Goal: Task Accomplishment & Management: Manage account settings

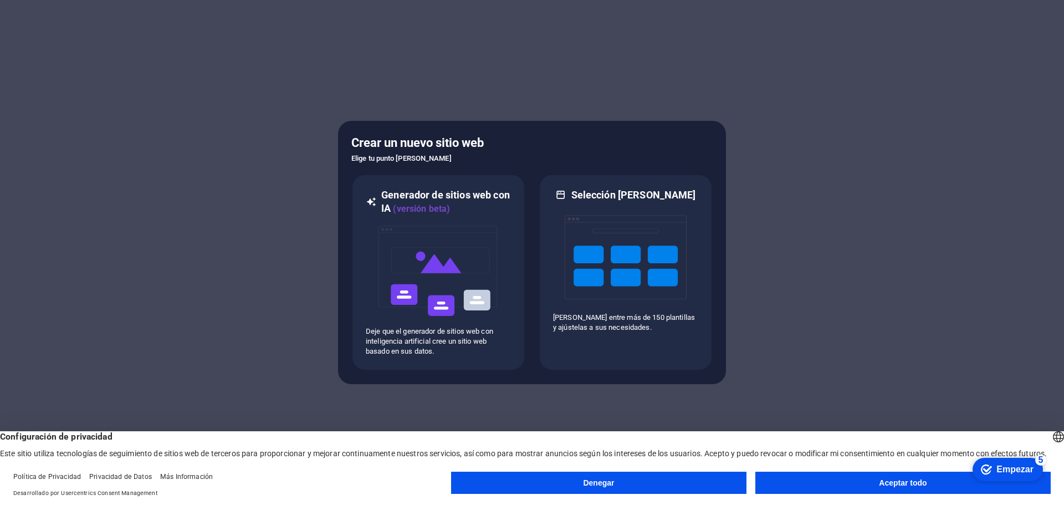
click at [834, 480] on button "Aceptar todo" at bounding box center [902, 482] width 295 height 22
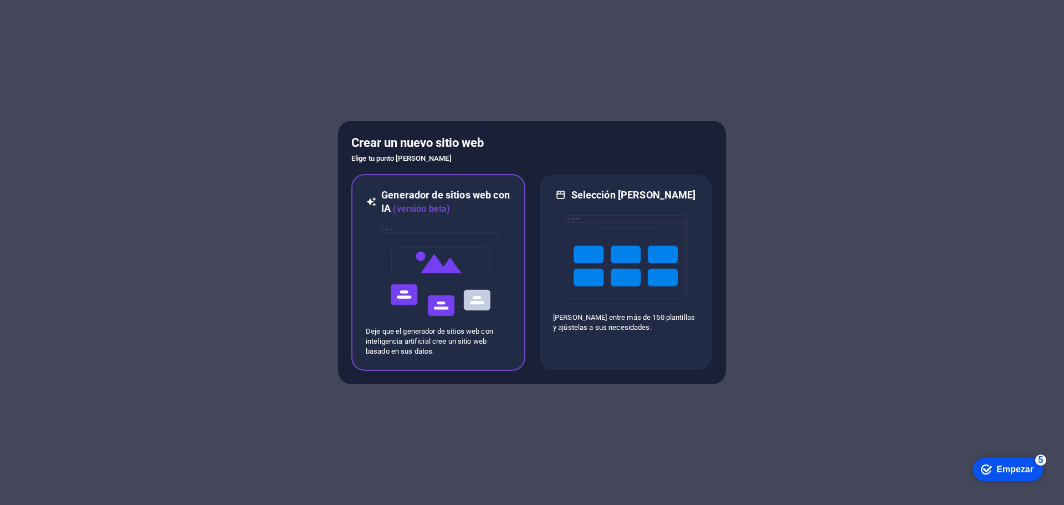
click at [469, 240] on img at bounding box center [438, 271] width 122 height 111
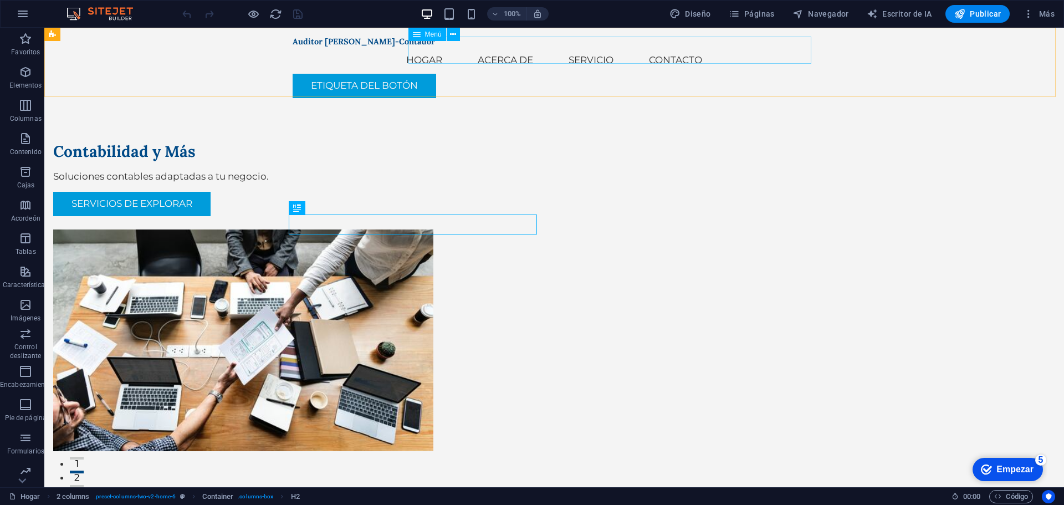
click at [492, 53] on nav "Hogar Acerca de Servicio Contacto" at bounding box center [554, 60] width 523 height 27
click at [426, 30] on font "Menú" at bounding box center [433, 34] width 17 height 8
click at [454, 35] on icon at bounding box center [453, 35] width 6 height 12
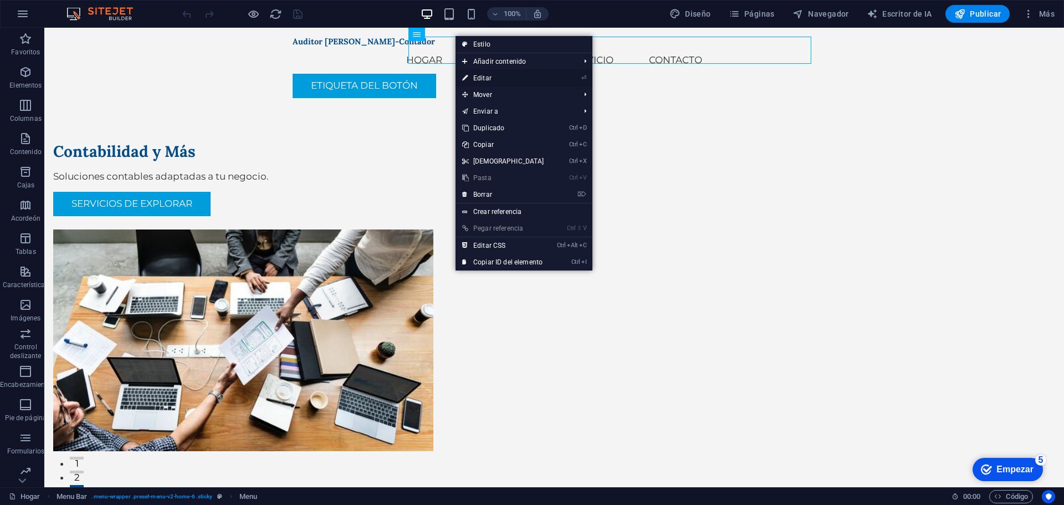
click at [572, 74] on li "⏎ Editar" at bounding box center [523, 78] width 137 height 17
click at [480, 79] on font "Editar" at bounding box center [482, 78] width 18 height 8
select select
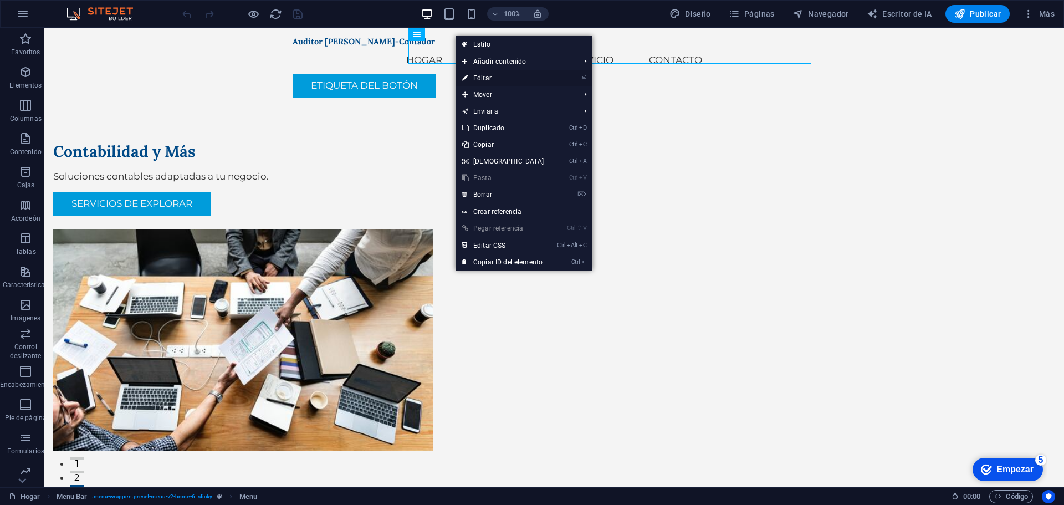
select select
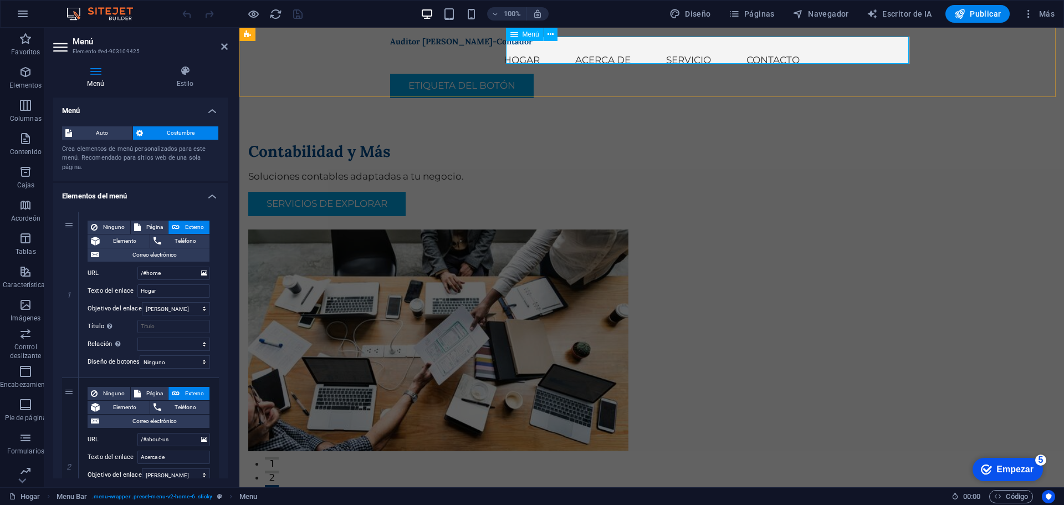
click at [584, 54] on nav "Hogar Acerca de Servicio Contacto" at bounding box center [651, 60] width 523 height 27
click at [581, 52] on nav "Hogar Acerca de Servicio Contacto" at bounding box center [651, 60] width 523 height 27
click at [170, 284] on div "Ninguno Página Externo Elemento Teléfono Correo electrónico Página Hogar Subpág…" at bounding box center [149, 285] width 122 height 130
drag, startPoint x: 166, startPoint y: 286, endPoint x: 104, endPoint y: 289, distance: 62.1
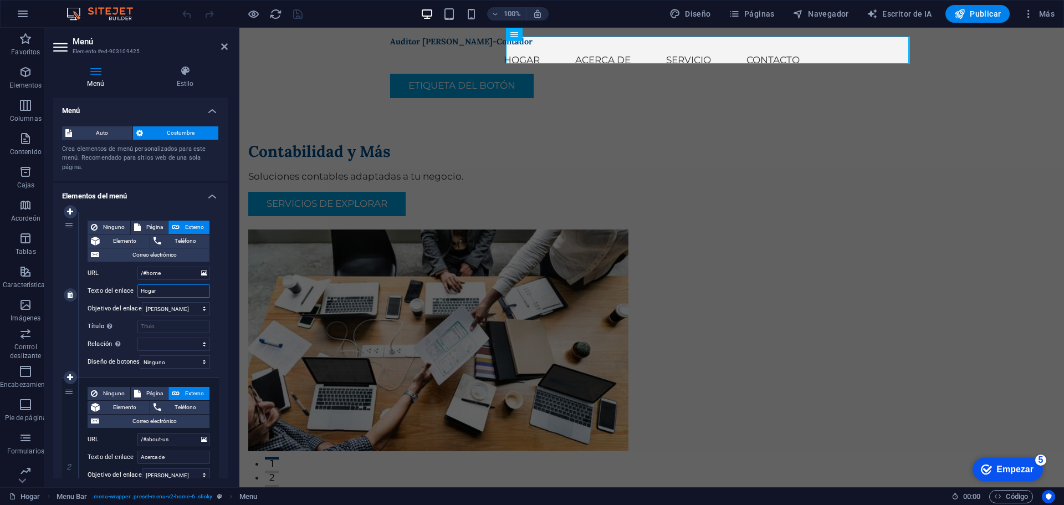
click at [109, 285] on div "Texto del enlace Hogar" at bounding box center [149, 290] width 122 height 13
type input "inicio"
select select
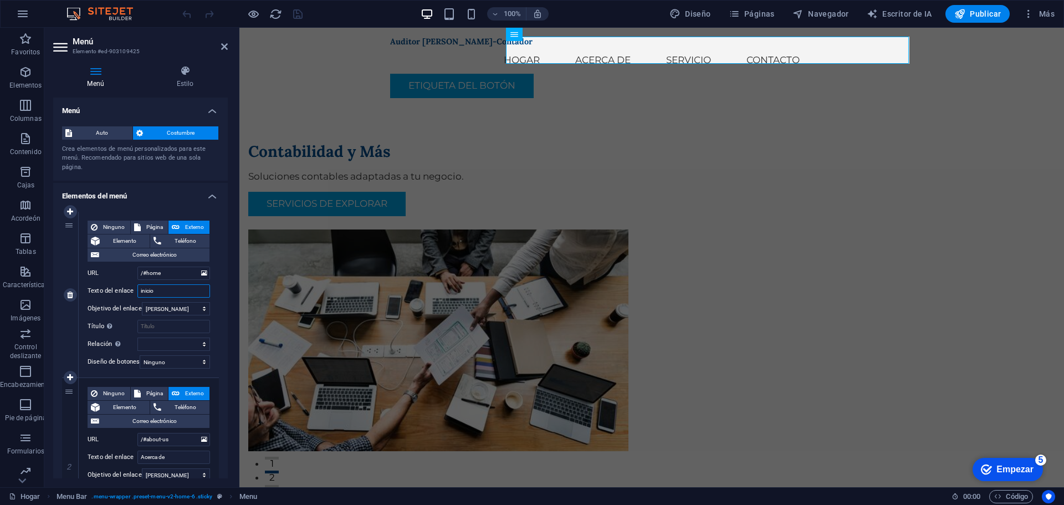
select select
type input "i"
select select
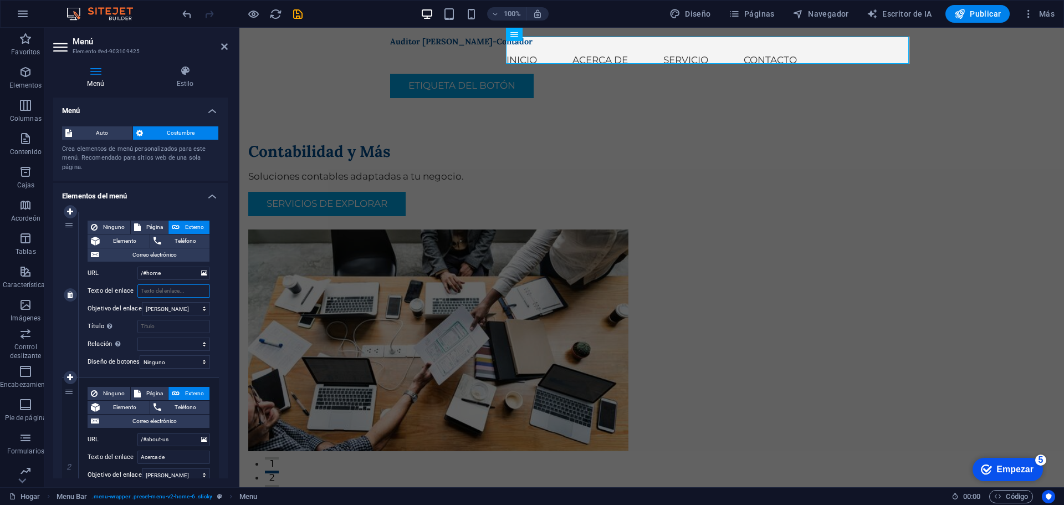
select select
type input "inicio"
select select
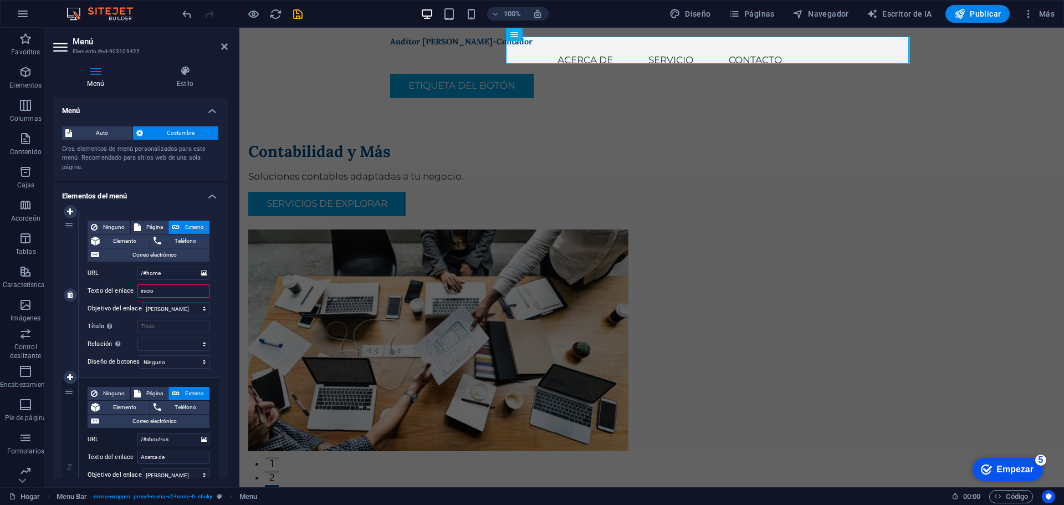
select select
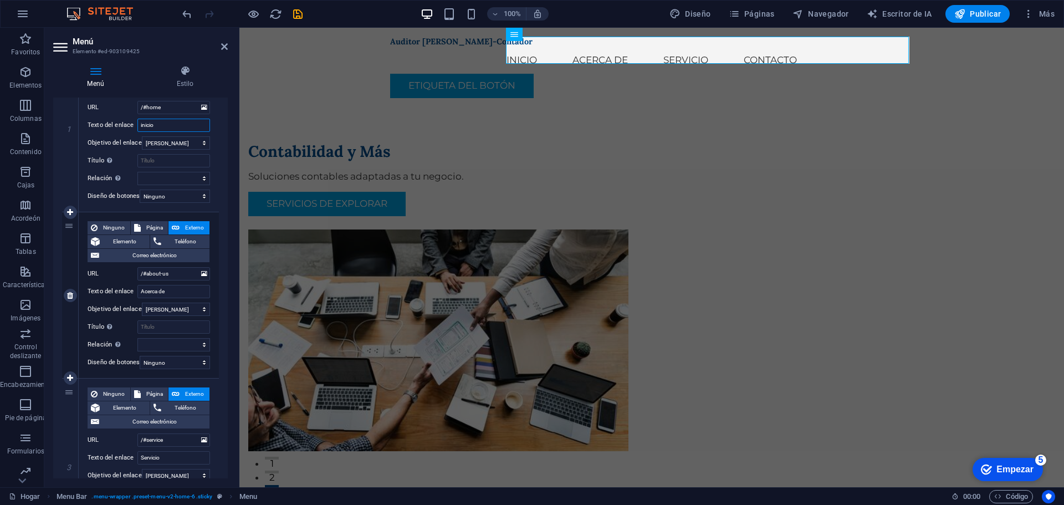
scroll to position [166, 0]
type input "inicio"
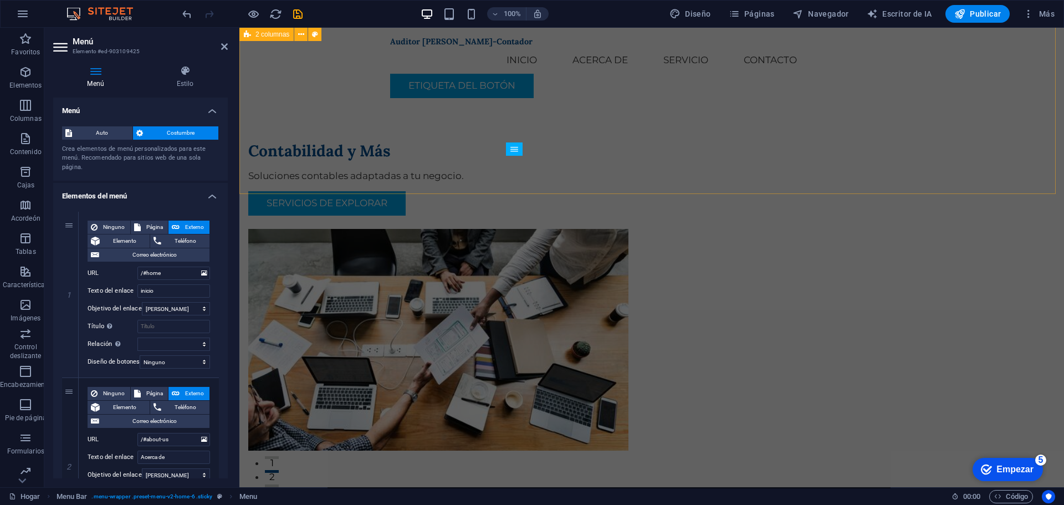
scroll to position [0, 0]
click at [976, 12] on font "Publicar" at bounding box center [985, 13] width 31 height 9
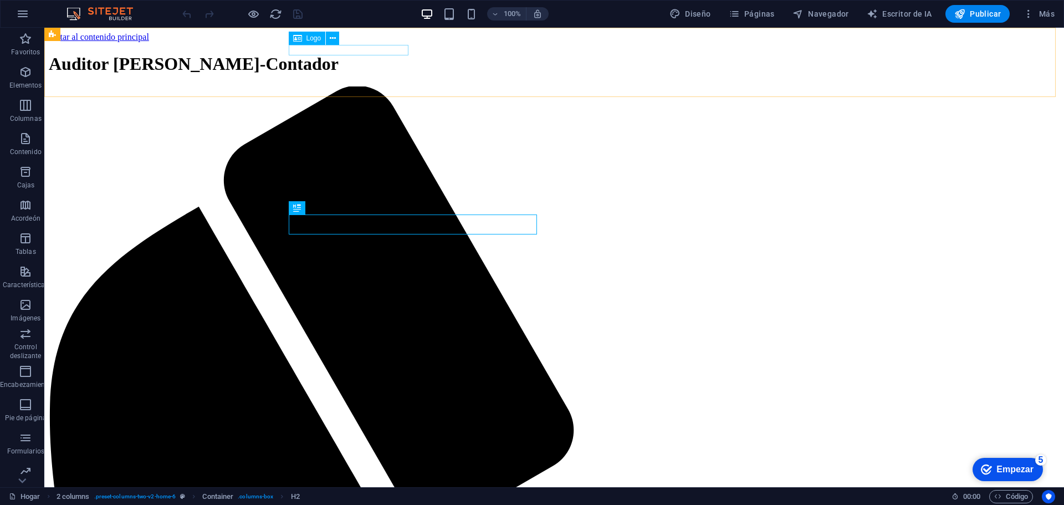
click at [393, 54] on div "Auditor [PERSON_NAME]-Contador" at bounding box center [554, 64] width 1011 height 20
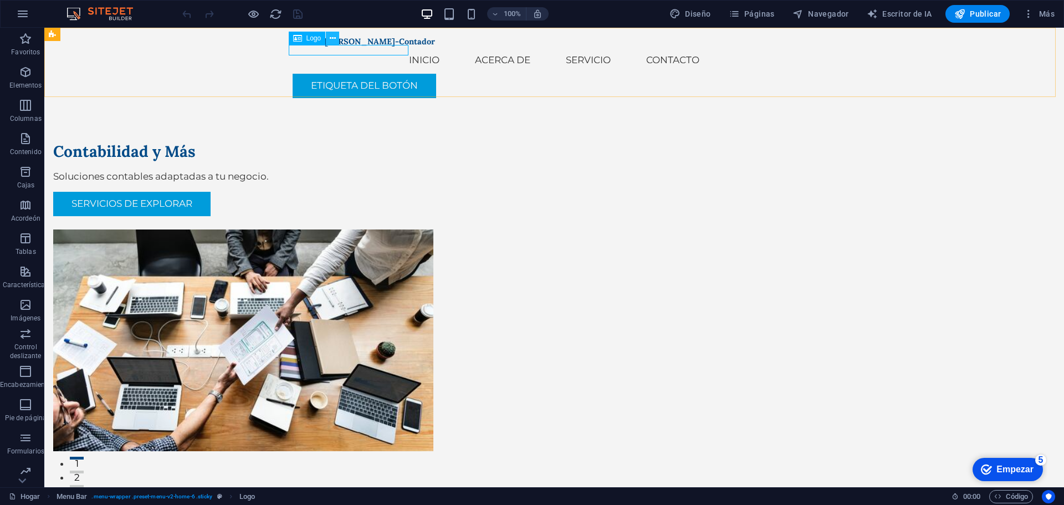
click at [330, 38] on icon at bounding box center [333, 39] width 6 height 12
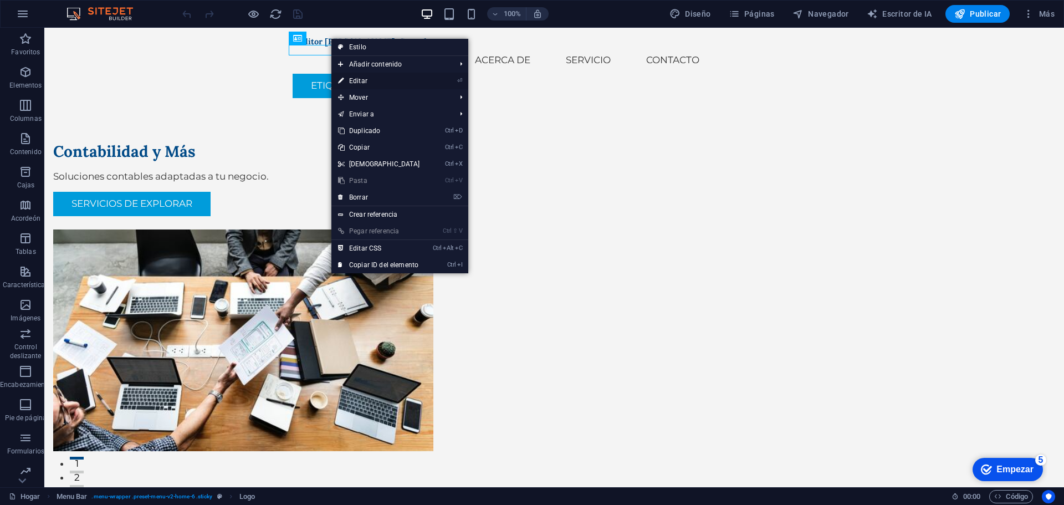
click at [397, 83] on link "⏎ Editar" at bounding box center [378, 81] width 95 height 17
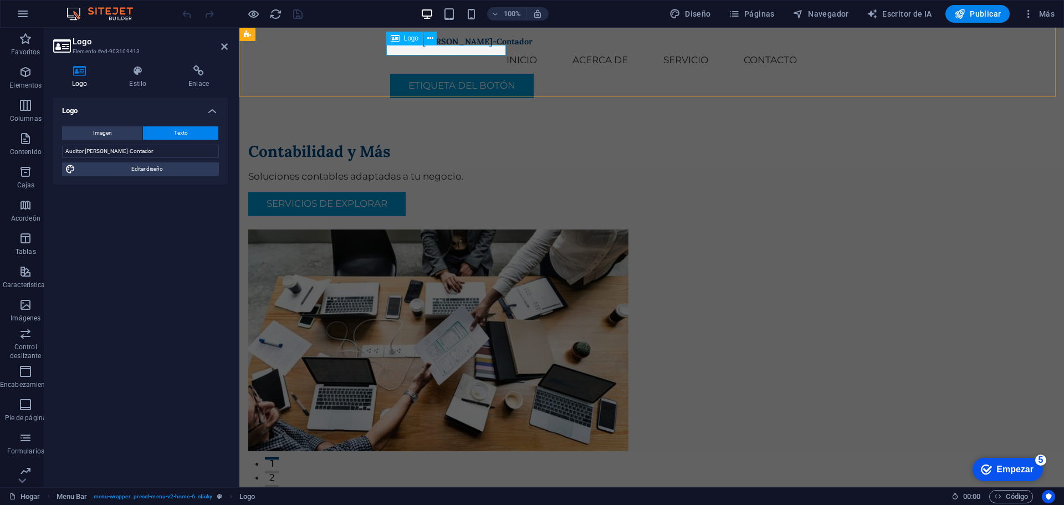
click at [412, 47] on div "Auditor [PERSON_NAME]-Contador" at bounding box center [651, 42] width 523 height 10
click at [86, 150] on input "Auditor [PERSON_NAME]-Contador" at bounding box center [140, 151] width 157 height 13
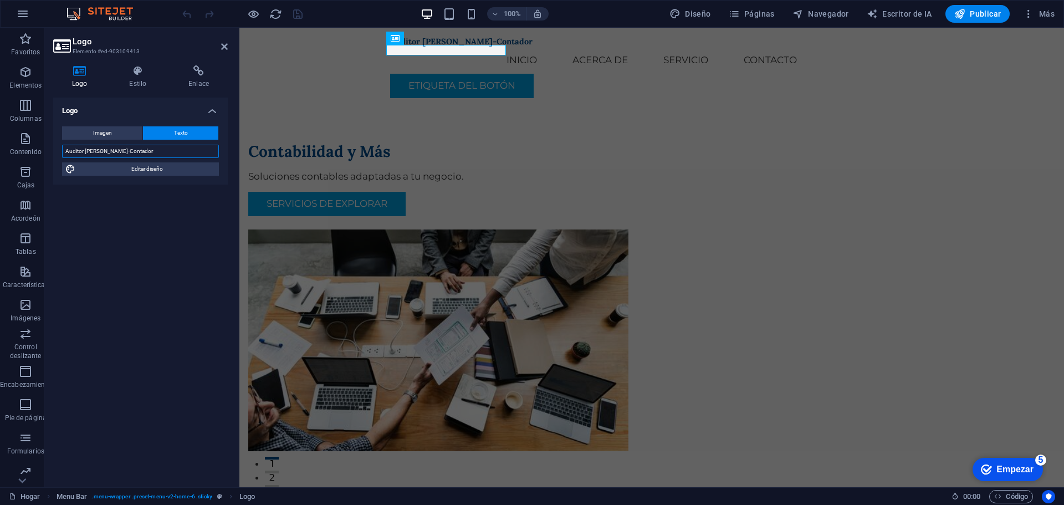
click at [84, 149] on input "Auditor [PERSON_NAME]-Contador" at bounding box center [140, 151] width 157 height 13
click at [83, 148] on input "Auditor [PERSON_NAME]-Contador" at bounding box center [140, 151] width 157 height 13
drag, startPoint x: 83, startPoint y: 149, endPoint x: 40, endPoint y: 141, distance: 43.5
click at [50, 142] on div "Logo Estilo Enlace Logo Imagen Texto Arrastre los archivos aquí, haga clic para…" at bounding box center [140, 272] width 192 height 430
click at [139, 150] on input "Esteban Jara-Contador" at bounding box center [140, 151] width 157 height 13
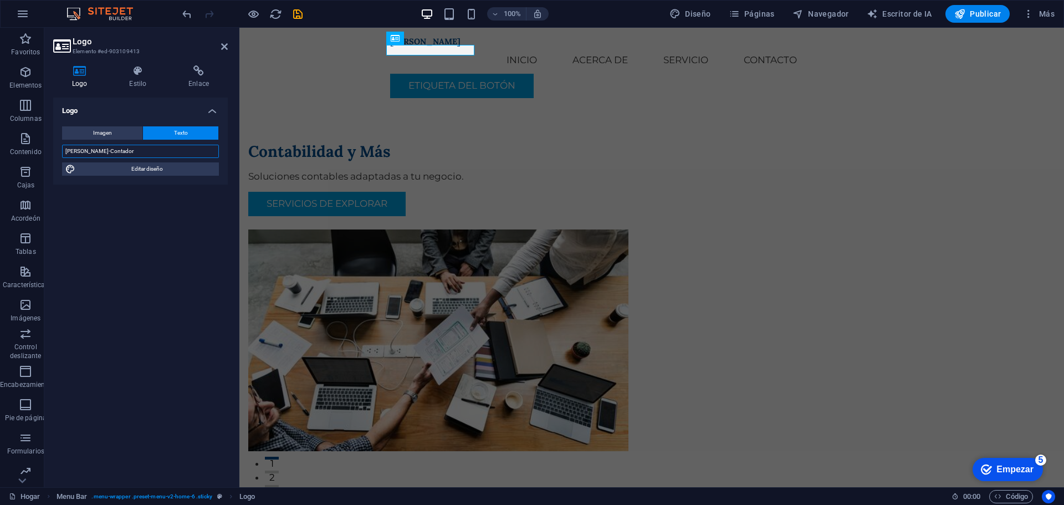
paste input "Auditor"
type input "[PERSON_NAME]-Contador Auditor"
drag, startPoint x: 1228, startPoint y: 39, endPoint x: 823, endPoint y: 84, distance: 407.5
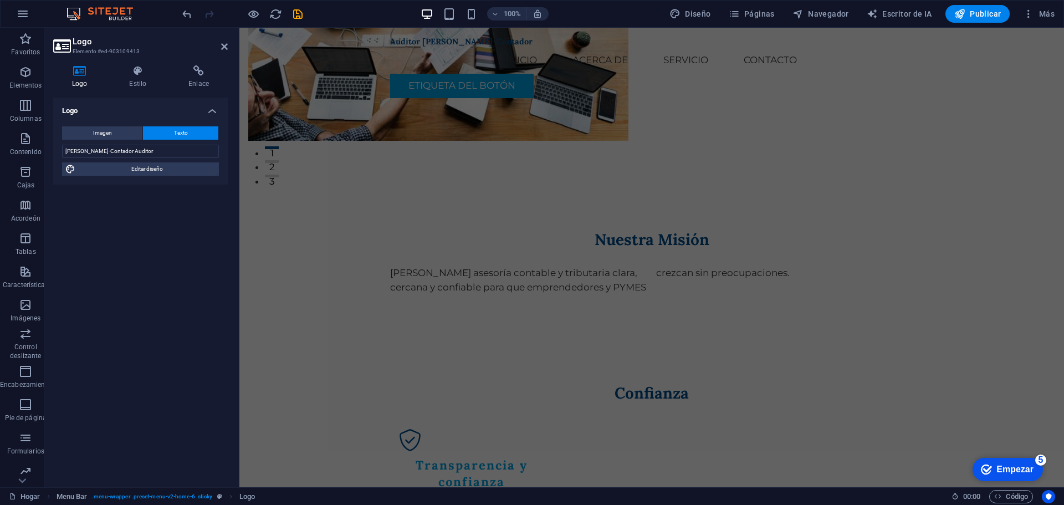
scroll to position [332, 0]
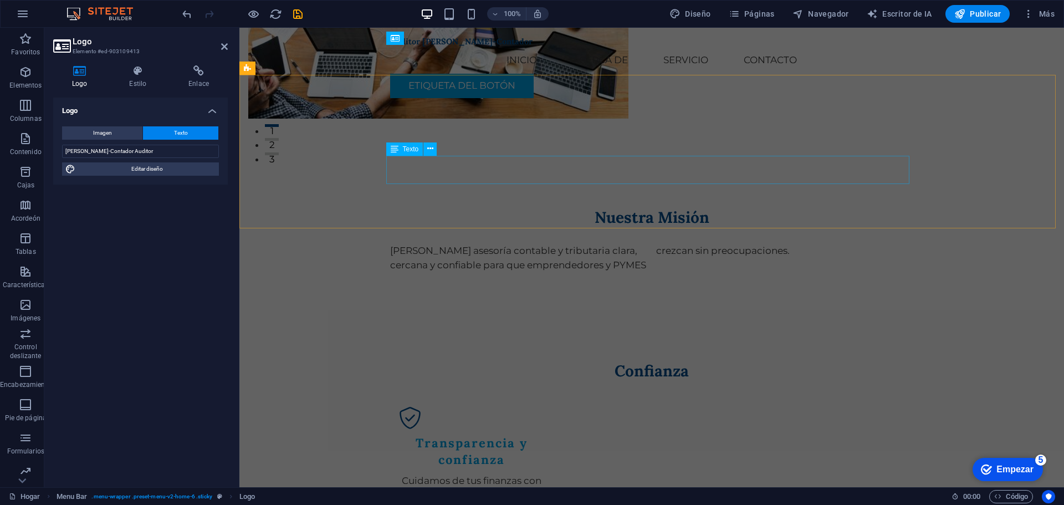
click at [496, 244] on div "Brindar asesoría contable y tributaria clara, cercana y confiable para que empr…" at bounding box center [651, 258] width 523 height 28
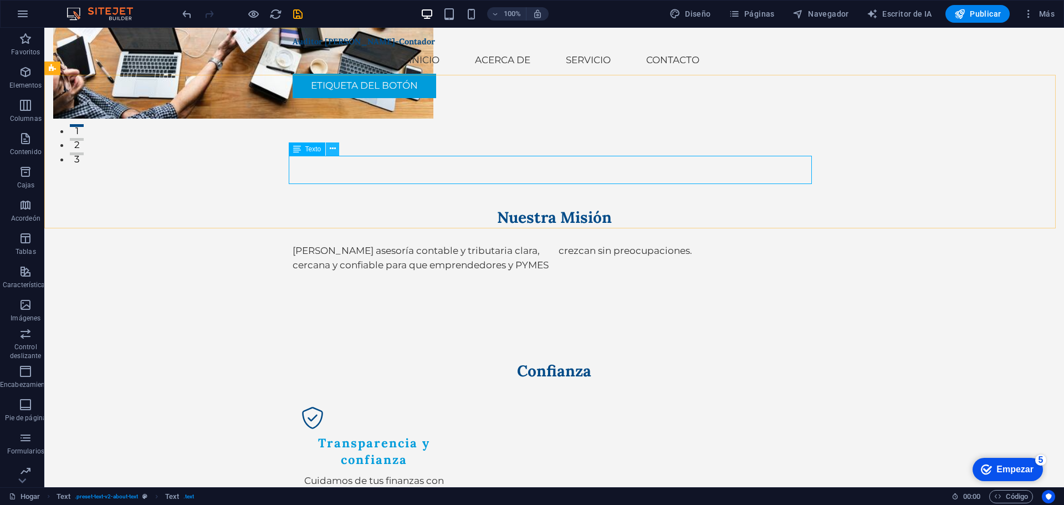
click at [332, 149] on icon at bounding box center [333, 149] width 6 height 12
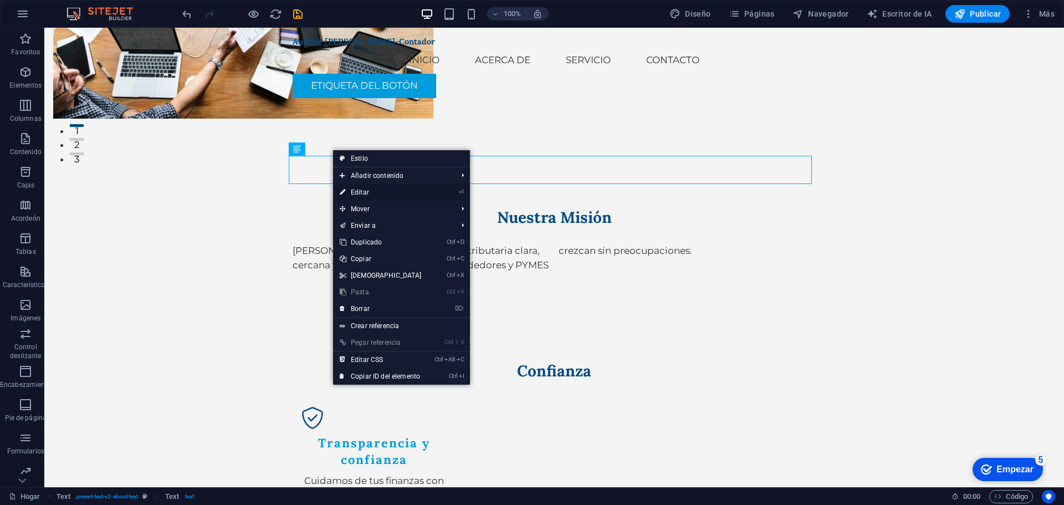
click at [373, 189] on link "⏎ Editar" at bounding box center [380, 192] width 95 height 17
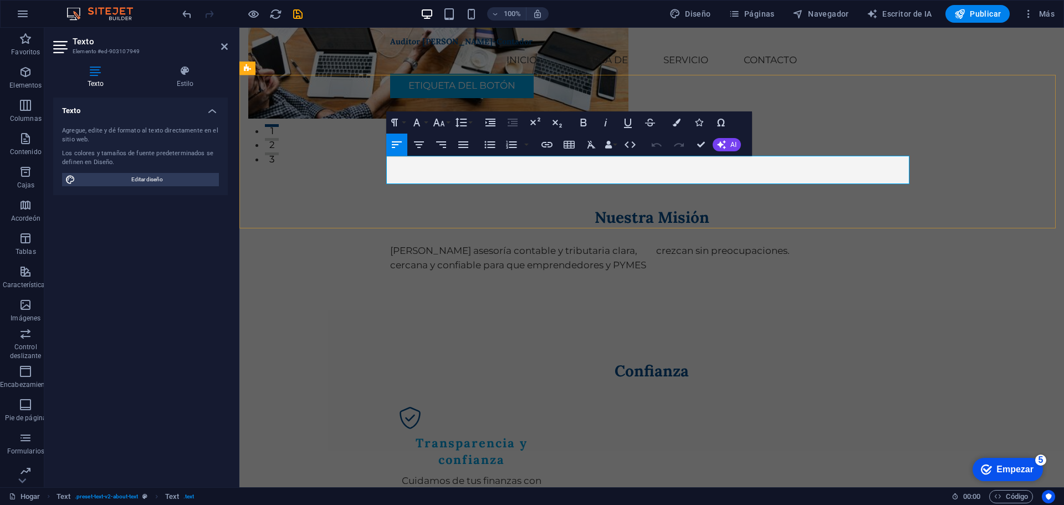
click at [657, 244] on div "Brindar asesoría contable y tributaria clara, cercana y confiable para que empr…" at bounding box center [651, 258] width 523 height 28
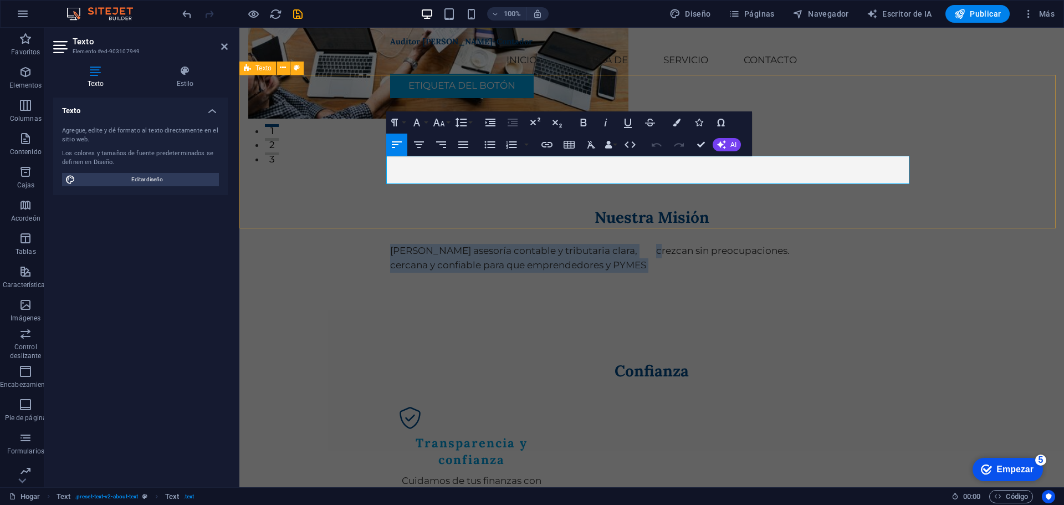
drag, startPoint x: 632, startPoint y: 179, endPoint x: 712, endPoint y: 177, distance: 80.9
click at [341, 163] on div "Nuestra Misión Brindar asesoría contable y tributaria clara, cercana y confiabl…" at bounding box center [651, 239] width 824 height 153
drag, startPoint x: 763, startPoint y: 164, endPoint x: 336, endPoint y: 155, distance: 427.2
click at [336, 163] on div "Nuestra Misión Brindar asesoría contable y tributaria clara, cercana y confiabl…" at bounding box center [651, 239] width 824 height 153
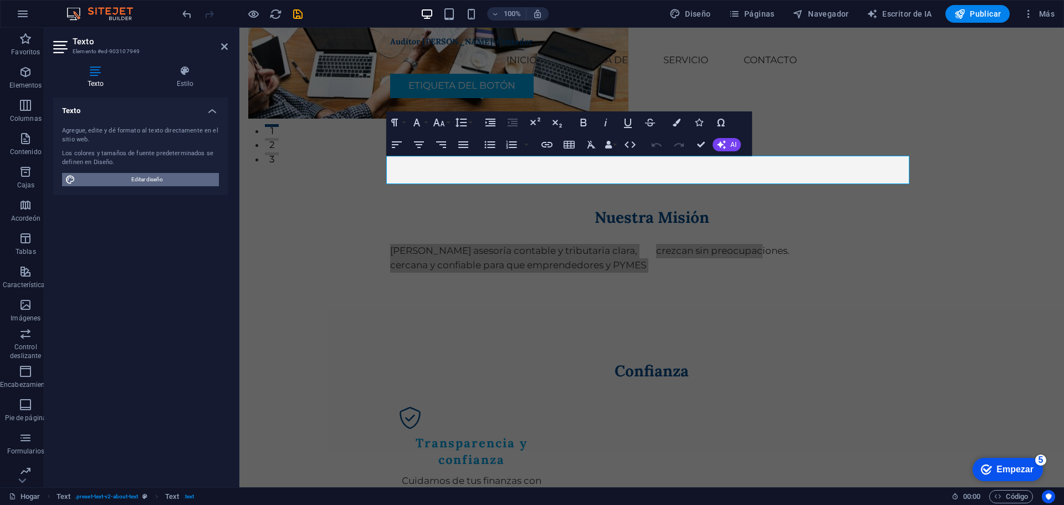
click at [150, 183] on span "Editar diseño" at bounding box center [147, 179] width 137 height 13
select select "px"
select select "200"
select select "px"
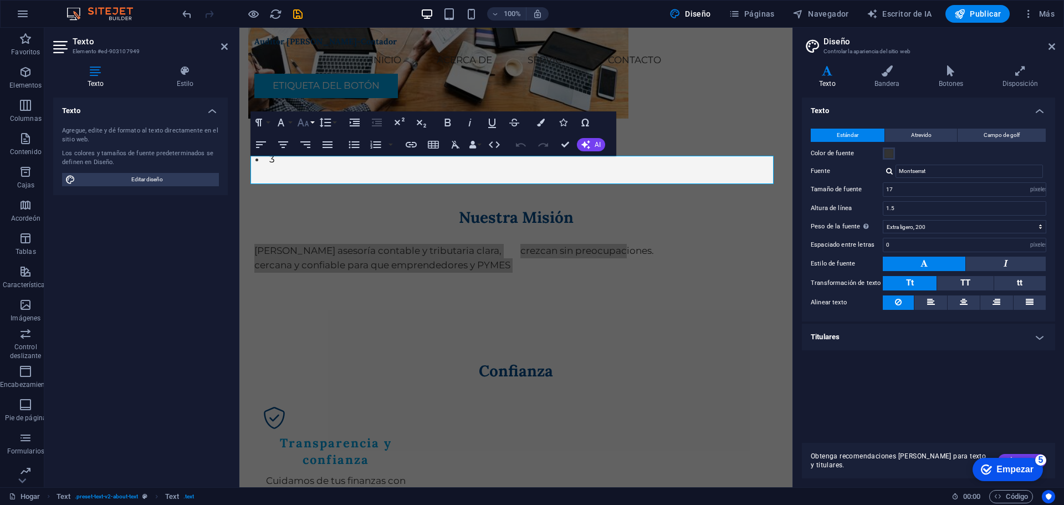
click at [307, 124] on icon "button" at bounding box center [303, 123] width 12 height 8
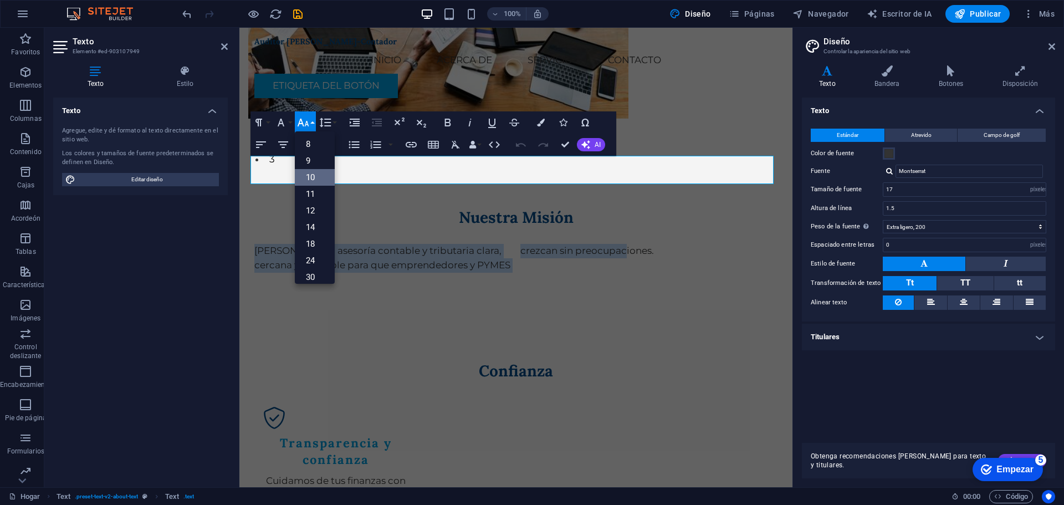
click at [314, 170] on font "10" at bounding box center [310, 177] width 9 height 17
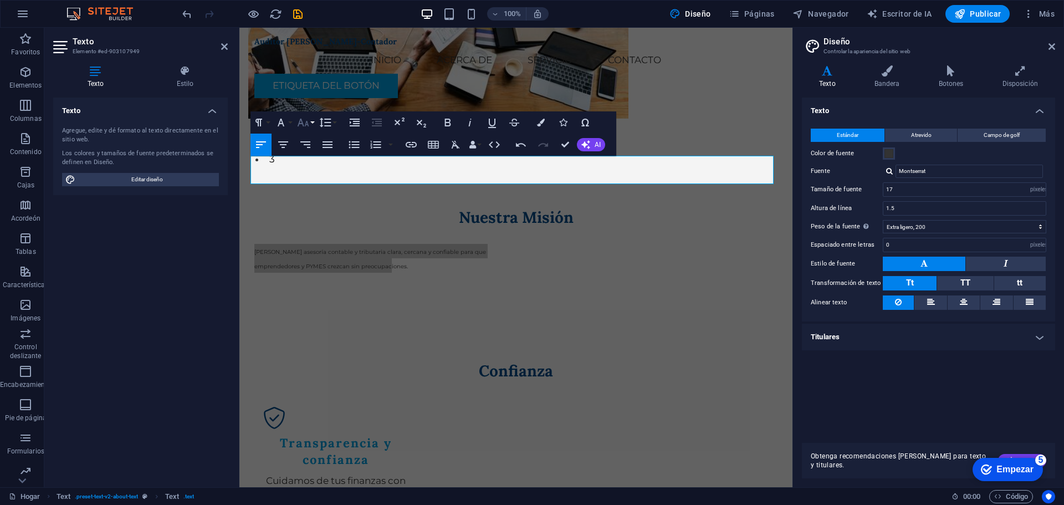
click at [314, 124] on button "Tamaño de fuente" at bounding box center [305, 122] width 21 height 22
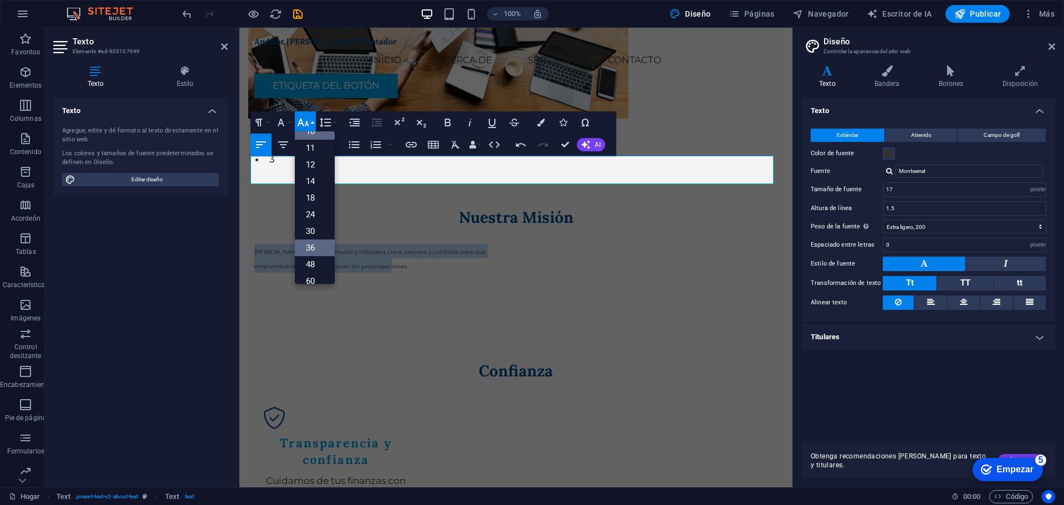
click at [315, 242] on link "36" at bounding box center [315, 247] width 40 height 17
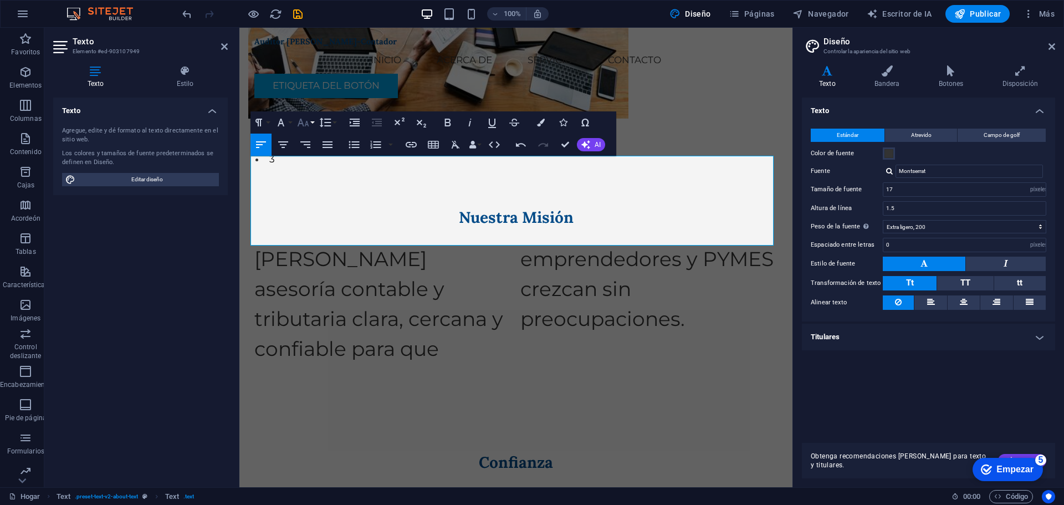
click at [305, 124] on icon "button" at bounding box center [302, 122] width 13 height 13
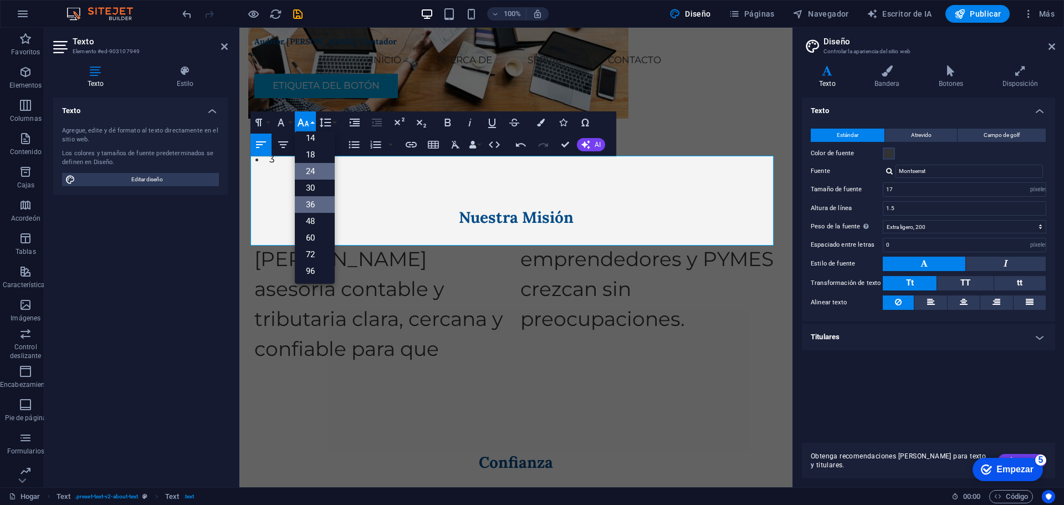
scroll to position [89, 0]
click at [319, 170] on link "24" at bounding box center [315, 171] width 40 height 17
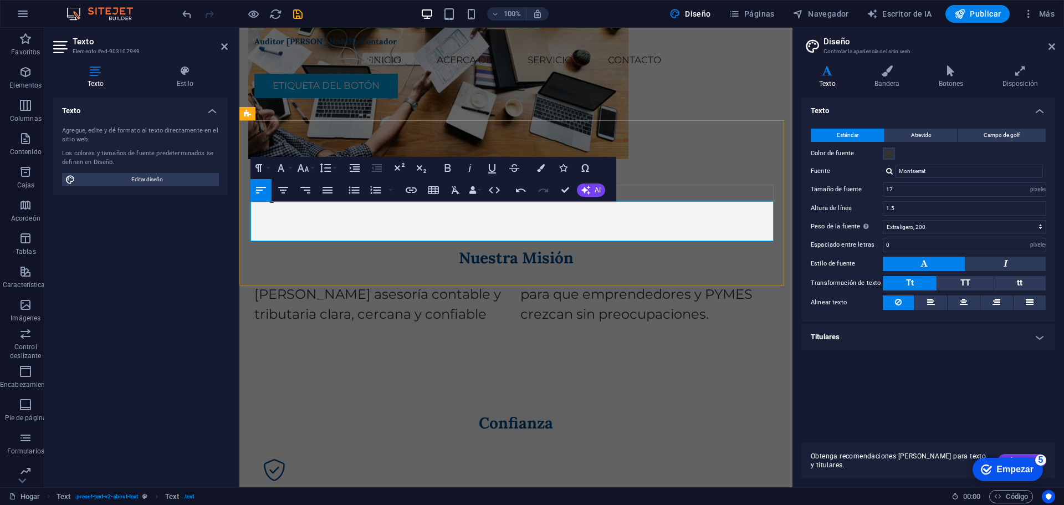
scroll to position [166, 0]
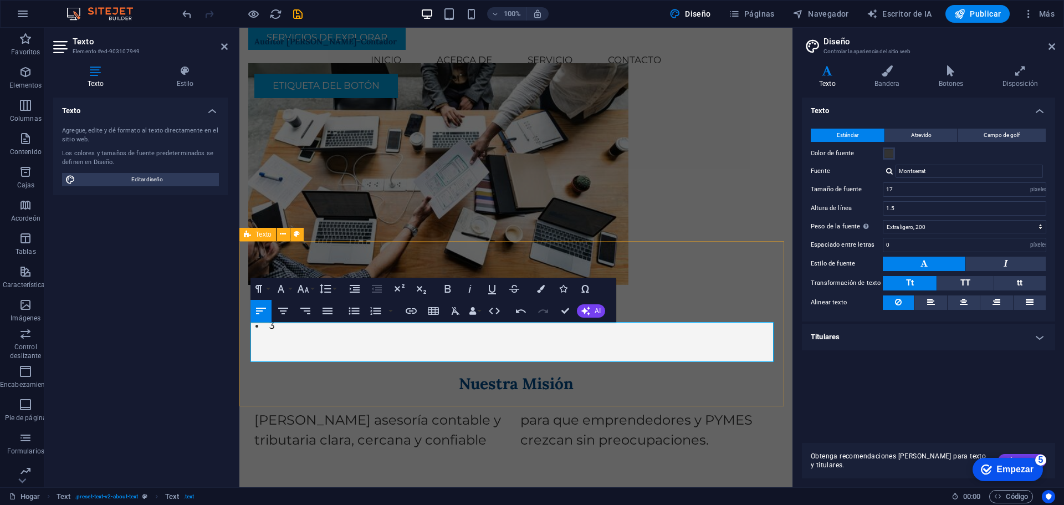
click at [587, 329] on div "Nuestra Misión Brindar asesoría contable y tributaria clara, cercana y confiabl…" at bounding box center [515, 411] width 553 height 165
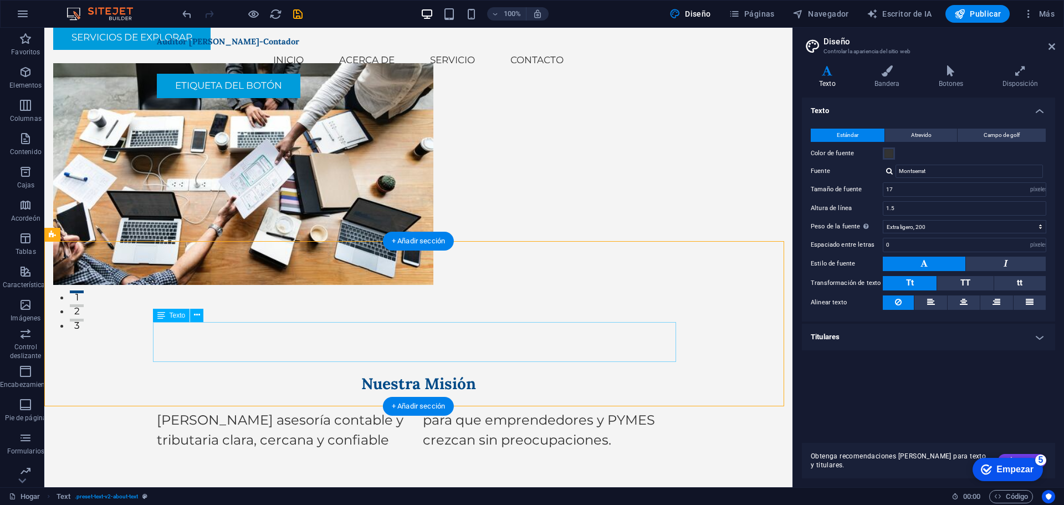
click at [516, 410] on div "Brindar asesoría contable y tributaria clara, cercana y confiable para que empr…" at bounding box center [418, 430] width 523 height 40
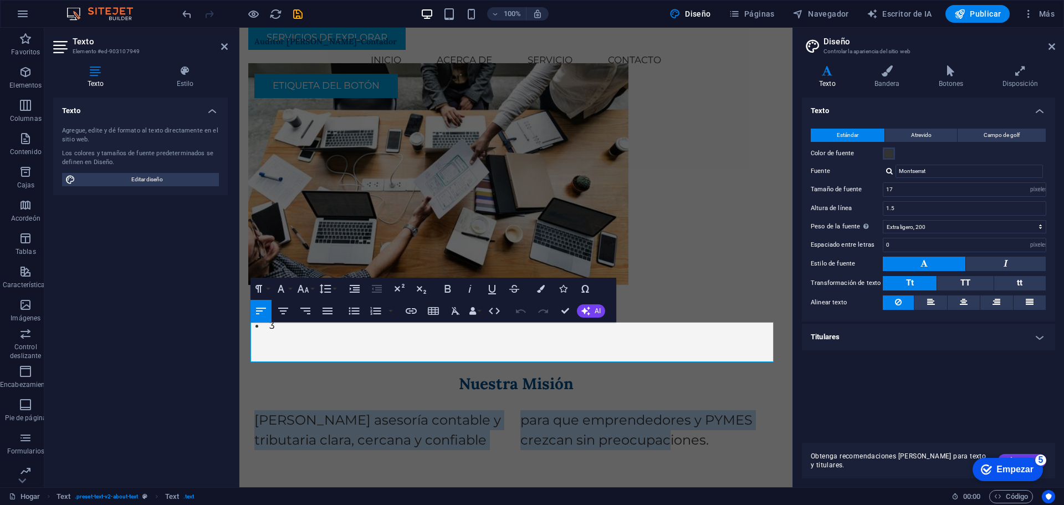
drag, startPoint x: 655, startPoint y: 350, endPoint x: 468, endPoint y: 345, distance: 187.3
click at [325, 305] on icon "button" at bounding box center [327, 310] width 13 height 13
click at [771, 394] on div "Nuestra Misión Brindar asesoría contable y tributaria clara, cercana y confiabl…" at bounding box center [515, 411] width 553 height 165
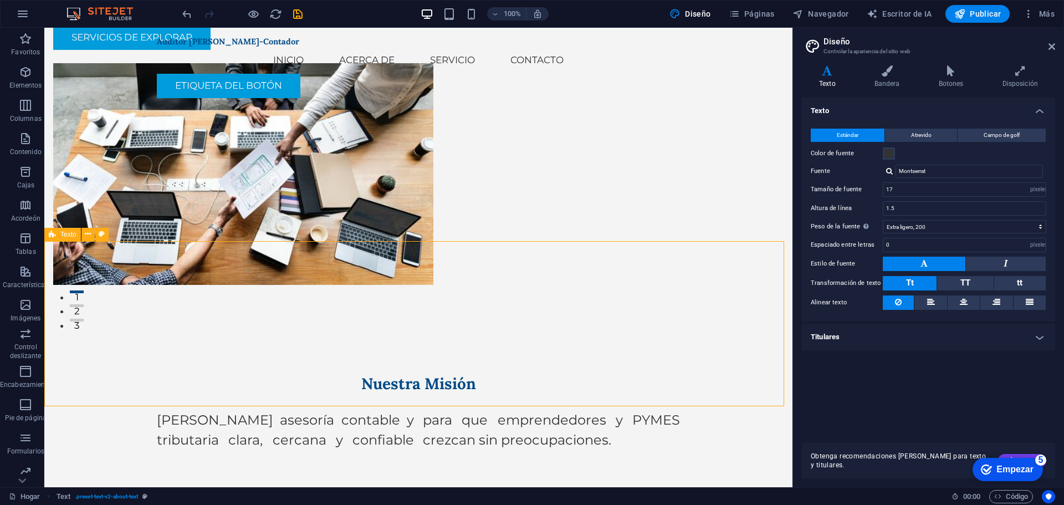
click at [673, 385] on div "Nuestra Misión Brindar asesoría contable y tributaria clara, cercana y confiabl…" at bounding box center [418, 411] width 748 height 165
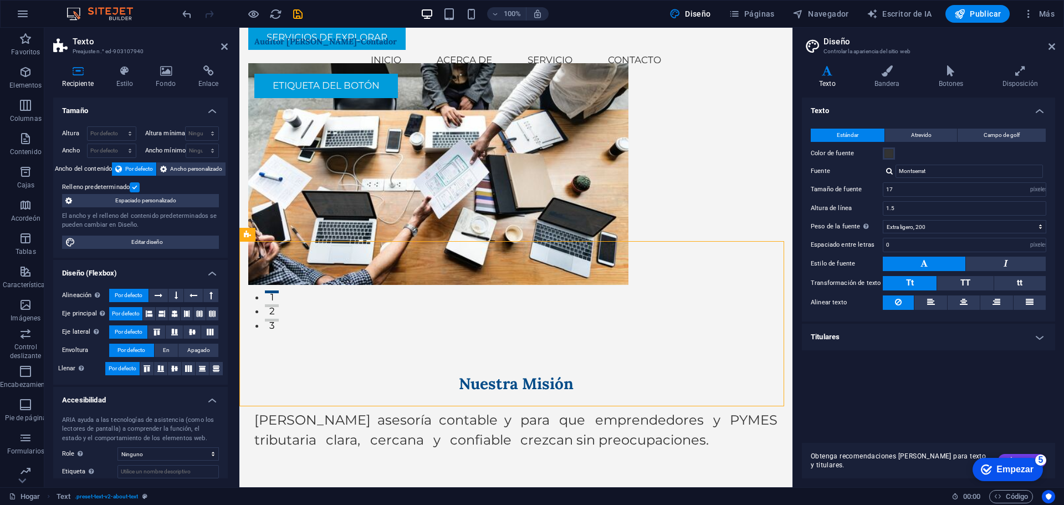
drag, startPoint x: 701, startPoint y: 364, endPoint x: 602, endPoint y: 348, distance: 100.4
click at [429, 329] on div "Nuestra Misión Brindar asesoría contable y tributaria clara, cercana y confiabl…" at bounding box center [515, 411] width 553 height 165
click at [653, 410] on div "Brindar asesoría contable y tributaria clara, cercana y confiable para que empr…" at bounding box center [515, 430] width 523 height 40
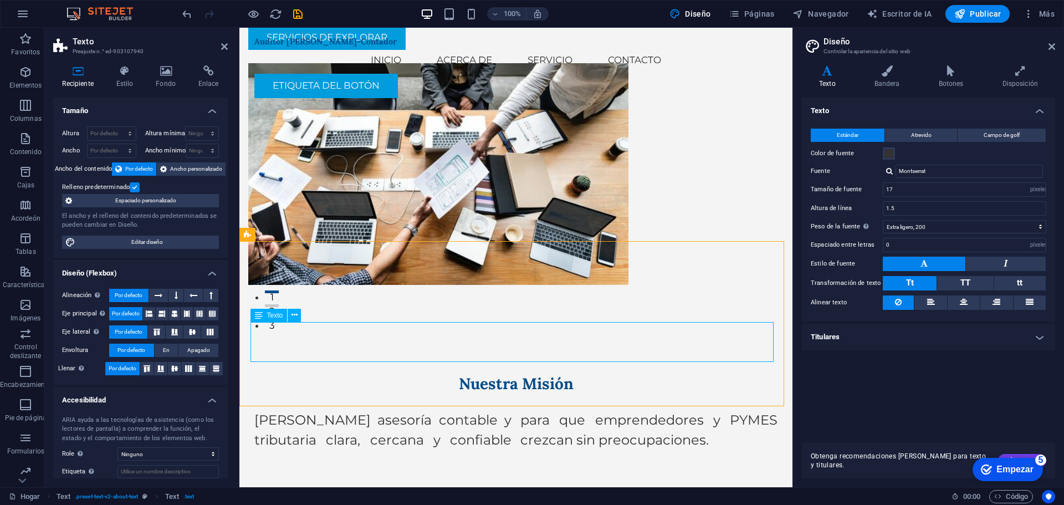
click at [653, 410] on div "Brindar asesoría contable y tributaria clara, cercana y confiable para que empr…" at bounding box center [515, 430] width 523 height 40
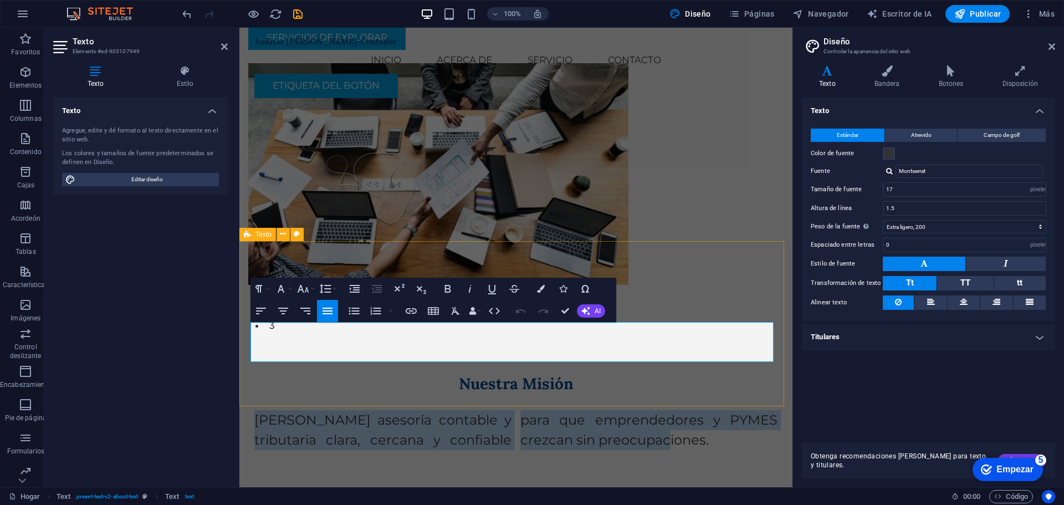
drag, startPoint x: 653, startPoint y: 353, endPoint x: 249, endPoint y: 319, distance: 404.8
click at [249, 329] on div "Nuestra Misión Brindar asesoría contable y tributaria clara, cercana y confiabl…" at bounding box center [515, 411] width 553 height 165
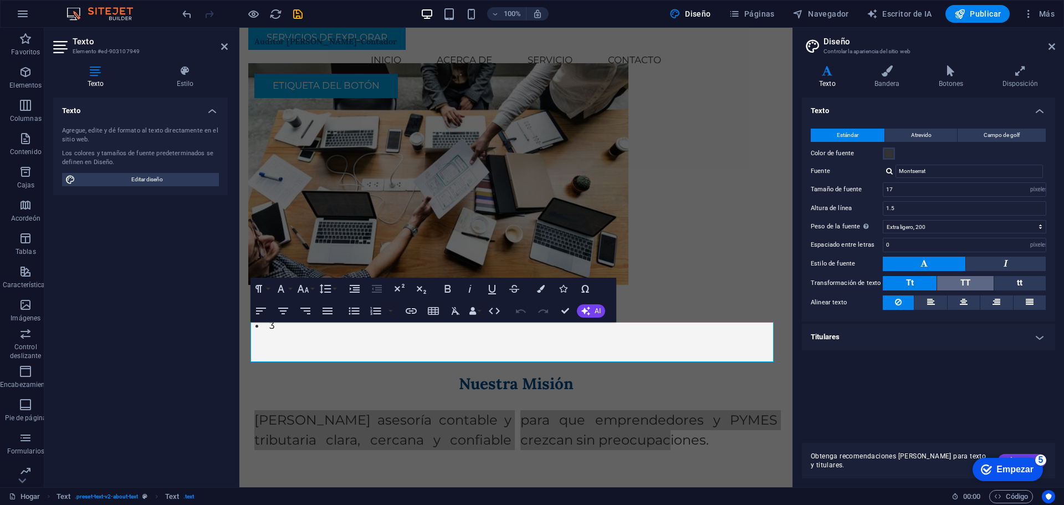
click at [971, 285] on button "TT" at bounding box center [965, 283] width 56 height 14
click at [912, 284] on font "Tt" at bounding box center [910, 283] width 8 height 10
click at [115, 179] on span "Editar diseño" at bounding box center [147, 179] width 137 height 13
click at [927, 301] on icon at bounding box center [931, 301] width 8 height 13
click at [1032, 302] on icon at bounding box center [1029, 301] width 8 height 13
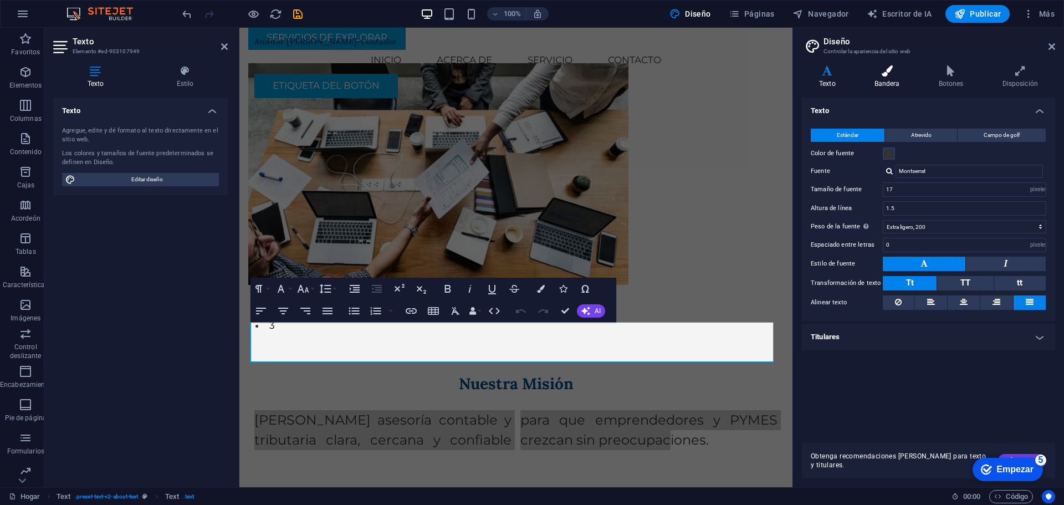
click at [889, 74] on icon at bounding box center [887, 70] width 60 height 11
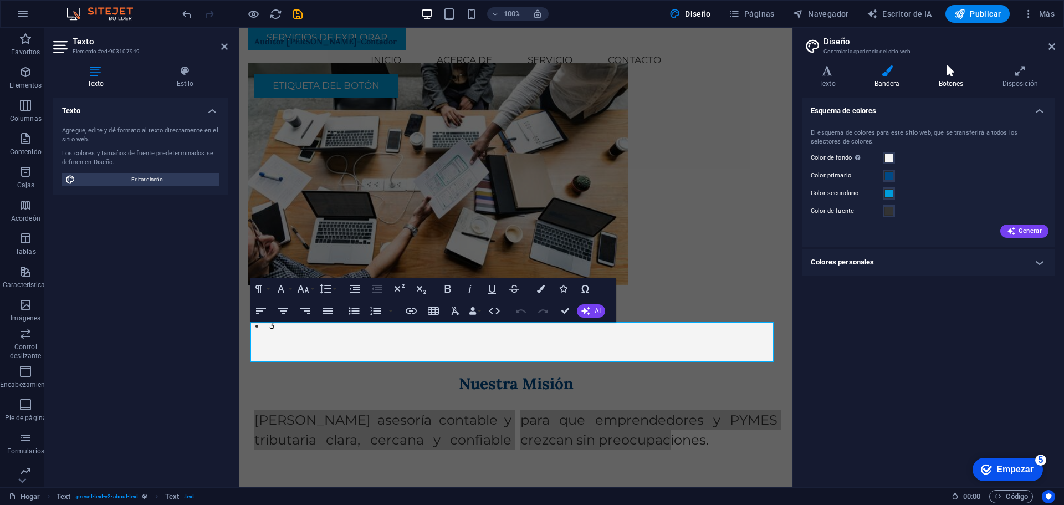
click at [945, 79] on h4 "Botones" at bounding box center [953, 76] width 64 height 23
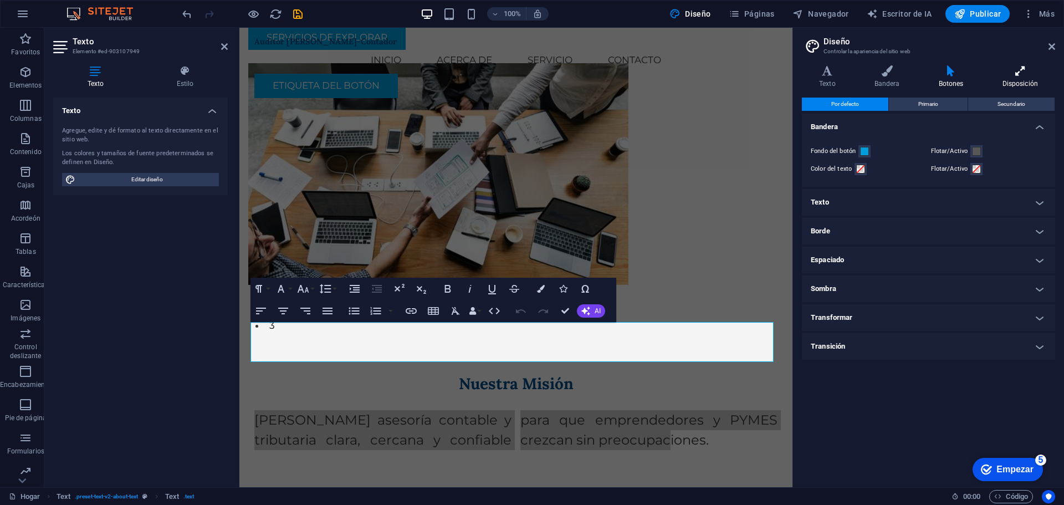
click at [1015, 73] on icon at bounding box center [1020, 70] width 70 height 11
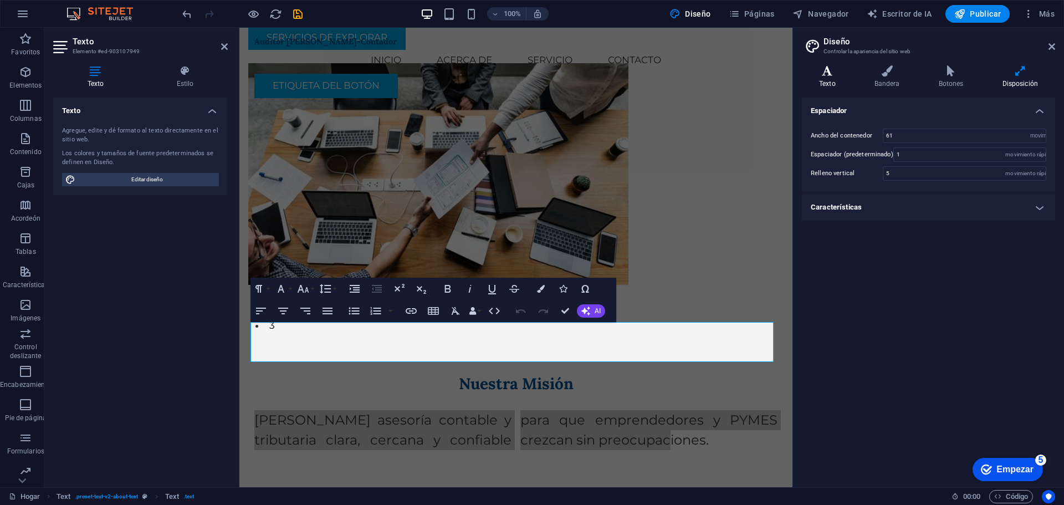
click at [820, 70] on icon at bounding box center [827, 70] width 51 height 11
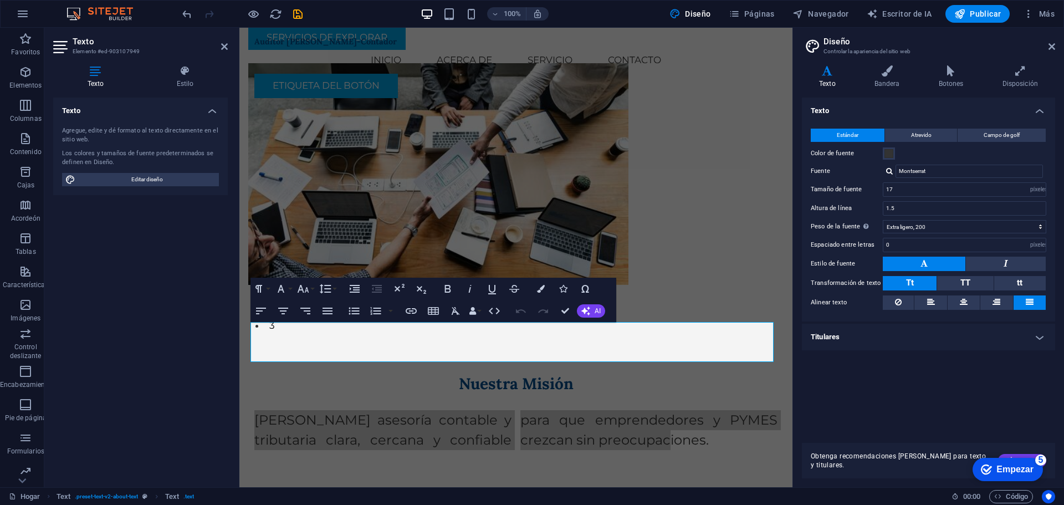
click at [892, 333] on h4 "Titulares" at bounding box center [928, 337] width 253 height 27
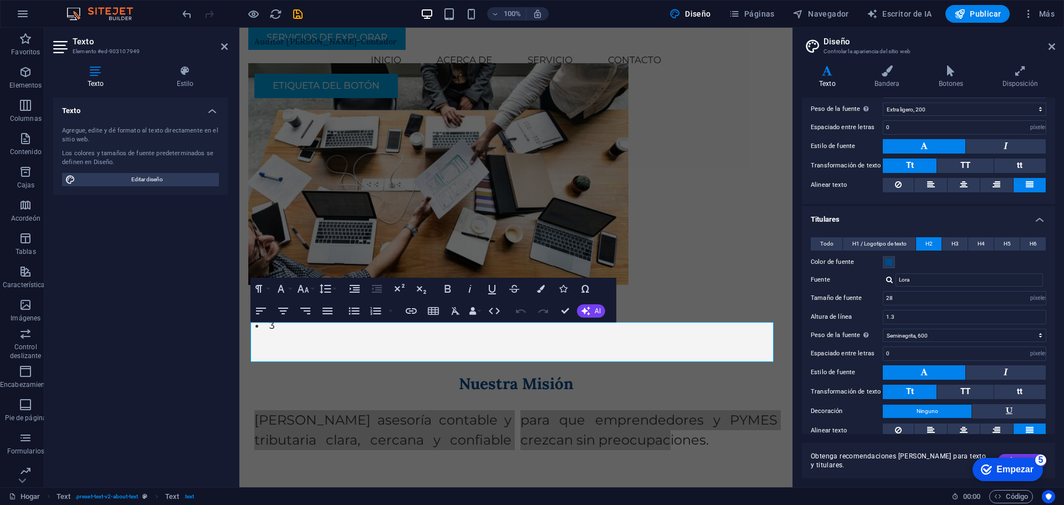
scroll to position [152, 0]
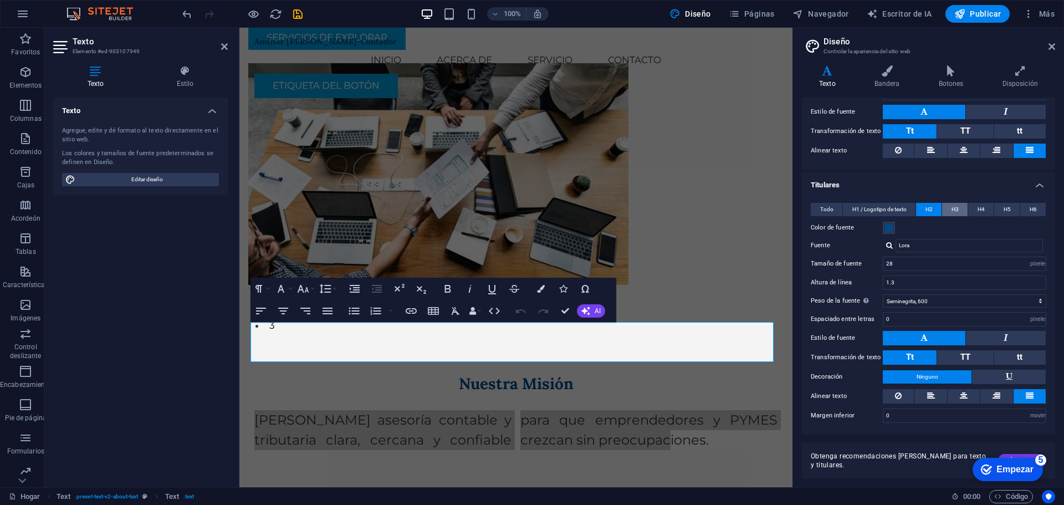
click at [949, 209] on button "H3" at bounding box center [954, 209] width 25 height 13
click at [937, 213] on button "H2" at bounding box center [928, 209] width 25 height 13
click at [997, 475] on div "checkmark Empezar 5" at bounding box center [1007, 469] width 70 height 23
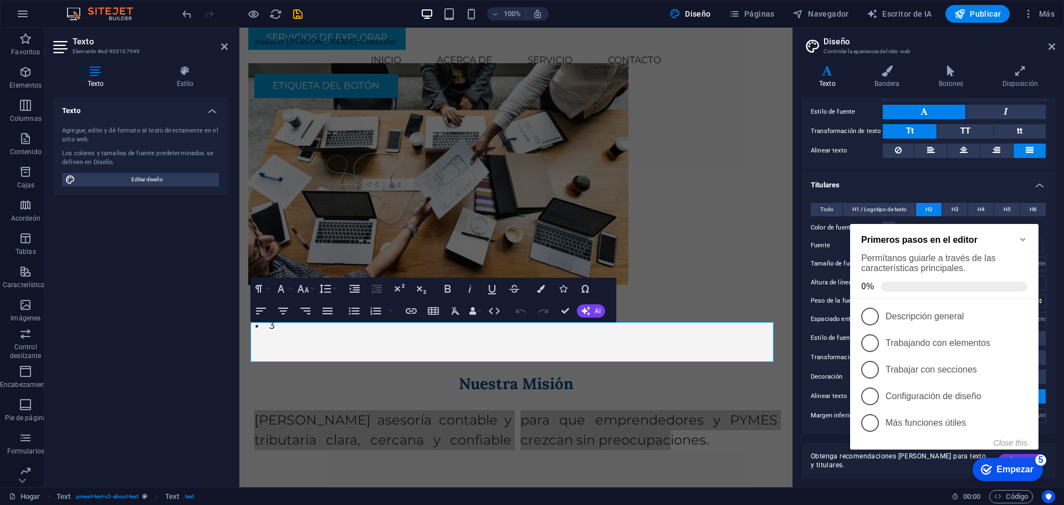
click div "checkmark Empezar 5 Primeros pasos en el editor Permítanos guiarle a través de …"
click at [1026, 239] on icon "Minimize checklist" at bounding box center [1022, 239] width 9 height 9
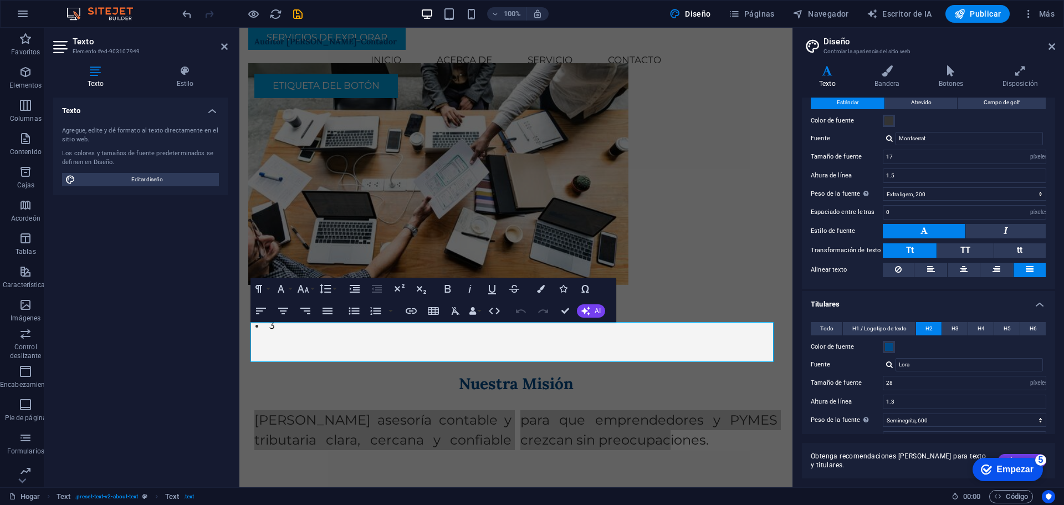
scroll to position [0, 0]
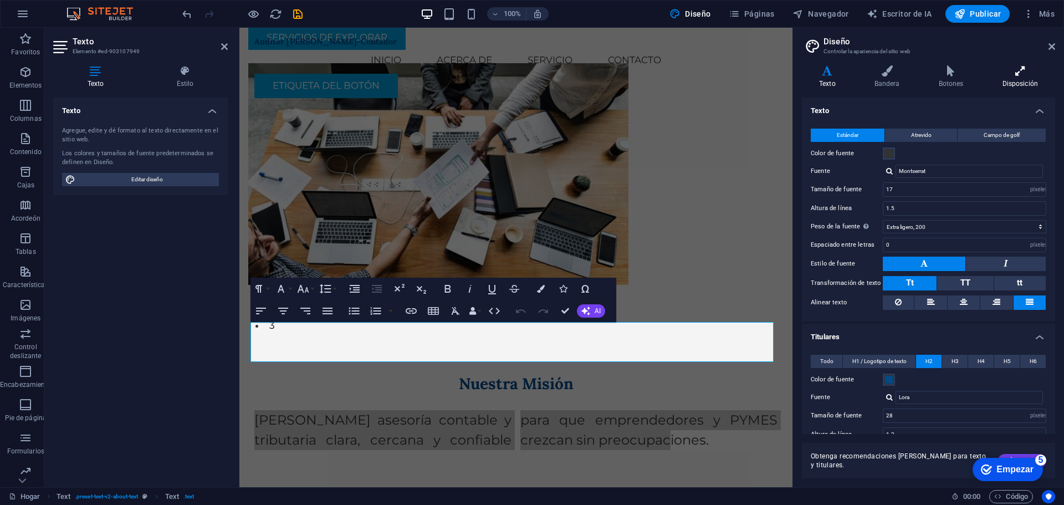
click at [1013, 81] on font "Disposición" at bounding box center [1020, 84] width 36 height 8
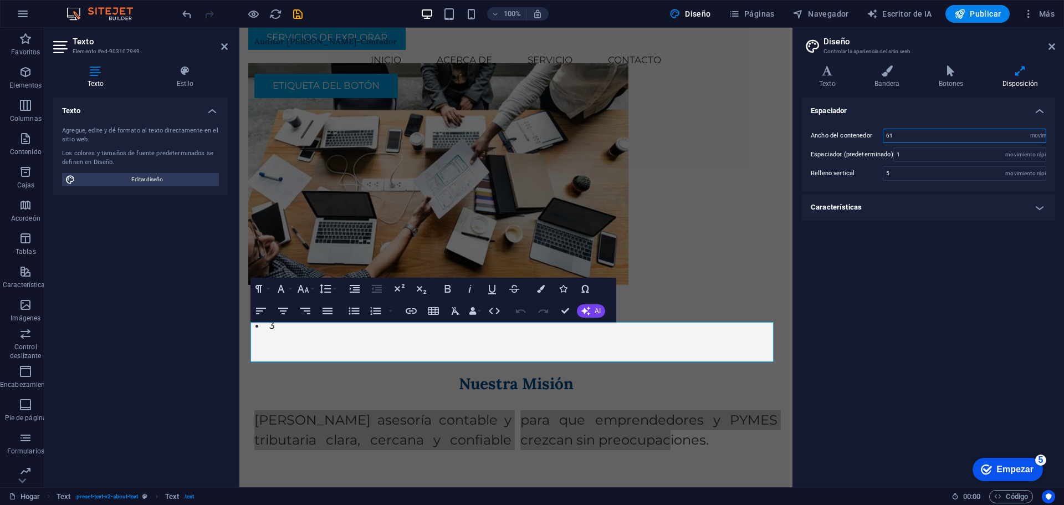
drag, startPoint x: 906, startPoint y: 131, endPoint x: 827, endPoint y: 146, distance: 80.6
click at [827, 146] on div "Ancho del contenedor 61 movimiento rápido del ojo píxeles Espaciador (predeterm…" at bounding box center [928, 154] width 258 height 74
type input "100"
click at [943, 183] on div "Ancho del contenedor 100 movimiento rápido del ojo píxeles Espaciador (predeter…" at bounding box center [928, 154] width 258 height 74
click at [294, 238] on icon at bounding box center [297, 234] width 6 height 12
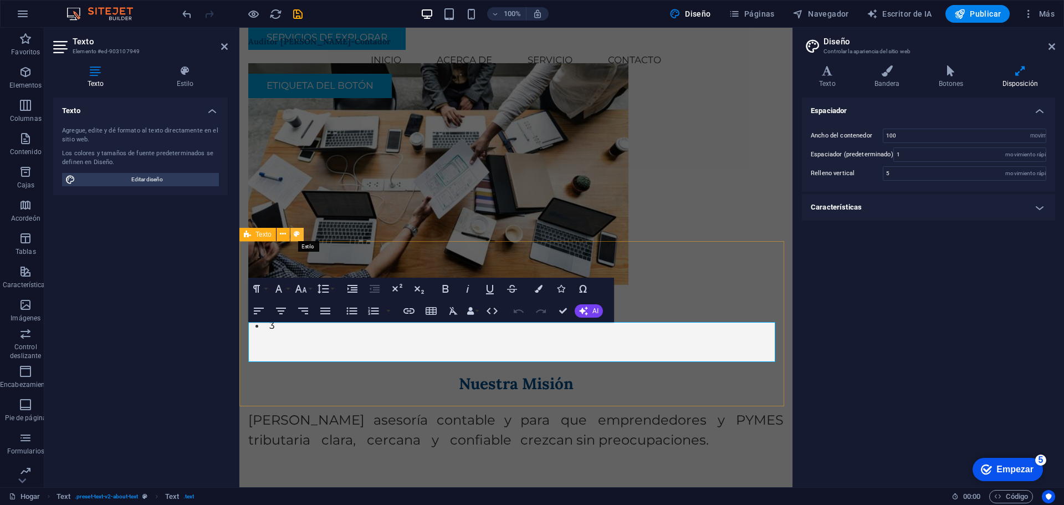
select select "rem"
select select "preset-text-v2-about-text"
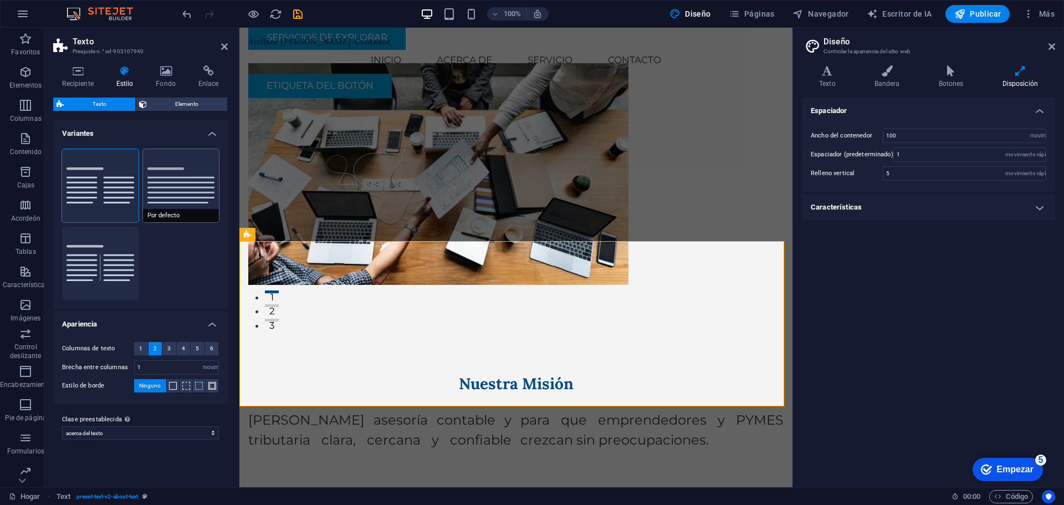
click at [170, 191] on button "Por defecto" at bounding box center [181, 185] width 76 height 73
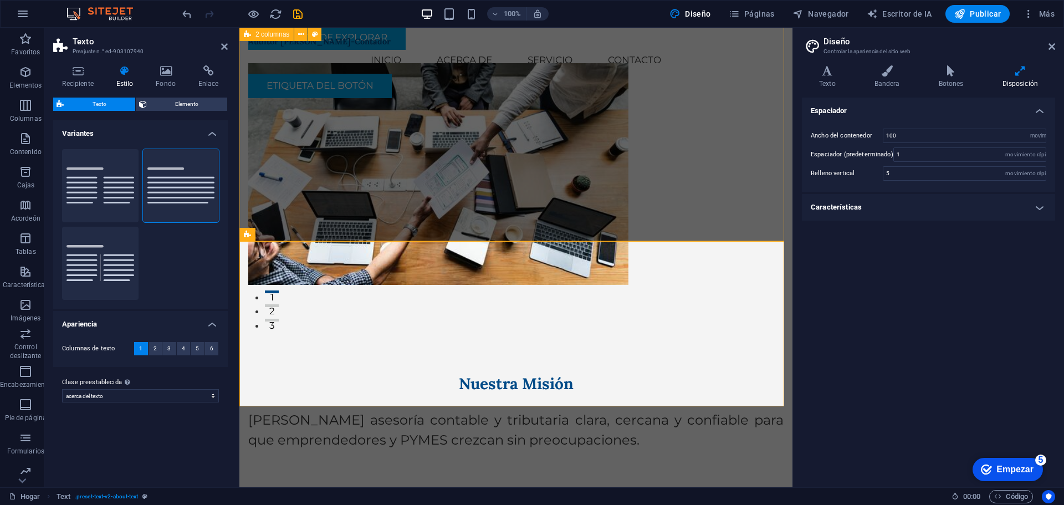
click at [456, 213] on div "Contabilidad y Más Soluciones contables adaptadas a tu negocio. Servicios de Ex…" at bounding box center [515, 95] width 553 height 468
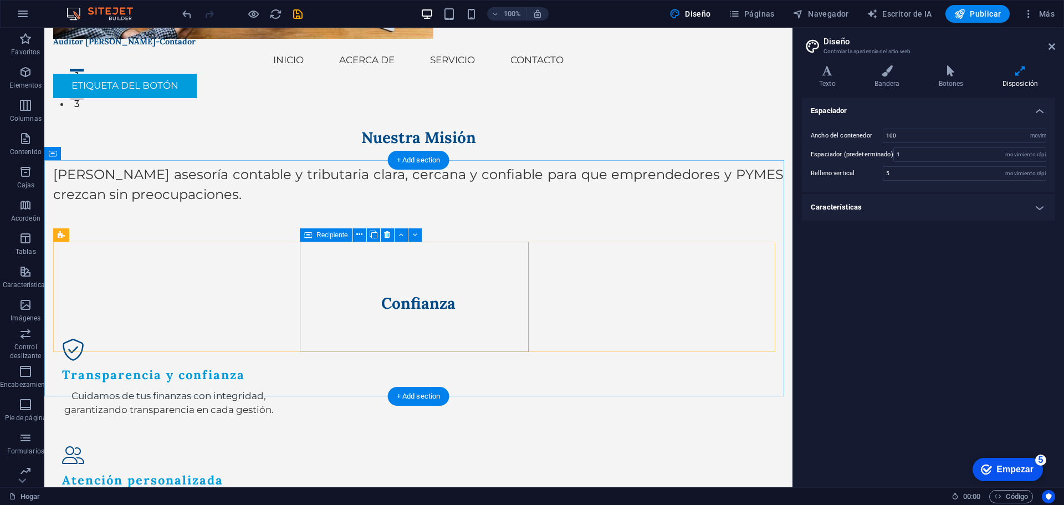
scroll to position [222, 0]
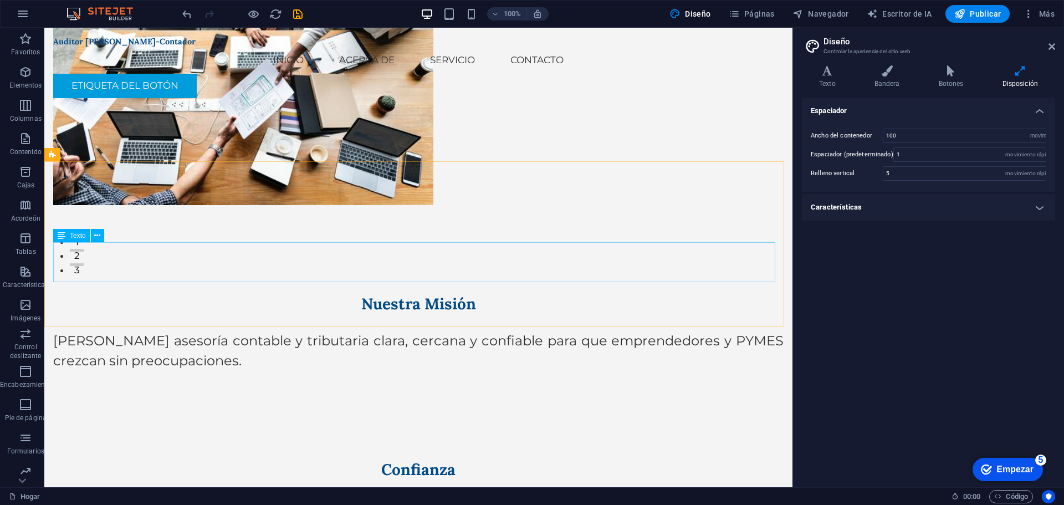
click at [66, 236] on div "Texto" at bounding box center [71, 235] width 37 height 13
click at [97, 237] on icon at bounding box center [97, 236] width 6 height 12
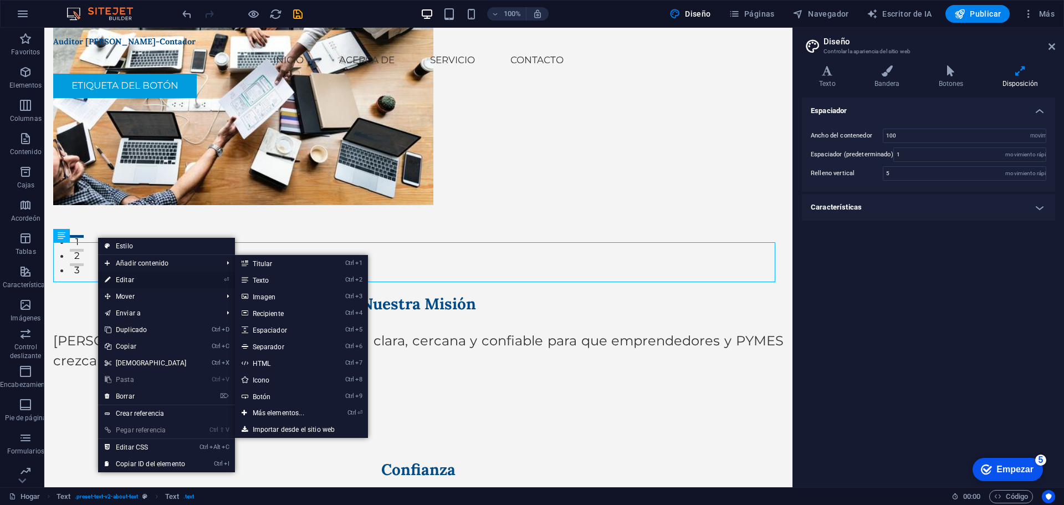
click at [140, 275] on link "⏎ Editar" at bounding box center [145, 279] width 95 height 17
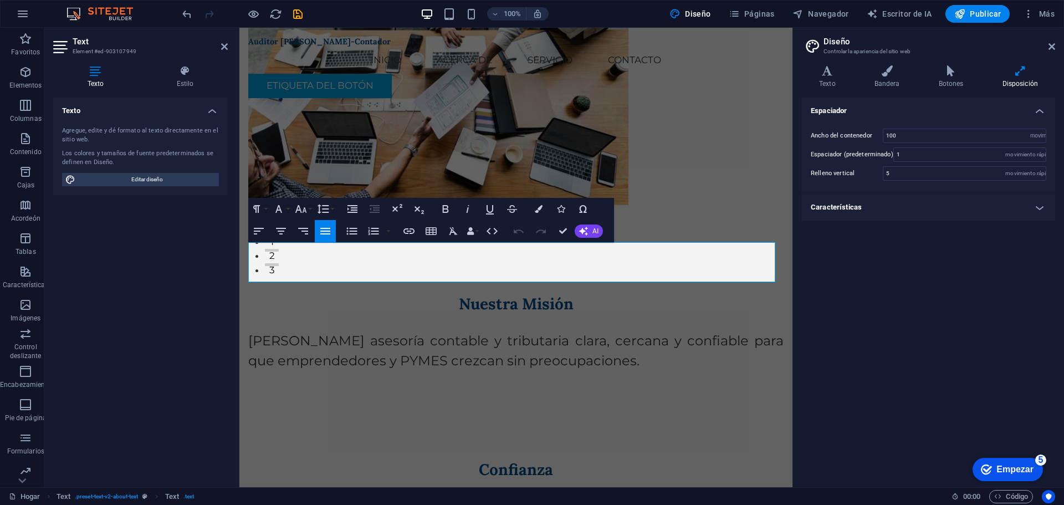
scroll to position [246, 0]
click at [654, 330] on p "Brindar asesoría contable y tributaria clara, cercana y confiable para que empr…" at bounding box center [515, 350] width 535 height 40
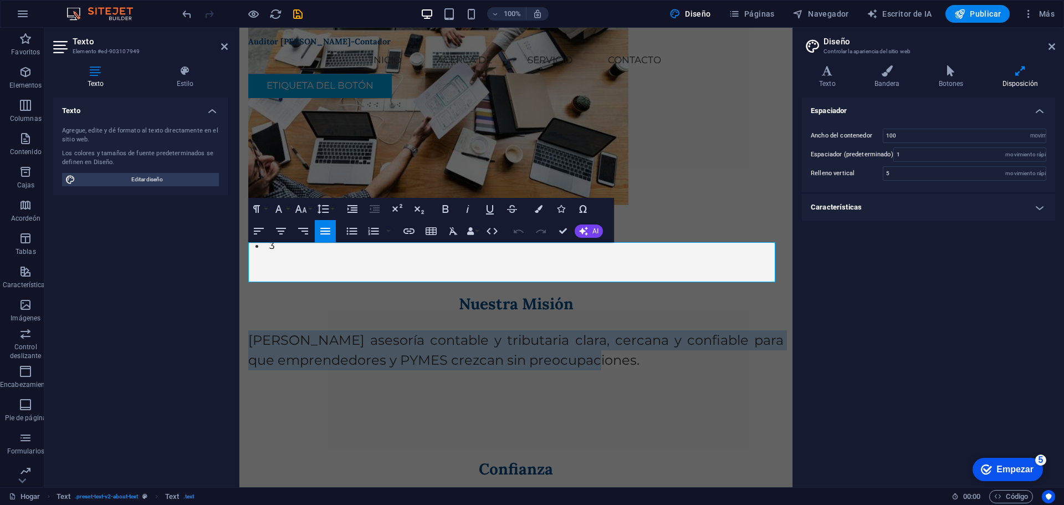
drag, startPoint x: 650, startPoint y: 270, endPoint x: 223, endPoint y: 248, distance: 427.7
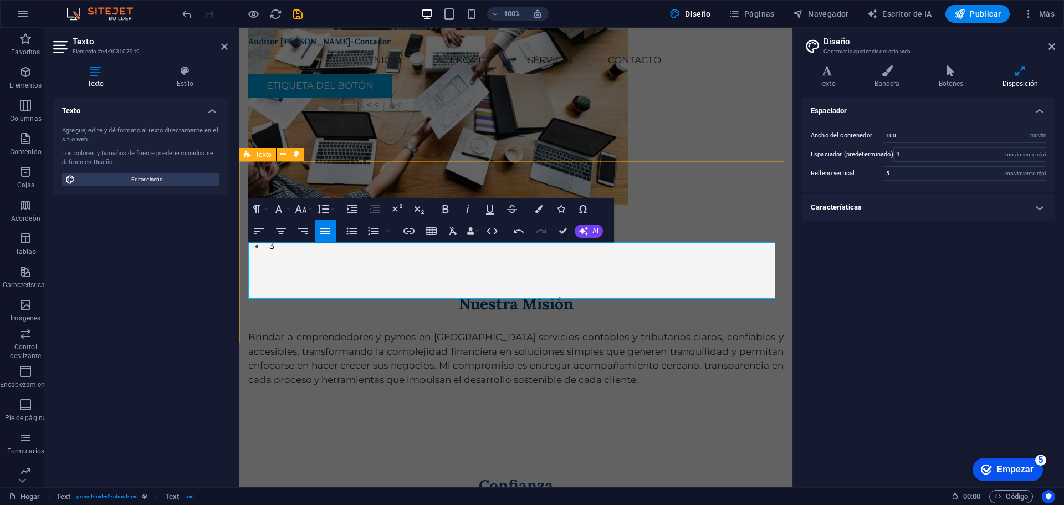
click at [647, 320] on div "Nuestra Misión Brindar a emprendedores y pymes en Chile servicios contables y t…" at bounding box center [515, 340] width 553 height 182
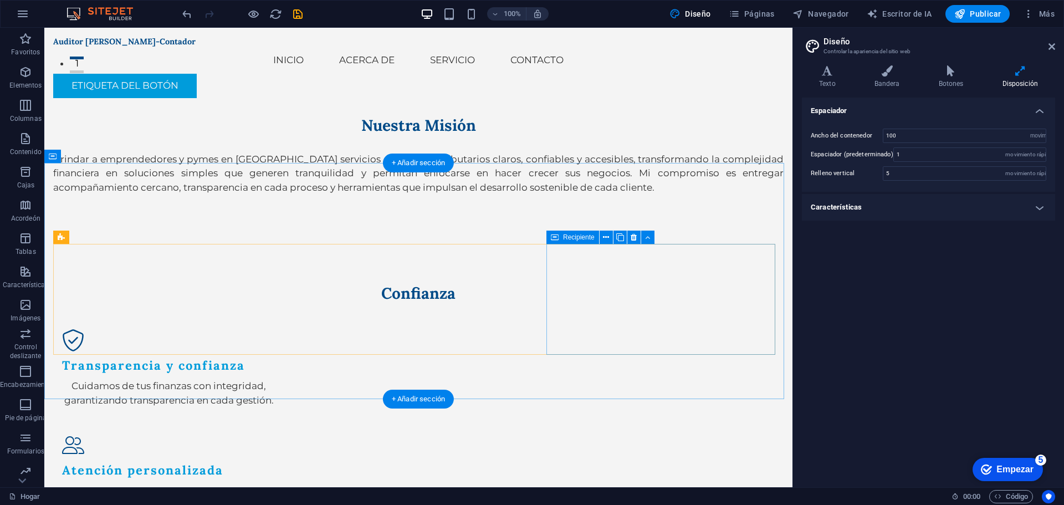
scroll to position [388, 0]
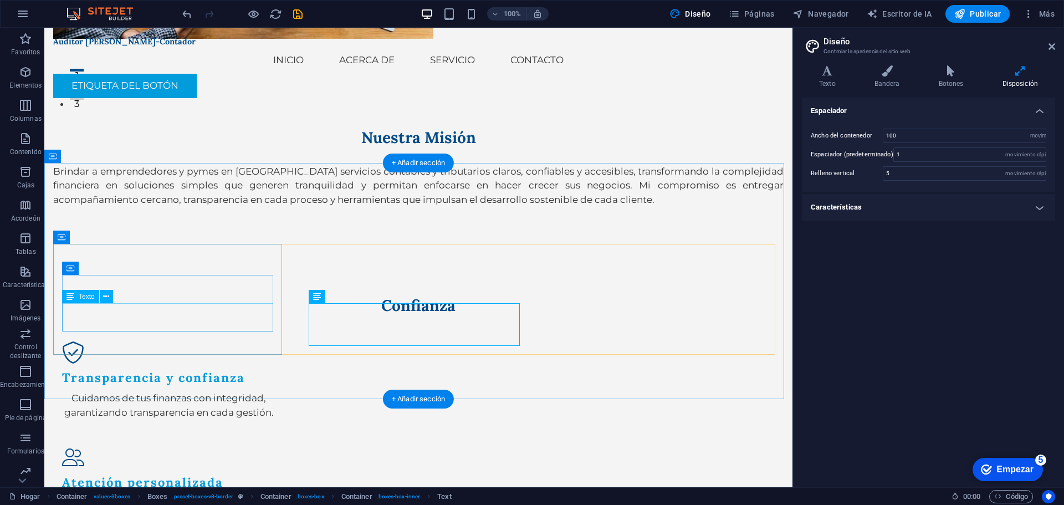
click at [181, 391] on div "Cuidamos de tus finanzas con integridad, garantizando transparencia en cada ges…" at bounding box center [169, 405] width 214 height 28
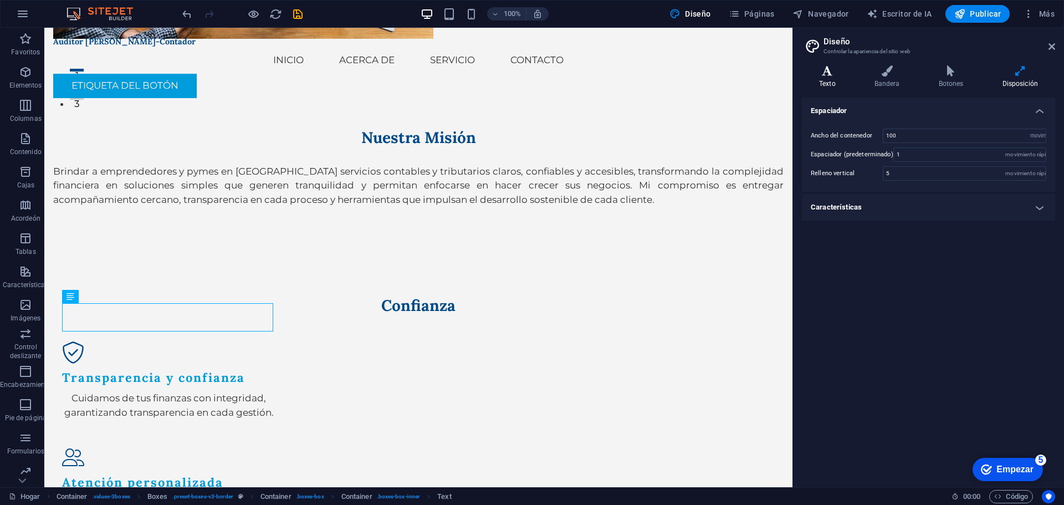
click at [830, 73] on icon at bounding box center [827, 70] width 51 height 11
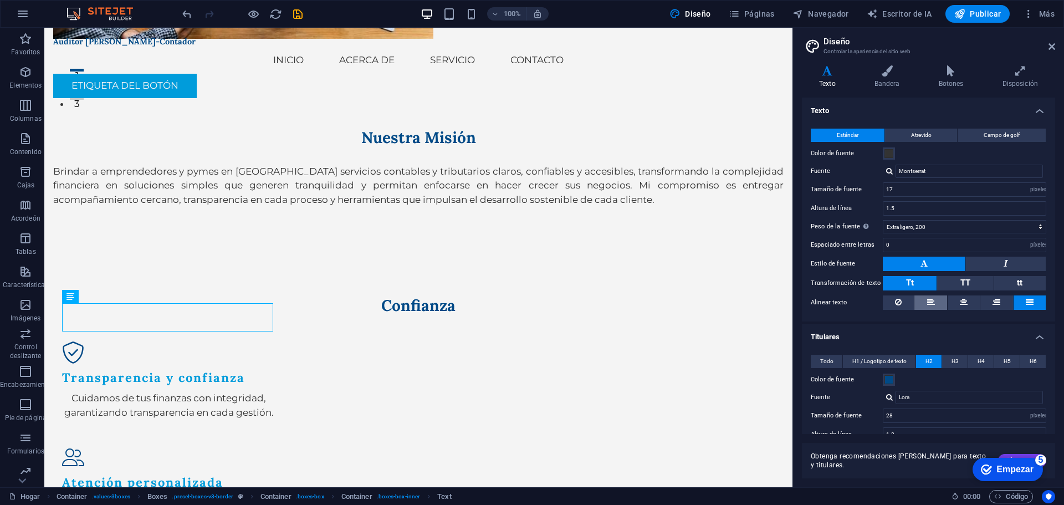
click at [936, 299] on button at bounding box center [930, 302] width 32 height 14
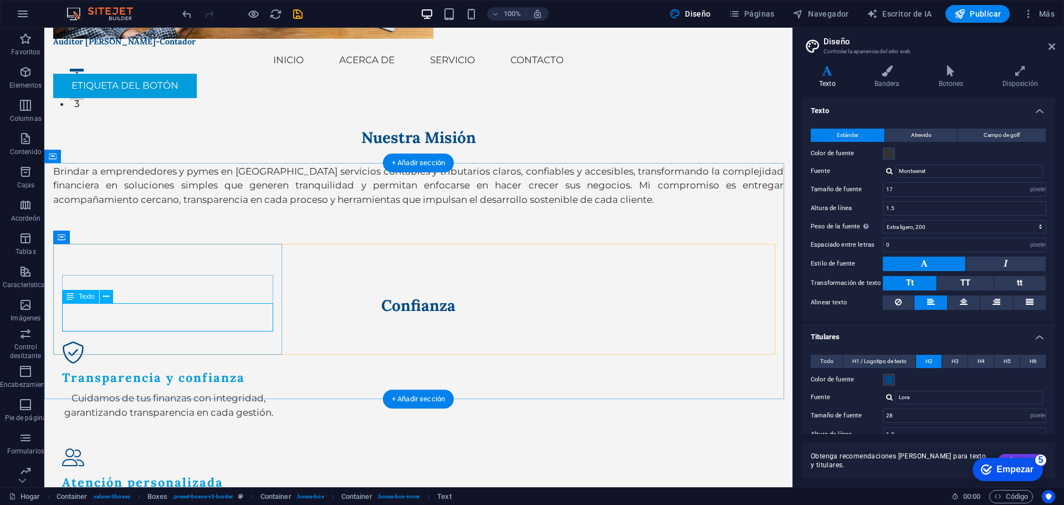
click at [128, 391] on div "Cuidamos de tus finanzas con integridad, garantizando transparencia en cada ges…" at bounding box center [169, 405] width 214 height 28
click at [74, 391] on div "Cuidamos de tus finanzas con integridad, garantizando transparencia en cada ges…" at bounding box center [169, 405] width 214 height 28
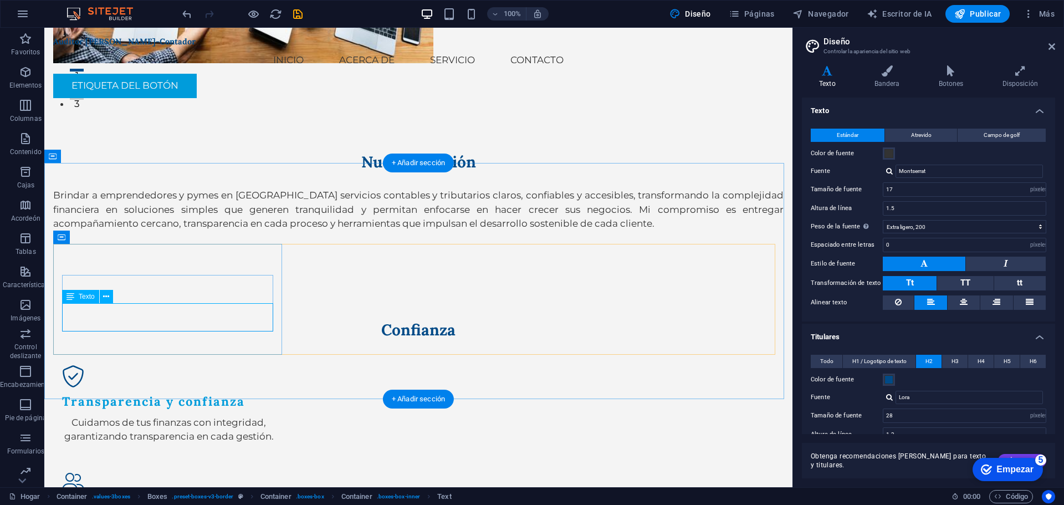
scroll to position [412, 0]
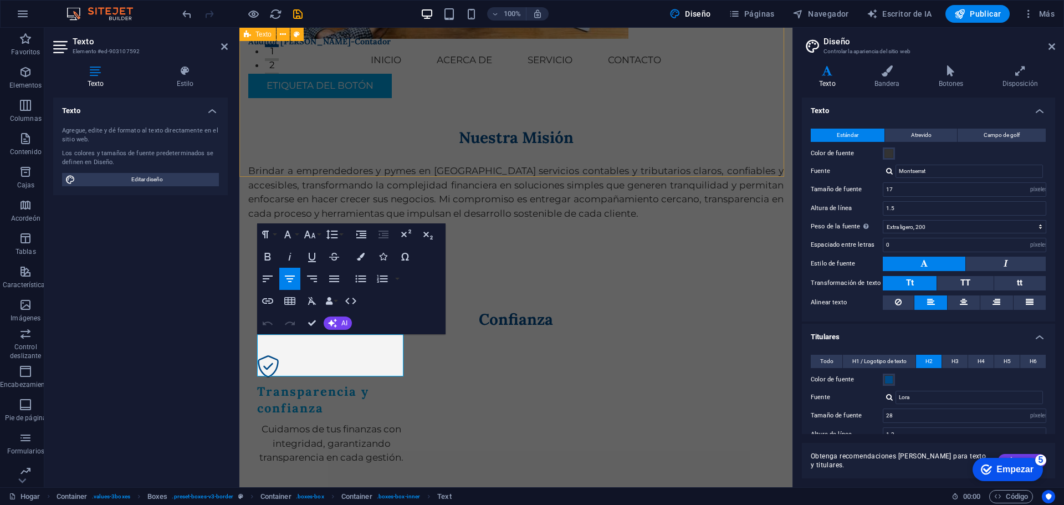
click at [497, 166] on div "Nuestra Misión Brindar a emprendedores y pymes en Chile servicios contables y t…" at bounding box center [515, 174] width 553 height 182
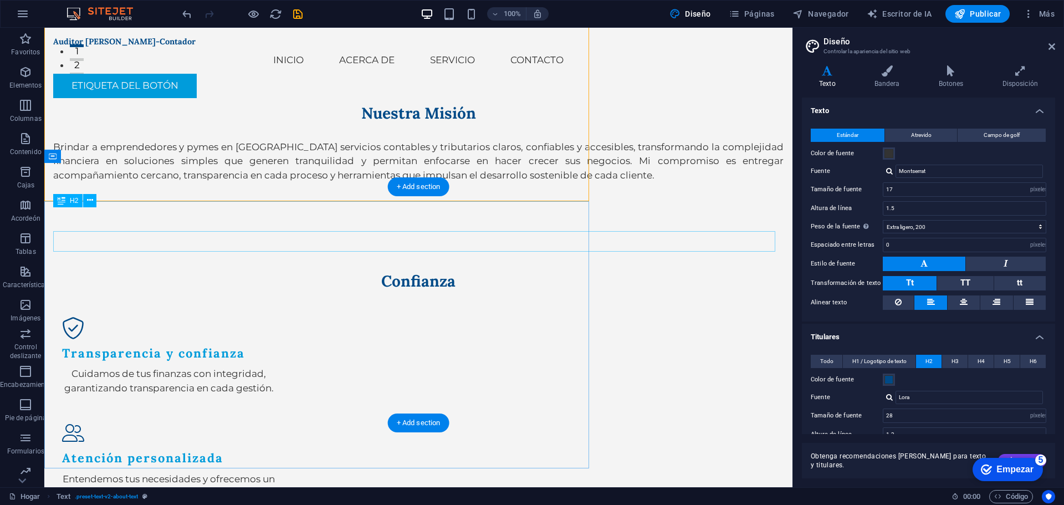
scroll to position [388, 0]
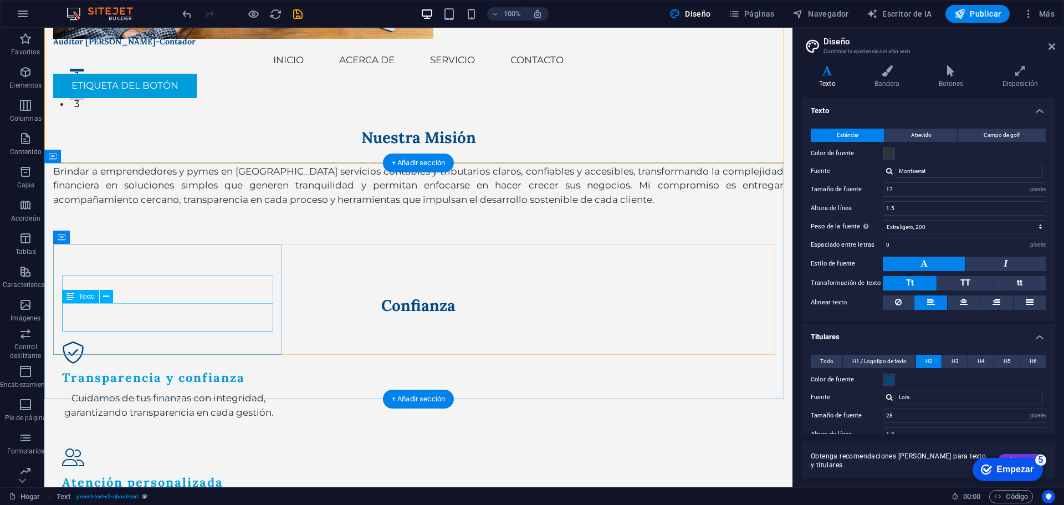
click at [151, 391] on div "Cuidamos de tus finanzas con integridad, garantizando transparencia en cada ges…" at bounding box center [169, 405] width 214 height 28
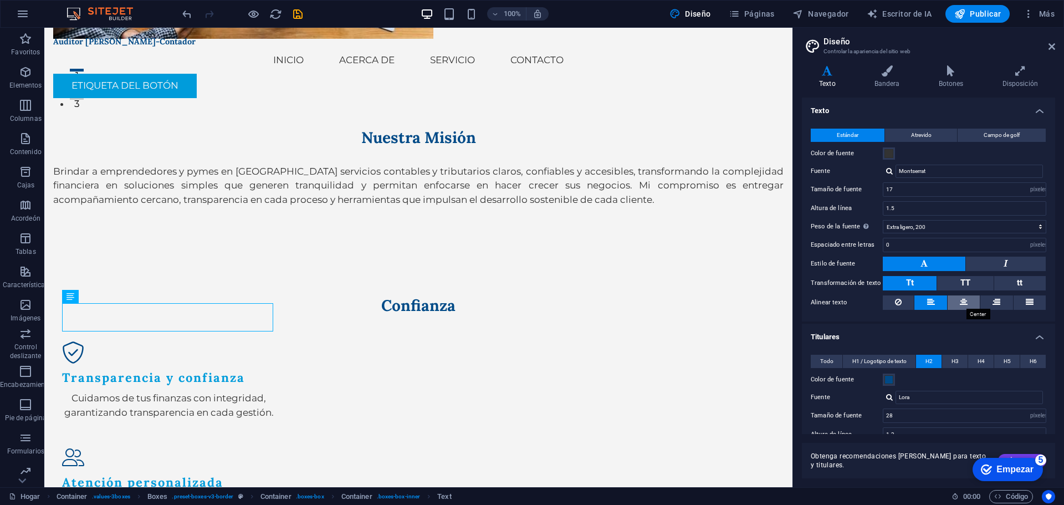
click at [961, 301] on icon at bounding box center [964, 301] width 8 height 13
click at [1006, 300] on button at bounding box center [996, 302] width 32 height 14
click at [1026, 300] on icon at bounding box center [1029, 301] width 8 height 13
click at [929, 301] on icon at bounding box center [931, 301] width 8 height 13
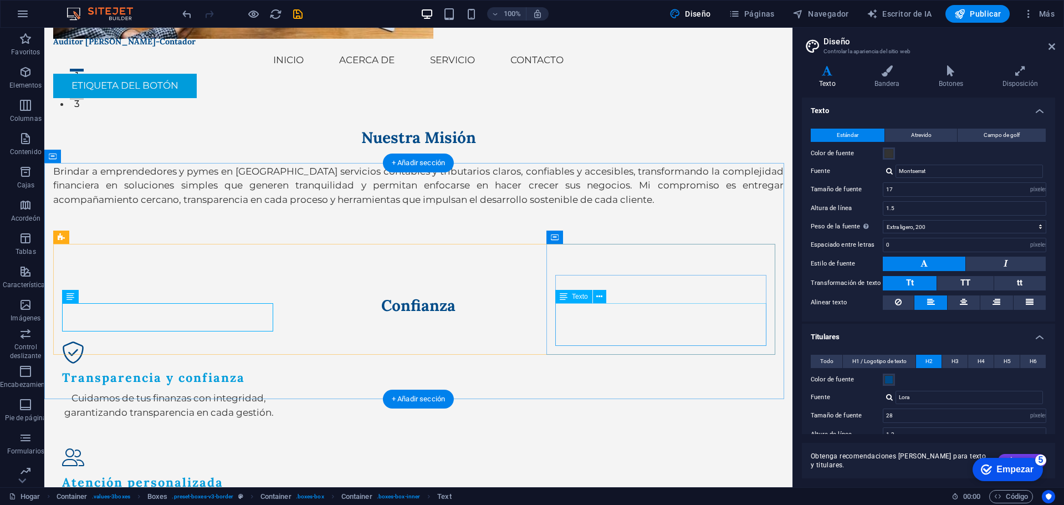
drag, startPoint x: 702, startPoint y: 330, endPoint x: 507, endPoint y: 329, distance: 195.0
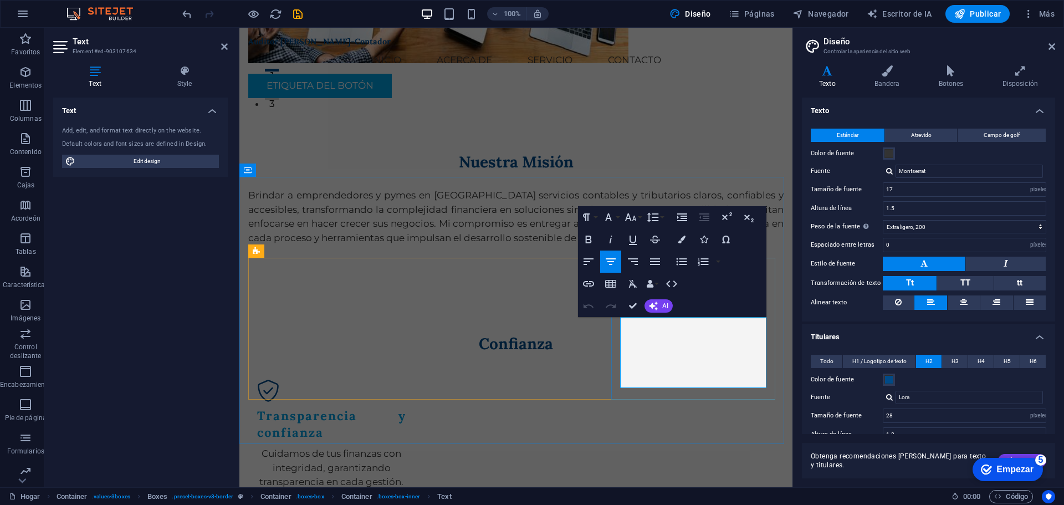
scroll to position [412, 0]
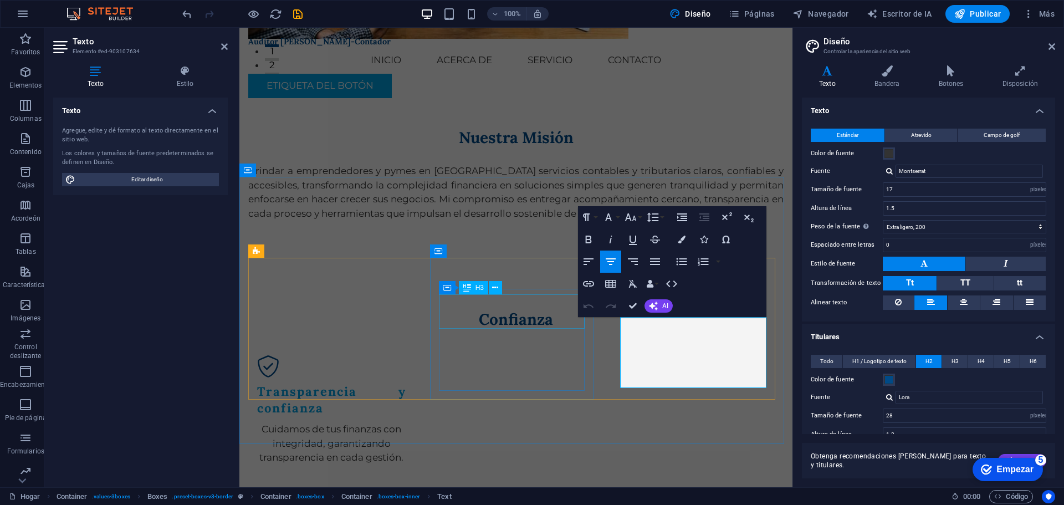
drag, startPoint x: 742, startPoint y: 387, endPoint x: 582, endPoint y: 300, distance: 181.9
click at [585, 257] on icon "button" at bounding box center [588, 261] width 13 height 13
click at [648, 260] on button "Alinear y justificar" at bounding box center [654, 261] width 21 height 22
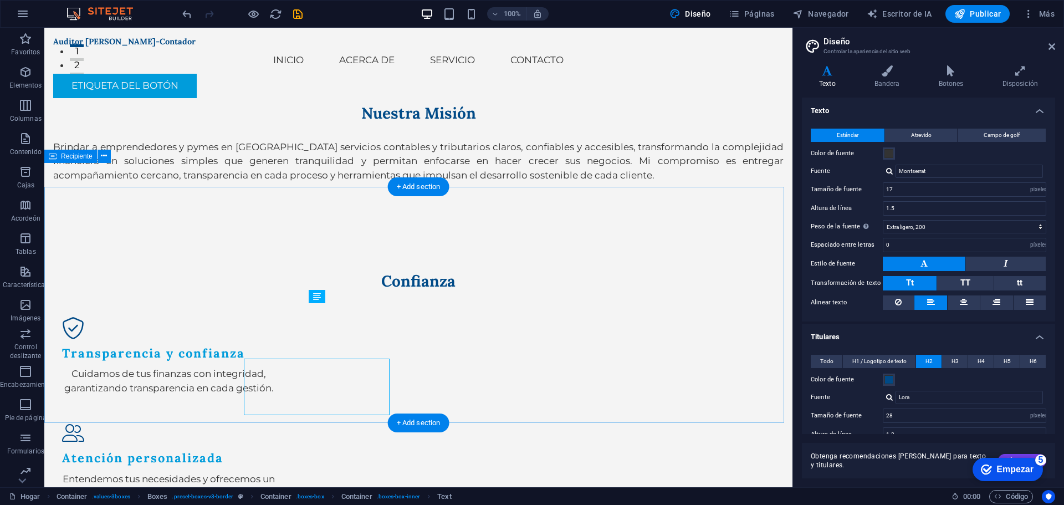
scroll to position [388, 0]
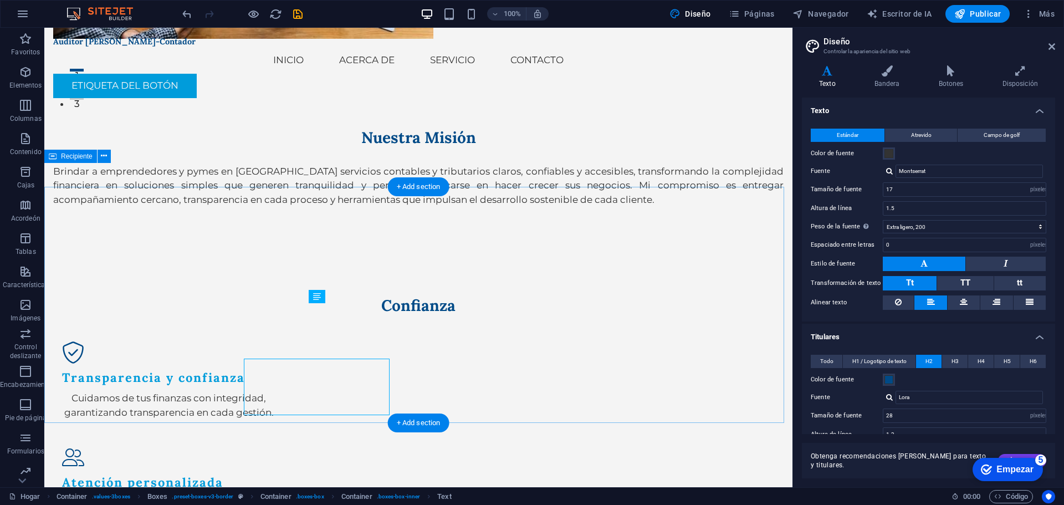
click at [560, 362] on div "Confianza Transparencia y confianza Cuidamos de tus finanzas con integridad, ga…" at bounding box center [418, 481] width 748 height 460
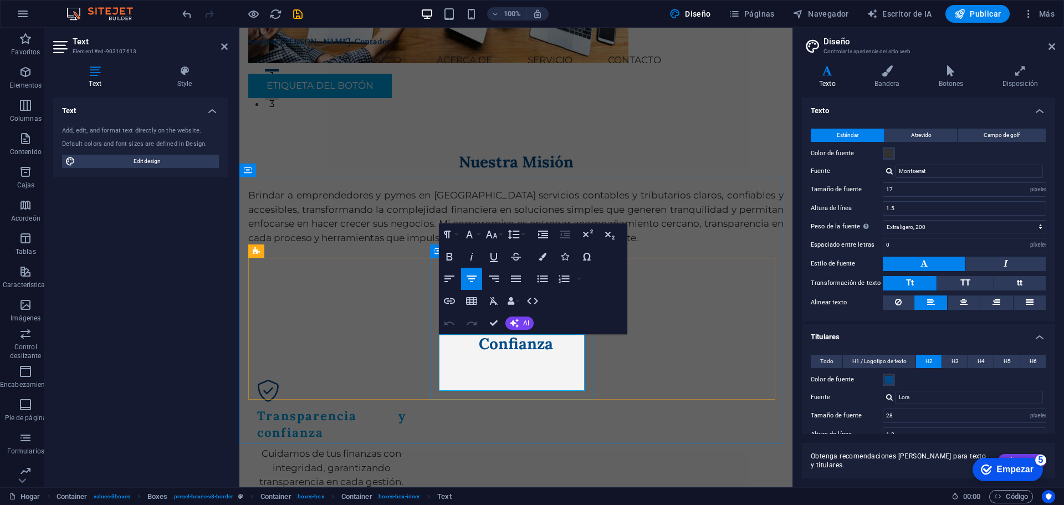
scroll to position [412, 0]
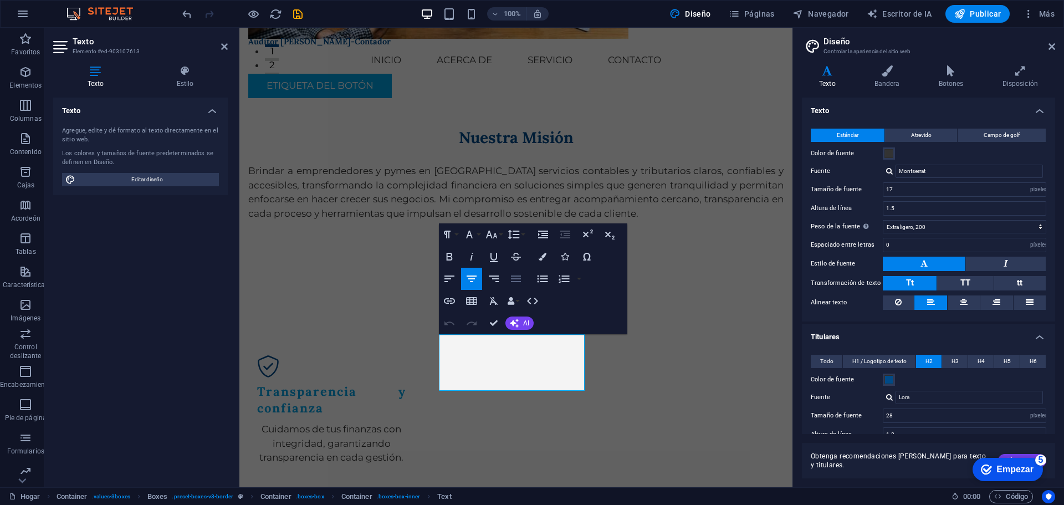
click at [507, 277] on button "Alinear y justificar" at bounding box center [515, 279] width 21 height 22
click at [370, 422] on div "Cuidamos de tus finanzas con integridad, garantizando transparencia en cada ges…" at bounding box center [331, 443] width 149 height 43
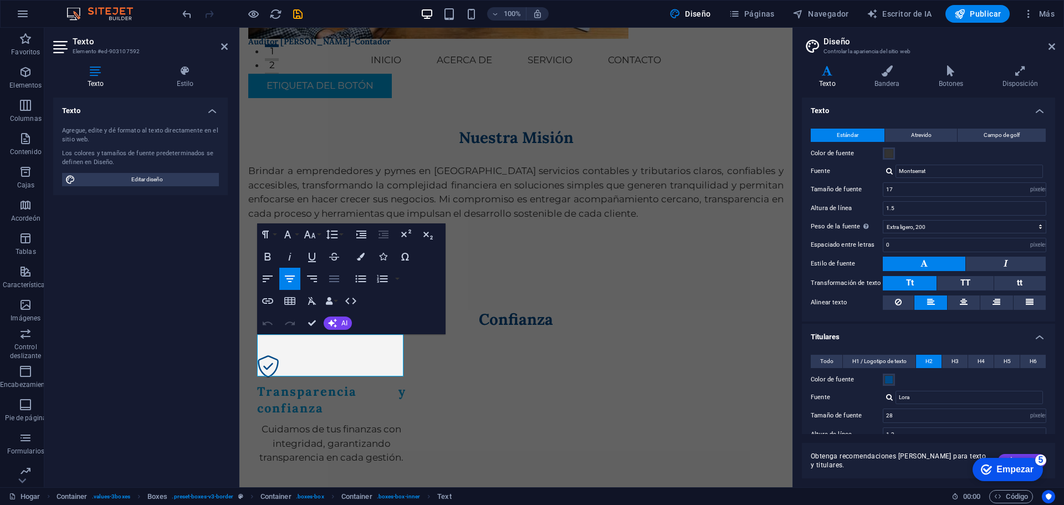
click at [338, 277] on icon "button" at bounding box center [333, 278] width 13 height 13
click at [357, 279] on icon "button" at bounding box center [360, 278] width 13 height 13
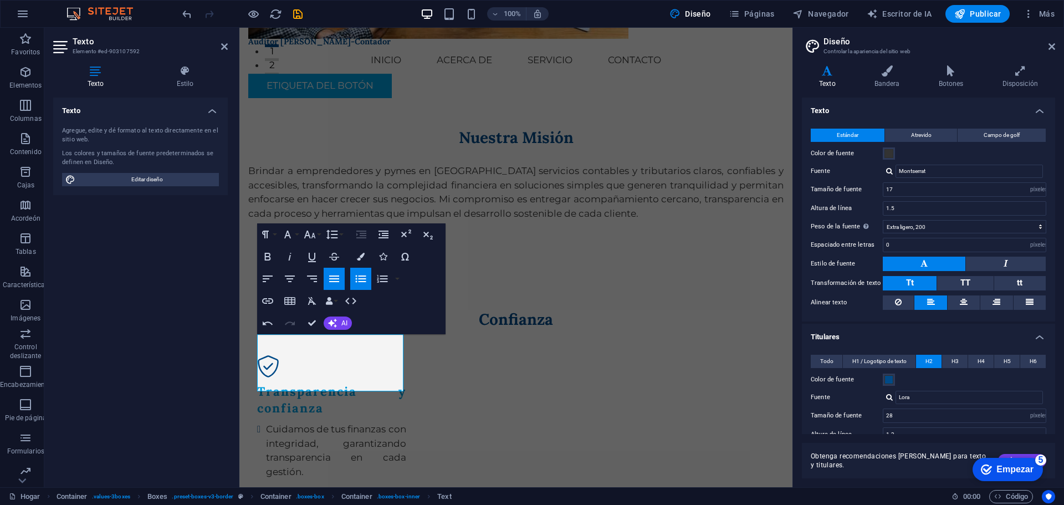
click at [360, 279] on icon "button" at bounding box center [360, 278] width 13 height 13
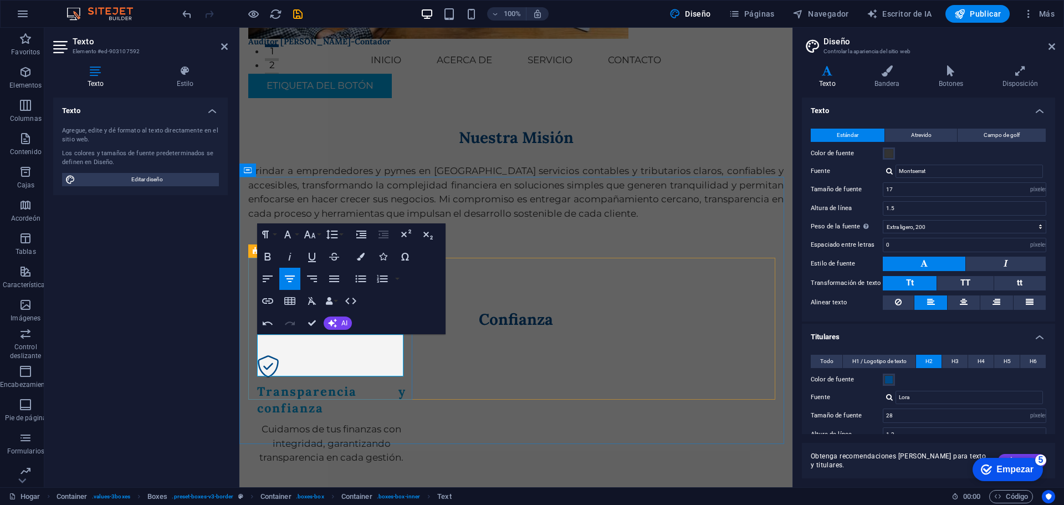
click at [341, 397] on div "Transparencia y confianza Cuidamos de tus finanzas con integridad, garantizando…" at bounding box center [331, 409] width 167 height 127
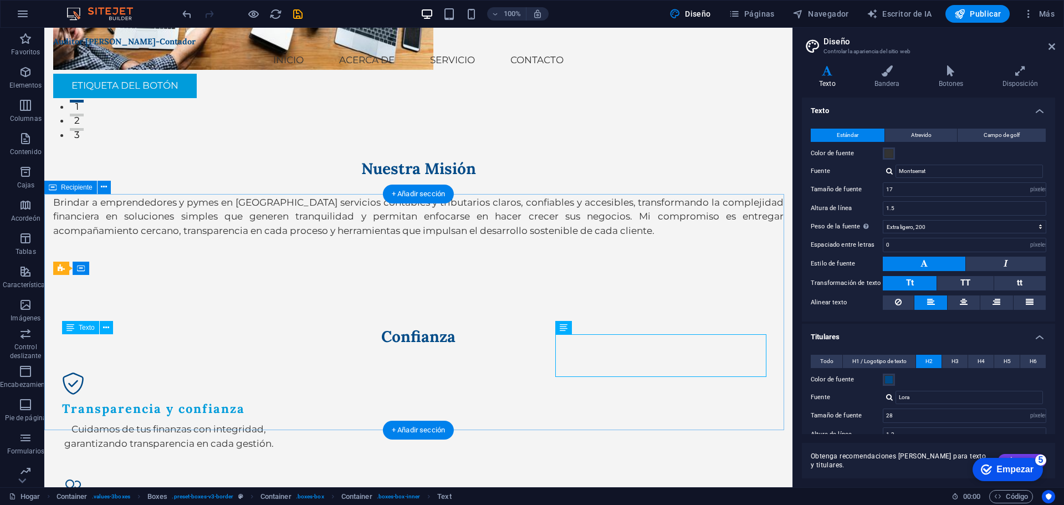
click at [523, 425] on div "Confianza Transparencia y confianza Cuidamos de tus finanzas con integridad, ga…" at bounding box center [418, 512] width 748 height 460
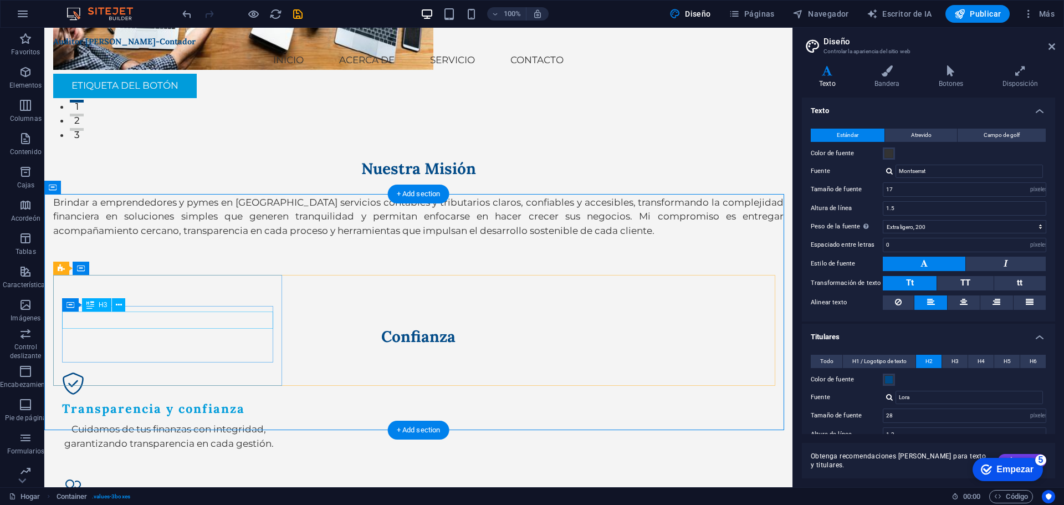
click at [207, 400] on div "Transparencia y confianza" at bounding box center [169, 408] width 214 height 17
click at [201, 422] on div "Cuidamos de tus finanzas con integridad, garantizando transparencia en cada ges…" at bounding box center [169, 436] width 214 height 28
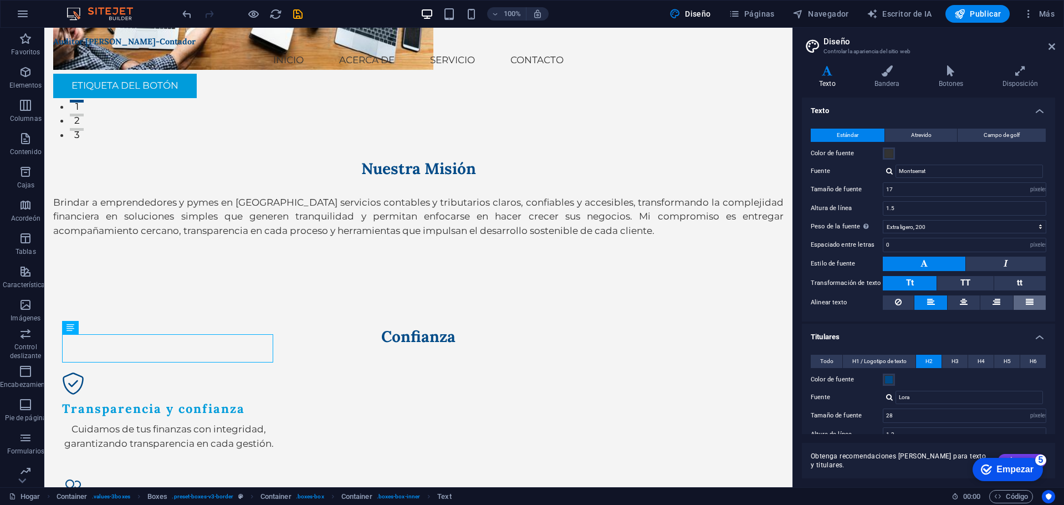
click at [1027, 305] on icon at bounding box center [1029, 301] width 8 height 13
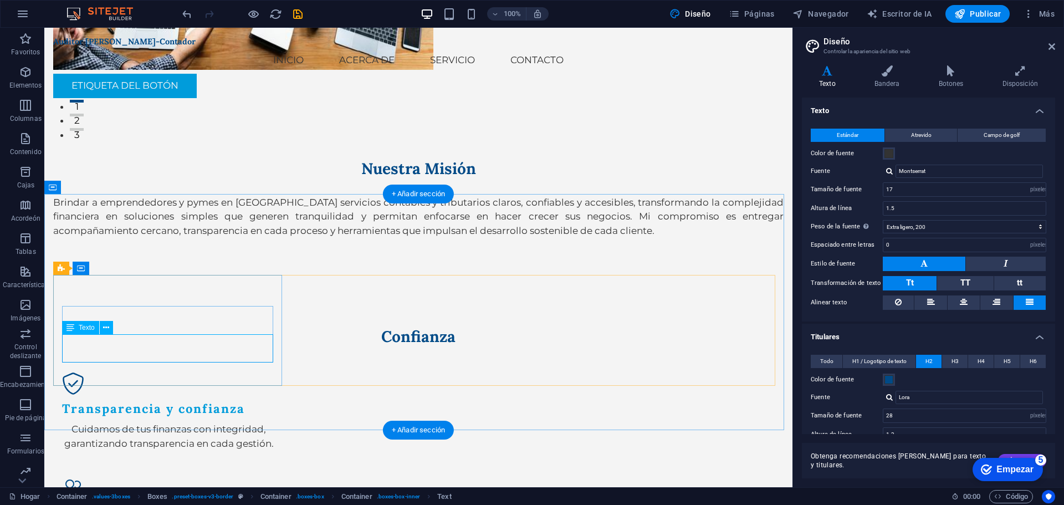
click at [197, 422] on div "Cuidamos de tus finanzas con integridad, garantizando transparencia en cada ges…" at bounding box center [169, 436] width 214 height 28
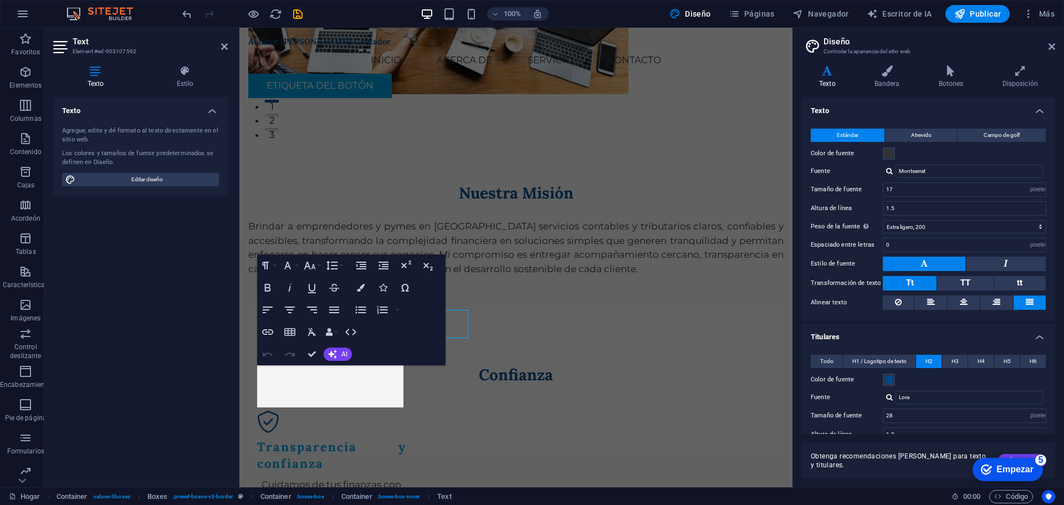
scroll to position [381, 0]
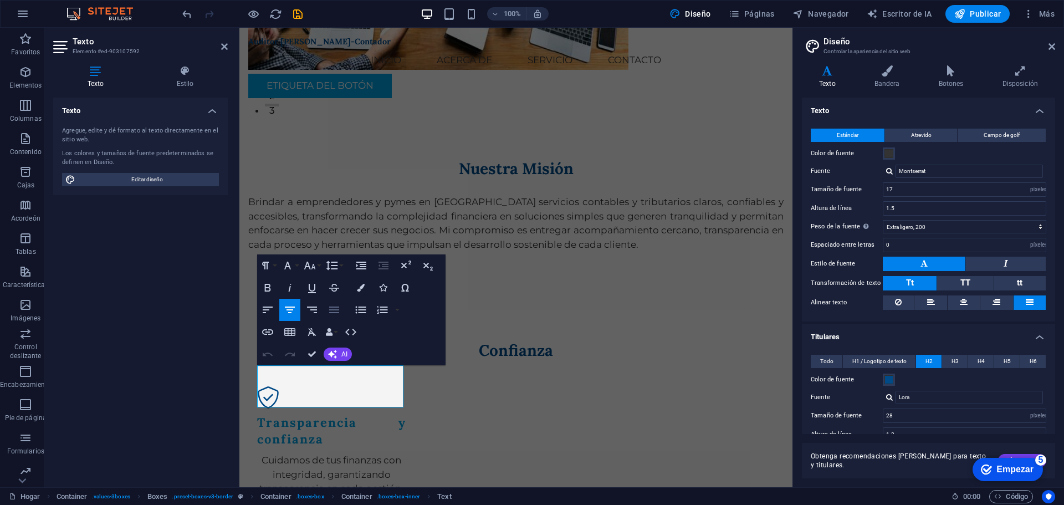
click at [324, 309] on button "Alinear y justificar" at bounding box center [334, 310] width 21 height 22
click at [624, 340] on div "Confianza" at bounding box center [515, 350] width 535 height 20
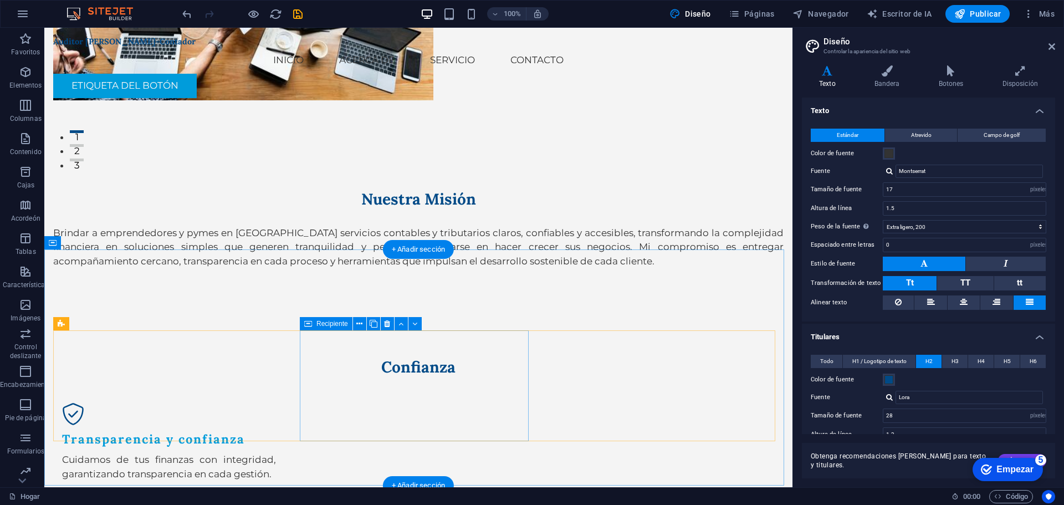
scroll to position [301, 0]
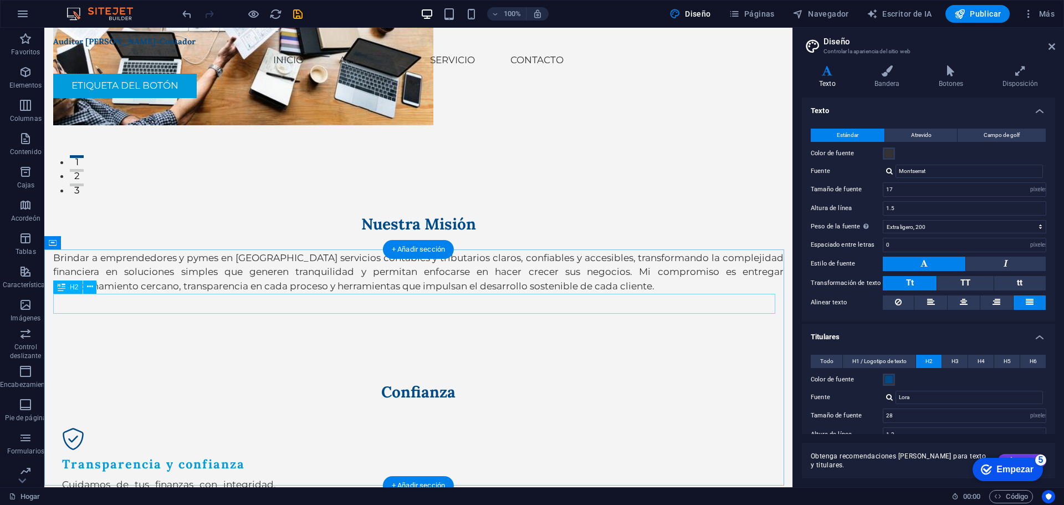
click at [413, 382] on div "Confianza" at bounding box center [418, 392] width 730 height 20
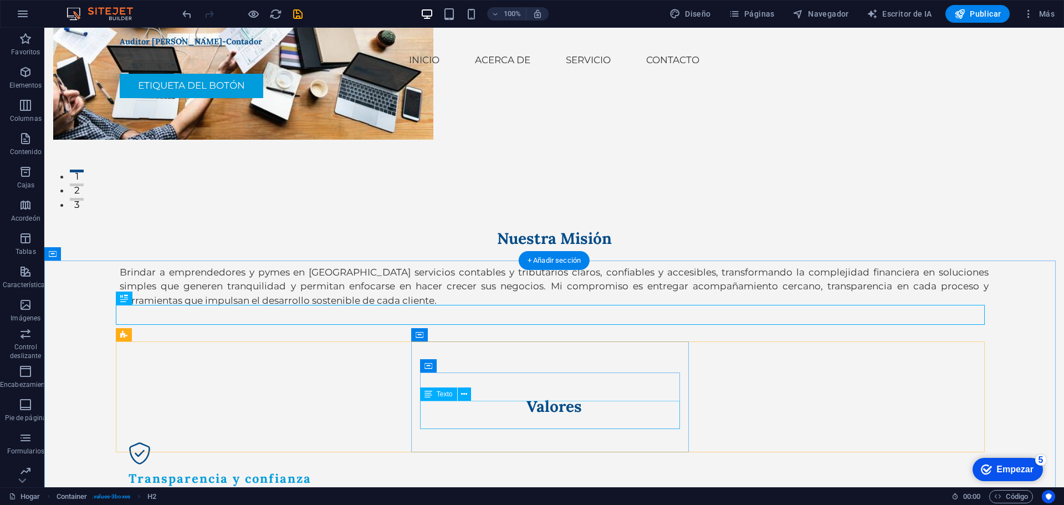
scroll to position [342, 0]
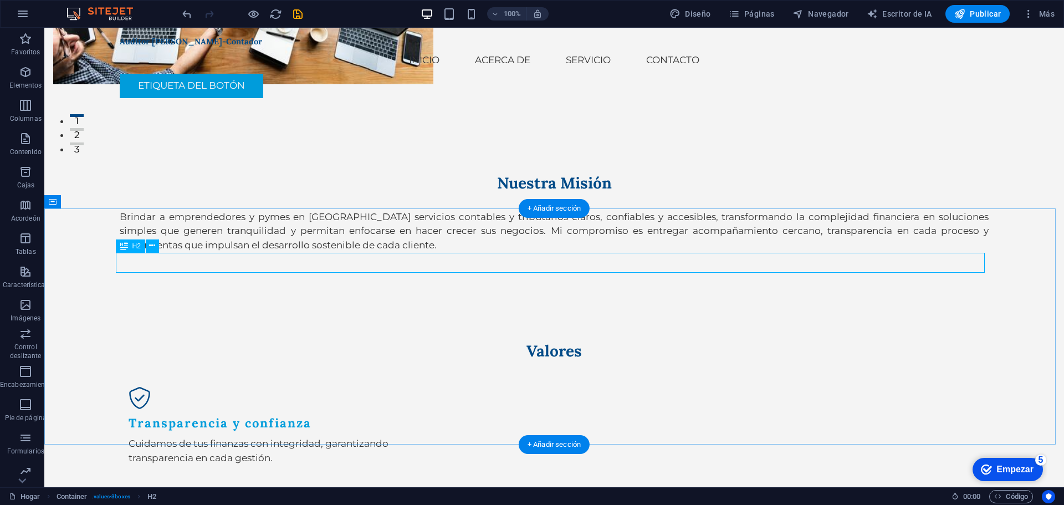
click at [612, 341] on div "Valores" at bounding box center [554, 351] width 869 height 20
click at [559, 341] on div "Valores" at bounding box center [554, 351] width 869 height 20
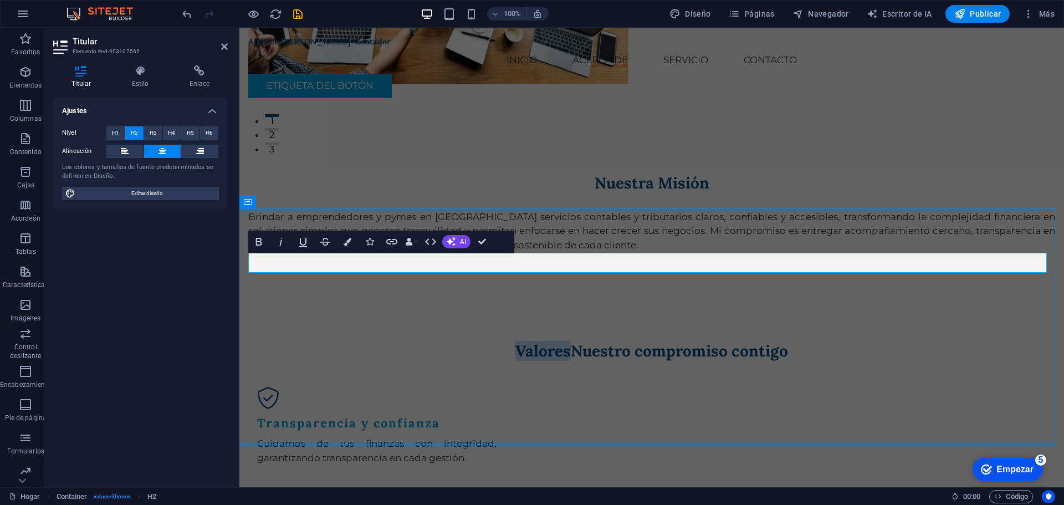
drag, startPoint x: 568, startPoint y: 264, endPoint x: 466, endPoint y: 270, distance: 102.1
click at [474, 341] on h2 "Valores Nuestro compromiso contigo" at bounding box center [651, 351] width 807 height 20
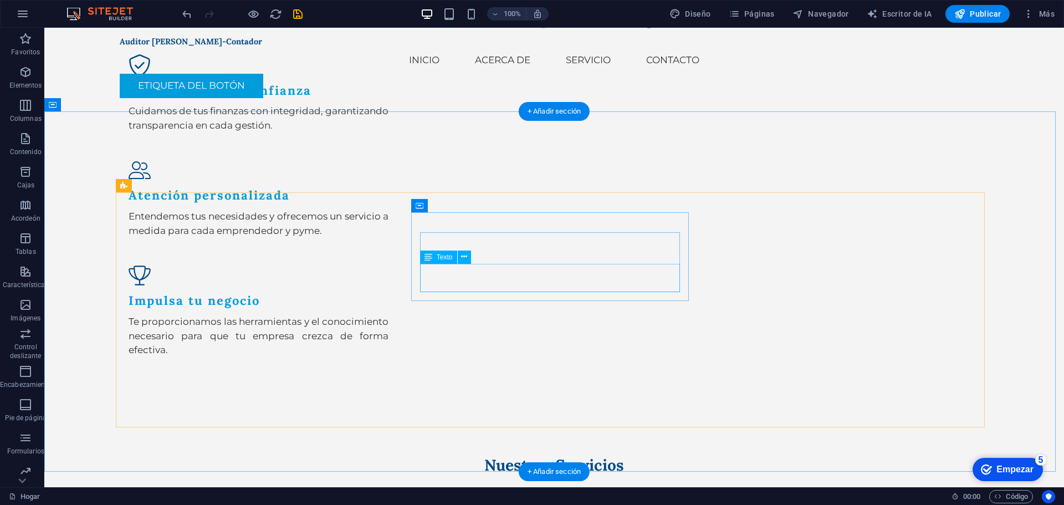
scroll to position [730, 0]
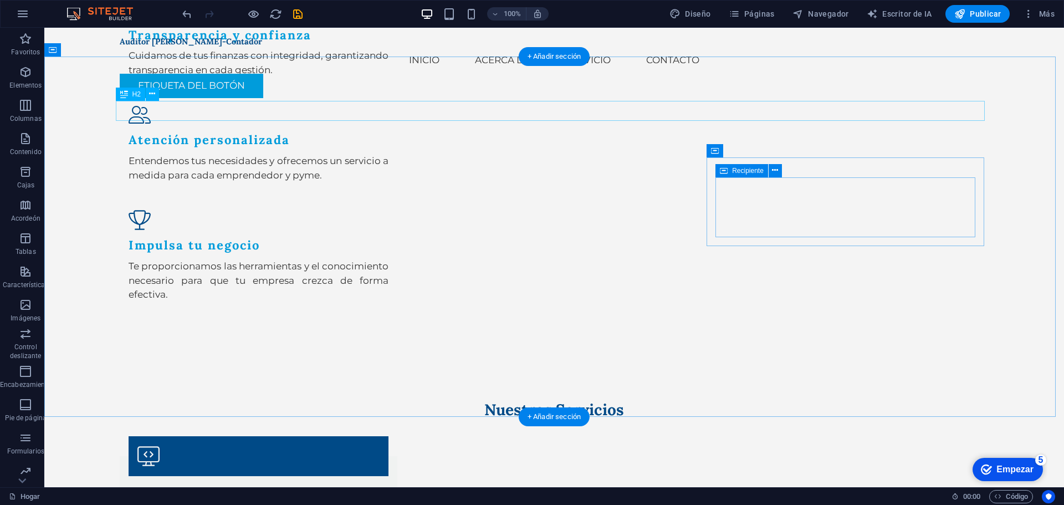
click at [584, 399] on div "Nuestros Servicios" at bounding box center [554, 409] width 869 height 20
click at [612, 399] on div "Nuestros Servicios" at bounding box center [554, 409] width 869 height 20
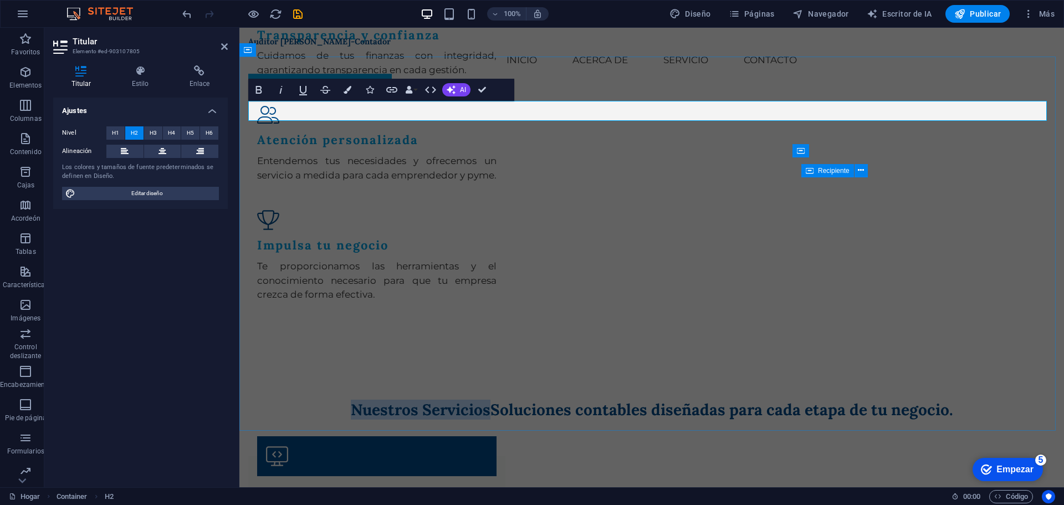
drag, startPoint x: 489, startPoint y: 111, endPoint x: 341, endPoint y: 109, distance: 148.5
click at [342, 399] on h2 "Nuestros Servicios Soluciones contables diseñadas para cada etapa de tu negocio." at bounding box center [651, 409] width 807 height 20
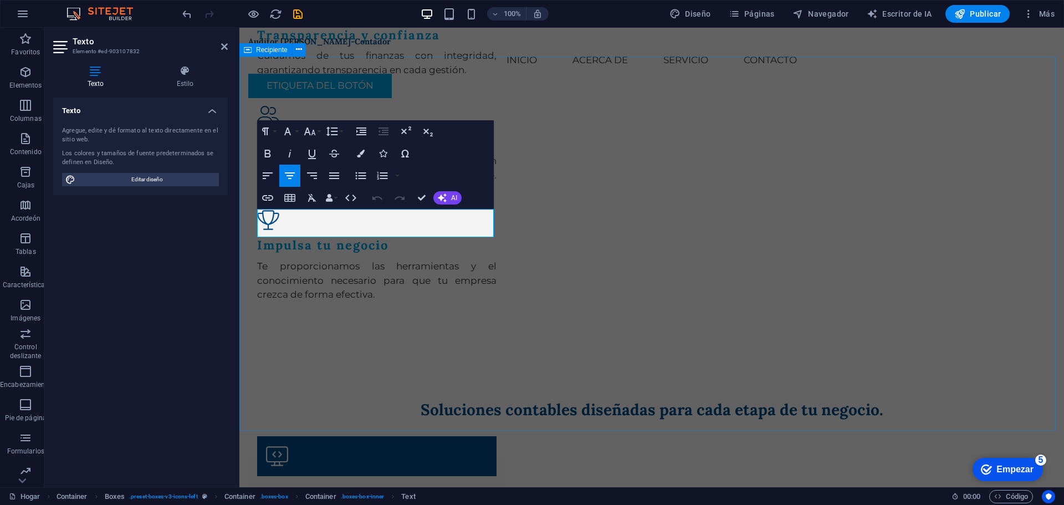
drag, startPoint x: 462, startPoint y: 232, endPoint x: 244, endPoint y: 204, distance: 220.0
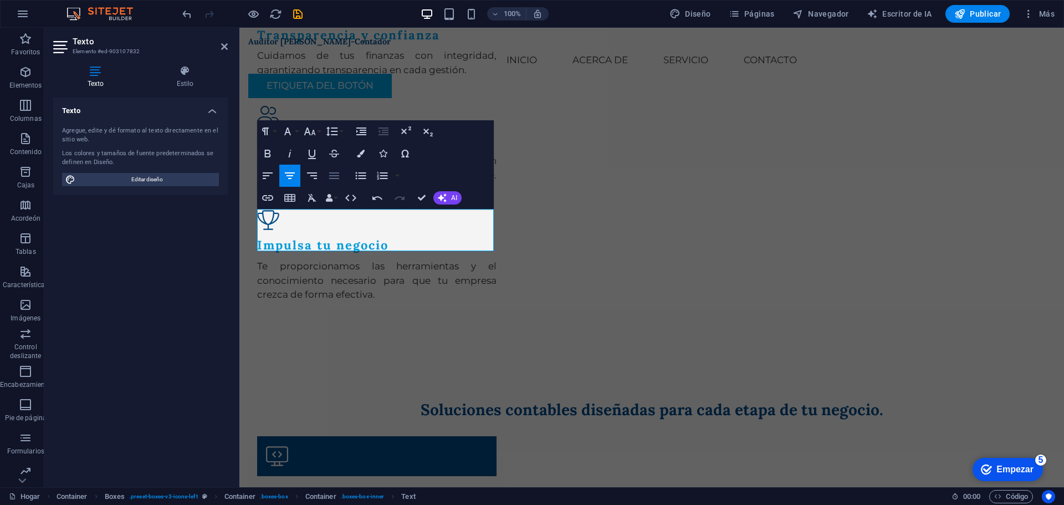
click at [342, 176] on button "Alinear y justificar" at bounding box center [334, 176] width 21 height 22
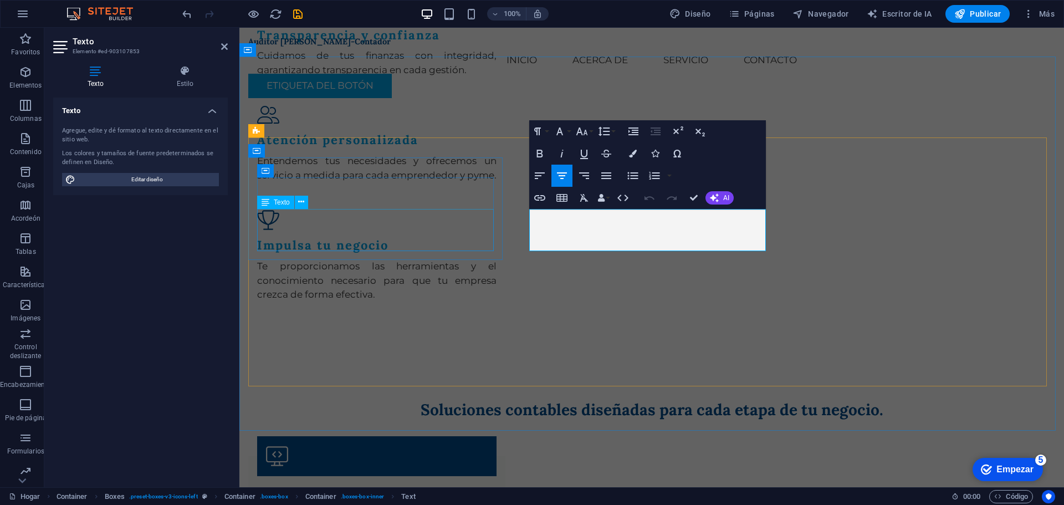
drag, startPoint x: 694, startPoint y: 244, endPoint x: 378, endPoint y: 212, distance: 317.4
click at [599, 178] on icon "button" at bounding box center [605, 175] width 13 height 13
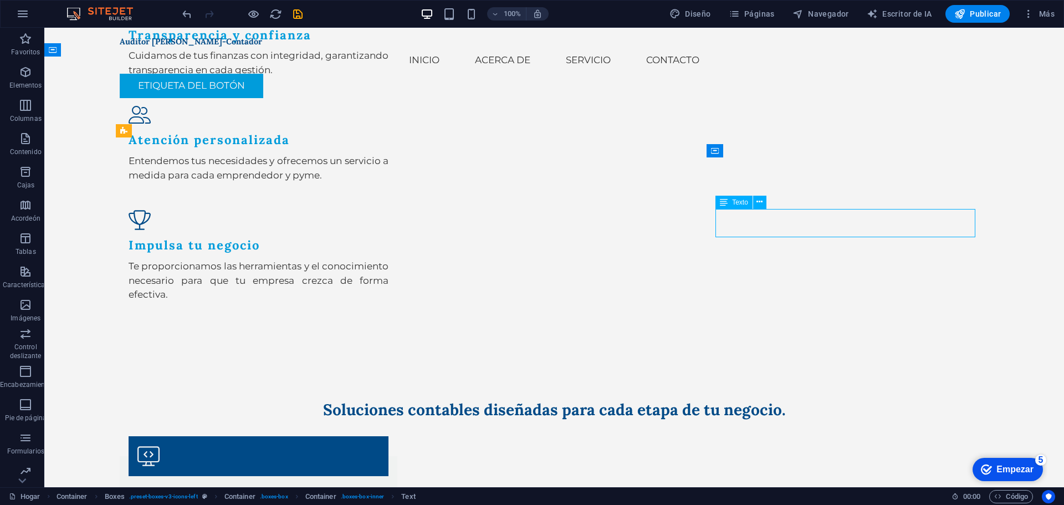
drag, startPoint x: 923, startPoint y: 230, endPoint x: 749, endPoint y: 227, distance: 174.0
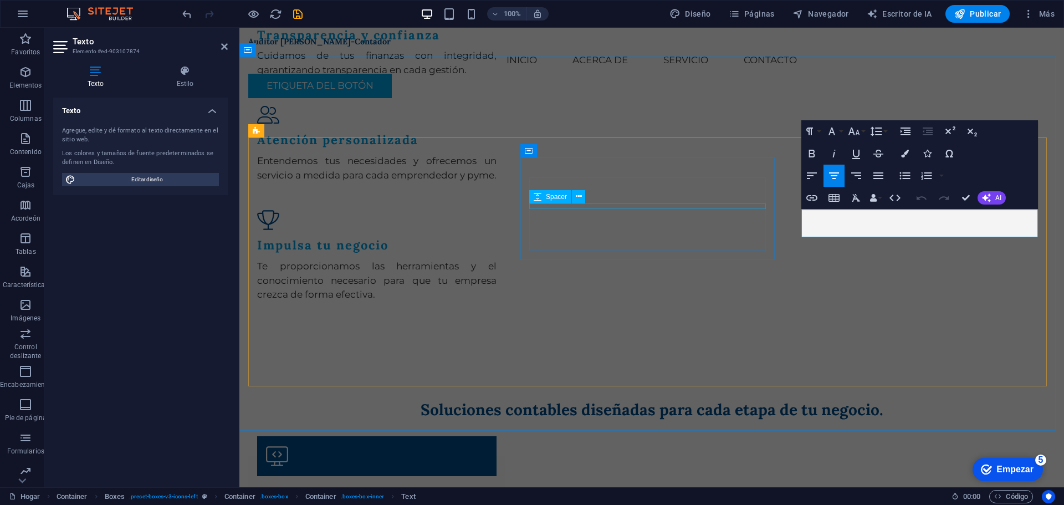
drag, startPoint x: 1001, startPoint y: 232, endPoint x: 675, endPoint y: 208, distance: 326.7
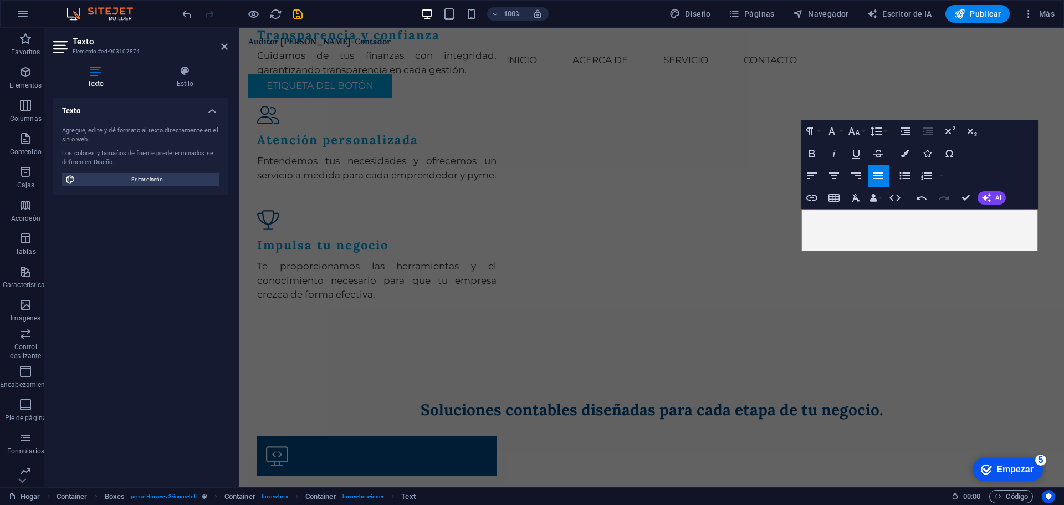
click at [881, 179] on icon "button" at bounding box center [877, 175] width 13 height 13
drag, startPoint x: 1018, startPoint y: 241, endPoint x: 1134, endPoint y: 218, distance: 118.6
click at [878, 178] on icon "button" at bounding box center [878, 175] width 10 height 7
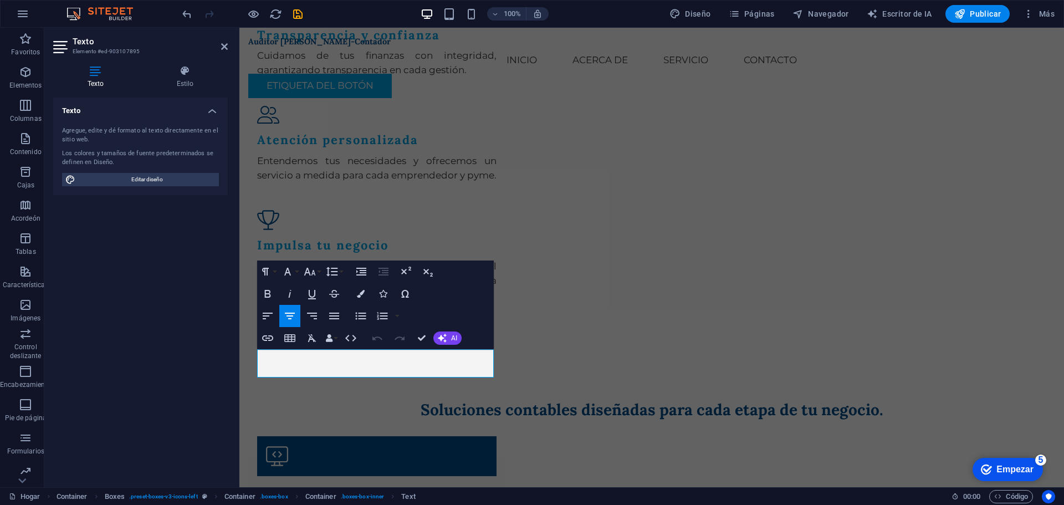
drag, startPoint x: 475, startPoint y: 372, endPoint x: 136, endPoint y: 320, distance: 342.5
click at [336, 316] on icon "button" at bounding box center [334, 315] width 10 height 7
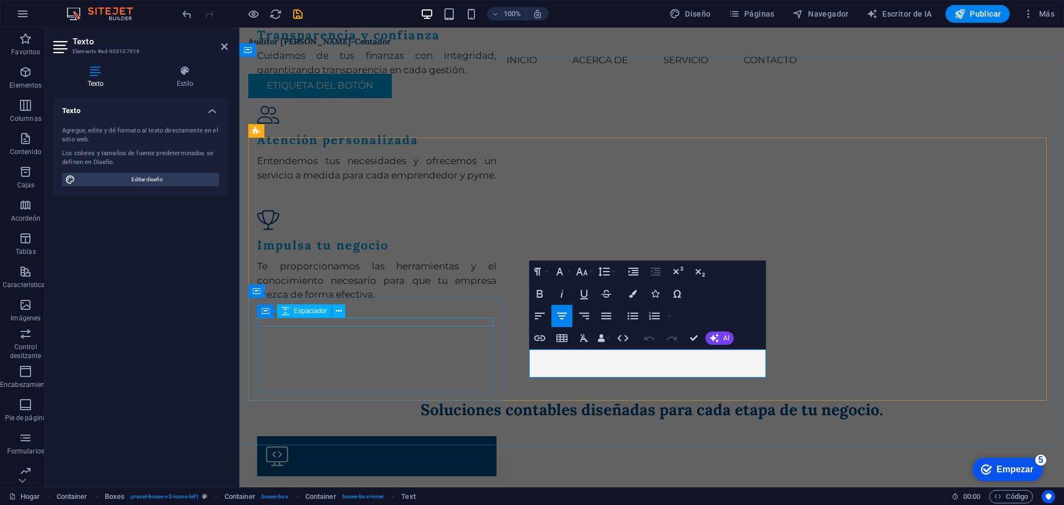
drag, startPoint x: 746, startPoint y: 370, endPoint x: 365, endPoint y: 322, distance: 384.1
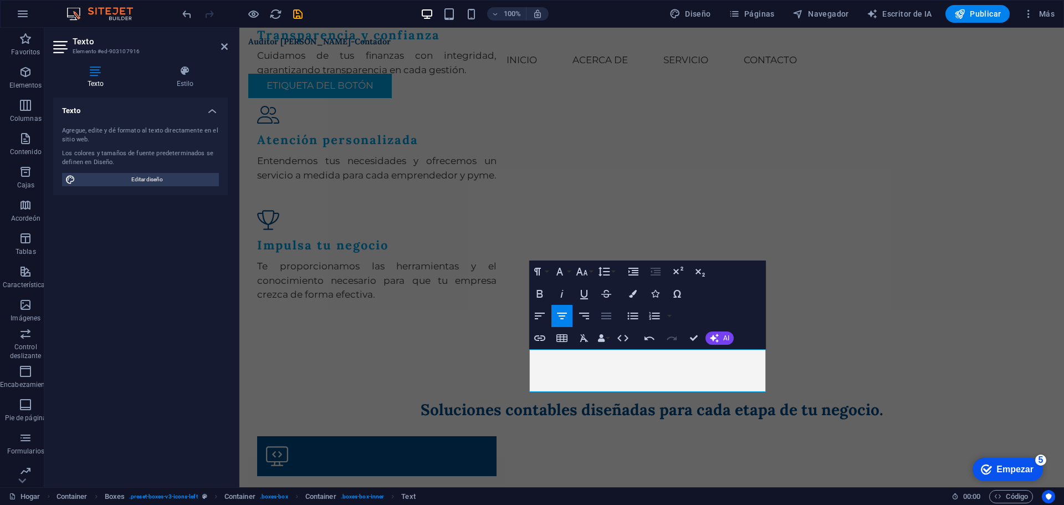
click at [597, 315] on button "Alinear y justificar" at bounding box center [606, 316] width 21 height 22
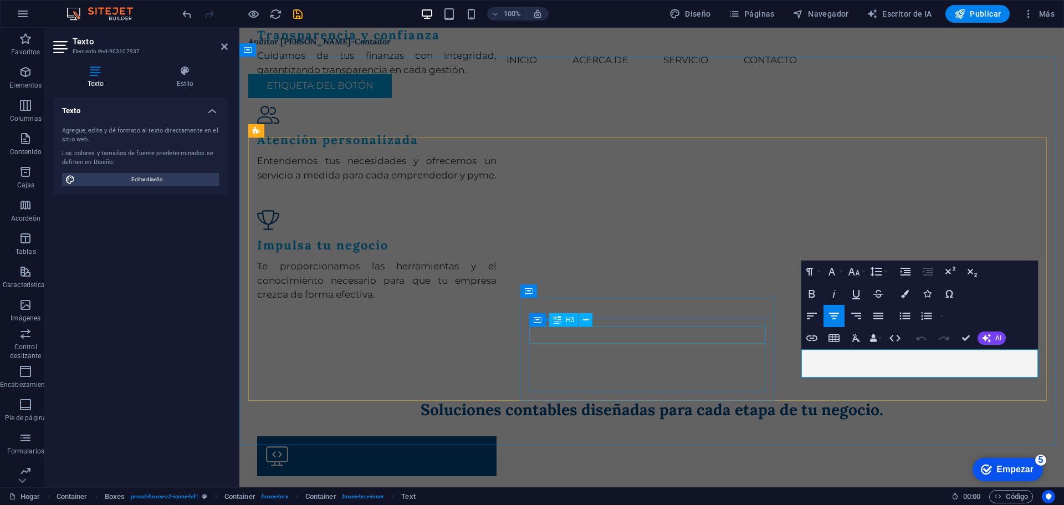
drag, startPoint x: 1008, startPoint y: 373, endPoint x: 663, endPoint y: 334, distance: 347.3
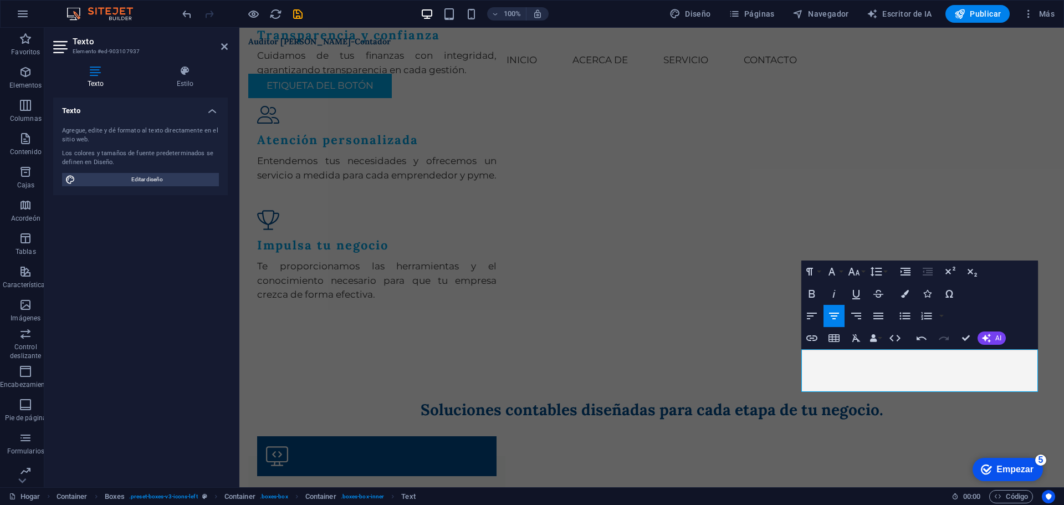
click at [889, 319] on div "Formato de párrafo Normal Título 1 Título 2 Título 3 Título 4 Título 5 Título 6…" at bounding box center [919, 304] width 237 height 89
click at [888, 319] on button "Alinear y justificar" at bounding box center [878, 316] width 21 height 22
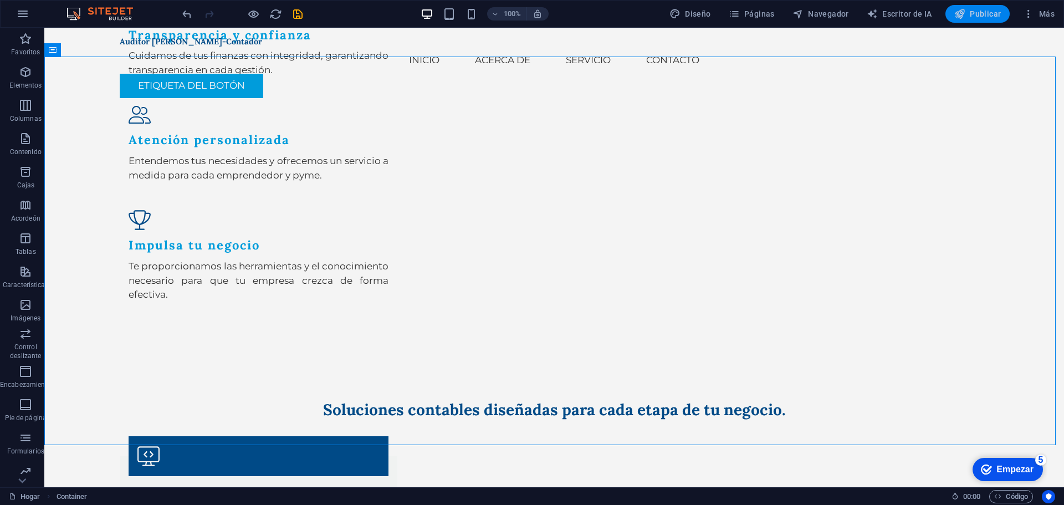
click at [992, 19] on span "Publicar" at bounding box center [977, 13] width 47 height 11
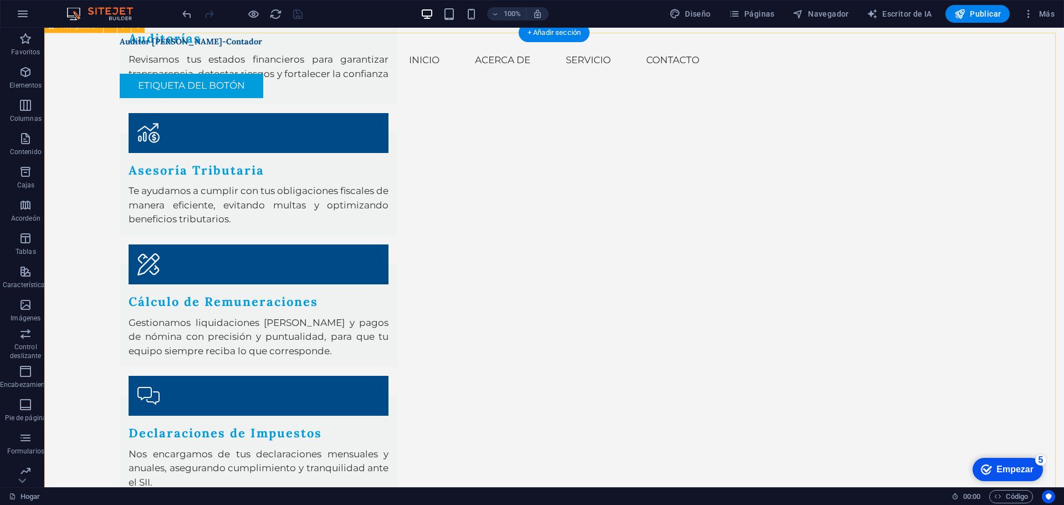
scroll to position [1395, 0]
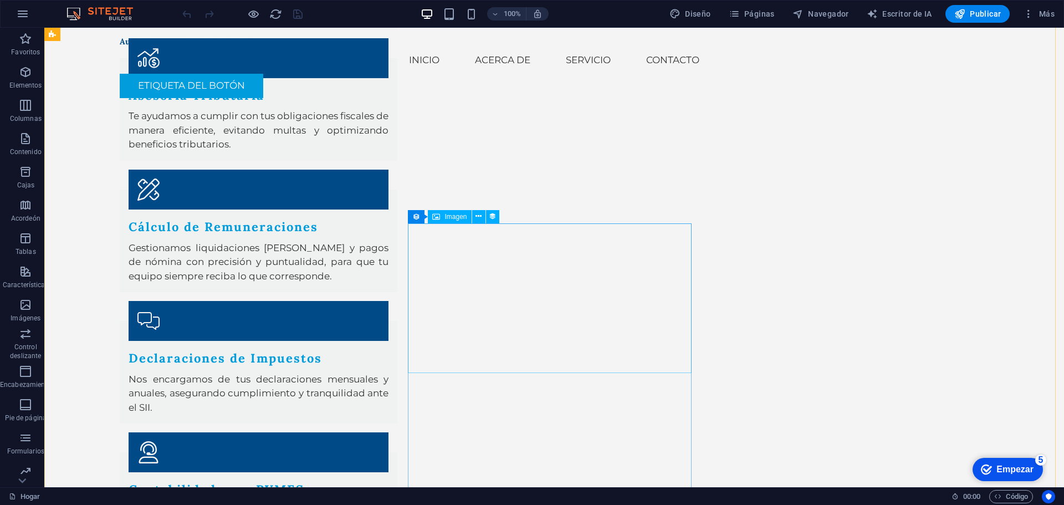
scroll to position [1330, 0]
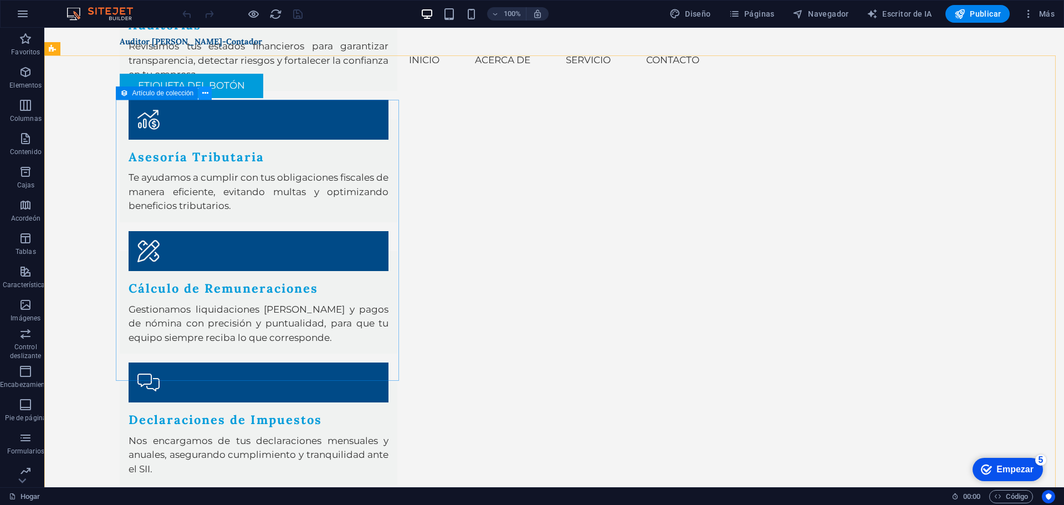
click at [208, 95] on icon at bounding box center [205, 94] width 6 height 12
click at [184, 93] on icon at bounding box center [186, 94] width 6 height 12
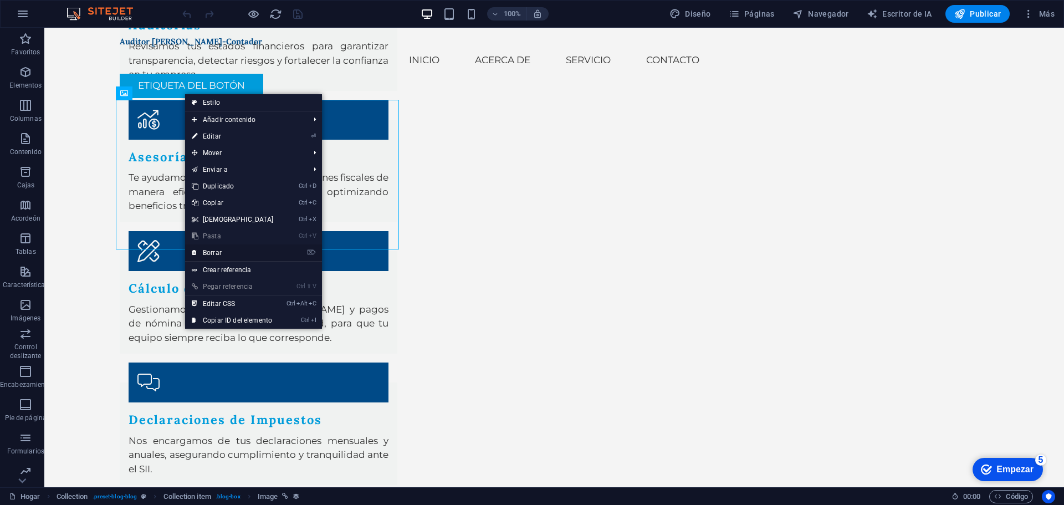
click at [237, 249] on link "⌦ Borrar" at bounding box center [232, 252] width 95 height 17
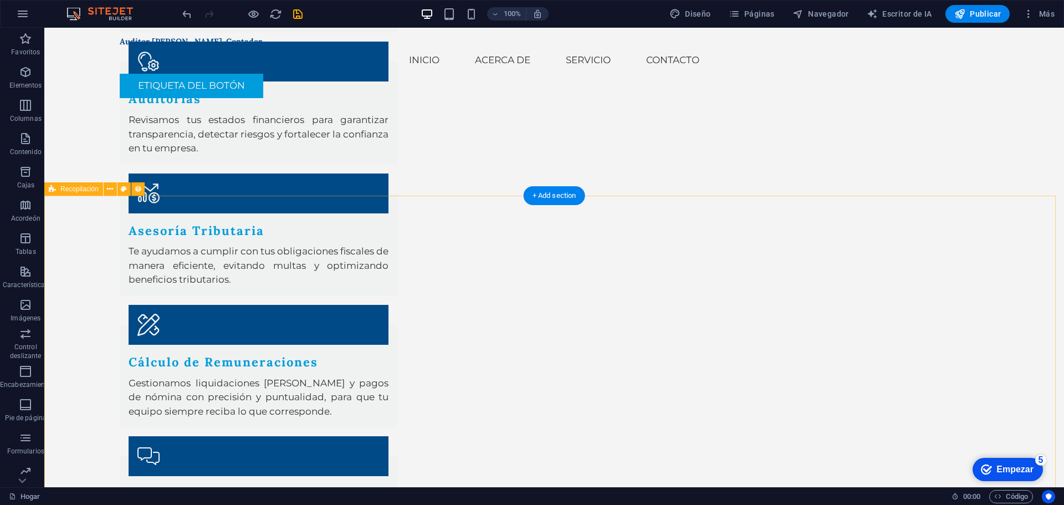
scroll to position [1274, 0]
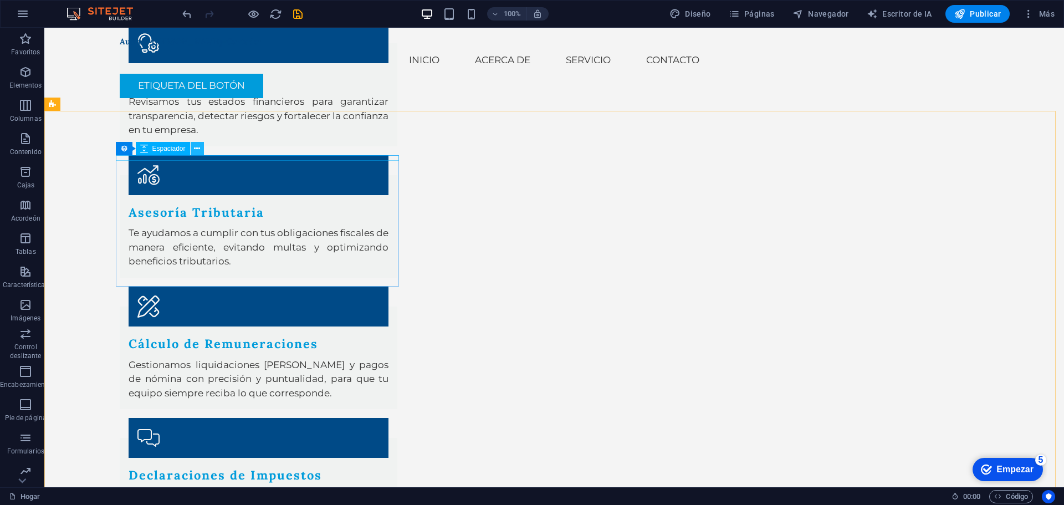
click at [199, 148] on icon at bounding box center [197, 149] width 6 height 12
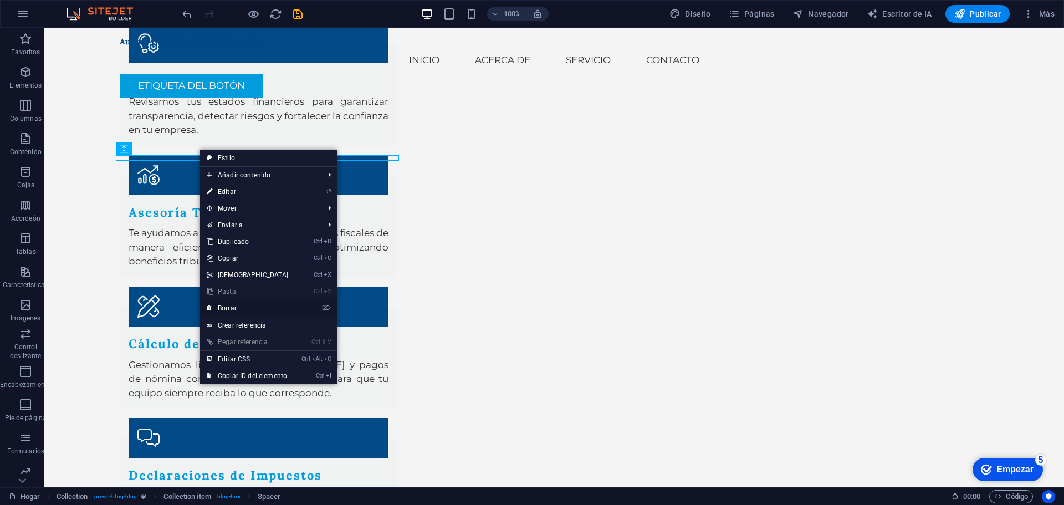
click at [259, 312] on link "⌦ Borrar" at bounding box center [247, 308] width 95 height 17
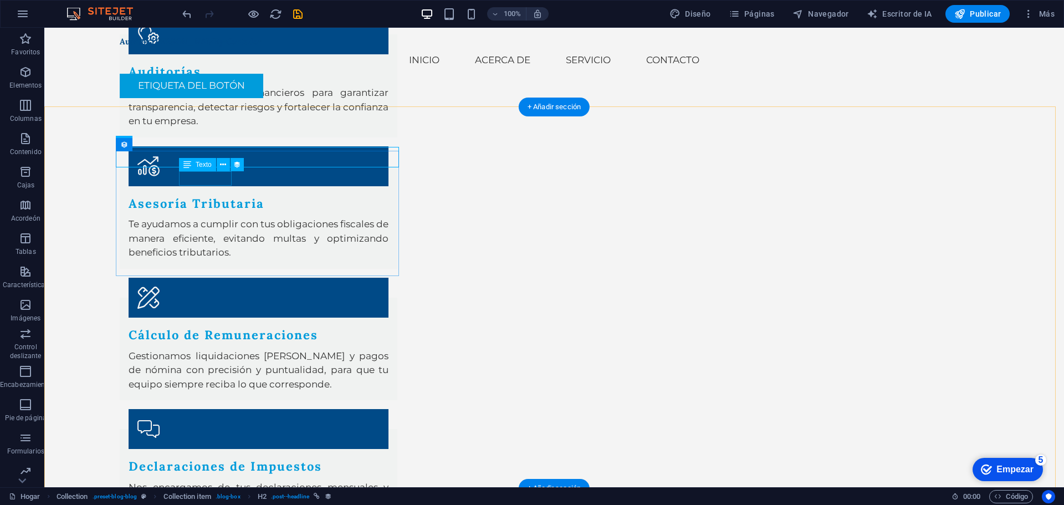
scroll to position [1284, 0]
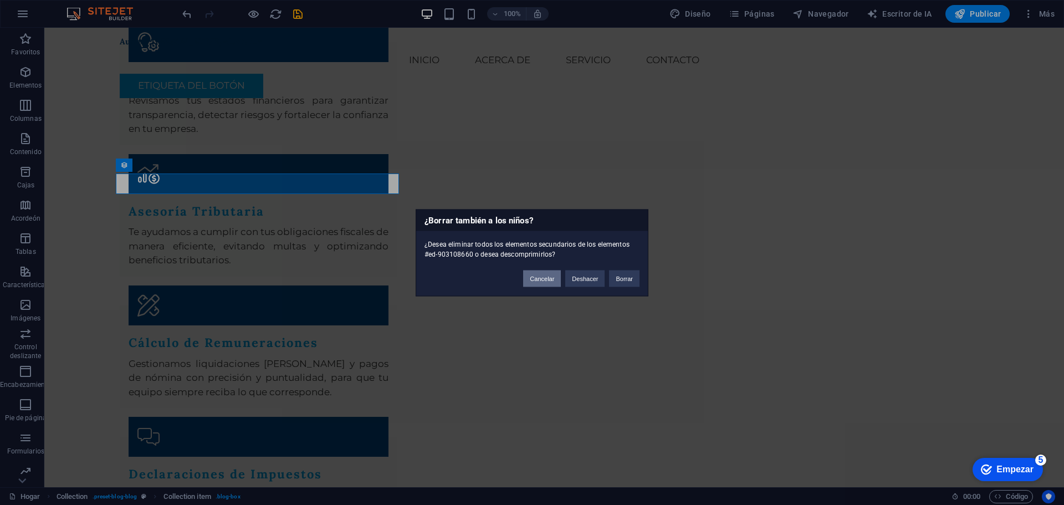
scroll to position [1274, 0]
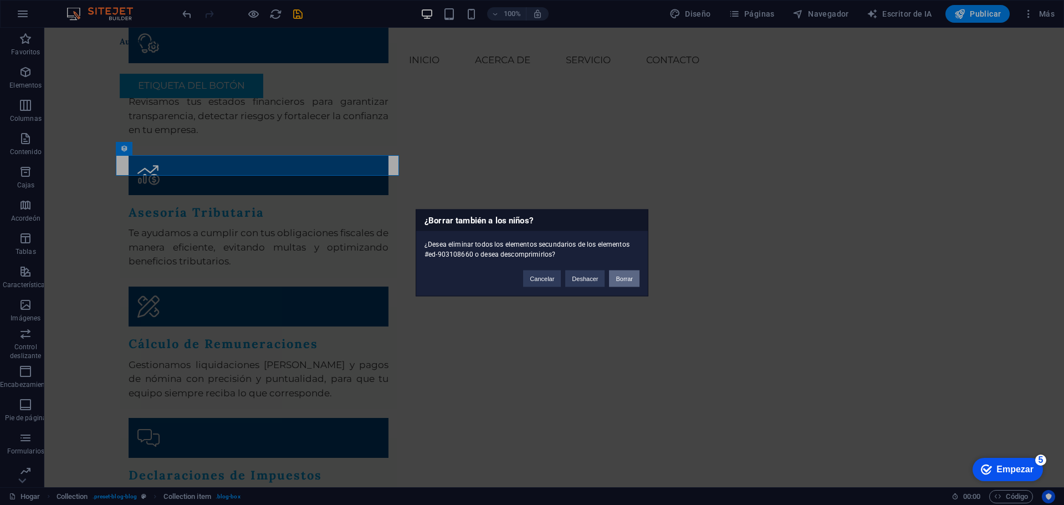
click at [629, 274] on button "Borrar" at bounding box center [624, 278] width 30 height 17
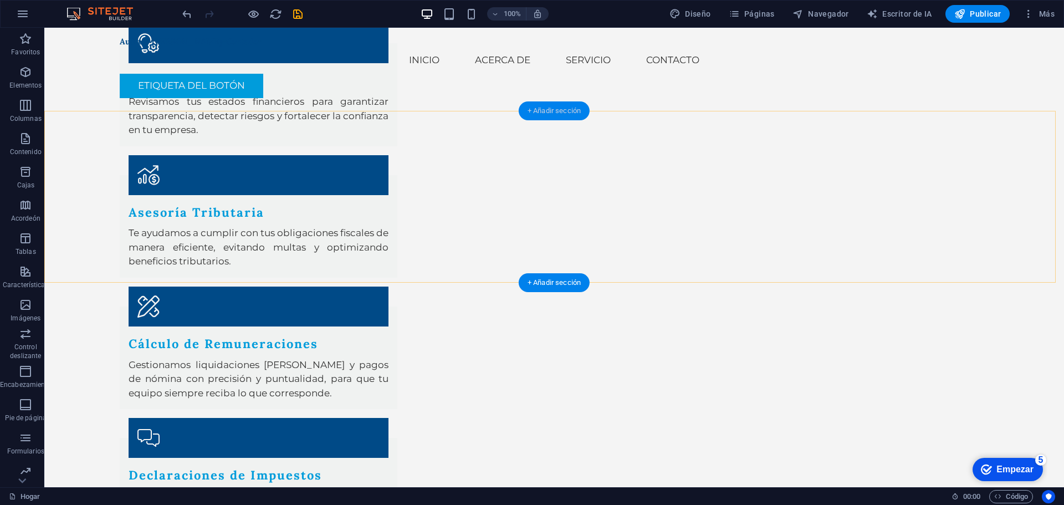
click at [551, 119] on div "+ Añadir sección" at bounding box center [554, 110] width 71 height 19
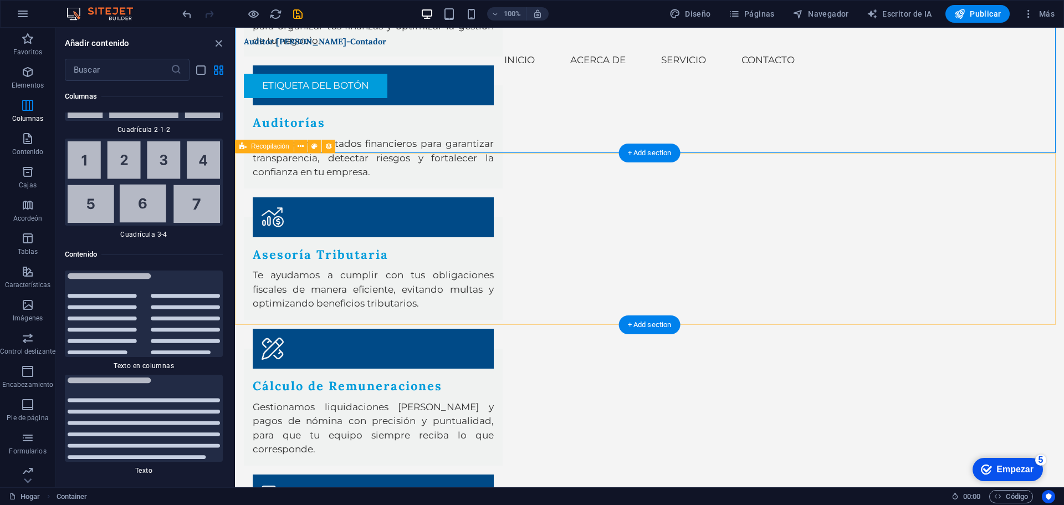
scroll to position [1244, 0]
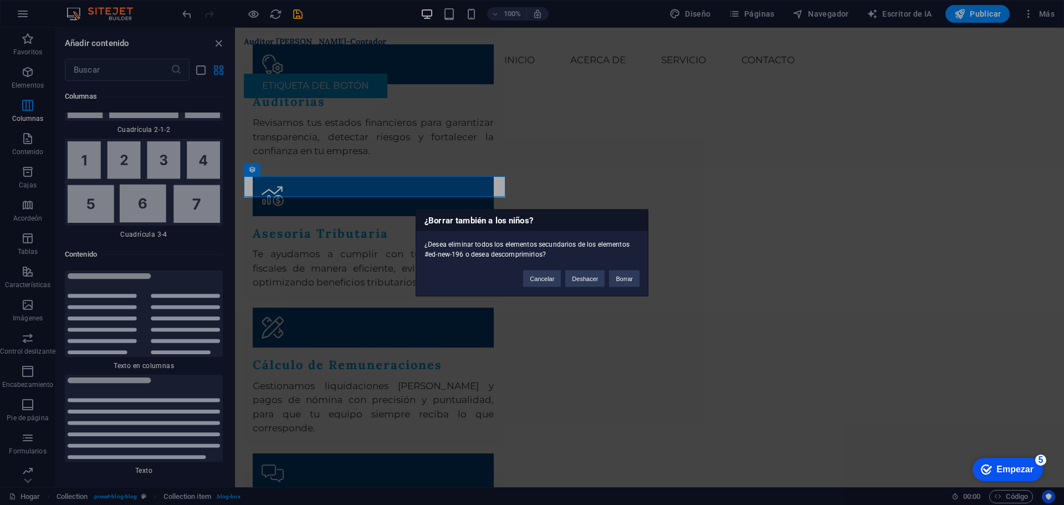
scroll to position [1254, 0]
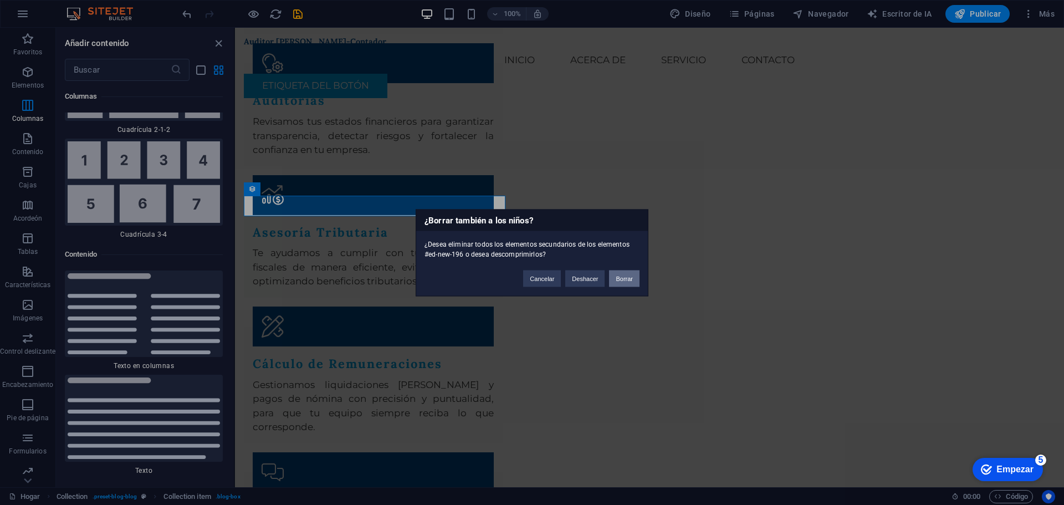
click at [619, 280] on font "Borrar" at bounding box center [623, 278] width 17 height 7
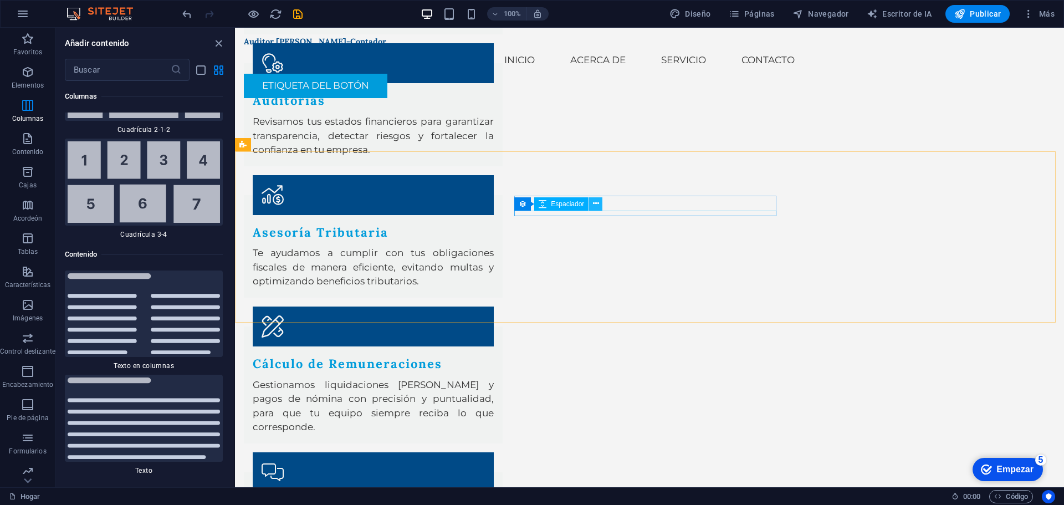
click at [601, 202] on button at bounding box center [595, 203] width 13 height 13
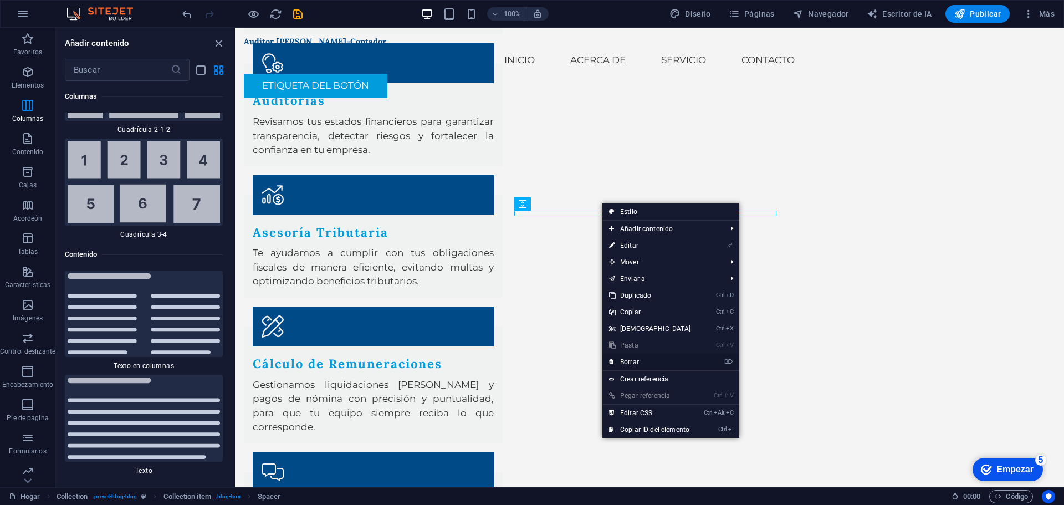
click at [629, 368] on link "⌦ Borrar" at bounding box center [649, 361] width 95 height 17
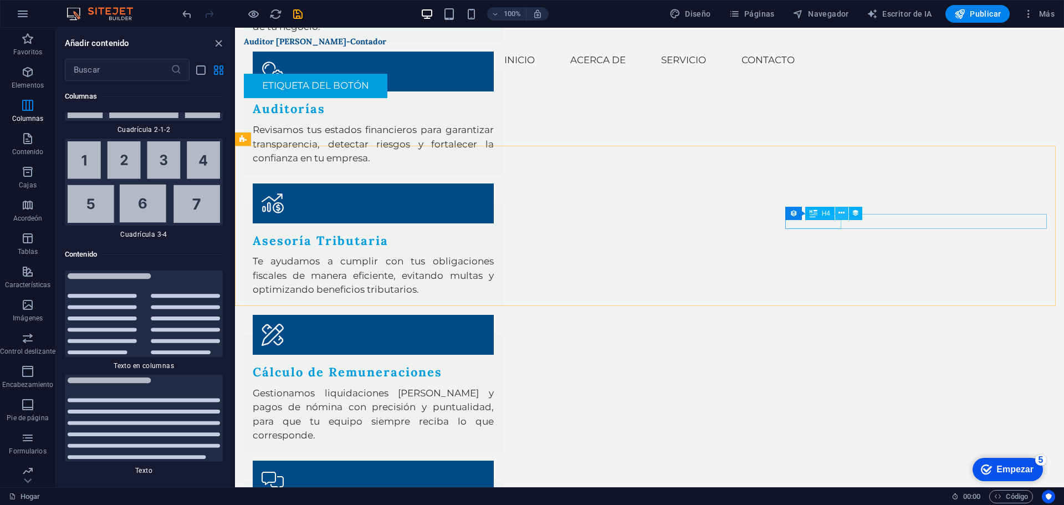
scroll to position [1244, 0]
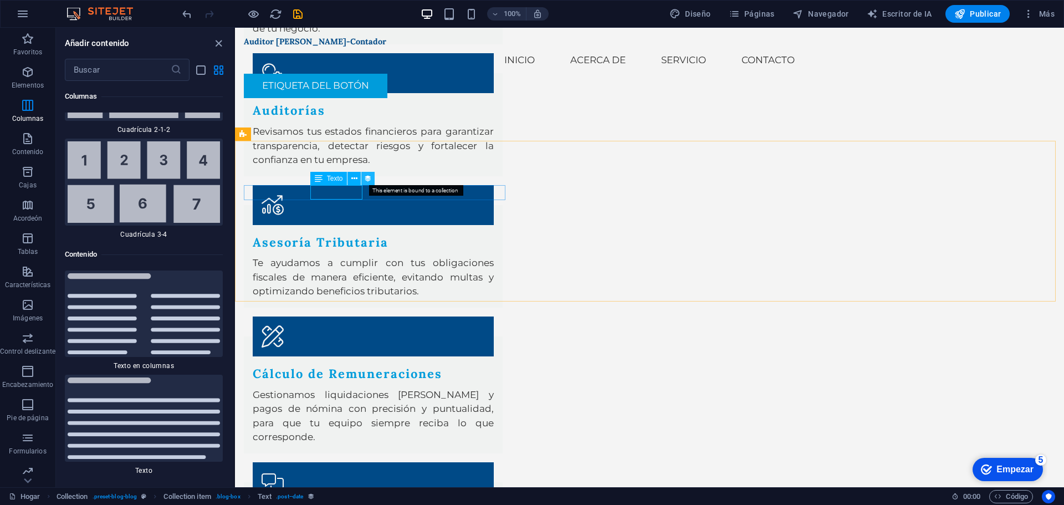
click at [369, 177] on icon at bounding box center [368, 179] width 8 height 12
select select "1"
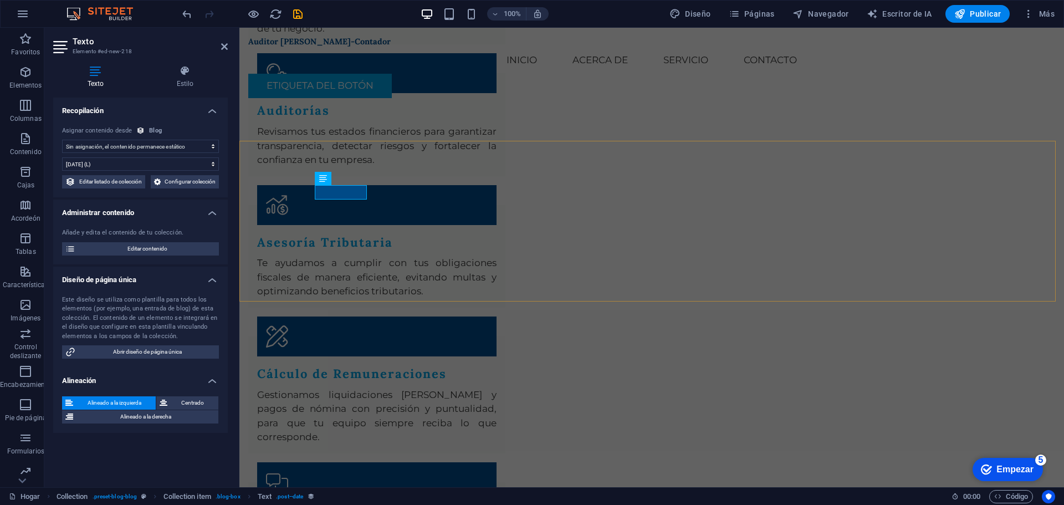
select select "publishing_date"
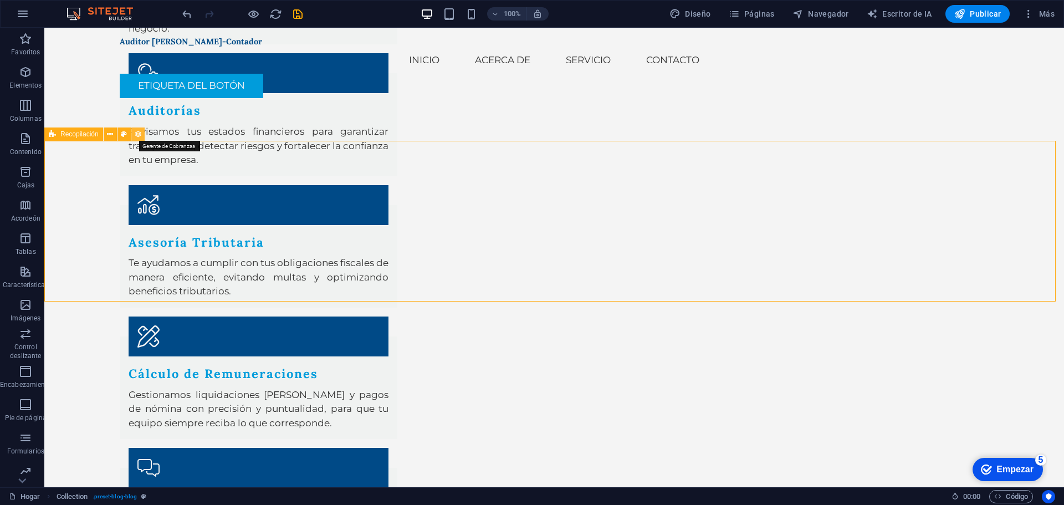
click at [134, 132] on icon at bounding box center [138, 135] width 8 height 12
select select "columns.publishing_date_DESC"
select select "columns.status"
select select "columns.publishing_date"
select select "past"
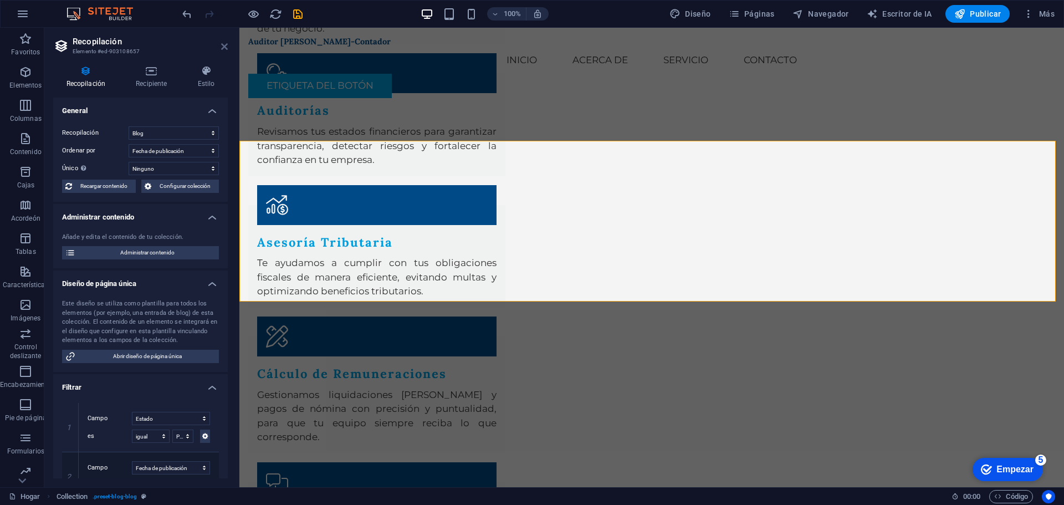
click at [222, 49] on icon at bounding box center [224, 46] width 7 height 9
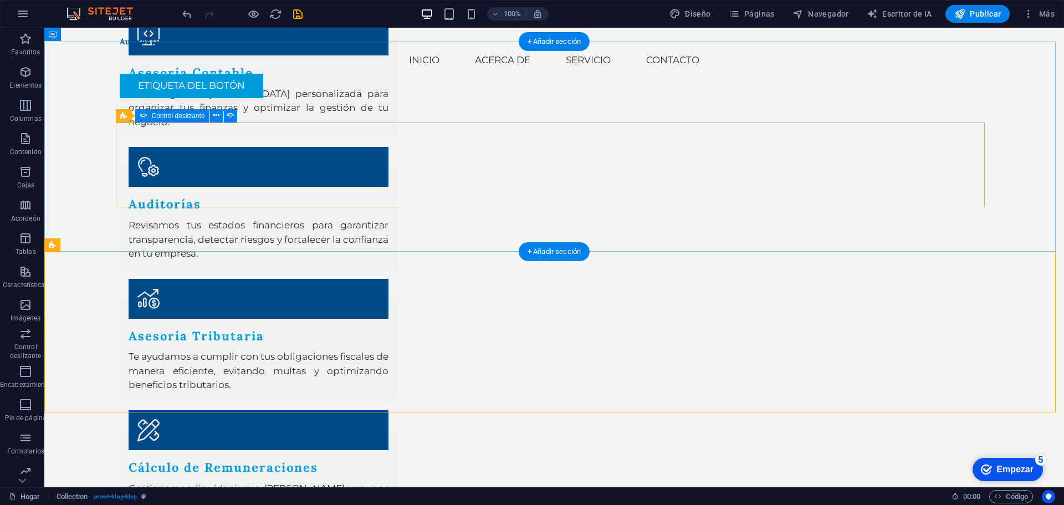
scroll to position [1133, 0]
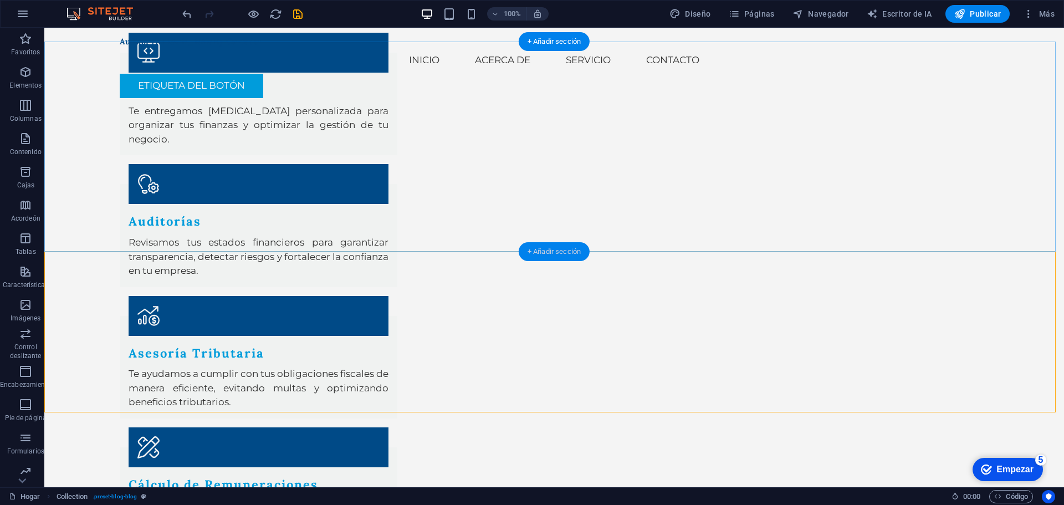
click at [549, 249] on font "+ Añadir sección" at bounding box center [553, 251] width 53 height 8
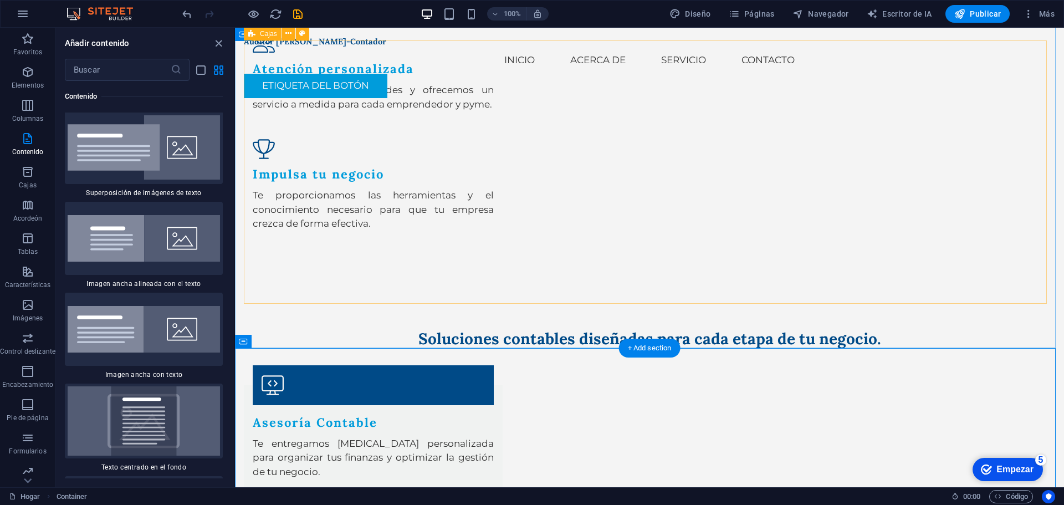
scroll to position [1189, 0]
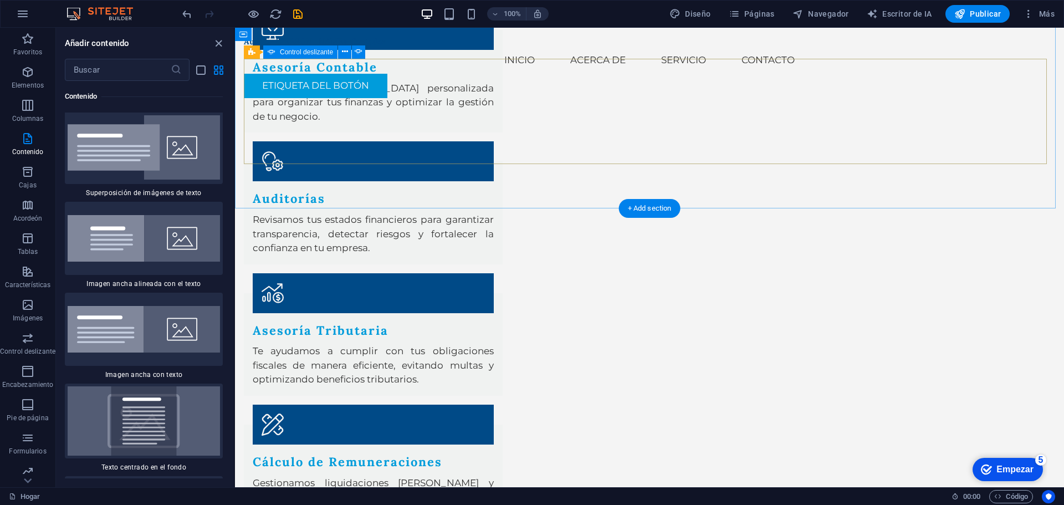
scroll to position [1115, 0]
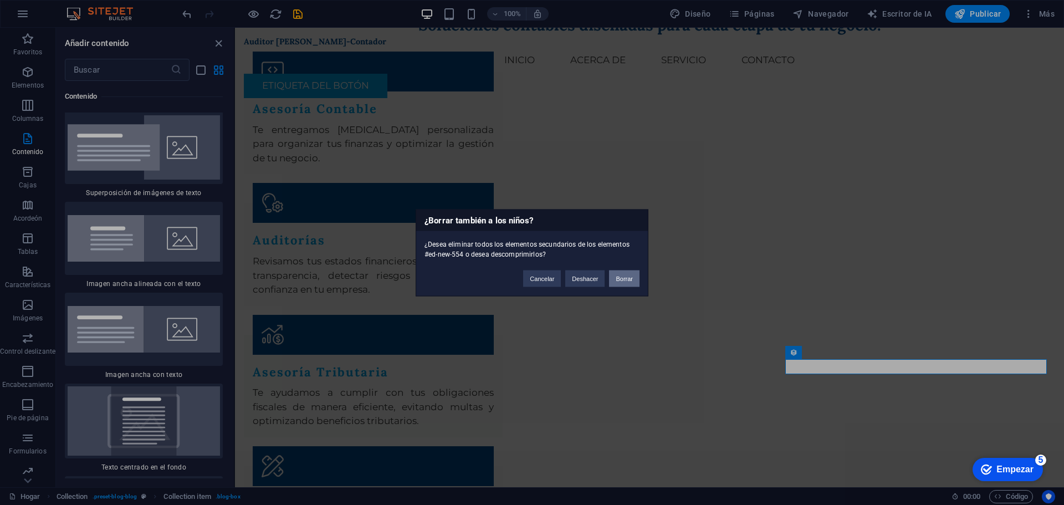
click at [634, 281] on button "Borrar" at bounding box center [624, 278] width 30 height 17
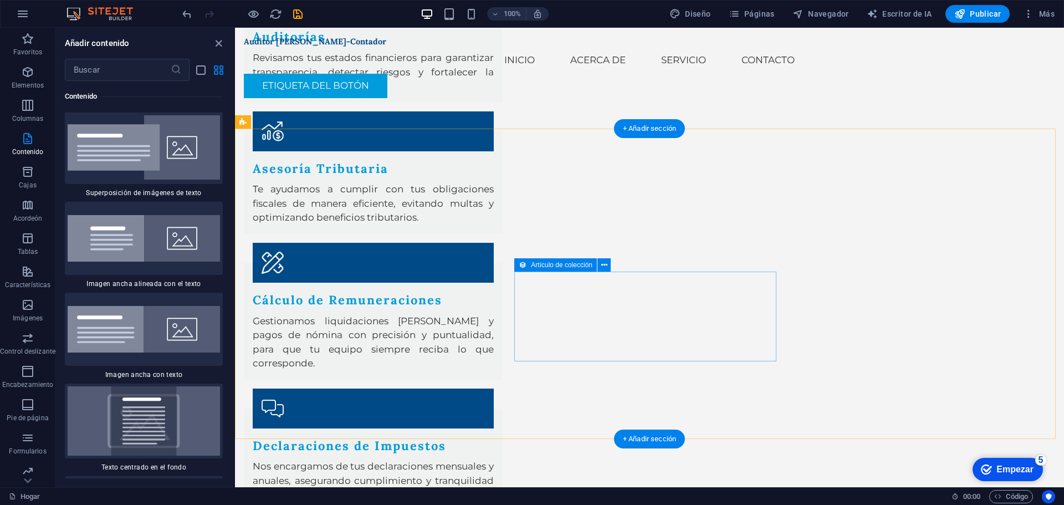
scroll to position [1225, 0]
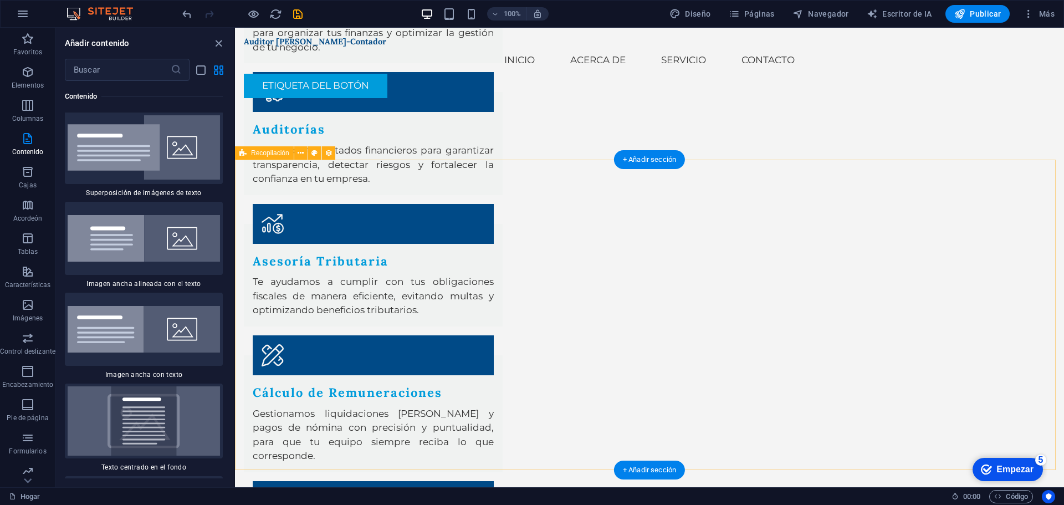
drag, startPoint x: 656, startPoint y: 171, endPoint x: 540, endPoint y: 187, distance: 116.9
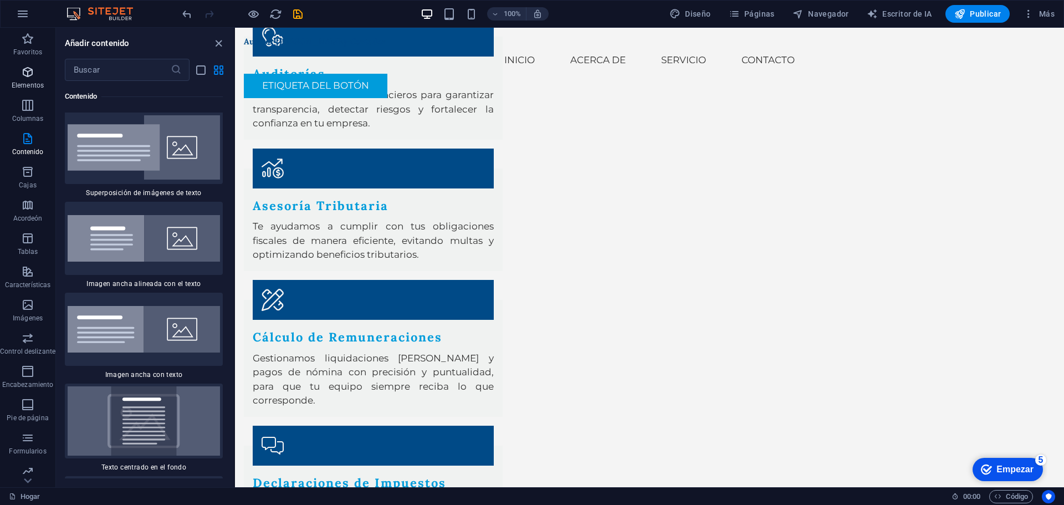
click at [29, 73] on icon "button" at bounding box center [27, 71] width 13 height 13
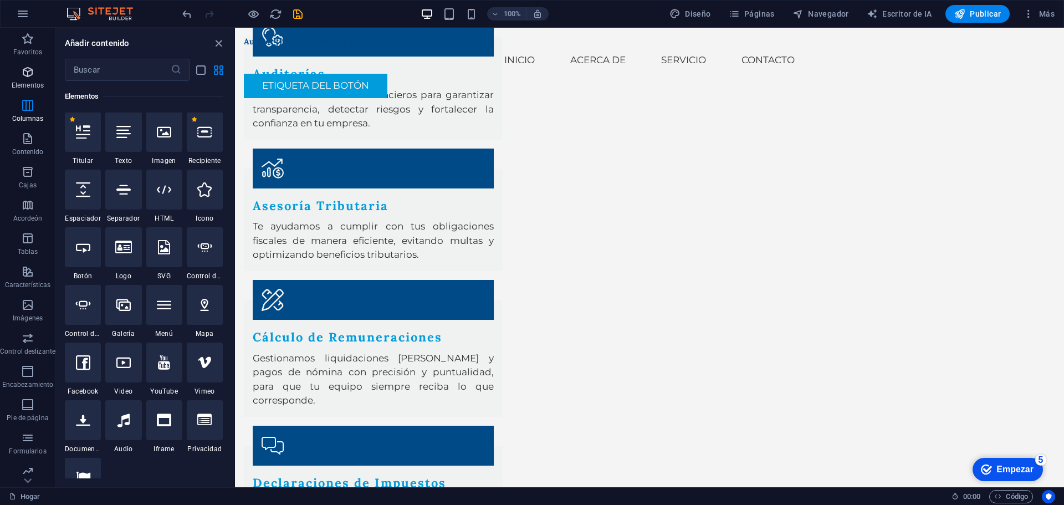
scroll to position [209, 0]
click at [25, 9] on icon "button" at bounding box center [22, 13] width 13 height 13
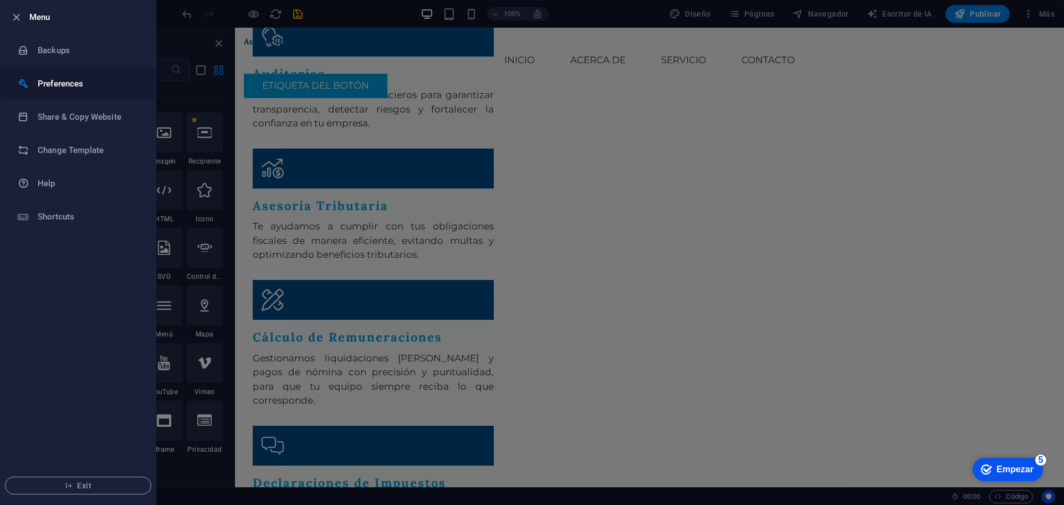
click at [66, 86] on h6 "Preferences" at bounding box center [89, 83] width 102 height 13
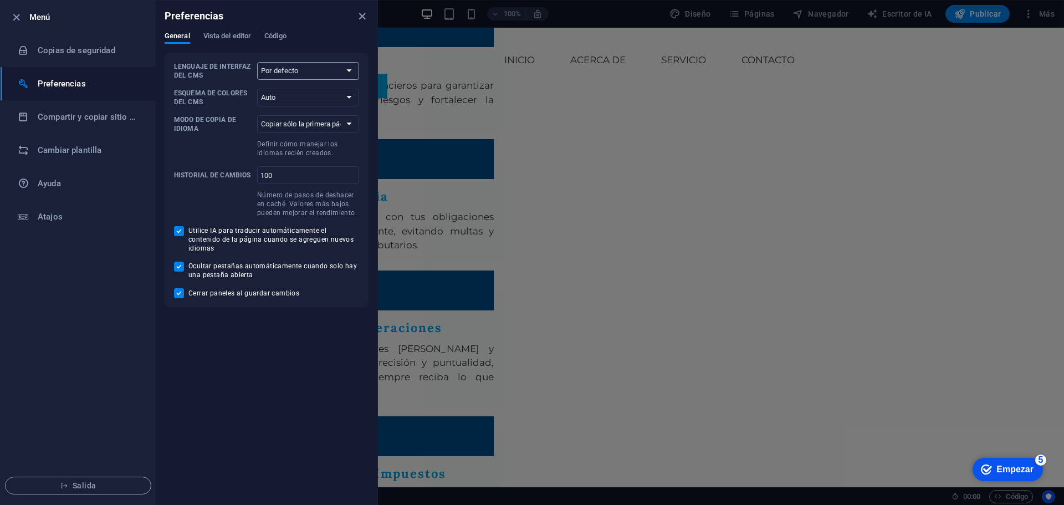
scroll to position [1291, 0]
click at [334, 70] on select "Por defecto Alemán Inglés Español Francés magiar Italiano Neerlandés Polaco Por…" at bounding box center [308, 71] width 102 height 18
select select "es"
click at [257, 62] on select "Por defecto Alemán Inglés Español Francés magiar Italiano Neerlandés Polaco Por…" at bounding box center [308, 71] width 102 height 18
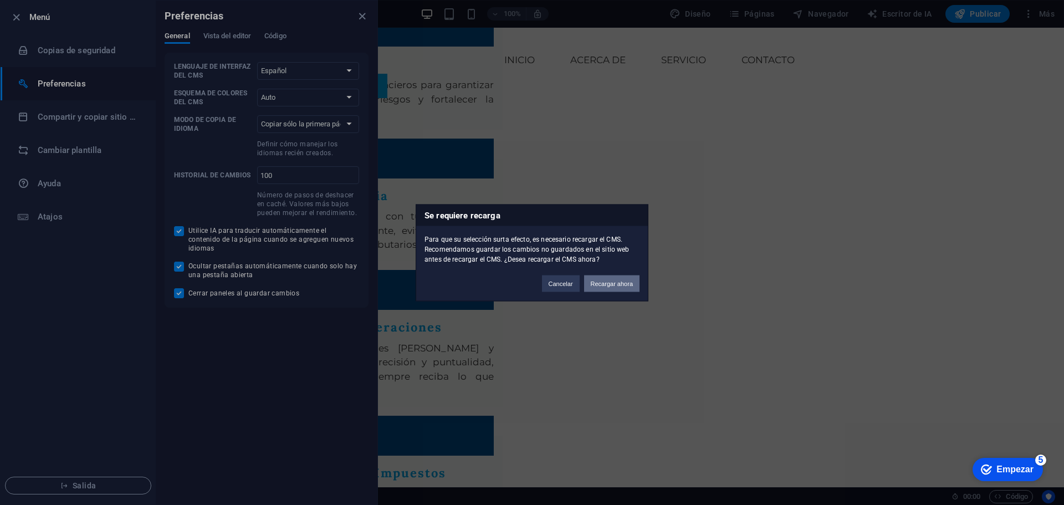
click at [614, 283] on font "Recargar ahora" at bounding box center [612, 283] width 42 height 7
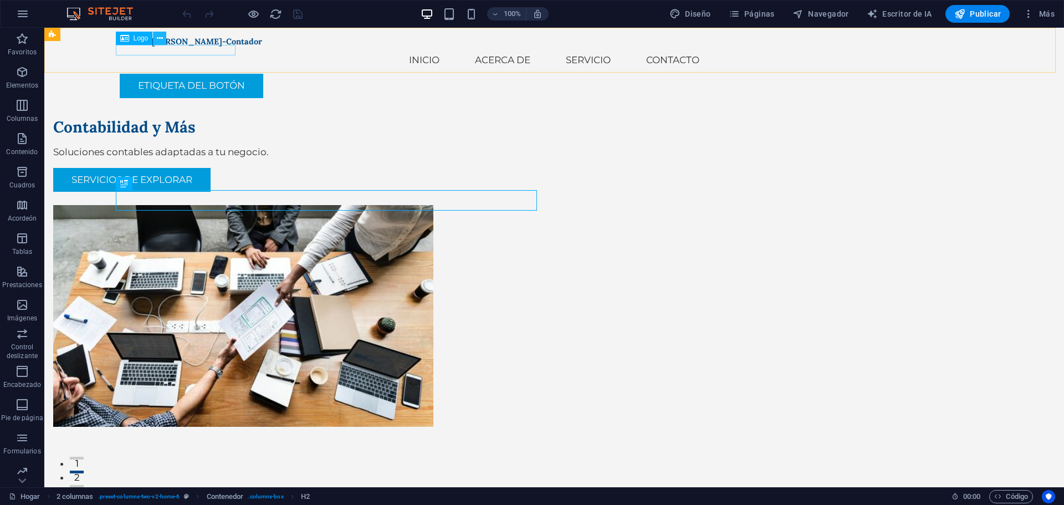
click at [166, 35] on button at bounding box center [159, 38] width 13 height 13
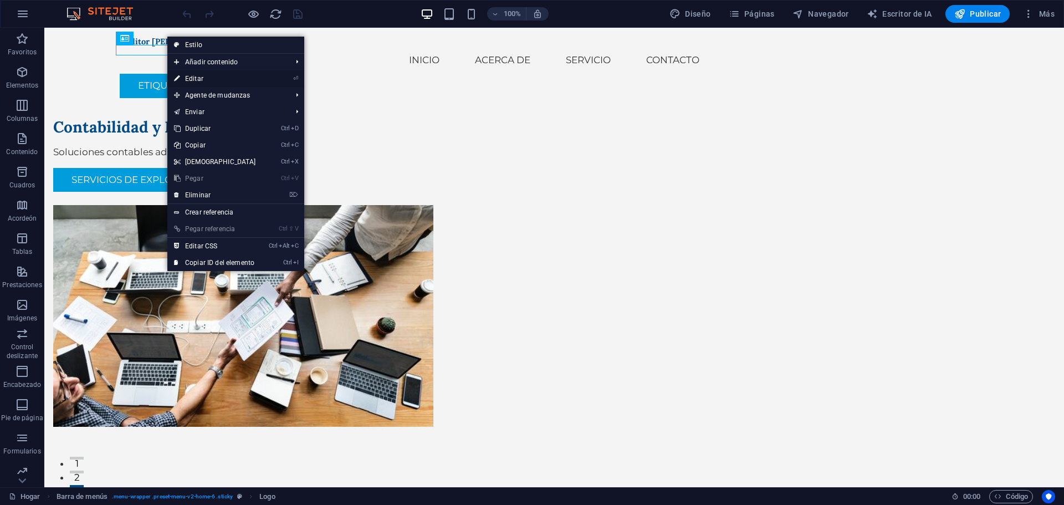
click at [274, 74] on li "⏎ Editar" at bounding box center [235, 78] width 137 height 17
click at [192, 75] on font "Editar" at bounding box center [194, 79] width 18 height 8
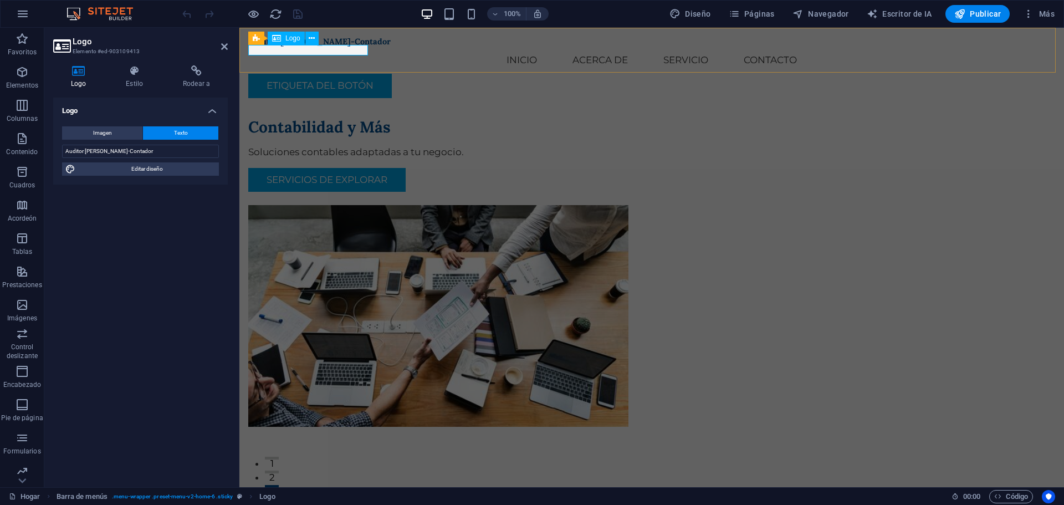
click at [276, 47] on div "Auditor [PERSON_NAME]-Contador" at bounding box center [651, 42] width 807 height 10
drag, startPoint x: 86, startPoint y: 148, endPoint x: 0, endPoint y: 156, distance: 86.2
click at [0, 156] on section "Favoritos Elementos Columnas Contenido [PERSON_NAME] Acordeón Tablas Prestacion…" at bounding box center [532, 257] width 1064 height 459
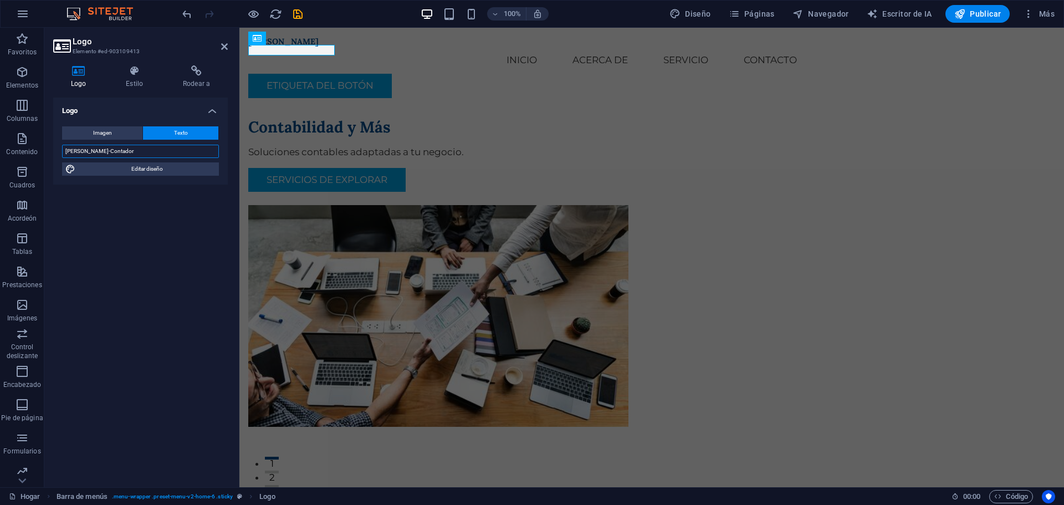
click at [146, 146] on input "[PERSON_NAME]-Contador" at bounding box center [140, 151] width 157 height 13
paste input "Auditor"
type input "[PERSON_NAME]-Contador Auditor"
click at [303, 13] on icon "ahorrar" at bounding box center [297, 14] width 13 height 13
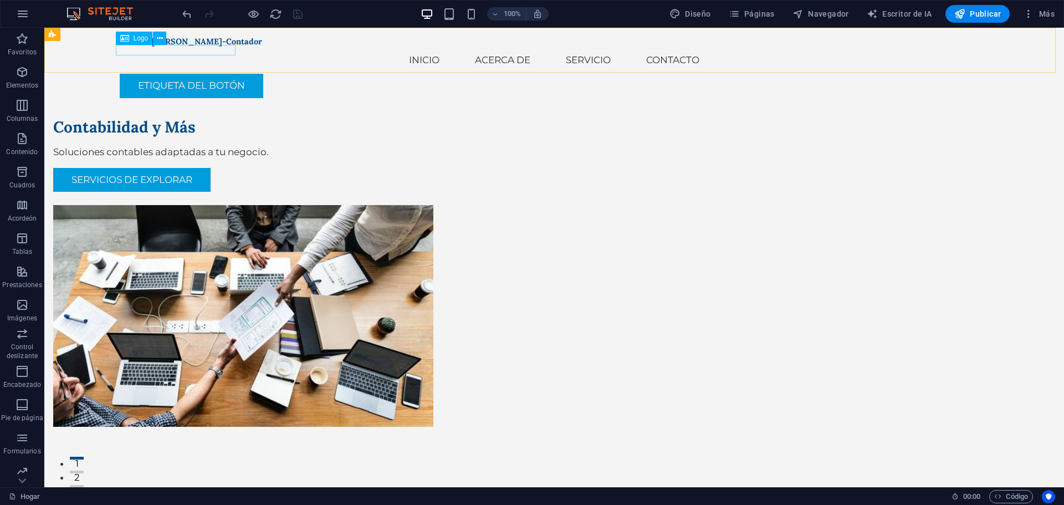
click at [177, 47] on div "Auditor [PERSON_NAME]-Contador" at bounding box center [554, 42] width 869 height 10
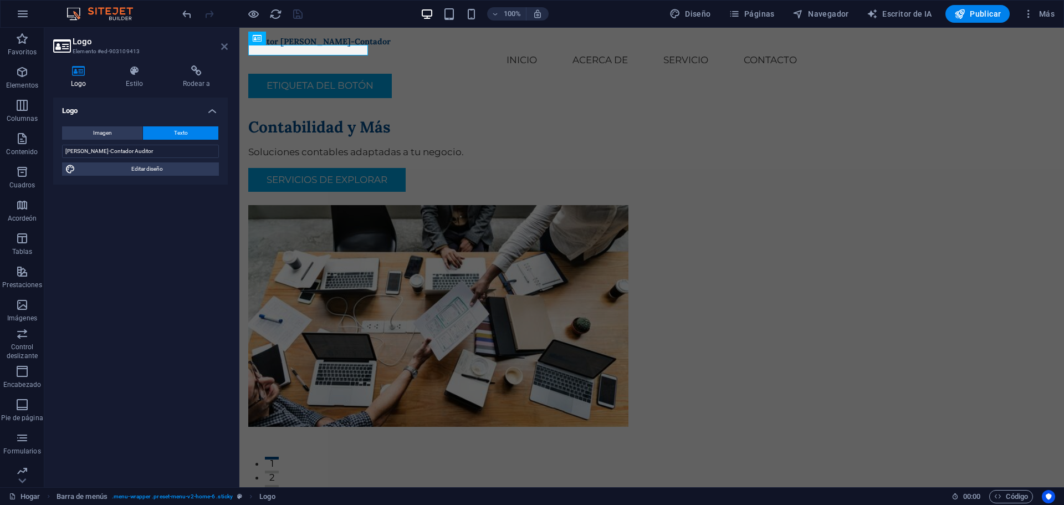
click at [225, 48] on icon at bounding box center [224, 46] width 7 height 9
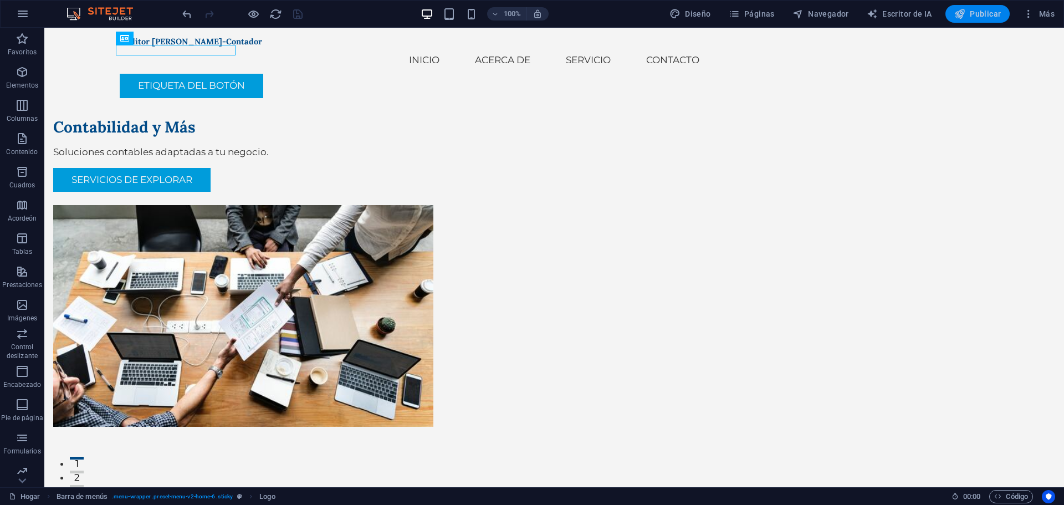
click at [963, 12] on icon "button" at bounding box center [959, 13] width 11 height 11
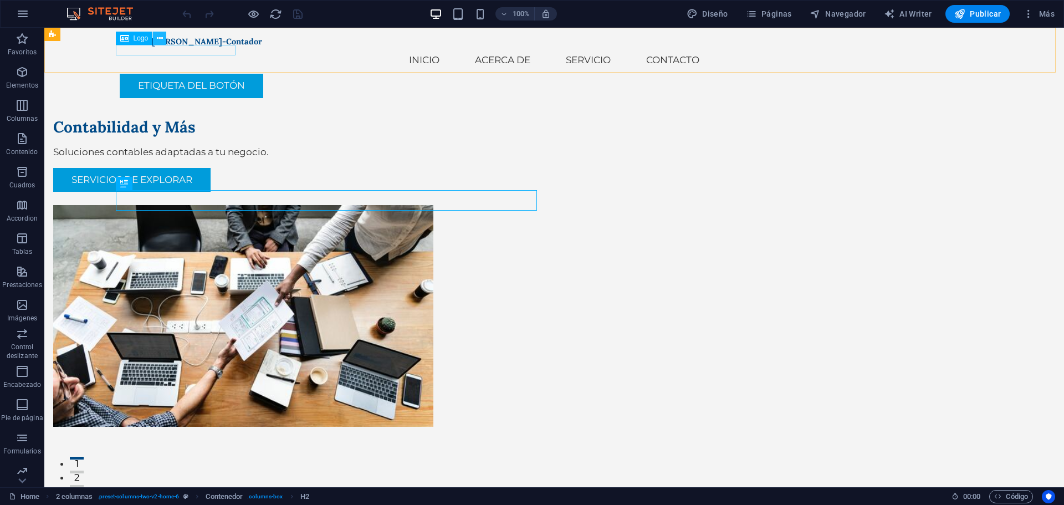
click at [153, 39] on button at bounding box center [159, 38] width 13 height 13
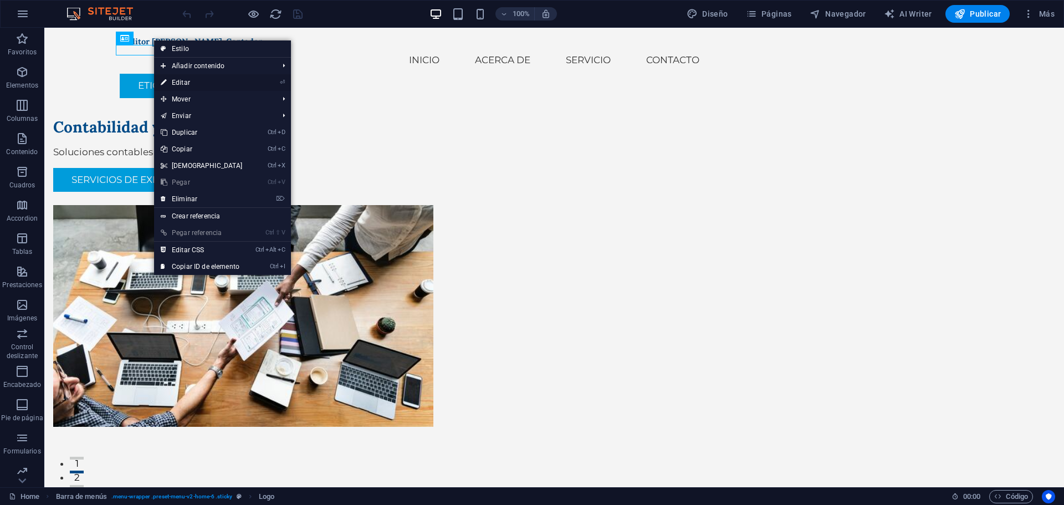
click at [203, 80] on link "⏎ Editar" at bounding box center [201, 82] width 95 height 17
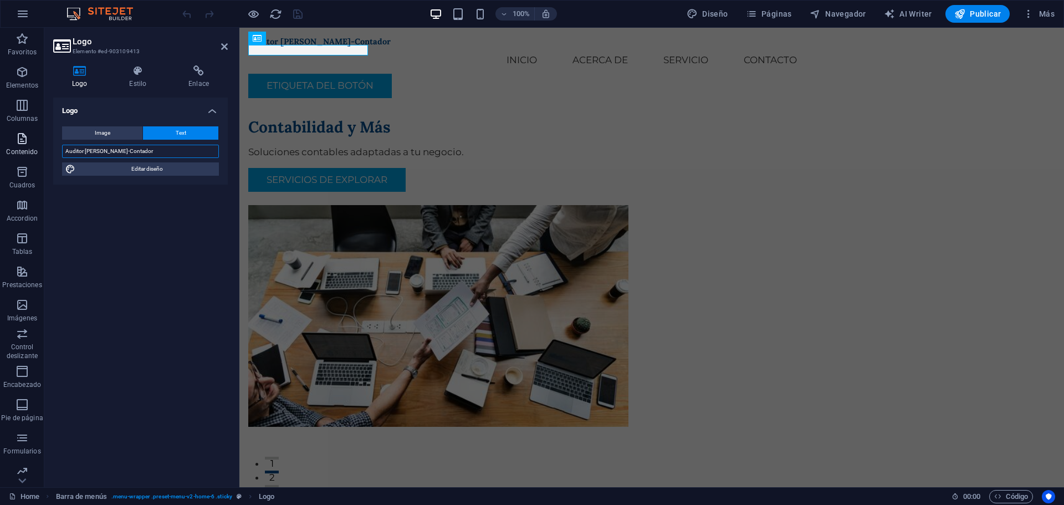
drag, startPoint x: 144, startPoint y: 152, endPoint x: 40, endPoint y: 145, distance: 104.4
click at [40, 145] on section "Favoritos Elementos Columnas Contenido Cuadros Accordion Tablas Prestaciones Im…" at bounding box center [532, 257] width 1064 height 459
type input "[PERSON_NAME]-Contador Auditor"
click at [168, 167] on span "Editar diseño" at bounding box center [147, 168] width 137 height 13
select select "px"
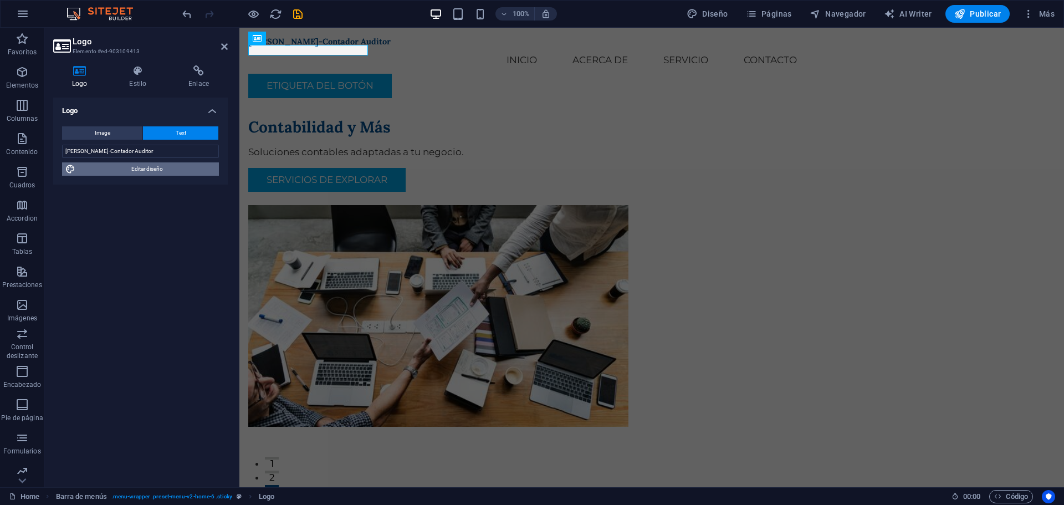
select select "200"
select select "px"
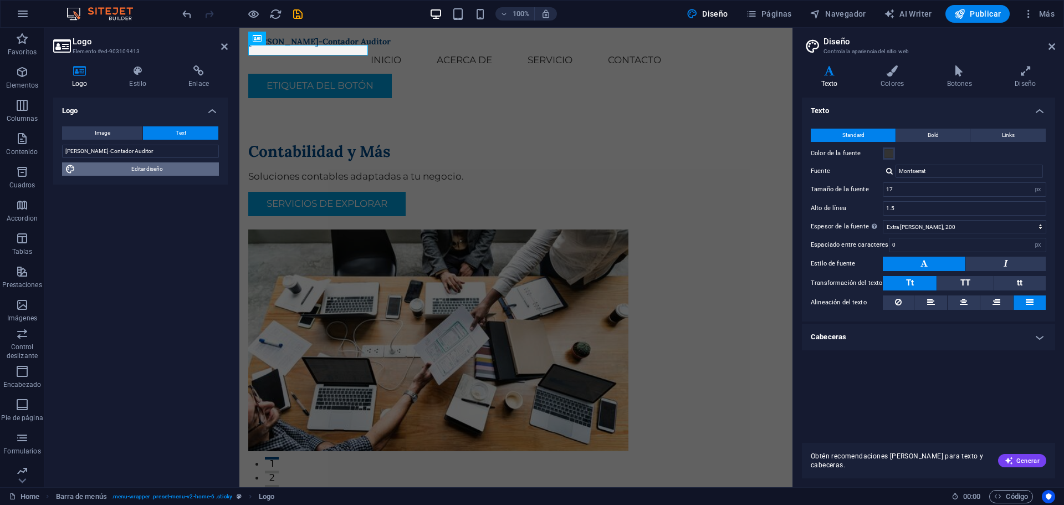
click at [156, 175] on span "Editar diseño" at bounding box center [147, 168] width 137 height 13
click at [1035, 12] on span "Más" at bounding box center [1039, 13] width 32 height 11
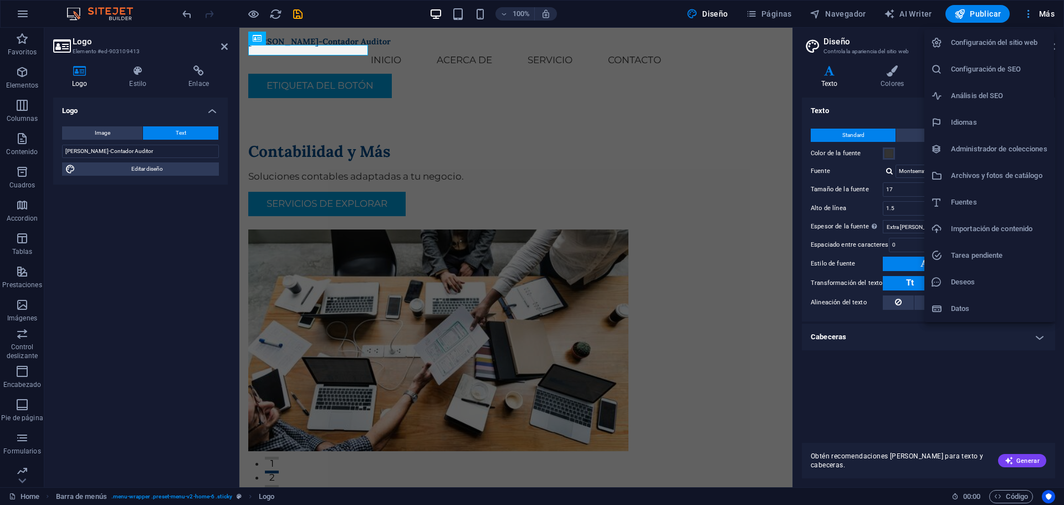
click at [1035, 12] on div at bounding box center [532, 252] width 1064 height 505
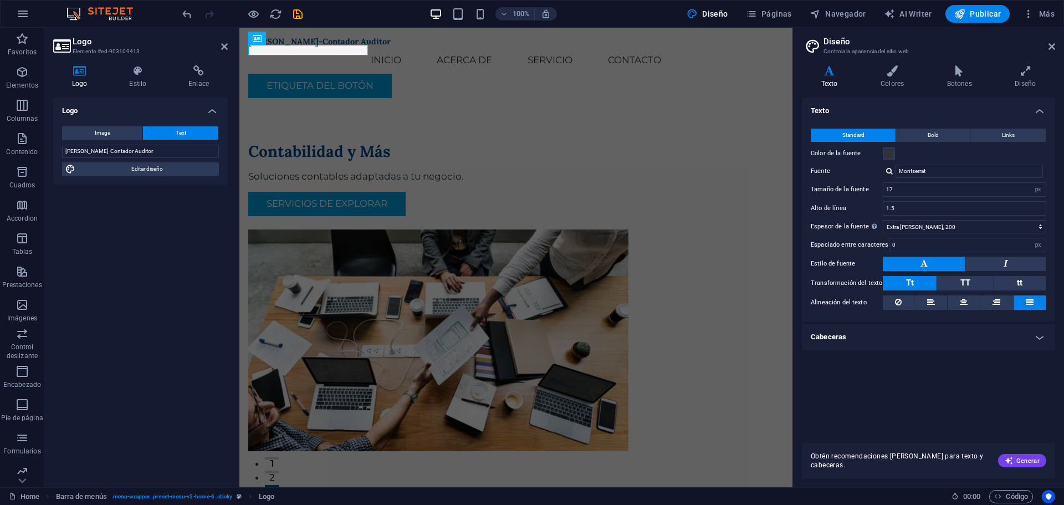
click at [216, 114] on h4 "Logo" at bounding box center [140, 108] width 175 height 20
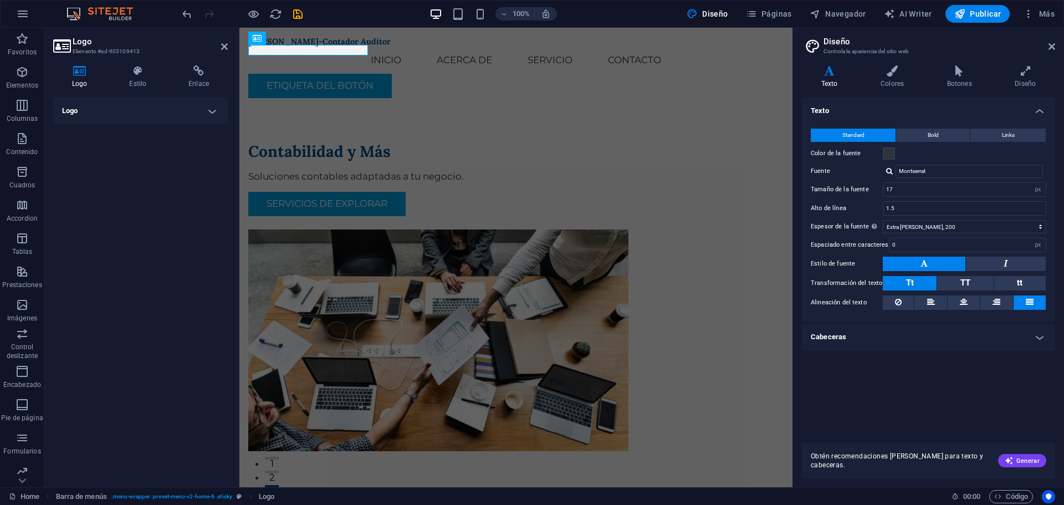
click at [216, 114] on h4 "Logo" at bounding box center [140, 111] width 175 height 27
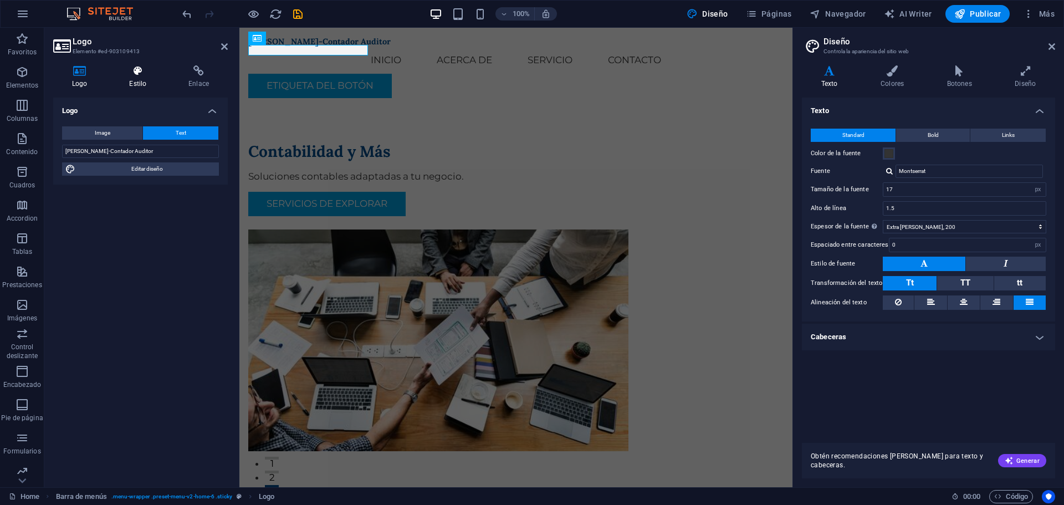
click at [144, 78] on h4 "Estilo" at bounding box center [139, 76] width 59 height 23
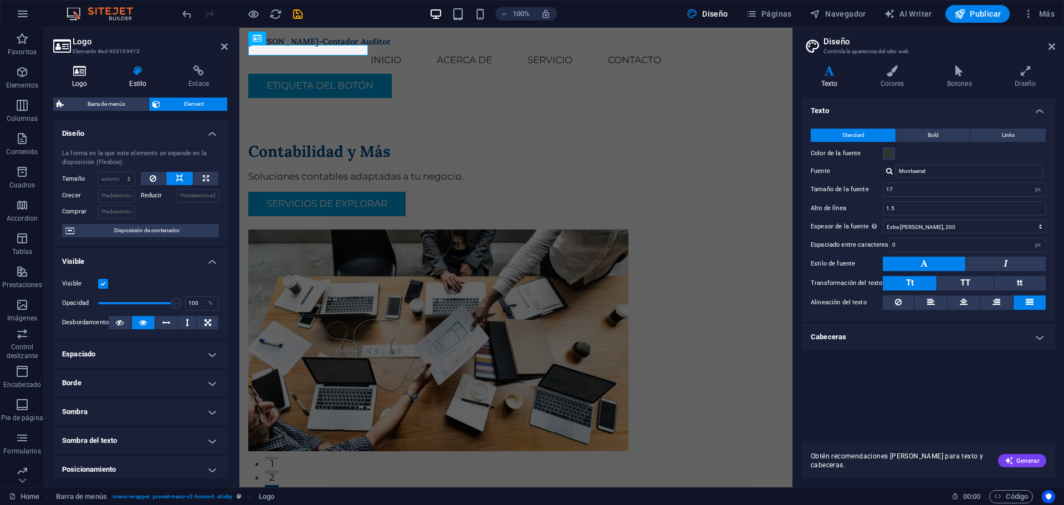
click at [83, 82] on h4 "Logo" at bounding box center [81, 76] width 57 height 23
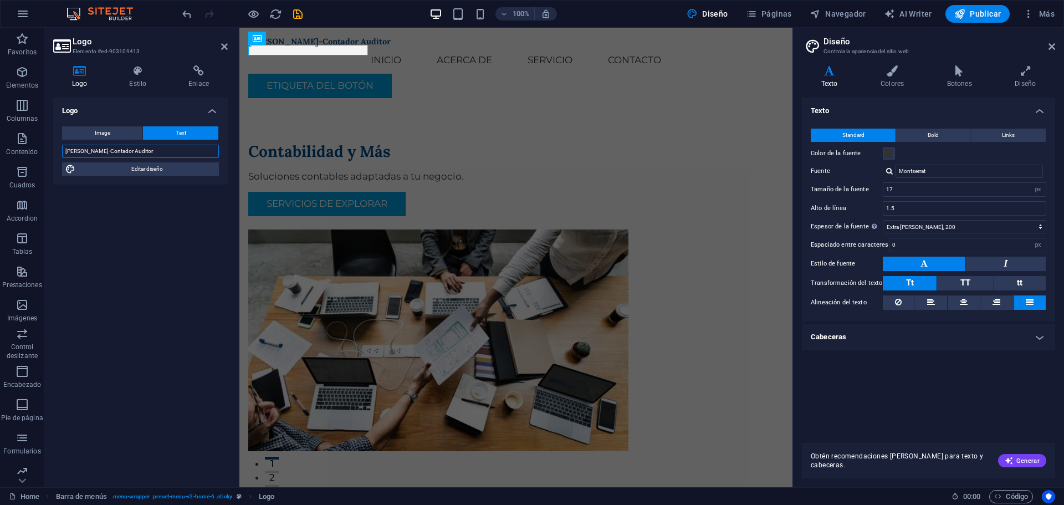
click at [169, 150] on input "[PERSON_NAME]-Contador Auditor" at bounding box center [140, 151] width 157 height 13
click at [299, 19] on icon "save" at bounding box center [297, 14] width 13 height 13
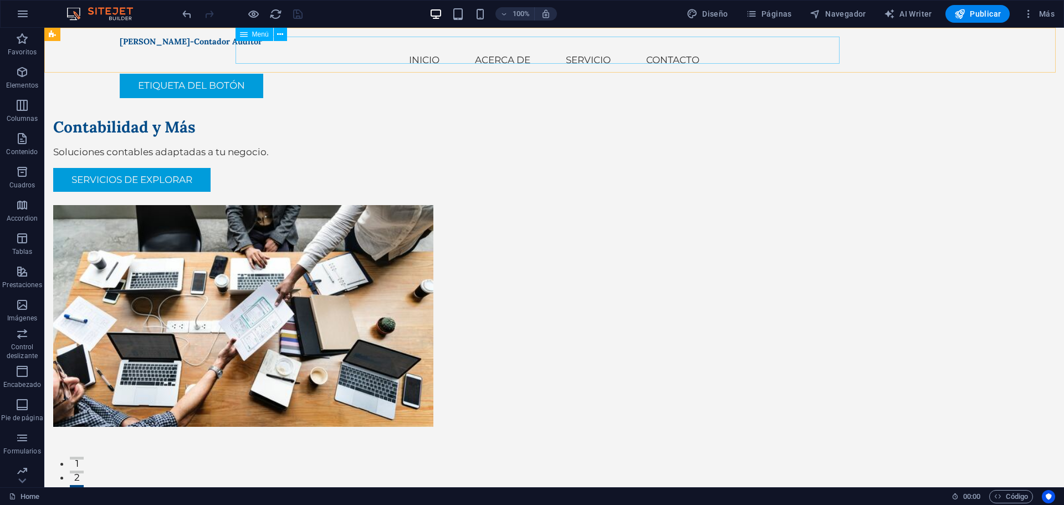
click at [330, 50] on nav "inicio Acerca de Servicio Contacto" at bounding box center [554, 60] width 869 height 27
click at [263, 34] on span "Menú" at bounding box center [260, 34] width 17 height 7
click at [278, 39] on icon at bounding box center [280, 35] width 6 height 12
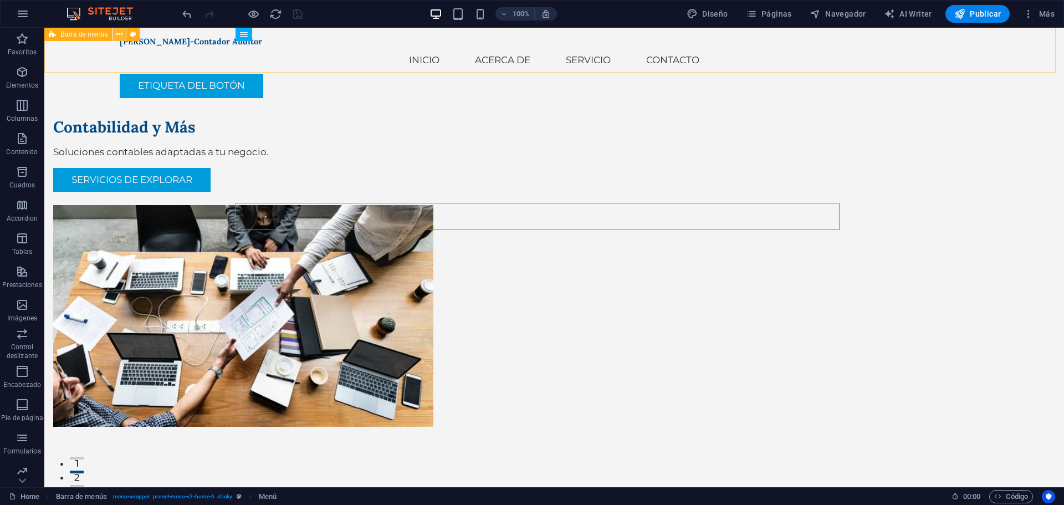
click at [117, 36] on icon at bounding box center [119, 35] width 6 height 12
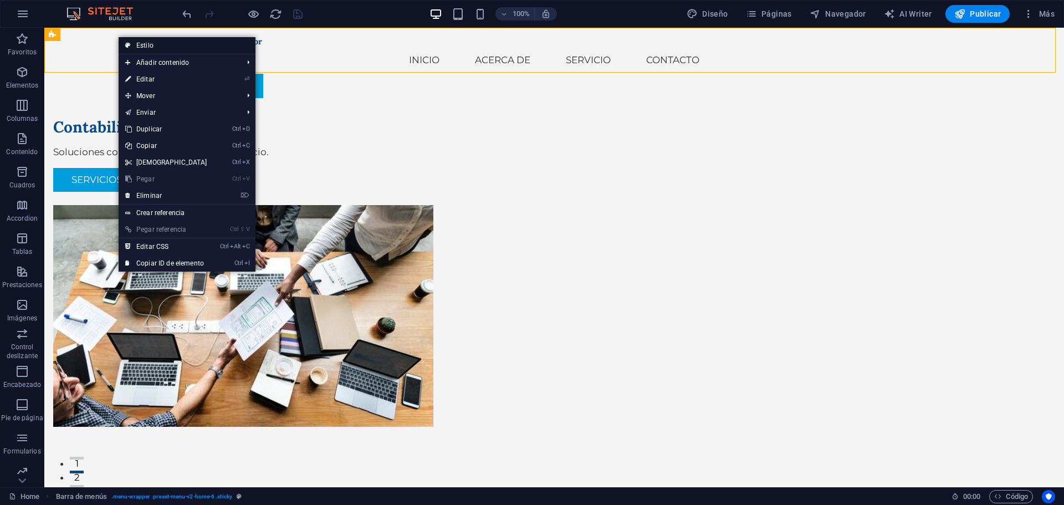
click at [171, 44] on link "Estilo" at bounding box center [187, 45] width 137 height 17
select select "rem"
select select "preset-menu-v2-home-6"
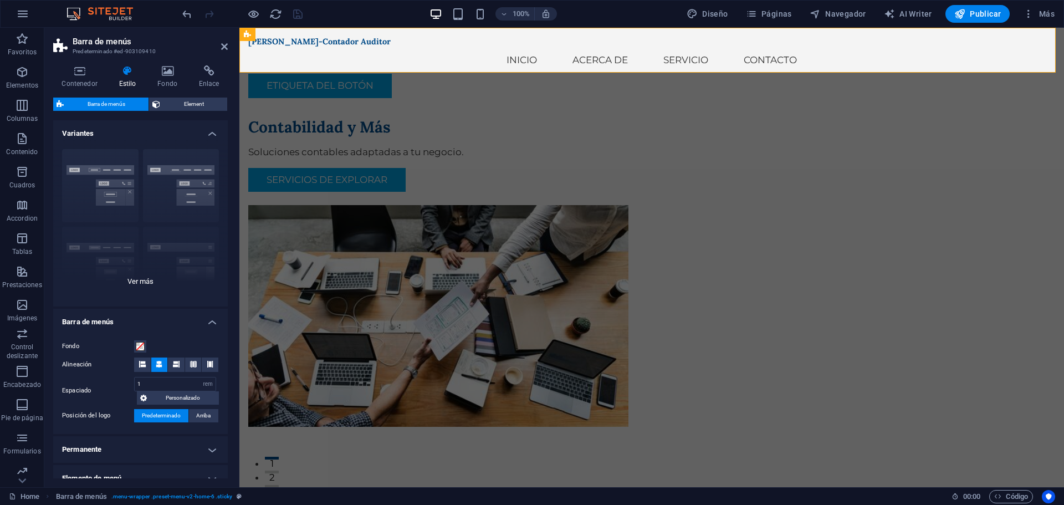
click at [146, 200] on div "Borde Centrado Predeterminado Fijo Loki Desencadenador Ancho XXL" at bounding box center [140, 223] width 175 height 166
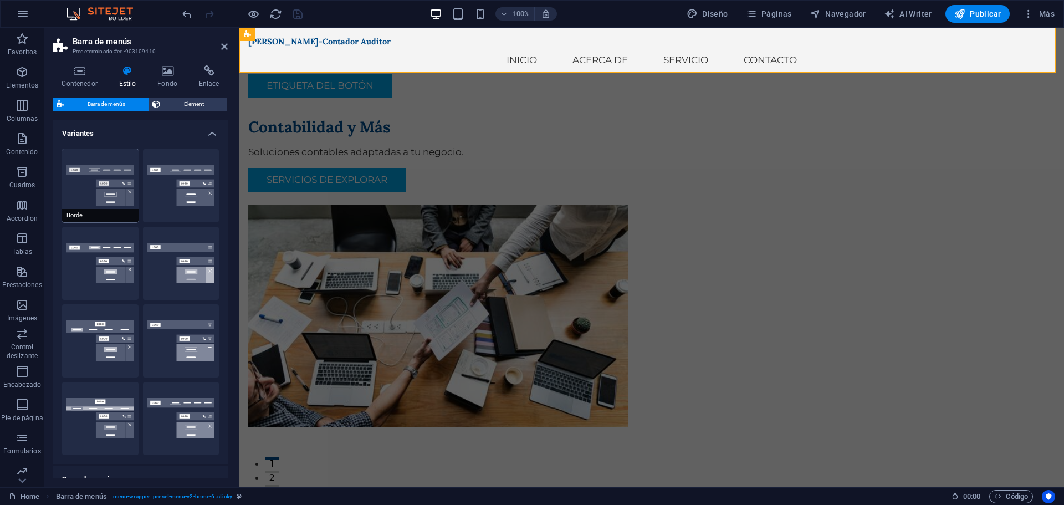
click at [100, 186] on button "Borde" at bounding box center [100, 185] width 76 height 73
click at [184, 181] on button "Centrado" at bounding box center [181, 185] width 76 height 73
click at [94, 194] on button "Borde" at bounding box center [100, 185] width 76 height 73
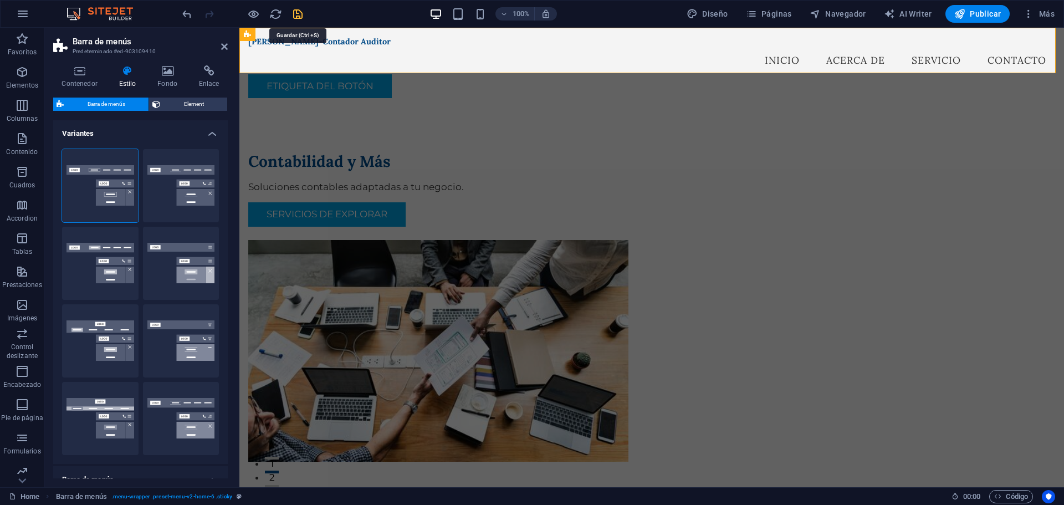
click at [294, 18] on icon "save" at bounding box center [297, 14] width 13 height 13
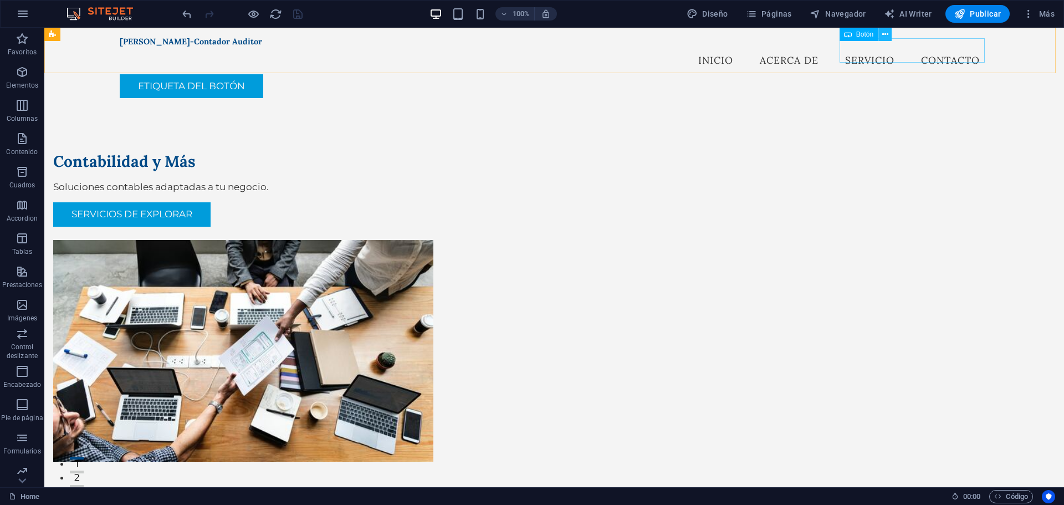
click at [880, 35] on button at bounding box center [884, 34] width 13 height 13
click at [882, 32] on icon at bounding box center [885, 35] width 6 height 12
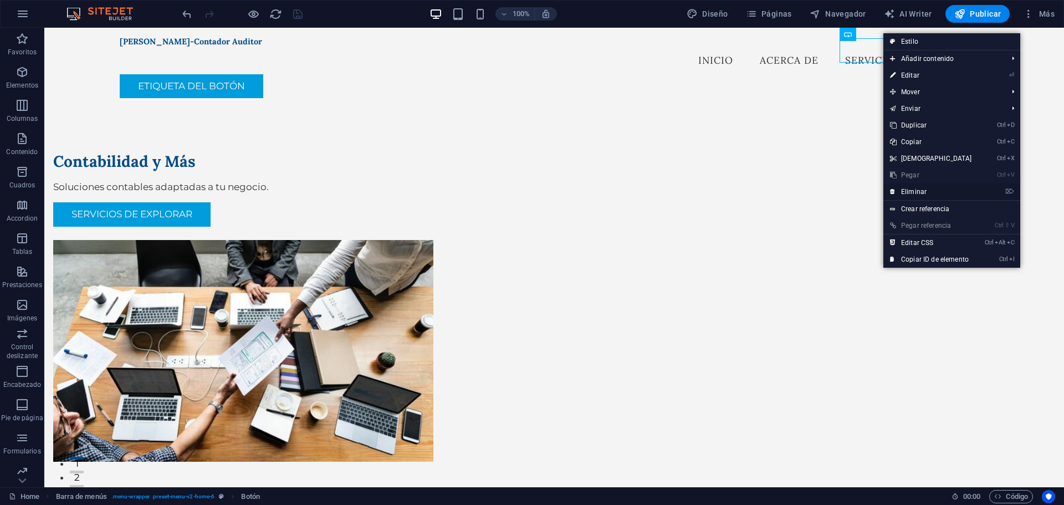
click at [911, 186] on link "⌦ Eliminar" at bounding box center [930, 191] width 95 height 17
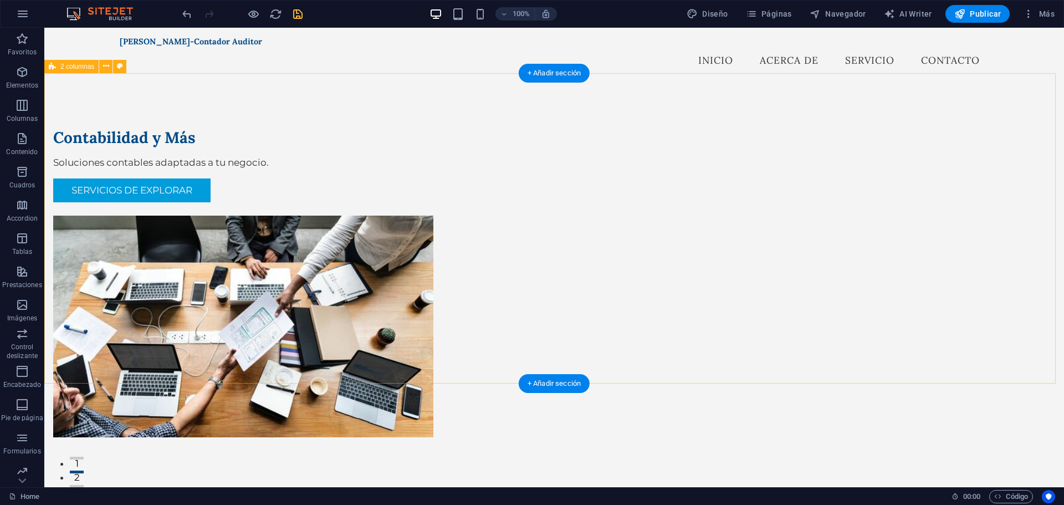
click at [532, 89] on div "Contabilidad y Más Soluciones contables adaptadas a tu negocio. Servicios de Ex…" at bounding box center [553, 282] width 1019 height 398
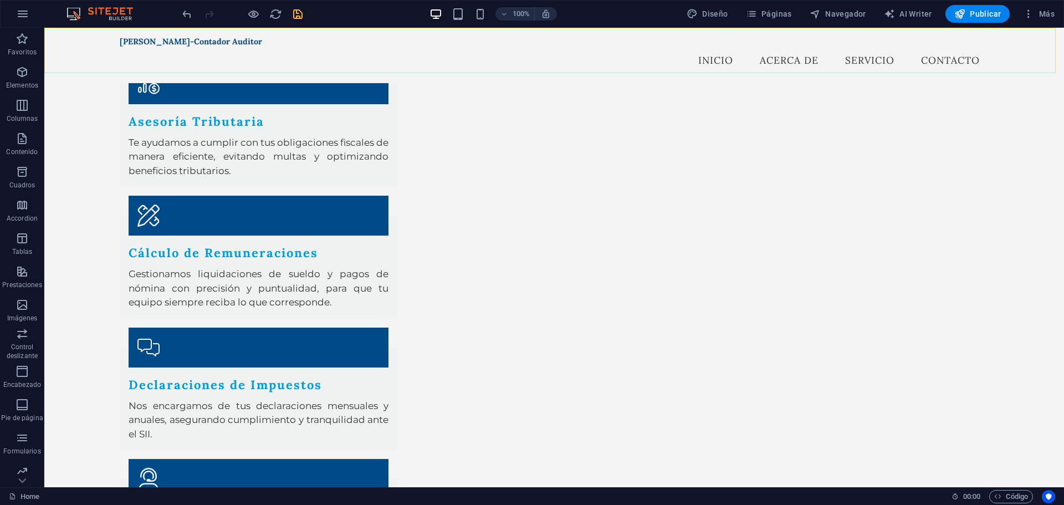
scroll to position [1274, 0]
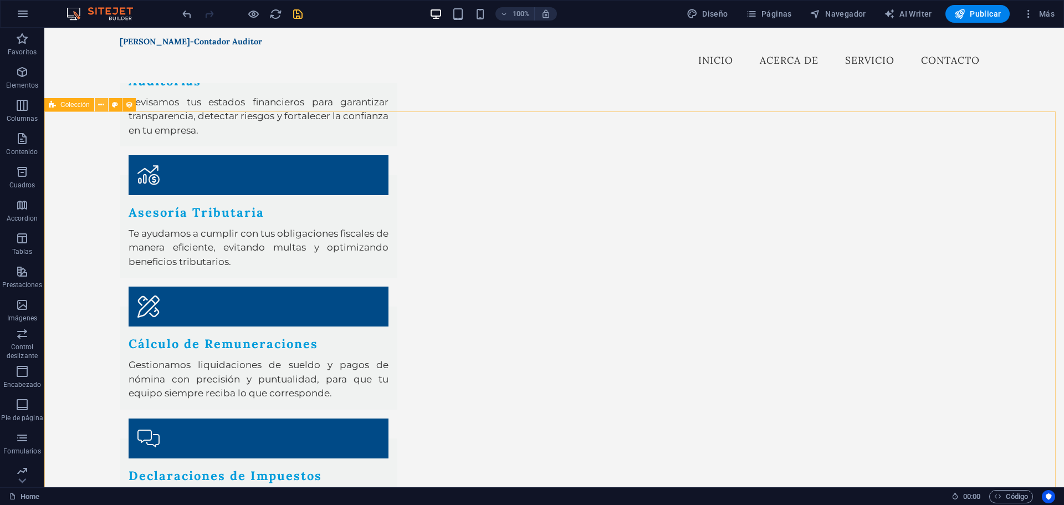
click at [101, 106] on icon at bounding box center [101, 105] width 6 height 12
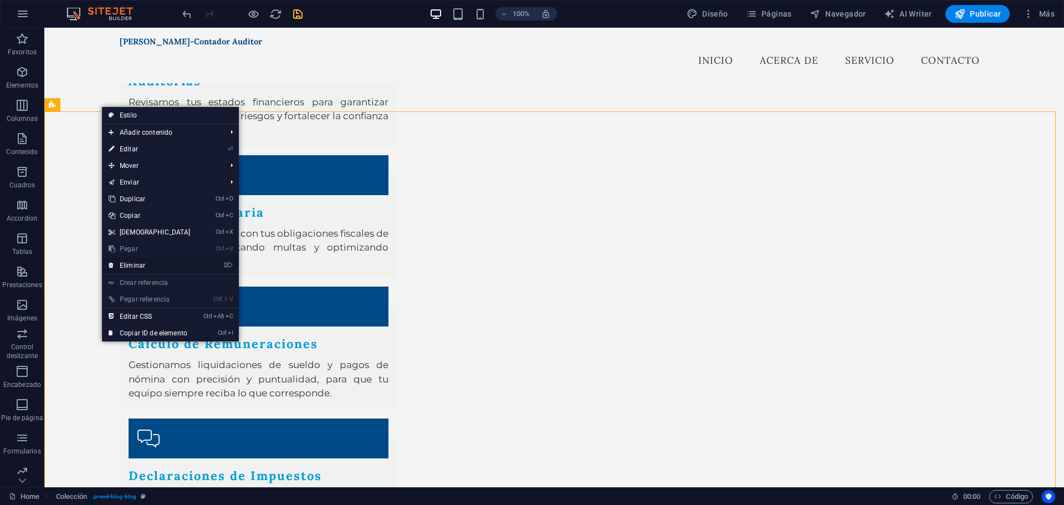
click at [155, 269] on link "⌦ Eliminar" at bounding box center [149, 265] width 95 height 17
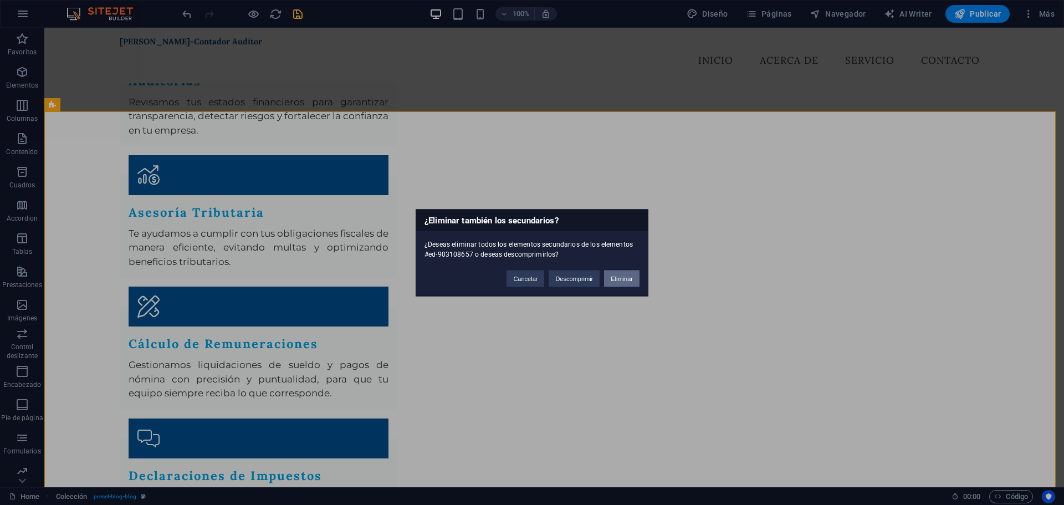
click at [618, 279] on button "Eliminar" at bounding box center [621, 278] width 35 height 17
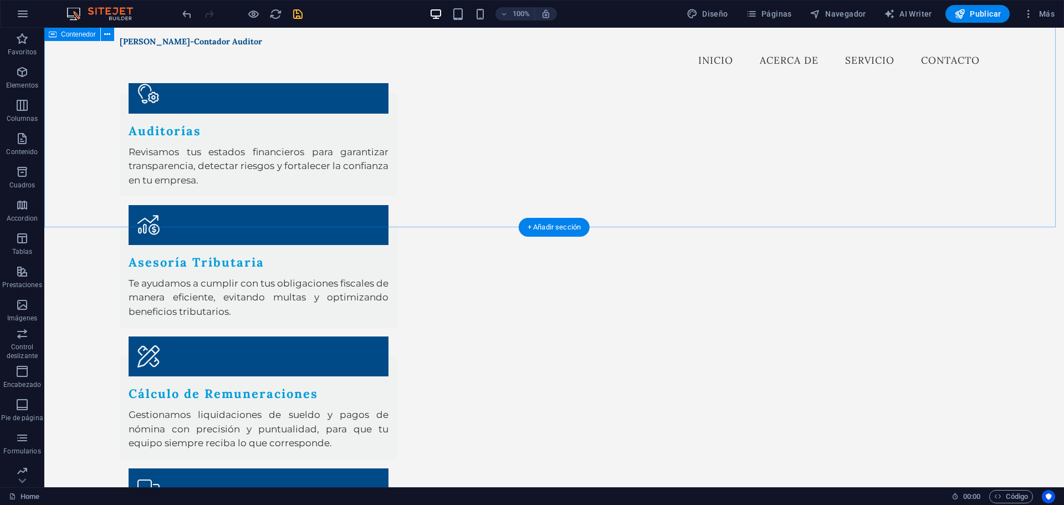
scroll to position [990, 0]
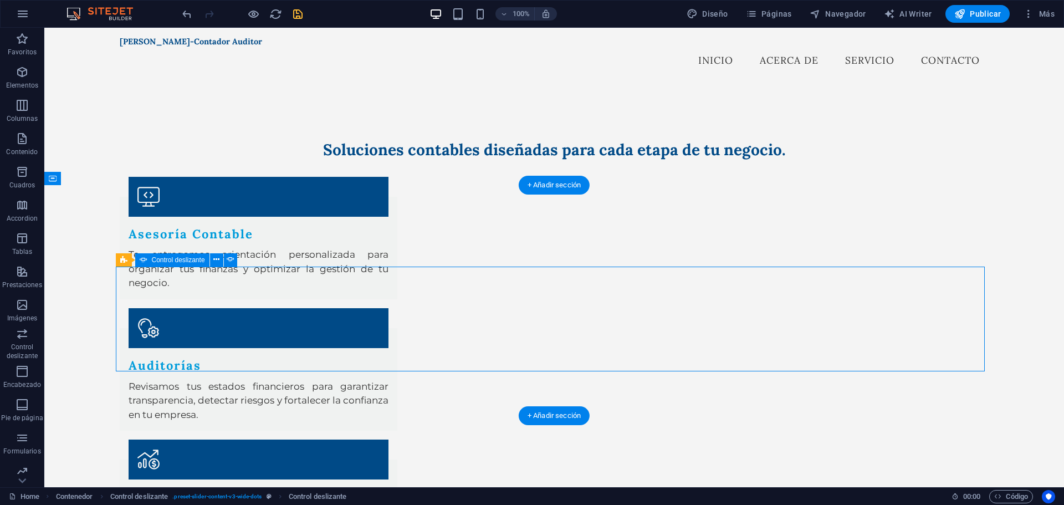
click at [216, 258] on icon at bounding box center [216, 260] width 6 height 12
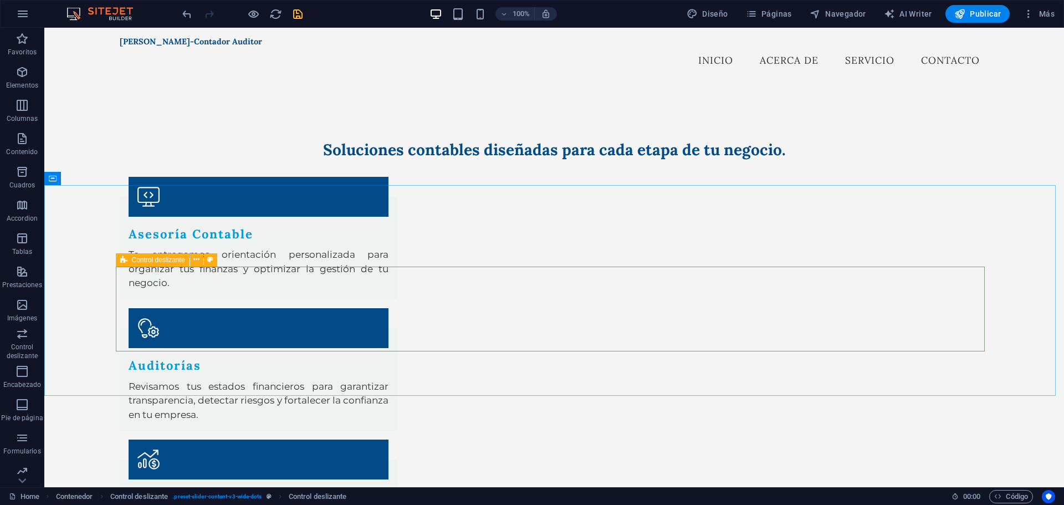
click at [164, 258] on span "Control deslizante" at bounding box center [158, 260] width 53 height 7
click at [200, 258] on button at bounding box center [196, 259] width 13 height 13
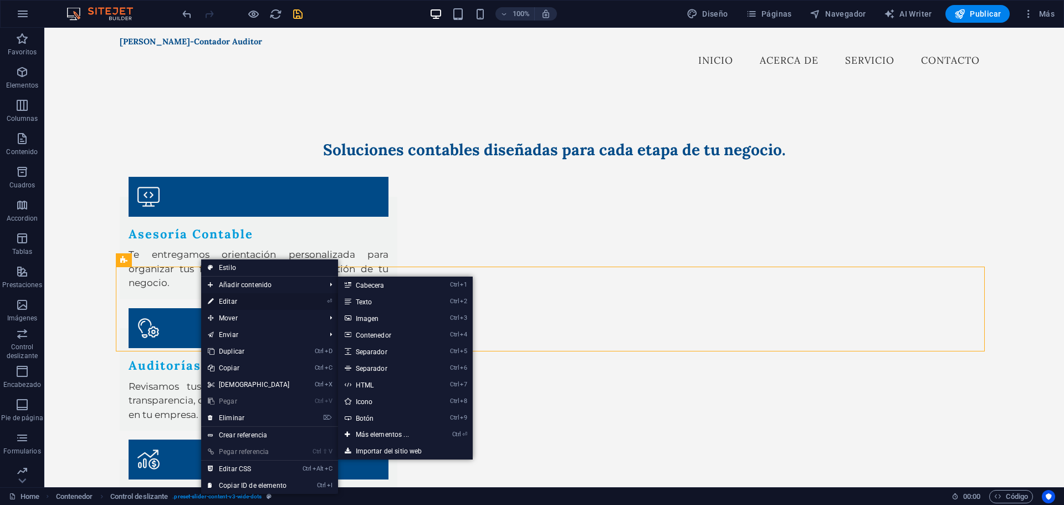
click at [248, 304] on link "⏎ Editar" at bounding box center [248, 301] width 95 height 17
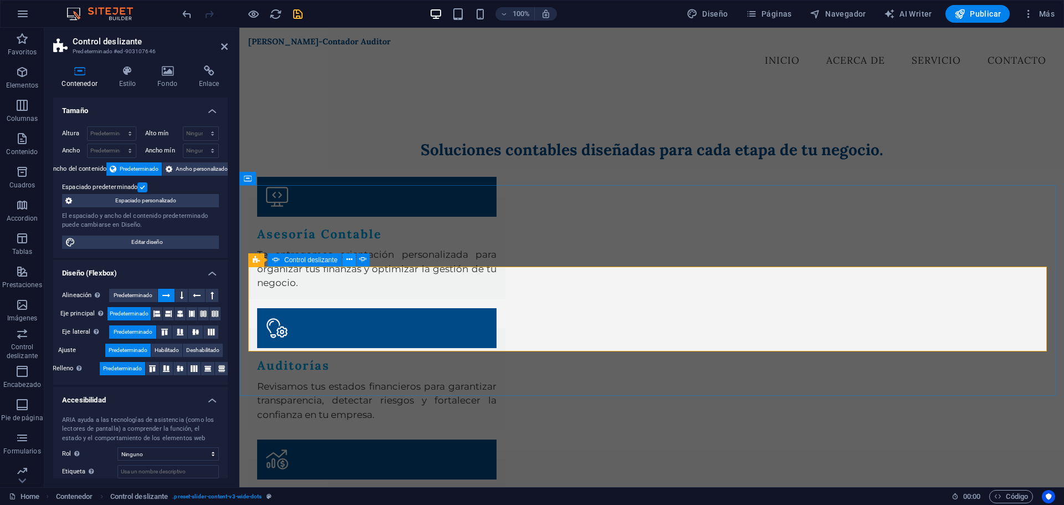
click at [349, 260] on icon at bounding box center [349, 260] width 6 height 12
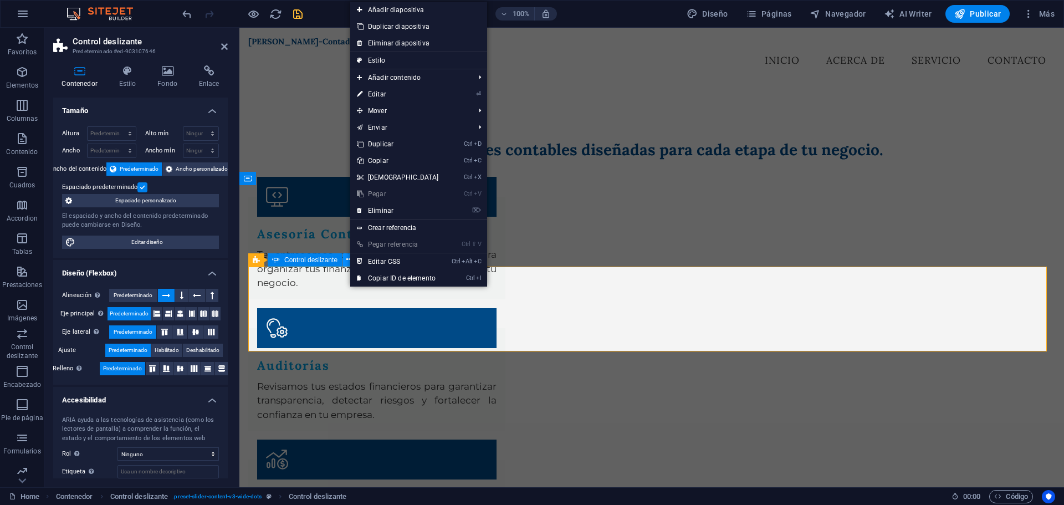
click at [349, 260] on icon at bounding box center [349, 260] width 6 height 12
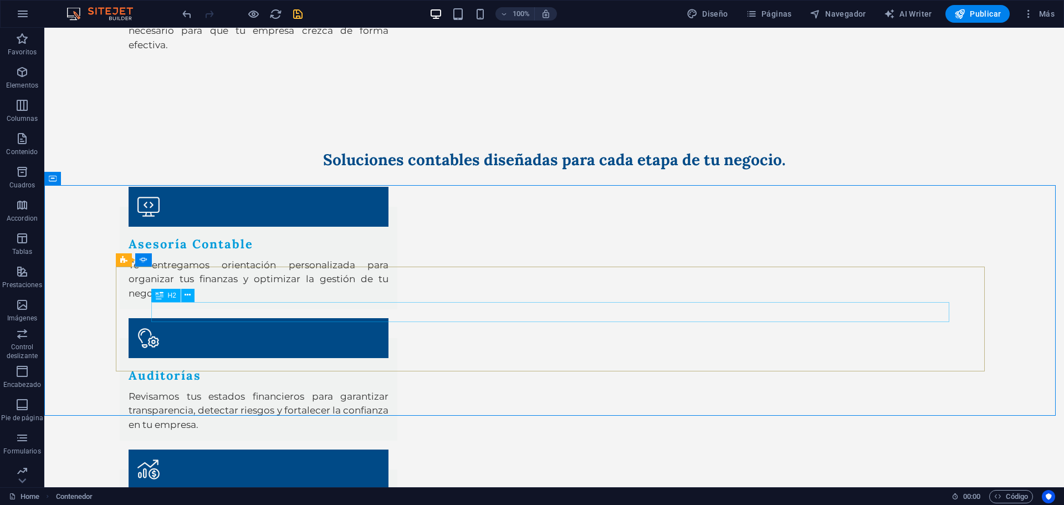
click at [177, 300] on div "H2" at bounding box center [165, 295] width 29 height 13
click at [173, 295] on span "H2" at bounding box center [172, 295] width 8 height 7
click at [185, 295] on icon at bounding box center [187, 295] width 6 height 12
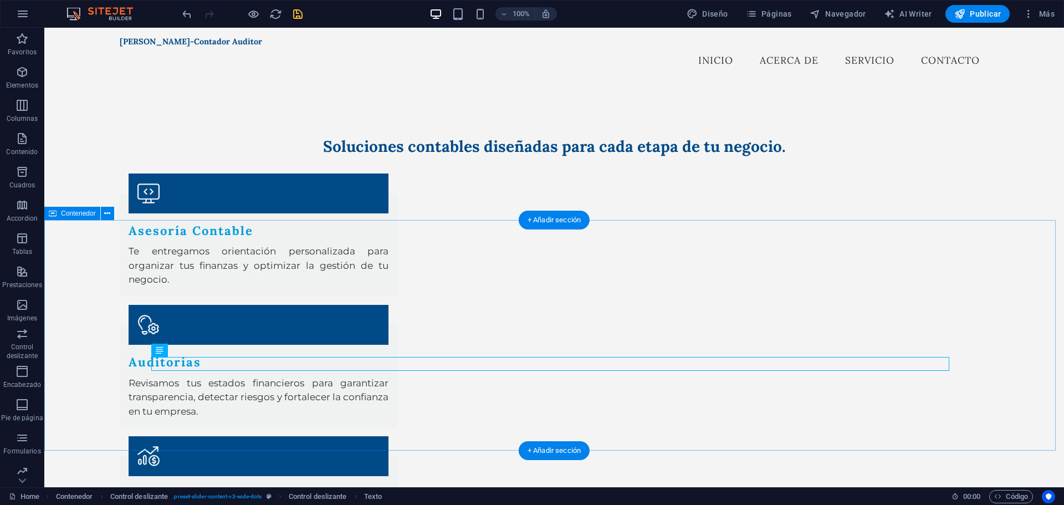
scroll to position [955, 0]
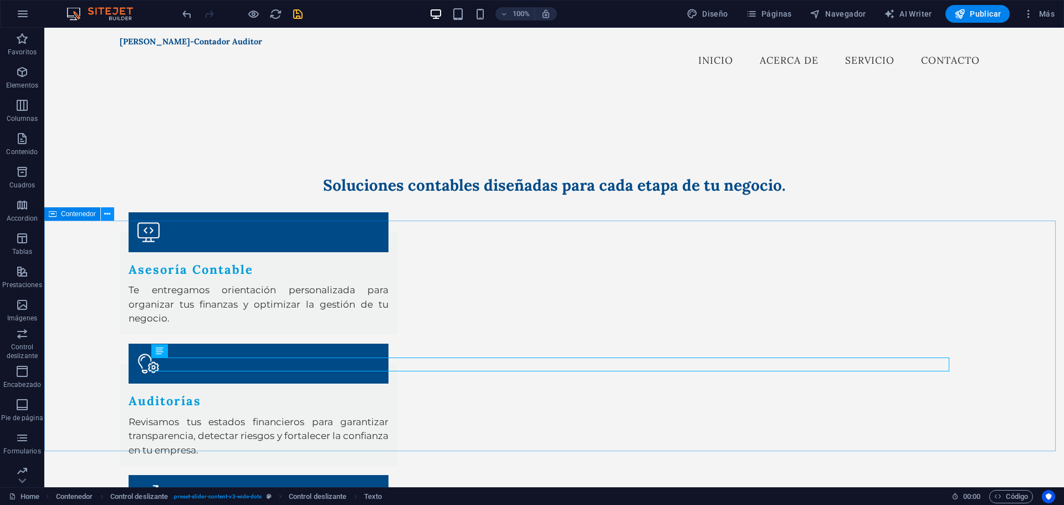
click at [105, 211] on icon at bounding box center [107, 214] width 6 height 12
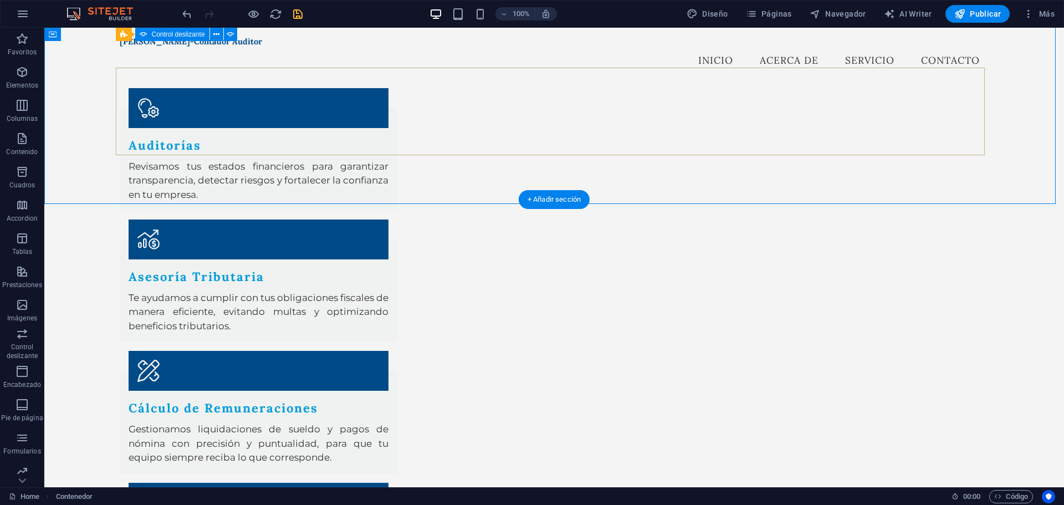
scroll to position [992, 0]
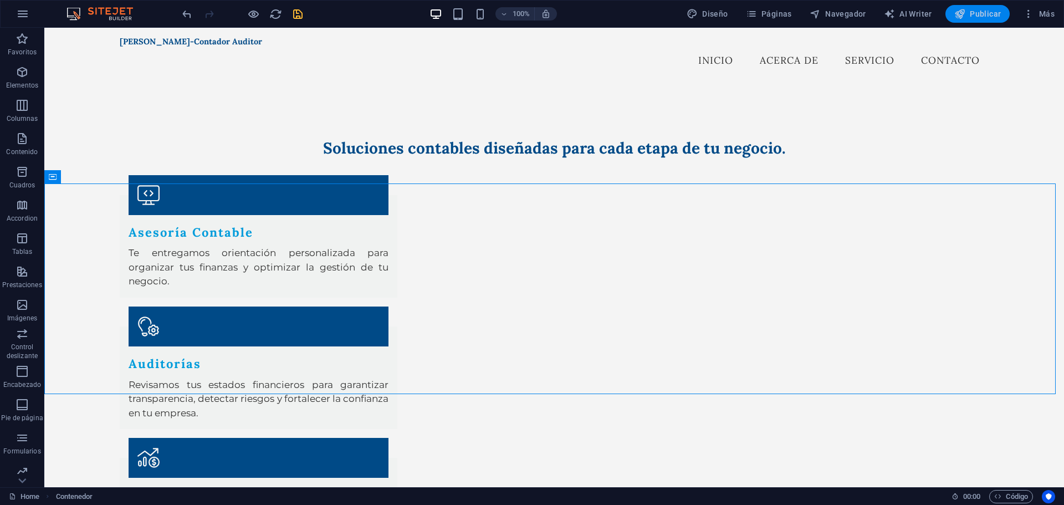
click at [973, 9] on span "Publicar" at bounding box center [977, 13] width 47 height 11
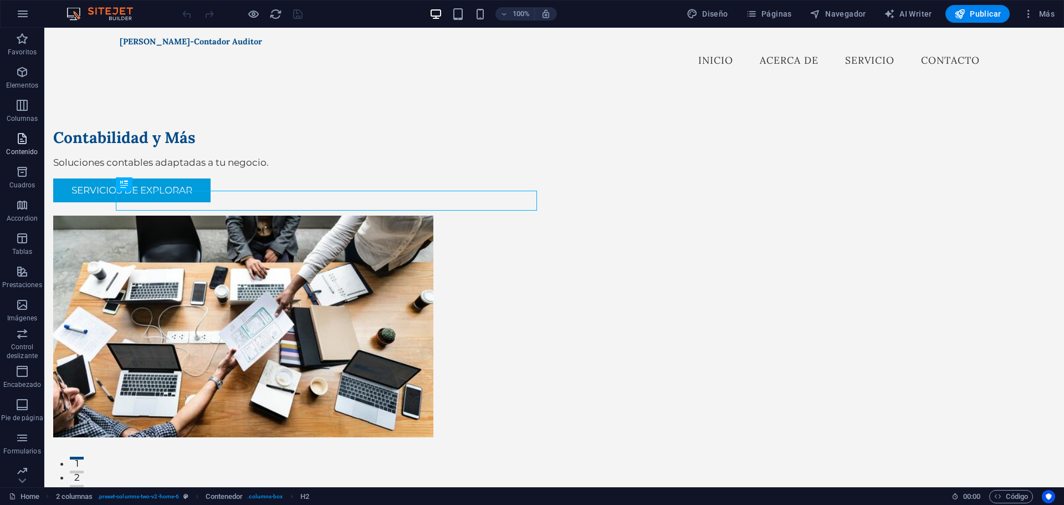
click at [22, 152] on p "Contenido" at bounding box center [22, 151] width 32 height 9
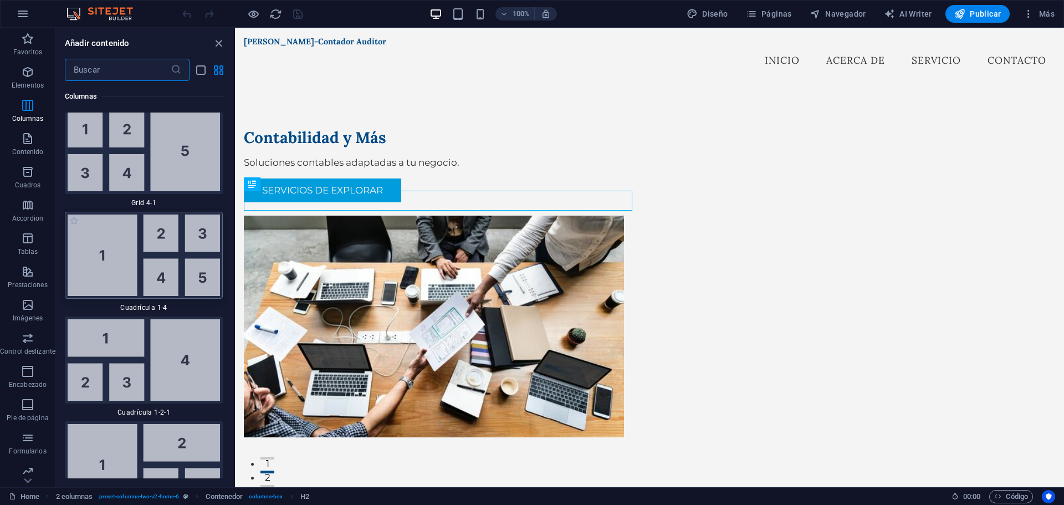
scroll to position [2783, 0]
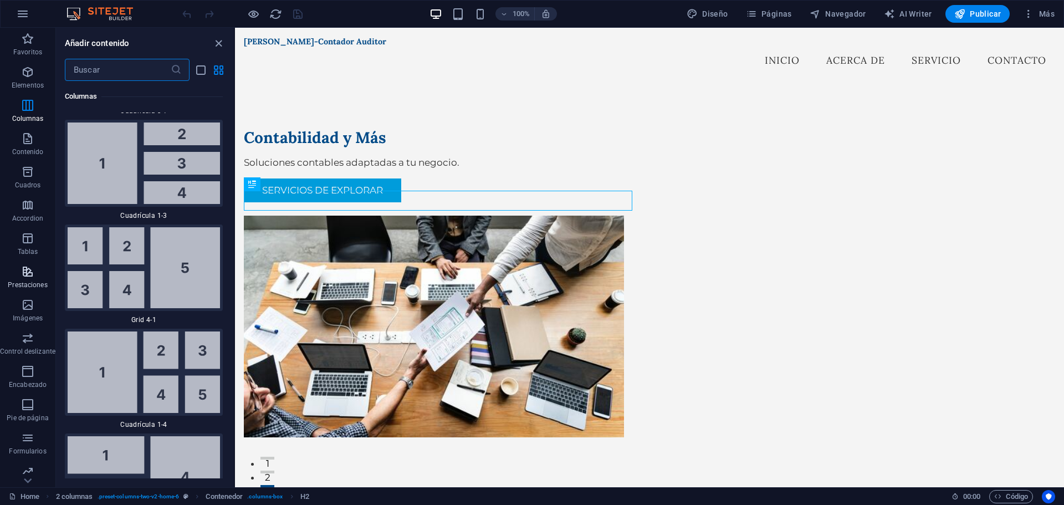
click at [29, 274] on icon "button" at bounding box center [27, 271] width 13 height 13
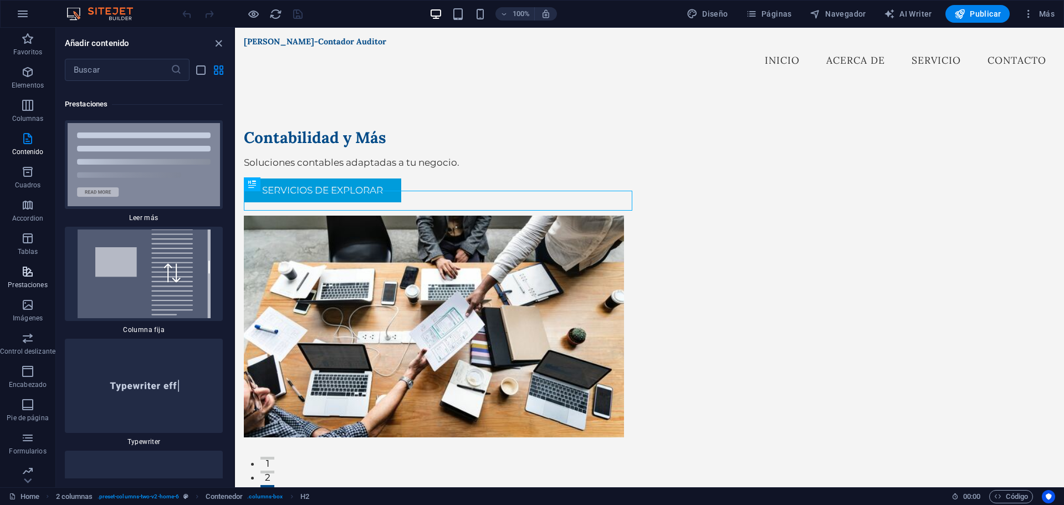
scroll to position [8445, 0]
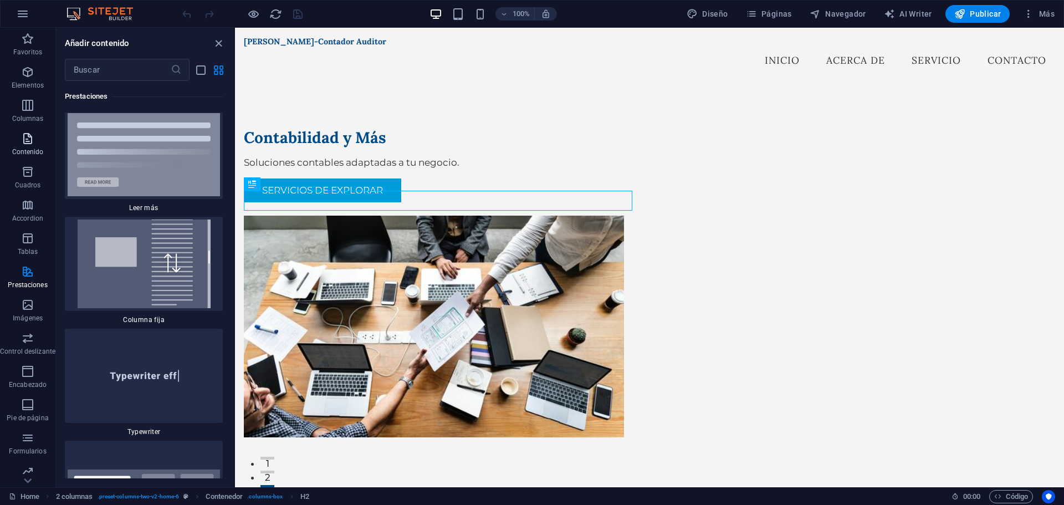
click at [32, 132] on icon "button" at bounding box center [27, 138] width 13 height 13
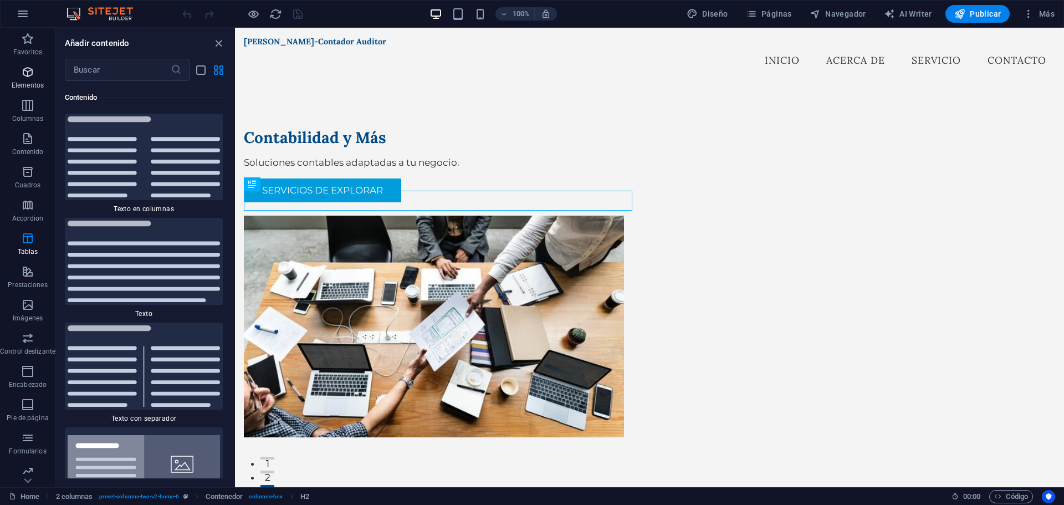
click at [35, 78] on span "Elementos" at bounding box center [27, 78] width 55 height 27
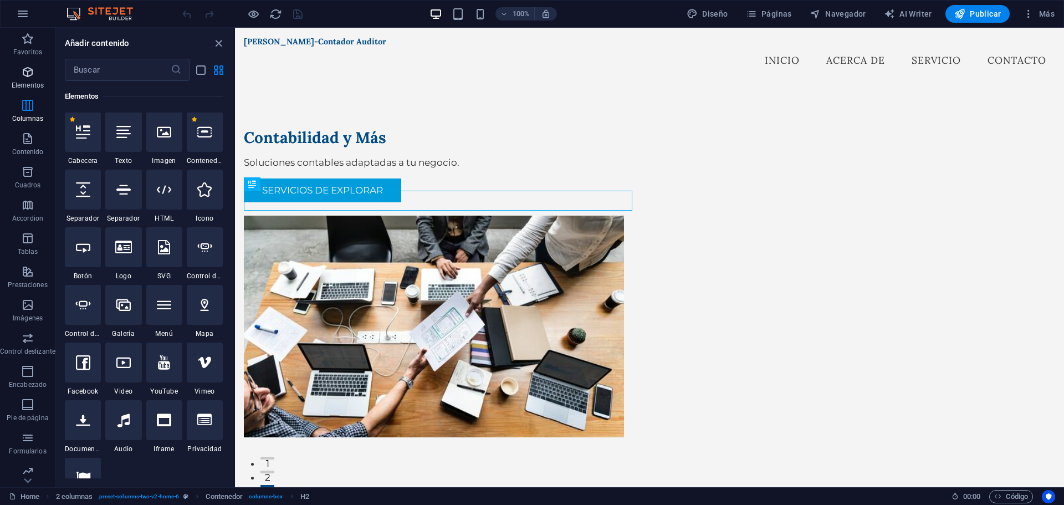
scroll to position [209, 0]
click at [777, 14] on span "Páginas" at bounding box center [769, 13] width 46 height 11
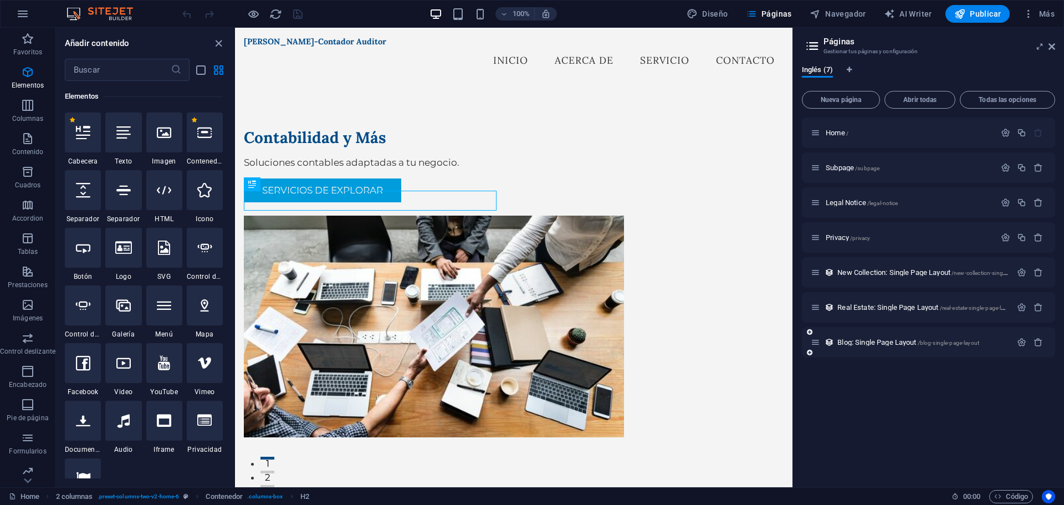
drag, startPoint x: 847, startPoint y: 322, endPoint x: 848, endPoint y: 330, distance: 8.3
click at [848, 330] on div "Home / Subpage /subpage Legal Notice /legal-notice Privacy /privacy New Collect…" at bounding box center [928, 237] width 253 height 240
click at [852, 69] on icon "Pestañas de idiomas" at bounding box center [849, 69] width 5 height 7
select select "73"
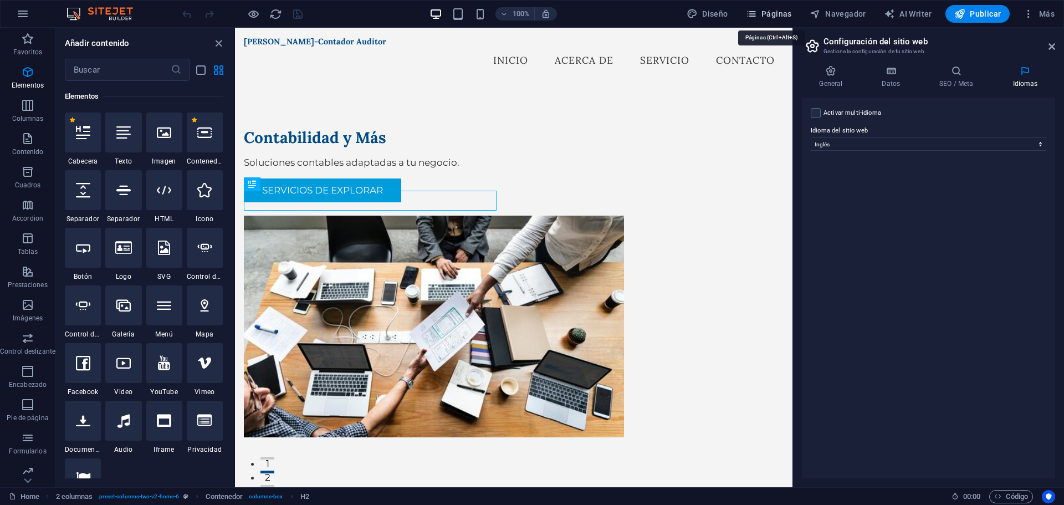
click at [785, 11] on span "Páginas" at bounding box center [769, 13] width 46 height 11
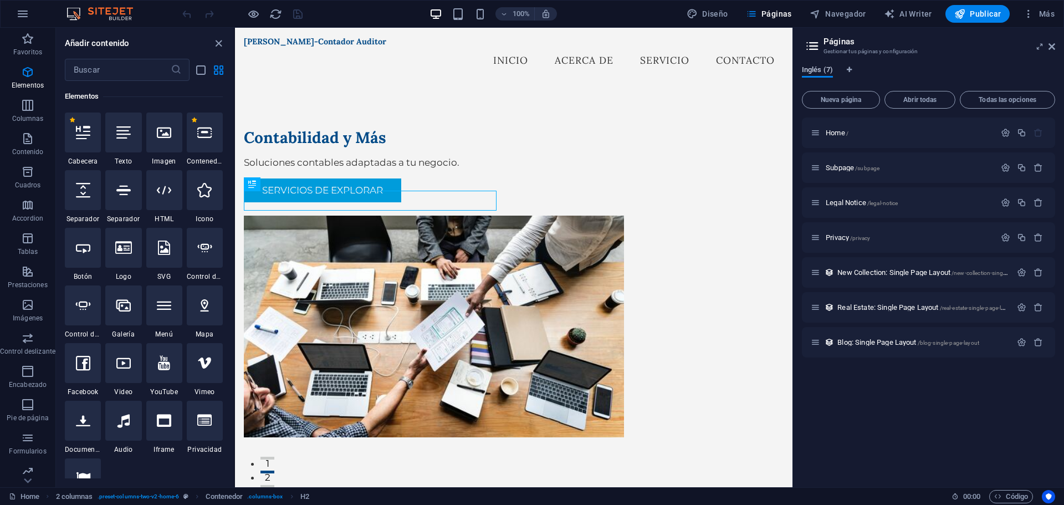
click at [806, 67] on span "Inglés (7)" at bounding box center [817, 71] width 31 height 16
click at [814, 71] on span "Inglés (7)" at bounding box center [817, 71] width 31 height 16
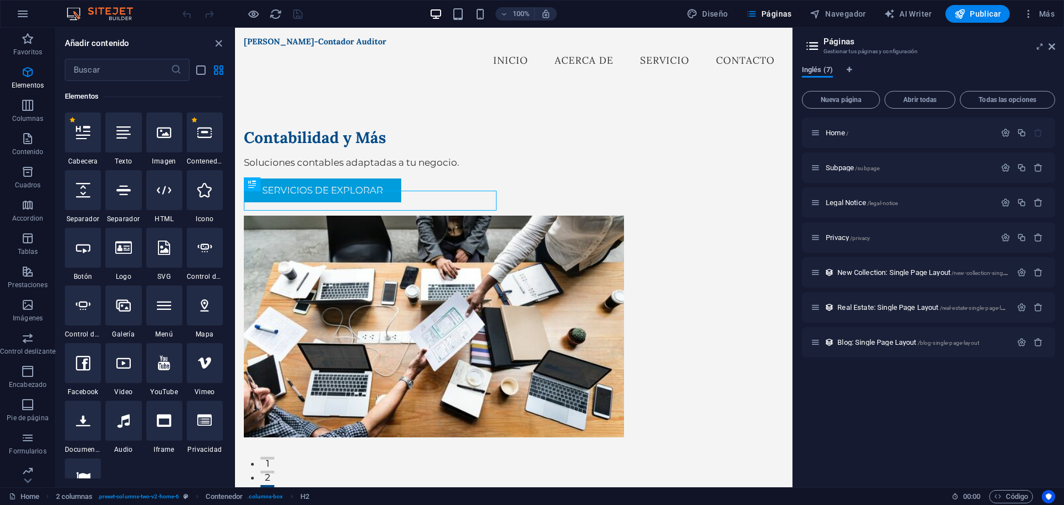
click at [814, 71] on span "Inglés (7)" at bounding box center [817, 71] width 31 height 16
click at [802, 65] on button "Inglés (7)" at bounding box center [817, 71] width 31 height 12
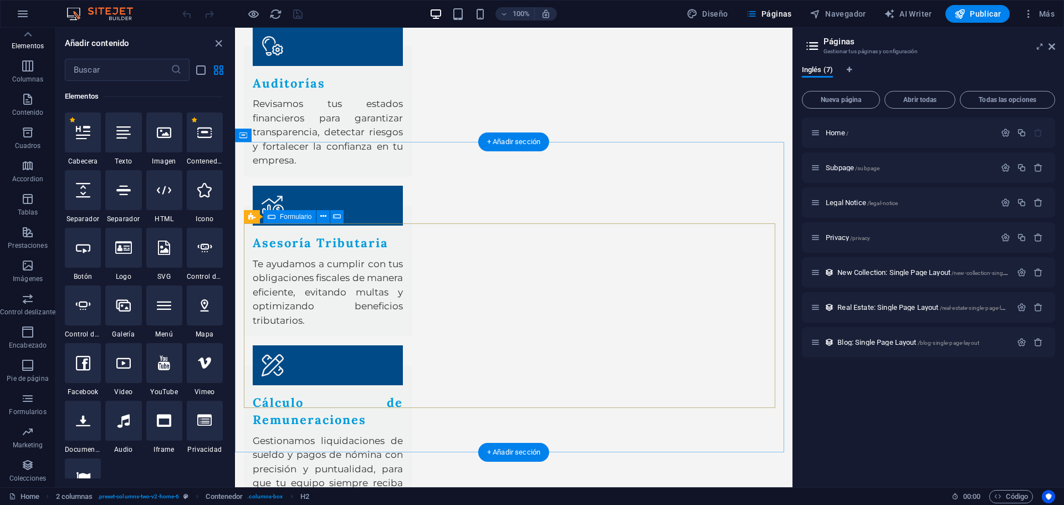
scroll to position [1414, 0]
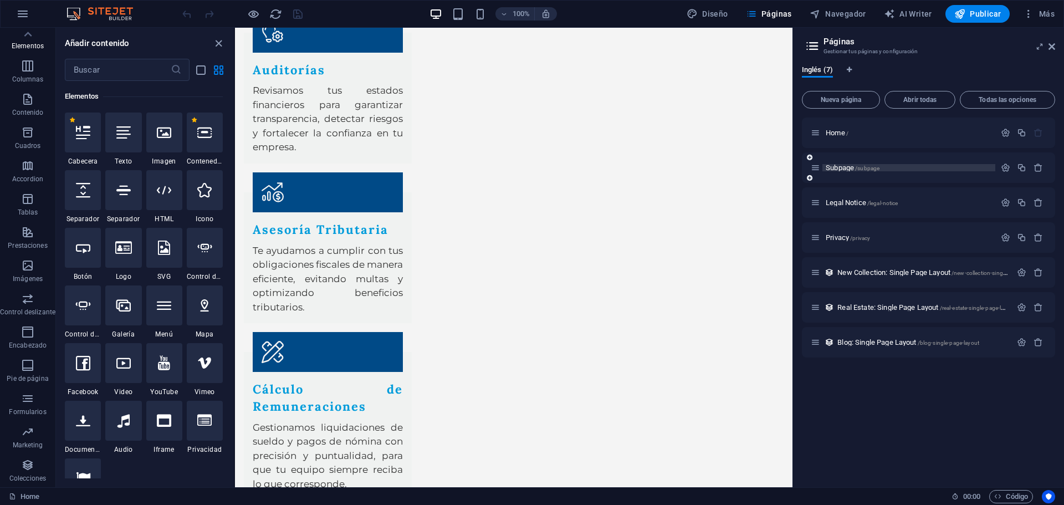
click at [856, 170] on span "/subpage" at bounding box center [867, 168] width 24 height 6
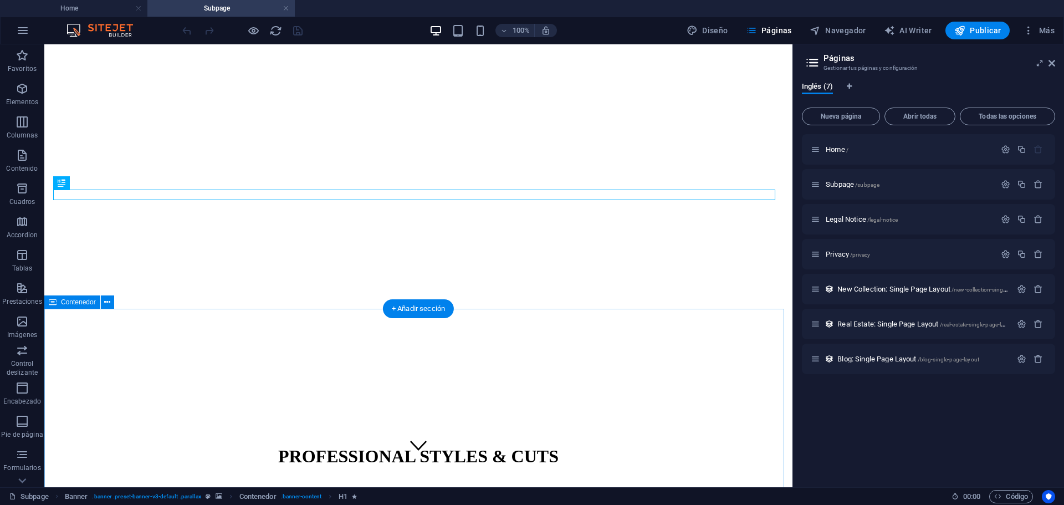
scroll to position [23, 0]
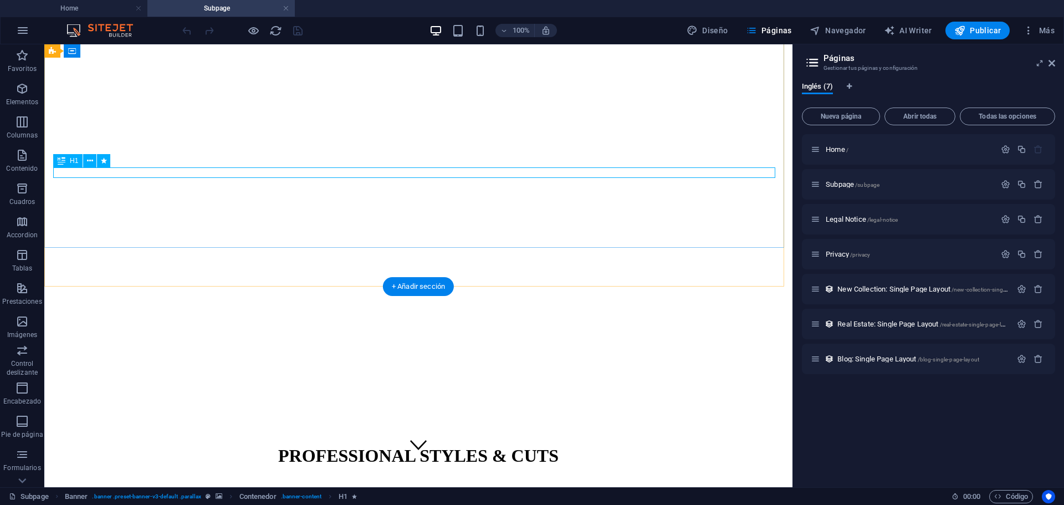
click at [426, 445] on div "PROFESSIONAL STYLES & CUTS" at bounding box center [418, 455] width 739 height 20
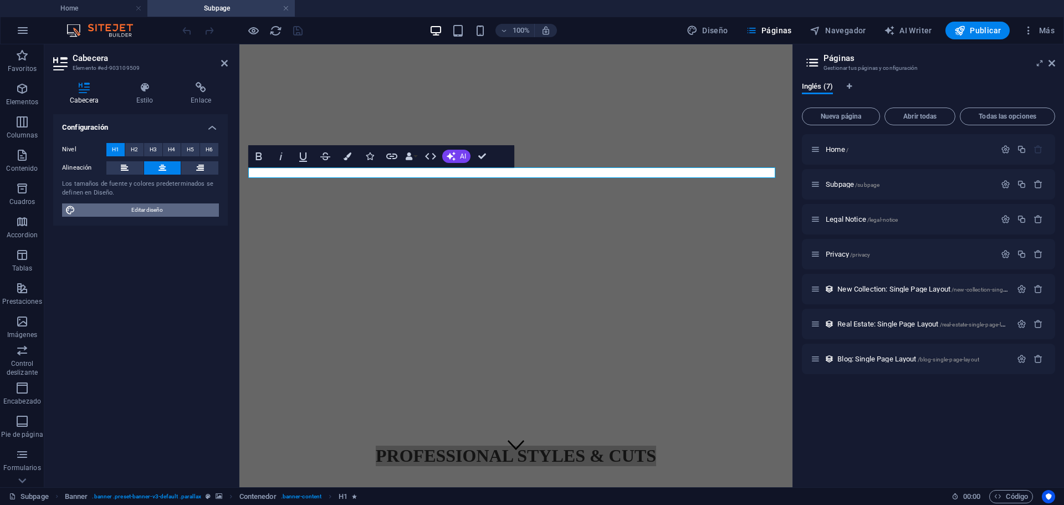
click at [168, 209] on span "Editar diseño" at bounding box center [147, 209] width 137 height 13
select select "px"
select select "200"
select select "px"
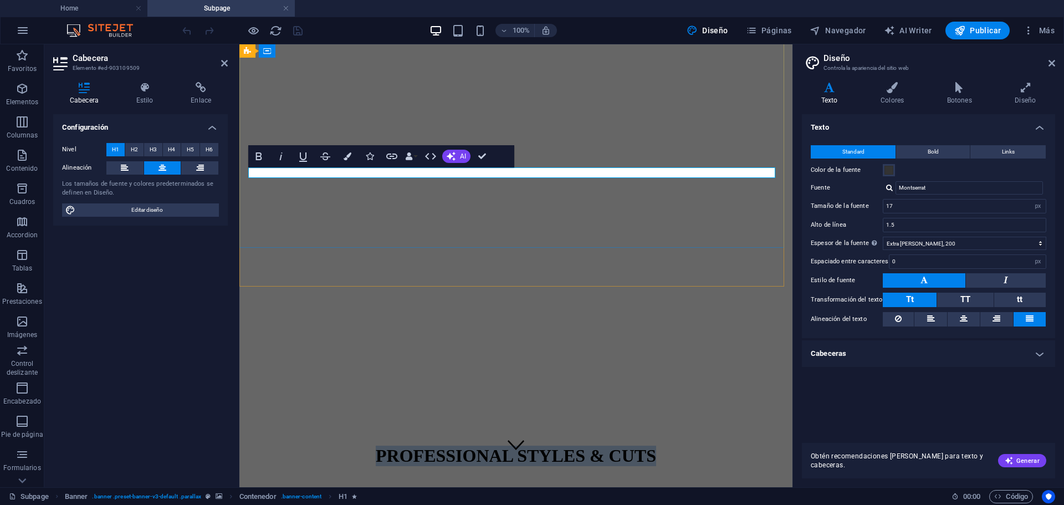
click at [500, 445] on span "PROFESSIONAL STYLES & CUTS" at bounding box center [516, 455] width 280 height 20
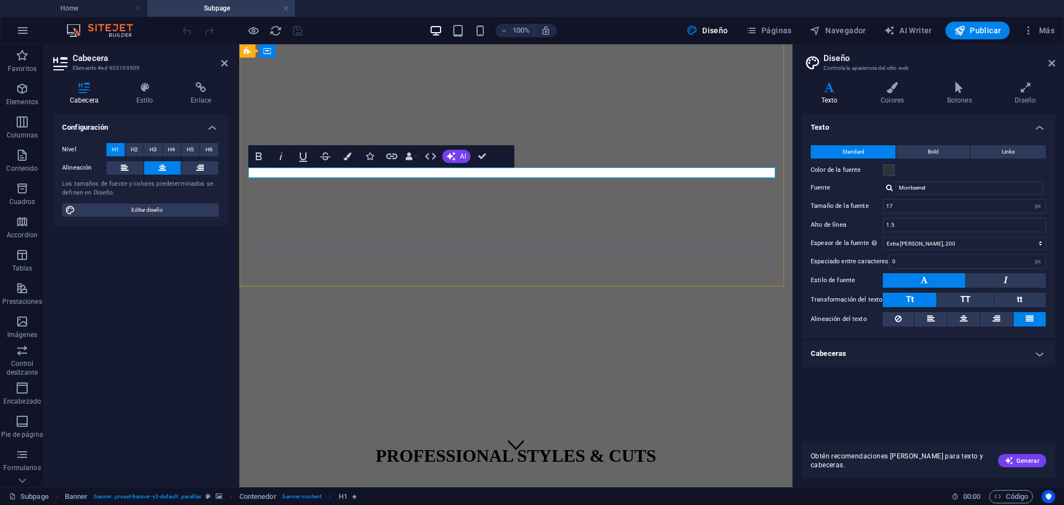
click at [550, 445] on span "PROFESSIONAL STYLES & CUTS" at bounding box center [516, 455] width 280 height 20
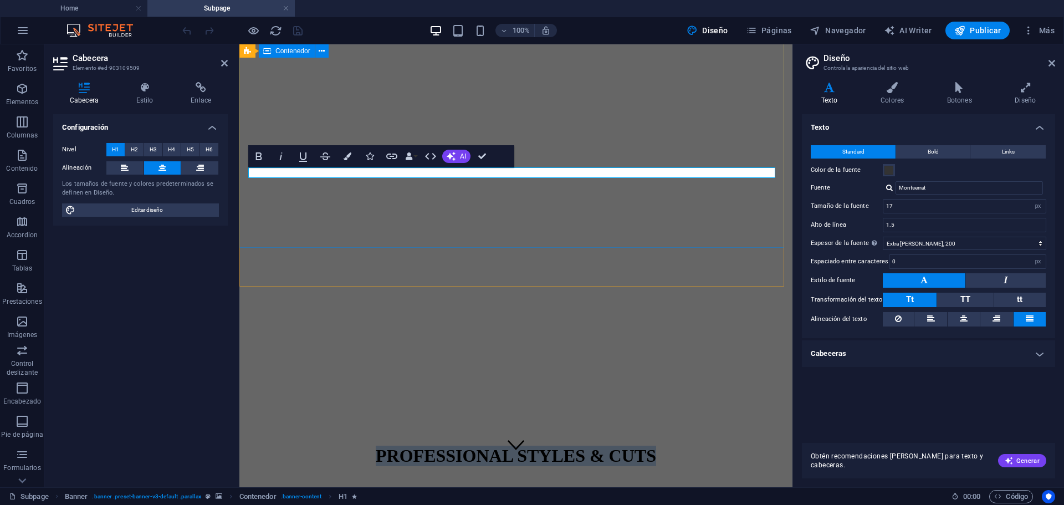
drag, startPoint x: 586, startPoint y: 168, endPoint x: 418, endPoint y: 166, distance: 167.9
click at [418, 434] on div "PROFESSIONAL STYLES & CUTS +56 9 1234 5678 | Santiago" at bounding box center [516, 477] width 544 height 86
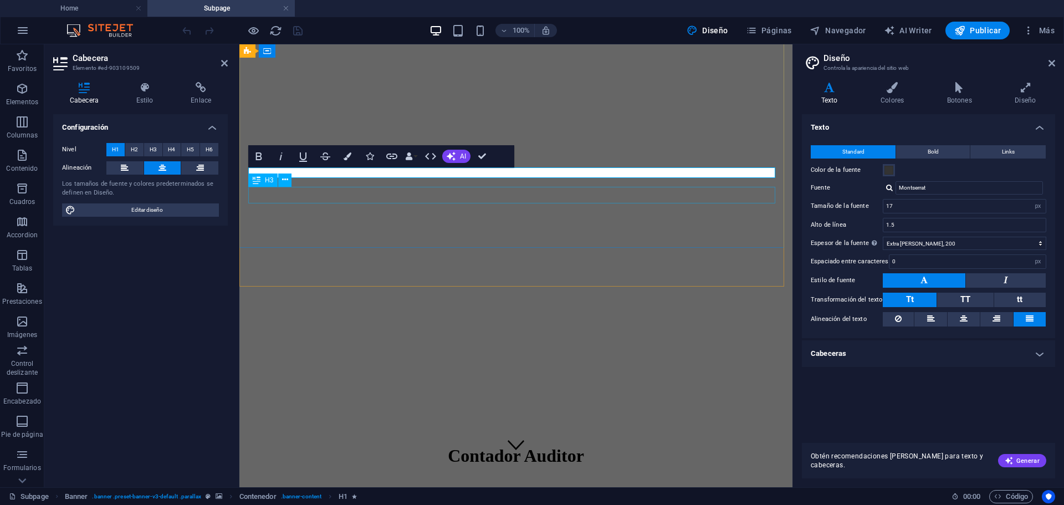
click at [551, 497] on div "+56 9 1234 5678 | Santiago" at bounding box center [516, 503] width 544 height 12
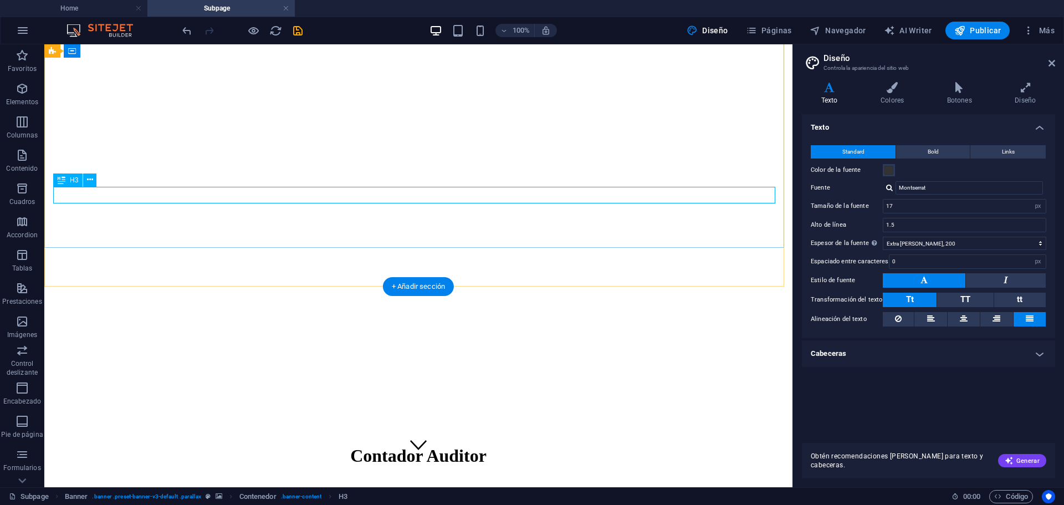
click at [509, 497] on div "+56 9 1234 5678 | Santiago" at bounding box center [418, 503] width 739 height 12
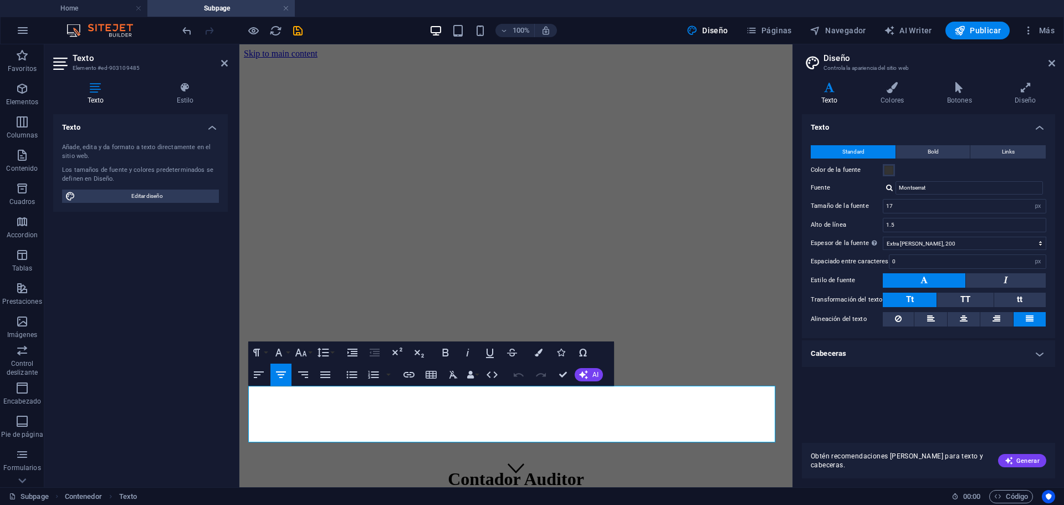
drag, startPoint x: 730, startPoint y: 436, endPoint x: 1295, endPoint y: 360, distance: 570.2
click at [239, 380] on html "Skip to main content Contador Auditor Esteban Jara Acerca de This subpage can b…" at bounding box center [515, 374] width 553 height 661
drag, startPoint x: 752, startPoint y: 436, endPoint x: 118, endPoint y: 324, distance: 644.1
click at [239, 324] on html "Skip to main content Contador Auditor Esteban Jara Acerca de This subpage can b…" at bounding box center [515, 374] width 553 height 661
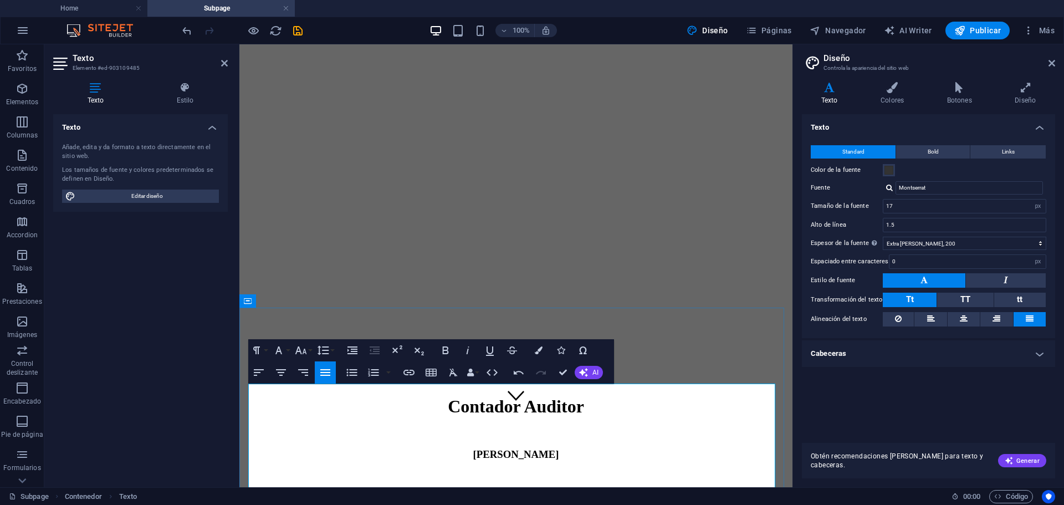
scroll to position [94, 0]
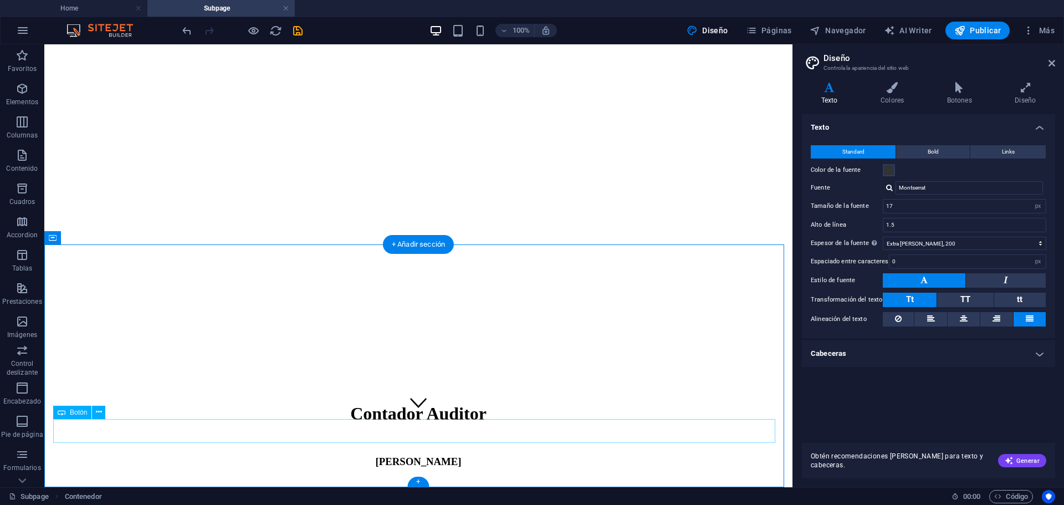
click at [105, 407] on button at bounding box center [98, 412] width 13 height 13
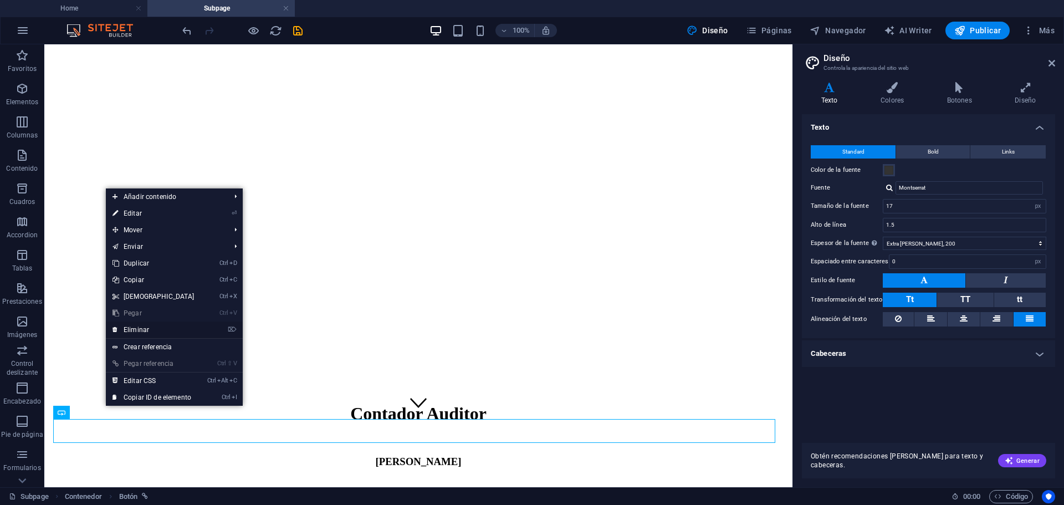
click at [161, 325] on link "⌦ Eliminar" at bounding box center [153, 329] width 95 height 17
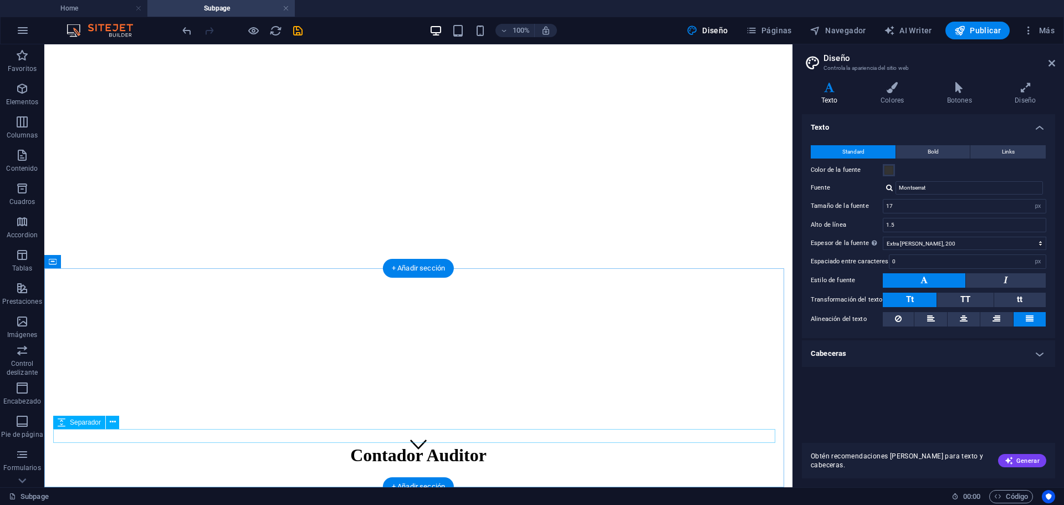
scroll to position [0, 0]
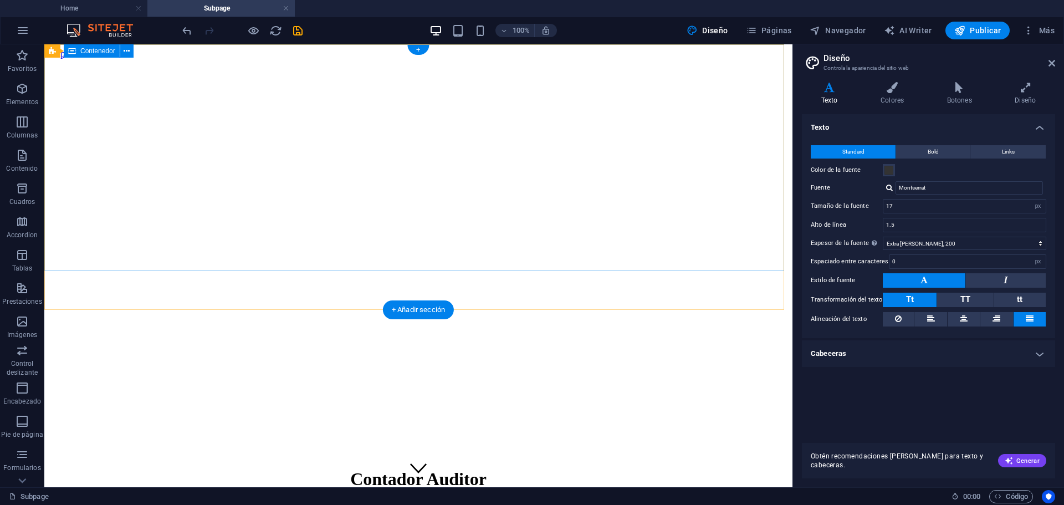
click at [654, 457] on div "Contador Auditor Esteban Jara" at bounding box center [418, 500] width 739 height 86
click at [632, 59] on figure at bounding box center [418, 59] width 739 height 0
click at [627, 457] on div "Contador Auditor Esteban Jara" at bounding box center [418, 500] width 739 height 86
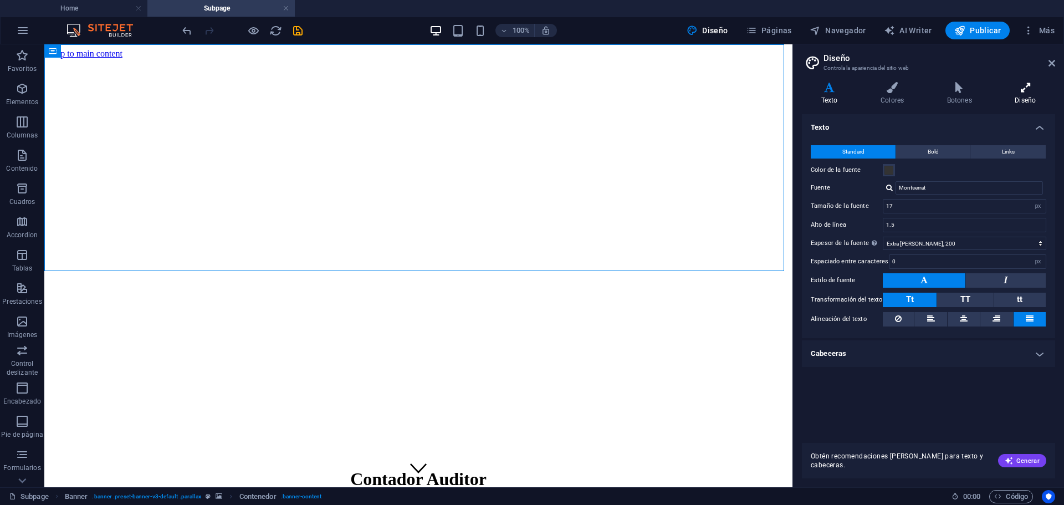
click at [1003, 95] on h4 "Diseño" at bounding box center [1025, 93] width 59 height 23
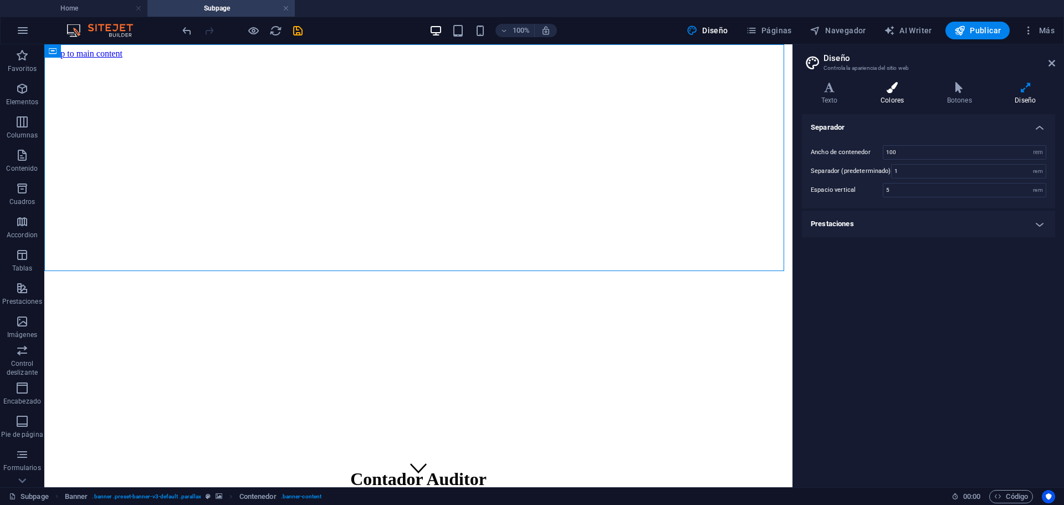
click at [885, 91] on icon at bounding box center [892, 87] width 62 height 11
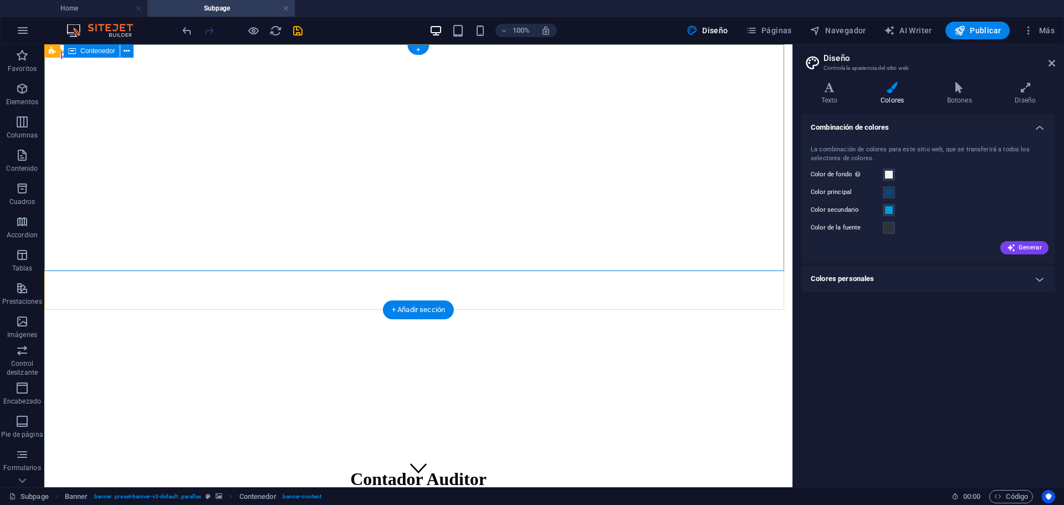
click at [751, 457] on div "Contador Auditor Esteban Jara" at bounding box center [418, 500] width 739 height 86
click at [588, 59] on figure at bounding box center [418, 59] width 739 height 0
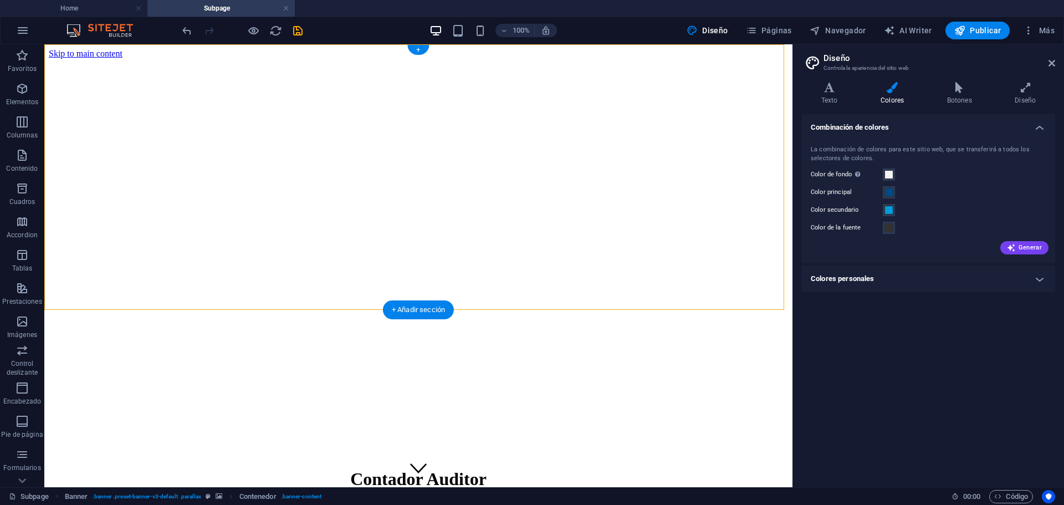
click at [587, 59] on figure at bounding box center [418, 59] width 739 height 0
select select "vh"
select select "%"
select select "px"
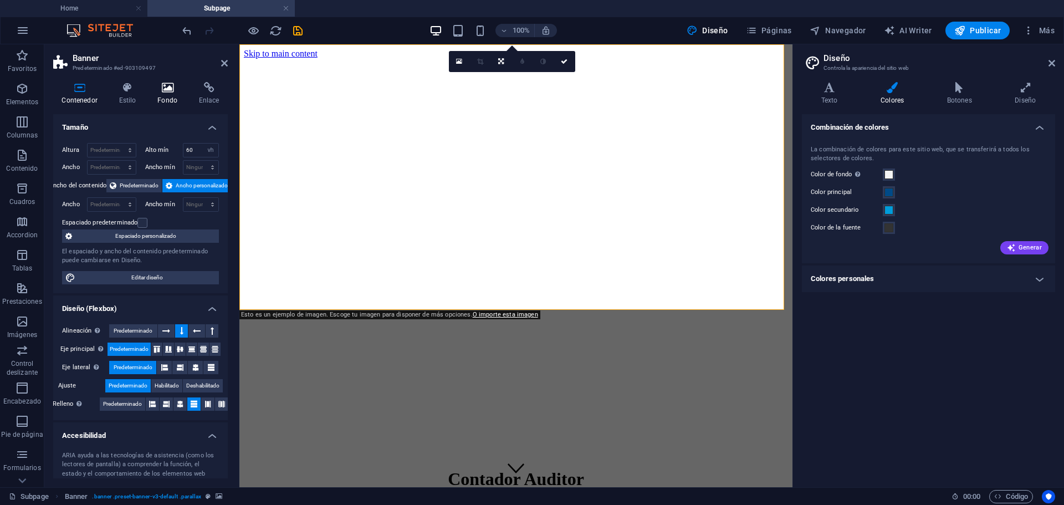
click at [164, 100] on h4 "Fondo" at bounding box center [170, 93] width 42 height 23
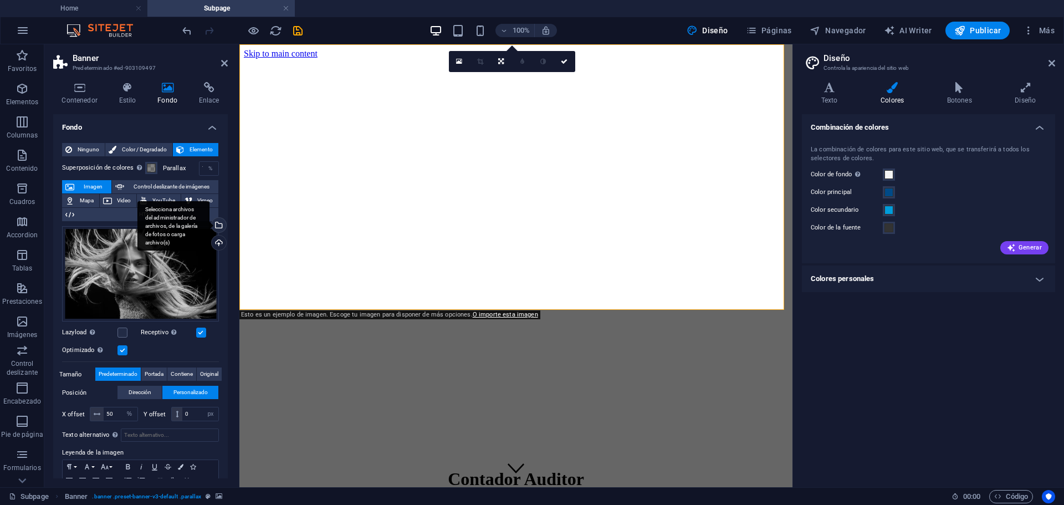
click at [220, 225] on div "Selecciona archivos del administrador de archivos, de la galería de fotos o car…" at bounding box center [217, 226] width 17 height 17
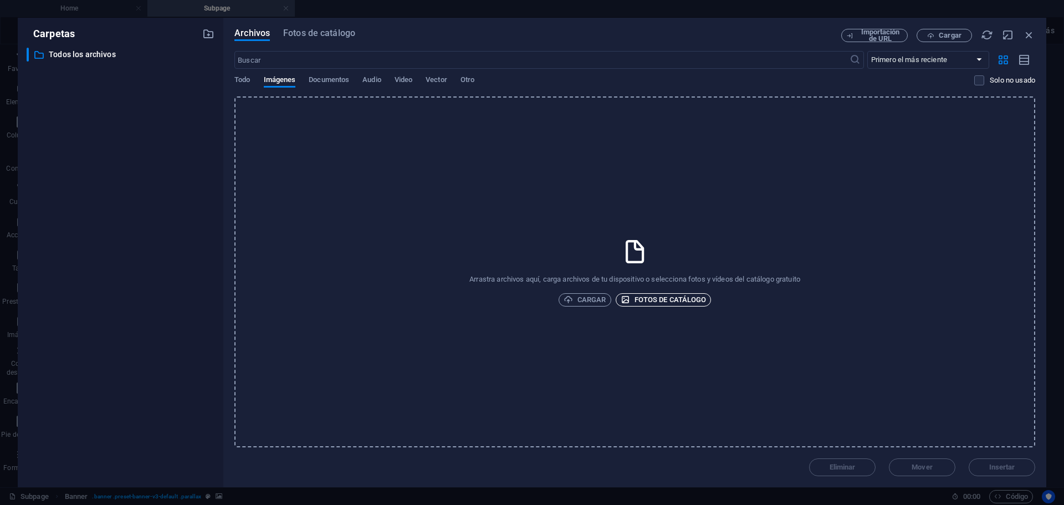
click at [631, 296] on span "Fotos de catálogo" at bounding box center [663, 299] width 86 height 13
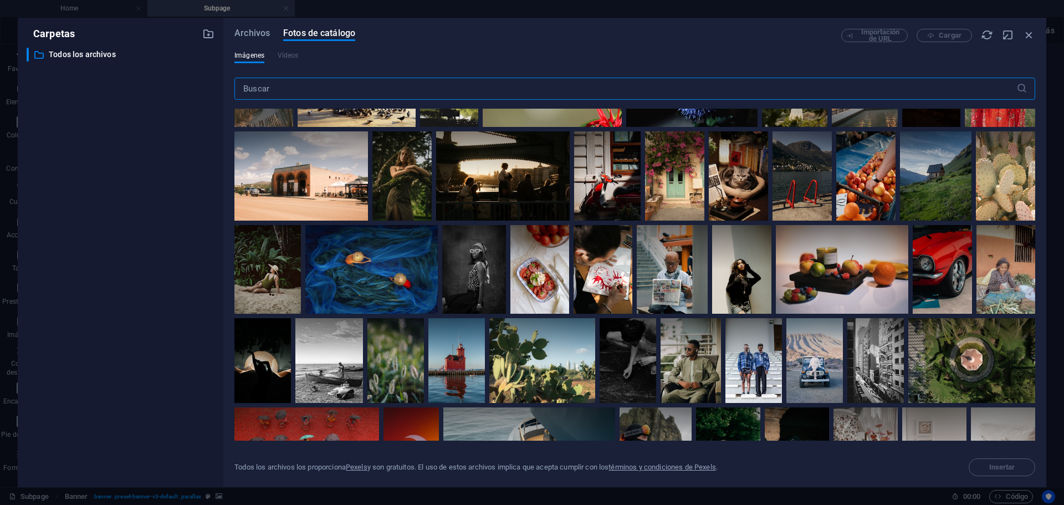
scroll to position [332, 0]
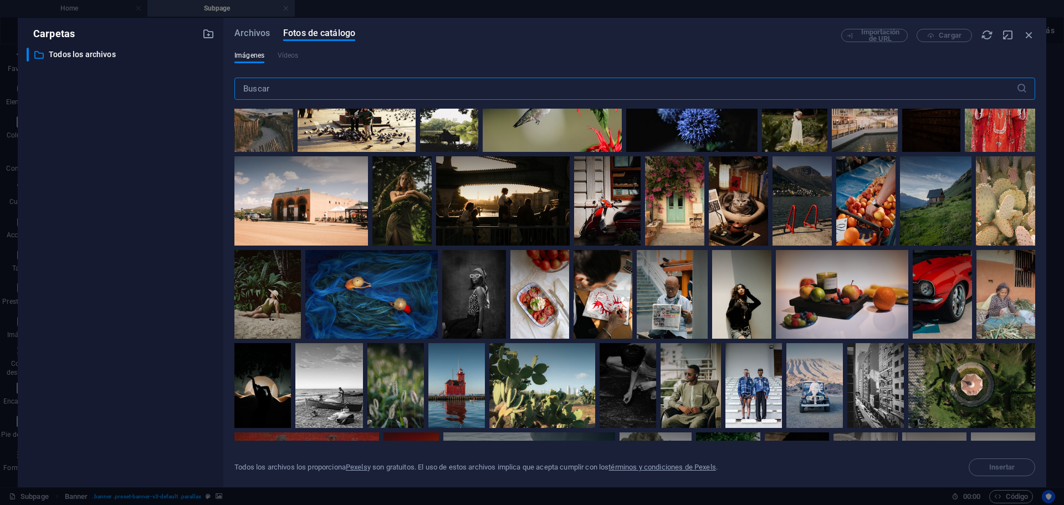
click at [448, 91] on input "text" at bounding box center [625, 89] width 782 height 22
type input "calculadora"
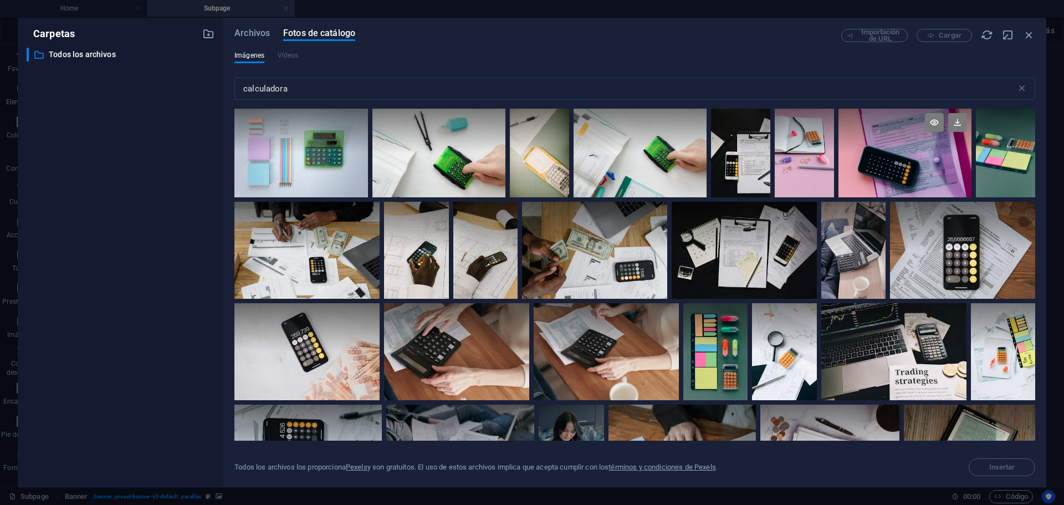
click at [905, 177] on div at bounding box center [904, 153] width 133 height 89
click at [905, 177] on div at bounding box center [904, 175] width 133 height 44
click at [905, 177] on div at bounding box center [904, 153] width 133 height 89
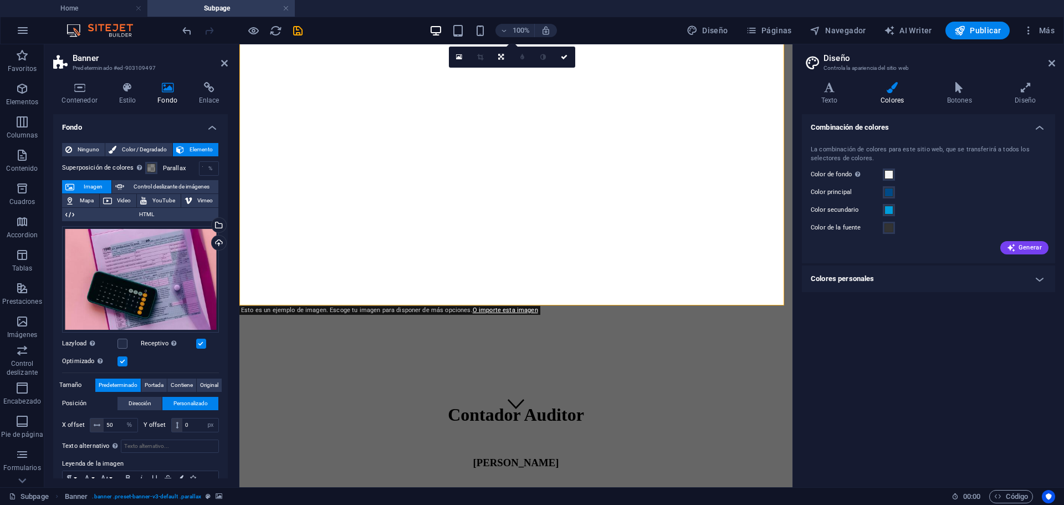
scroll to position [70, 0]
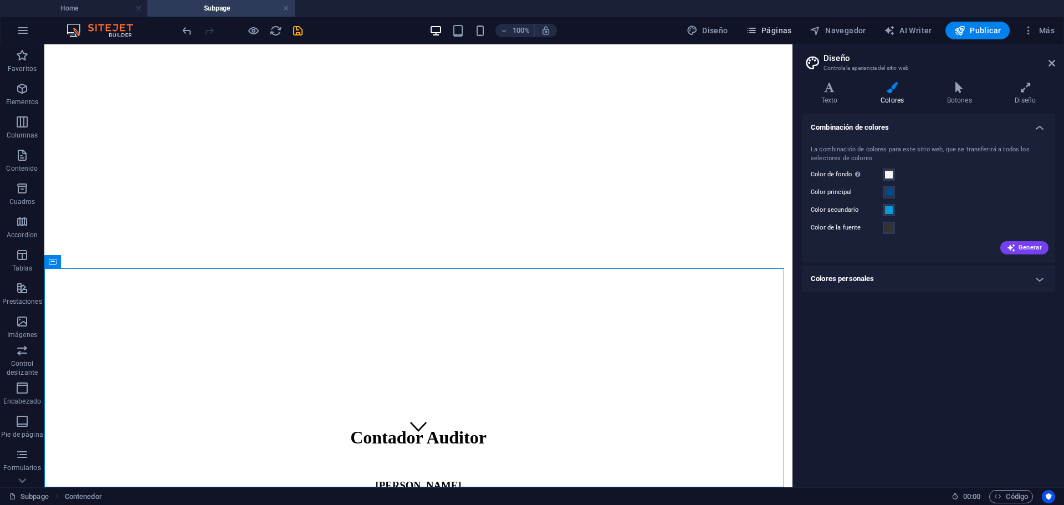
click at [752, 34] on icon "button" at bounding box center [751, 30] width 11 height 11
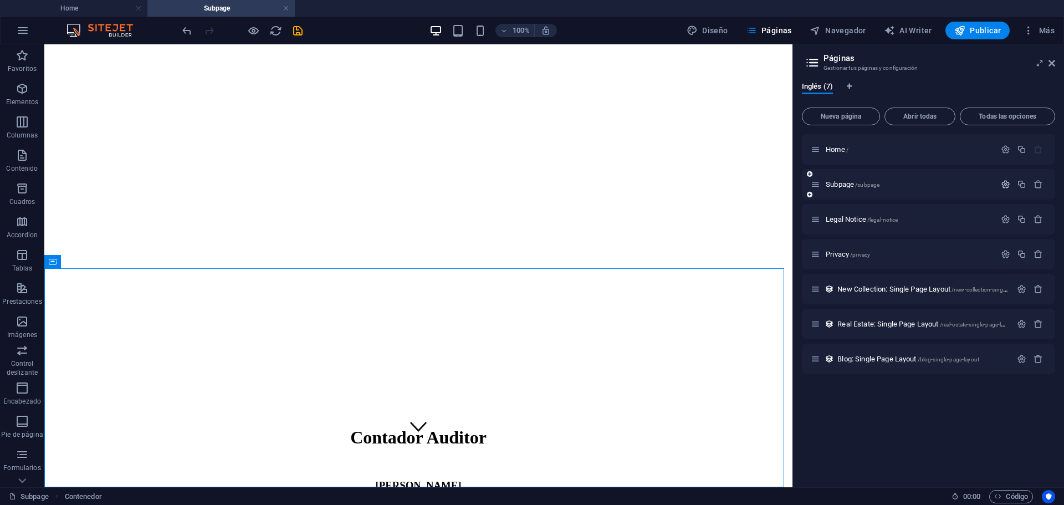
click at [1007, 183] on icon "button" at bounding box center [1005, 183] width 9 height 9
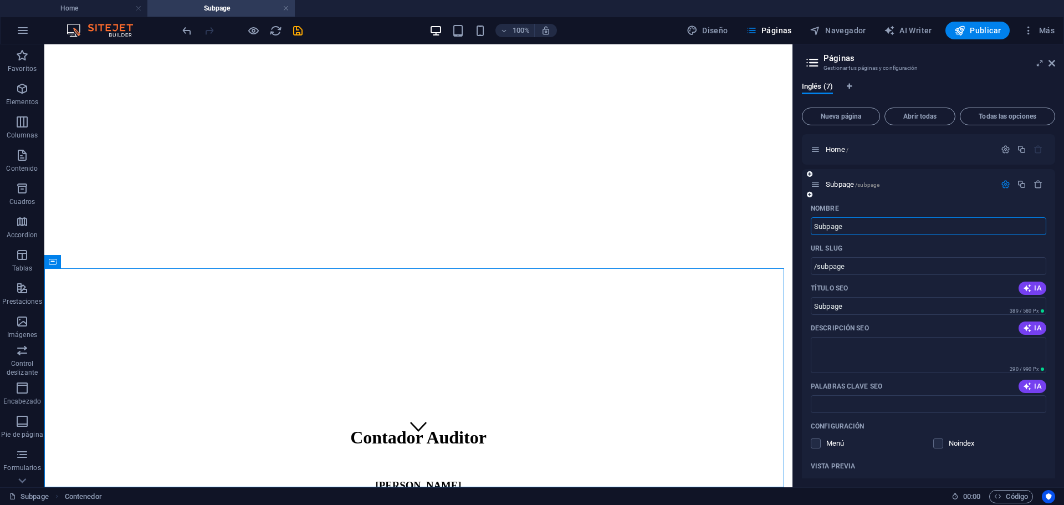
drag, startPoint x: 868, startPoint y: 217, endPoint x: 805, endPoint y: 228, distance: 63.6
click at [805, 228] on div "Nombre Subpage ​ URL SLUG /subpage ​ Título SEO IA Subpage ​ 389 / 580 Px Descr…" at bounding box center [928, 418] width 253 height 439
type input "Acerca"
type input "/acerca"
type input "Acerca"
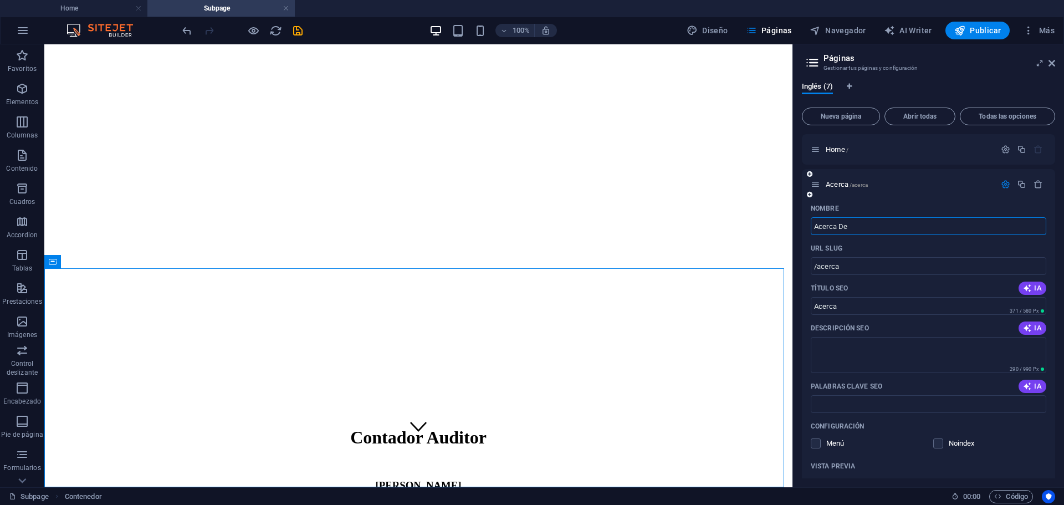
type input "Acerca De"
type input "/acerca-de"
type input "Acerca De"
drag, startPoint x: 855, startPoint y: 226, endPoint x: 807, endPoint y: 222, distance: 48.4
click at [807, 222] on div "Nombre Acerca De ​ URL SLUG /acerca-de ​ Título SEO IA Acerca De ​ 403 / 580 Px…" at bounding box center [928, 418] width 253 height 439
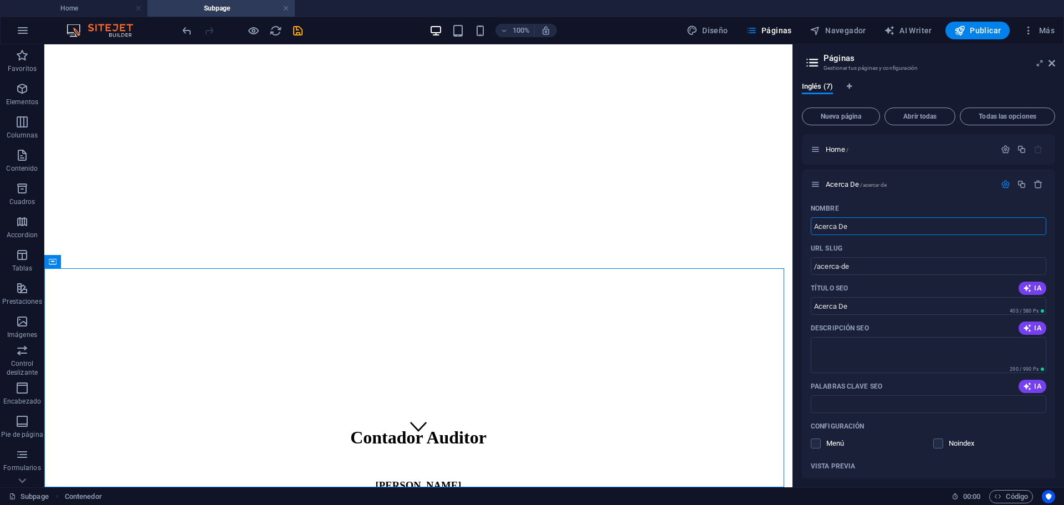
type input "Acerca De"
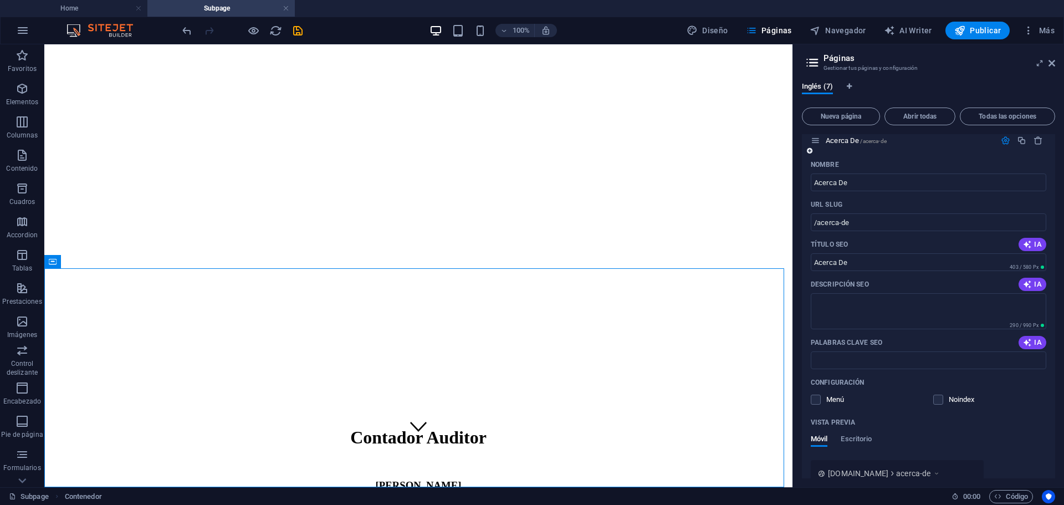
scroll to position [55, 0]
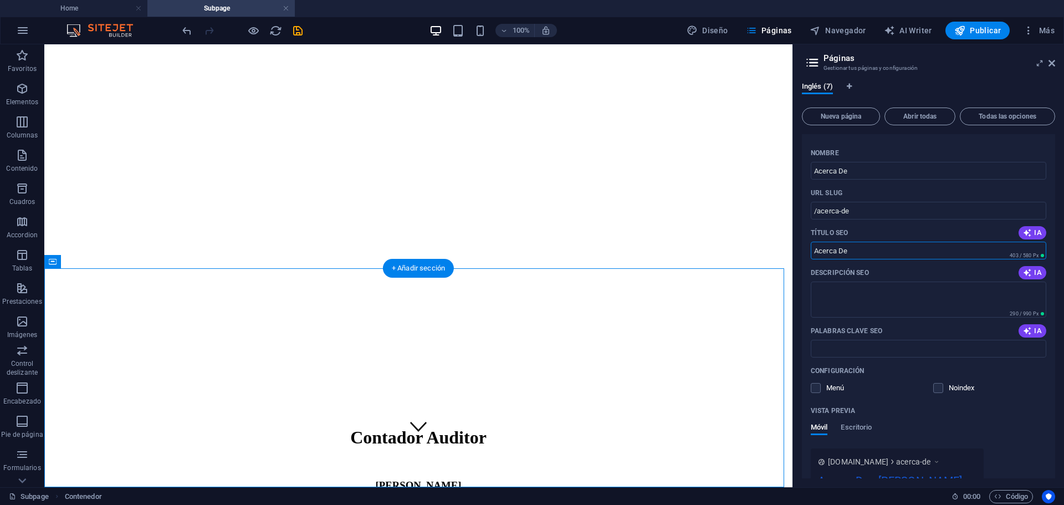
drag, startPoint x: 920, startPoint y: 296, endPoint x: 738, endPoint y: 244, distance: 189.0
paste input "Servicios Contables para Emprendedores y Microempresas"
type input "Servicios Contables para Emprendedores y Microempresas"
click at [892, 304] on textarea "Descripción SEO" at bounding box center [928, 299] width 235 height 36
paste textarea "En EJRAR entregamos soluciones contables simples y efectivas para emprendedores…"
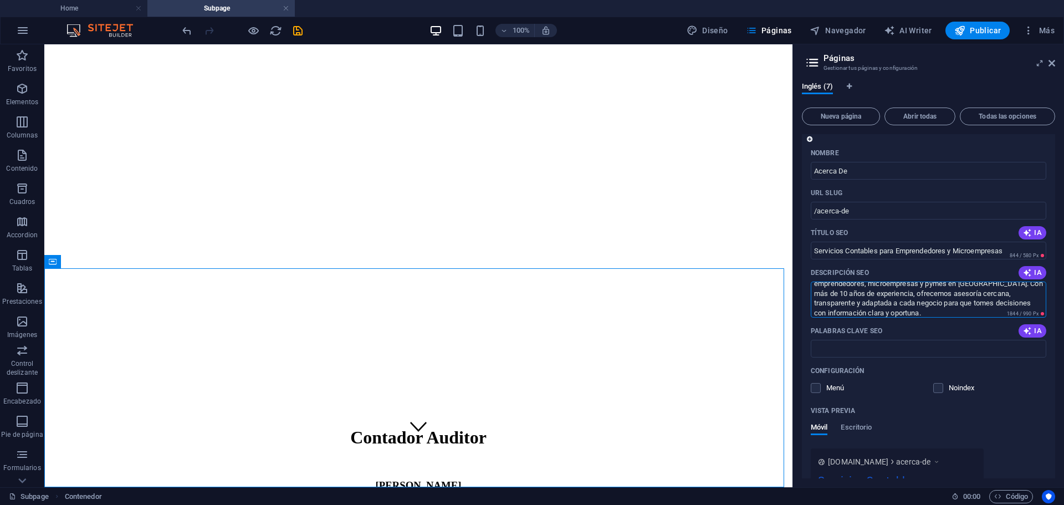
scroll to position [0, 0]
type textarea "En EJRAR entregamos soluciones contables simples y efectivas para emprendedores…"
click at [880, 344] on input "Palabras clave SEO" at bounding box center [928, 349] width 235 height 18
paste input "contabilidad para emprendedores, servicios contables Chile, asesoría tributaria…"
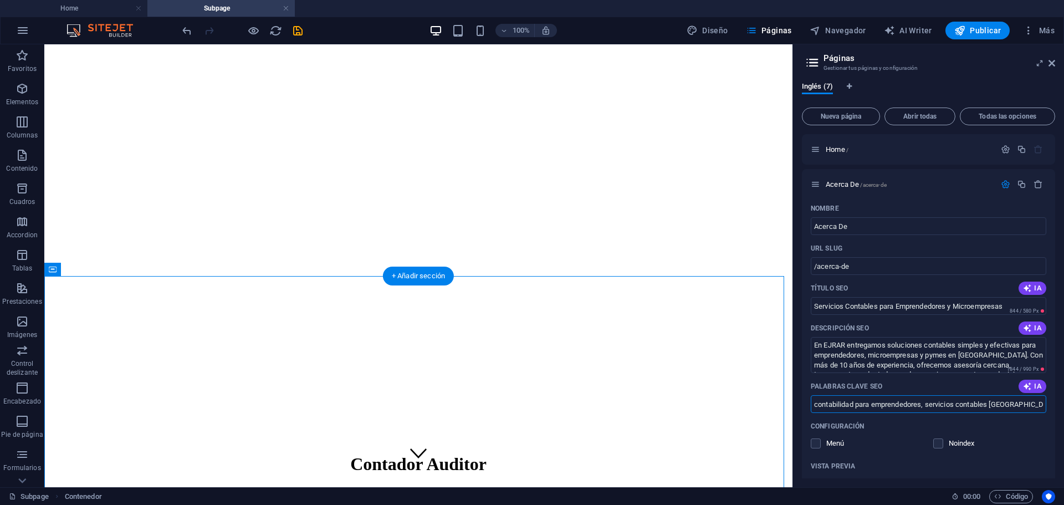
scroll to position [42, 0]
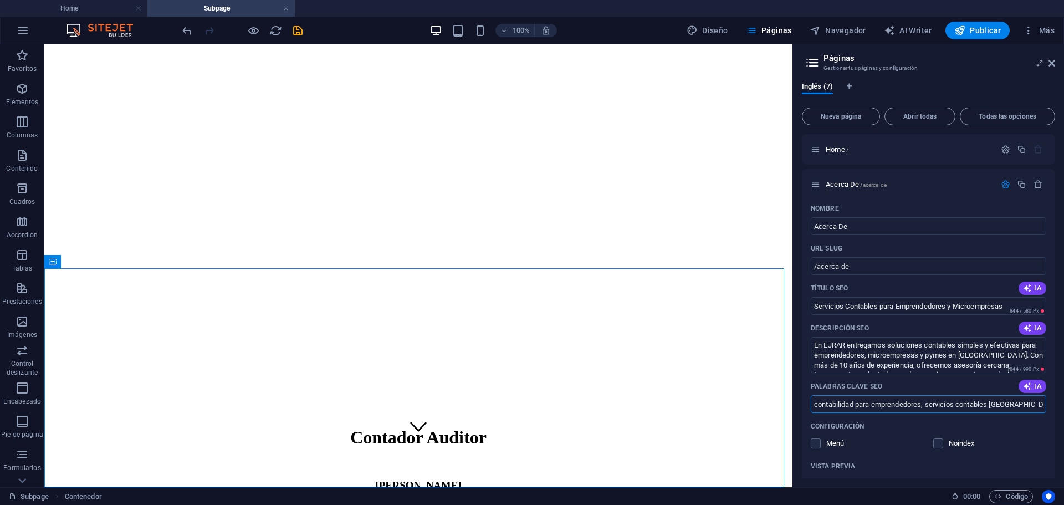
type input "contabilidad para emprendedores, servicios contables Chile, asesoría tributaria…"
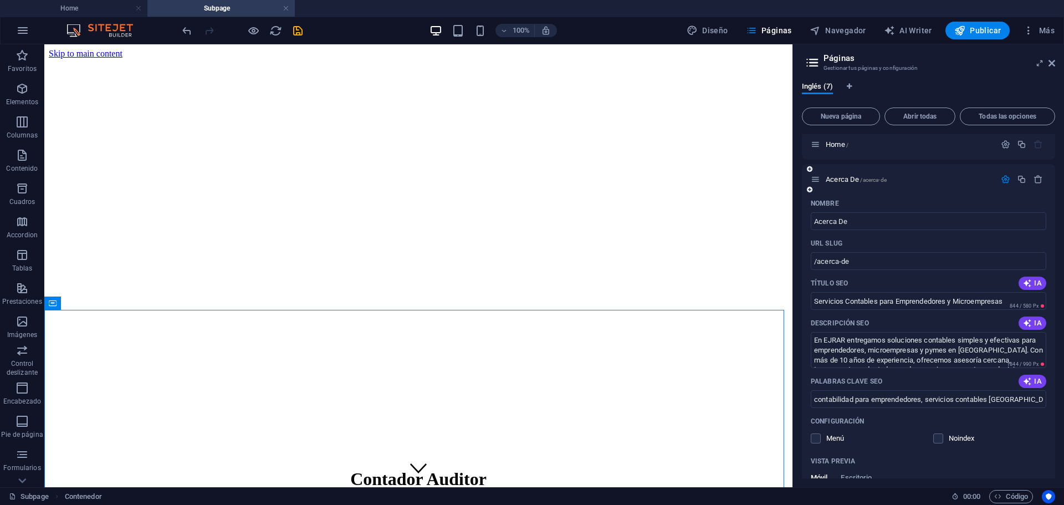
scroll to position [0, 0]
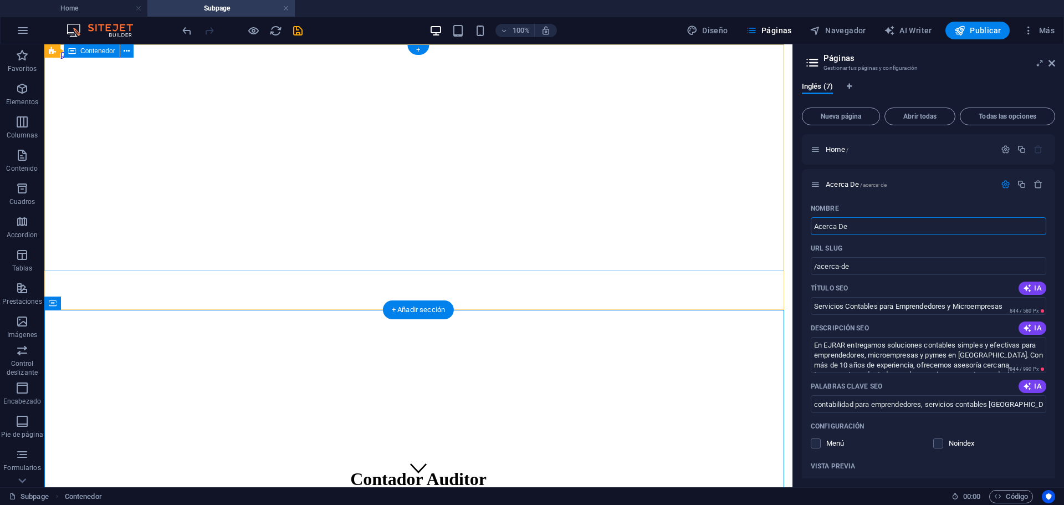
drag, startPoint x: 897, startPoint y: 274, endPoint x: 712, endPoint y: 228, distance: 190.3
click at [860, 223] on input "Acerca De" at bounding box center [928, 226] width 235 height 18
type input "quienes somos"
type input "/quienes-somos"
type input "quienes somos"
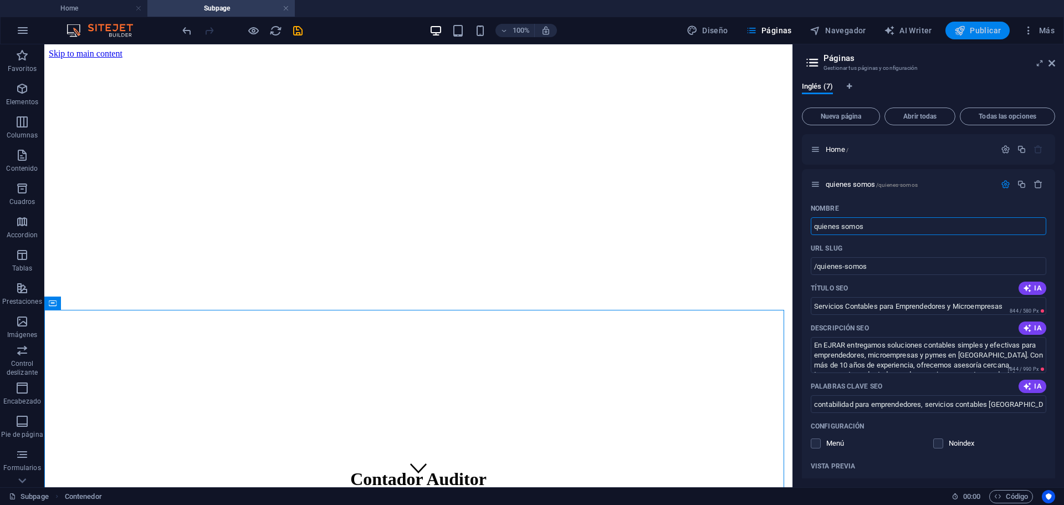
click at [972, 30] on span "Publicar" at bounding box center [977, 30] width 47 height 11
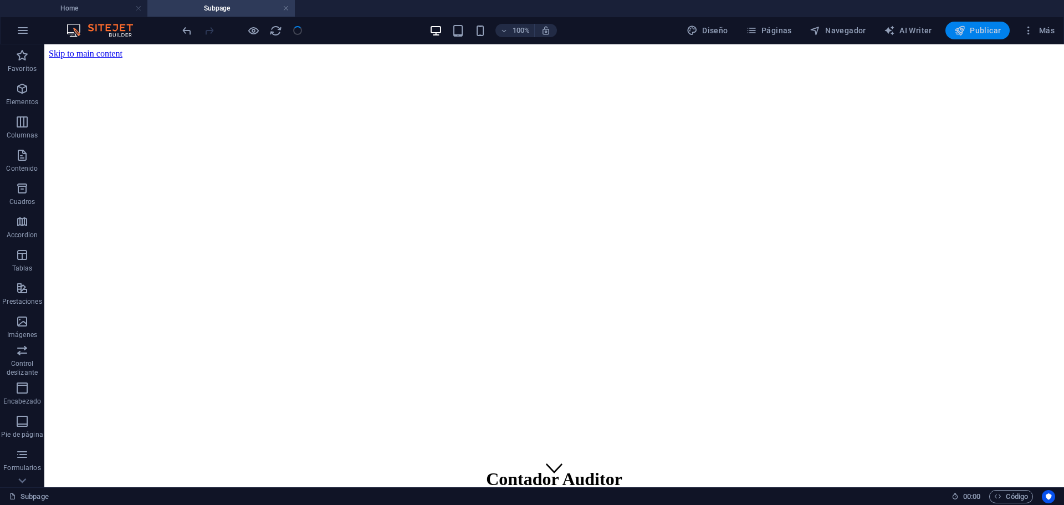
click at [978, 30] on span "Publicar" at bounding box center [977, 30] width 47 height 11
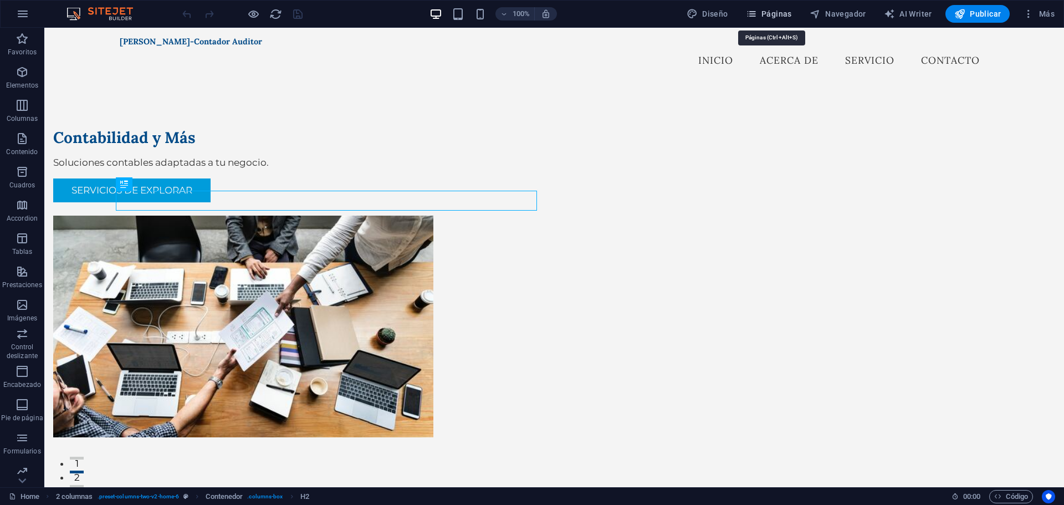
click at [747, 12] on button "Páginas" at bounding box center [768, 14] width 55 height 18
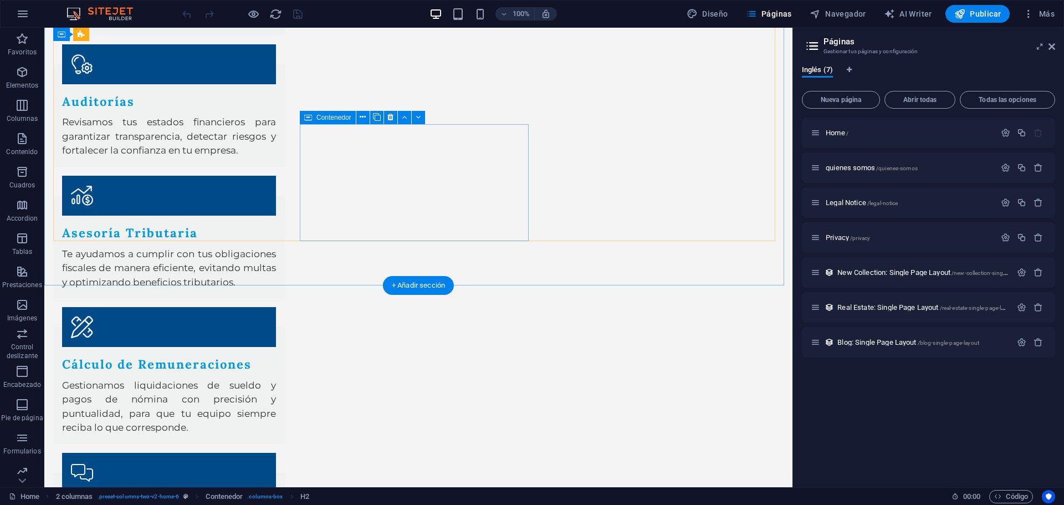
scroll to position [1281, 0]
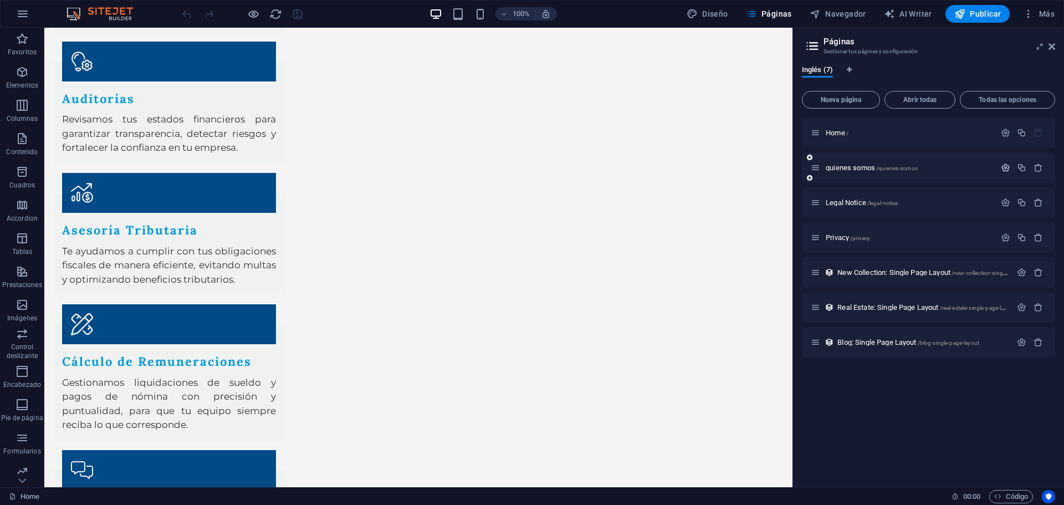
click at [1002, 166] on icon "button" at bounding box center [1005, 167] width 9 height 9
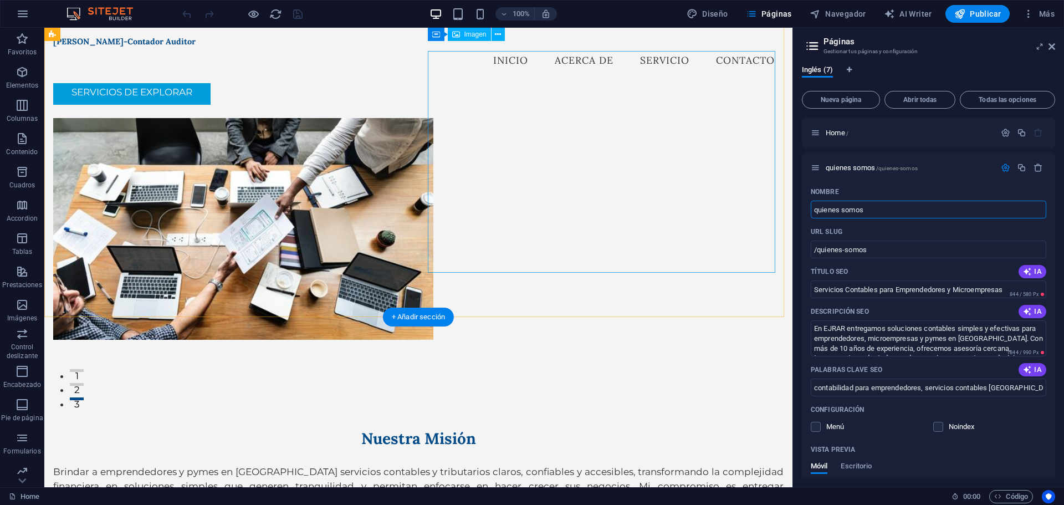
scroll to position [0, 0]
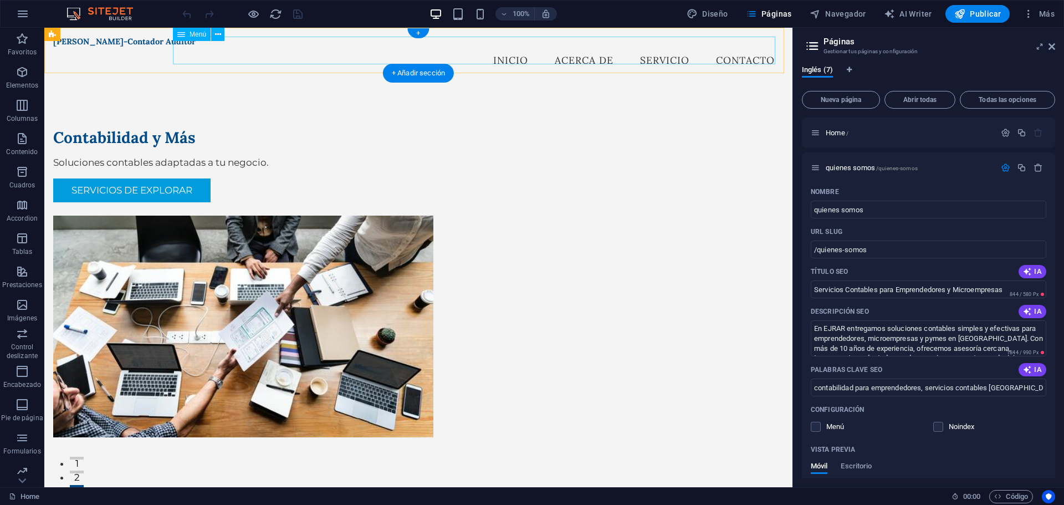
click at [580, 49] on nav "inicio Acerca de Servicio Contacto" at bounding box center [418, 61] width 730 height 28
select select
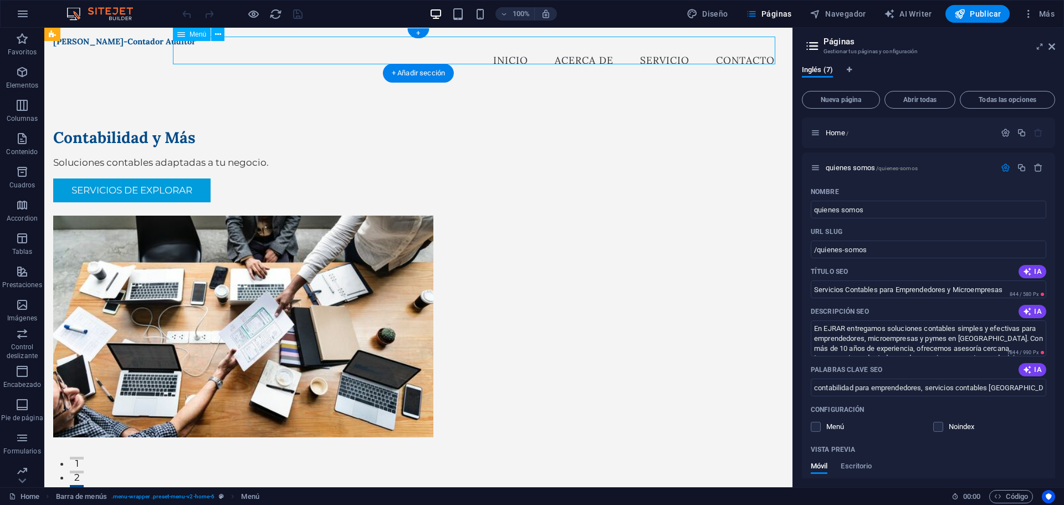
select select
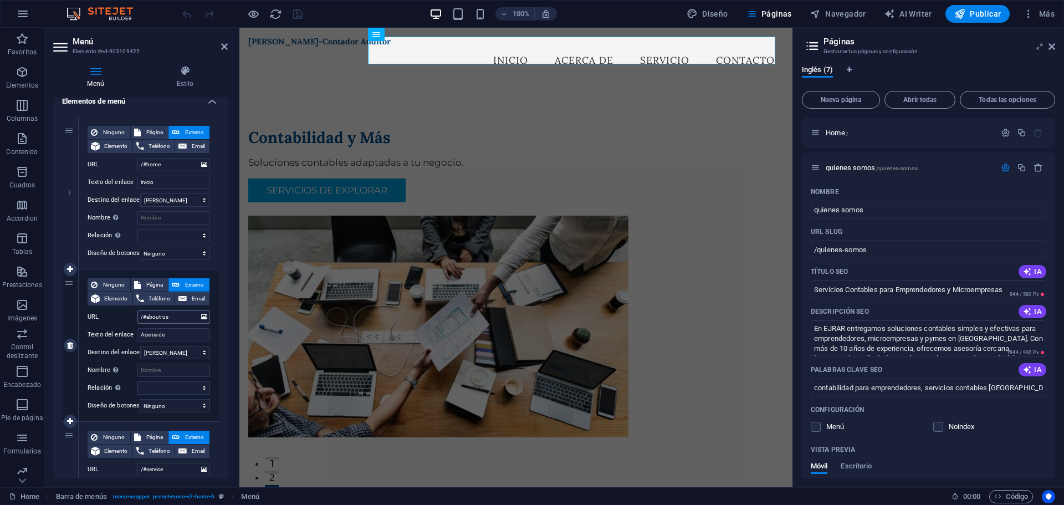
scroll to position [111, 0]
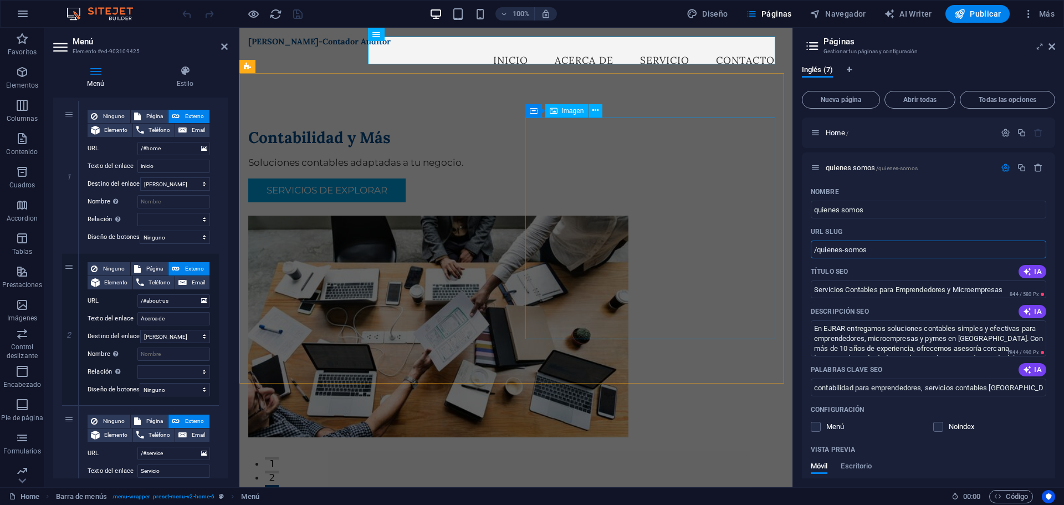
drag, startPoint x: 1130, startPoint y: 276, endPoint x: 774, endPoint y: 245, distance: 357.6
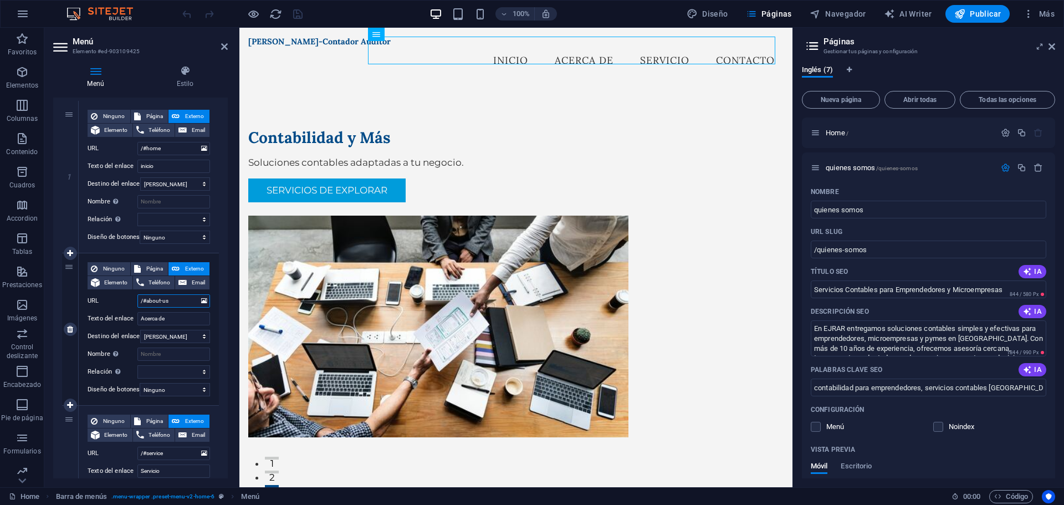
drag, startPoint x: 181, startPoint y: 304, endPoint x: 105, endPoint y: 296, distance: 75.7
click at [105, 295] on div "URL /#about-us" at bounding box center [149, 300] width 122 height 13
paste input "quienes-somo"
type input "/quienes-somos"
select select
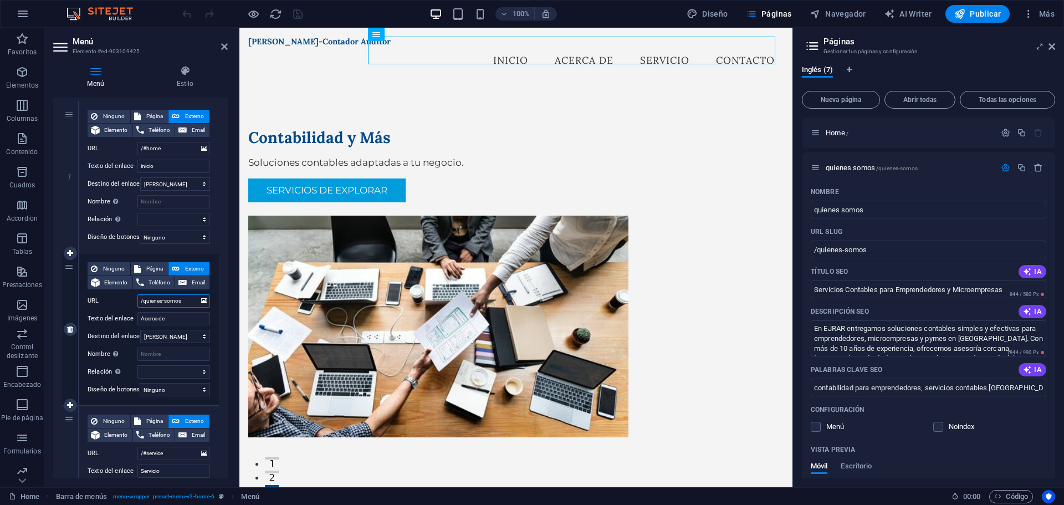
select select
type input "/quienes-somos"
drag, startPoint x: 873, startPoint y: 205, endPoint x: 797, endPoint y: 201, distance: 76.6
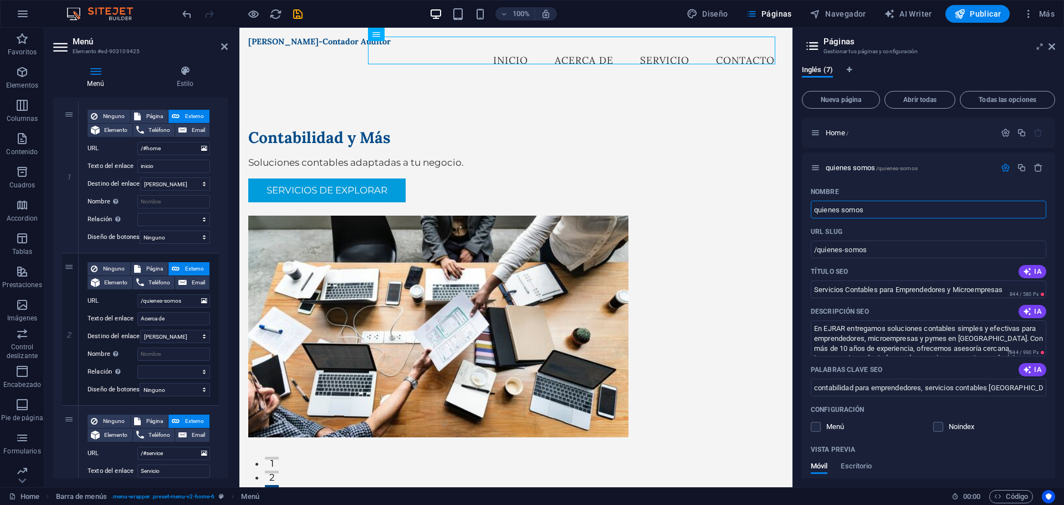
click at [797, 201] on div "Inglés (7) Nueva página Abrir todas Todas las opciones Home / quienes somos /qu…" at bounding box center [928, 272] width 271 height 430
drag, startPoint x: 170, startPoint y: 319, endPoint x: 115, endPoint y: 317, distance: 55.4
click at [115, 317] on div "Texto del enlace Acerca de" at bounding box center [149, 318] width 122 height 13
paste input "quienes somos"
type input "quienes somos"
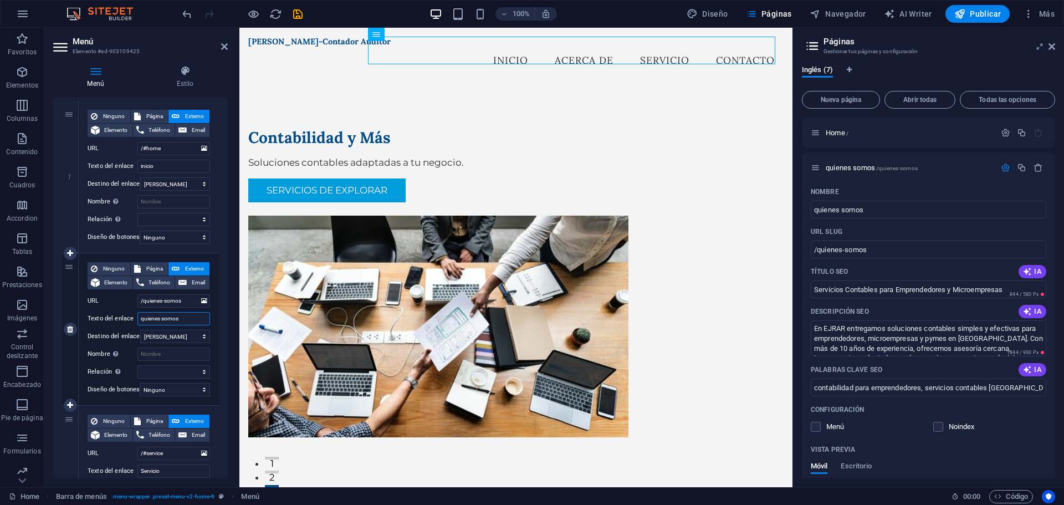
select select
type input "quienes somos"
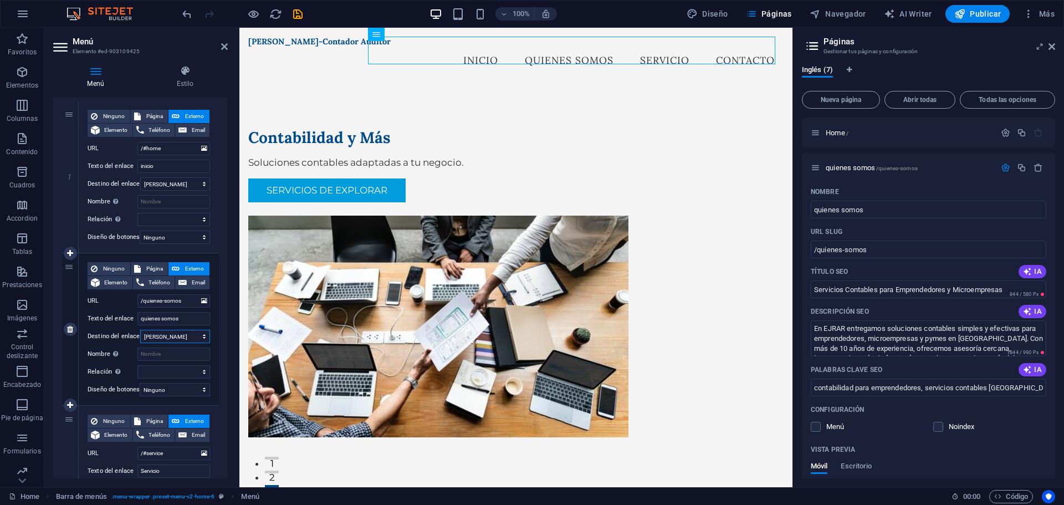
click at [187, 337] on select "Nueva pestaña Misma pestaña Superposición" at bounding box center [175, 336] width 70 height 13
select select "overlay"
click at [140, 330] on select "Nueva pestaña Misma pestaña Superposición" at bounding box center [175, 336] width 70 height 13
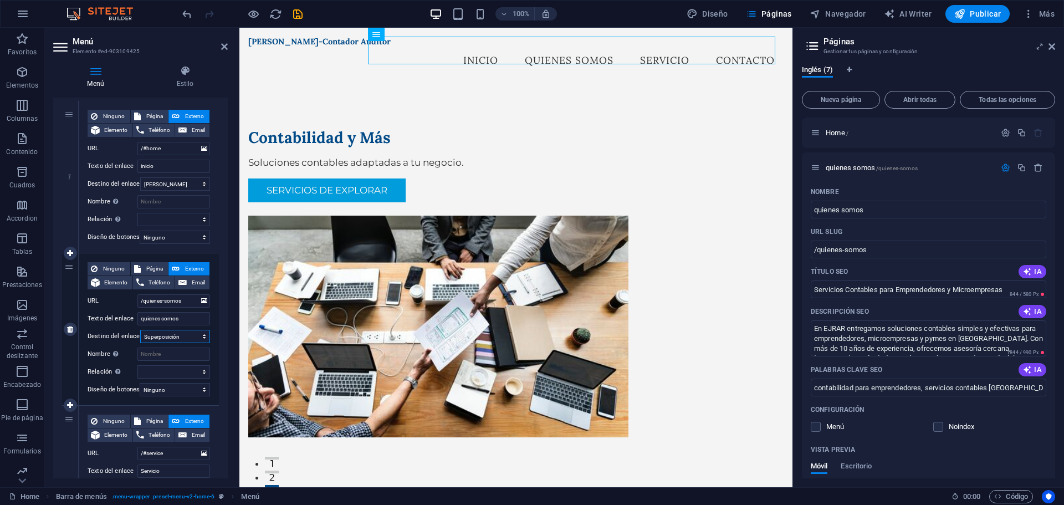
select select
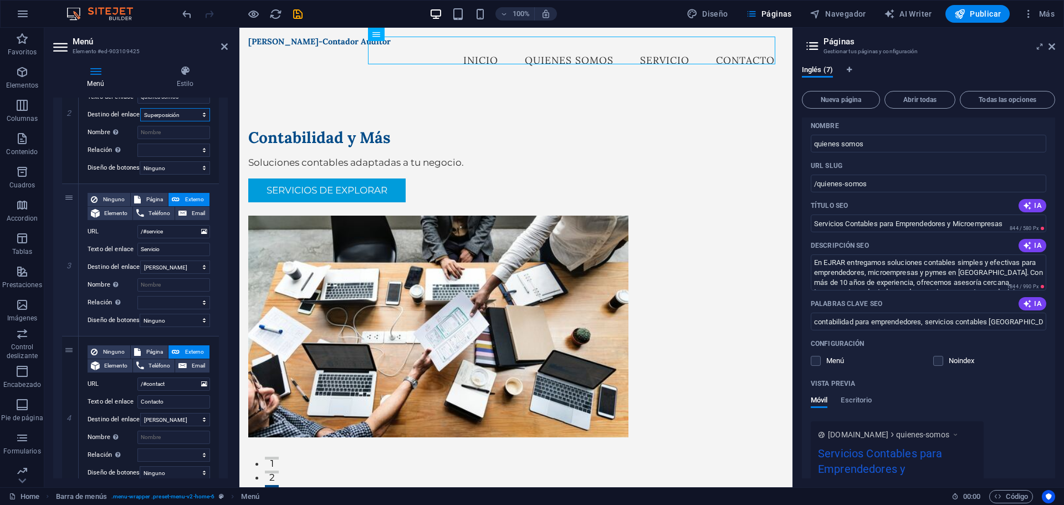
scroll to position [0, 0]
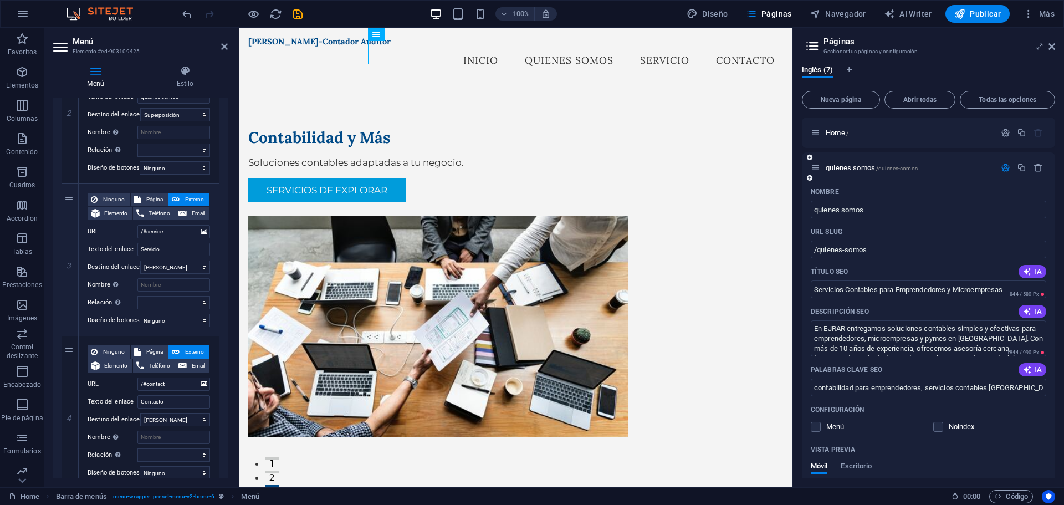
click at [814, 163] on icon at bounding box center [815, 167] width 9 height 9
click at [819, 166] on div "Home / quienes somos /quienes-somos Nombre quienes somos ​ URL SLUG /quienes-so…" at bounding box center [928, 502] width 253 height 770
click at [818, 171] on icon at bounding box center [815, 167] width 9 height 9
click at [1007, 171] on icon "button" at bounding box center [1005, 167] width 9 height 9
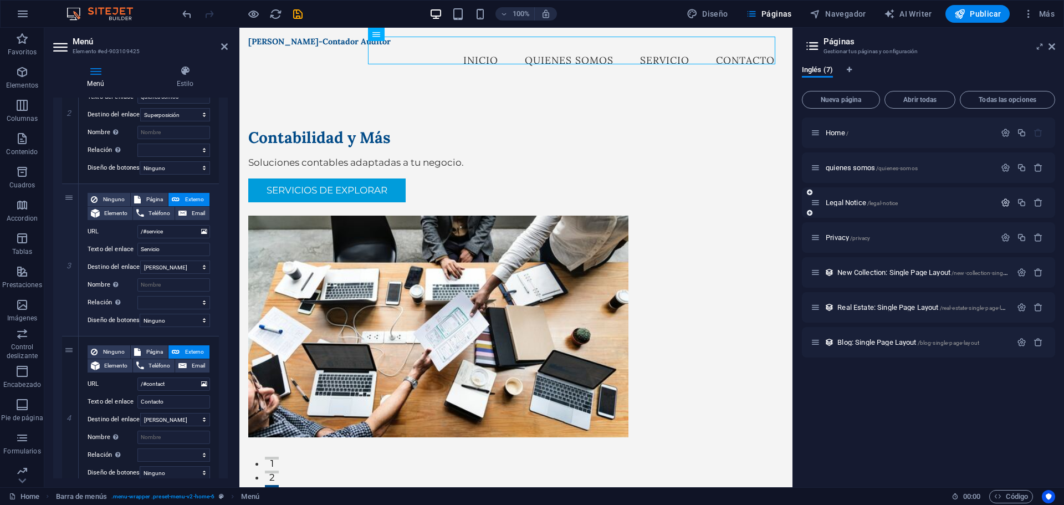
click at [1002, 201] on icon "button" at bounding box center [1005, 202] width 9 height 9
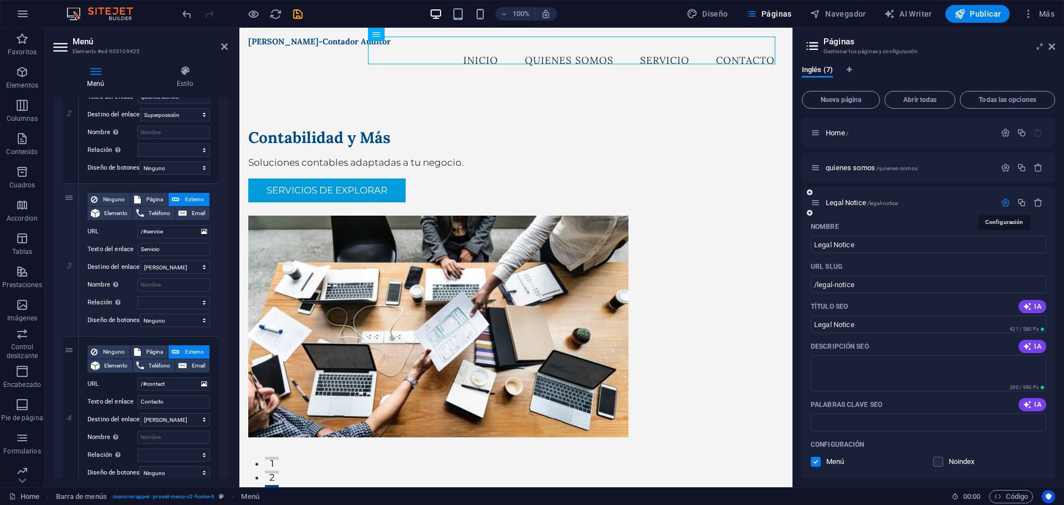
click at [1008, 202] on icon "button" at bounding box center [1005, 202] width 9 height 9
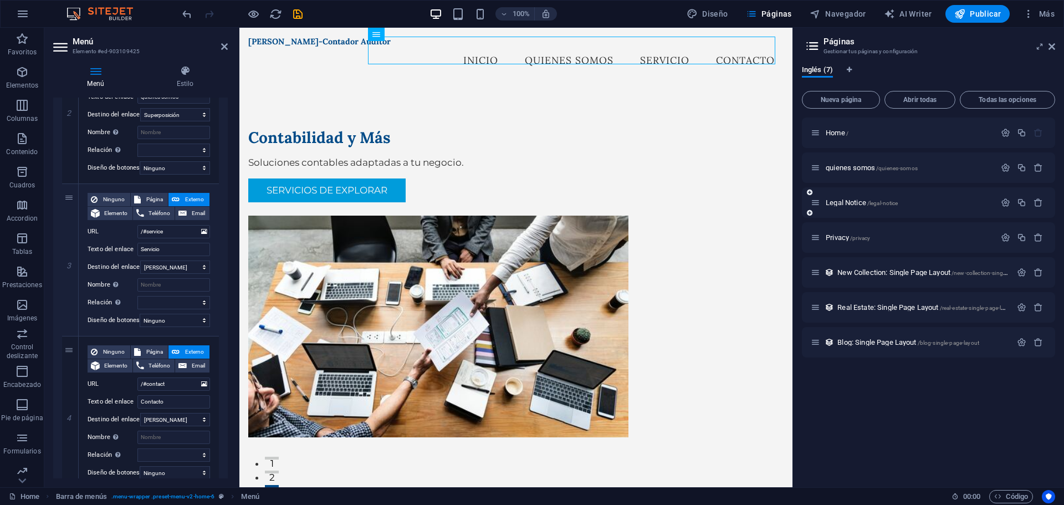
click at [817, 202] on icon at bounding box center [815, 202] width 9 height 9
click at [997, 203] on button "button" at bounding box center [1005, 202] width 16 height 9
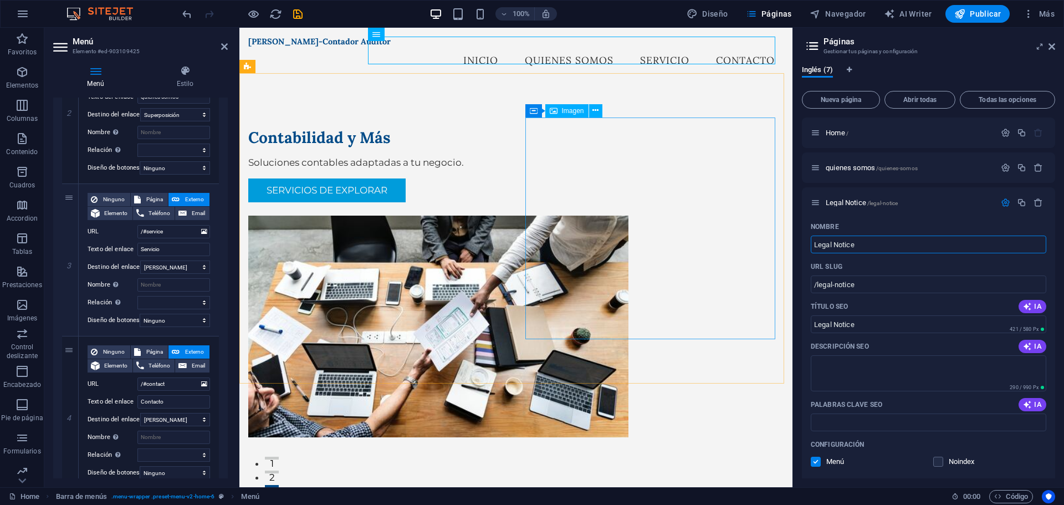
drag, startPoint x: 1109, startPoint y: 273, endPoint x: 766, endPoint y: 237, distance: 344.8
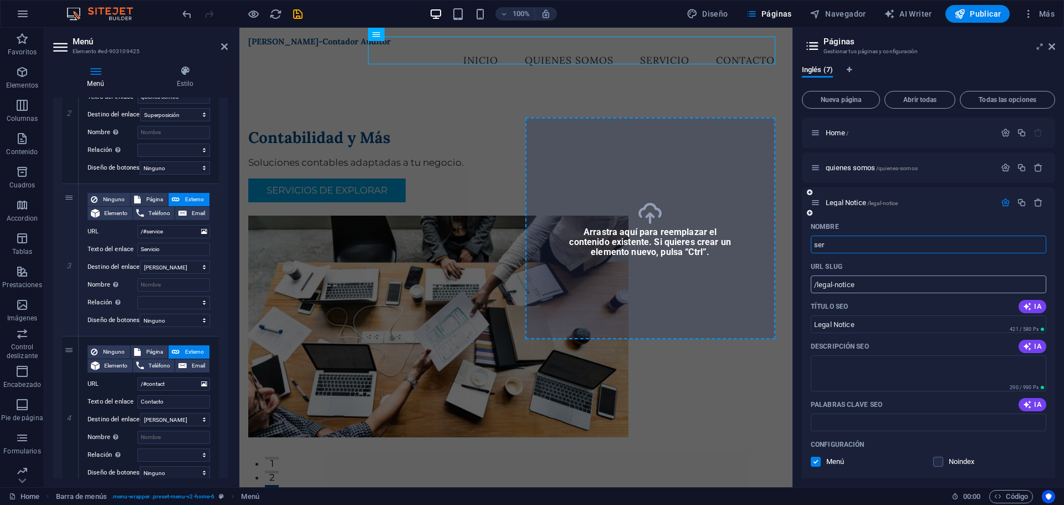
type input "se"
type input "/ser"
type input "ser"
type input "s"
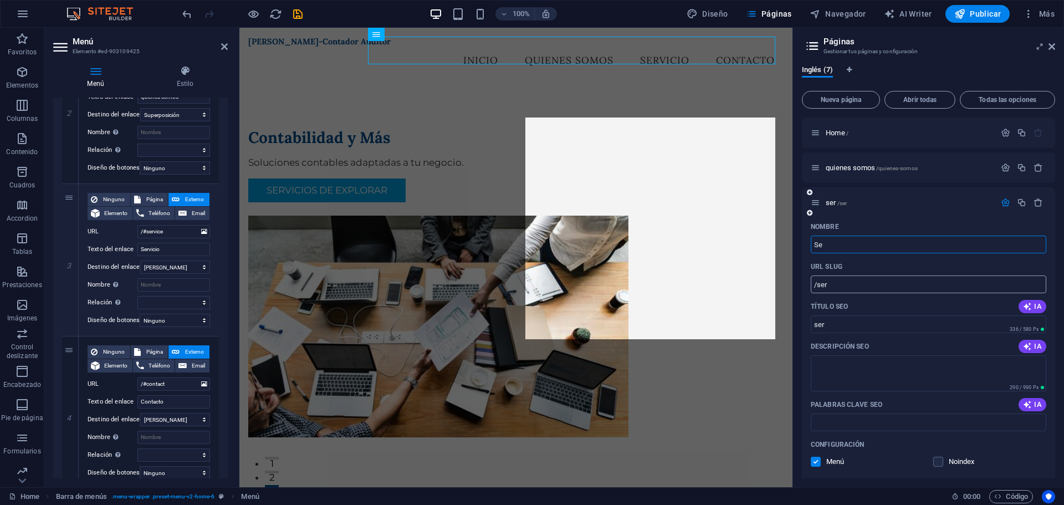
type input "Ser"
type input "/se"
type input "Se"
type input "Ser"
type input "/ser"
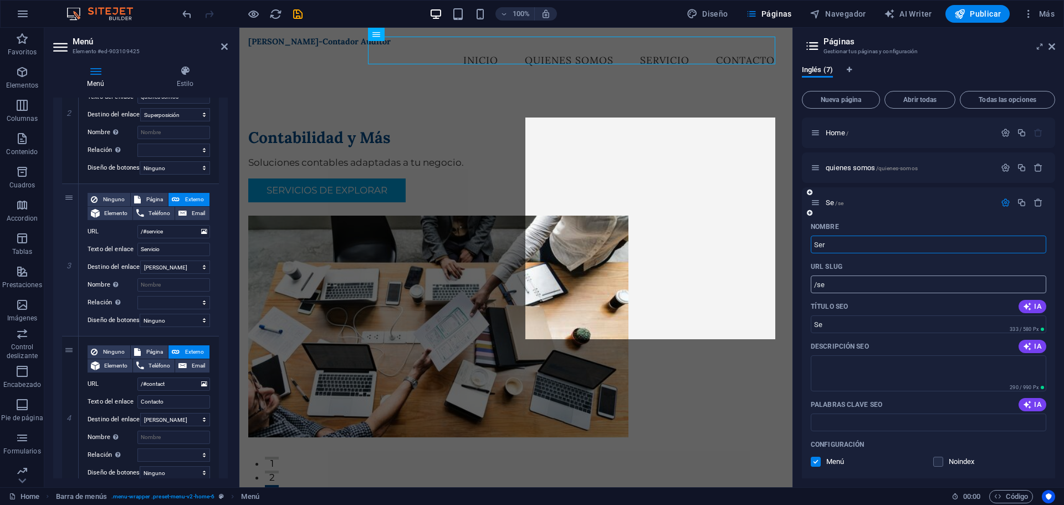
type input "Ser"
type input "Servicios"
type input "/servicios"
drag, startPoint x: 879, startPoint y: 322, endPoint x: 819, endPoint y: 320, distance: 59.9
click at [819, 320] on input "Servicios" at bounding box center [928, 324] width 235 height 18
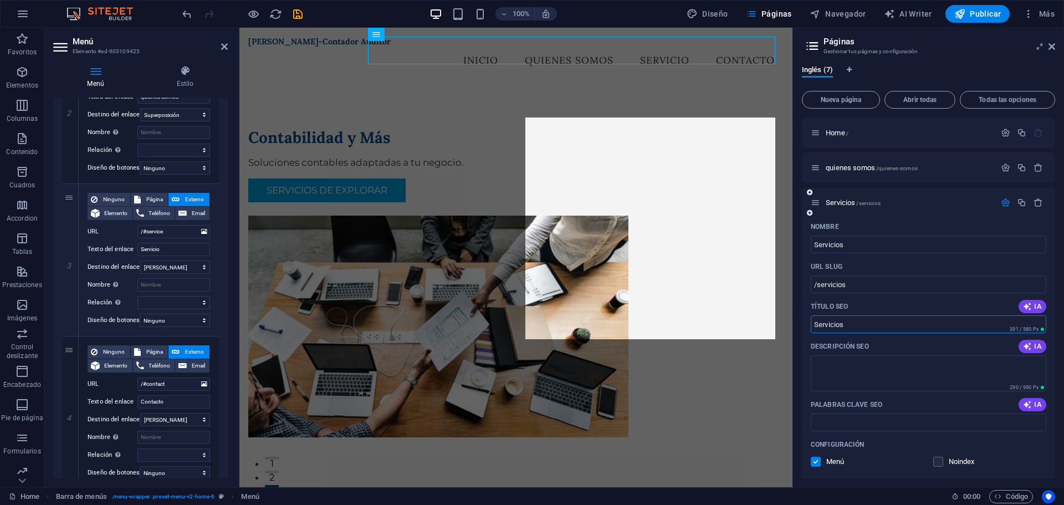
paste input "Servicios Contables para Emprendedores, Microempresas y Pymes en [GEOGRAPHIC_DA…"
click at [817, 324] on input "SServicios Contables para Emprendedores, Microempresas y Pymes en Chile" at bounding box center [928, 324] width 235 height 18
drag, startPoint x: 813, startPoint y: 324, endPoint x: 1297, endPoint y: 343, distance: 484.6
click at [1063, 343] on html "Esteban Jara-Contador Auditor Home Favoritos Elementos Columnas Contenido Cuadr…" at bounding box center [532, 252] width 1064 height 505
paste input "text"
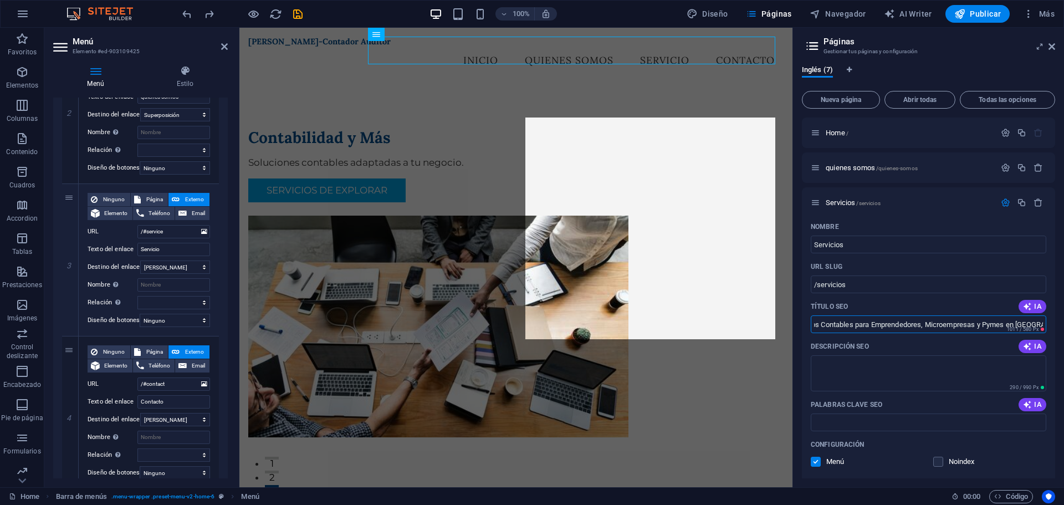
scroll to position [0, 20]
type input "Servicios Contables para Emprendedores, Microempresas y Pymes en [GEOGRAPHIC_DA…"
click at [852, 360] on textarea "Descripción SEO" at bounding box center [928, 373] width 235 height 36
paste textarea "En EJRAR sabemos que cada negocio tiene necesidades distintas. Por eso, ofrecem…"
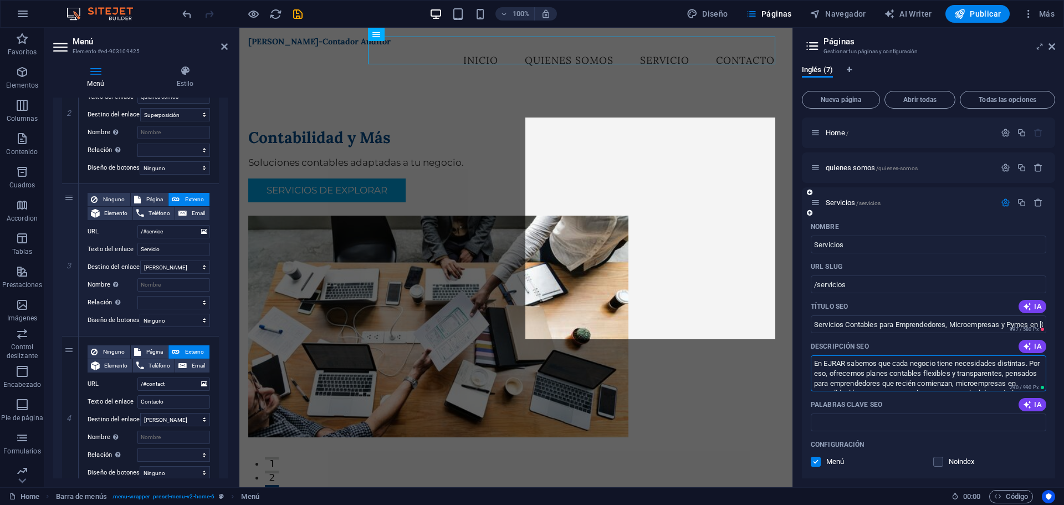
scroll to position [16, 0]
type textarea "En EJRAR sabemos que cada negocio tiene necesidades distintas. Por eso, ofrecem…"
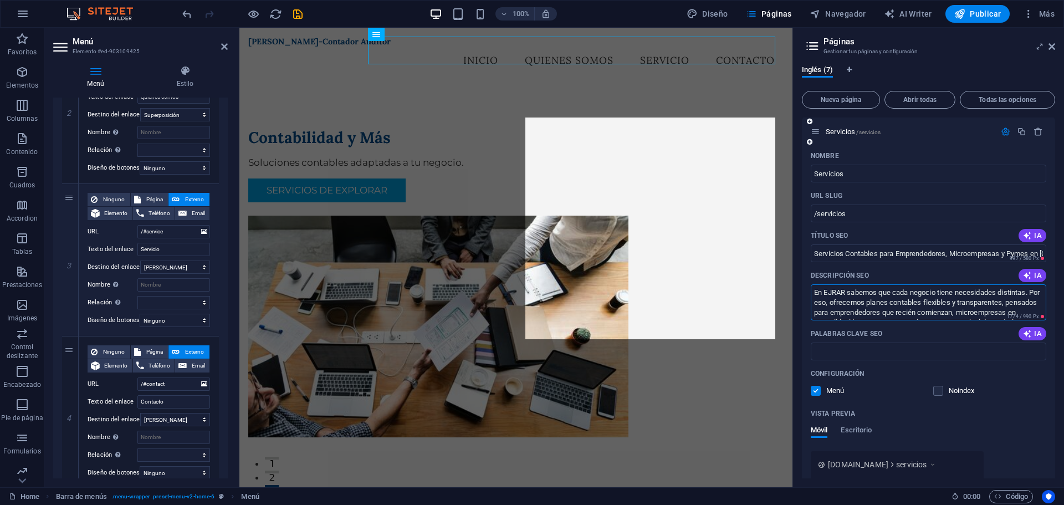
scroll to position [55, 0]
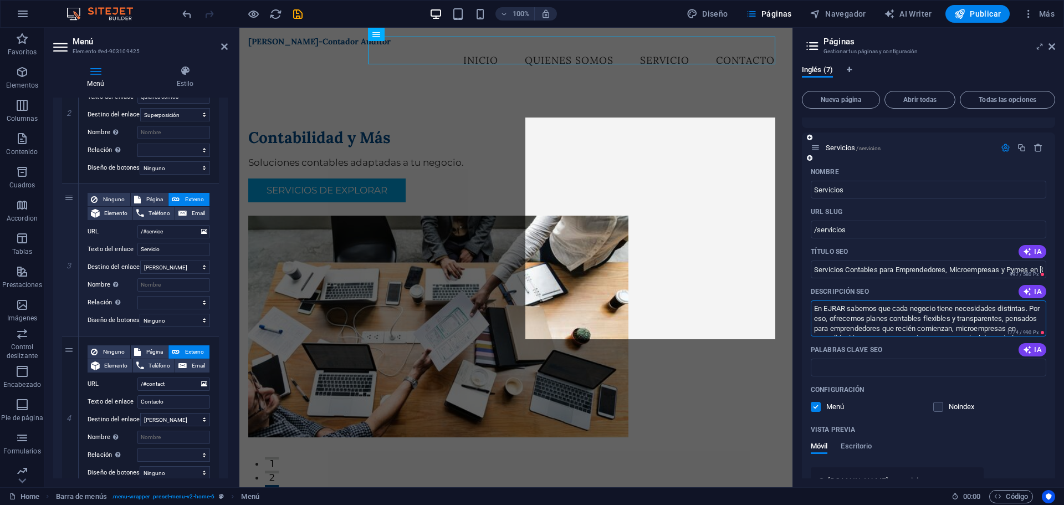
click at [995, 328] on textarea "En EJRAR sabemos que cada negocio tiene necesidades distintas. Por eso, ofrecem…" at bounding box center [928, 318] width 235 height 36
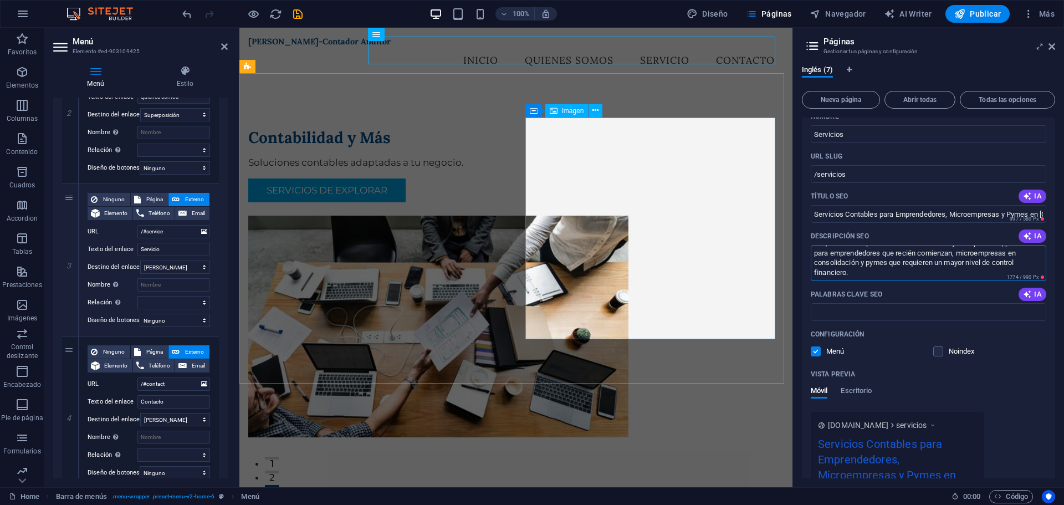
scroll to position [0, 0]
drag, startPoint x: 1170, startPoint y: 302, endPoint x: 582, endPoint y: 203, distance: 595.6
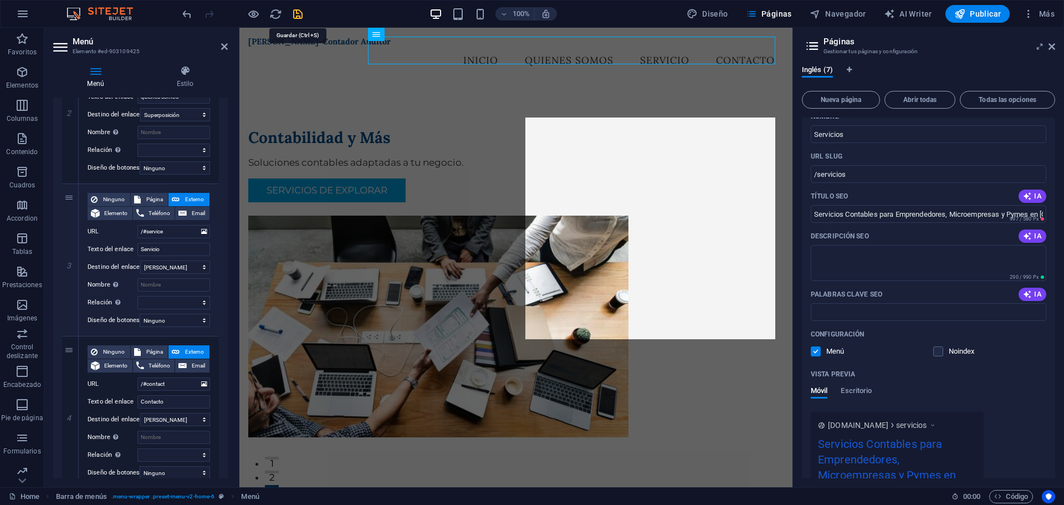
click at [304, 17] on icon "save" at bounding box center [297, 14] width 13 height 13
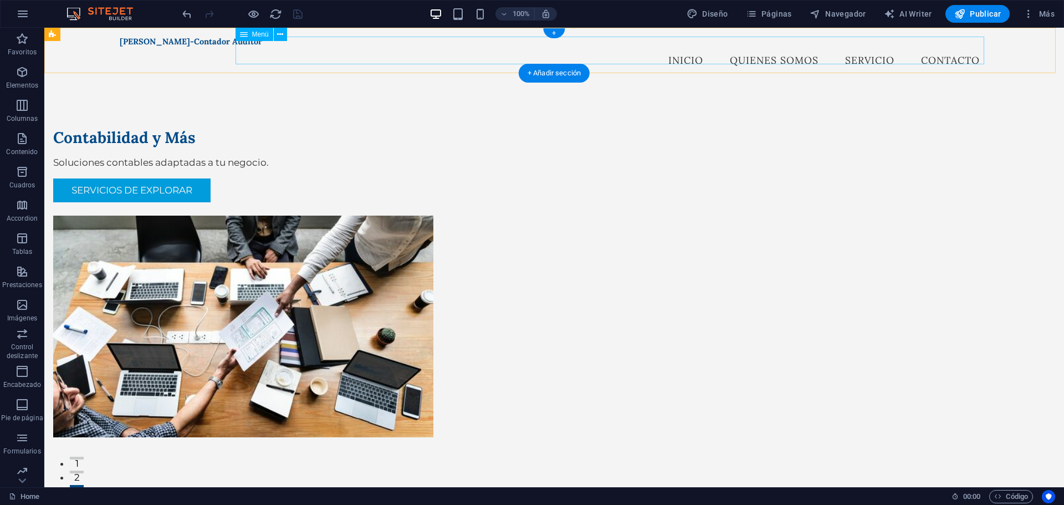
click at [863, 50] on nav "inicio quienes somos Servicio Contacto" at bounding box center [554, 61] width 869 height 28
select select
select select "overlay"
select select
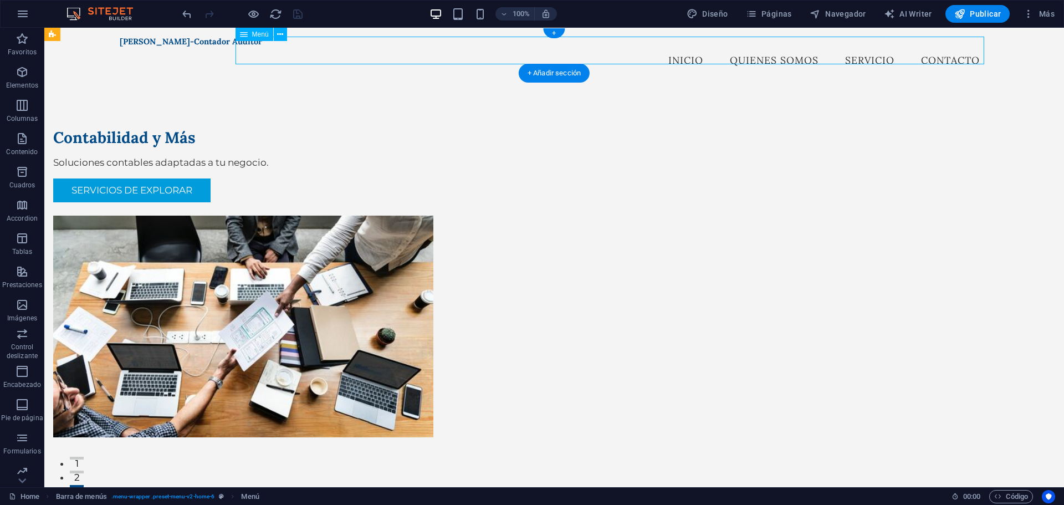
select select
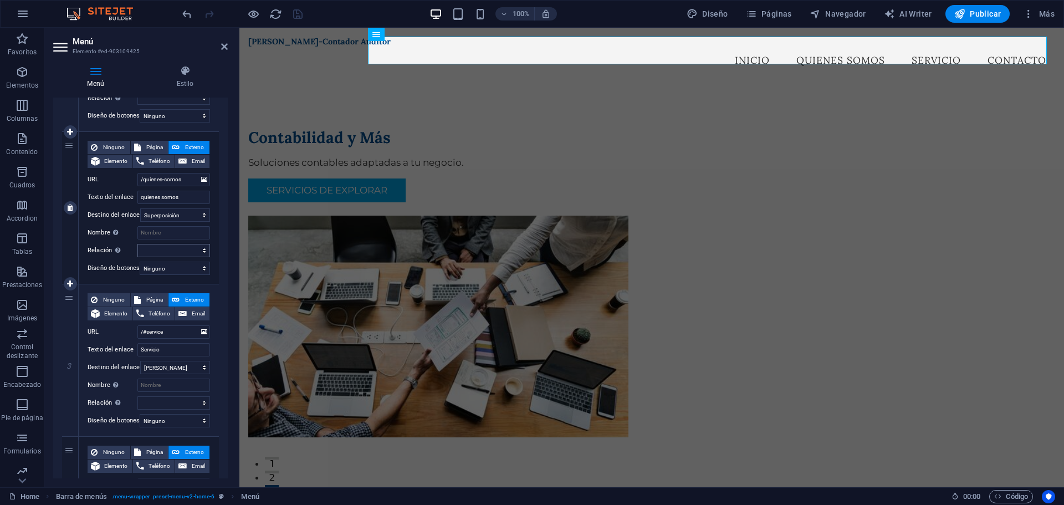
scroll to position [277, 0]
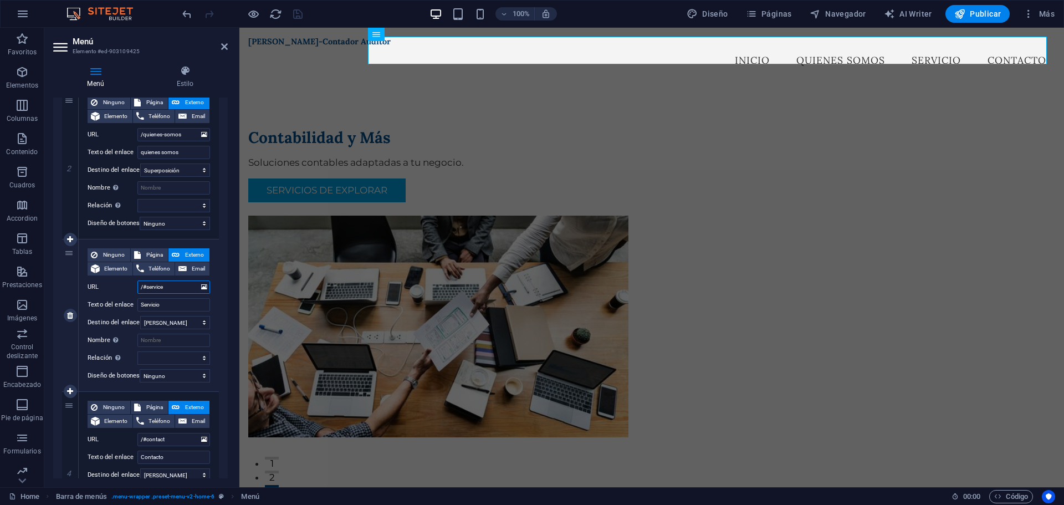
drag, startPoint x: 178, startPoint y: 285, endPoint x: 144, endPoint y: 278, distance: 34.7
click at [144, 278] on div "Ninguno Página Externo Elemento Teléfono Email Página Home quienes somos Servic…" at bounding box center [149, 306] width 122 height 116
type input "/ser"
select select
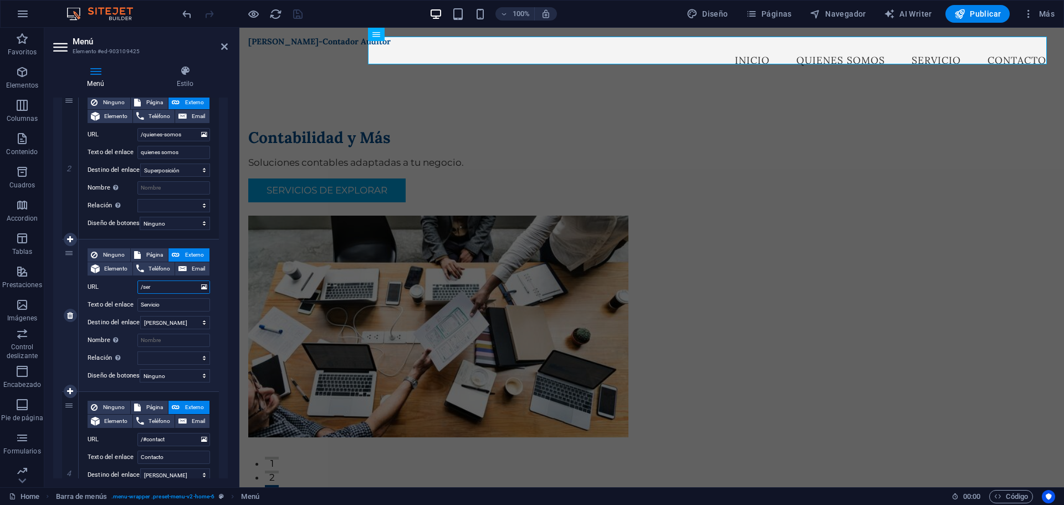
select select
type input "/servicios"
select select
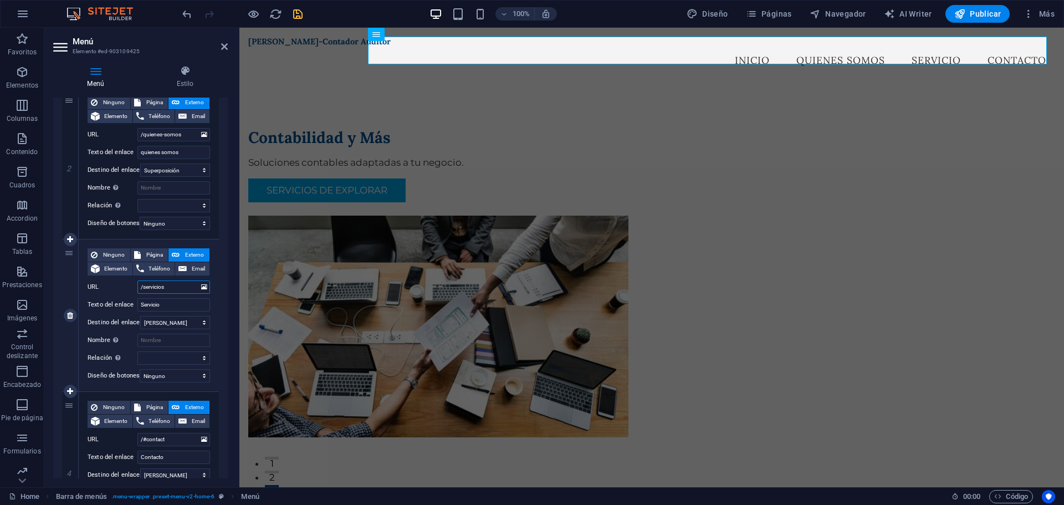
select select
type input "/servicios"
click at [767, 18] on span "Páginas" at bounding box center [769, 13] width 46 height 11
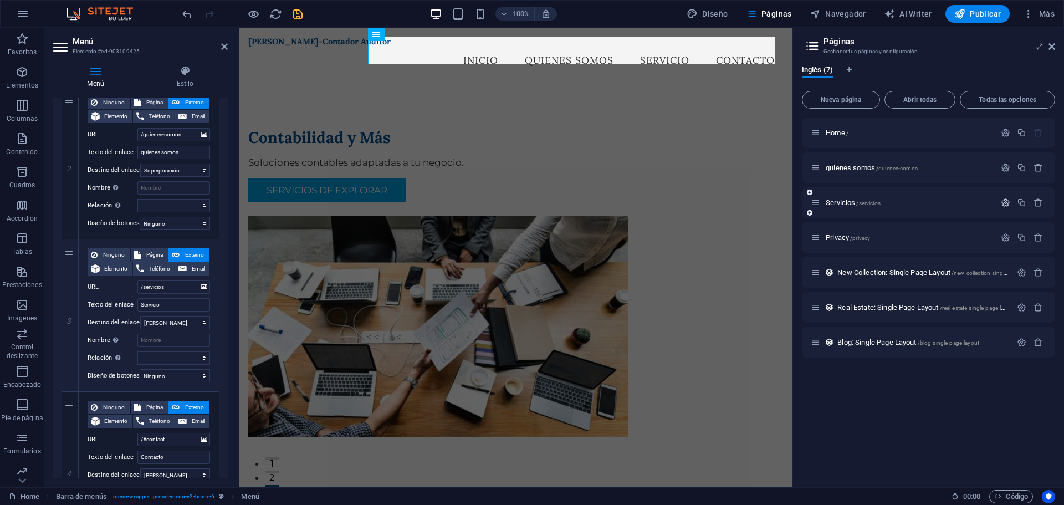
click at [1006, 199] on icon "button" at bounding box center [1005, 202] width 9 height 9
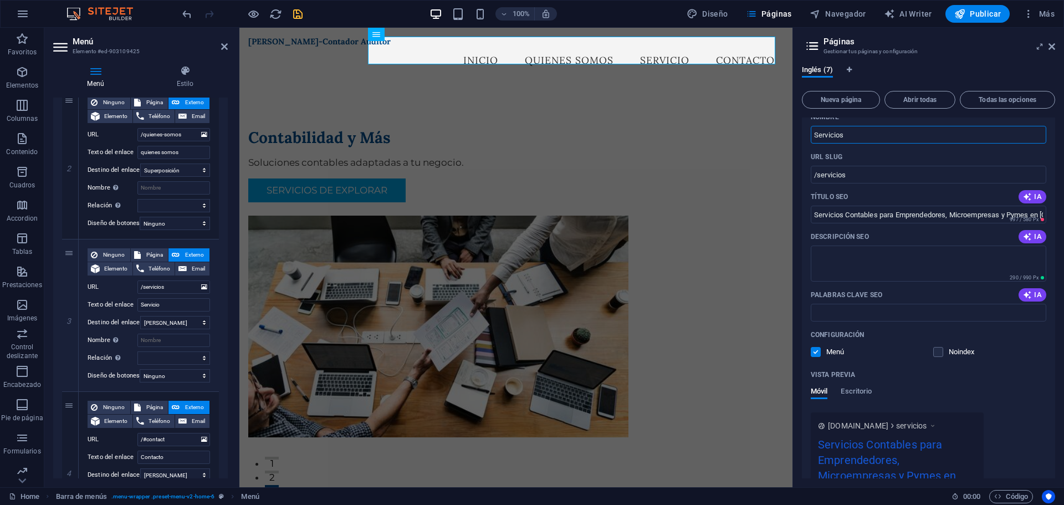
scroll to position [166, 0]
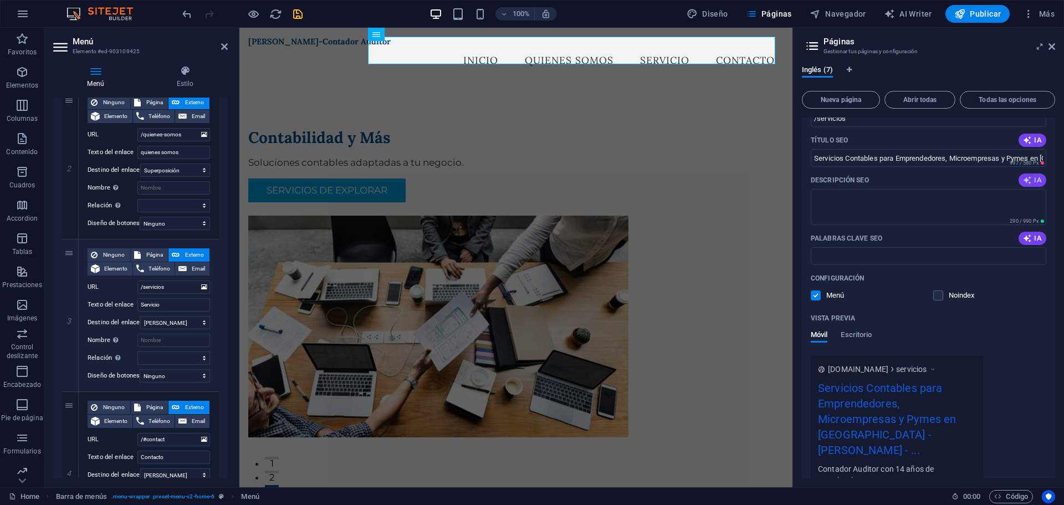
click at [1023, 180] on icon "button" at bounding box center [1027, 180] width 9 height 9
click at [1030, 240] on span "IA" at bounding box center [1032, 238] width 19 height 9
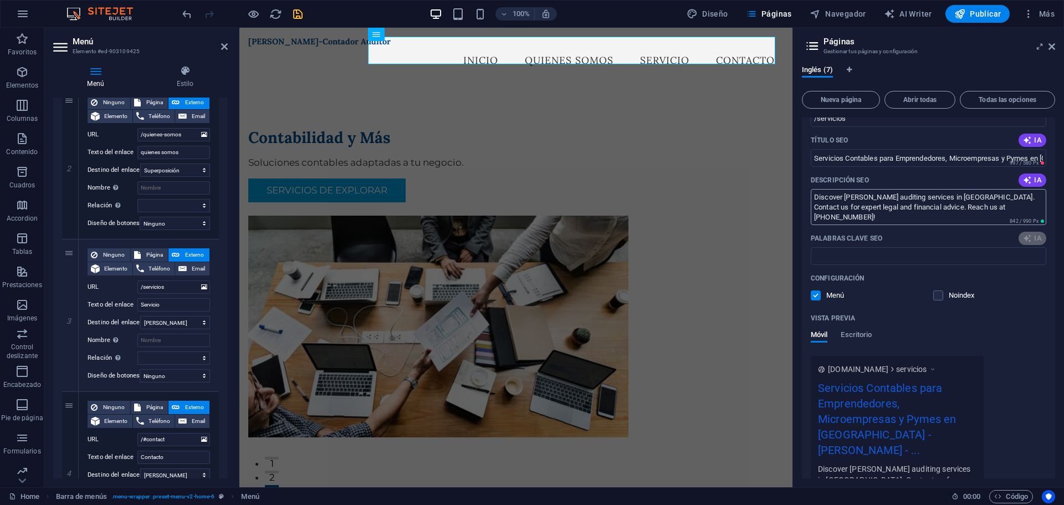
type textarea "Discover Esteban Jaras auditing services in Santiago. Contact us for expert leg…"
type input "Esteban Jara, legal notice, contador auditor, Santiago, Chile, contact informat…"
drag, startPoint x: 1264, startPoint y: 236, endPoint x: 743, endPoint y: 187, distance: 523.6
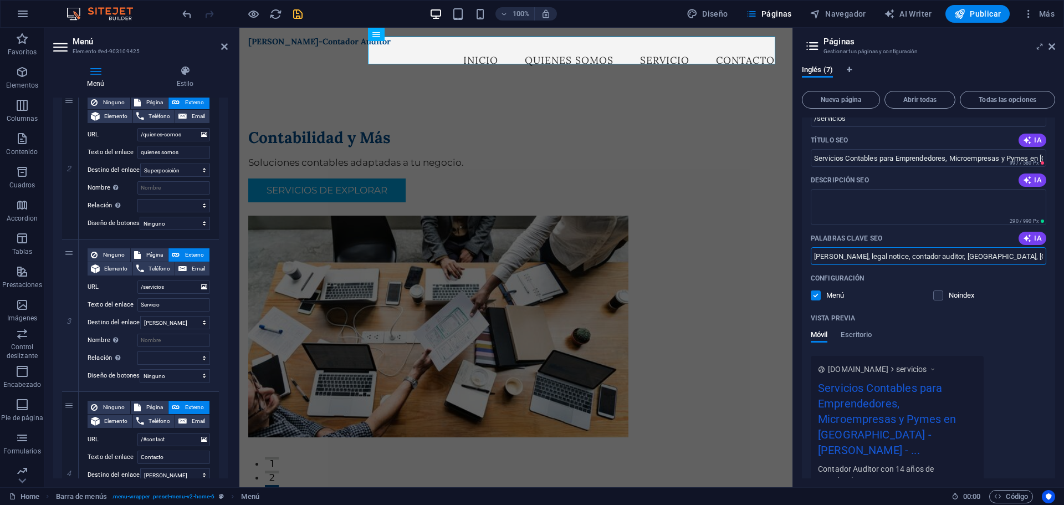
scroll to position [0, 35]
drag, startPoint x: 813, startPoint y: 257, endPoint x: 1218, endPoint y: 273, distance: 405.8
click at [1063, 273] on html "Esteban Jara-Contador Auditor Home Favoritos Elementos Columnas Contenido Cuadr…" at bounding box center [532, 252] width 1064 height 505
click at [851, 69] on icon "Pestañas de idiomas" at bounding box center [849, 69] width 5 height 7
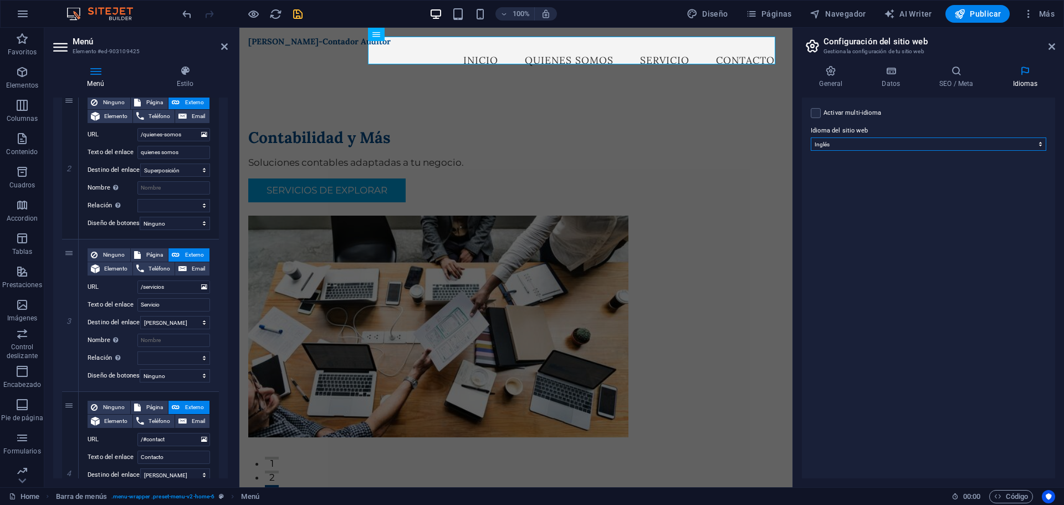
click at [868, 148] on select "Abkhazian Afar Afrikaans Akan Albanés Alemán Amharic Árabe Aragonese Armenian A…" at bounding box center [928, 143] width 235 height 13
select select "44"
click at [811, 137] on select "Abkhazian Afar Afrikaans Akan Albanés Alemán Amharic Árabe Aragonese Armenian A…" at bounding box center [928, 143] width 235 height 13
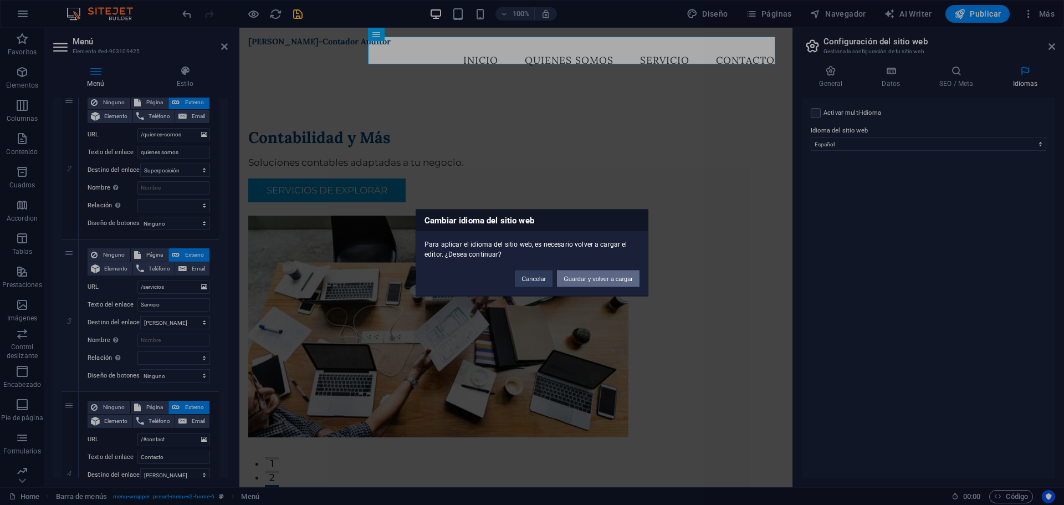
click at [596, 274] on button "Guardar y volver a cargar" at bounding box center [598, 278] width 83 height 17
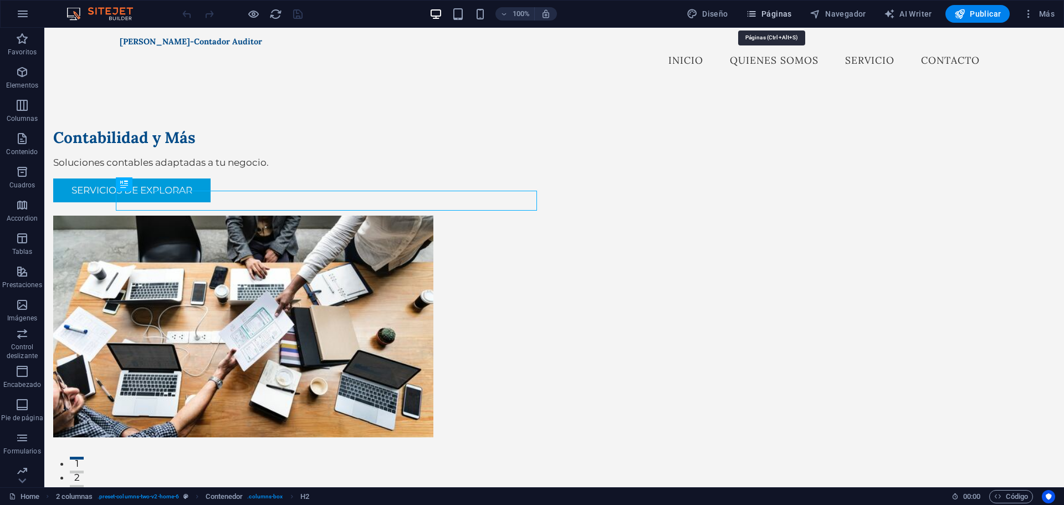
click at [766, 16] on span "Páginas" at bounding box center [769, 13] width 46 height 11
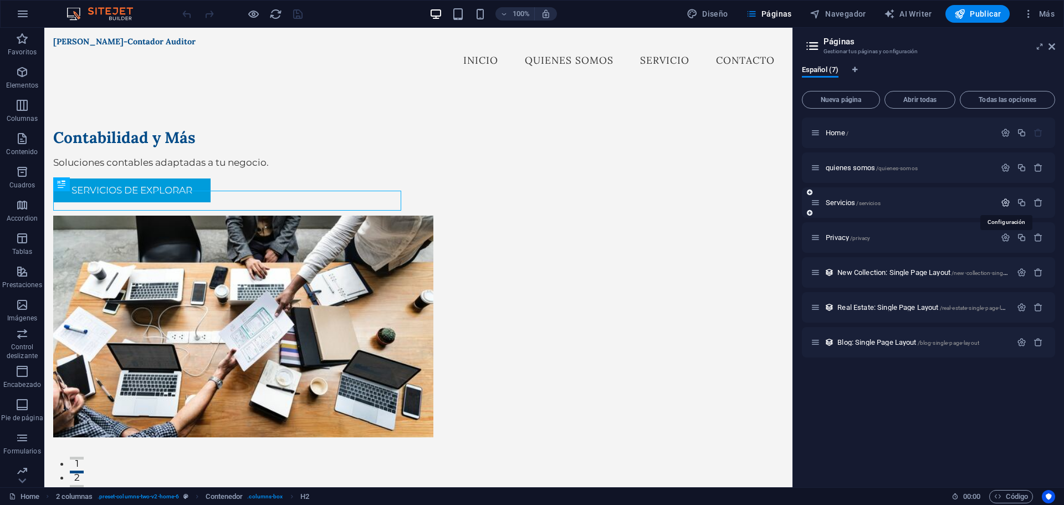
click at [1005, 199] on icon "button" at bounding box center [1005, 202] width 9 height 9
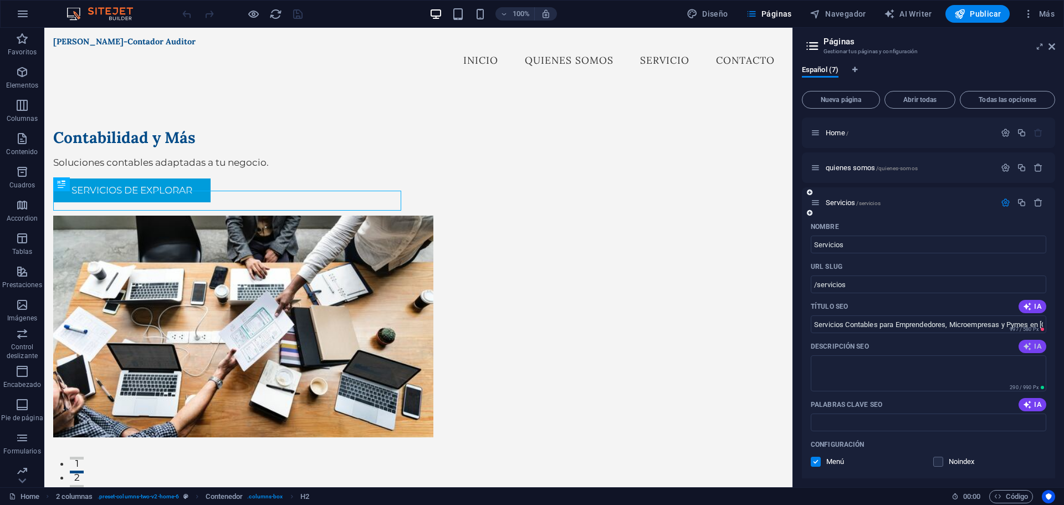
click at [1026, 348] on icon "button" at bounding box center [1027, 346] width 9 height 9
click at [1032, 400] on span "IA" at bounding box center [1032, 404] width 19 height 9
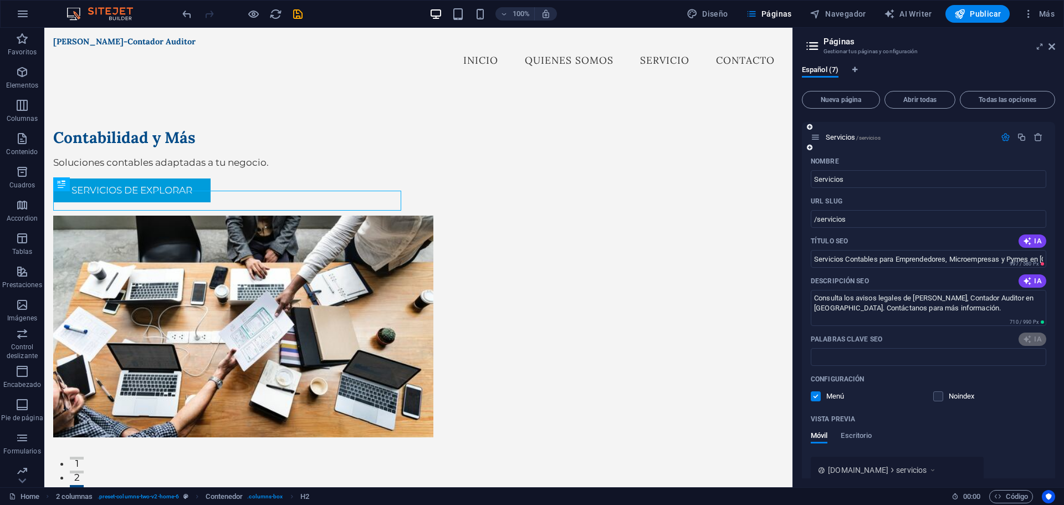
scroll to position [111, 0]
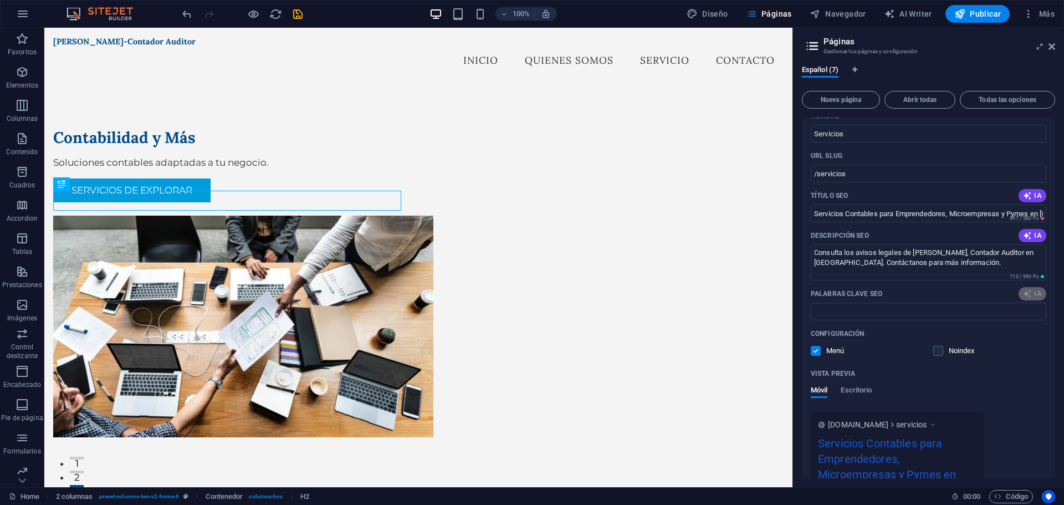
type textarea "Consulta los avisos legales de [PERSON_NAME], Contador Auditor en [GEOGRAPHIC_D…"
type input "aviso legal, [PERSON_NAME], contador auditor, [GEOGRAPHIC_DATA], contacto, serv…"
drag, startPoint x: 883, startPoint y: 314, endPoint x: 976, endPoint y: 310, distance: 93.2
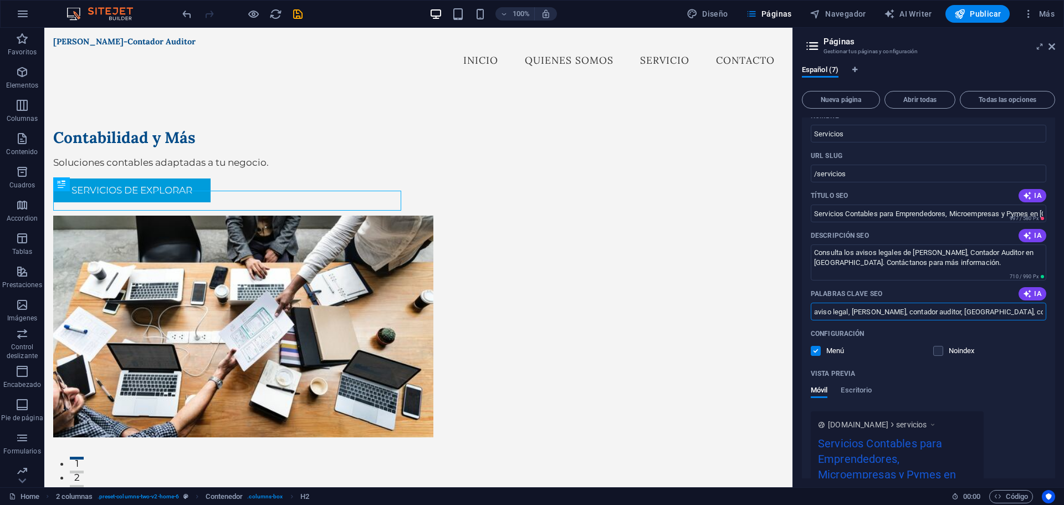
drag, startPoint x: 978, startPoint y: 311, endPoint x: 850, endPoint y: 304, distance: 128.1
drag, startPoint x: 904, startPoint y: 250, endPoint x: 879, endPoint y: 245, distance: 25.3
click at [879, 245] on textarea "Consulta los avisos legales de [PERSON_NAME], Contador Auditor en [GEOGRAPHIC_D…" at bounding box center [928, 262] width 235 height 36
type textarea "Consulta los avisos contables de [PERSON_NAME], Contador Auditor en [GEOGRAPHIC…"
drag, startPoint x: 892, startPoint y: 342, endPoint x: 774, endPoint y: 314, distance: 120.8
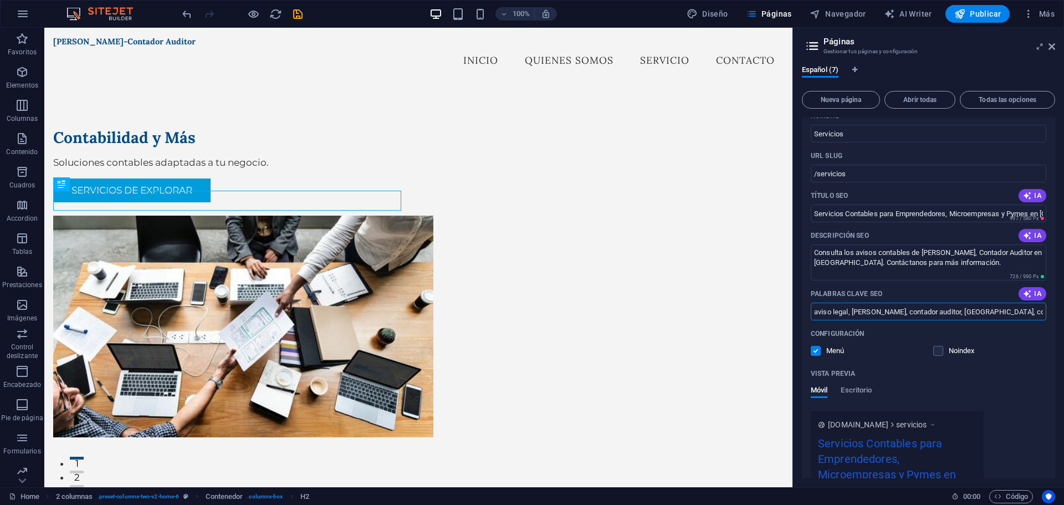
click at [848, 309] on input "aviso legal, [PERSON_NAME], contador auditor, [GEOGRAPHIC_DATA], contacto, serv…" at bounding box center [928, 311] width 235 height 18
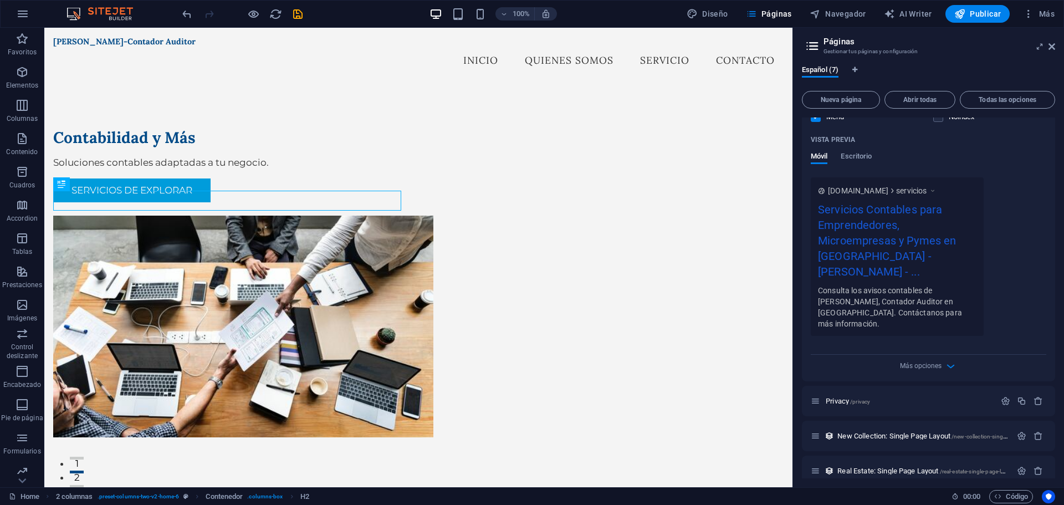
scroll to position [365, 0]
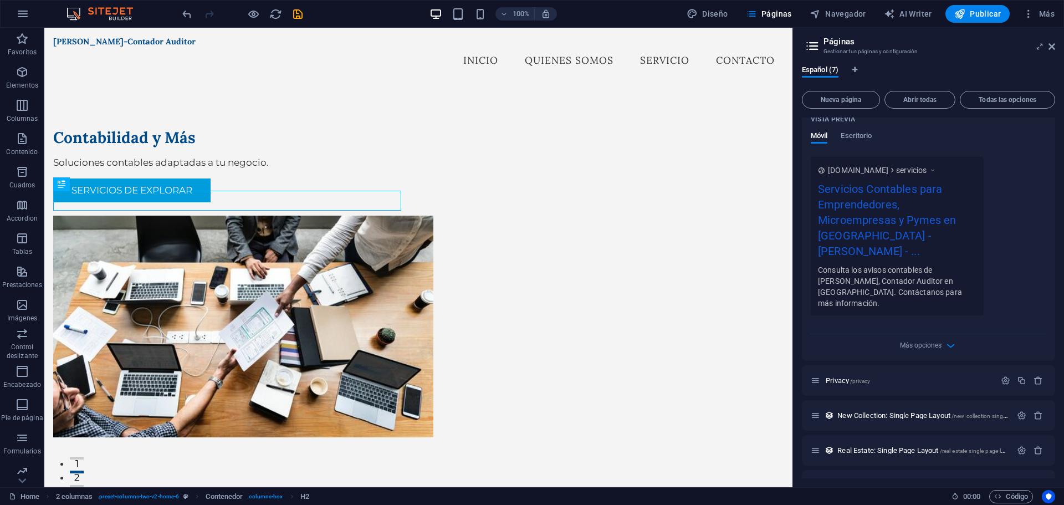
type input "aviso contable, [PERSON_NAME], contador auditor, [GEOGRAPHIC_DATA], contacto, s…"
click at [932, 326] on div "Nombre Servicios ​ URL SLUG /servicios ​ Título SEO IA Servicios Contables para…" at bounding box center [928, 107] width 253 height 508
click at [934, 341] on span "Más opciones" at bounding box center [921, 345] width 42 height 8
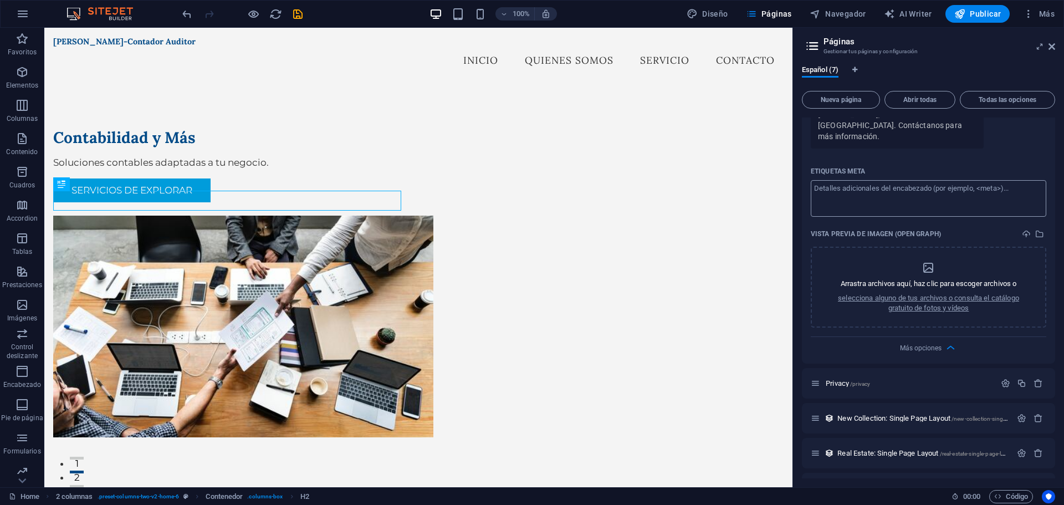
scroll to position [535, 0]
click at [935, 334] on div "Más opciones" at bounding box center [928, 343] width 235 height 18
click at [931, 341] on span "Más opciones" at bounding box center [921, 345] width 42 height 8
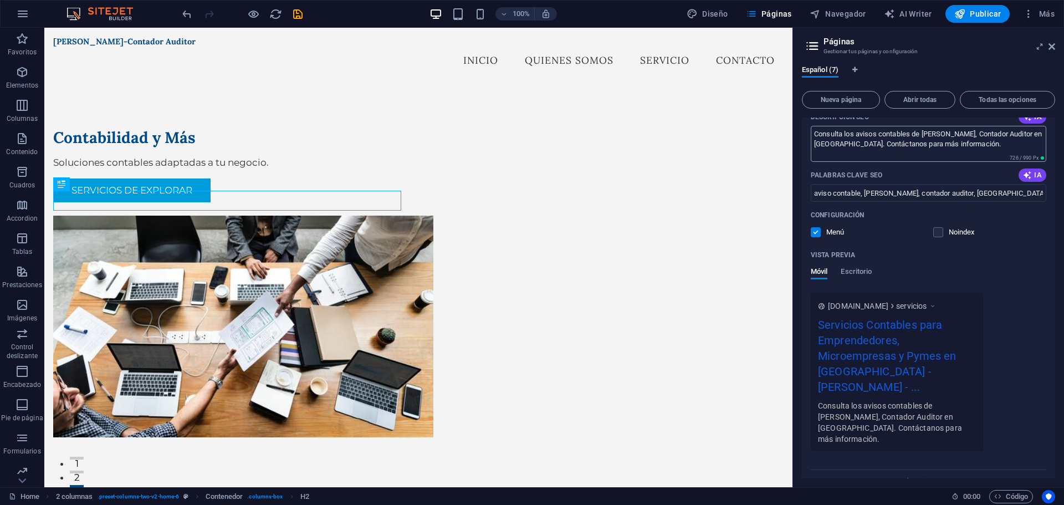
scroll to position [88, 0]
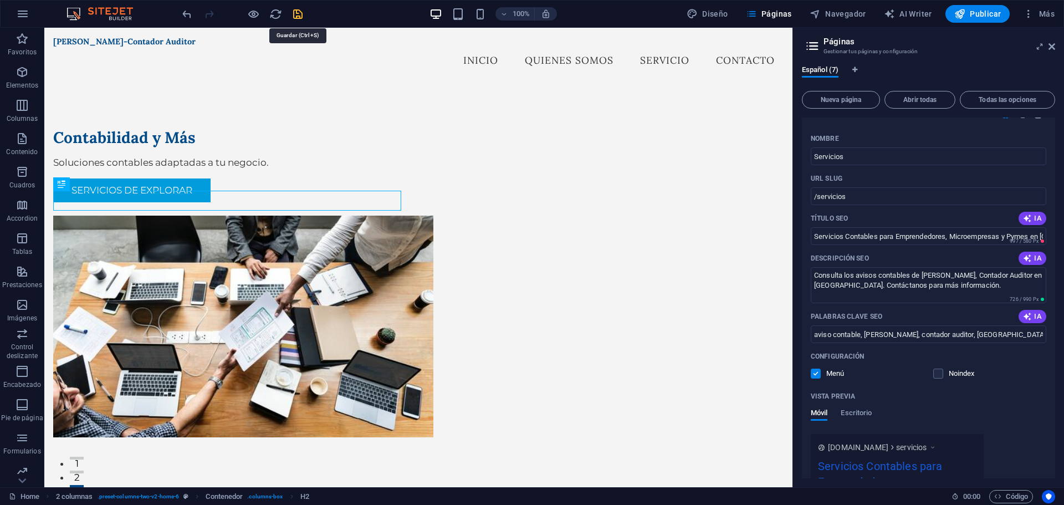
click at [298, 11] on icon "save" at bounding box center [297, 14] width 13 height 13
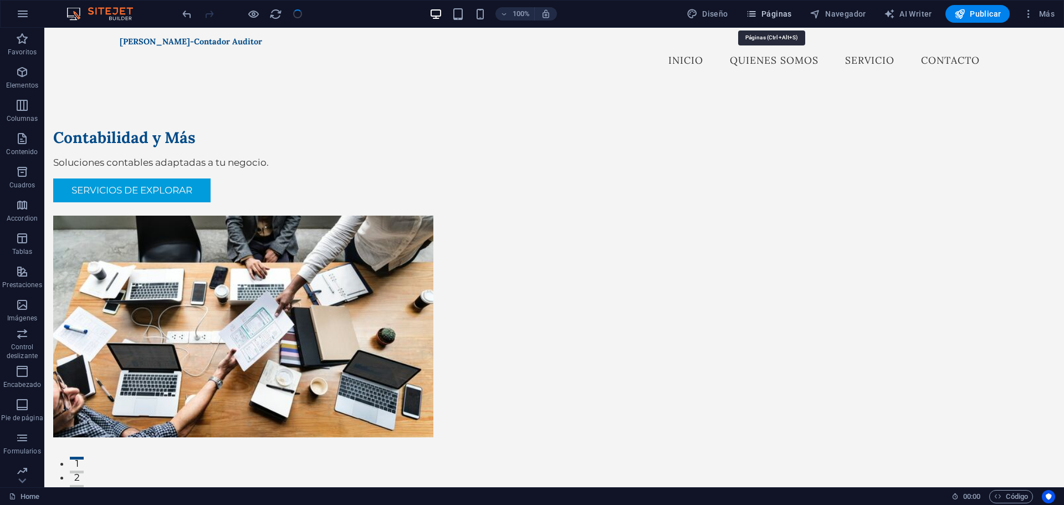
click at [777, 14] on span "Páginas" at bounding box center [769, 13] width 46 height 11
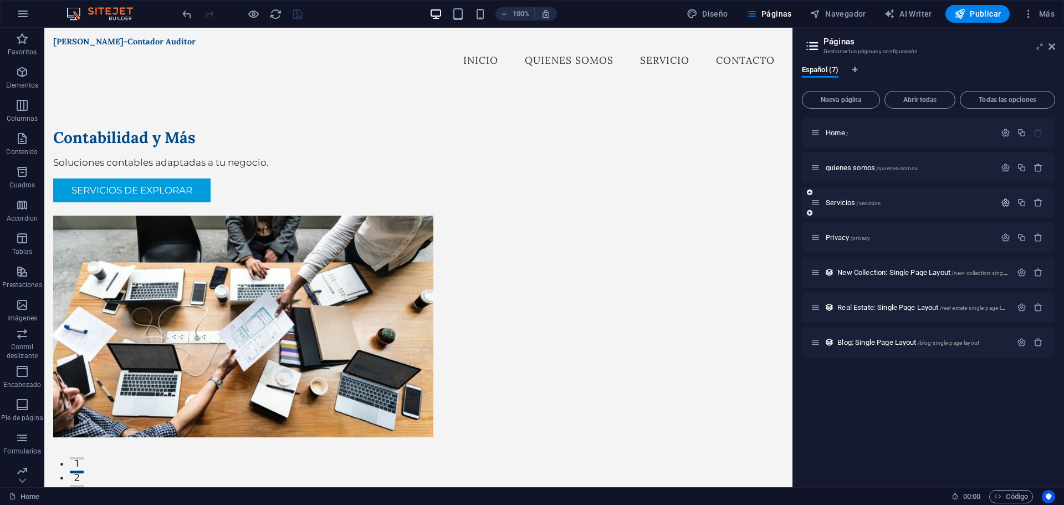
click at [1006, 202] on icon "button" at bounding box center [1005, 202] width 9 height 9
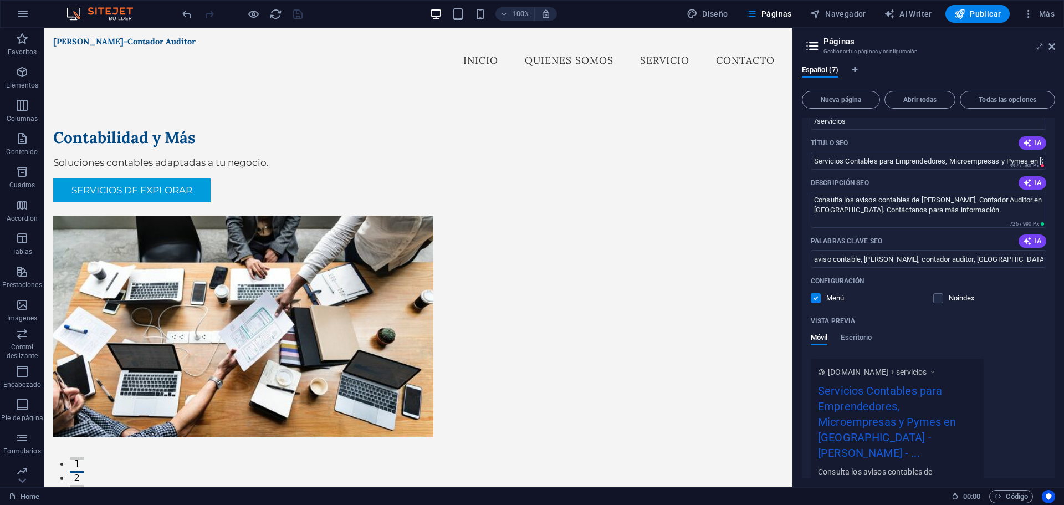
scroll to position [166, 0]
click at [772, 14] on span "Páginas" at bounding box center [769, 13] width 46 height 11
click at [23, 15] on icon "button" at bounding box center [22, 13] width 13 height 13
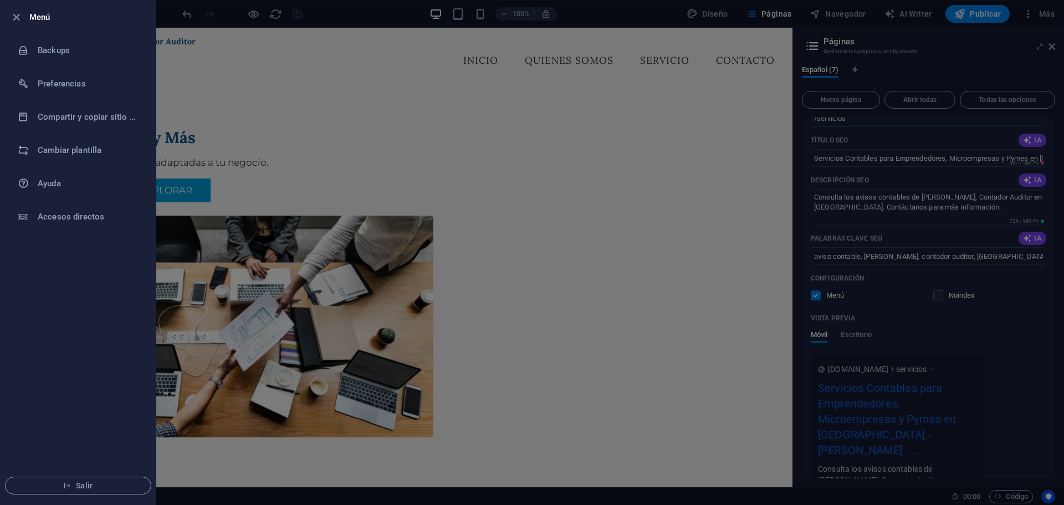
click at [368, 47] on div at bounding box center [532, 252] width 1064 height 505
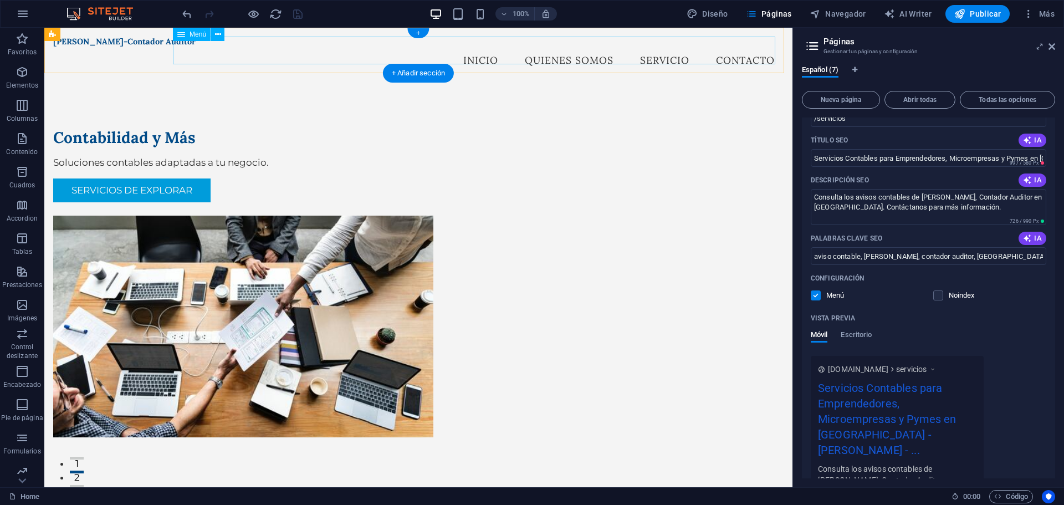
click at [557, 48] on nav "inicio quienes somos Servicio Contacto" at bounding box center [418, 61] width 730 height 28
select select
select select "1"
select select "overlay"
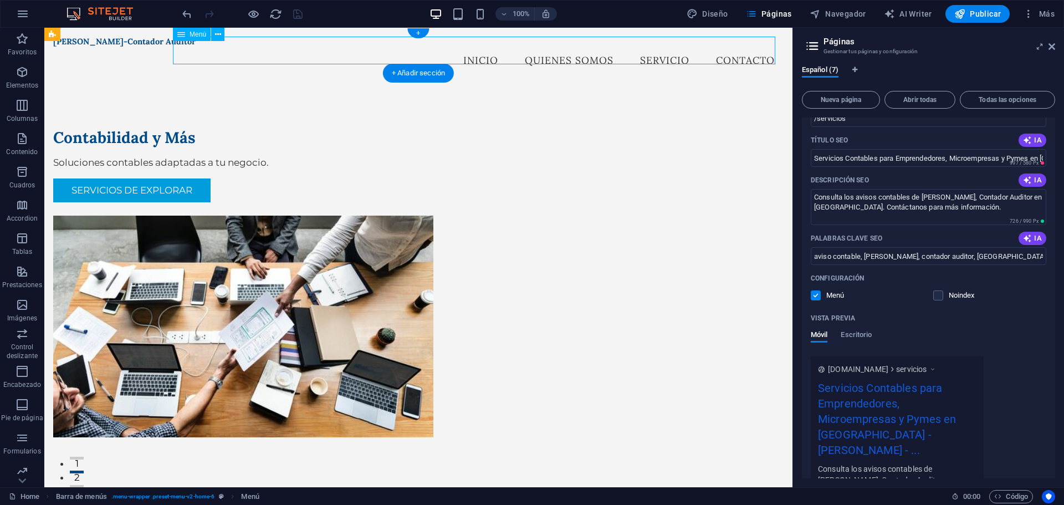
select select "2"
select select
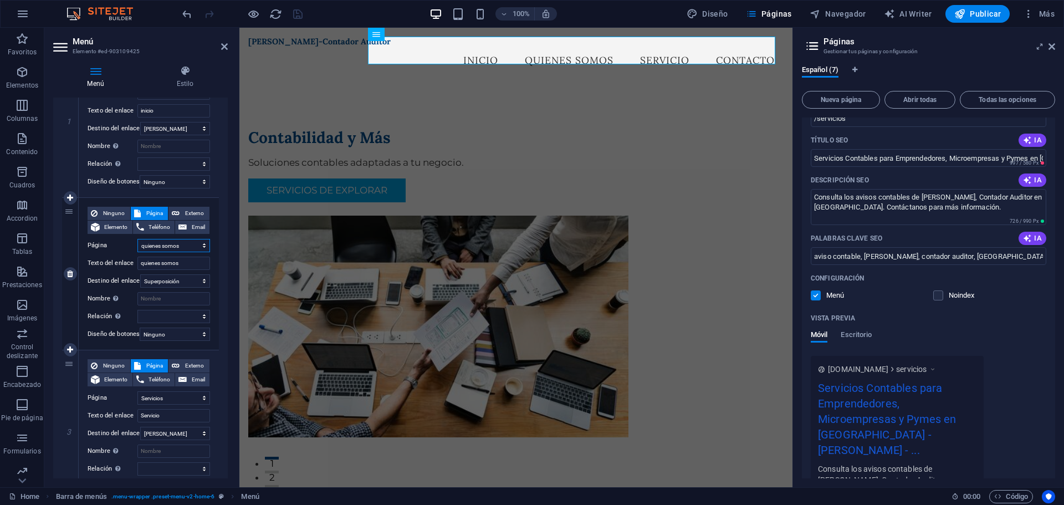
click at [203, 247] on select "Home quienes somos Servicios Privacy" at bounding box center [173, 245] width 73 height 13
click at [137, 239] on select "Home quienes somos Servicios Privacy" at bounding box center [173, 245] width 73 height 13
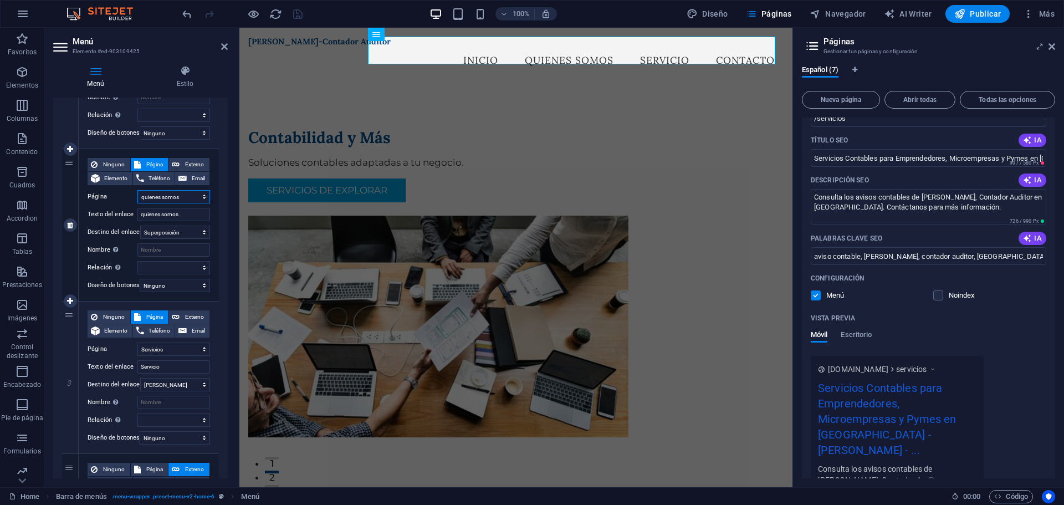
scroll to position [222, 0]
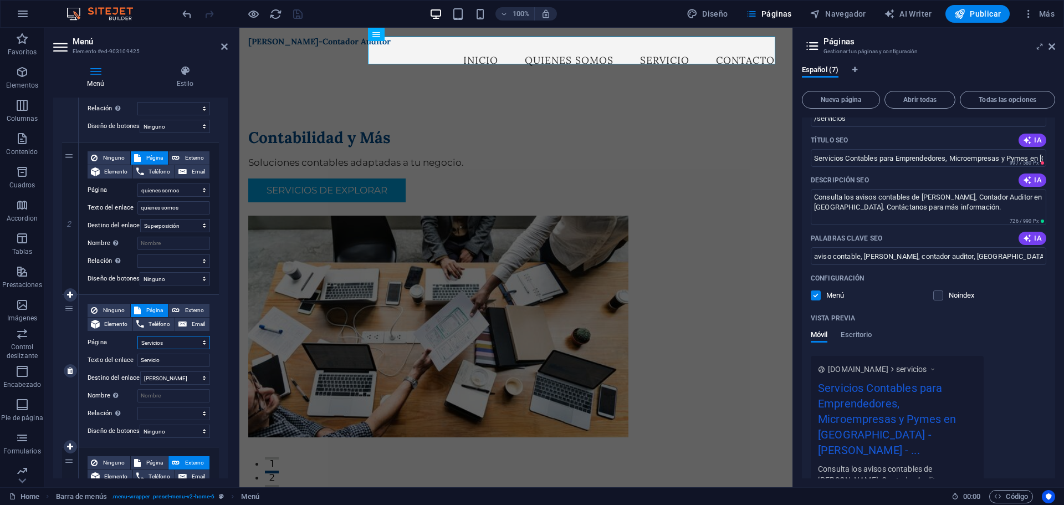
click at [196, 344] on select "Home quienes somos Servicios Privacy" at bounding box center [173, 342] width 73 height 13
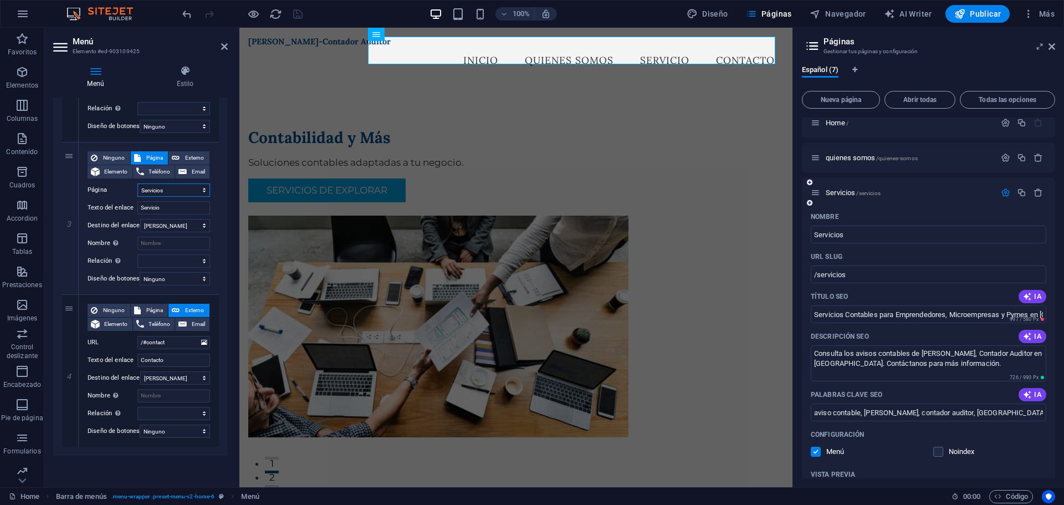
scroll to position [0, 0]
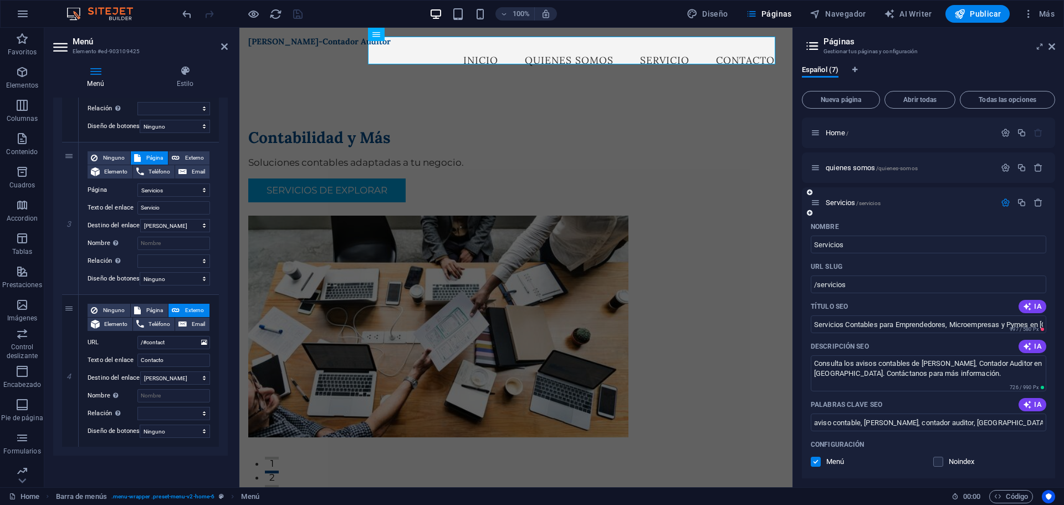
click at [1001, 199] on icon "button" at bounding box center [1005, 202] width 9 height 9
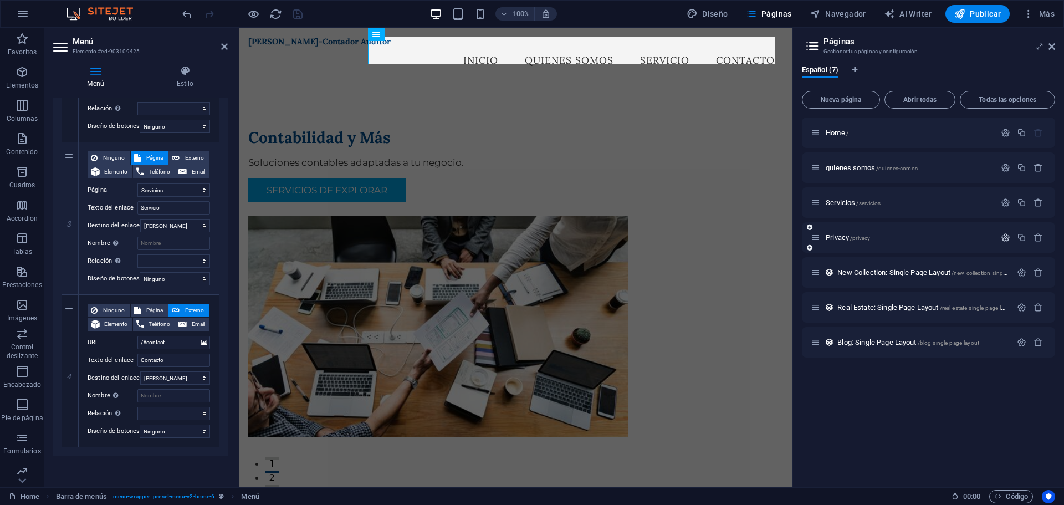
click at [1006, 236] on icon "button" at bounding box center [1005, 237] width 9 height 9
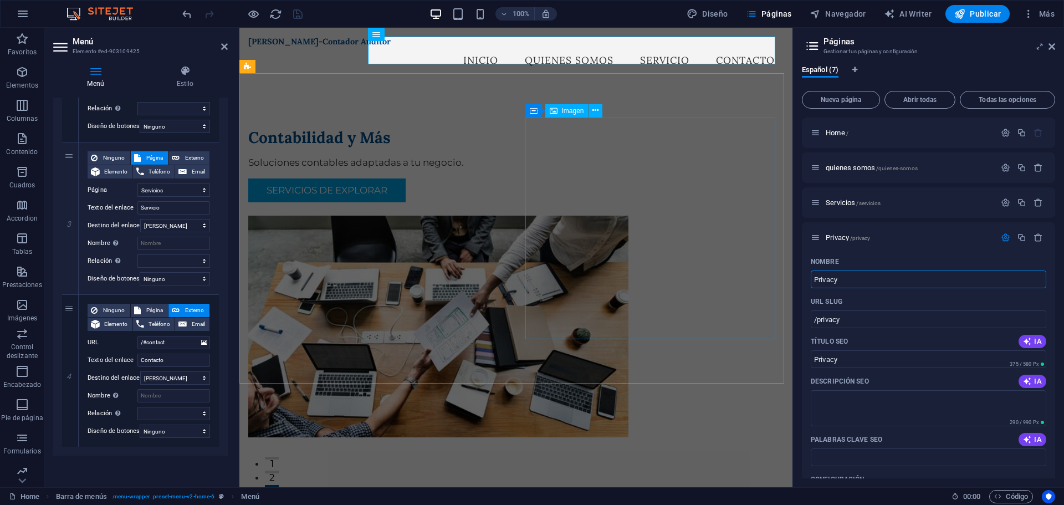
drag, startPoint x: 1122, startPoint y: 306, endPoint x: 685, endPoint y: 270, distance: 438.1
type input "Conta"
type input "/conta"
type input "Conta"
select select "1"
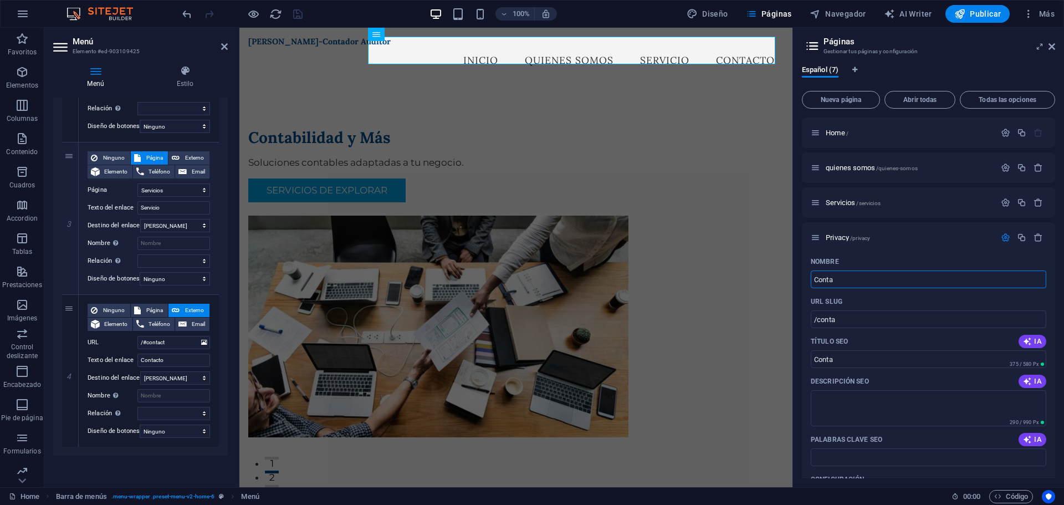
select select "2"
type input "Contata"
type input "/contatac"
type input "Contatac"
select select "1"
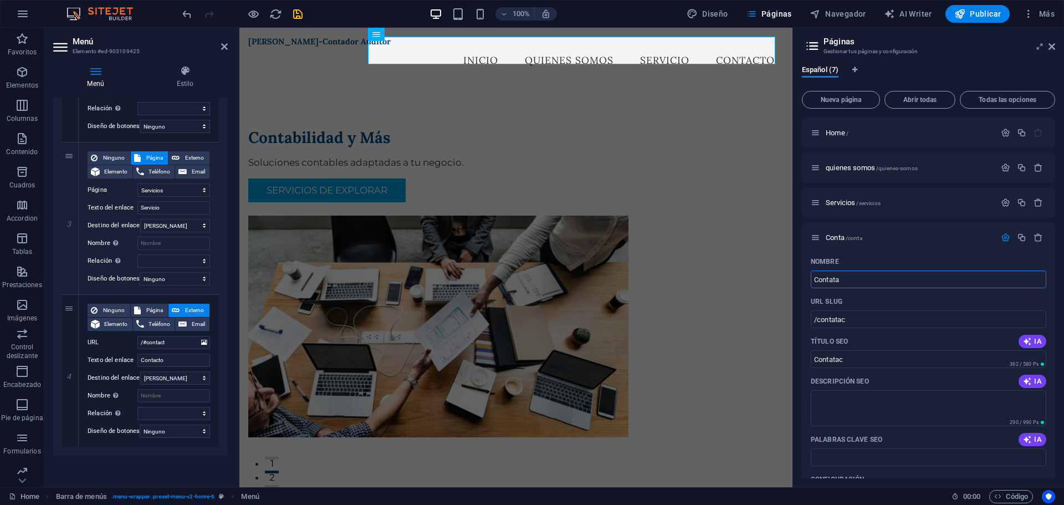
select select "2"
type input "Contacto"
type input "/contacto"
type input "Contacto"
select select "1"
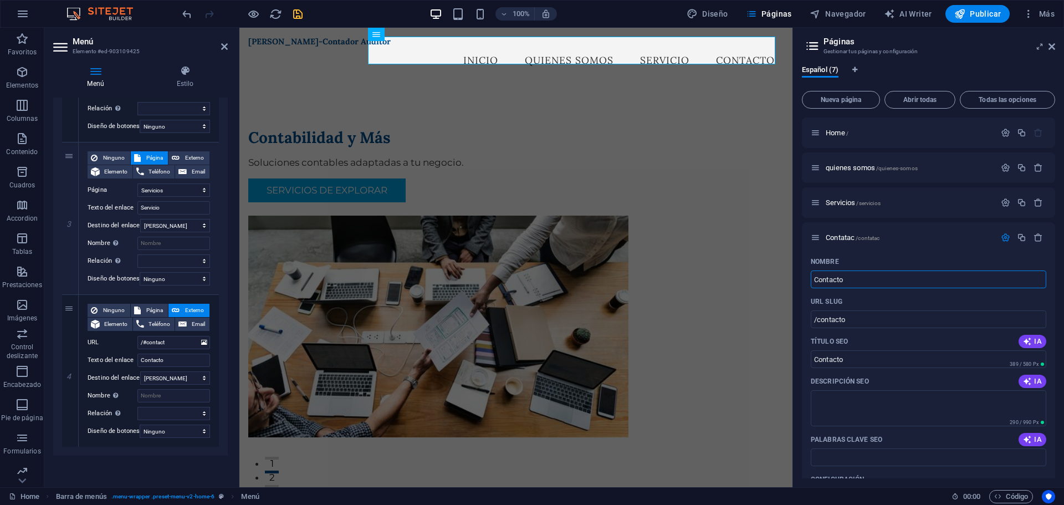
select select "2"
type input "Contacto"
drag, startPoint x: 167, startPoint y: 339, endPoint x: 143, endPoint y: 334, distance: 24.5
click at [143, 336] on input "/#contact" at bounding box center [173, 342] width 73 height 13
drag, startPoint x: 202, startPoint y: 334, endPoint x: 178, endPoint y: 343, distance: 25.9
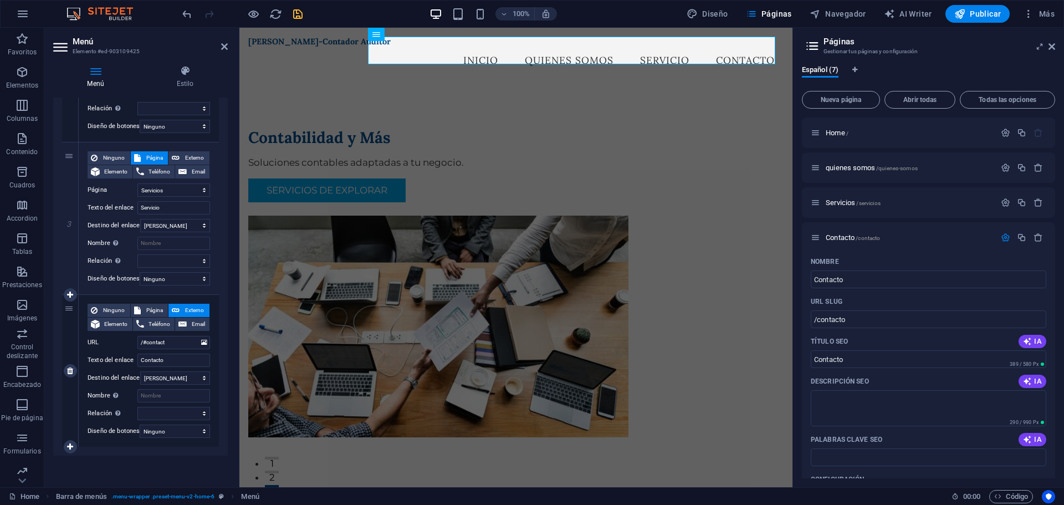
click at [178, 343] on div "Ninguno Página Externo Elemento Teléfono Email Página Home quienes somos Servic…" at bounding box center [149, 362] width 122 height 116
type input "/"
select select
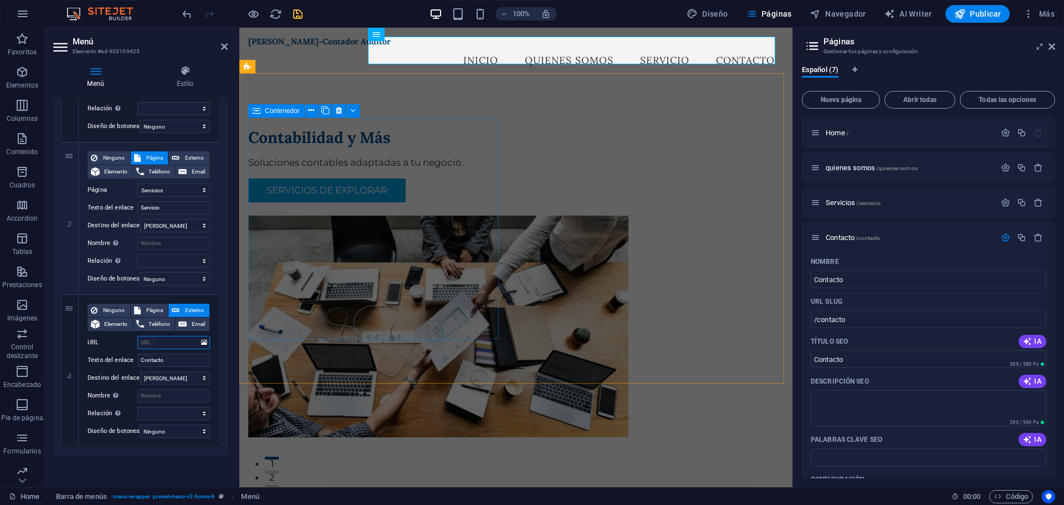
select select
type input "/"
select select
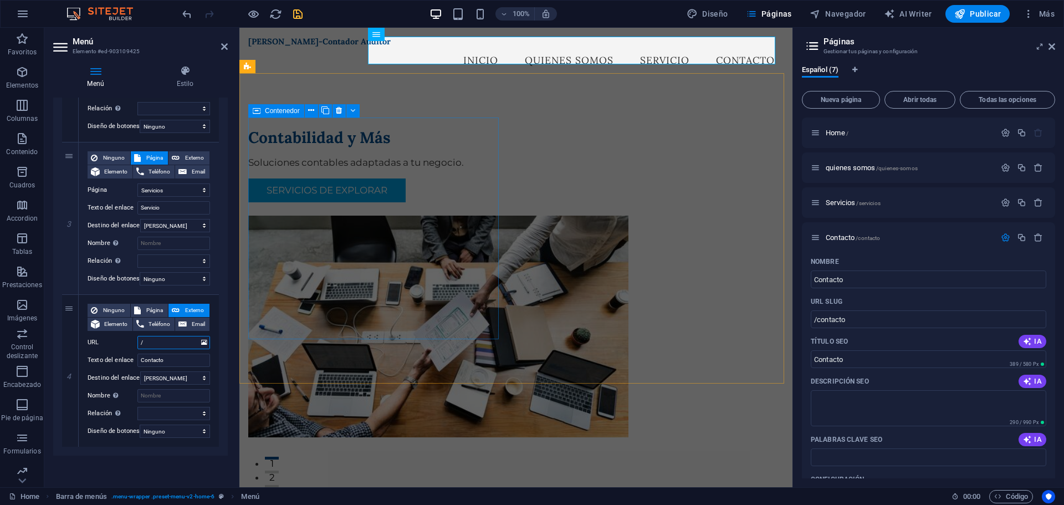
select select
type input "/contacto"
select select
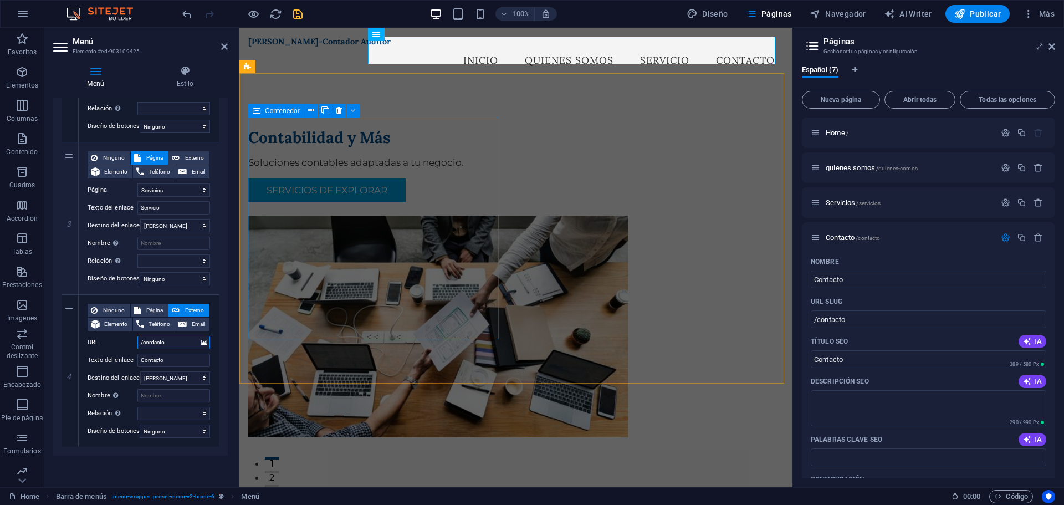
select select
type input "/contacto"
click at [201, 371] on select "Nueva pestaña Misma pestaña Superposición" at bounding box center [175, 377] width 70 height 13
select select "blank"
click at [140, 371] on select "Nueva pestaña Misma pestaña Superposición" at bounding box center [175, 377] width 70 height 13
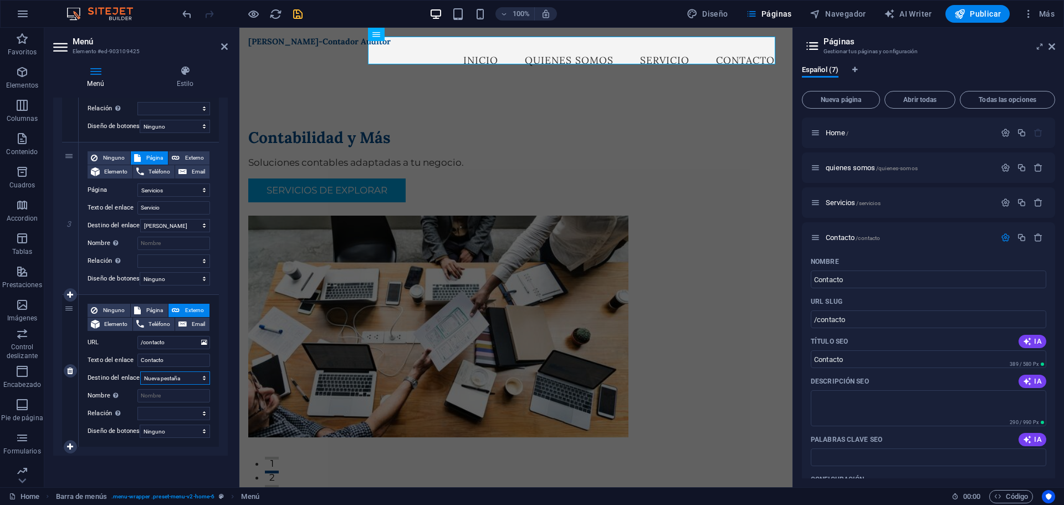
select select
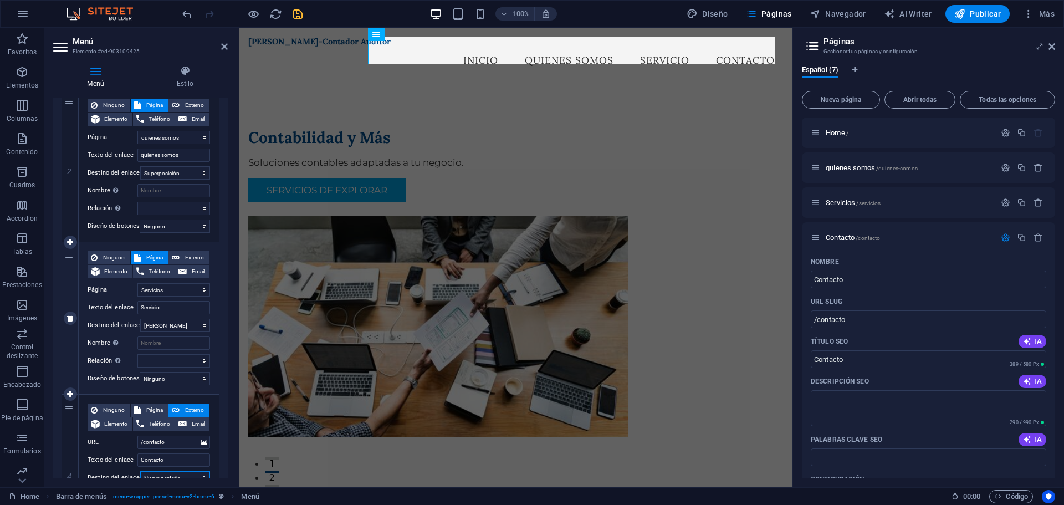
scroll to position [270, 0]
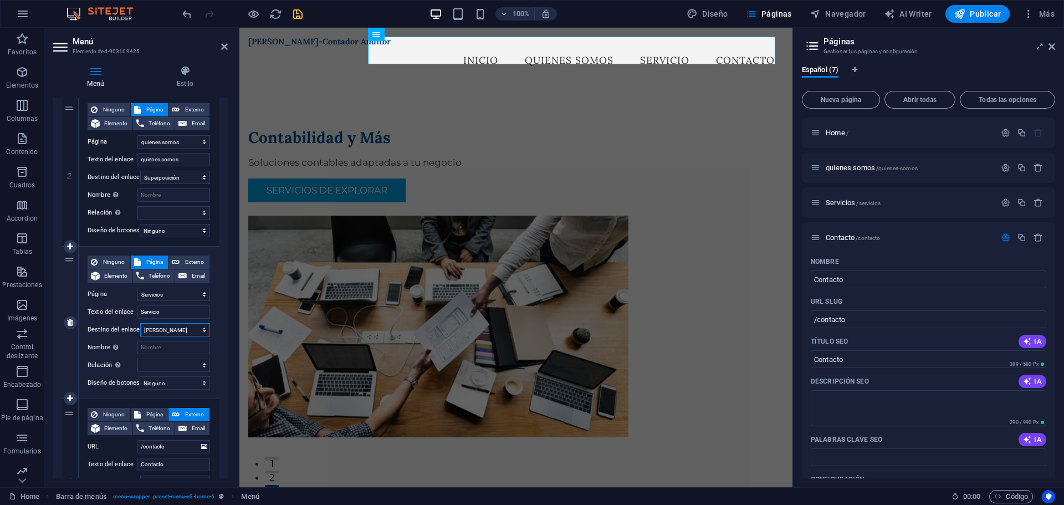
click at [193, 326] on select "Nueva pestaña Misma pestaña Superposición" at bounding box center [175, 329] width 70 height 13
select select "blank"
click at [140, 323] on select "Nueva pestaña Misma pestaña Superposición" at bounding box center [175, 329] width 70 height 13
select select
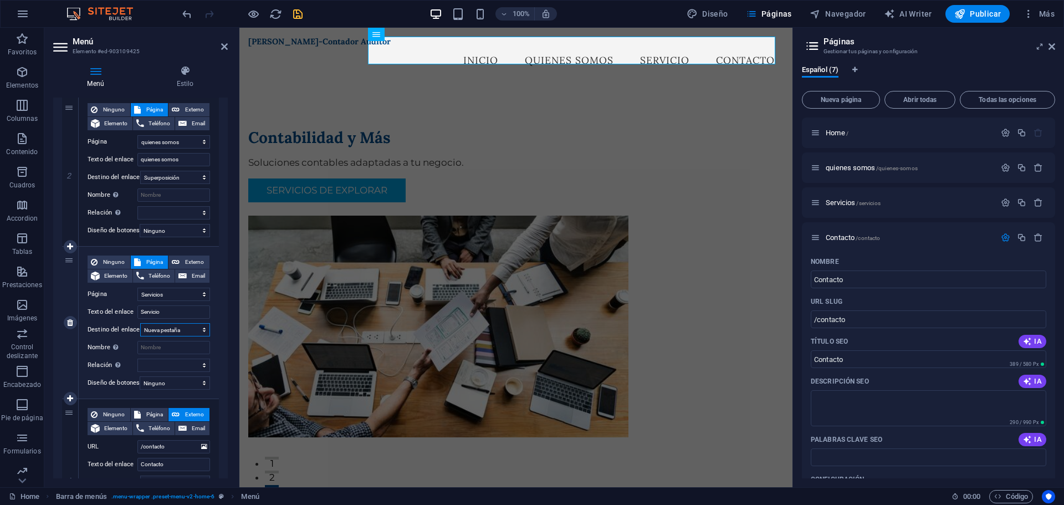
select select
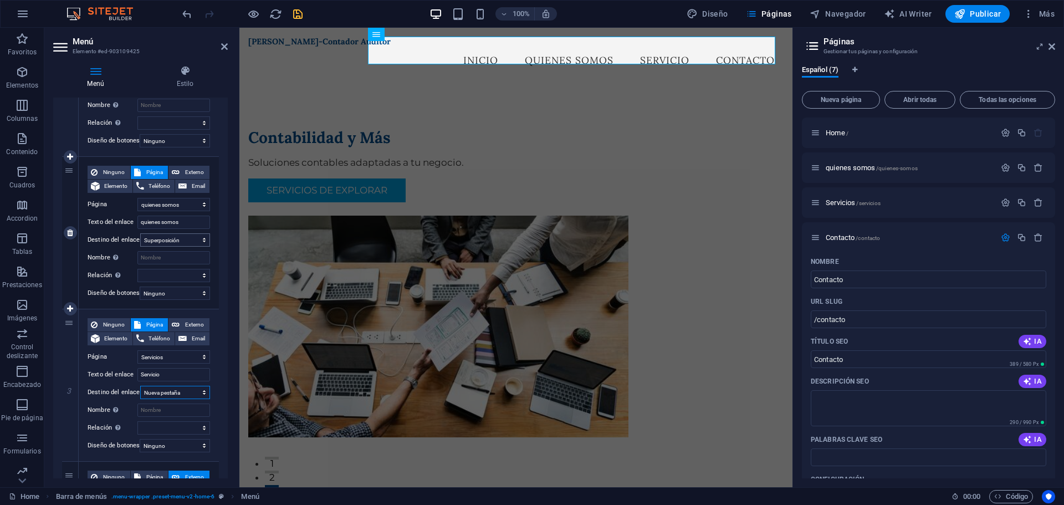
scroll to position [214, 0]
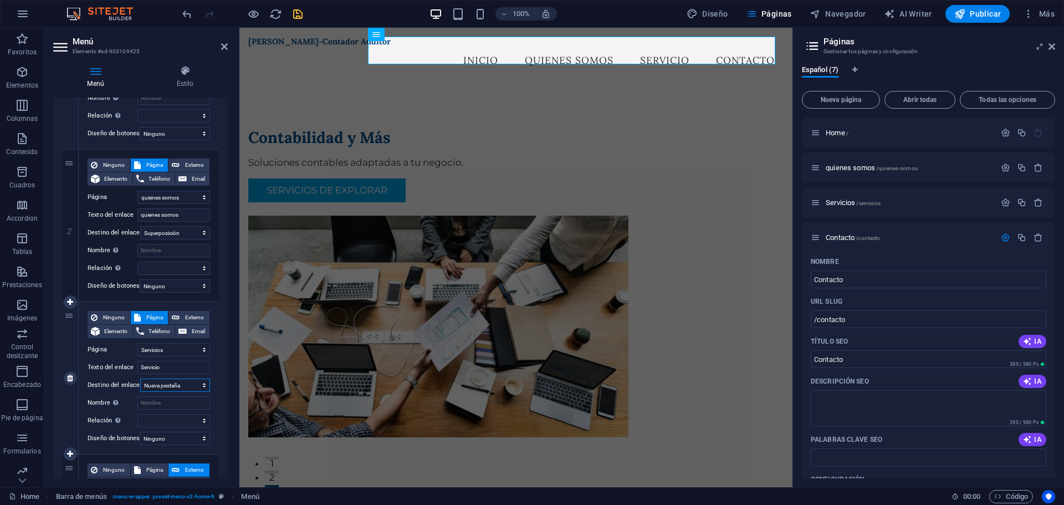
click at [178, 380] on select "Nueva pestaña Misma pestaña Superposición" at bounding box center [175, 384] width 70 height 13
select select "overlay"
click at [140, 378] on select "Nueva pestaña Misma pestaña Superposición" at bounding box center [175, 384] width 70 height 13
select select
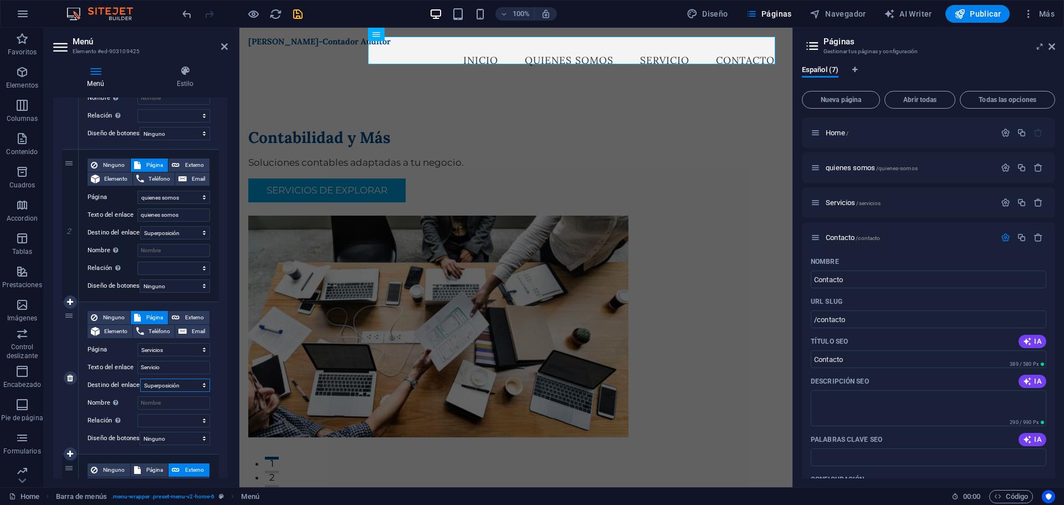
select select
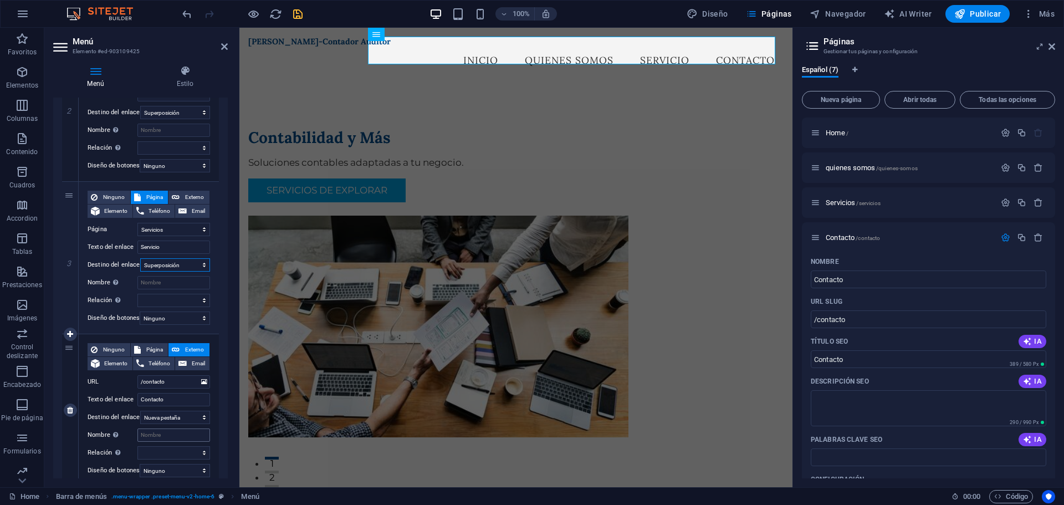
scroll to position [381, 0]
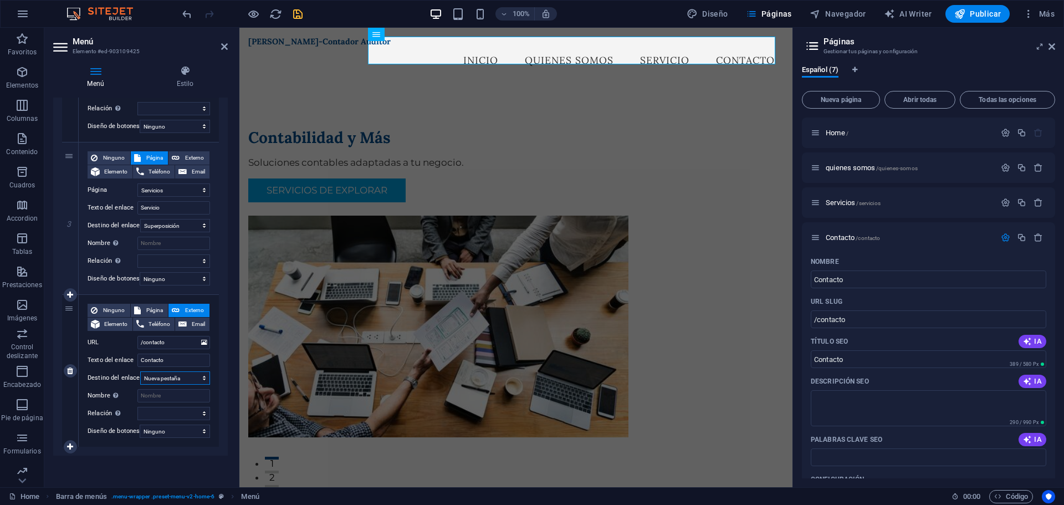
click at [184, 373] on select "Nueva pestaña Misma pestaña Superposición" at bounding box center [175, 377] width 70 height 13
select select "overlay"
click at [140, 371] on select "Nueva pestaña Misma pestaña Superposición" at bounding box center [175, 377] width 70 height 13
select select
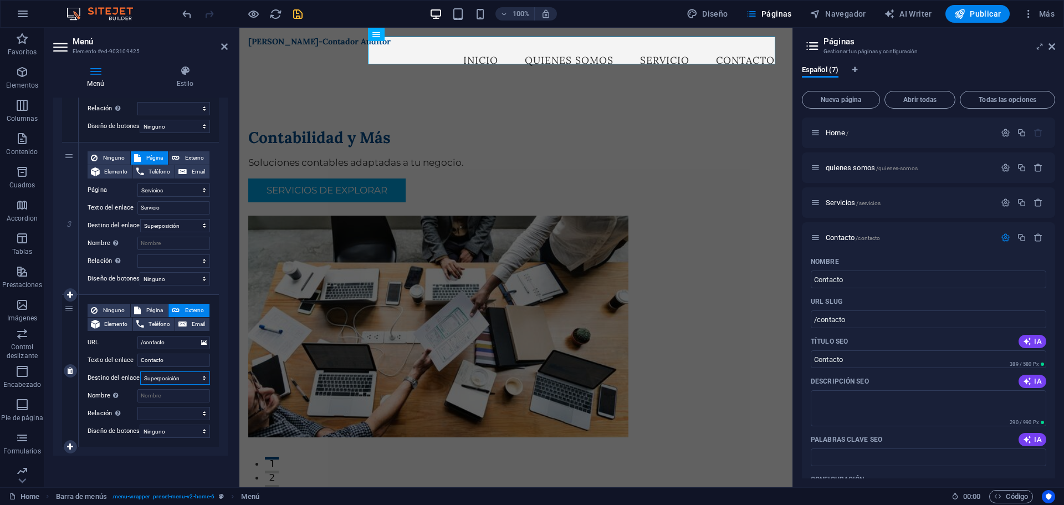
select select
click at [175, 391] on input "Nombre Una descripción adicional del enlace no debería ser igual al texto del e…" at bounding box center [173, 395] width 73 height 13
click at [300, 16] on icon "save" at bounding box center [297, 14] width 13 height 13
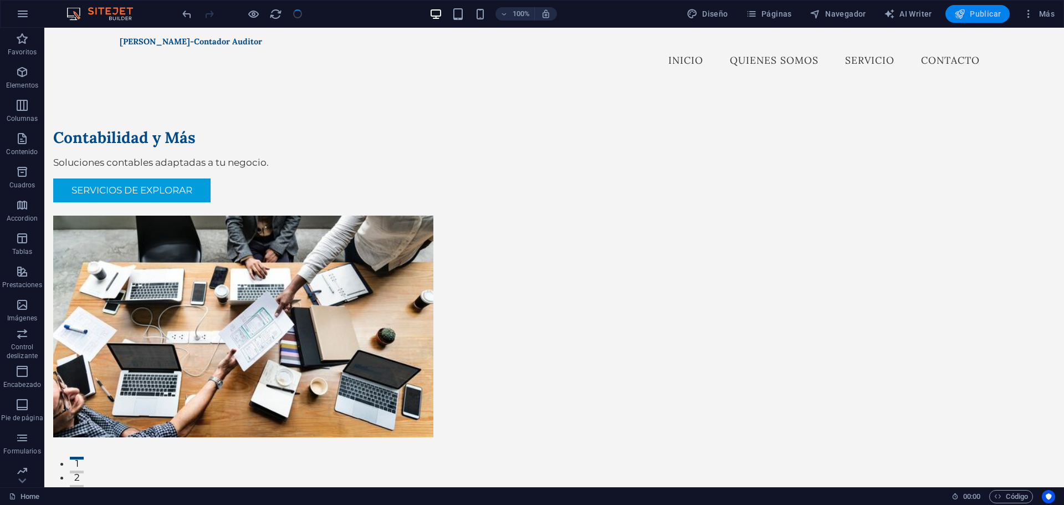
click at [976, 15] on span "Publicar" at bounding box center [977, 13] width 47 height 11
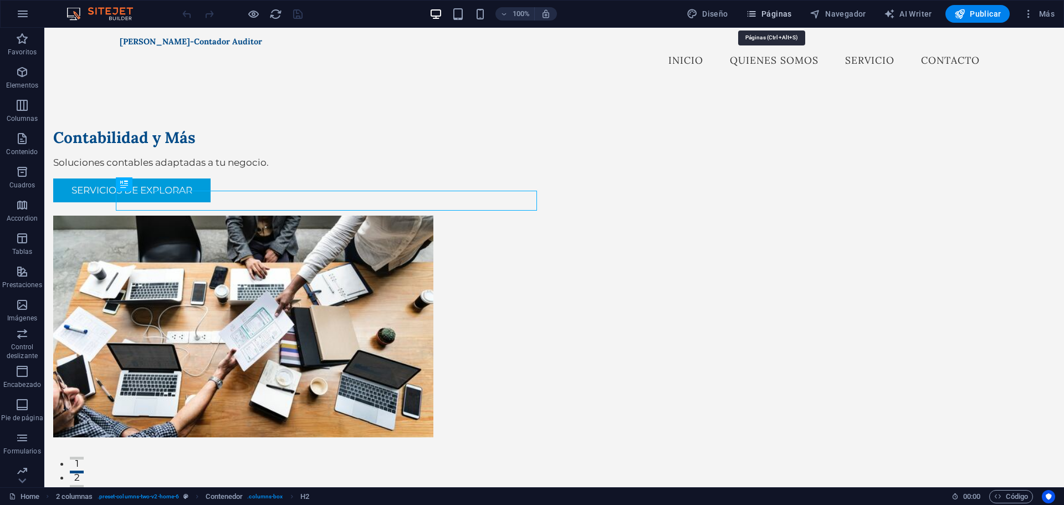
click at [779, 13] on span "Páginas" at bounding box center [769, 13] width 46 height 11
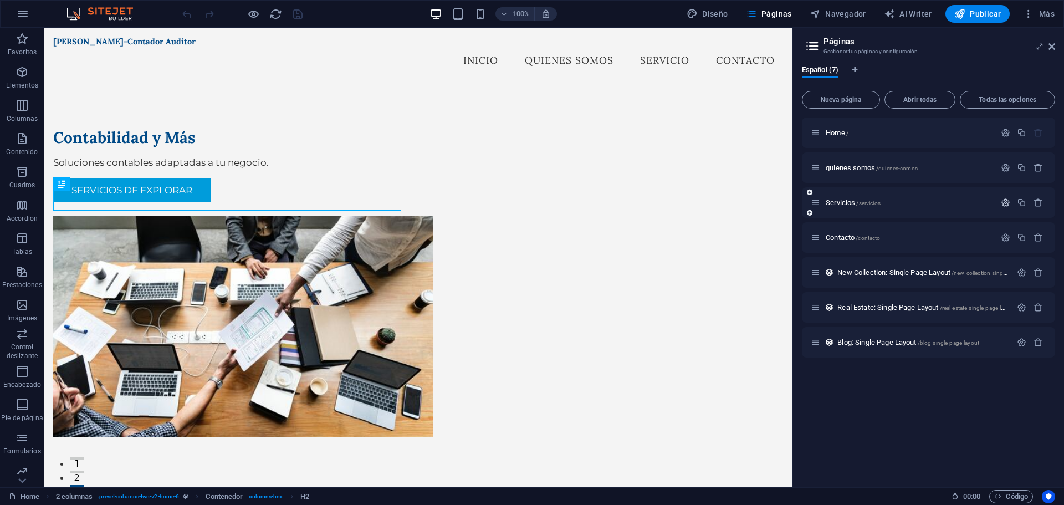
click at [1008, 200] on icon "button" at bounding box center [1005, 202] width 9 height 9
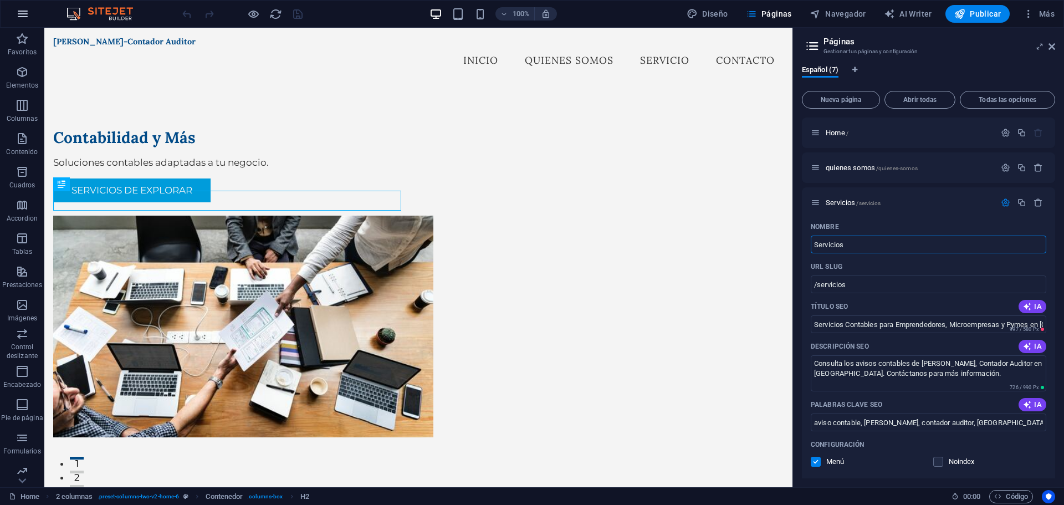
click at [32, 13] on button "button" at bounding box center [22, 14] width 27 height 27
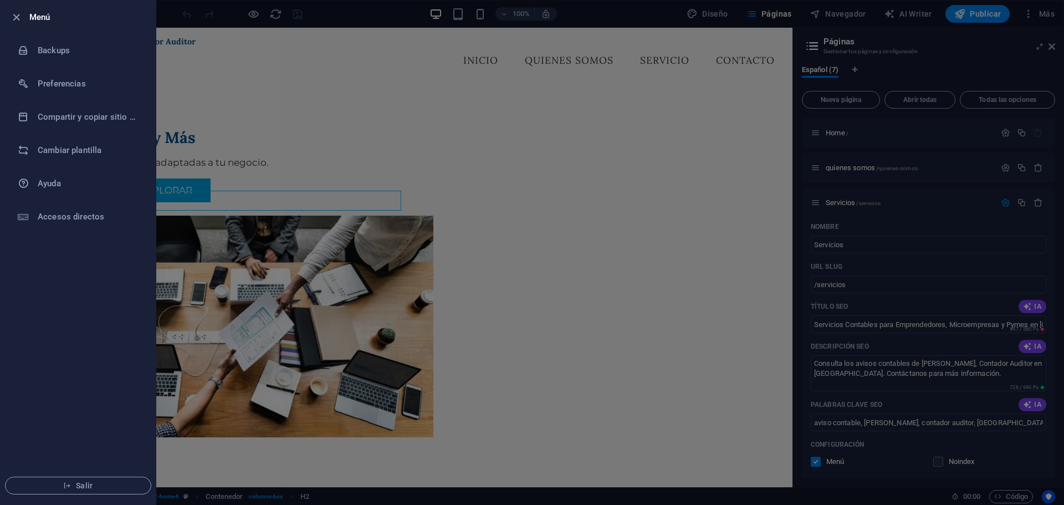
click at [362, 64] on div at bounding box center [532, 252] width 1064 height 505
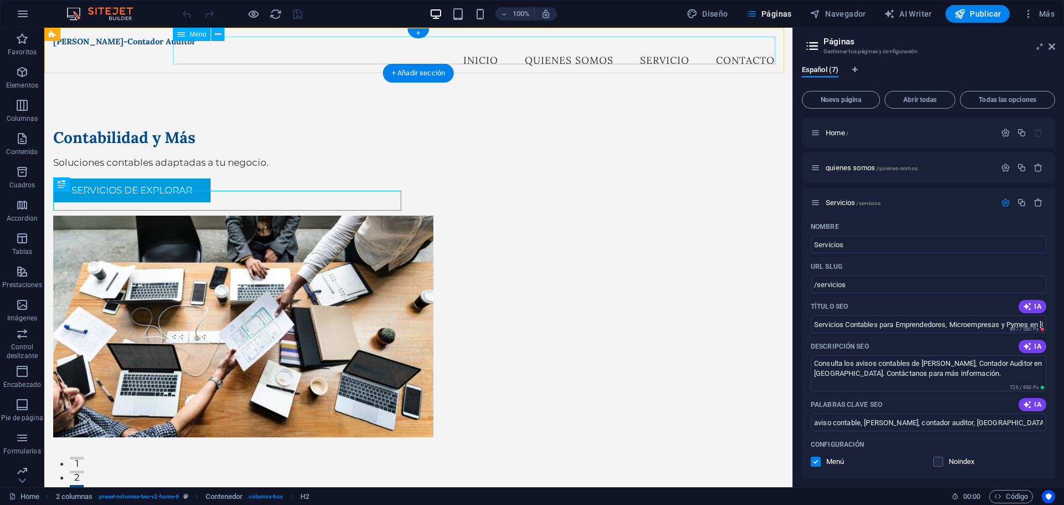
click at [565, 52] on nav "inicio quienes somos Servicio Contacto" at bounding box center [418, 61] width 730 height 28
select select
select select "1"
select select "overlay"
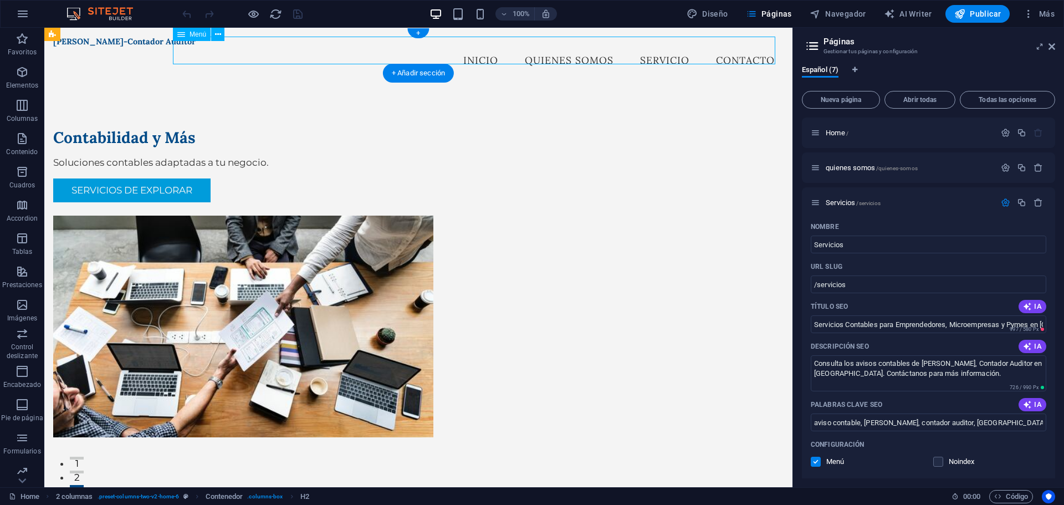
select select "2"
select select "overlay"
select select "3"
select select "overlay"
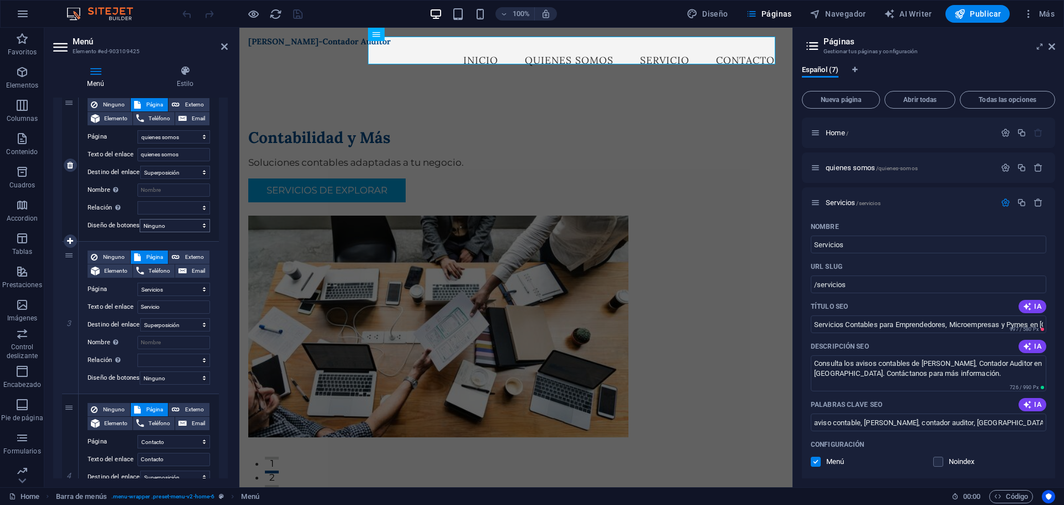
scroll to position [270, 0]
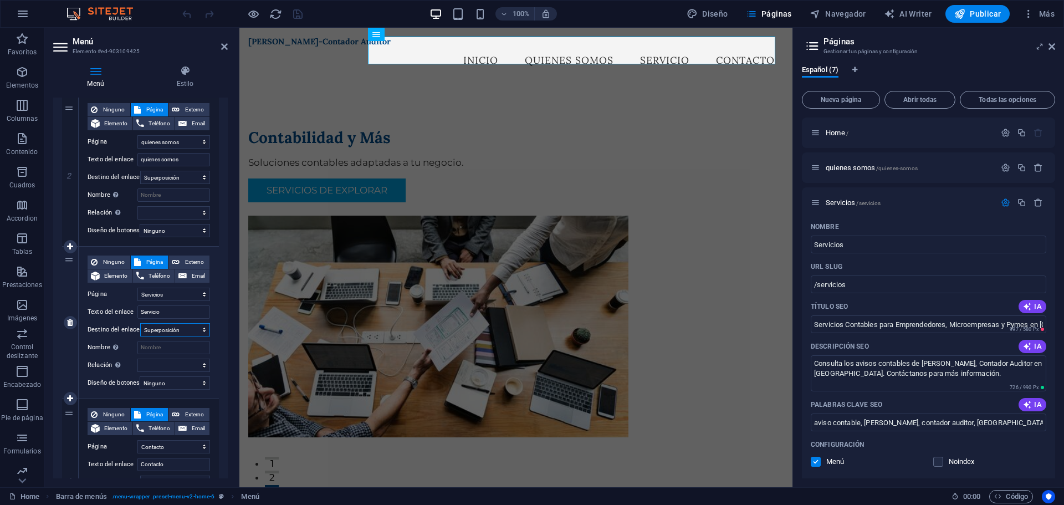
click at [195, 331] on select "Nueva pestaña Misma pestaña Superposición" at bounding box center [175, 329] width 70 height 13
select select
click at [140, 323] on select "Nueva pestaña Misma pestaña Superposición" at bounding box center [175, 329] width 70 height 13
select select
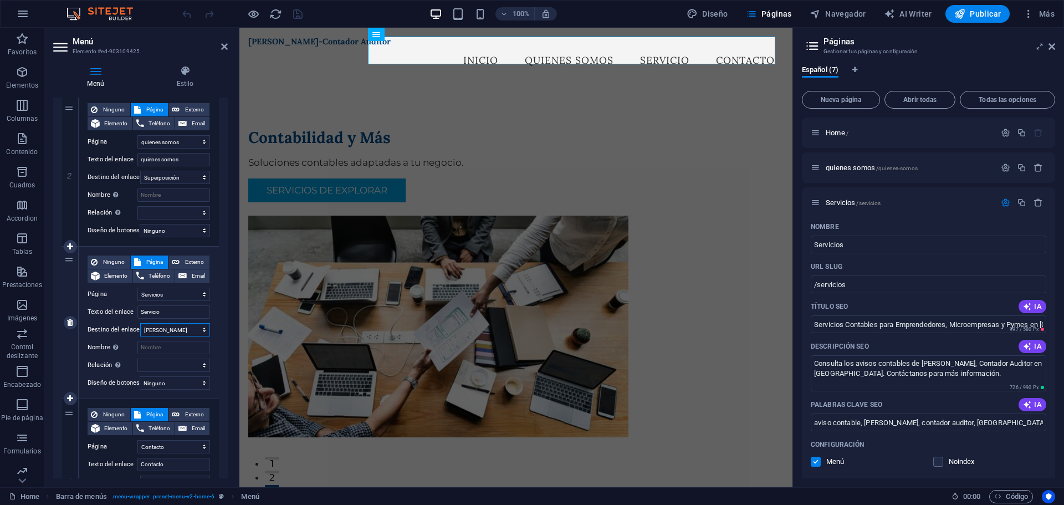
select select
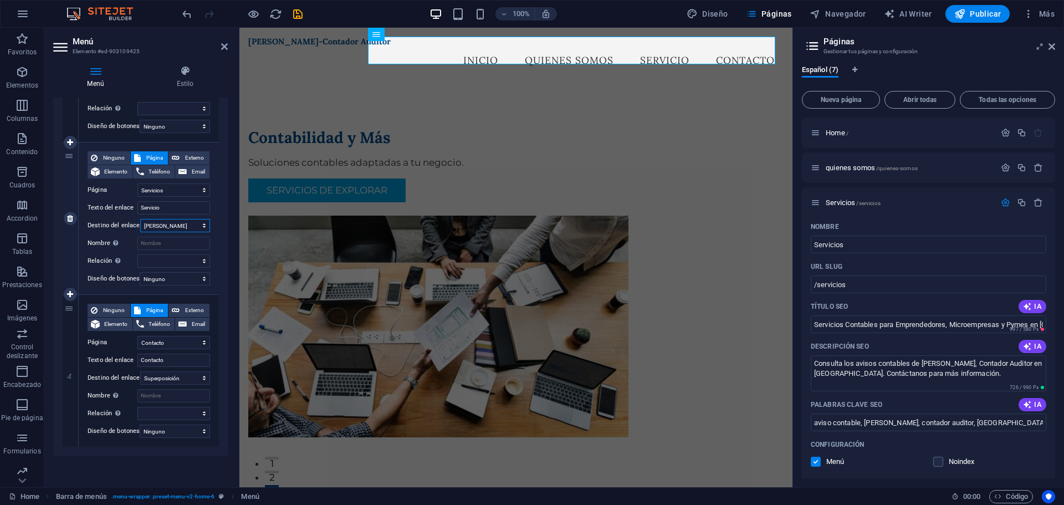
scroll to position [381, 0]
click at [196, 371] on select "Nueva pestaña Misma pestaña Superposición" at bounding box center [175, 377] width 70 height 13
click at [140, 371] on select "Nueva pestaña Misma pestaña Superposición" at bounding box center [175, 377] width 70 height 13
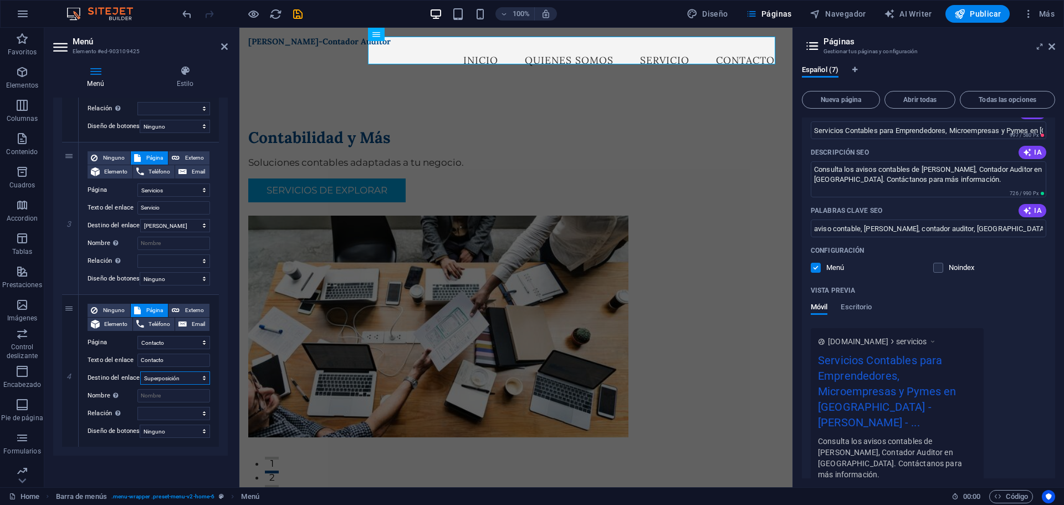
scroll to position [0, 0]
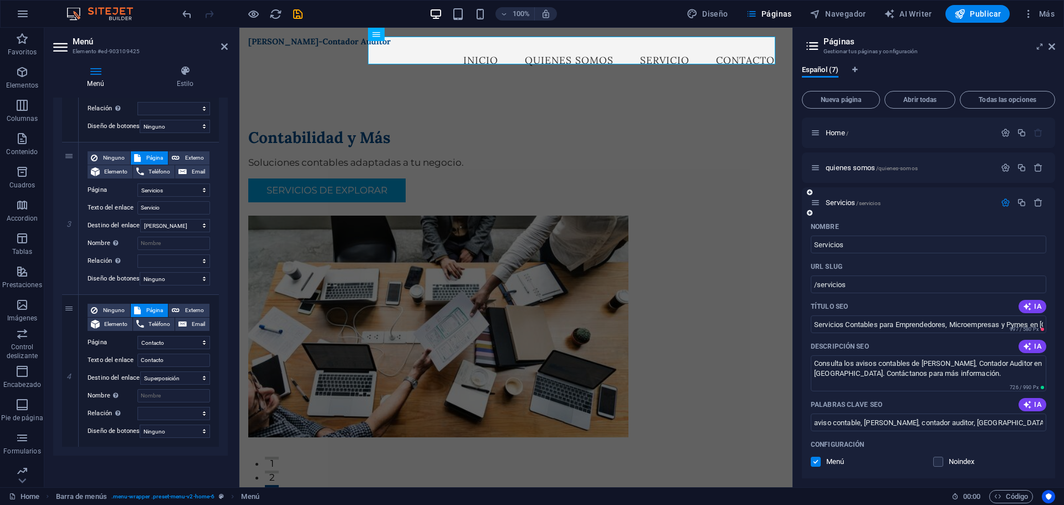
click at [1004, 203] on icon "button" at bounding box center [1005, 202] width 9 height 9
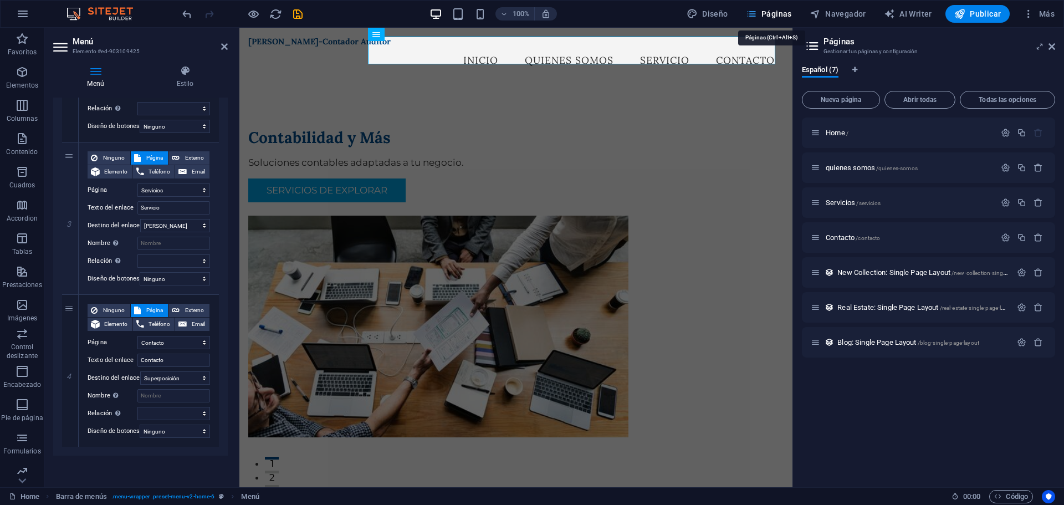
click at [757, 14] on icon "button" at bounding box center [751, 13] width 11 height 11
click at [862, 96] on span "Nueva página" at bounding box center [841, 99] width 68 height 7
select select "1"
select select "2"
select select "3"
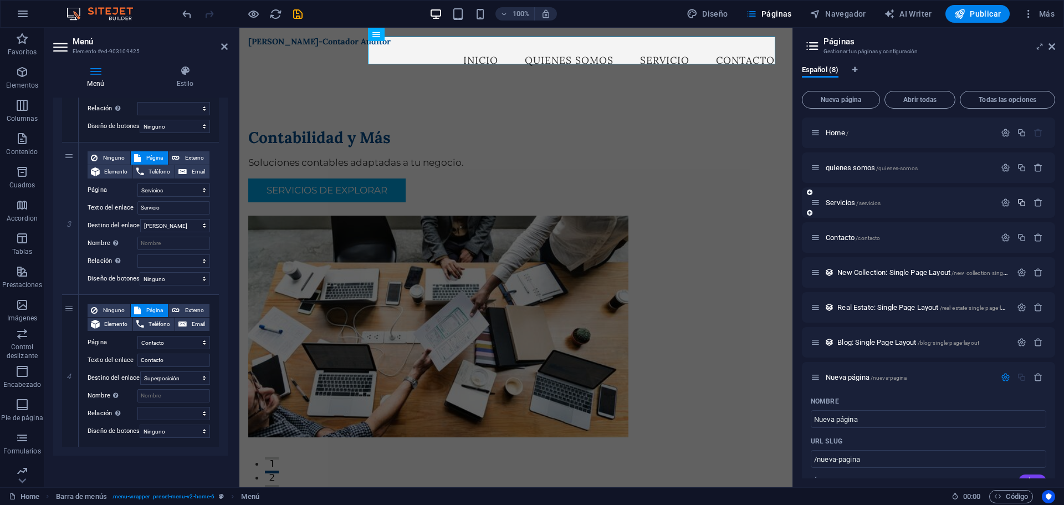
click at [1018, 204] on icon "button" at bounding box center [1021, 202] width 9 height 9
select select "1"
select select "2"
select select "3"
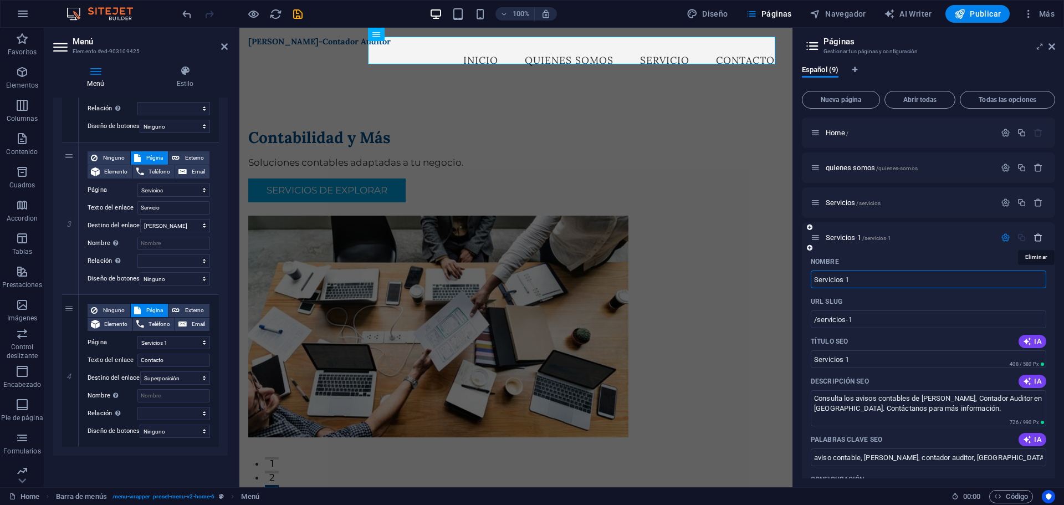
click at [1036, 241] on icon "button" at bounding box center [1037, 237] width 9 height 9
select select "1"
select select "2"
select select "3"
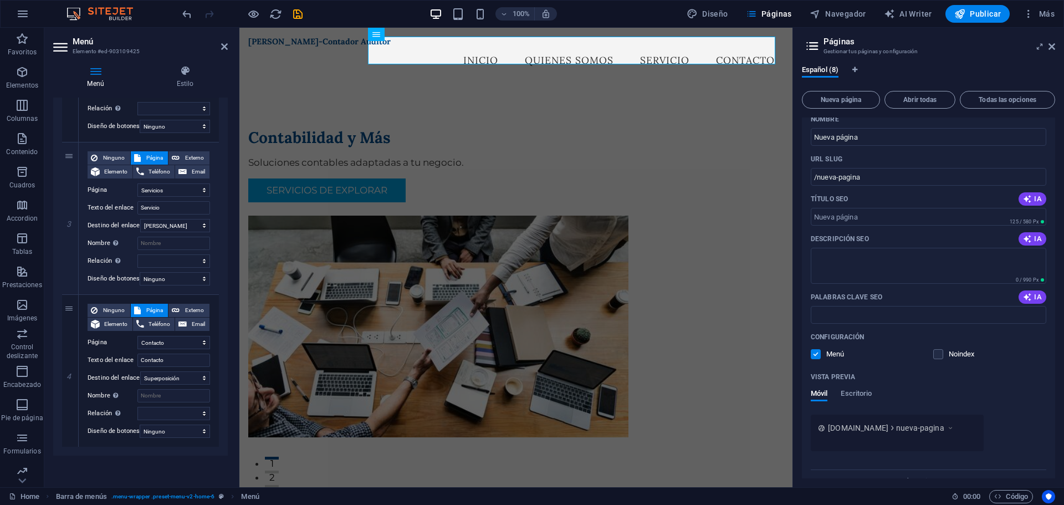
scroll to position [83, 0]
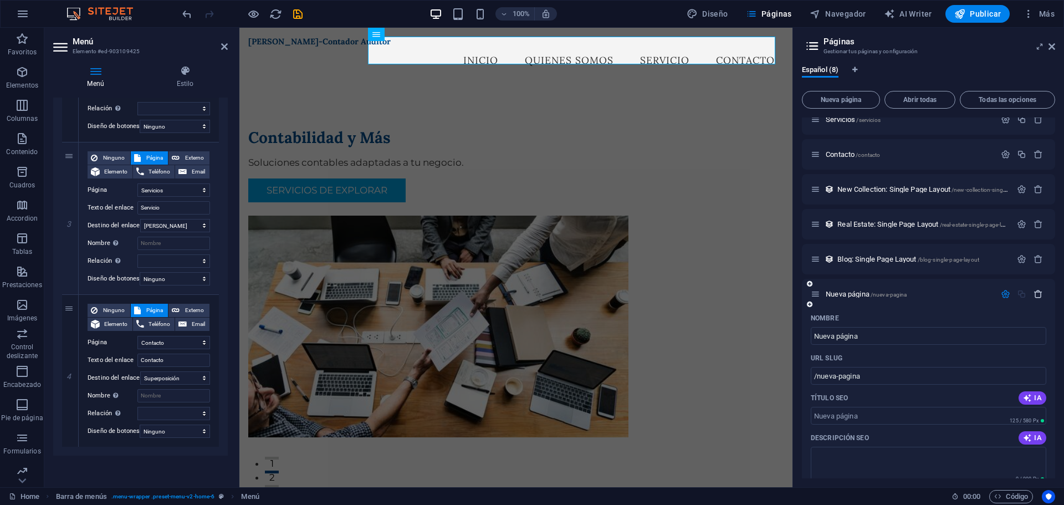
click at [1039, 296] on icon "button" at bounding box center [1037, 293] width 9 height 9
select select "1"
select select "2"
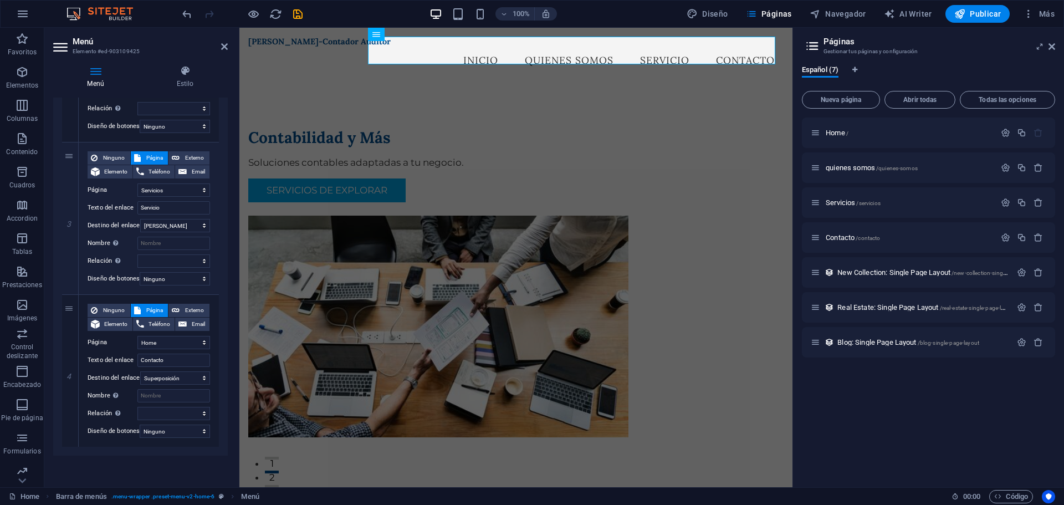
scroll to position [0, 0]
click at [901, 342] on span "Blog: Single Page Layout /blog-single-page-layout" at bounding box center [908, 342] width 142 height 8
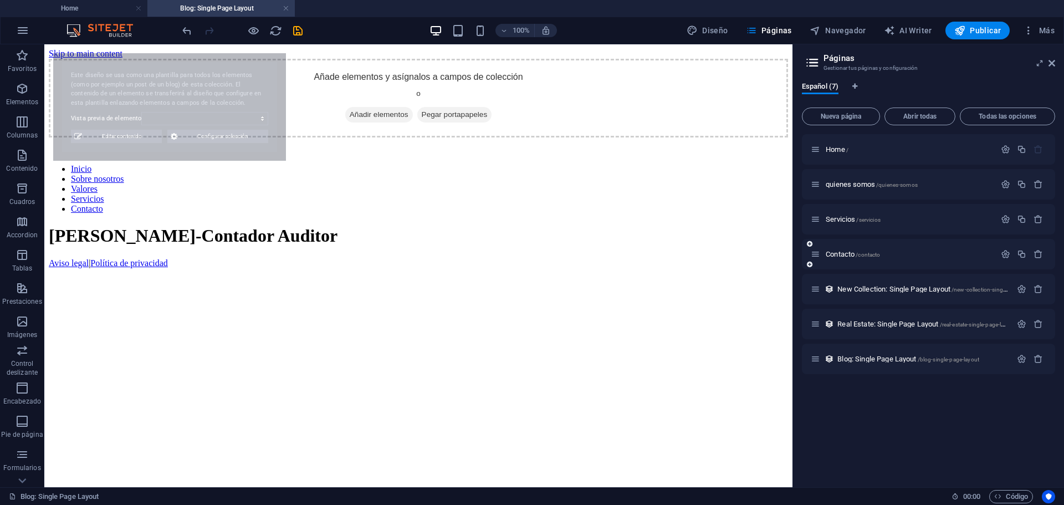
select select "68b877791acd936d2d096e5b"
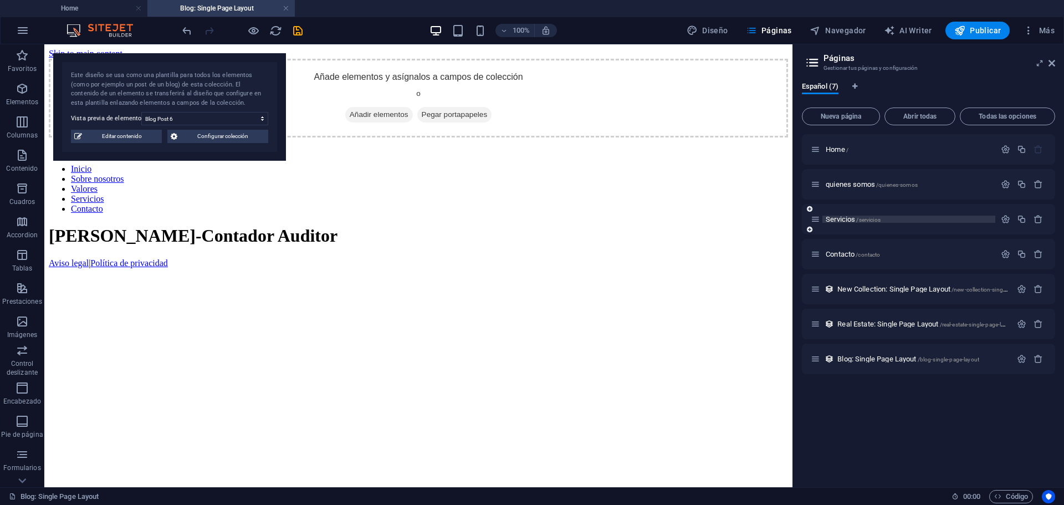
click at [844, 221] on span "Servicios /servicios" at bounding box center [852, 219] width 55 height 8
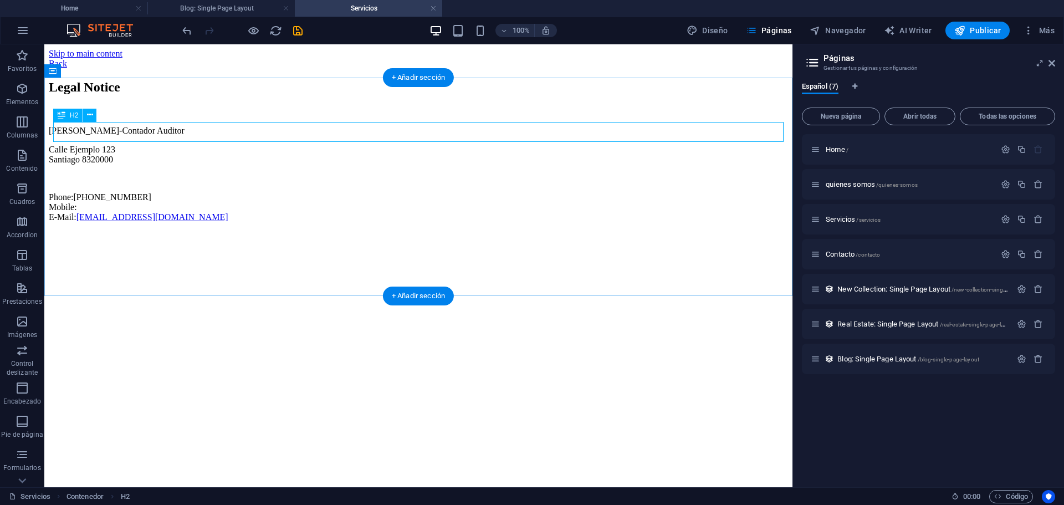
click at [207, 95] on div "Legal Notice" at bounding box center [418, 87] width 739 height 15
click at [429, 78] on div "+ Añadir sección" at bounding box center [418, 77] width 71 height 19
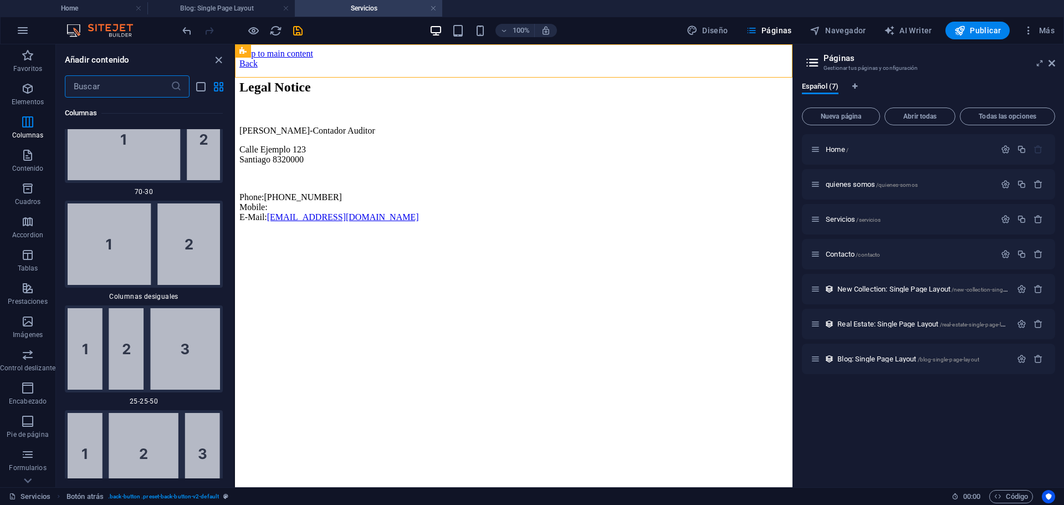
scroll to position [1564, 0]
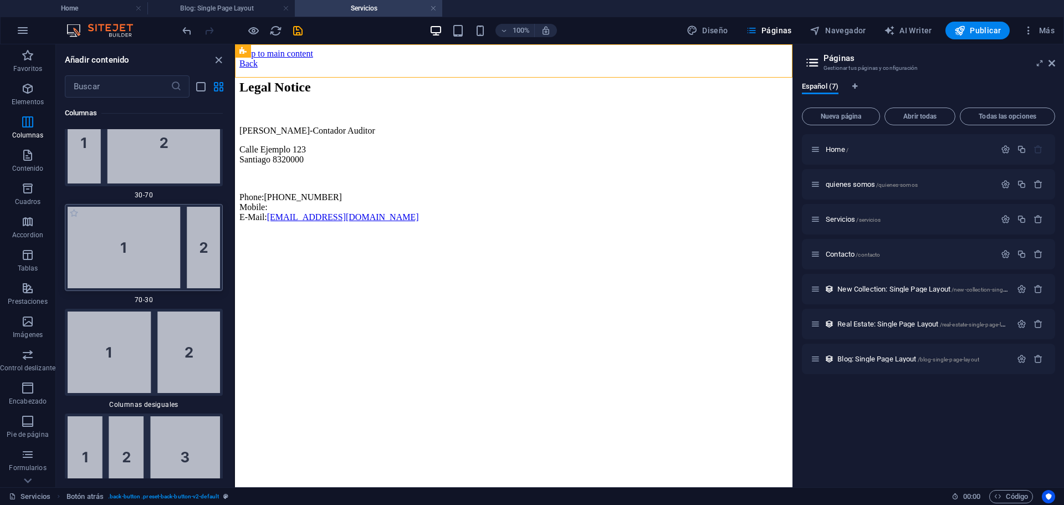
click at [163, 257] on img at bounding box center [144, 247] width 152 height 81
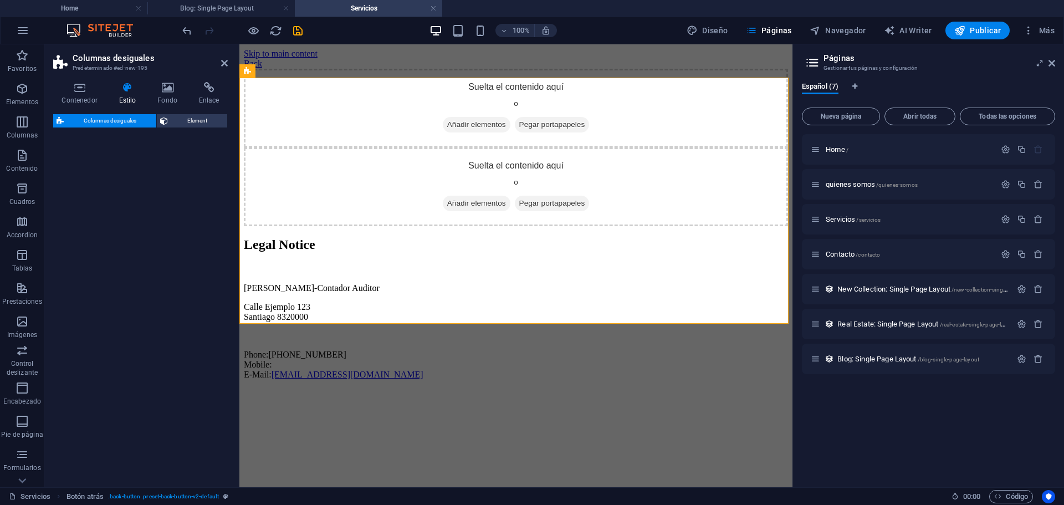
select select "%"
select select "rem"
select select "preset-unequal-columns-v2-5-70-30"
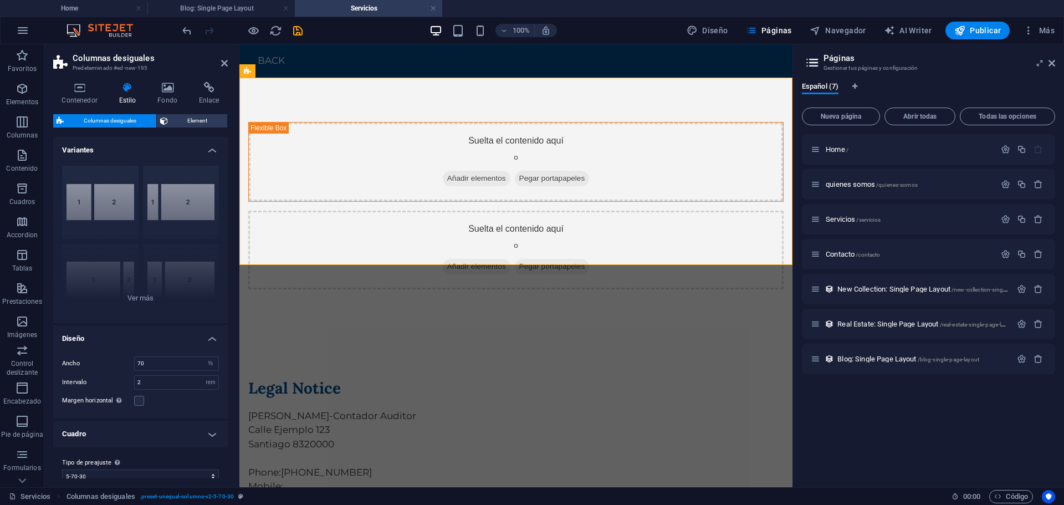
click at [179, 150] on h4 "Variantes" at bounding box center [140, 147] width 175 height 20
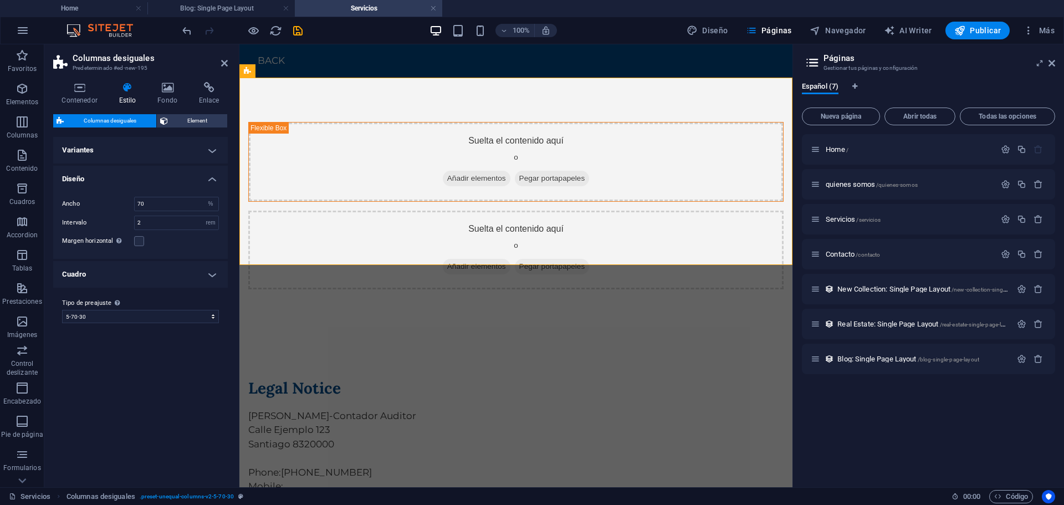
click at [179, 150] on h4 "Variantes" at bounding box center [140, 150] width 175 height 27
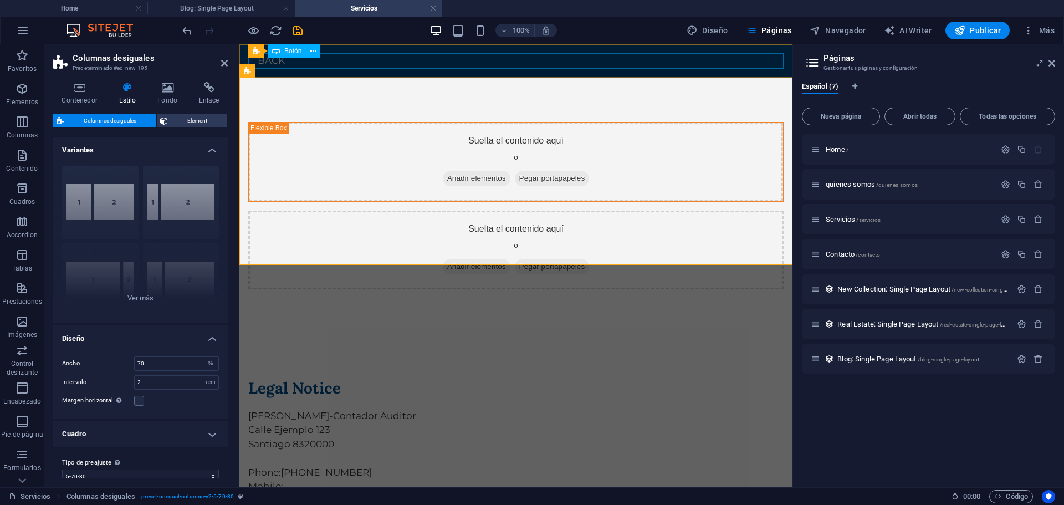
click at [280, 63] on div "Back" at bounding box center [515, 61] width 535 height 16
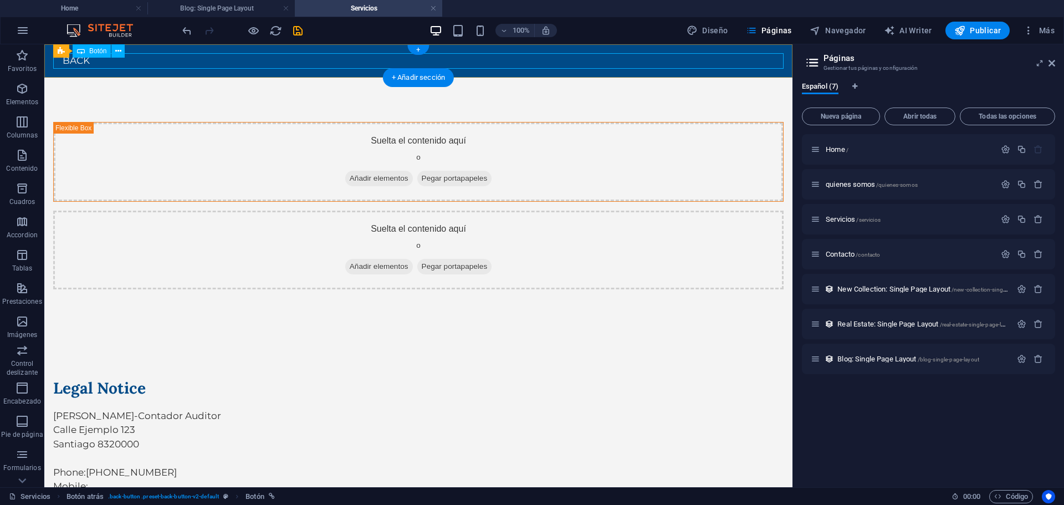
click at [71, 68] on div "Back" at bounding box center [418, 61] width 730 height 16
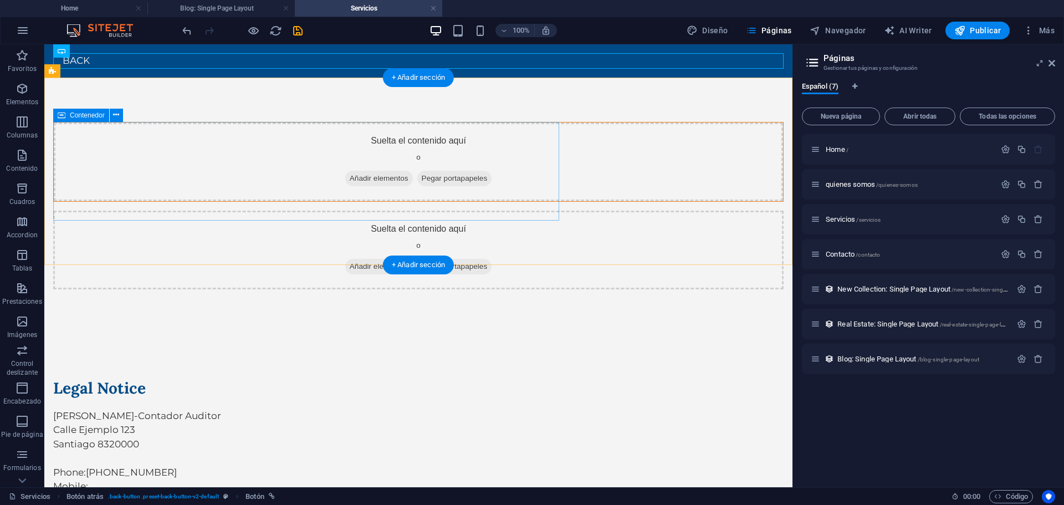
click at [131, 148] on div "Suelta el contenido aquí o Añadir elementos Pegar portapapeles" at bounding box center [418, 161] width 729 height 79
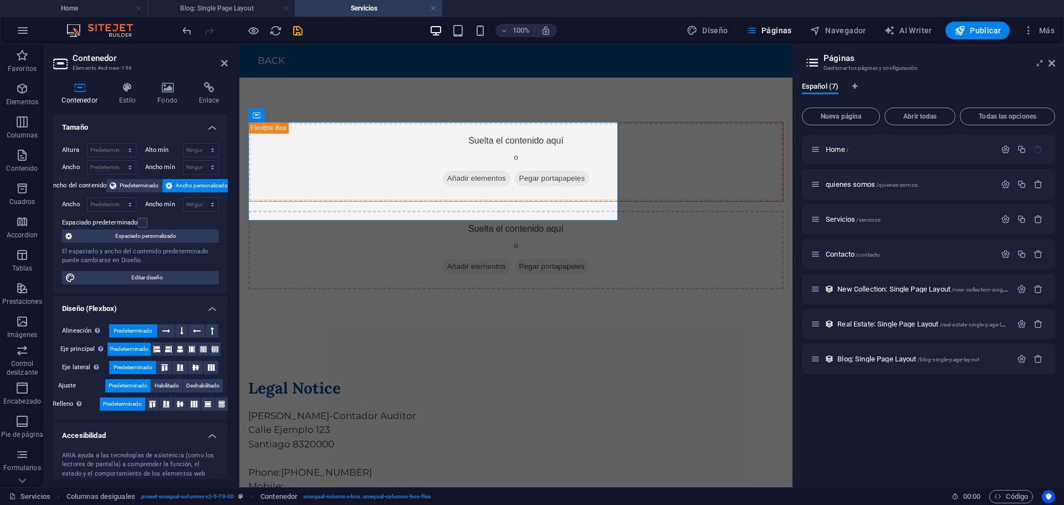
click at [228, 59] on aside "Contenedor Elemento #ed-new-196 Contenedor Estilo Fondo Enlace Tamaño Altura Pr…" at bounding box center [141, 265] width 195 height 443
click at [226, 63] on icon at bounding box center [224, 63] width 7 height 9
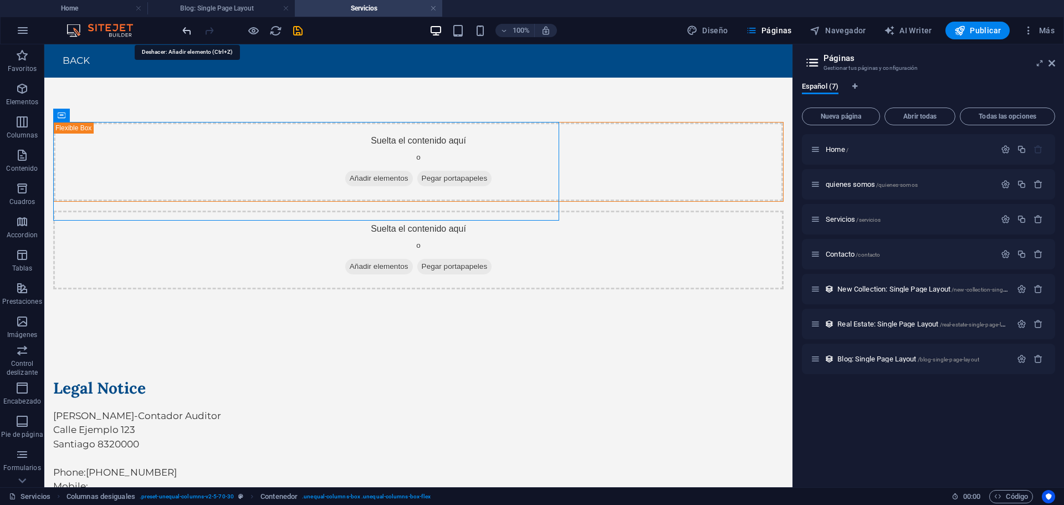
click at [184, 36] on icon "undo" at bounding box center [187, 30] width 13 height 13
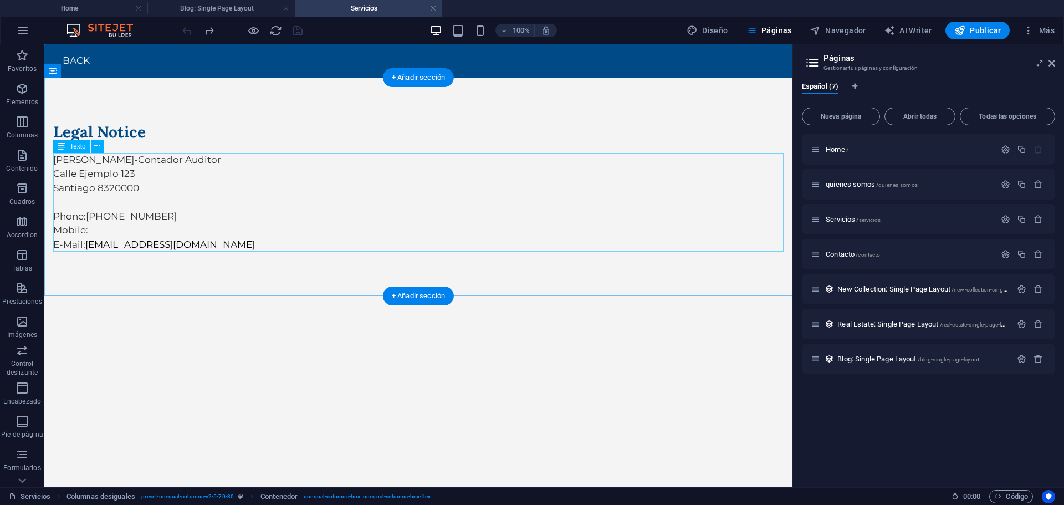
click at [385, 171] on div "Esteban Jara-Contador Auditor Calle Ejemplo 123 Santiago 8320000 Phone: +56 9 1…" at bounding box center [418, 202] width 730 height 99
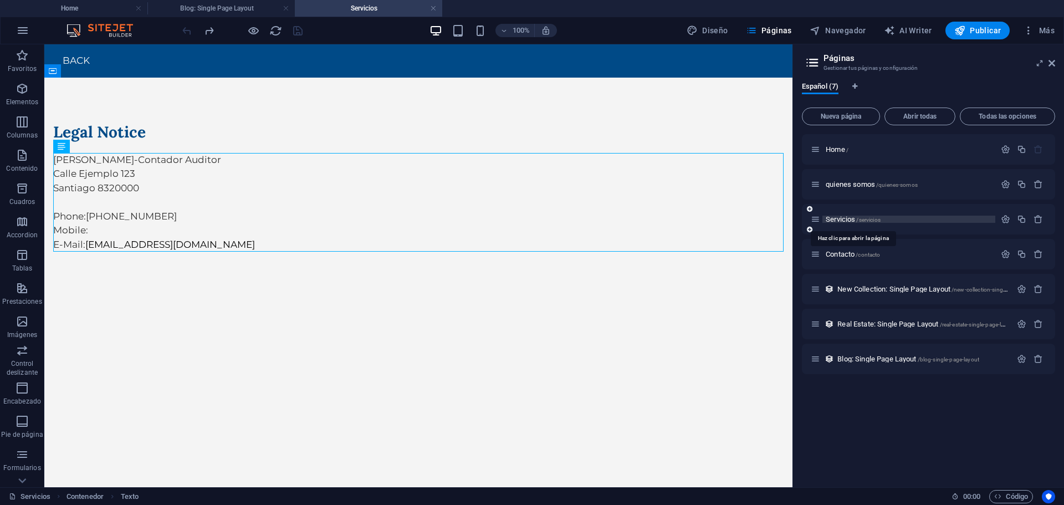
click at [844, 220] on span "Servicios /servicios" at bounding box center [852, 219] width 55 height 8
click at [847, 184] on span "quienes somos /quienes-somos" at bounding box center [871, 184] width 92 height 8
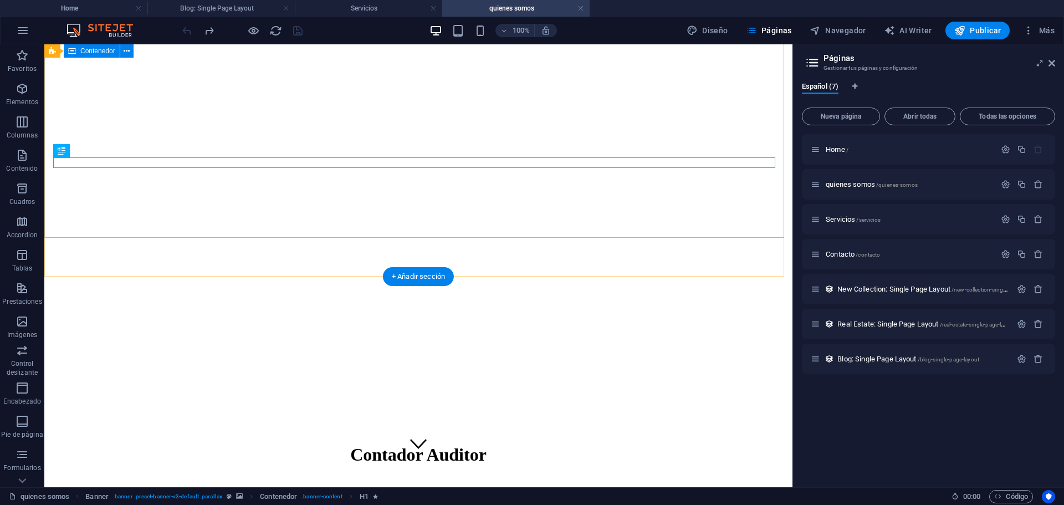
scroll to position [0, 0]
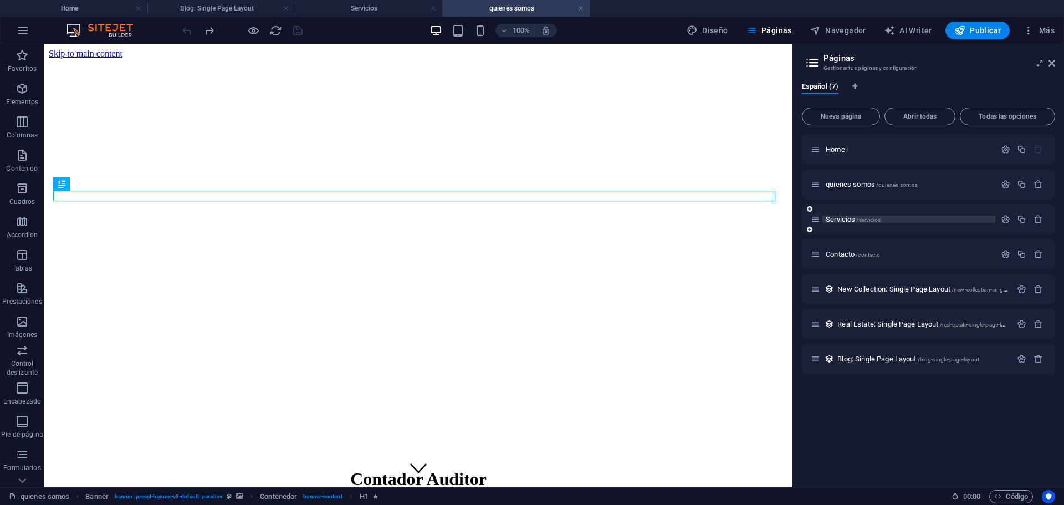
click at [849, 218] on span "Servicios /servicios" at bounding box center [852, 219] width 55 height 8
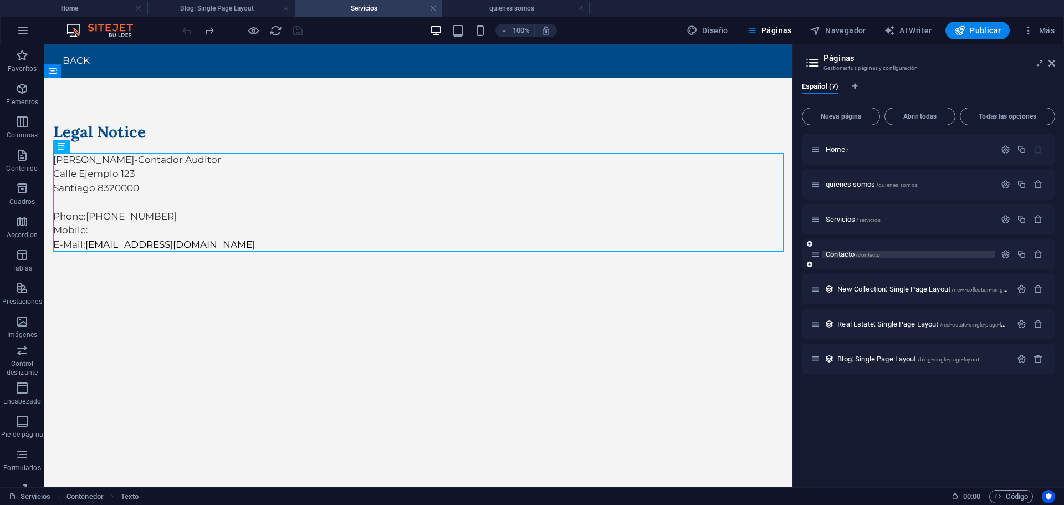
click at [838, 252] on span "Contacto /contacto" at bounding box center [852, 254] width 54 height 8
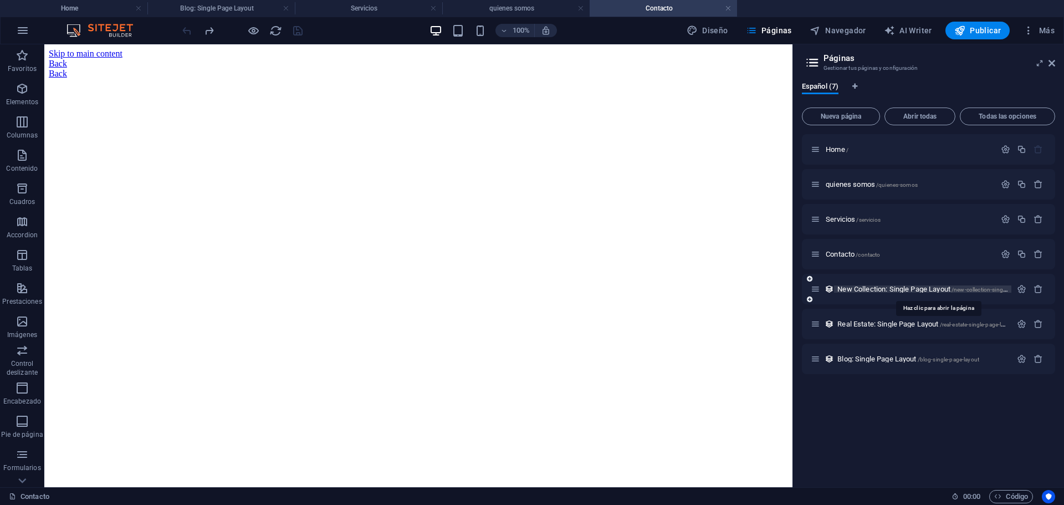
click at [856, 291] on span "New Collection: Single Page Layout /new-collection-single-page-layout" at bounding box center [937, 289] width 201 height 8
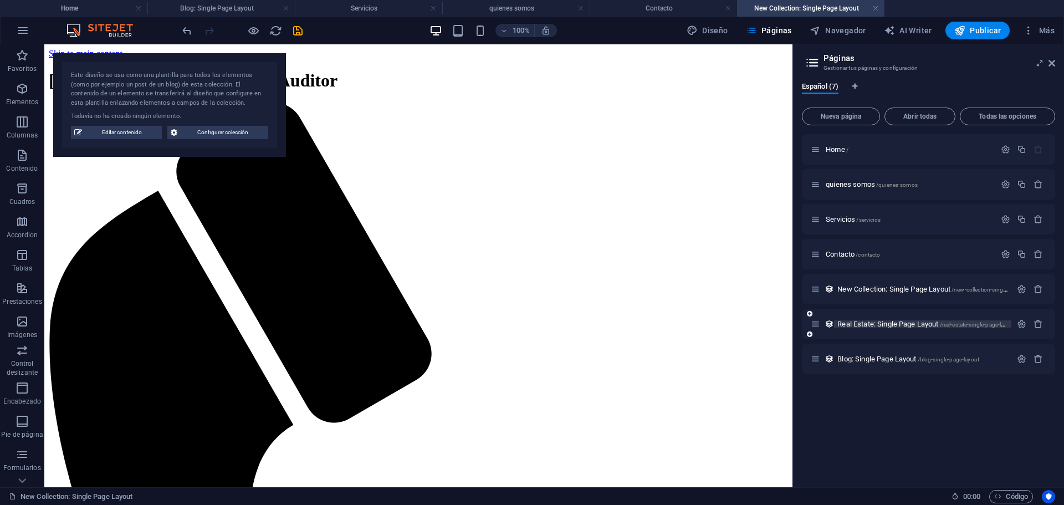
click at [848, 324] on span "Real Estate: Single Page Layout /real-estate-single-page-layout" at bounding box center [926, 324] width 178 height 8
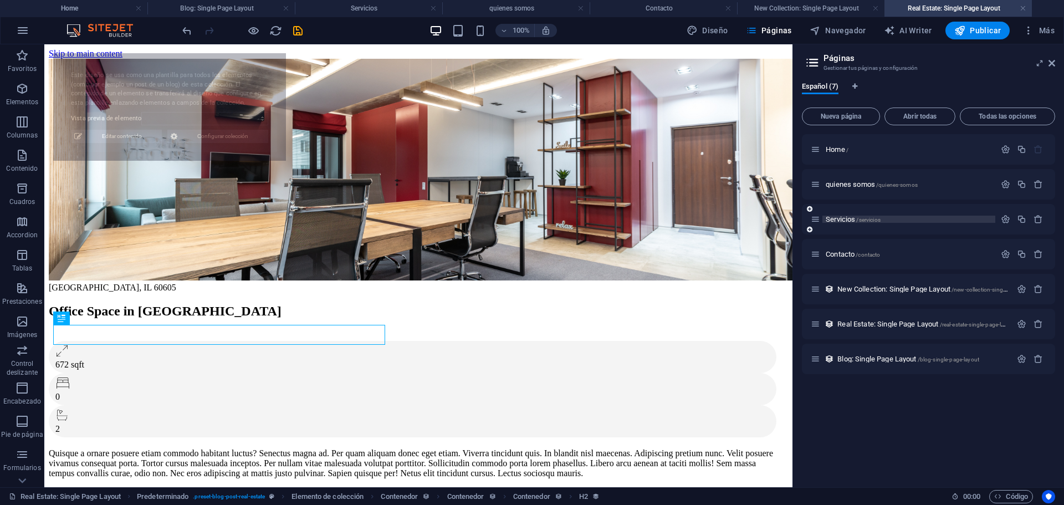
select select "68b877791acd936d2d096e64"
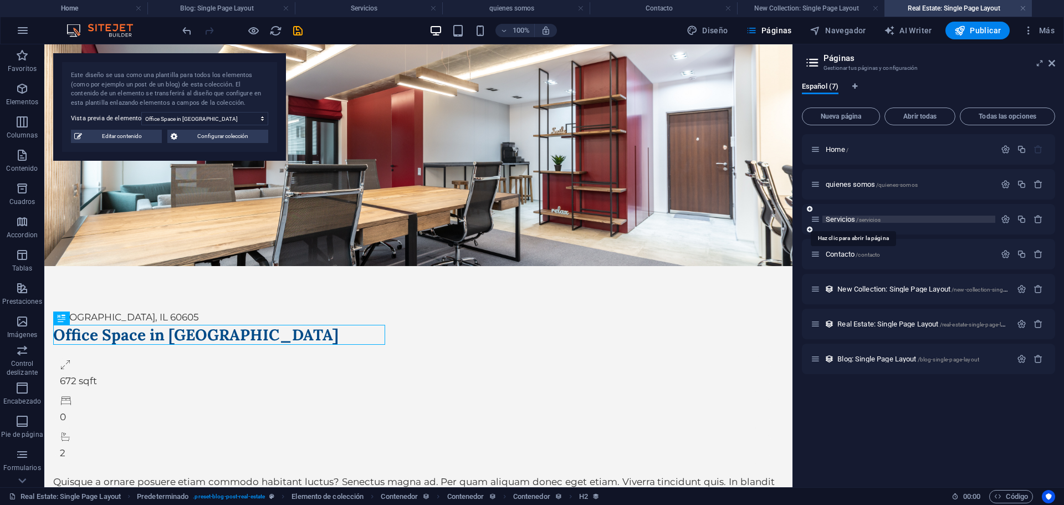
click at [842, 217] on span "Servicios /servicios" at bounding box center [852, 219] width 55 height 8
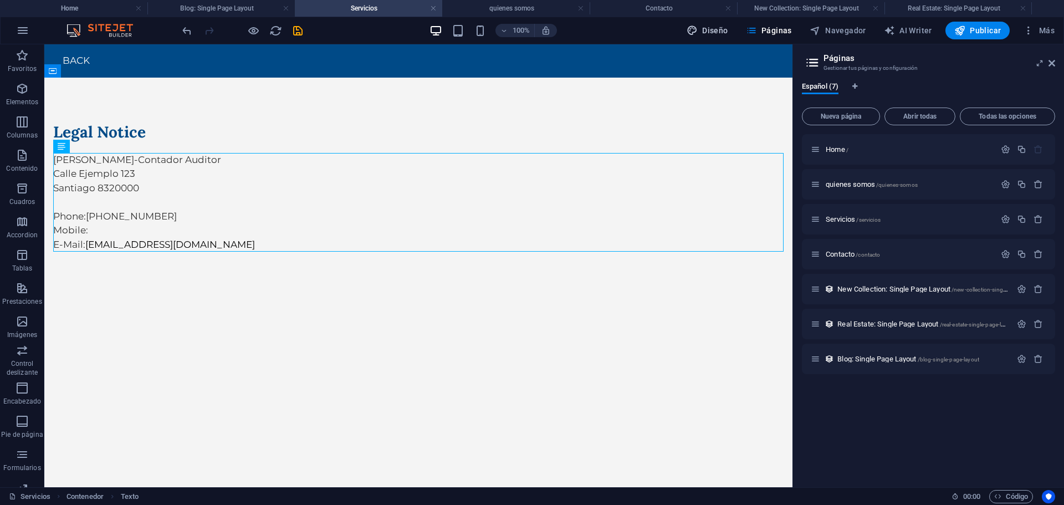
drag, startPoint x: 710, startPoint y: 28, endPoint x: 704, endPoint y: 31, distance: 6.7
click at [710, 28] on span "Diseño" at bounding box center [707, 30] width 42 height 11
select select "px"
select select "200"
select select "px"
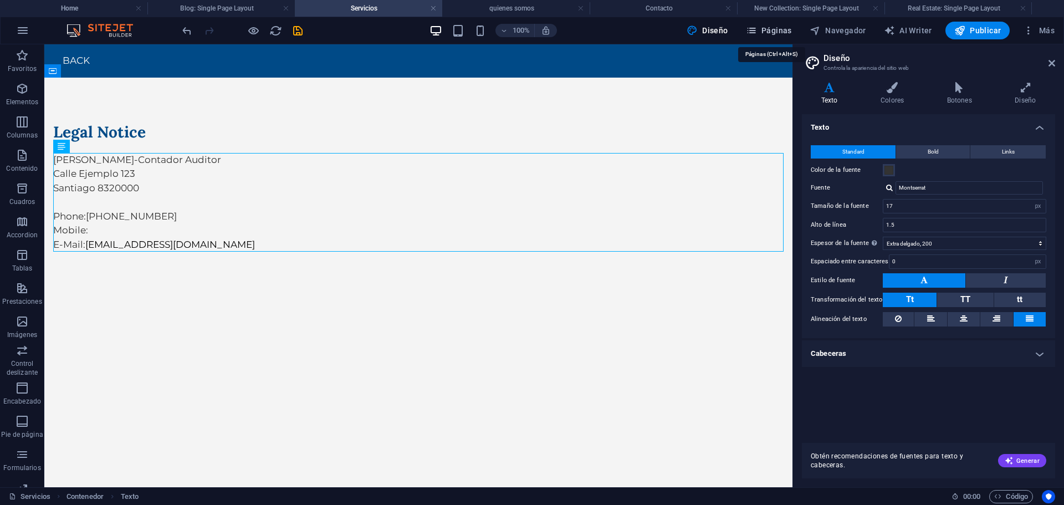
click at [770, 26] on span "Páginas" at bounding box center [769, 30] width 46 height 11
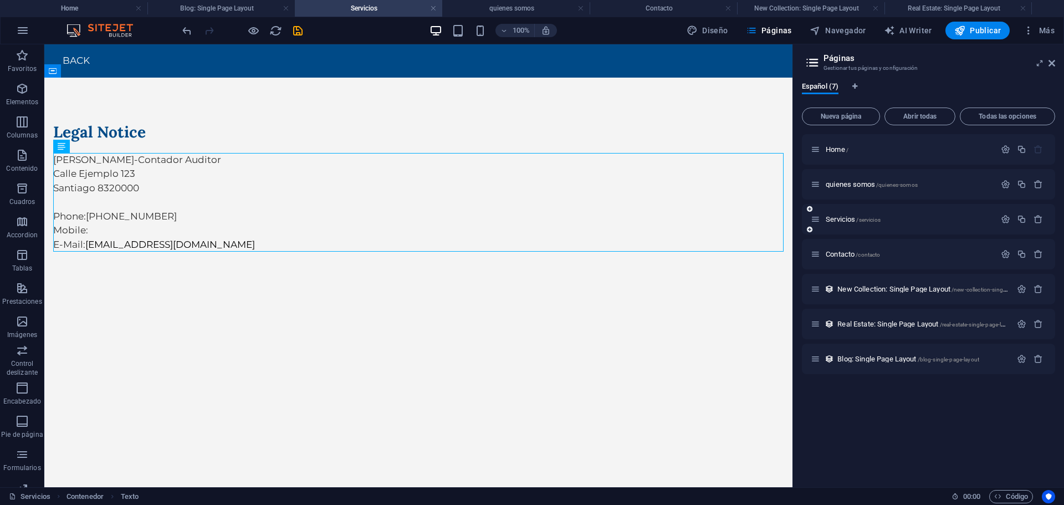
click at [838, 209] on div "Servicios /servicios" at bounding box center [928, 219] width 253 height 30
click at [838, 218] on span "Servicios /servicios" at bounding box center [852, 219] width 55 height 8
click at [29, 93] on span "Elementos" at bounding box center [22, 95] width 44 height 27
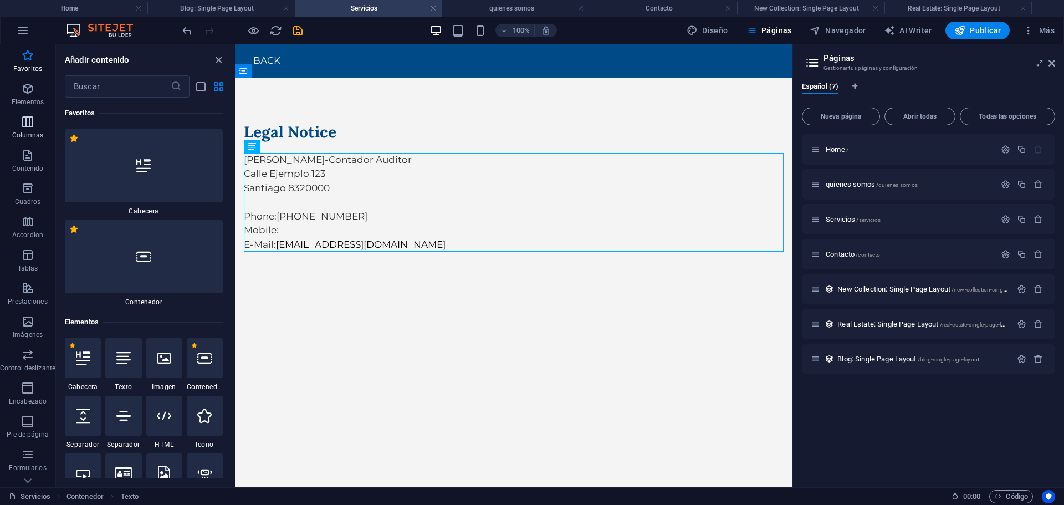
click at [33, 126] on icon "button" at bounding box center [27, 121] width 13 height 13
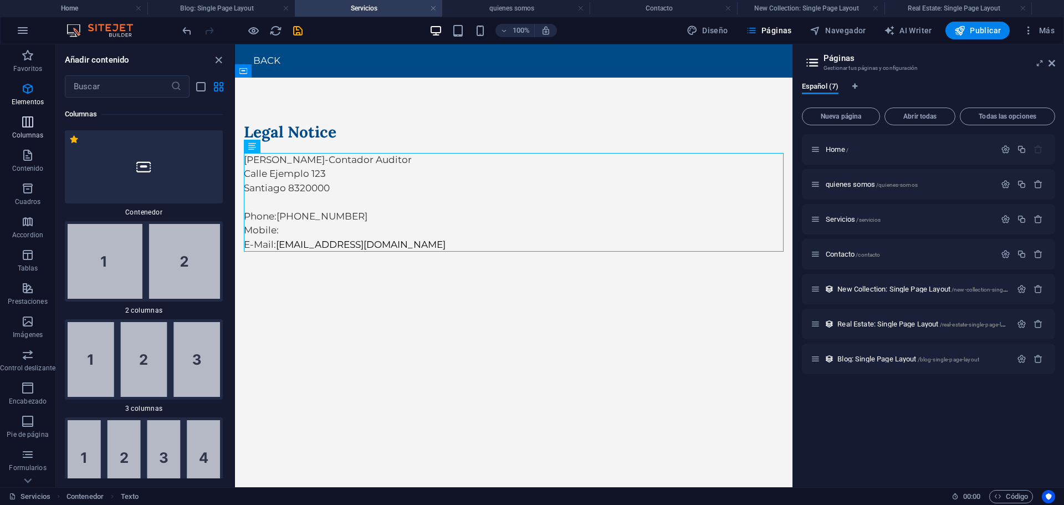
scroll to position [639, 0]
click at [40, 167] on p "Contenido" at bounding box center [28, 168] width 32 height 9
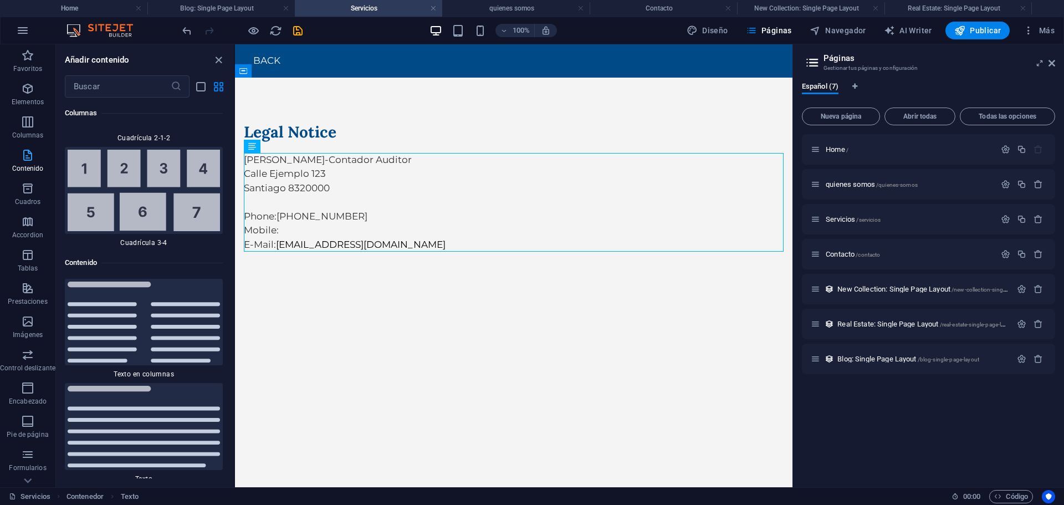
scroll to position [3758, 0]
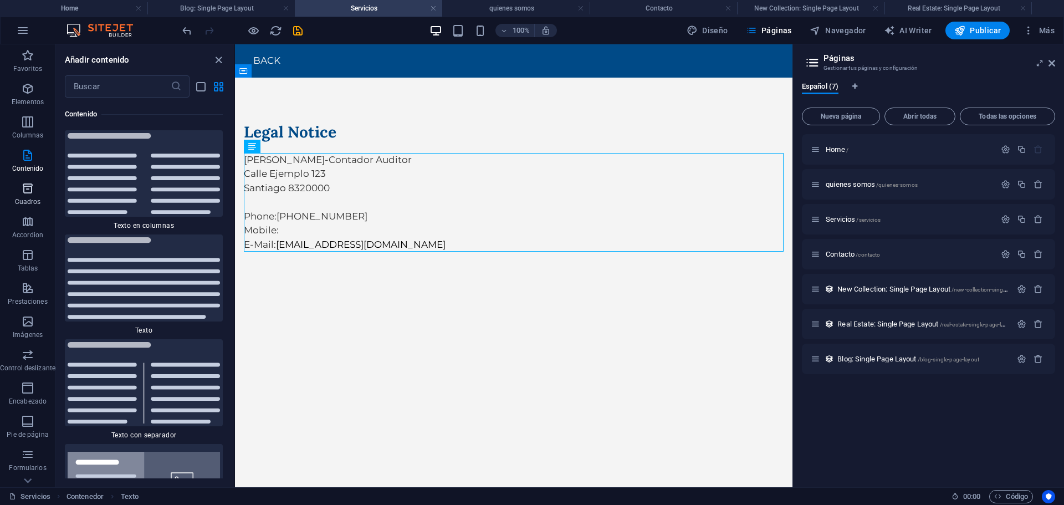
click at [42, 197] on span "Cuadros" at bounding box center [27, 195] width 55 height 27
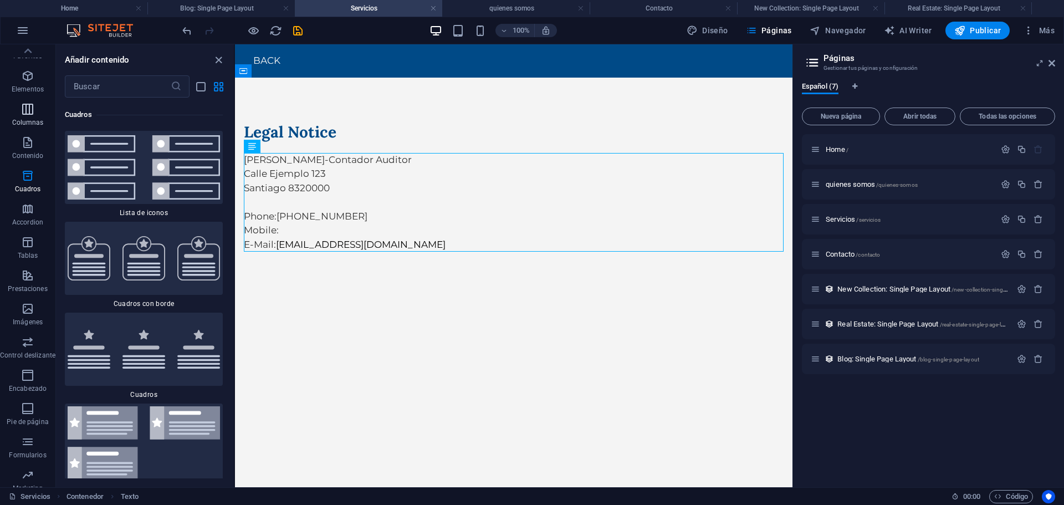
scroll to position [0, 0]
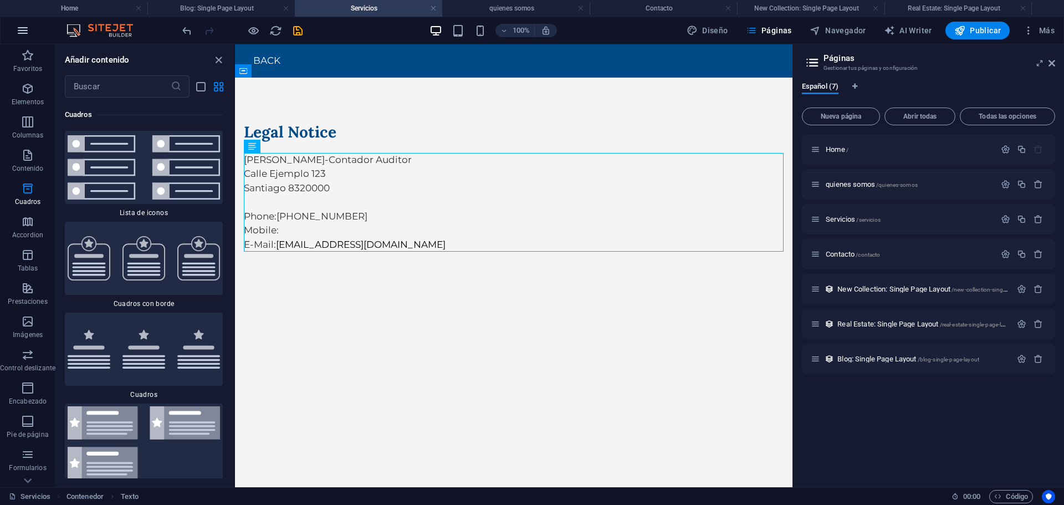
click at [27, 36] on icon "button" at bounding box center [22, 30] width 13 height 13
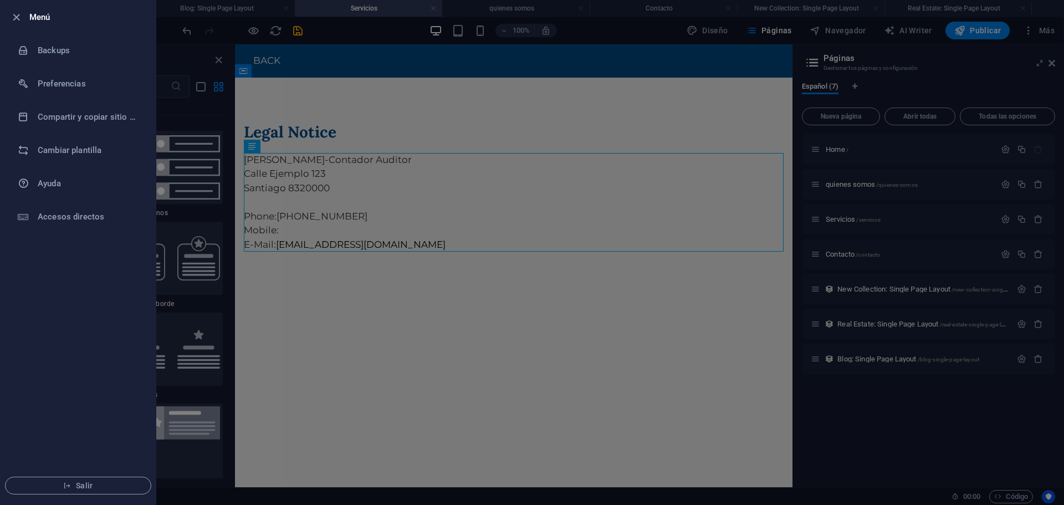
click at [447, 121] on div at bounding box center [532, 252] width 1064 height 505
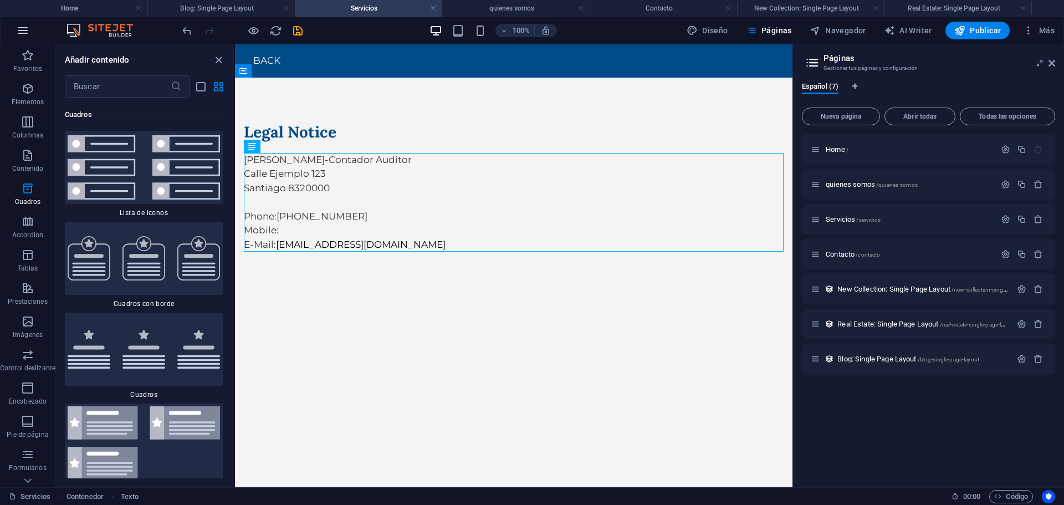
click at [27, 34] on icon "button" at bounding box center [22, 30] width 13 height 13
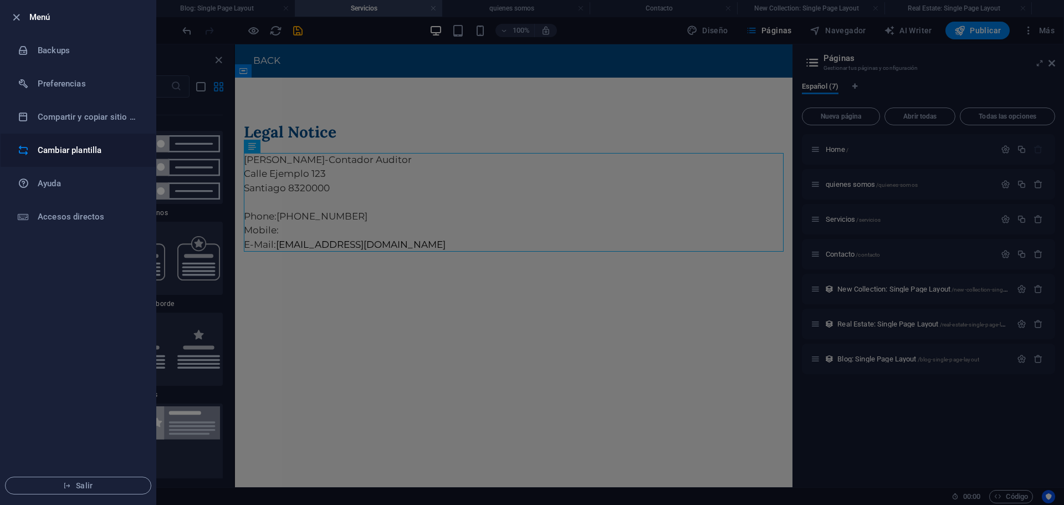
click at [64, 142] on li "Cambiar plantilla" at bounding box center [78, 150] width 155 height 33
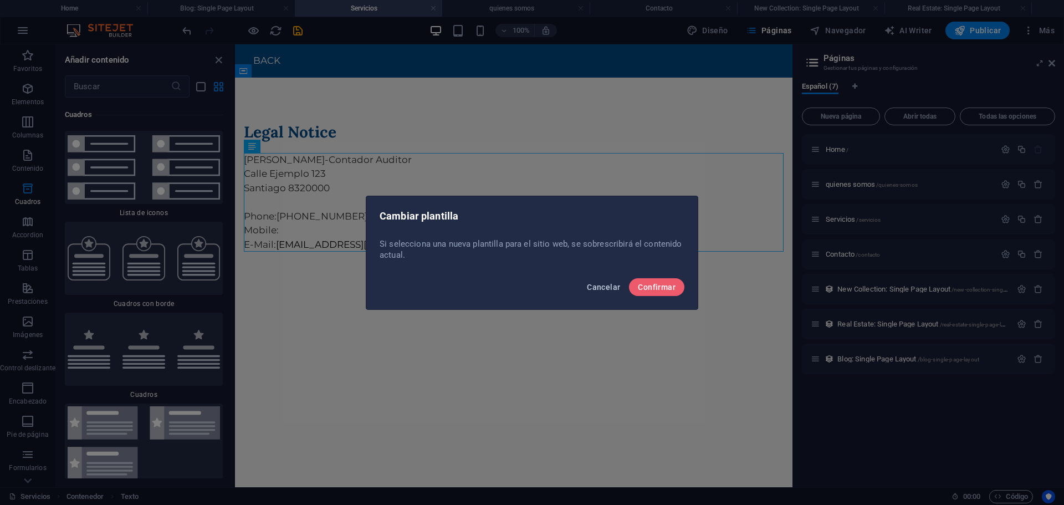
click at [606, 286] on span "Cancelar" at bounding box center [603, 287] width 33 height 9
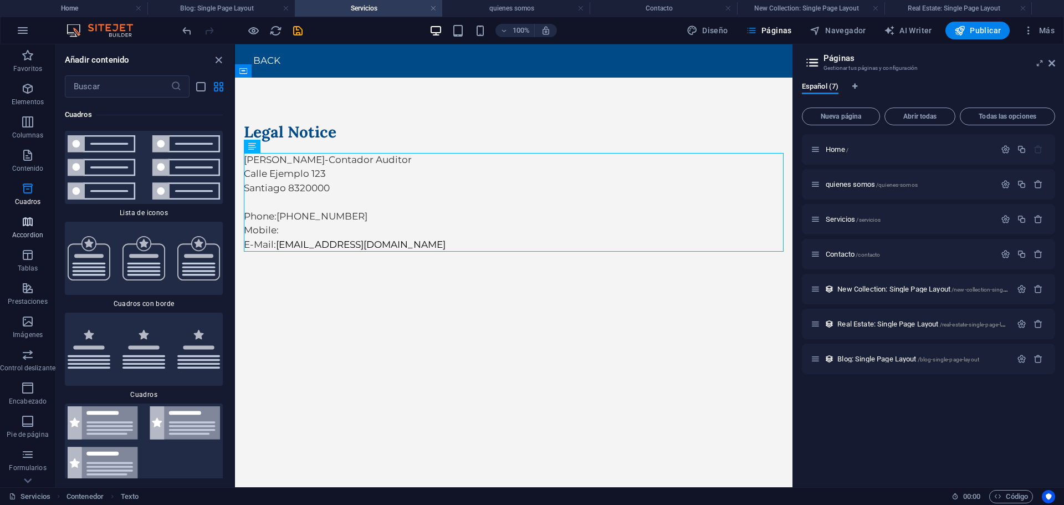
click at [33, 236] on p "Accordion" at bounding box center [27, 234] width 31 height 9
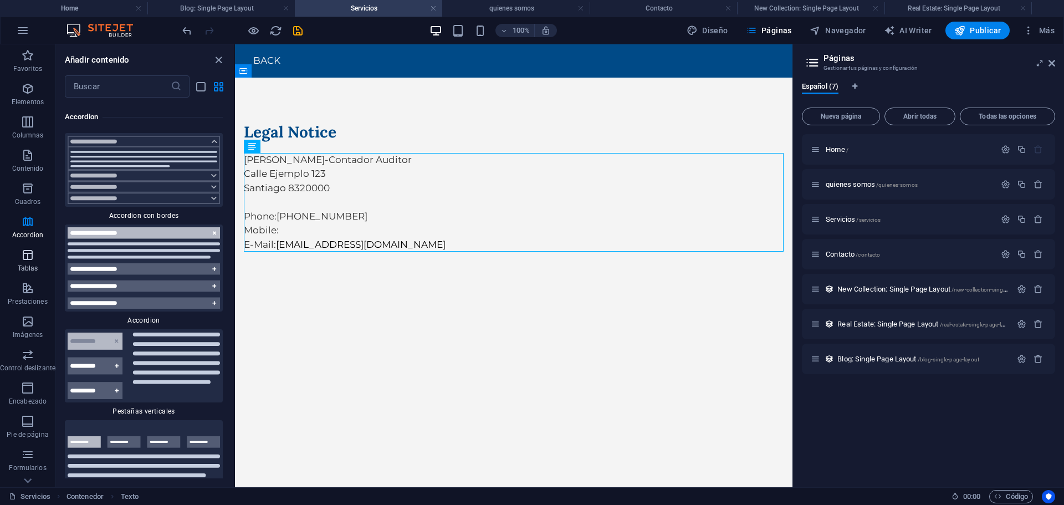
click at [27, 265] on p "Tablas" at bounding box center [28, 268] width 20 height 9
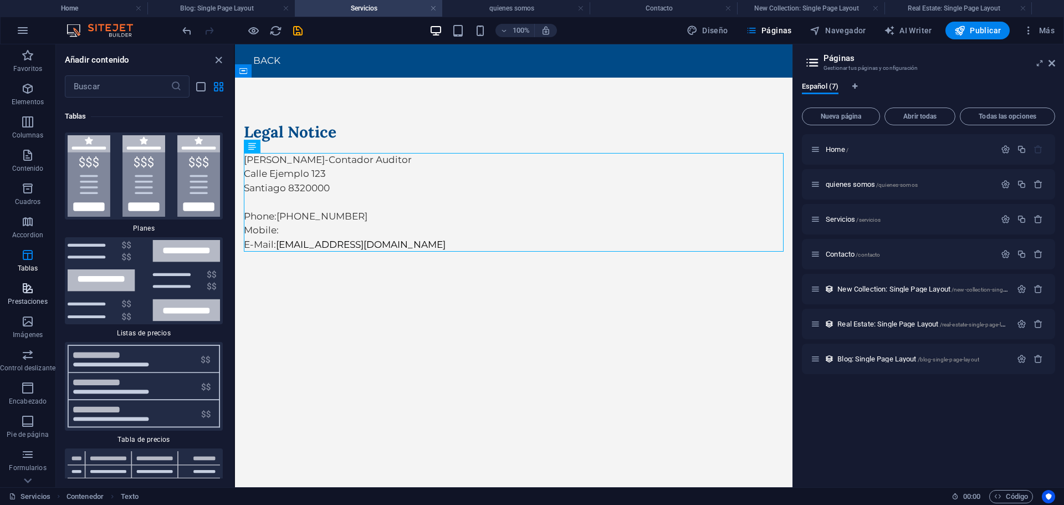
scroll to position [7498, 0]
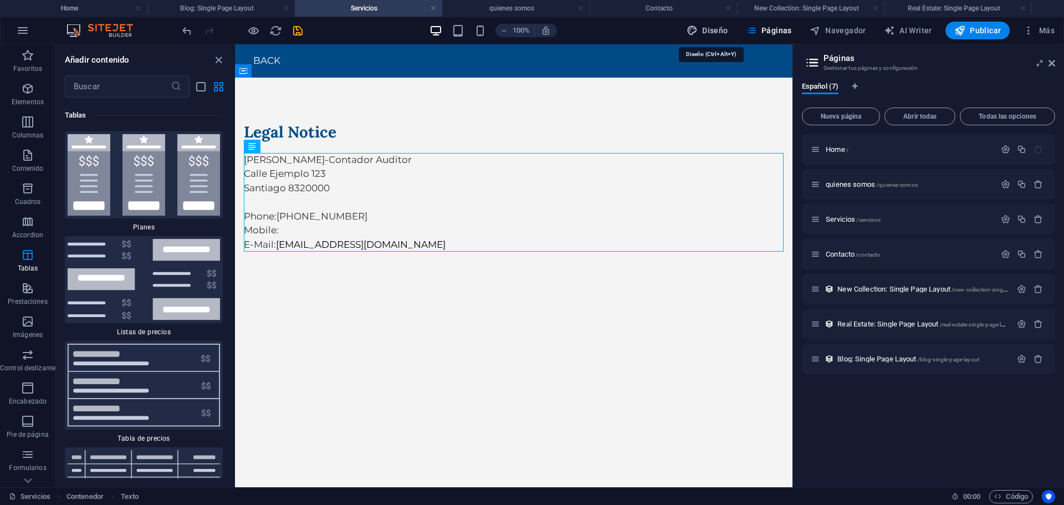
click at [718, 33] on span "Diseño" at bounding box center [707, 30] width 42 height 11
select select "px"
select select "200"
select select "px"
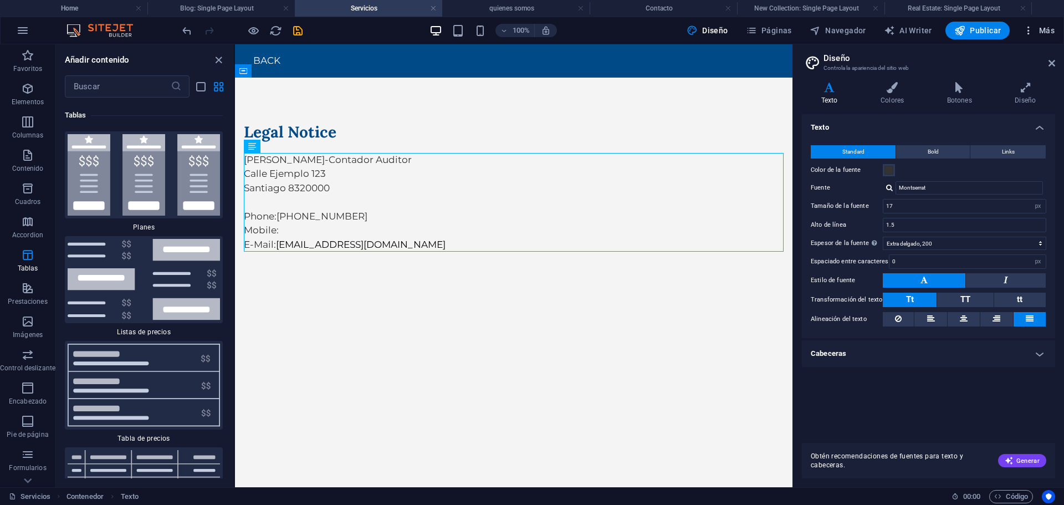
click at [1030, 32] on icon "button" at bounding box center [1028, 30] width 11 height 11
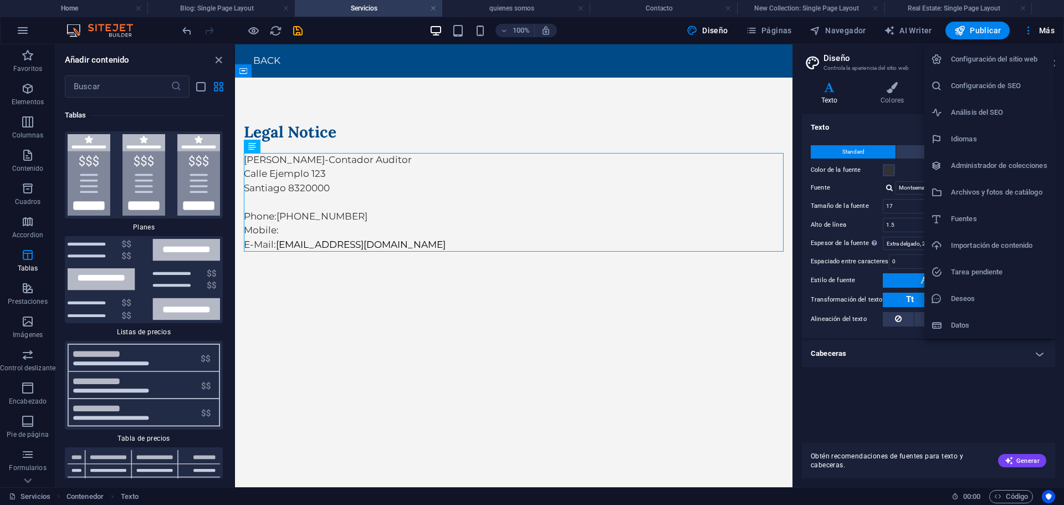
click at [958, 433] on div at bounding box center [532, 252] width 1064 height 505
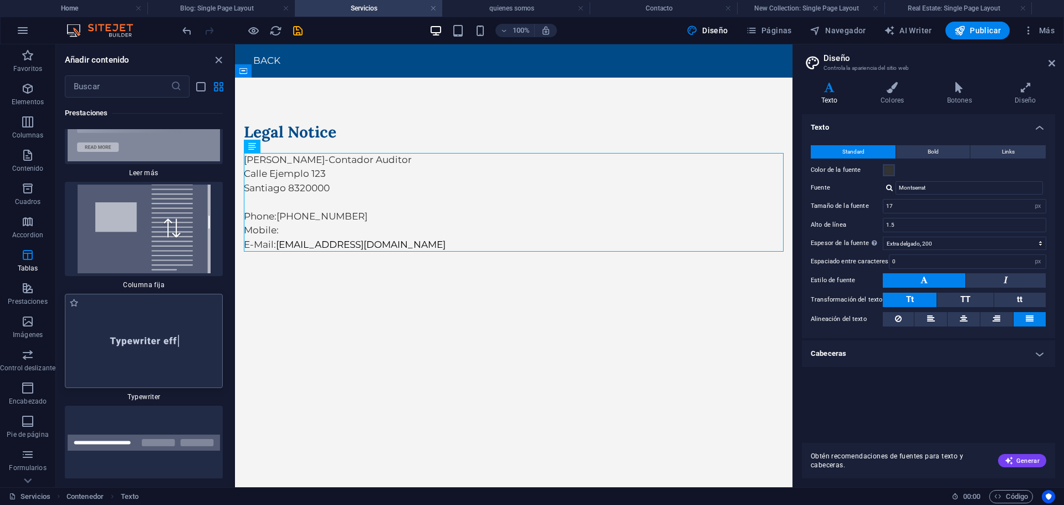
scroll to position [8551, 0]
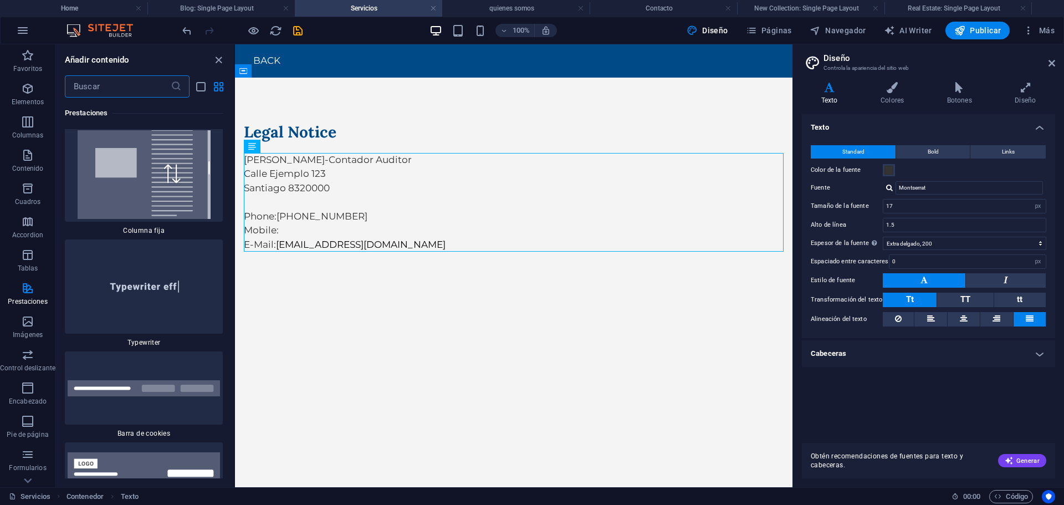
click at [104, 93] on input "text" at bounding box center [118, 86] width 106 height 22
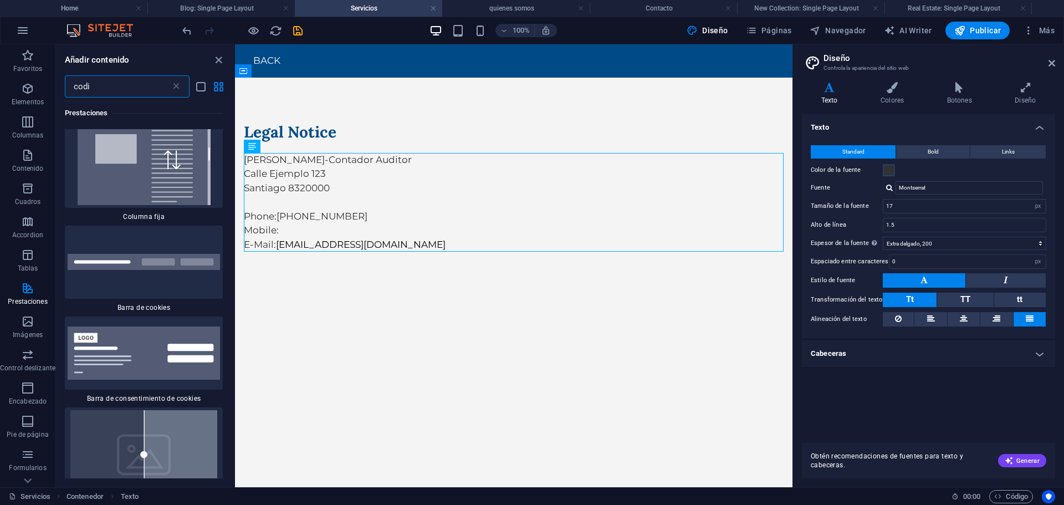
scroll to position [0, 0]
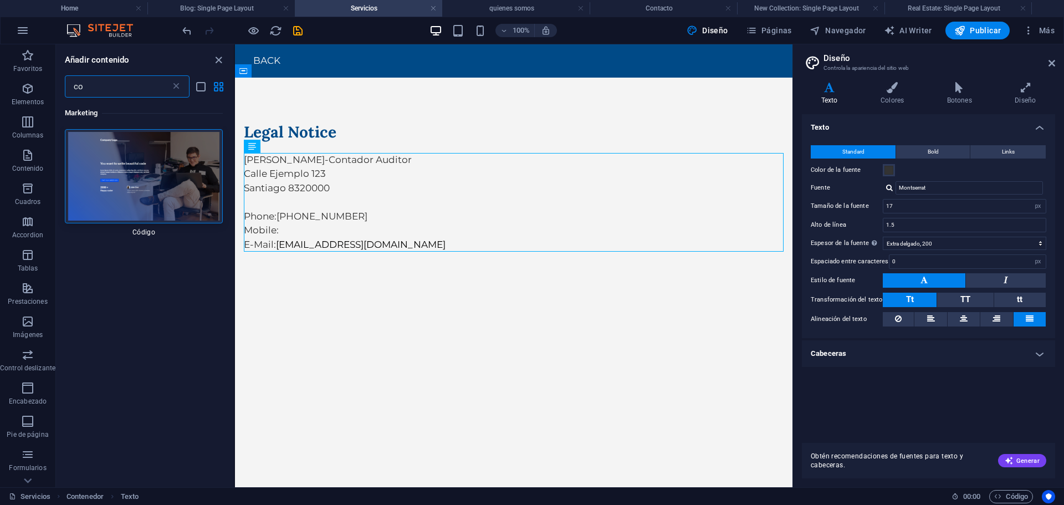
type input "c"
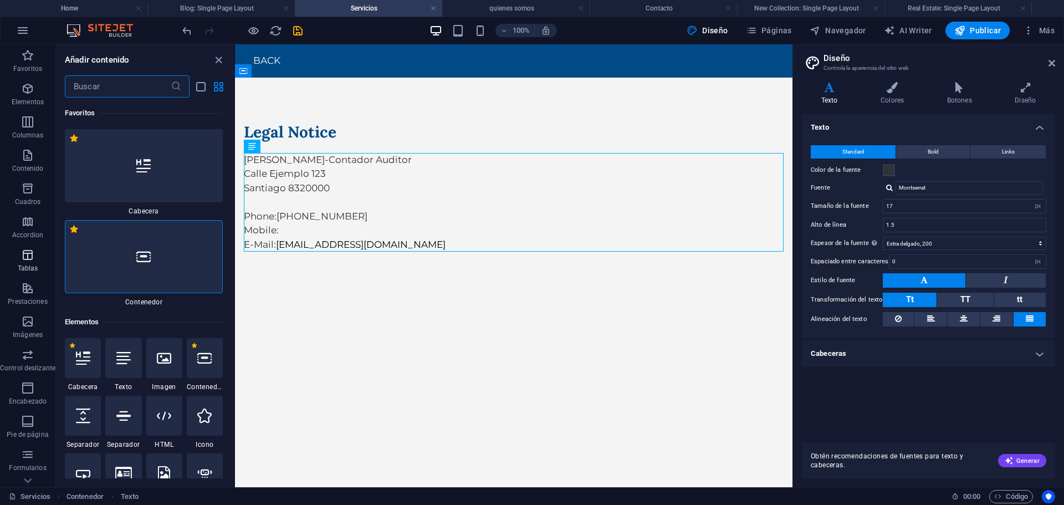
click at [36, 253] on span "Tablas" at bounding box center [27, 261] width 55 height 27
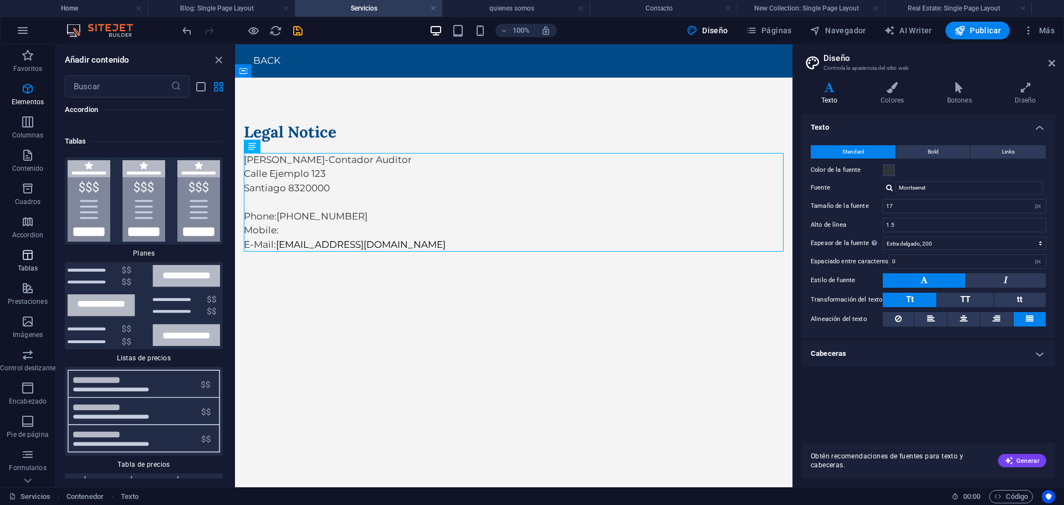
scroll to position [7498, 0]
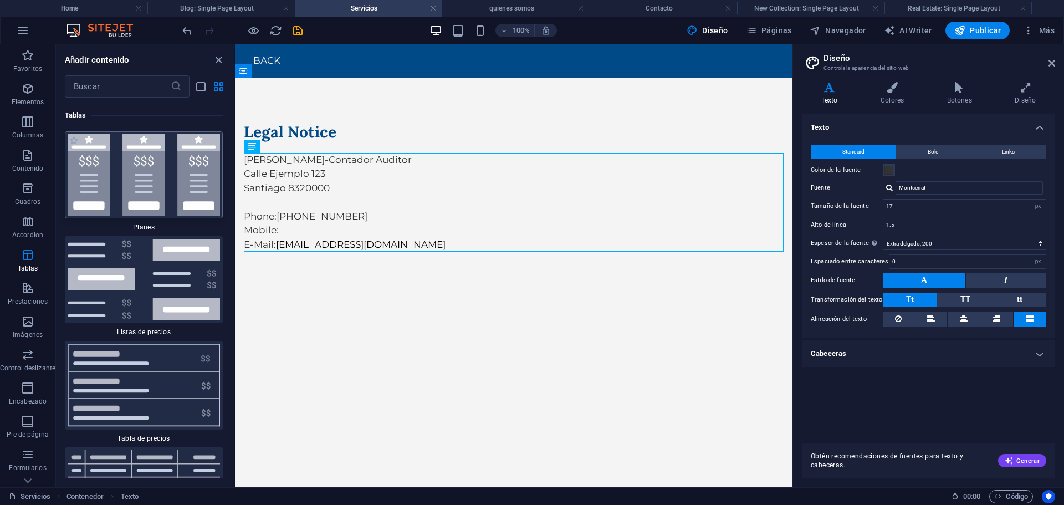
click at [173, 182] on img at bounding box center [144, 174] width 152 height 81
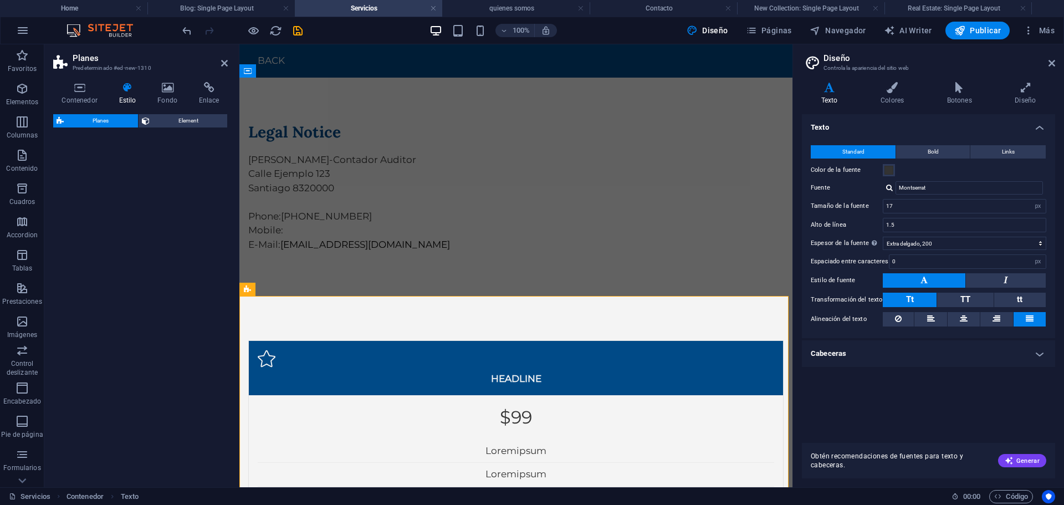
select select "rem"
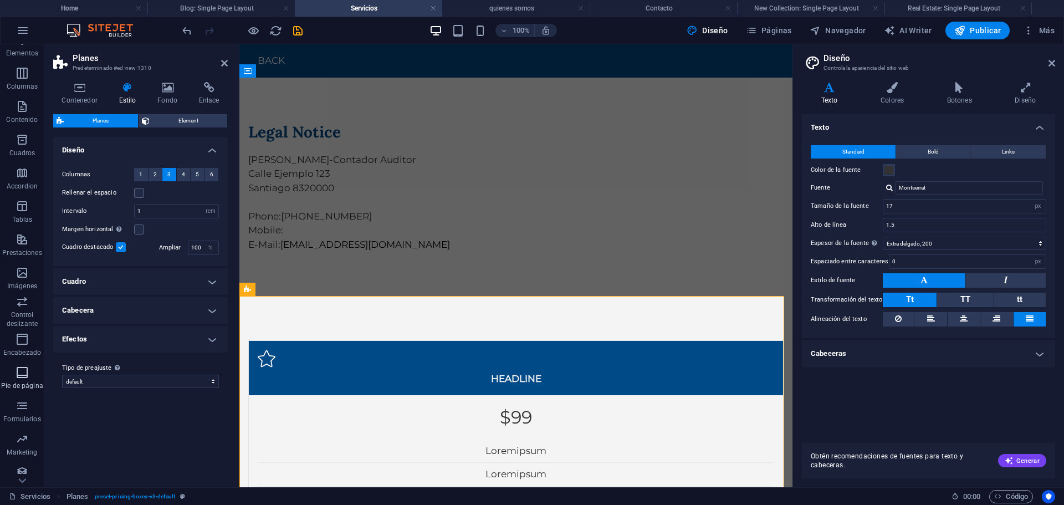
scroll to position [56, 0]
click at [23, 151] on span "Cuadros" at bounding box center [22, 139] width 44 height 27
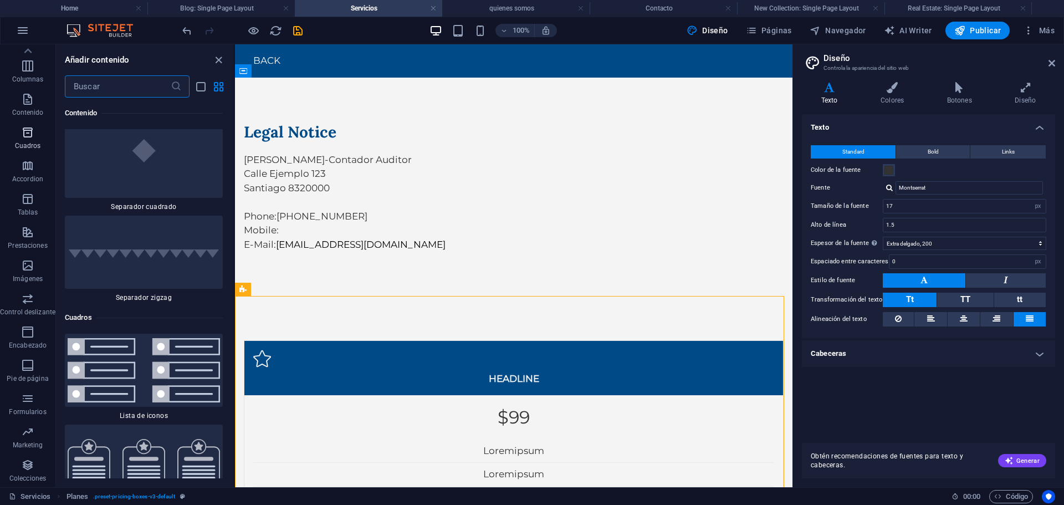
scroll to position [5992, 0]
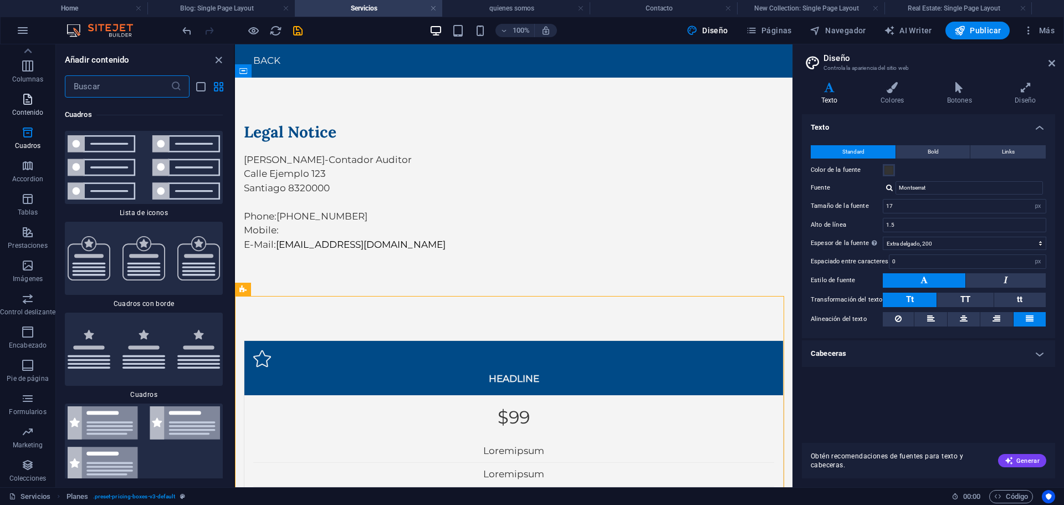
click at [23, 105] on icon "button" at bounding box center [27, 99] width 13 height 13
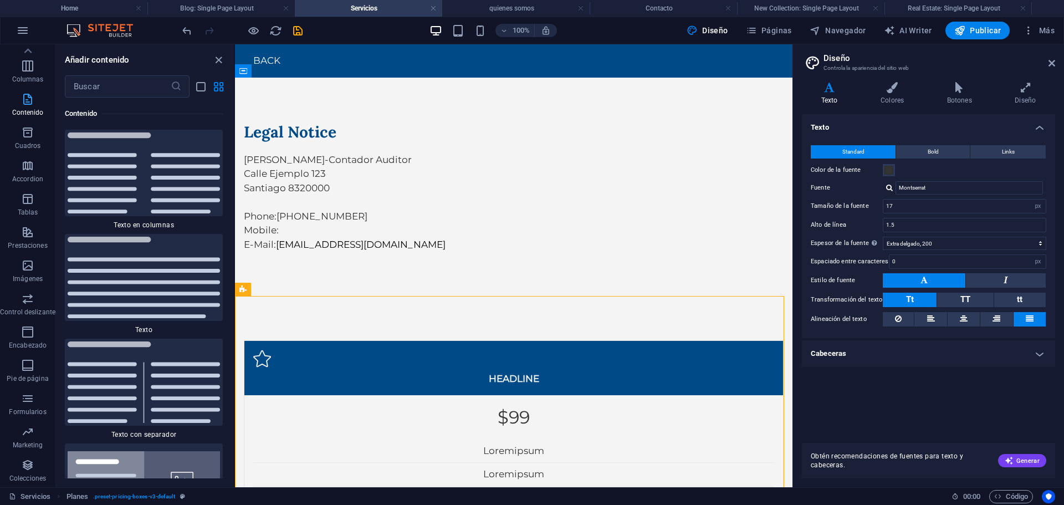
scroll to position [3758, 0]
click at [39, 134] on span "Cuadros" at bounding box center [27, 139] width 55 height 27
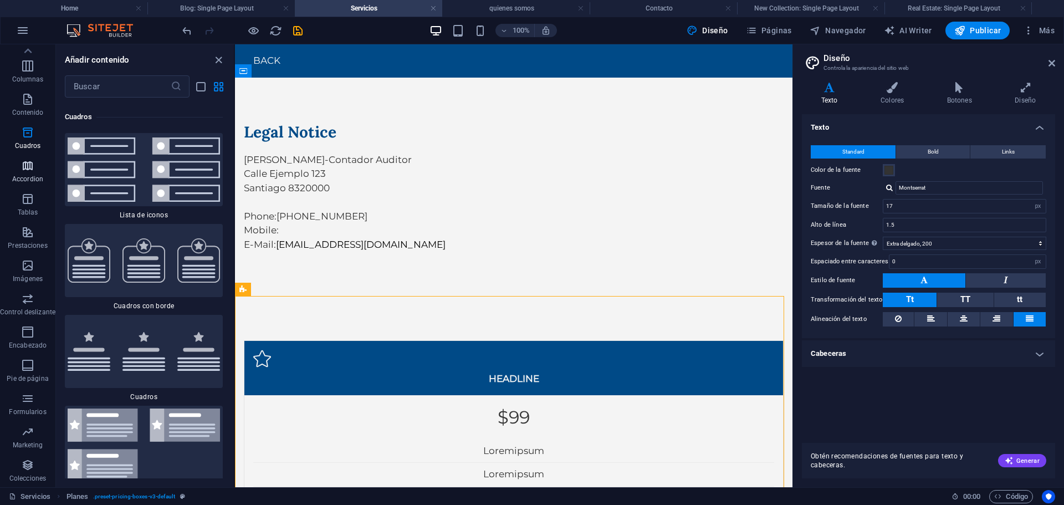
scroll to position [5992, 0]
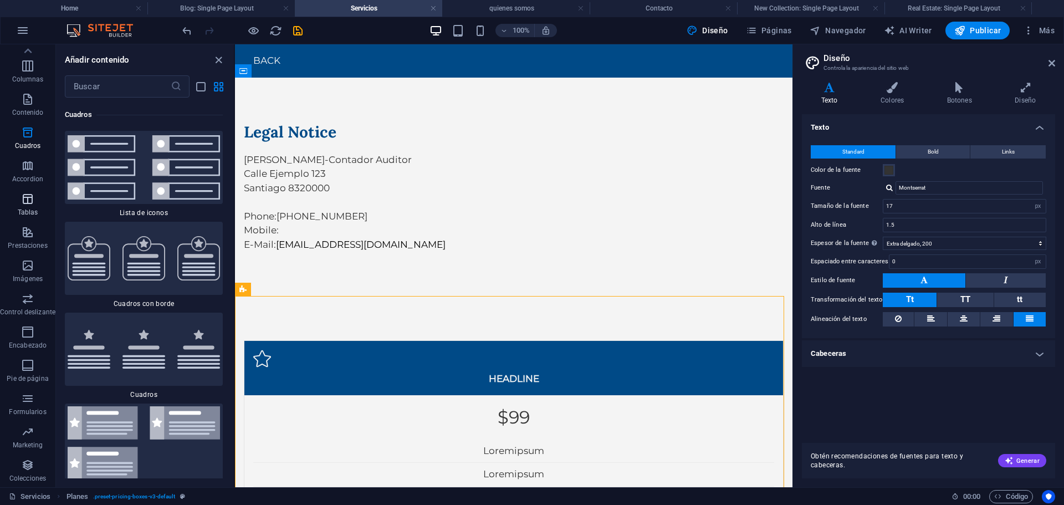
click at [26, 207] on span "Tablas" at bounding box center [27, 205] width 55 height 27
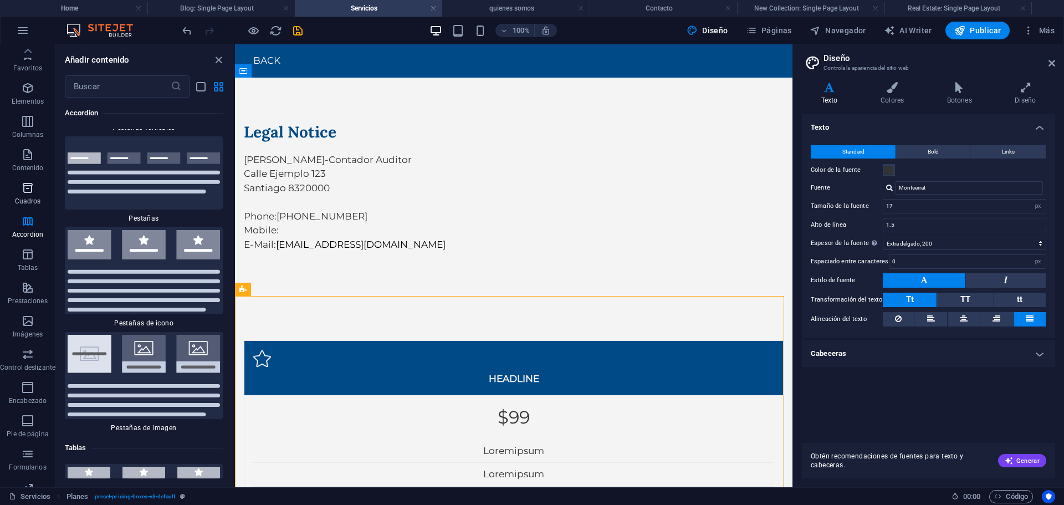
scroll to position [0, 0]
click at [28, 29] on icon "button" at bounding box center [22, 30] width 13 height 13
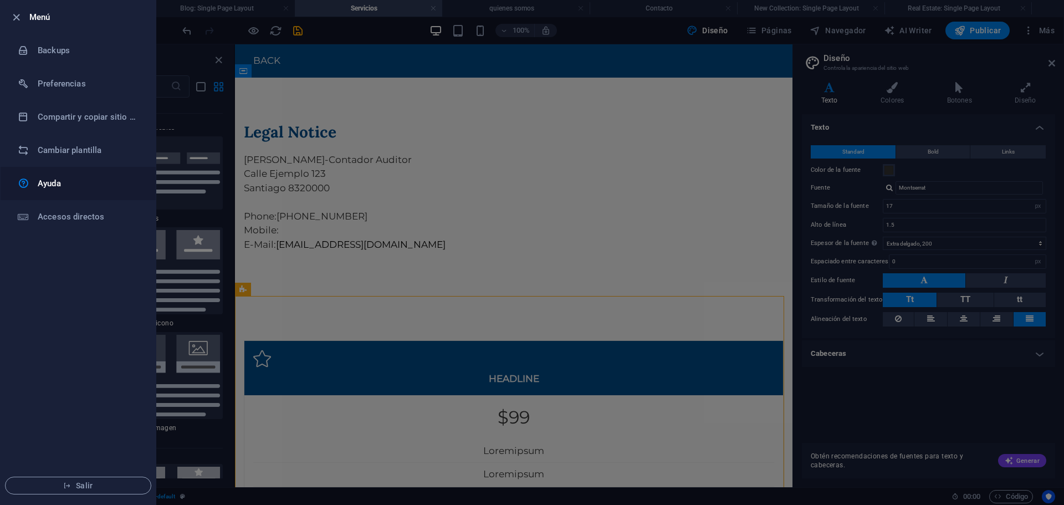
click at [61, 185] on h6 "Ayuda" at bounding box center [89, 183] width 102 height 13
click at [92, 212] on h6 "Accesos directos" at bounding box center [89, 216] width 102 height 13
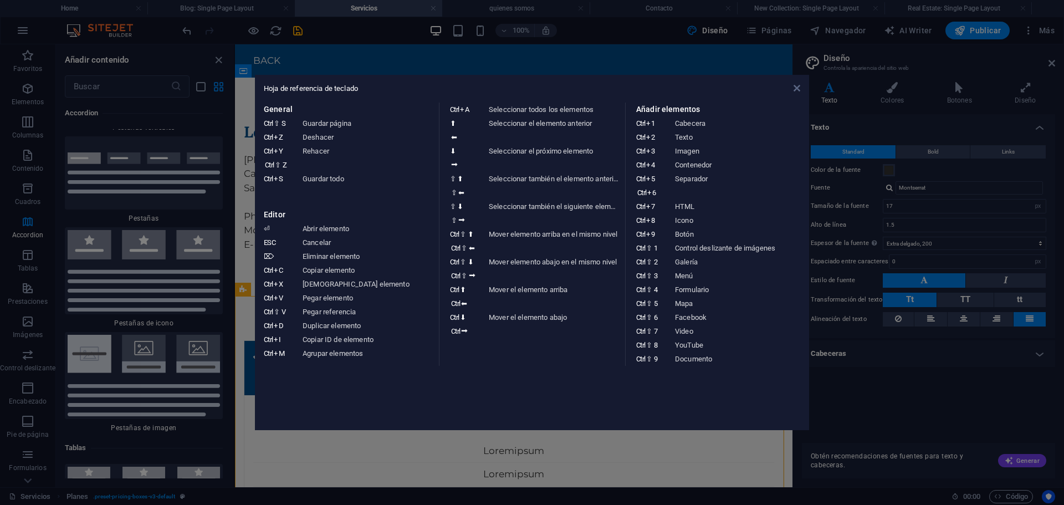
click at [793, 87] on icon at bounding box center [796, 88] width 7 height 9
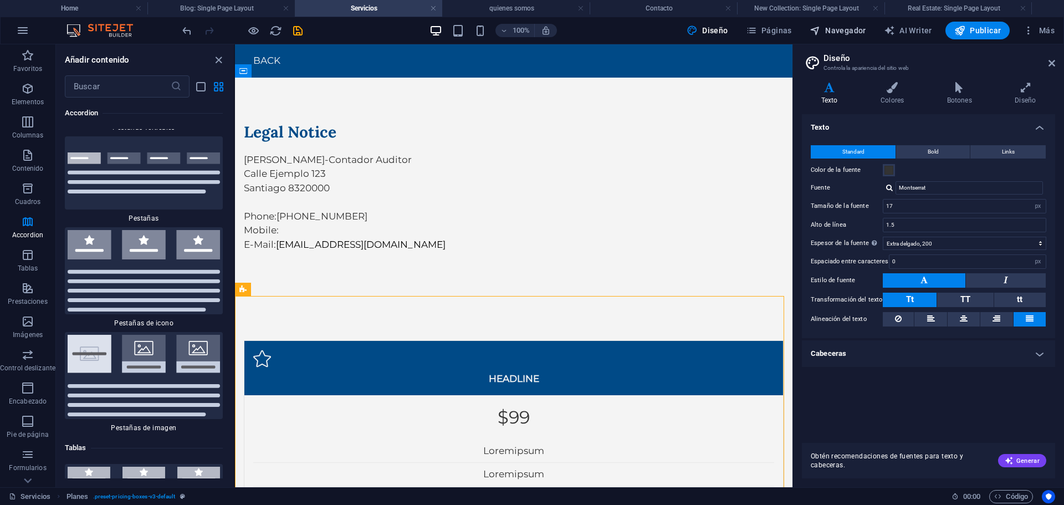
click at [818, 32] on icon "button" at bounding box center [814, 30] width 11 height 11
select select "16958955-es"
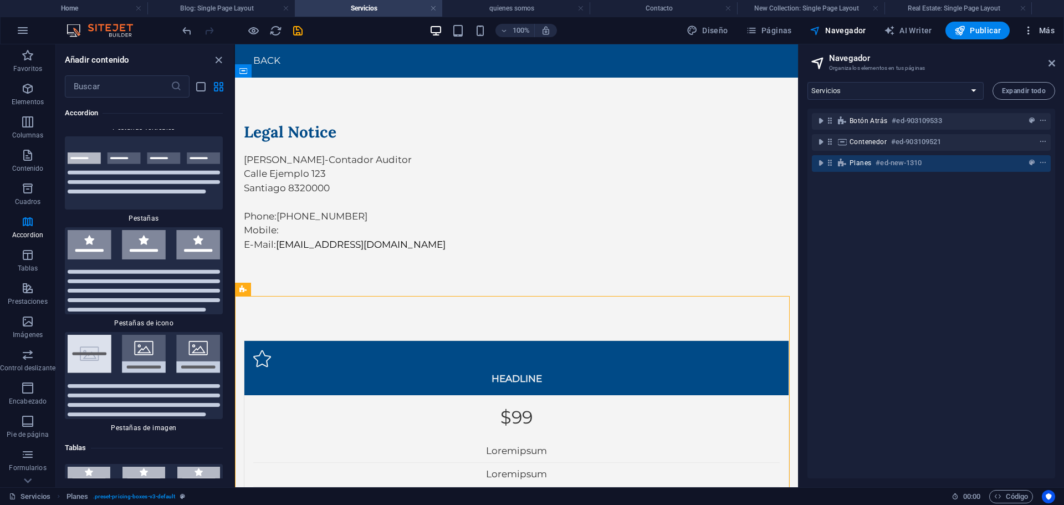
click at [1028, 35] on icon "button" at bounding box center [1028, 30] width 11 height 11
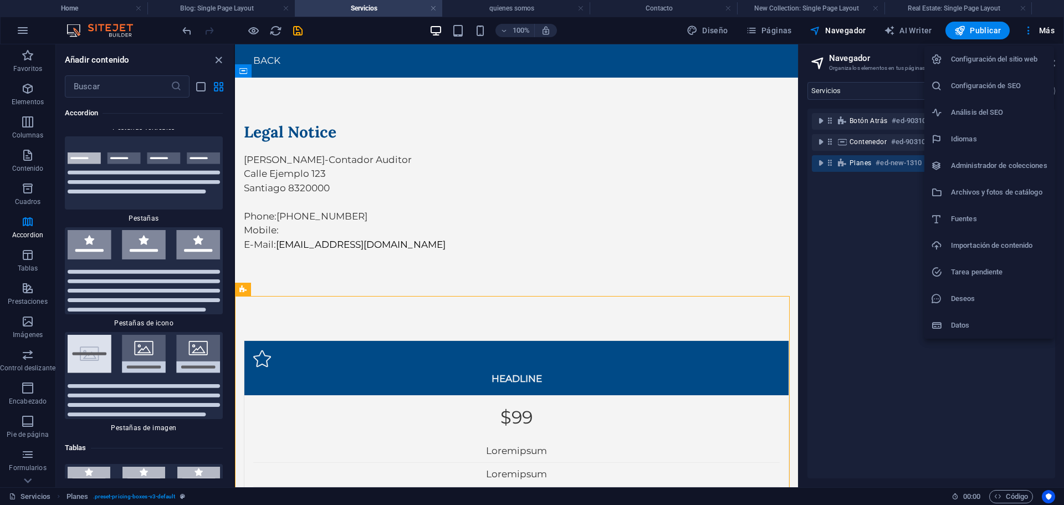
click at [961, 245] on h6 "Importación de contenido" at bounding box center [999, 245] width 96 height 13
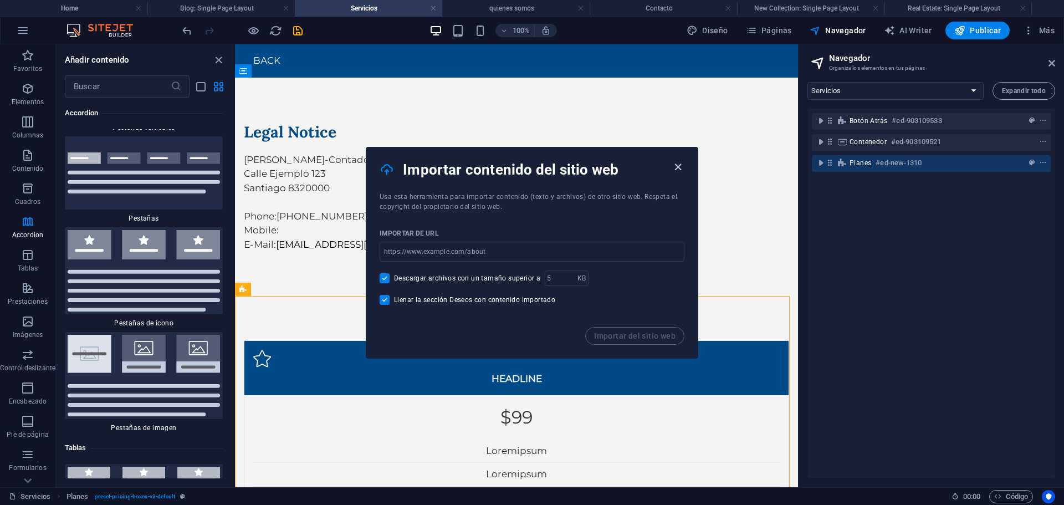
click at [677, 170] on icon "button" at bounding box center [677, 167] width 13 height 13
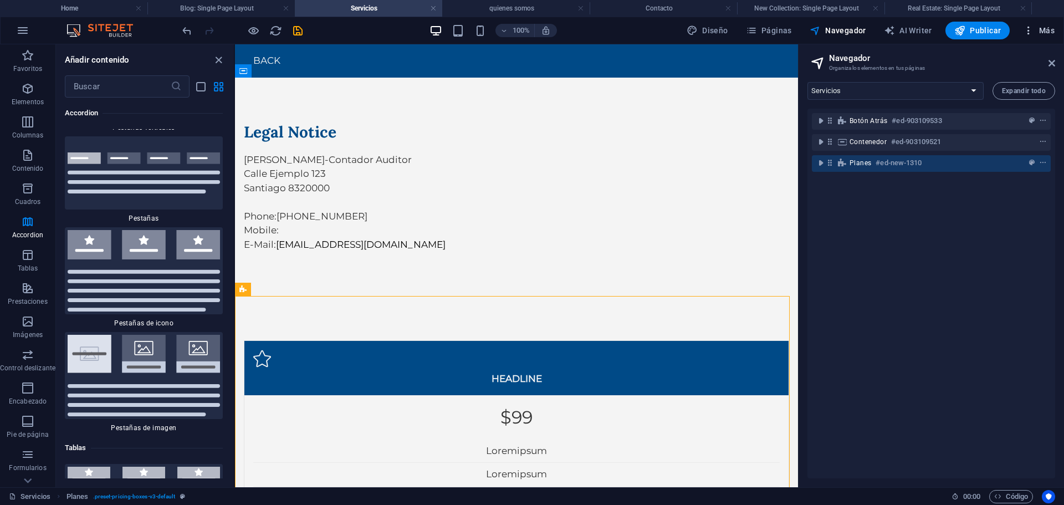
click at [1033, 25] on icon "button" at bounding box center [1028, 30] width 11 height 11
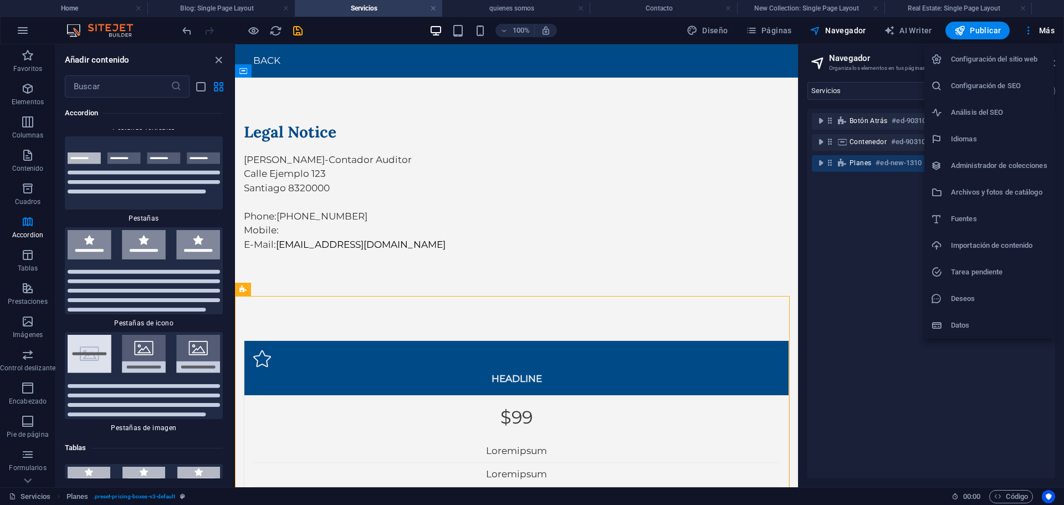
click at [178, 323] on div at bounding box center [532, 252] width 1064 height 505
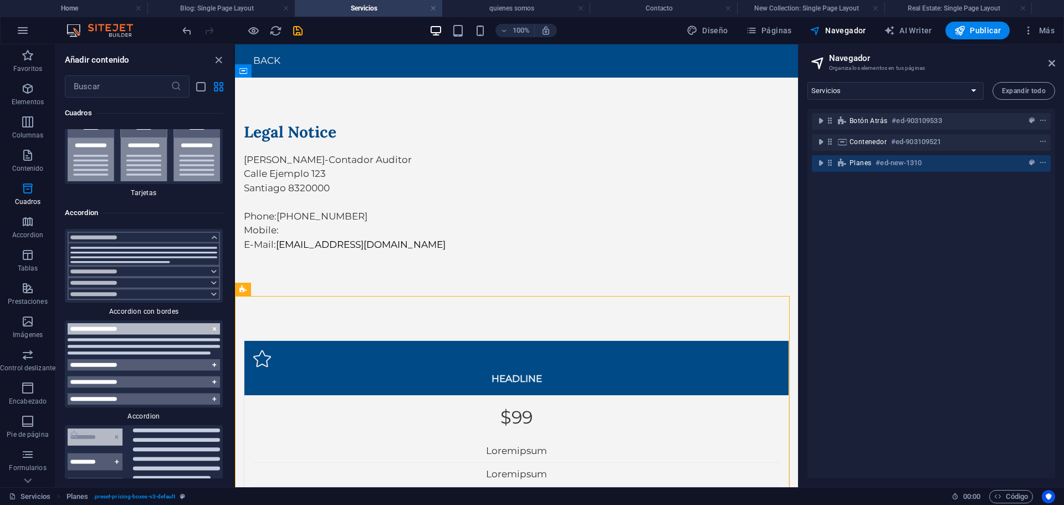
scroll to position [6778, 0]
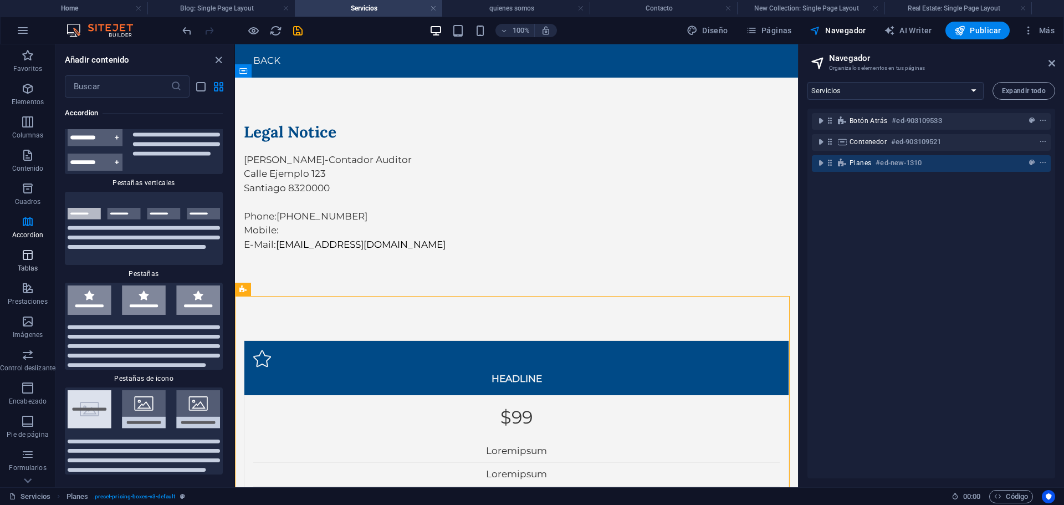
click at [37, 264] on p "Tablas" at bounding box center [28, 268] width 20 height 9
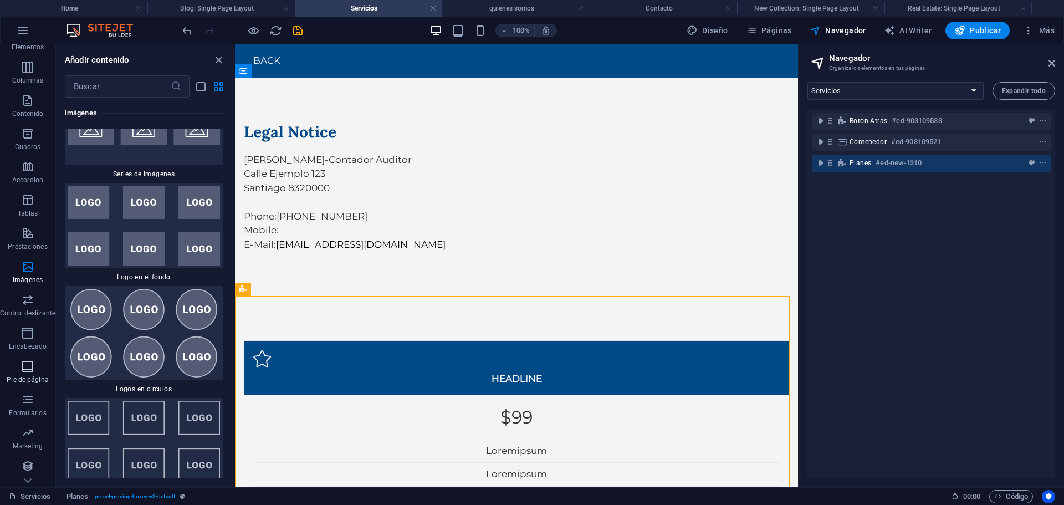
scroll to position [56, 0]
click at [35, 474] on p "Colecciones" at bounding box center [27, 478] width 37 height 9
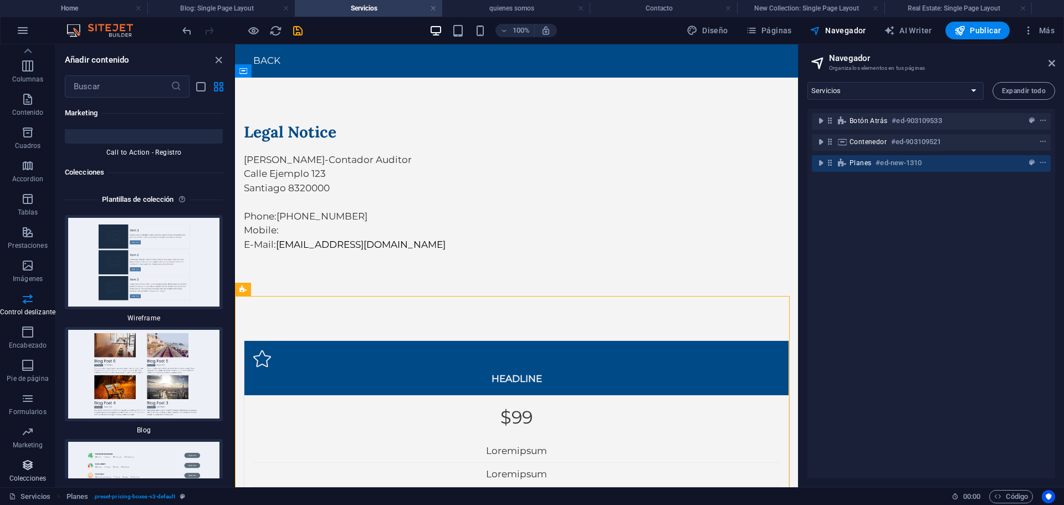
scroll to position [20449, 0]
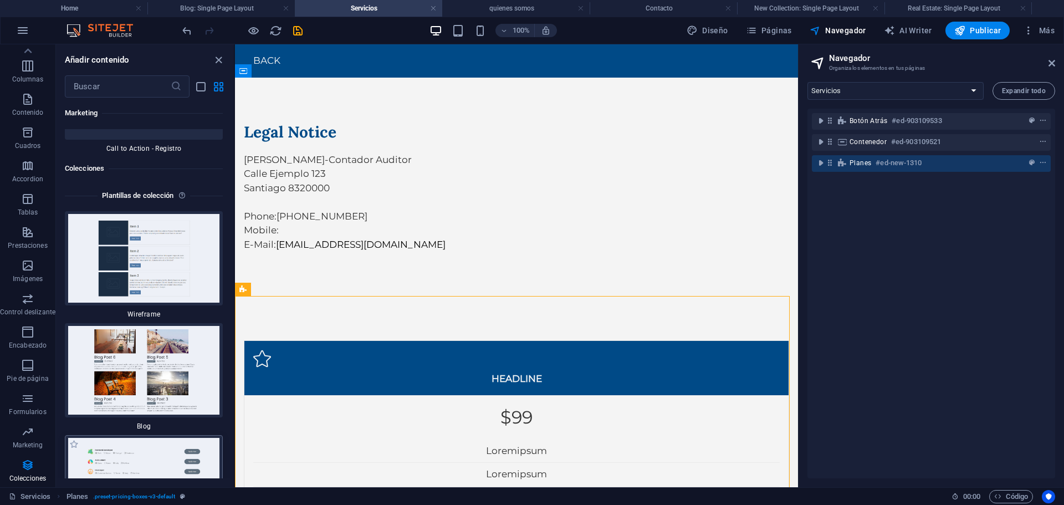
click at [153, 438] on img at bounding box center [144, 482] width 152 height 89
click at [42, 411] on p "Formularios" at bounding box center [27, 411] width 37 height 9
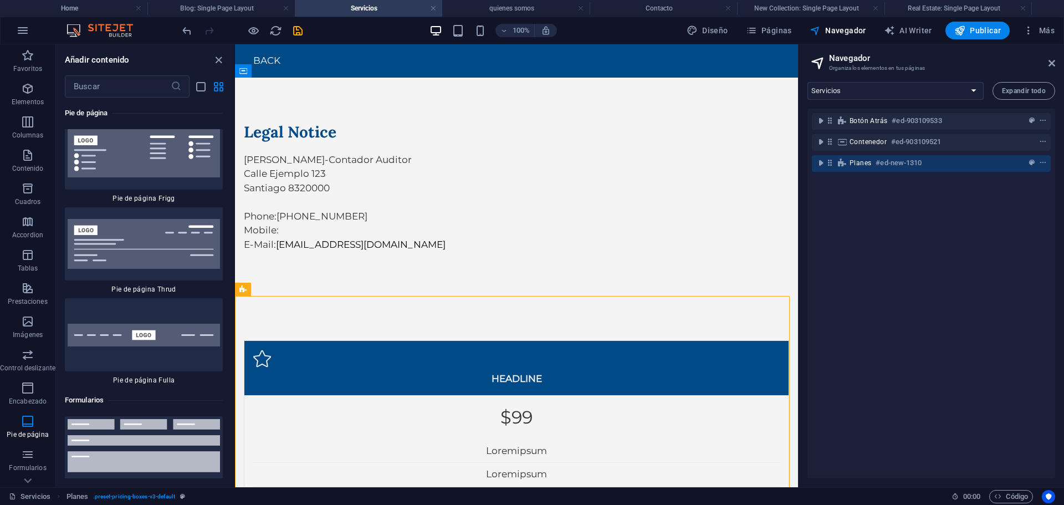
scroll to position [15890, 0]
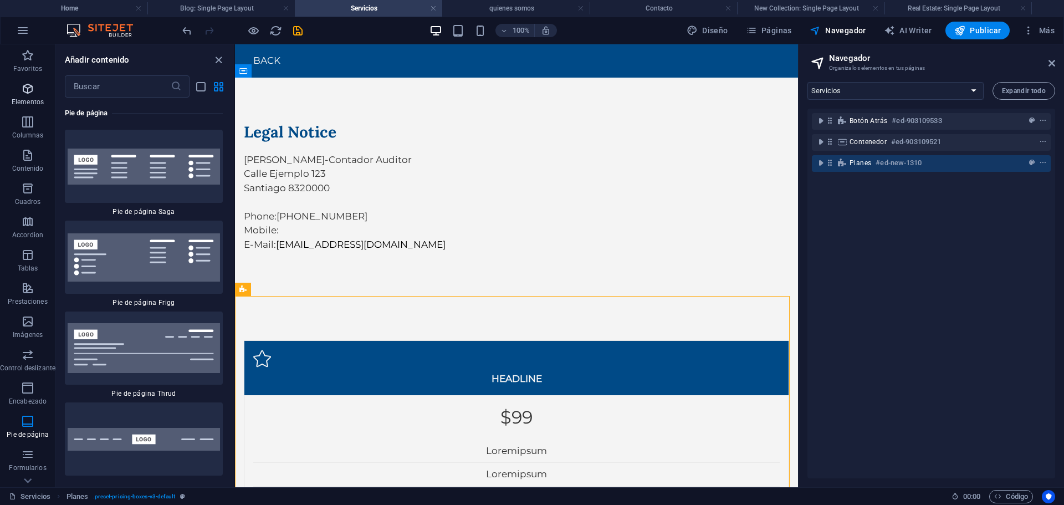
click at [38, 90] on span "Elementos" at bounding box center [27, 95] width 55 height 27
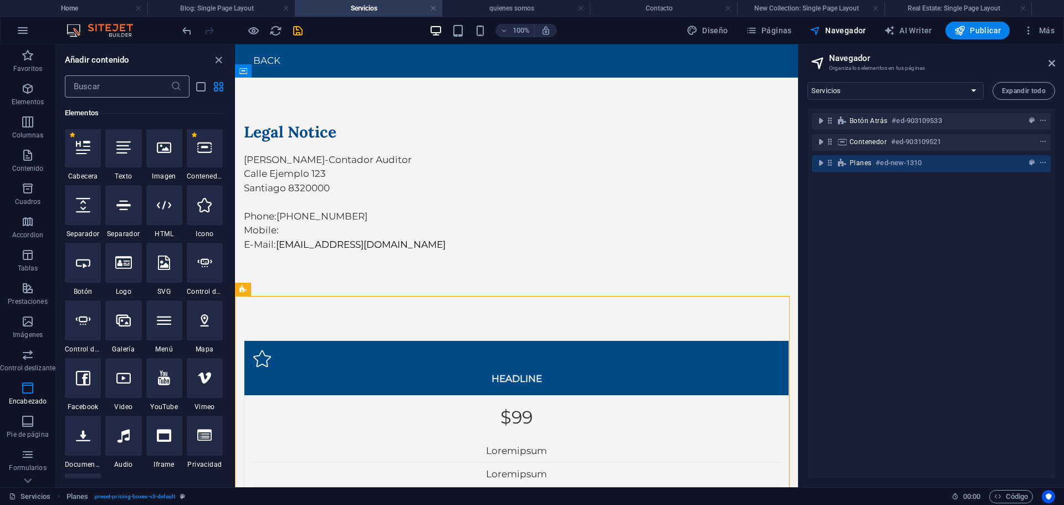
scroll to position [209, 0]
click at [129, 90] on input "text" at bounding box center [118, 86] width 106 height 22
click at [169, 211] on icon at bounding box center [164, 206] width 14 height 14
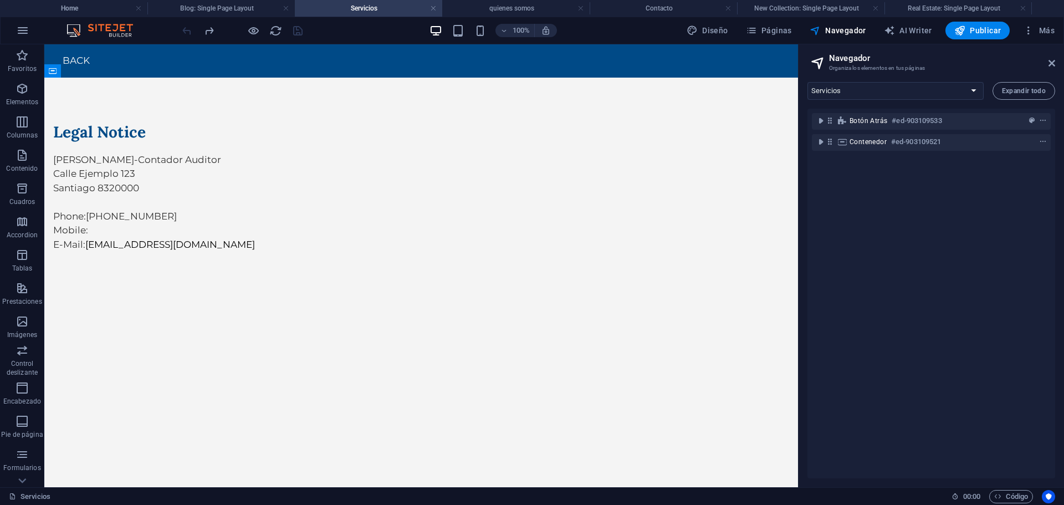
scroll to position [0, 0]
click at [26, 94] on icon "button" at bounding box center [22, 88] width 13 height 13
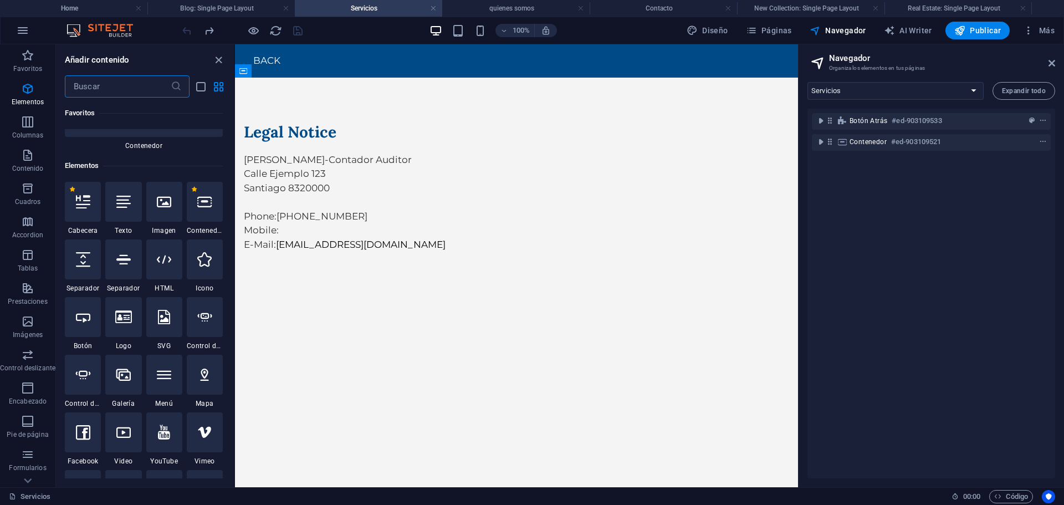
scroll to position [209, 0]
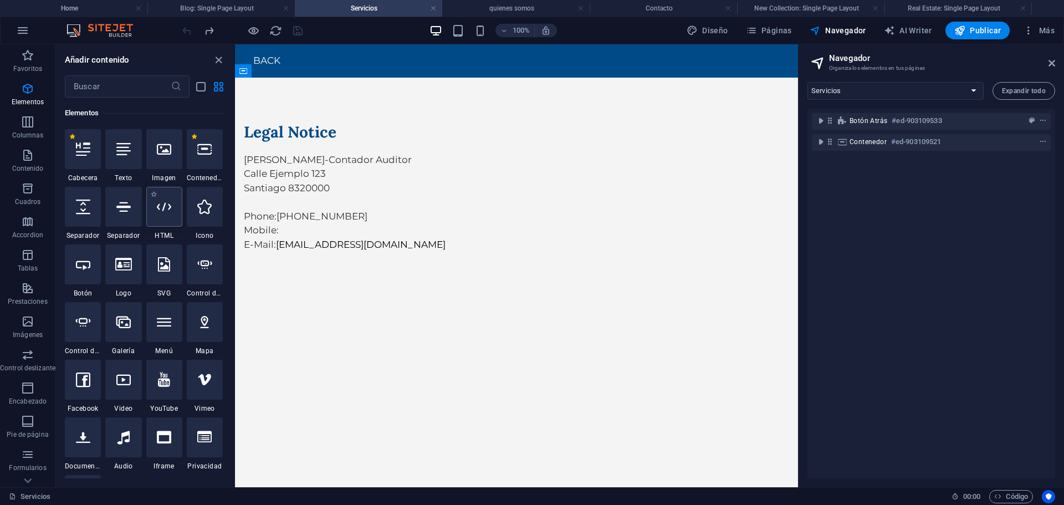
click at [173, 212] on div at bounding box center [164, 207] width 36 height 40
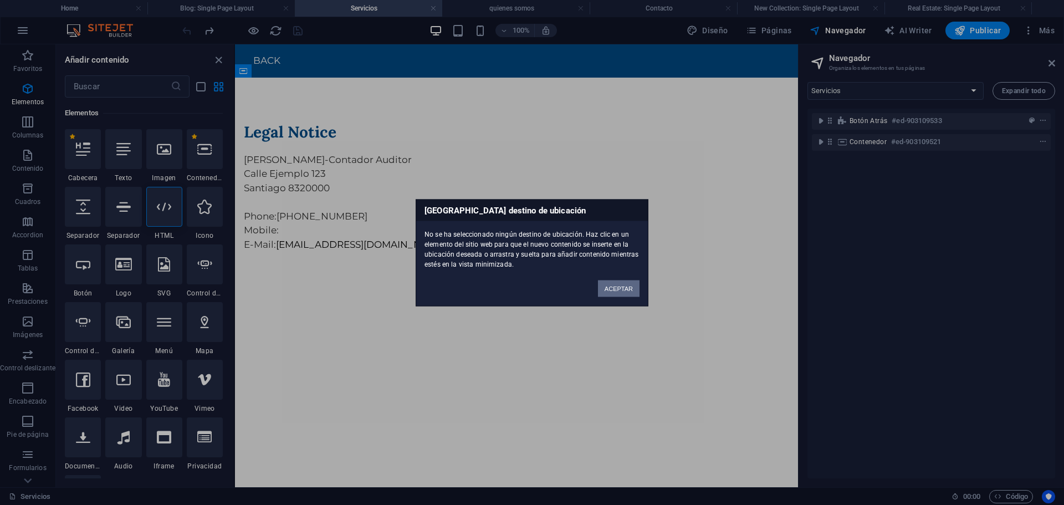
click at [614, 285] on button "ACEPTAR" at bounding box center [619, 288] width 42 height 17
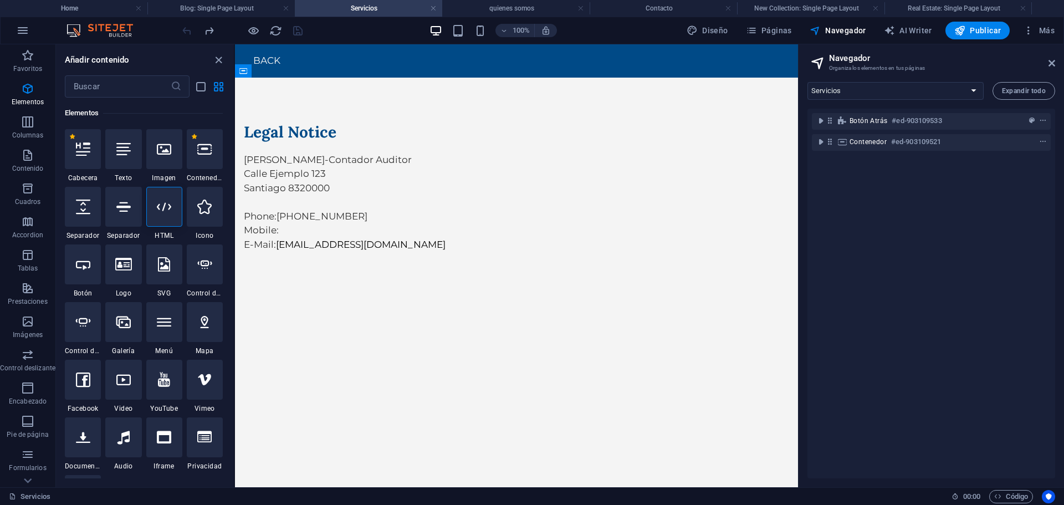
click at [437, 296] on html "Skip to main content Back Legal Notice Esteban Jara-Contador Auditor Calle Ejem…" at bounding box center [516, 170] width 563 height 252
click at [517, 290] on div "+ Añadir sección" at bounding box center [516, 295] width 71 height 19
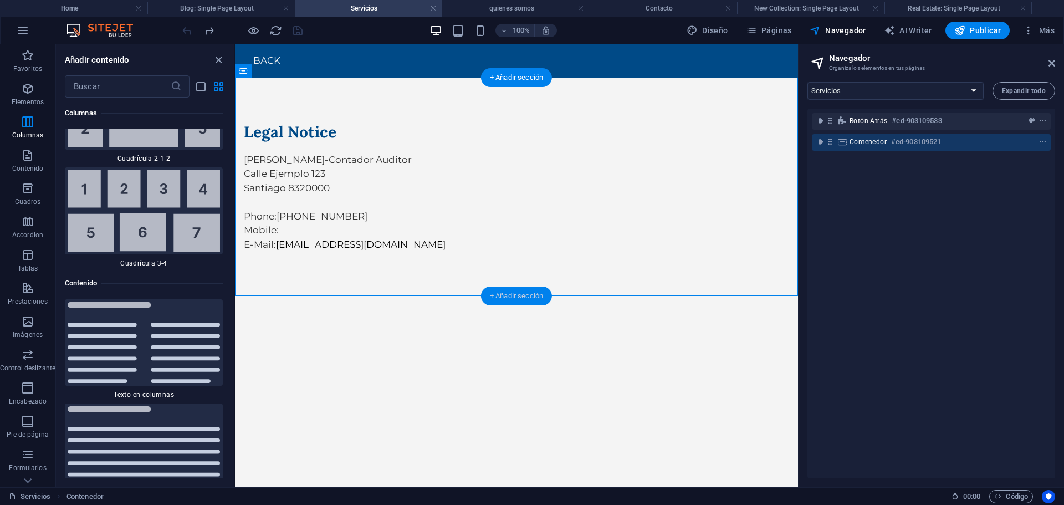
scroll to position [3758, 0]
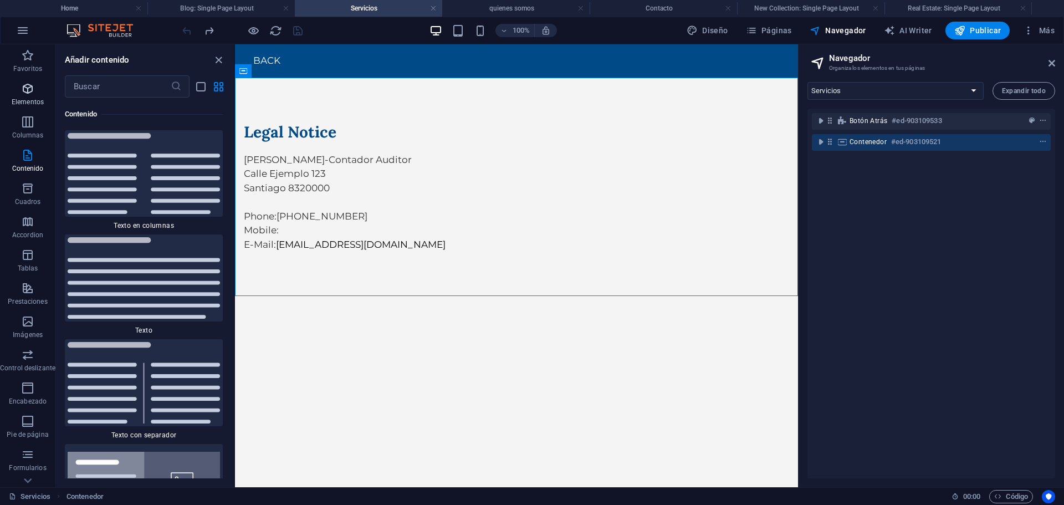
click at [24, 94] on icon "button" at bounding box center [27, 88] width 13 height 13
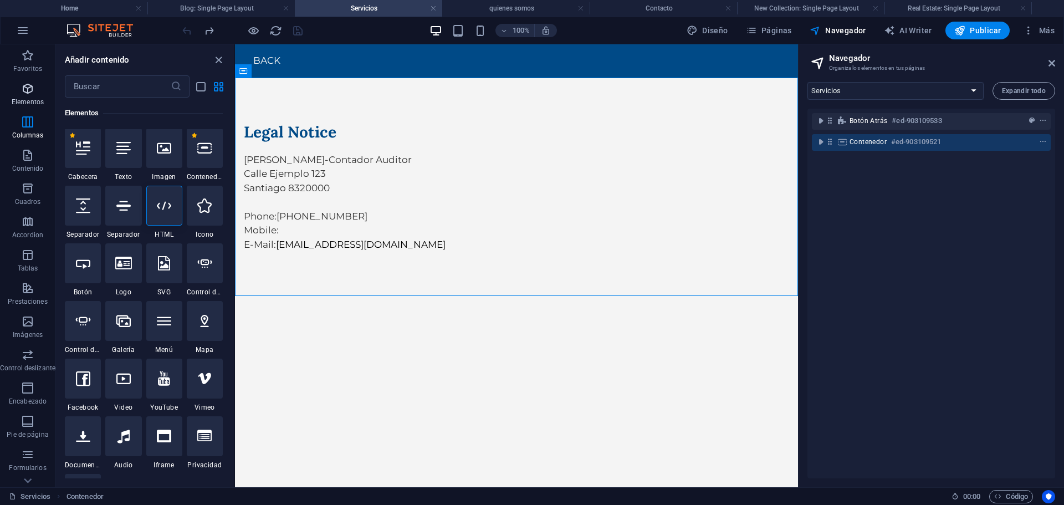
scroll to position [209, 0]
click at [170, 213] on icon at bounding box center [164, 206] width 14 height 14
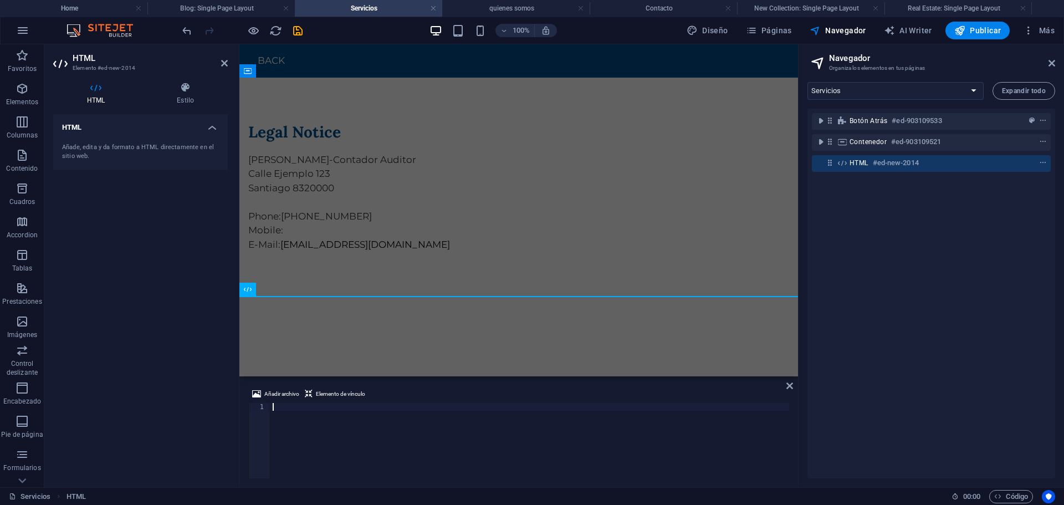
click at [287, 407] on div at bounding box center [529, 448] width 519 height 91
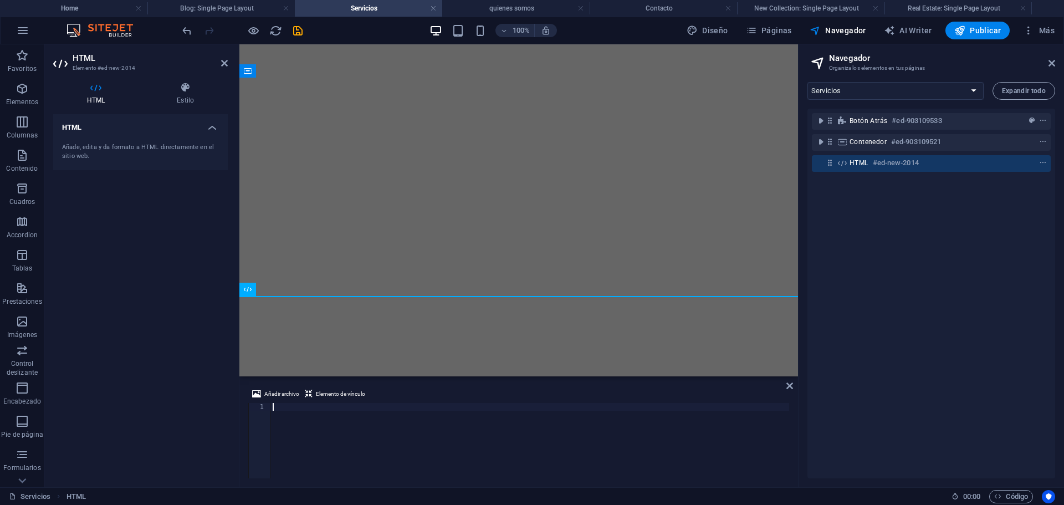
select select "16958955-es"
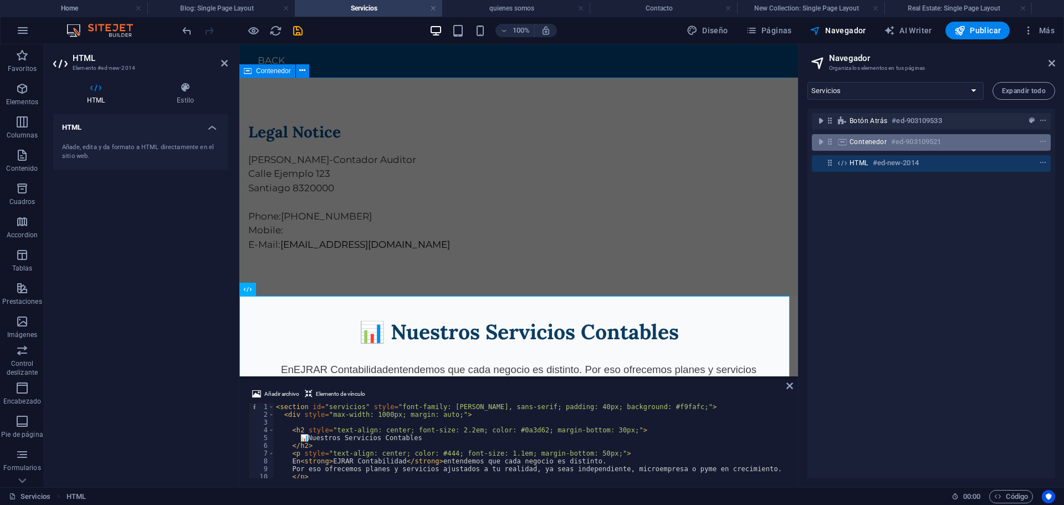
click at [861, 142] on span "Contenedor" at bounding box center [867, 141] width 37 height 9
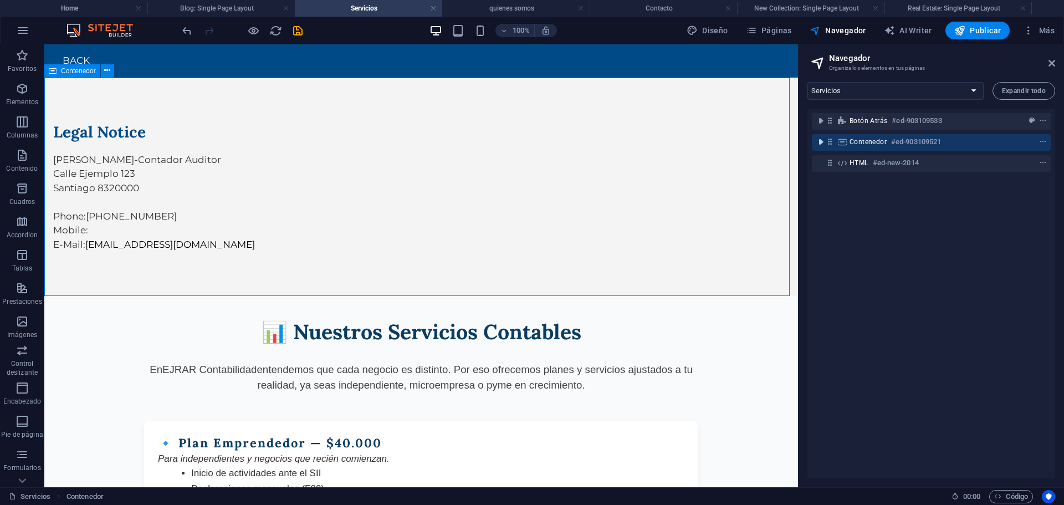
click at [818, 141] on icon "toggle-expand" at bounding box center [820, 141] width 11 height 11
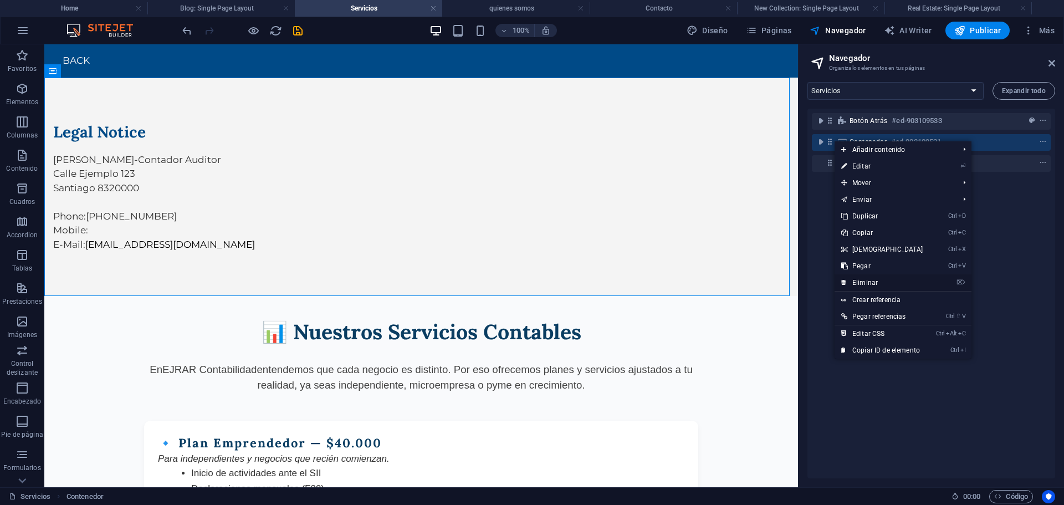
click at [878, 283] on link "⌦ Eliminar" at bounding box center [881, 282] width 95 height 17
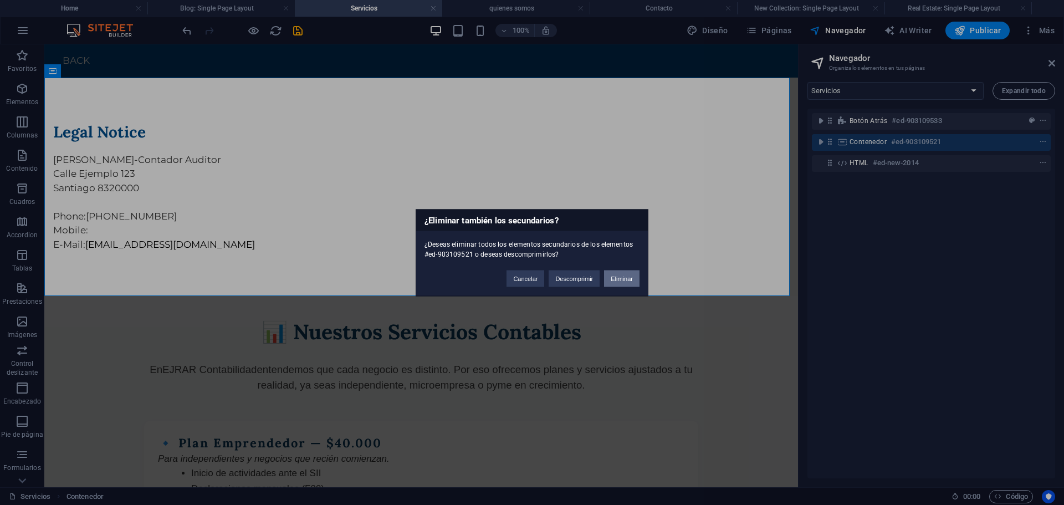
click at [618, 272] on button "Eliminar" at bounding box center [621, 278] width 35 height 17
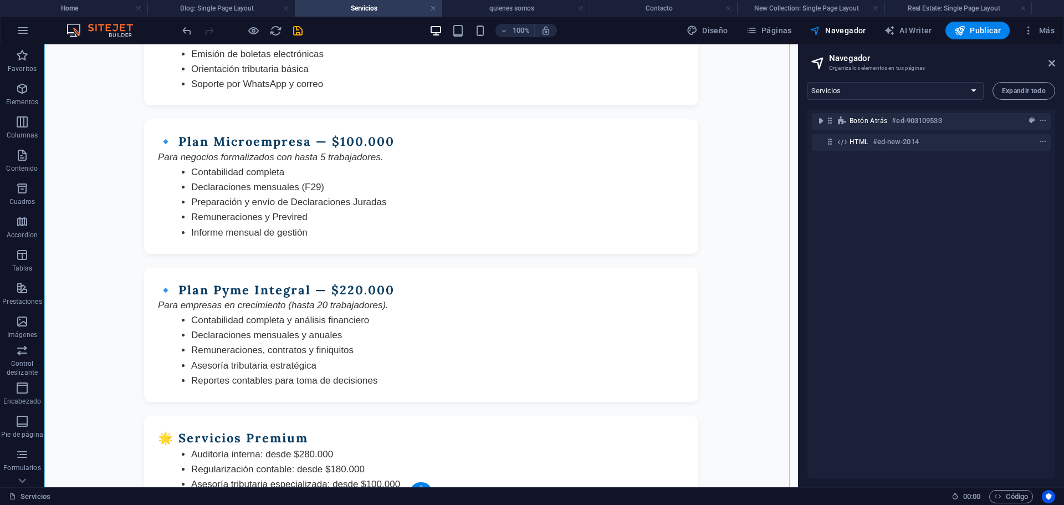
scroll to position [339, 0]
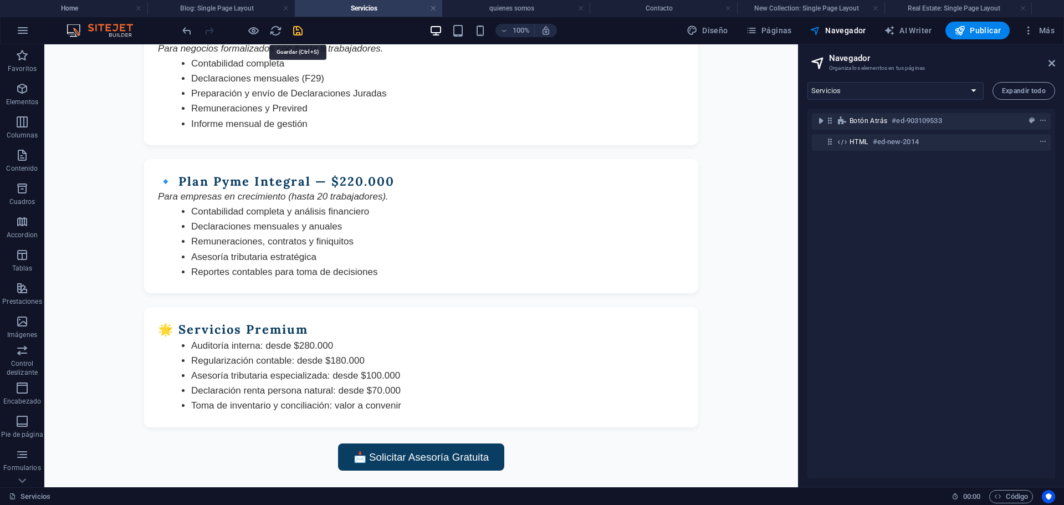
click at [294, 24] on icon "save" at bounding box center [297, 30] width 13 height 13
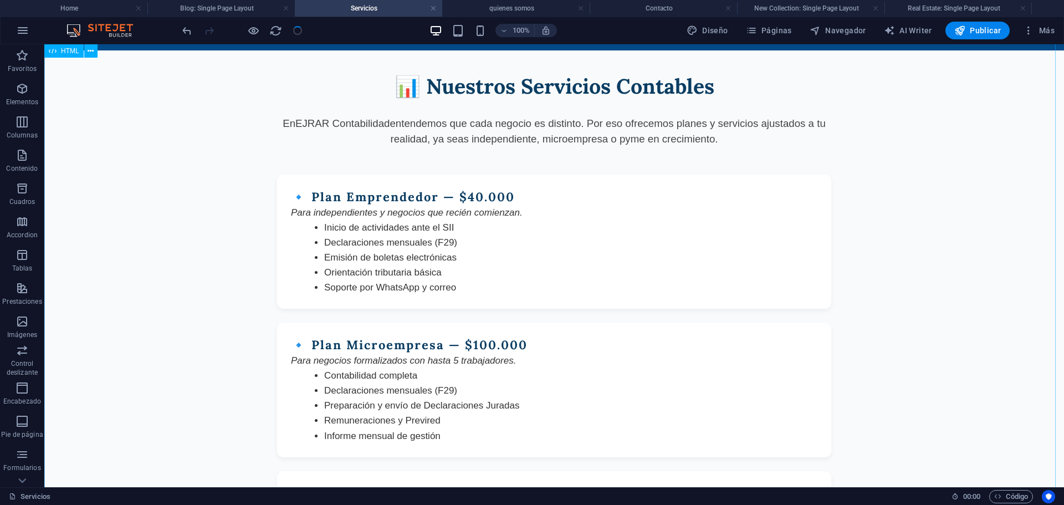
scroll to position [0, 0]
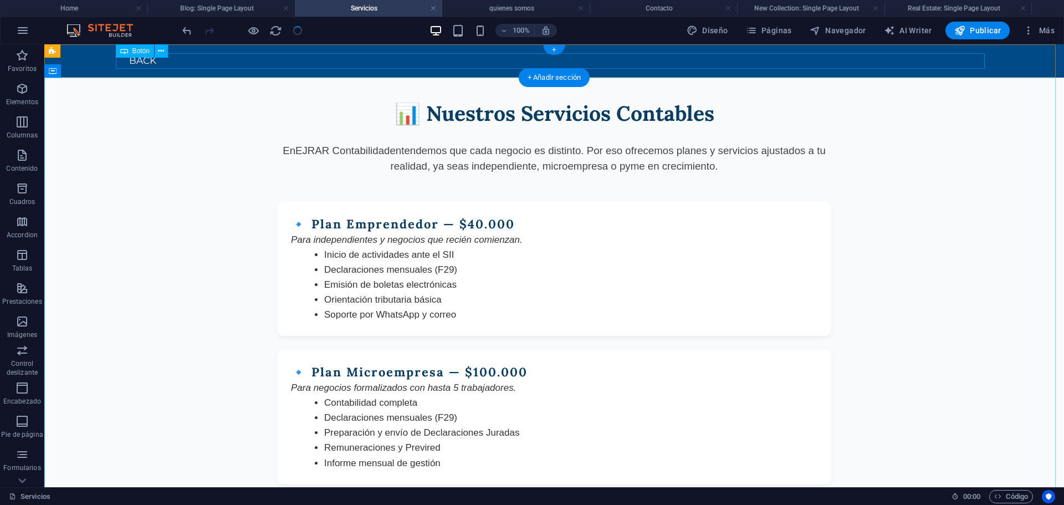
click at [135, 64] on div "Back" at bounding box center [554, 61] width 869 height 16
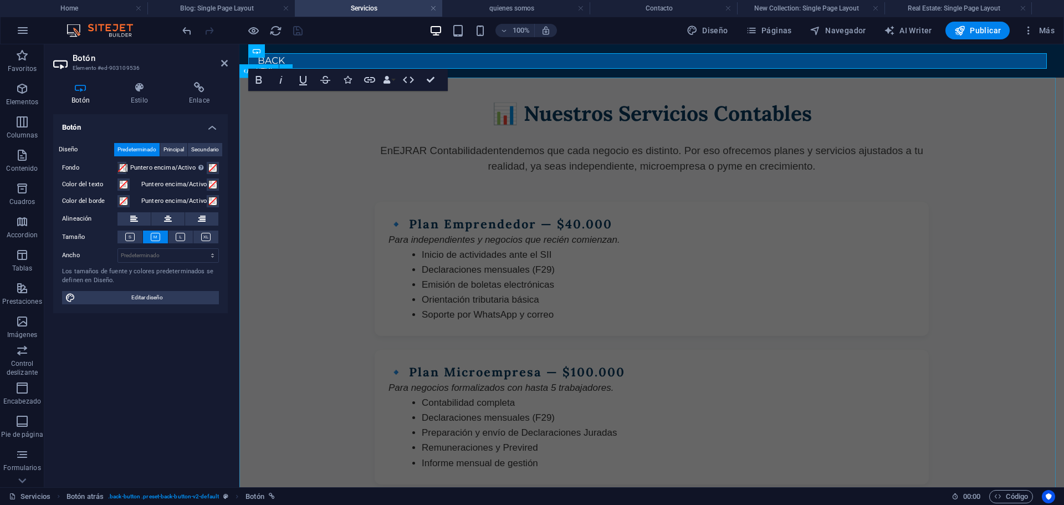
click at [325, 140] on div "📊 Nuestros Servicios Contables En EJRAR Contabilidad entendemos que cada negoci…" at bounding box center [651, 452] width 824 height 748
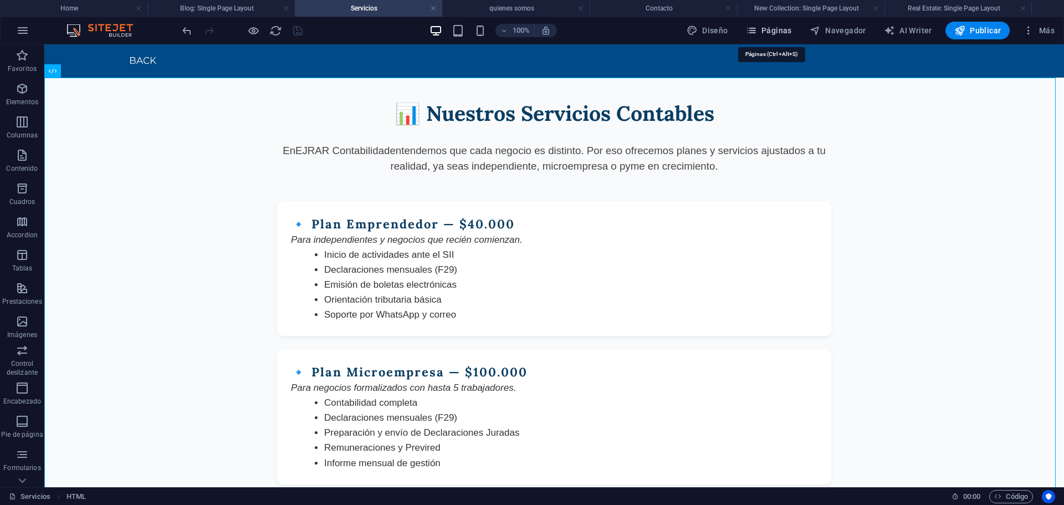
click at [755, 32] on icon "button" at bounding box center [751, 30] width 11 height 11
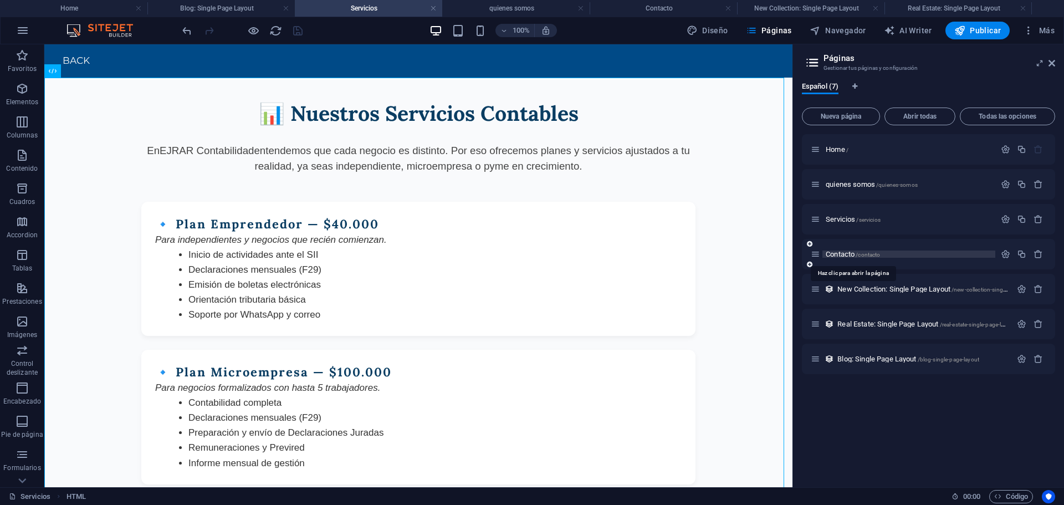
click at [833, 251] on span "Contacto /contacto" at bounding box center [852, 254] width 54 height 8
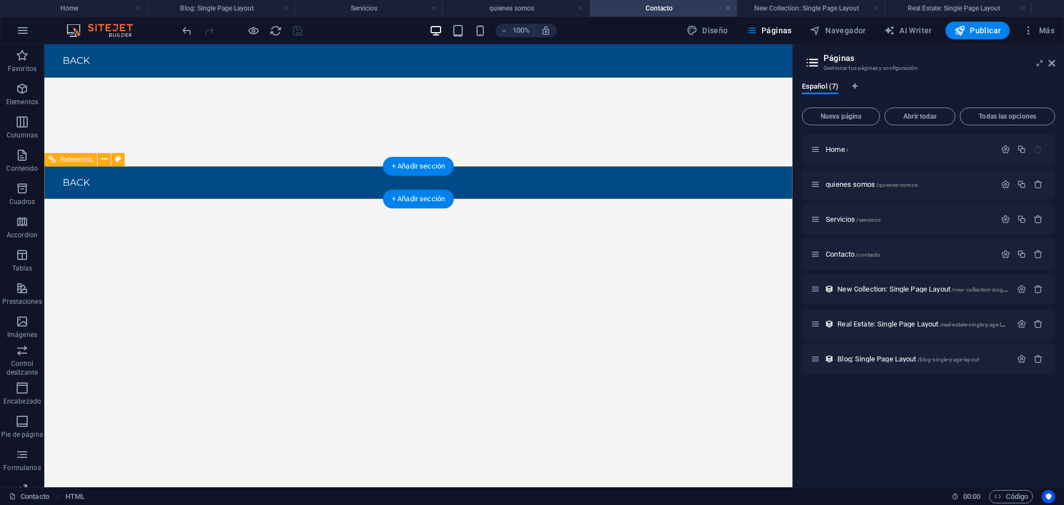
click at [319, 187] on div "Back" at bounding box center [418, 183] width 730 height 16
click at [104, 155] on icon at bounding box center [104, 159] width 6 height 12
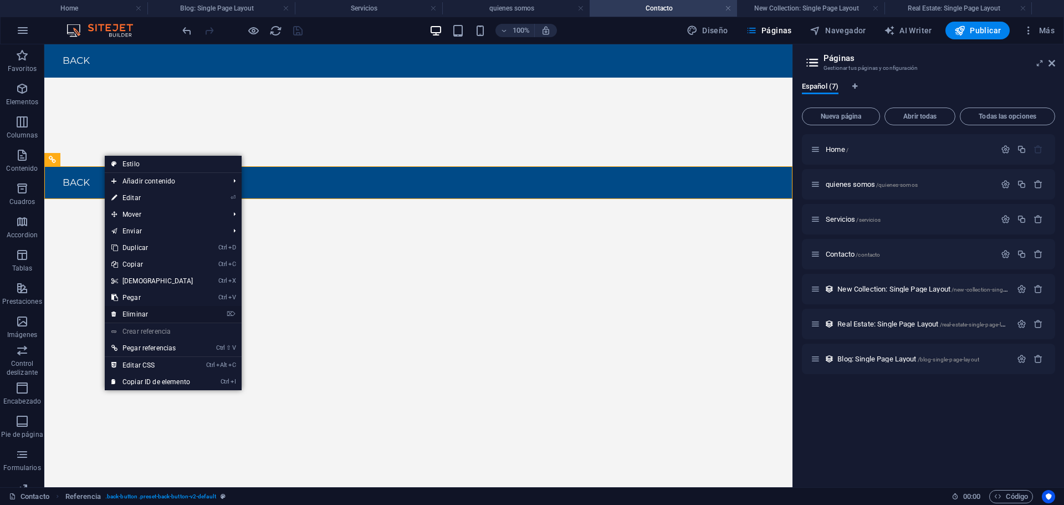
click at [157, 319] on link "⌦ Eliminar" at bounding box center [152, 314] width 95 height 17
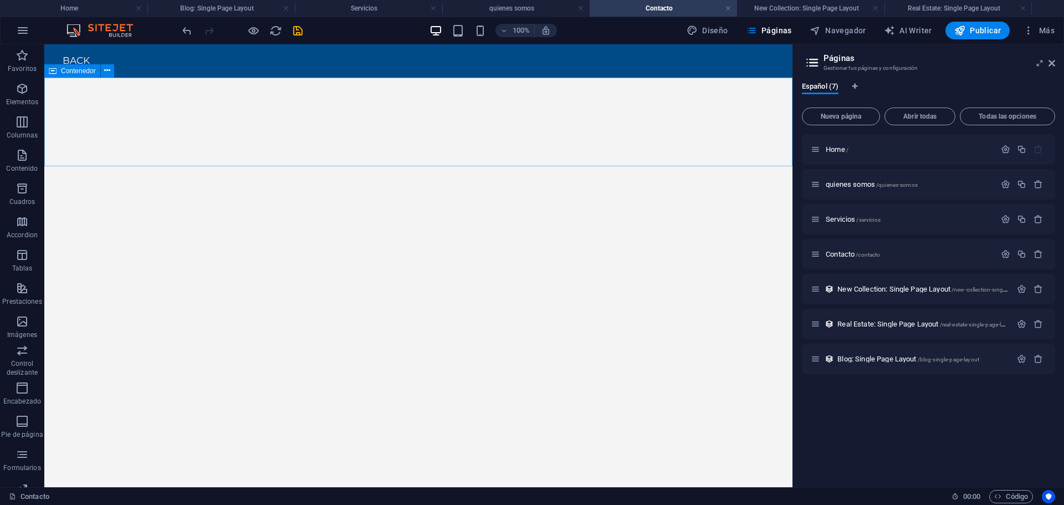
click at [80, 73] on span "Contenedor" at bounding box center [78, 71] width 35 height 7
click at [104, 74] on icon at bounding box center [107, 71] width 6 height 12
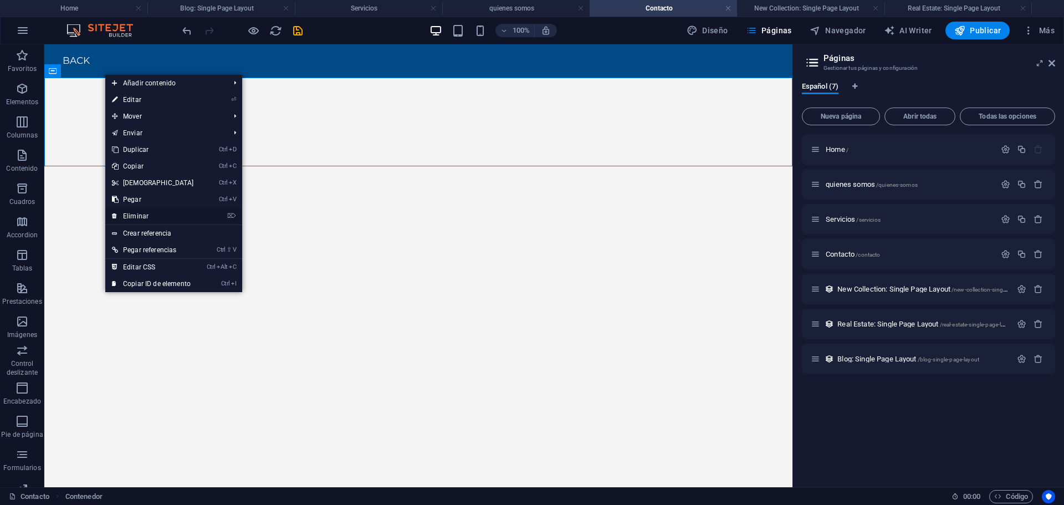
click at [170, 211] on link "⌦ Eliminar" at bounding box center [152, 216] width 95 height 17
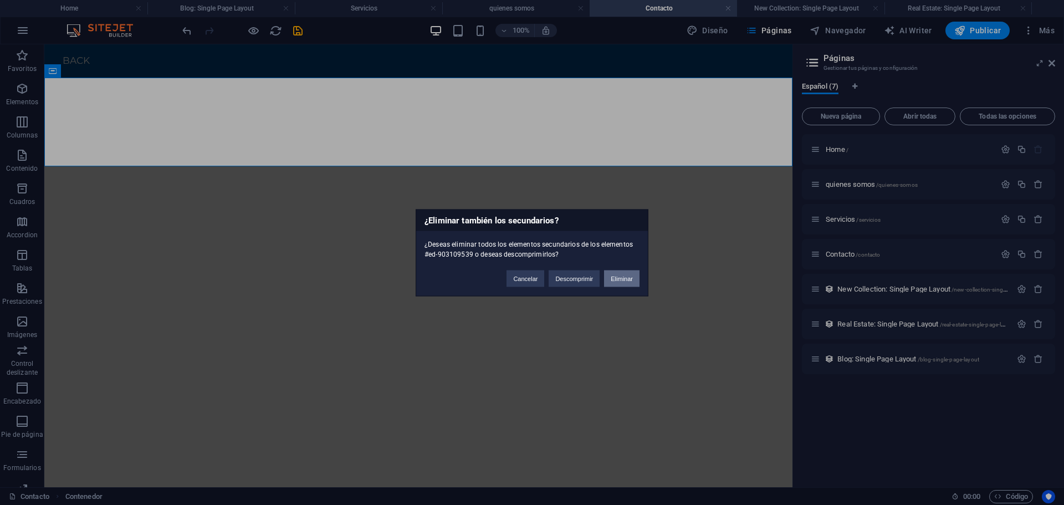
click at [620, 276] on button "Eliminar" at bounding box center [621, 278] width 35 height 17
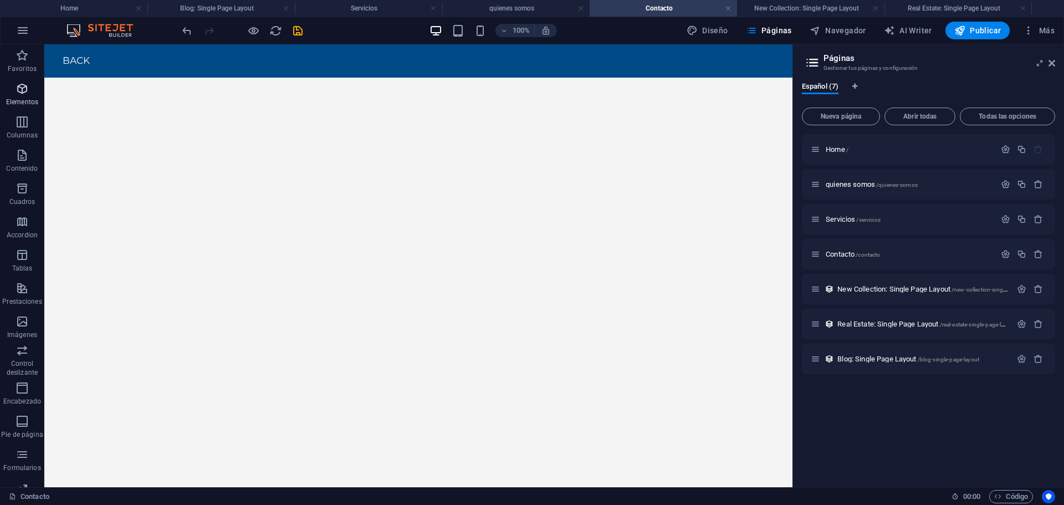
click at [21, 86] on icon "button" at bounding box center [22, 88] width 13 height 13
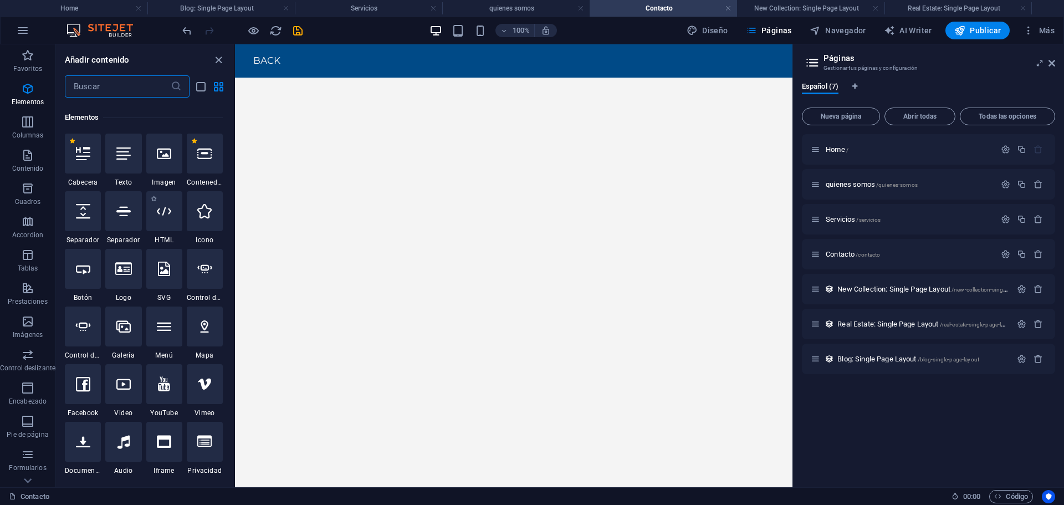
scroll to position [209, 0]
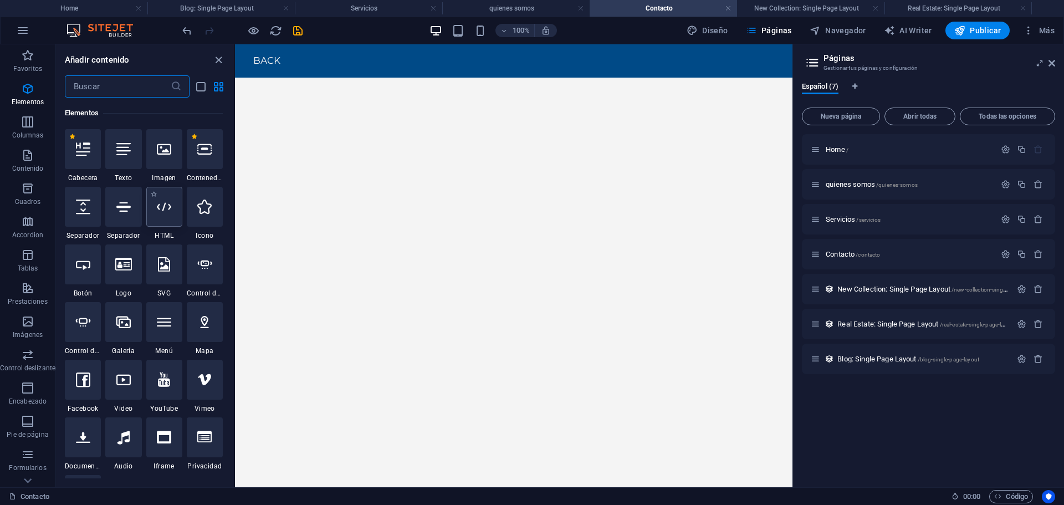
click at [166, 212] on icon at bounding box center [164, 206] width 14 height 14
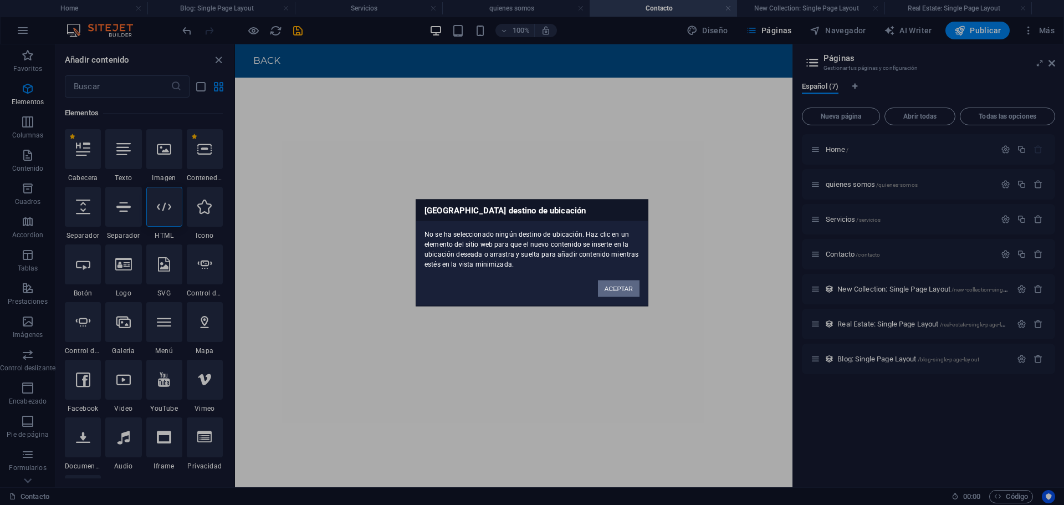
drag, startPoint x: 612, startPoint y: 285, endPoint x: 378, endPoint y: 241, distance: 238.5
click at [613, 285] on button "ACEPTAR" at bounding box center [619, 288] width 42 height 17
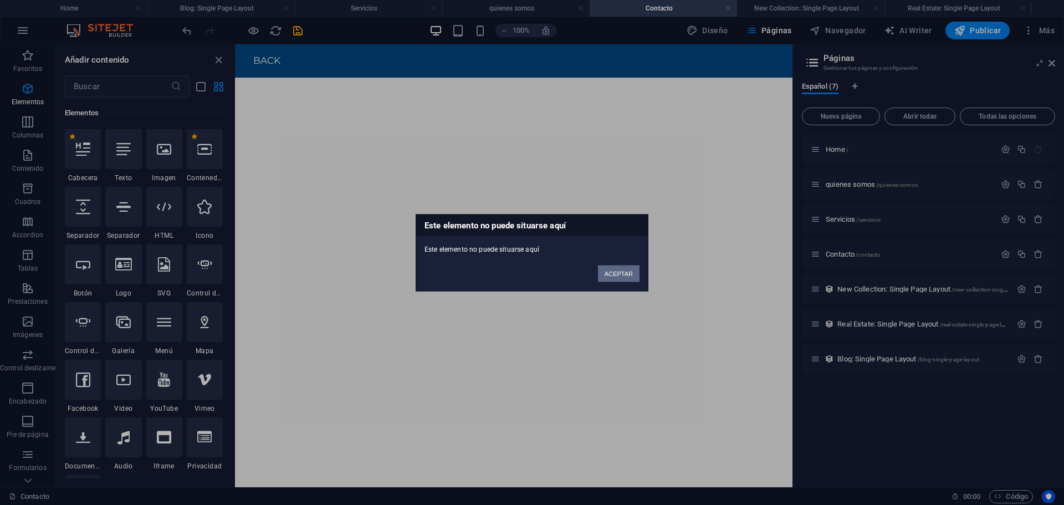
click at [617, 271] on button "ACEPTAR" at bounding box center [619, 273] width 42 height 17
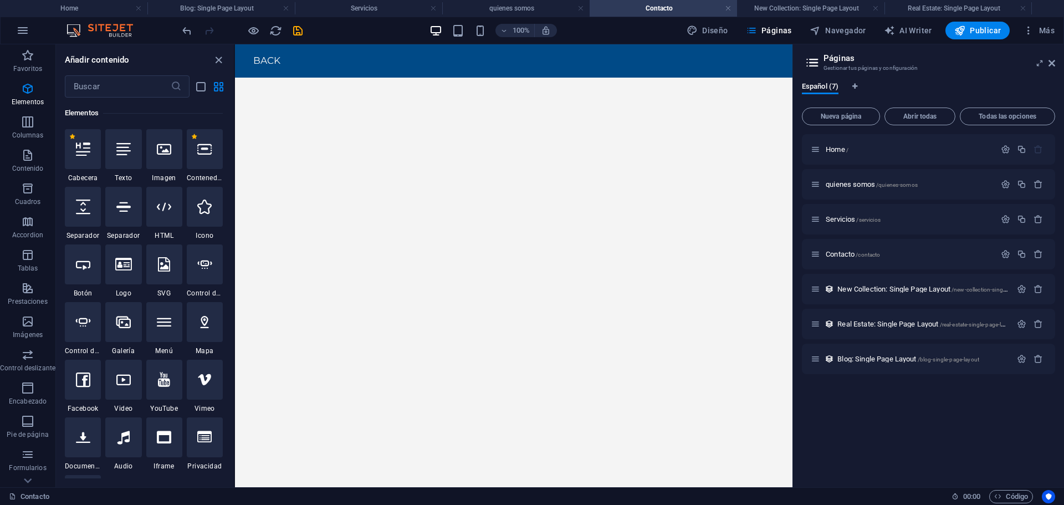
click at [477, 78] on html "Skip to main content Back" at bounding box center [513, 60] width 557 height 33
click at [219, 54] on icon "close panel" at bounding box center [218, 60] width 13 height 13
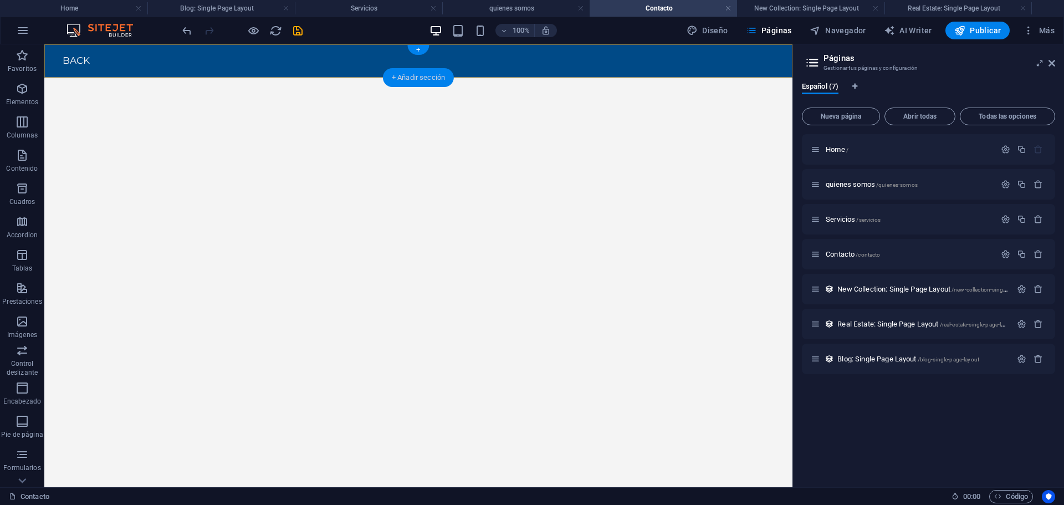
click at [416, 75] on div "+ Añadir sección" at bounding box center [418, 77] width 71 height 19
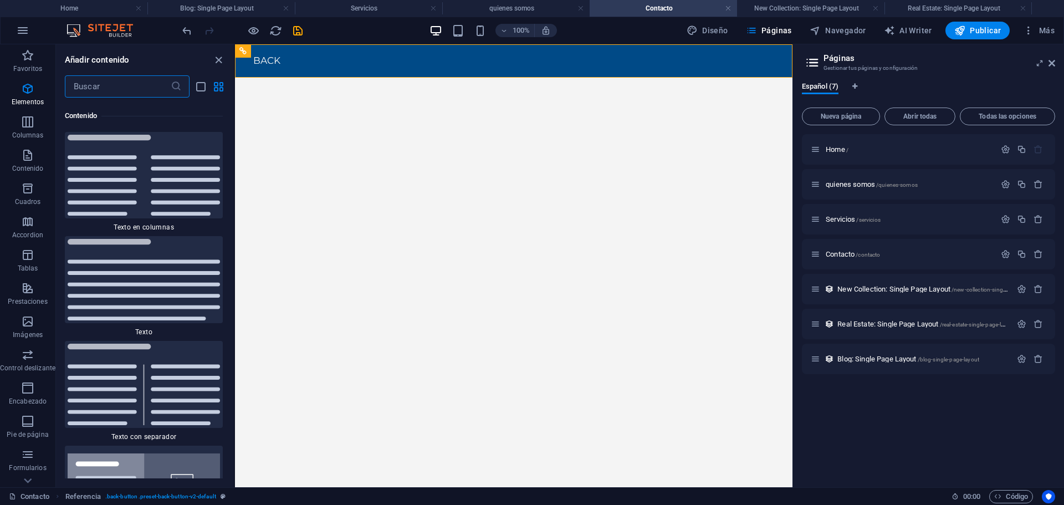
scroll to position [3758, 0]
click at [30, 89] on icon "button" at bounding box center [27, 88] width 13 height 13
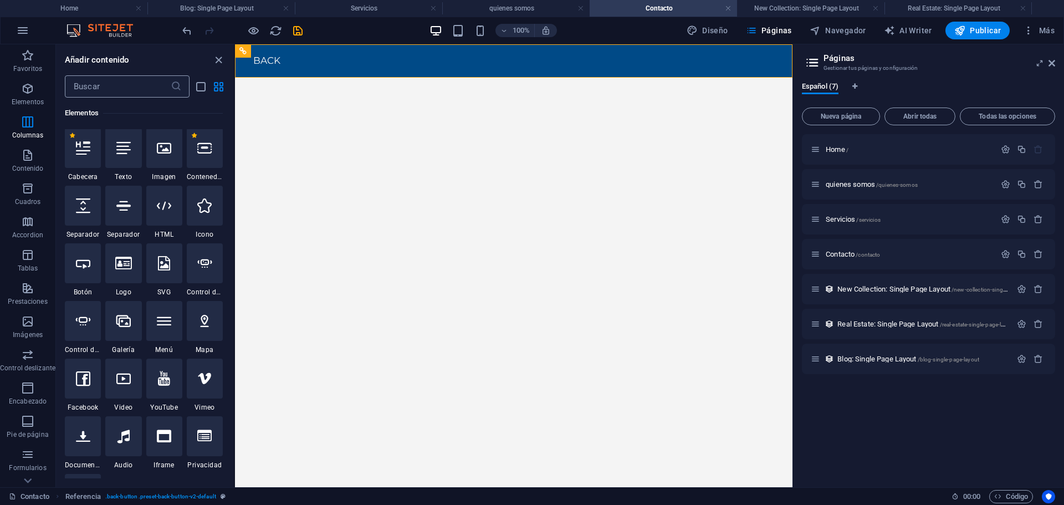
scroll to position [209, 0]
click at [157, 195] on div at bounding box center [164, 207] width 36 height 40
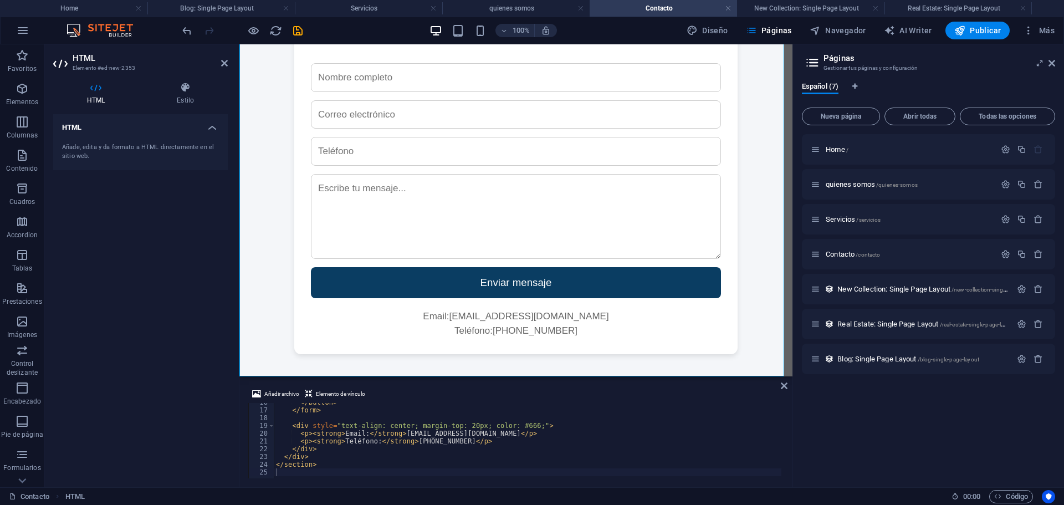
scroll to position [121, 0]
drag, startPoint x: 462, startPoint y: 433, endPoint x: 399, endPoint y: 434, distance: 62.6
click at [399, 434] on div "</ button > </ form > < div style = "text-align: center; margin-top: 20px; colo…" at bounding box center [597, 442] width 647 height 89
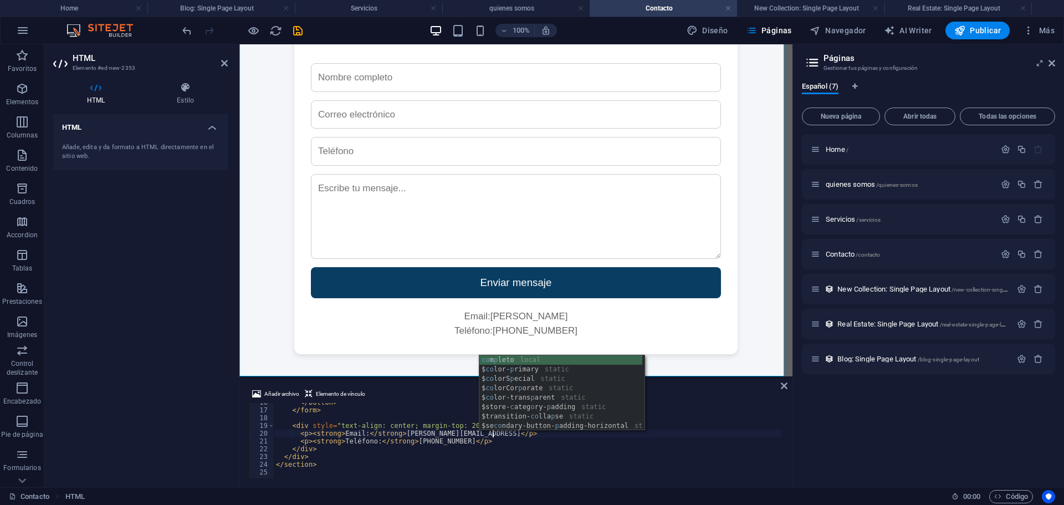
scroll to position [0, 17]
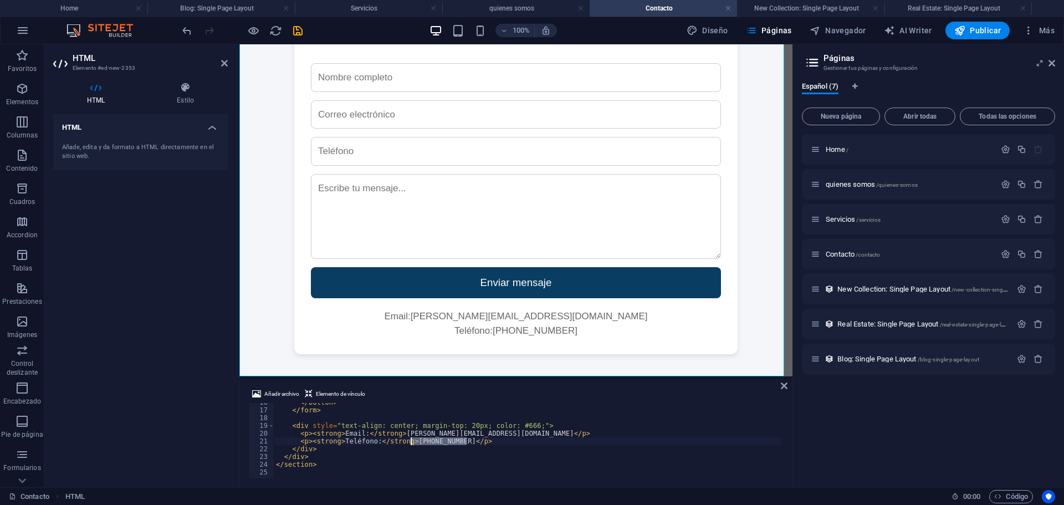
drag, startPoint x: 467, startPoint y: 440, endPoint x: 411, endPoint y: 442, distance: 56.6
click at [411, 442] on div "</ button > </ form > < div style = "text-align: center; margin-top: 20px; colo…" at bounding box center [597, 442] width 647 height 89
click at [371, 442] on div "</ button > </ form > < div style = "text-align: center; margin-top: 20px; colo…" at bounding box center [597, 442] width 647 height 89
drag, startPoint x: 375, startPoint y: 440, endPoint x: 340, endPoint y: 440, distance: 34.3
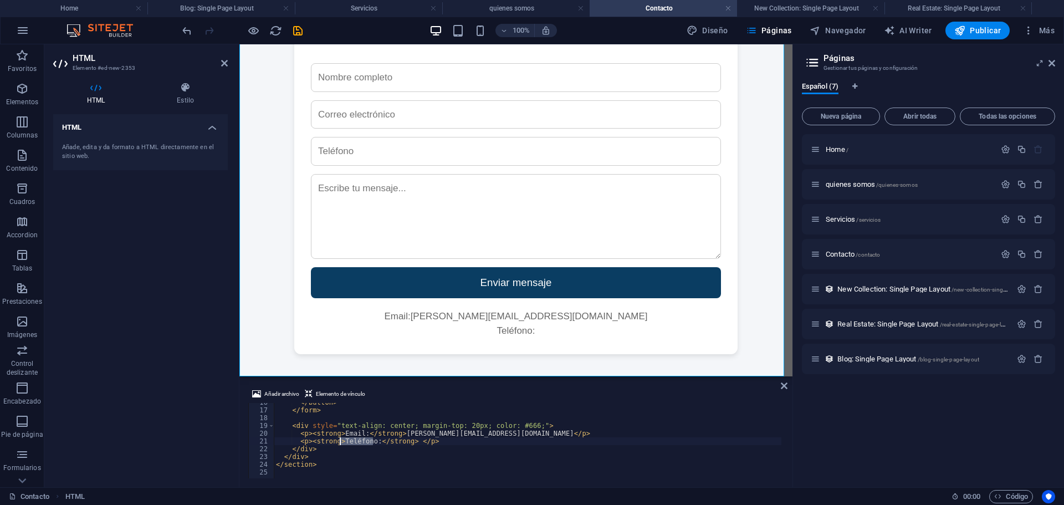
click at [340, 440] on div "</ button > </ form > < div style = "text-align: center; margin-top: 20px; colo…" at bounding box center [597, 442] width 647 height 89
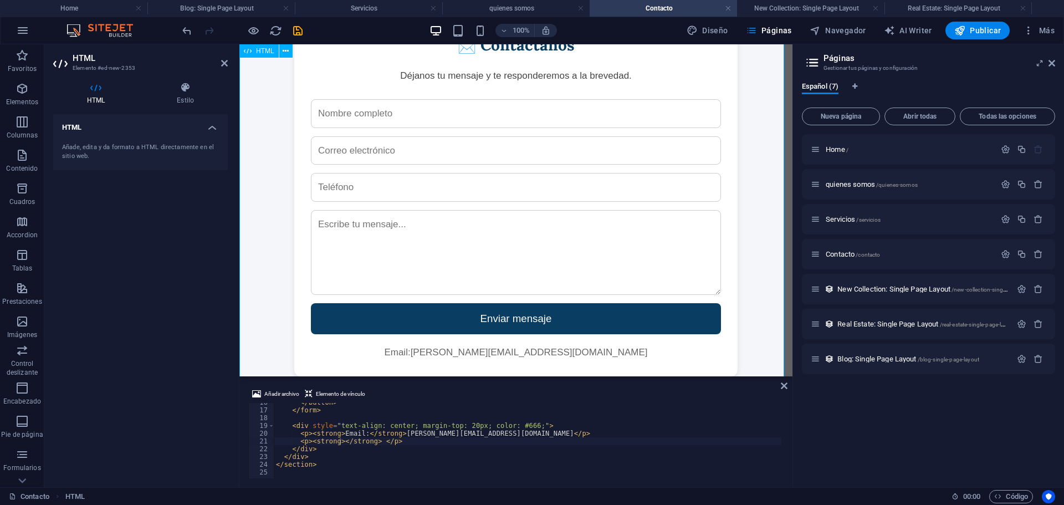
scroll to position [104, 0]
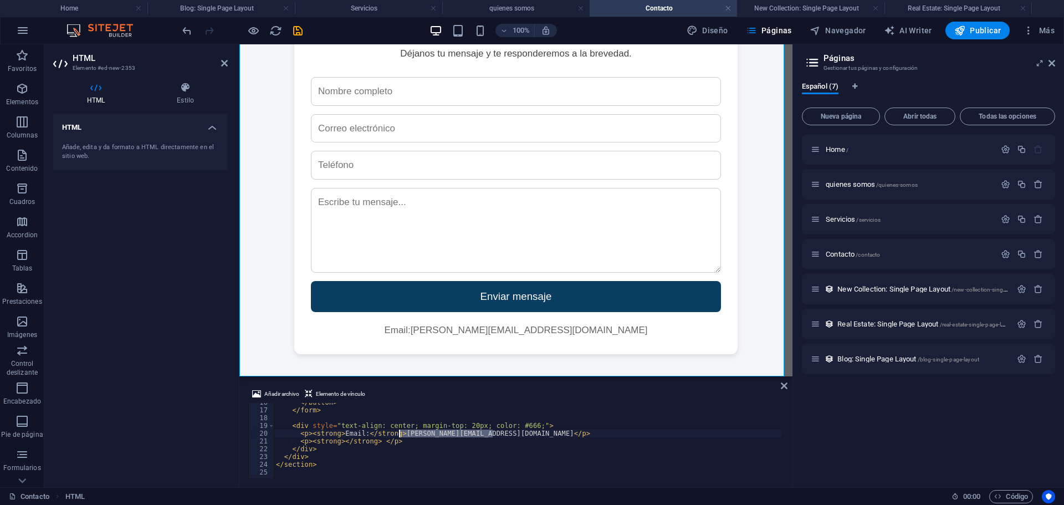
drag, startPoint x: 494, startPoint y: 431, endPoint x: 401, endPoint y: 435, distance: 93.2
click at [401, 435] on div "</ button > </ form > < div style = "text-align: center; margin-top: 20px; colo…" at bounding box center [597, 442] width 647 height 89
click at [365, 430] on div "</ button > </ form > < div style = "text-align: center; margin-top: 20px; colo…" at bounding box center [597, 442] width 647 height 89
drag, startPoint x: 362, startPoint y: 430, endPoint x: 340, endPoint y: 431, distance: 21.6
click at [340, 431] on div "</ button > </ form > < div style = "text-align: center; margin-top: 20px; colo…" at bounding box center [597, 442] width 647 height 89
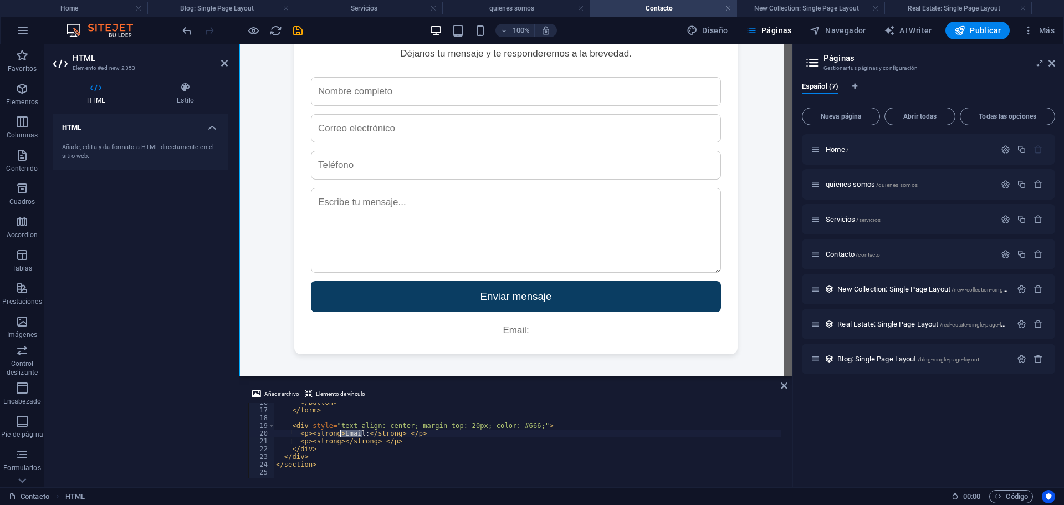
type textarea "<p><strong></strong> </p>"
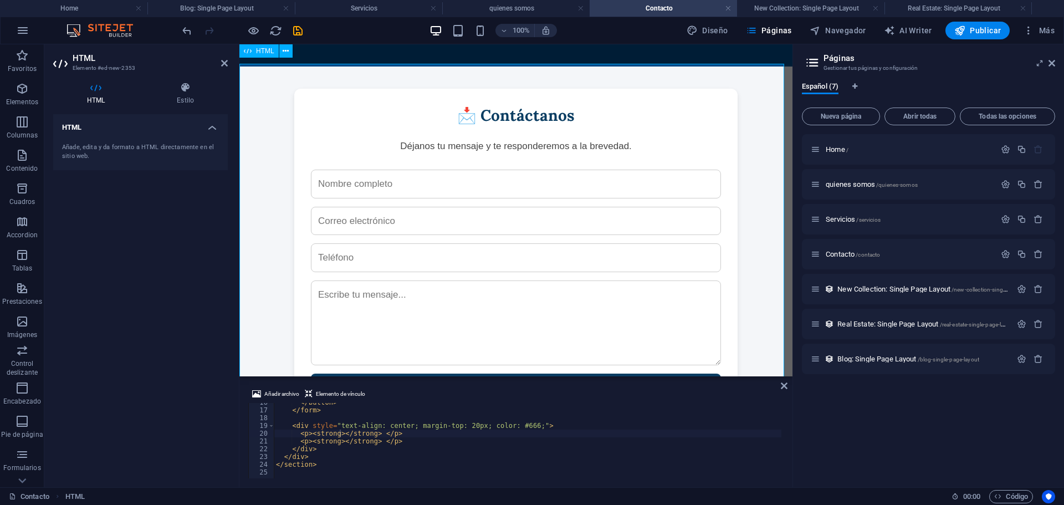
scroll to position [0, 0]
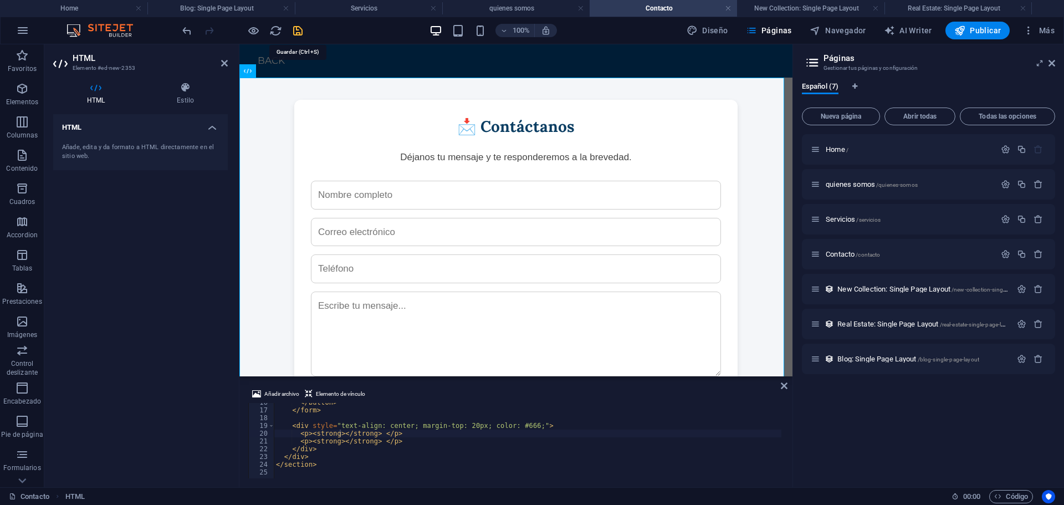
click at [296, 30] on icon "save" at bounding box center [297, 30] width 13 height 13
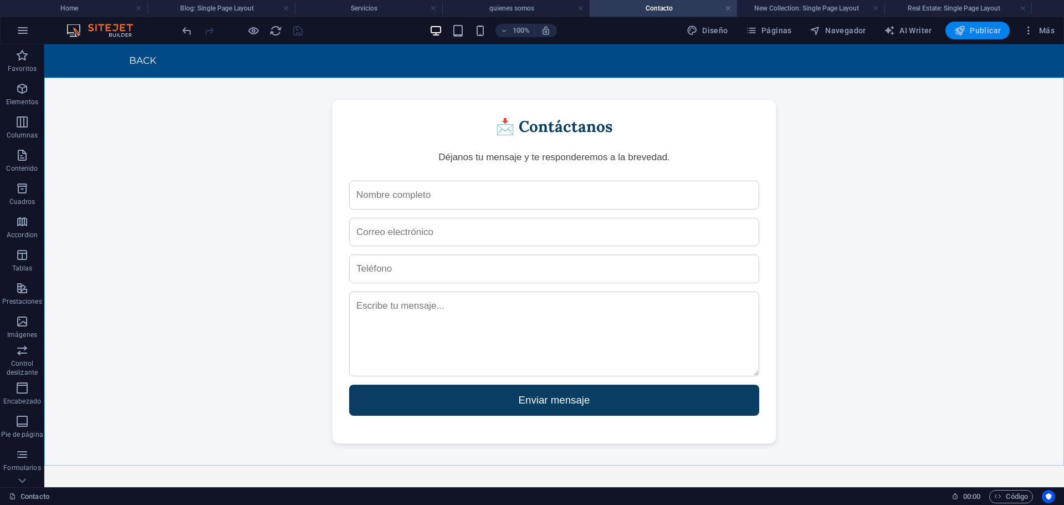
click at [971, 28] on span "Publicar" at bounding box center [977, 30] width 47 height 11
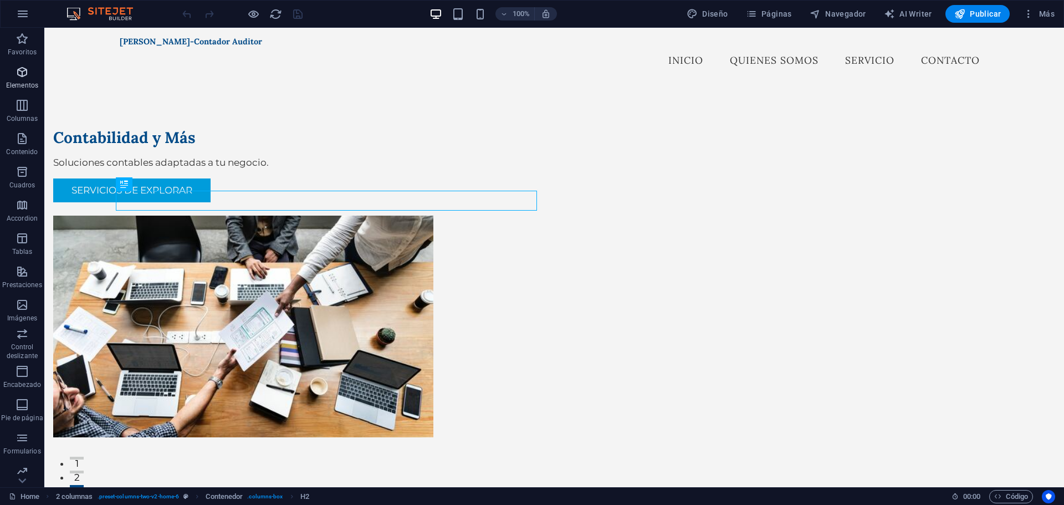
click at [27, 80] on span "Elementos" at bounding box center [22, 78] width 44 height 27
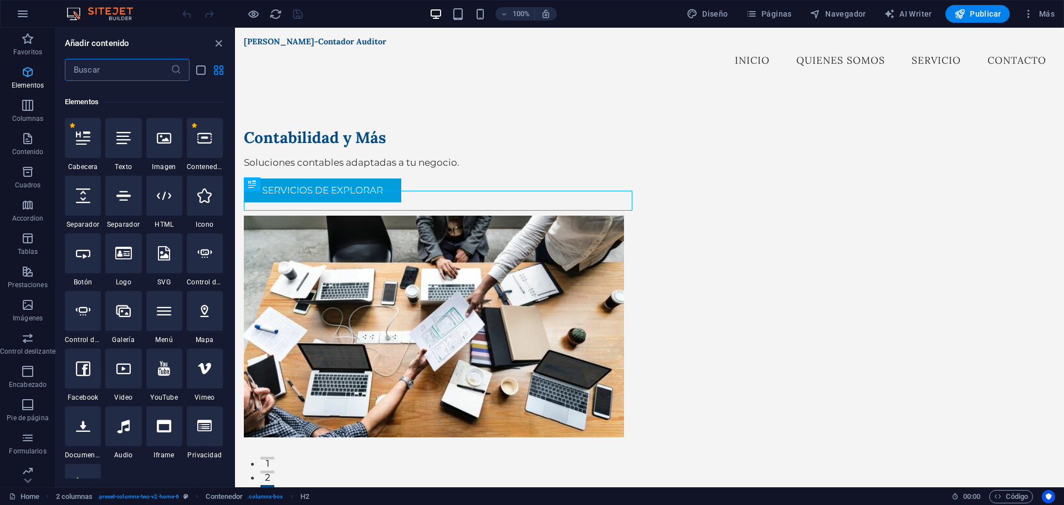
scroll to position [209, 0]
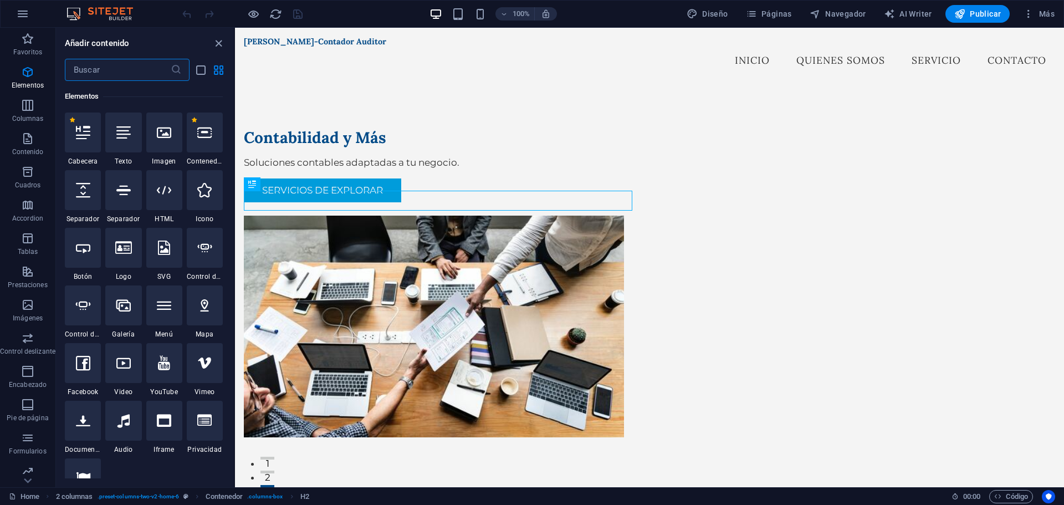
click at [158, 198] on div at bounding box center [164, 190] width 36 height 40
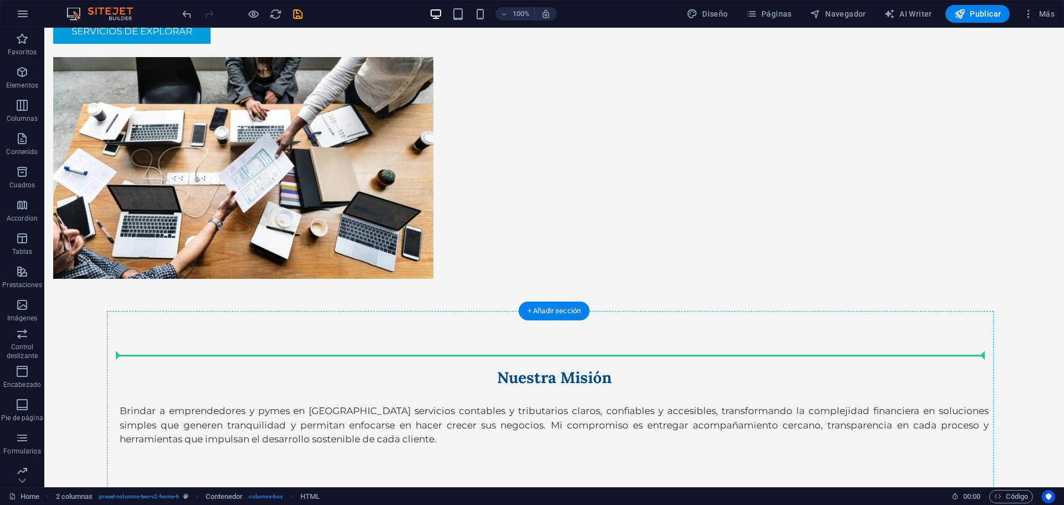
scroll to position [765, 0]
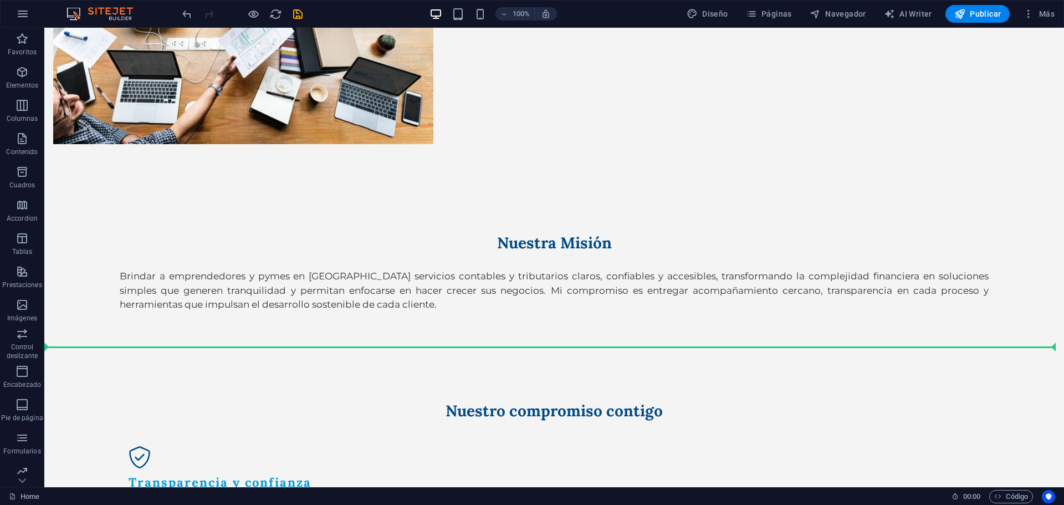
drag, startPoint x: 198, startPoint y: 139, endPoint x: 433, endPoint y: 372, distance: 330.6
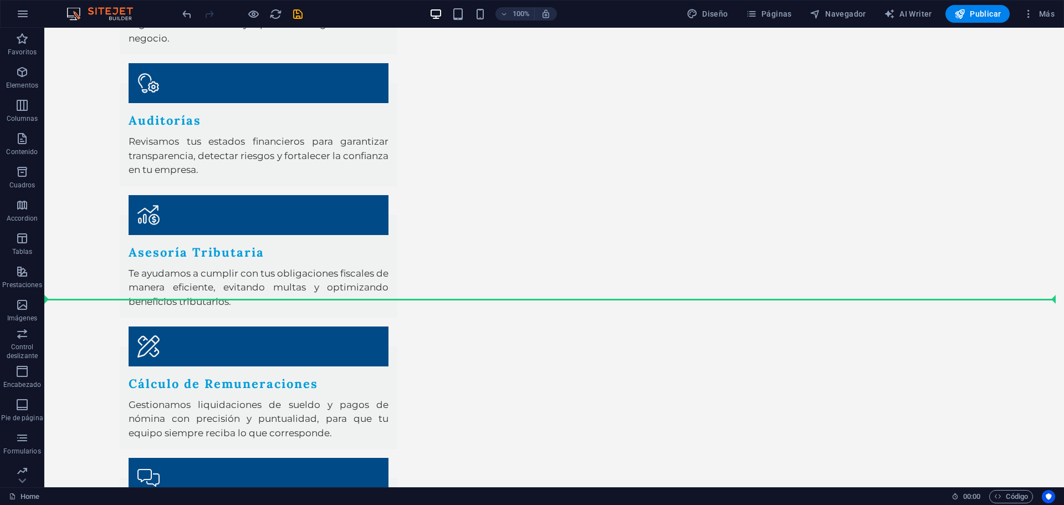
scroll to position [1738, 0]
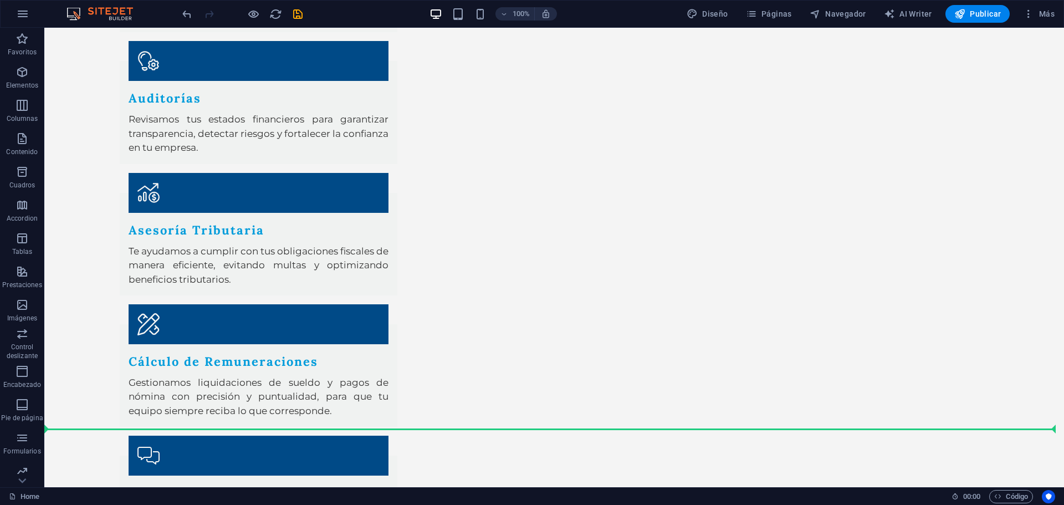
drag, startPoint x: 112, startPoint y: 203, endPoint x: 97, endPoint y: 403, distance: 200.6
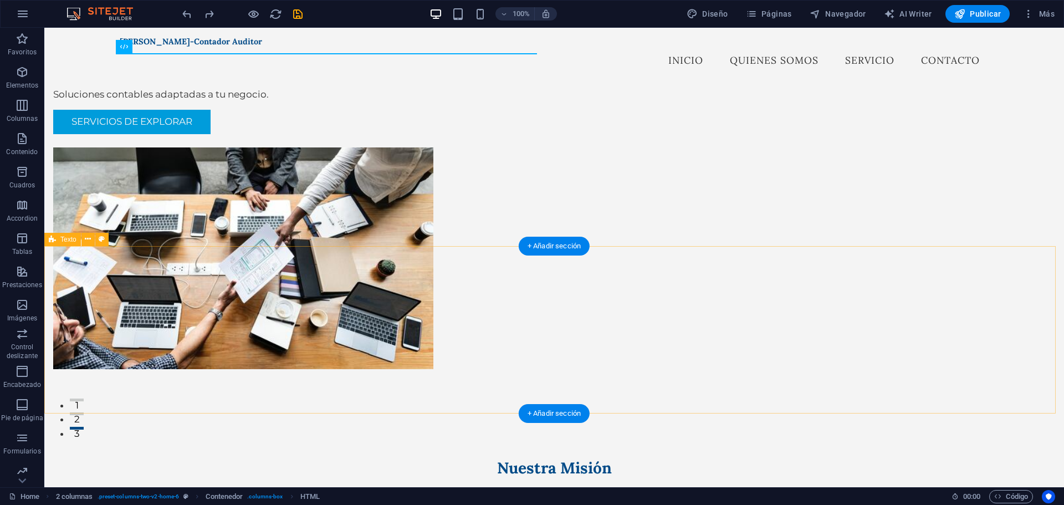
scroll to position [0, 0]
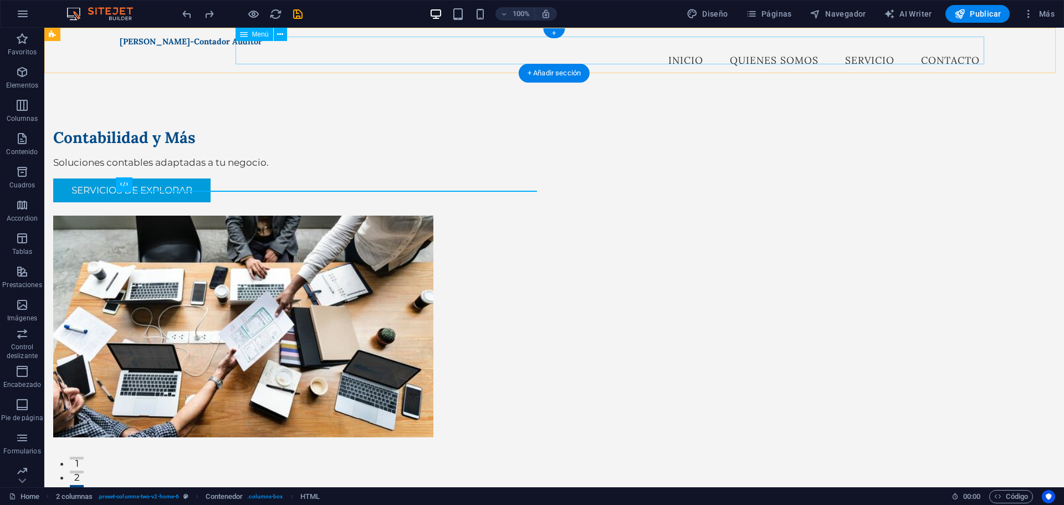
click at [855, 52] on nav "inicio quienes somos Servicio Contacto" at bounding box center [554, 61] width 869 height 28
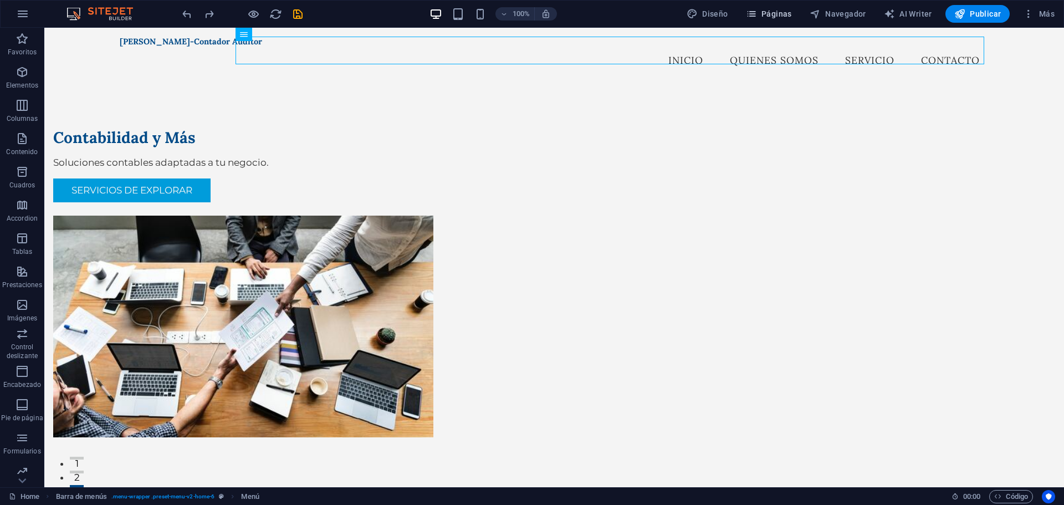
click at [792, 18] on span "Páginas" at bounding box center [769, 13] width 46 height 11
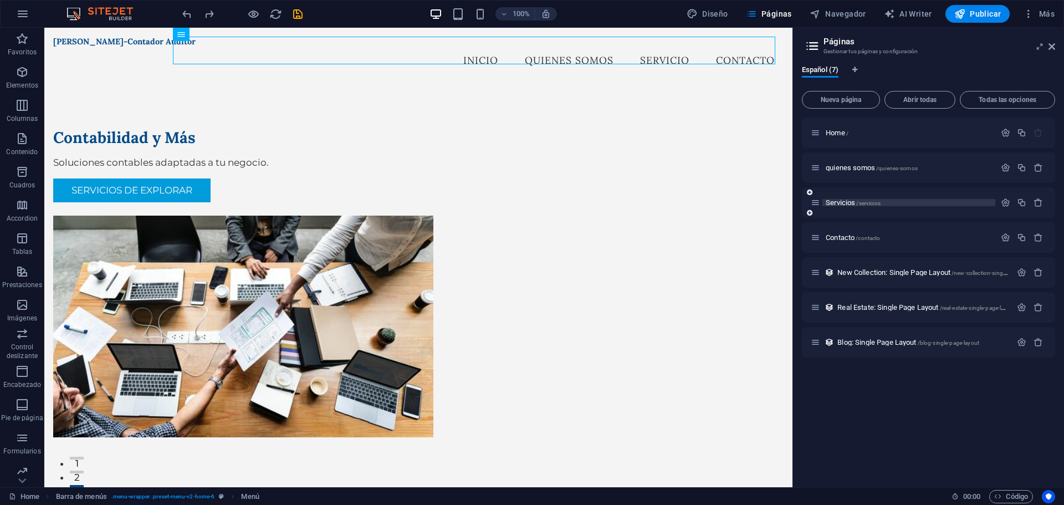
click at [850, 203] on span "Servicios /servicios" at bounding box center [852, 202] width 55 height 8
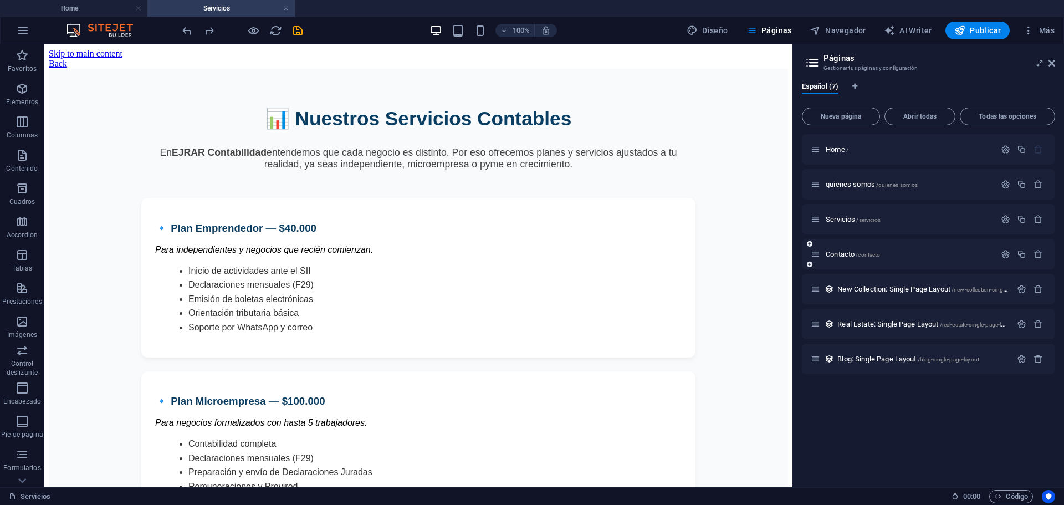
click at [863, 258] on div "Contacto /contacto" at bounding box center [903, 254] width 184 height 13
click at [863, 253] on span "/contacto" at bounding box center [867, 255] width 24 height 6
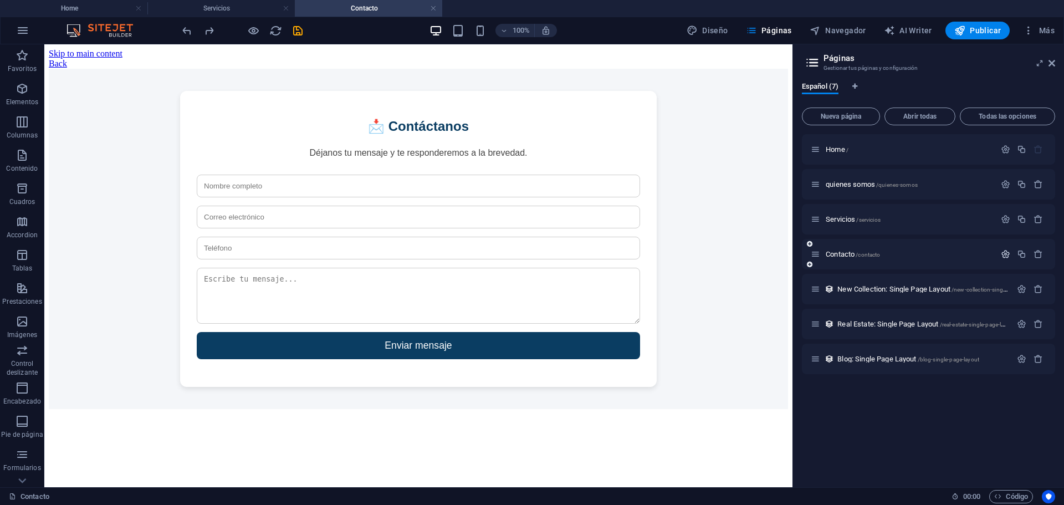
click at [1001, 254] on icon "button" at bounding box center [1005, 253] width 9 height 9
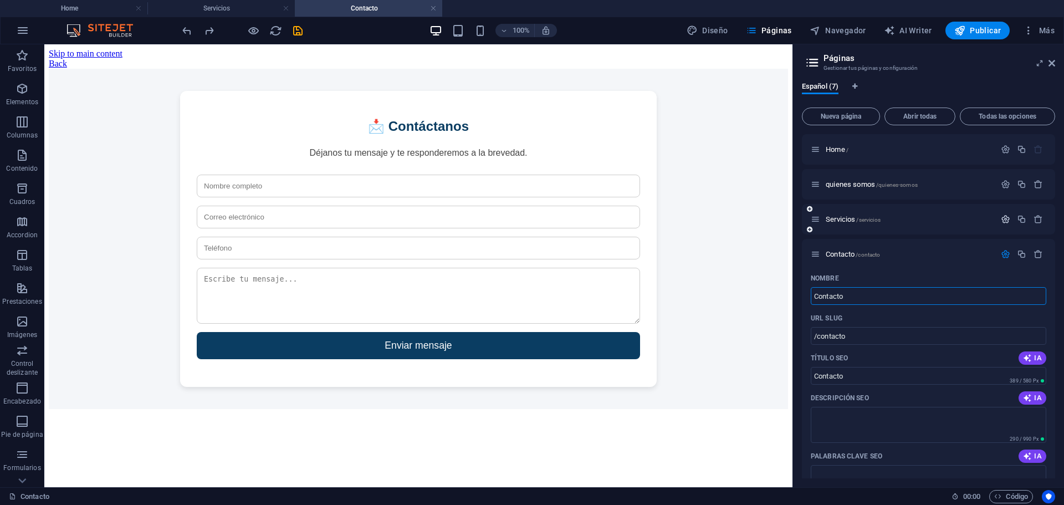
click at [1006, 217] on icon "button" at bounding box center [1005, 218] width 9 height 9
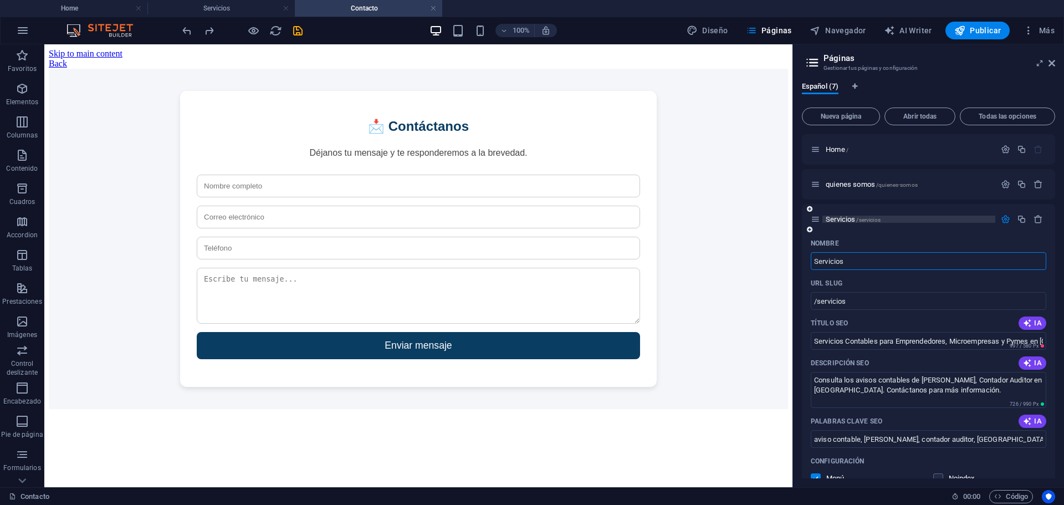
click at [848, 222] on span "Servicios /servicios" at bounding box center [852, 219] width 55 height 8
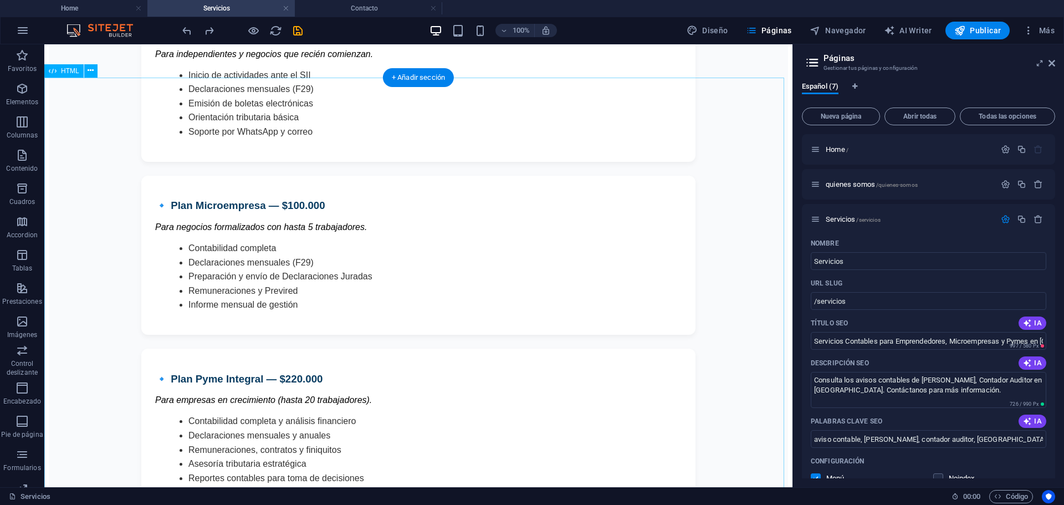
scroll to position [339, 0]
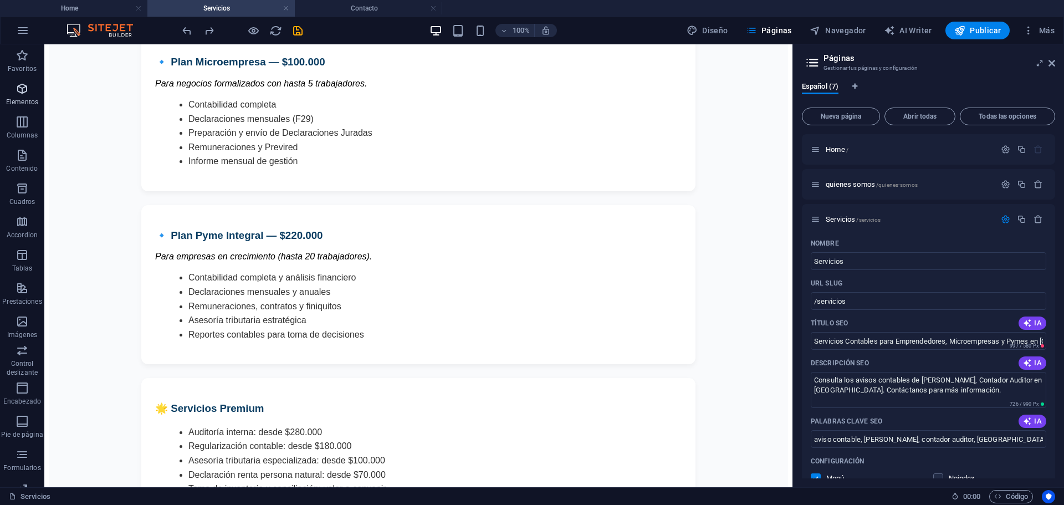
click at [27, 98] on p "Elementos" at bounding box center [22, 102] width 32 height 9
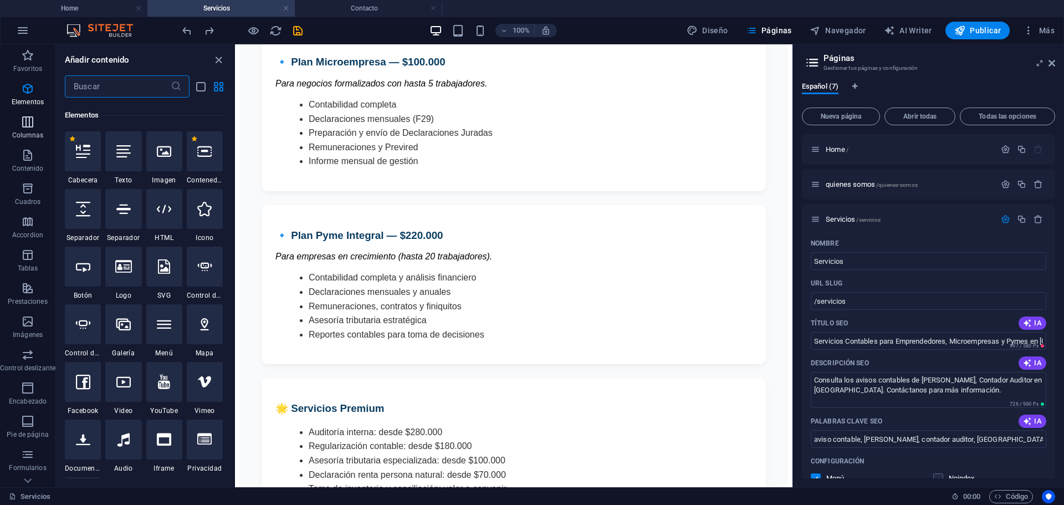
scroll to position [209, 0]
click at [169, 223] on div at bounding box center [164, 207] width 36 height 40
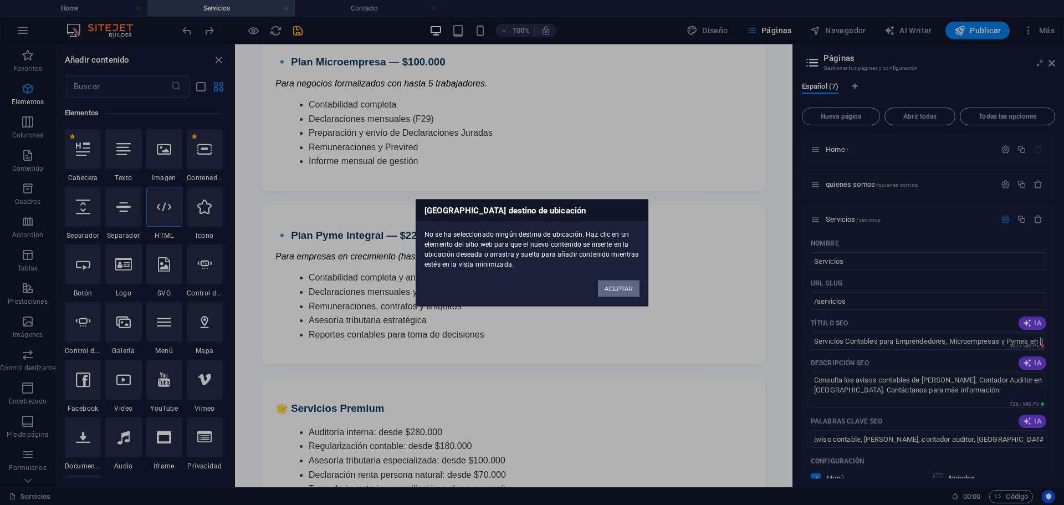
click at [607, 290] on button "ACEPTAR" at bounding box center [619, 288] width 42 height 17
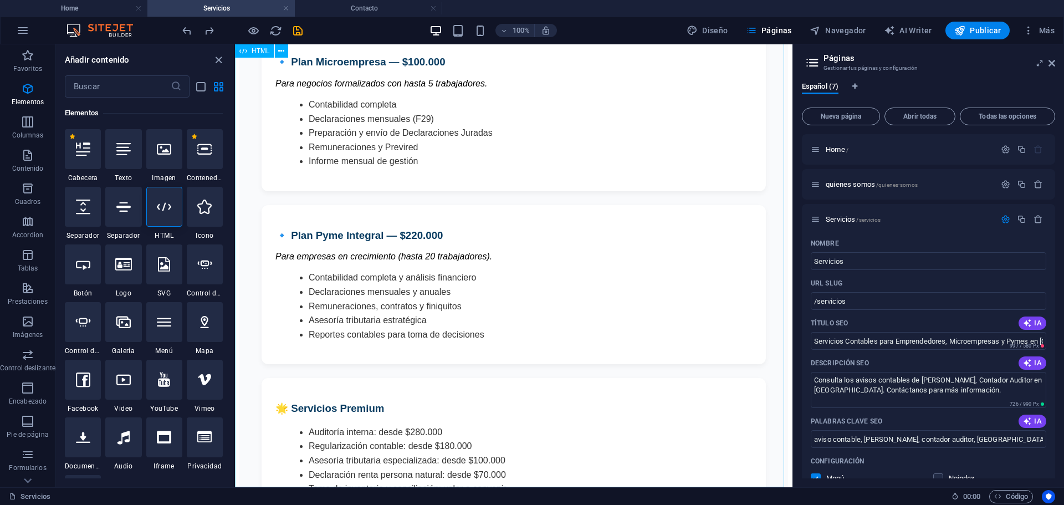
click at [265, 53] on span "HTML" at bounding box center [261, 51] width 18 height 7
click at [270, 48] on div "HTML" at bounding box center [254, 50] width 39 height 13
click at [270, 47] on div "HTML" at bounding box center [254, 50] width 39 height 13
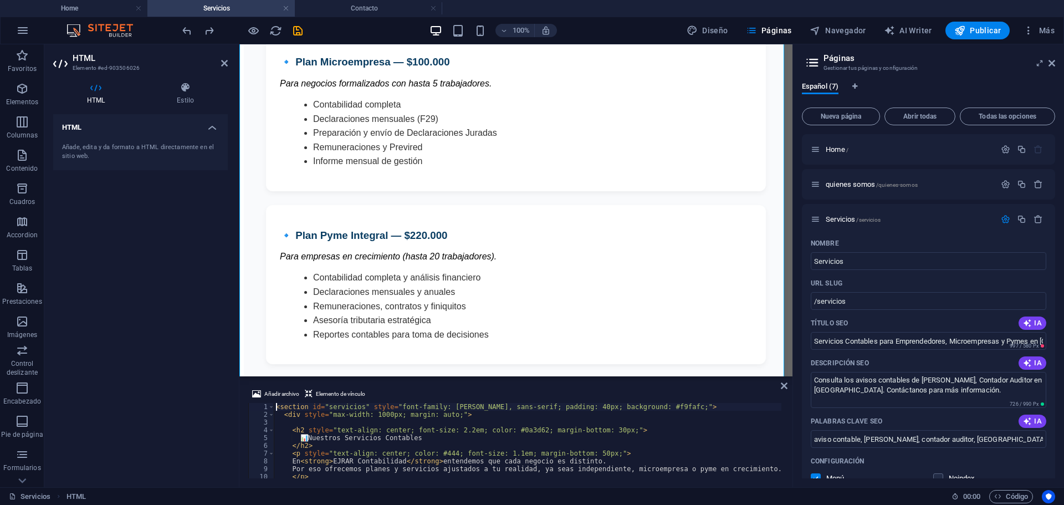
click at [471, 424] on div "< section id = "servicios" style = "font-family: Arial, sans-serif; padding: 40…" at bounding box center [588, 447] width 628 height 89
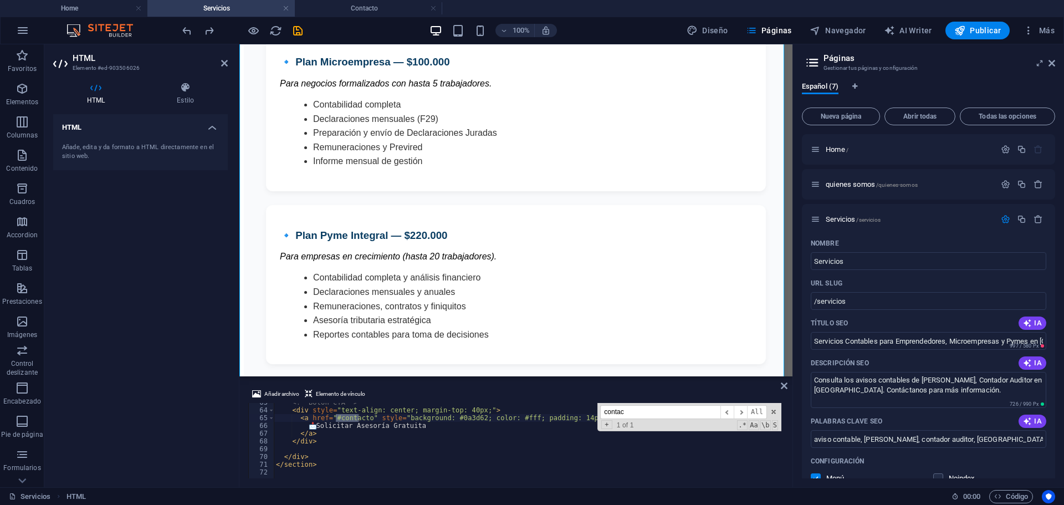
scroll to position [452, 0]
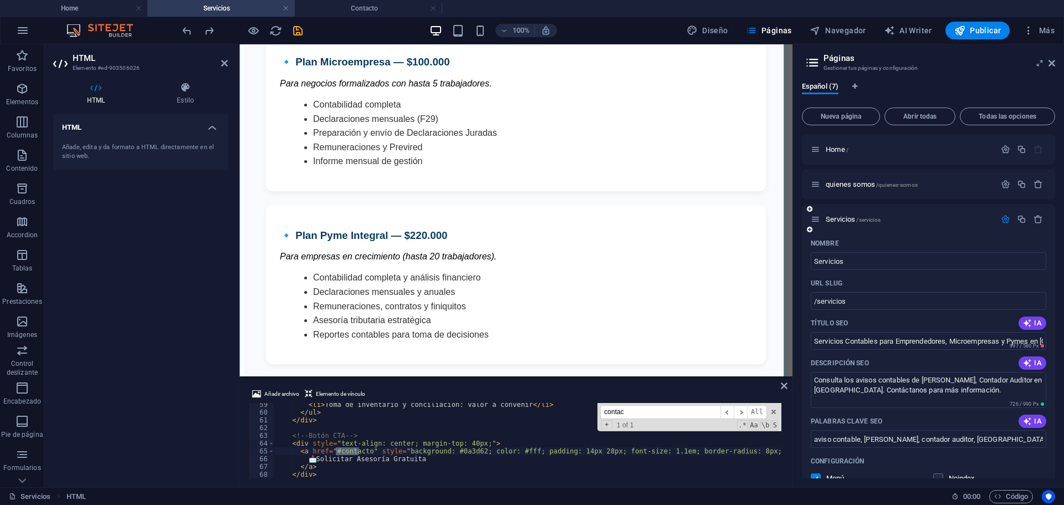
type input "contac"
click at [1003, 219] on icon "button" at bounding box center [1005, 218] width 9 height 9
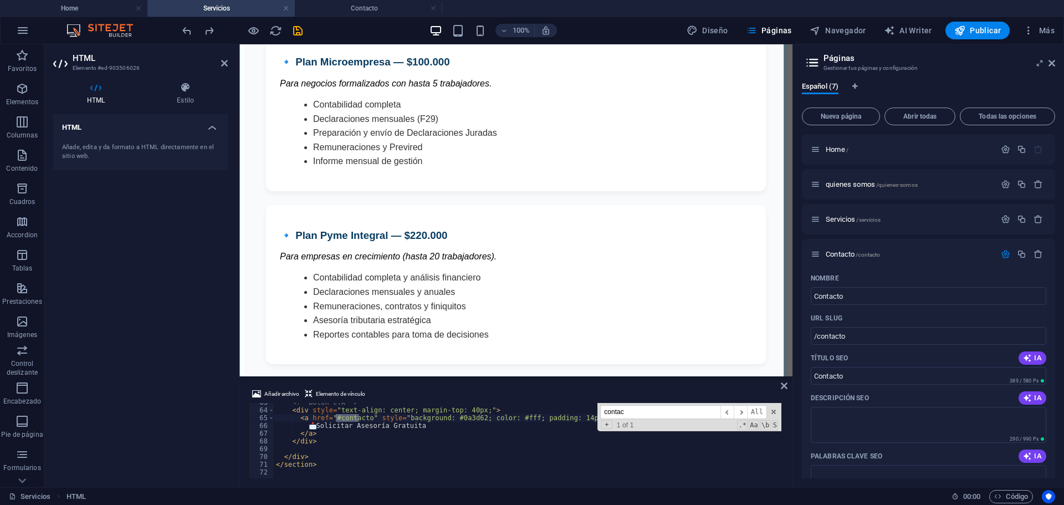
scroll to position [485, 0]
click at [812, 297] on input "Contacto" at bounding box center [928, 296] width 235 height 18
type input "/Contacto"
type input "Contacto"
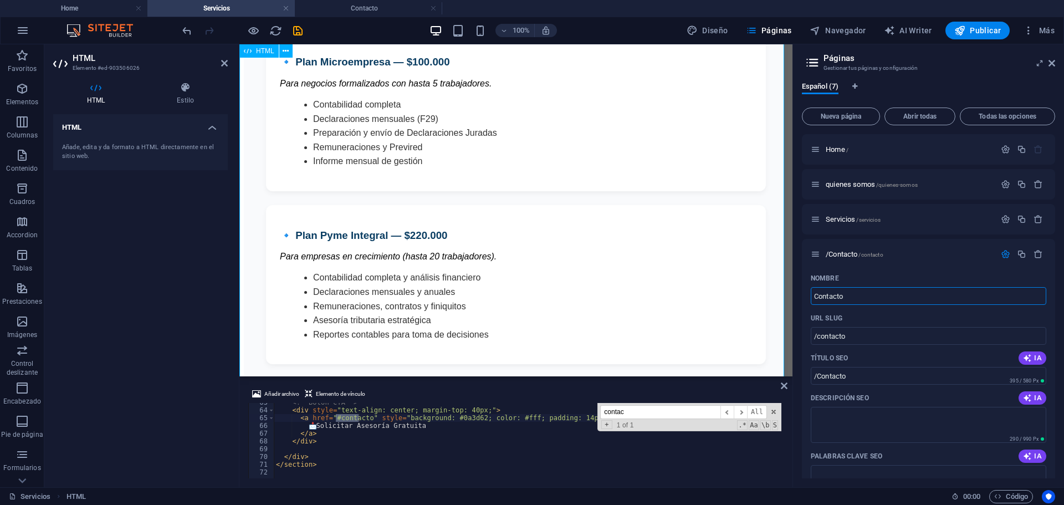
type input "Contacto"
type input "(Contacto"
type input ")Contacto"
type input "Contacto"
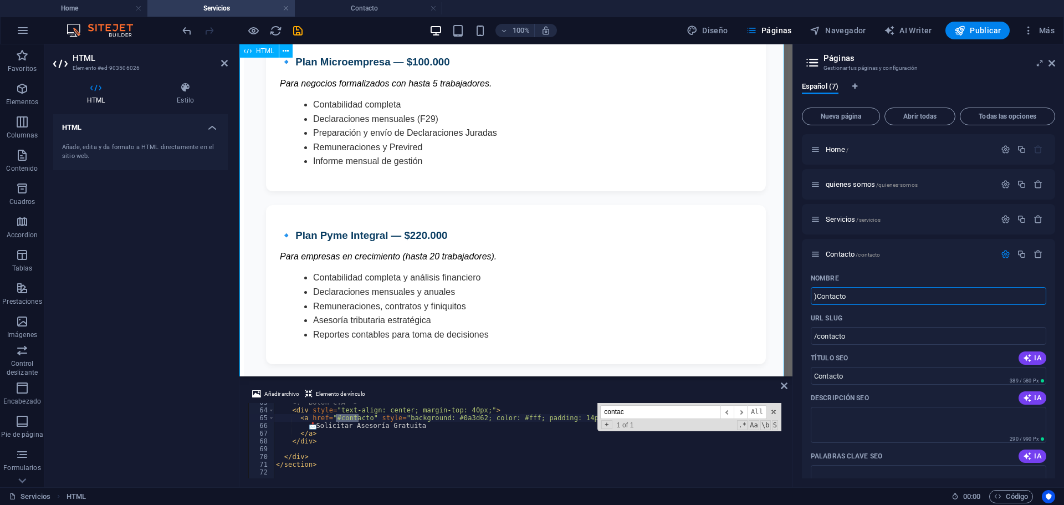
type input ")Contacto"
type input "Contacto"
drag, startPoint x: 1104, startPoint y: 338, endPoint x: 760, endPoint y: 287, distance: 347.3
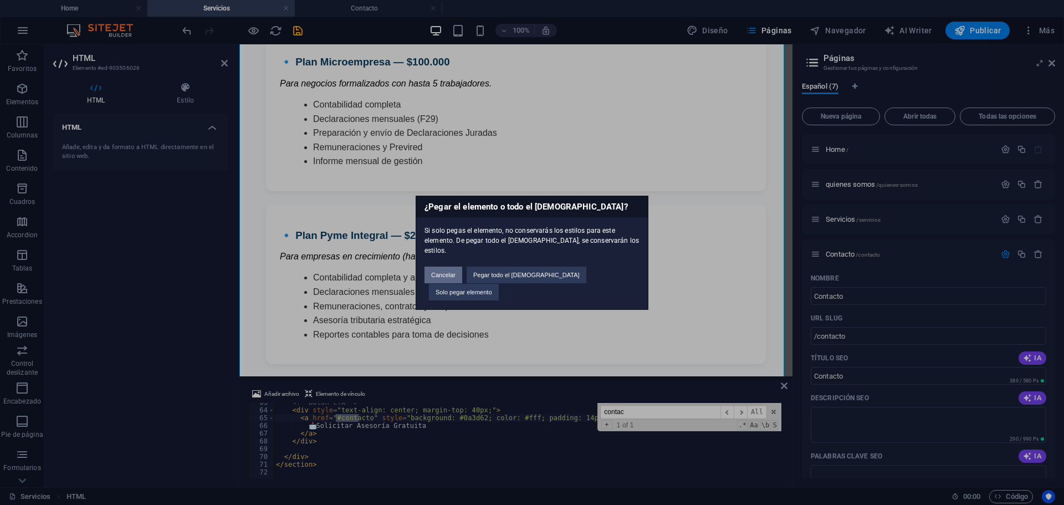
click at [462, 273] on button "Cancelar" at bounding box center [443, 274] width 38 height 17
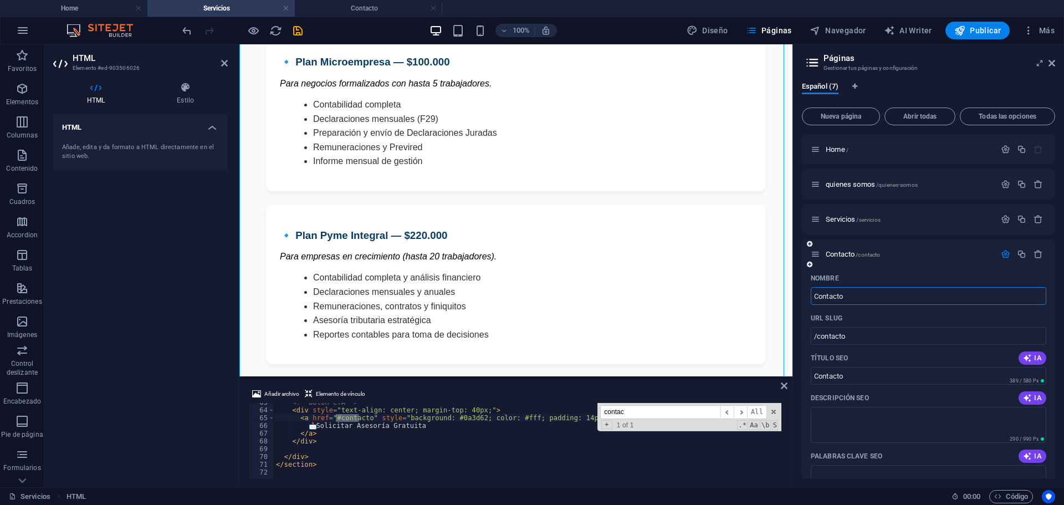
paste input "#c"
type input "#contacto"
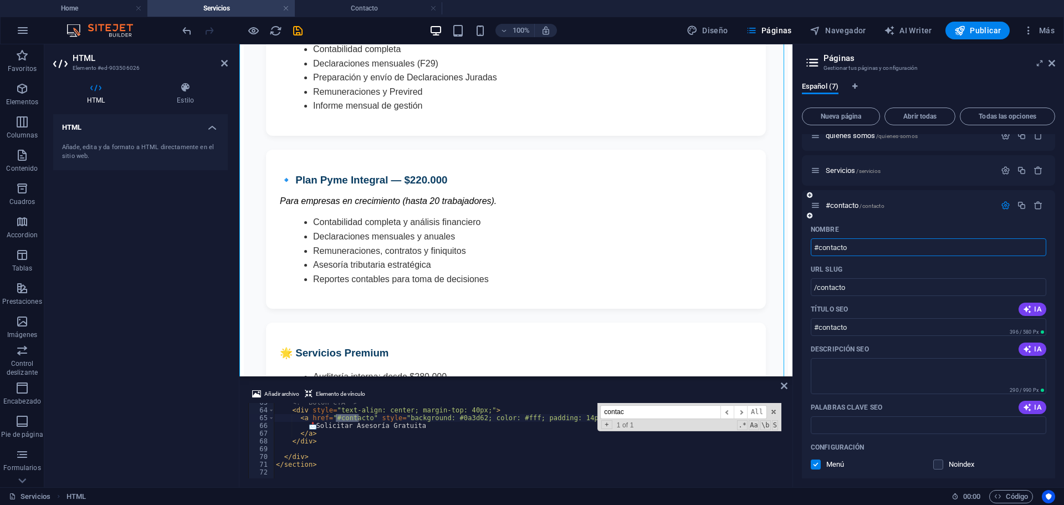
scroll to position [55, 0]
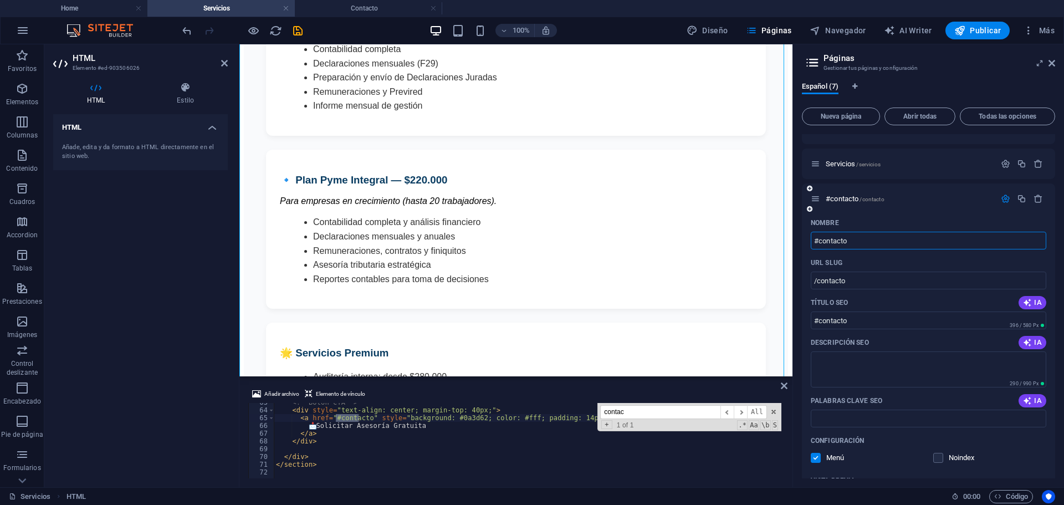
type input "#contacto"
click at [802, 299] on div "Nombre #contacto ​ URL SLUG /contacto ​ Título SEO IA #contacto ​ 396 / 580 Px …" at bounding box center [928, 433] width 253 height 439
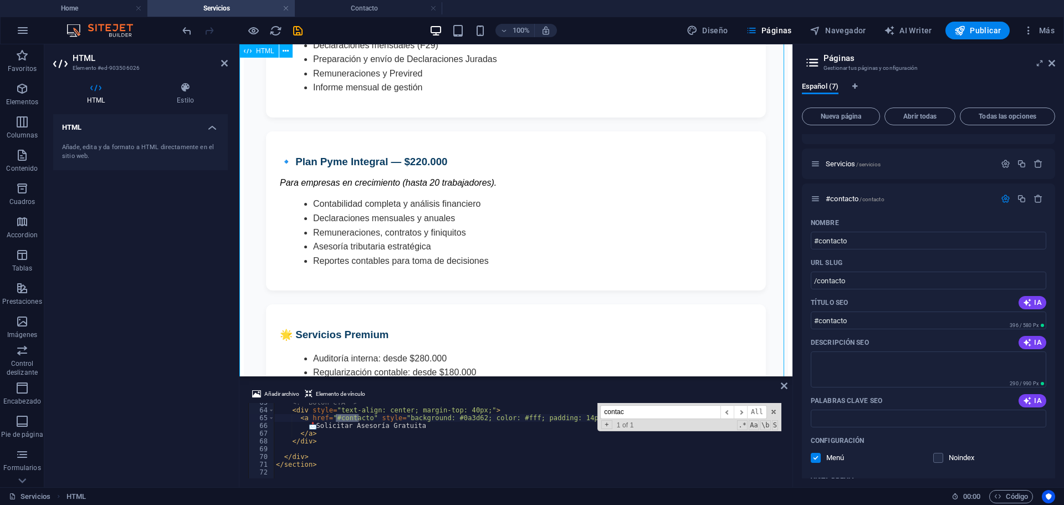
scroll to position [450, 0]
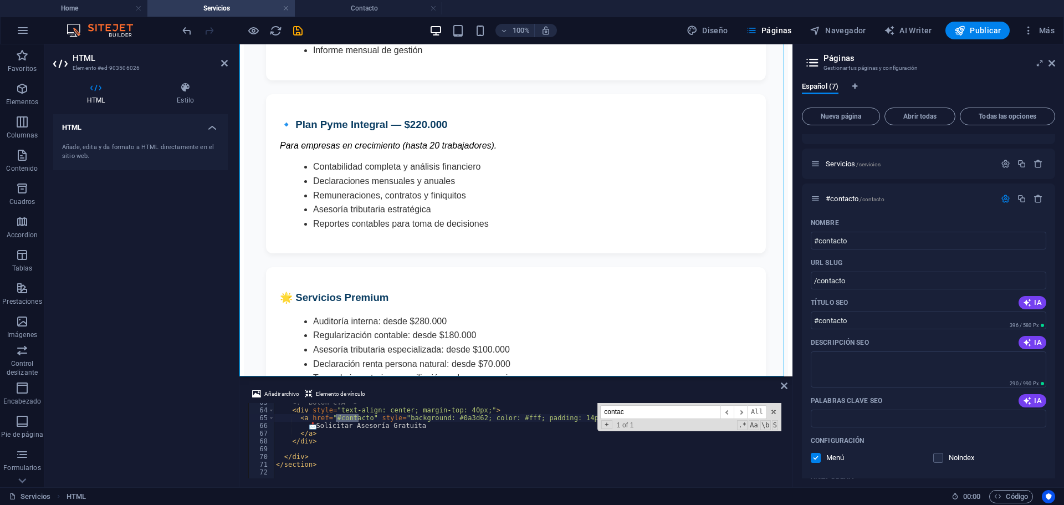
type textarea "</a>"
click at [448, 434] on div "<!-- Botón CTA --> < div style = "text-align: center; margin-top: 40px;" > < a …" at bounding box center [588, 442] width 628 height 89
click at [774, 409] on span at bounding box center [774, 412] width 8 height 8
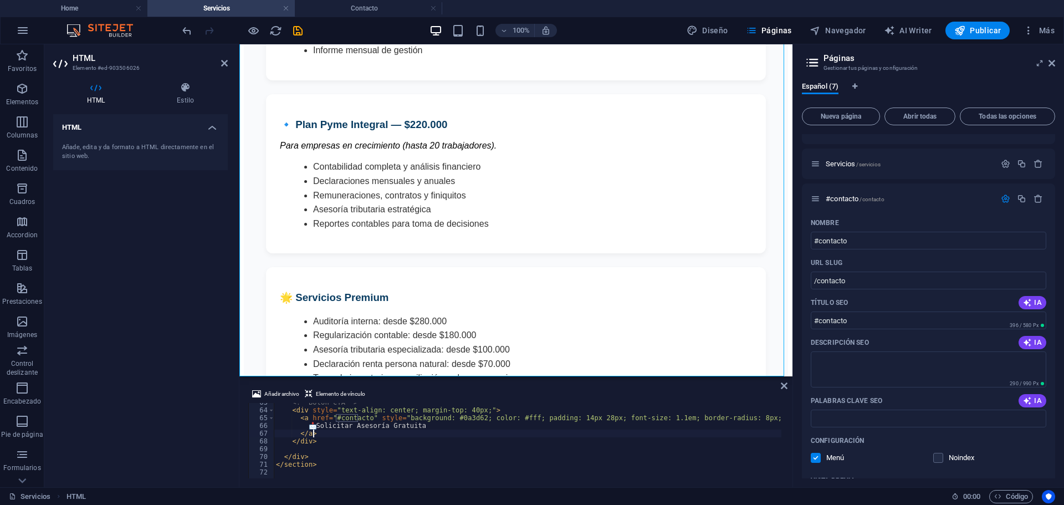
click at [298, 22] on div at bounding box center [242, 31] width 124 height 18
click at [299, 31] on icon "save" at bounding box center [297, 30] width 13 height 13
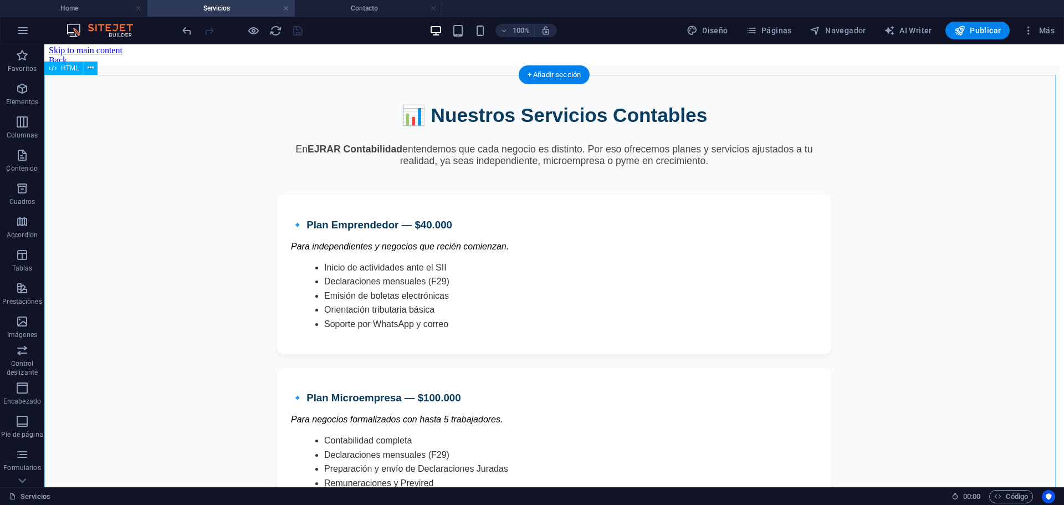
scroll to position [0, 0]
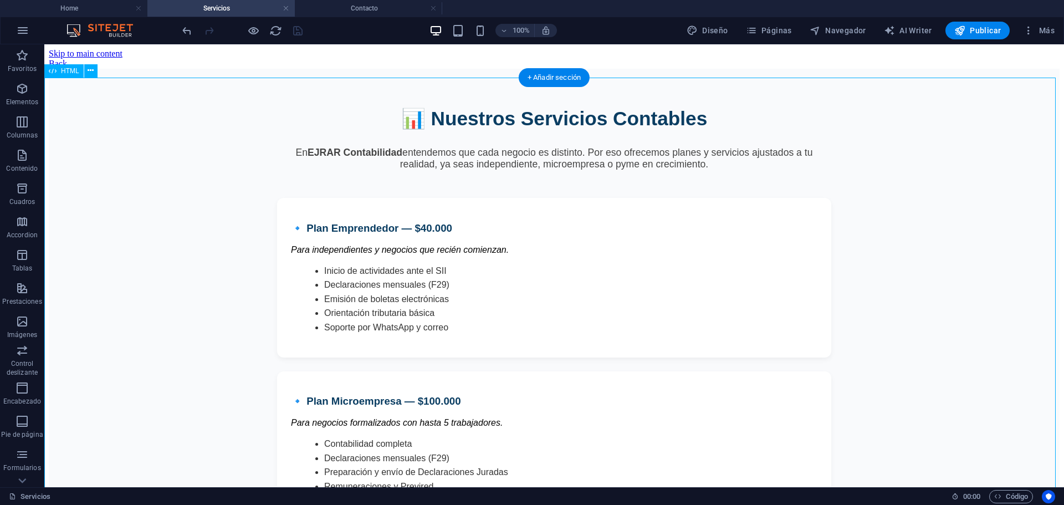
drag, startPoint x: 586, startPoint y: 257, endPoint x: 580, endPoint y: 258, distance: 6.3
click at [580, 258] on div "📊 Nuestros Servicios Contables En EJRAR Contabilidad entendemos que cada negoci…" at bounding box center [554, 491] width 1011 height 845
click at [757, 32] on icon "button" at bounding box center [751, 30] width 11 height 11
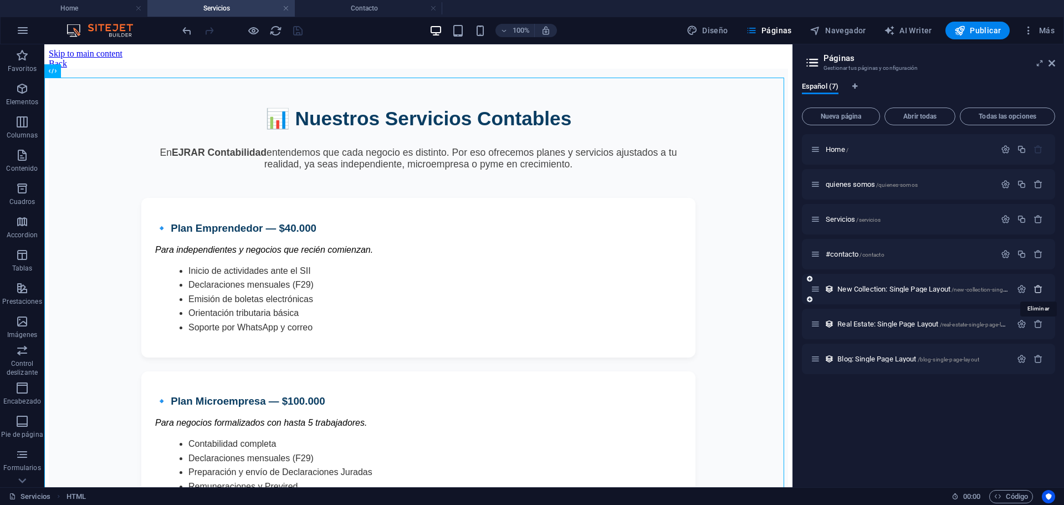
click at [1039, 291] on icon "button" at bounding box center [1037, 288] width 9 height 9
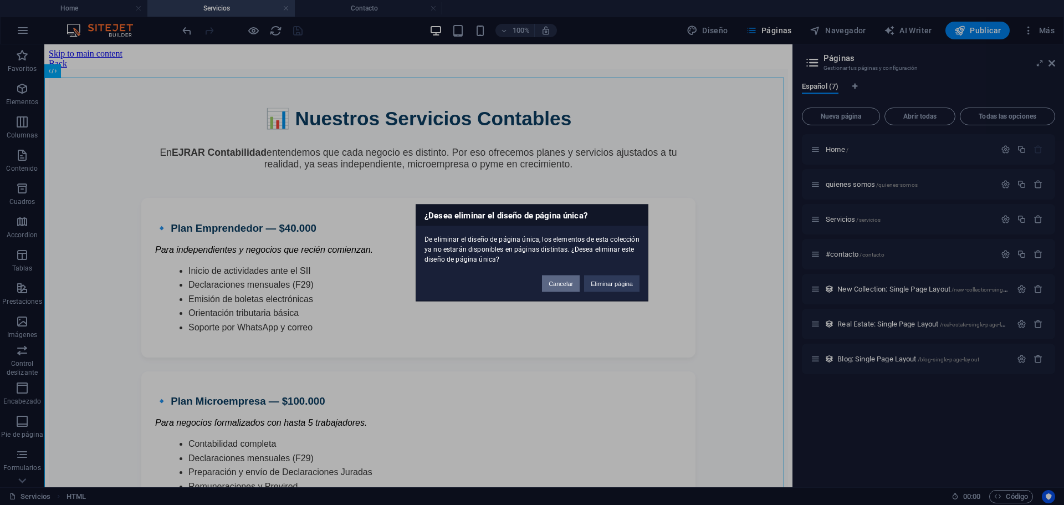
click at [563, 281] on button "Cancelar" at bounding box center [561, 283] width 38 height 17
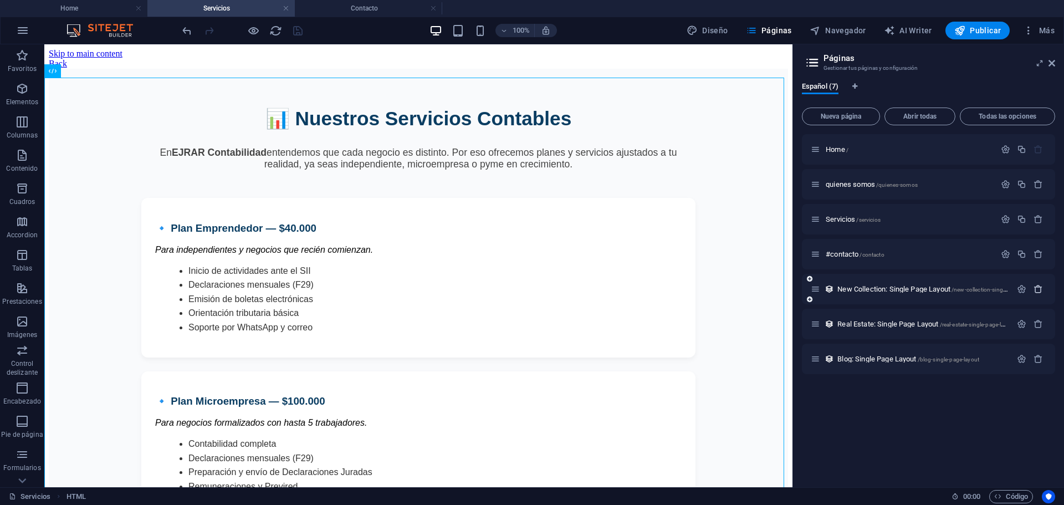
click at [1039, 288] on icon "button" at bounding box center [1037, 288] width 9 height 9
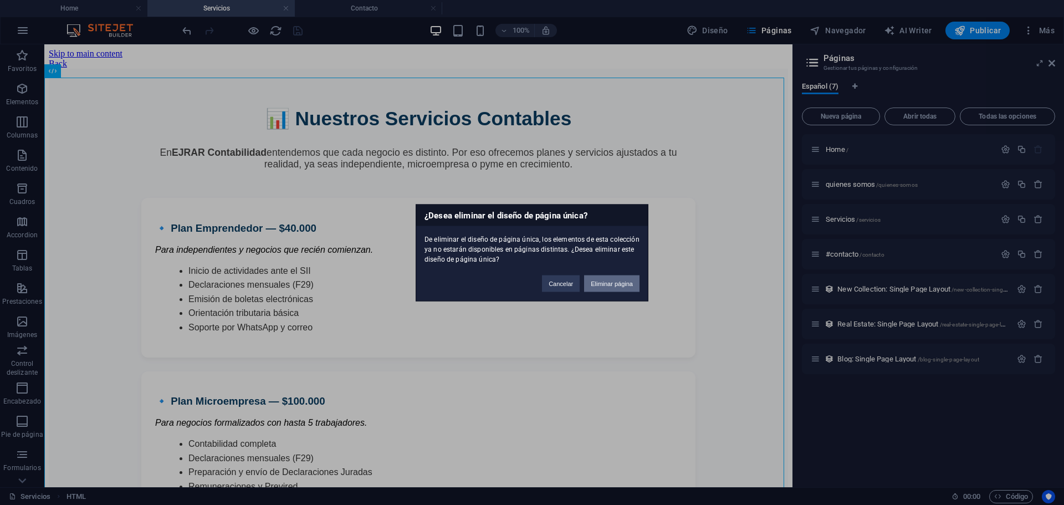
click at [628, 277] on button "Eliminar página" at bounding box center [611, 283] width 55 height 17
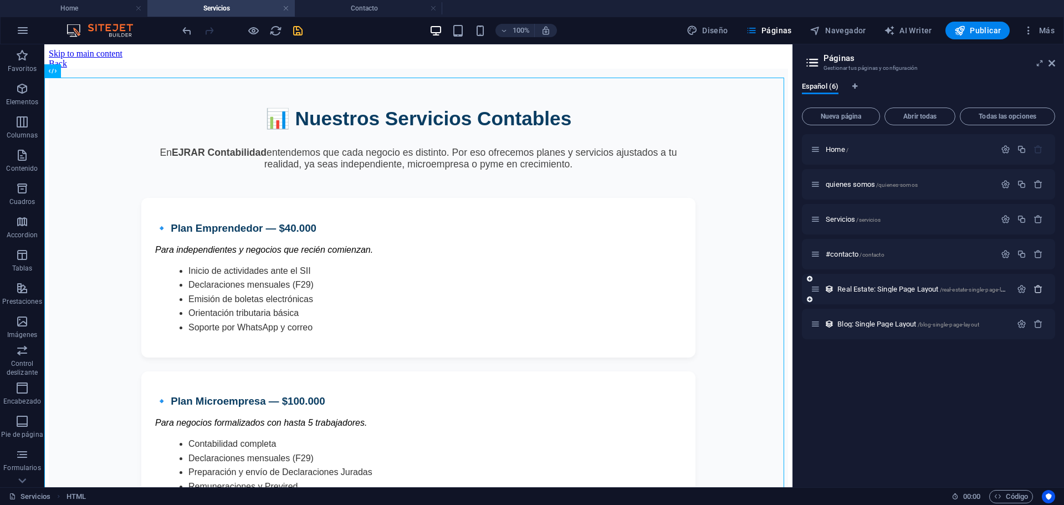
click at [1042, 290] on icon "button" at bounding box center [1037, 288] width 9 height 9
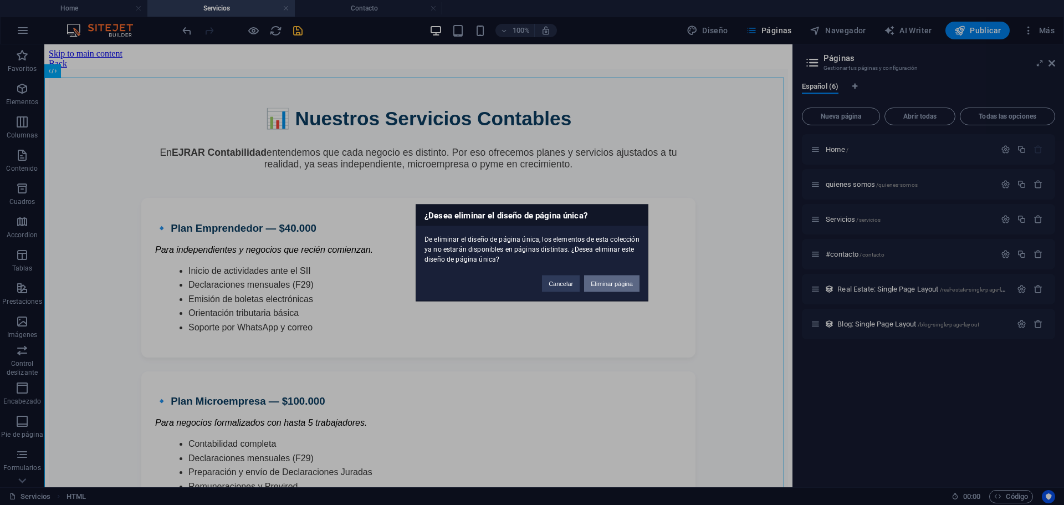
click at [628, 286] on button "Eliminar página" at bounding box center [611, 283] width 55 height 17
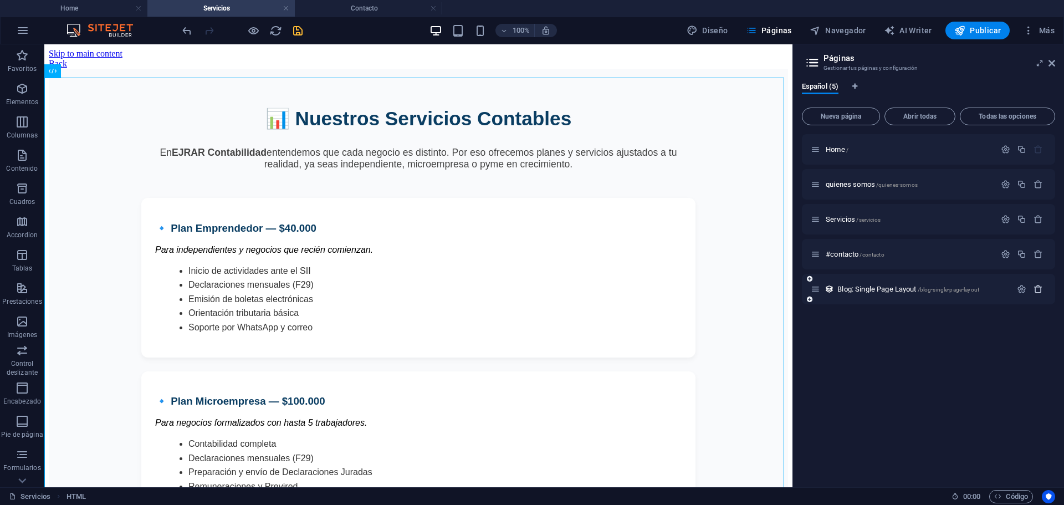
click at [1037, 290] on icon "button" at bounding box center [1037, 288] width 9 height 9
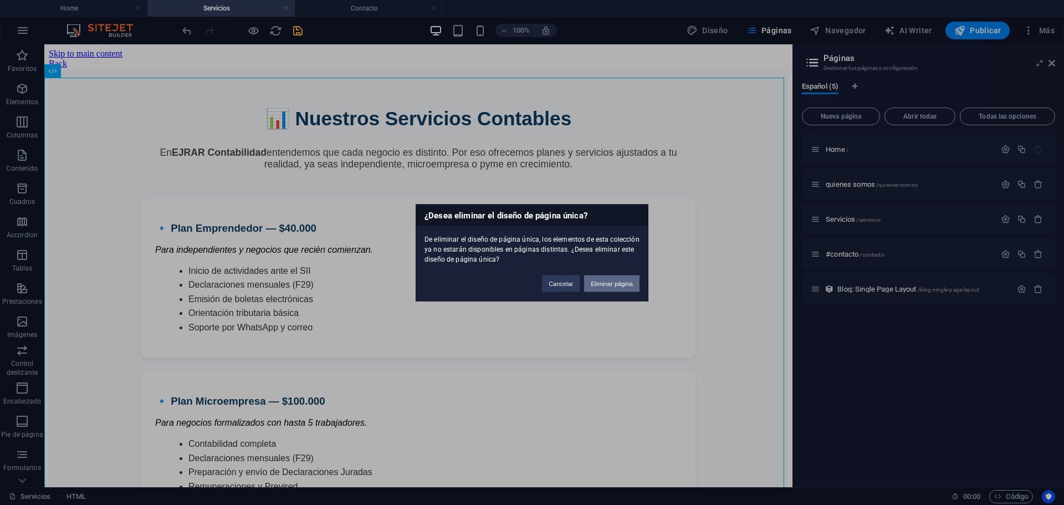
click at [624, 280] on button "Eliminar página" at bounding box center [611, 283] width 55 height 17
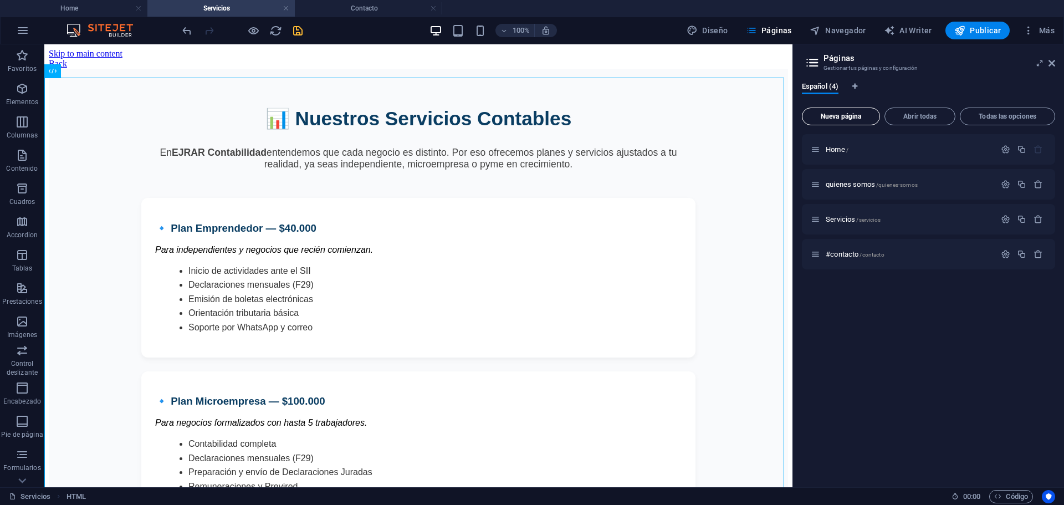
click at [848, 113] on span "Nueva página" at bounding box center [841, 116] width 68 height 7
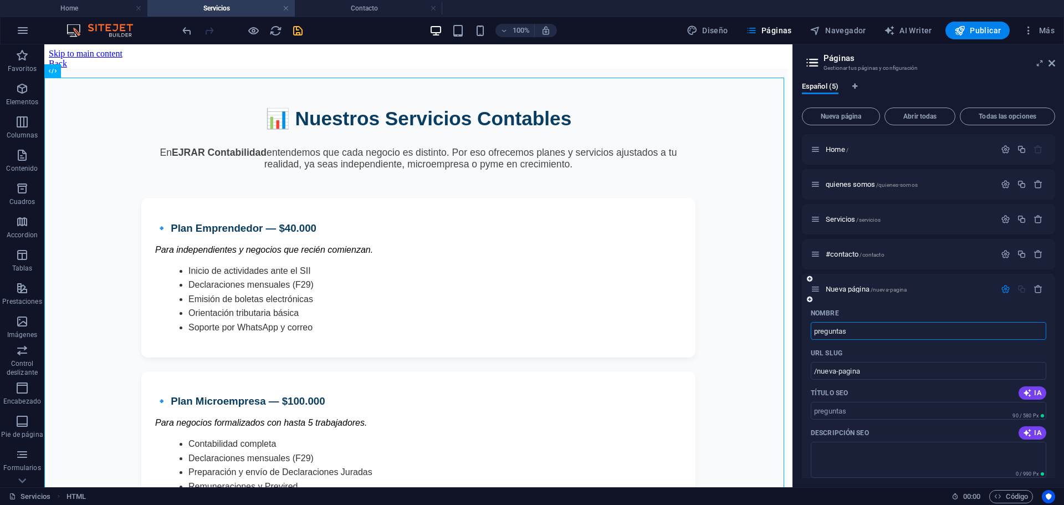
type input "preguntas"
type input "/preguntas"
type input "preguntasfrecuentes"
type input "/preguntasfrecuentes"
type input "preguntasfrecuentes"
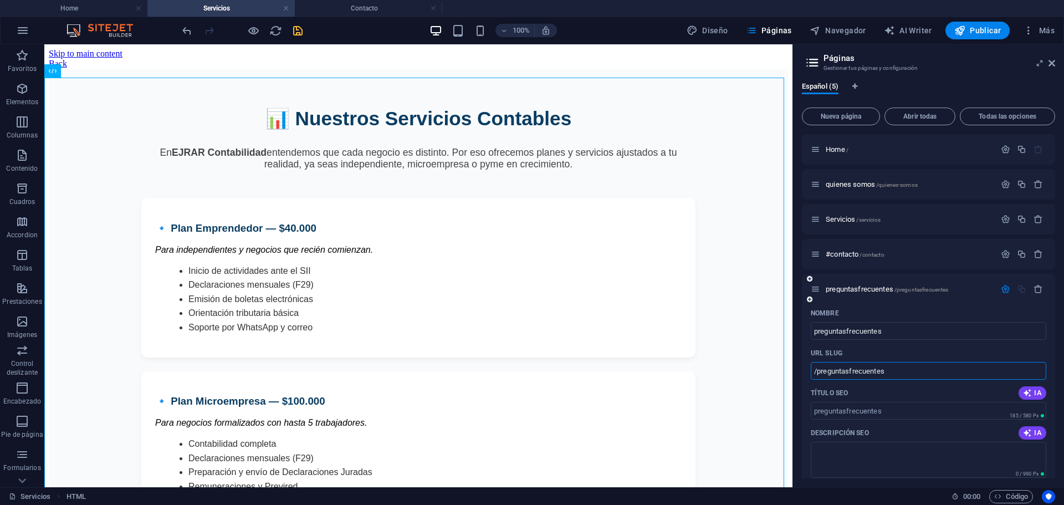
click at [850, 365] on input "/preguntasfrecuentes" at bounding box center [928, 371] width 235 height 18
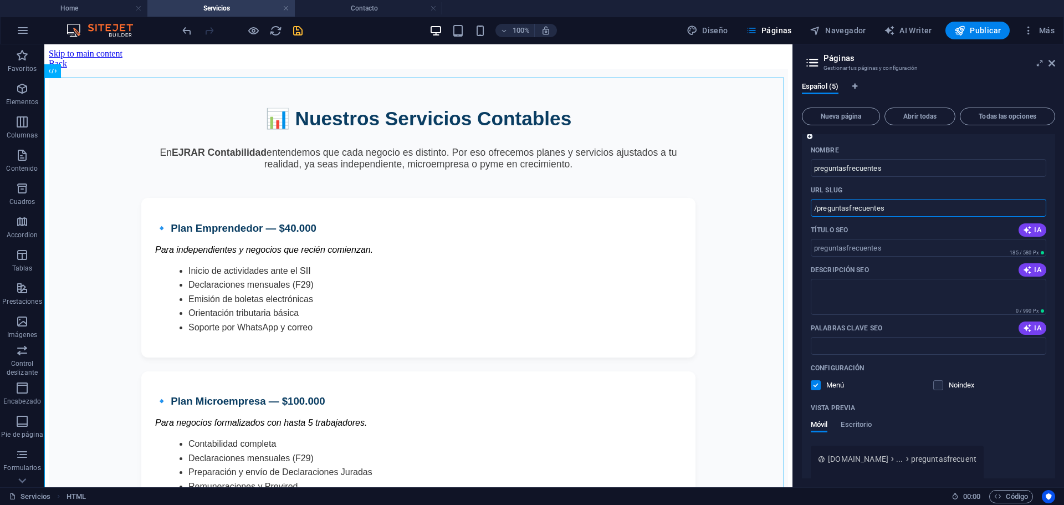
scroll to position [217, 0]
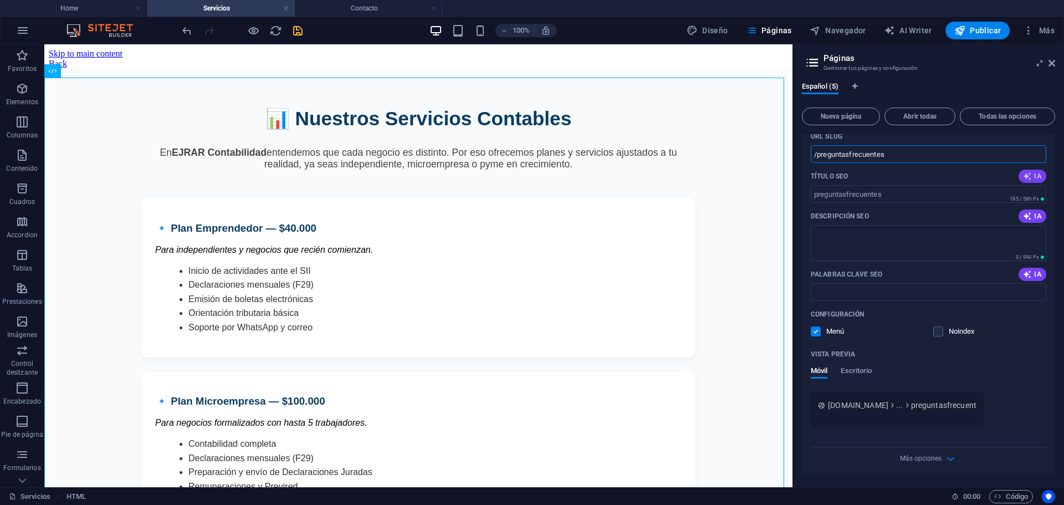
click at [1032, 175] on span "IA" at bounding box center [1032, 176] width 19 height 9
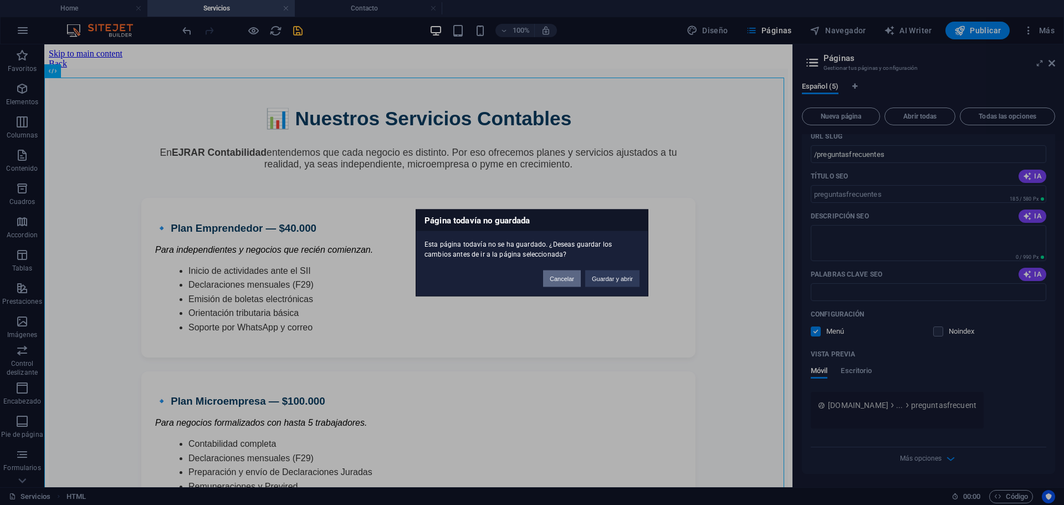
click at [553, 280] on button "Cancelar" at bounding box center [562, 278] width 38 height 17
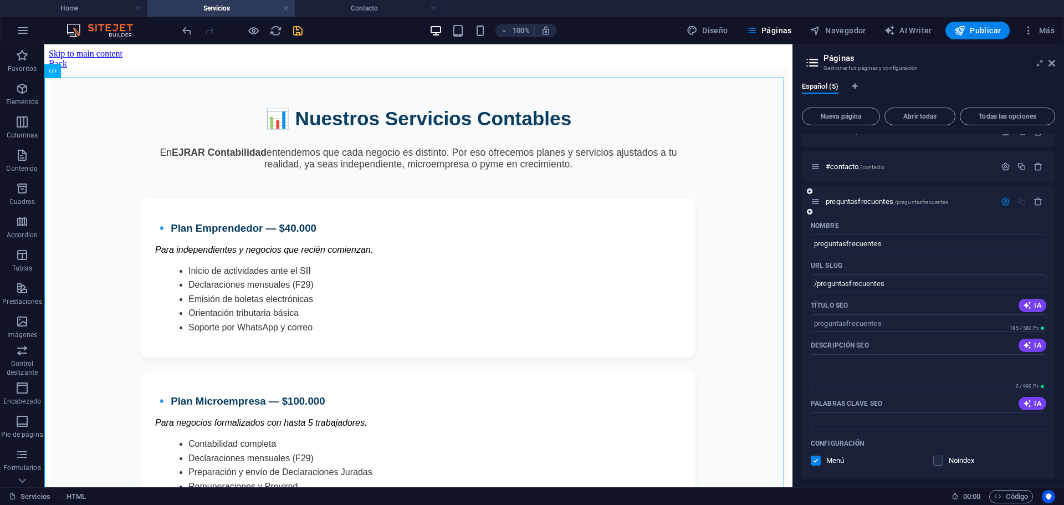
scroll to position [50, 0]
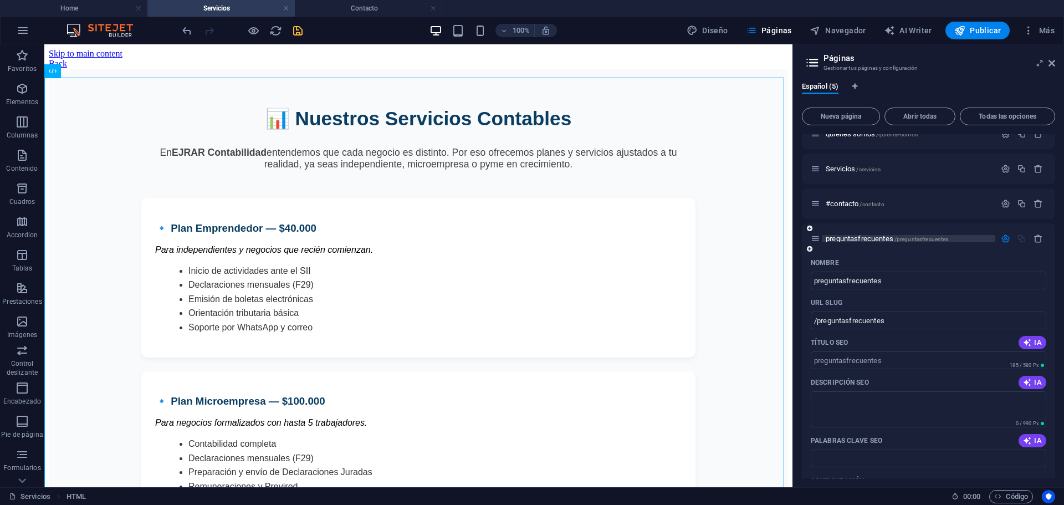
click at [869, 238] on span "preguntasfrecuentes /preguntasfrecuentes" at bounding box center [886, 238] width 122 height 8
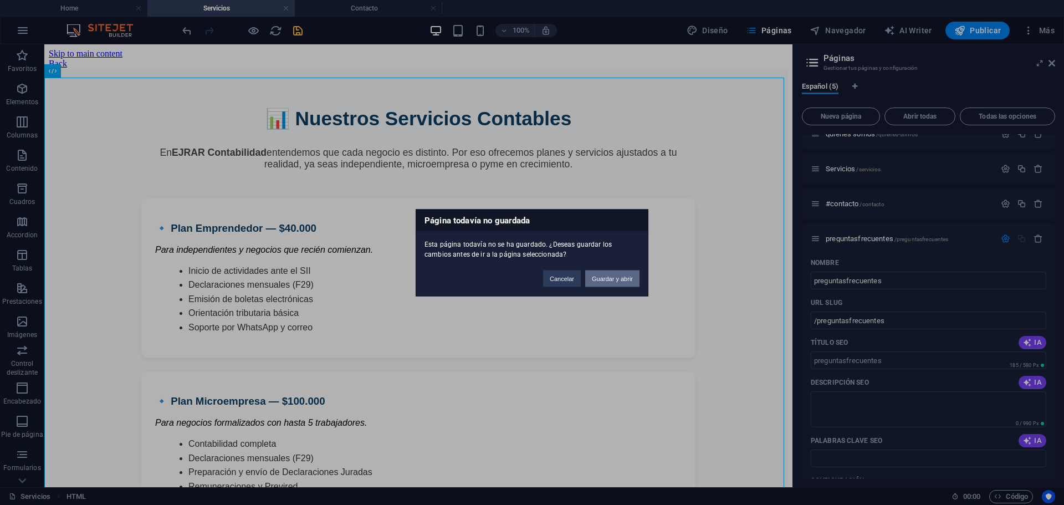
drag, startPoint x: 608, startPoint y: 279, endPoint x: 563, endPoint y: 234, distance: 63.1
click at [608, 279] on button "Guardar y abrir" at bounding box center [612, 278] width 54 height 17
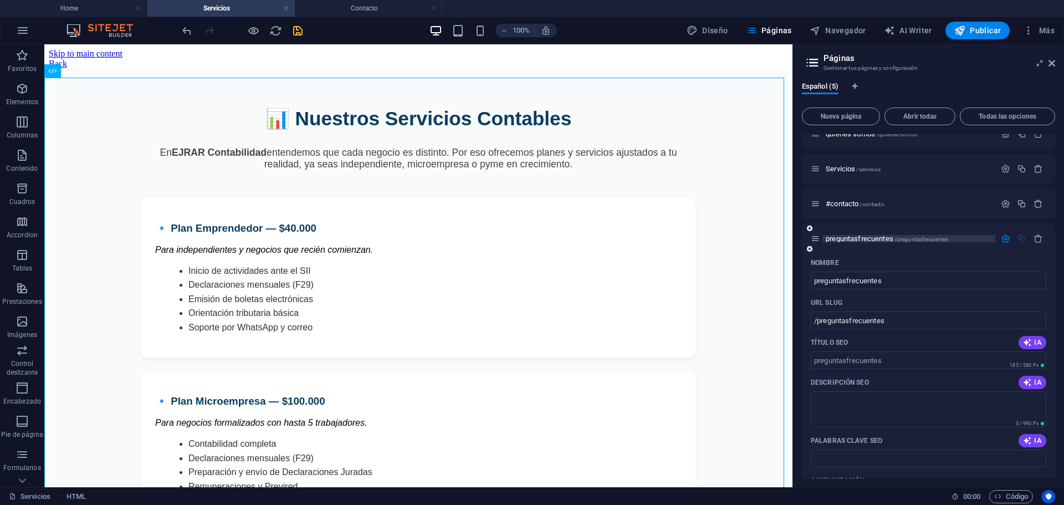
click at [867, 238] on span "preguntasfrecuentes /preguntasfrecuentes" at bounding box center [886, 238] width 122 height 8
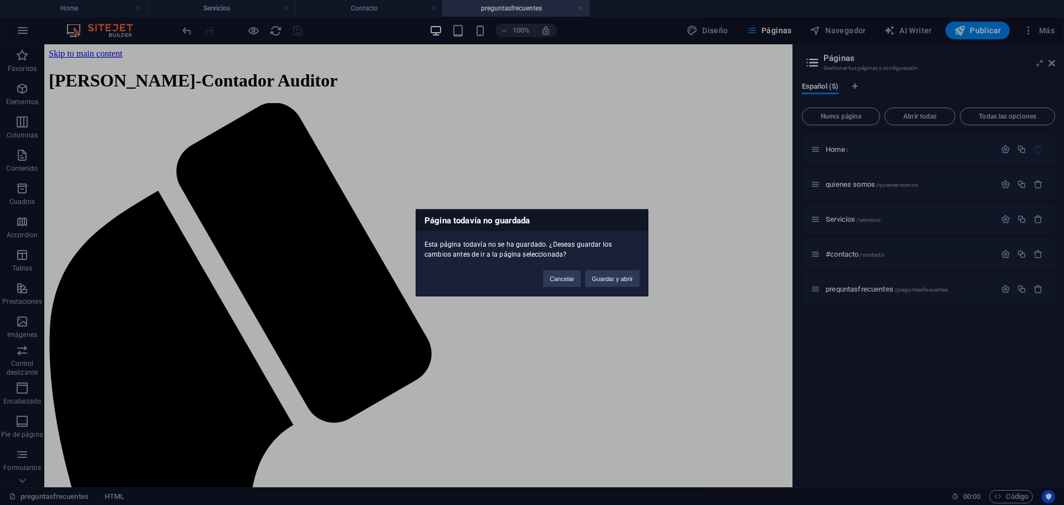
scroll to position [0, 0]
drag, startPoint x: 619, startPoint y: 274, endPoint x: 630, endPoint y: 284, distance: 15.3
click at [630, 284] on button "Guardar y abrir" at bounding box center [612, 278] width 54 height 17
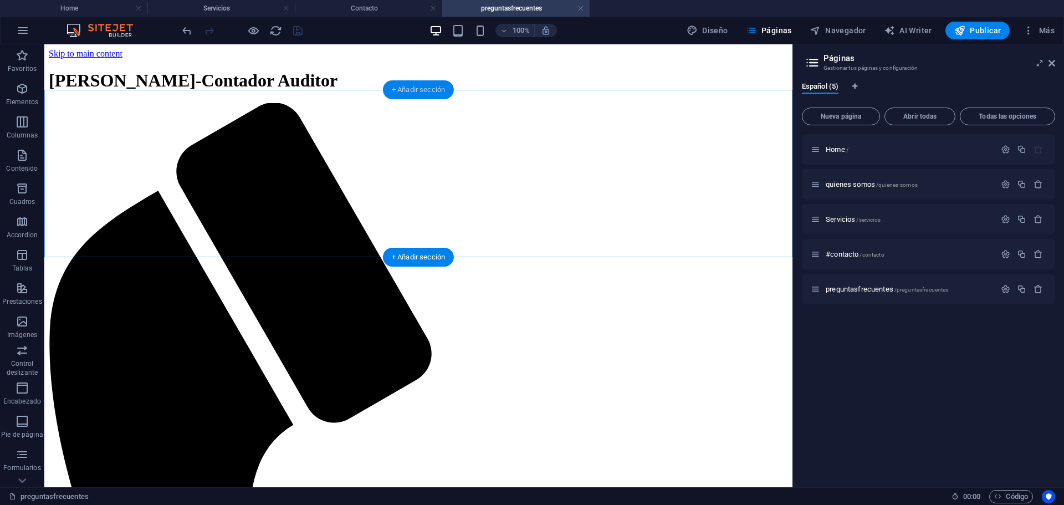
click at [423, 95] on div "+ Añadir sección" at bounding box center [418, 89] width 71 height 19
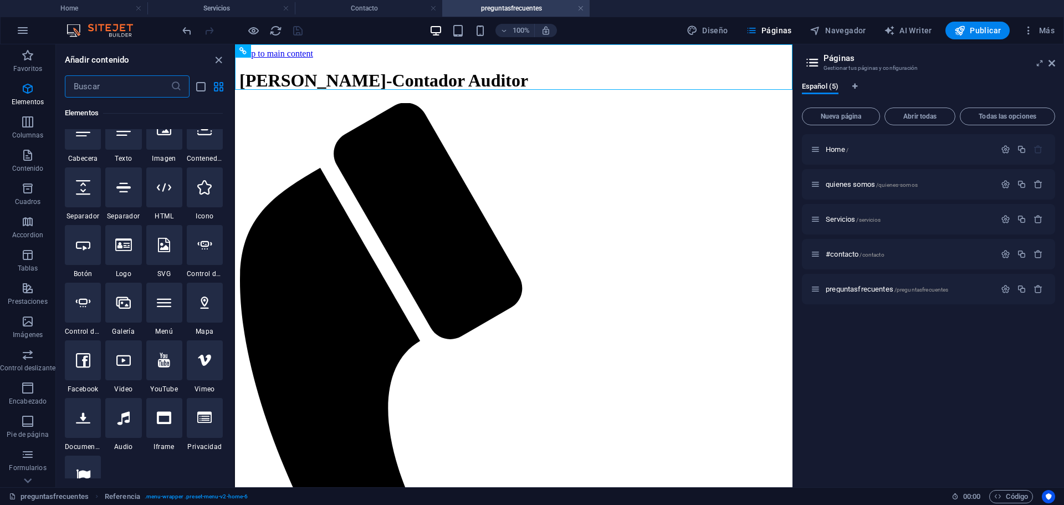
scroll to position [212, 0]
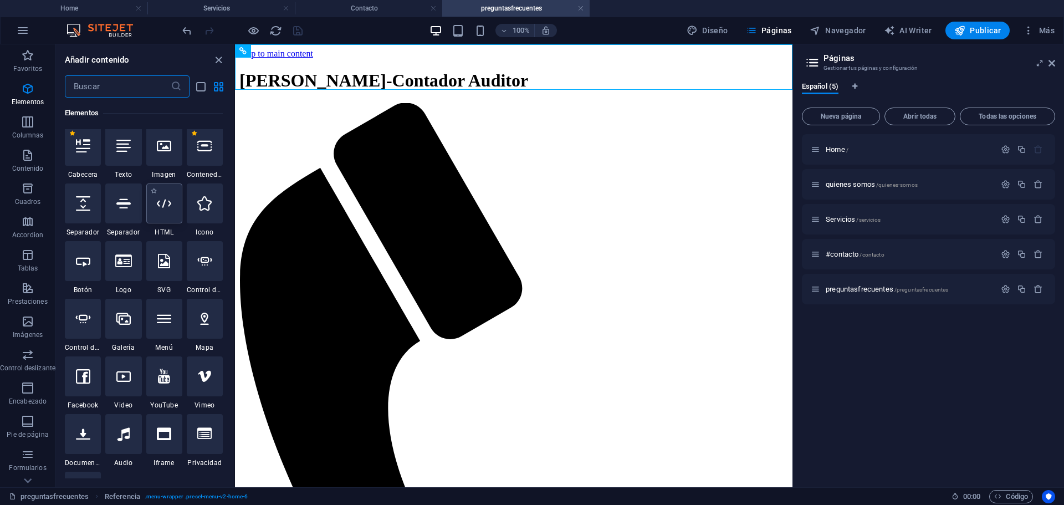
click at [162, 212] on div at bounding box center [164, 203] width 36 height 40
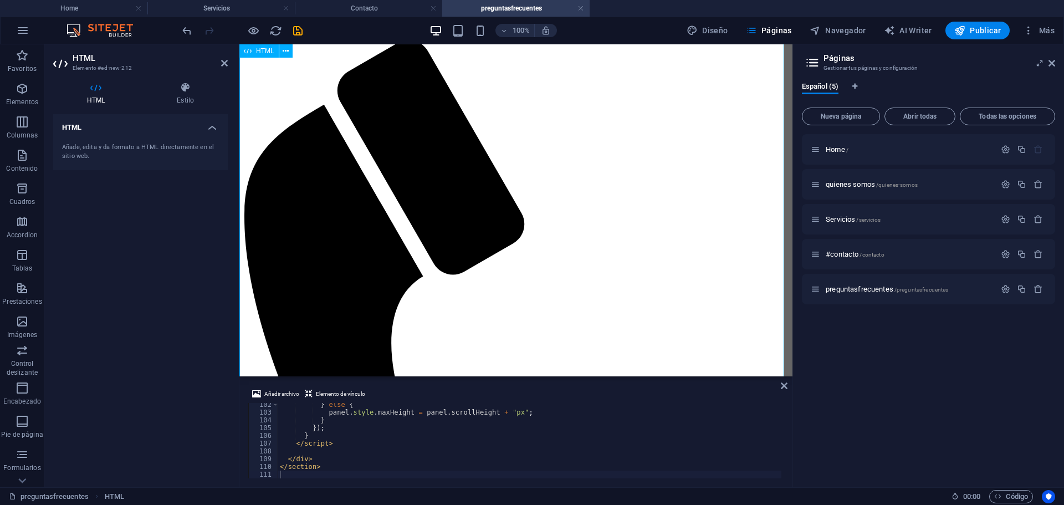
scroll to position [0, 0]
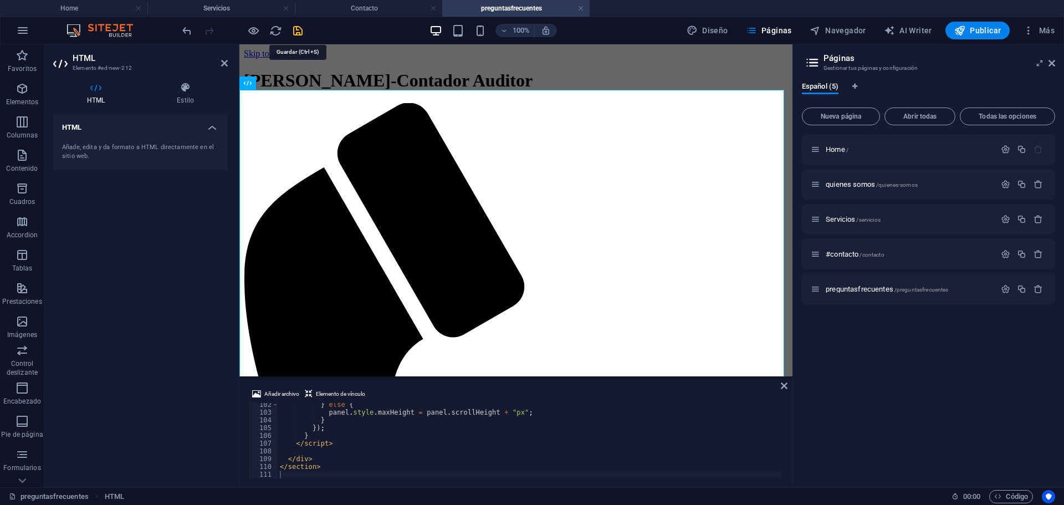
click at [300, 30] on icon "save" at bounding box center [297, 30] width 13 height 13
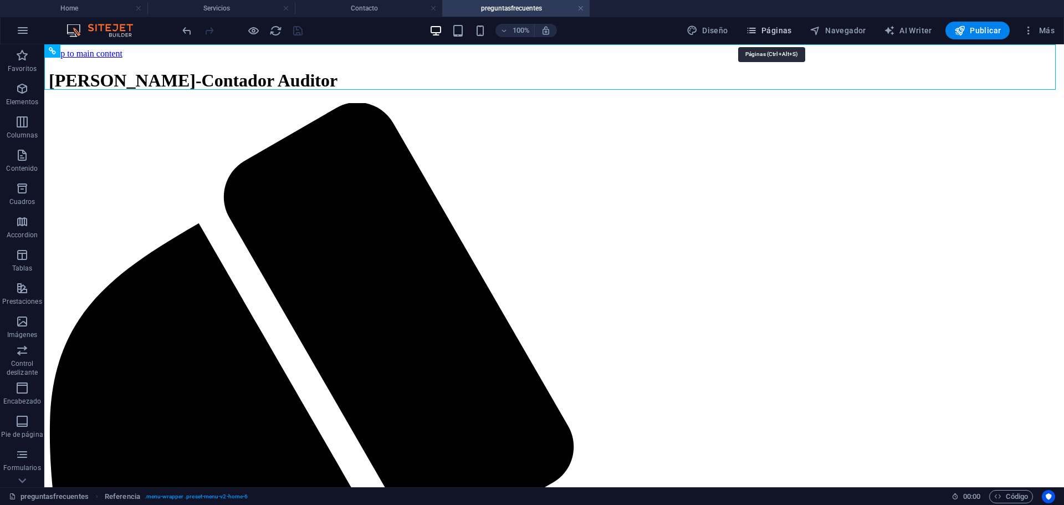
click at [757, 30] on icon "button" at bounding box center [751, 30] width 11 height 11
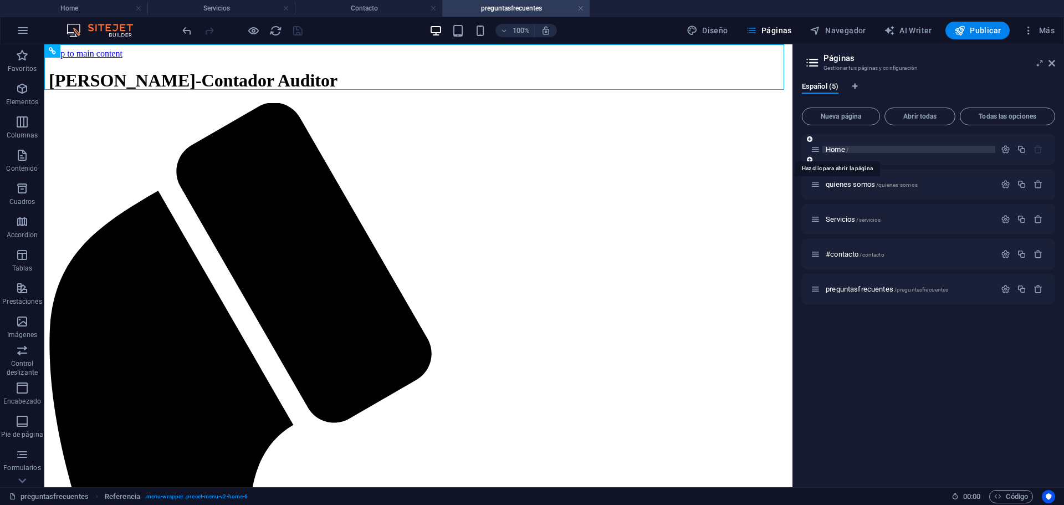
click at [840, 147] on span "Home /" at bounding box center [836, 149] width 23 height 8
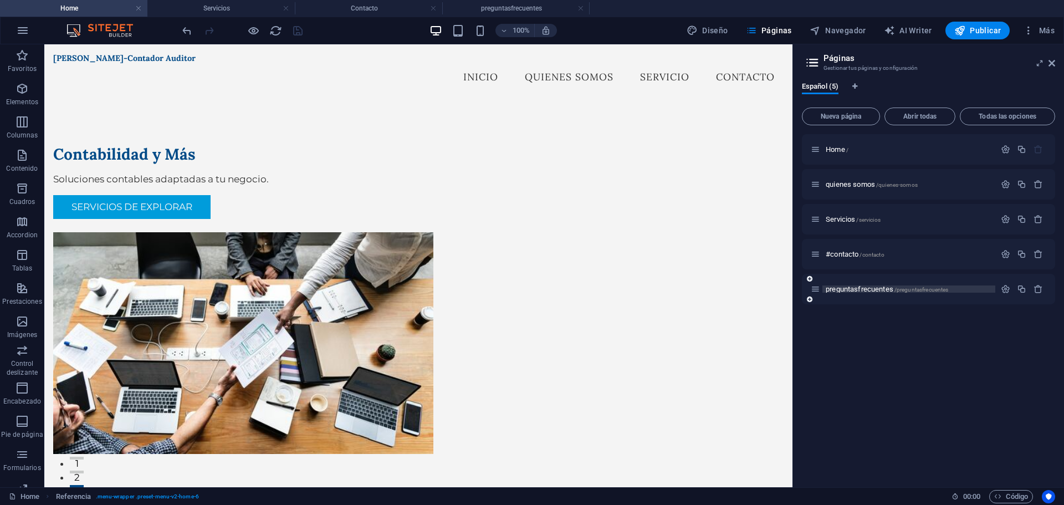
click at [843, 291] on span "preguntasfrecuentes /preguntasfrecuentes" at bounding box center [886, 289] width 122 height 8
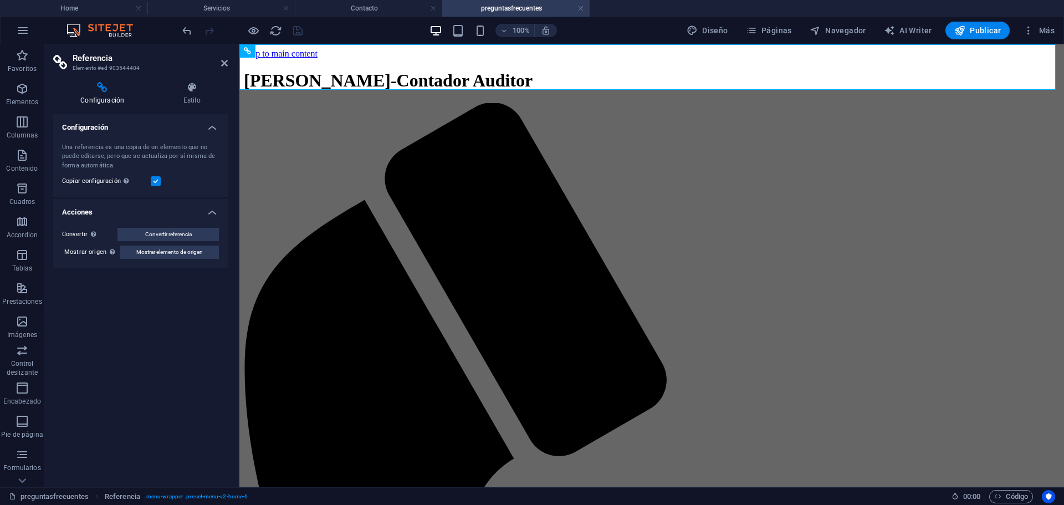
click at [756, 40] on div "100% Diseño Páginas Navegador AI Writer Publicar Más" at bounding box center [532, 30] width 1063 height 27
click at [761, 36] on button "Páginas" at bounding box center [768, 31] width 55 height 18
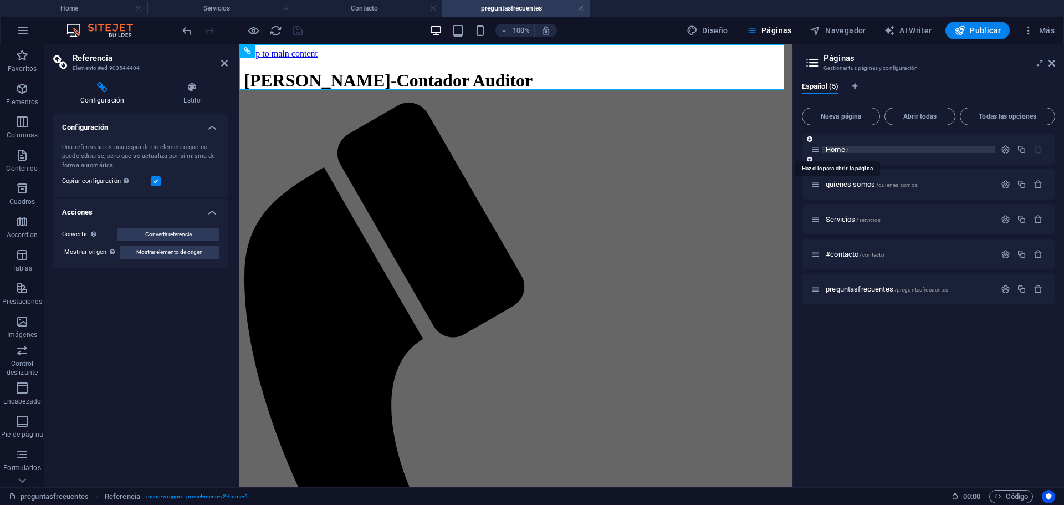
click at [834, 151] on span "Home /" at bounding box center [836, 149] width 23 height 8
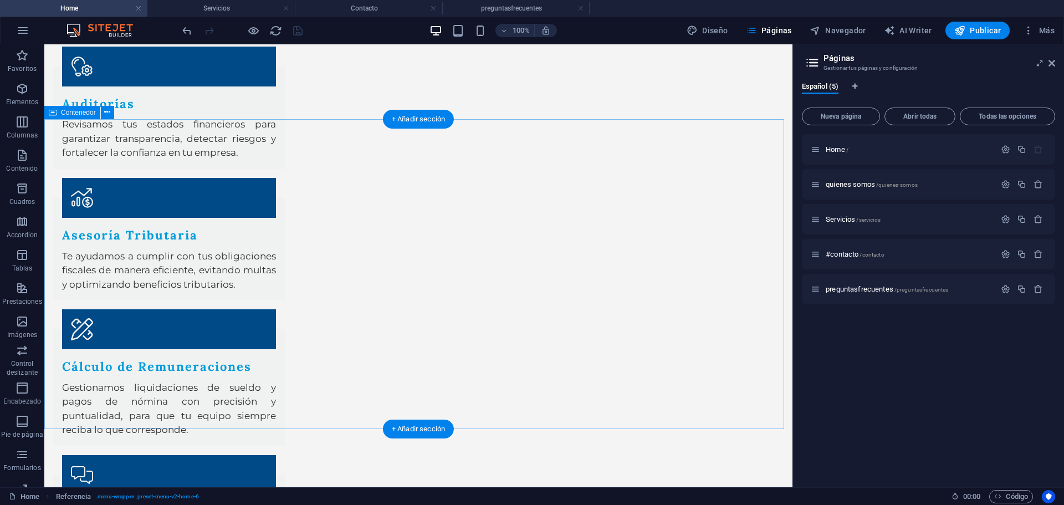
scroll to position [1297, 0]
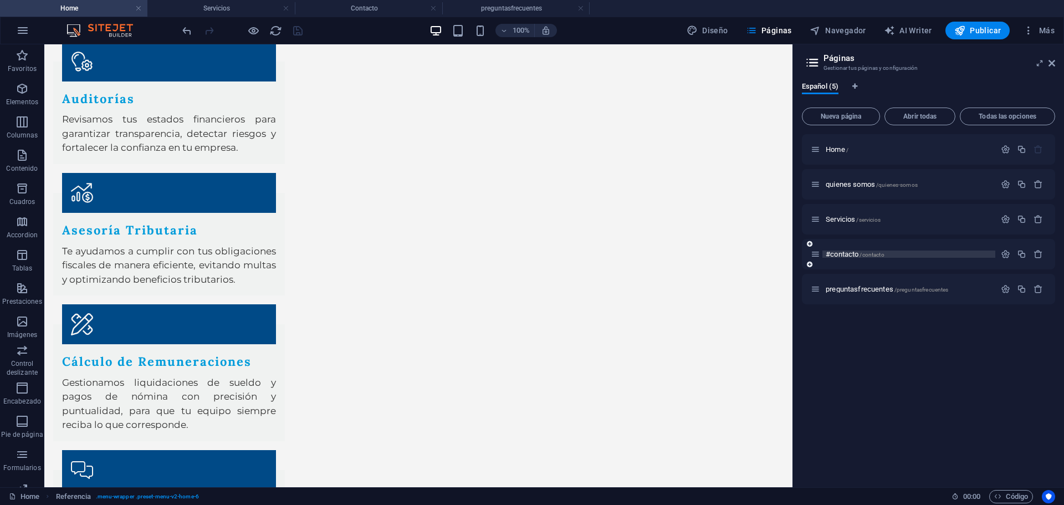
click at [843, 257] on span "#contacto /contacto" at bounding box center [854, 254] width 59 height 8
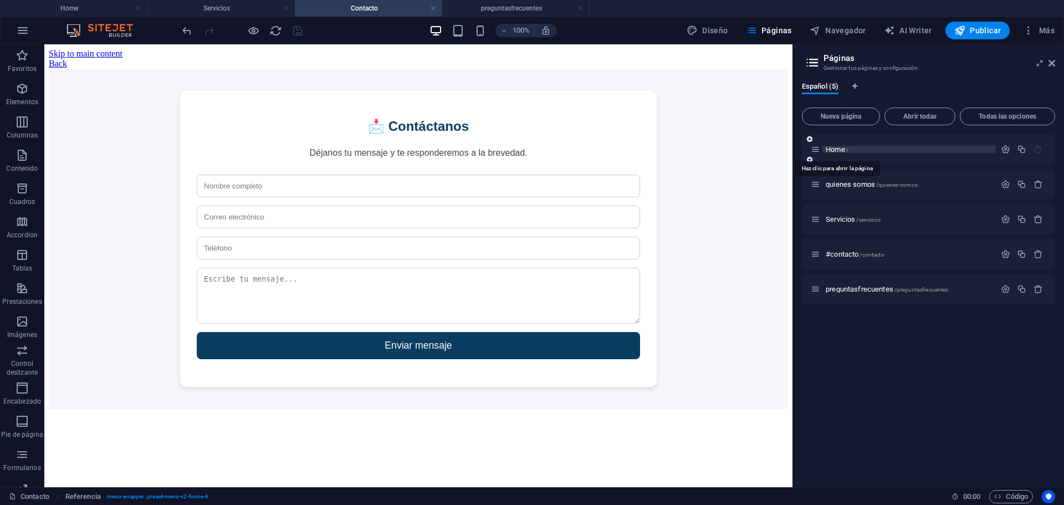
click at [840, 148] on span "Home /" at bounding box center [836, 149] width 23 height 8
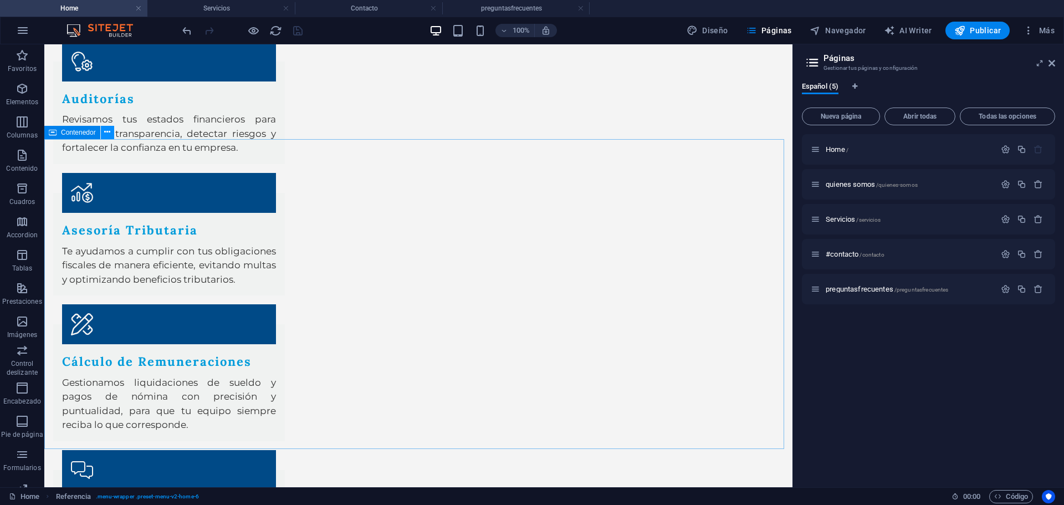
click at [108, 130] on icon at bounding box center [107, 132] width 6 height 12
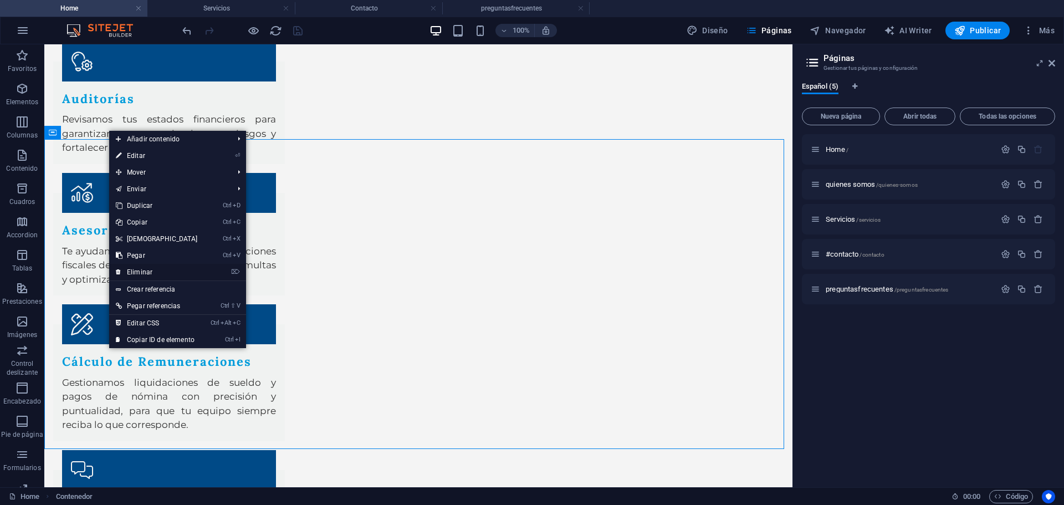
click at [168, 269] on link "⌦ Eliminar" at bounding box center [156, 272] width 95 height 17
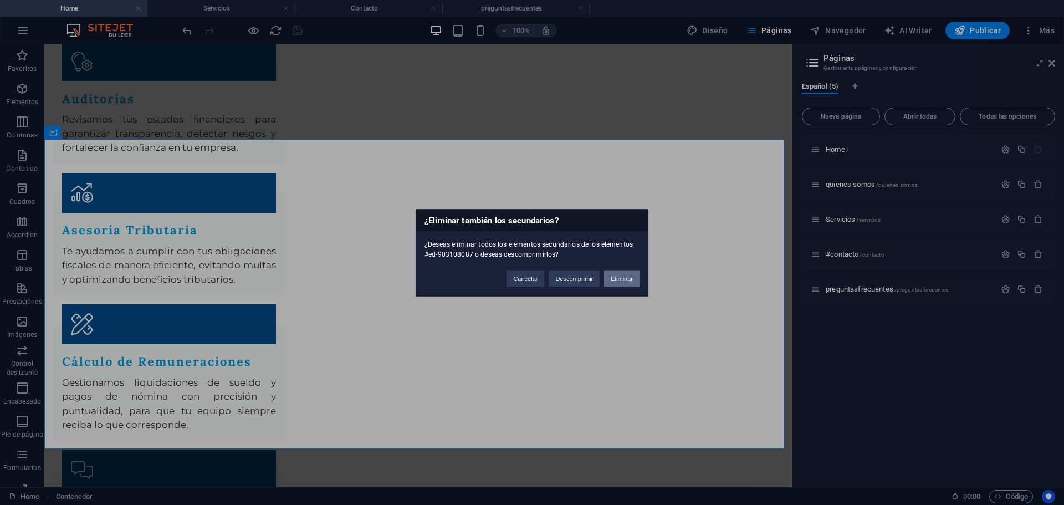
click at [625, 275] on button "Eliminar" at bounding box center [621, 278] width 35 height 17
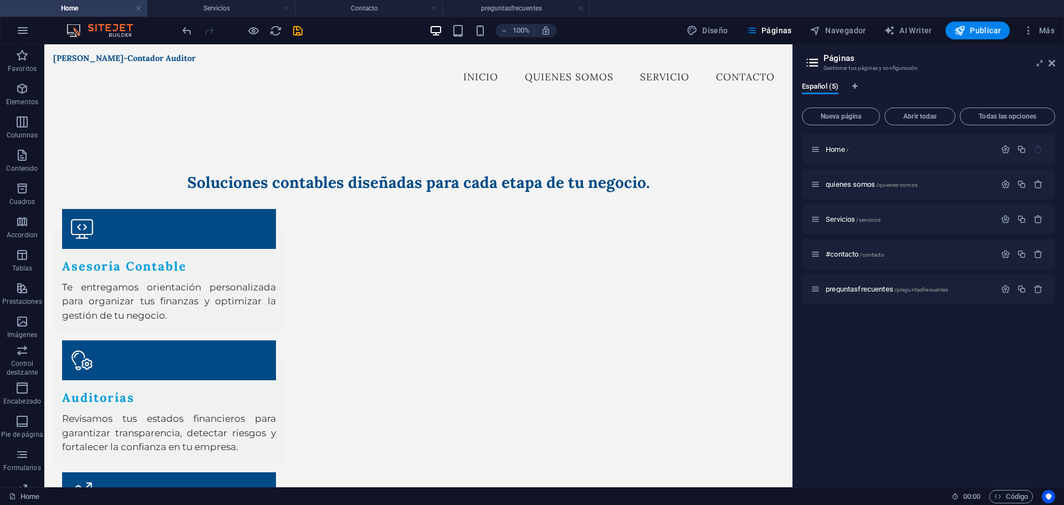
scroll to position [988, 0]
click at [106, 213] on icon at bounding box center [107, 212] width 6 height 12
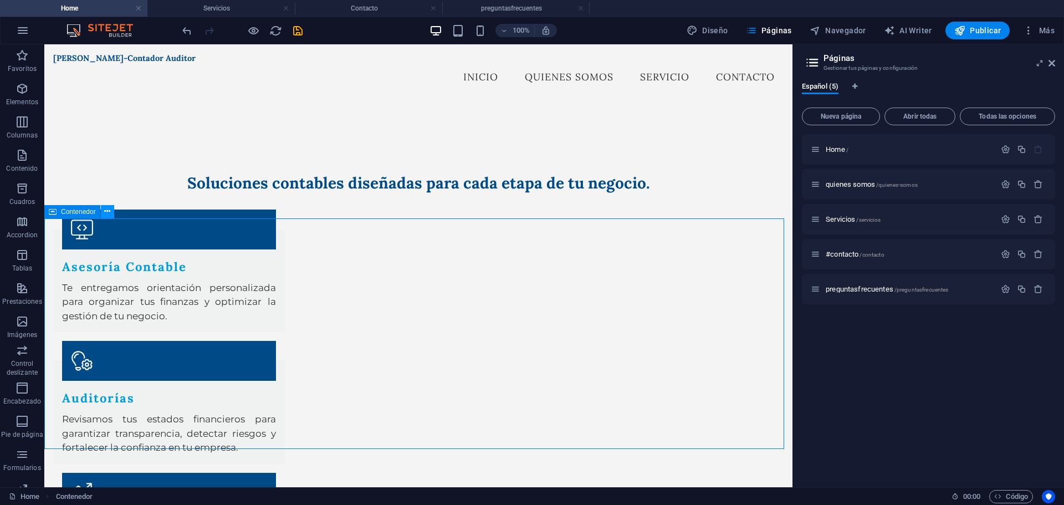
click at [111, 214] on button at bounding box center [107, 211] width 13 height 13
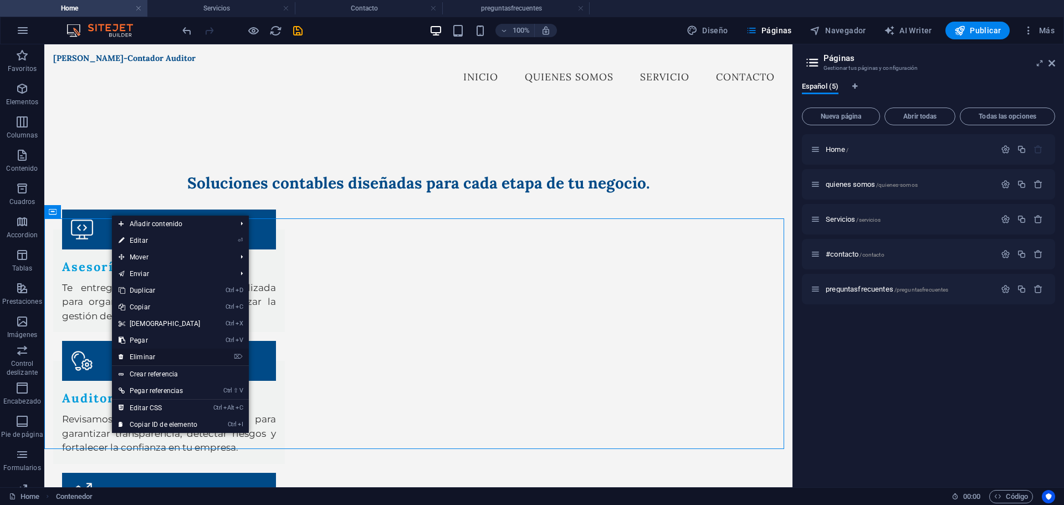
click at [161, 358] on link "⌦ Eliminar" at bounding box center [159, 356] width 95 height 17
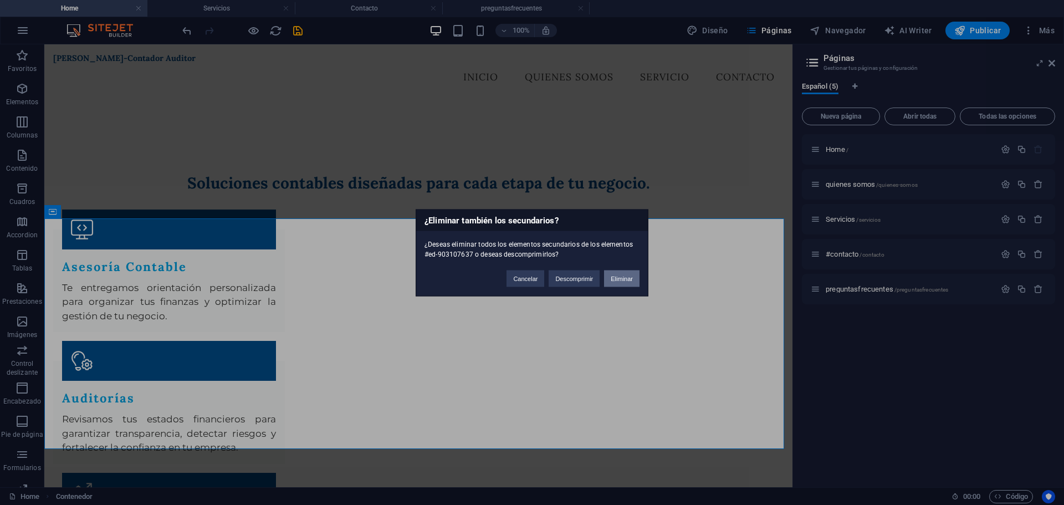
click at [619, 275] on button "Eliminar" at bounding box center [621, 278] width 35 height 17
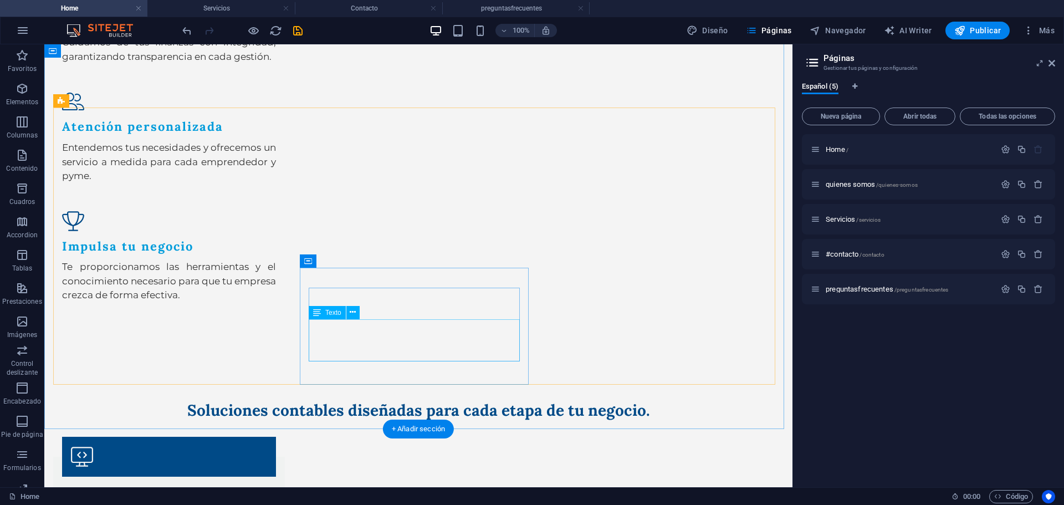
scroll to position [777, 0]
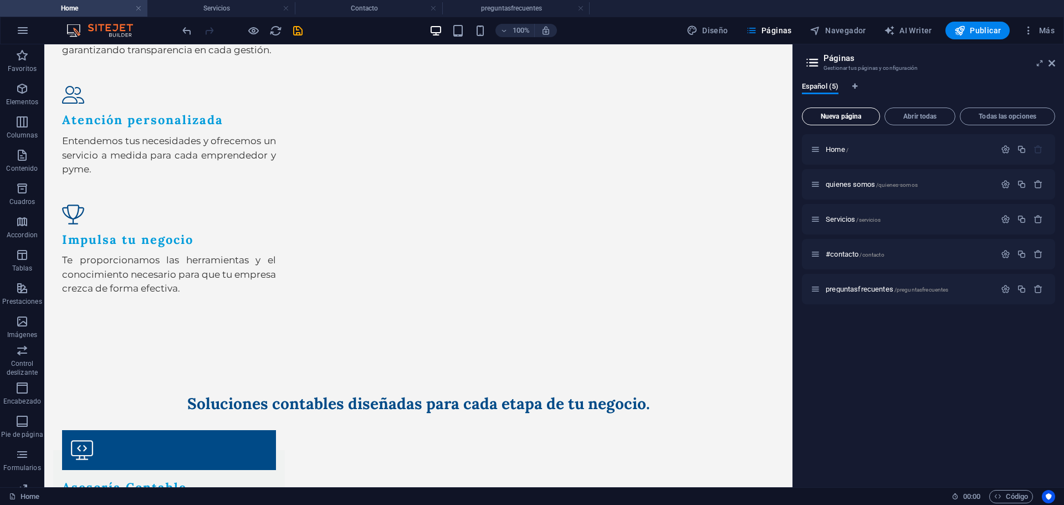
click at [844, 109] on button "Nueva página" at bounding box center [841, 116] width 78 height 18
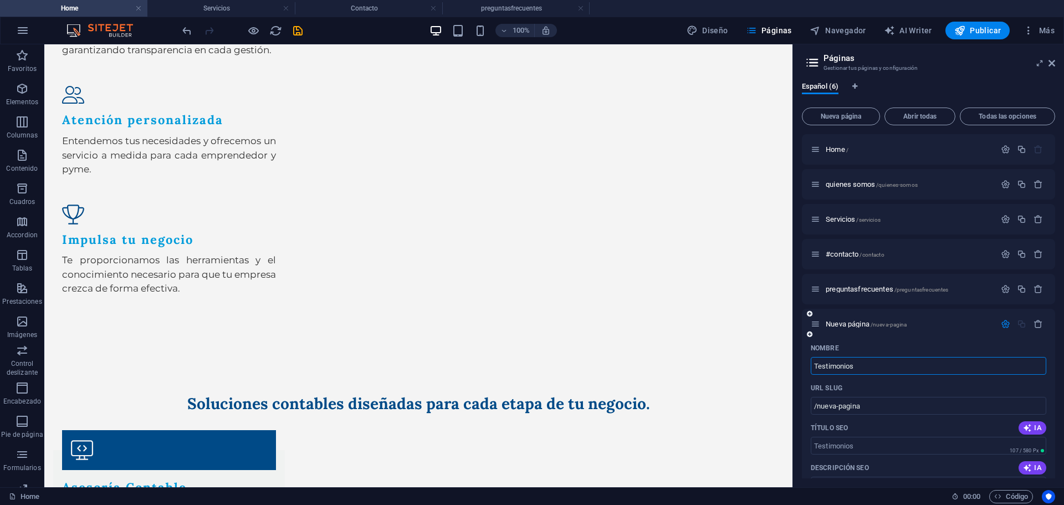
type input "Testimonios"
type input "/testimonios"
type input "Testimonios"
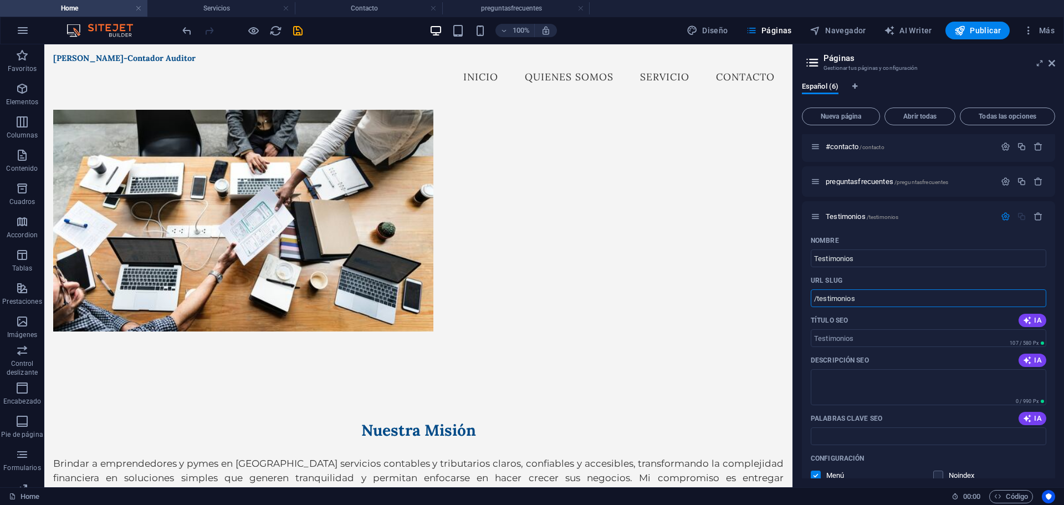
scroll to position [55, 0]
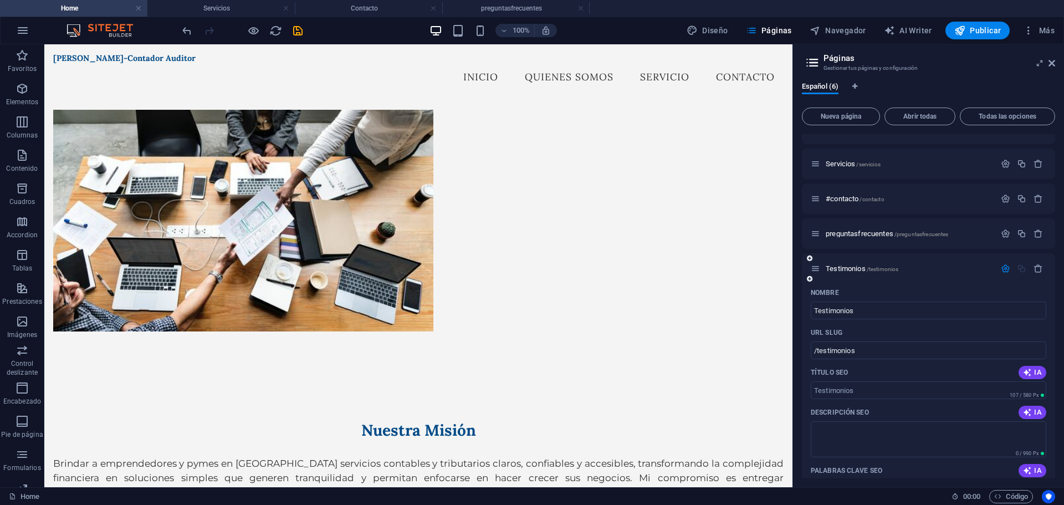
click at [852, 264] on div "Testimonios /testimonios" at bounding box center [903, 268] width 184 height 13
click at [847, 265] on span "Testimonios /testimonios" at bounding box center [861, 268] width 73 height 8
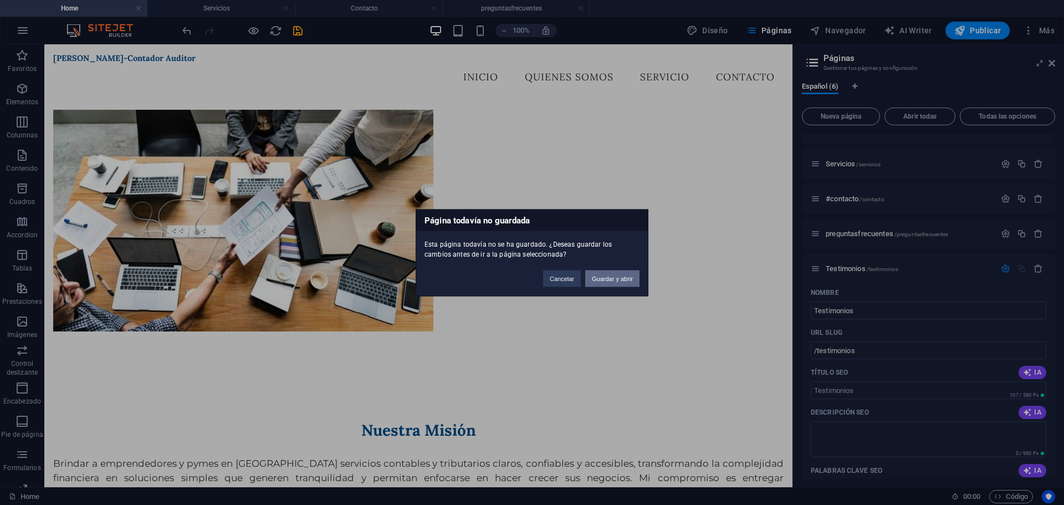
click at [629, 277] on button "Guardar y abrir" at bounding box center [612, 278] width 54 height 17
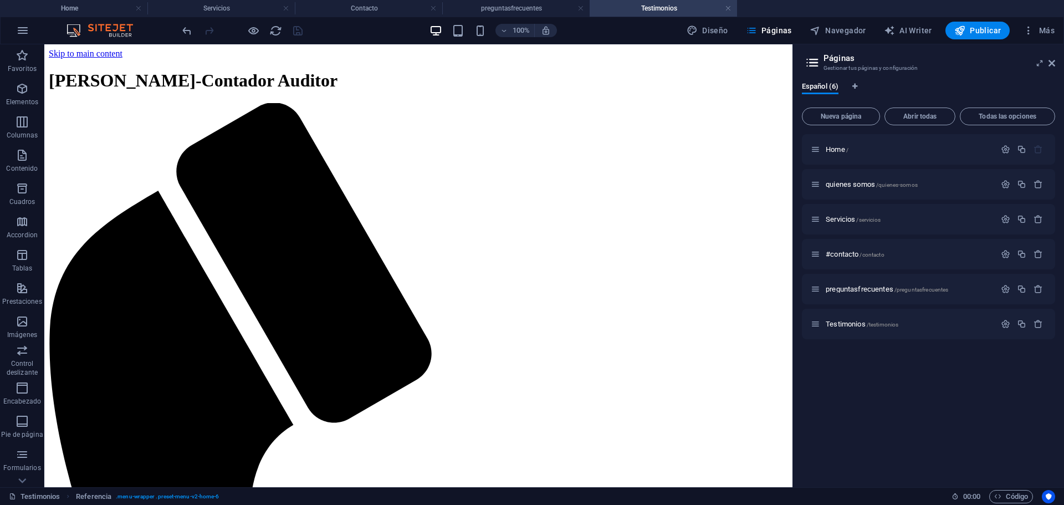
scroll to position [0, 0]
click at [23, 88] on icon "button" at bounding box center [22, 88] width 13 height 13
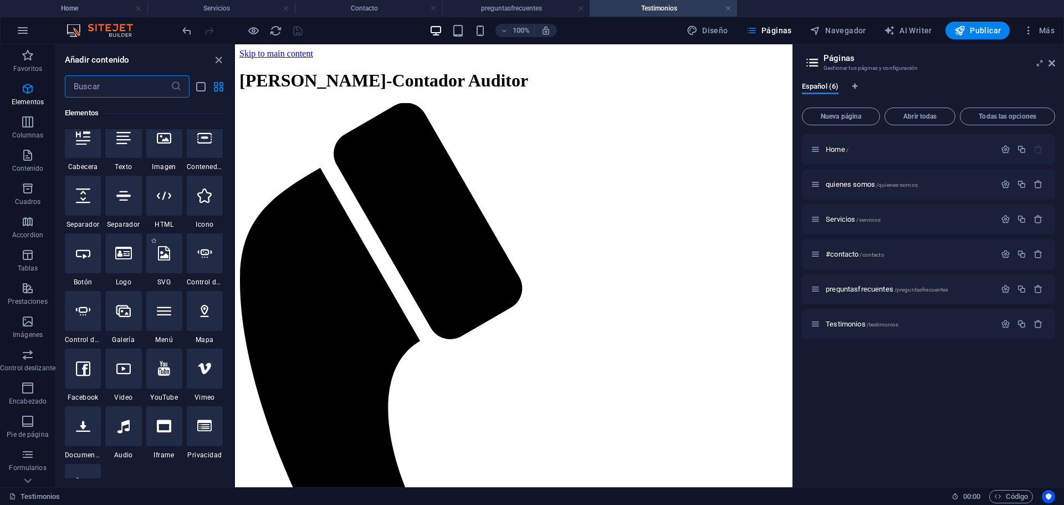
scroll to position [222, 0]
click at [162, 211] on div at bounding box center [164, 194] width 36 height 40
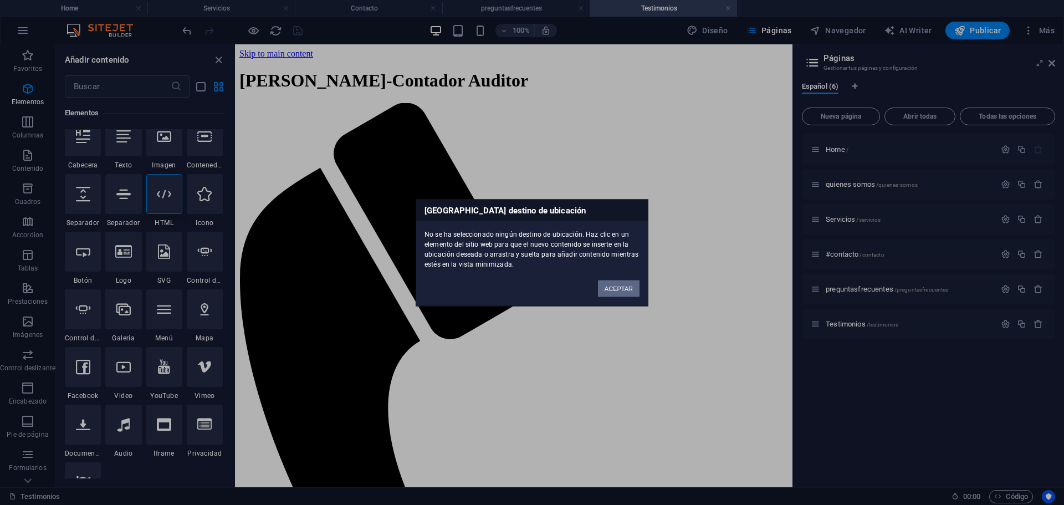
click at [614, 280] on button "ACEPTAR" at bounding box center [619, 288] width 42 height 17
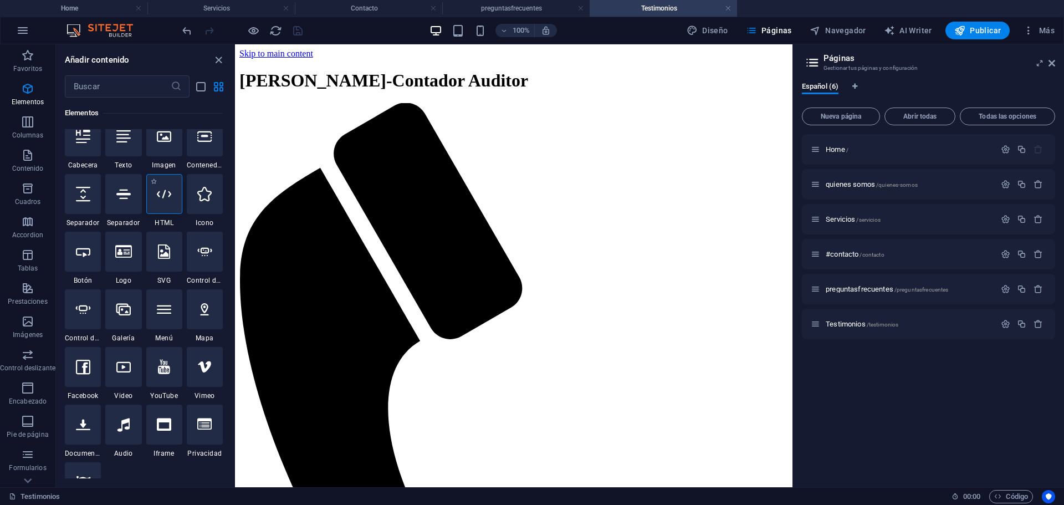
click at [176, 193] on div at bounding box center [164, 194] width 36 height 40
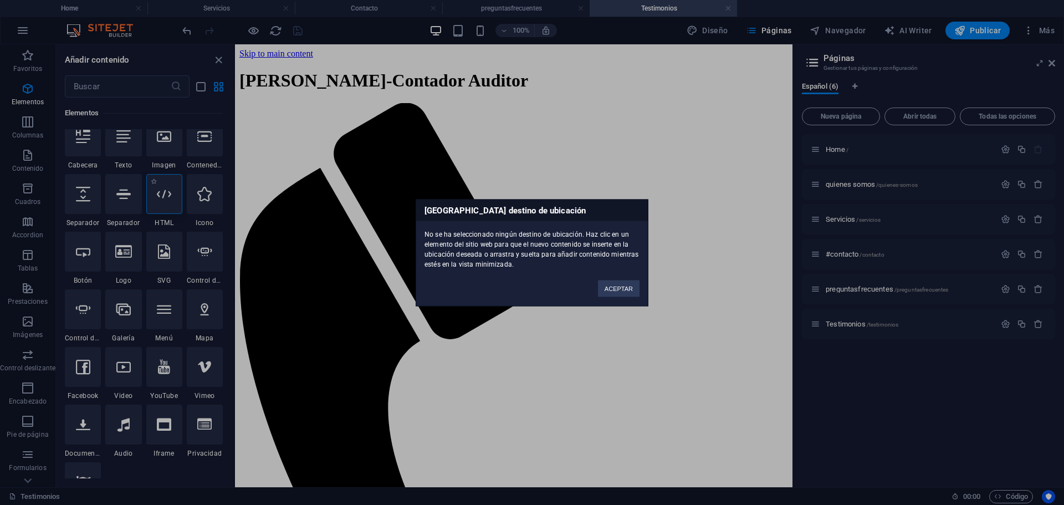
click at [176, 193] on div "Ningún destino de ubicación No se ha seleccionado ningún destino de ubicación. …" at bounding box center [532, 252] width 1064 height 505
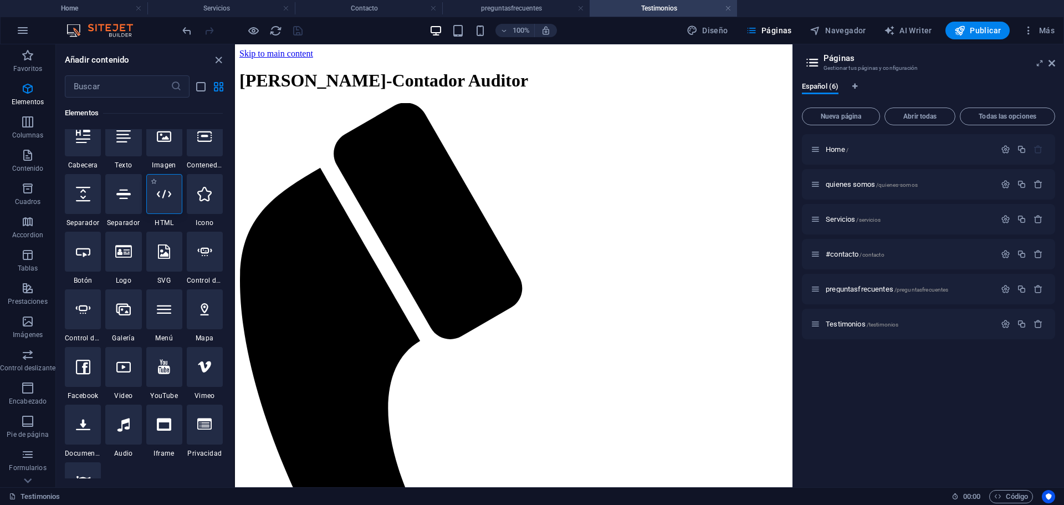
click at [176, 193] on div at bounding box center [164, 194] width 36 height 40
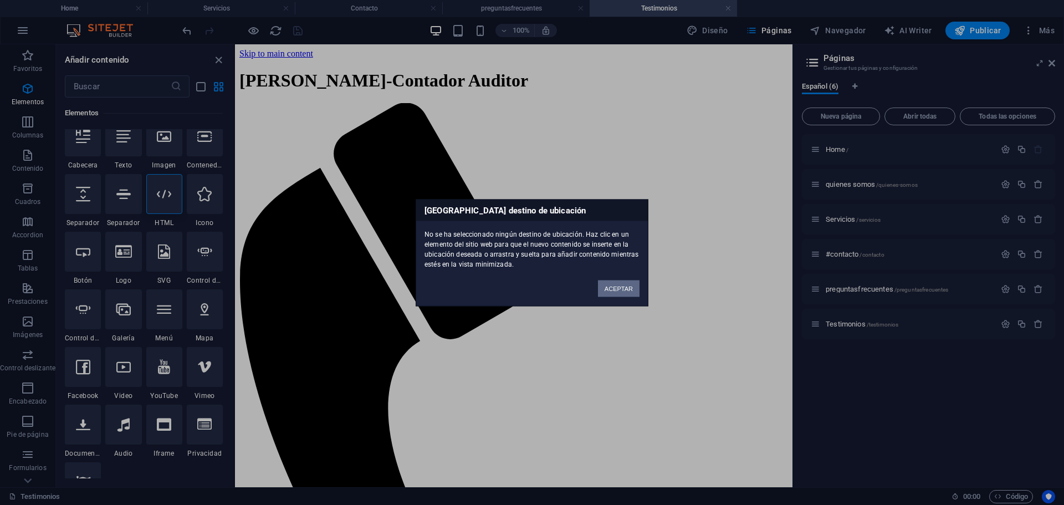
click at [617, 289] on button "ACEPTAR" at bounding box center [619, 288] width 42 height 17
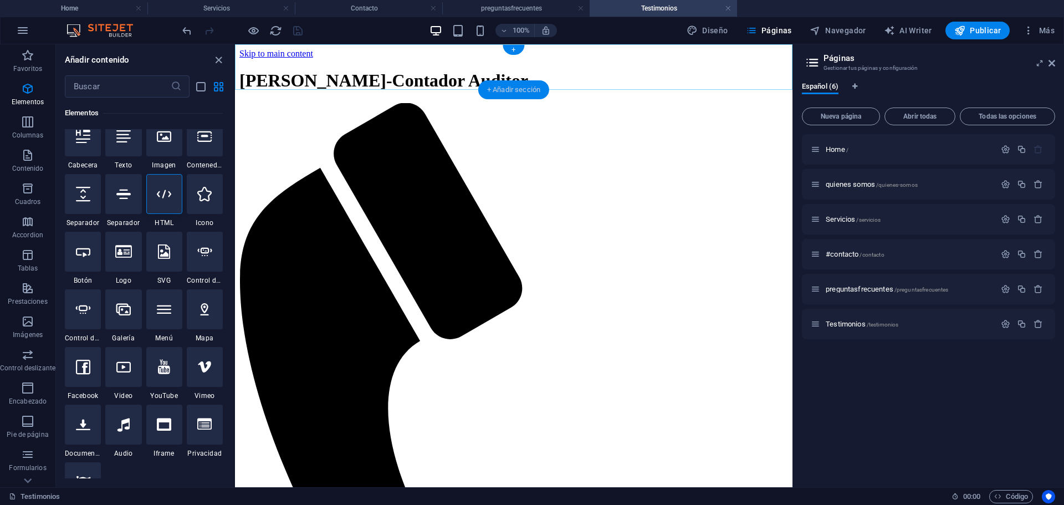
click at [504, 94] on div "+ Añadir sección" at bounding box center [513, 89] width 71 height 19
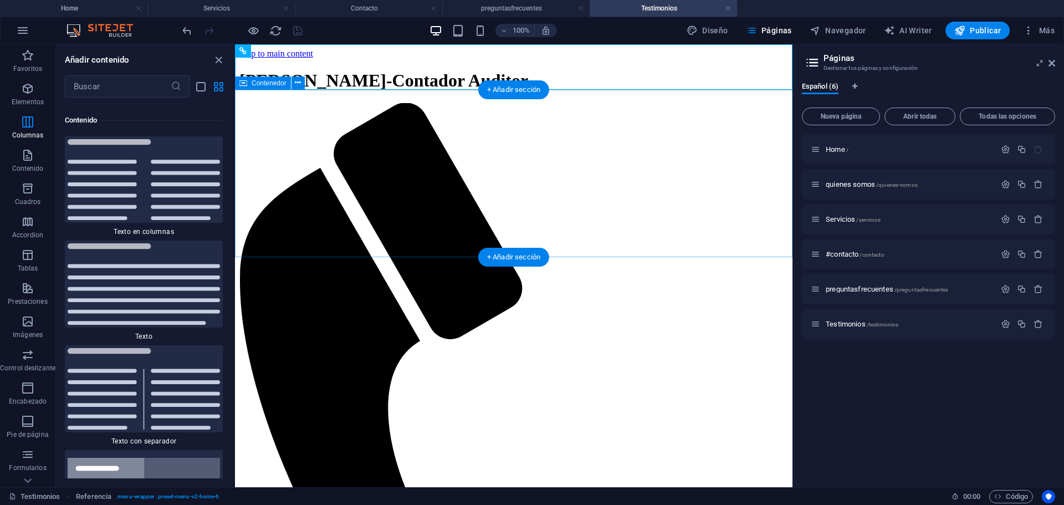
scroll to position [3758, 0]
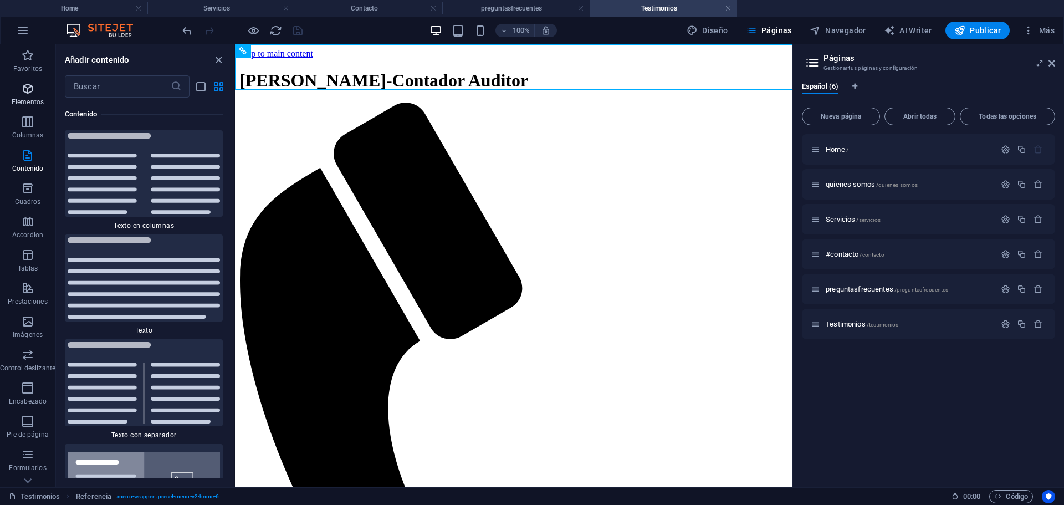
click at [30, 94] on icon "button" at bounding box center [27, 88] width 13 height 13
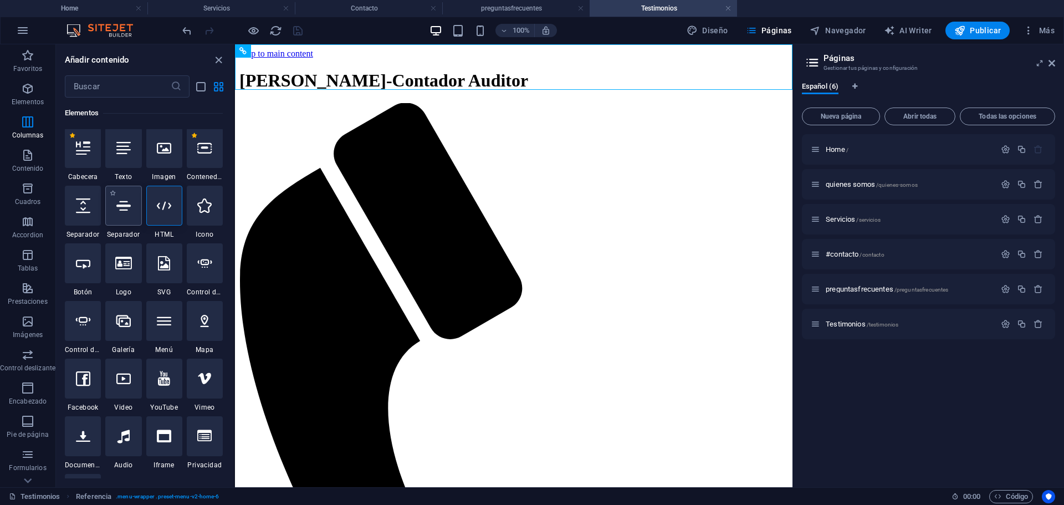
scroll to position [209, 0]
click at [153, 207] on div at bounding box center [164, 207] width 36 height 40
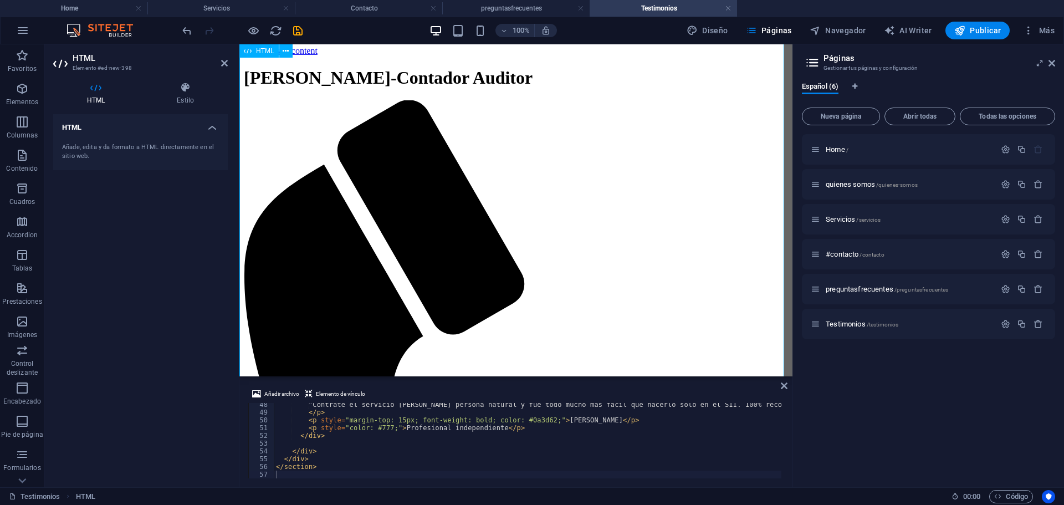
scroll to position [0, 0]
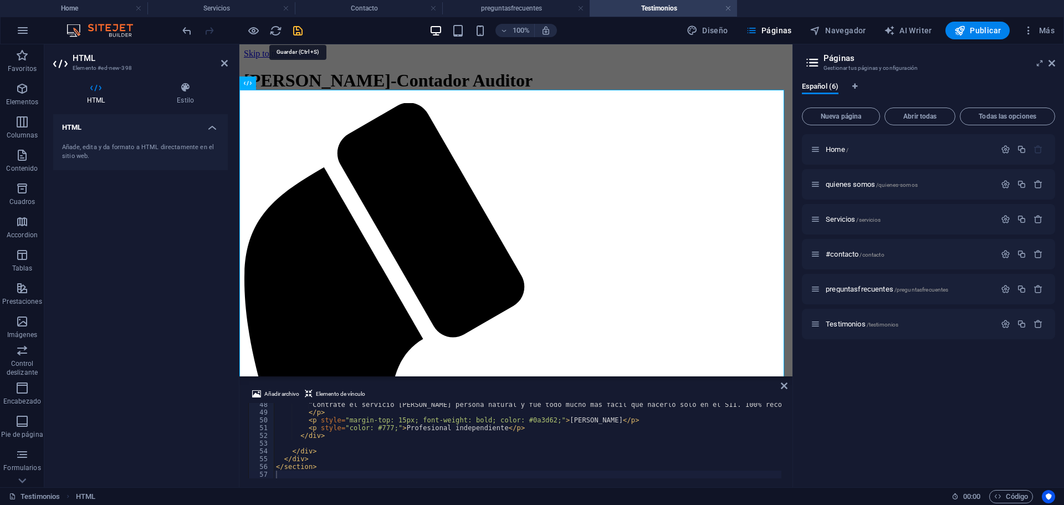
click at [294, 34] on icon "save" at bounding box center [297, 30] width 13 height 13
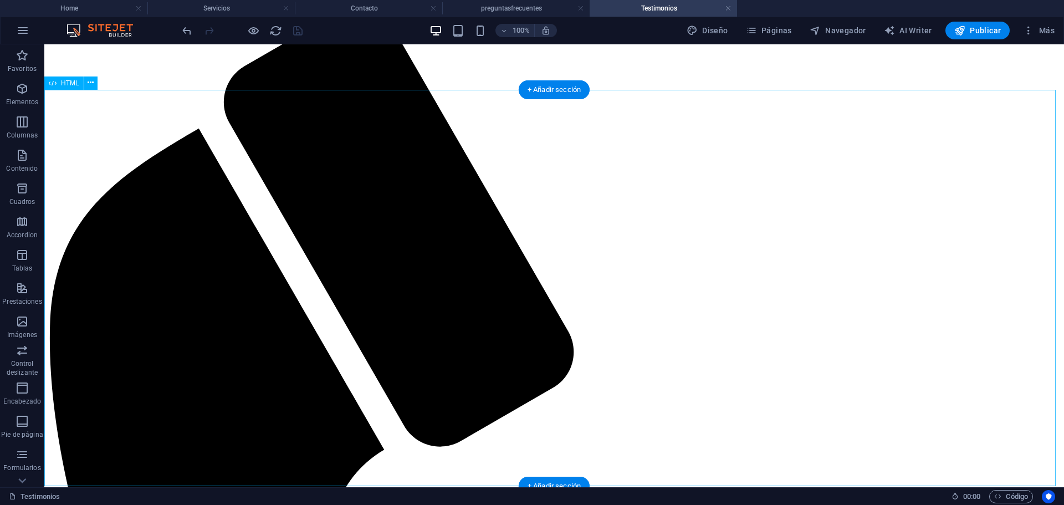
scroll to position [166, 0]
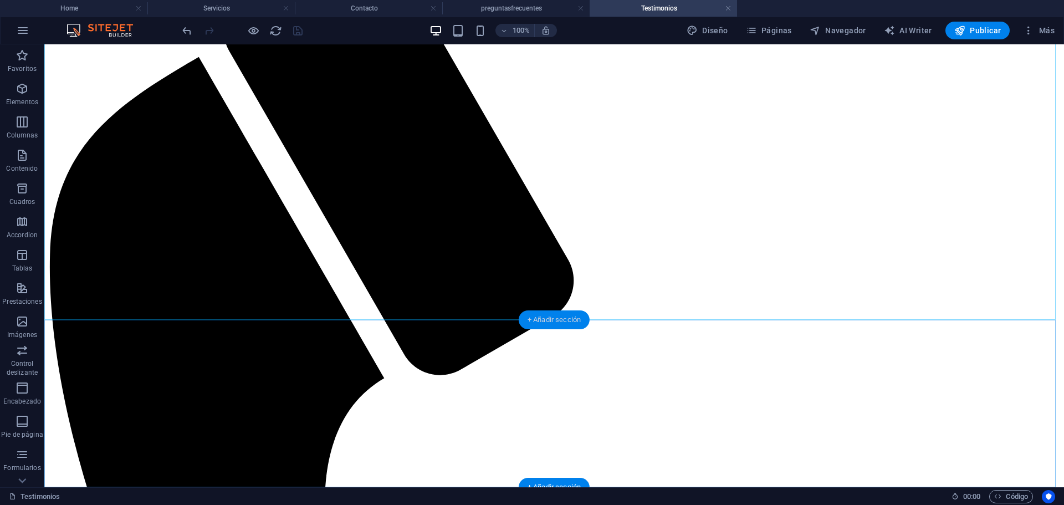
click at [545, 321] on div "+ Añadir sección" at bounding box center [554, 319] width 71 height 19
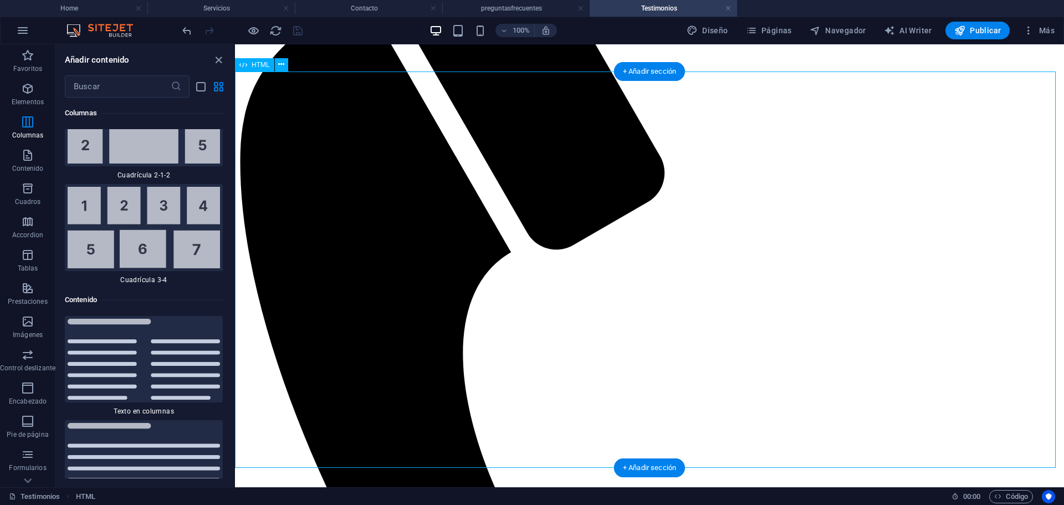
scroll to position [225, 0]
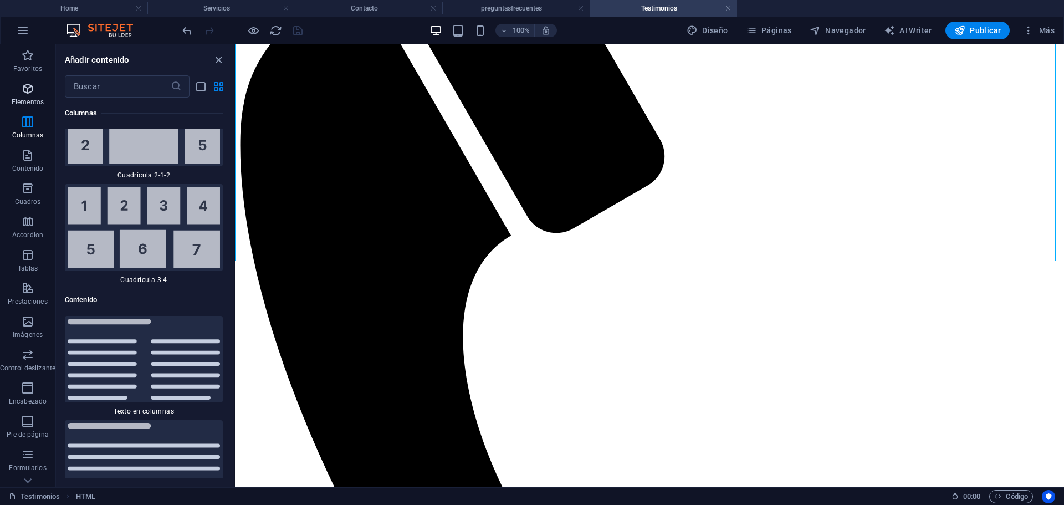
click at [30, 93] on icon "button" at bounding box center [27, 88] width 13 height 13
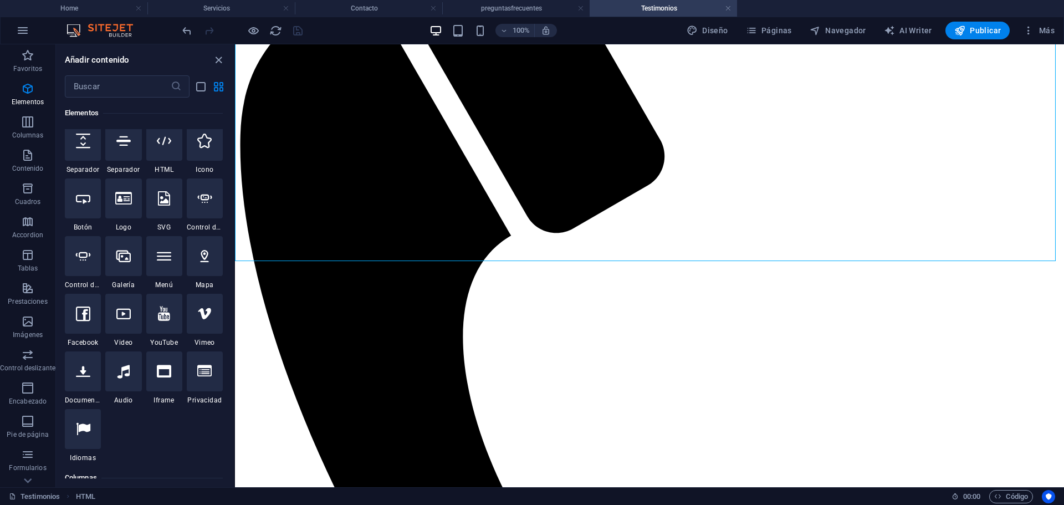
scroll to position [209, 0]
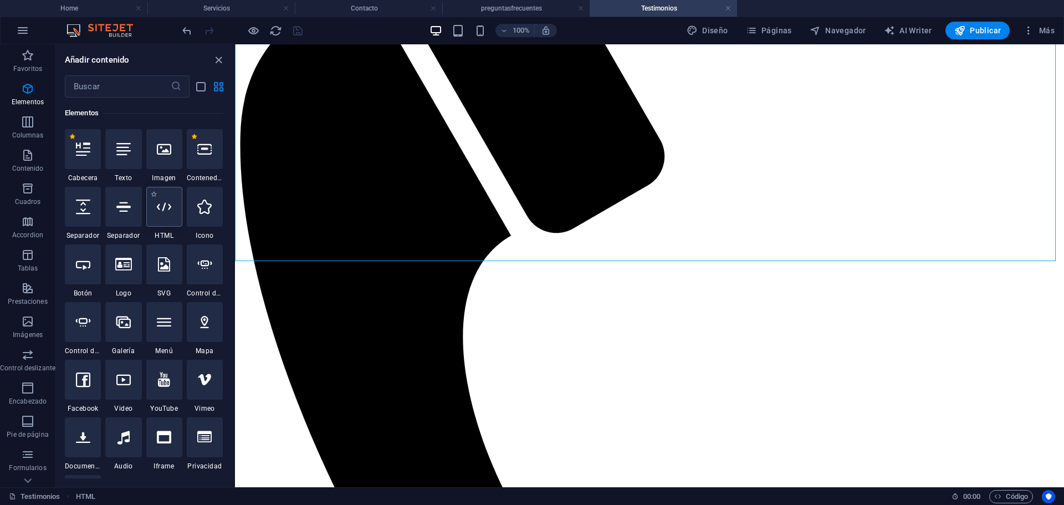
click at [166, 217] on div at bounding box center [164, 207] width 36 height 40
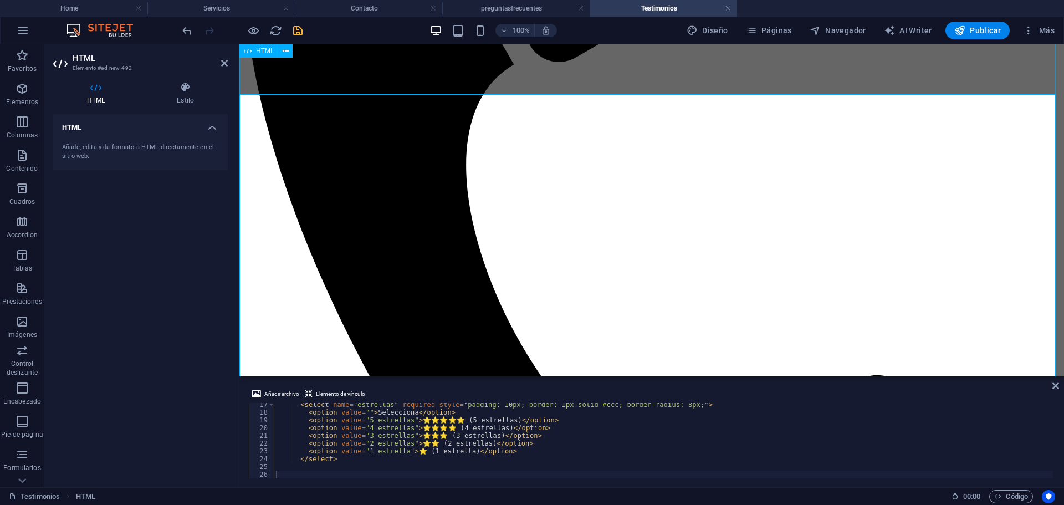
scroll to position [391, 0]
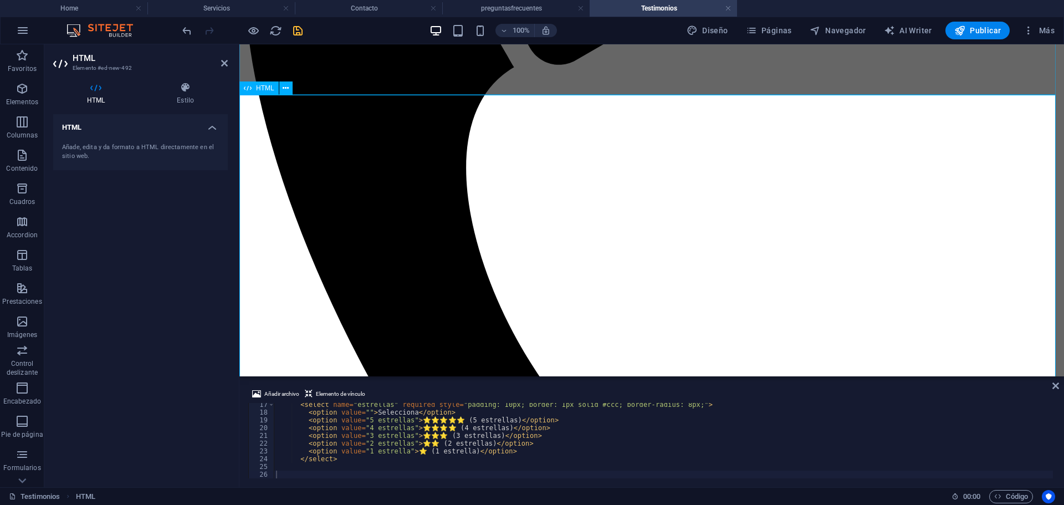
click at [1054, 383] on icon at bounding box center [1055, 385] width 7 height 9
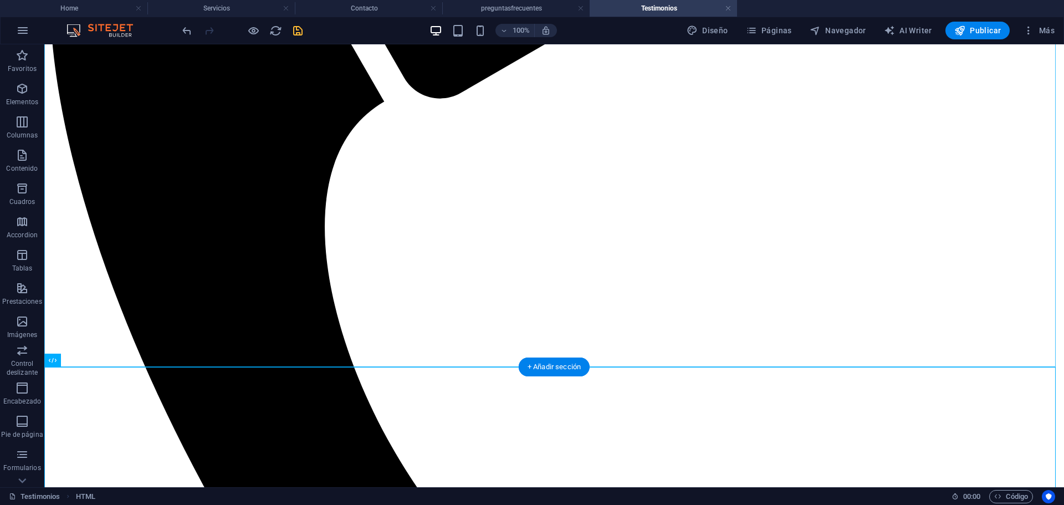
scroll to position [443, 0]
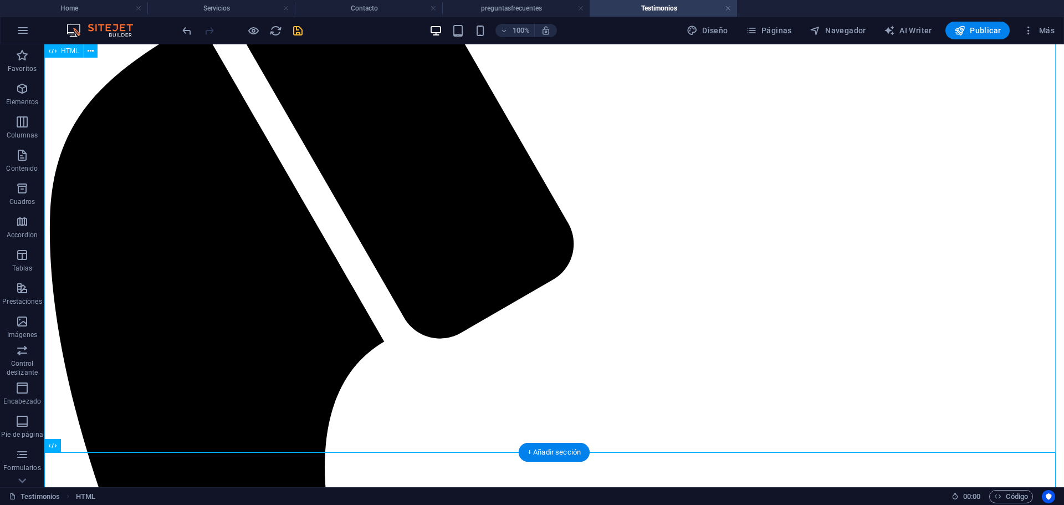
scroll to position [0, 0]
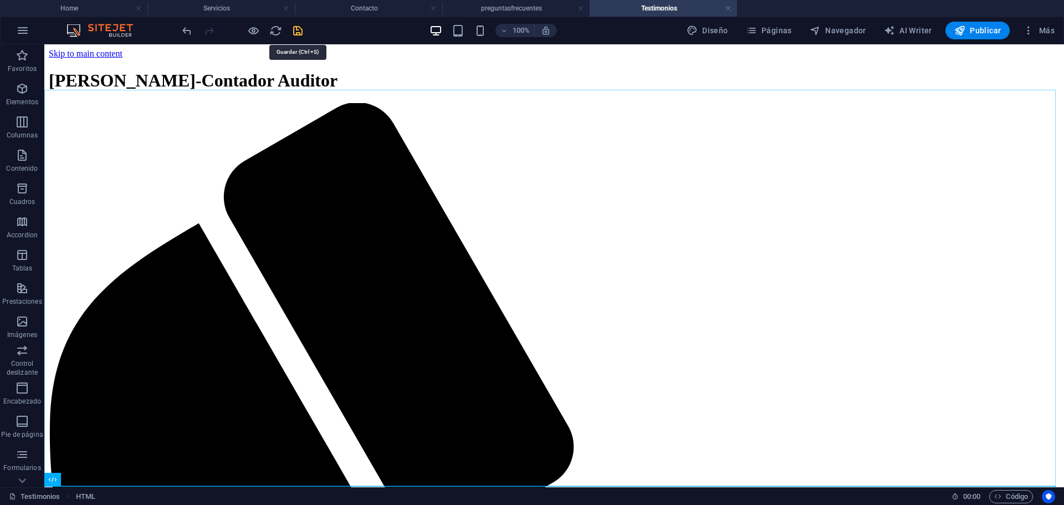
click at [300, 29] on icon "save" at bounding box center [297, 30] width 13 height 13
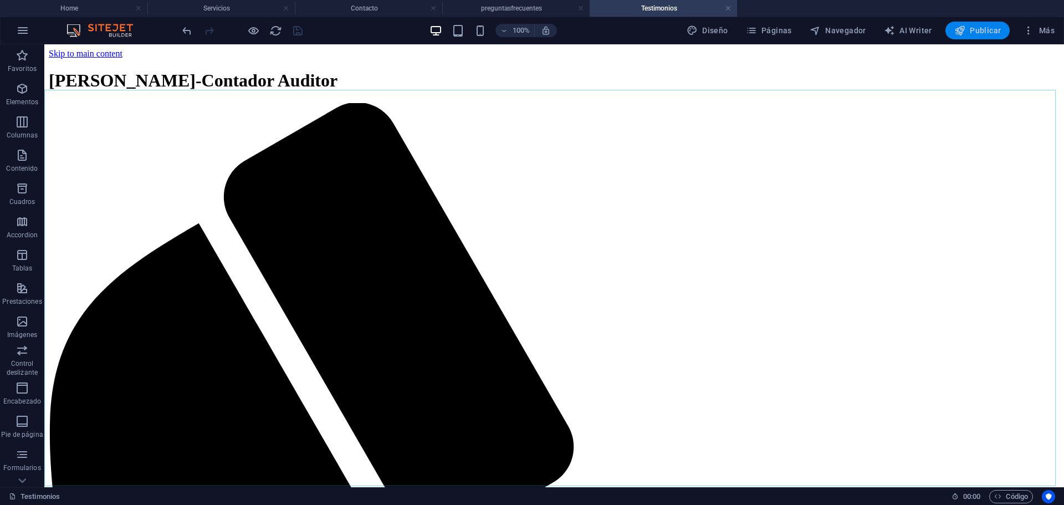
click at [955, 31] on icon "button" at bounding box center [959, 30] width 11 height 11
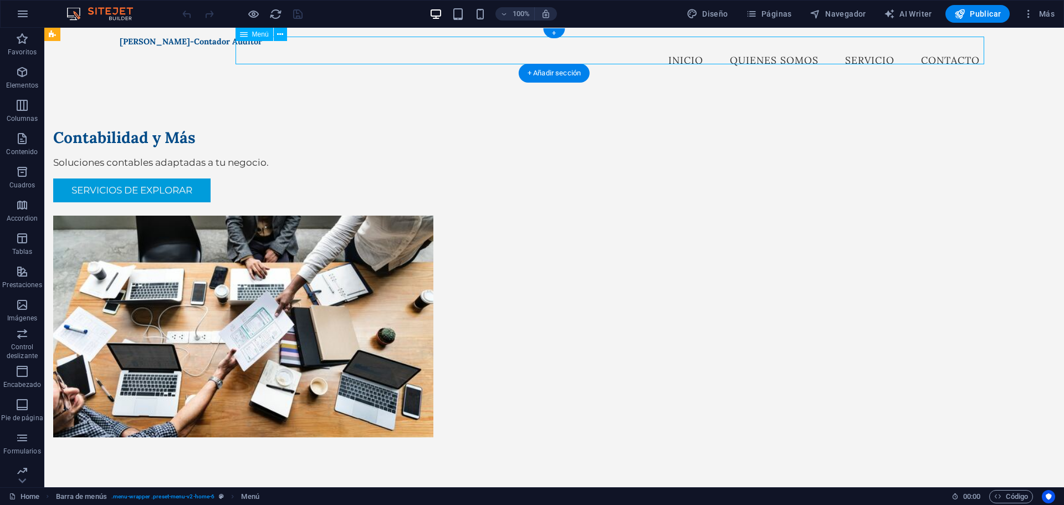
click at [680, 50] on nav "inicio quienes somos Servicio Contacto" at bounding box center [554, 61] width 869 height 28
select select
select select "1"
select select "overlay"
select select "2"
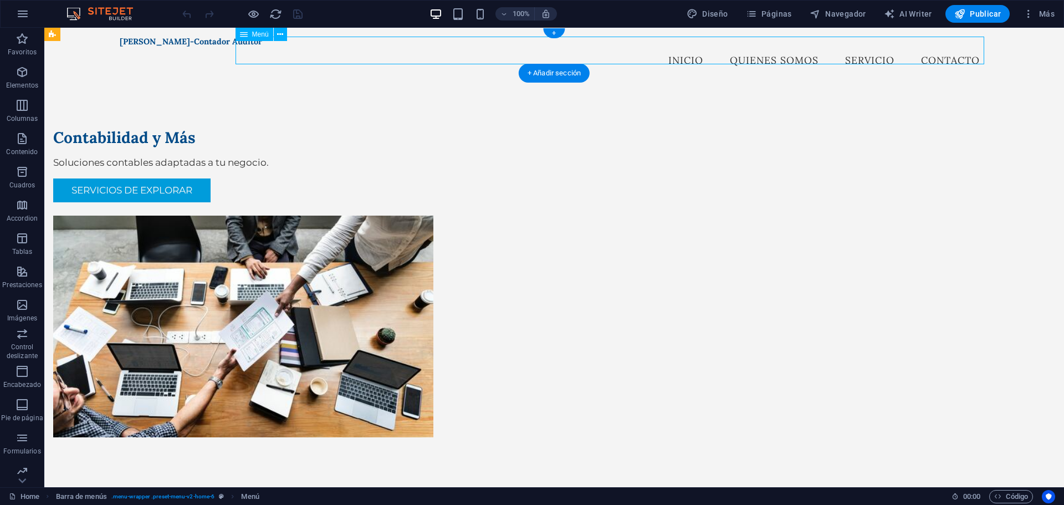
select select
select select "3"
select select "overlay"
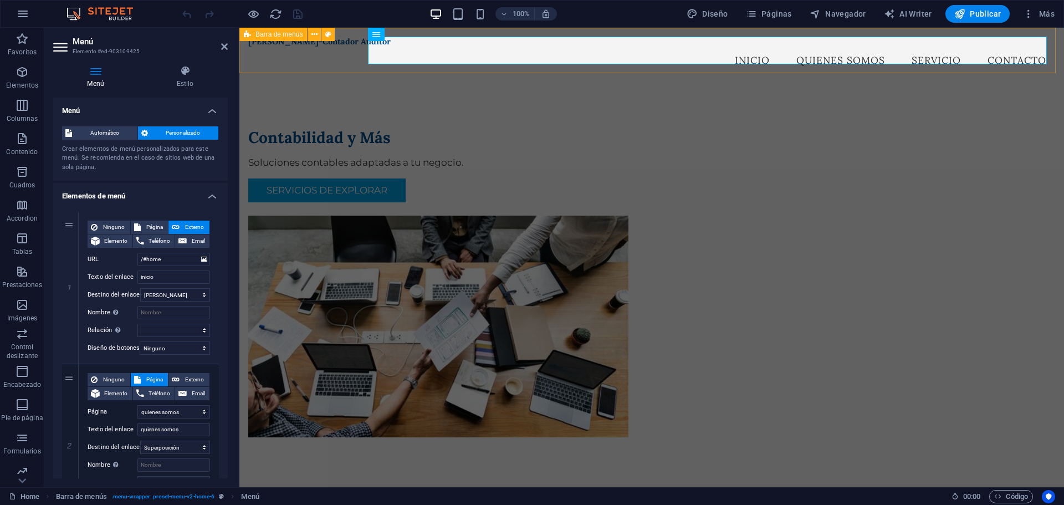
click at [901, 83] on div "Contabilidad y Más Soluciones contables adaptadas a tu negocio. Servicios de Ex…" at bounding box center [651, 282] width 824 height 398
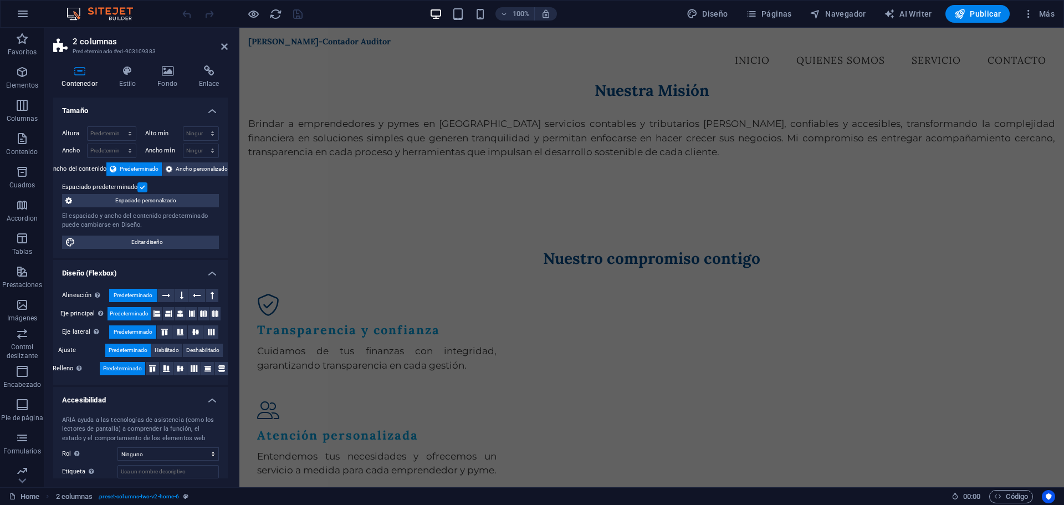
scroll to position [414, 0]
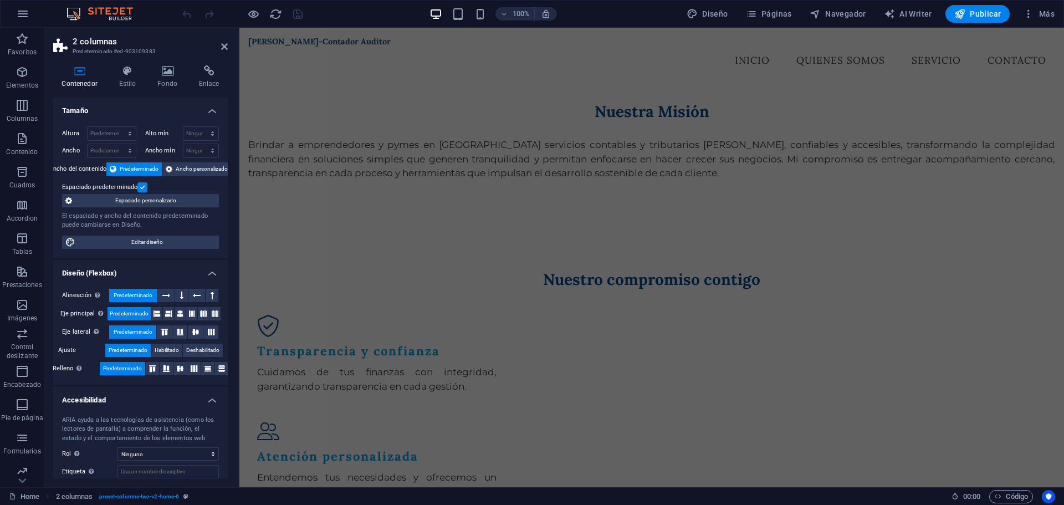
click at [228, 45] on aside "2 columnas Predeterminado #ed-903109383 Contenedor Estilo Fondo Enlace Tamaño A…" at bounding box center [141, 257] width 195 height 459
click at [225, 48] on icon at bounding box center [224, 46] width 7 height 9
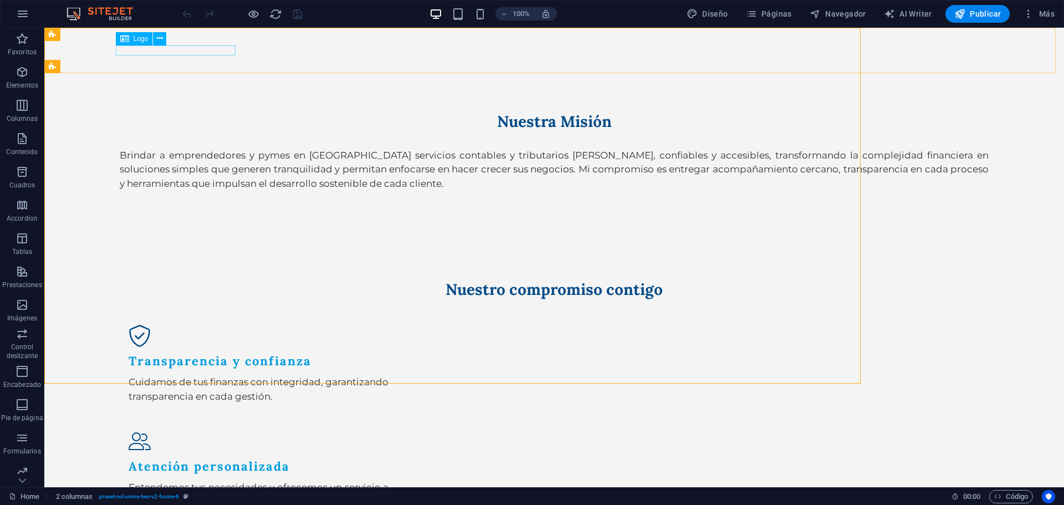
scroll to position [0, 0]
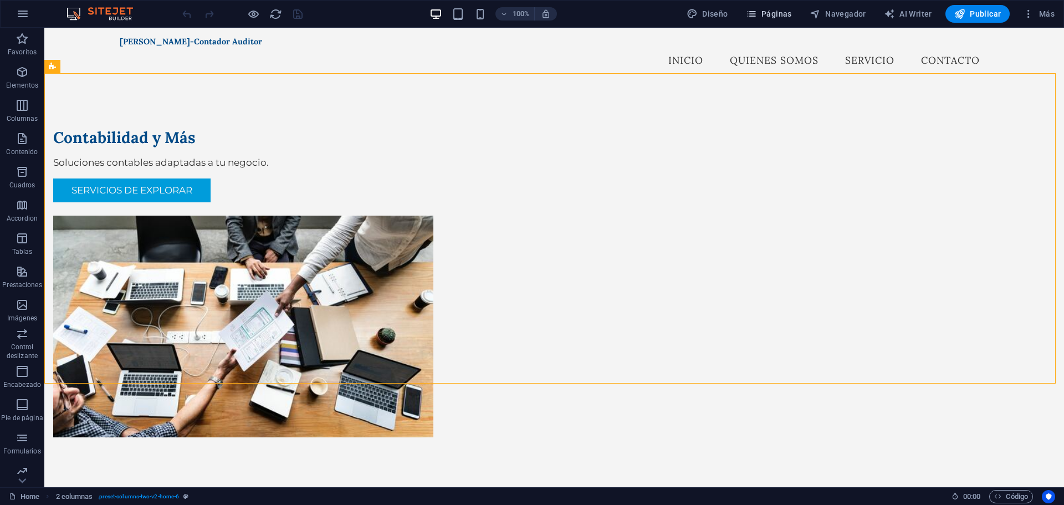
click at [768, 17] on span "Páginas" at bounding box center [769, 13] width 46 height 11
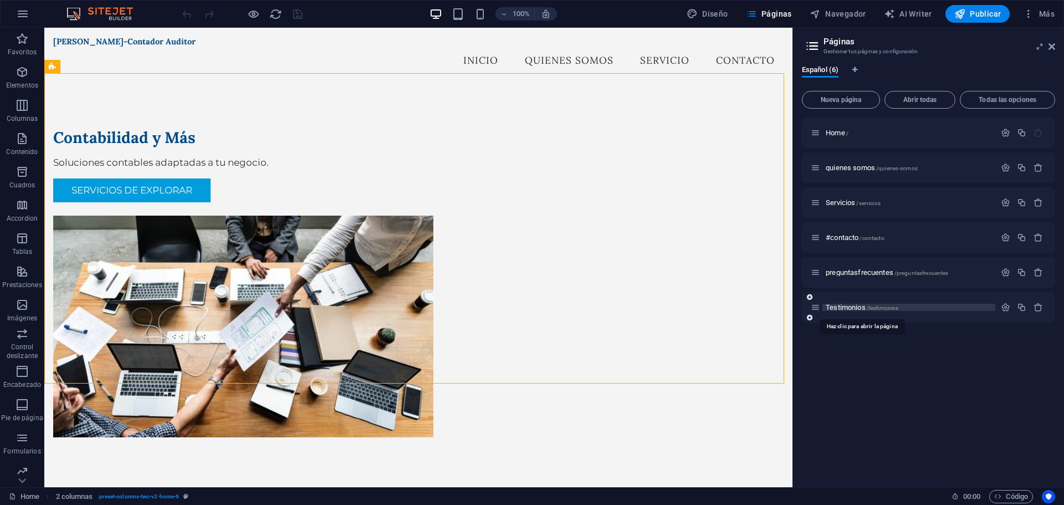
click at [855, 308] on span "Testimonios /testimonios" at bounding box center [861, 307] width 73 height 8
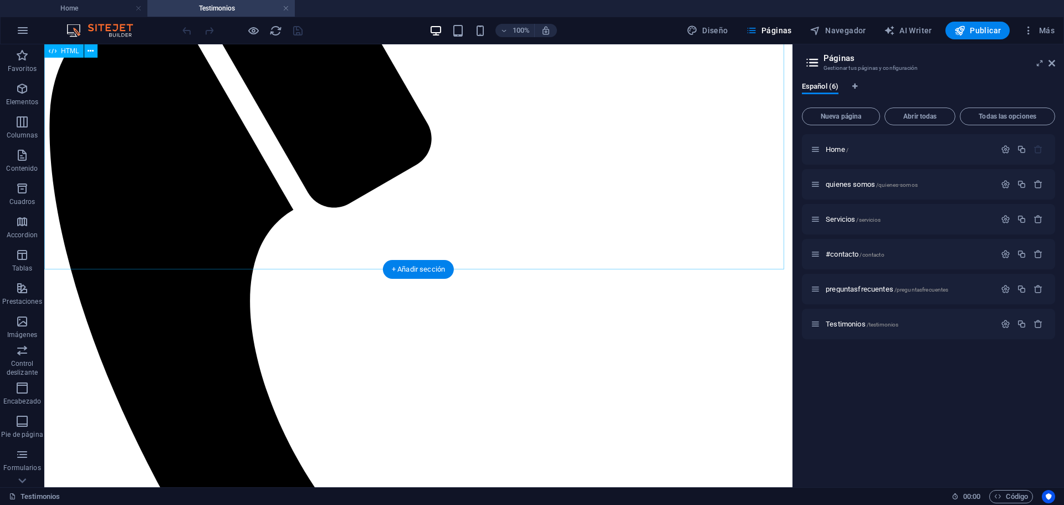
scroll to position [214, 0]
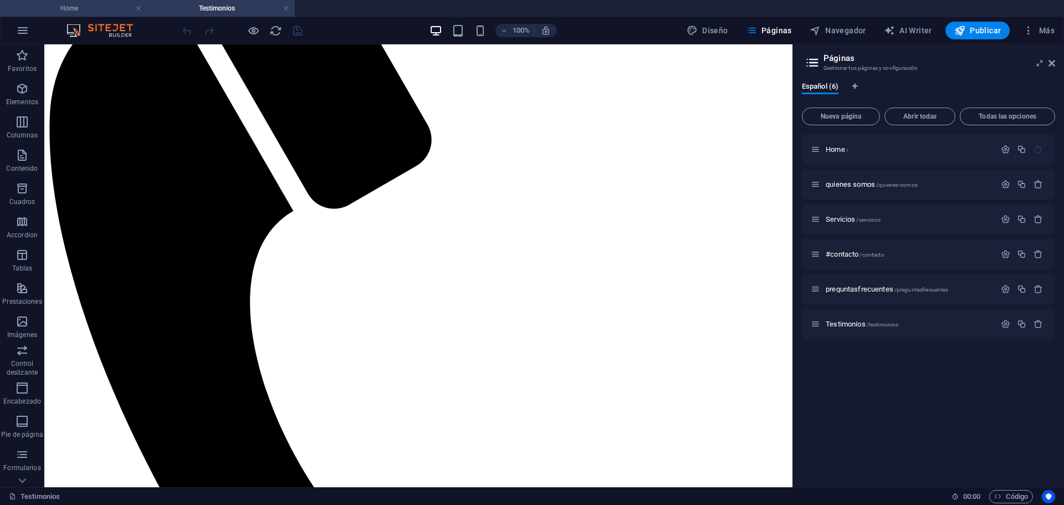
click at [64, 8] on h4 "Home" at bounding box center [73, 8] width 147 height 12
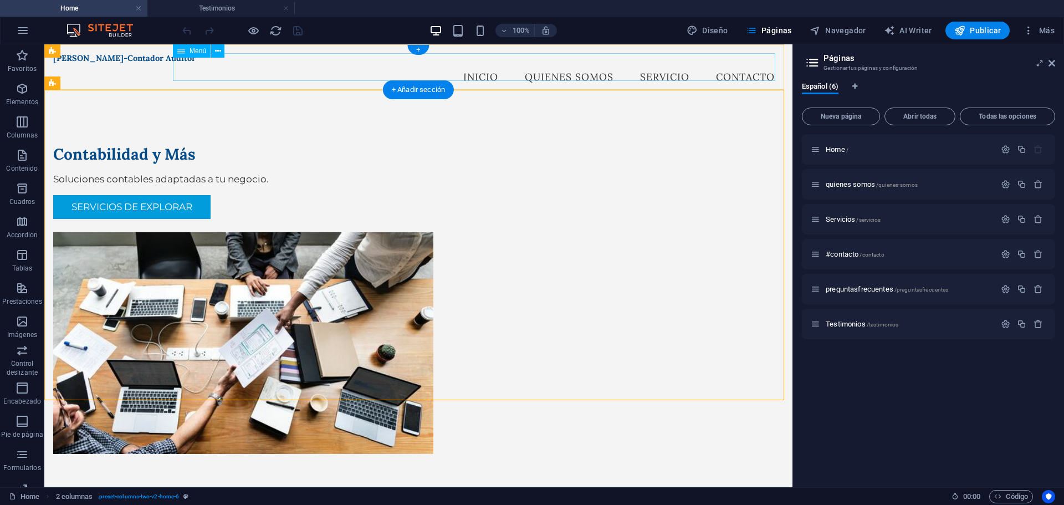
click at [363, 69] on nav "inicio quienes somos Servicio Contacto" at bounding box center [418, 77] width 730 height 28
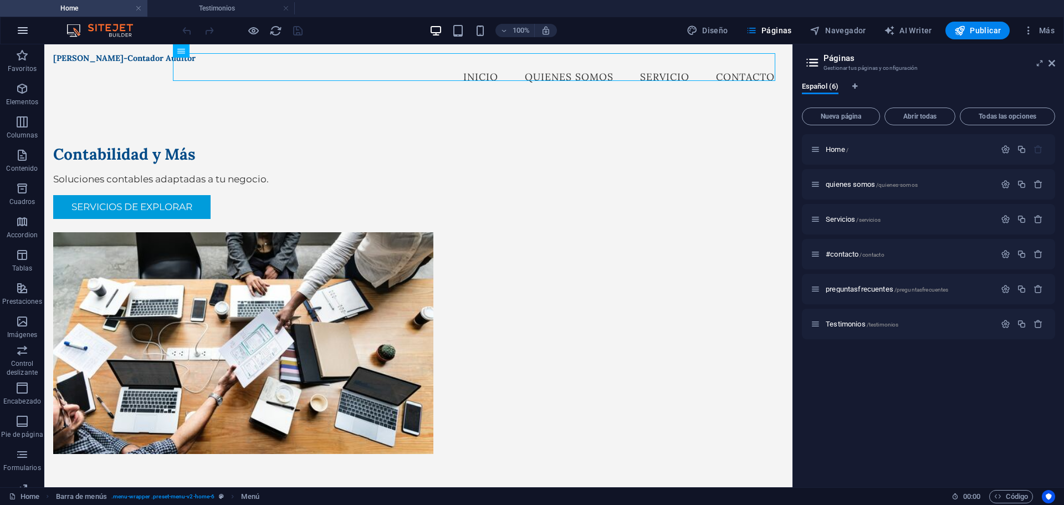
click at [20, 32] on icon "button" at bounding box center [22, 30] width 13 height 13
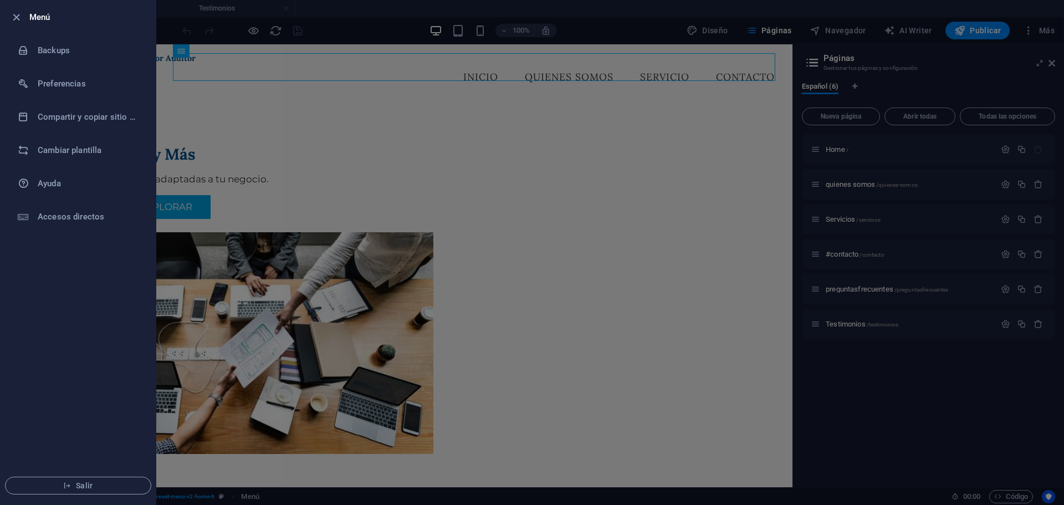
click at [396, 103] on div at bounding box center [532, 252] width 1064 height 505
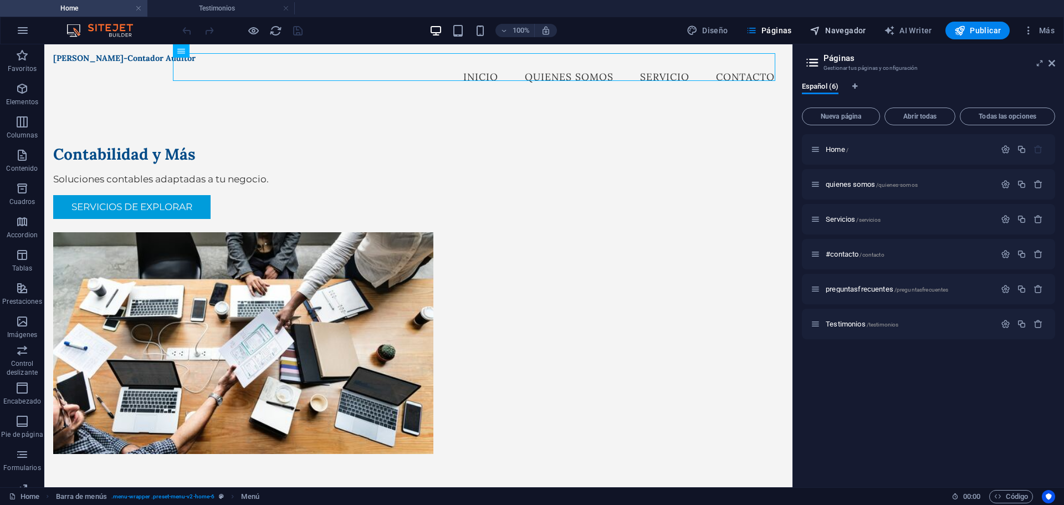
click at [853, 29] on span "Navegador" at bounding box center [837, 30] width 57 height 11
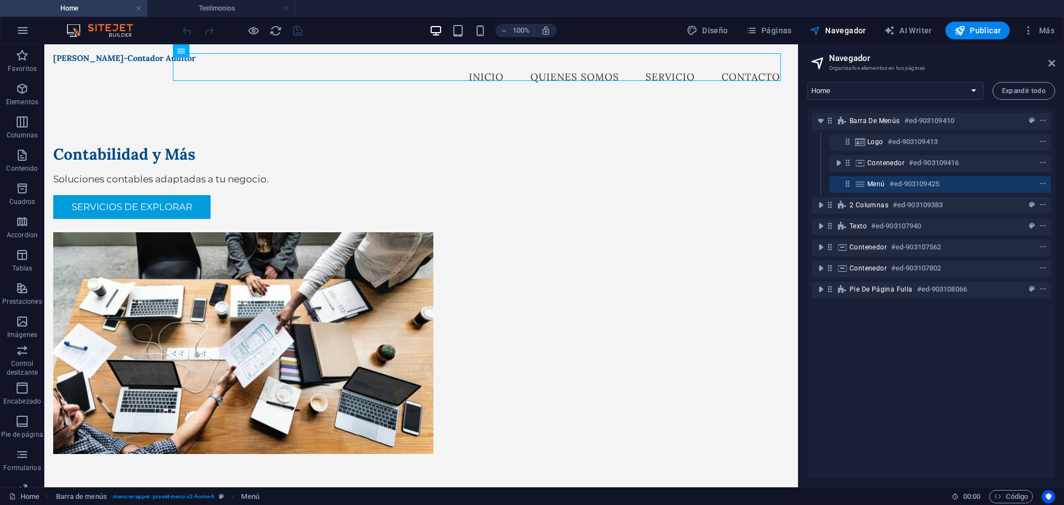
drag, startPoint x: 607, startPoint y: 101, endPoint x: 715, endPoint y: 88, distance: 108.8
click at [763, 28] on span "Páginas" at bounding box center [769, 30] width 46 height 11
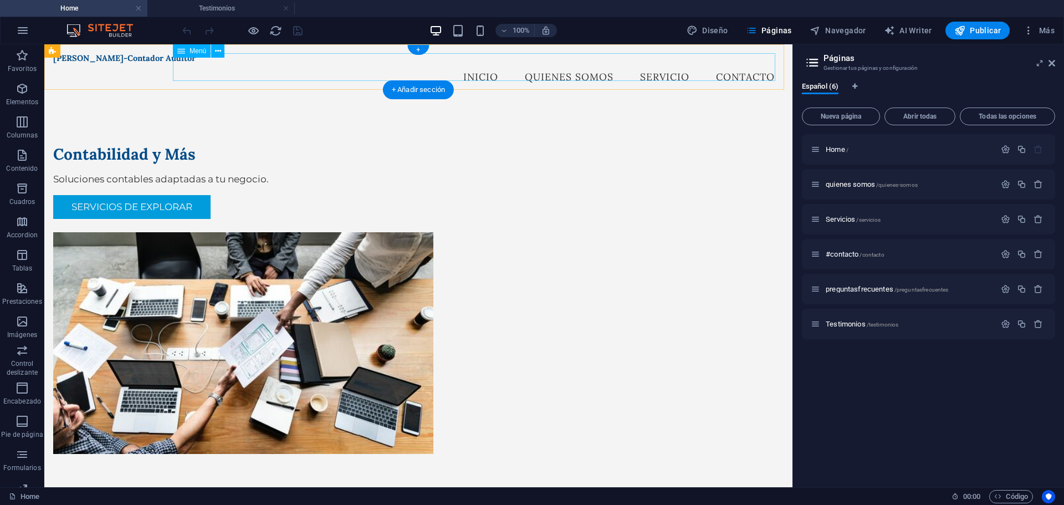
click at [228, 64] on nav "inicio quienes somos Servicio Contacto" at bounding box center [418, 77] width 730 height 28
click at [474, 63] on nav "inicio quienes somos Servicio Contacto" at bounding box center [418, 77] width 730 height 28
select select
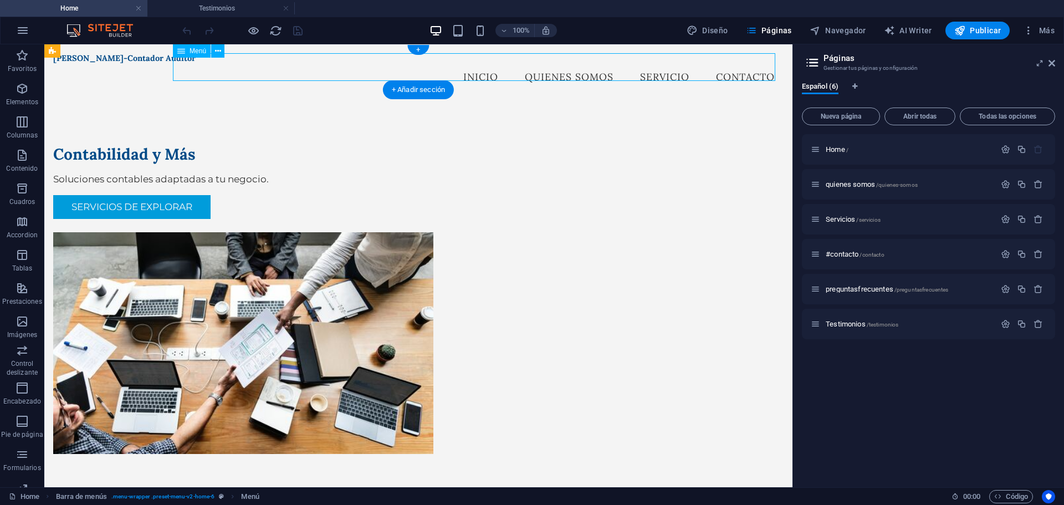
select select "1"
select select "overlay"
select select "2"
select select
select select "3"
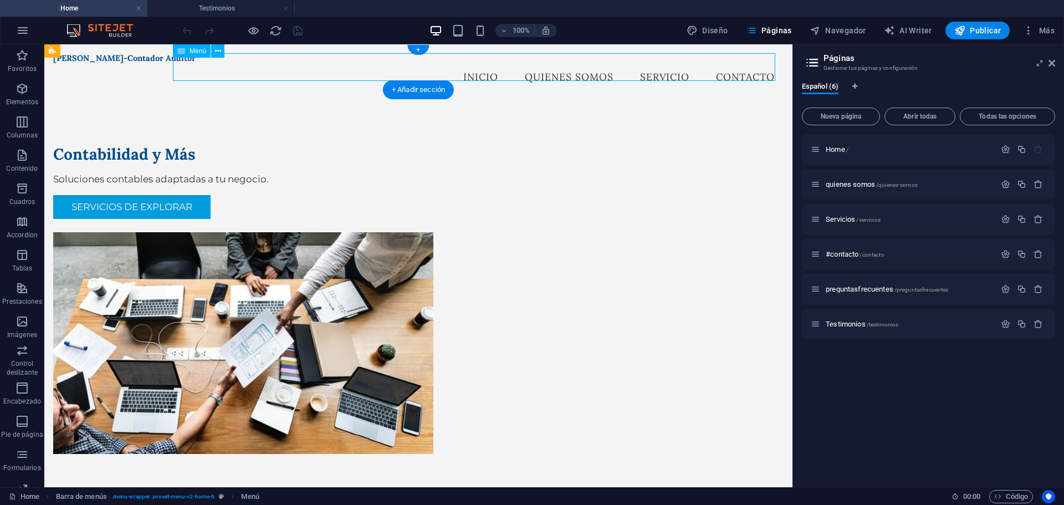
select select "overlay"
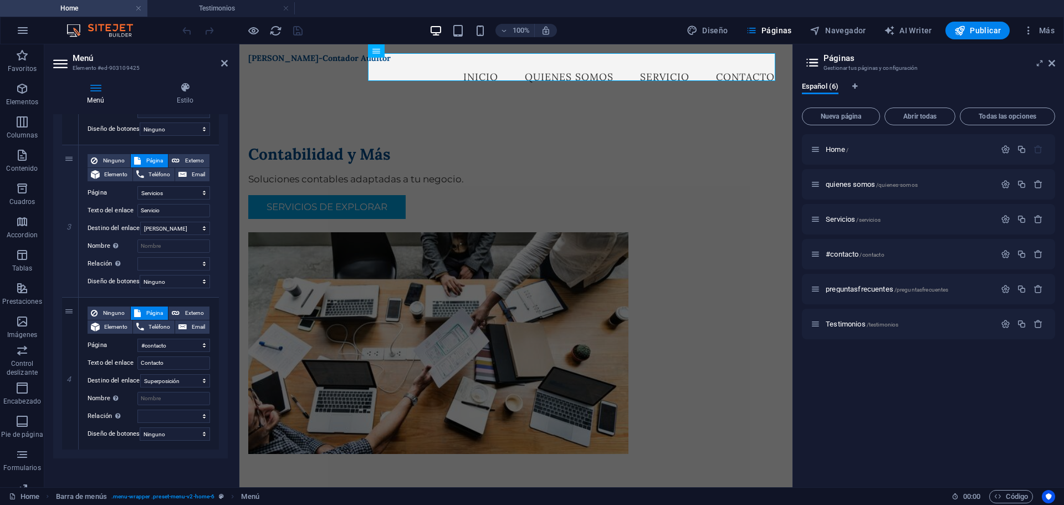
scroll to position [397, 0]
click at [461, 64] on nav "inicio quienes somos Servicio Contacto" at bounding box center [515, 77] width 535 height 28
click at [414, 54] on icon at bounding box center [413, 51] width 6 height 12
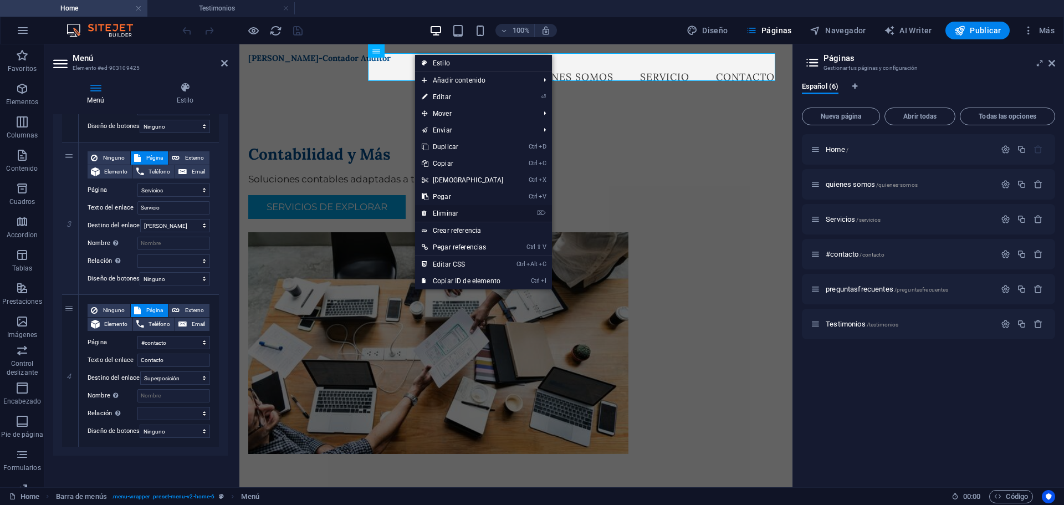
click at [461, 212] on link "⌦ Eliminar" at bounding box center [462, 213] width 95 height 17
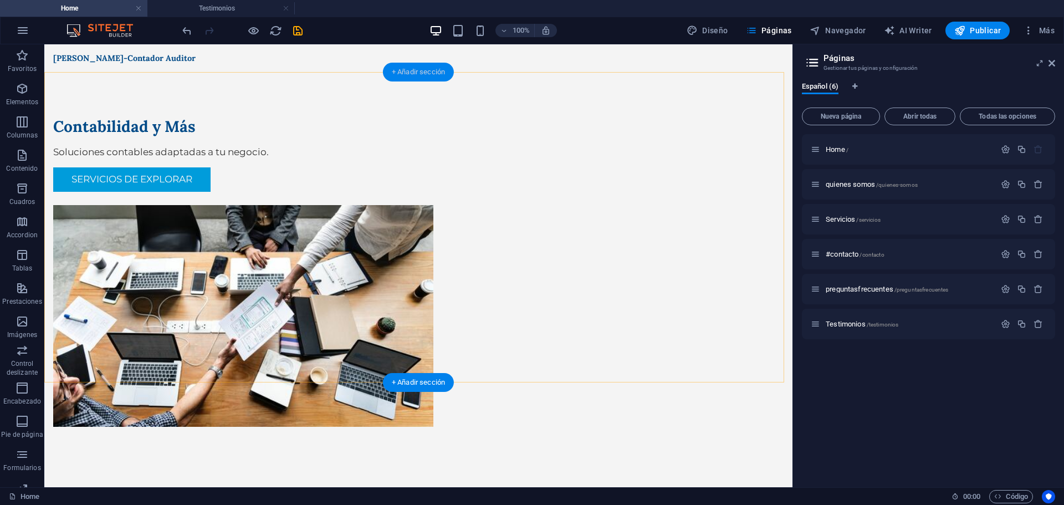
click at [419, 66] on div "+ Añadir sección" at bounding box center [418, 72] width 71 height 19
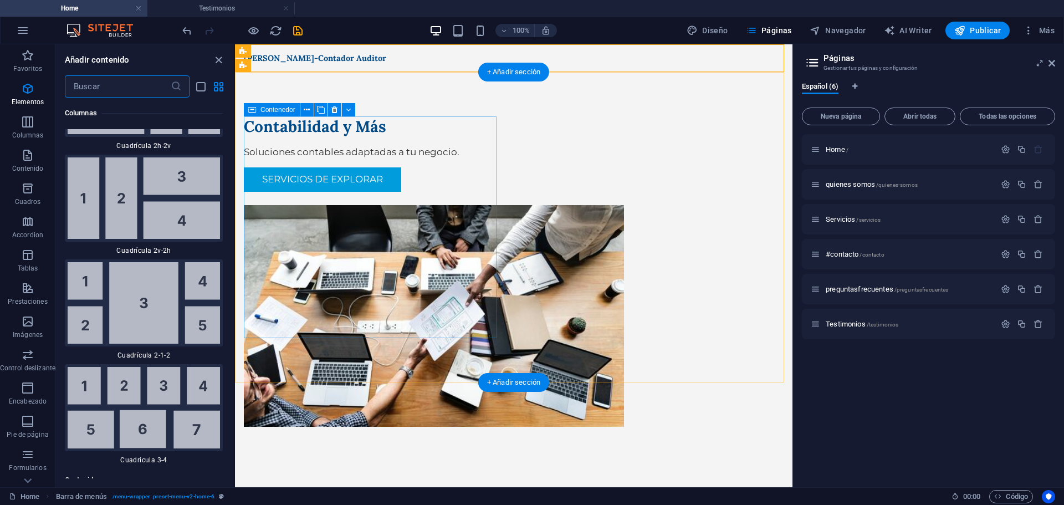
scroll to position [3579, 0]
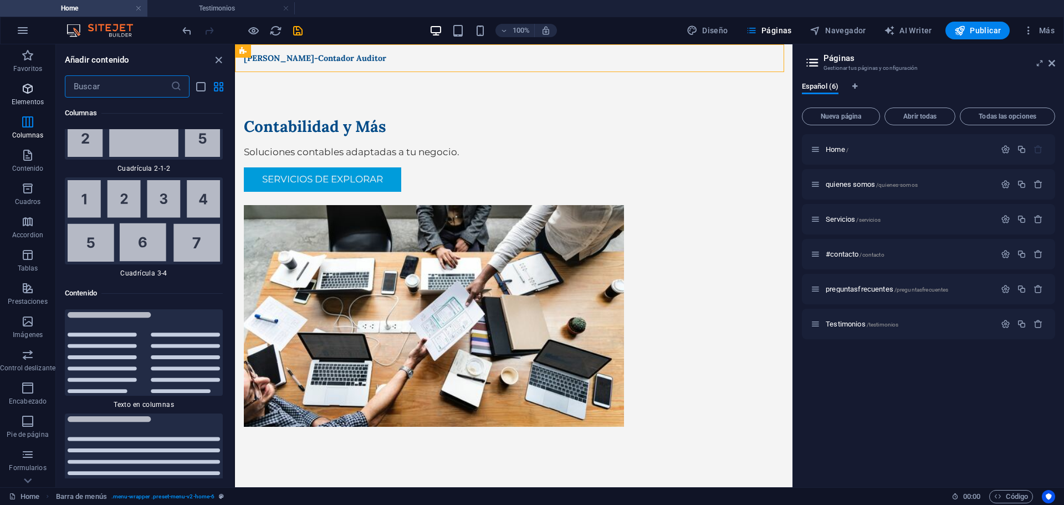
click at [35, 91] on span "Elementos" at bounding box center [27, 95] width 55 height 27
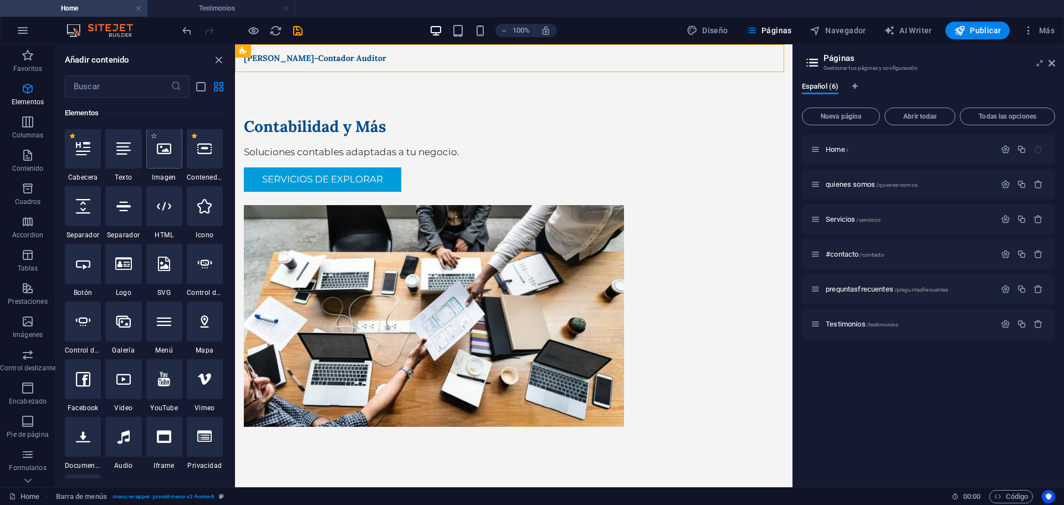
scroll to position [209, 0]
click at [166, 206] on icon at bounding box center [164, 206] width 14 height 14
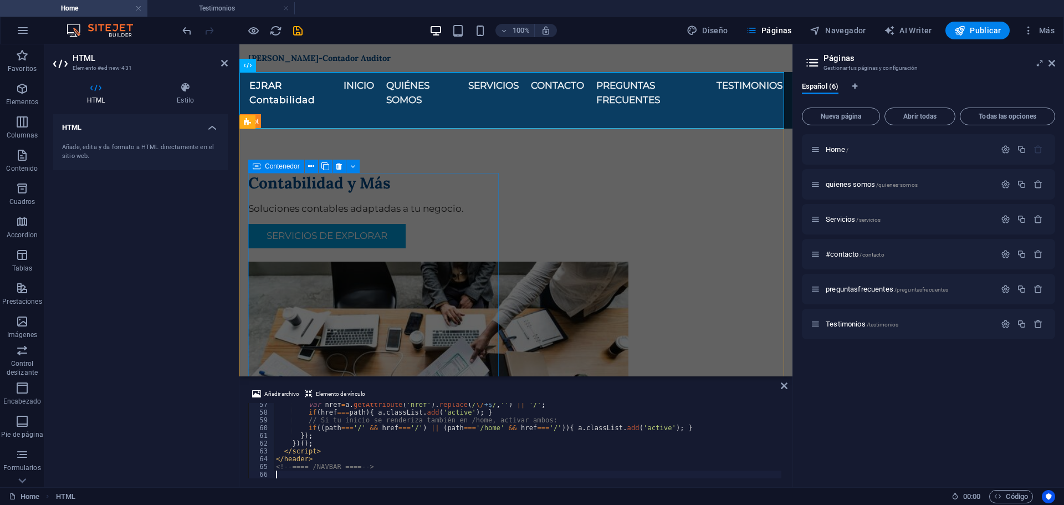
scroll to position [437, 0]
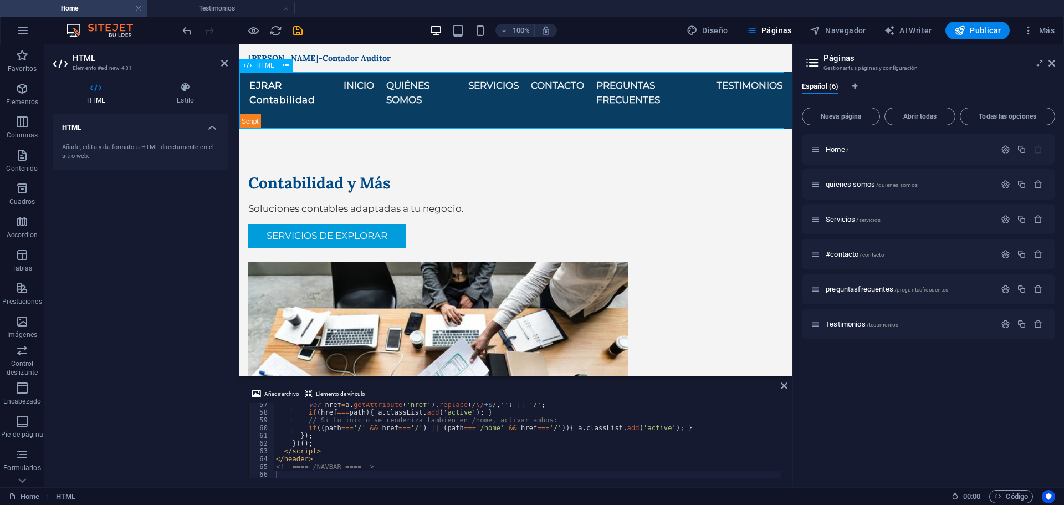
drag, startPoint x: 375, startPoint y: 93, endPoint x: 362, endPoint y: 84, distance: 15.5
click at [376, 85] on div "EJRAR Contabilidad INICIO QUIÉNES SOMOS SERVICIOS CONTACTO PREGUNTAS FRECUENTES…" at bounding box center [515, 100] width 553 height 57
click at [374, 63] on div "[PERSON_NAME]-Contador Auditor Menú" at bounding box center [515, 58] width 553 height 28
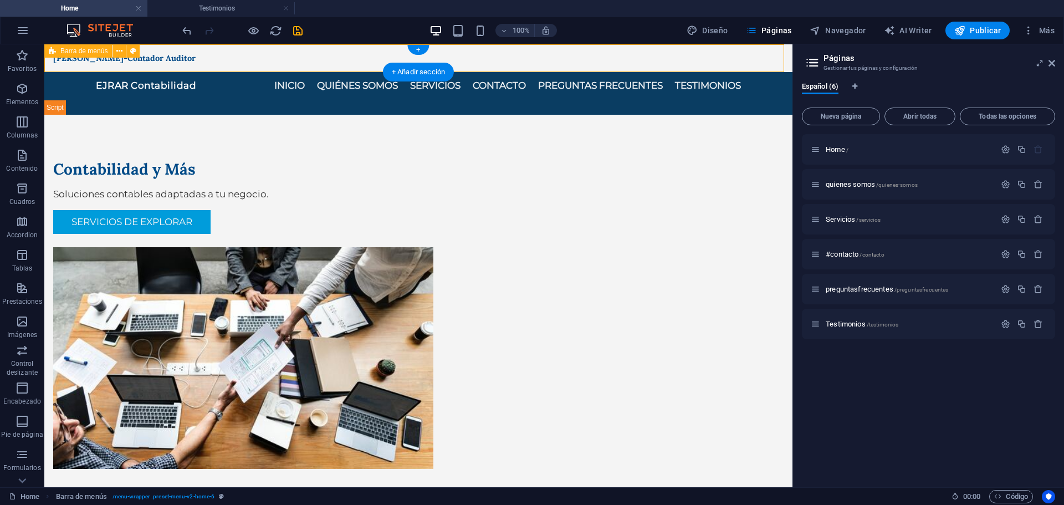
click at [379, 54] on div "[PERSON_NAME]-Contador Auditor Menú" at bounding box center [418, 58] width 748 height 28
click at [118, 50] on icon at bounding box center [119, 51] width 6 height 12
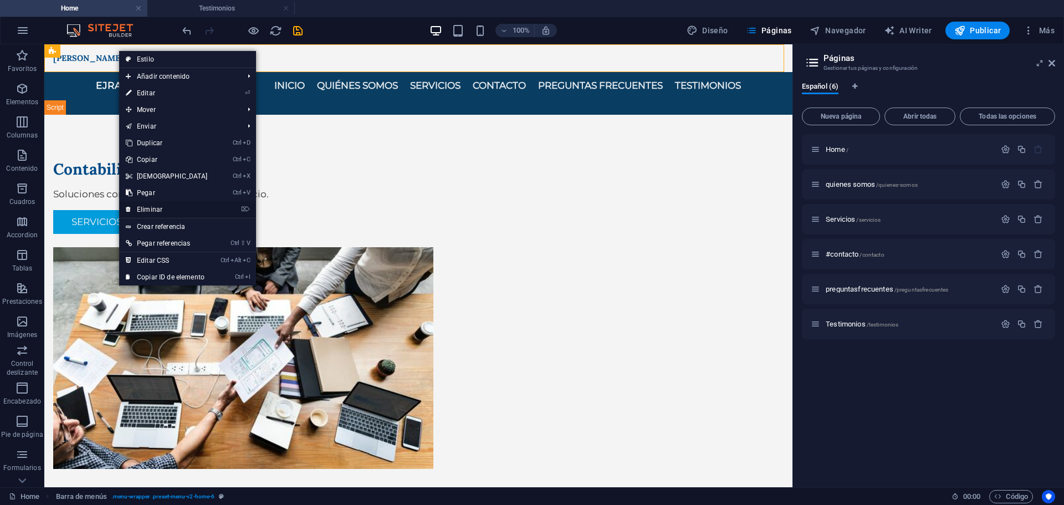
click at [182, 211] on link "⌦ Eliminar" at bounding box center [166, 209] width 95 height 17
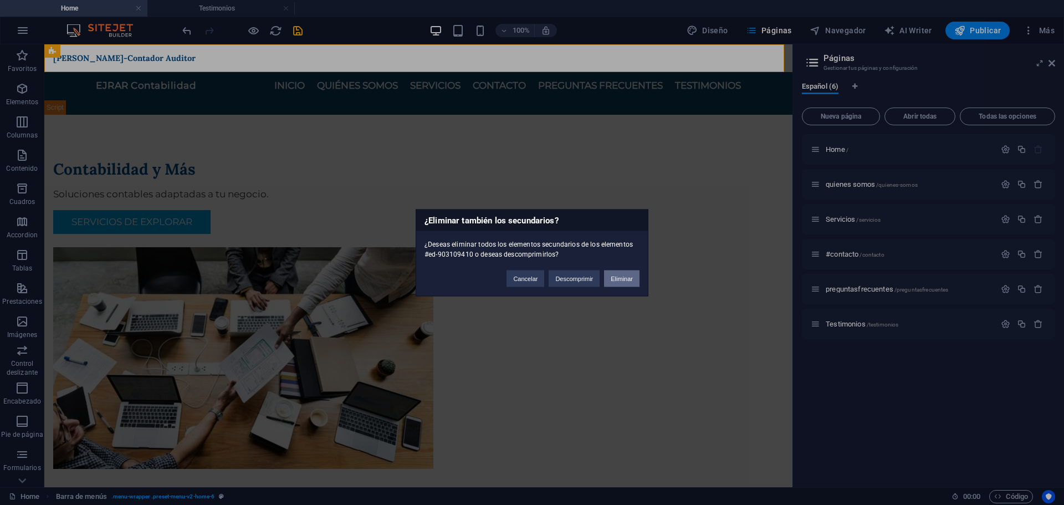
click at [615, 279] on button "Eliminar" at bounding box center [621, 278] width 35 height 17
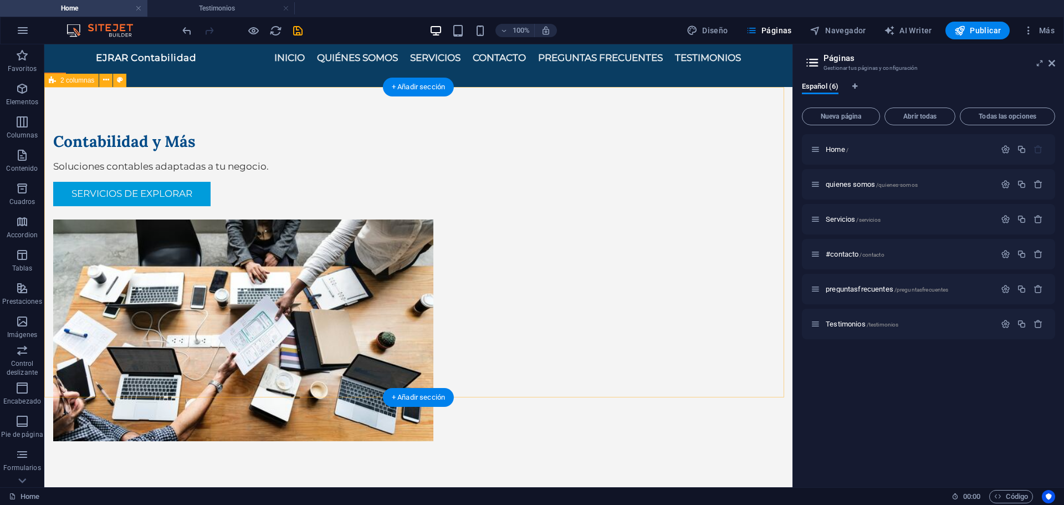
click at [340, 98] on div "Contabilidad y Más Soluciones contables adaptadas a tu negocio. Servicios de Ex…" at bounding box center [418, 286] width 748 height 398
click at [578, 94] on div "Contabilidad y Más Soluciones contables adaptadas a tu negocio. Servicios de Ex…" at bounding box center [418, 286] width 748 height 398
click at [719, 102] on div "Contabilidad y Más Soluciones contables adaptadas a tu negocio. Servicios de Ex…" at bounding box center [418, 286] width 748 height 398
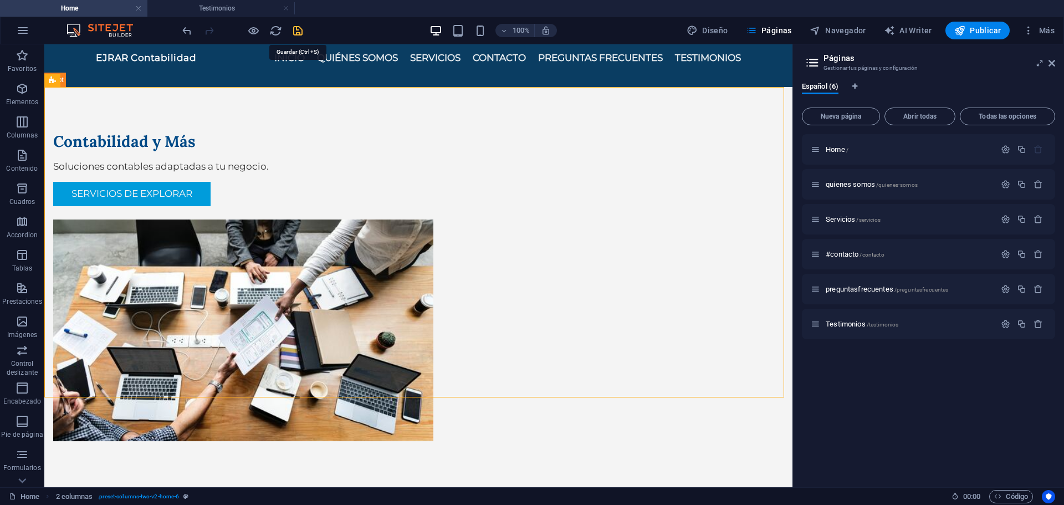
click at [301, 33] on icon "save" at bounding box center [297, 30] width 13 height 13
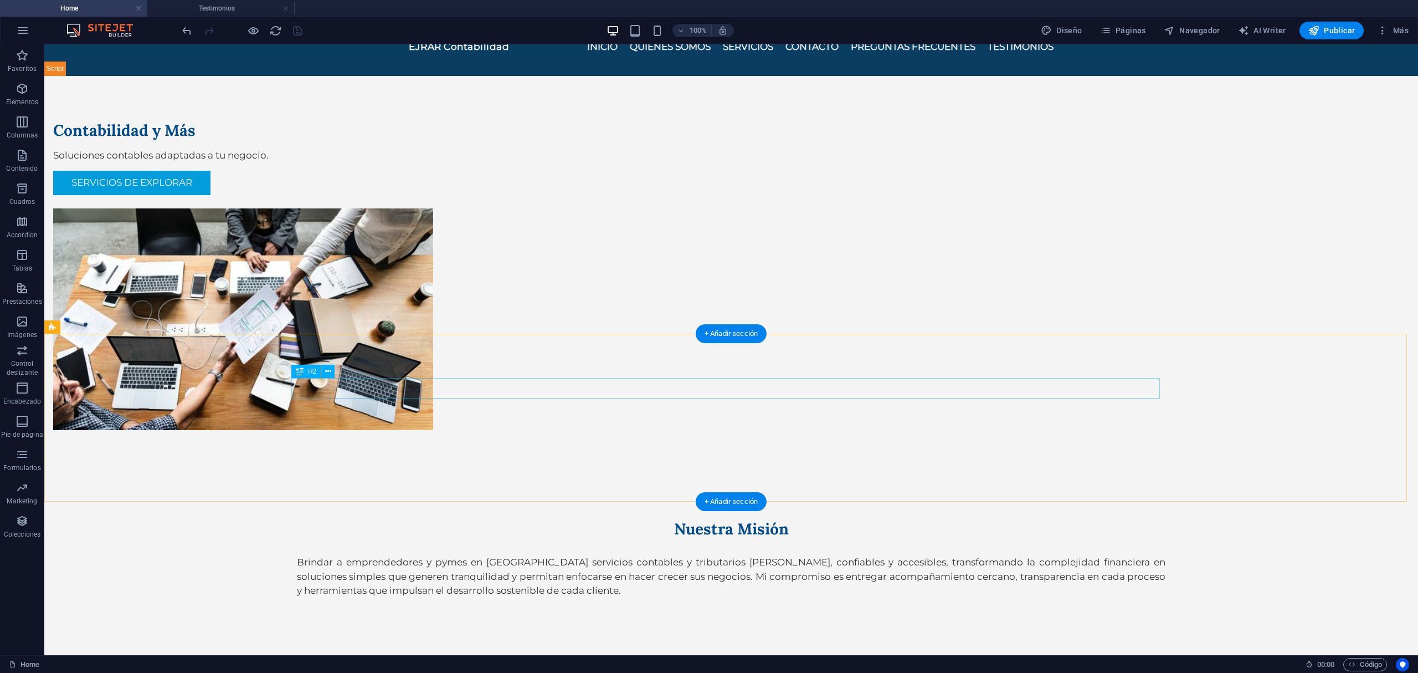
scroll to position [0, 0]
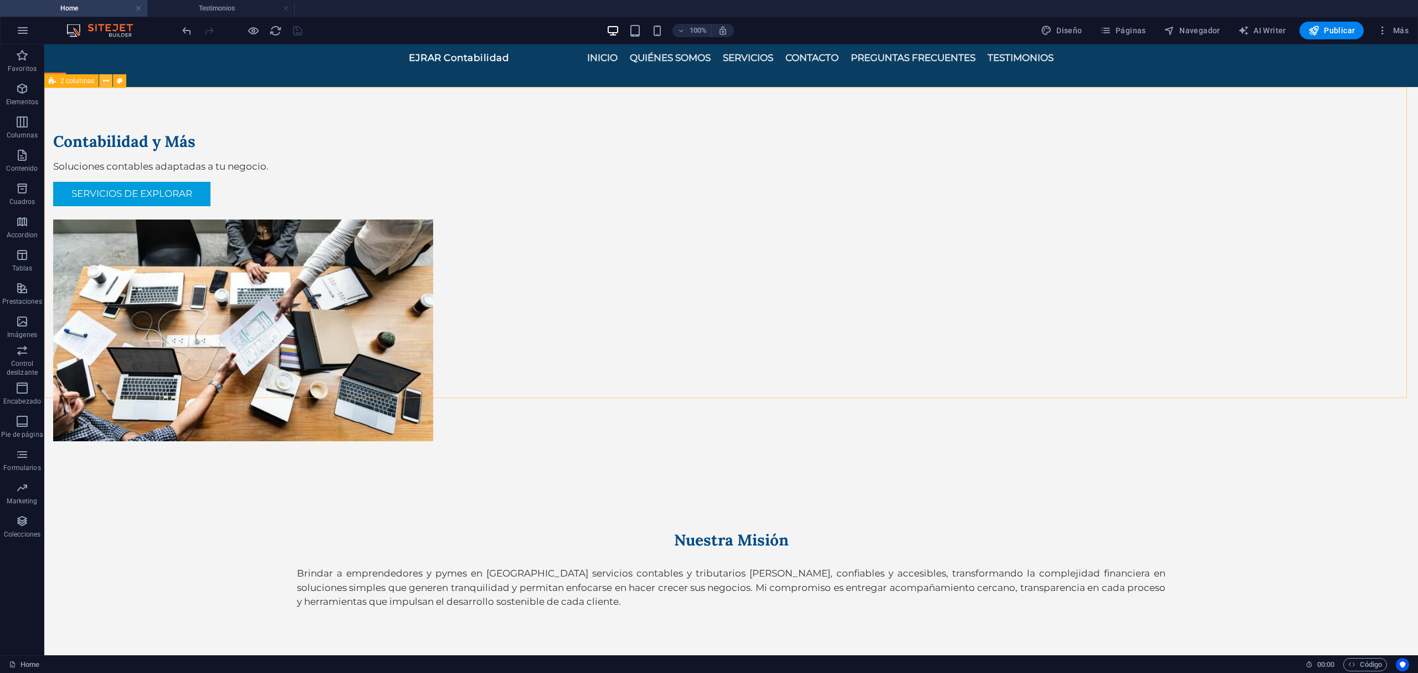
click at [106, 81] on icon at bounding box center [106, 81] width 6 height 12
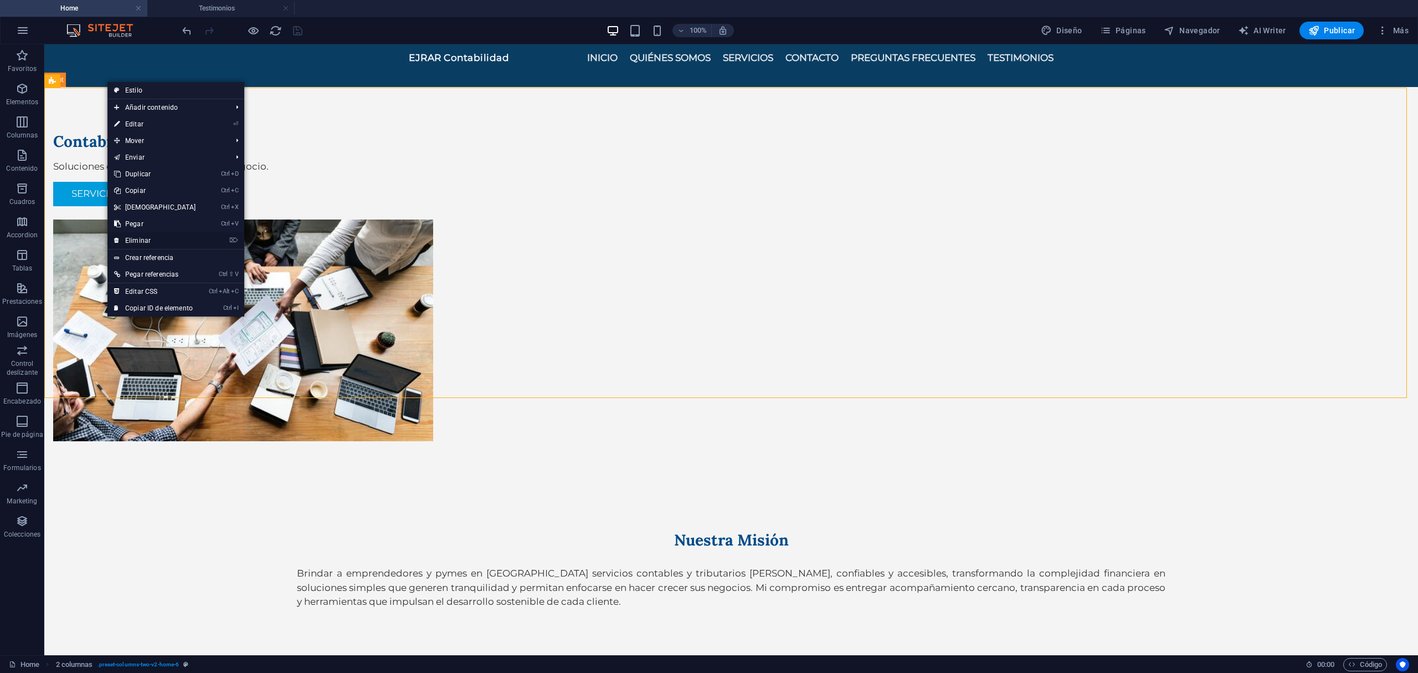
click at [163, 232] on link "⌦ Eliminar" at bounding box center [154, 240] width 95 height 17
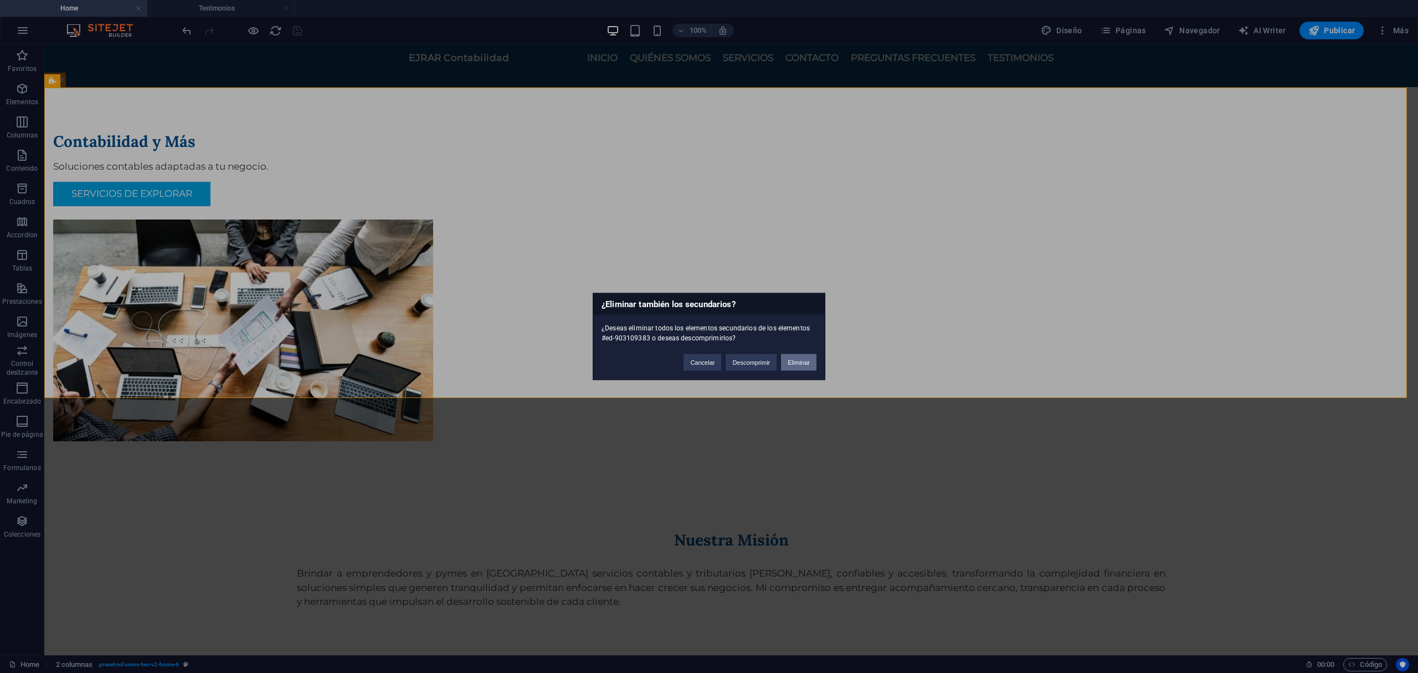
drag, startPoint x: 760, startPoint y: 320, endPoint x: 804, endPoint y: 364, distance: 62.7
click at [804, 364] on button "Eliminar" at bounding box center [798, 362] width 35 height 17
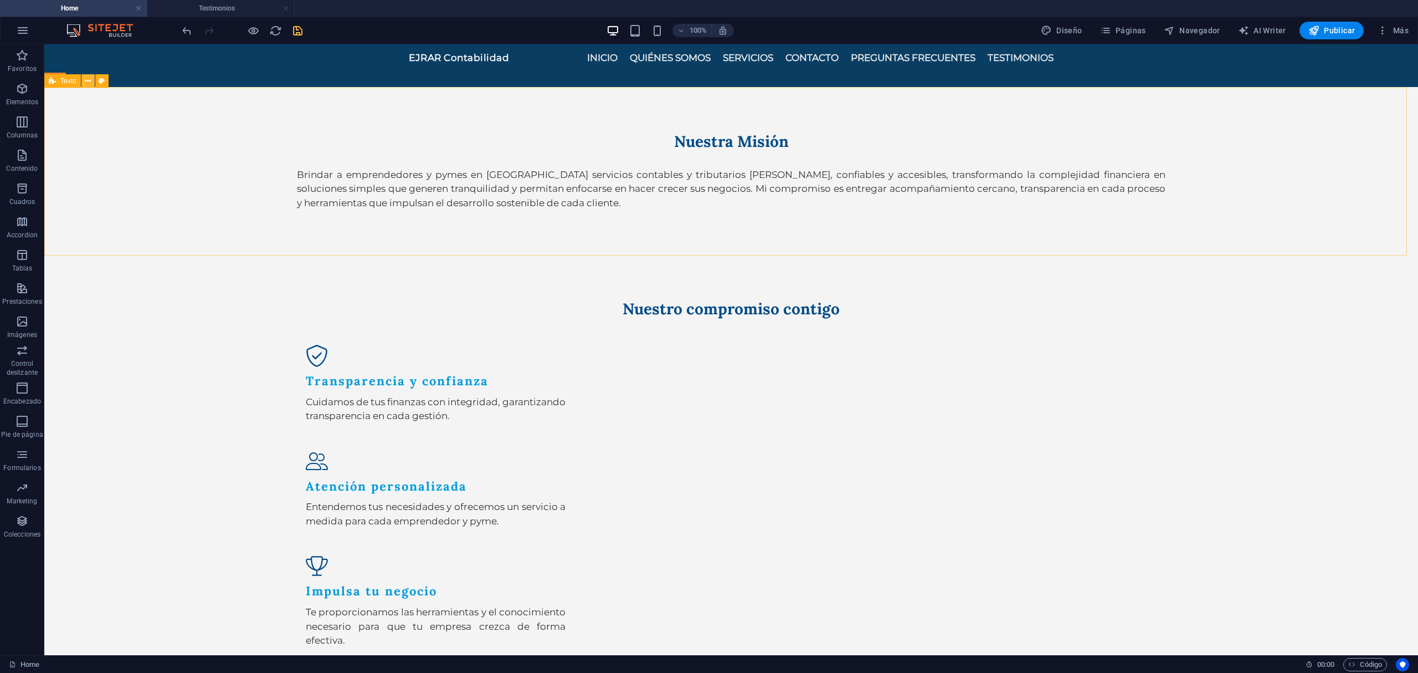
click at [85, 80] on icon at bounding box center [88, 81] width 6 height 12
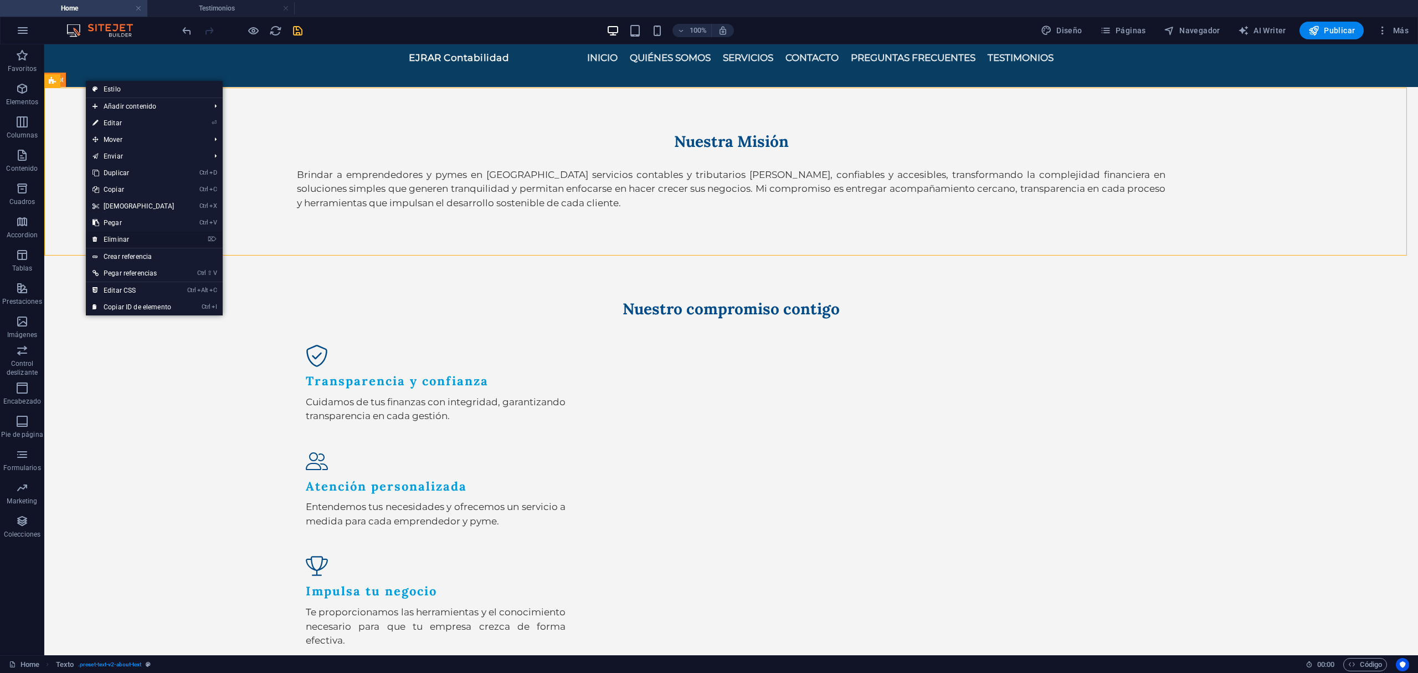
click at [189, 238] on li "⌦ Eliminar" at bounding box center [154, 239] width 137 height 17
click at [117, 233] on link "⌦ Eliminar" at bounding box center [133, 239] width 95 height 17
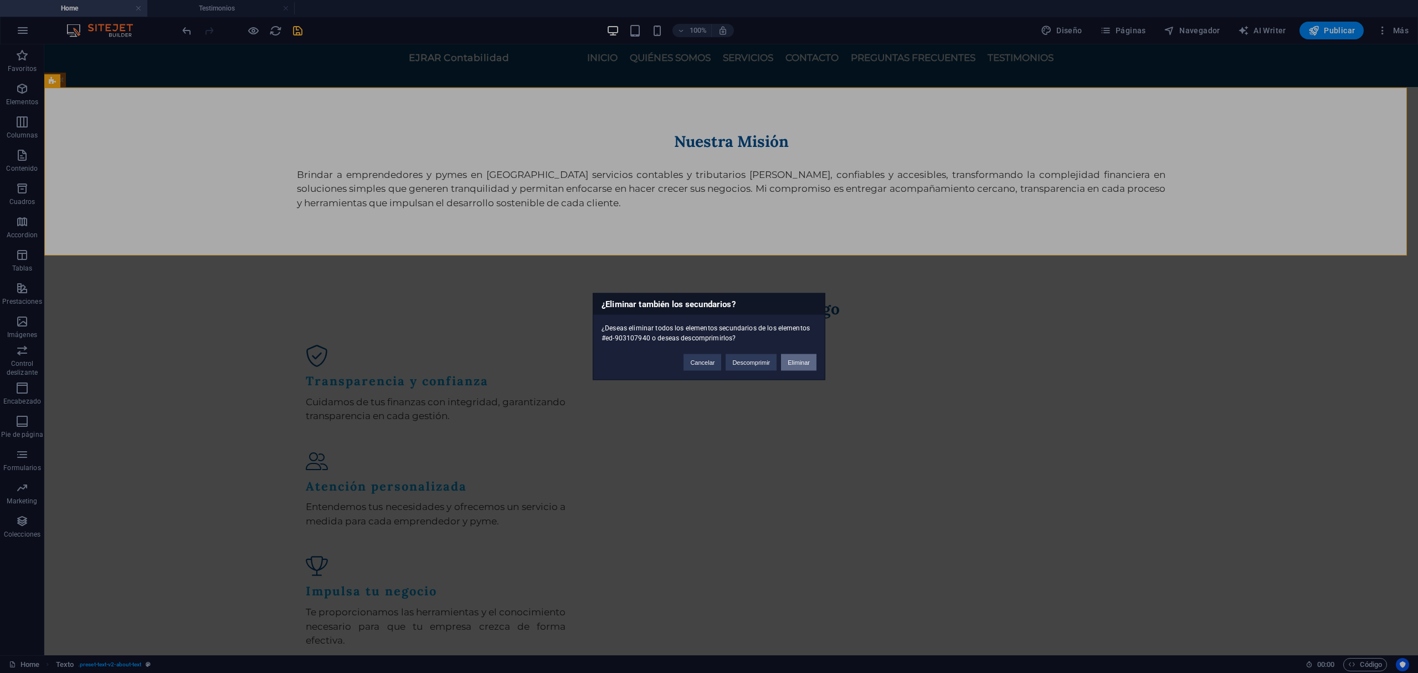
click at [801, 366] on button "Eliminar" at bounding box center [798, 362] width 35 height 17
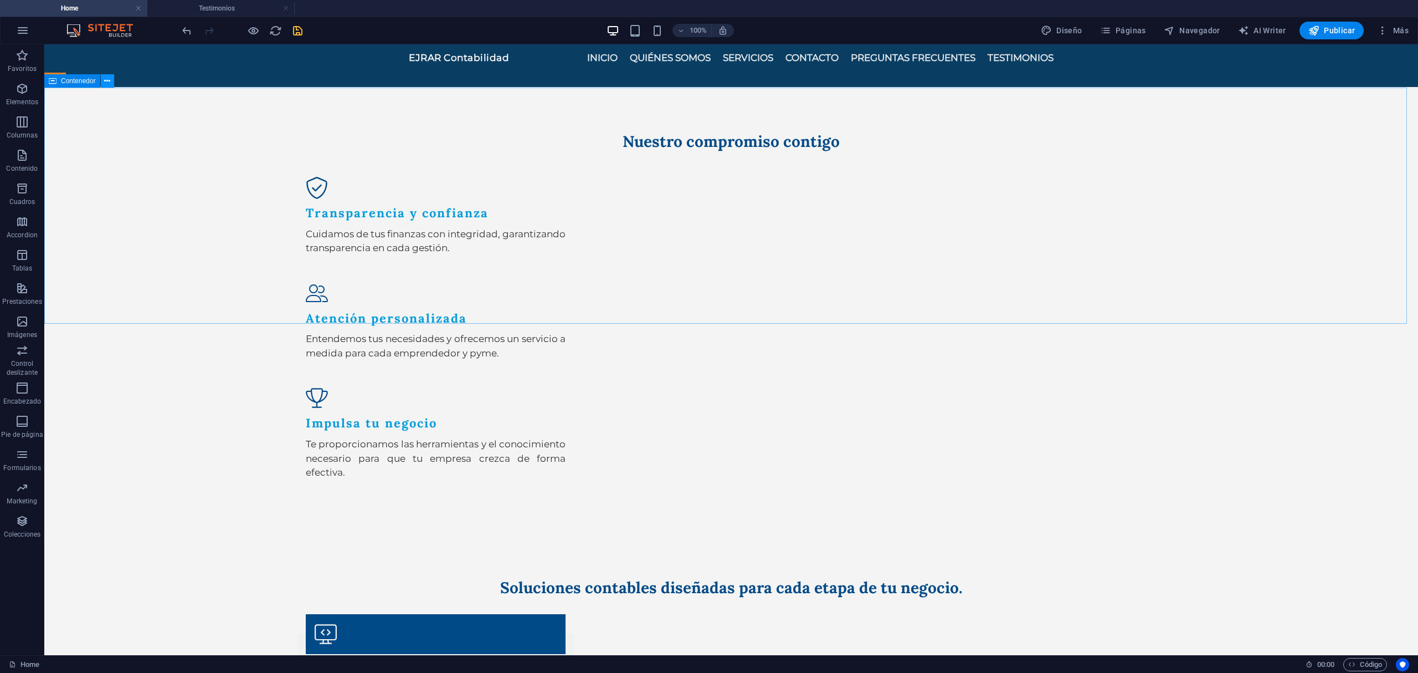
click at [103, 83] on button at bounding box center [107, 80] width 13 height 13
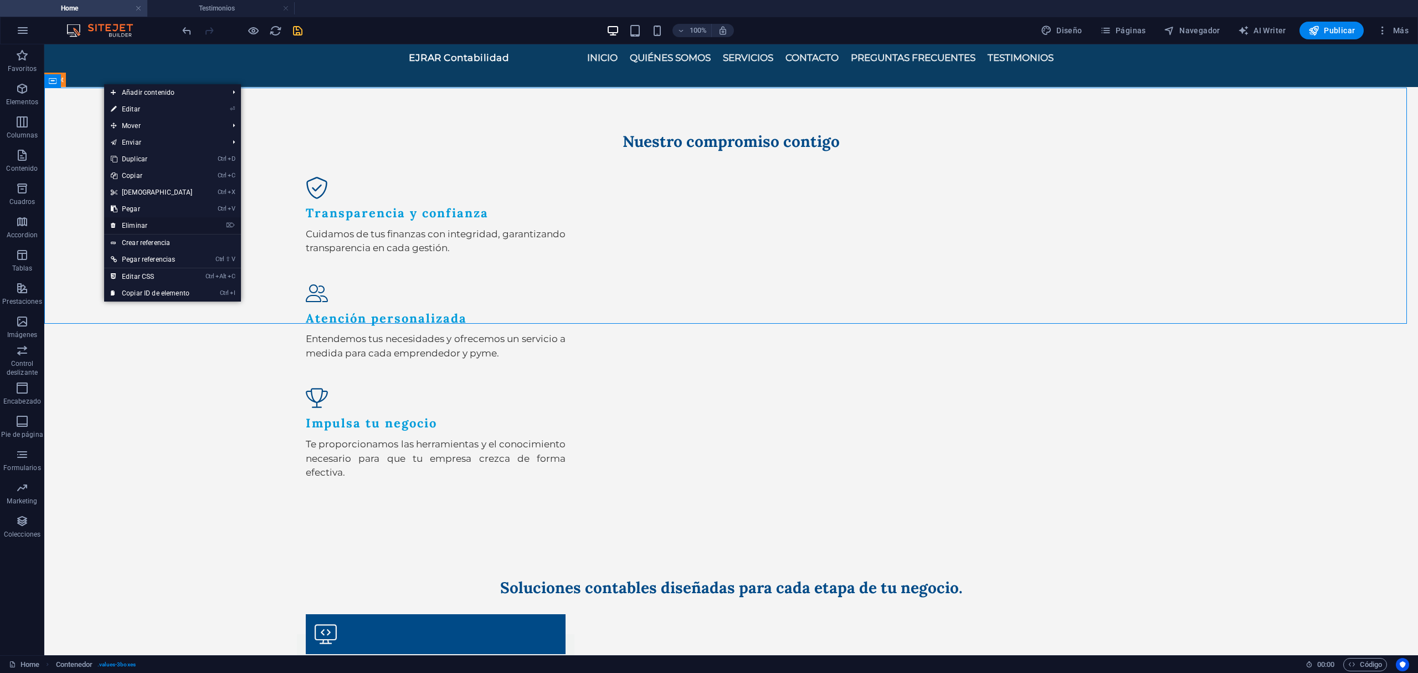
click at [197, 219] on li "⌦ Eliminar" at bounding box center [172, 225] width 137 height 17
click at [191, 223] on link "⌦ Eliminar" at bounding box center [151, 225] width 95 height 17
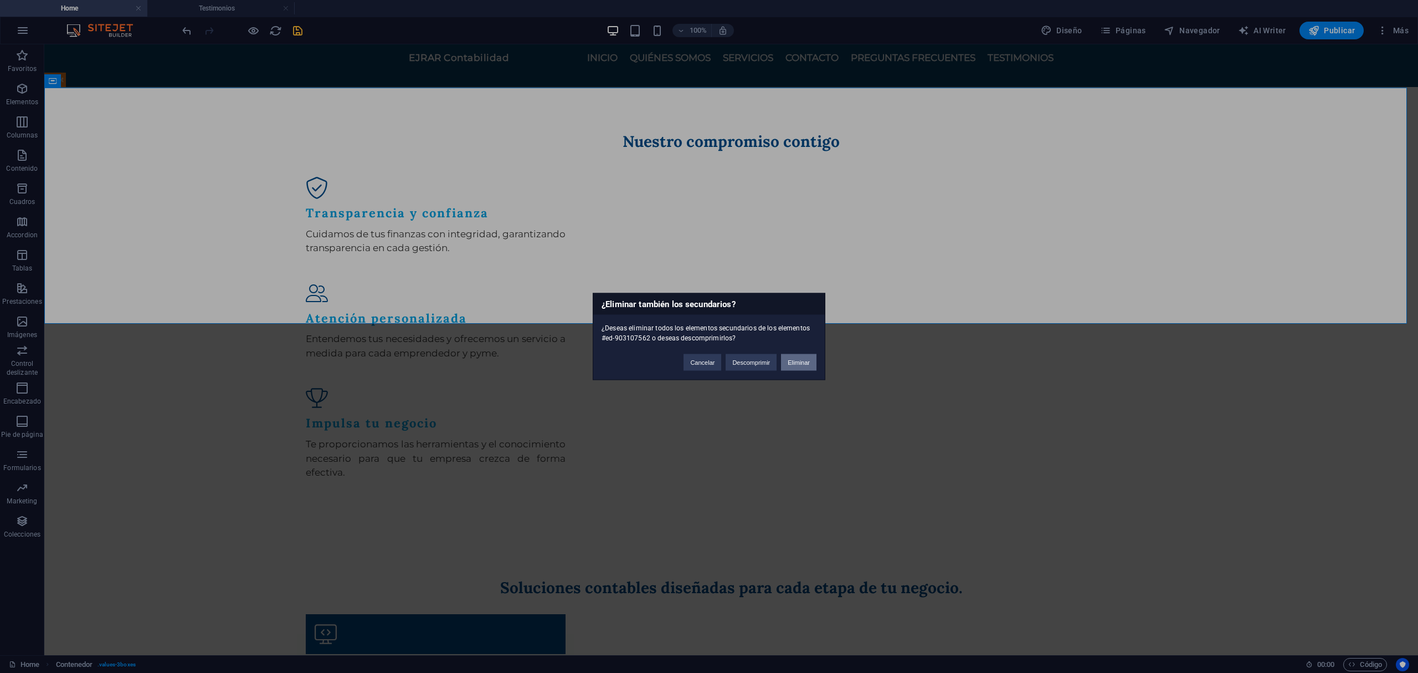
click at [796, 357] on button "Eliminar" at bounding box center [798, 362] width 35 height 17
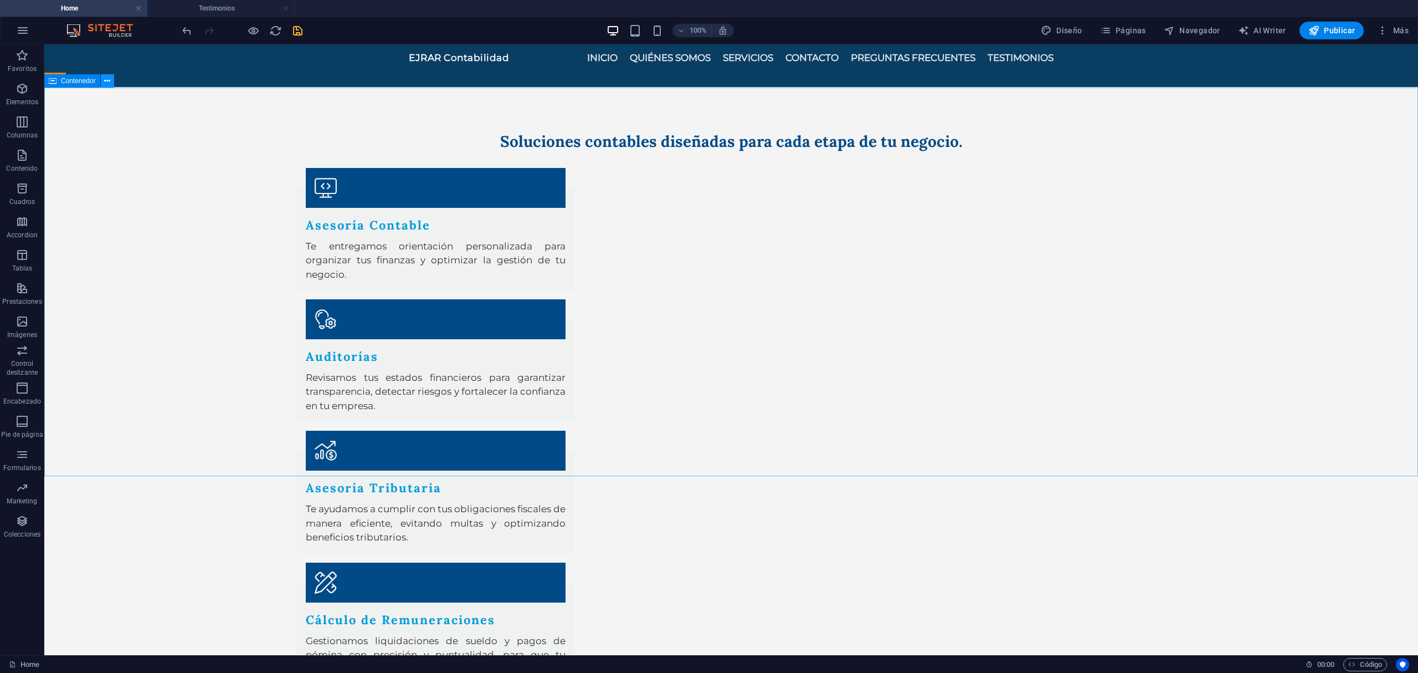
click at [110, 80] on icon at bounding box center [107, 81] width 6 height 12
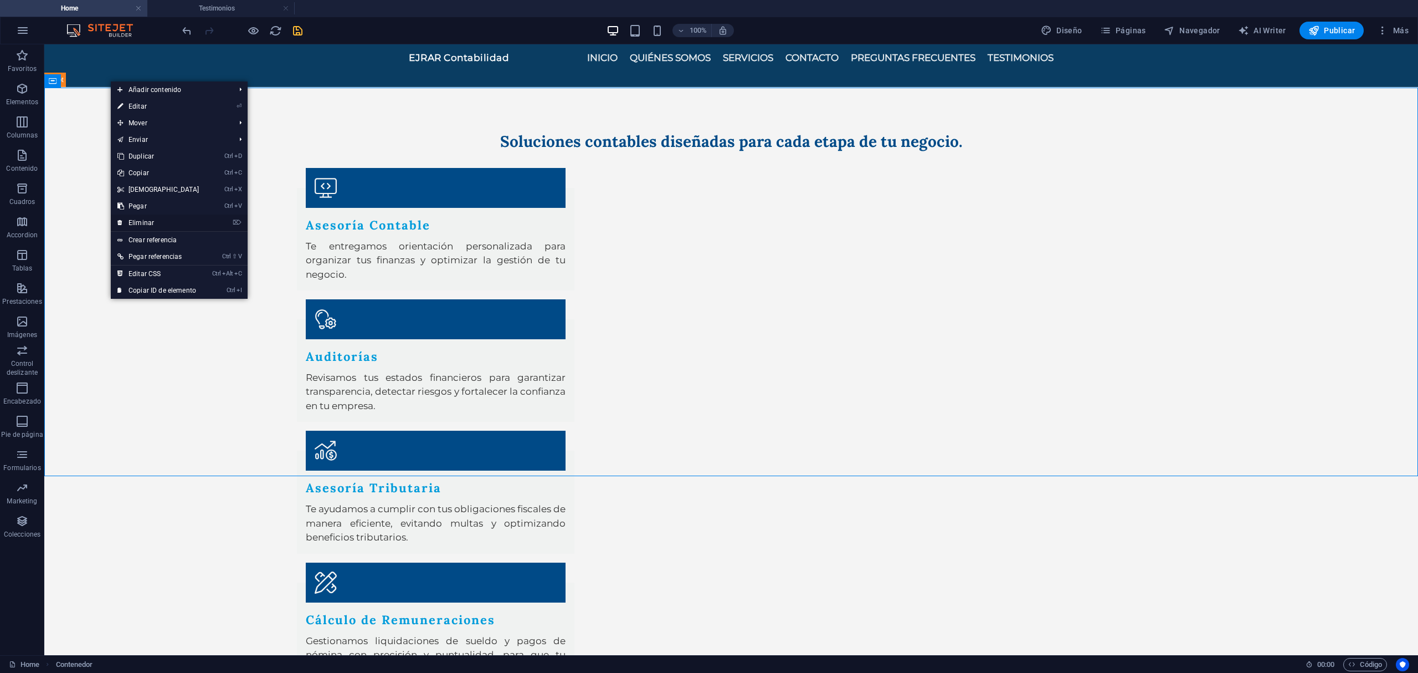
click at [198, 222] on link "⌦ Eliminar" at bounding box center [158, 222] width 95 height 17
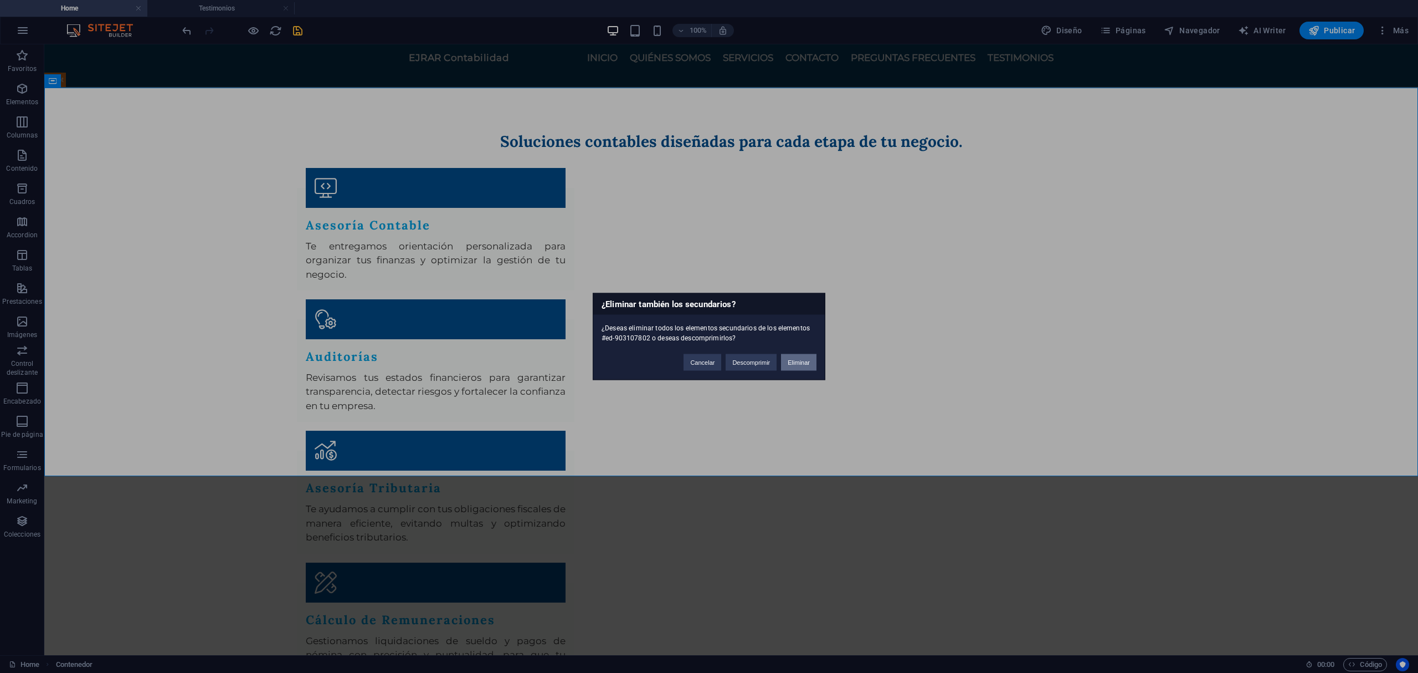
drag, startPoint x: 787, startPoint y: 359, endPoint x: 739, endPoint y: 313, distance: 66.6
click at [787, 359] on button "Eliminar" at bounding box center [798, 362] width 35 height 17
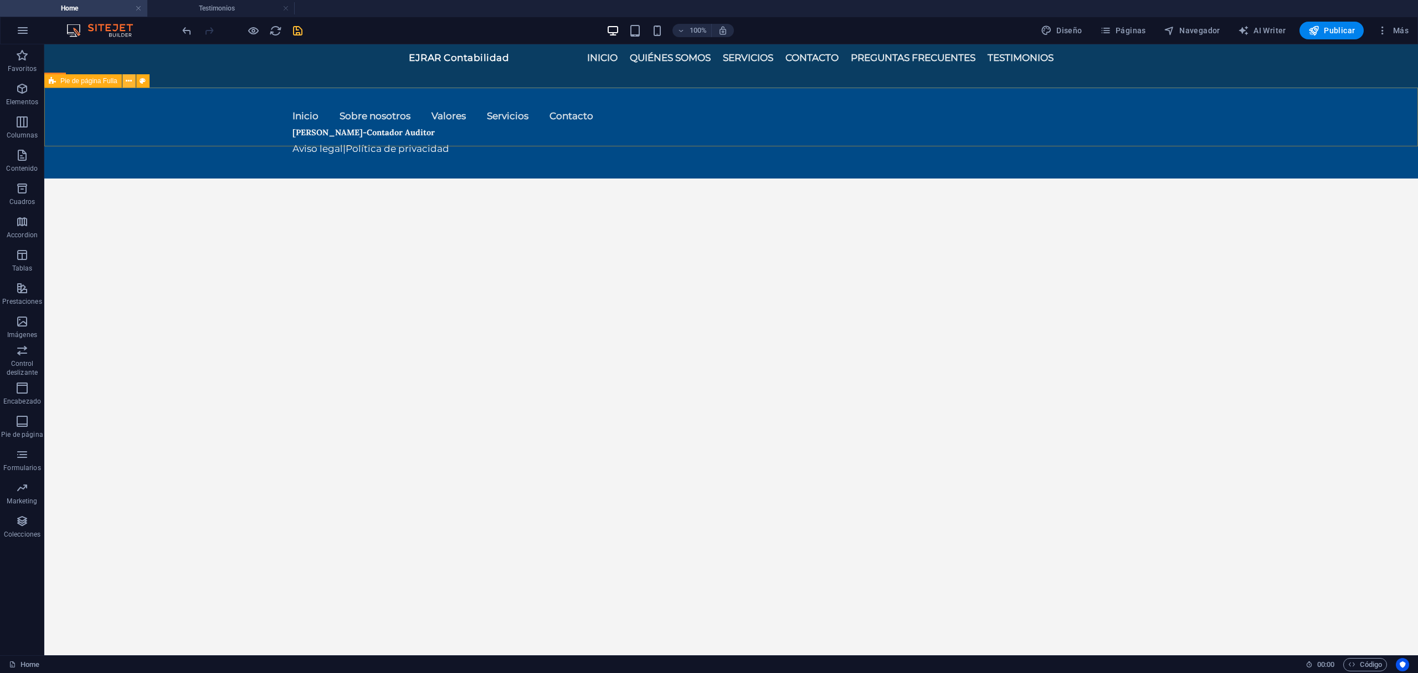
click at [131, 83] on icon at bounding box center [129, 81] width 6 height 12
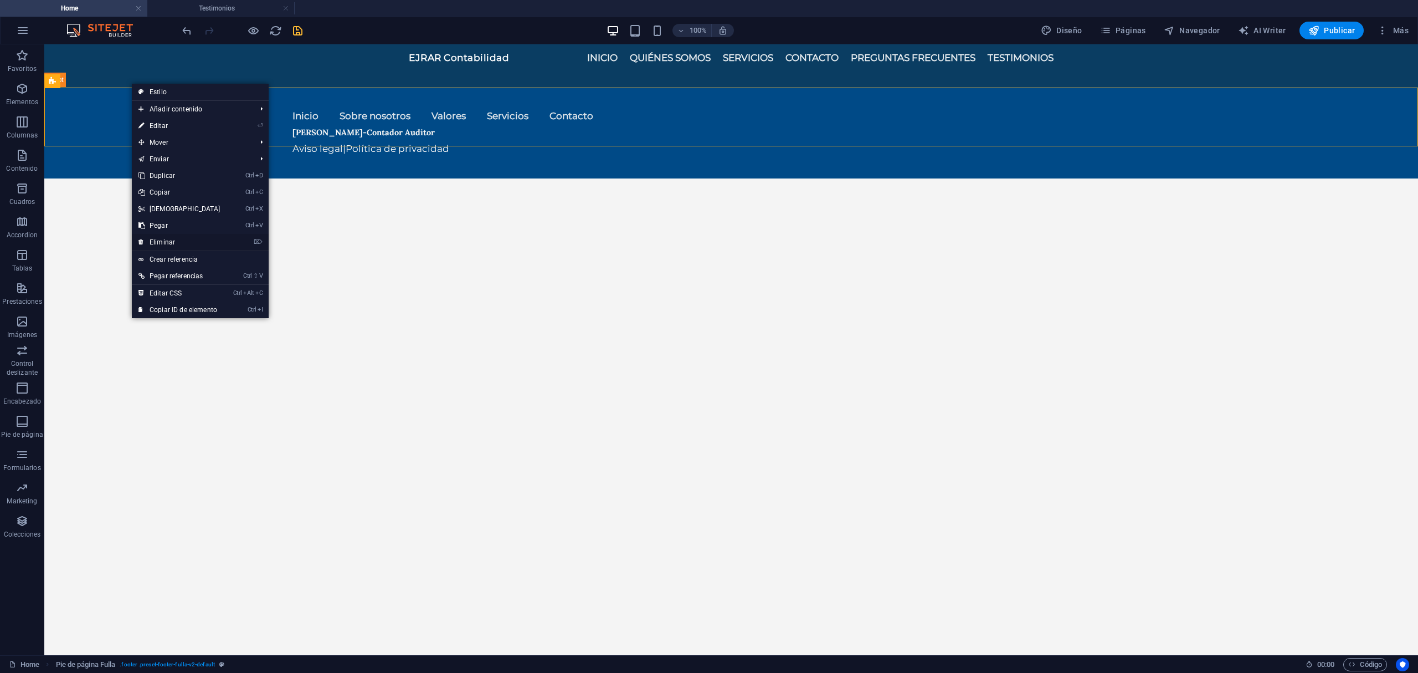
click at [250, 243] on li "⌦ Eliminar" at bounding box center [200, 242] width 137 height 17
click at [152, 240] on link "⌦ Eliminar" at bounding box center [179, 242] width 95 height 17
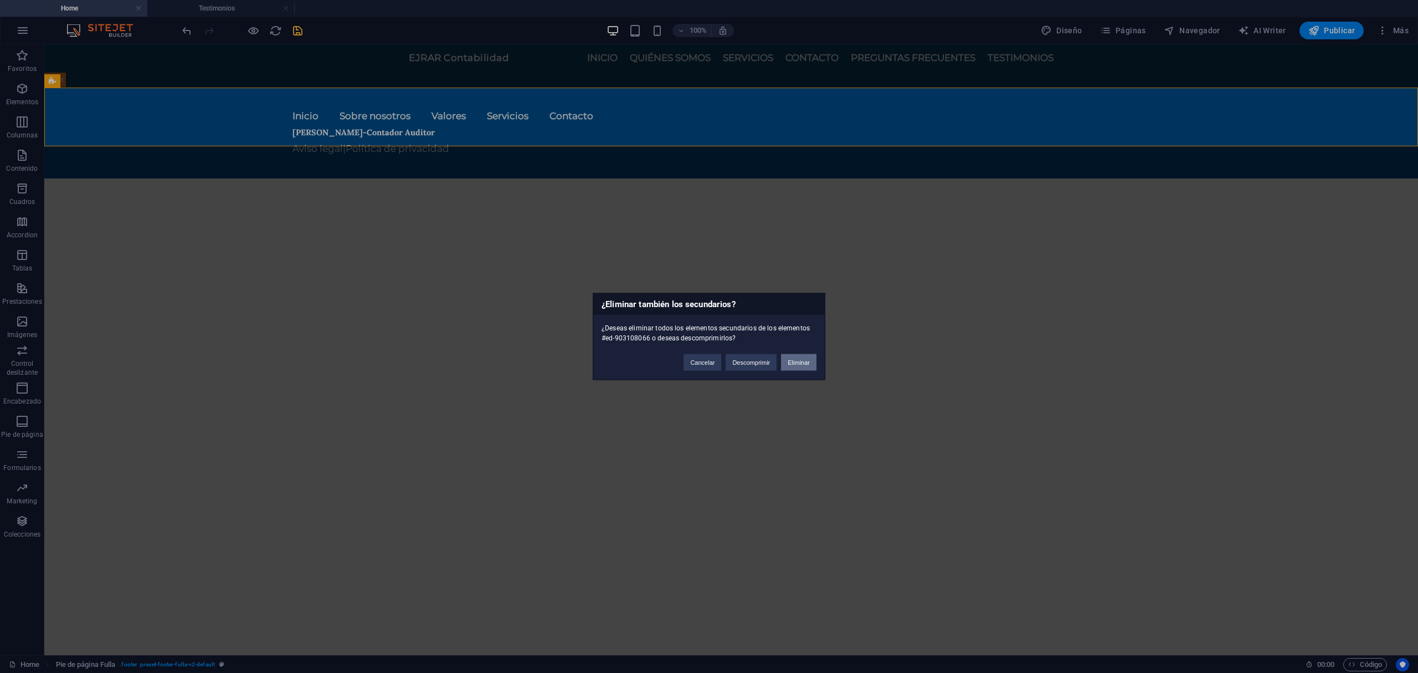
click at [799, 357] on button "Eliminar" at bounding box center [798, 362] width 35 height 17
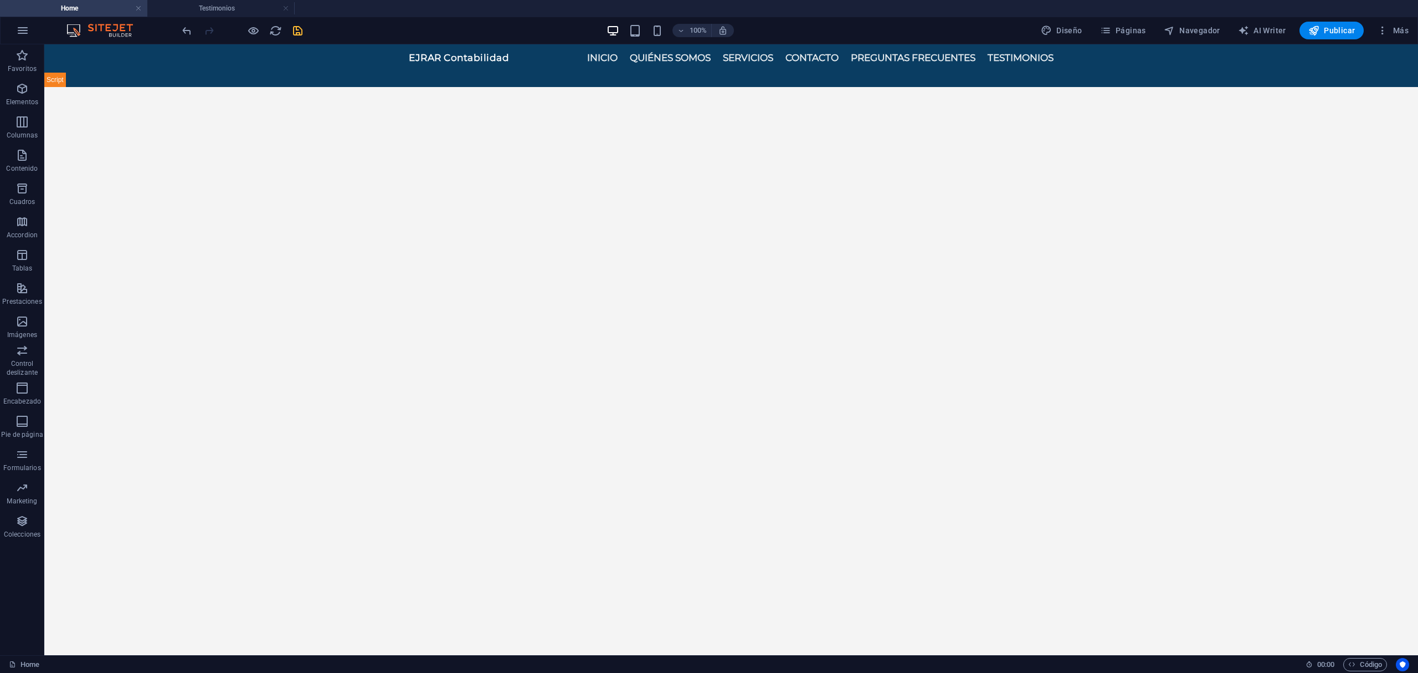
click at [117, 87] on html "Skip to main content EJRAR Contabilidad INICIO QUIÉNES SOMOS SERVICIOS CONTACTO…" at bounding box center [731, 65] width 1374 height 43
click at [22, 91] on icon "button" at bounding box center [22, 88] width 13 height 13
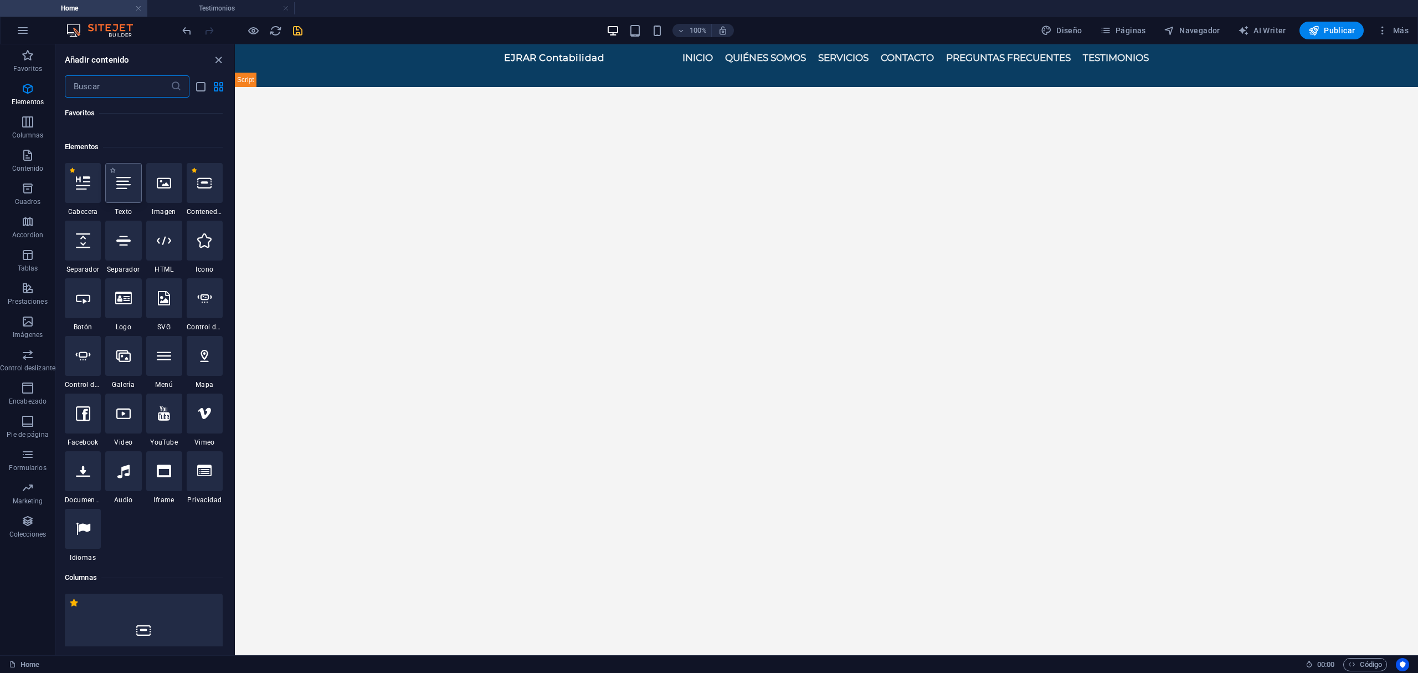
scroll to position [209, 0]
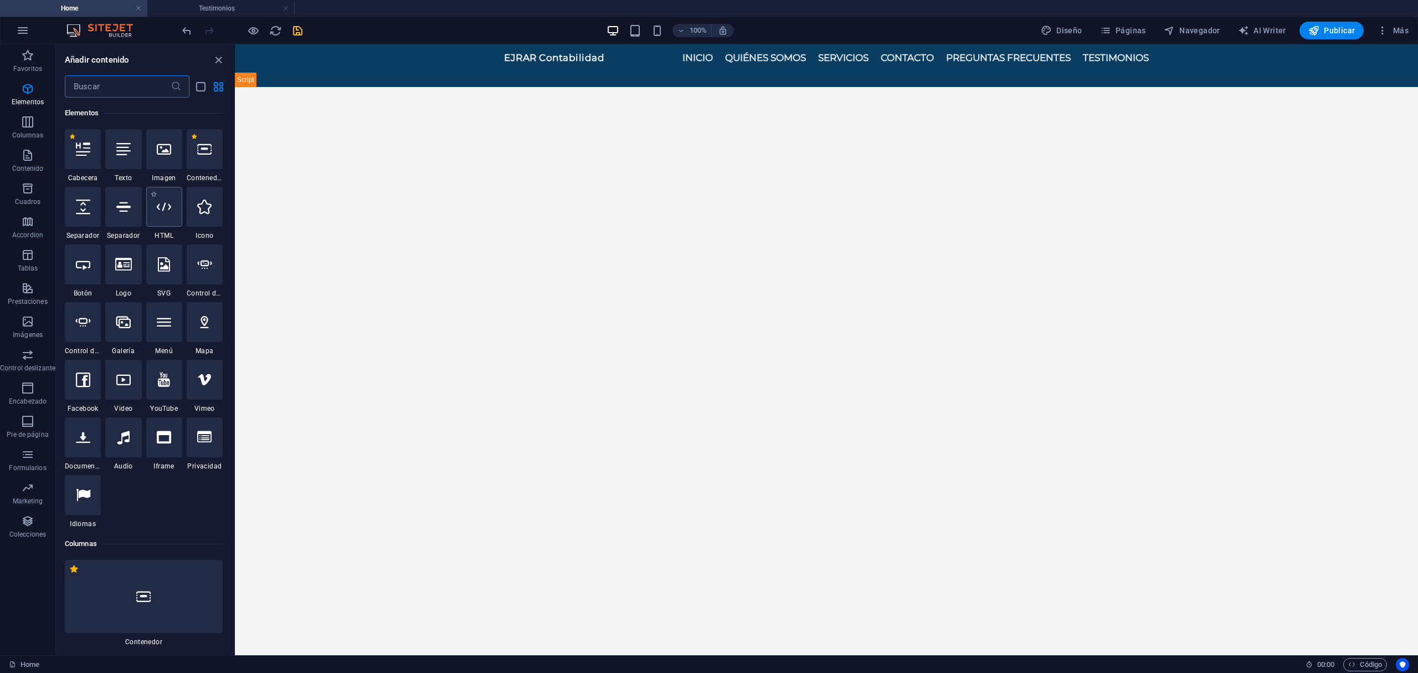
click at [167, 209] on icon at bounding box center [164, 206] width 14 height 14
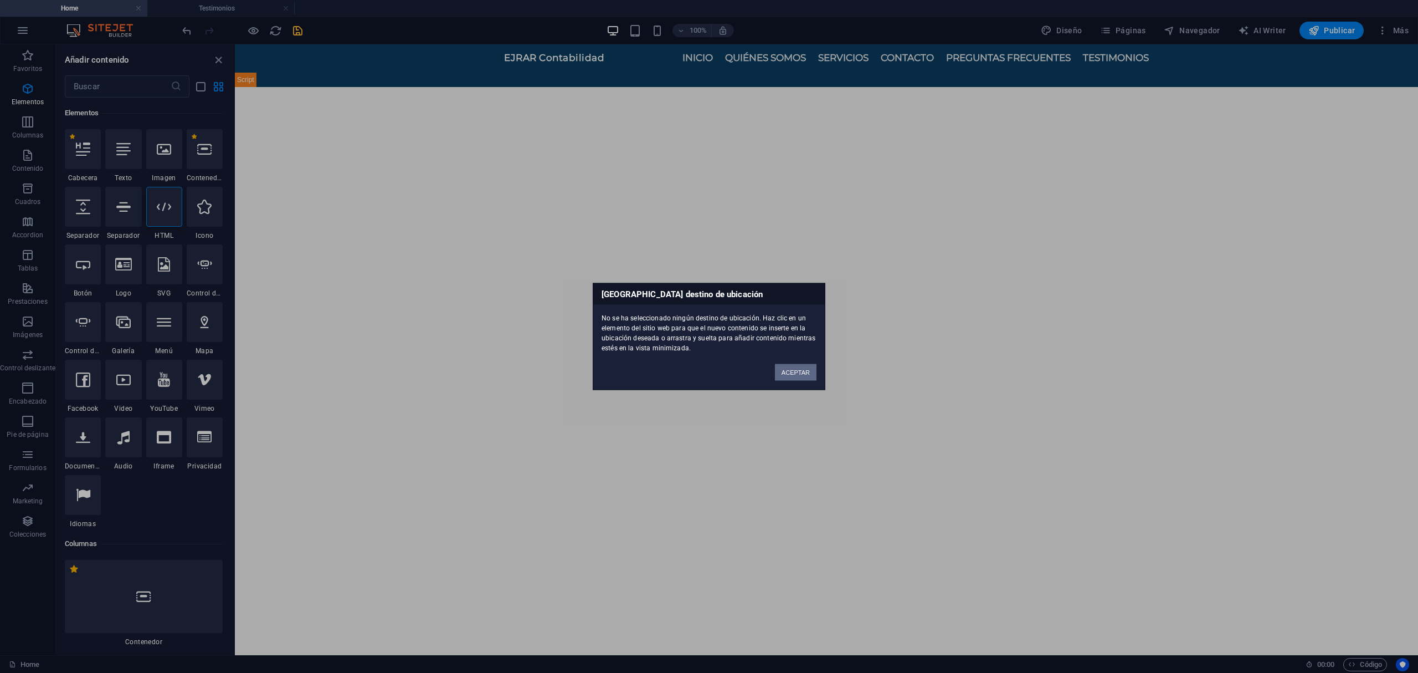
drag, startPoint x: 783, startPoint y: 363, endPoint x: 547, endPoint y: 248, distance: 262.6
click at [783, 364] on button "ACEPTAR" at bounding box center [796, 372] width 42 height 17
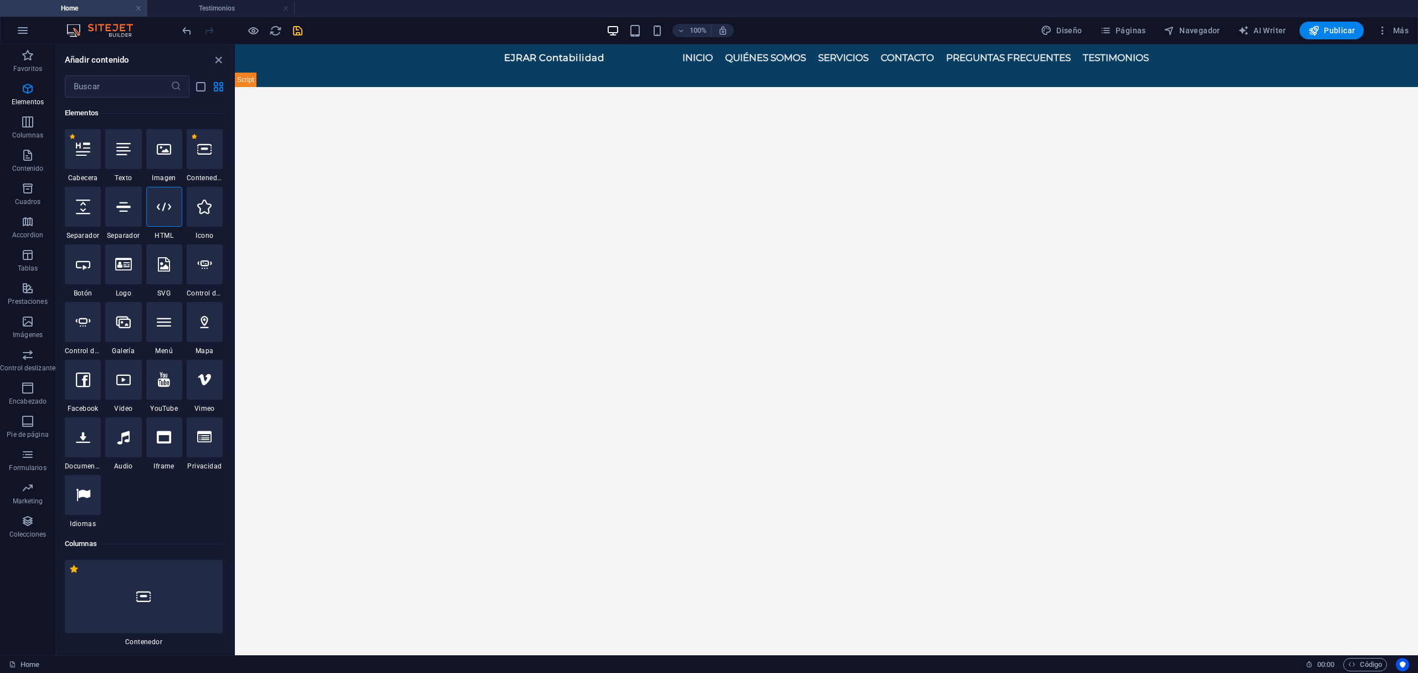
click at [837, 87] on html "Skip to main content EJRAR Contabilidad INICIO QUIÉNES SOMOS SERVICIOS CONTACTO…" at bounding box center [826, 65] width 1183 height 43
click at [654, 63] on div "EJRAR Contabilidad INICIO QUIÉNES SOMOS SERVICIOS CONTACTO PREGUNTAS FRECUENTES…" at bounding box center [826, 65] width 1183 height 43
click at [838, 85] on div "+ Añadir sección" at bounding box center [826, 87] width 71 height 19
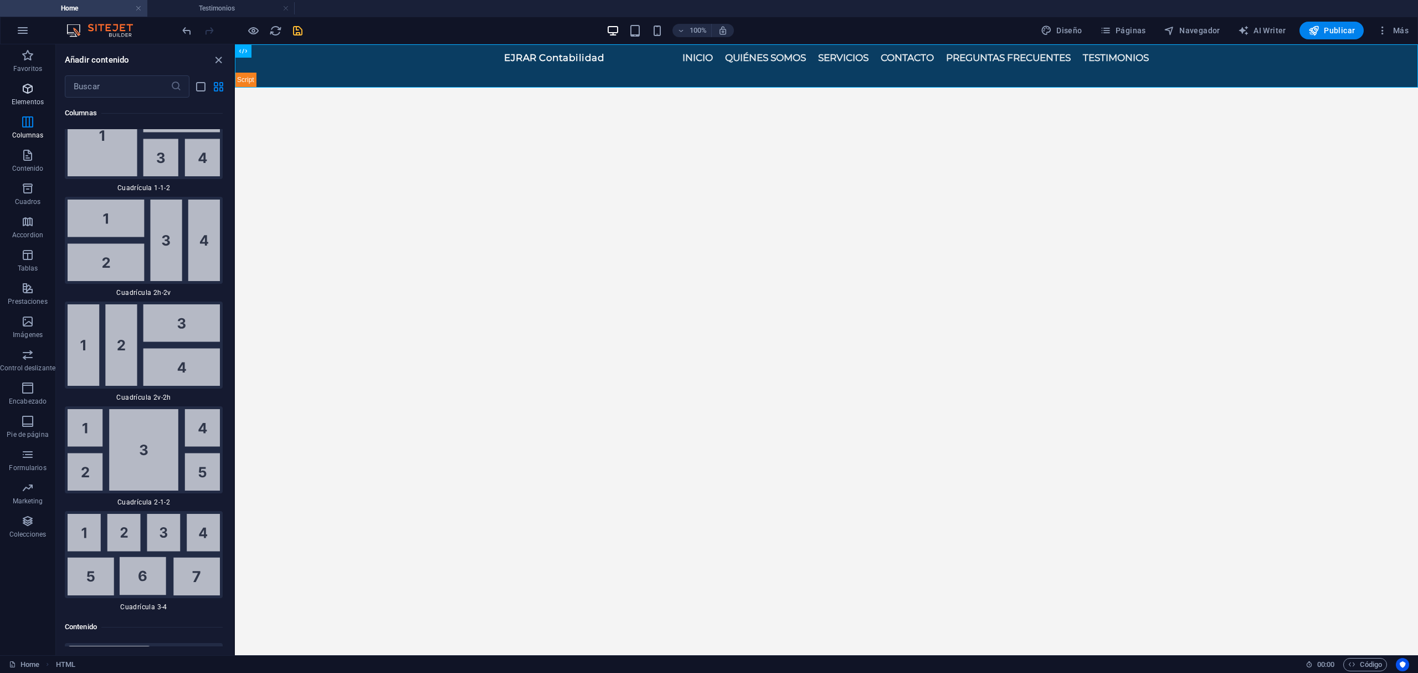
click at [27, 90] on icon "button" at bounding box center [27, 88] width 13 height 13
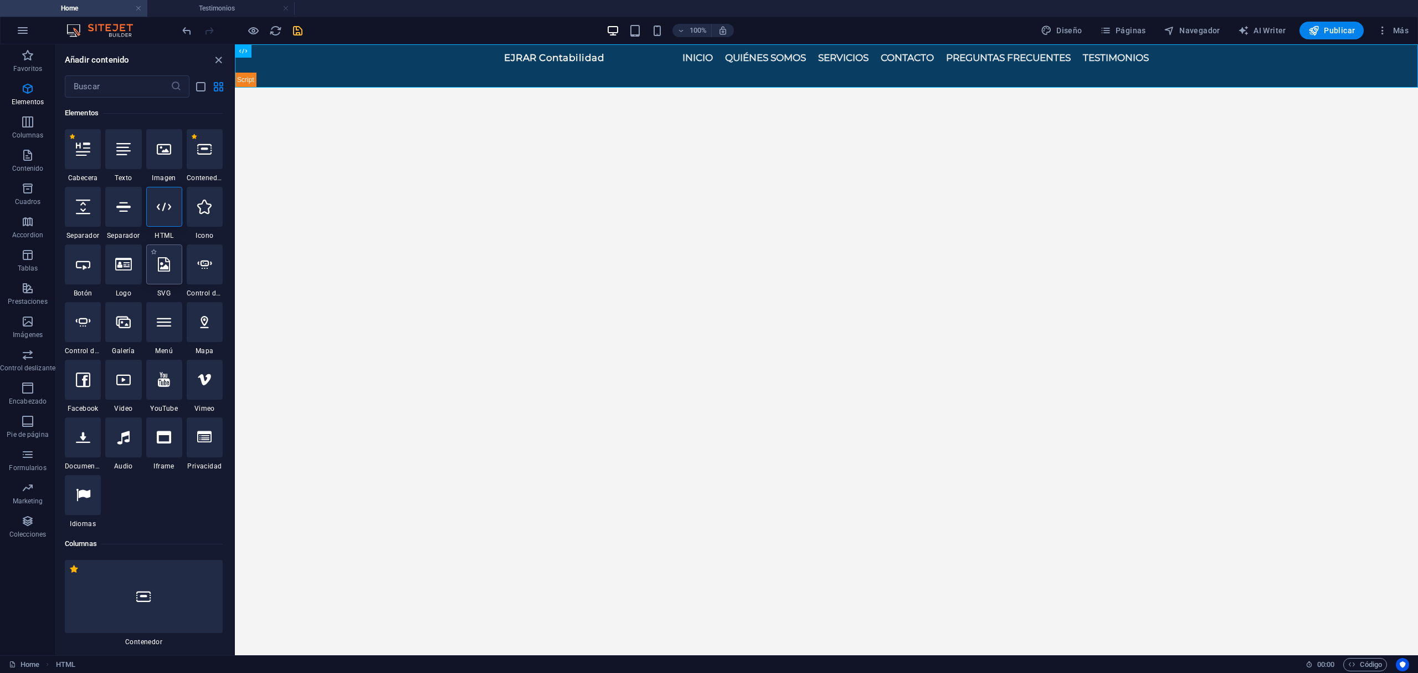
scroll to position [208, 0]
click at [172, 207] on div at bounding box center [164, 207] width 36 height 40
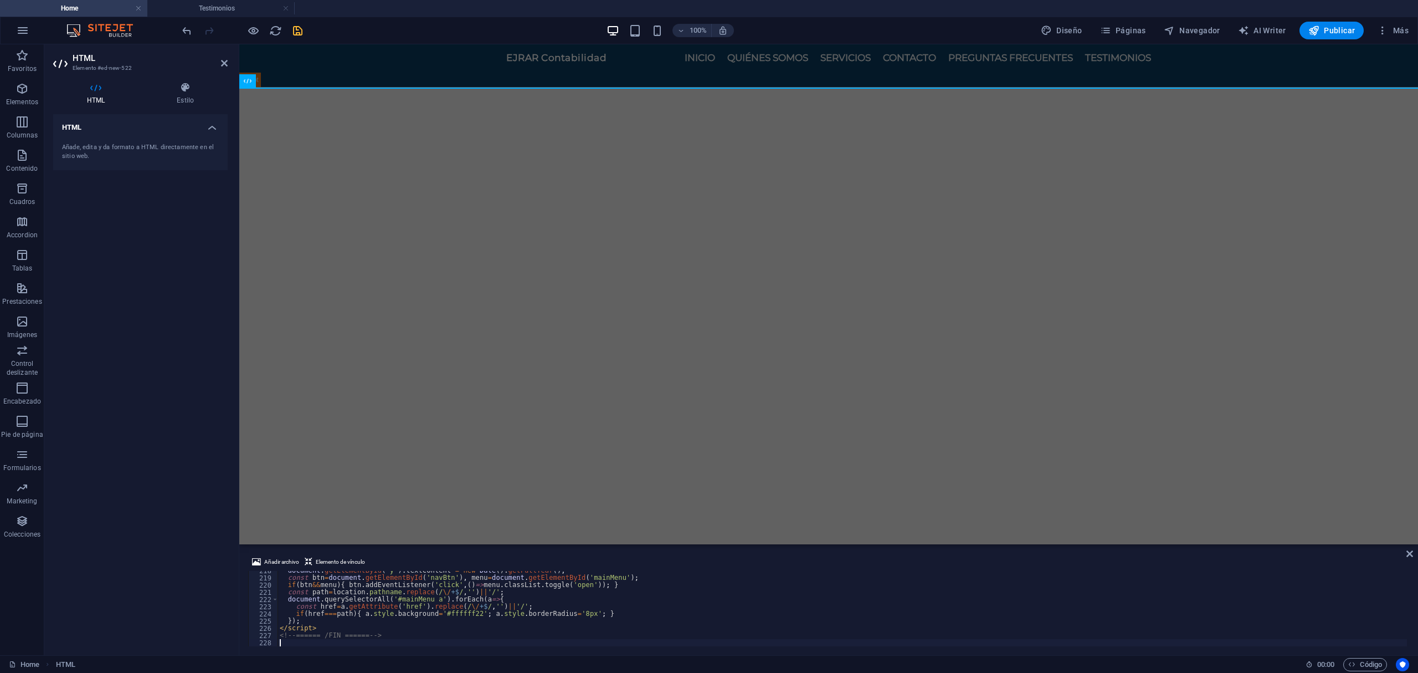
scroll to position [1574, 0]
click at [1004, 87] on html "Skip to main content EJRAR Contabilidad INICIO QUIÉNES SOMOS SERVICIOS CONTACTO…" at bounding box center [828, 65] width 1179 height 43
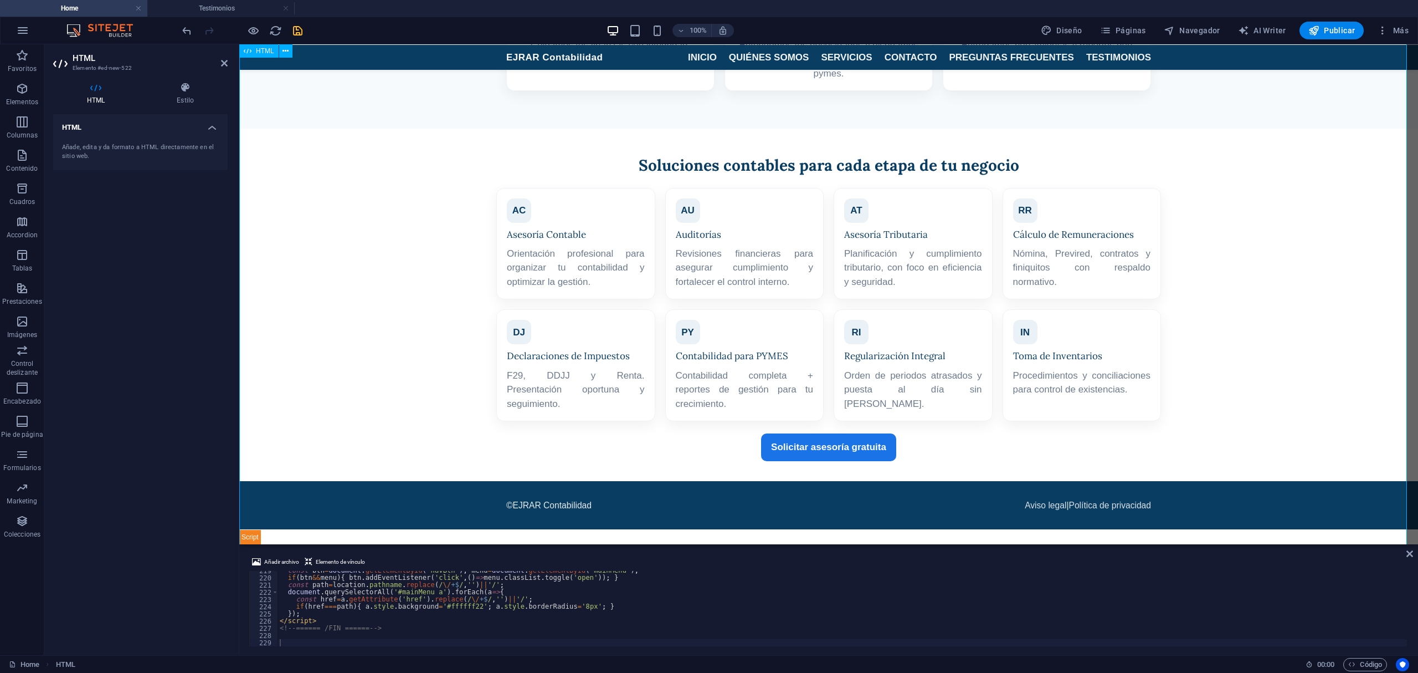
scroll to position [550, 0]
click at [747, 504] on div "const btn = document . getElementById ( 'navBtn' ) , menu = document . getEleme…" at bounding box center [843, 612] width 1130 height 90
click at [505, 504] on div "const btn = document . getElementById ( 'navBtn' ) , menu = document . getEleme…" at bounding box center [843, 612] width 1130 height 90
type textarea "<!-- ====== /FIN ====== -->"
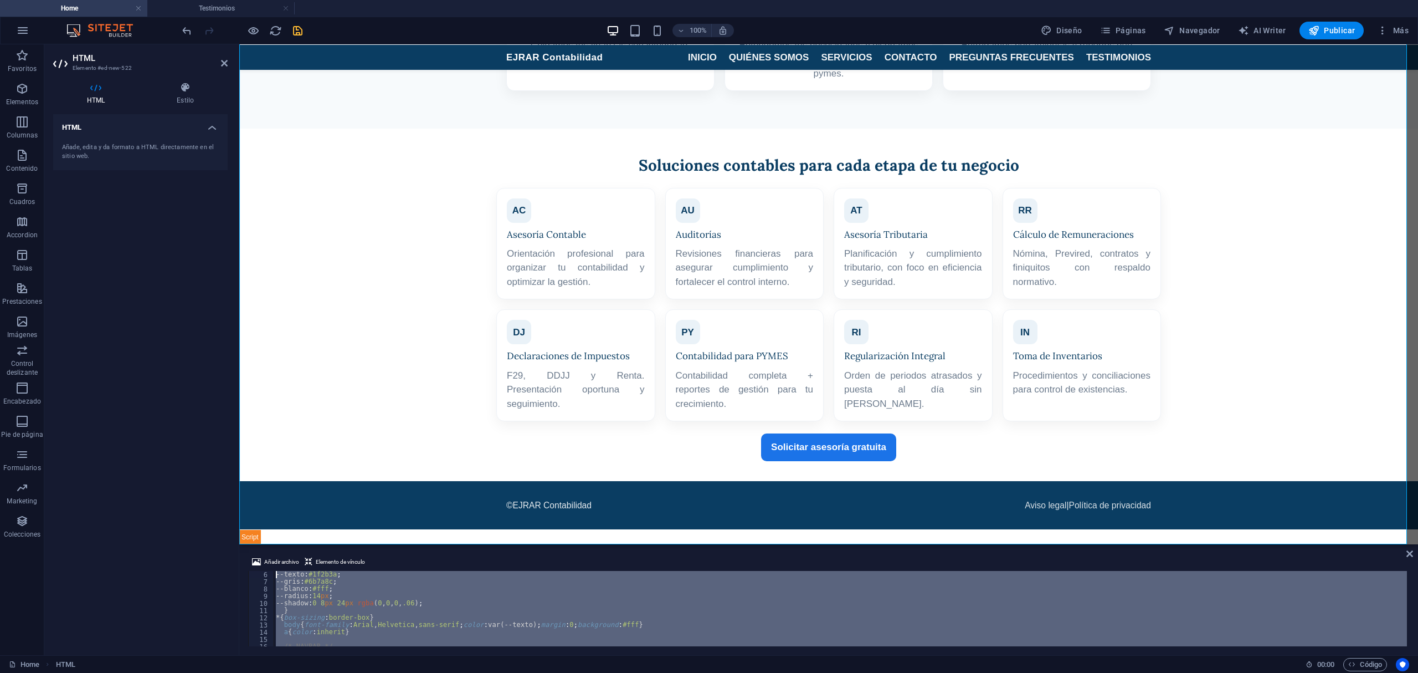
scroll to position [21, 0]
type textarea "<!-- ====== EJRAR – Página de inicio (editable) ====== --> <style>"
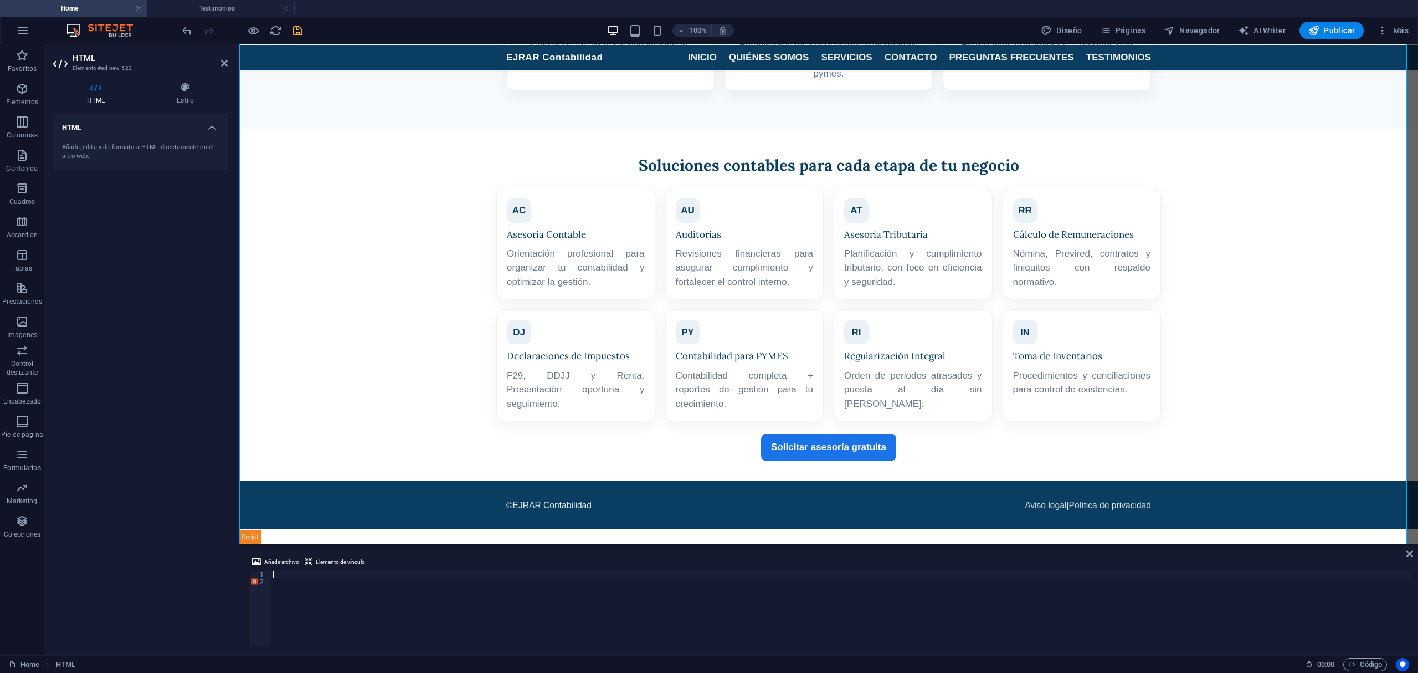
paste textarea
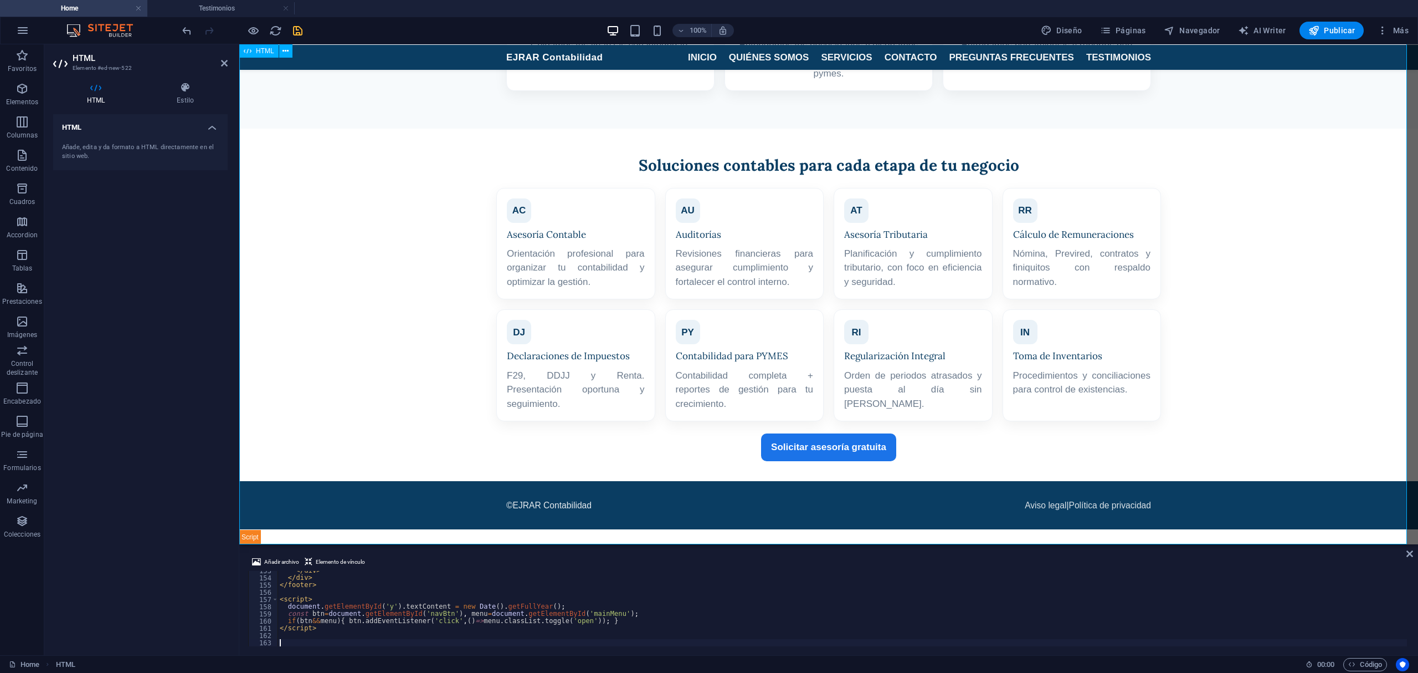
scroll to position [457, 0]
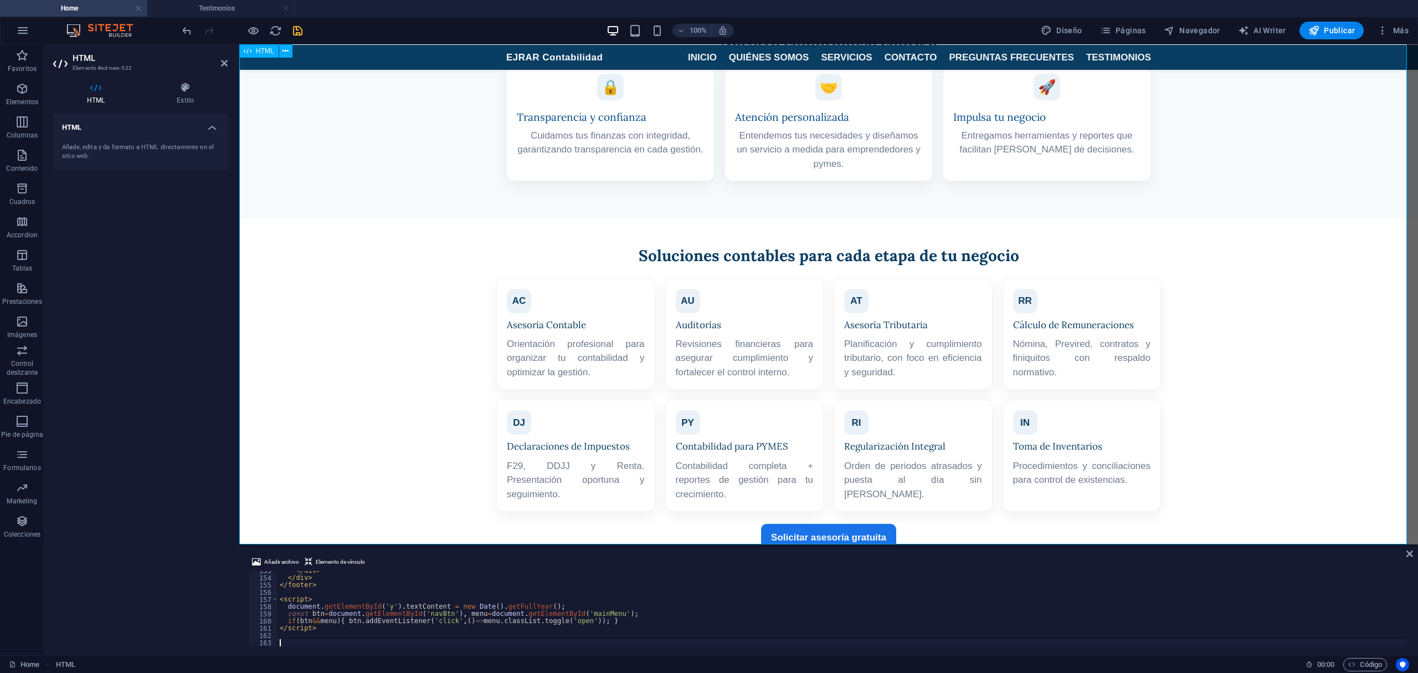
click at [317, 435] on div "EJRAR Contabilidad Menú INICIO QUIÉNES SOMOS SERVICIOS CONTACTO PREGUNTAS FRECU…" at bounding box center [828, 132] width 1179 height 1005
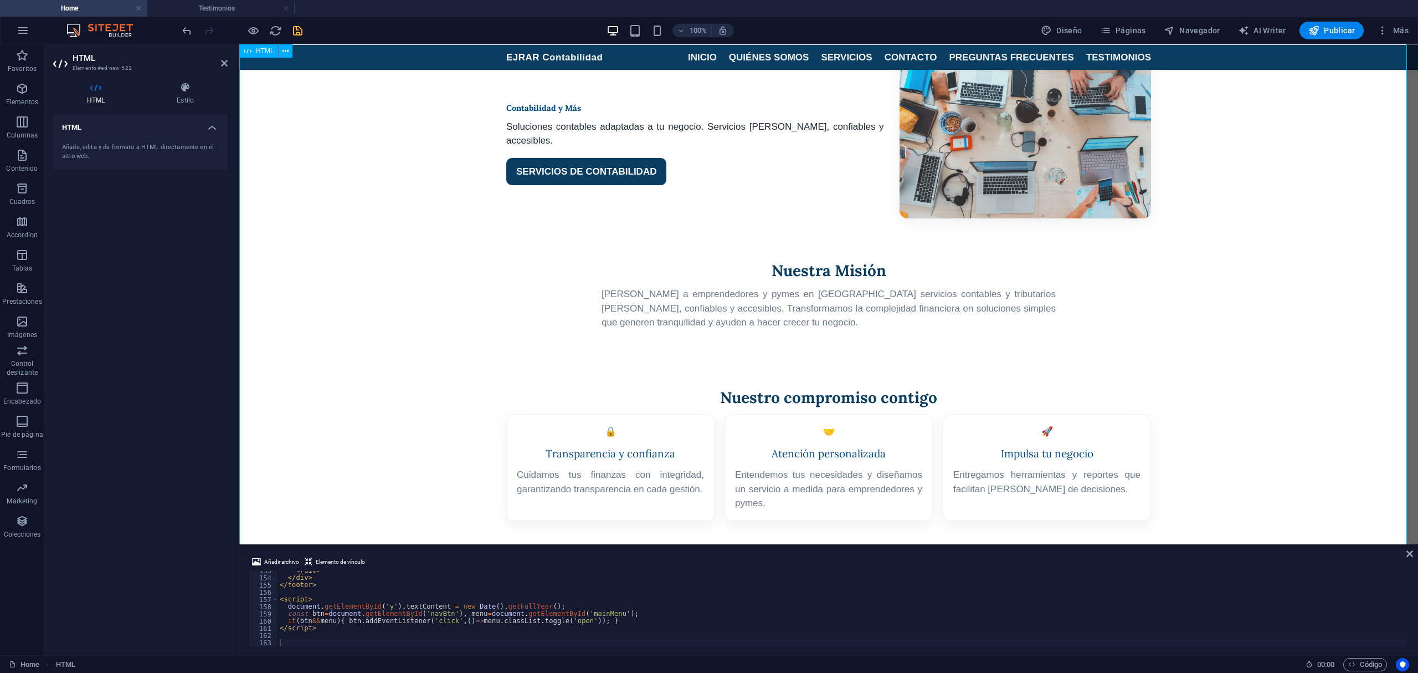
scroll to position [0, 0]
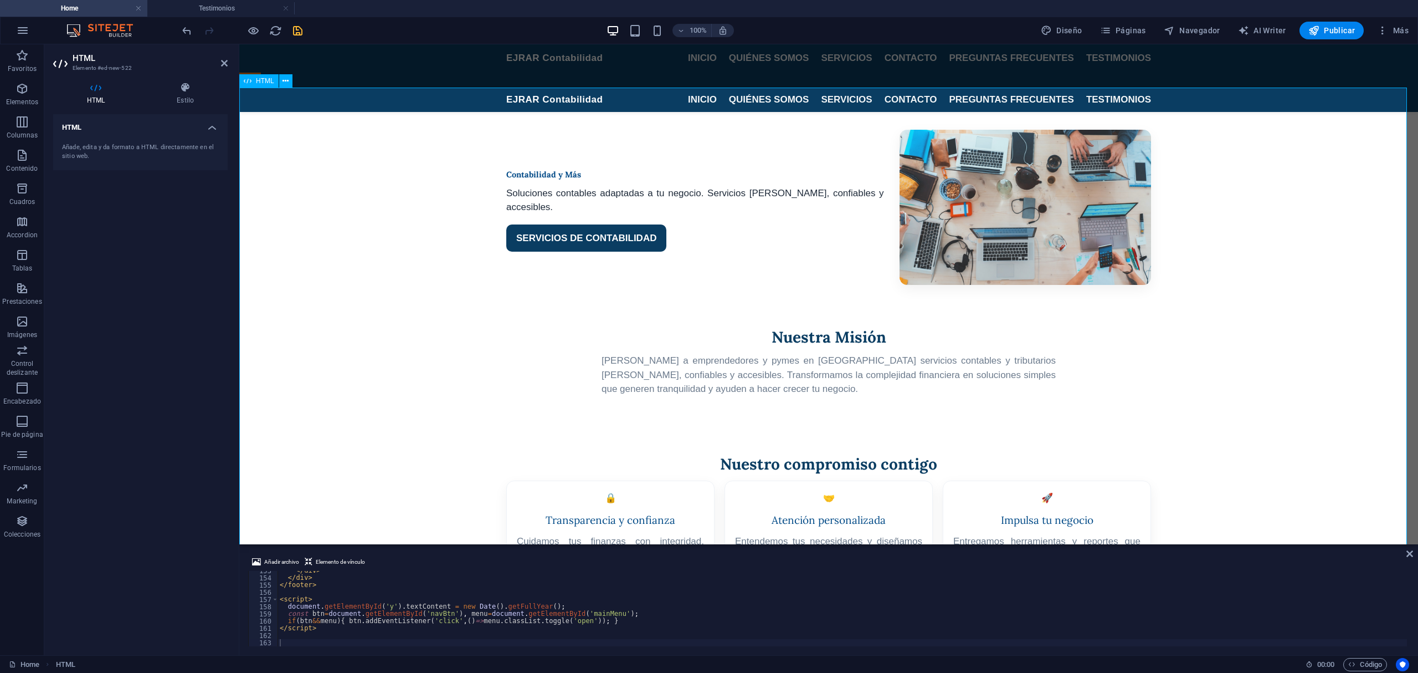
click at [322, 170] on div "EJRAR Contabilidad Menú INICIO QUIÉNES SOMOS SERVICIOS CONTACTO PREGUNTAS FRECU…" at bounding box center [828, 543] width 1179 height 912
click at [300, 27] on icon "save" at bounding box center [297, 30] width 13 height 13
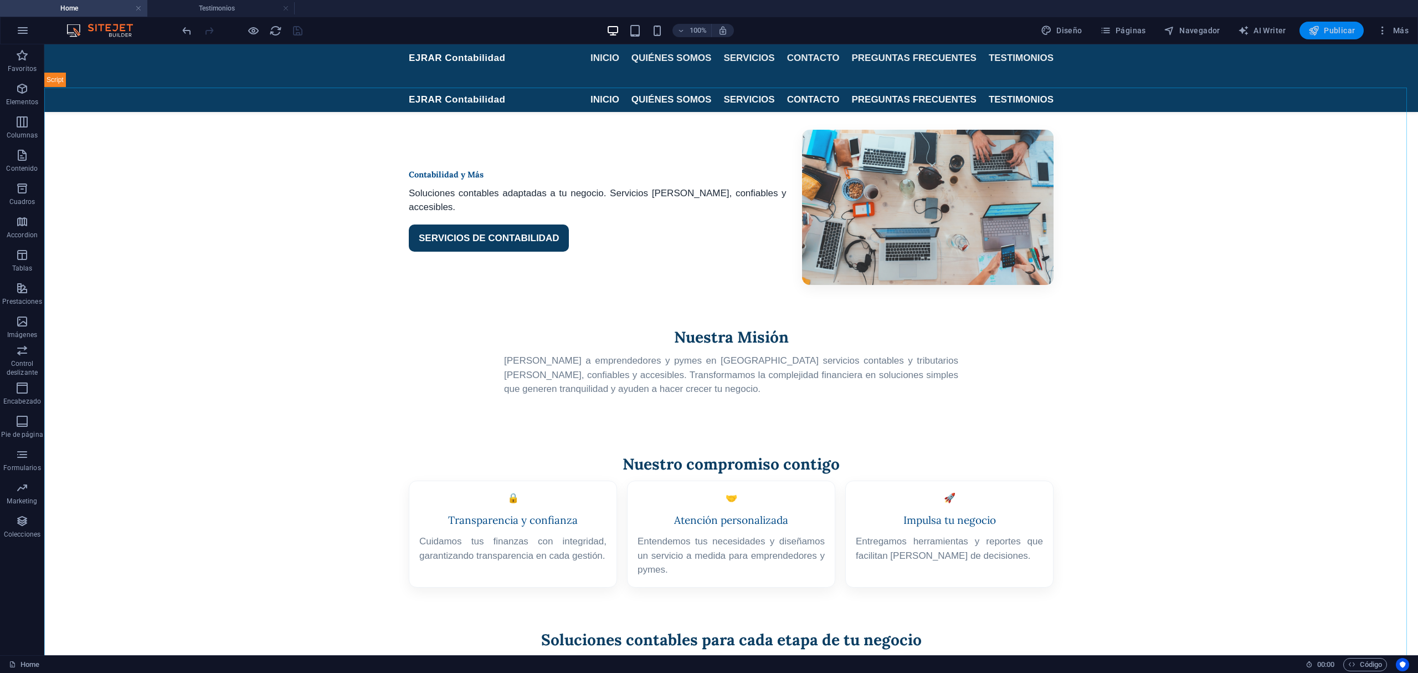
click at [1063, 25] on icon "button" at bounding box center [1314, 30] width 11 height 11
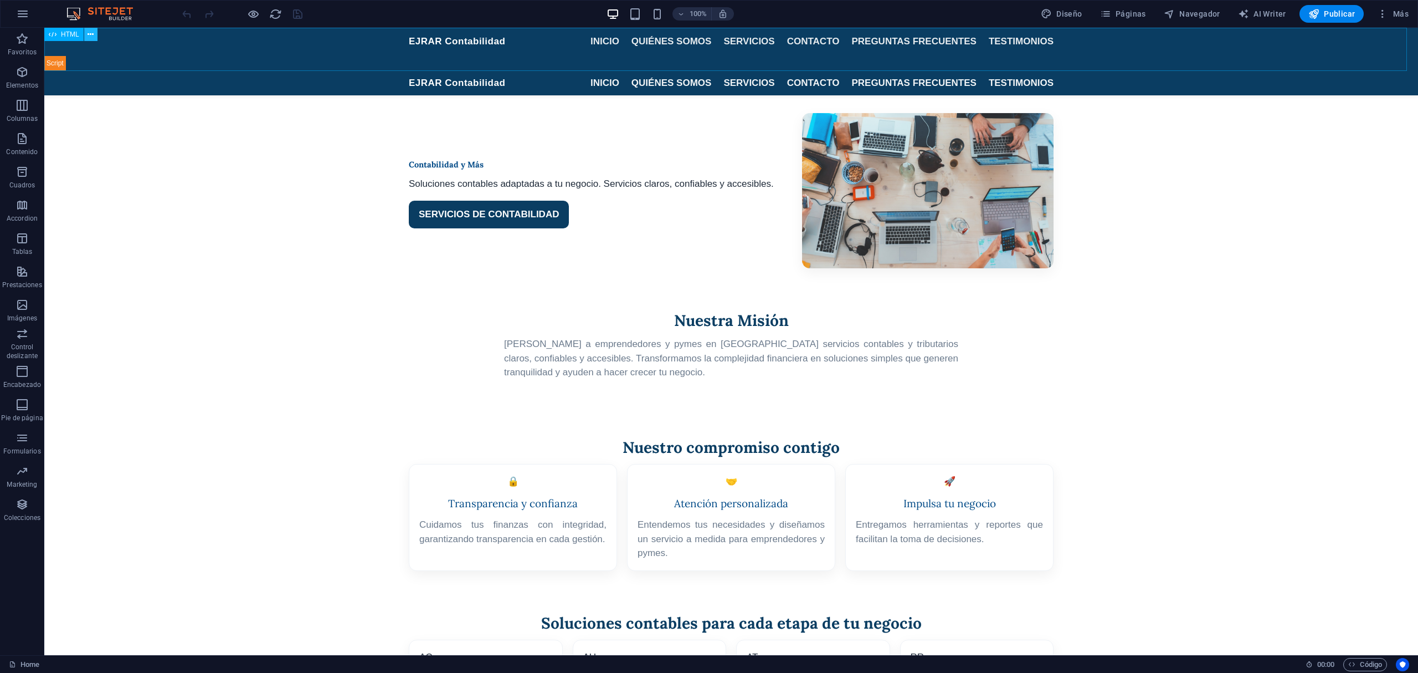
click at [96, 32] on button at bounding box center [90, 34] width 13 height 13
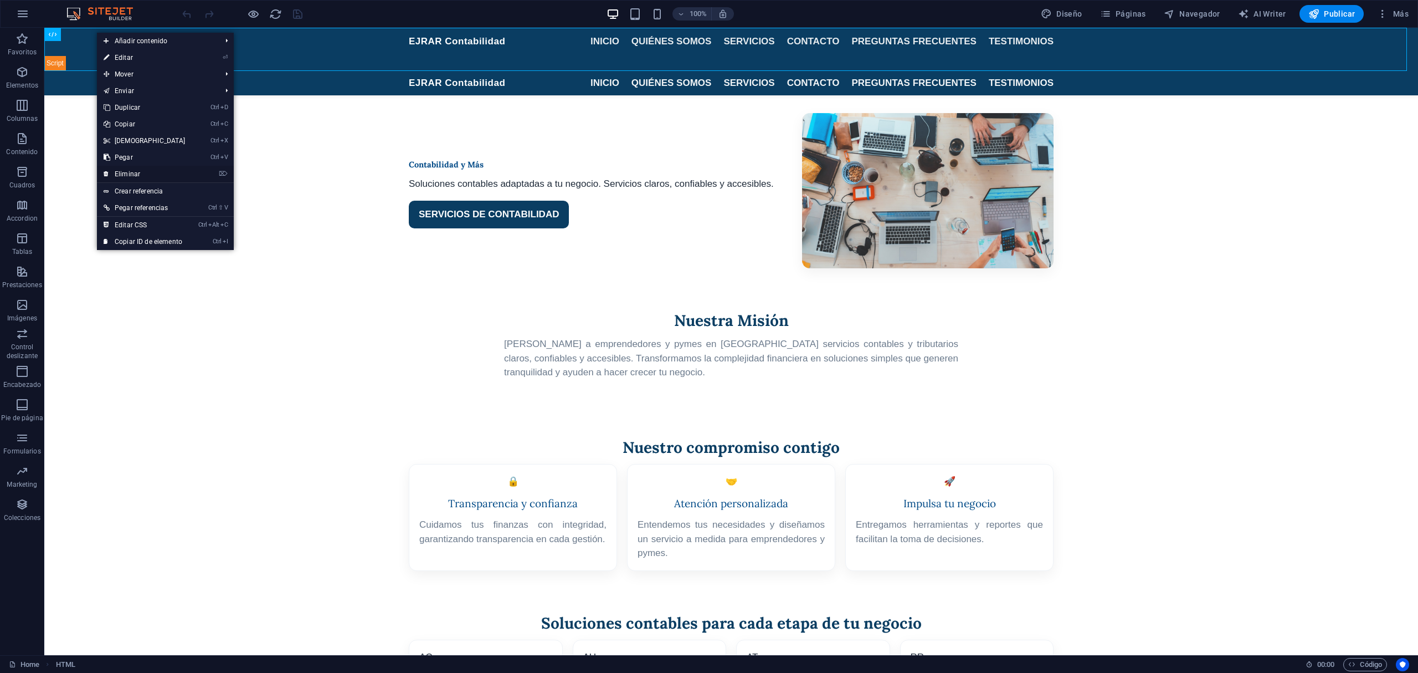
click at [136, 169] on link "⌦ Eliminar" at bounding box center [144, 174] width 95 height 17
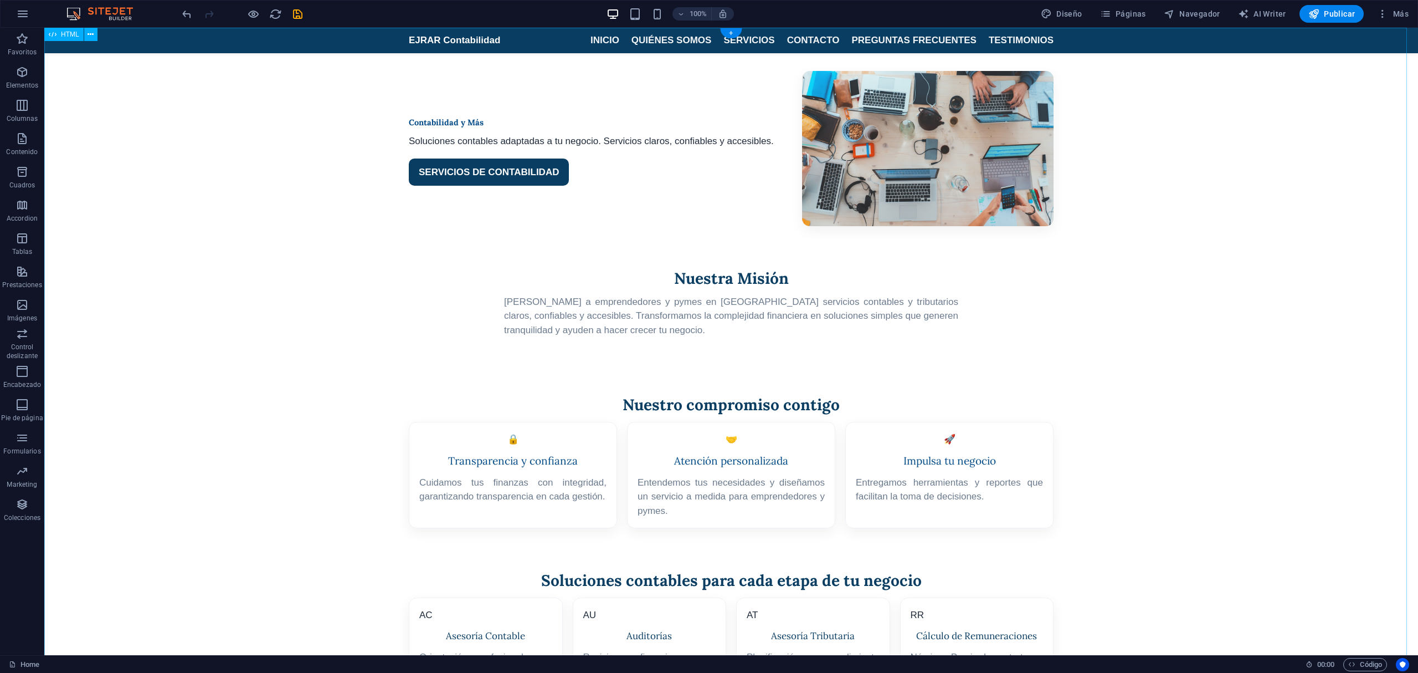
click at [741, 110] on div "EJRAR Contabilidad Menú INICIO QUIÉNES SOMOS SERVICIOS CONTACTO PREGUNTAS FRECU…" at bounding box center [731, 484] width 1374 height 912
click at [1131, 10] on span "Páginas" at bounding box center [1123, 13] width 46 height 11
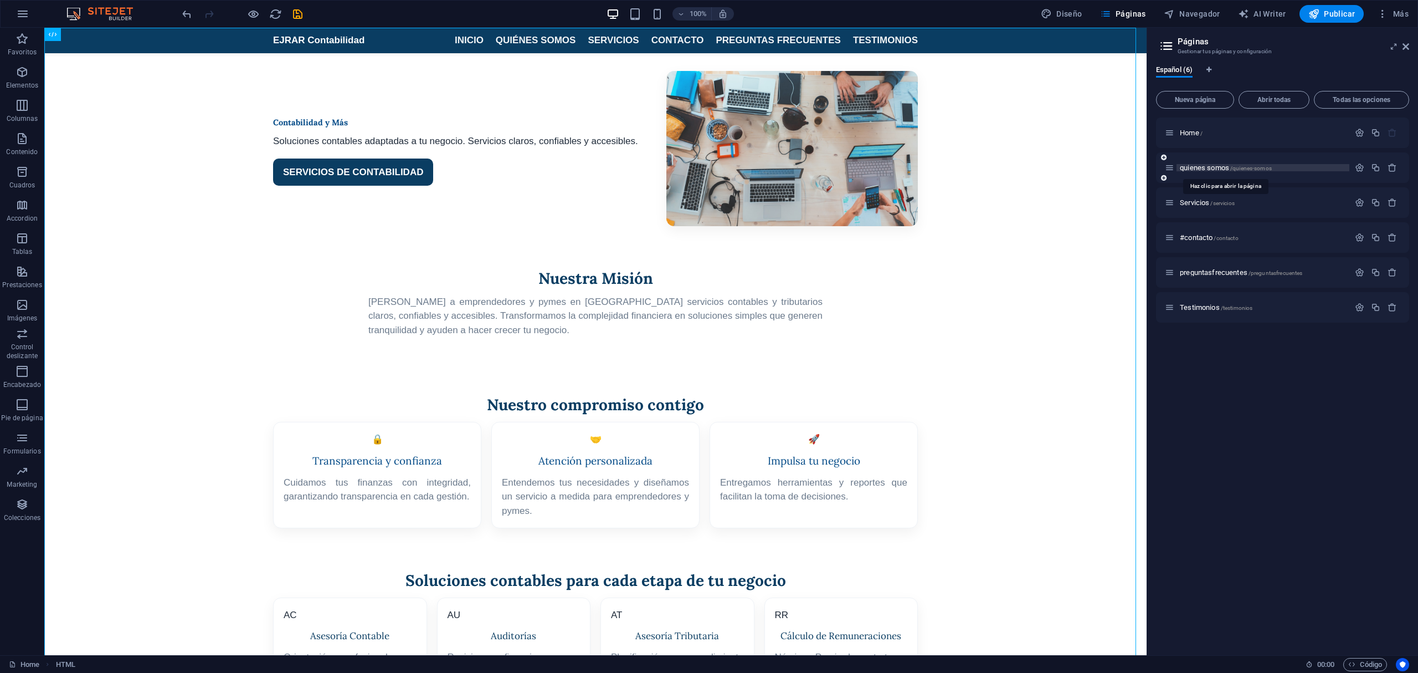
click at [1245, 169] on span "/quienes-somos" at bounding box center [1251, 168] width 42 height 6
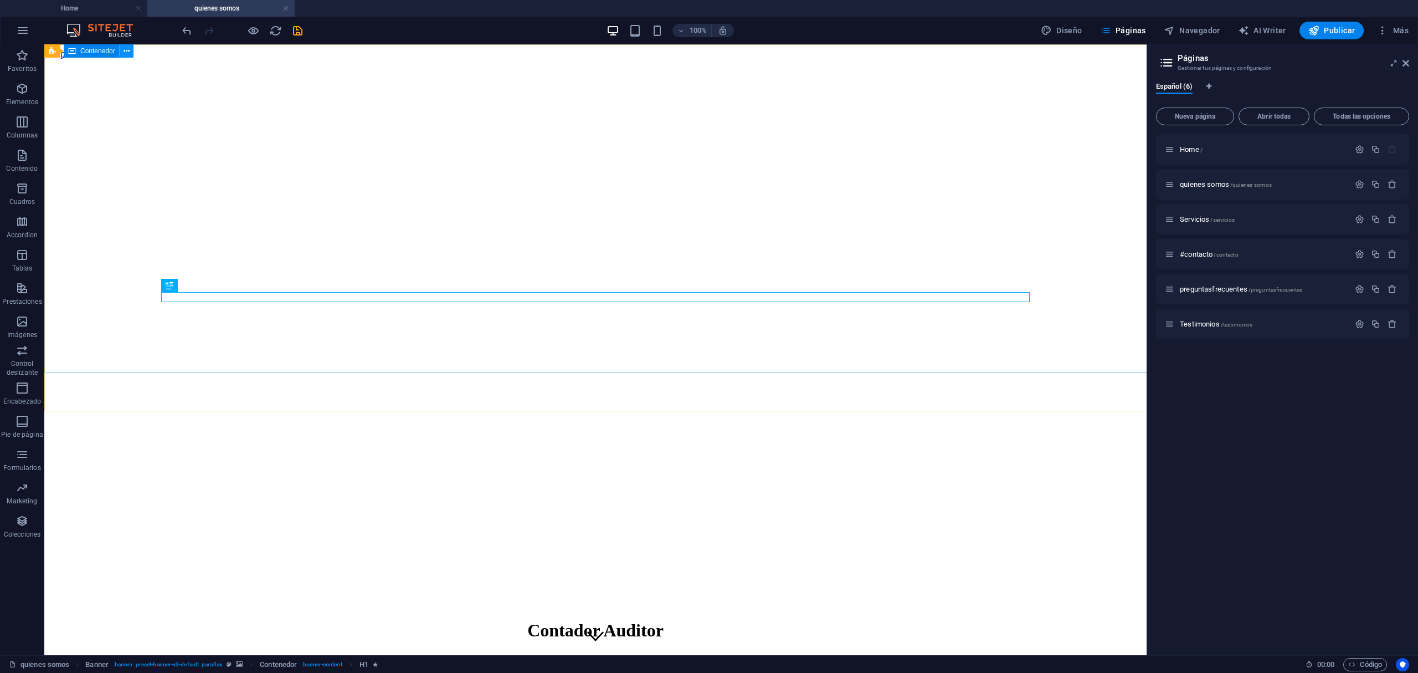
click at [130, 51] on button at bounding box center [126, 50] width 13 height 13
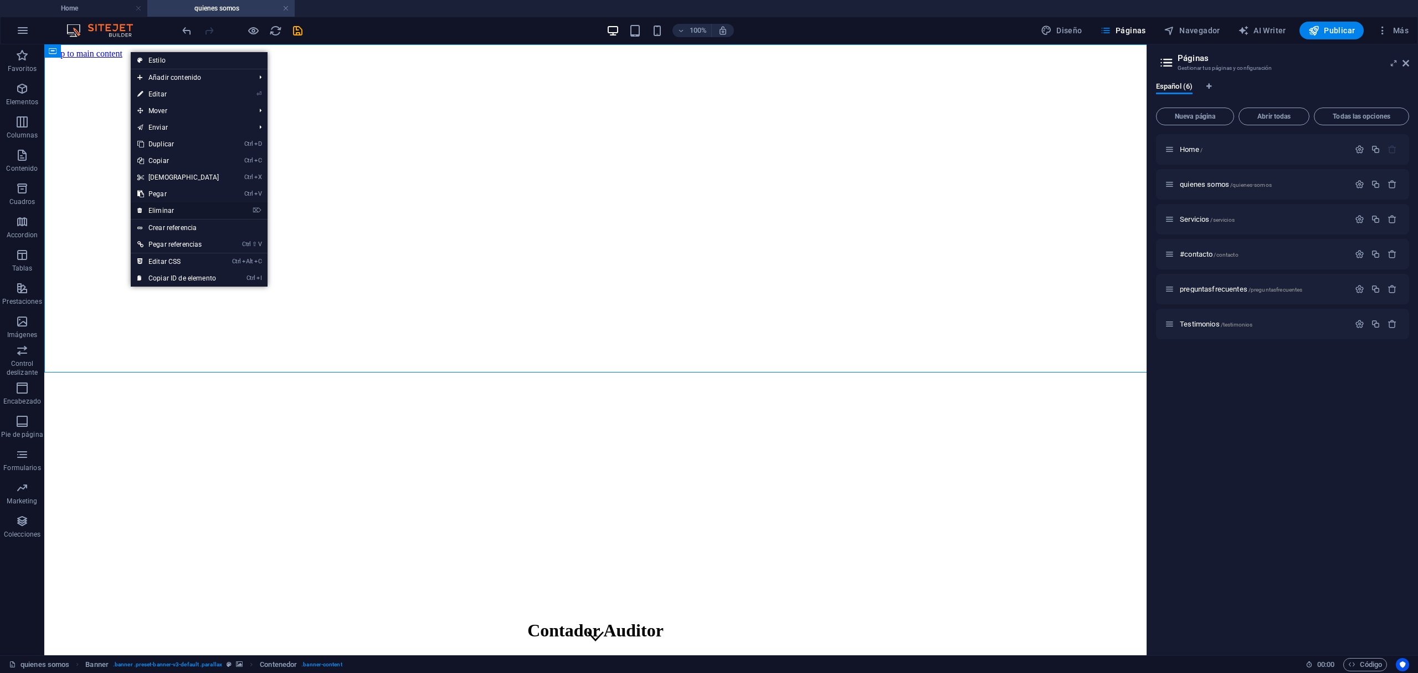
click at [188, 212] on link "⌦ Eliminar" at bounding box center [178, 210] width 95 height 17
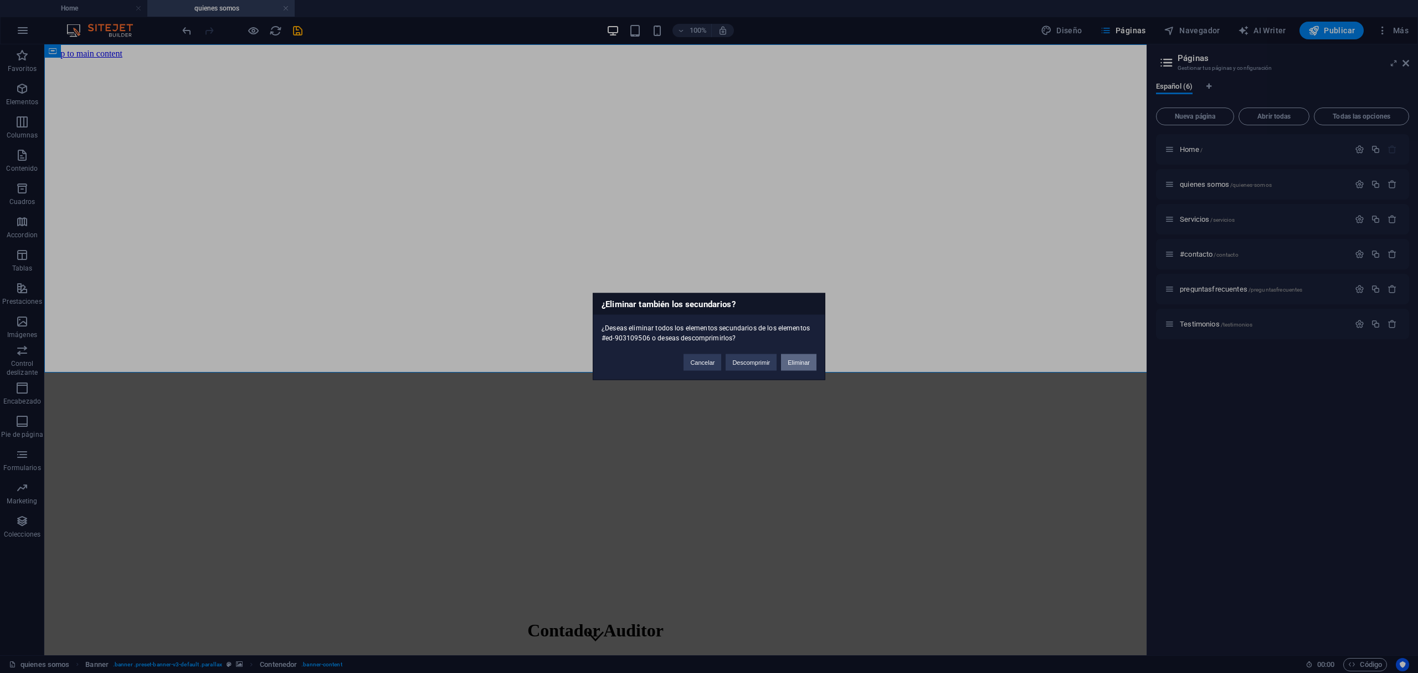
click at [787, 362] on button "Eliminar" at bounding box center [798, 362] width 35 height 17
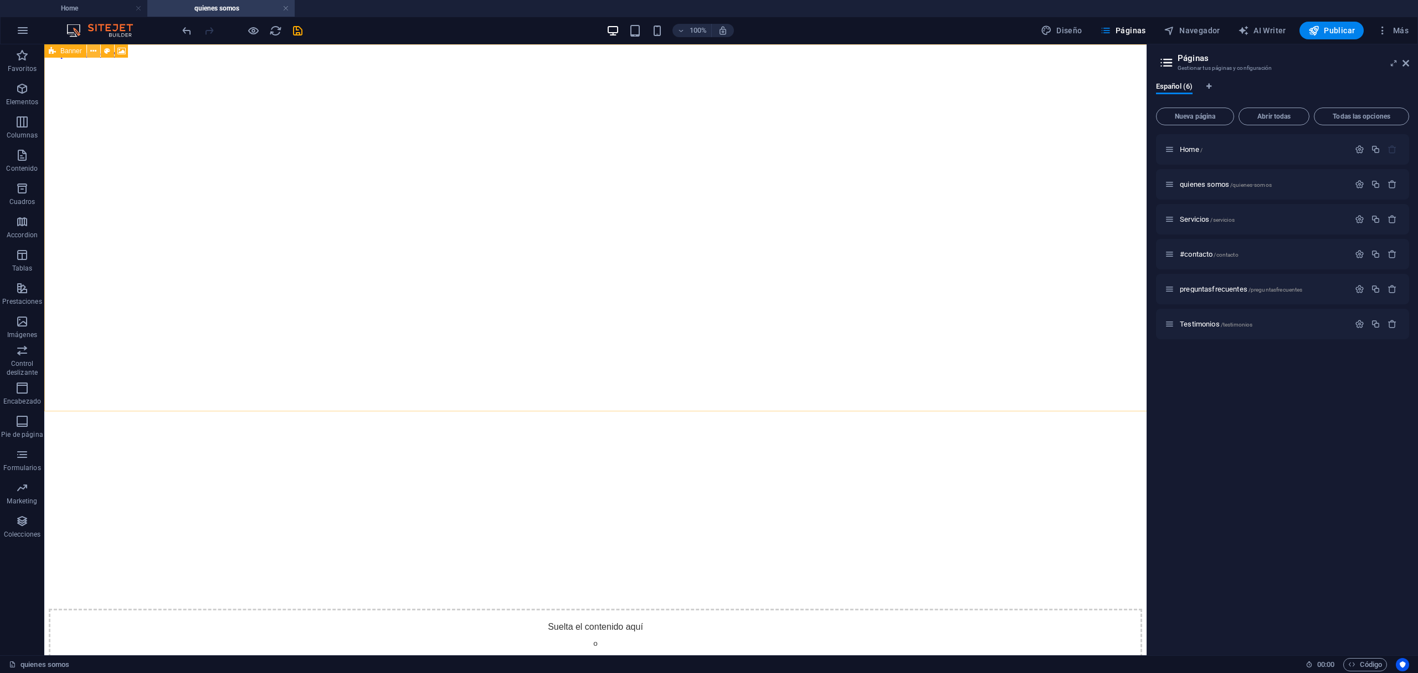
click at [89, 51] on button at bounding box center [93, 50] width 13 height 13
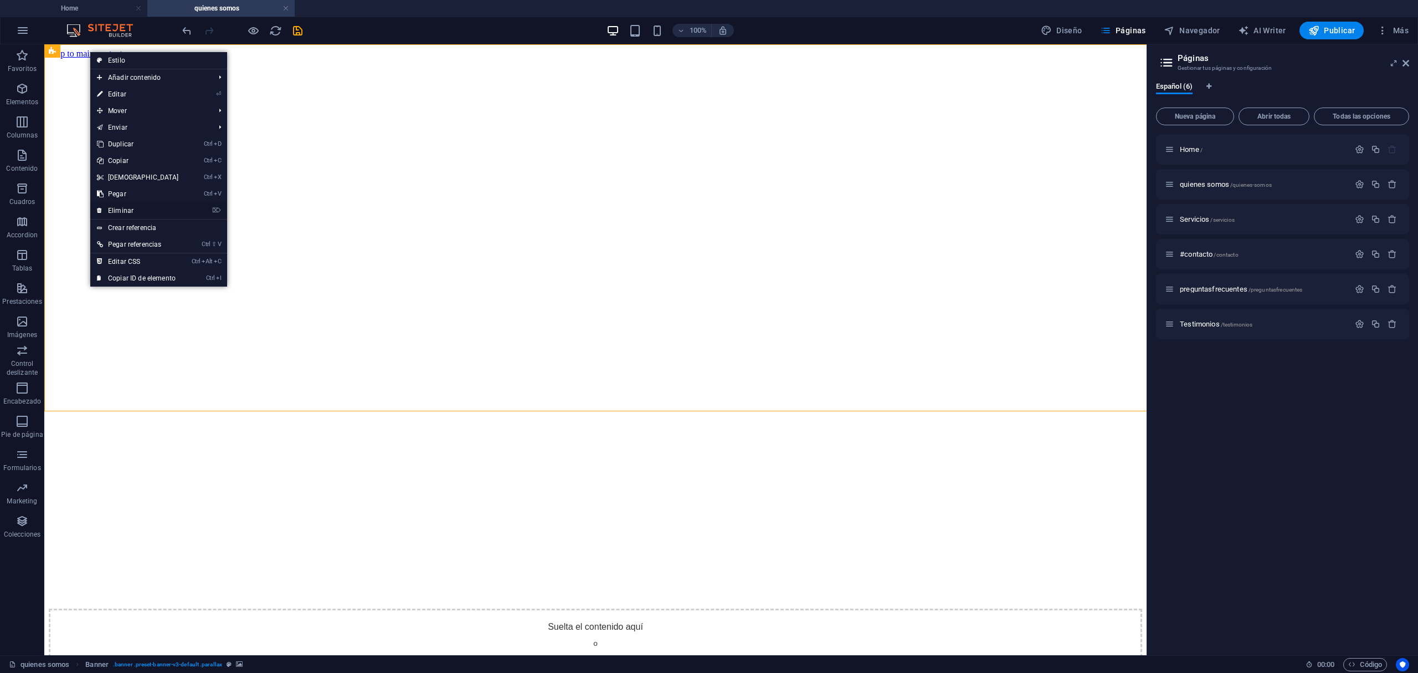
click at [175, 212] on link "⌦ Eliminar" at bounding box center [137, 210] width 95 height 17
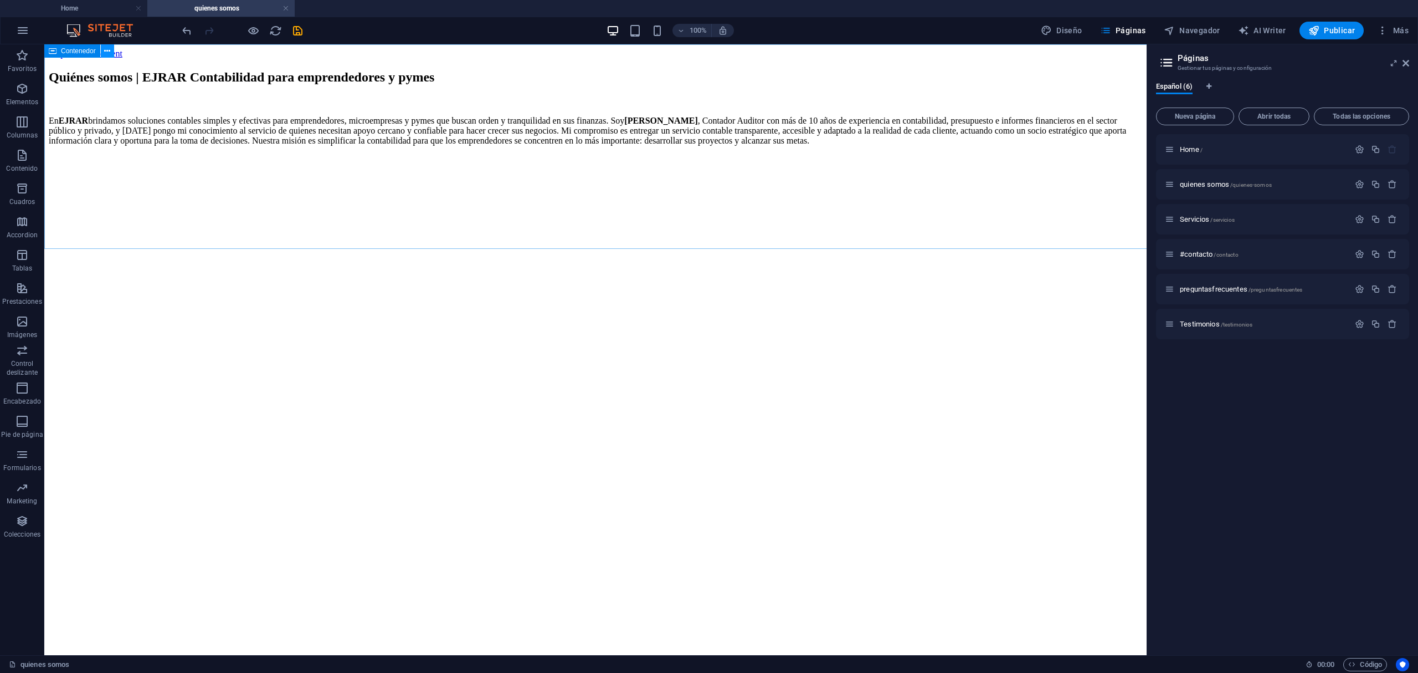
click at [105, 49] on icon at bounding box center [107, 51] width 6 height 12
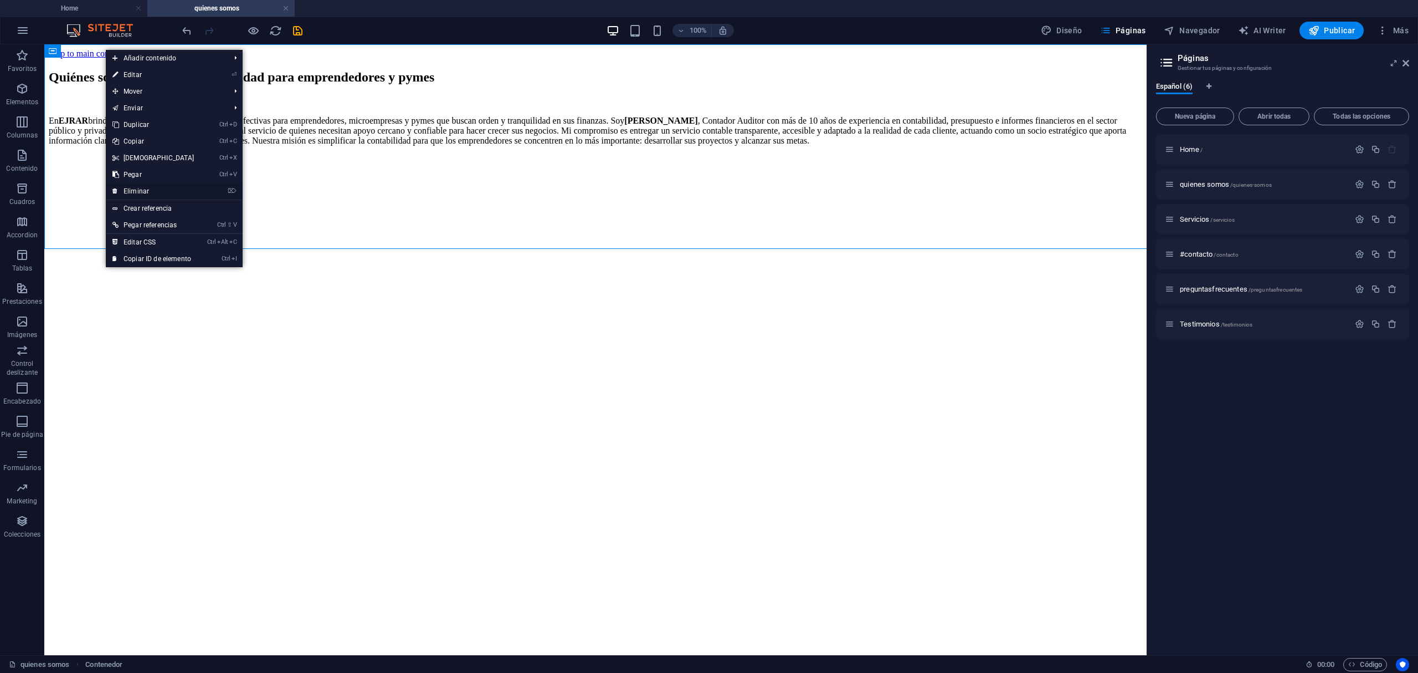
click at [207, 189] on li "⌦ Eliminar" at bounding box center [174, 191] width 137 height 17
click at [145, 188] on link "⌦ Eliminar" at bounding box center [153, 191] width 95 height 17
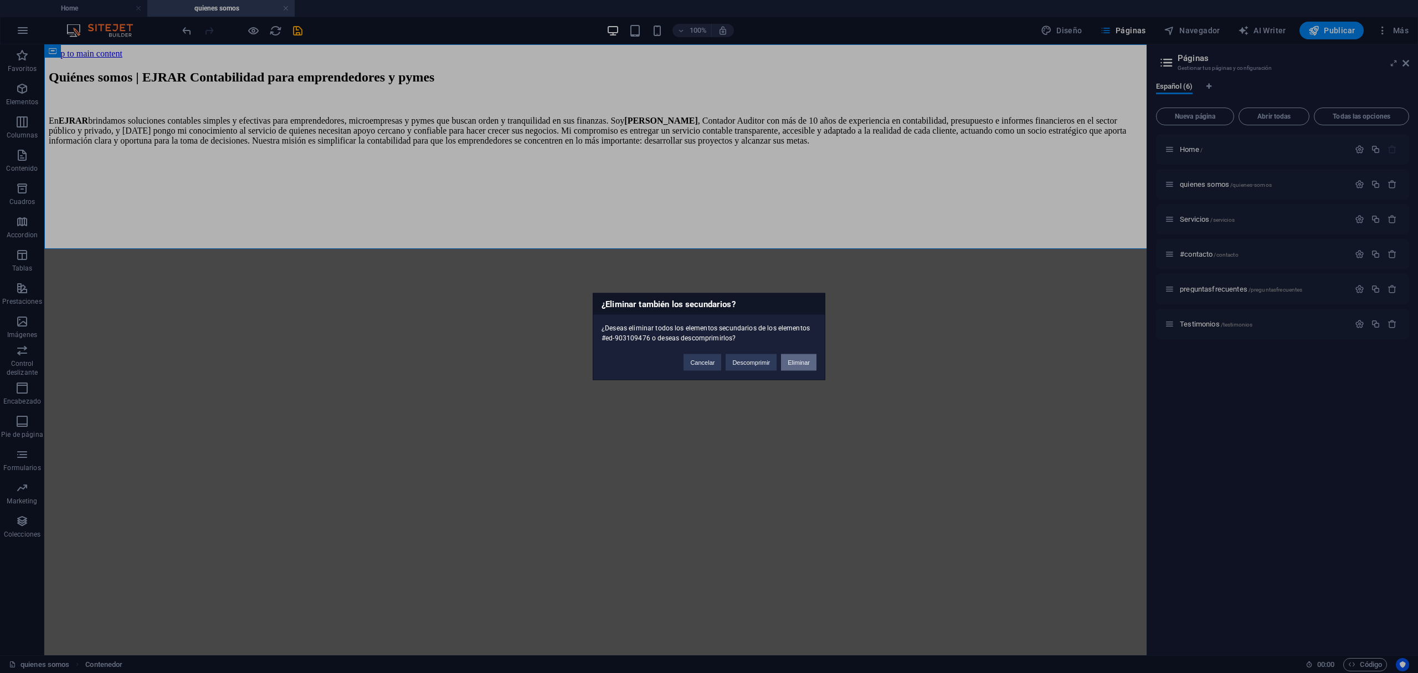
click at [801, 356] on button "Eliminar" at bounding box center [798, 362] width 35 height 17
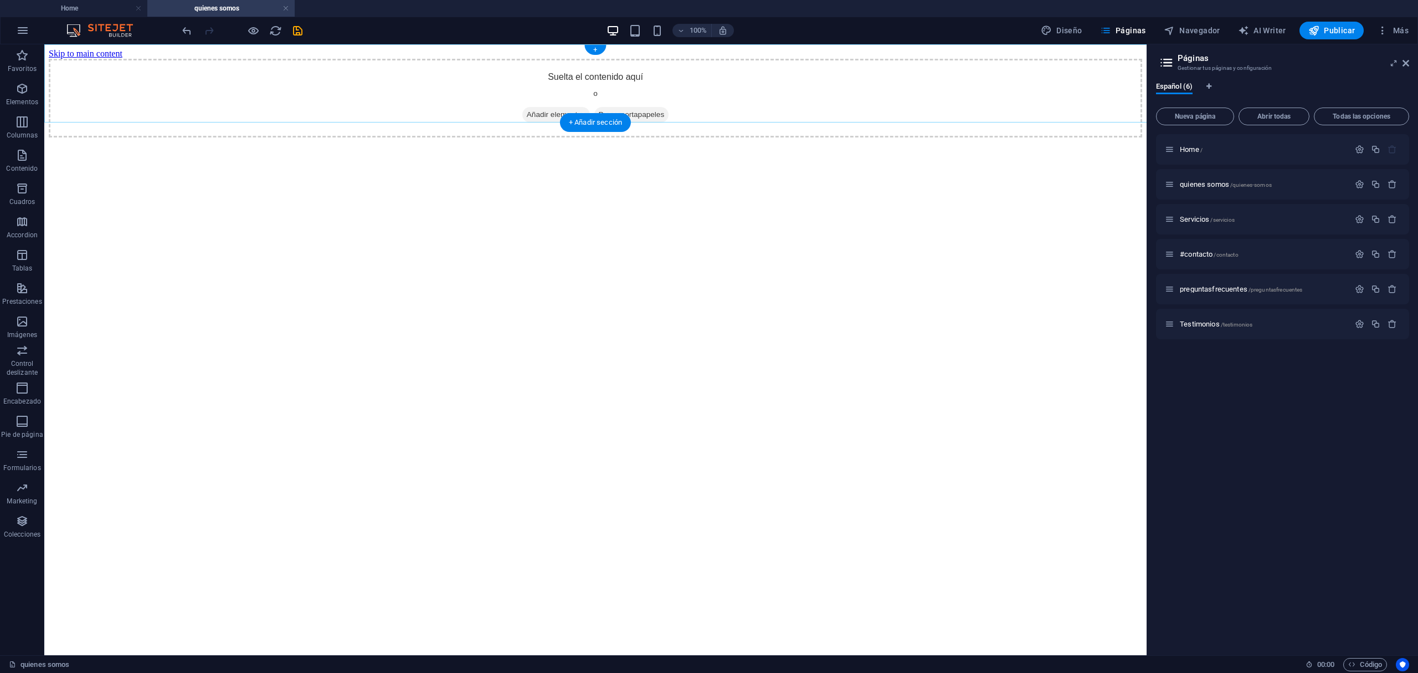
click at [594, 118] on div "+ Añadir sección" at bounding box center [595, 122] width 71 height 19
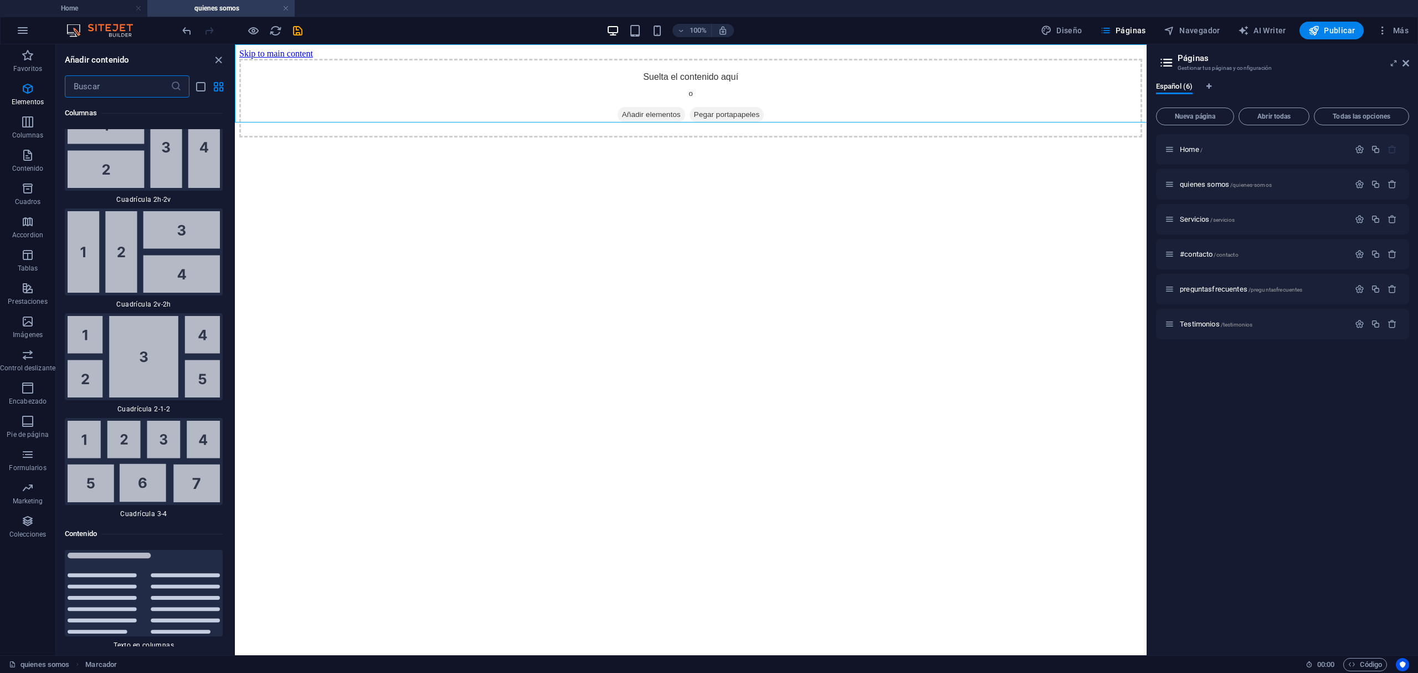
scroll to position [3392, 0]
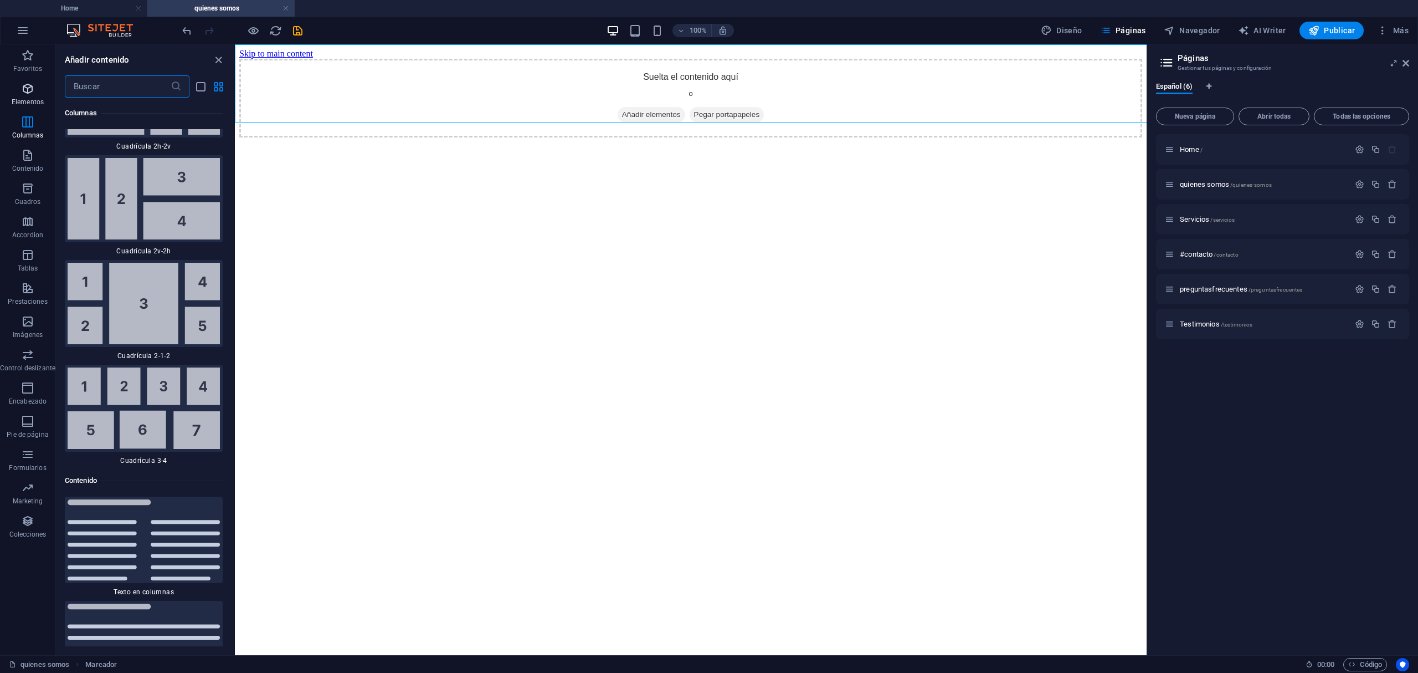
click at [19, 86] on span "Elementos" at bounding box center [27, 95] width 55 height 27
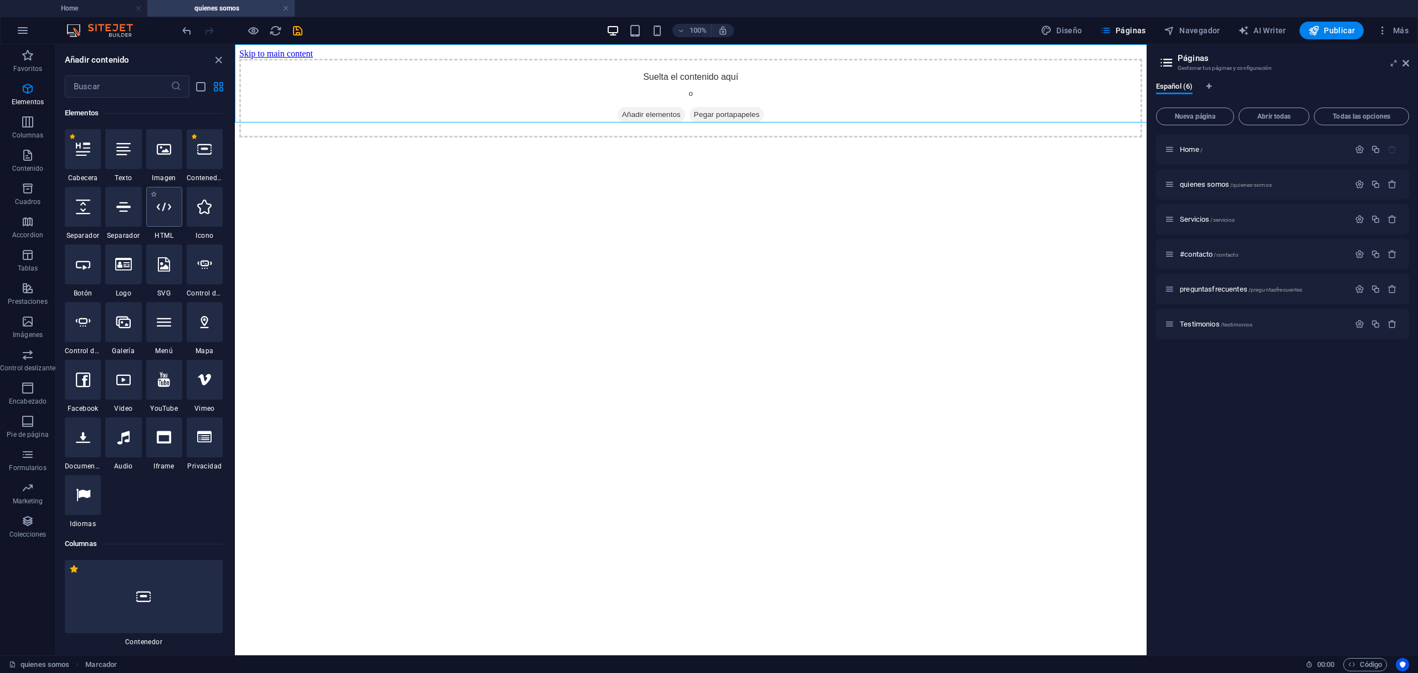
scroll to position [208, 0]
click at [164, 220] on div at bounding box center [164, 207] width 36 height 40
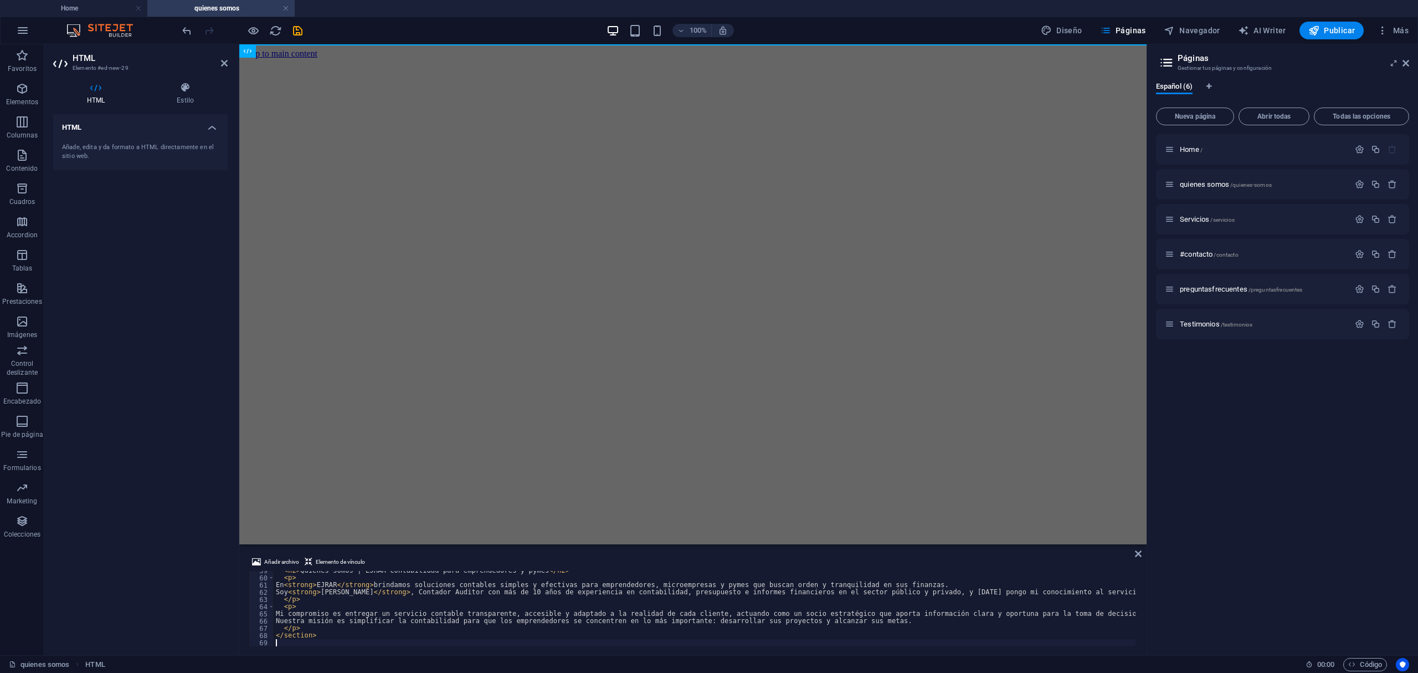
scroll to position [431, 0]
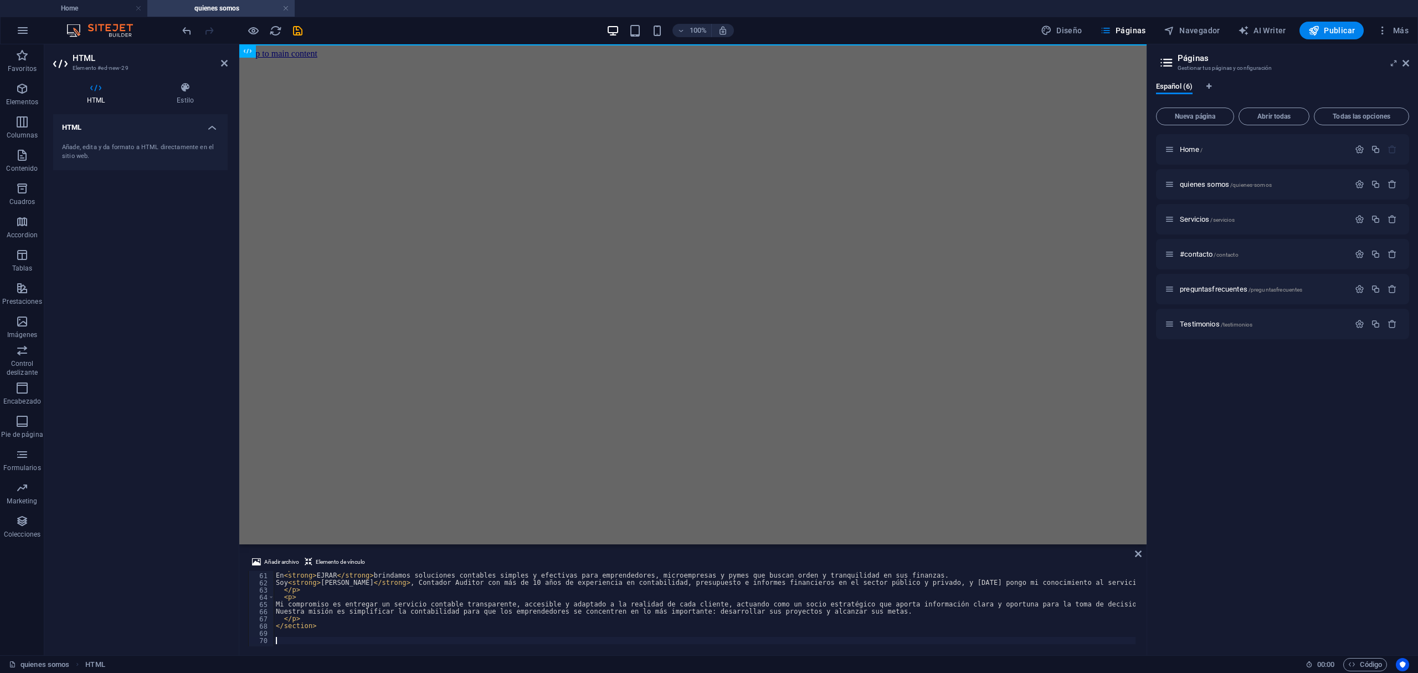
click at [1089, 63] on html "Skip to main content" at bounding box center [692, 53] width 907 height 19
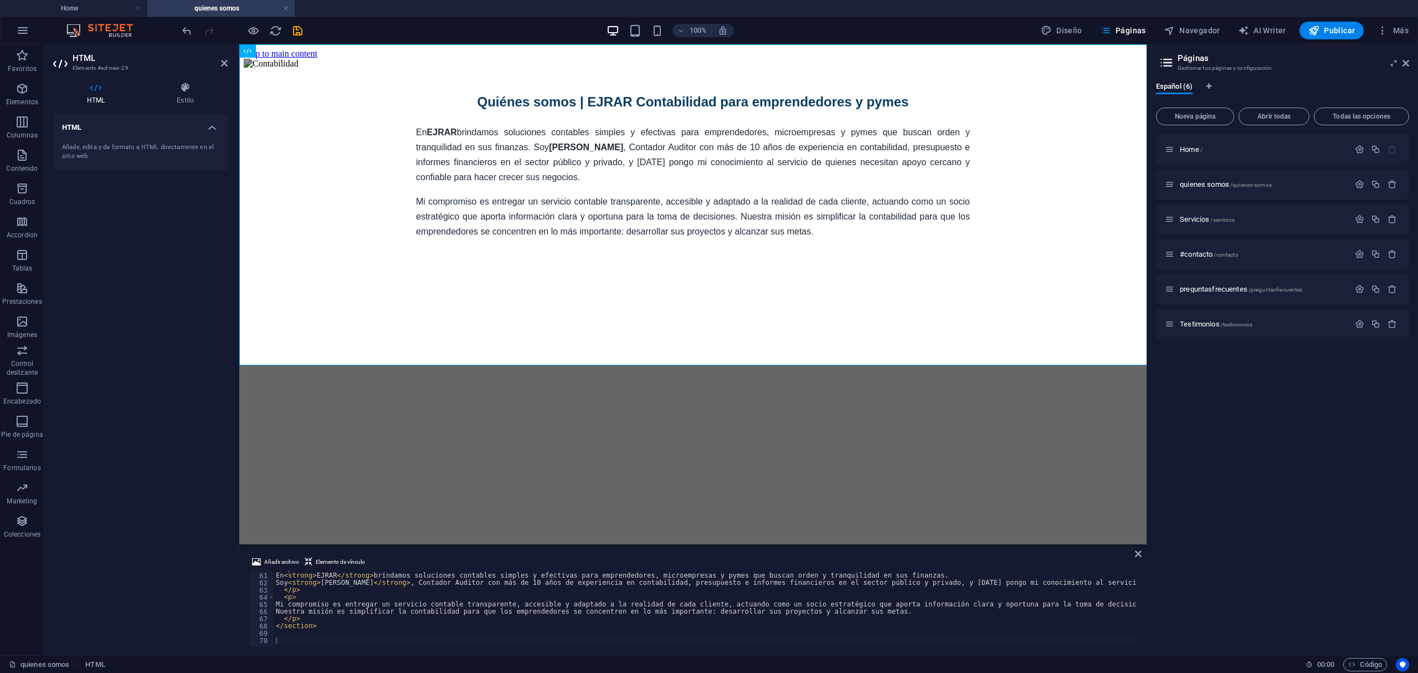
drag, startPoint x: 773, startPoint y: 289, endPoint x: 754, endPoint y: 260, distance: 34.3
click at [773, 261] on html "Skip to main content Contador Auditor [PERSON_NAME] Quiénes somos | EJRAR Conta…" at bounding box center [692, 152] width 907 height 217
click at [674, 89] on div "Contador Auditor Esteban Jara Quiénes somos | EJRAR Contabilidad para emprended…" at bounding box center [693, 149] width 899 height 180
click at [1137, 553] on icon at bounding box center [1138, 553] width 7 height 9
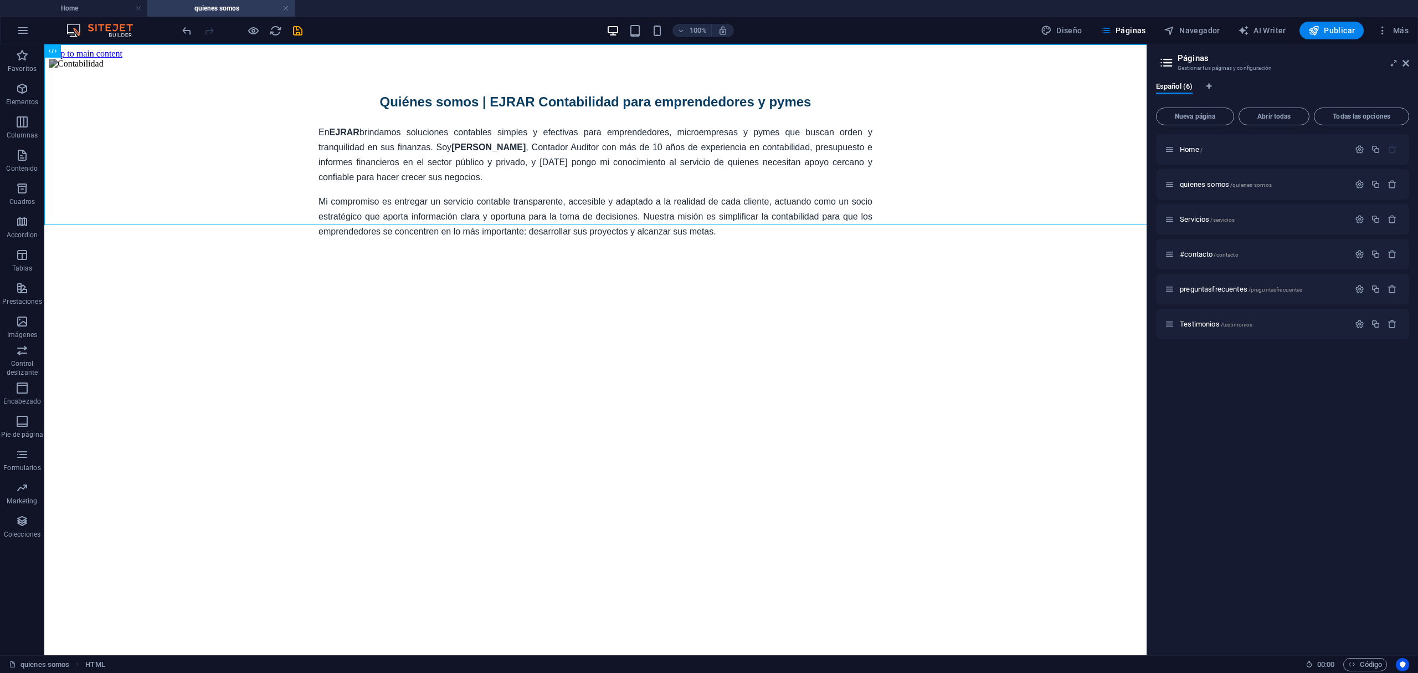
drag, startPoint x: 649, startPoint y: 271, endPoint x: 595, endPoint y: 172, distance: 113.1
drag, startPoint x: 601, startPoint y: 58, endPoint x: 593, endPoint y: 120, distance: 62.0
click at [593, 120] on div "Contador Auditor Esteban Jara Quiénes somos | EJRAR Contabilidad para emprended…" at bounding box center [596, 149] width 1094 height 180
click at [592, 49] on div "+" at bounding box center [595, 50] width 22 height 10
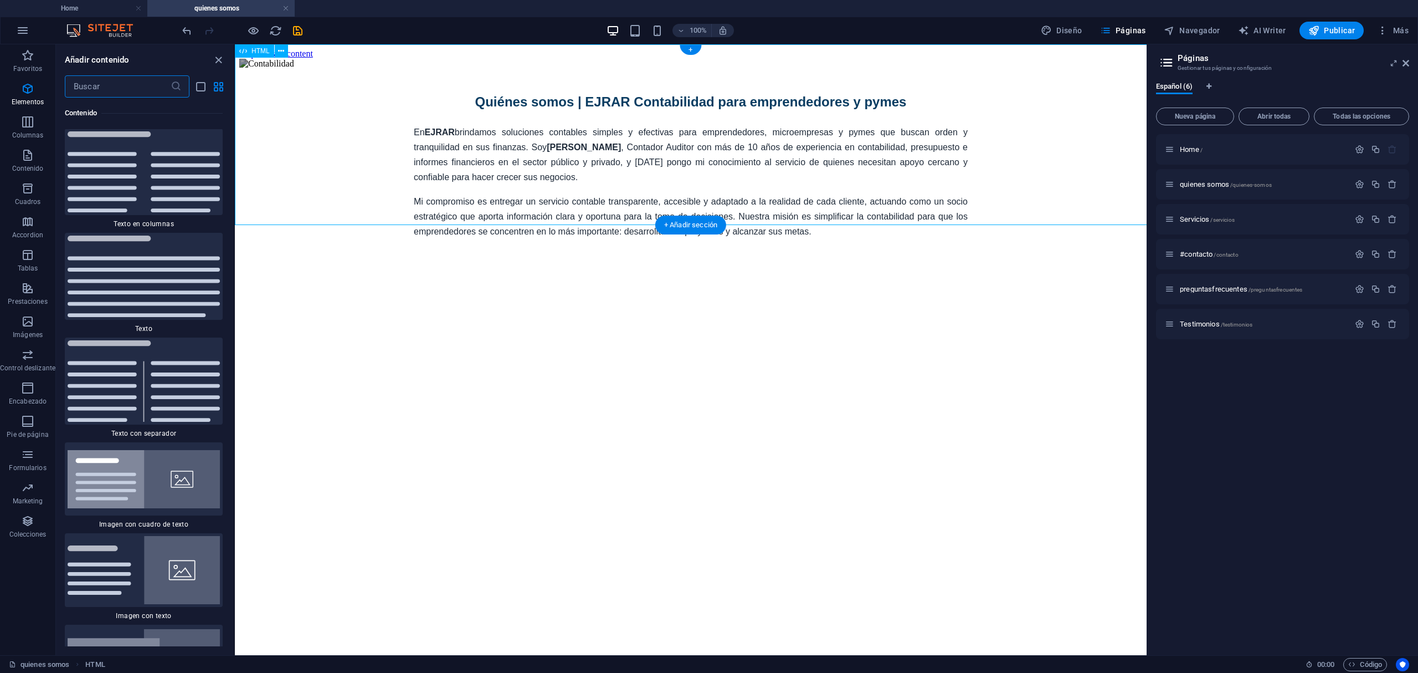
scroll to position [3762, 0]
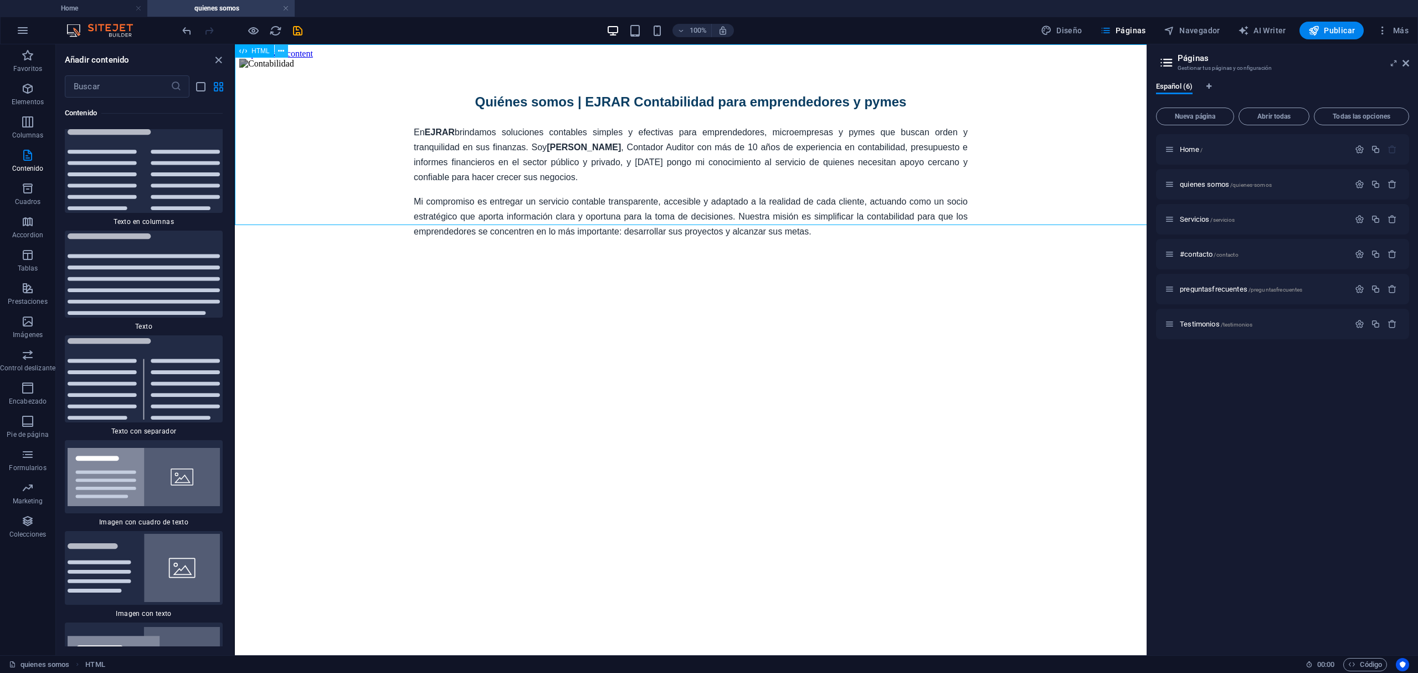
click at [284, 50] on button at bounding box center [281, 50] width 13 height 13
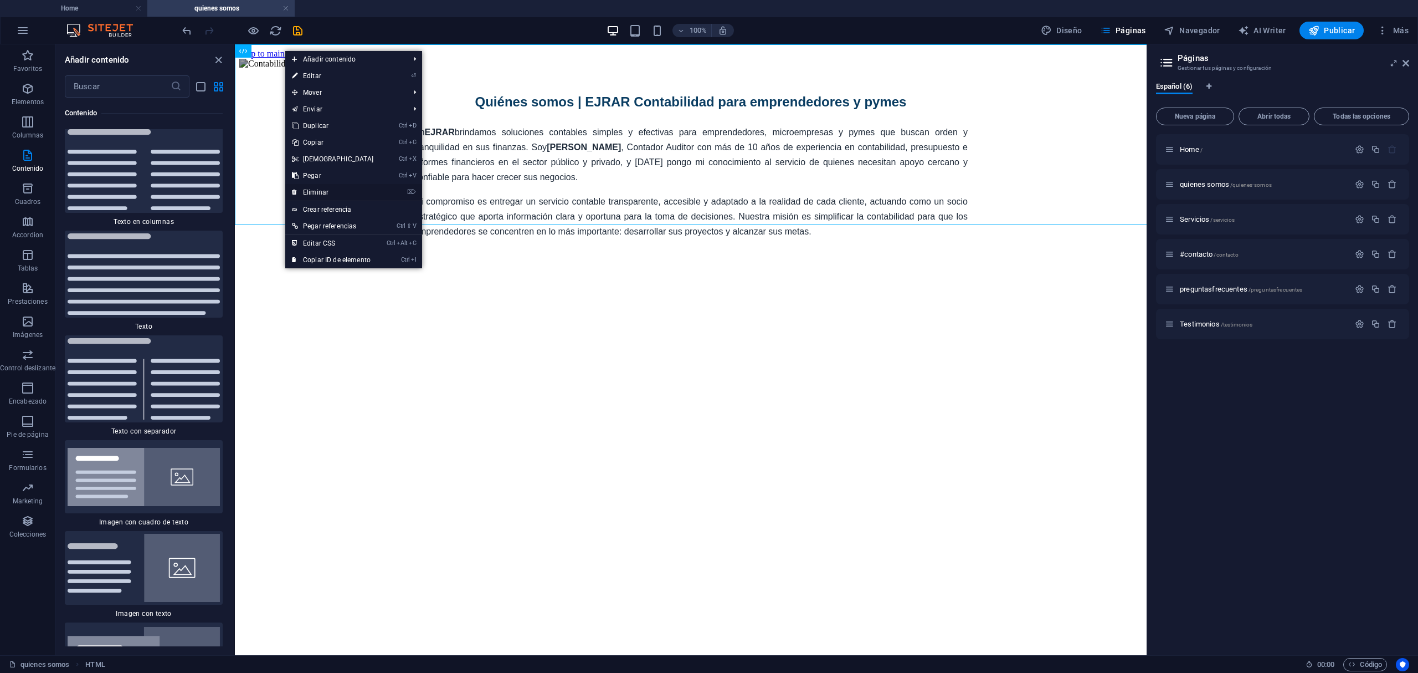
click at [368, 187] on link "⌦ Eliminar" at bounding box center [332, 192] width 95 height 17
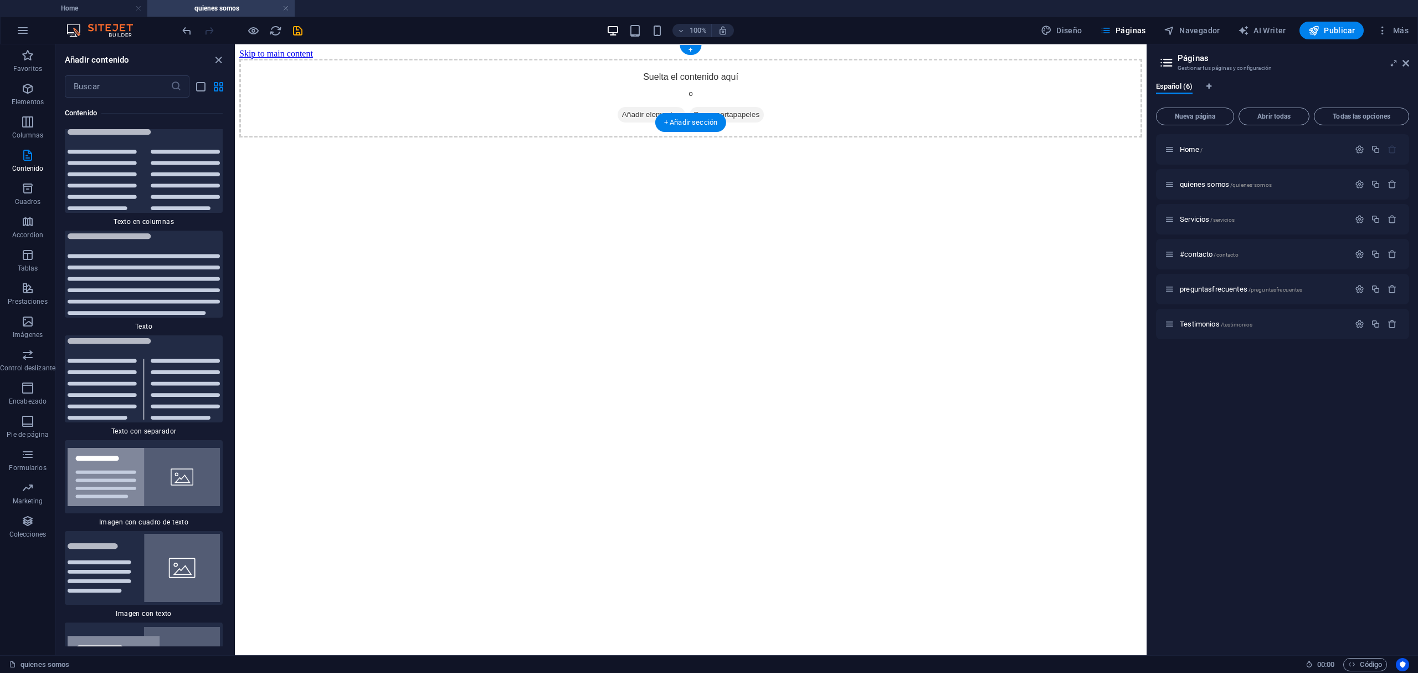
click at [327, 60] on div "Suelta el contenido aquí o Añadir elementos Pegar portapapeles" at bounding box center [690, 98] width 903 height 79
click at [694, 49] on div "+" at bounding box center [691, 50] width 22 height 10
drag, startPoint x: 461, startPoint y: 78, endPoint x: 696, endPoint y: 122, distance: 239.6
click at [696, 122] on div "+ Añadir sección" at bounding box center [690, 122] width 71 height 19
drag, startPoint x: 35, startPoint y: 61, endPoint x: 34, endPoint y: 76, distance: 15.0
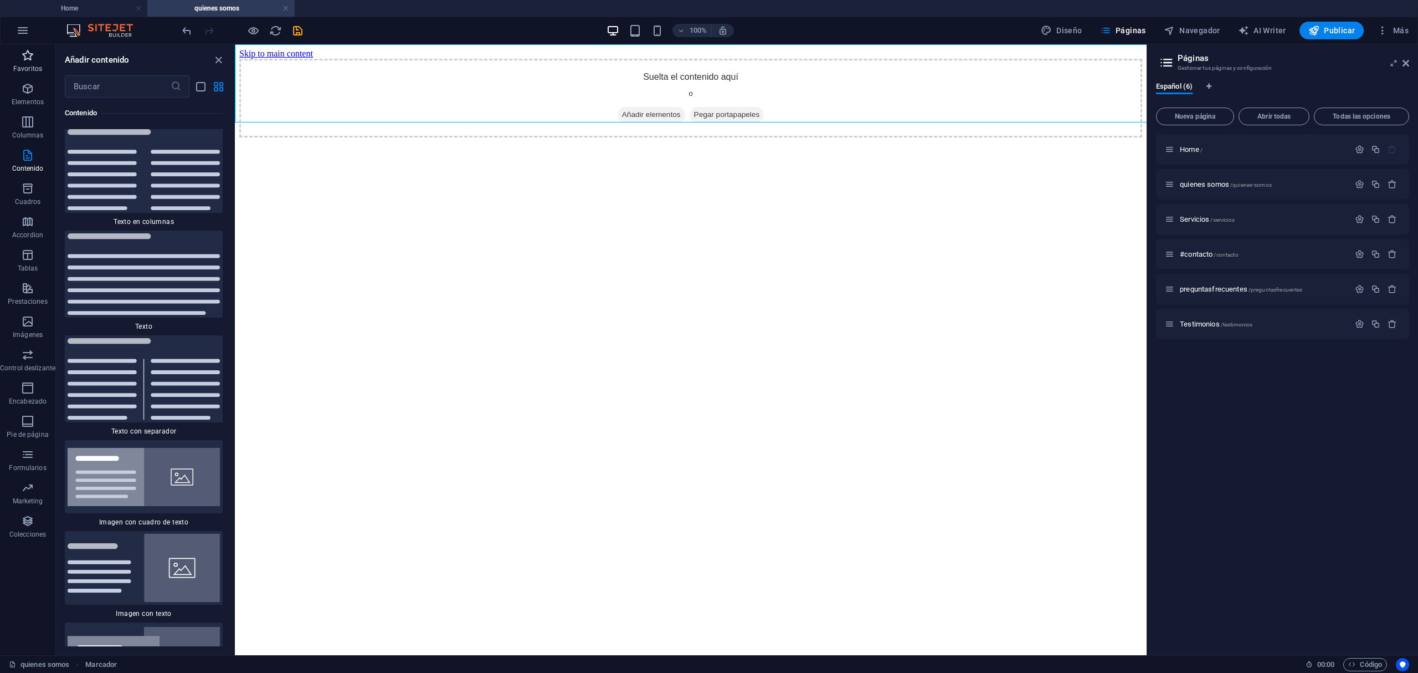
click at [34, 76] on button "Favoritos" at bounding box center [27, 60] width 55 height 33
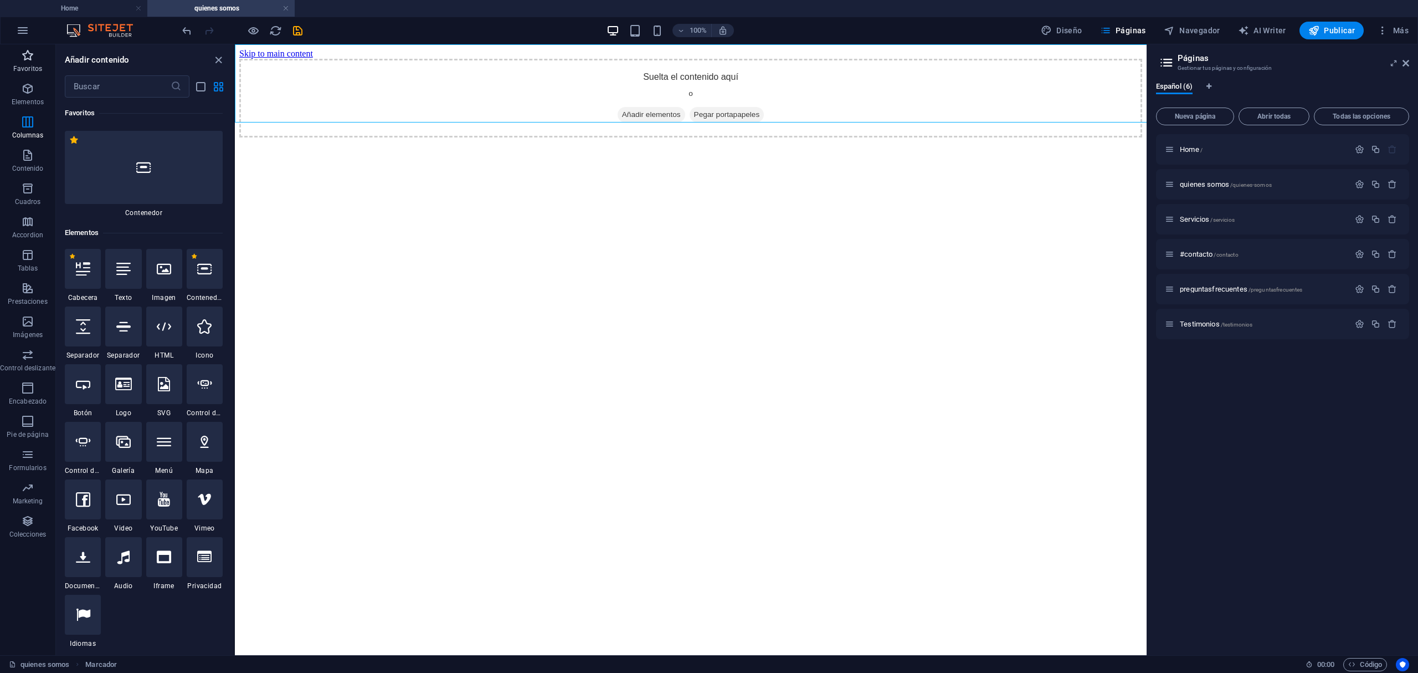
scroll to position [0, 0]
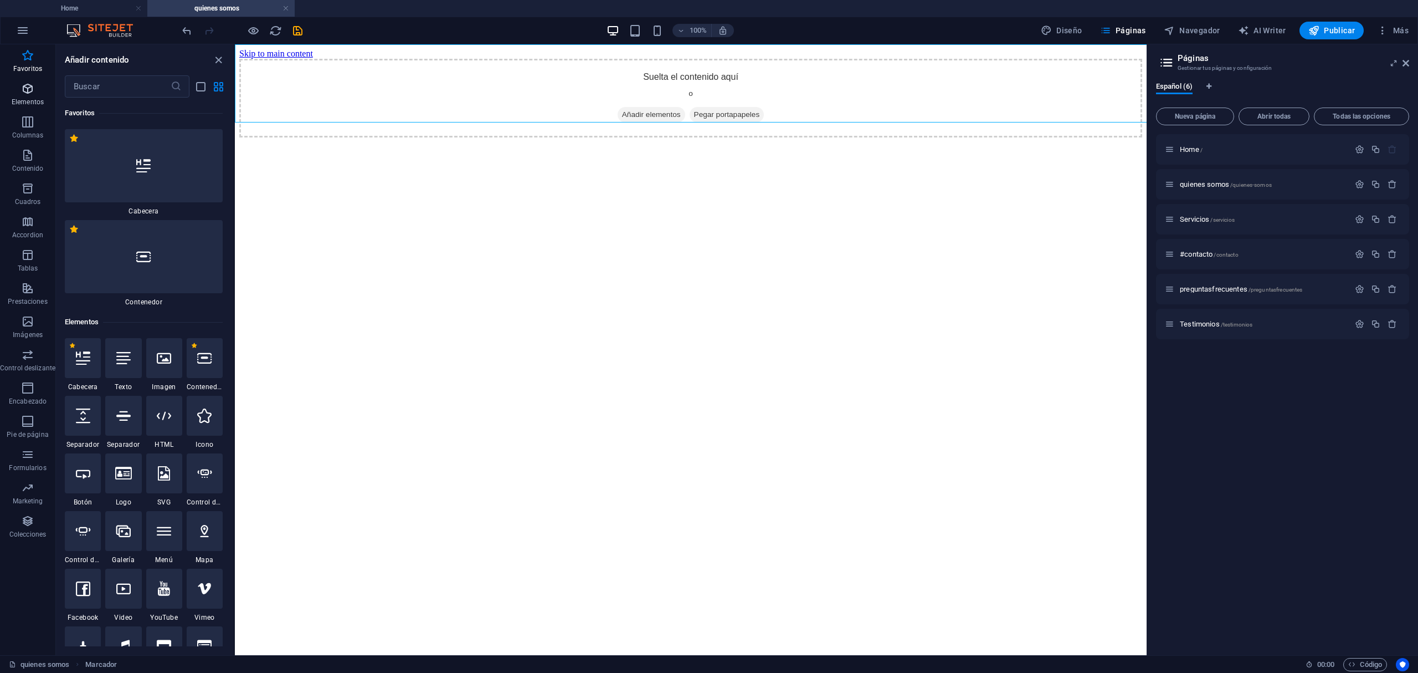
click at [34, 91] on span "Elementos" at bounding box center [27, 95] width 55 height 27
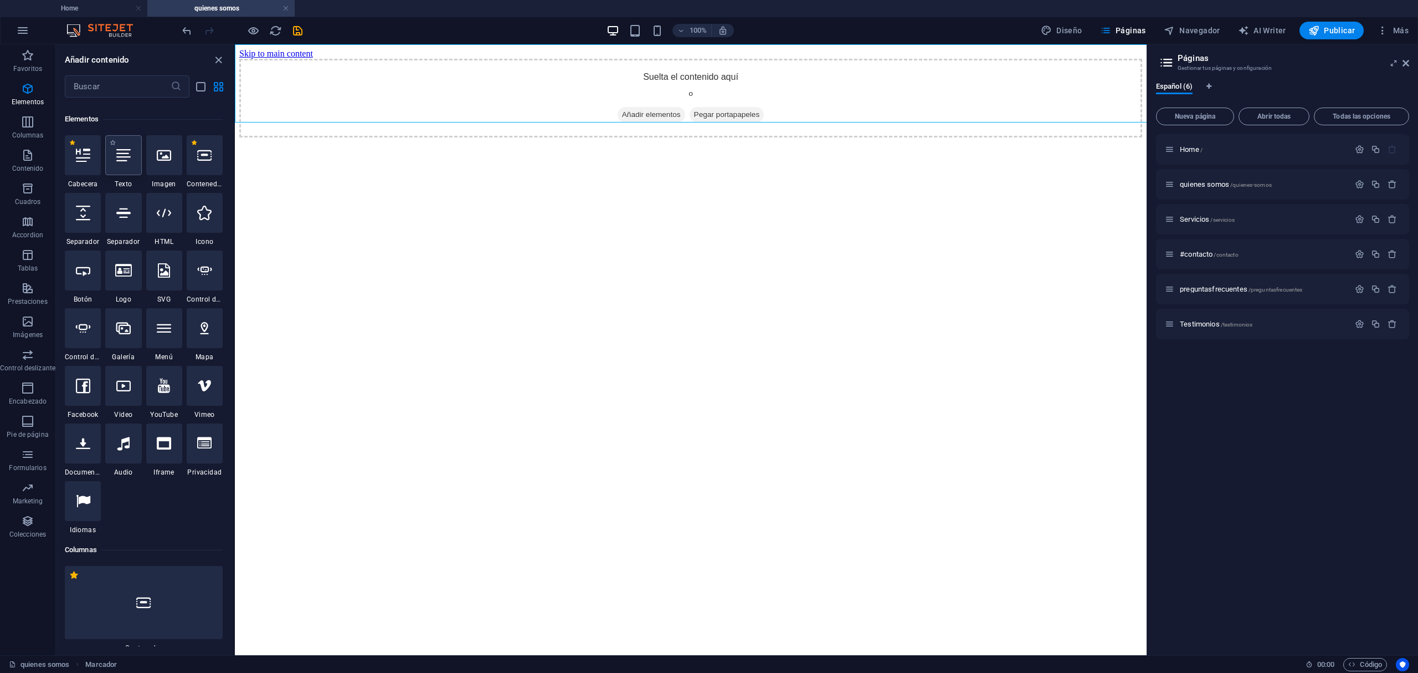
scroll to position [209, 0]
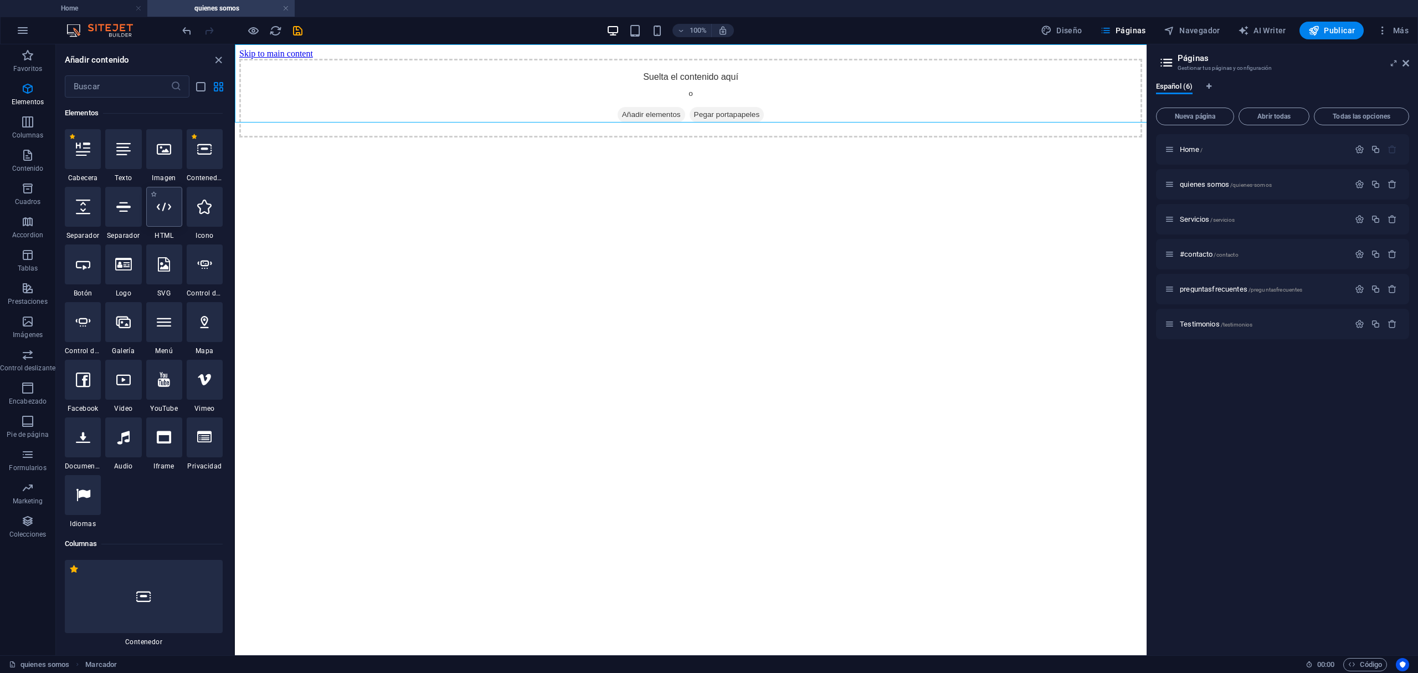
click at [164, 215] on div at bounding box center [164, 207] width 36 height 40
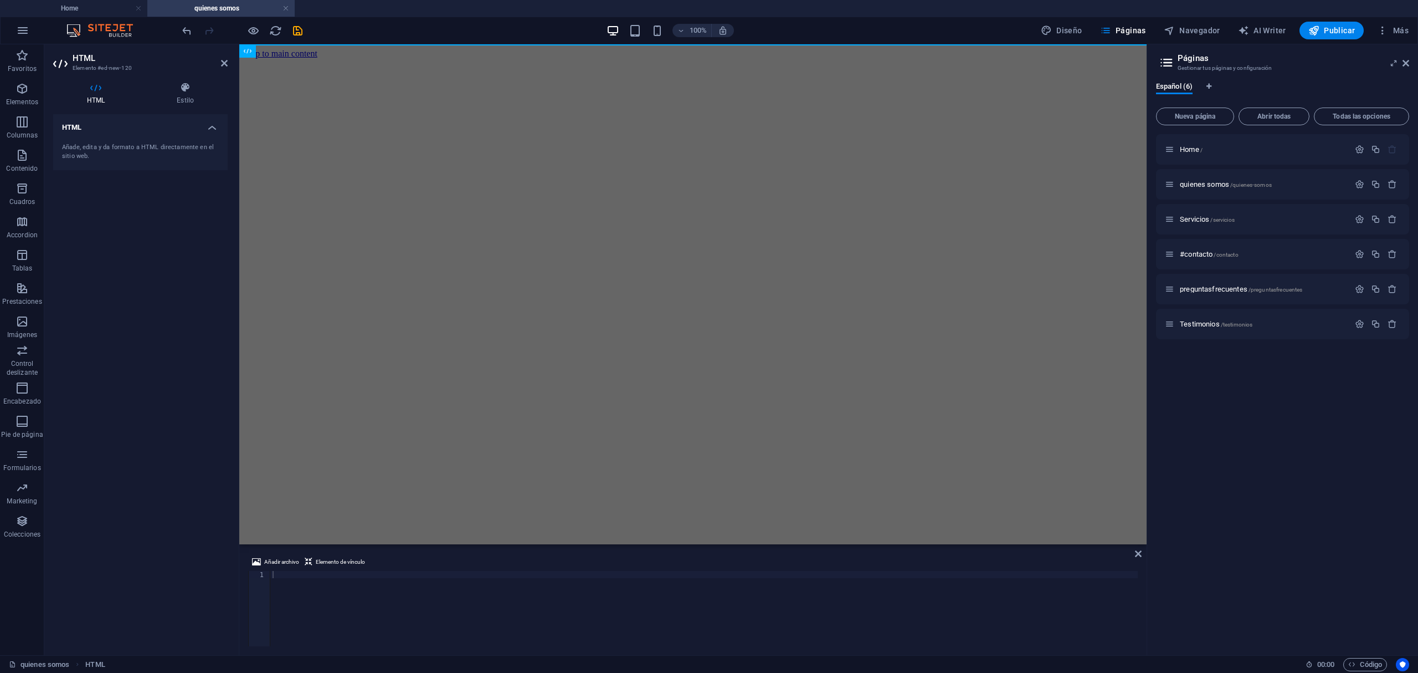
click at [96, 132] on h4 "HTML" at bounding box center [140, 124] width 175 height 20
click at [388, 579] on div at bounding box center [704, 616] width 868 height 90
paste textarea
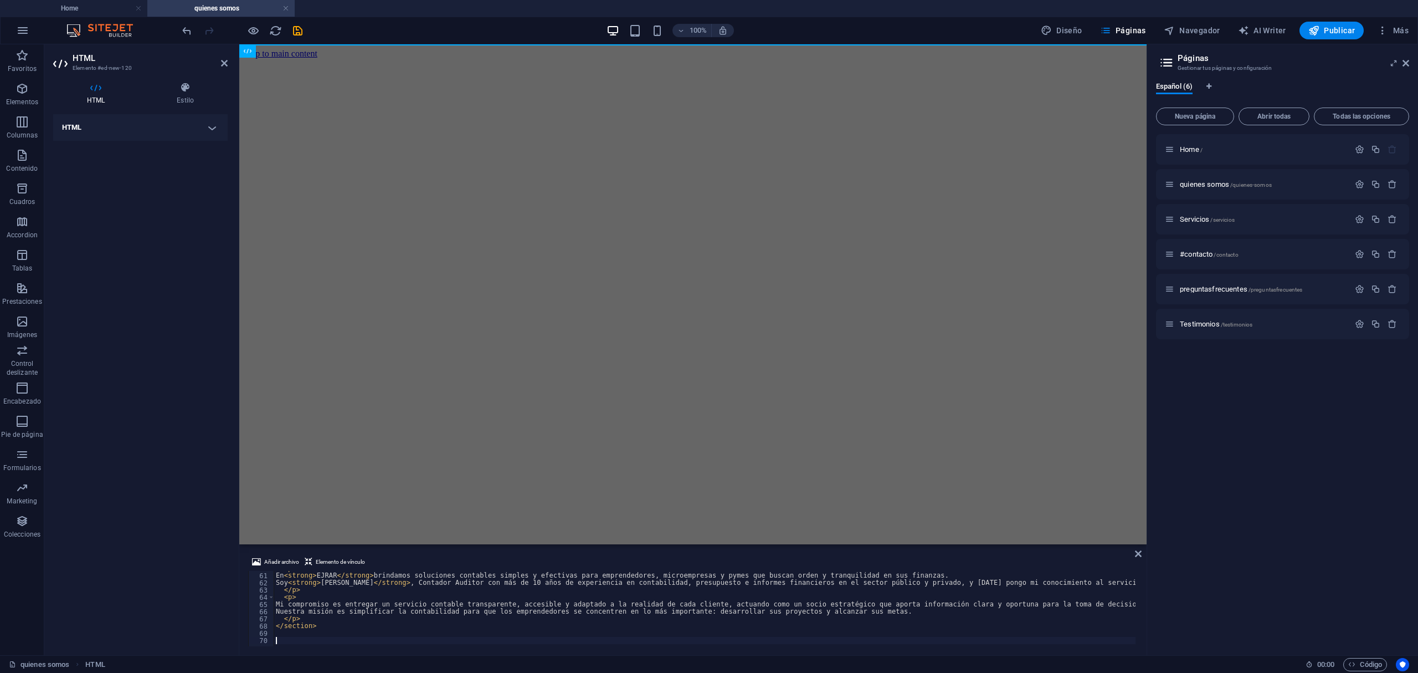
scroll to position [424, 0]
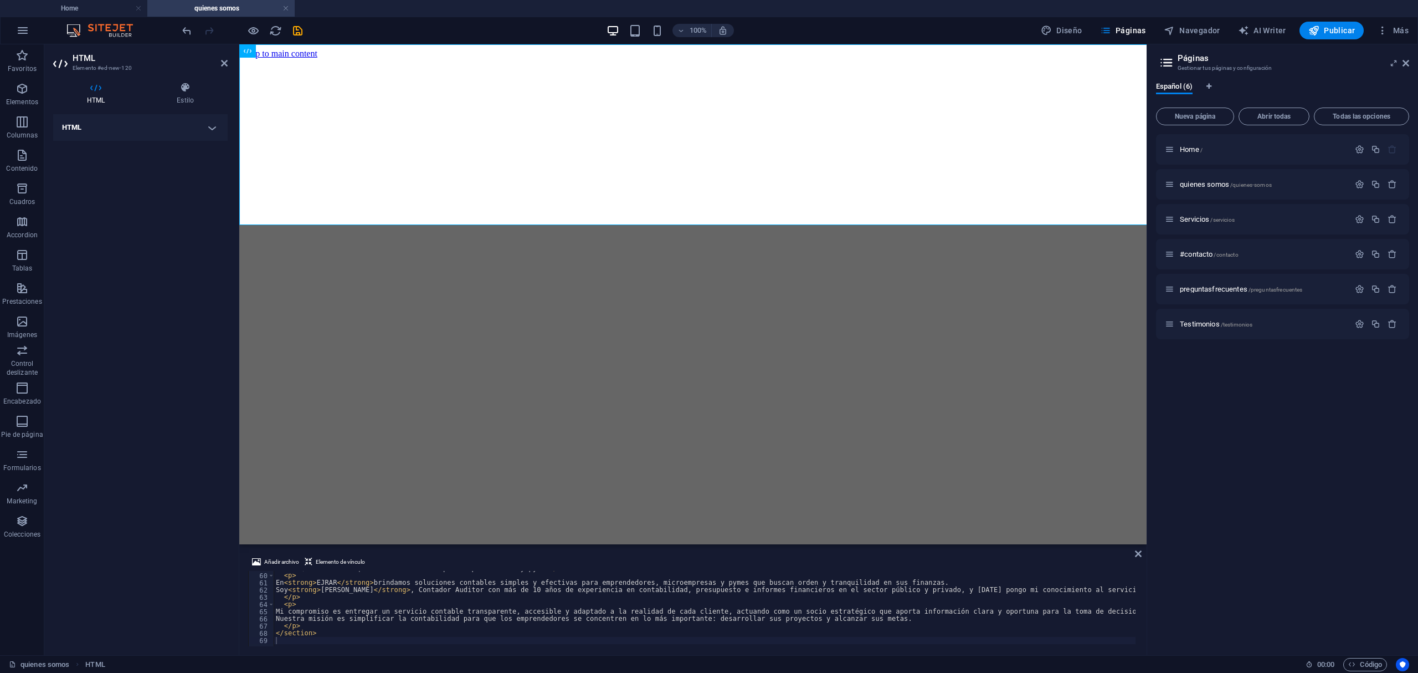
click at [1204, 475] on div "Home / quienes somos /quienes-somos Servicios /servicios #contacto /contacto pr…" at bounding box center [1282, 390] width 253 height 512
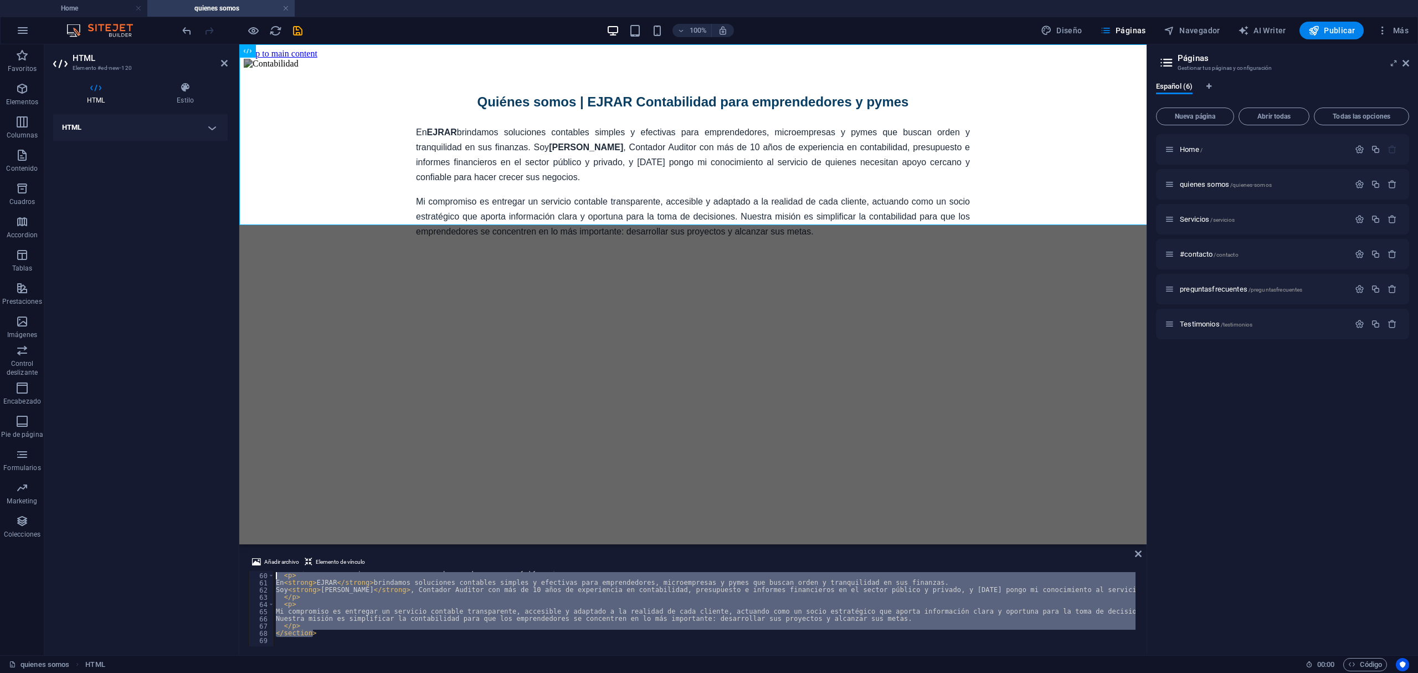
scroll to position [0, 0]
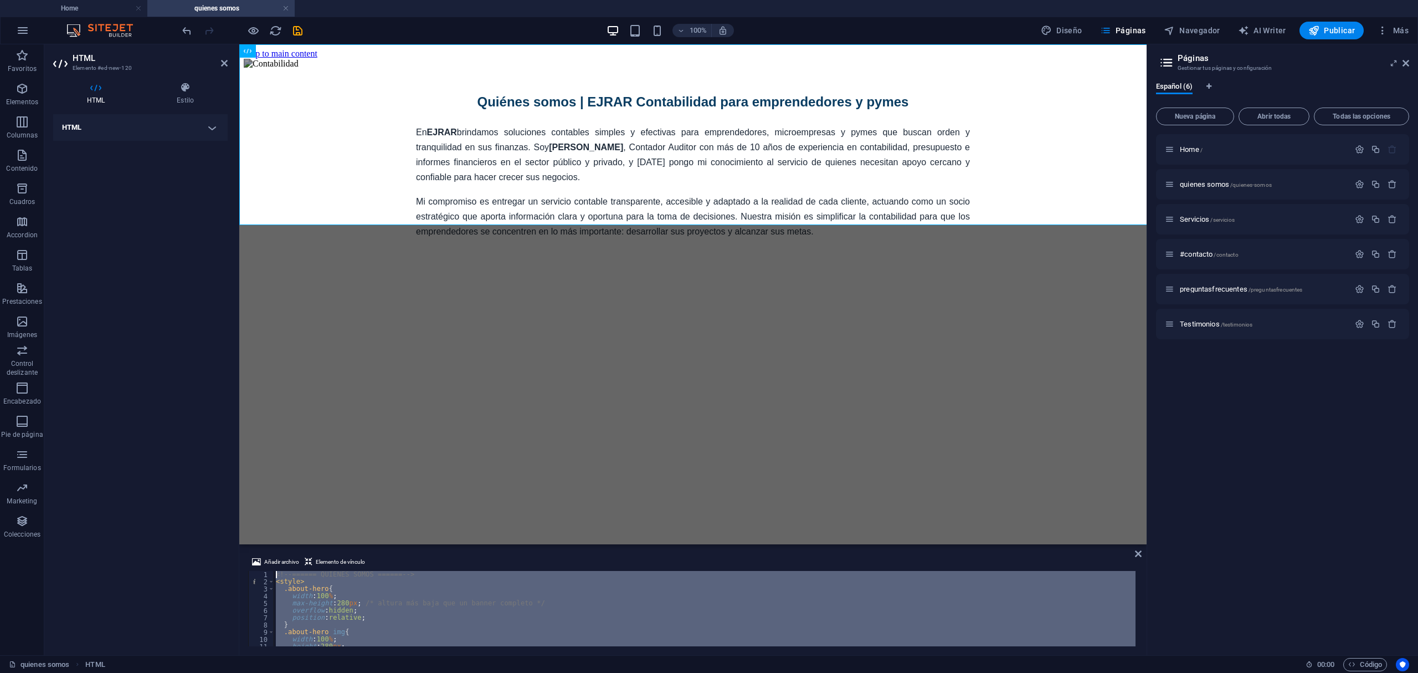
drag, startPoint x: 391, startPoint y: 630, endPoint x: 145, endPoint y: 371, distance: 357.8
click at [133, 368] on div "HTML Elemento #ed-new-120 HTML Estilo HTML Añade, edita y da formato a HTML dir…" at bounding box center [595, 349] width 1102 height 611
type textarea "<!-- ====== QUIÉNES SOMOS ====== --> <style>"
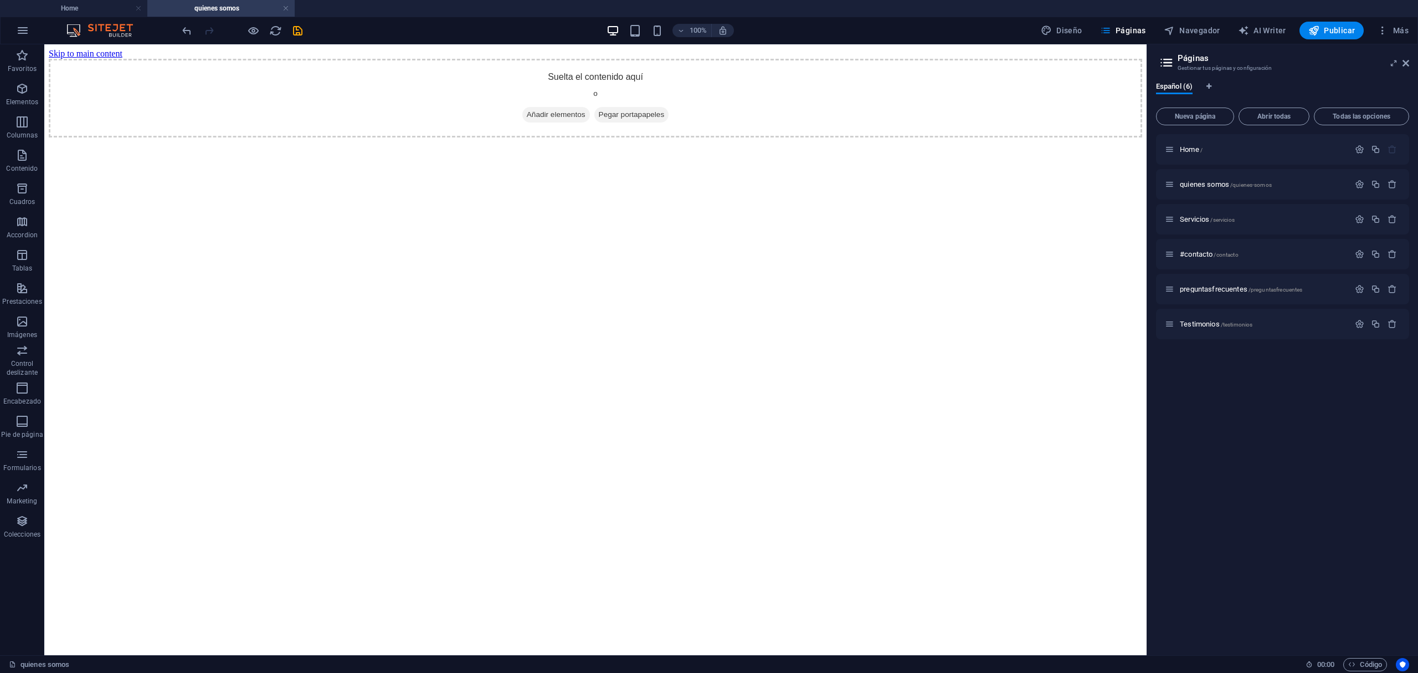
click at [588, 123] on html "Skip to main content Suelta el contenido aquí o Añadir elementos Pegar portapap…" at bounding box center [595, 93] width 1102 height 98
click at [601, 116] on div "+ Añadir sección" at bounding box center [595, 122] width 71 height 19
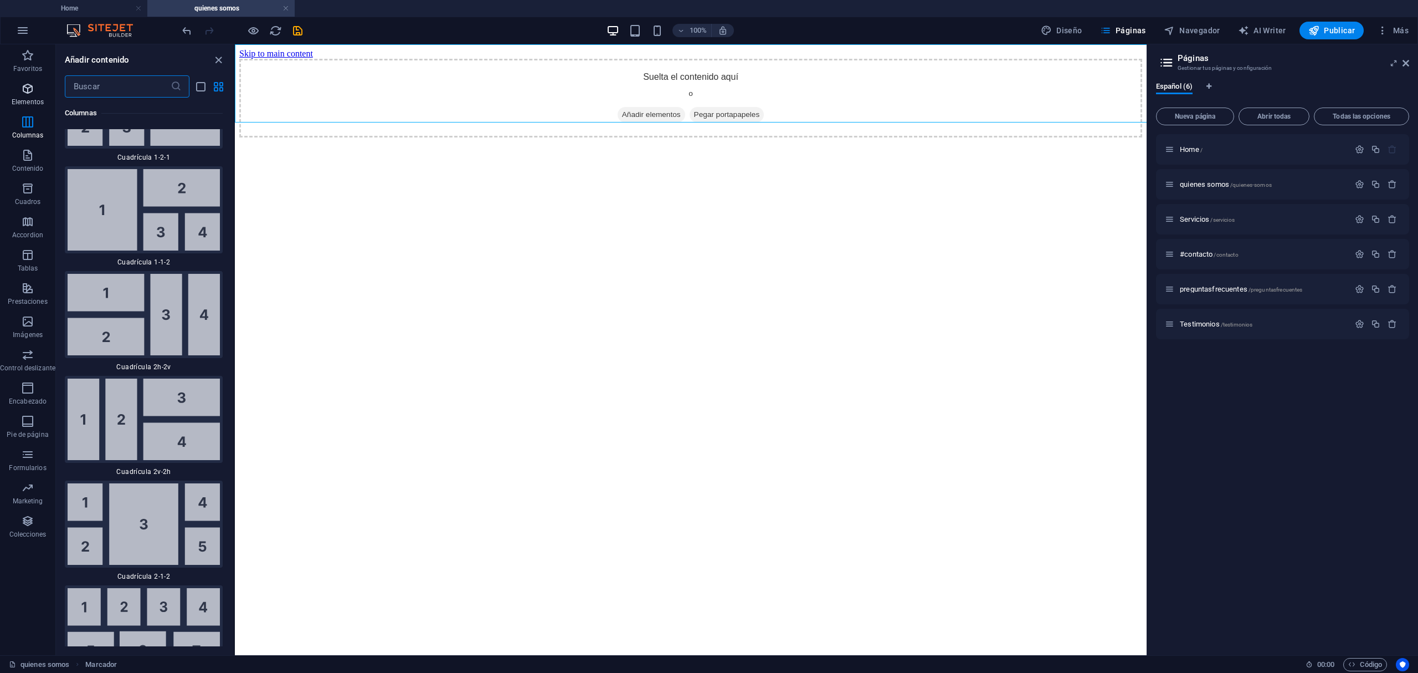
click at [40, 89] on span "Elementos" at bounding box center [27, 95] width 55 height 27
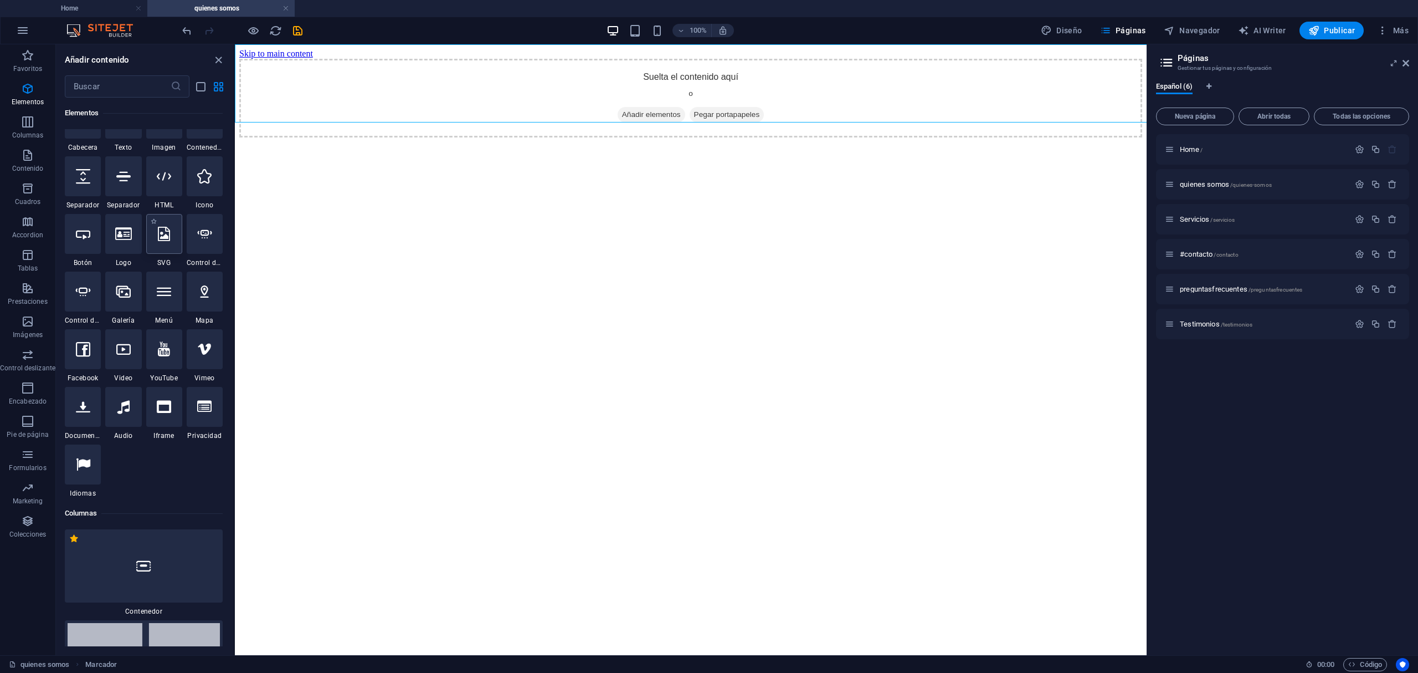
scroll to position [209, 0]
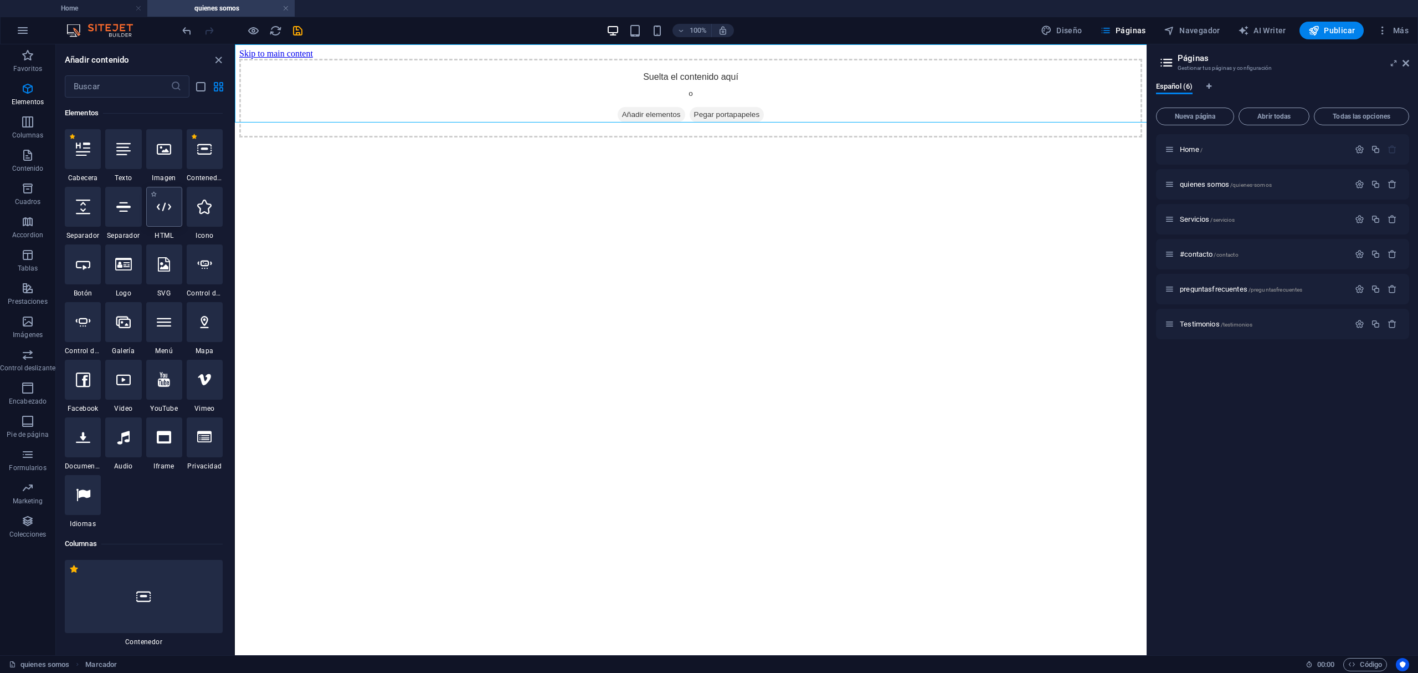
click at [157, 216] on div at bounding box center [164, 207] width 36 height 40
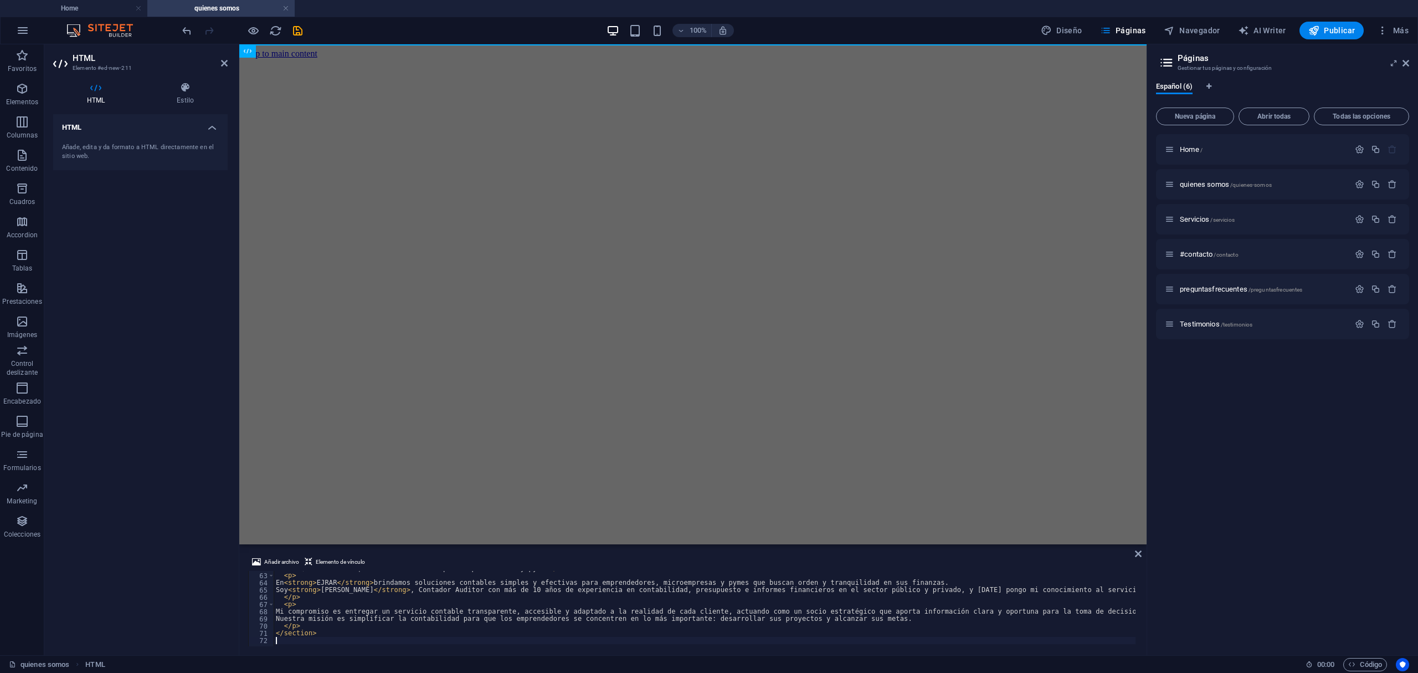
scroll to position [453, 0]
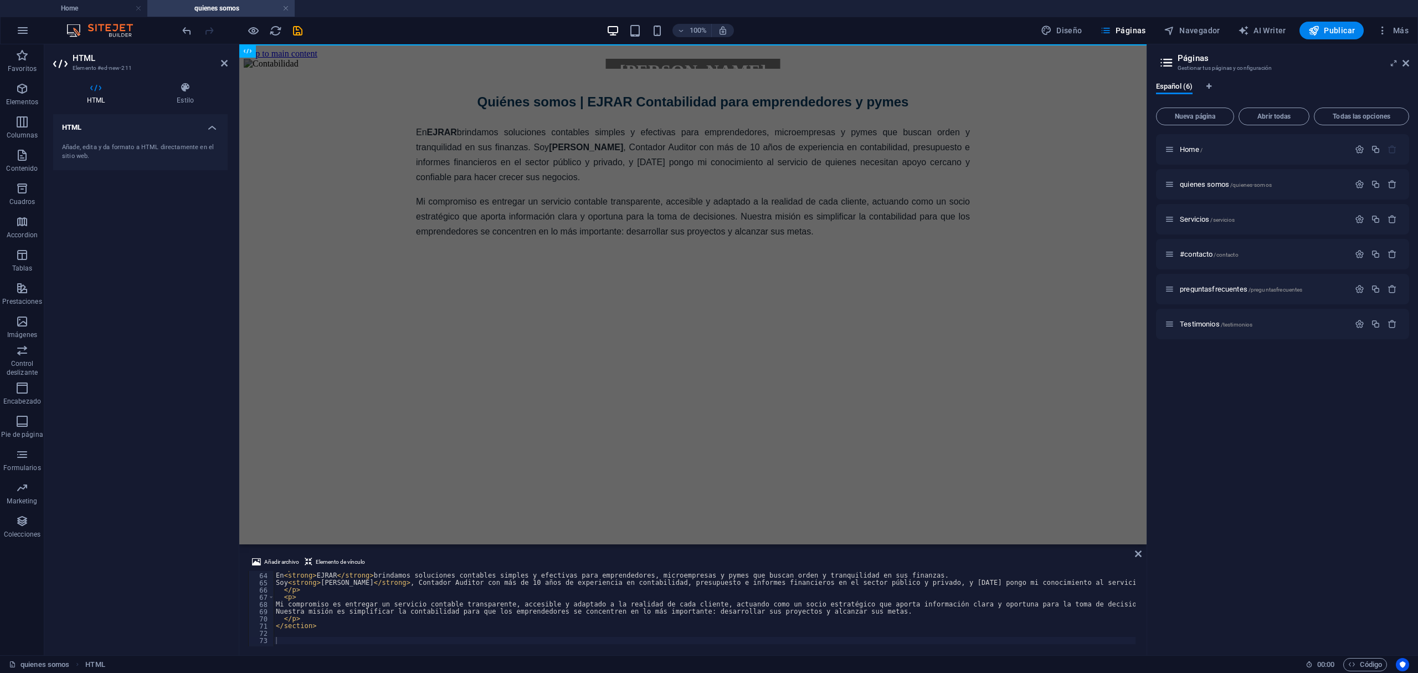
drag, startPoint x: 1179, startPoint y: 495, endPoint x: 903, endPoint y: 453, distance: 279.6
click at [1179, 495] on div "Home / quienes somos /quienes-somos Servicios /servicios #contacto /contacto pr…" at bounding box center [1282, 390] width 253 height 512
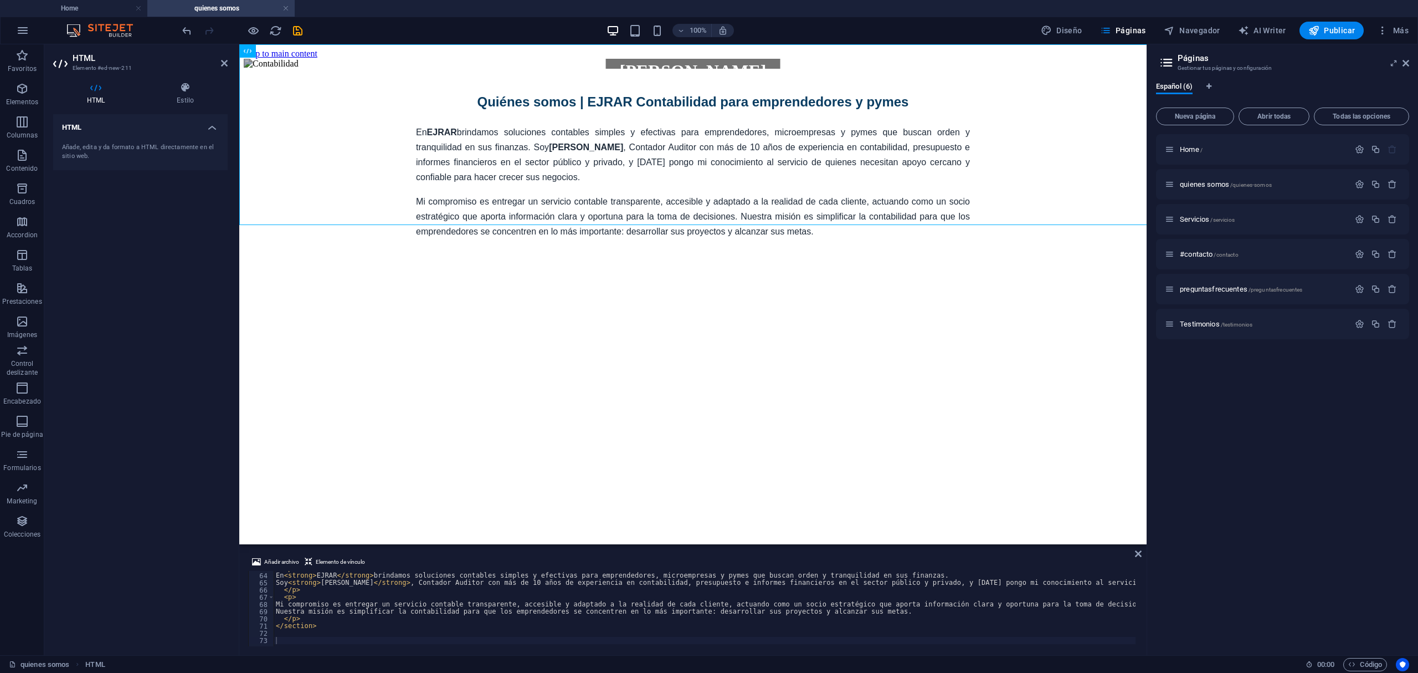
drag, startPoint x: 614, startPoint y: 65, endPoint x: 576, endPoint y: 264, distance: 202.0
click at [576, 261] on html "Skip to main content Contador Auditor Esteban Jara Quiénes somos | EJRAR Contab…" at bounding box center [692, 152] width 907 height 217
click at [625, 160] on div "Contador Auditor Esteban Jara Quiénes somos | EJRAR Contabilidad para emprended…" at bounding box center [693, 149] width 899 height 180
click at [300, 628] on div "< p > En < strong > EJRAR </ strong > brindamos soluciones contables simples y …" at bounding box center [855, 609] width 1162 height 88
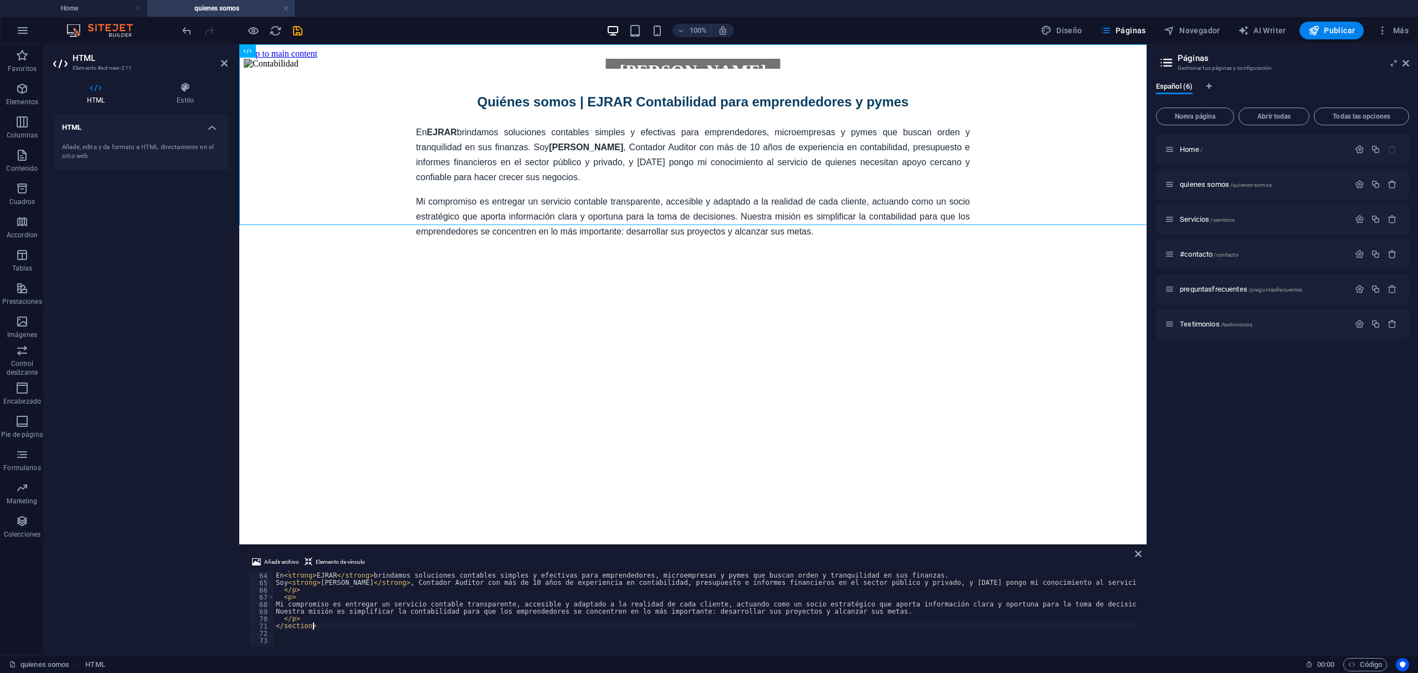
click at [315, 623] on div "< p > En < strong > EJRAR </ strong > brindamos soluciones contables simples y …" at bounding box center [855, 609] width 1162 height 88
click at [287, 50] on icon at bounding box center [286, 51] width 6 height 12
click at [472, 606] on div "< p > En < strong > EJRAR </ strong > brindamos soluciones contables simples y …" at bounding box center [855, 609] width 1162 height 88
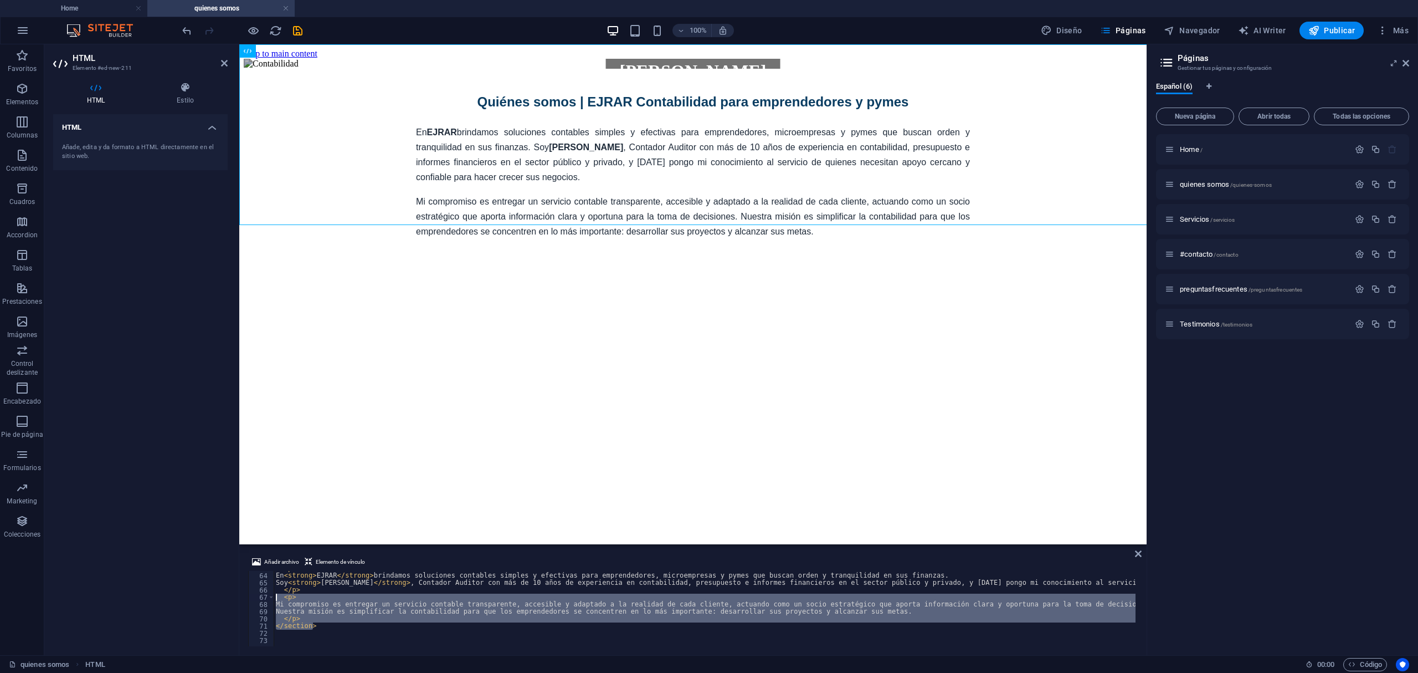
scroll to position [0, 0]
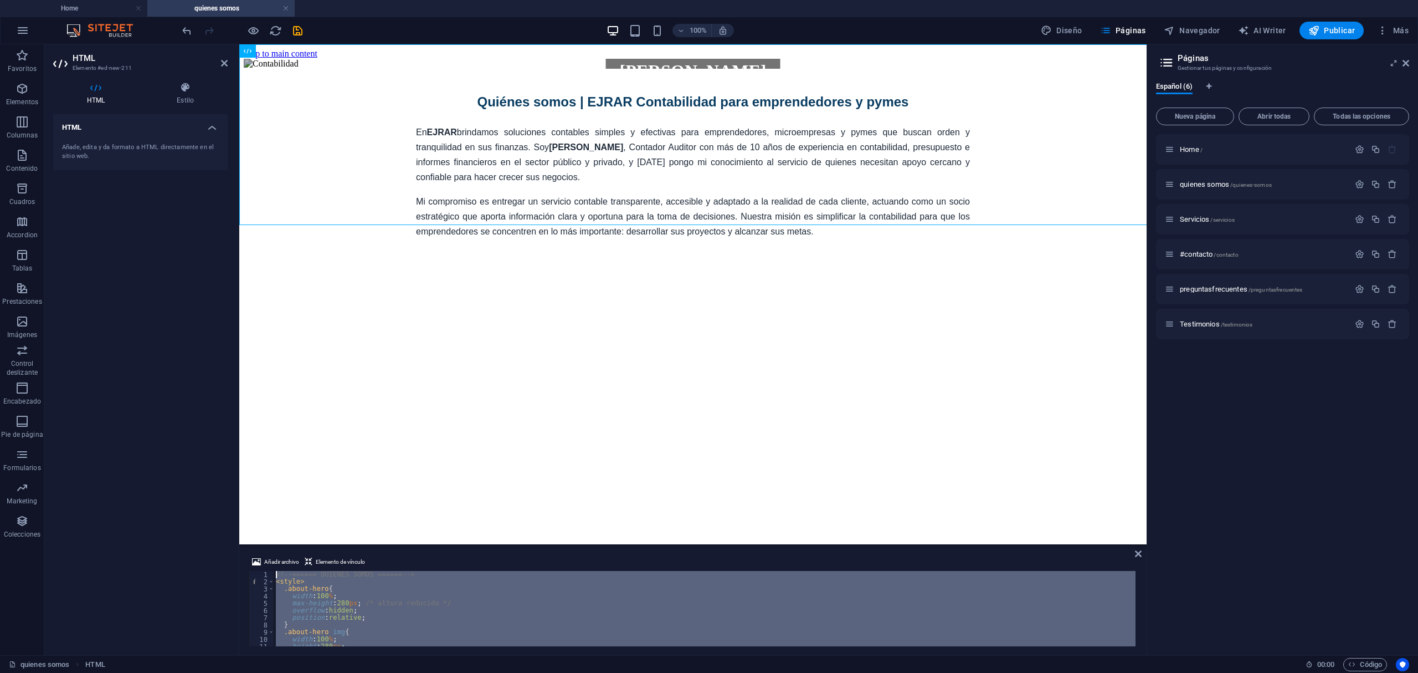
drag, startPoint x: 362, startPoint y: 625, endPoint x: 171, endPoint y: 327, distance: 354.8
click at [171, 327] on div "HTML Elemento #ed-new-211 HTML Estilo HTML Añade, edita y da formato a HTML dir…" at bounding box center [595, 349] width 1102 height 611
type textarea "<!-- ====== QUIÉNES SOMOS ====== --> <style>"
paste textarea
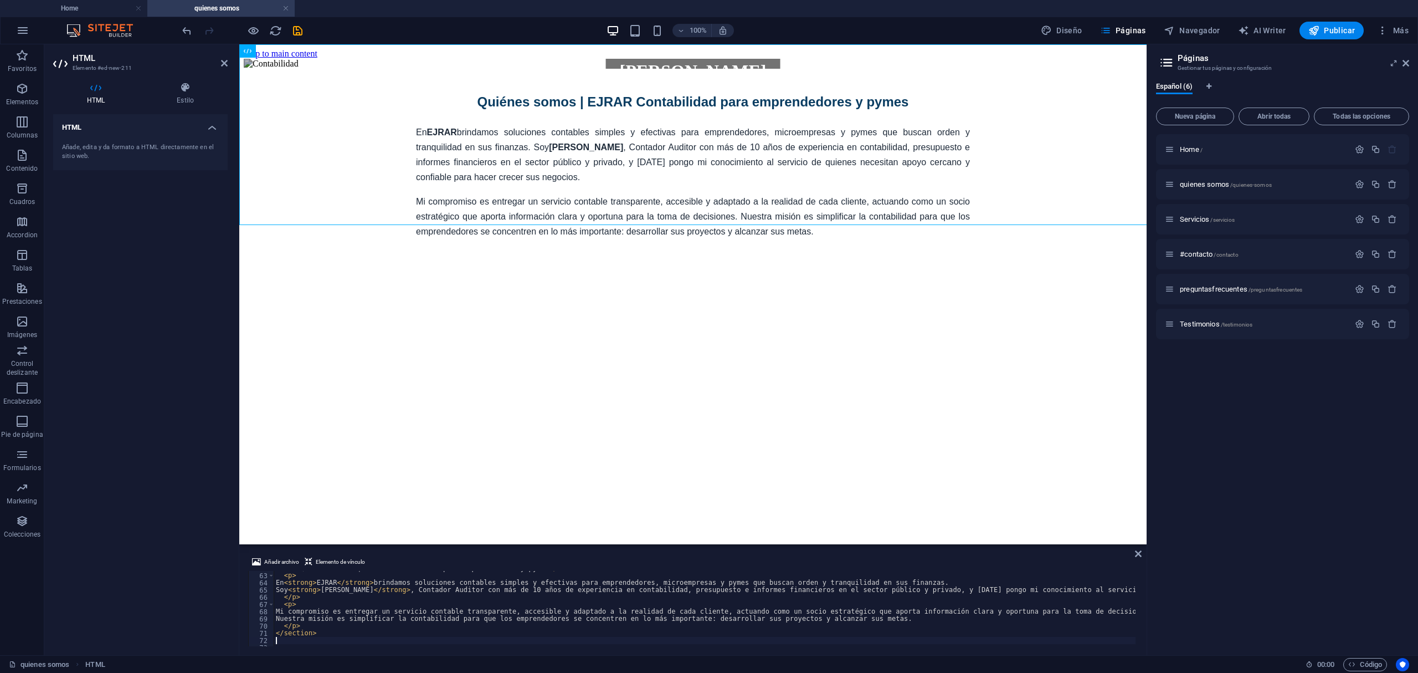
scroll to position [445, 0]
click at [1181, 450] on div "Home / quienes somos /quienes-somos Servicios /servicios #contacto /contacto pr…" at bounding box center [1282, 390] width 253 height 512
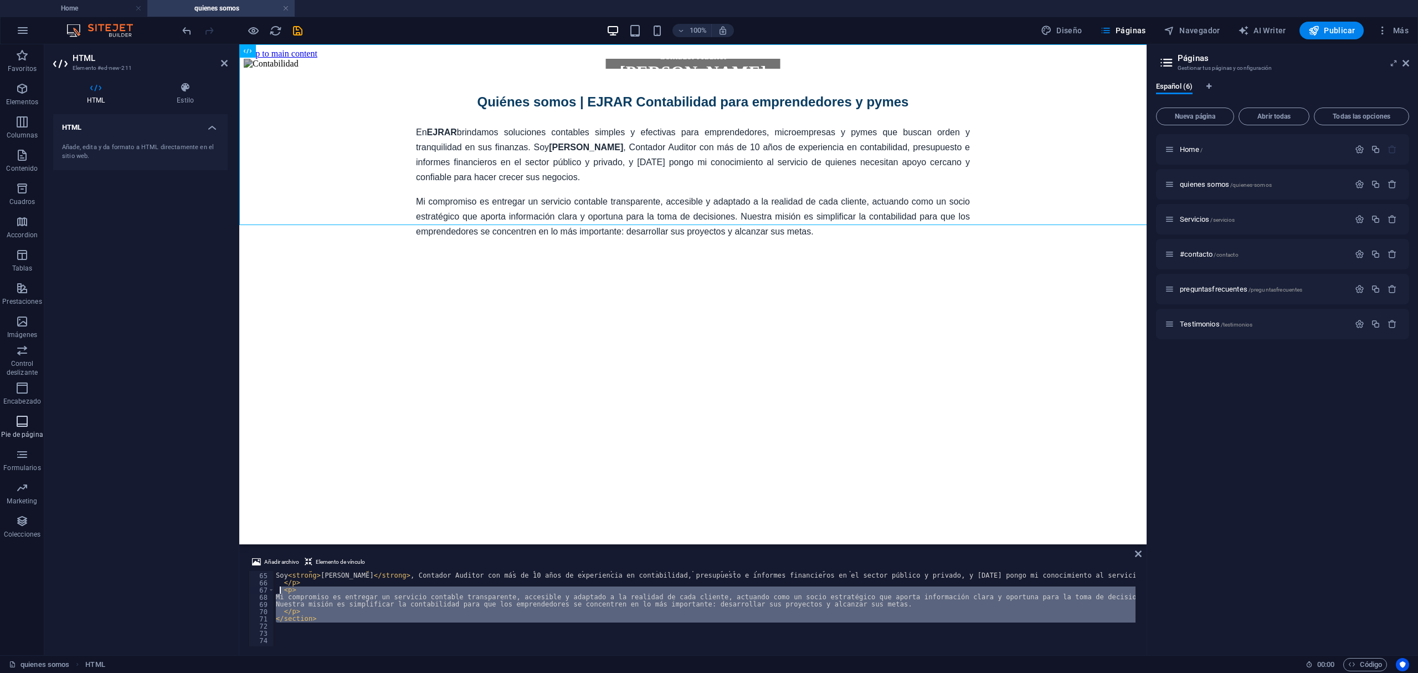
scroll to position [0, 0]
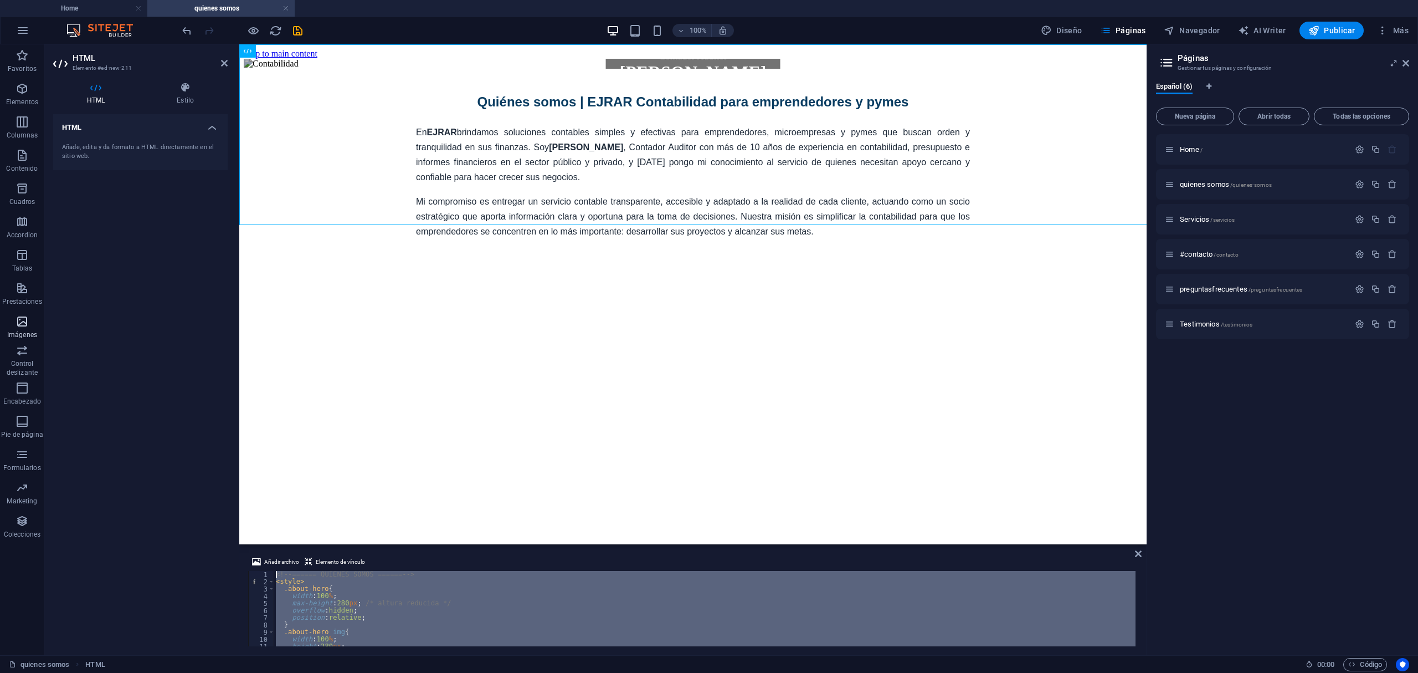
drag, startPoint x: 399, startPoint y: 623, endPoint x: 0, endPoint y: 325, distance: 498.7
click at [0, 325] on section "Favoritos Elementos Columnas Contenido Cuadros Accordion Tablas Prestaciones Im…" at bounding box center [573, 349] width 1147 height 611
type textarea "<!-- ====== QUIÉNES SOMOS ====== --> <style>"
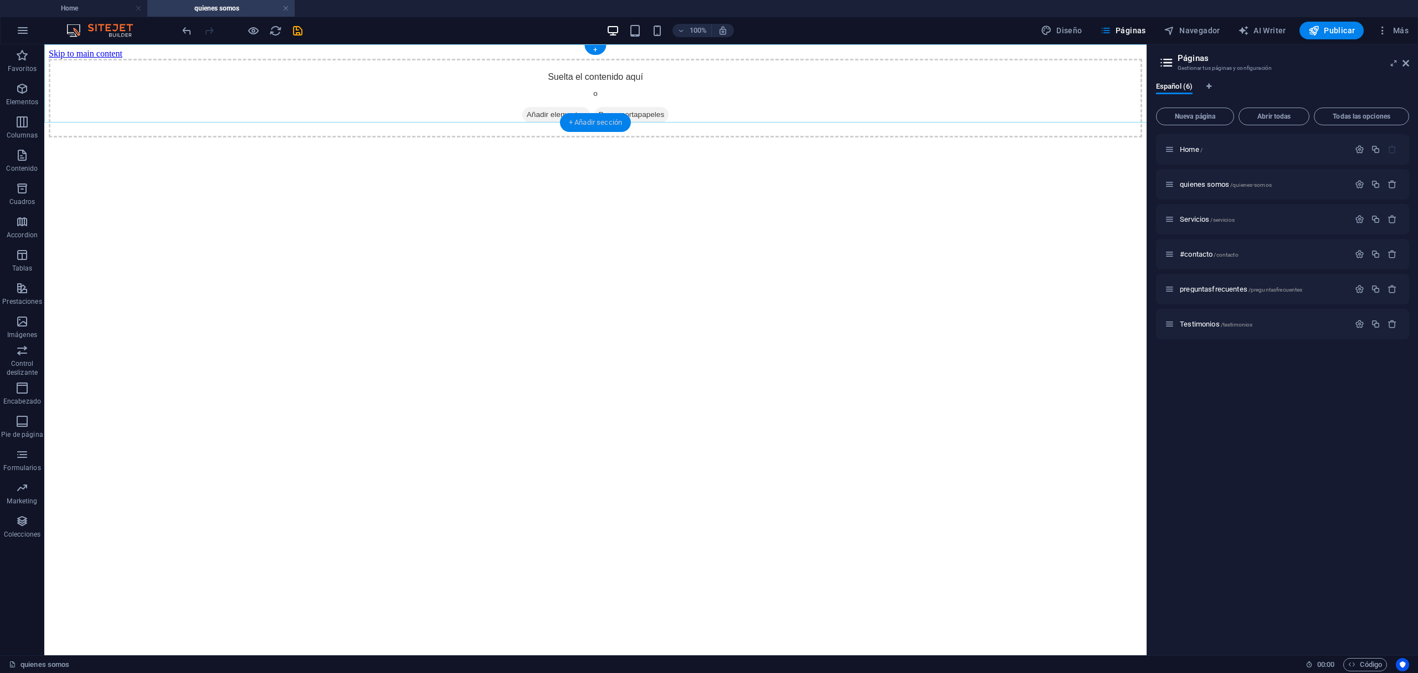
click at [621, 124] on div "+ Añadir sección" at bounding box center [595, 122] width 71 height 19
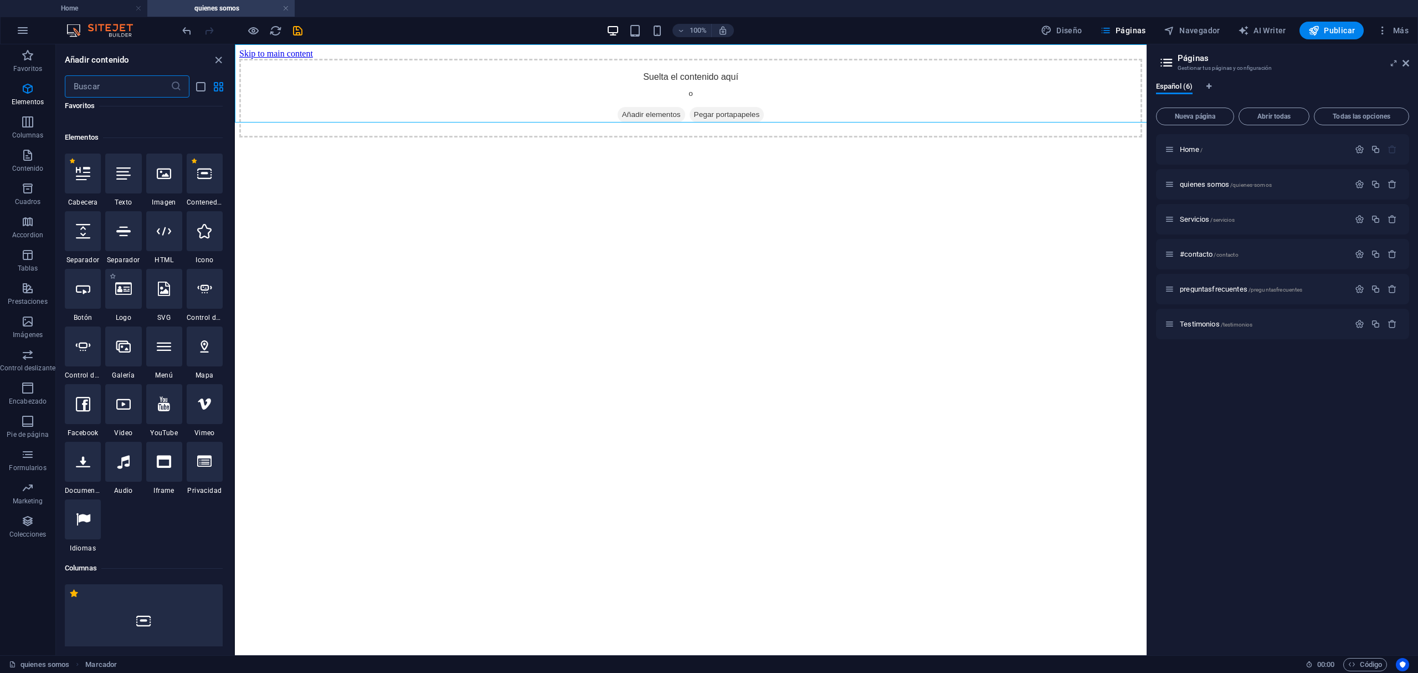
scroll to position [69, 0]
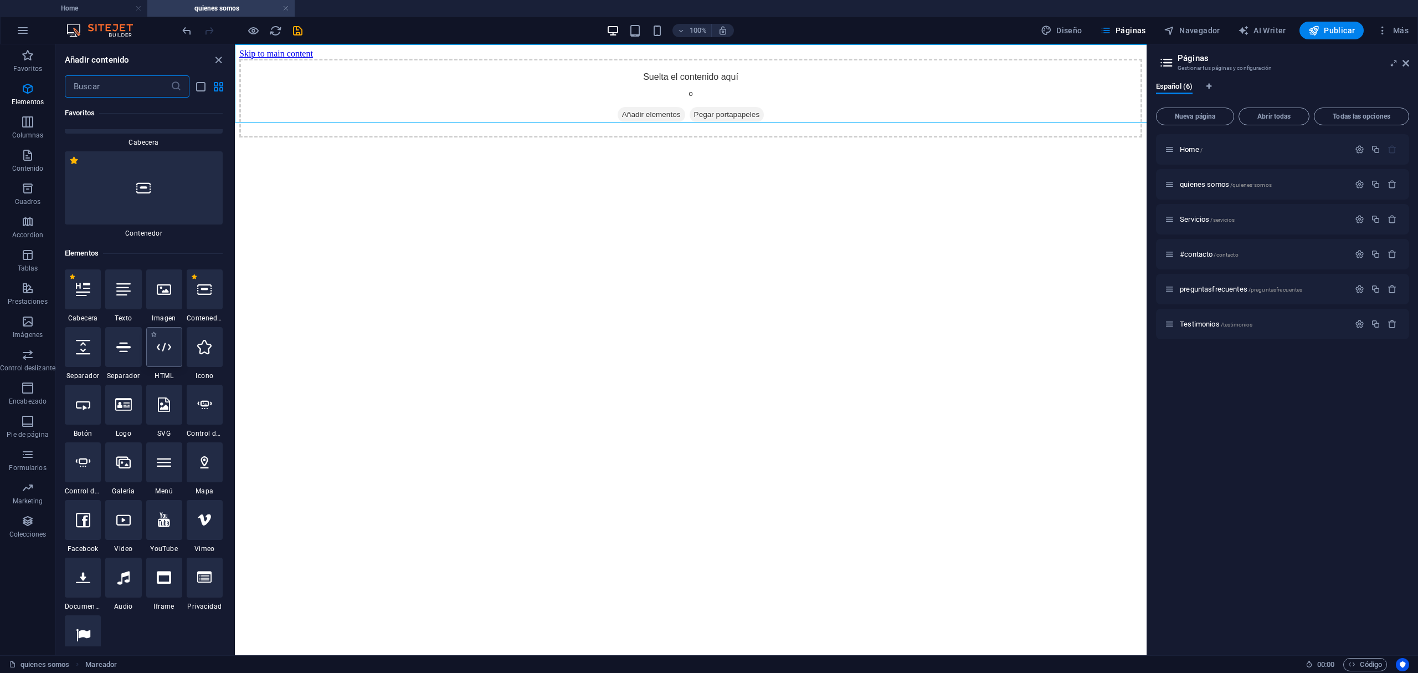
click at [171, 345] on div at bounding box center [164, 347] width 36 height 40
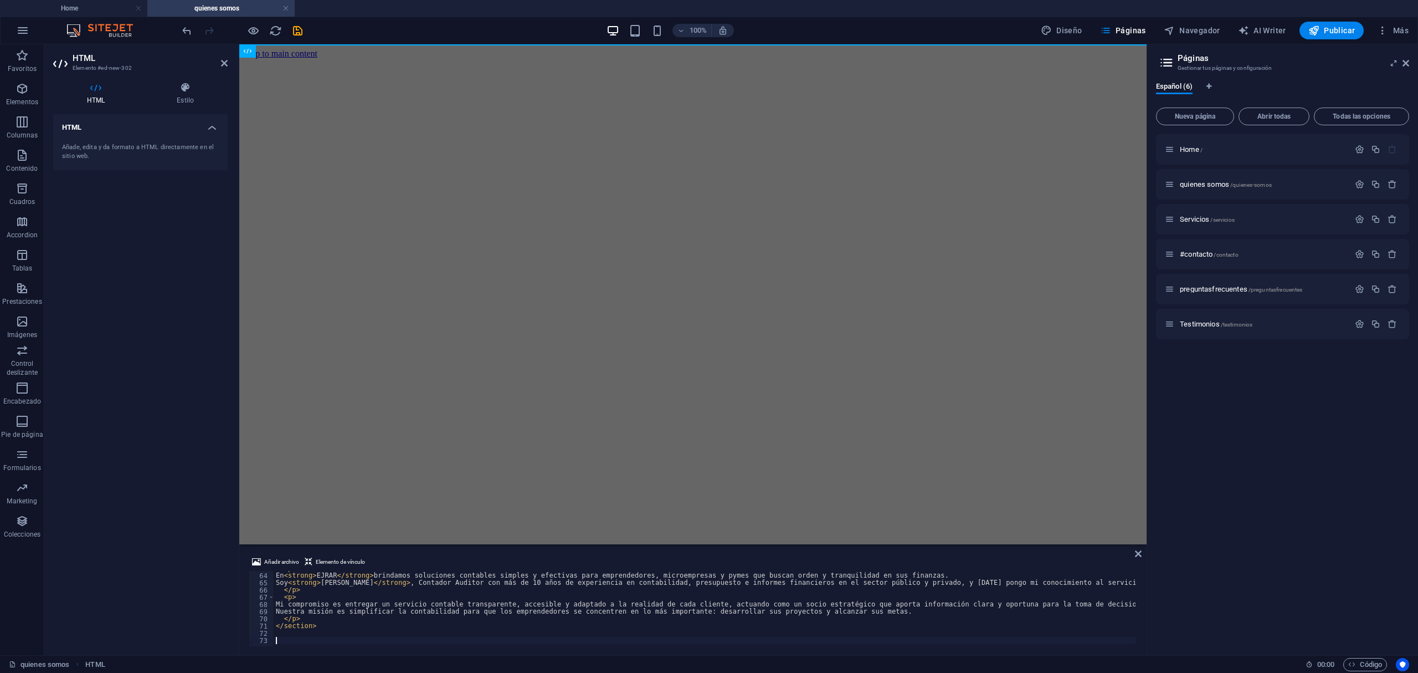
scroll to position [453, 0]
click at [458, 63] on html "Skip to main content" at bounding box center [692, 53] width 907 height 19
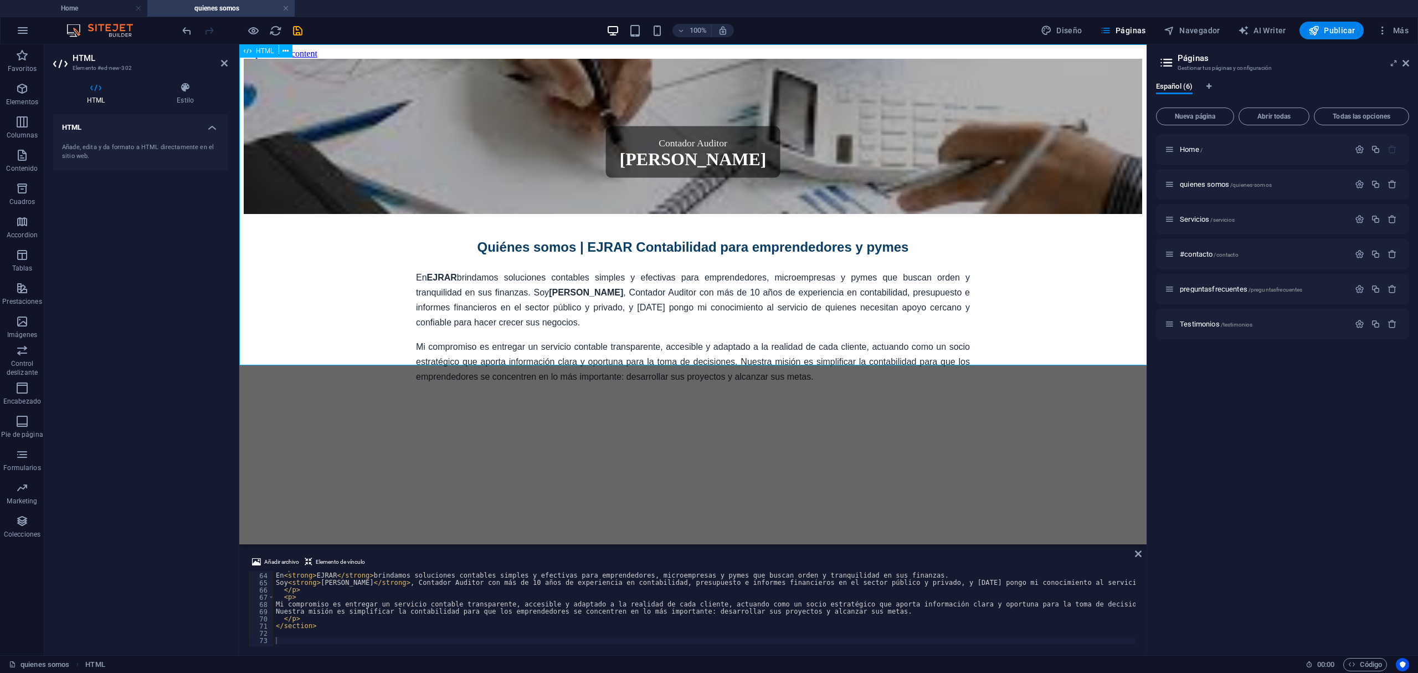
click at [615, 353] on div "Contador Auditor Esteban Jara Quiénes somos | EJRAR Contabilidad para emprended…" at bounding box center [693, 221] width 899 height 325
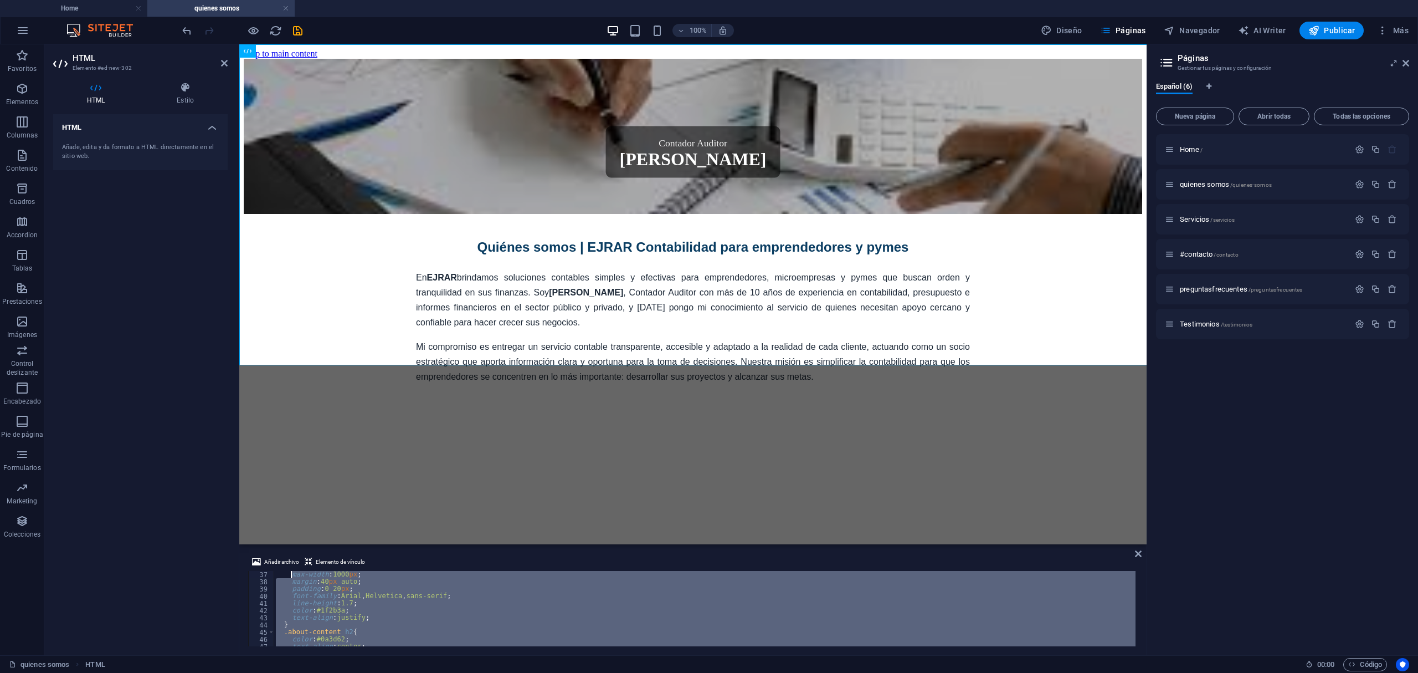
scroll to position [0, 0]
drag, startPoint x: 597, startPoint y: 625, endPoint x: 124, endPoint y: 442, distance: 507.6
click at [124, 442] on div "HTML Elemento #ed-new-302 HTML Estilo HTML Añade, edita y da formato a HTML dir…" at bounding box center [595, 349] width 1102 height 611
type textarea "<!-- ====== QUIÉNES SOMOS ====== --> <style>"
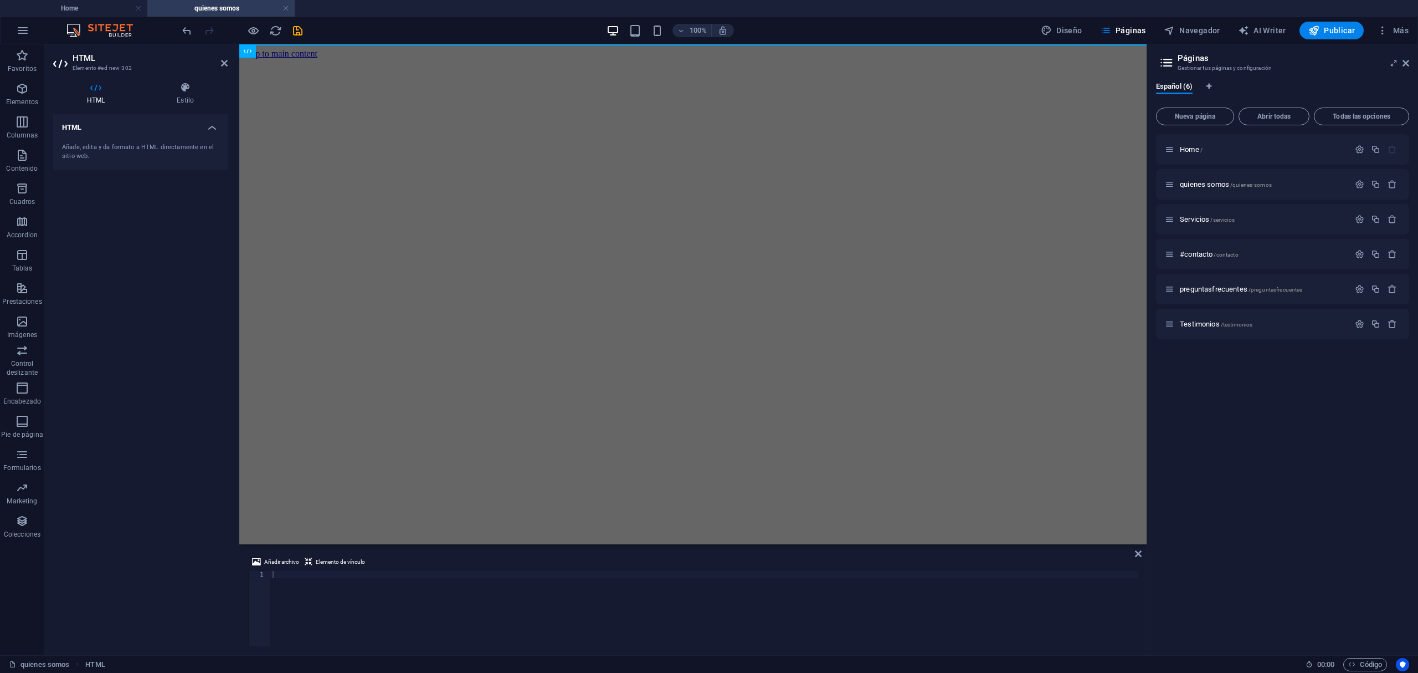
click at [326, 575] on div at bounding box center [704, 616] width 868 height 90
paste textarea
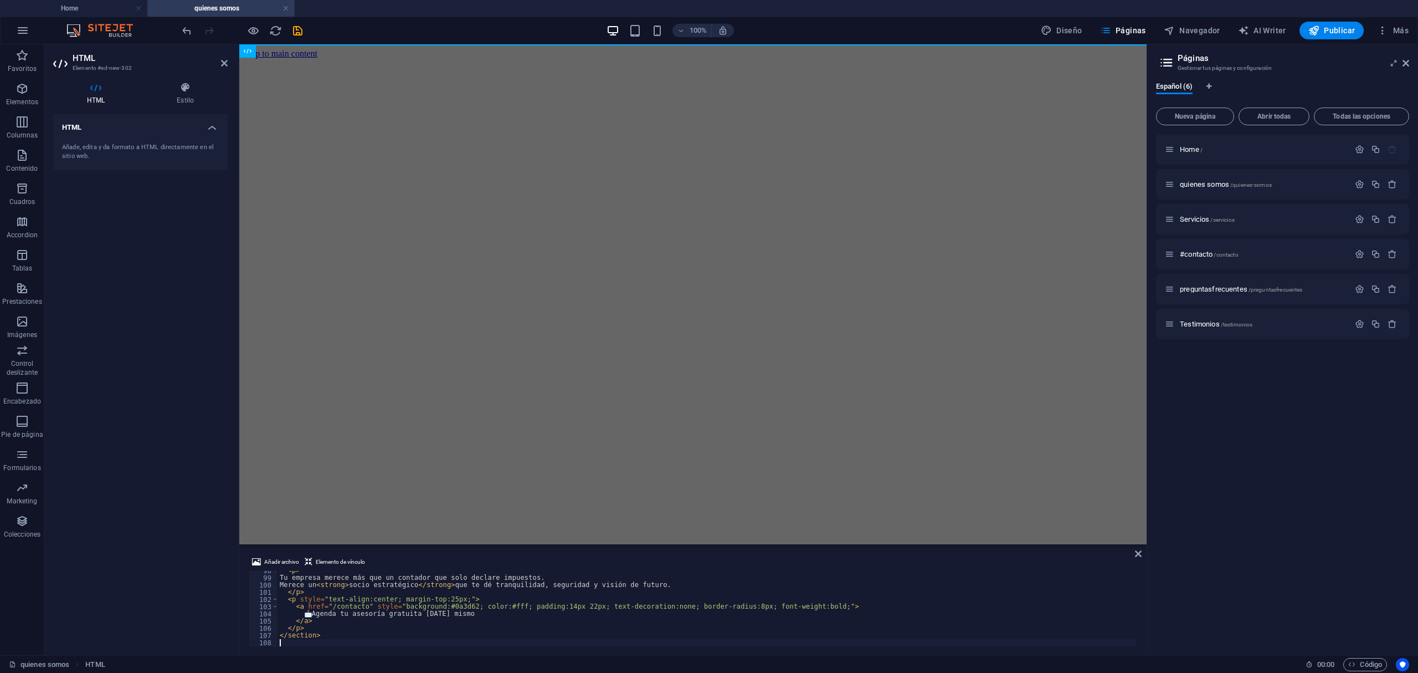
scroll to position [712, 0]
click at [583, 63] on html "Skip to main content" at bounding box center [692, 53] width 907 height 19
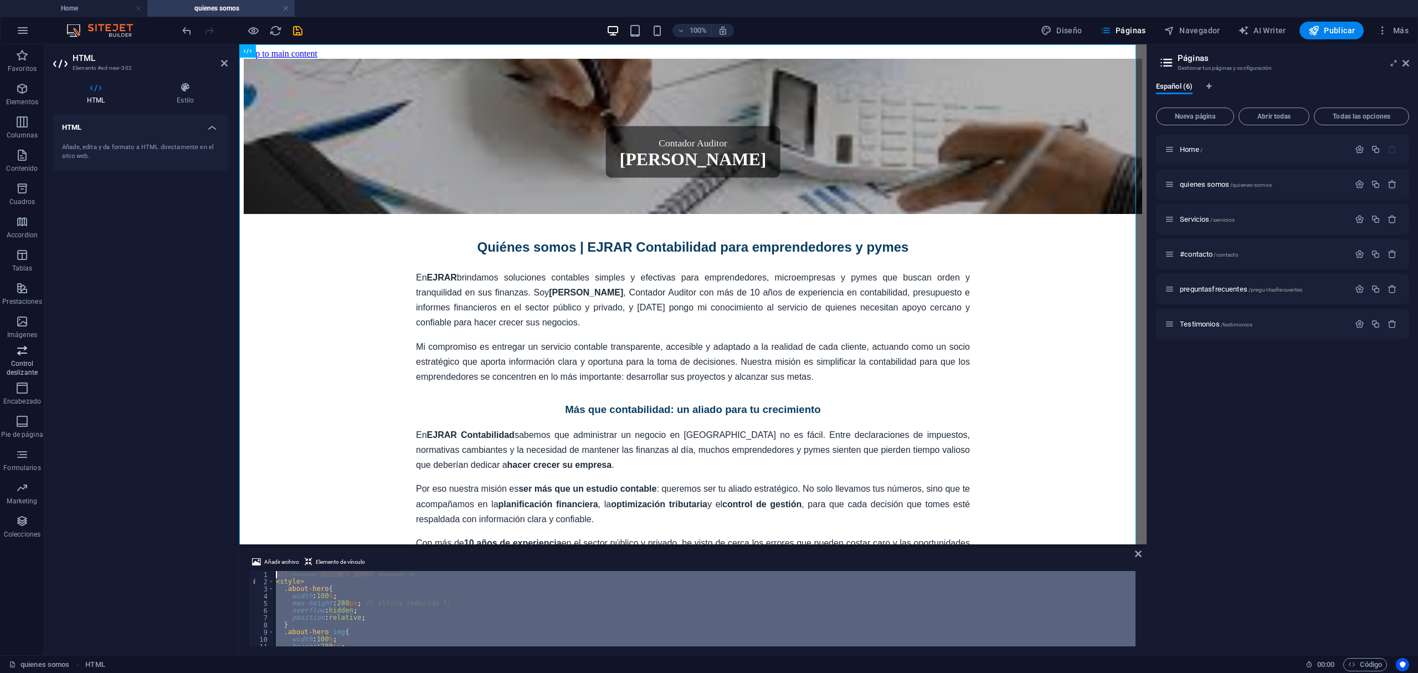
scroll to position [0, 0]
drag, startPoint x: 422, startPoint y: 630, endPoint x: 40, endPoint y: 370, distance: 461.6
click at [40, 370] on section "Favoritos Elementos Columnas Contenido Cuadros Accordion Tablas Prestaciones Im…" at bounding box center [573, 349] width 1147 height 611
type textarea "<!-- ====== QUIÉNES SOMOS ====== --> <style>"
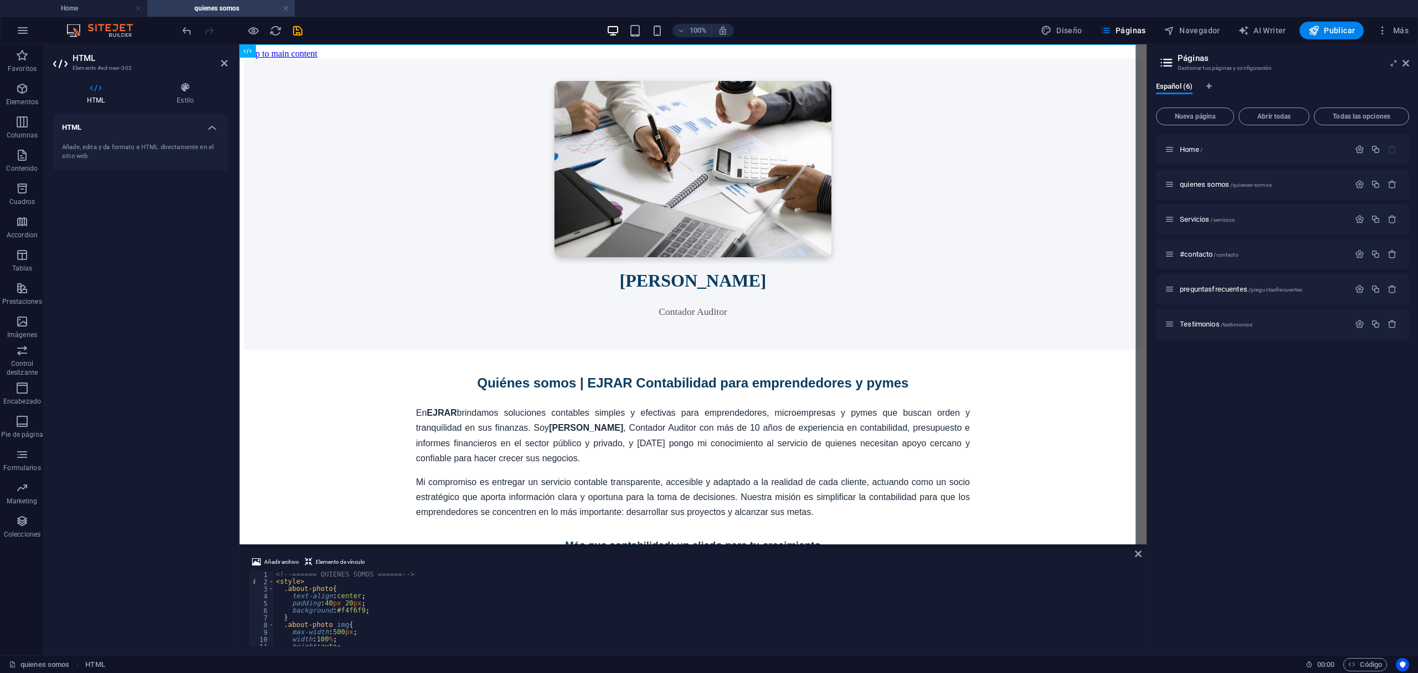
scroll to position [44, 0]
drag, startPoint x: 664, startPoint y: 590, endPoint x: 437, endPoint y: 426, distance: 280.2
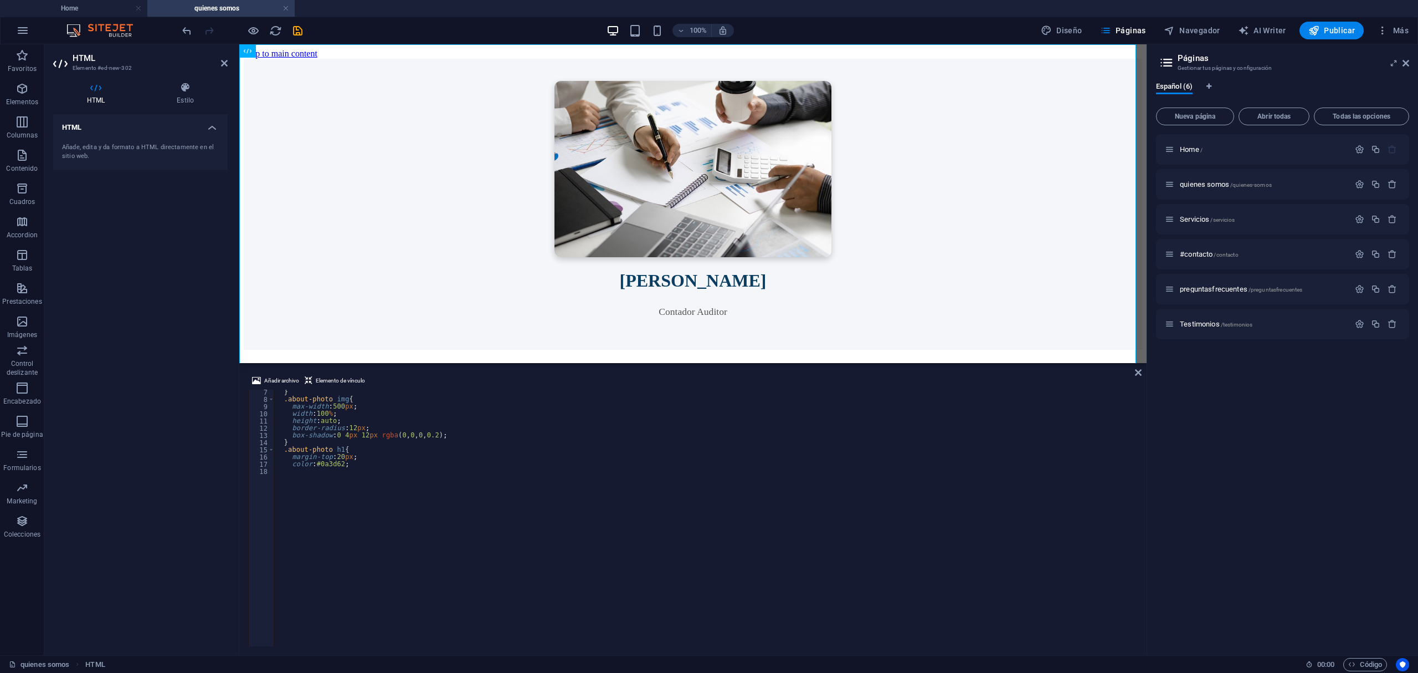
drag, startPoint x: 418, startPoint y: 547, endPoint x: 455, endPoint y: 357, distance: 194.3
click at [455, 357] on div "H1 Banner Contenedor Separador H3 Contenedor H2 Separador Texto Marcador Separa…" at bounding box center [692, 203] width 907 height 319
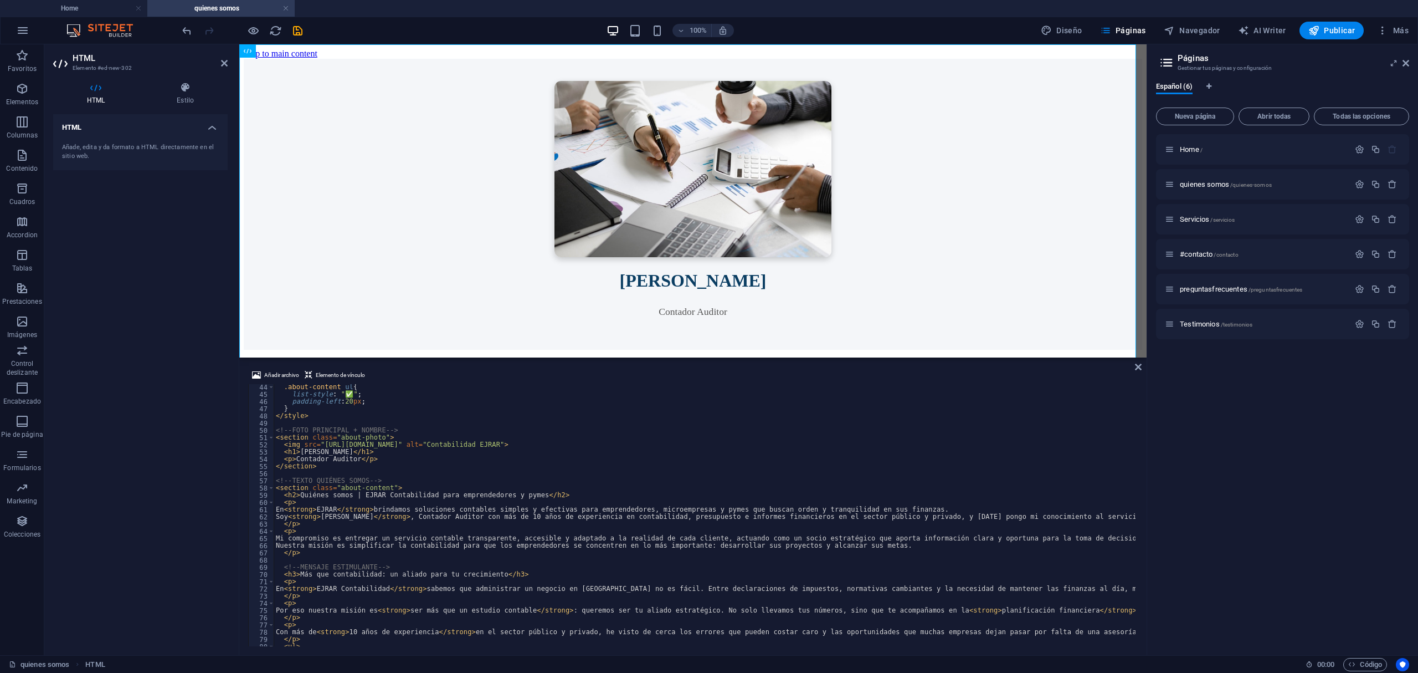
scroll to position [310, 0]
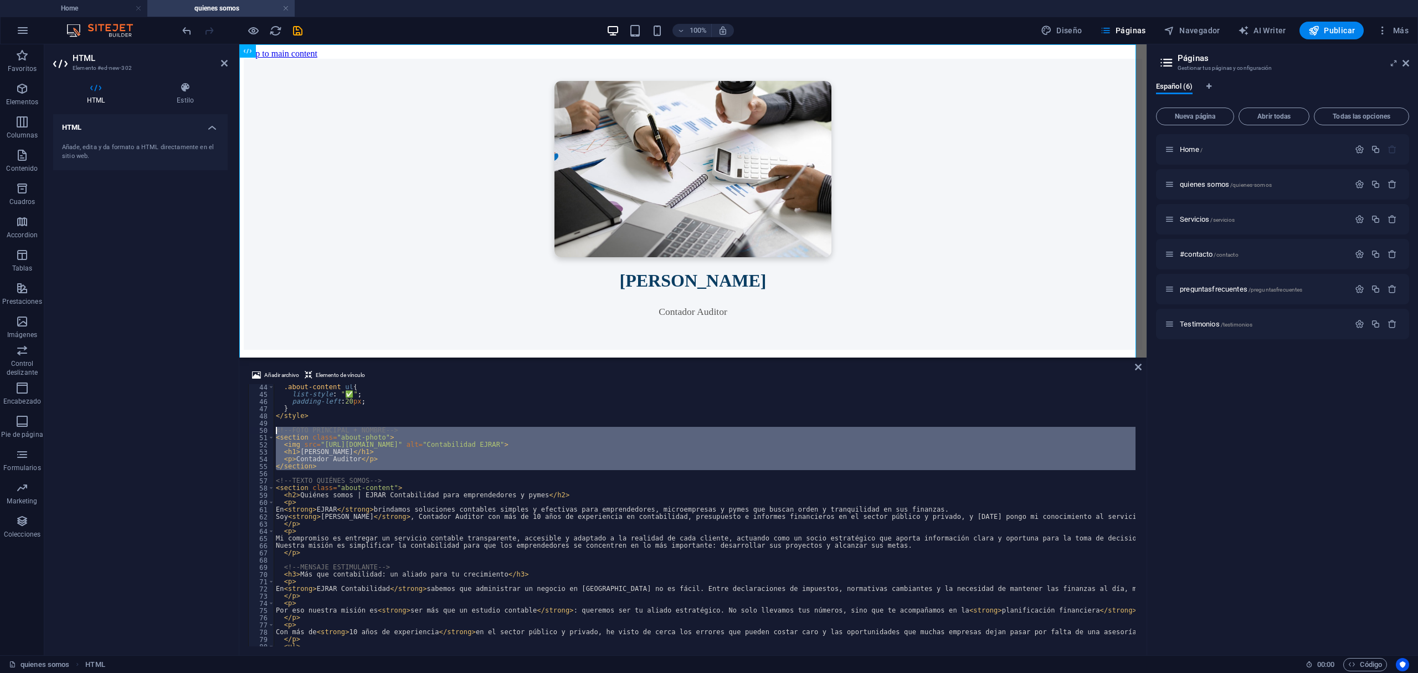
drag, startPoint x: 379, startPoint y: 475, endPoint x: 267, endPoint y: 431, distance: 120.9
click at [267, 431] on div "44 45 46 47 48 49 50 51 52 53 54 55 56 57 58 59 60 61 62 63 64 65 66 67 68 69 7…" at bounding box center [693, 515] width 890 height 262
type textarea "<!-- FOTO PRINCIPAL + NOMBRE --> <section class="about-photo">"
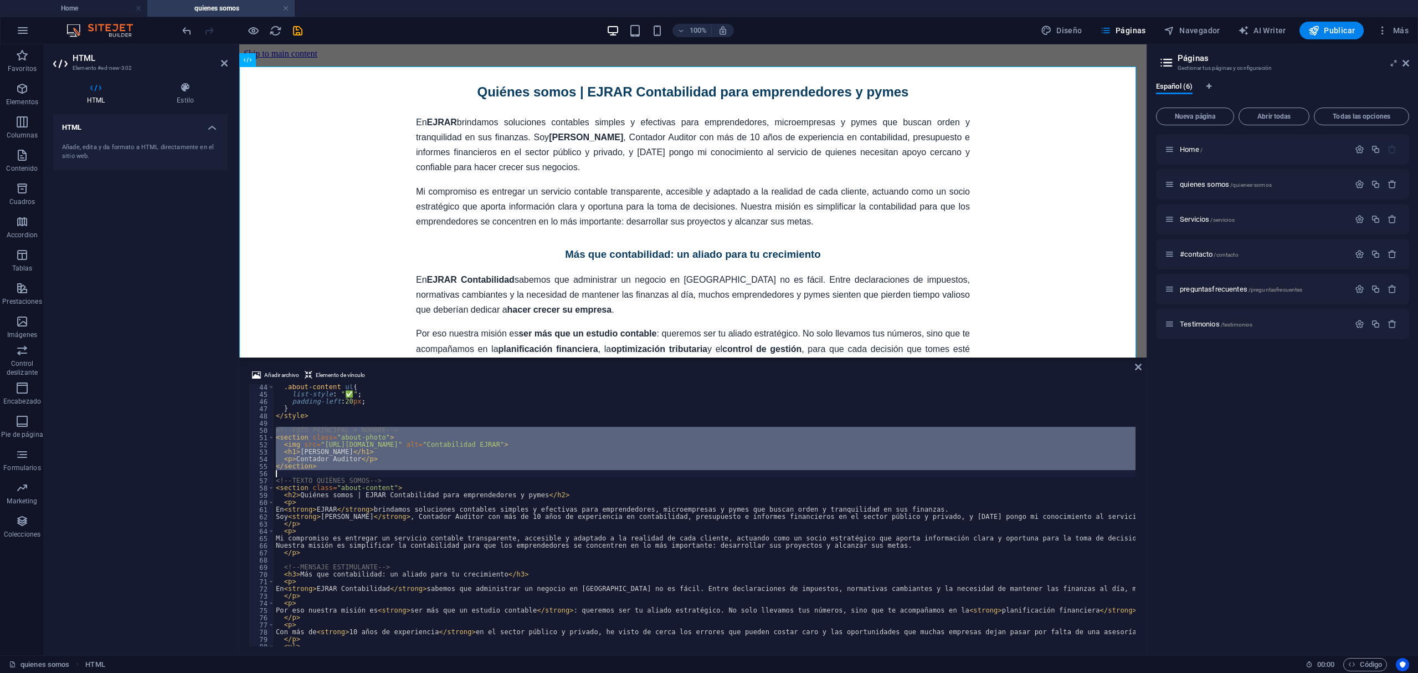
type textarea "<!-- TEXTO QUIÉNES SOMOS -->"
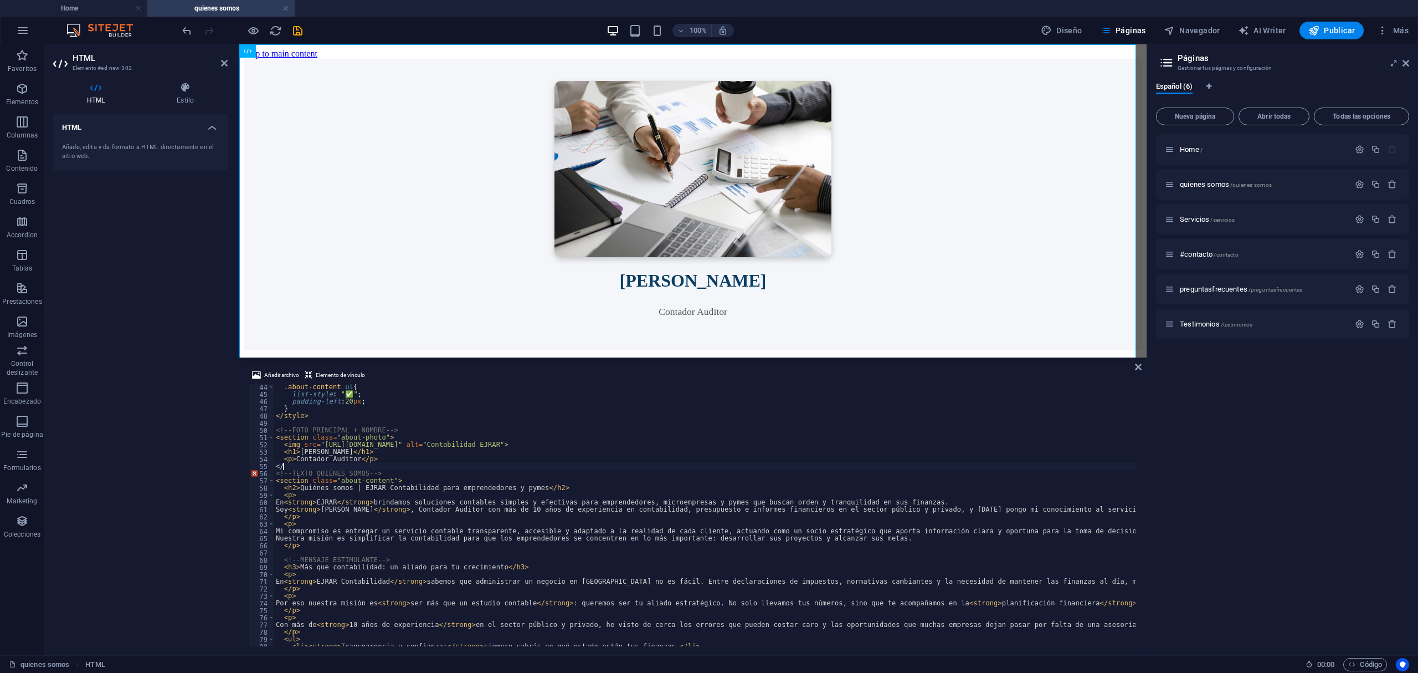
type textarea "<"
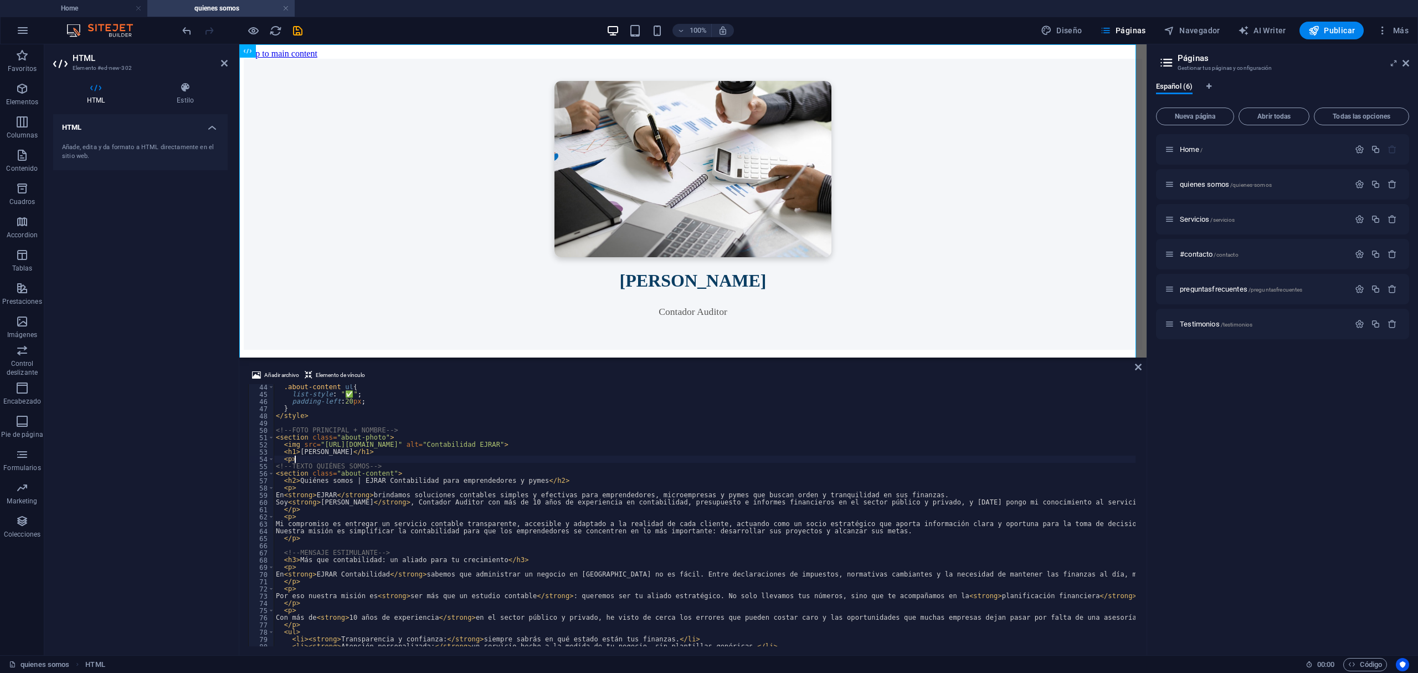
type textarea "<"
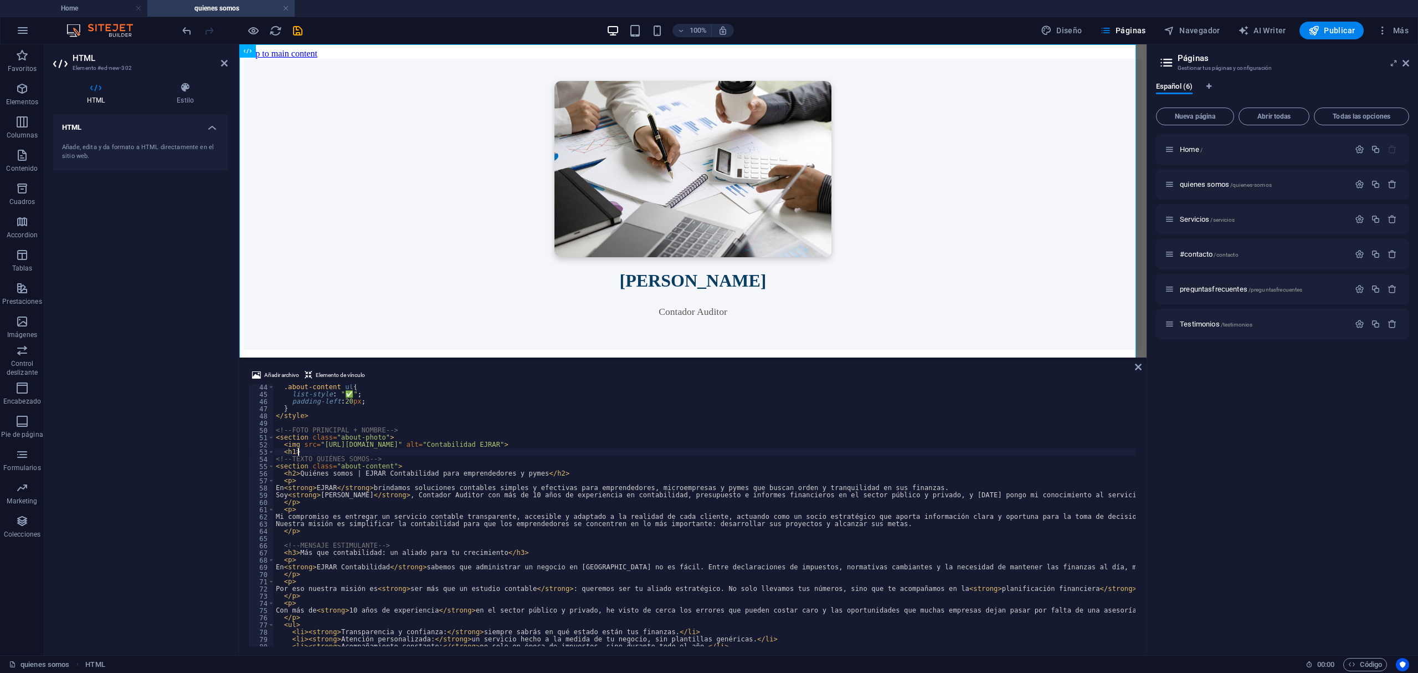
type textarea "<"
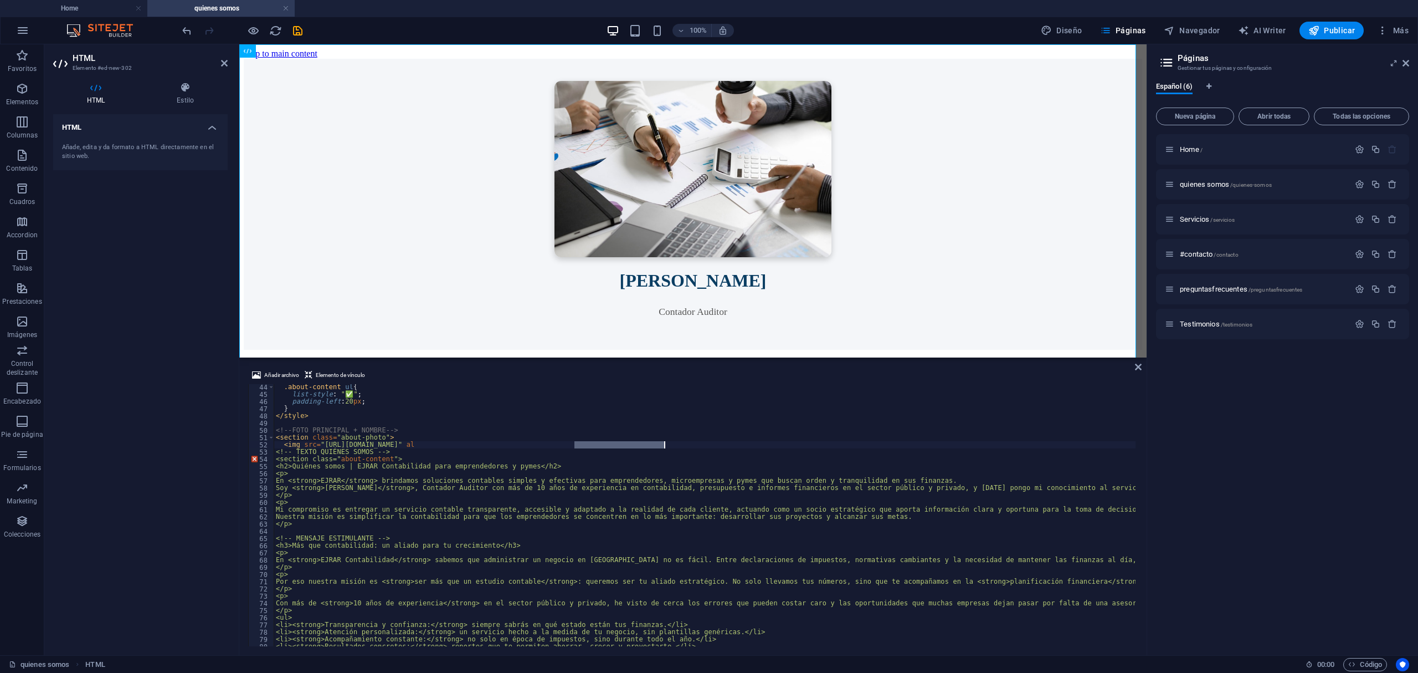
type textarea "<h1>Esteban Jara</h1> <p>Contador"
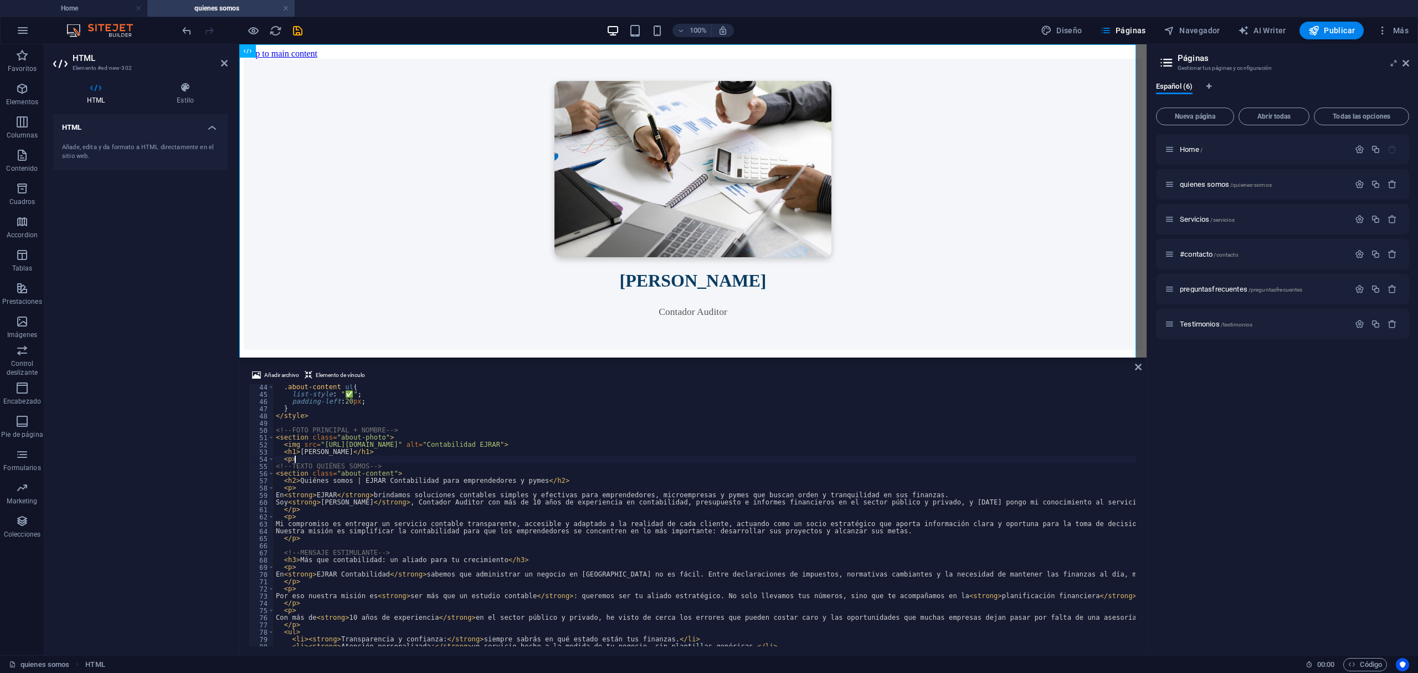
type textarea "<"
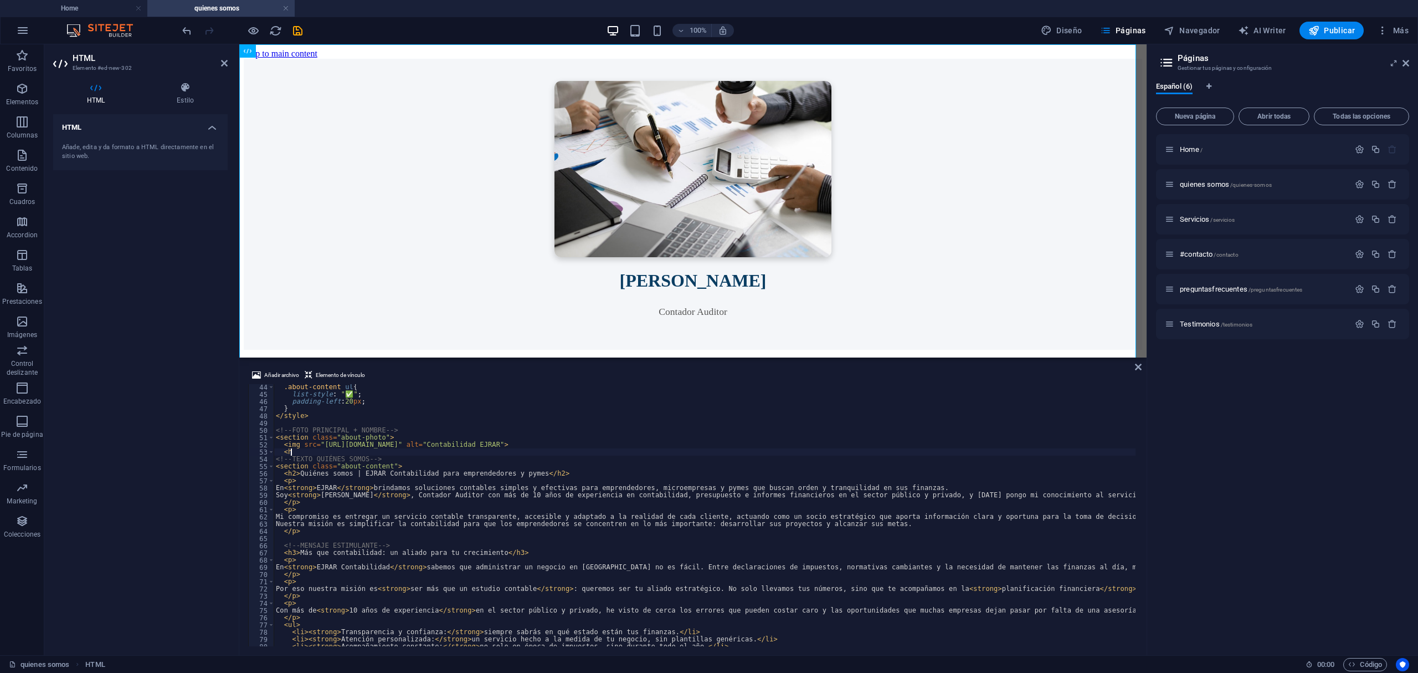
type textarea "<"
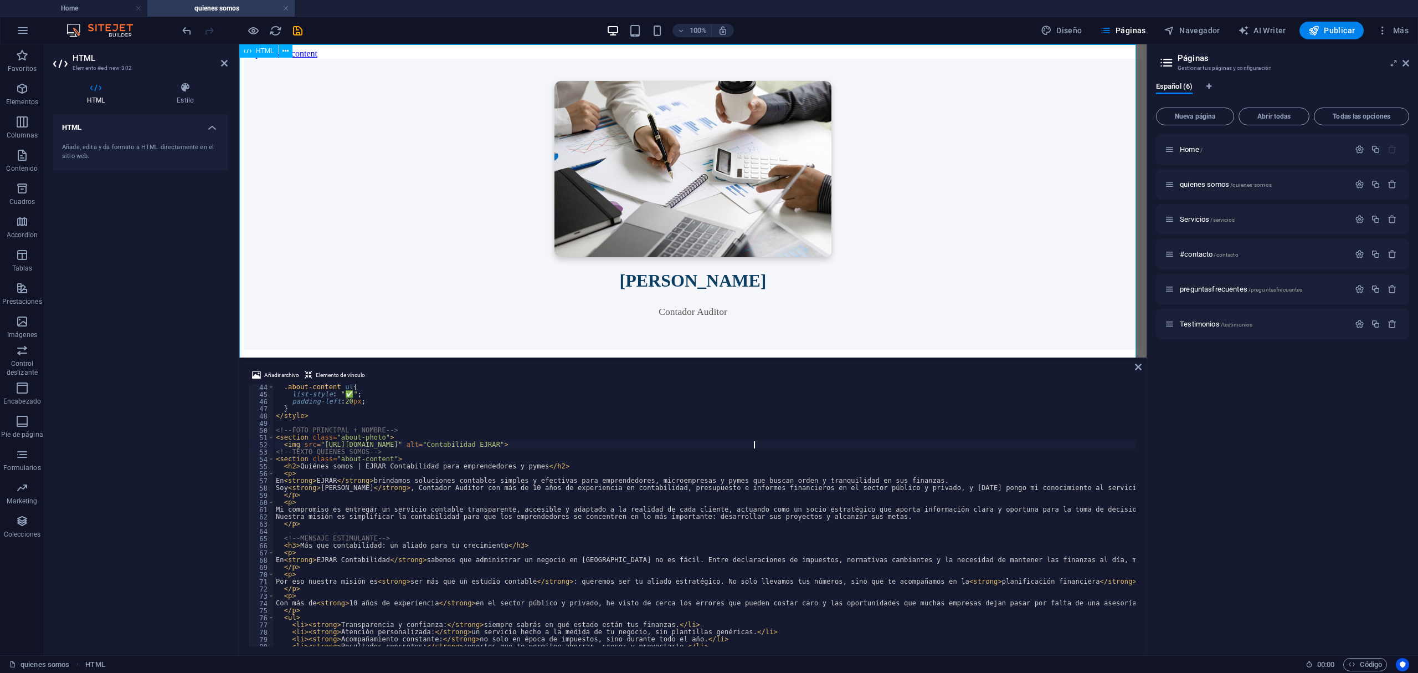
type textarea "<img src="https://www.unila.edu.mx/wp-content/uploads/2025/01/Contador-general-…"
click at [874, 275] on div "Esteban Jara Contador Auditor Quiénes somos | EJRAR Contabilidad para emprended…" at bounding box center [693, 448] width 899 height 779
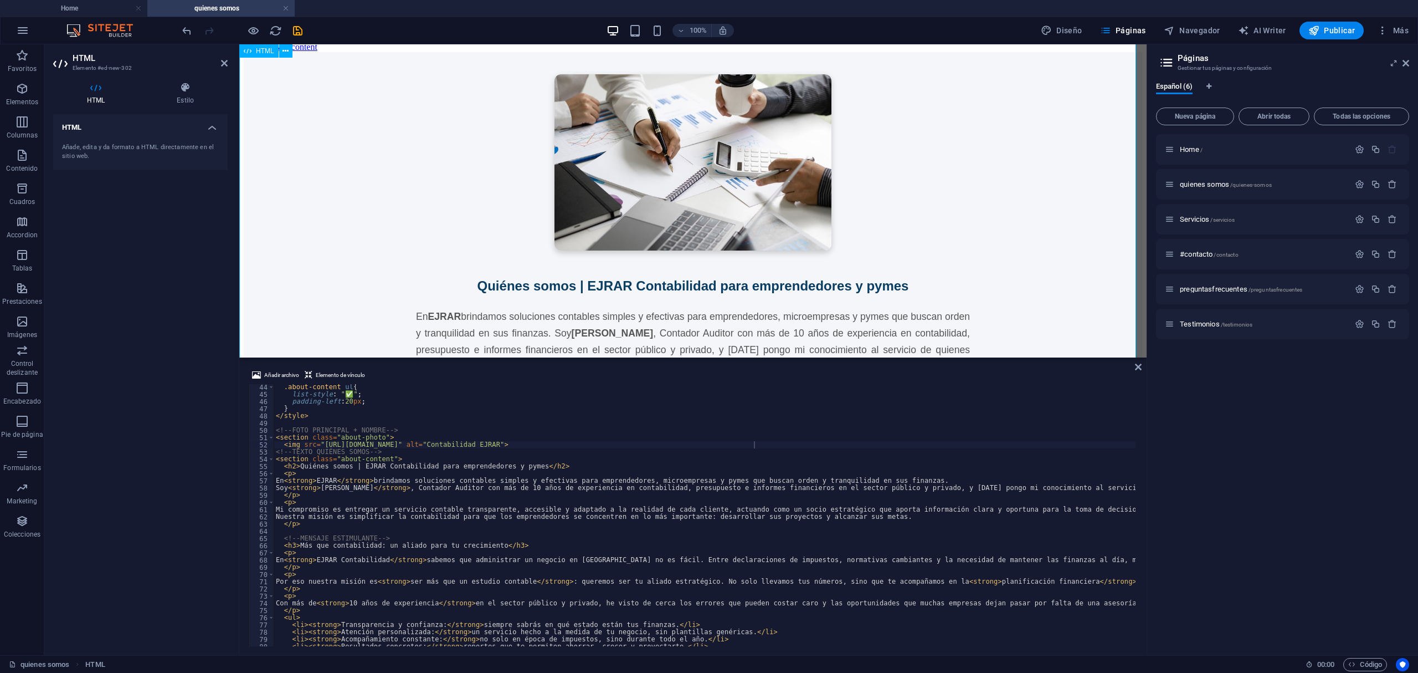
scroll to position [0, 0]
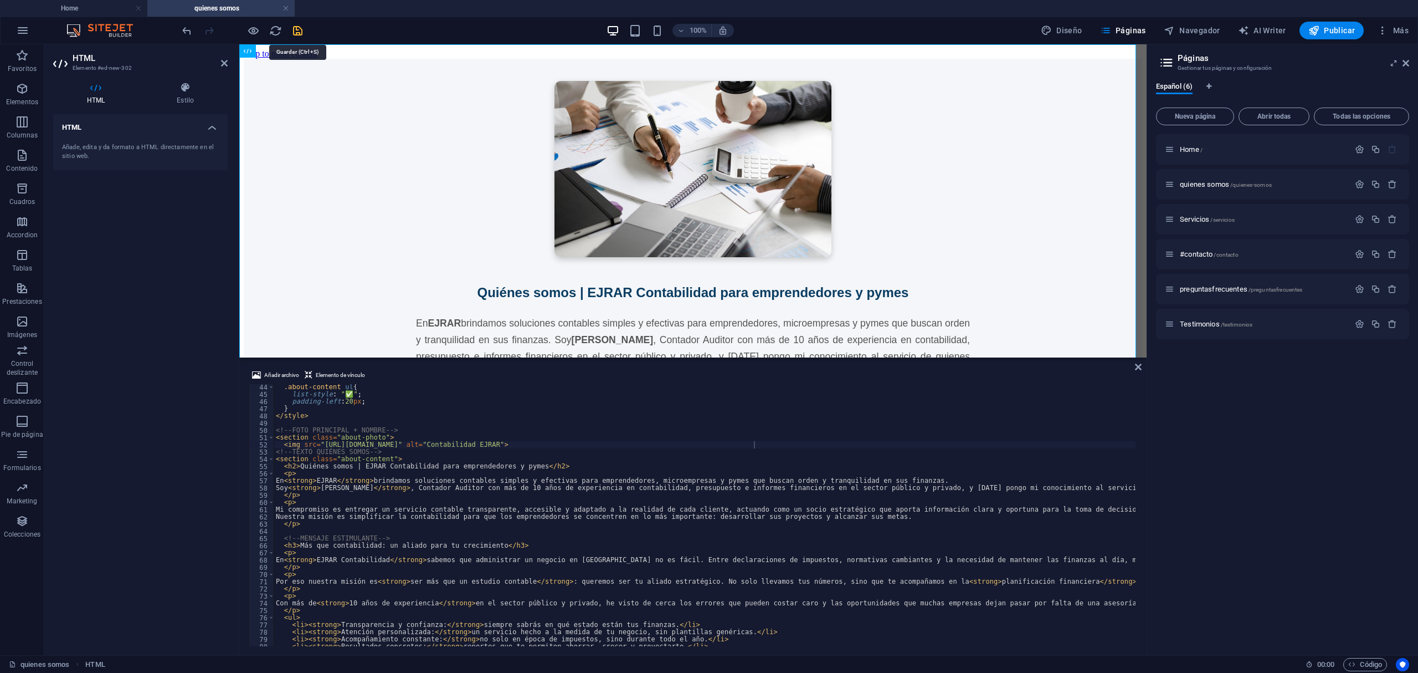
click at [299, 29] on icon "save" at bounding box center [297, 30] width 13 height 13
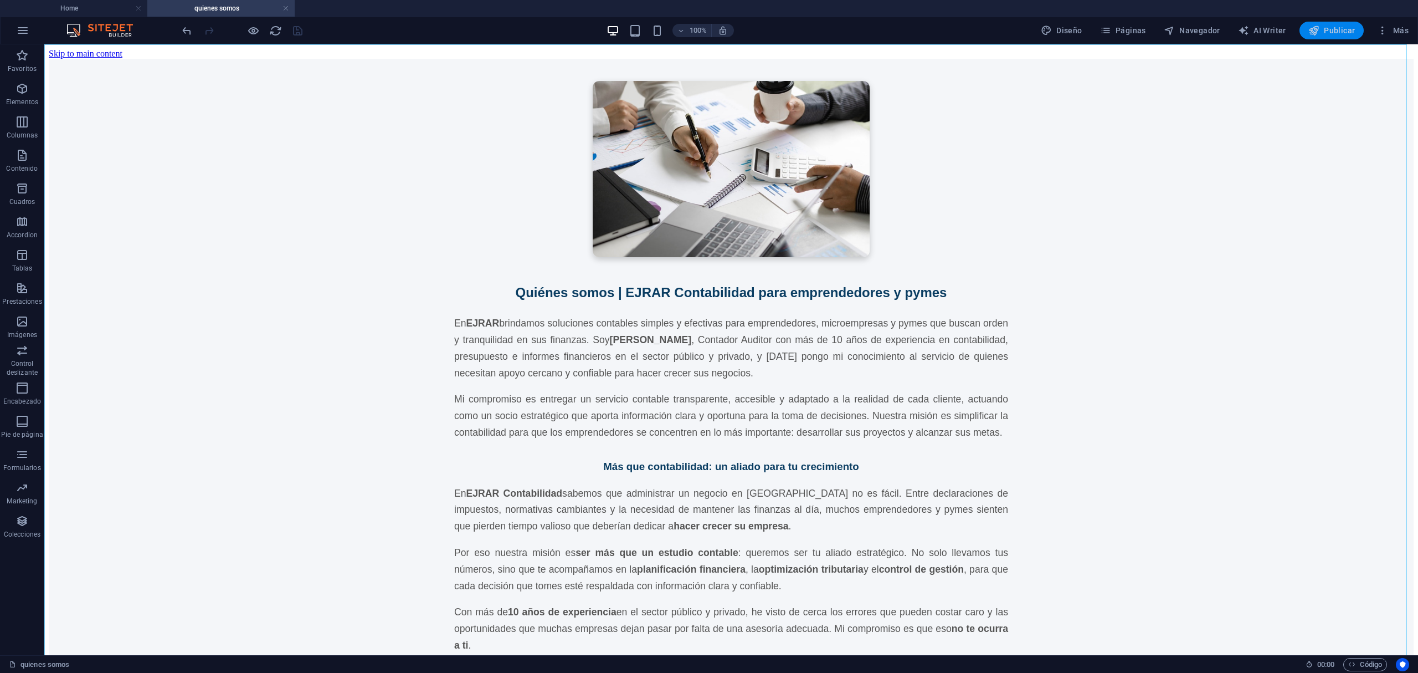
click at [1338, 27] on span "Publicar" at bounding box center [1332, 30] width 47 height 11
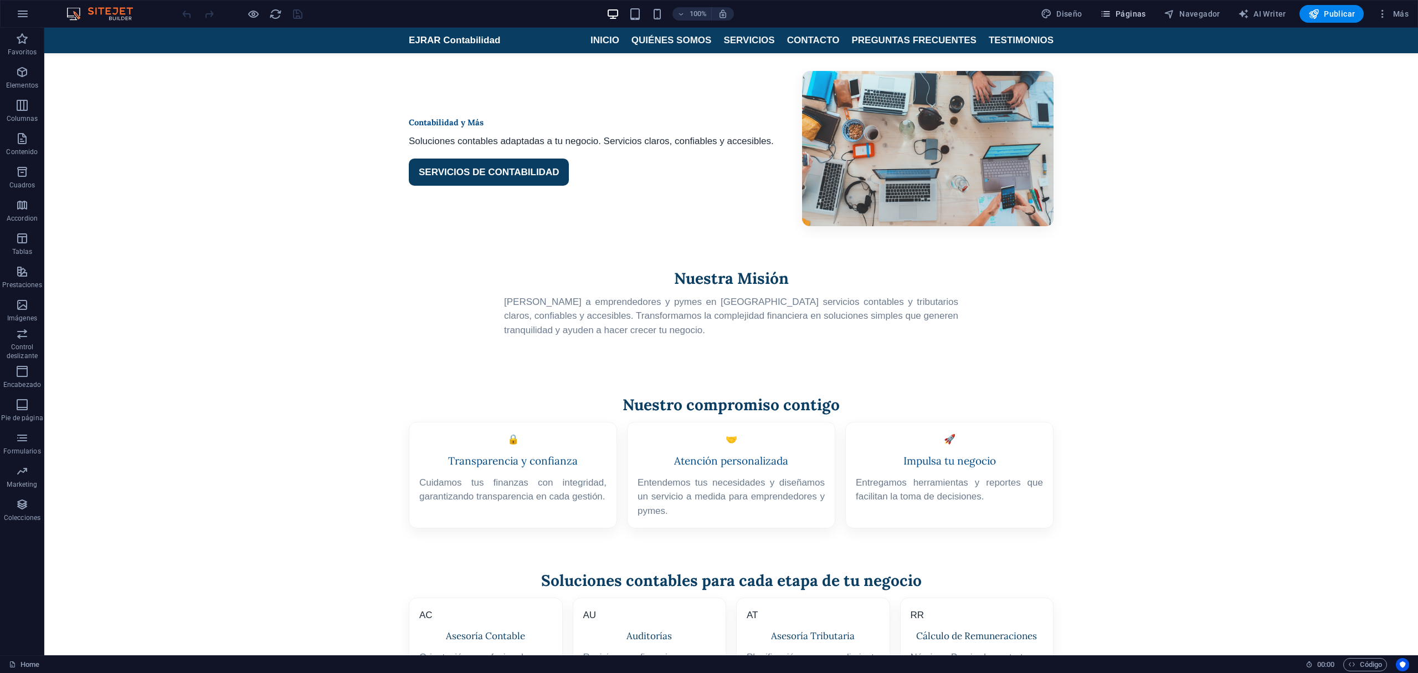
click at [1130, 14] on span "Páginas" at bounding box center [1123, 13] width 46 height 11
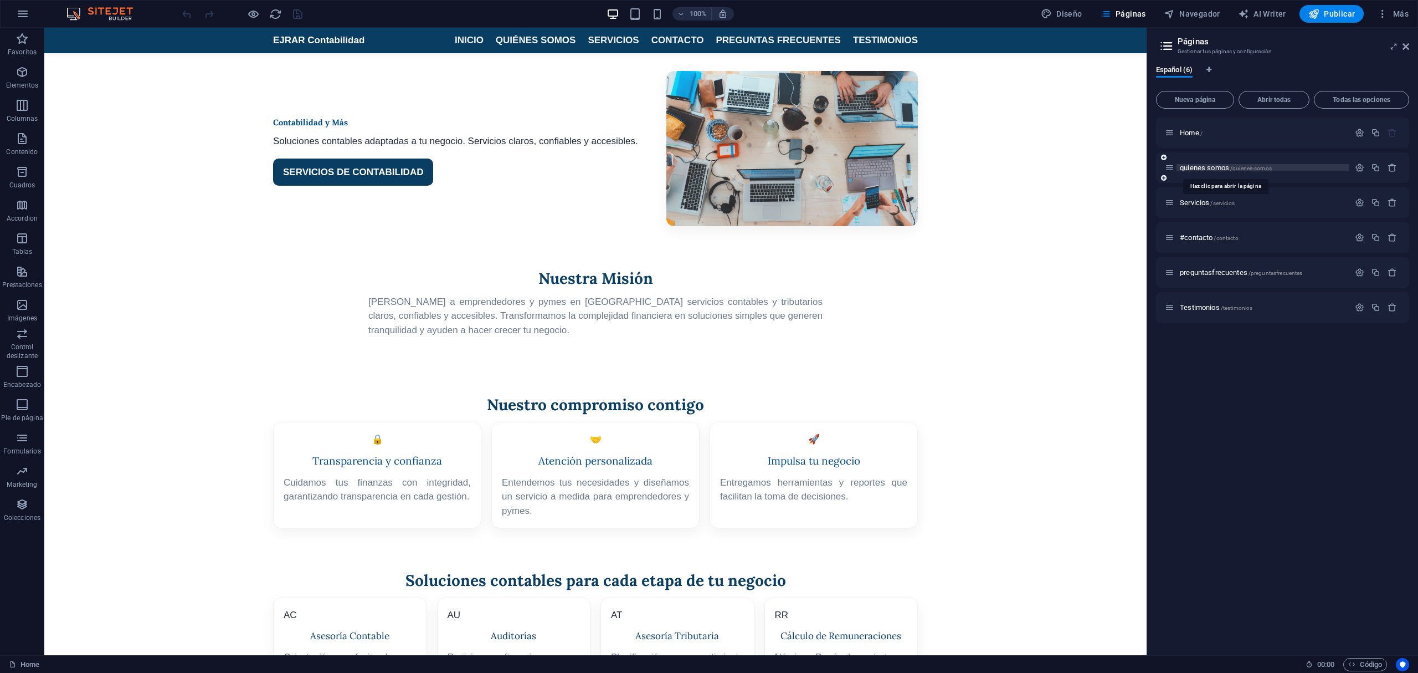
click at [1193, 169] on span "quienes somos /quienes-somos" at bounding box center [1226, 167] width 92 height 8
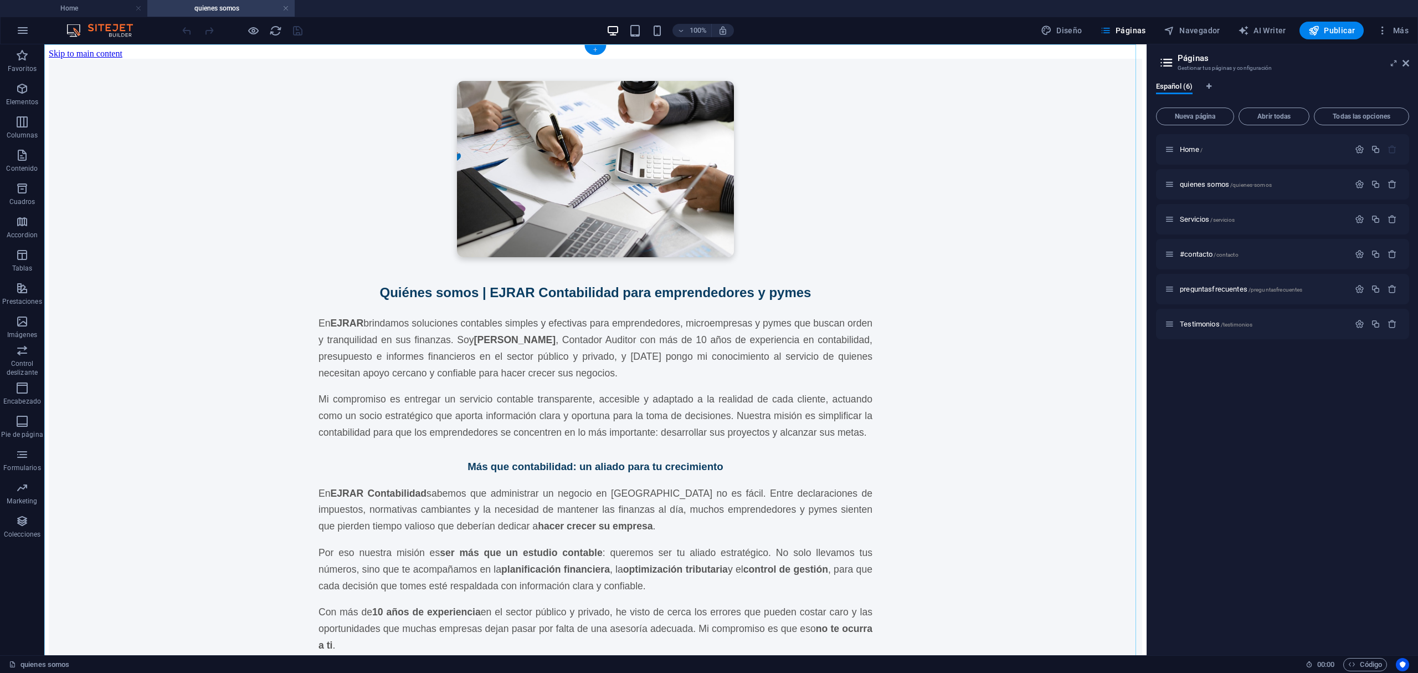
click at [598, 47] on div "+" at bounding box center [595, 50] width 22 height 10
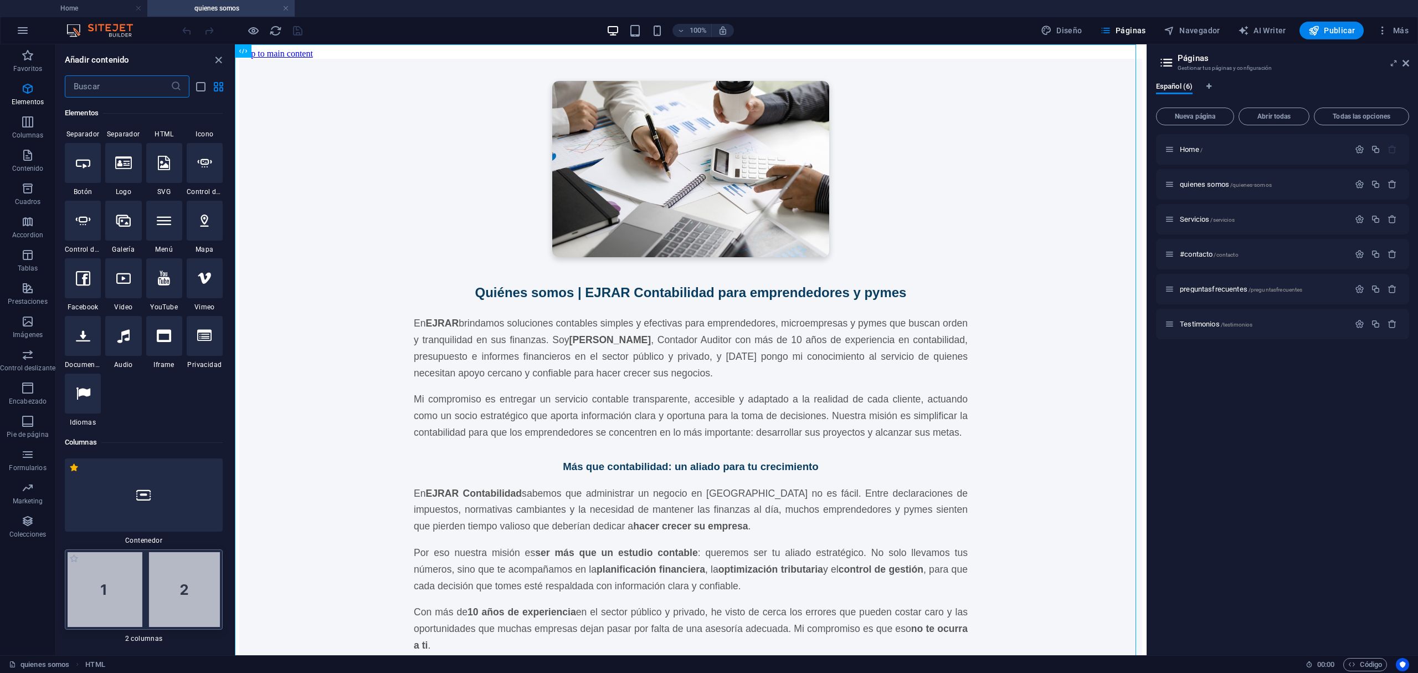
scroll to position [216, 0]
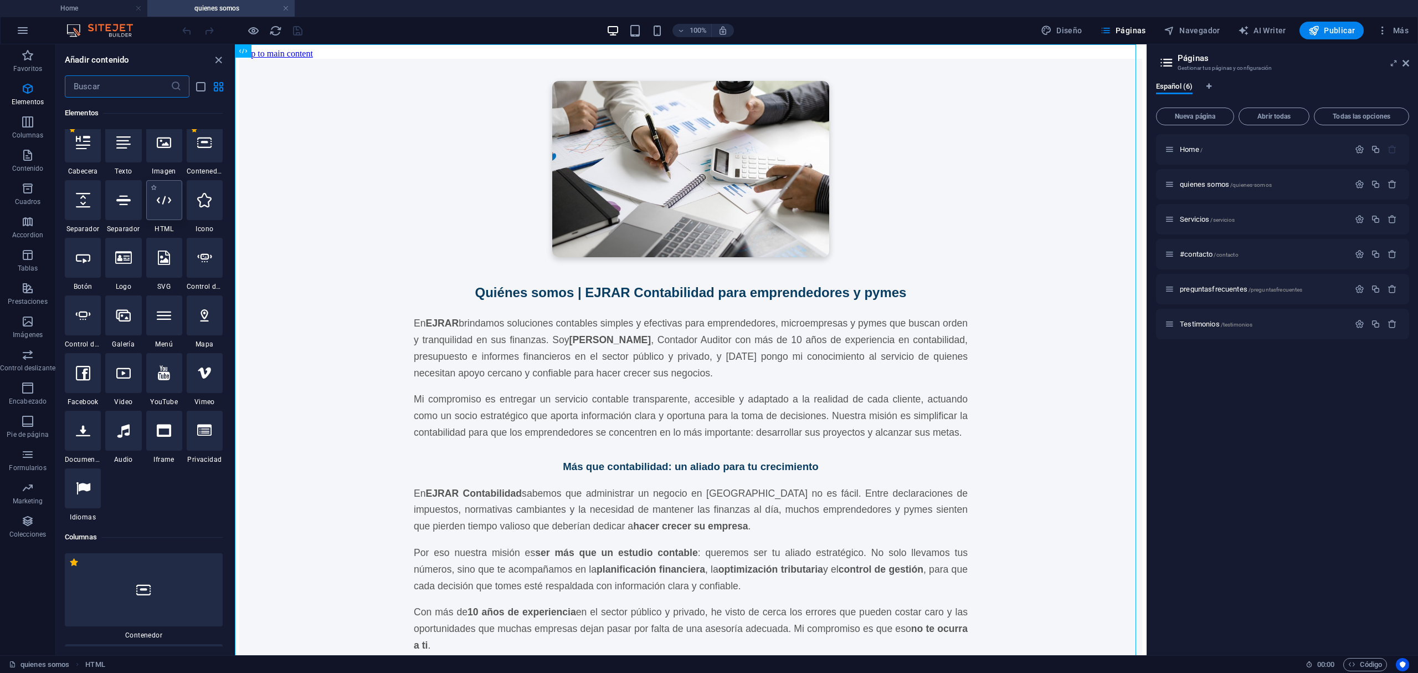
click at [177, 203] on div at bounding box center [164, 200] width 36 height 40
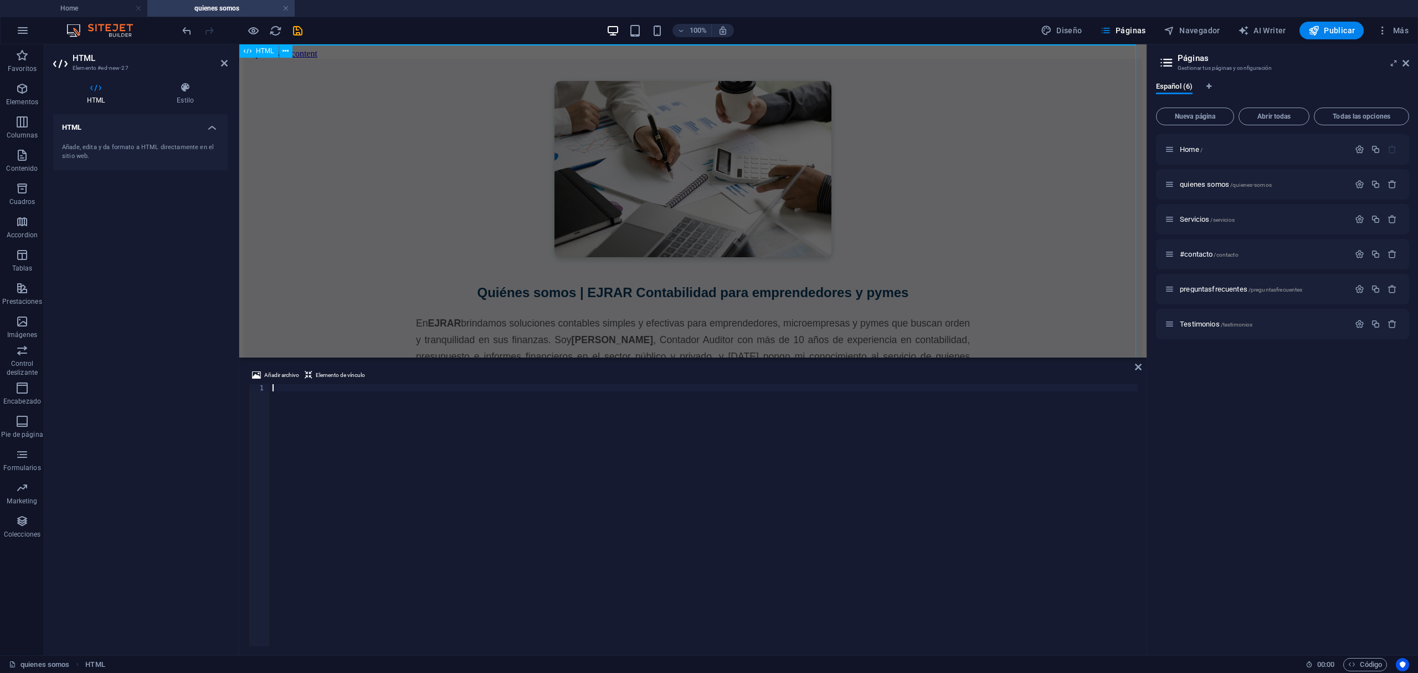
scroll to position [47, 0]
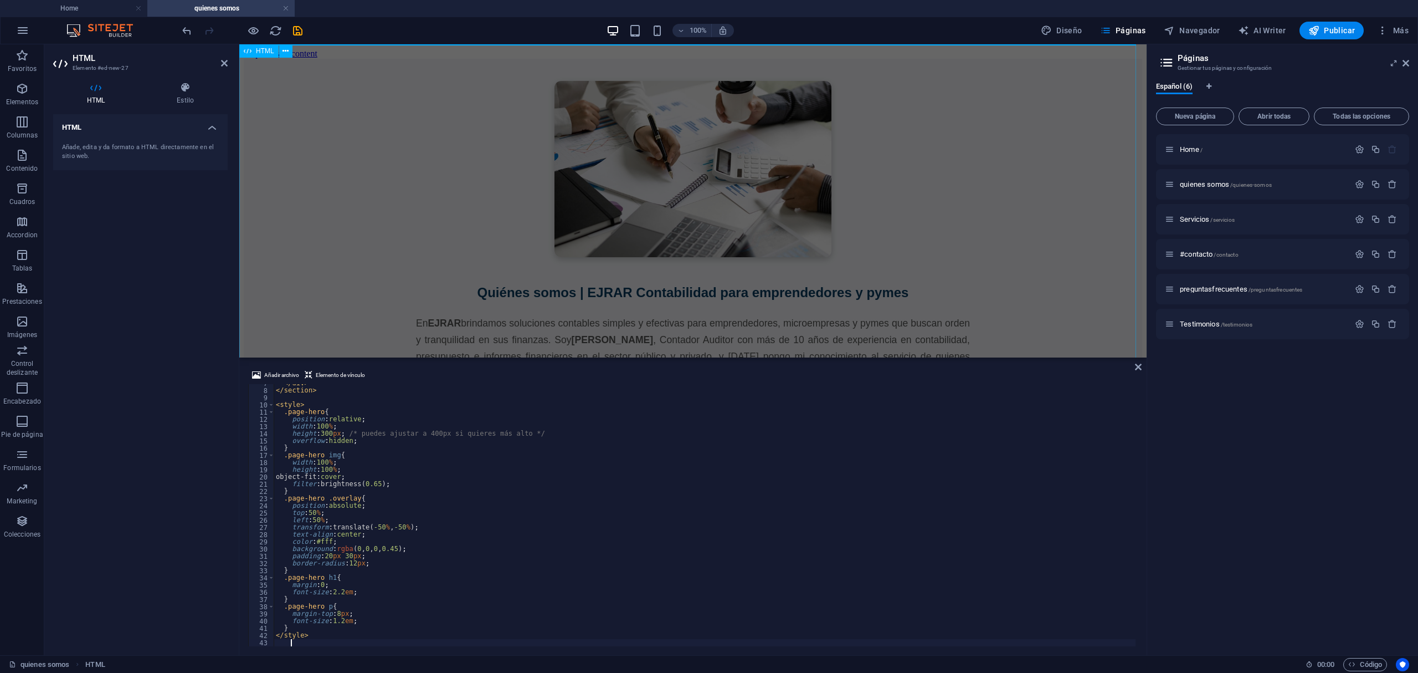
click at [324, 259] on div "Quiénes somos | EJRAR Contabilidad para emprendedores y pymes En EJRAR brindamo…" at bounding box center [693, 450] width 899 height 783
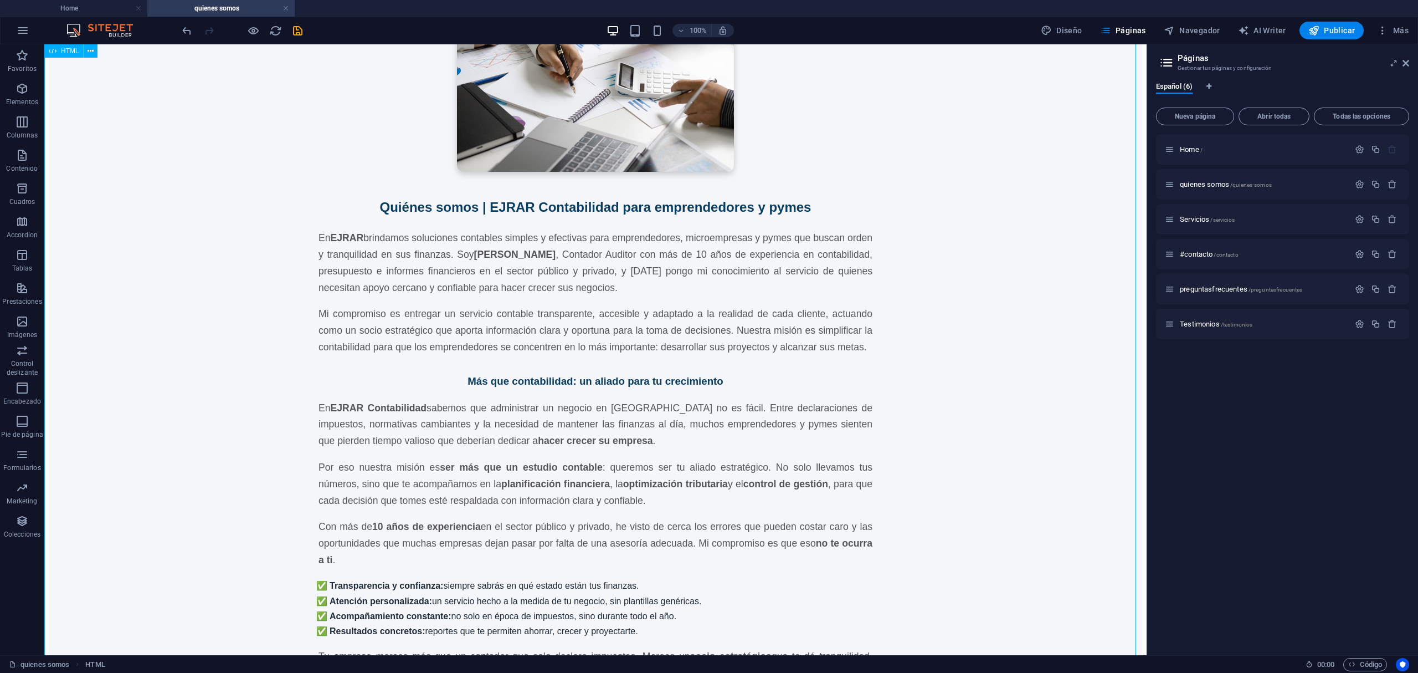
scroll to position [0, 0]
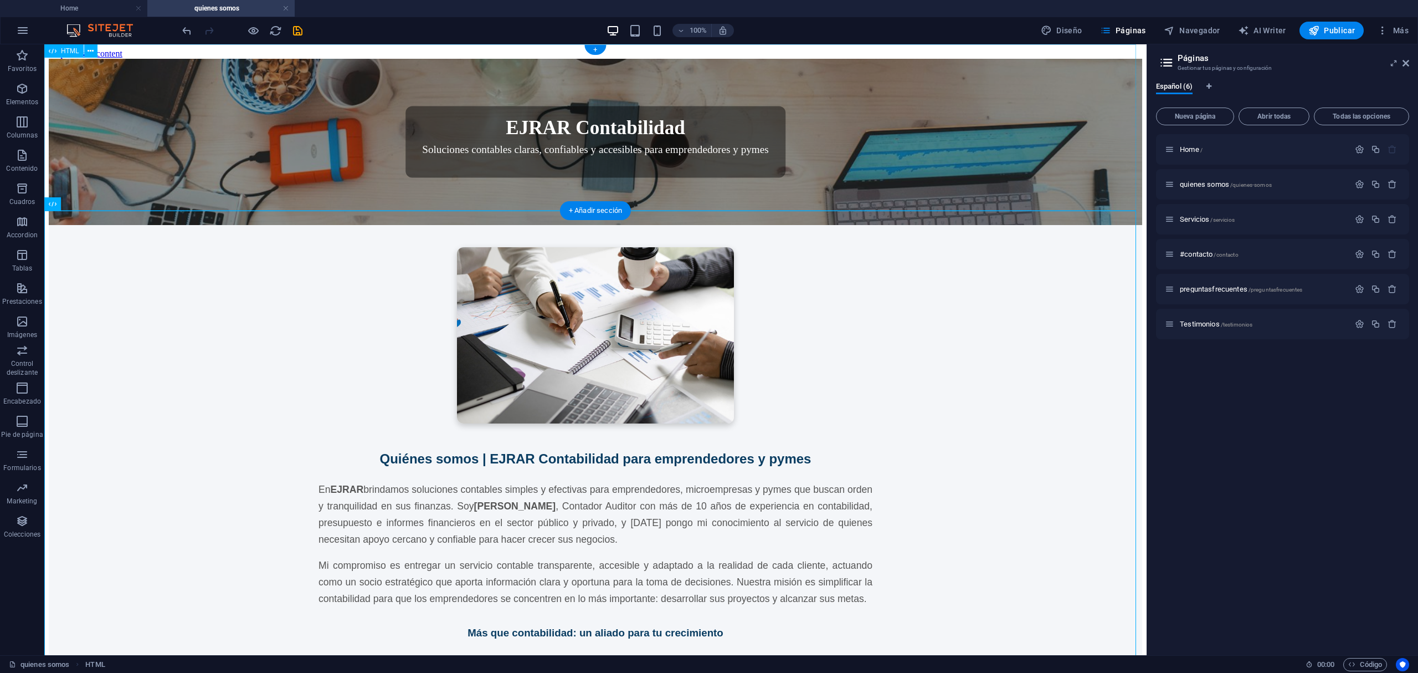
click at [860, 176] on div "EJRAR Contabilidad Soluciones contables claras, confiables y accesibles para em…" at bounding box center [596, 142] width 1094 height 166
click at [949, 145] on div "EJRAR Contabilidad Soluciones contables claras, confiables y accesibles para em…" at bounding box center [596, 142] width 1094 height 166
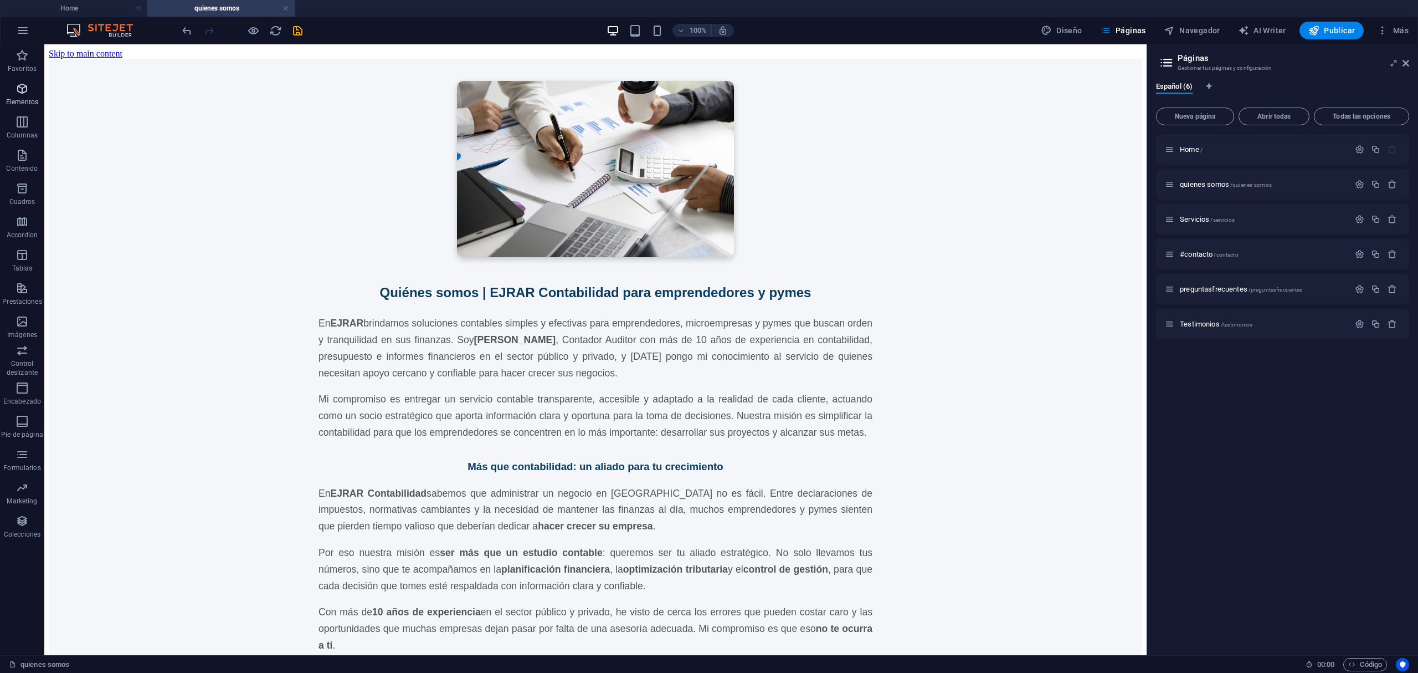
click at [20, 96] on span "Elementos" at bounding box center [22, 95] width 44 height 27
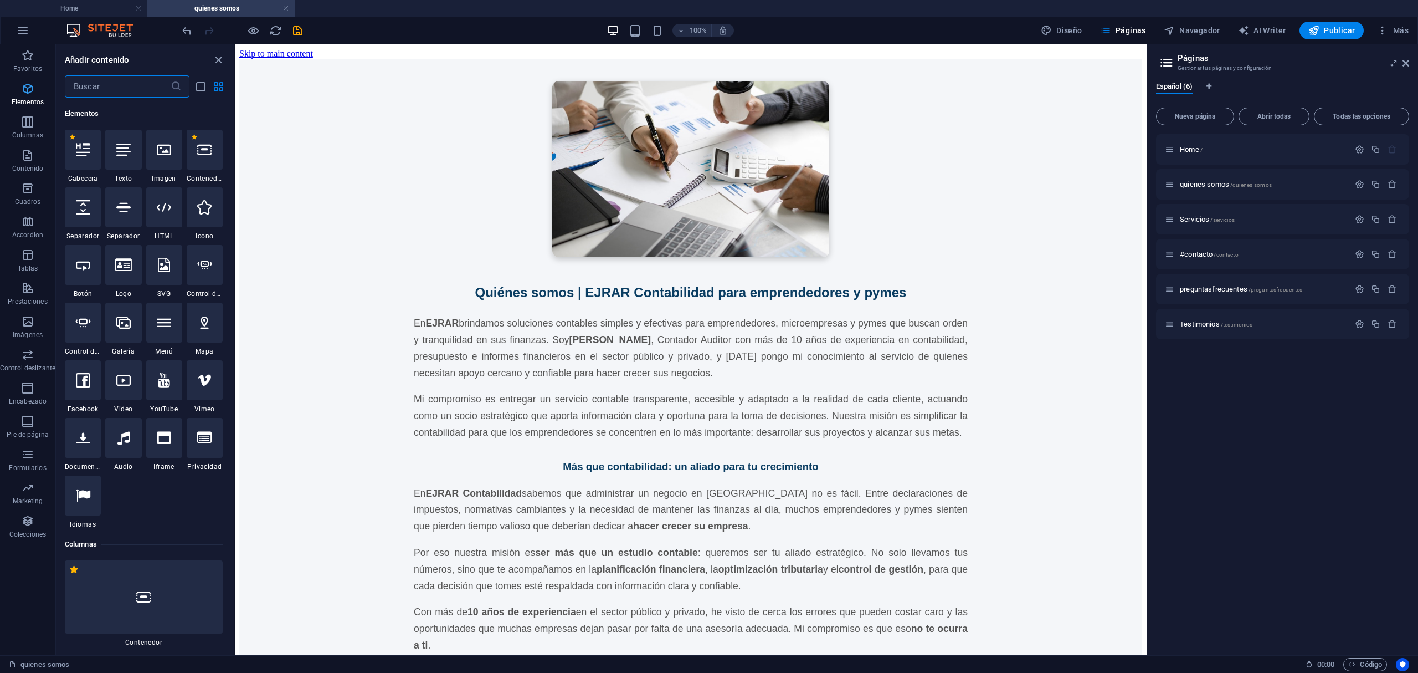
scroll to position [209, 0]
click at [1194, 152] on span "Home /" at bounding box center [1191, 149] width 23 height 8
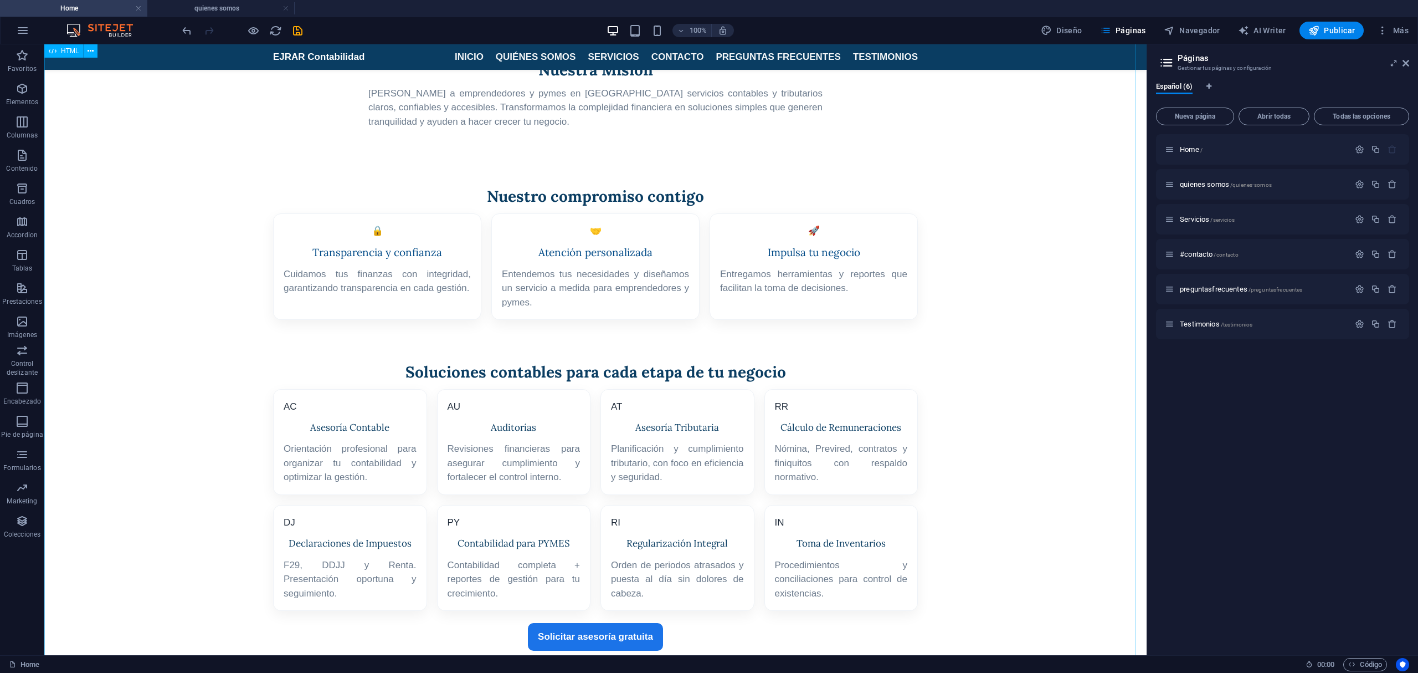
scroll to position [0, 0]
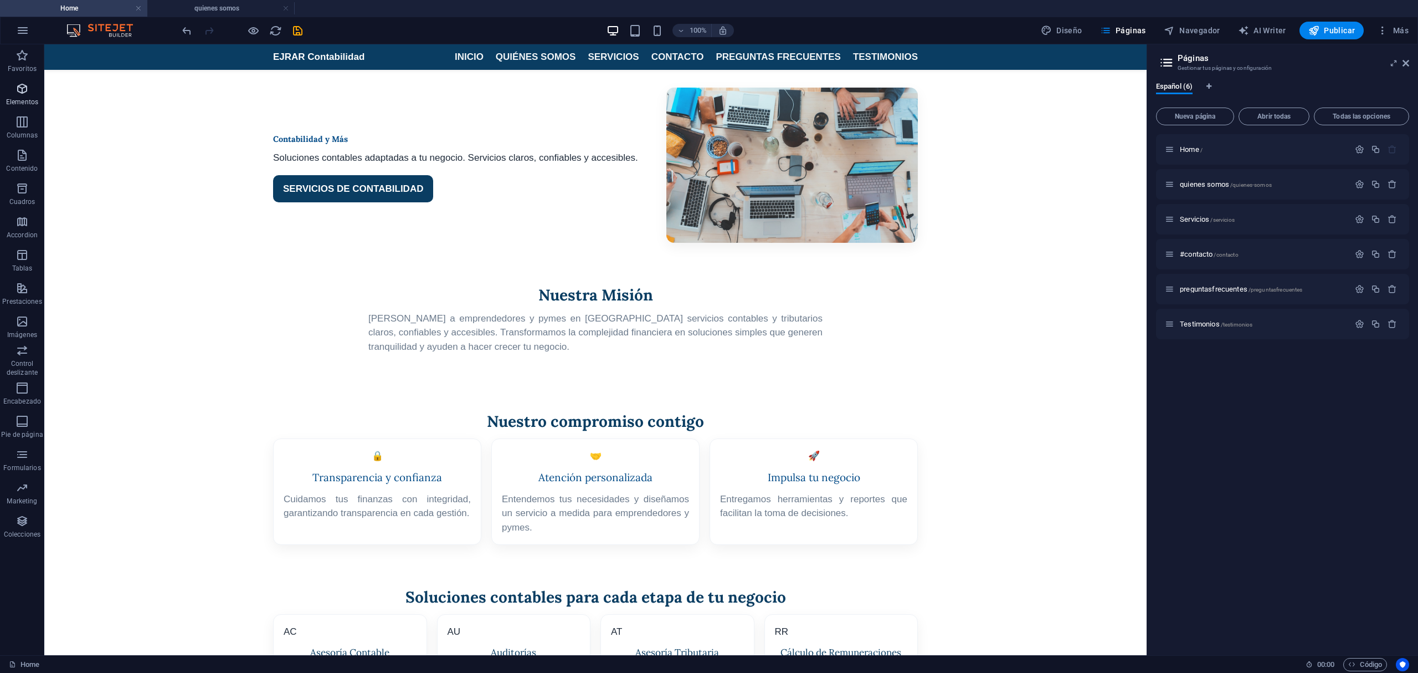
click at [22, 84] on icon "button" at bounding box center [22, 88] width 13 height 13
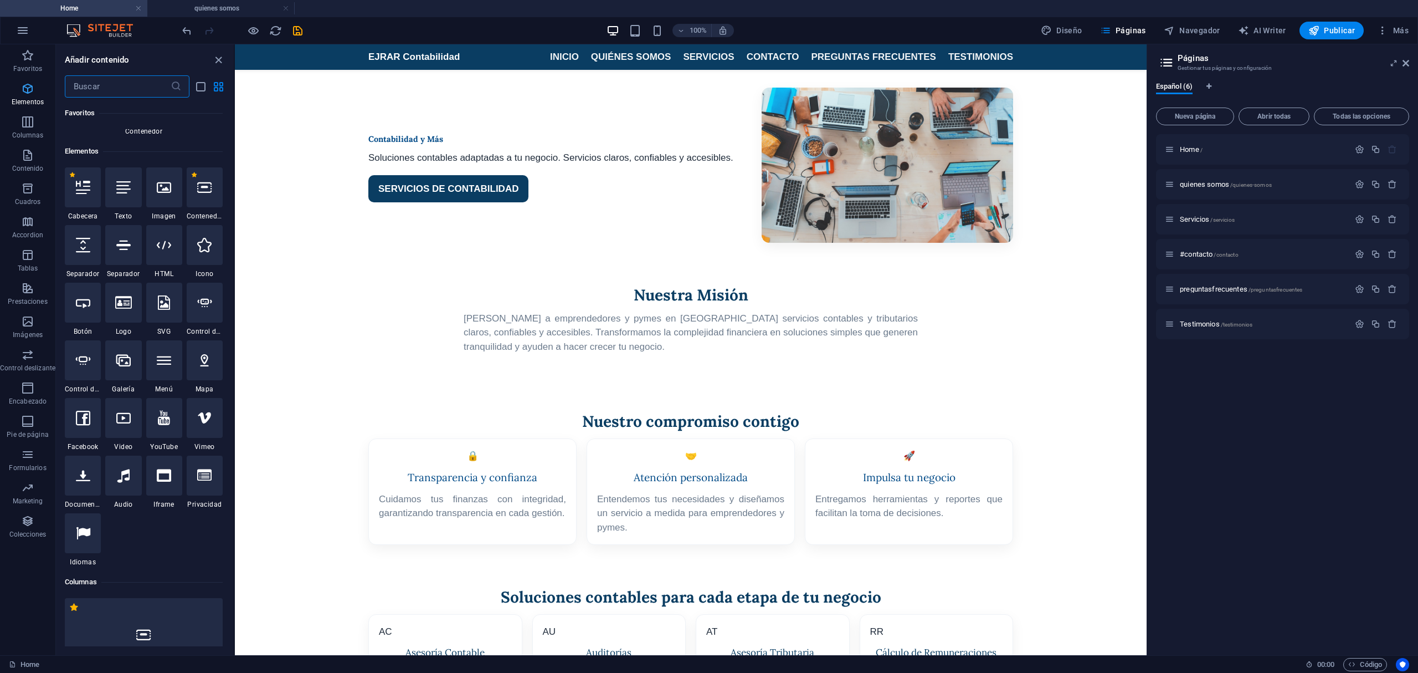
scroll to position [209, 0]
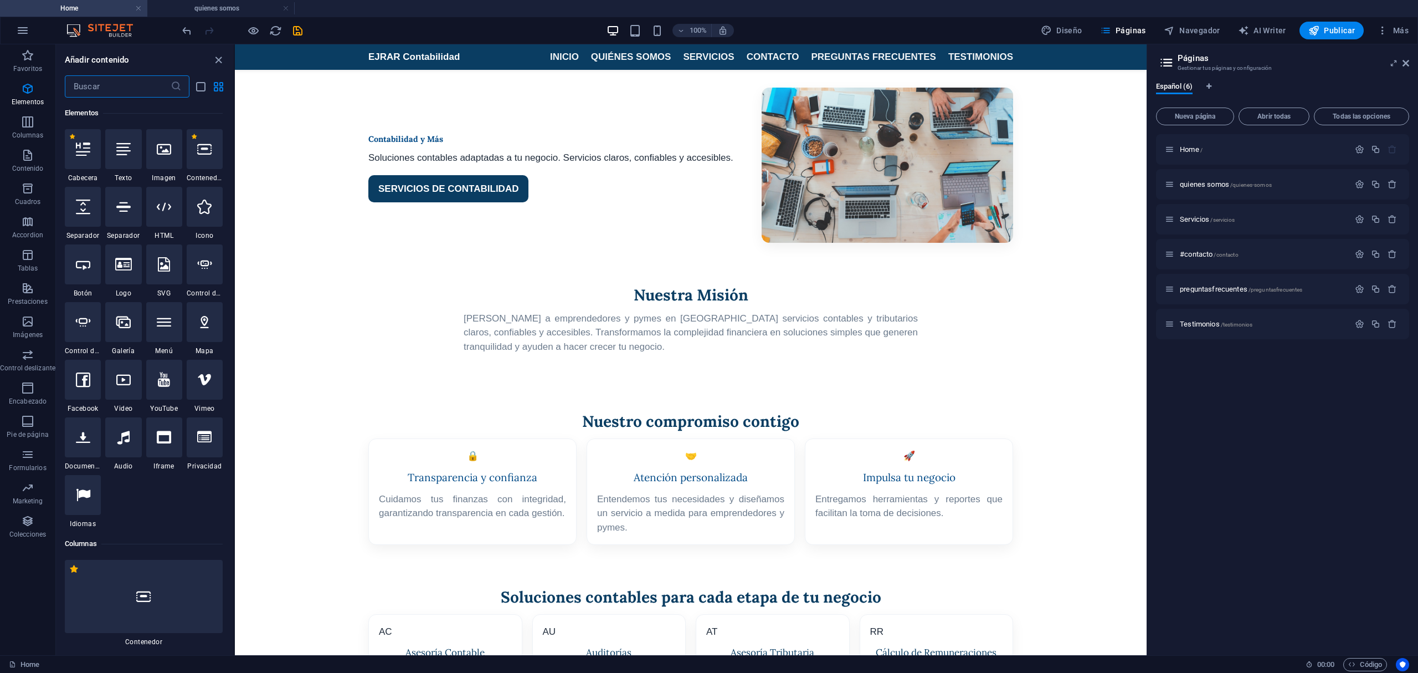
click at [148, 86] on input "text" at bounding box center [118, 86] width 106 height 22
click at [20, 398] on p "Encabezado" at bounding box center [28, 401] width 38 height 9
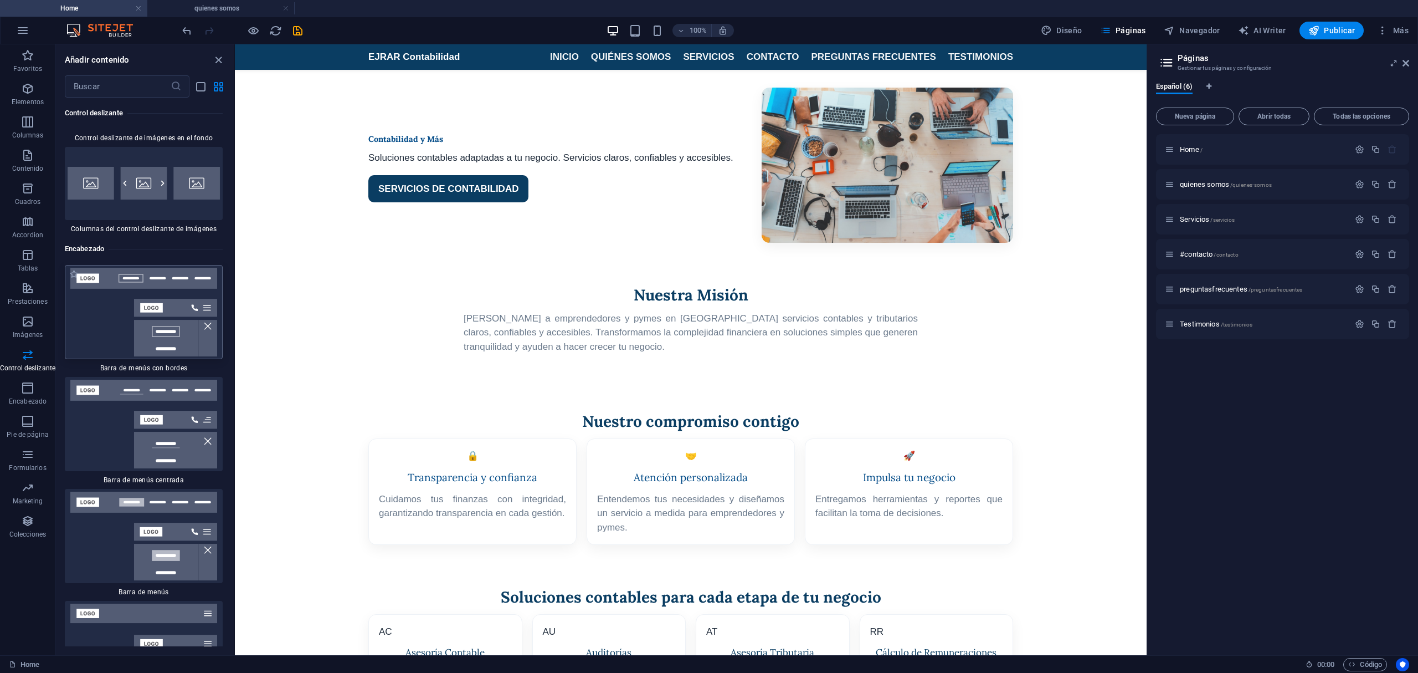
scroll to position [13115, 0]
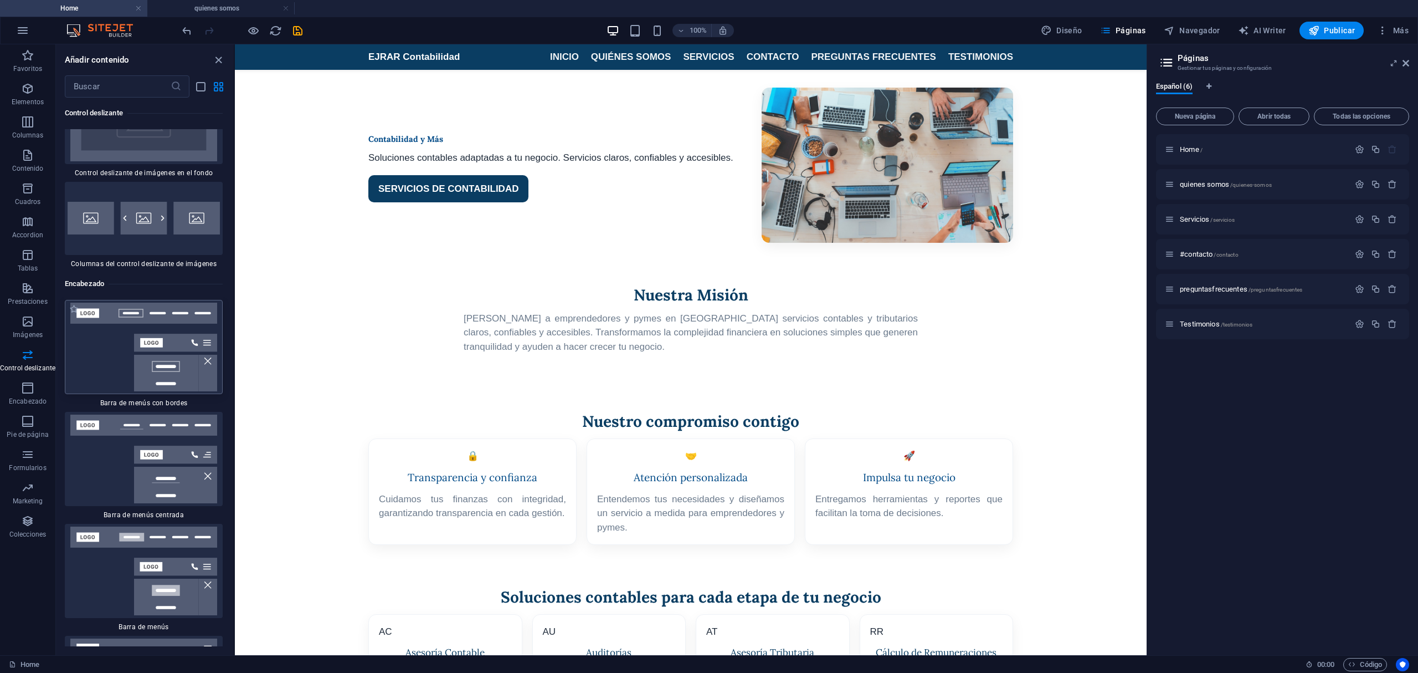
click at [114, 326] on img at bounding box center [144, 346] width 152 height 89
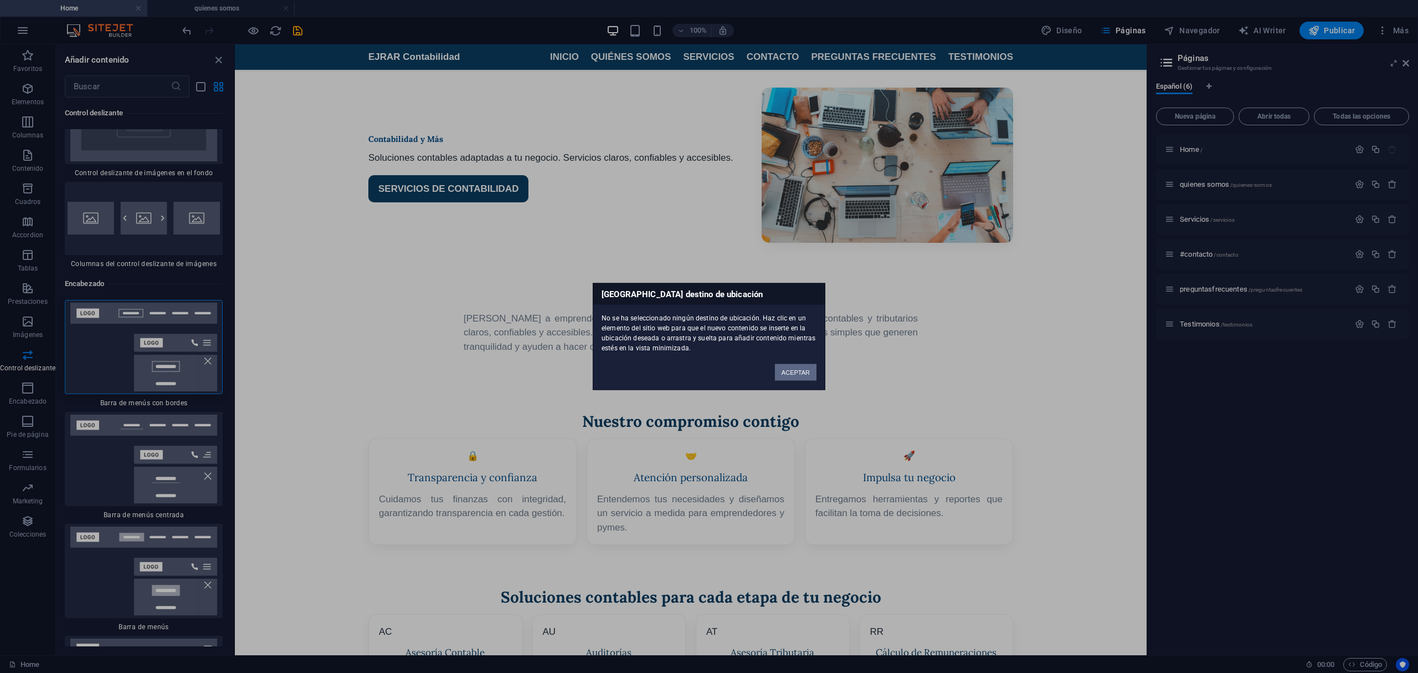
click at [779, 368] on button "ACEPTAR" at bounding box center [796, 372] width 42 height 17
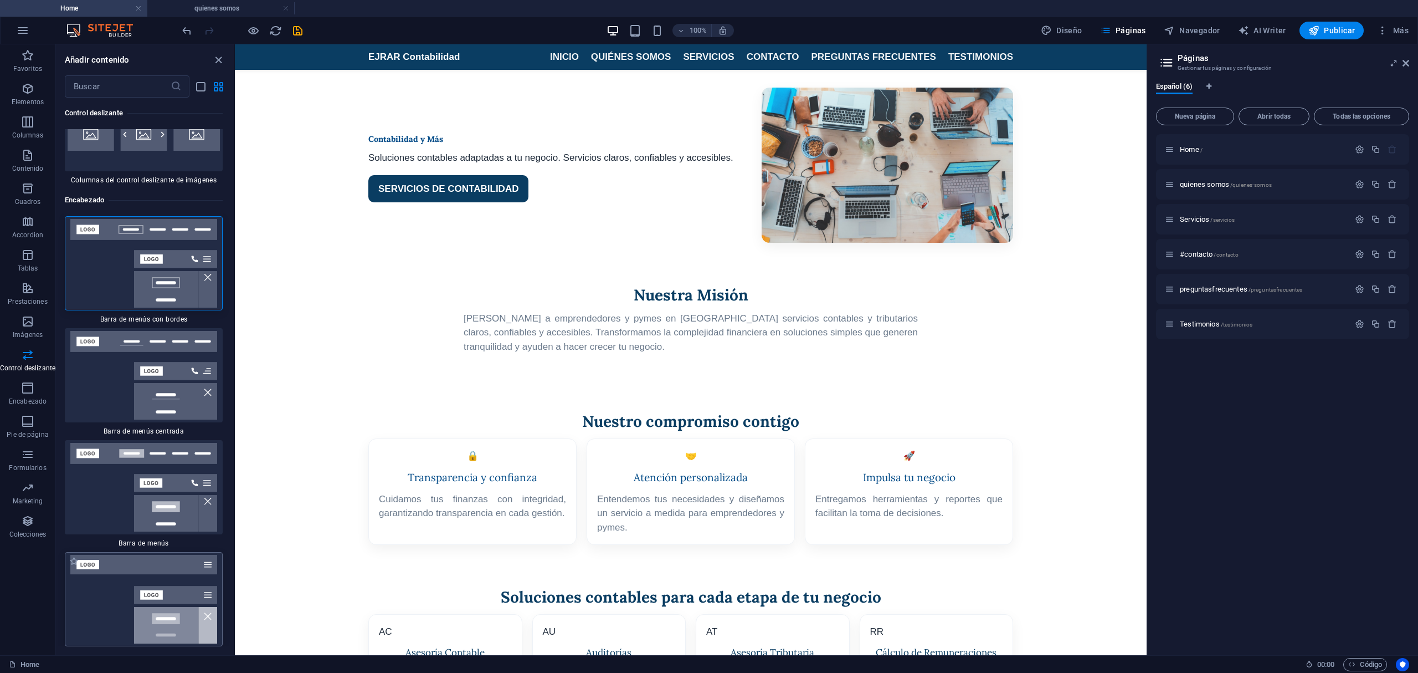
scroll to position [13190, 0]
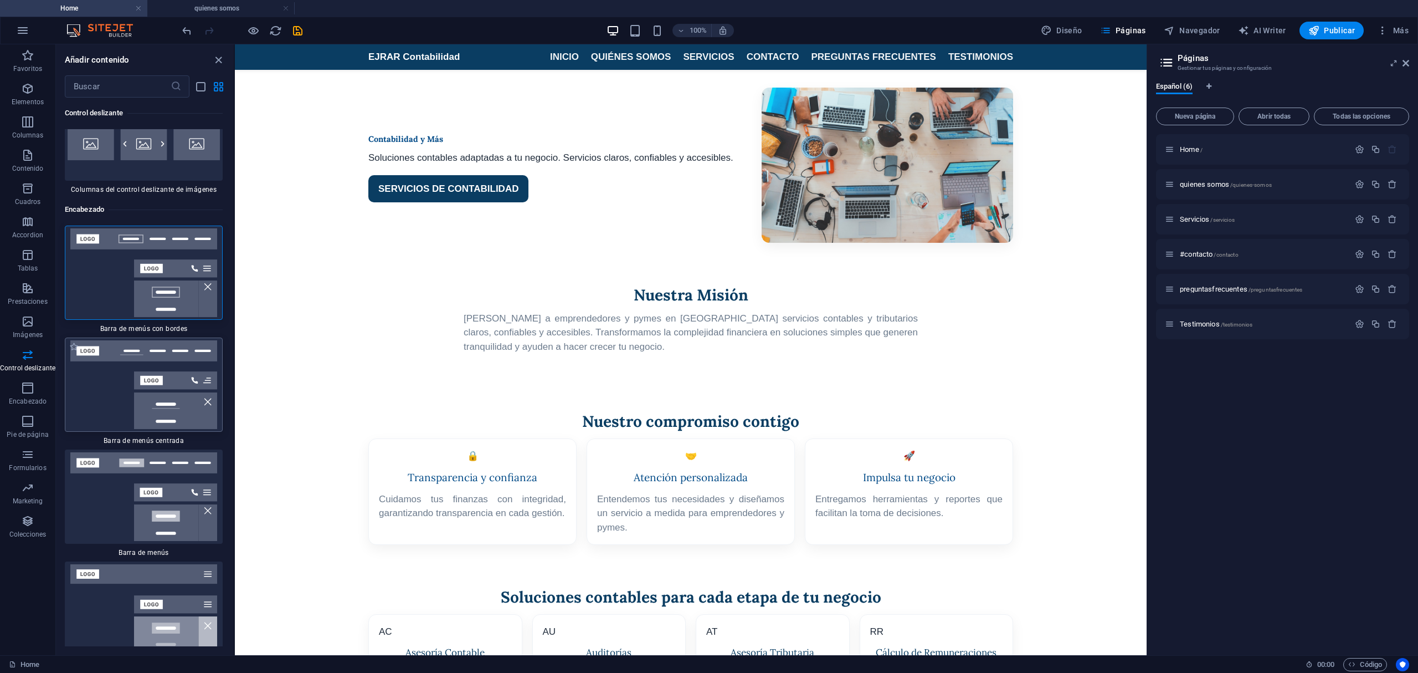
click at [116, 348] on img at bounding box center [144, 384] width 152 height 89
click at [150, 249] on img at bounding box center [144, 272] width 152 height 89
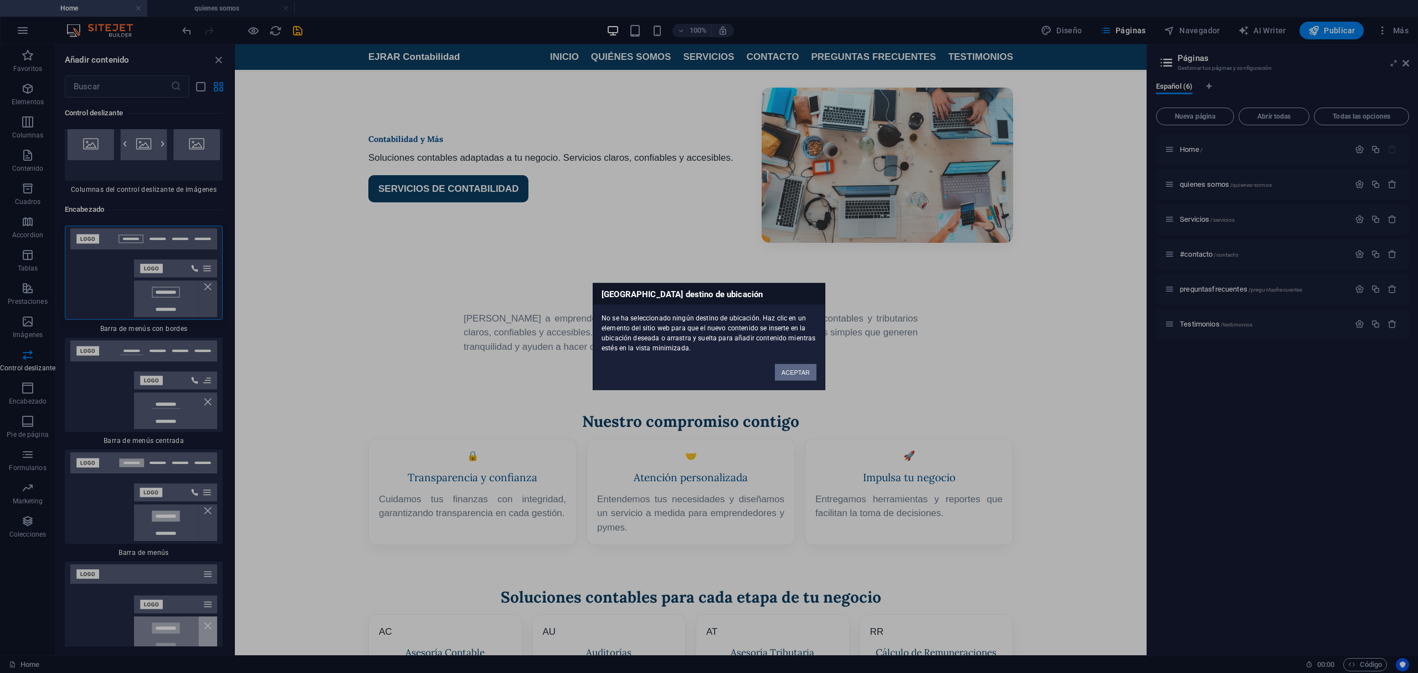
drag, startPoint x: 801, startPoint y: 364, endPoint x: 567, endPoint y: 327, distance: 236.2
click at [802, 371] on button "ACEPTAR" at bounding box center [796, 372] width 42 height 17
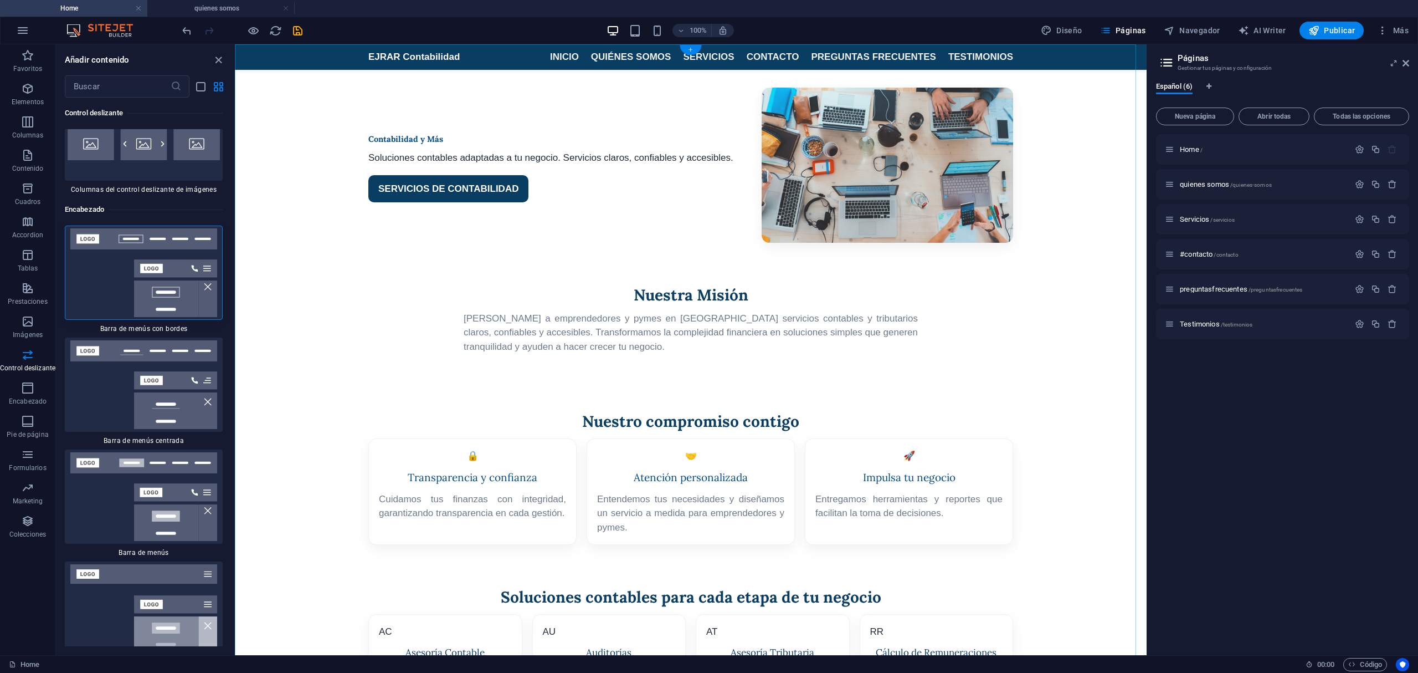
click at [692, 51] on div "+" at bounding box center [691, 50] width 22 height 10
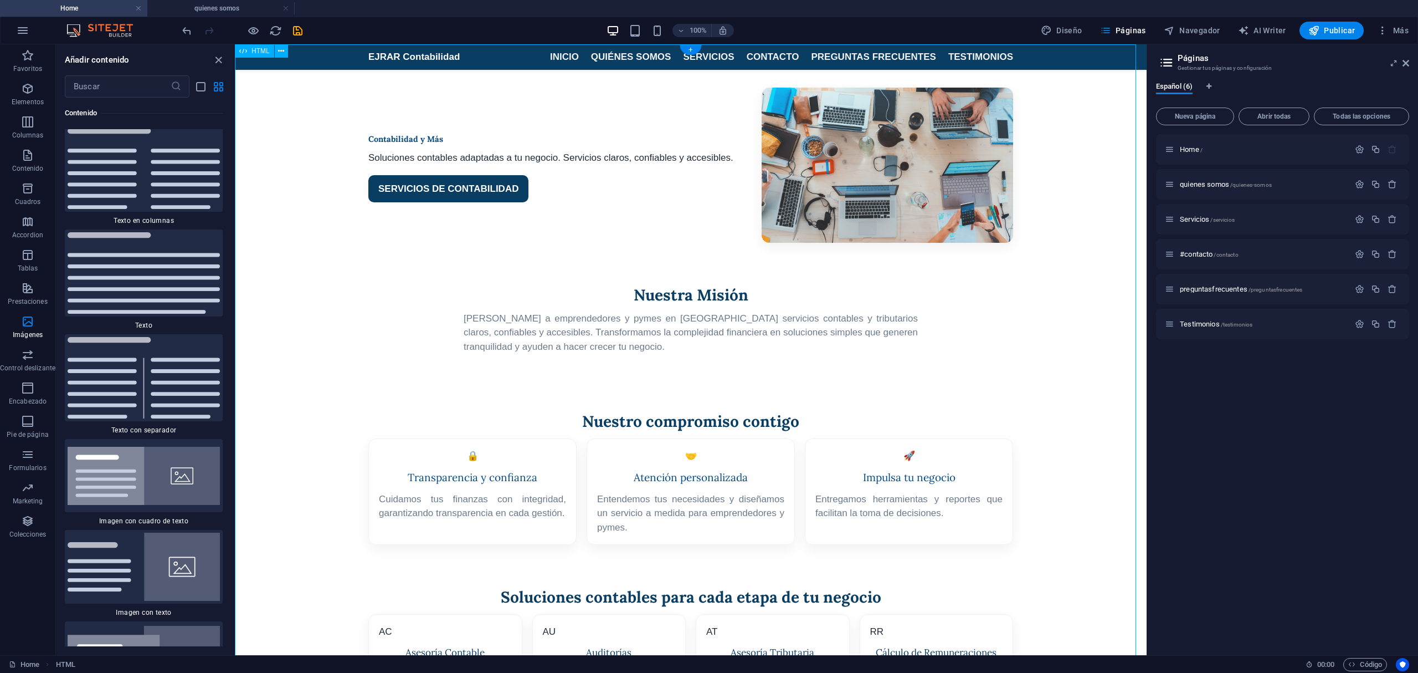
scroll to position [3762, 0]
click at [124, 83] on input "text" at bounding box center [118, 86] width 106 height 22
click at [23, 96] on span "Elementos" at bounding box center [27, 95] width 55 height 27
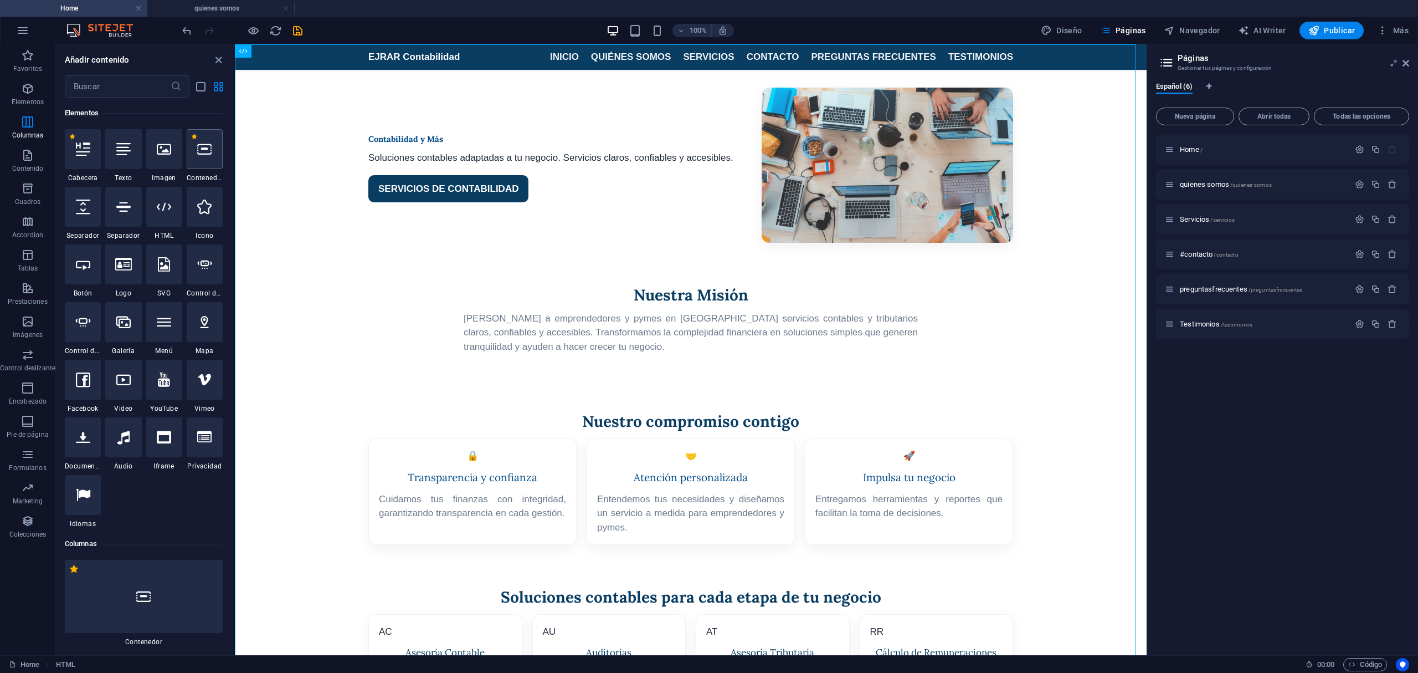
scroll to position [208, 0]
click at [165, 209] on icon at bounding box center [164, 207] width 14 height 14
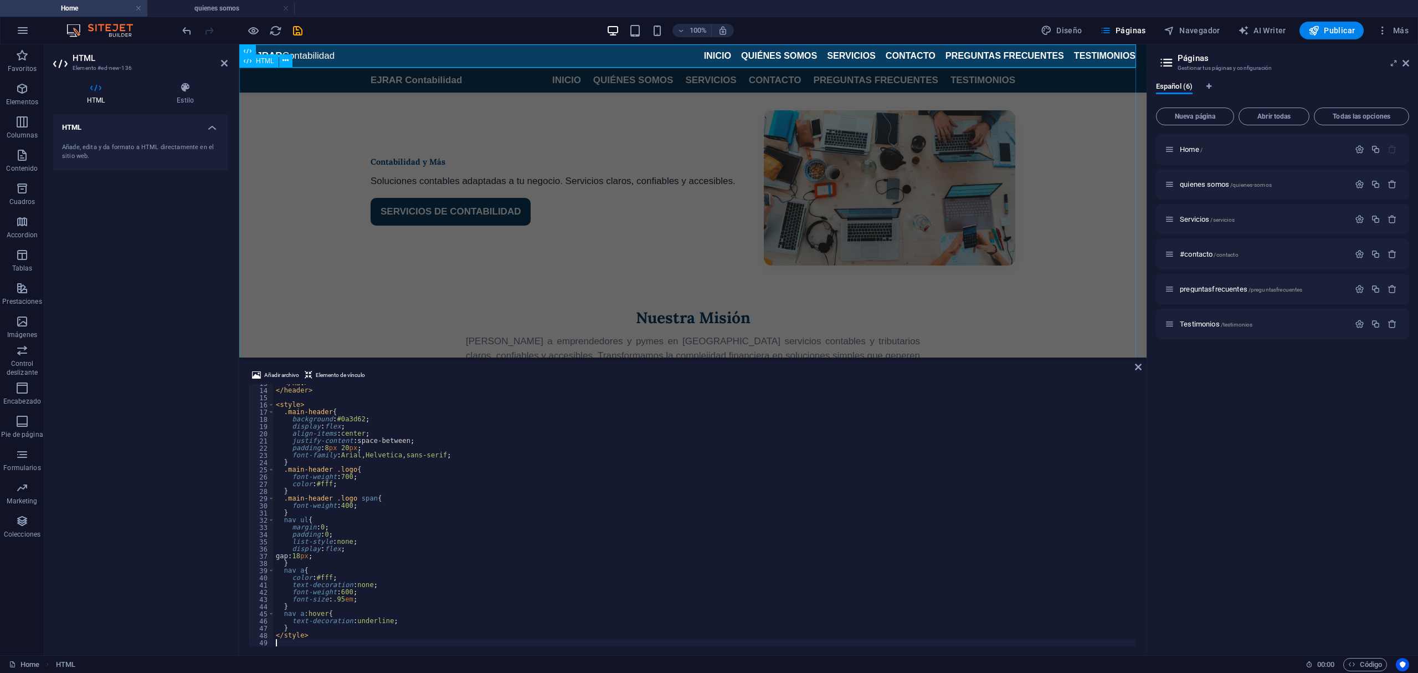
scroll to position [98, 0]
click at [157, 444] on div "HTML Añade, edita y da formato a HTML directamente en el sitio web." at bounding box center [140, 380] width 175 height 532
click at [256, 281] on div "EJRAR Contabilidad Menú INICIO QUIÉNES SOMOS SERVICIOS CONTACTO PREGUNTAS FRECU…" at bounding box center [692, 524] width 907 height 912
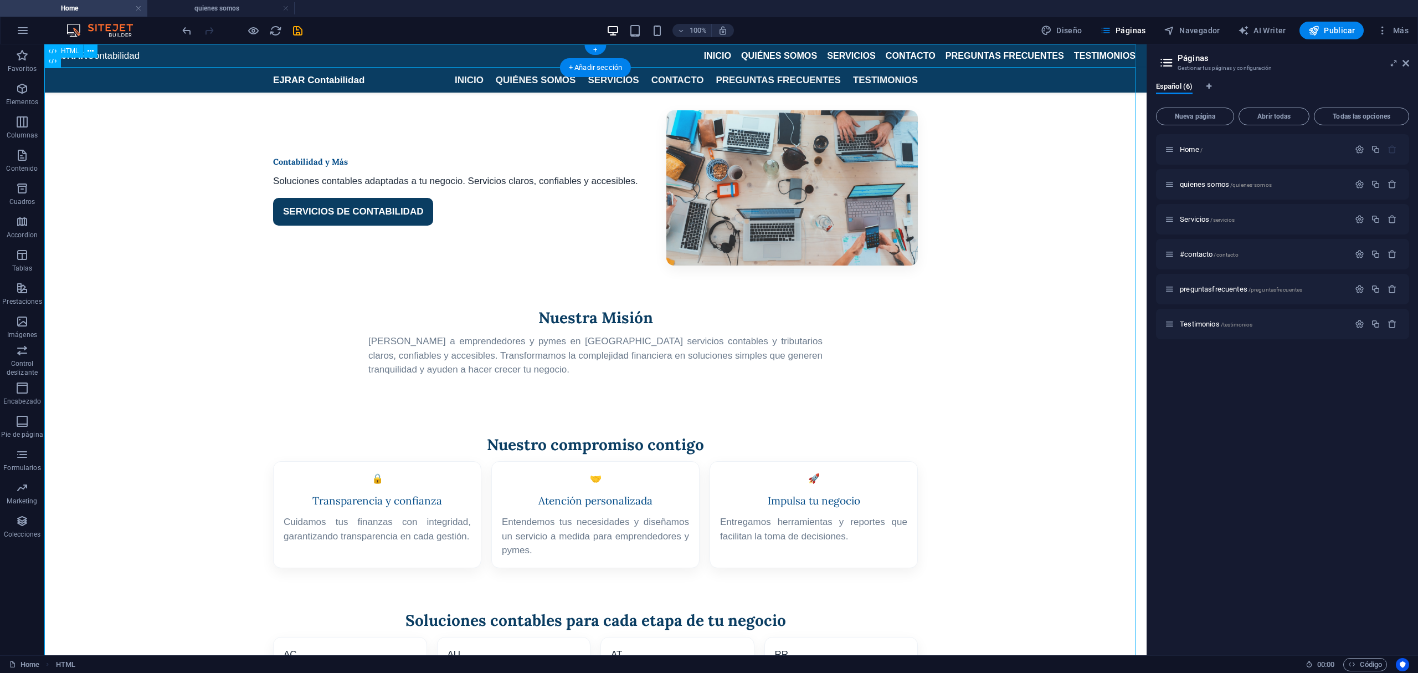
click at [331, 50] on div "EJRAR Contabilidad INICIO QUIÉNES SOMOS SERVICIOS CONTACTO PREGUNTAS FRECUENTES…" at bounding box center [595, 55] width 1102 height 23
click at [328, 87] on div "EJRAR Contabilidad Menú INICIO QUIÉNES SOMOS SERVICIOS CONTACTO PREGUNTAS FRECU…" at bounding box center [595, 524] width 1102 height 912
click at [86, 60] on button at bounding box center [90, 60] width 13 height 13
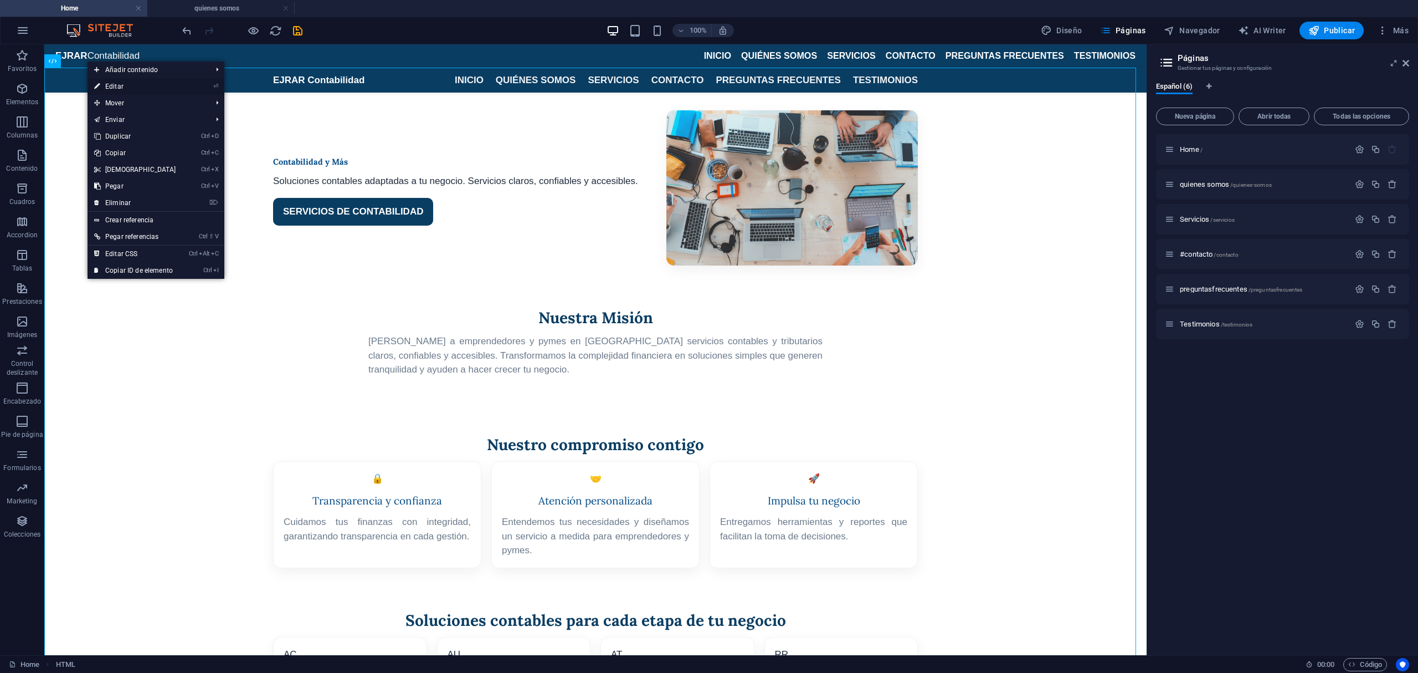
click at [156, 86] on link "⏎ Editar" at bounding box center [135, 86] width 95 height 17
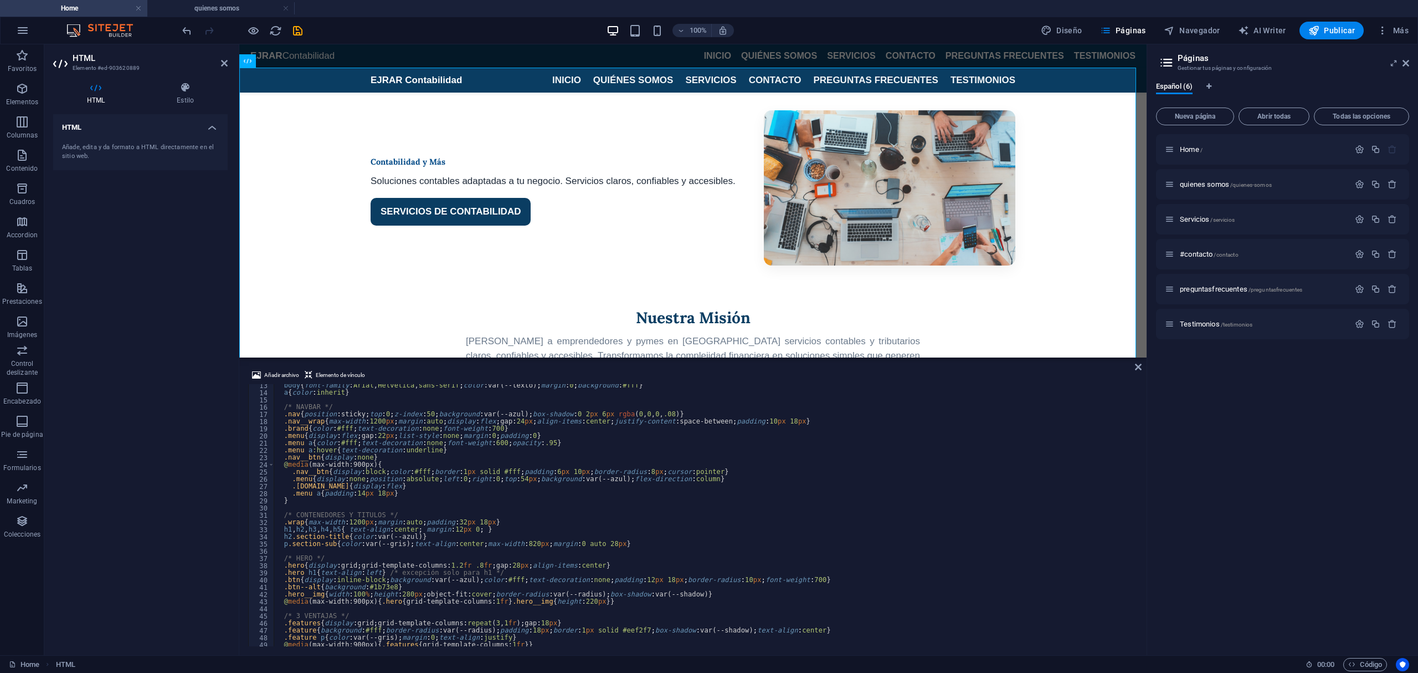
scroll to position [133, 0]
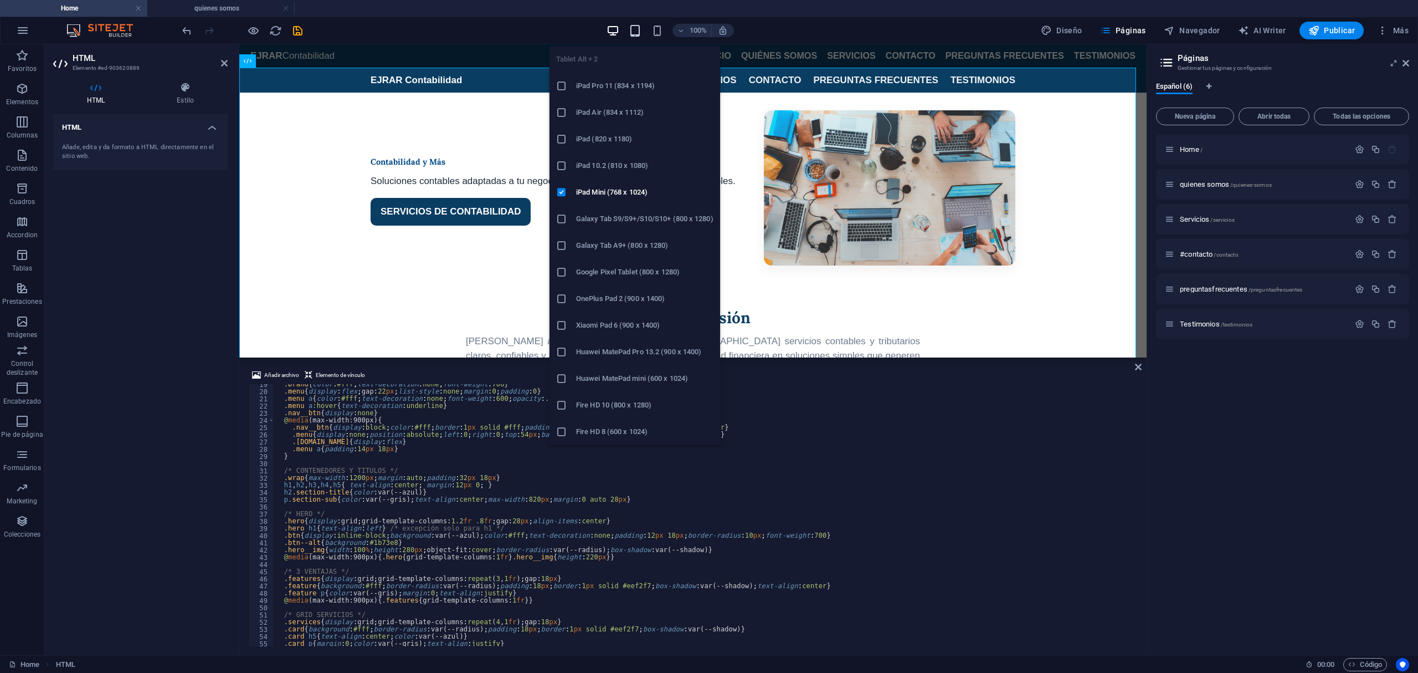
click at [638, 28] on icon "button" at bounding box center [635, 30] width 13 height 13
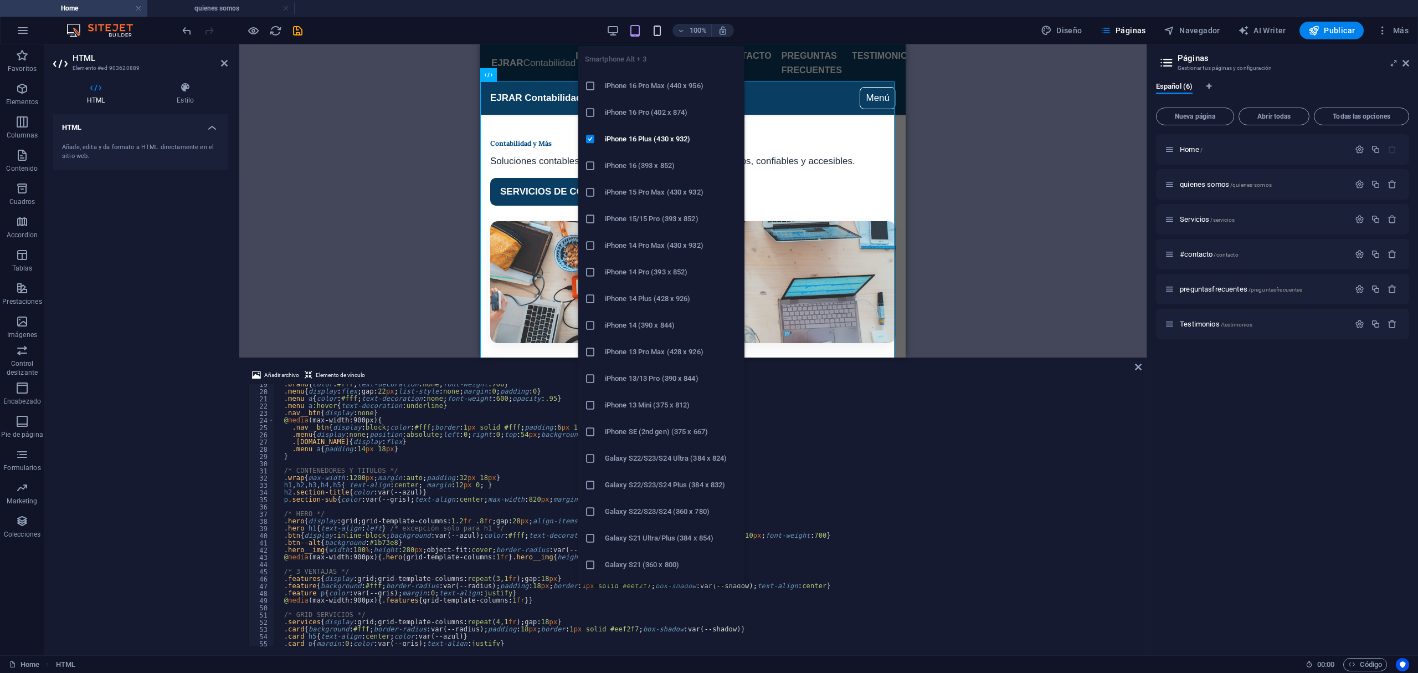
click at [657, 32] on icon "button" at bounding box center [657, 30] width 13 height 13
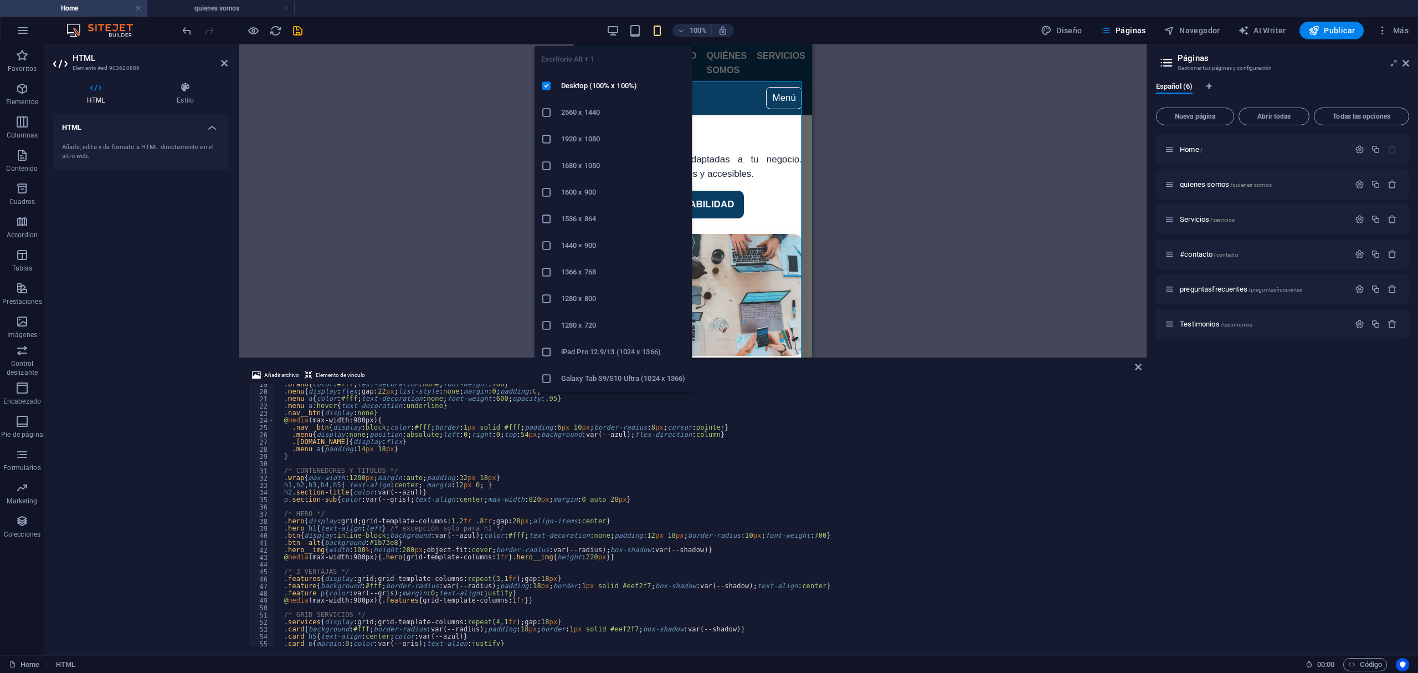
click at [561, 111] on h6 "2560 x 1440" at bounding box center [623, 112] width 124 height 13
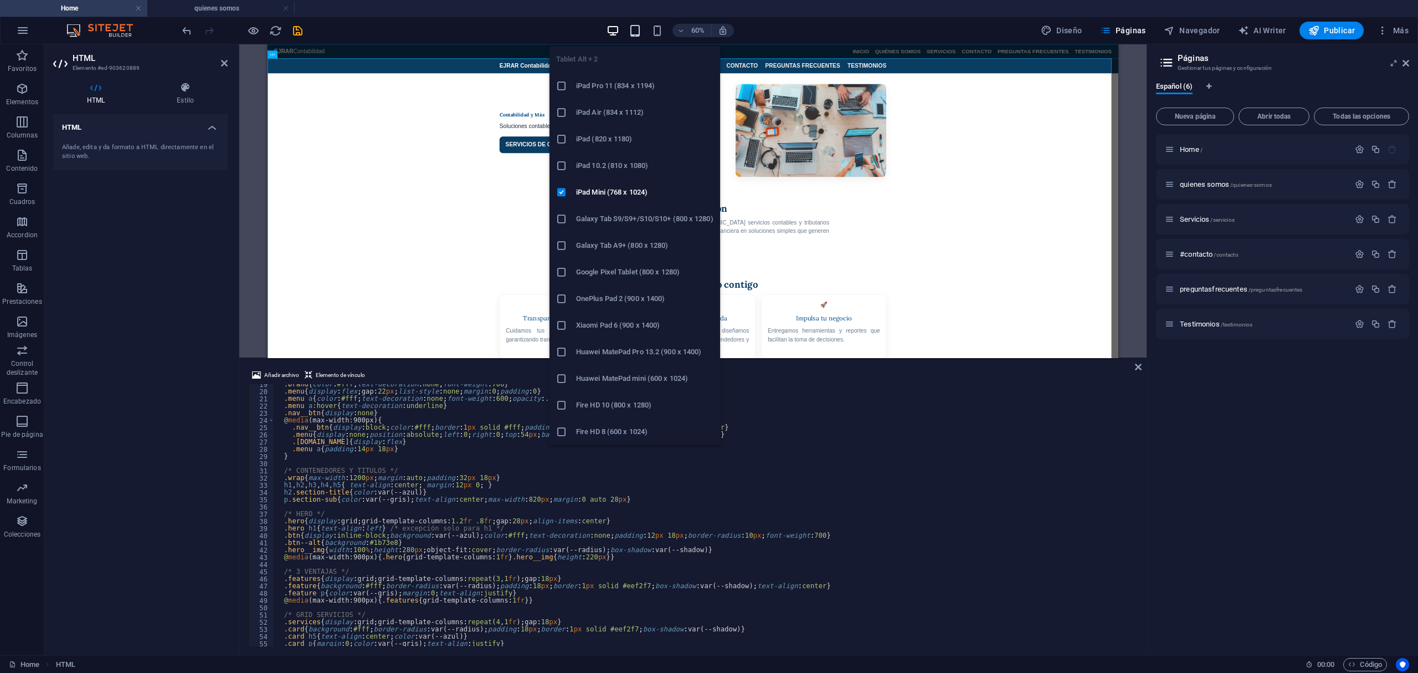
click at [635, 30] on icon "button" at bounding box center [635, 30] width 13 height 13
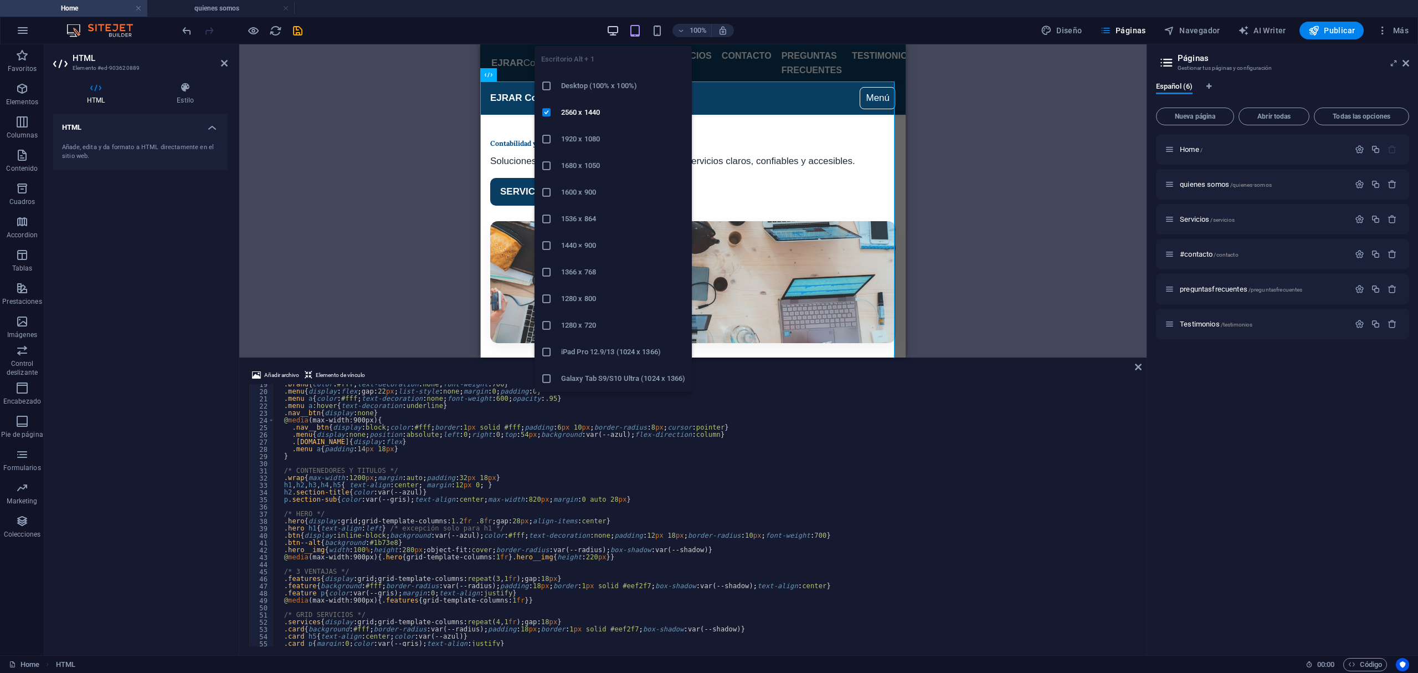
click at [616, 27] on icon "button" at bounding box center [613, 30] width 13 height 13
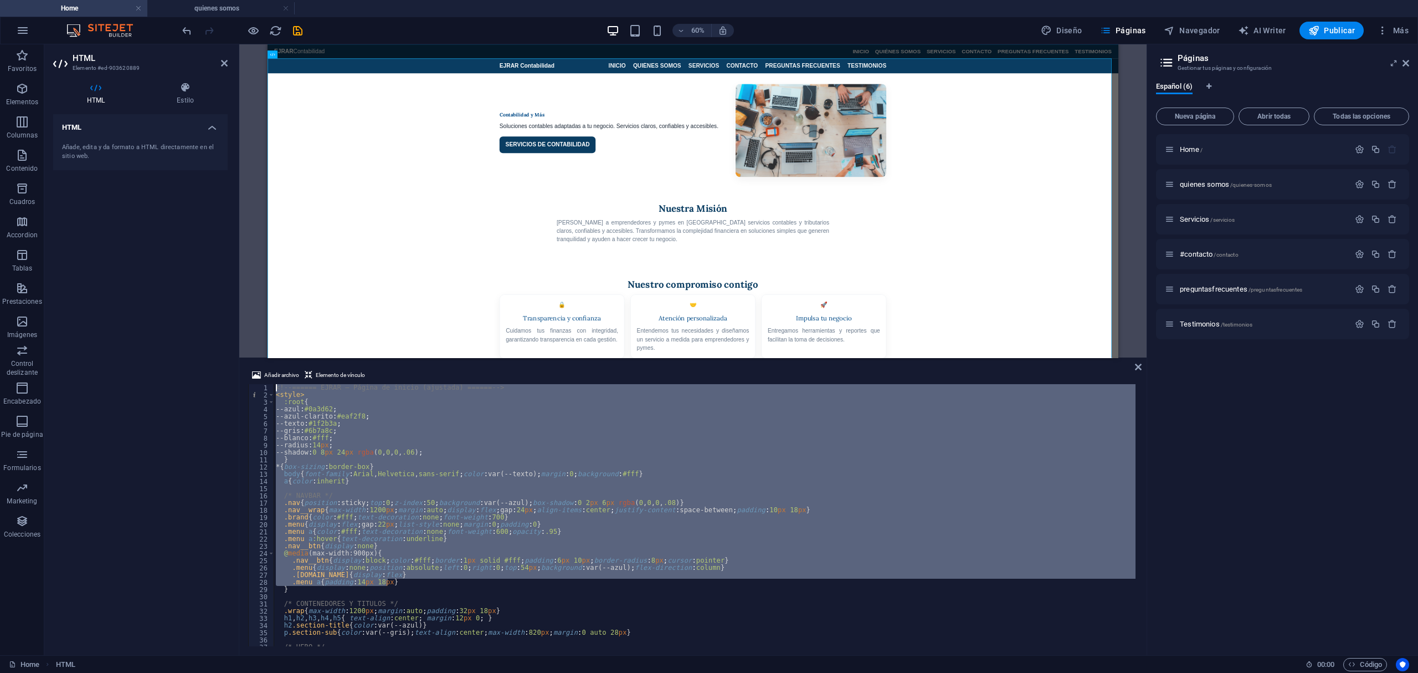
scroll to position [0, 0]
drag, startPoint x: 352, startPoint y: 425, endPoint x: 273, endPoint y: 398, distance: 83.9
click at [273, 398] on div ".menu a{padding:14px 18px} 1 2 3 4 5 6 7 8 9 10 11 12 13 14 15 16 17 18 19 20 2…" at bounding box center [693, 515] width 890 height 262
type textarea "<style> :root{"
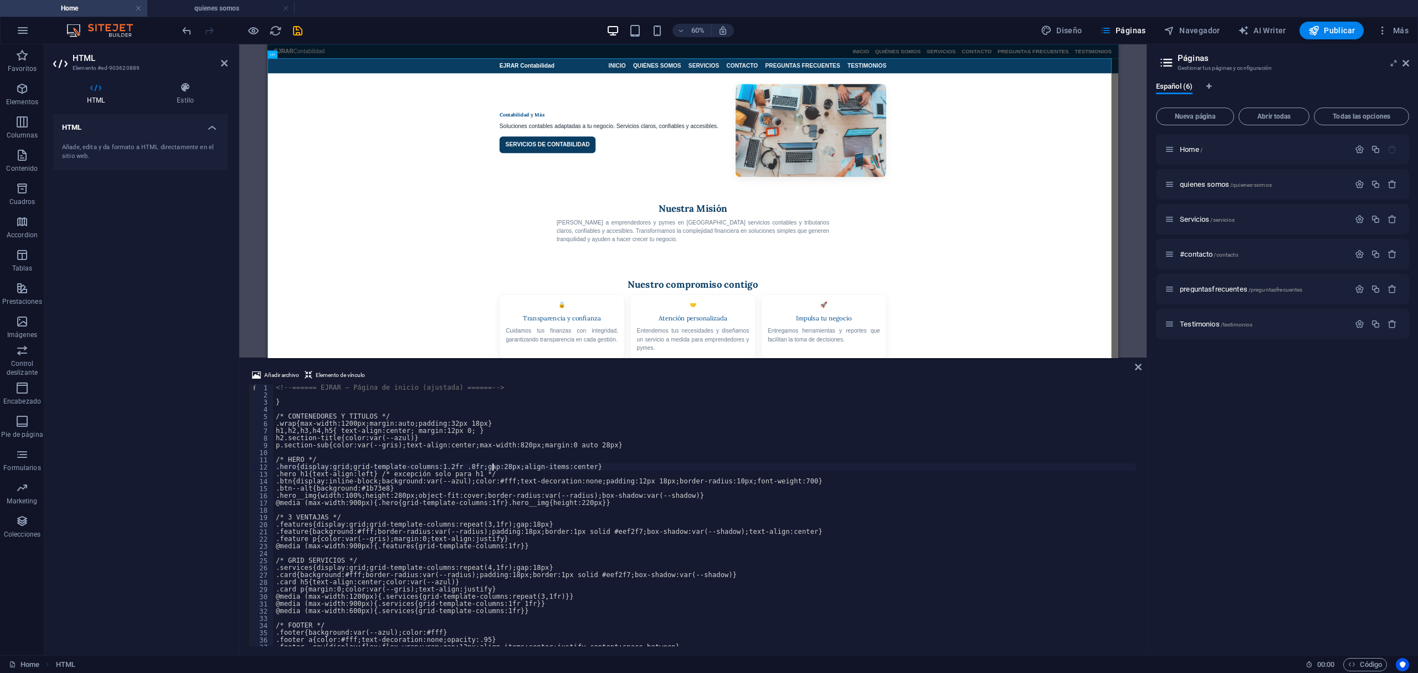
click at [491, 466] on div "<!-- ====== EJRAR – Página de inicio (ajustada) ====== --> } /* CONTENEDORES Y …" at bounding box center [705, 522] width 862 height 276
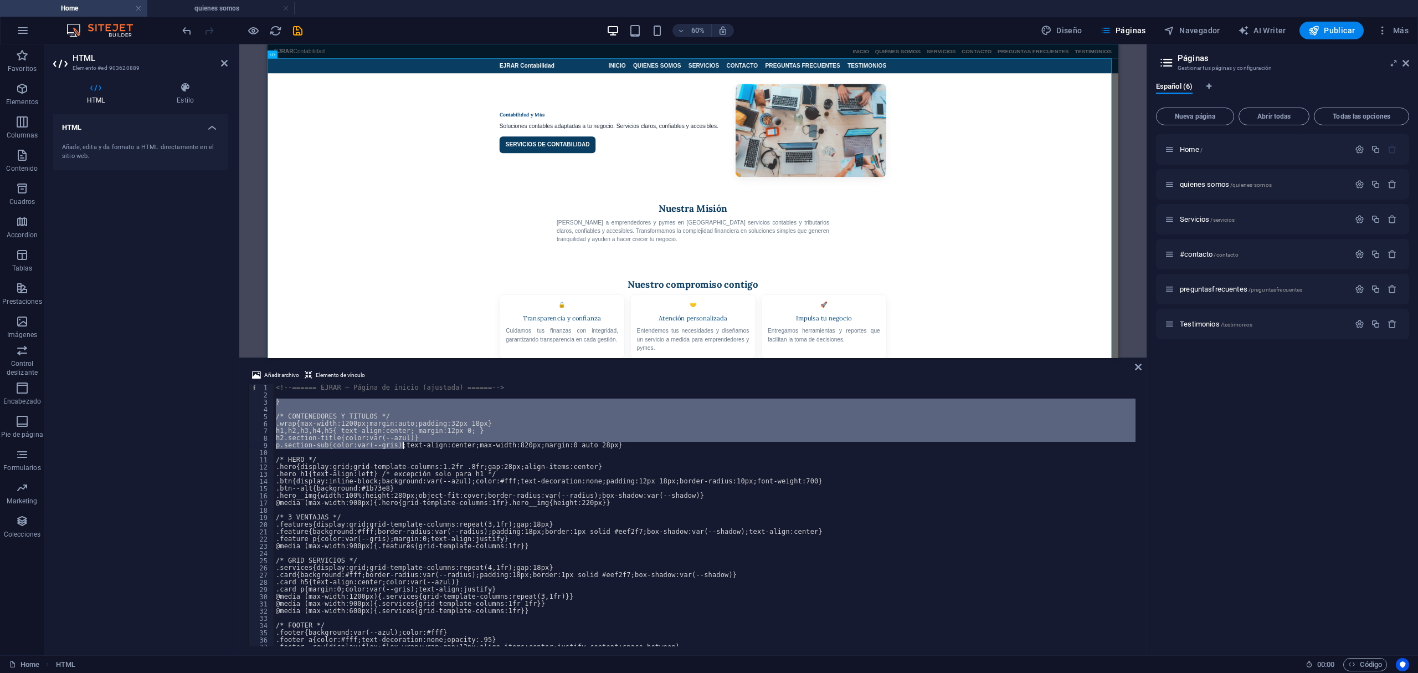
drag, startPoint x: 277, startPoint y: 404, endPoint x: 406, endPoint y: 449, distance: 136.0
click at [406, 449] on div "<!-- ====== EJRAR – Página de inicio (ajustada) ====== --> } /* CONTENEDORES Y …" at bounding box center [705, 522] width 862 height 276
type textarea "h2.section-title{color:var(--azul)} p.section-sub{color:var(--gris);text-align:…"
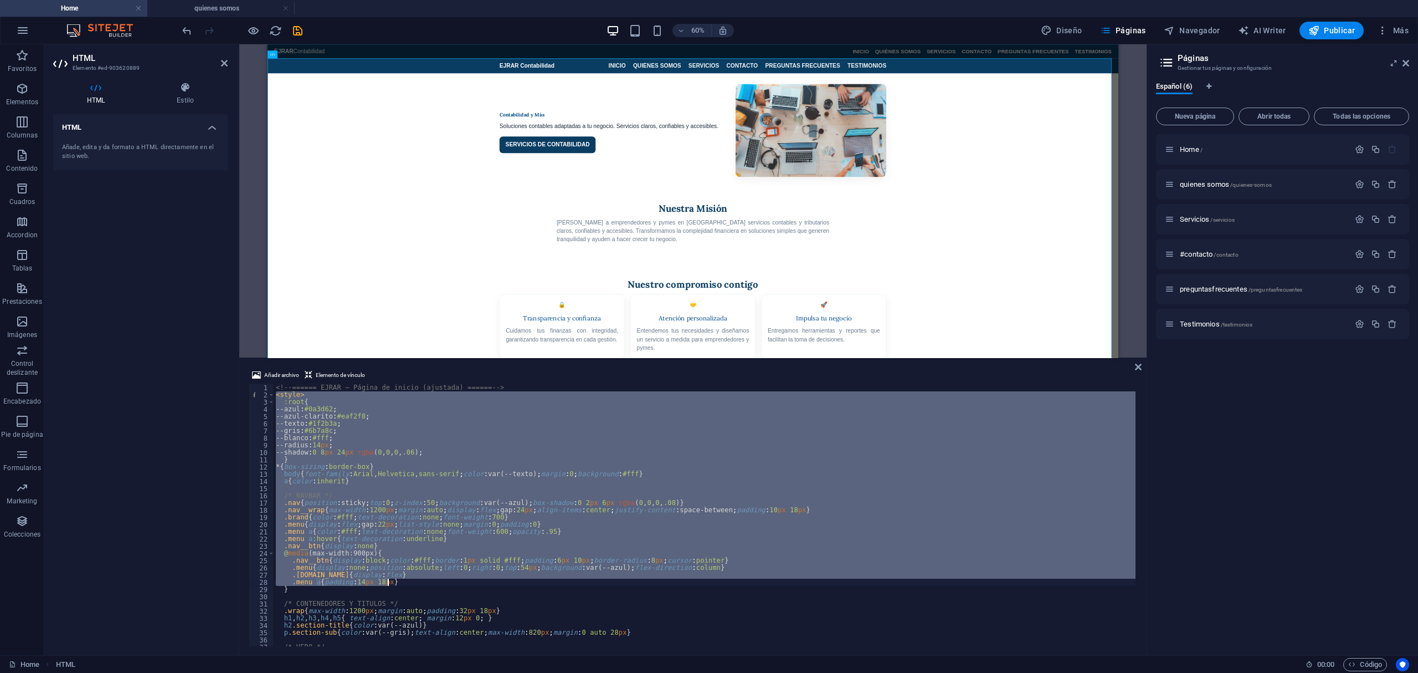
click at [417, 521] on div "<!-- ====== EJRAR – Página de inicio (ajustada) ====== --> < style > :root { --…" at bounding box center [705, 515] width 862 height 262
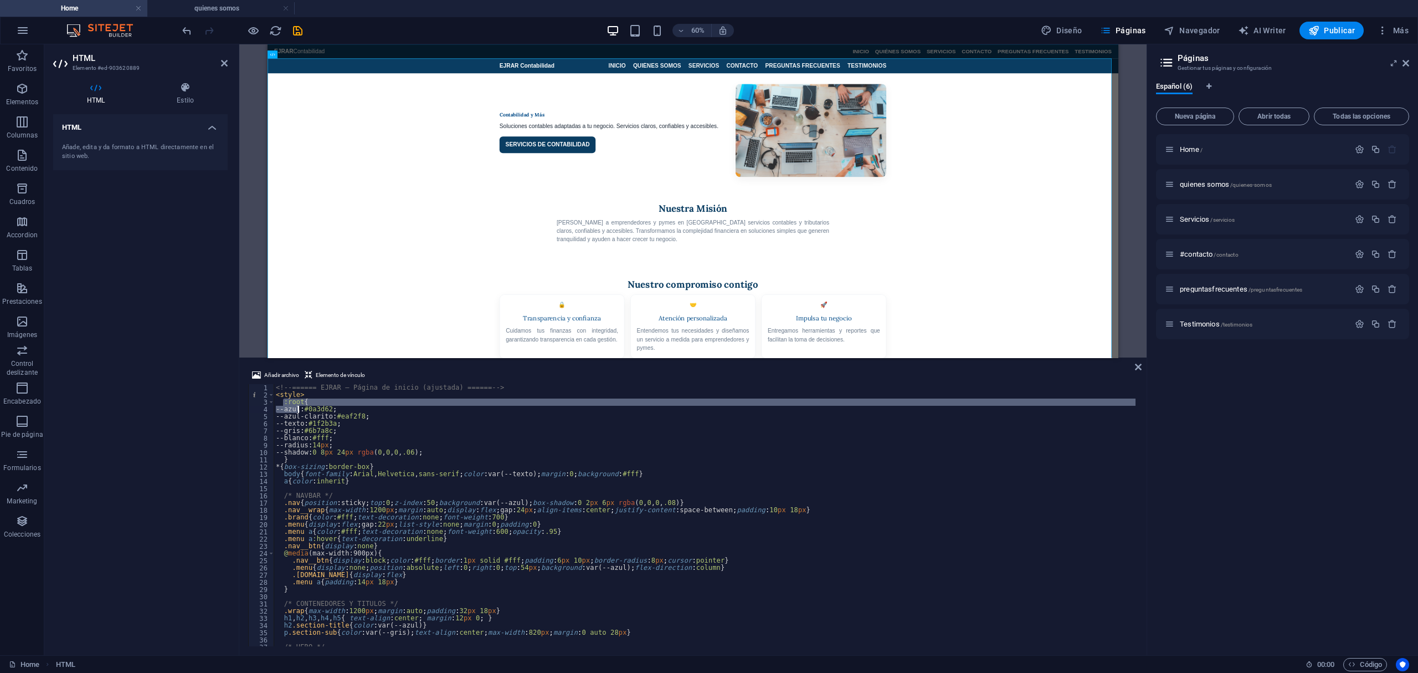
drag, startPoint x: 282, startPoint y: 403, endPoint x: 300, endPoint y: 411, distance: 19.1
click at [300, 411] on div "<!-- ====== EJRAR – Página de inicio (ajustada) ====== --> < style > :root { --…" at bounding box center [705, 522] width 862 height 276
click at [366, 442] on div "<!-- ====== EJRAR – Página de inicio (ajustada) ====== --> < style > :root { --…" at bounding box center [705, 522] width 862 height 276
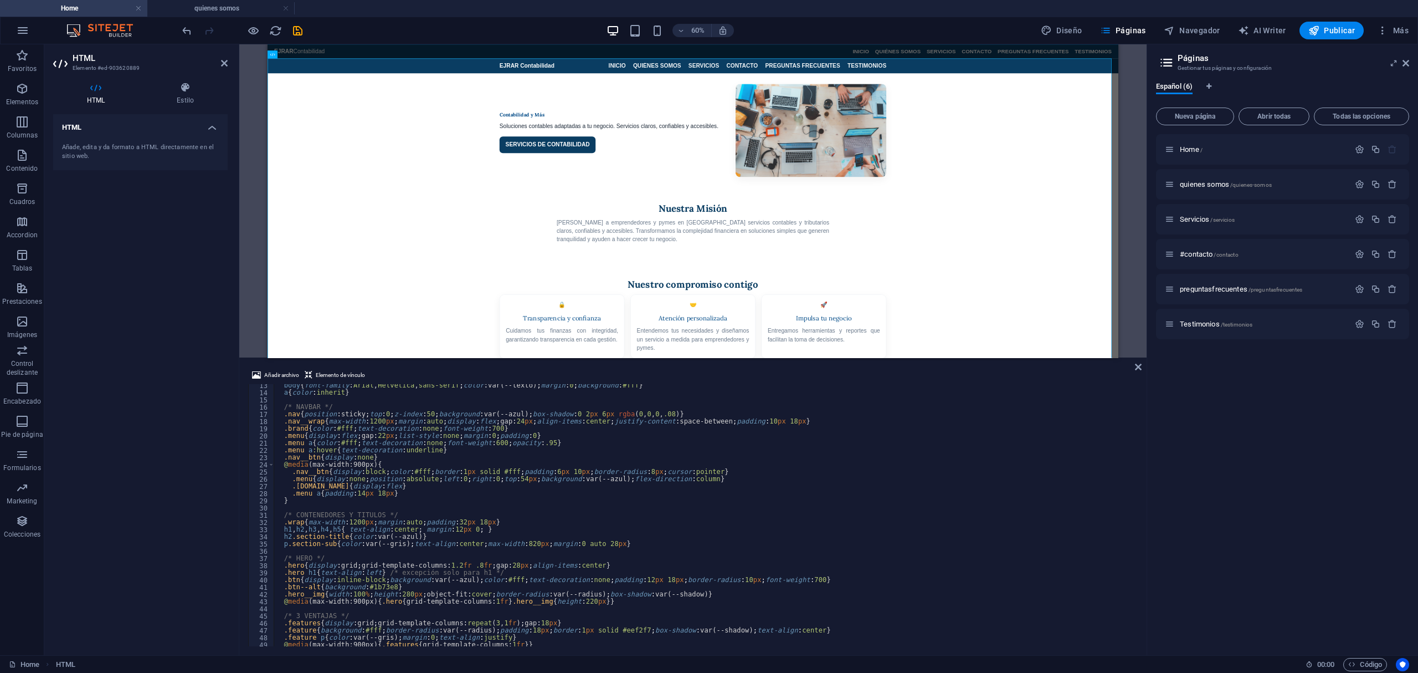
scroll to position [44, 0]
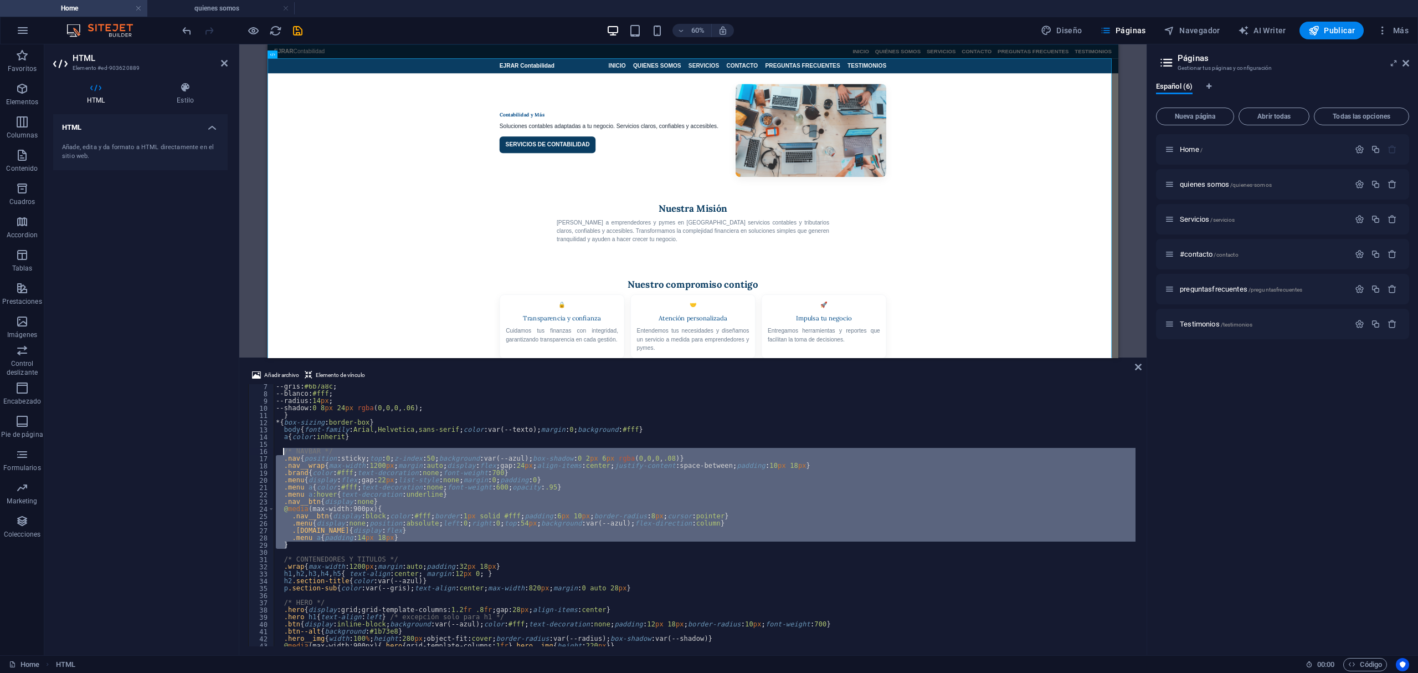
drag, startPoint x: 397, startPoint y: 544, endPoint x: 284, endPoint y: 448, distance: 148.6
click at [284, 448] on div "--gris : #6b7a8c ; --blanco : #fff ; --radius : 14 px ; --shadow : 0 8 px 24 px…" at bounding box center [705, 521] width 862 height 276
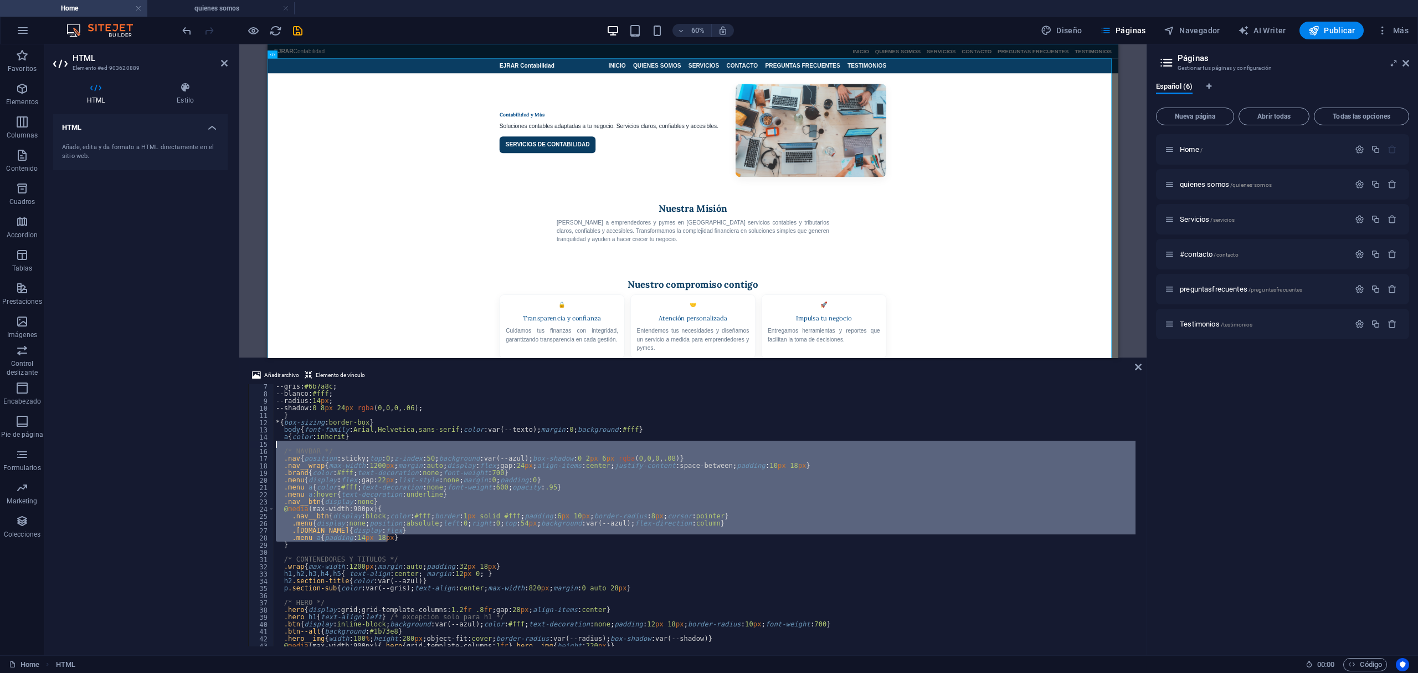
type textarea "/* NAVBAR */ .nav{position:sticky;top:0;z-index:50;background:var(--azul);box-s…"
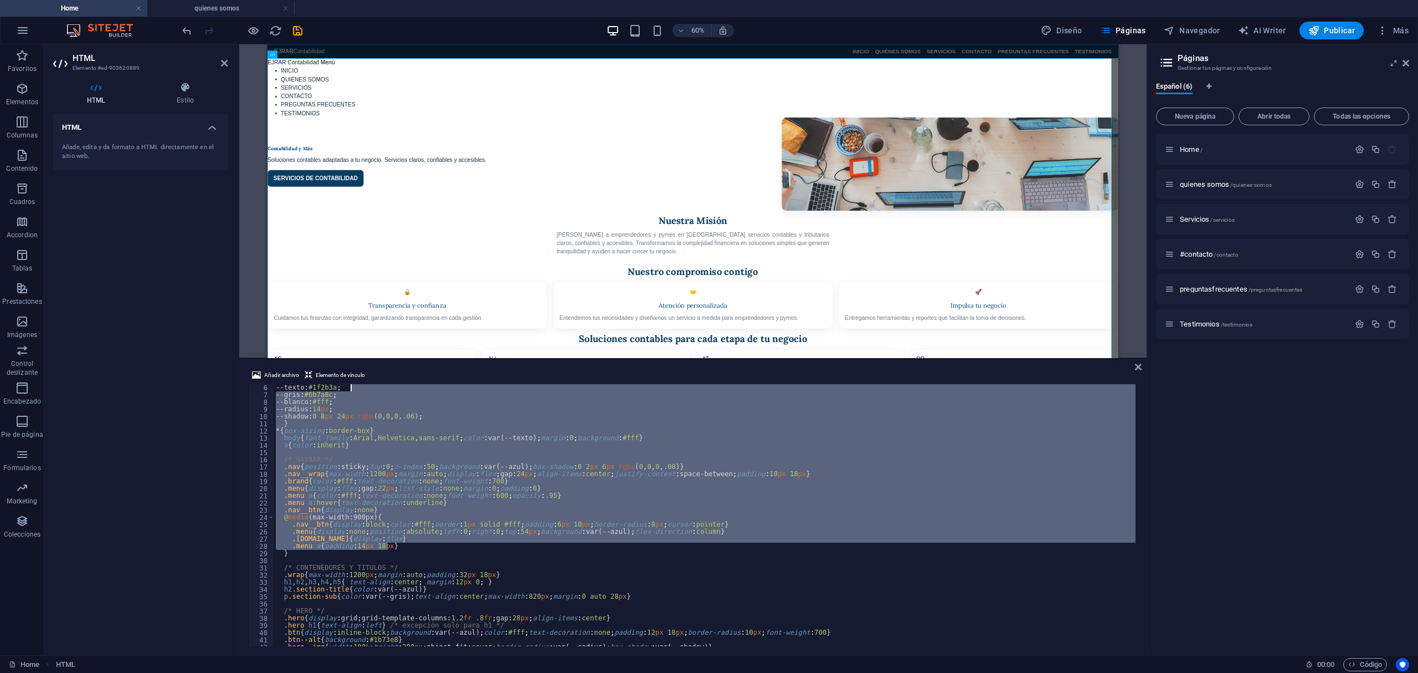
scroll to position [0, 0]
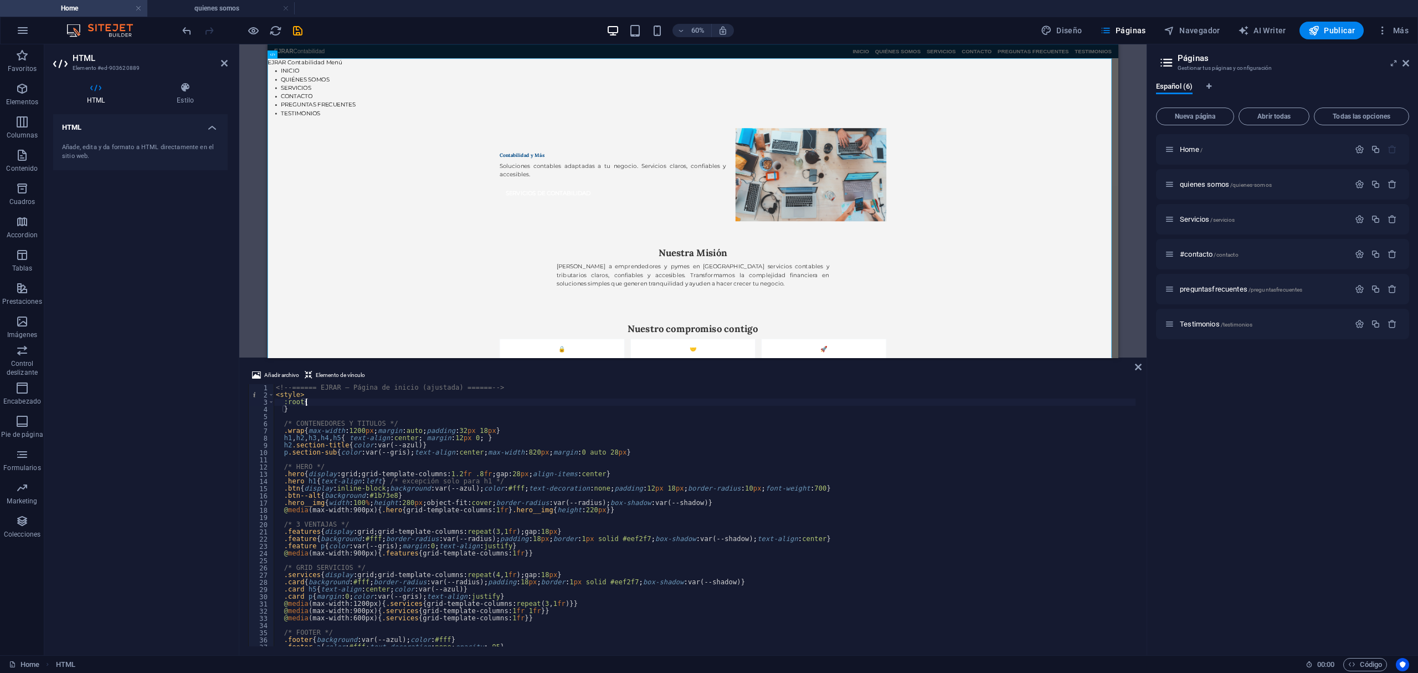
type textarea "}"
type textarea "p.section-sub{color:var(--gris);text-align:center;max-width:820px;margin:0 auto…"
type textarea "@media (max-width:900px){.hero{grid-template-columns:1fr}.hero__img{height:220p…"
type textarea "@media (max-width:900px){.features{grid-template-columns:1fr}}"
type textarea "@media (max-width:600px){.services{grid-template-columns:1fr}}"
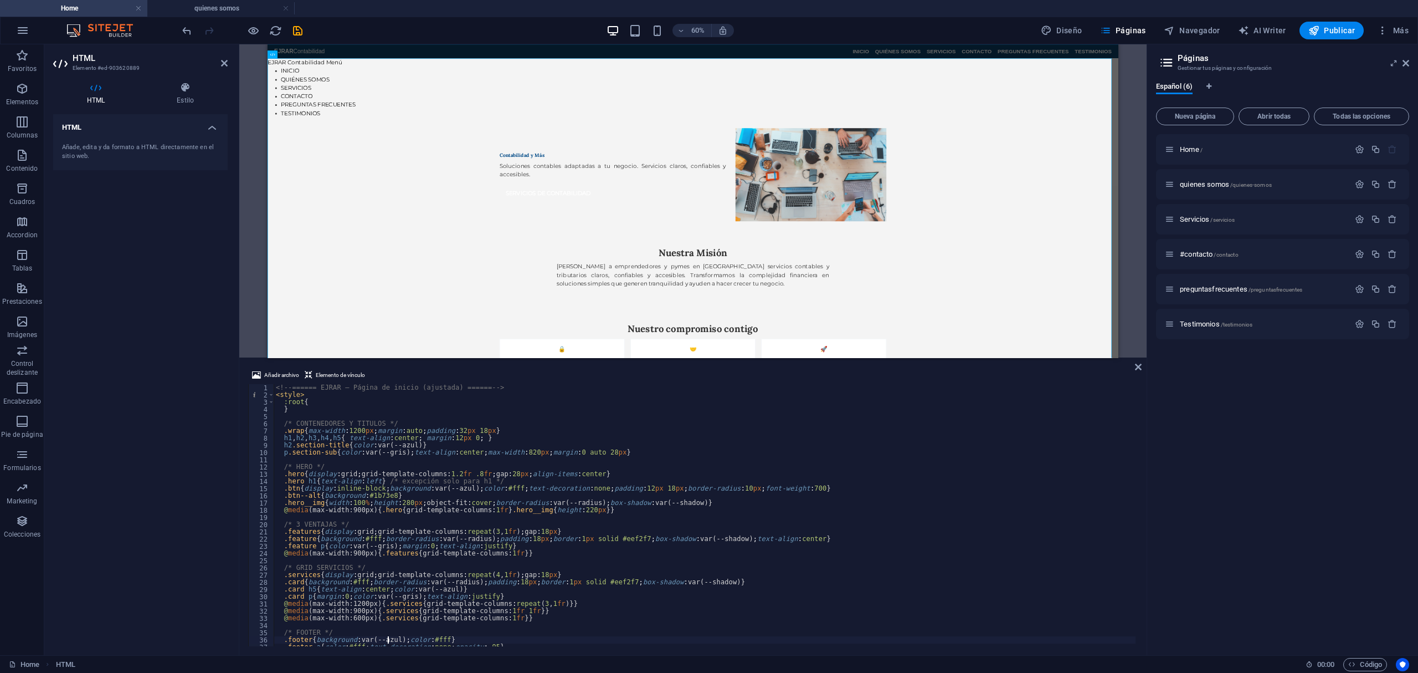
type textarea "</style>"
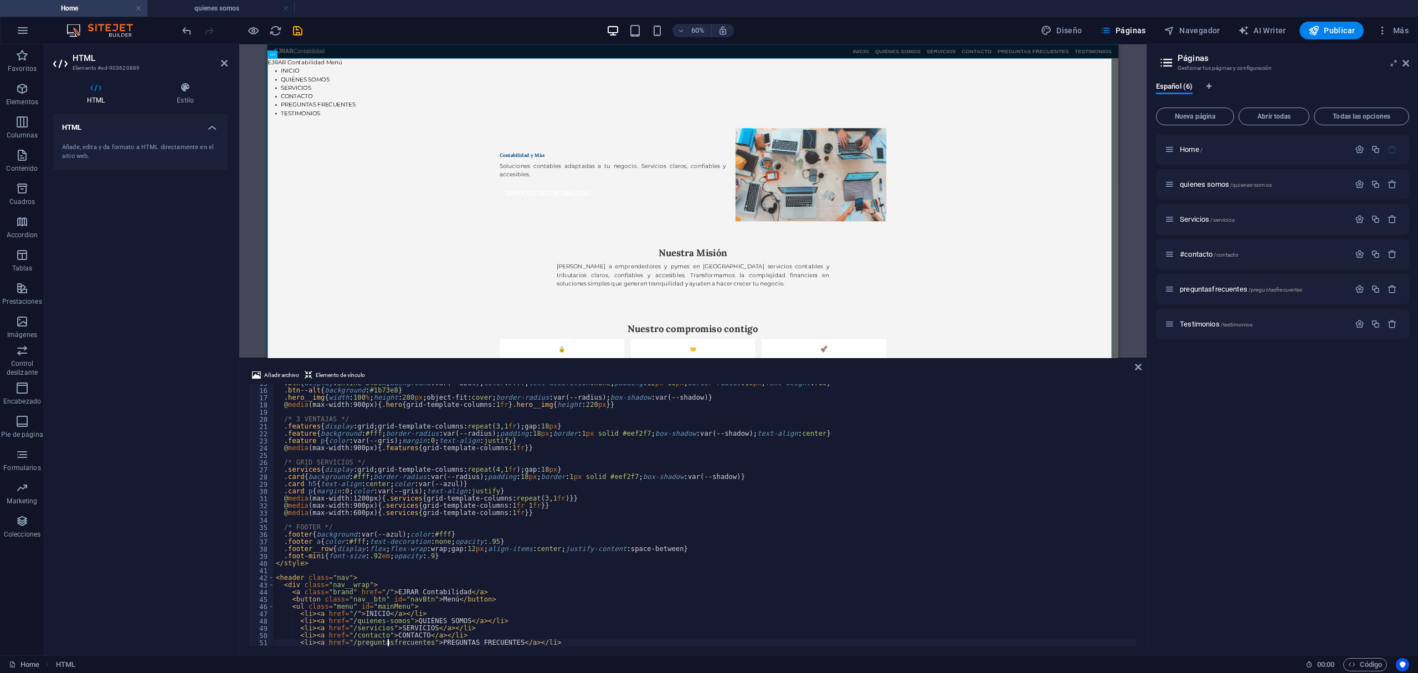
type textarea "</header>"
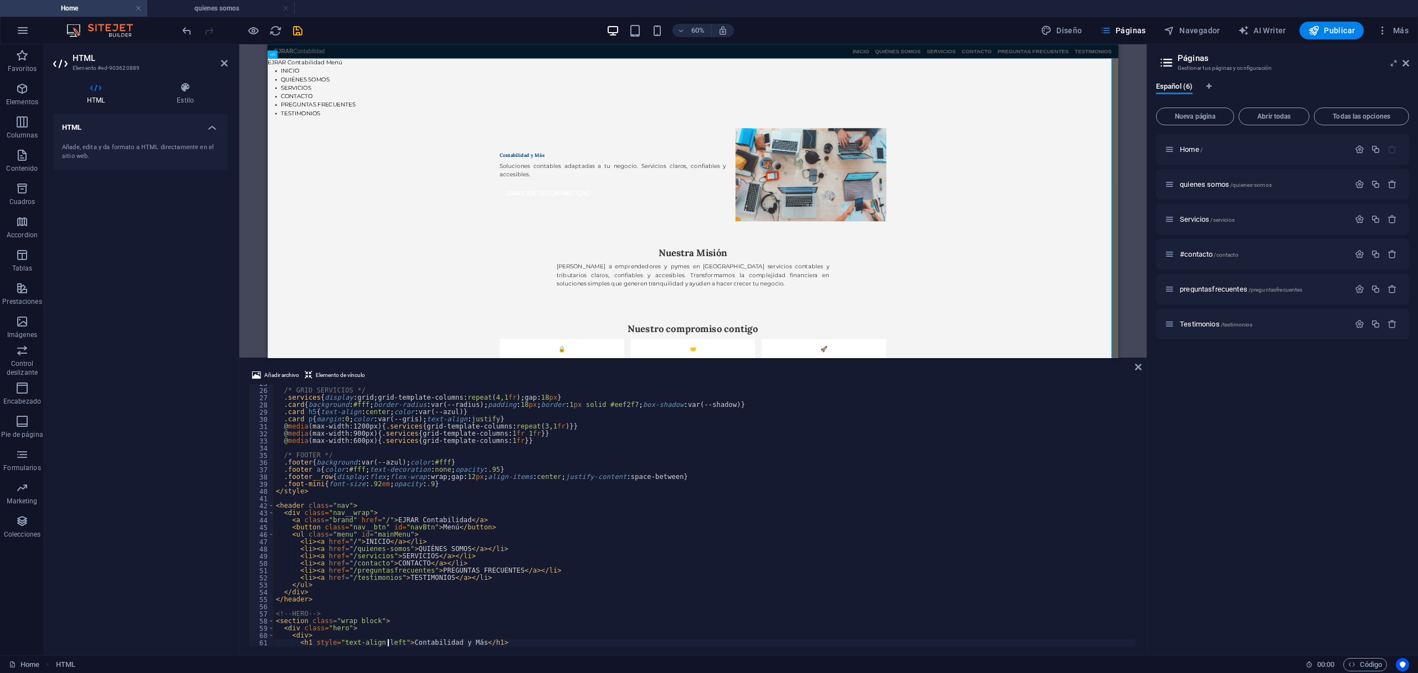
type textarea "</section>"
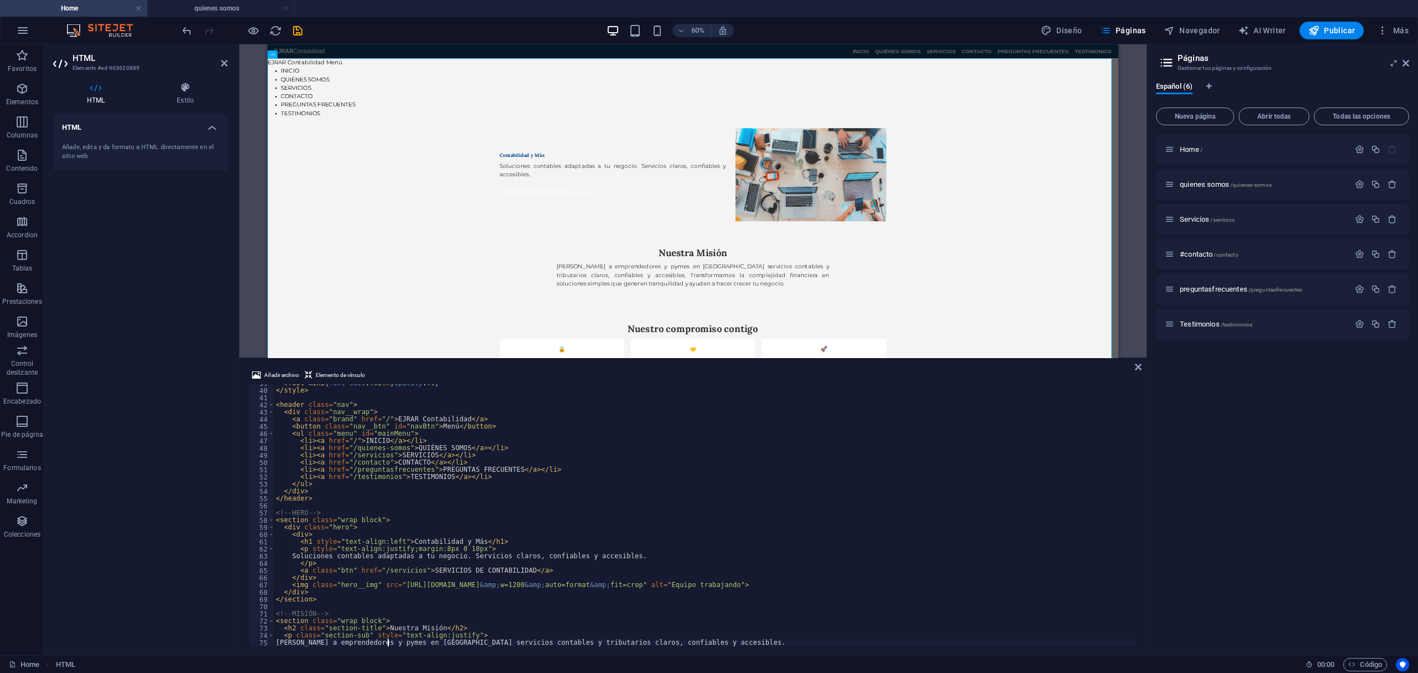
scroll to position [278, 0]
type textarea "<!-- MISIÓN -->"
type textarea "<!-- HERO -->"
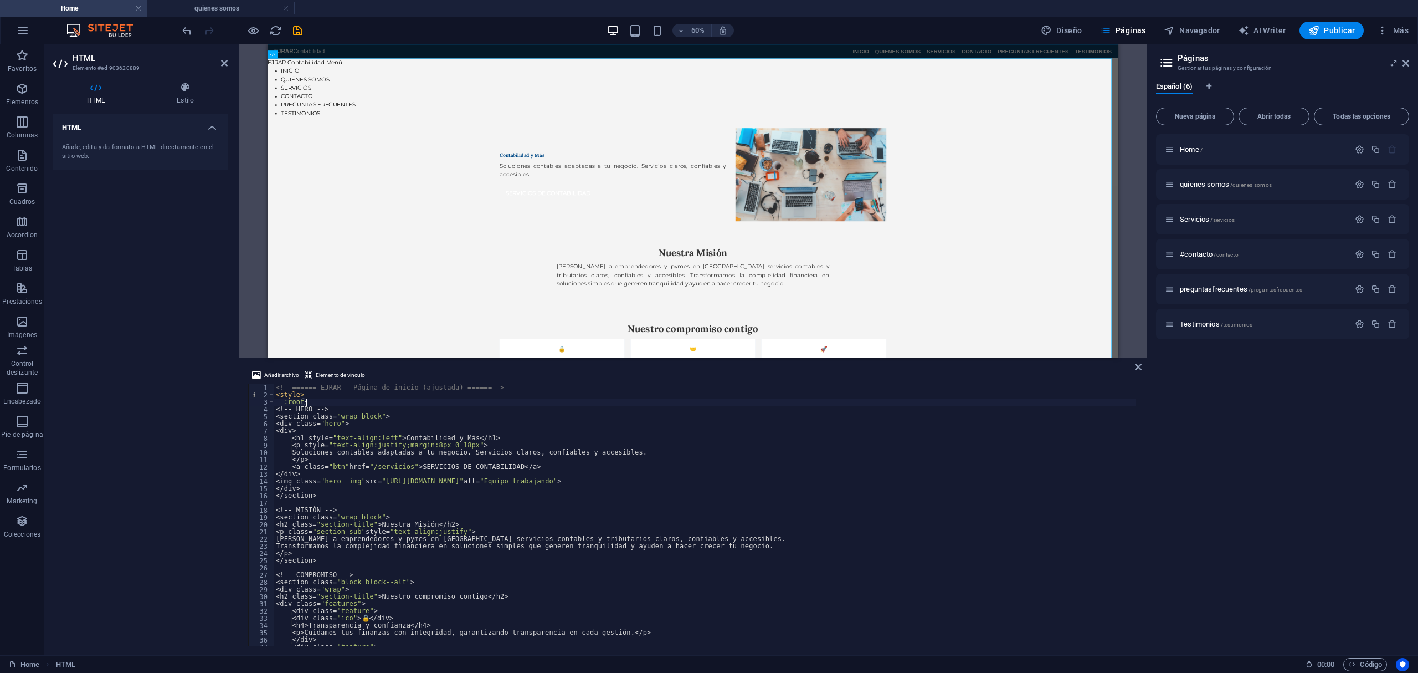
scroll to position [273, 0]
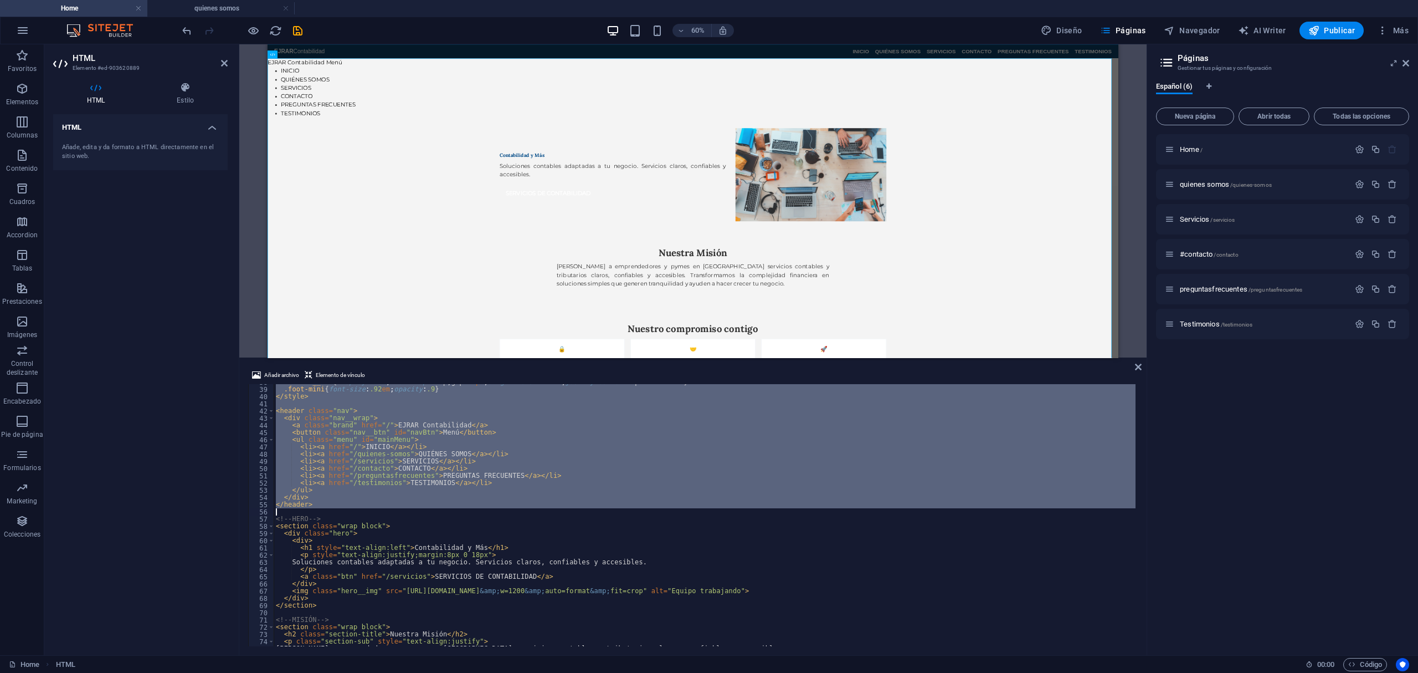
type textarea "<!-- HERO -->"
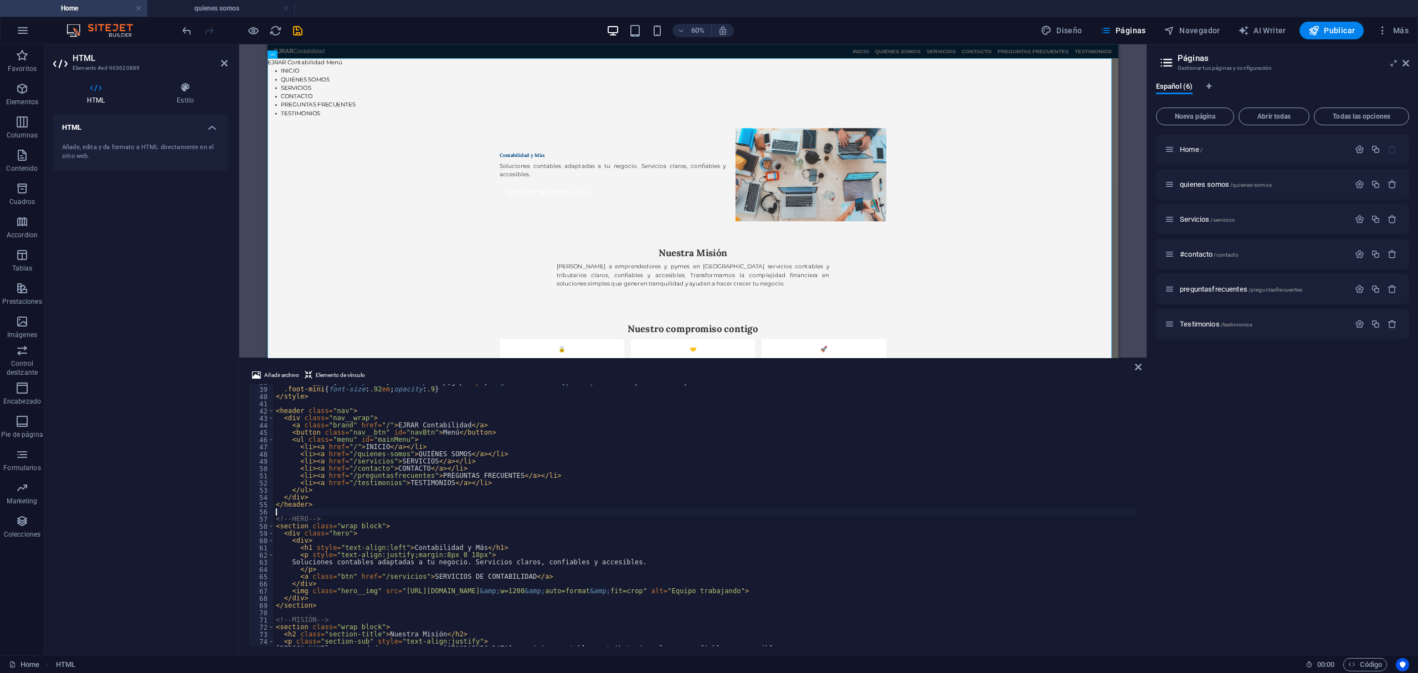
type textarea "<!-- HERO -->"
type textarea "</header>"
type textarea "<!-- HERO -->"
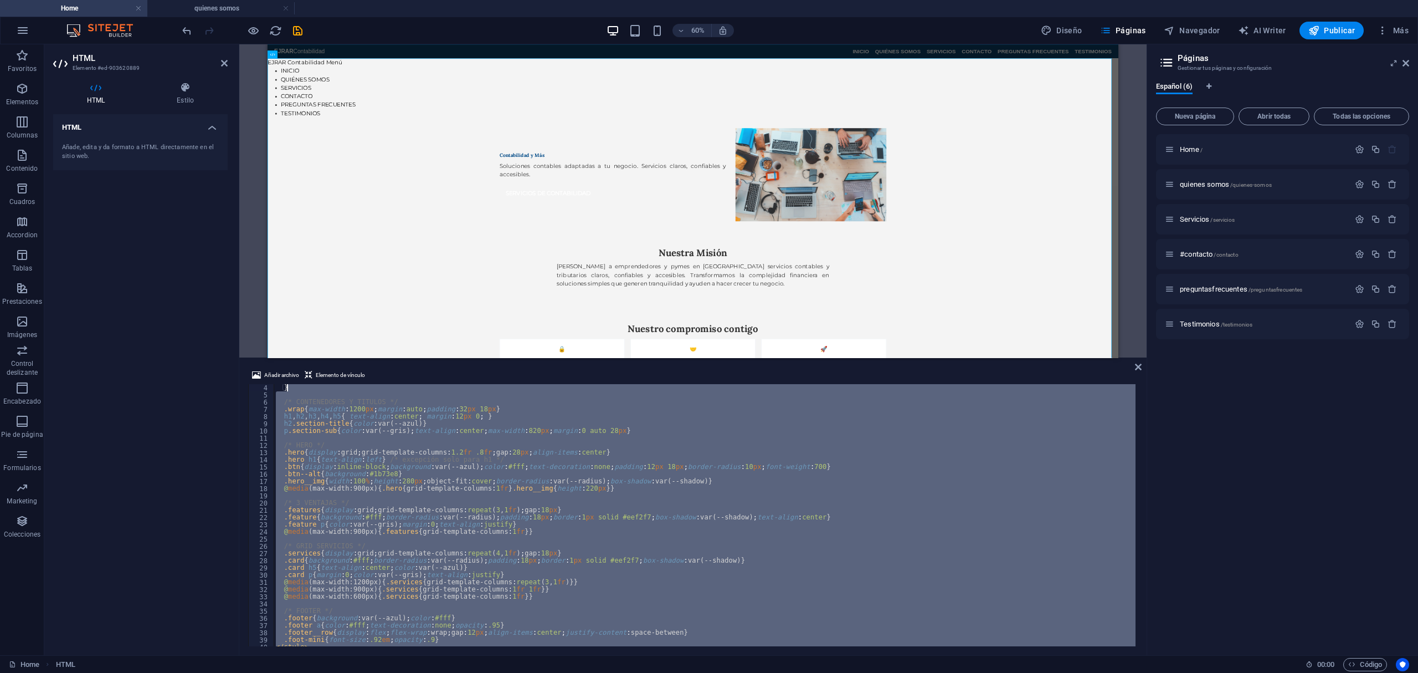
scroll to position [0, 0]
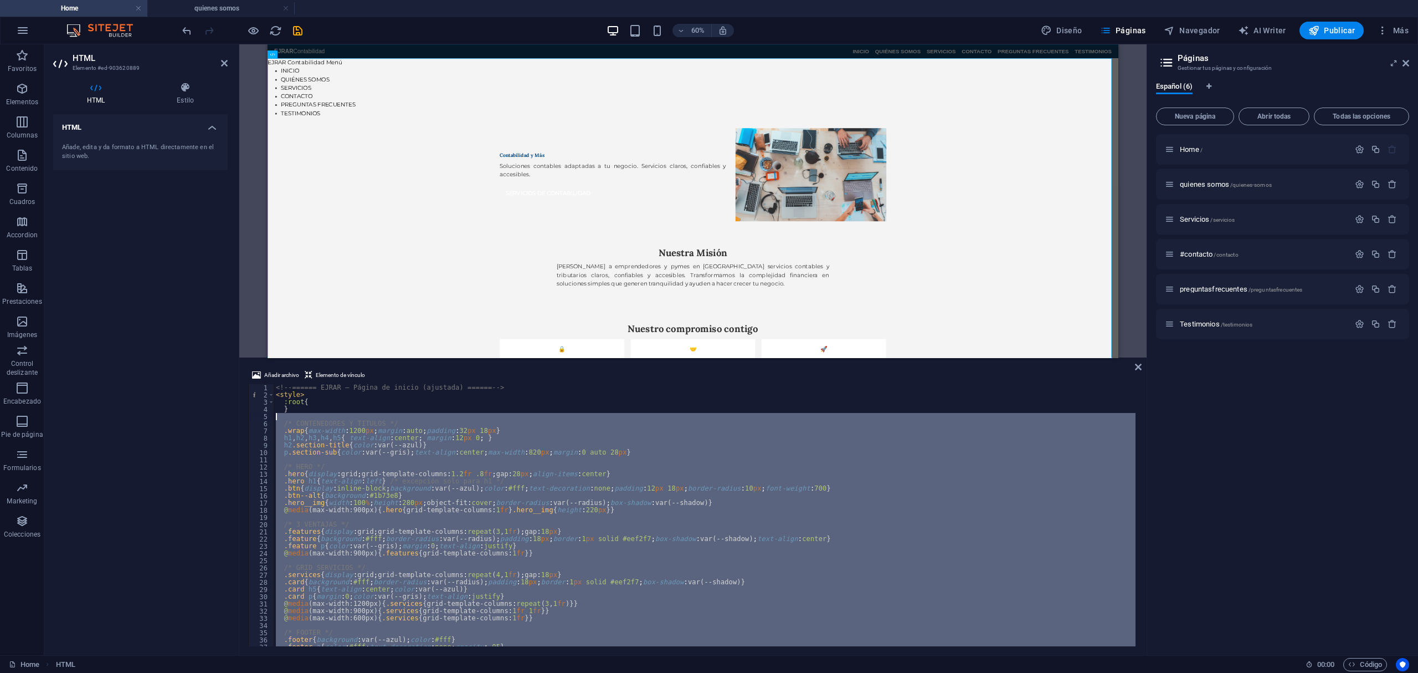
type textarea "/* CONTENEDORES Y TITULOS */ .wrap{max-width:1200px;margin:auto;padding:32px 18…"
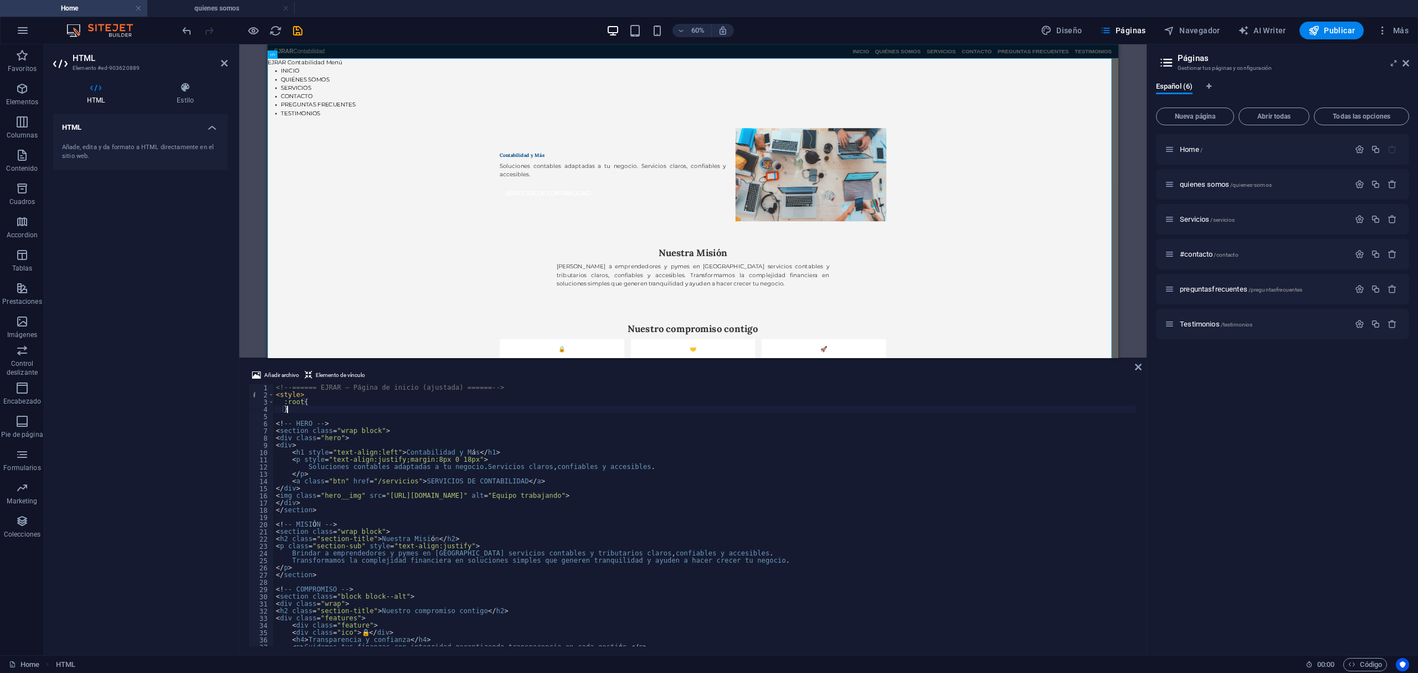
click at [449, 430] on div "<!-- ====== EJRAR – Página de inicio (ajustada) ====== --> < style > :root { } …" at bounding box center [705, 522] width 862 height 276
click at [346, 412] on div "<!-- ====== EJRAR – Página de inicio (ajustada) ====== --> < style > :root { } …" at bounding box center [705, 522] width 862 height 276
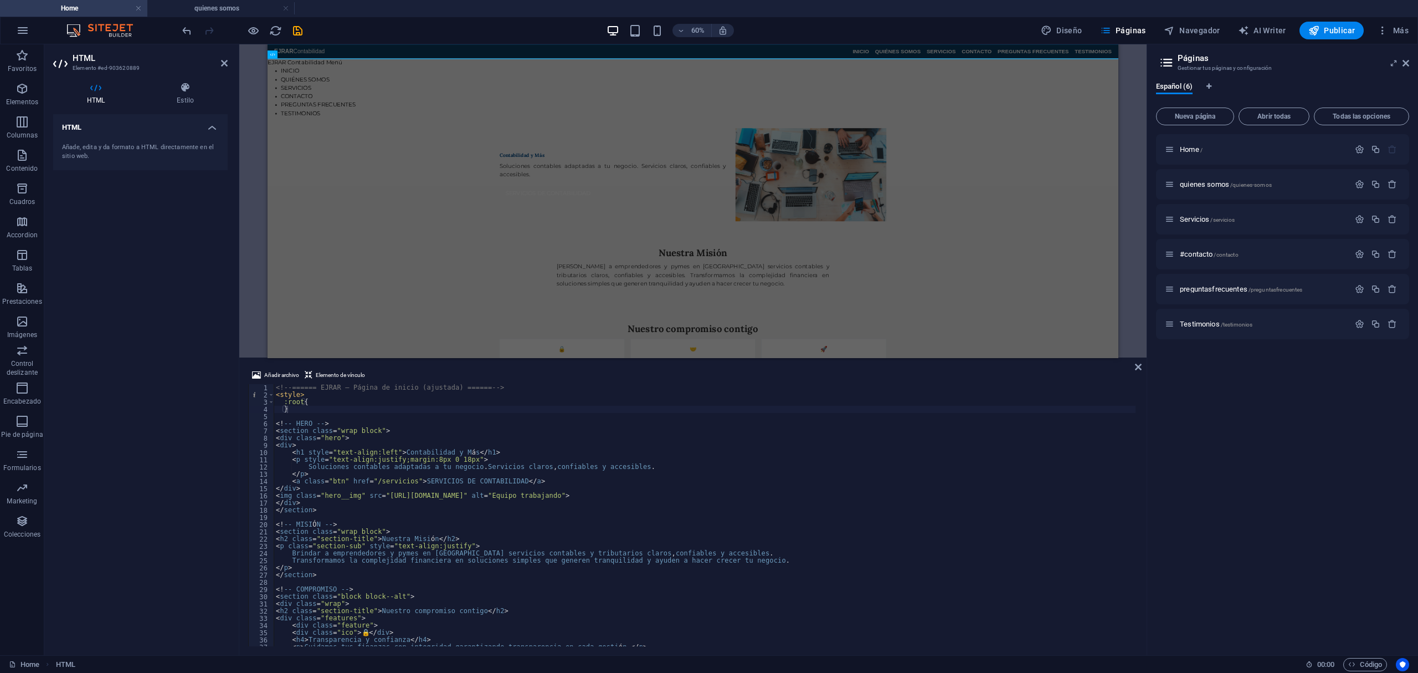
click at [1225, 522] on div "Home / quienes somos /quienes-somos Servicios /servicios #contacto /contacto pr…" at bounding box center [1282, 390] width 253 height 512
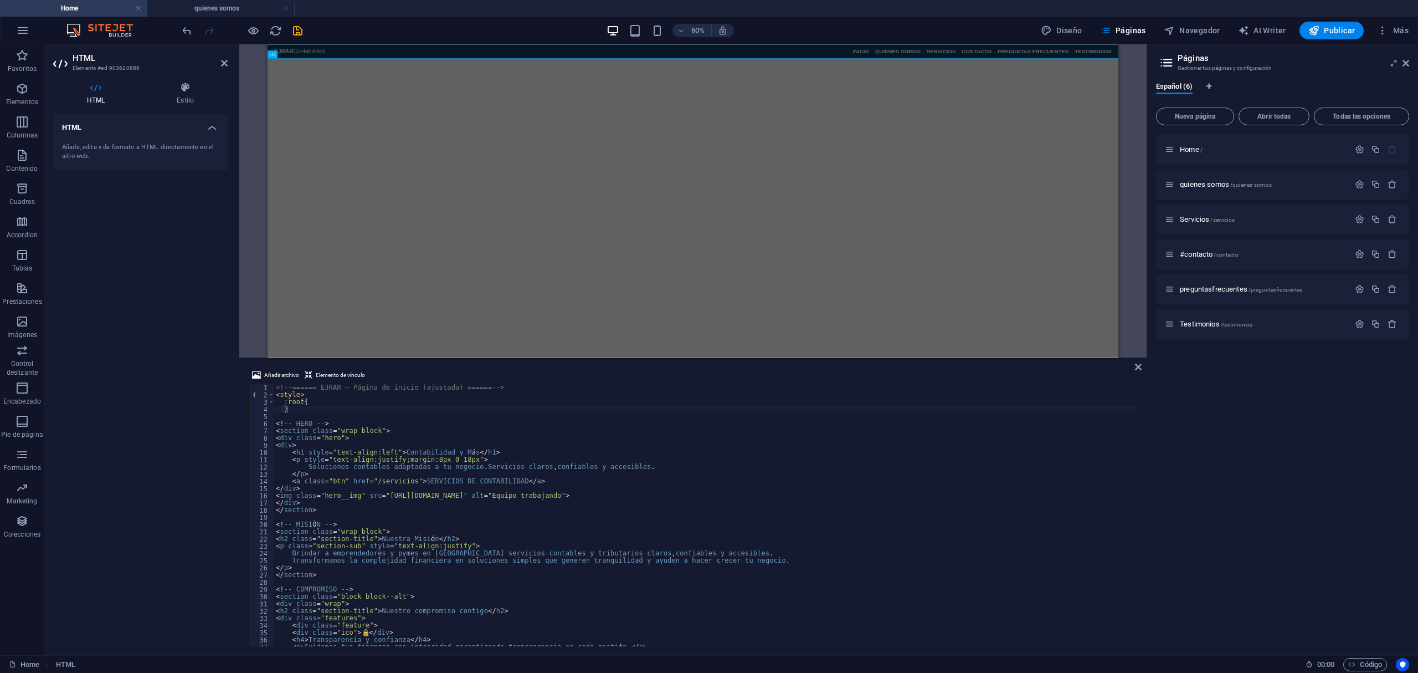
click at [389, 489] on div "<!-- ====== EJRAR – Página de inicio (ajustada) ====== --> < style > :root { } …" at bounding box center [705, 522] width 862 height 276
type textarea ":root{"
click at [304, 406] on div "<!-- ====== EJRAR – Página de inicio (ajustada) ====== --> < style > :root { } …" at bounding box center [705, 522] width 862 height 276
click at [309, 419] on div "<!-- ====== EJRAR – Página de inicio (ajustada) ====== --> < style > :root { } …" at bounding box center [705, 522] width 862 height 276
type textarea "}"
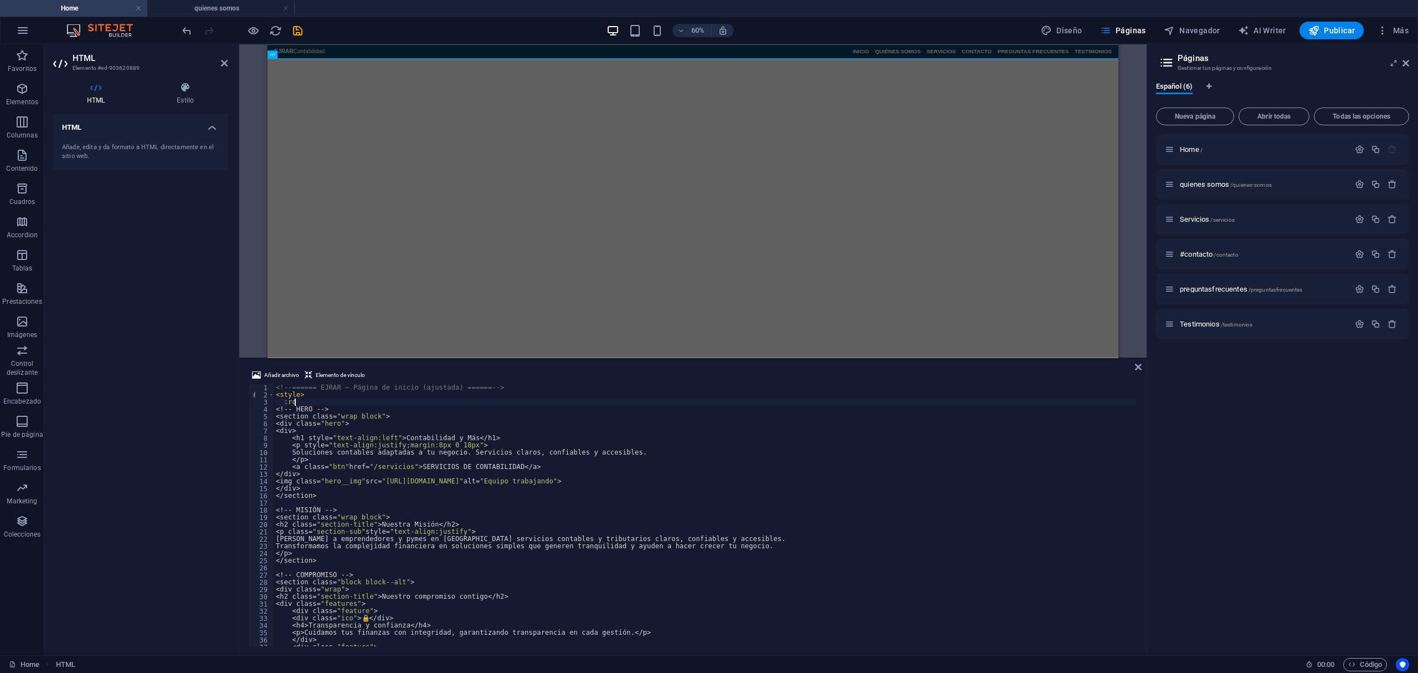
type textarea ":"
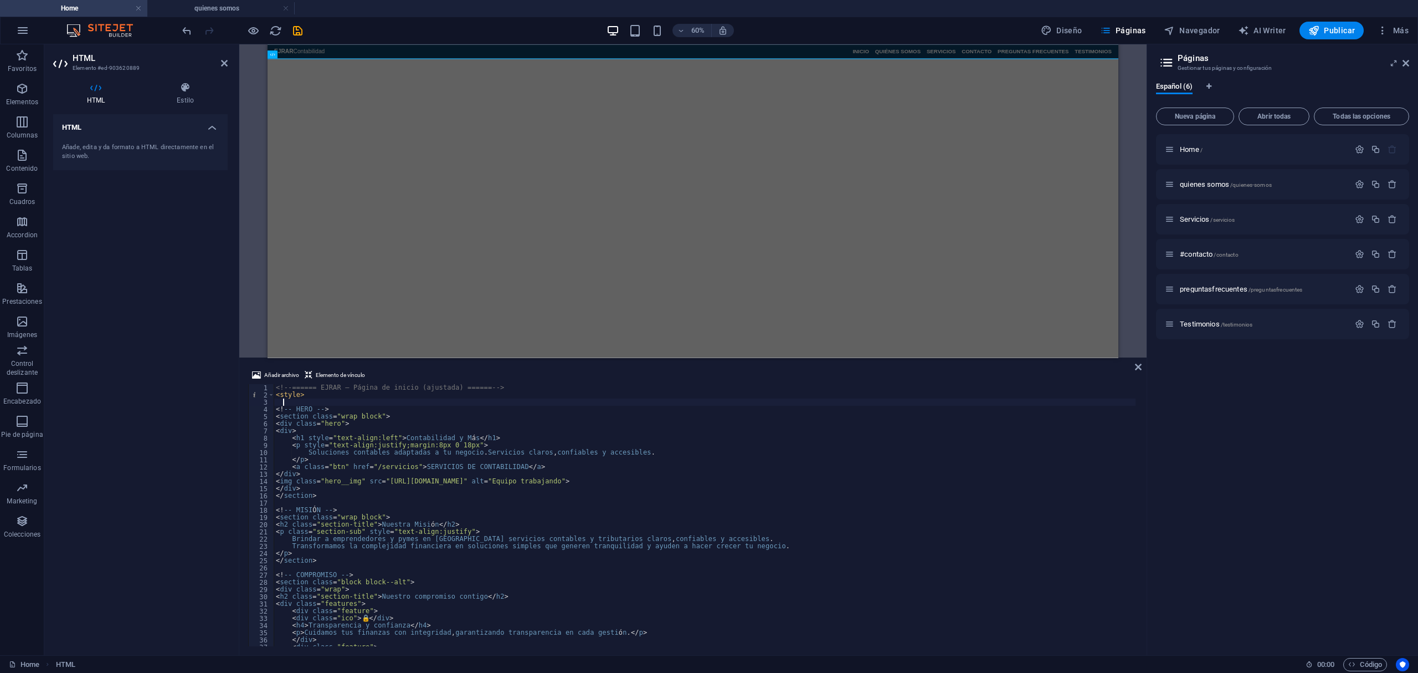
type textarea "}"
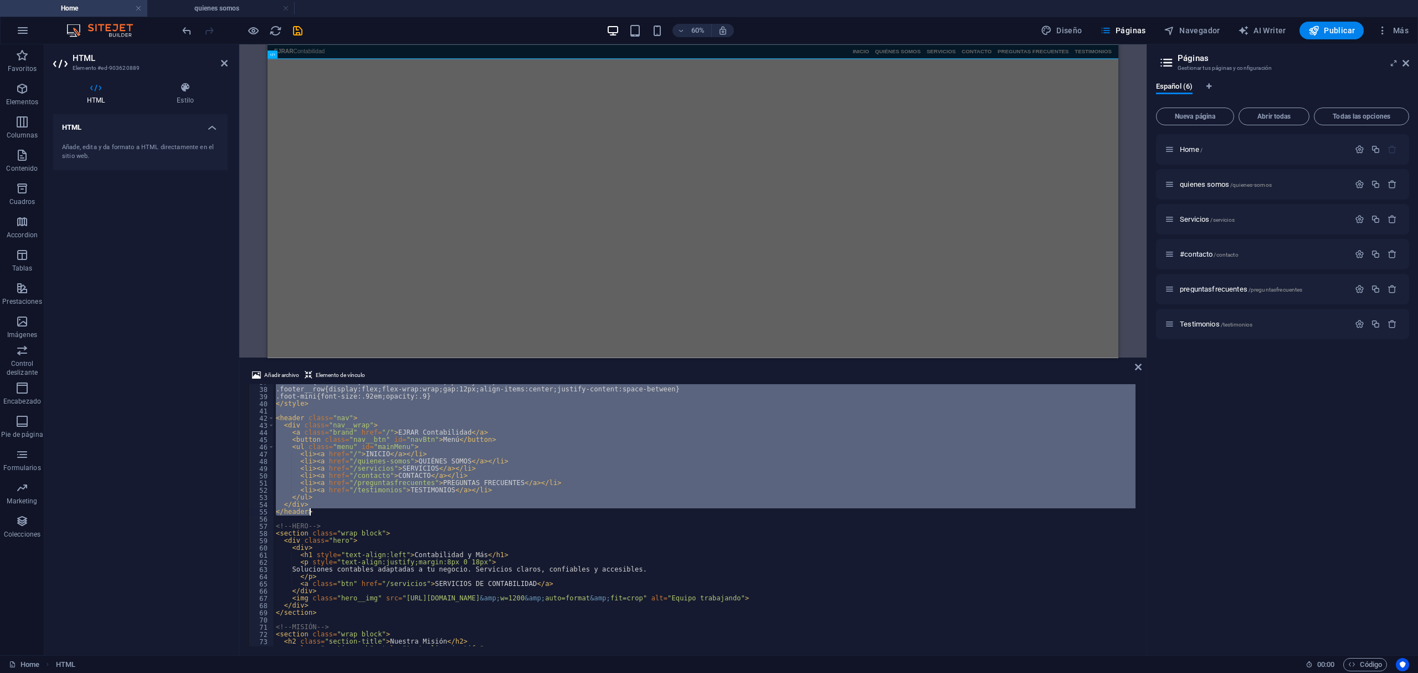
scroll to position [265, 0]
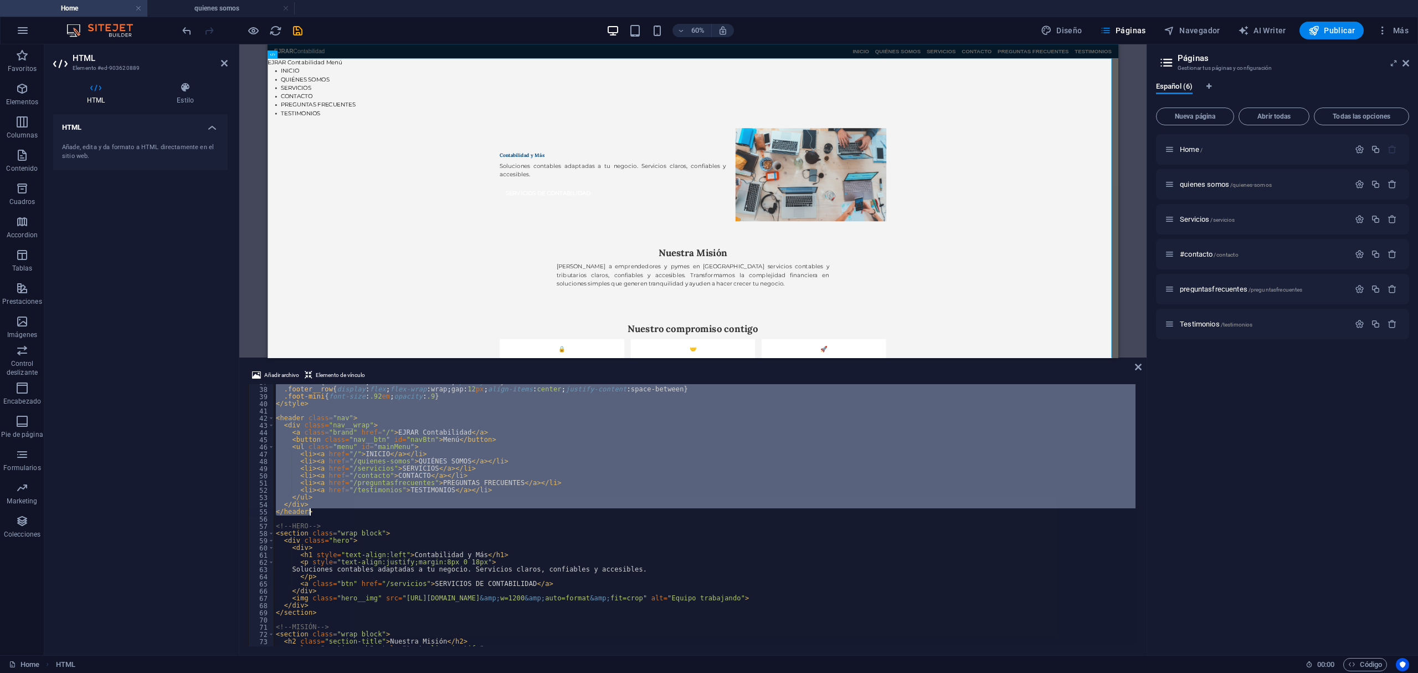
click at [349, 488] on div ".footer a { color : #fff ; text-decoration : none ; opacity : .95 } .footer__ro…" at bounding box center [705, 515] width 862 height 262
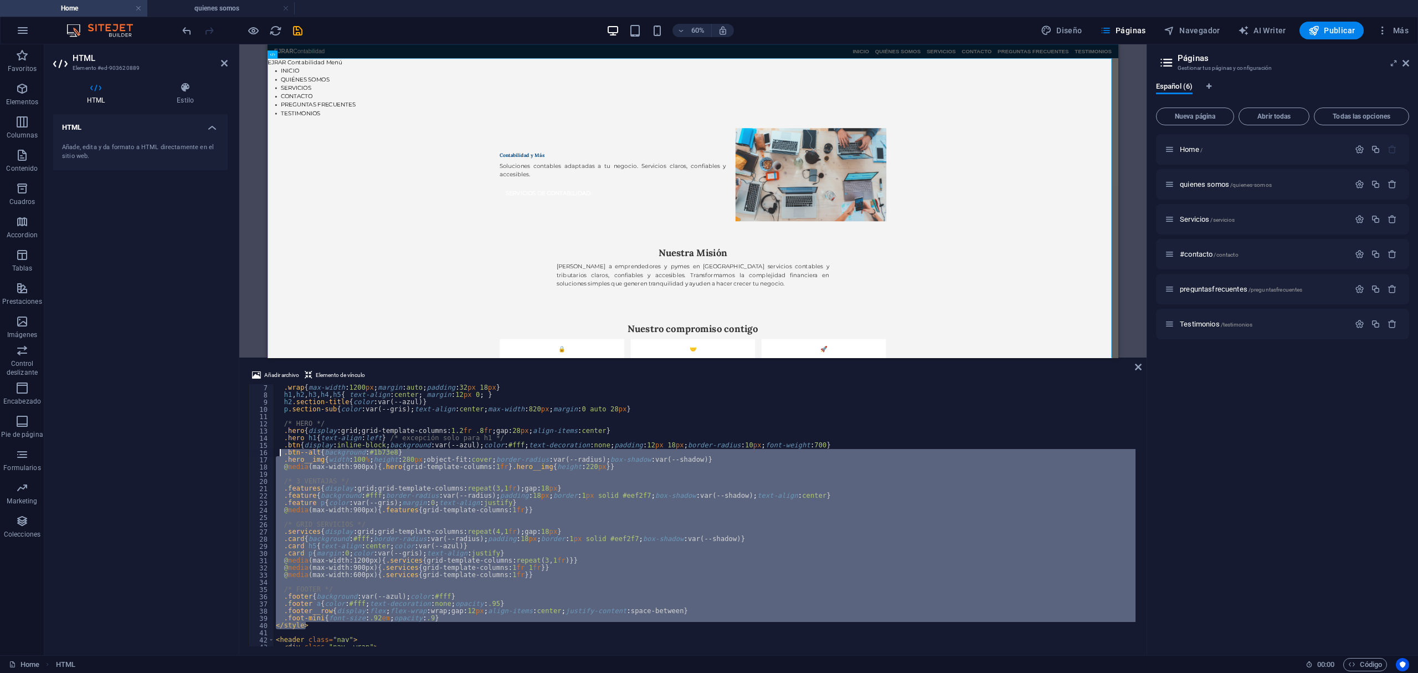
scroll to position [0, 0]
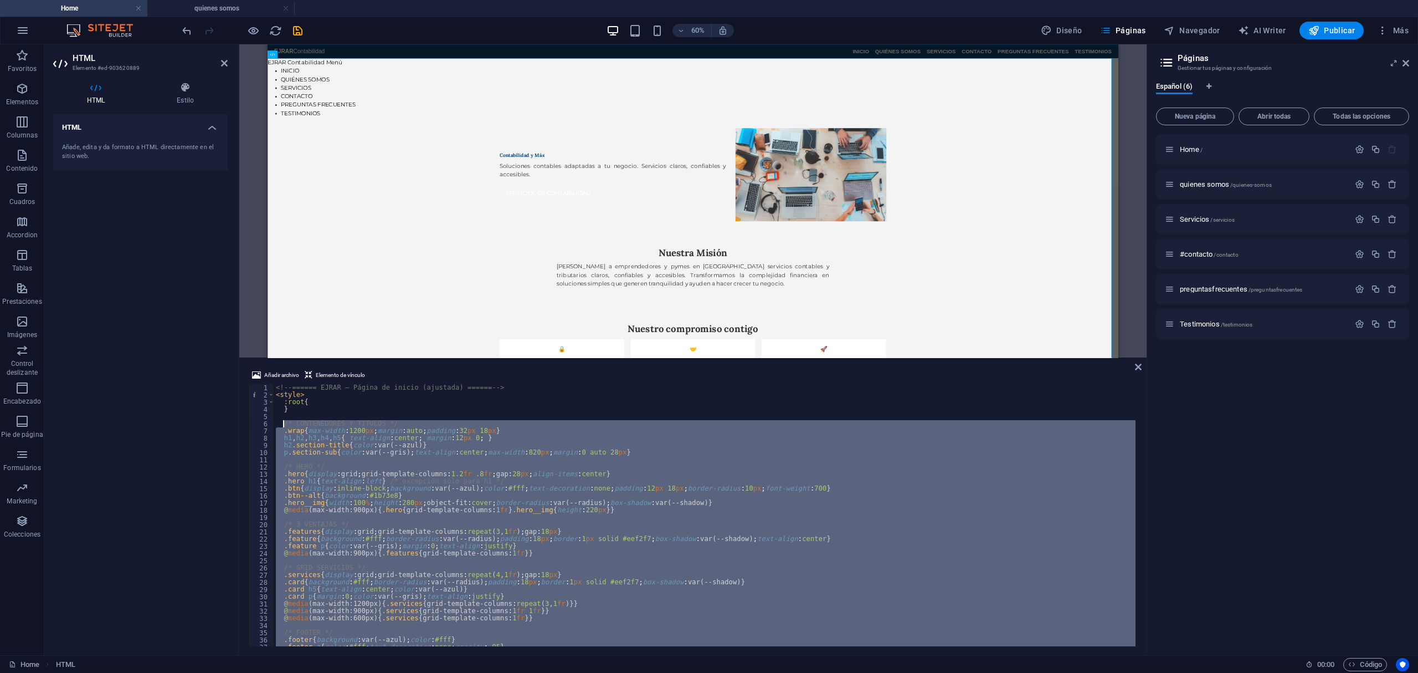
drag, startPoint x: 324, startPoint y: 494, endPoint x: 283, endPoint y: 423, distance: 81.9
click at [283, 423] on div "<!-- ====== EJRAR – Página de inicio (ajustada) ====== --> < style > :root { } …" at bounding box center [705, 522] width 862 height 276
type textarea "/* CONTENEDORES Y TITULOS */ .wrap{max-width:1200px;margin:auto;padding:32px 18…"
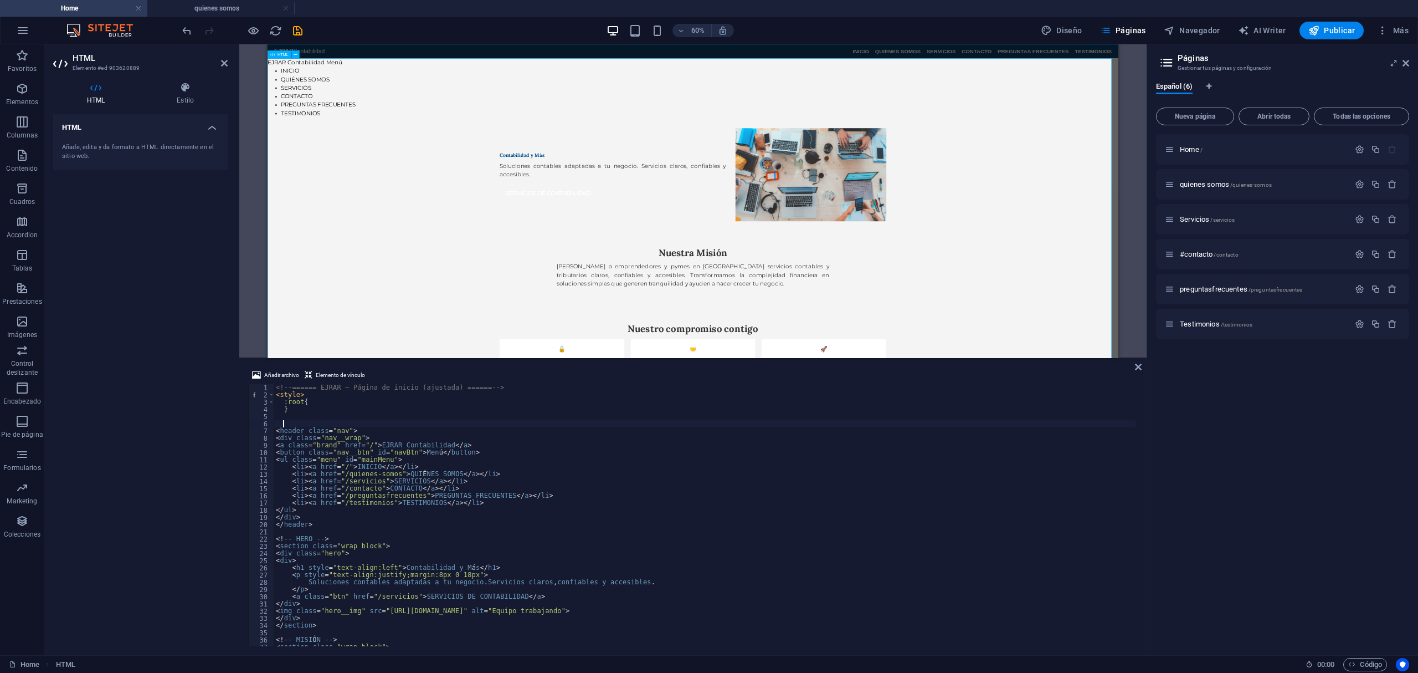
click at [369, 338] on html "Skip to main content EJRAR Contabilidad INICIO QUIÉNES SOMOS SERVICIOS CONTACTO…" at bounding box center [977, 555] width 1418 height 1023
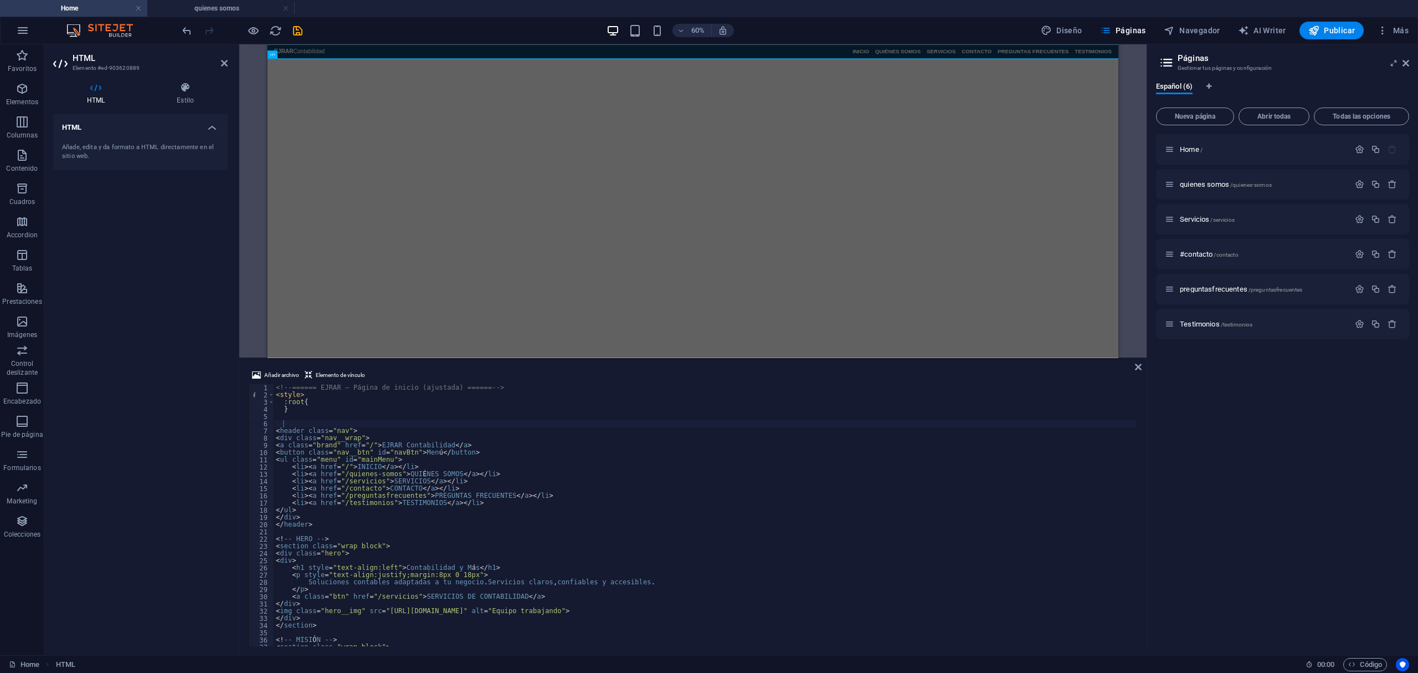
click at [626, 457] on div "<!-- ====== EJRAR – Página de inicio (ajustada) ====== --> < style > :root { } …" at bounding box center [705, 522] width 862 height 276
type textarea ".foot-mini{font-size:.92em;opacity:.9} </style>"
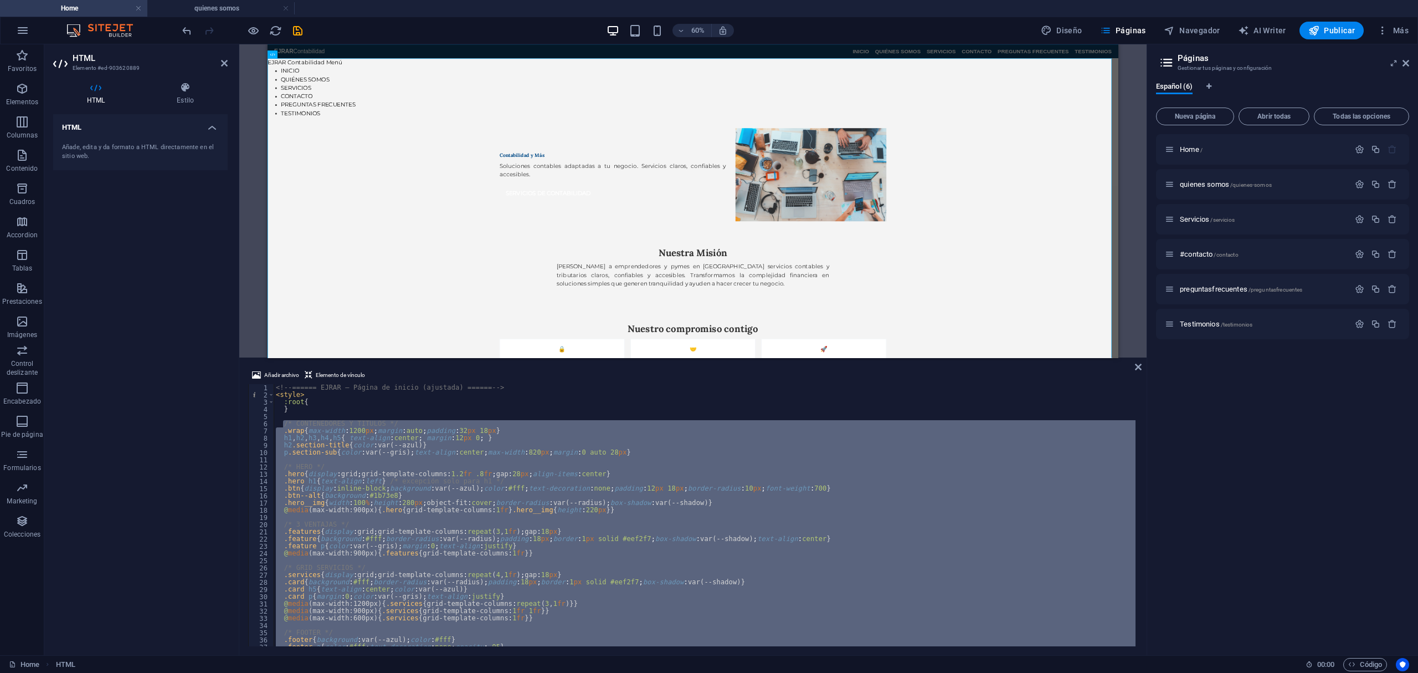
click at [346, 517] on div "<!-- ====== EJRAR – Página de inicio (ajustada) ====== --> < style > :root { } …" at bounding box center [705, 515] width 862 height 262
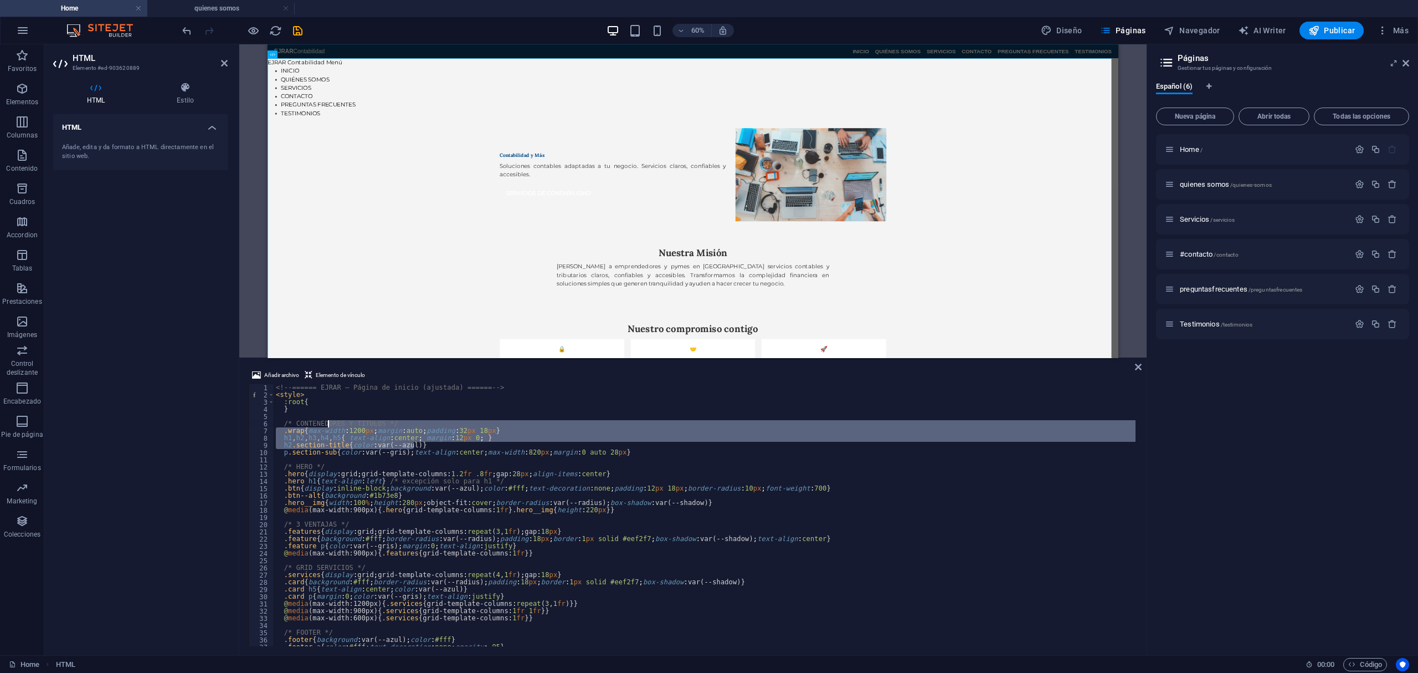
drag, startPoint x: 603, startPoint y: 448, endPoint x: 519, endPoint y: 462, distance: 86.0
click at [331, 424] on div "<!-- ====== EJRAR – Página de inicio (ajustada) ====== --> < style > :root { } …" at bounding box center [705, 522] width 862 height 276
click at [534, 441] on div "<!-- ====== EJRAR – Página de inicio (ajustada) ====== --> < style > :root { } …" at bounding box center [705, 515] width 862 height 262
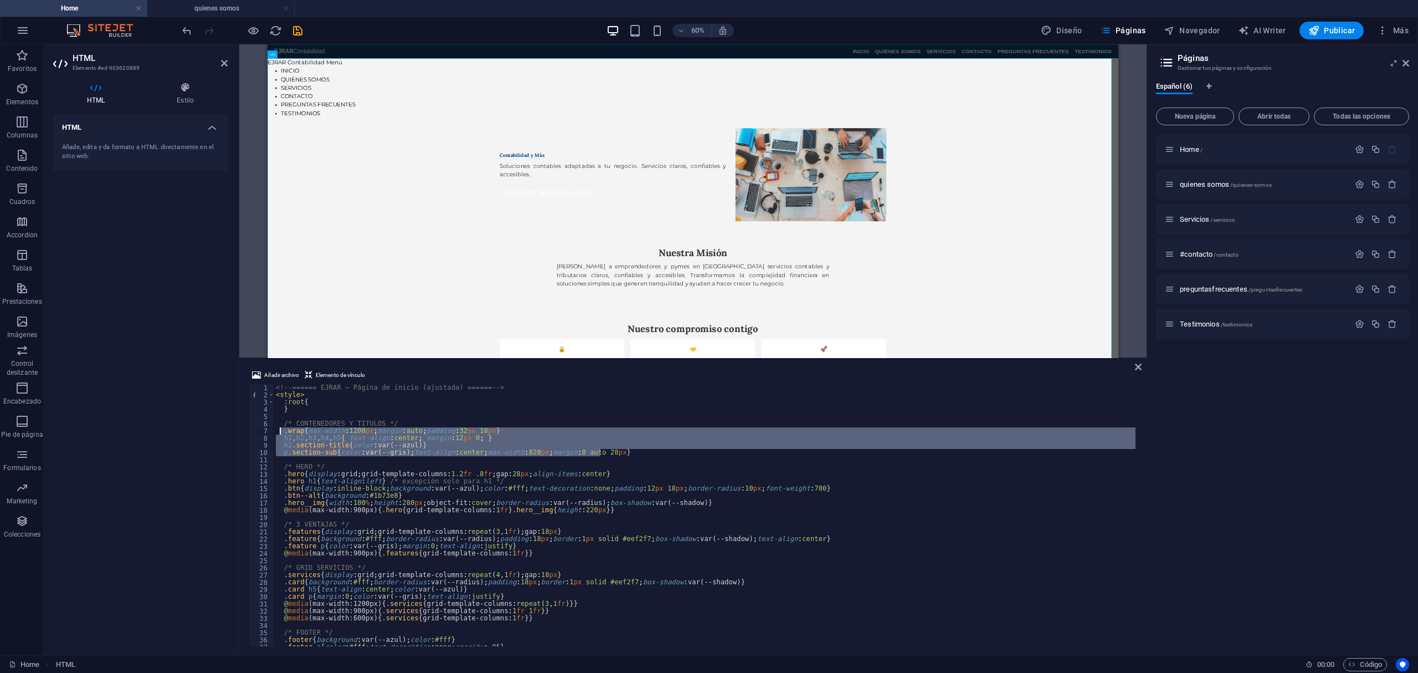
drag, startPoint x: 608, startPoint y: 455, endPoint x: 278, endPoint y: 428, distance: 331.3
click at [278, 428] on div "<!-- ====== EJRAR – Página de inicio (ajustada) ====== --> < style > :root { } …" at bounding box center [705, 522] width 862 height 276
click at [417, 422] on div "<!-- ====== EJRAR – Página de inicio (ajustada) ====== --> < style > :root { } …" at bounding box center [705, 522] width 862 height 276
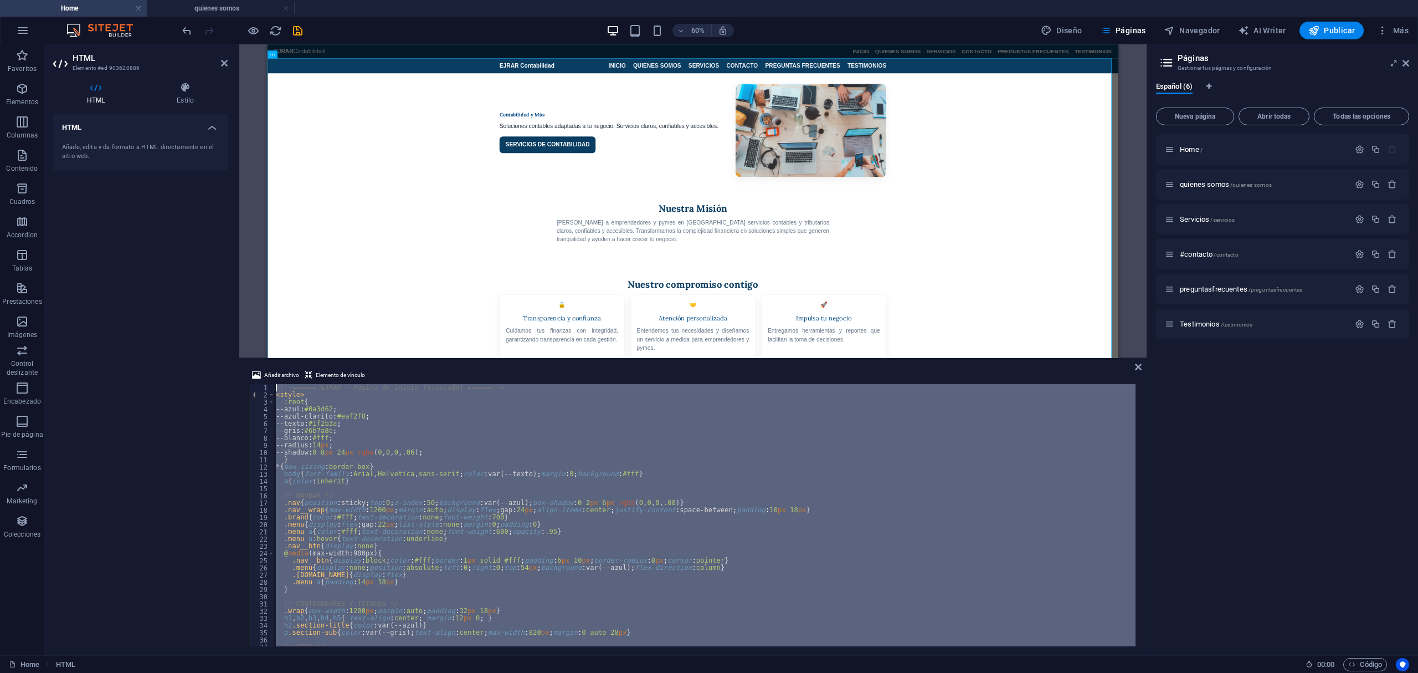
drag, startPoint x: 719, startPoint y: 643, endPoint x: 16, endPoint y: -90, distance: 1015.6
click at [16, 0] on html "Esteban Jara-Contador Auditor Home quienes somos Favoritos Elementos Columnas C…" at bounding box center [709, 336] width 1418 height 673
type textarea "<!-- ====== EJRAR – Página de inicio (ajustada) ====== --> <style>"
click at [612, 595] on div "<!-- ====== EJRAR – Página de inicio (ajustada) ====== --> < style > :root { --…" at bounding box center [705, 515] width 862 height 262
drag, startPoint x: 675, startPoint y: 630, endPoint x: 102, endPoint y: 140, distance: 754.0
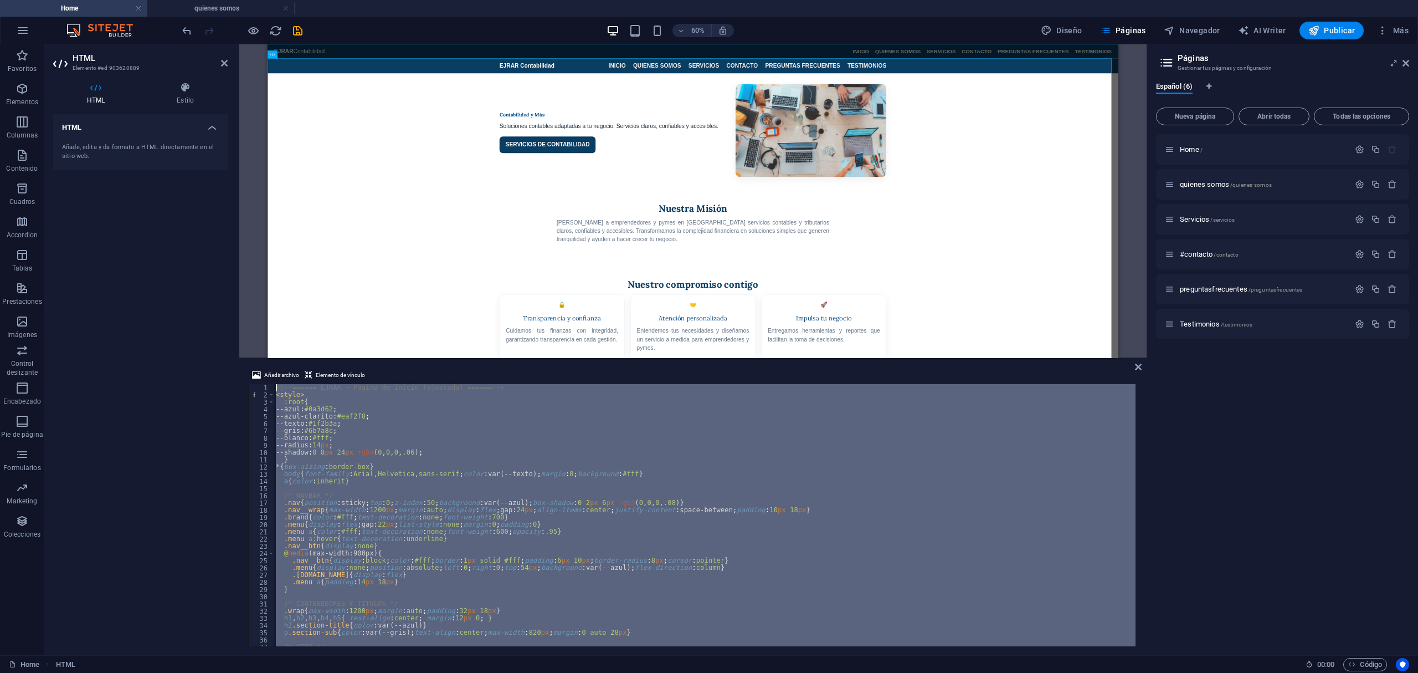
click at [102, 140] on div "HTML Elemento #ed-903620889 HTML Estilo HTML Añade, edita y da formato a HTML d…" at bounding box center [595, 349] width 1102 height 611
type textarea "<!-- ====== EJRAR – Página de inicio (ajustada) ====== --> <style>"
paste textarea
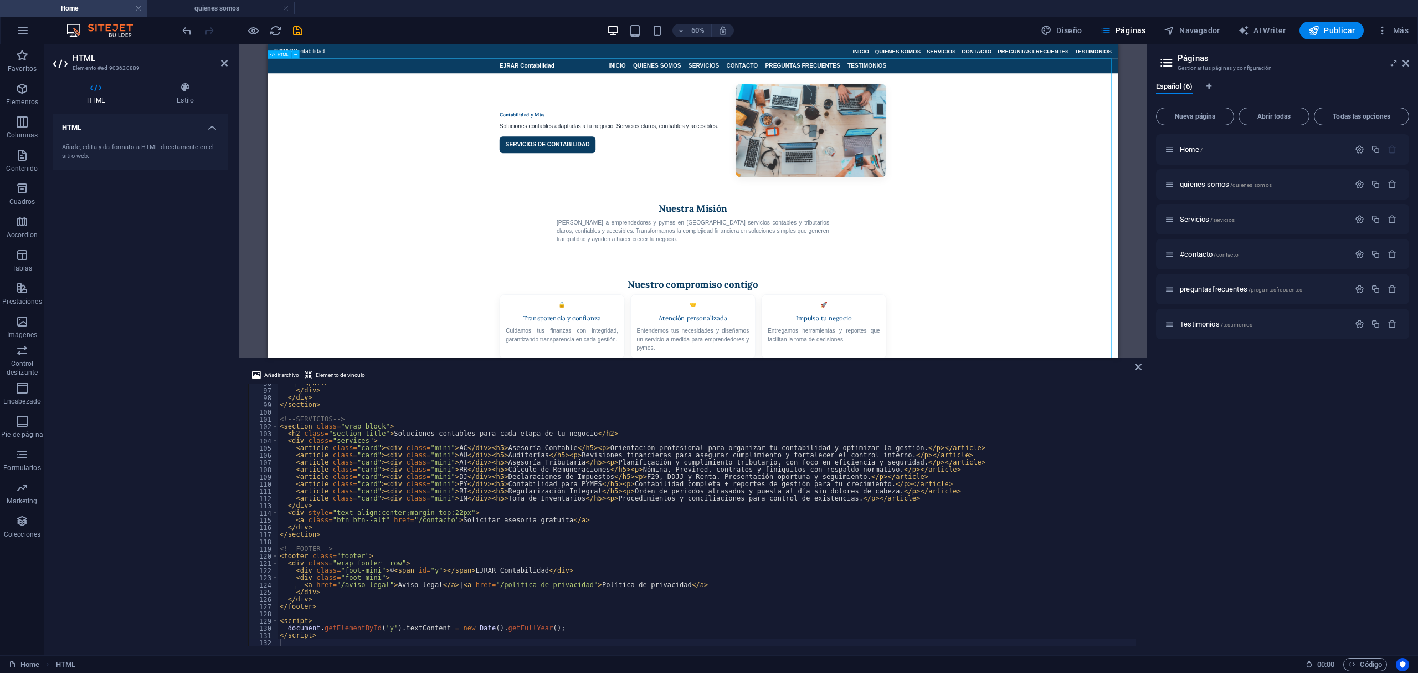
click at [1418, 345] on div "EJRAR Contabilidad Menú INICIO QUIÉNES SOMOS SERVICIOS CONTACTO PREGUNTAS FRECU…" at bounding box center [977, 524] width 1418 height 912
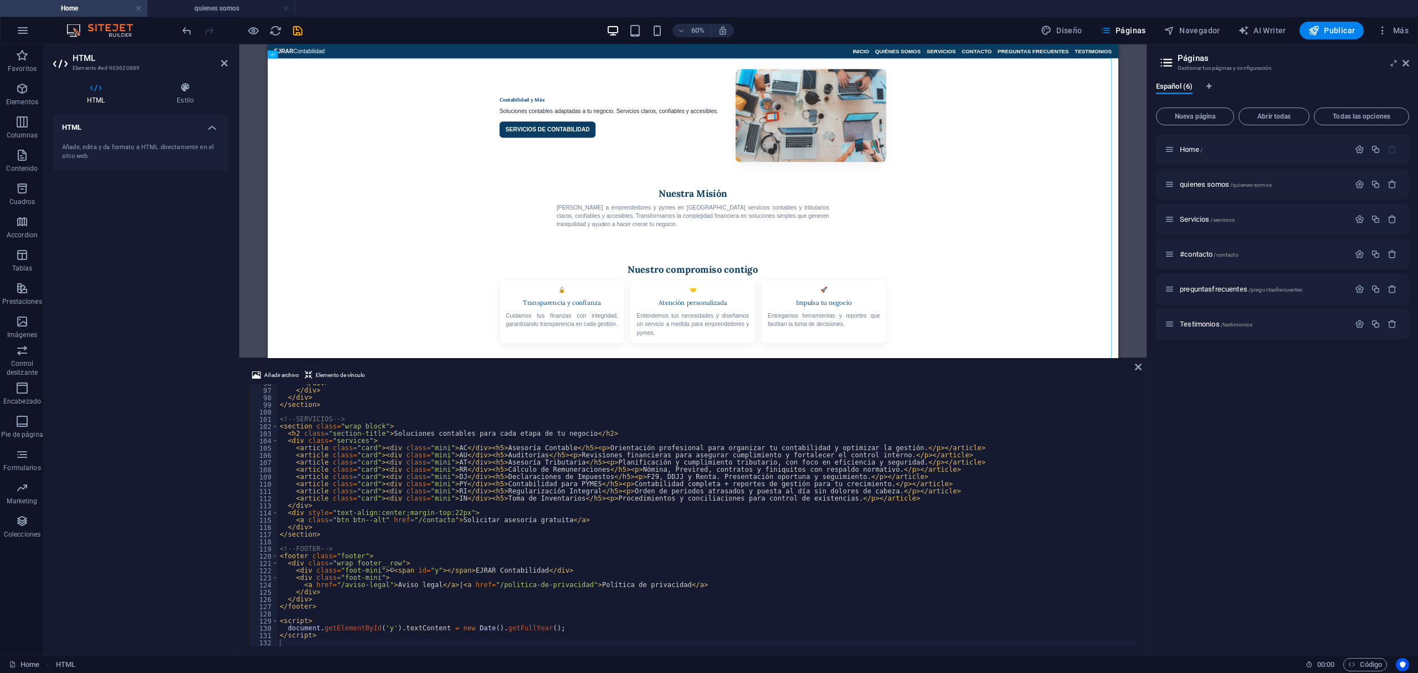
click at [1161, 442] on div "Home / quienes somos /quienes-somos Servicios /servicios #contacto /contacto pr…" at bounding box center [1282, 390] width 253 height 512
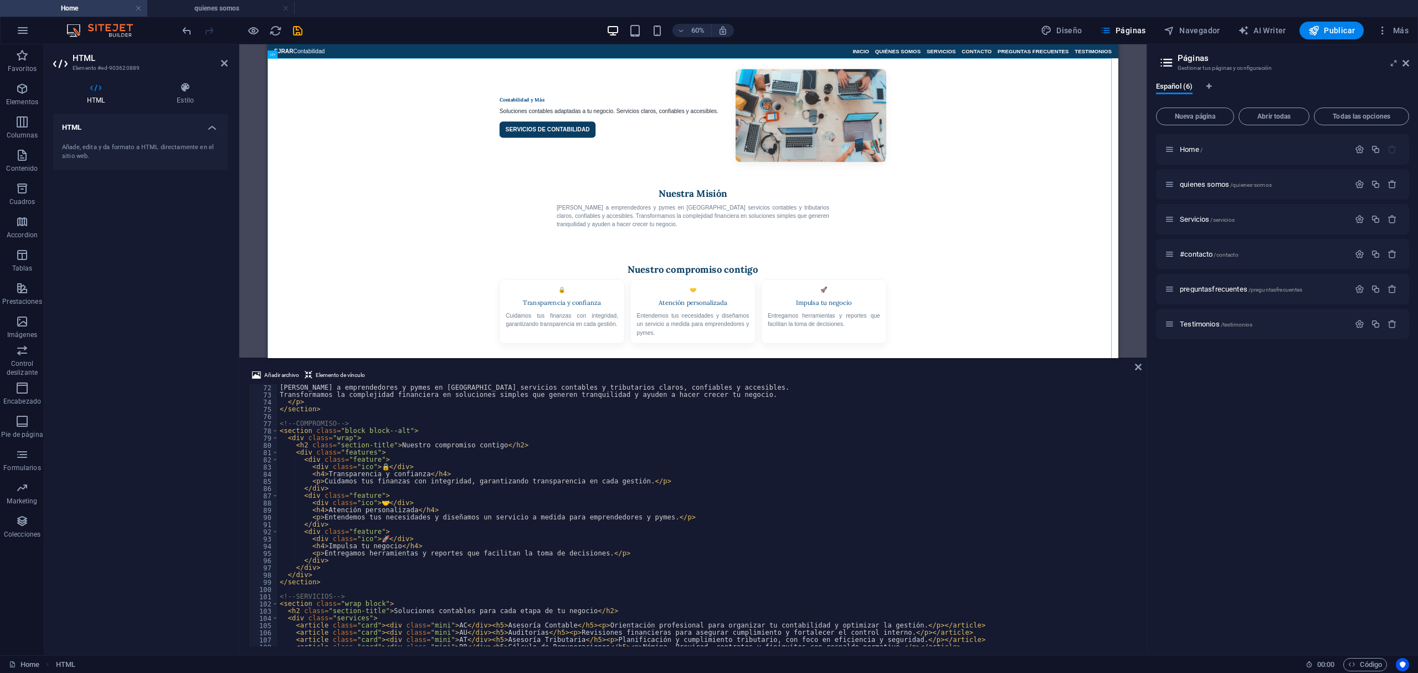
scroll to position [703, 0]
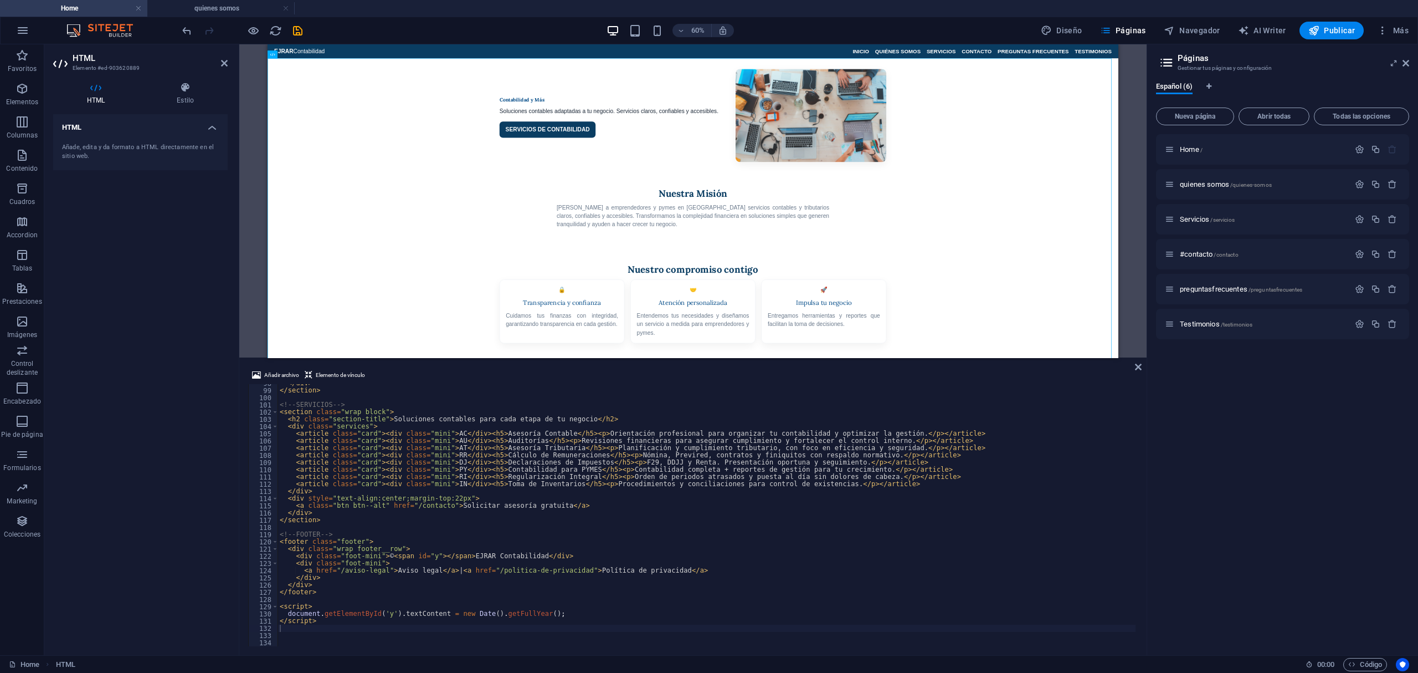
click at [561, 645] on div "</ div > </ section > <!-- SERVICIOS --> < section class = "wrap block" > < h2 …" at bounding box center [707, 517] width 858 height 276
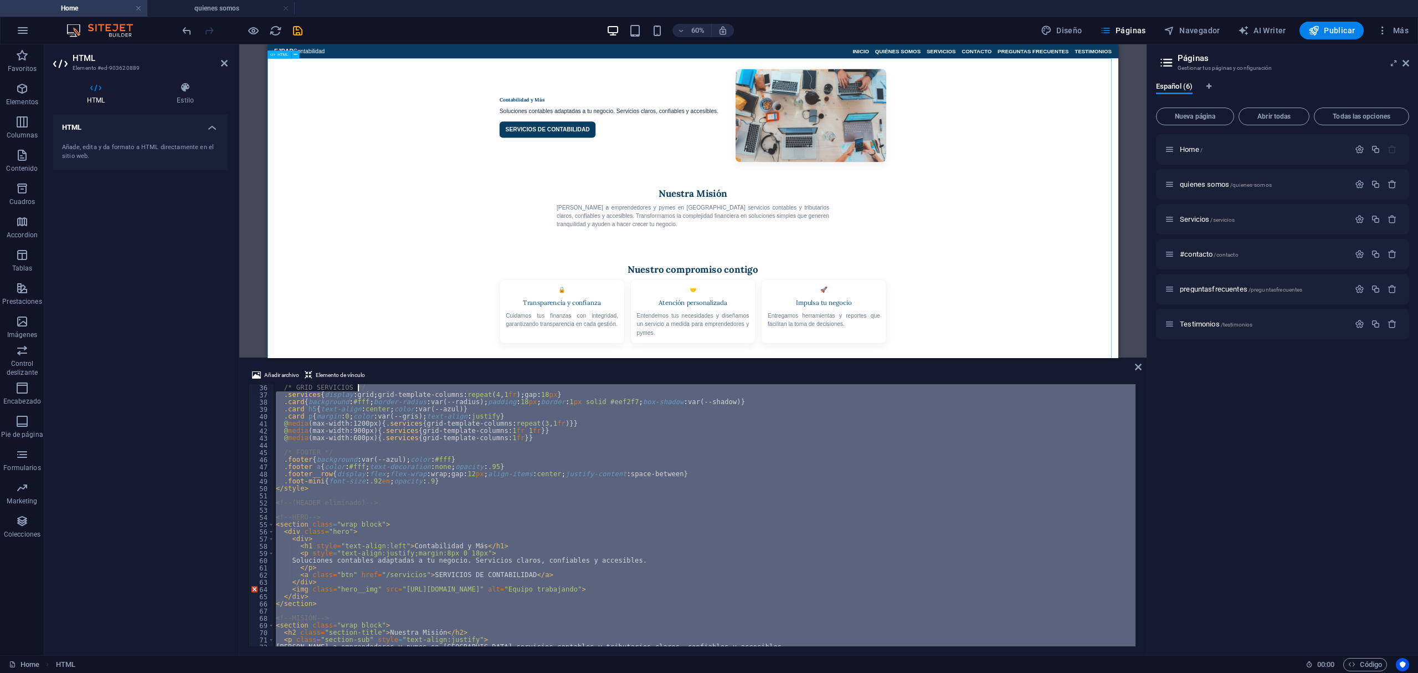
scroll to position [0, 0]
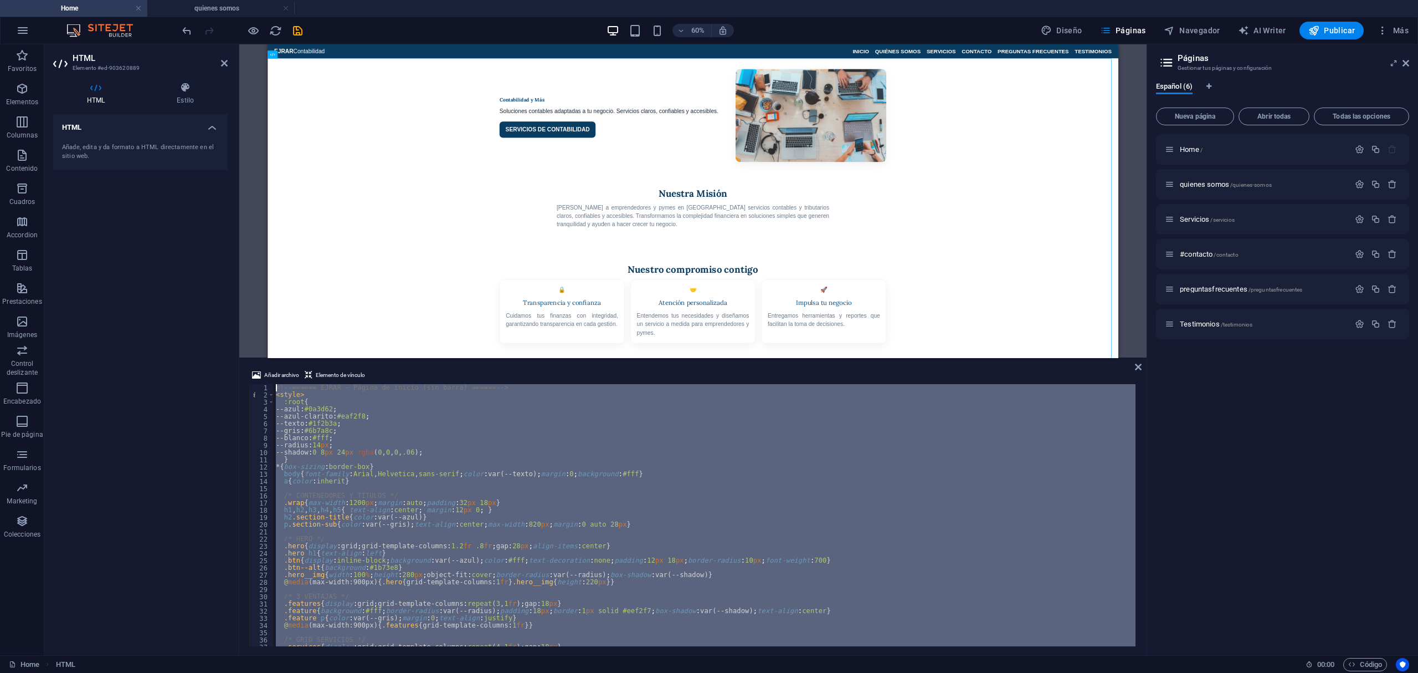
drag, startPoint x: 561, startPoint y: 645, endPoint x: 264, endPoint y: 162, distance: 567.2
click at [264, 162] on div "HTML HTML Añadir archivo Elemento de vínculo 1 2 3 4 5 6 7 8 9 10 11 12 13 14 1…" at bounding box center [692, 349] width 907 height 611
type textarea "<!-- ====== EJRAR – Página de inicio (sin barra) ====== --> <style>"
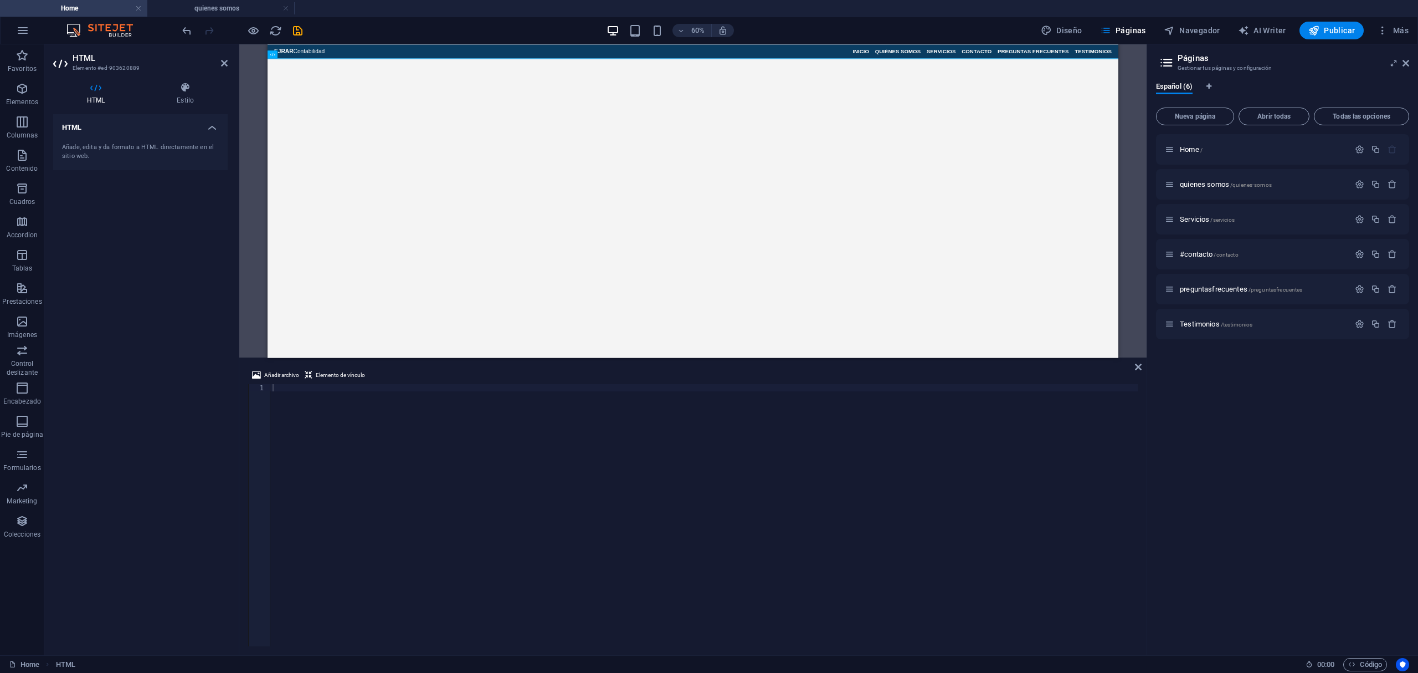
click at [1281, 446] on div "Home / quienes somos /quienes-somos Servicios /servicios #contacto /contacto pr…" at bounding box center [1282, 390] width 253 height 512
click at [614, 68] on html "Skip to main content EJRAR Contabilidad INICIO QUIÉNES SOMOS SERVICIOS CONTACTO…" at bounding box center [977, 55] width 1418 height 23
click at [404, 403] on div at bounding box center [704, 522] width 868 height 276
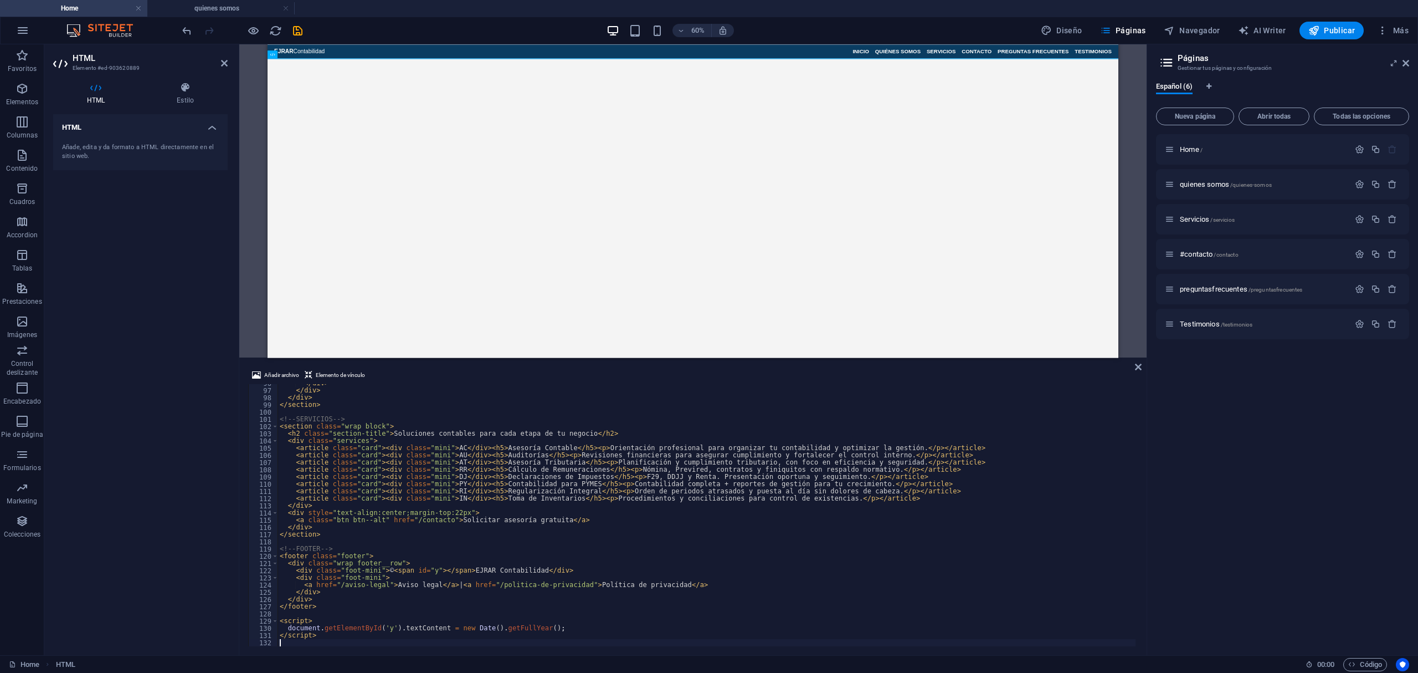
scroll to position [688, 0]
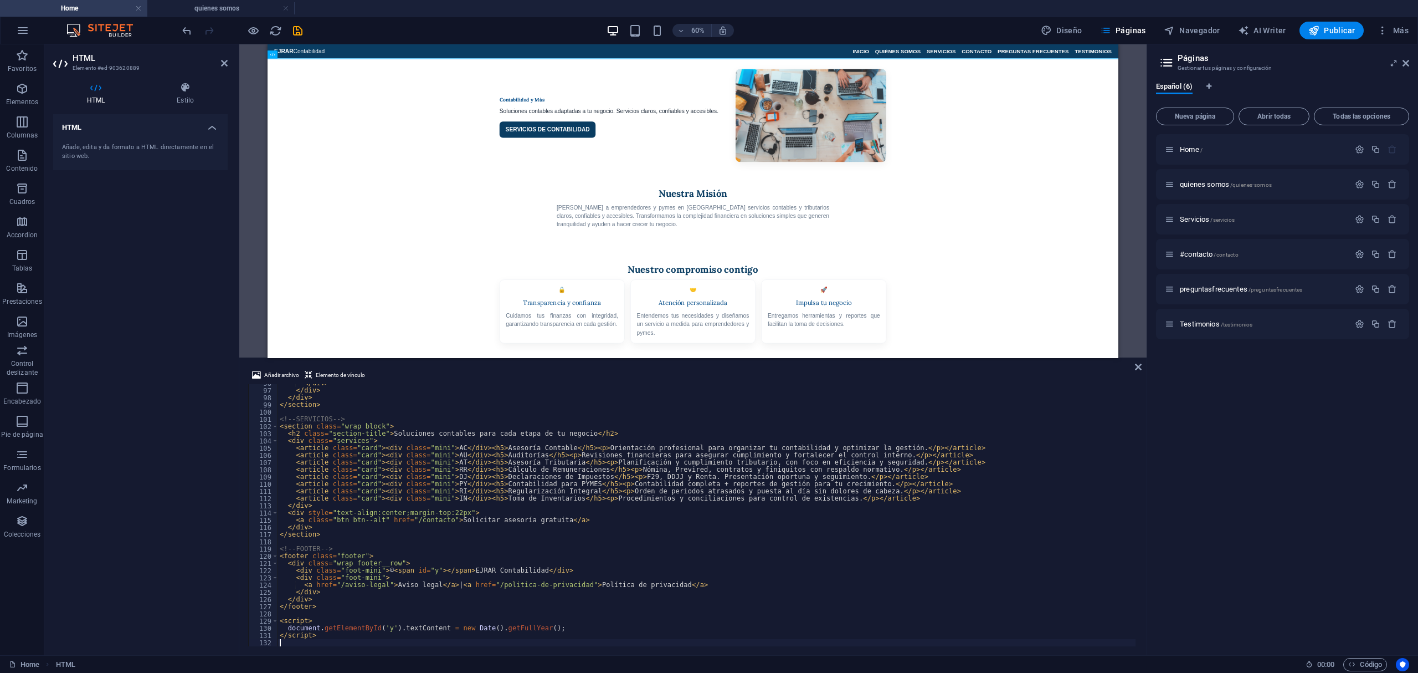
click at [1167, 488] on div "Home / quienes somos /quienes-somos Servicios /servicios #contacto /contacto pr…" at bounding box center [1282, 390] width 253 height 512
click at [1141, 50] on div "EJRAR Contabilidad INICIO QUIÉNES SOMOS SERVICIOS CONTACTO PREGUNTAS FRECUENTES…" at bounding box center [977, 55] width 1418 height 23
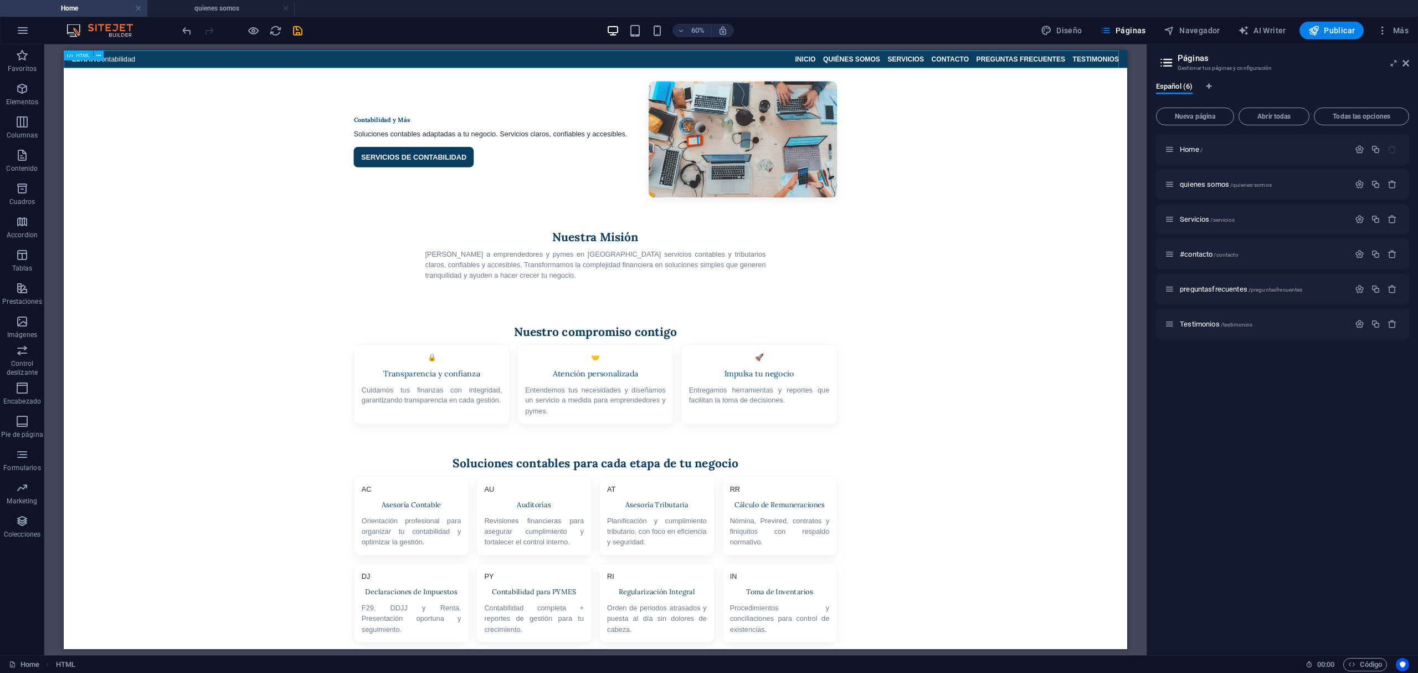
click at [1029, 58] on div "EJRAR Contabilidad INICIO QUIÉNES SOMOS SERVICIOS CONTACTO PREGUNTAS FRECUENTES…" at bounding box center [773, 61] width 1418 height 23
click at [299, 33] on icon "save" at bounding box center [297, 30] width 13 height 13
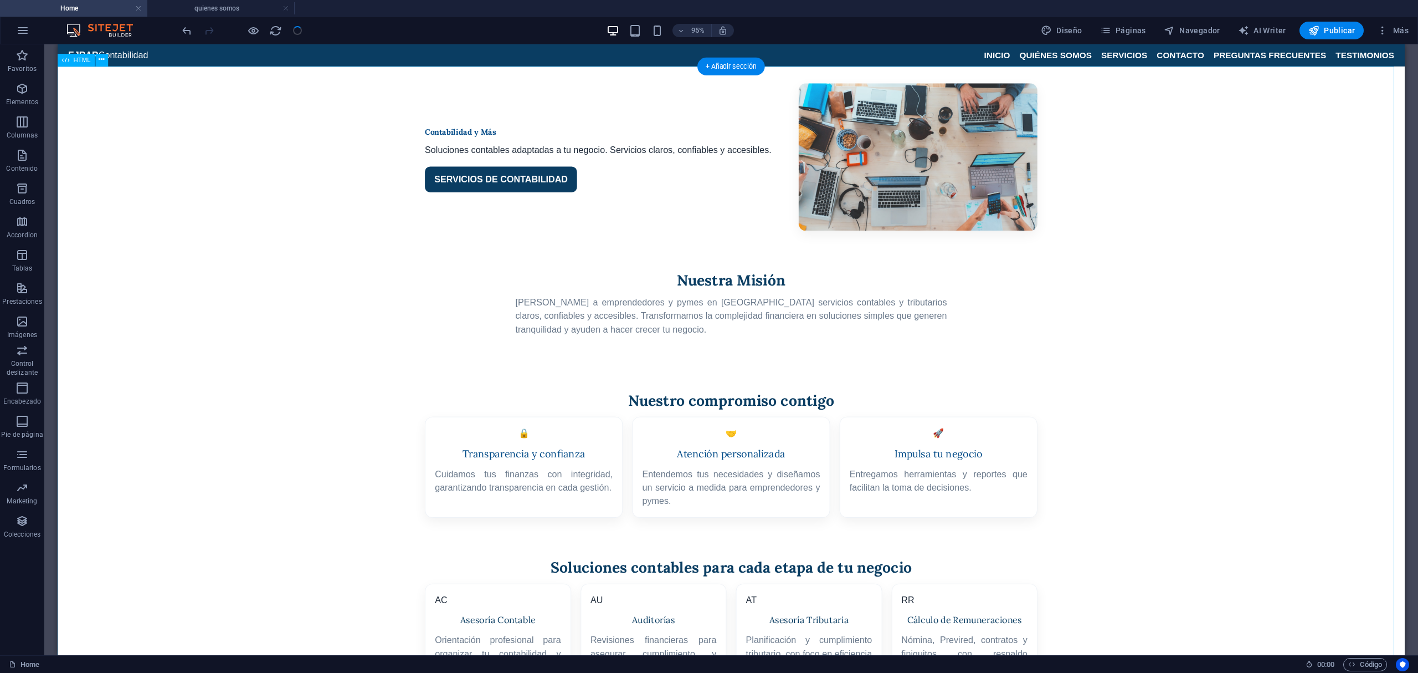
click at [545, 181] on div "Contabilidad y Más Soluciones contables adaptadas a tu negocio. Servicios claro…" at bounding box center [767, 511] width 1418 height 887
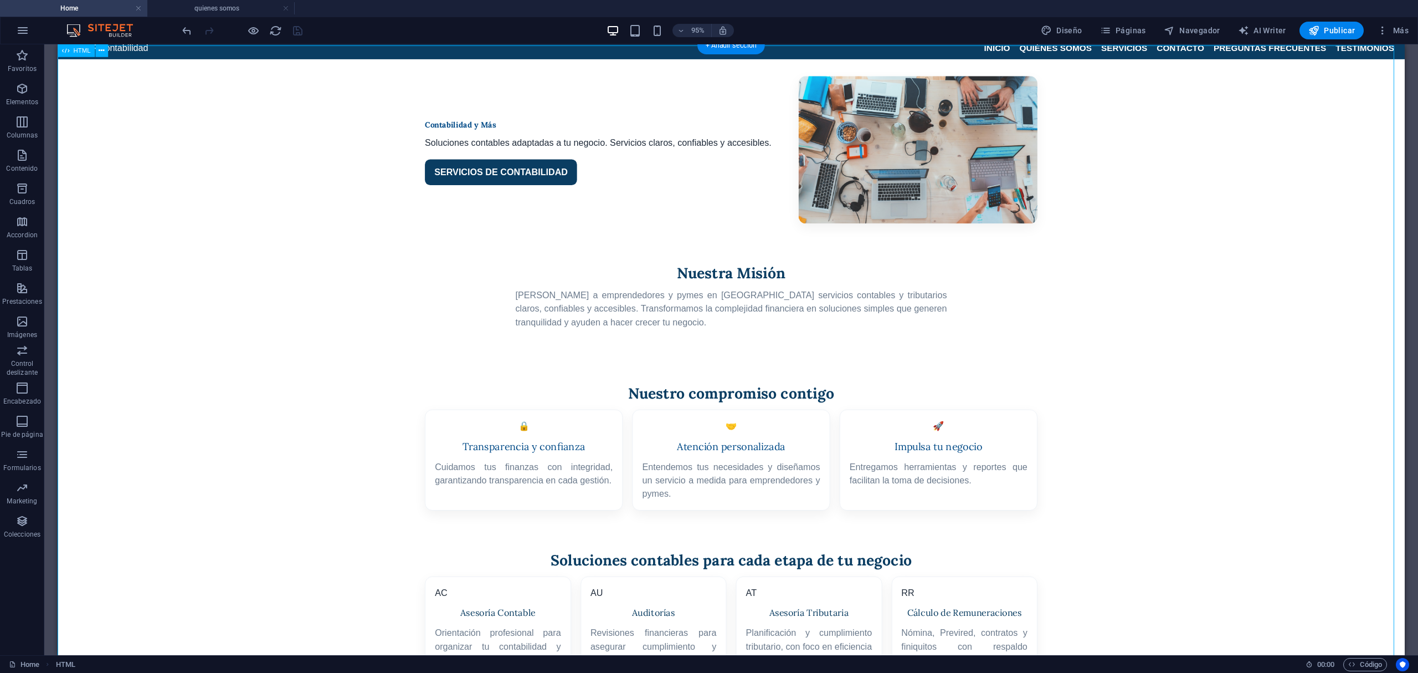
scroll to position [0, 0]
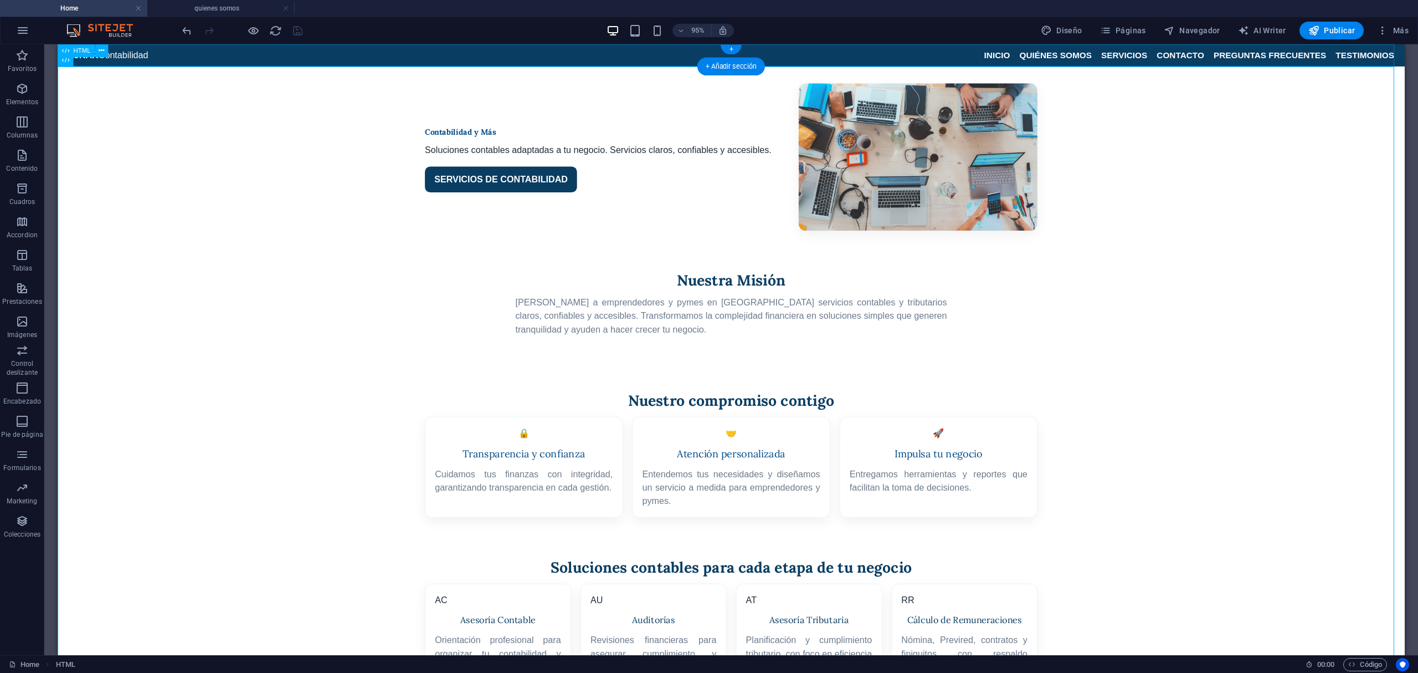
click at [1117, 56] on div "EJRAR Contabilidad INICIO QUIÉNES SOMOS SERVICIOS CONTACTO PREGUNTAS FRECUENTES…" at bounding box center [767, 55] width 1418 height 23
click at [1348, 35] on button "Publicar" at bounding box center [1332, 31] width 65 height 18
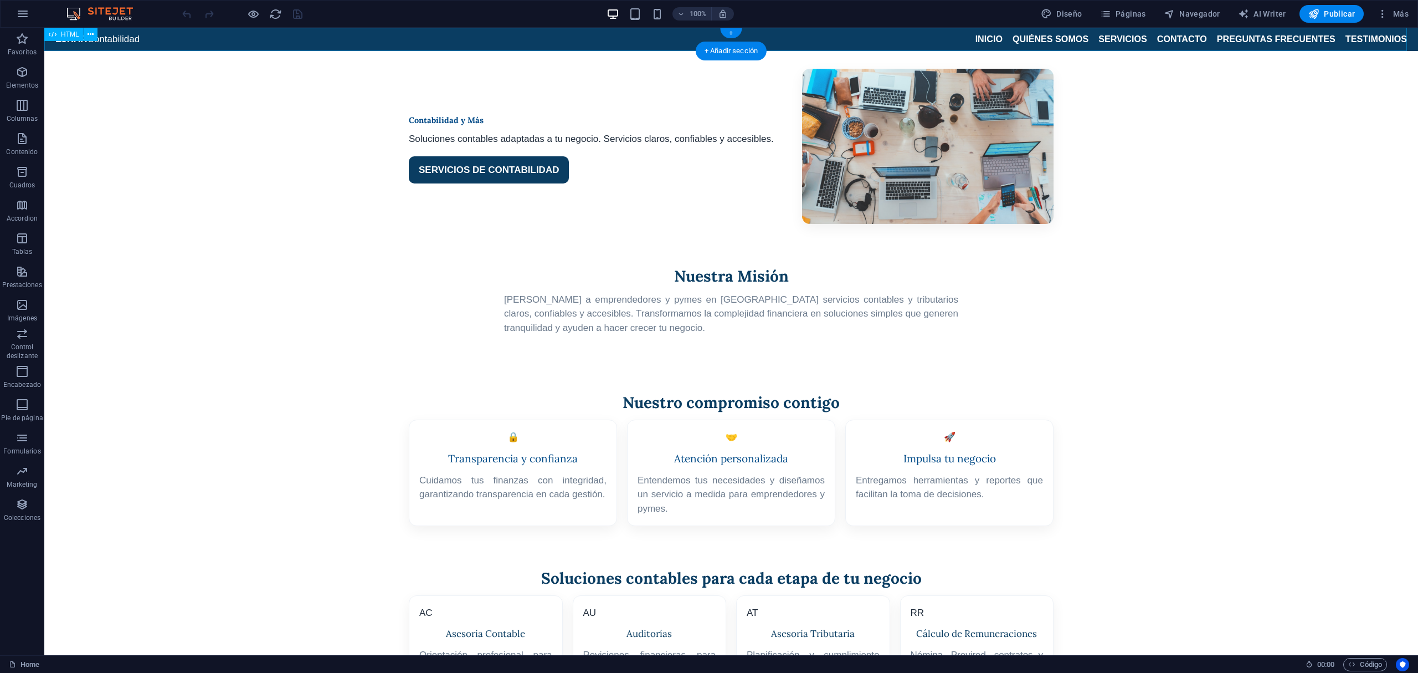
click at [787, 33] on div "EJRAR Contabilidad INICIO QUIÉNES SOMOS SERVICIOS CONTACTO PREGUNTAS FRECUENTES…" at bounding box center [731, 39] width 1374 height 23
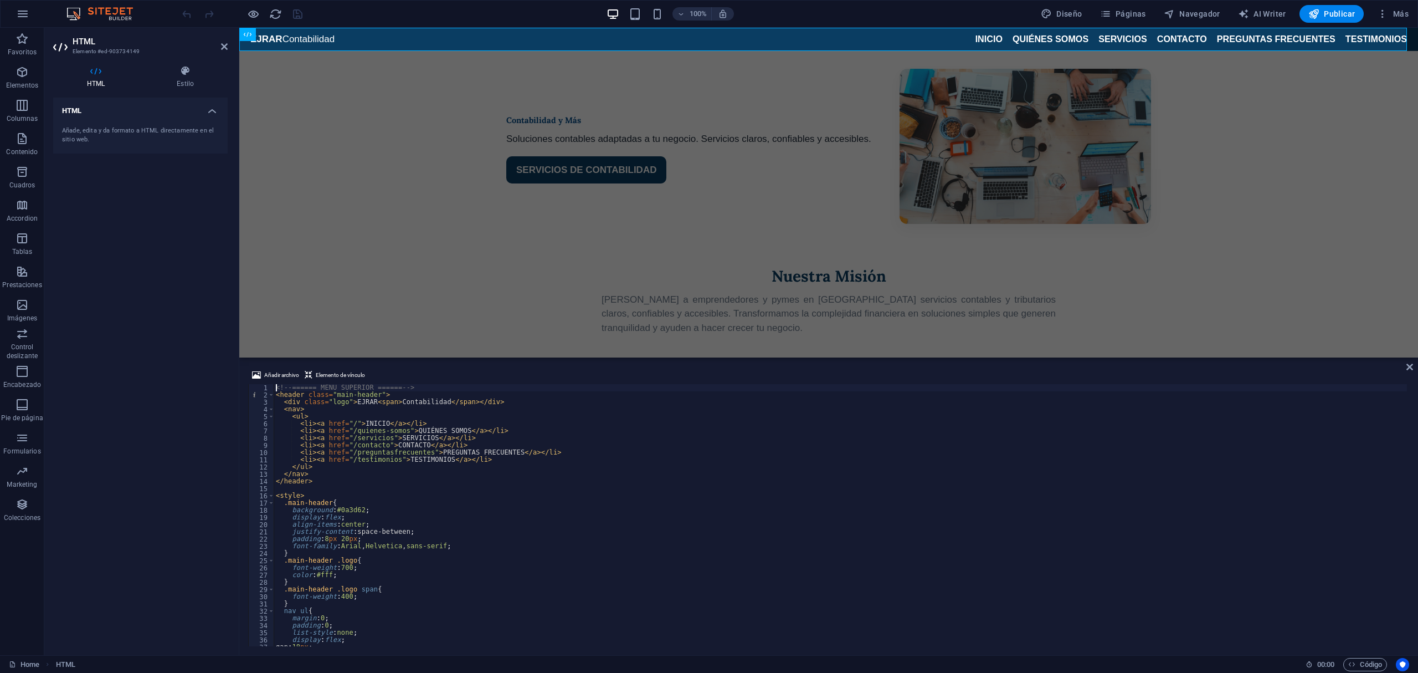
click at [176, 120] on div "Añade, edita y da formato a HTML directamente en el sitio web." at bounding box center [140, 135] width 175 height 36
click at [207, 111] on h4 "HTML" at bounding box center [140, 108] width 175 height 20
click at [207, 111] on h4 "HTML" at bounding box center [140, 111] width 175 height 27
click at [29, 380] on p "Encabezado" at bounding box center [22, 384] width 38 height 9
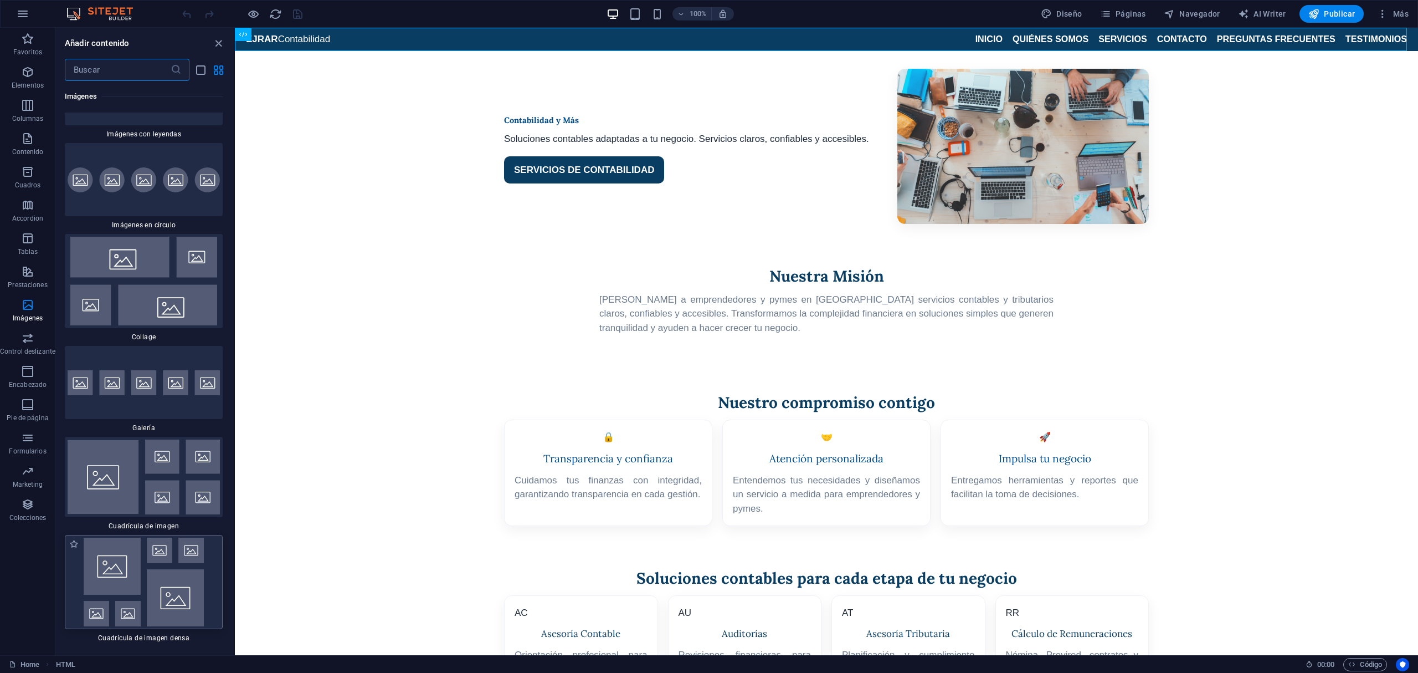
scroll to position [11180, 0]
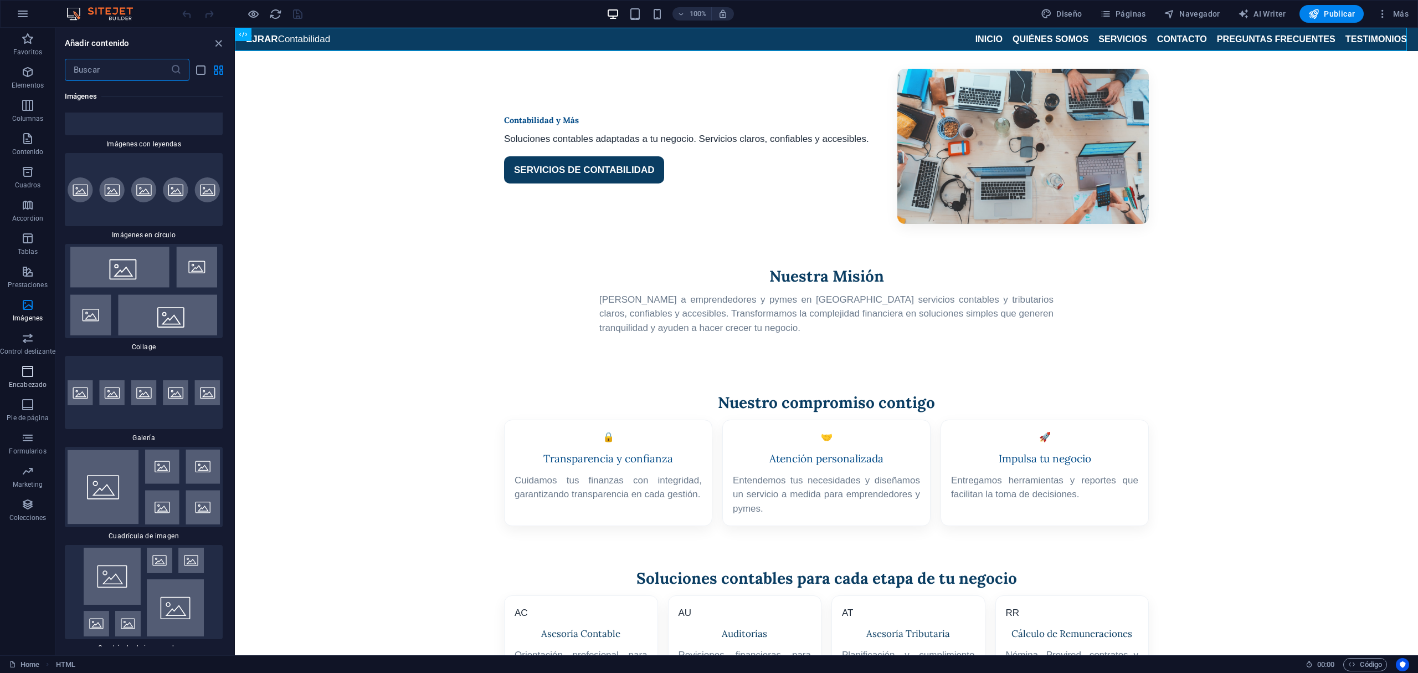
click at [34, 376] on span "Encabezado" at bounding box center [27, 378] width 55 height 27
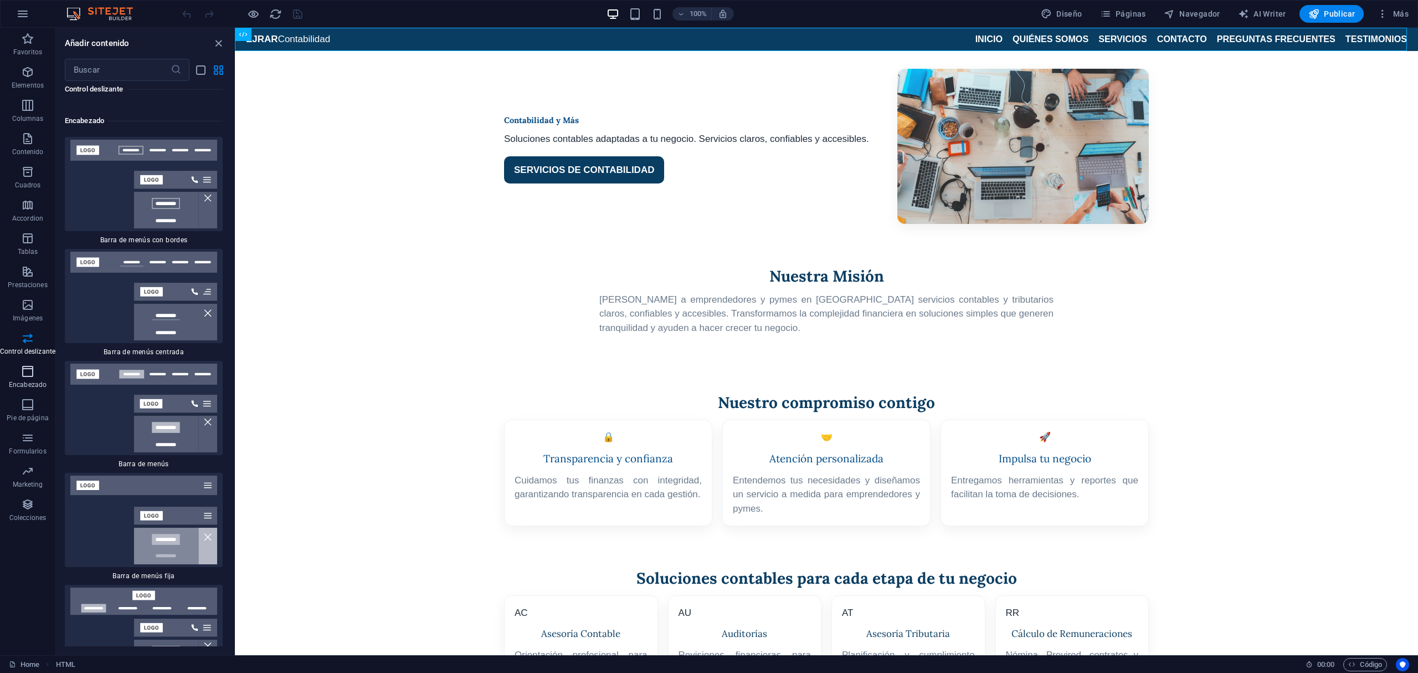
scroll to position [13263, 0]
click at [117, 147] on img at bounding box center [144, 182] width 152 height 89
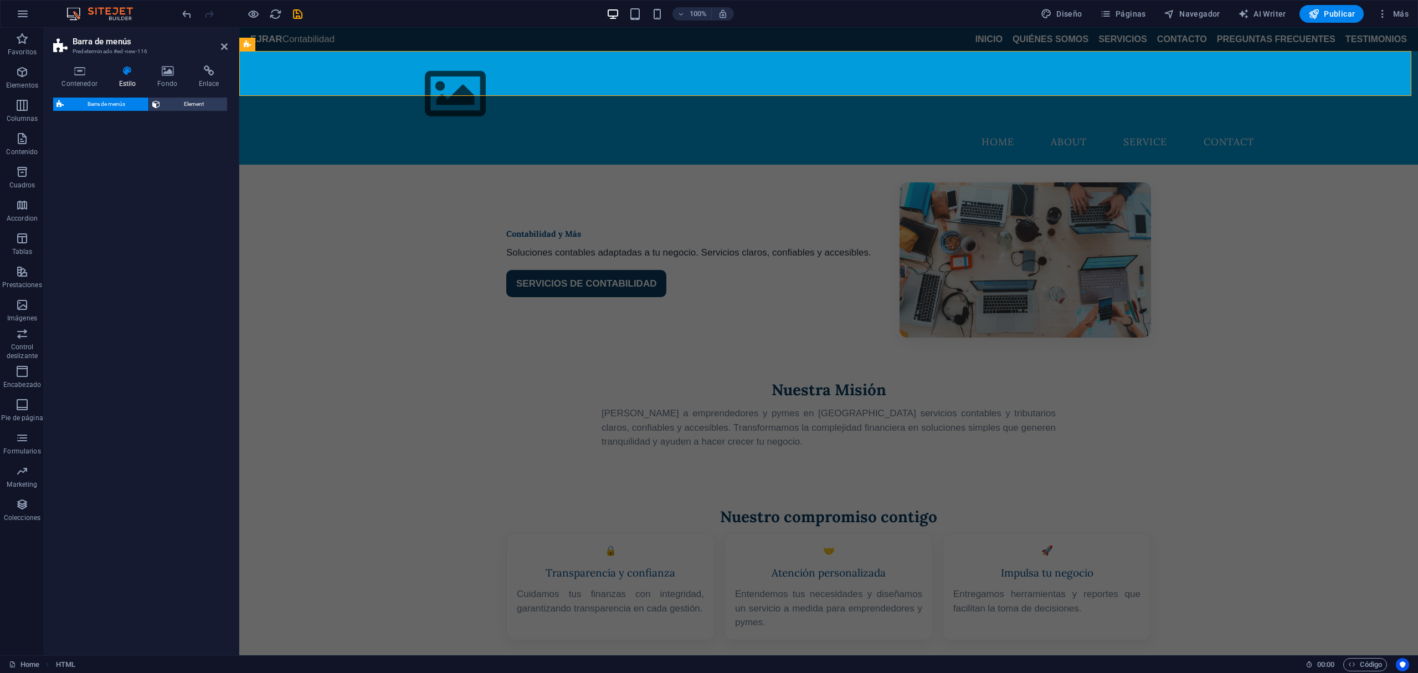
select select "rem"
select select "preset-menu-v2-border"
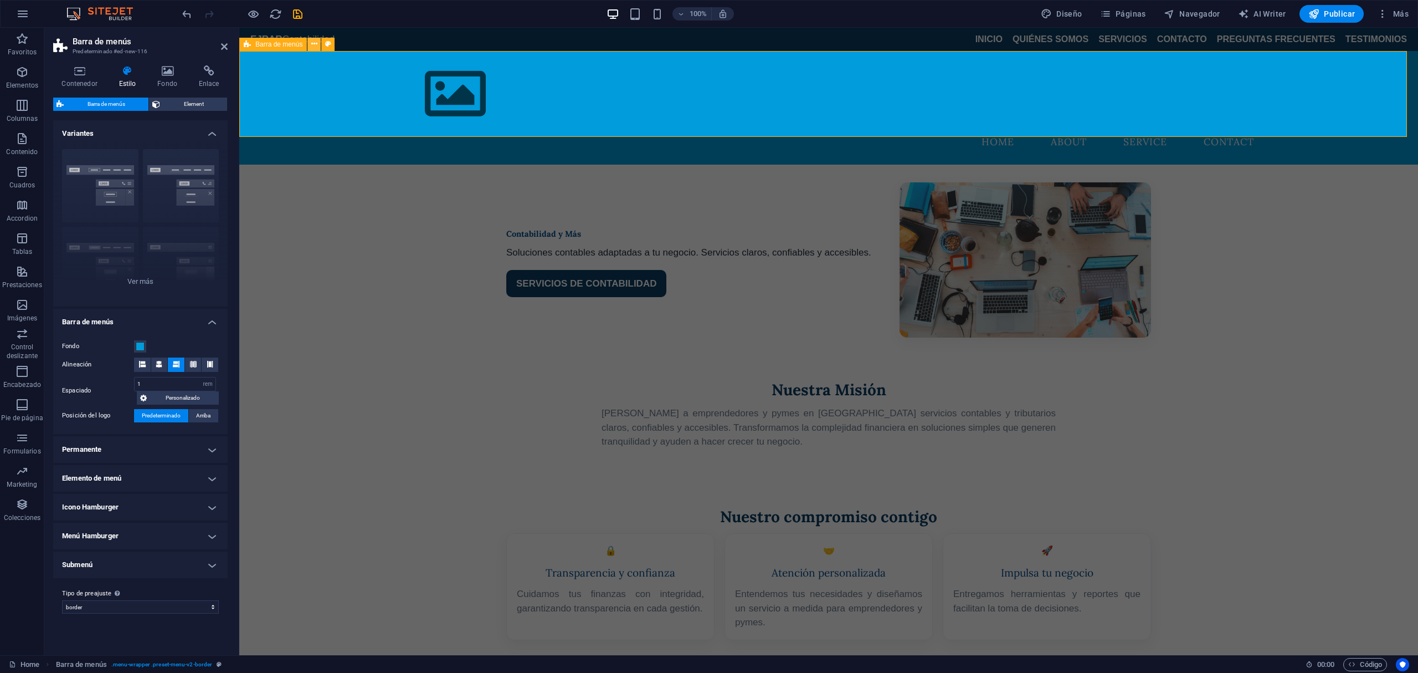
click at [316, 40] on icon at bounding box center [314, 44] width 6 height 12
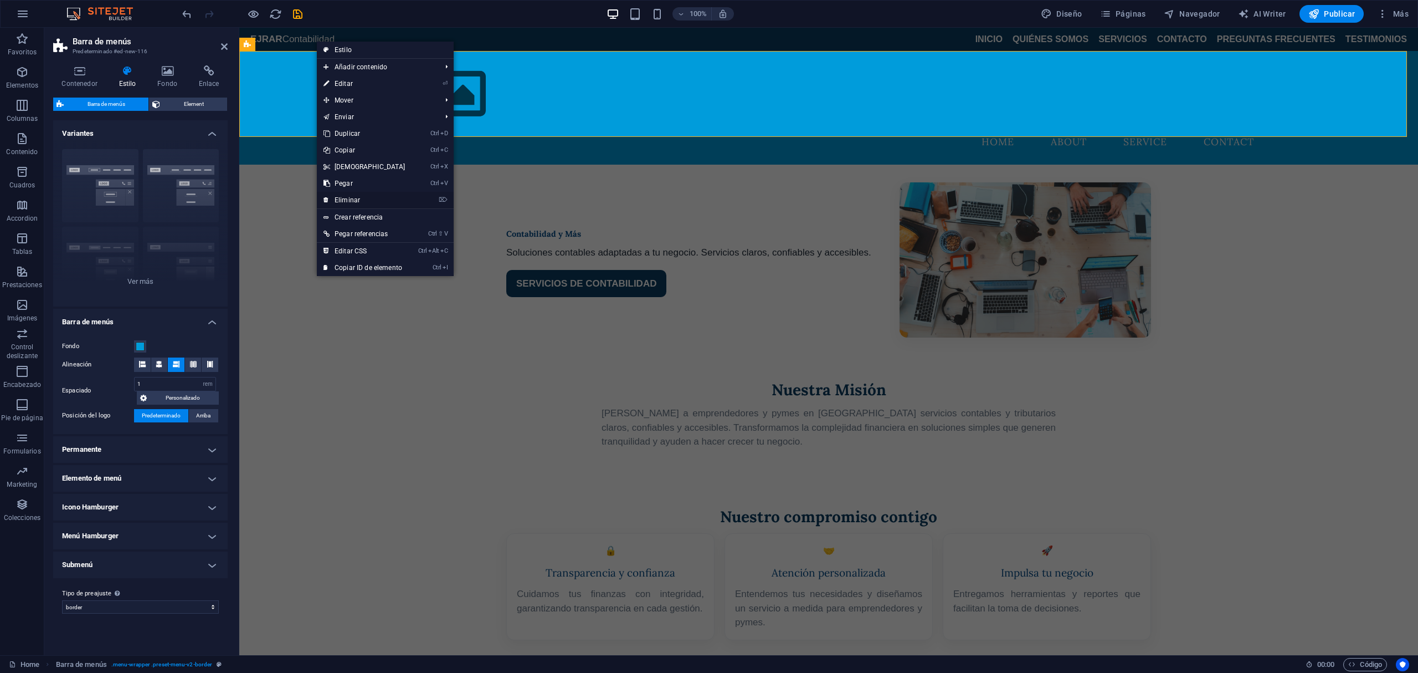
click at [377, 197] on link "⌦ Eliminar" at bounding box center [364, 200] width 95 height 17
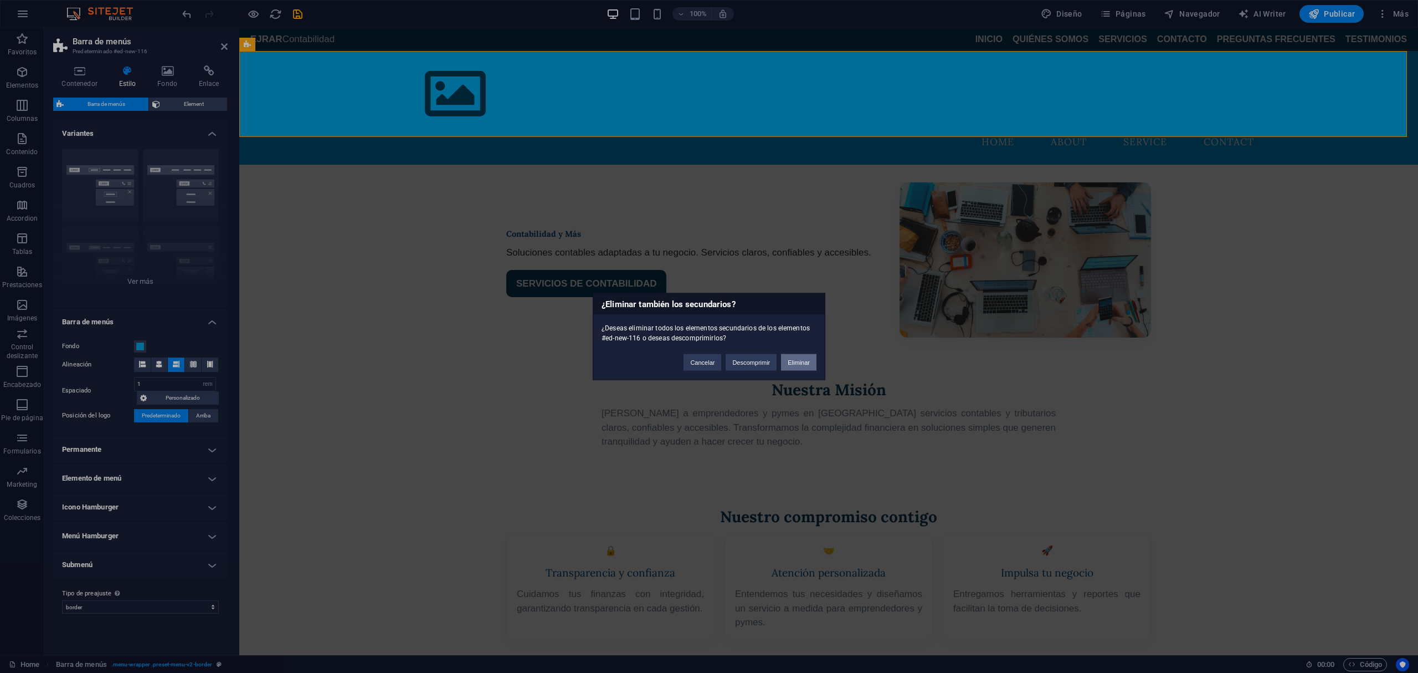
click at [786, 360] on button "Eliminar" at bounding box center [798, 362] width 35 height 17
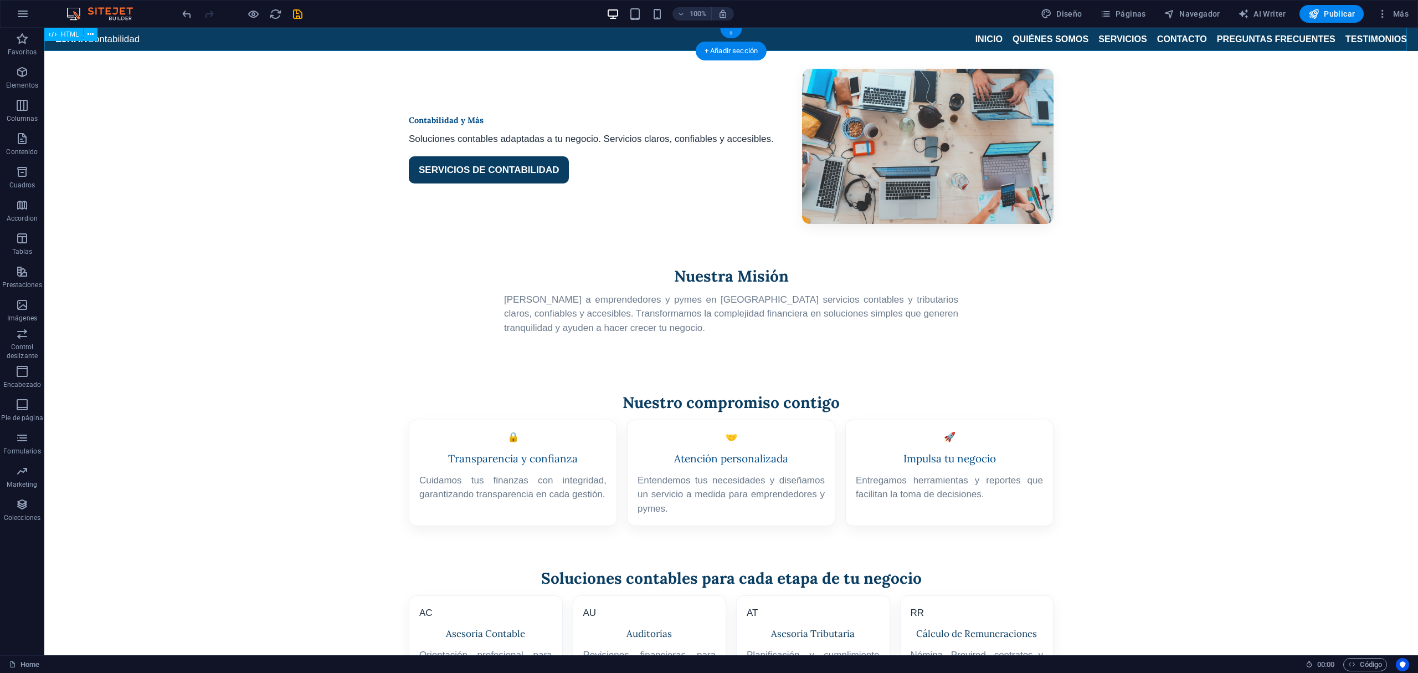
click at [516, 47] on div "EJRAR Contabilidad INICIO QUIÉNES SOMOS SERVICIOS CONTACTO PREGUNTAS FRECUENTES…" at bounding box center [731, 39] width 1374 height 23
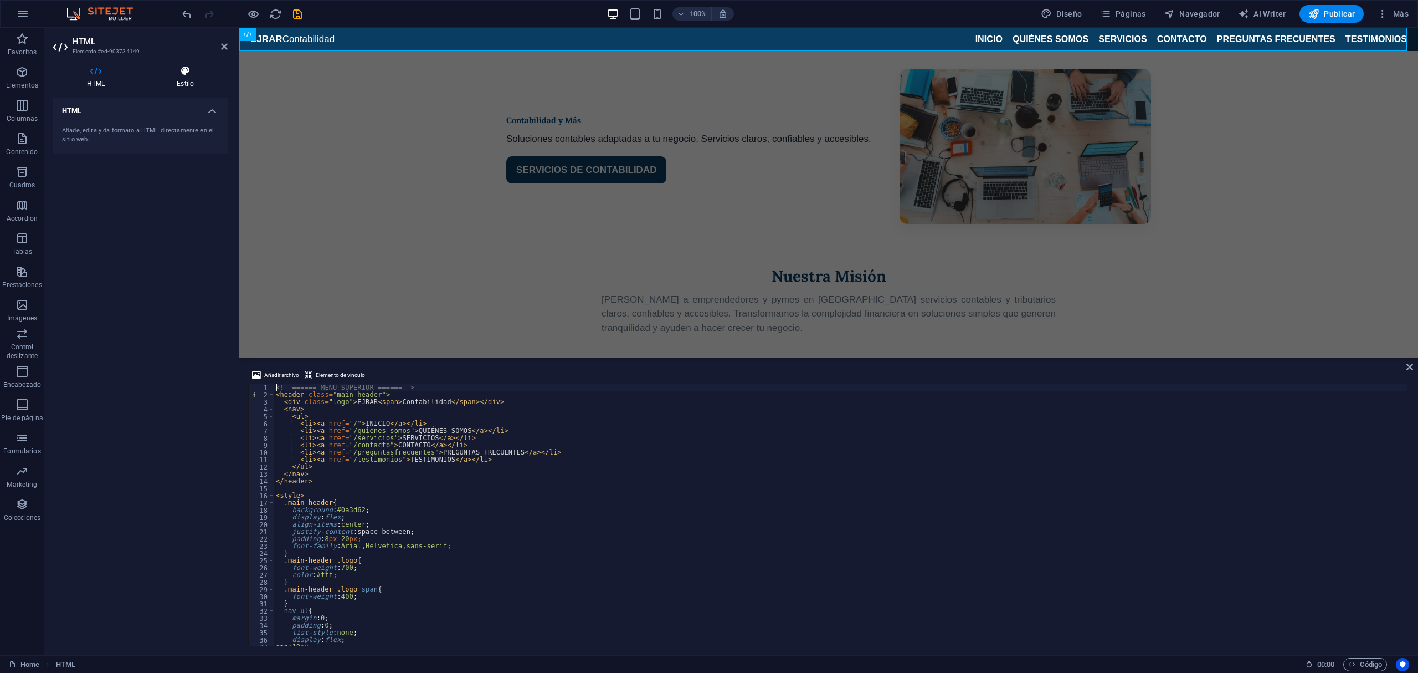
click at [182, 87] on h4 "Estilo" at bounding box center [185, 76] width 85 height 23
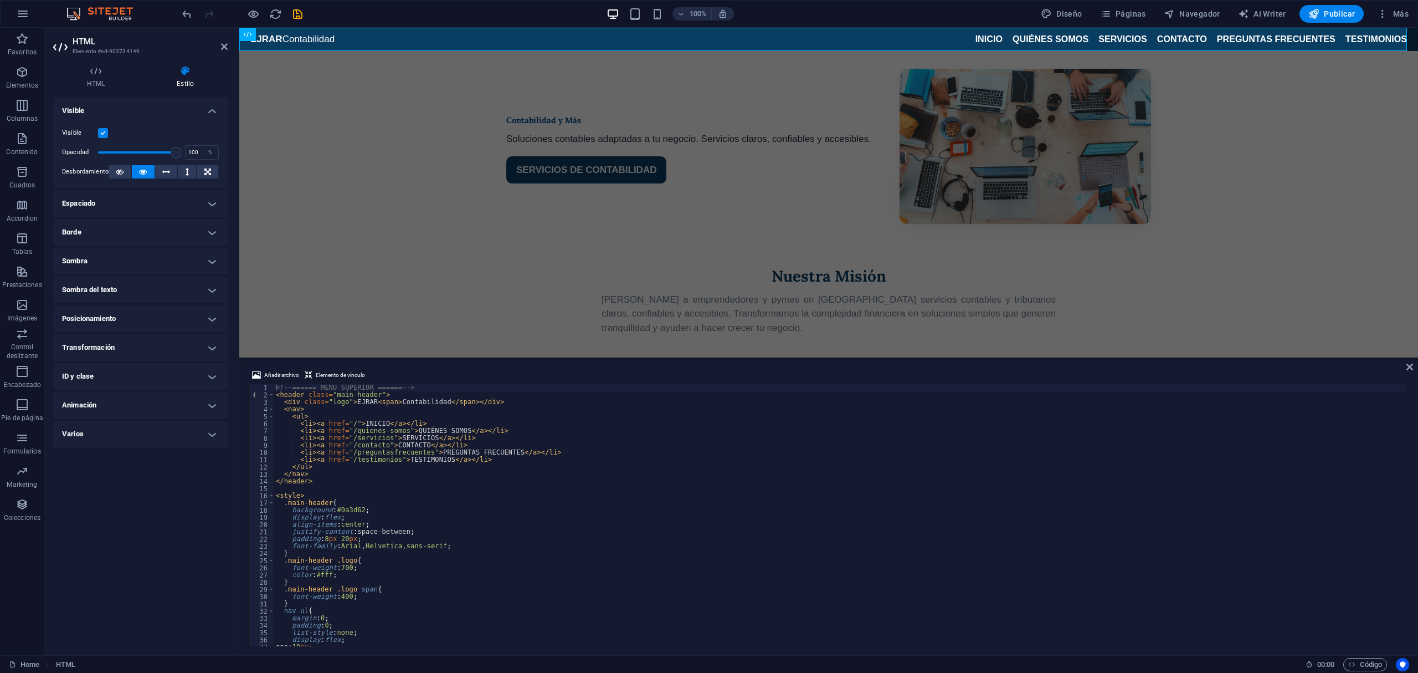
click at [130, 425] on h4 "Varios" at bounding box center [140, 433] width 175 height 27
click at [130, 425] on h4 "Varios" at bounding box center [140, 430] width 175 height 20
click at [107, 78] on h4 "HTML" at bounding box center [98, 76] width 90 height 23
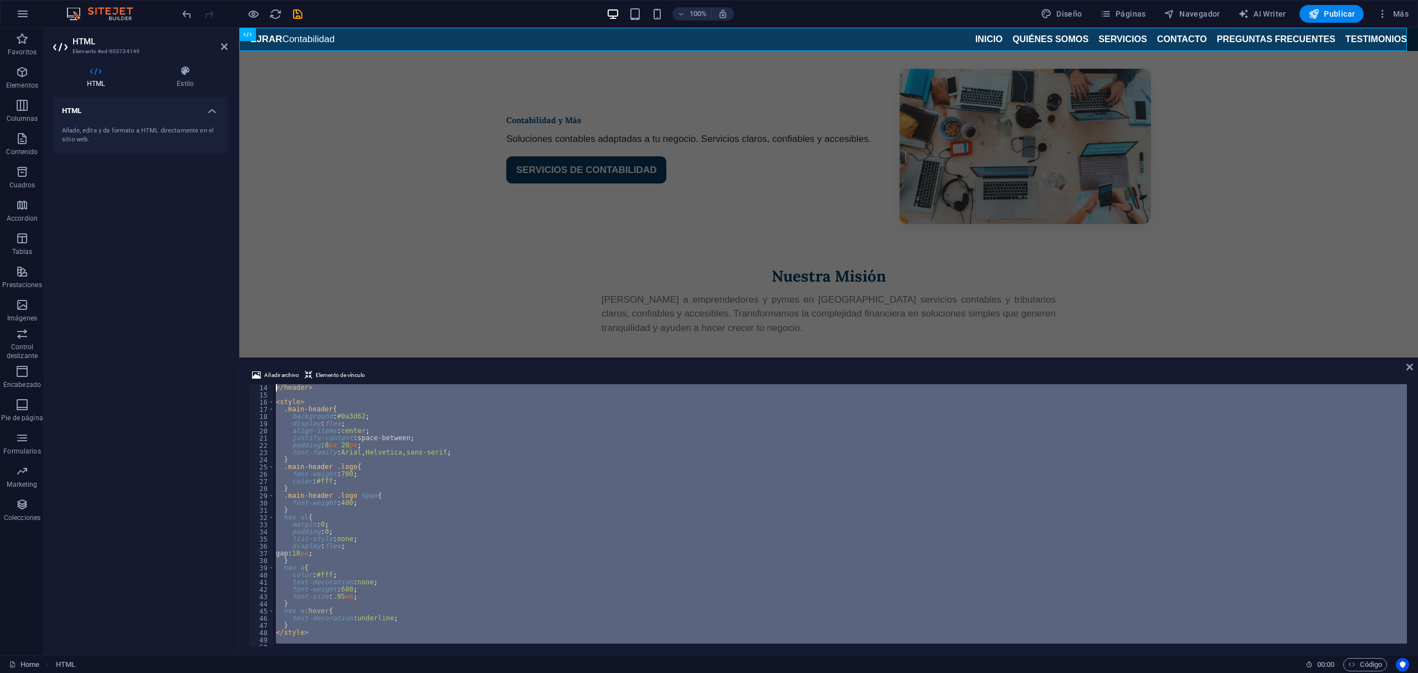
scroll to position [0, 0]
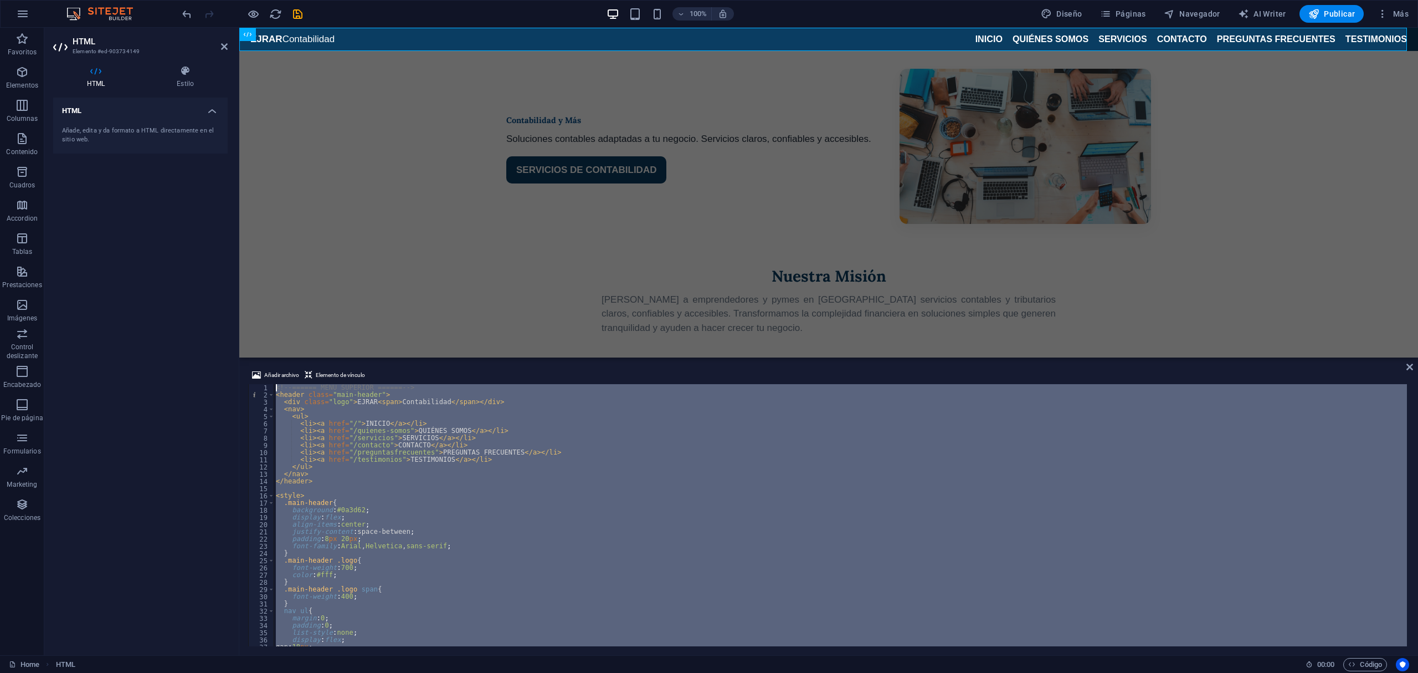
drag, startPoint x: 315, startPoint y: 642, endPoint x: 233, endPoint y: 211, distance: 438.3
click at [233, 211] on div "HTML Elemento #ed-903734149 HTML Estilo HTML Añade, edita y da formato a HTML d…" at bounding box center [731, 341] width 1374 height 627
type textarea "<!-- ====== MENÚ SUPERIOR ====== --> <header class="main-header">"
click at [1118, 7] on button "Páginas" at bounding box center [1123, 14] width 55 height 18
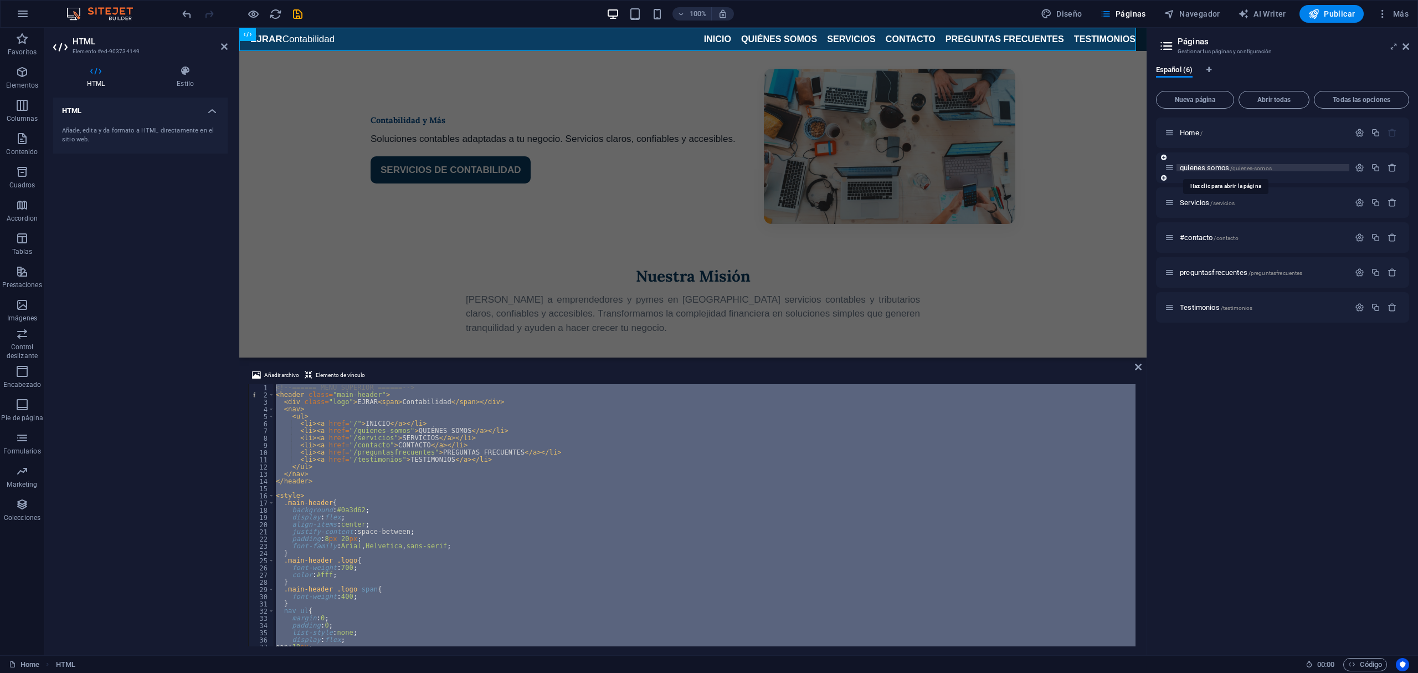
click at [1208, 166] on span "quienes somos /quienes-somos" at bounding box center [1226, 167] width 92 height 8
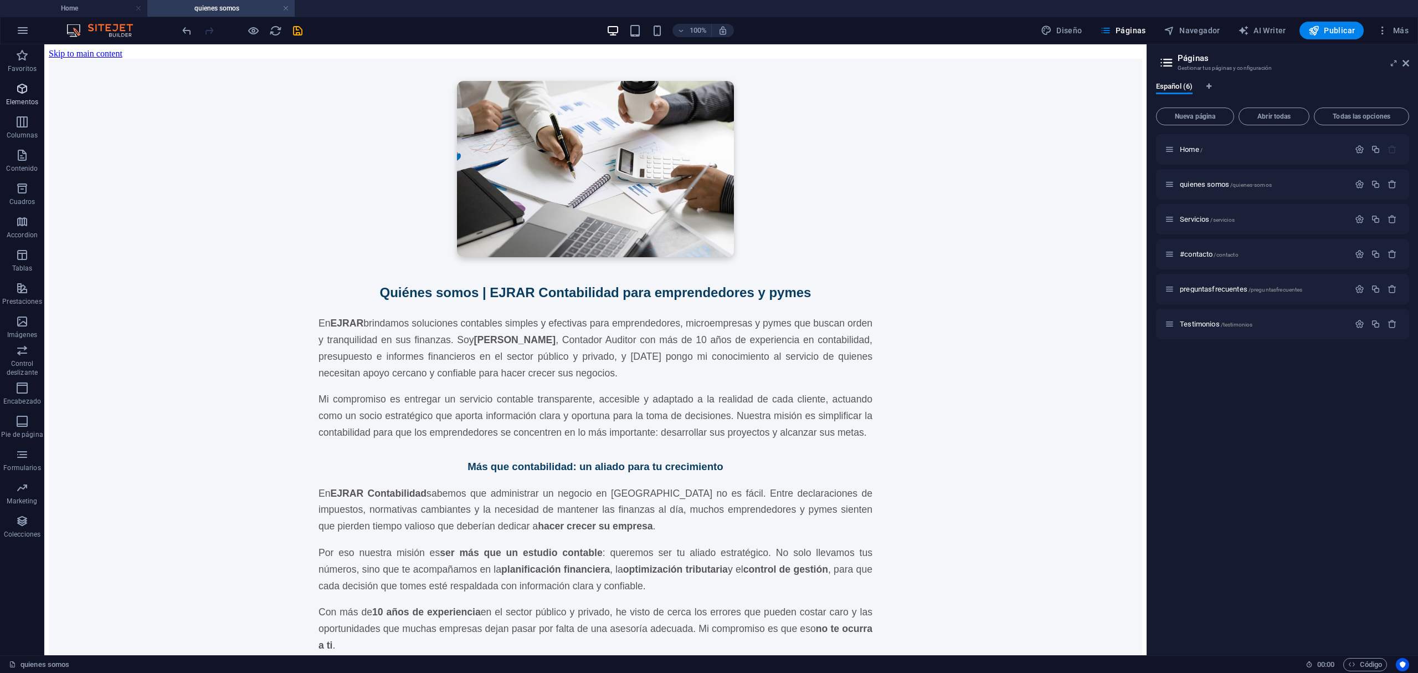
click at [20, 93] on icon "button" at bounding box center [22, 88] width 13 height 13
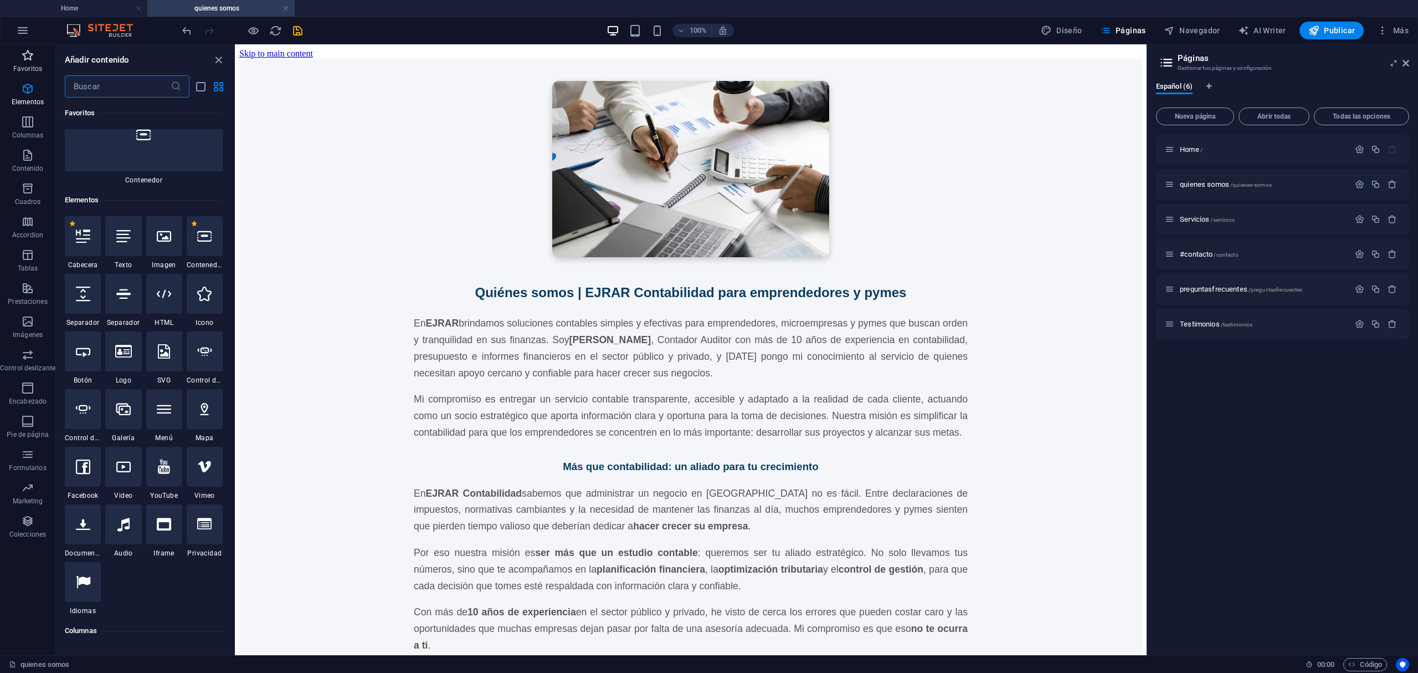
scroll to position [209, 0]
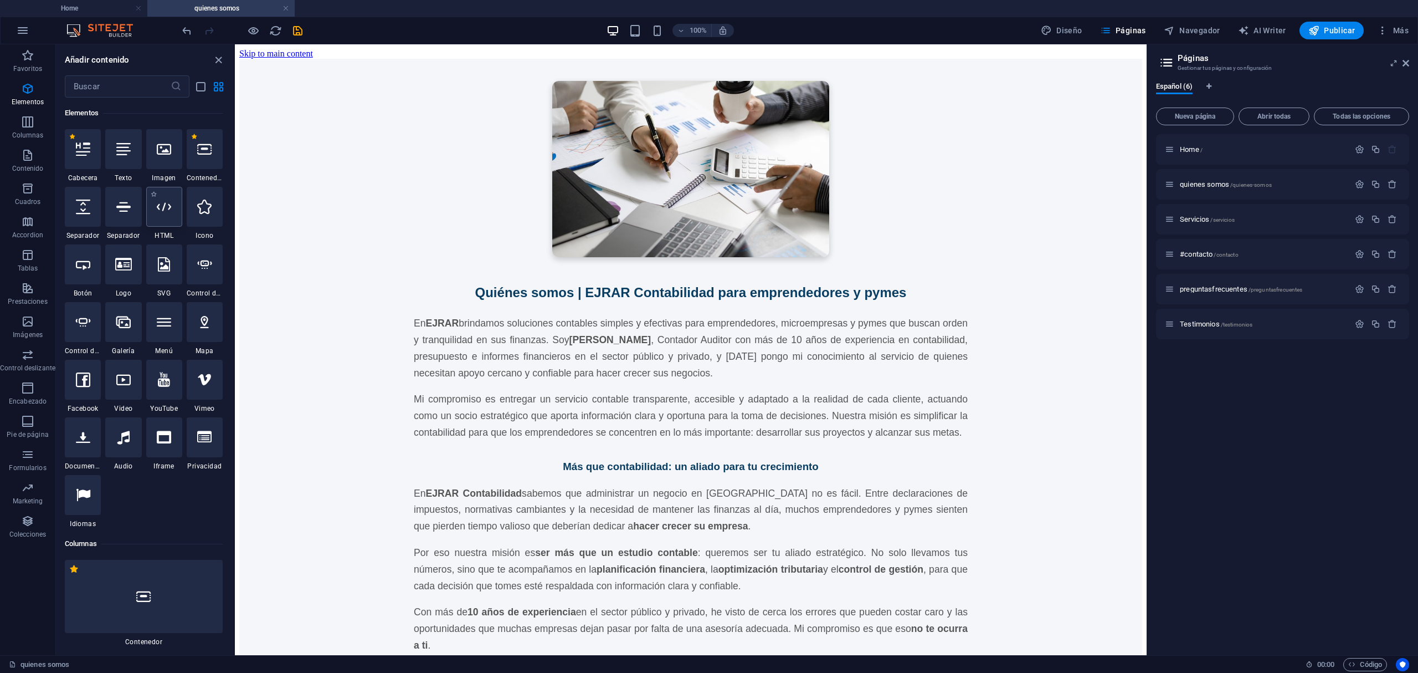
click at [154, 226] on div at bounding box center [164, 207] width 36 height 40
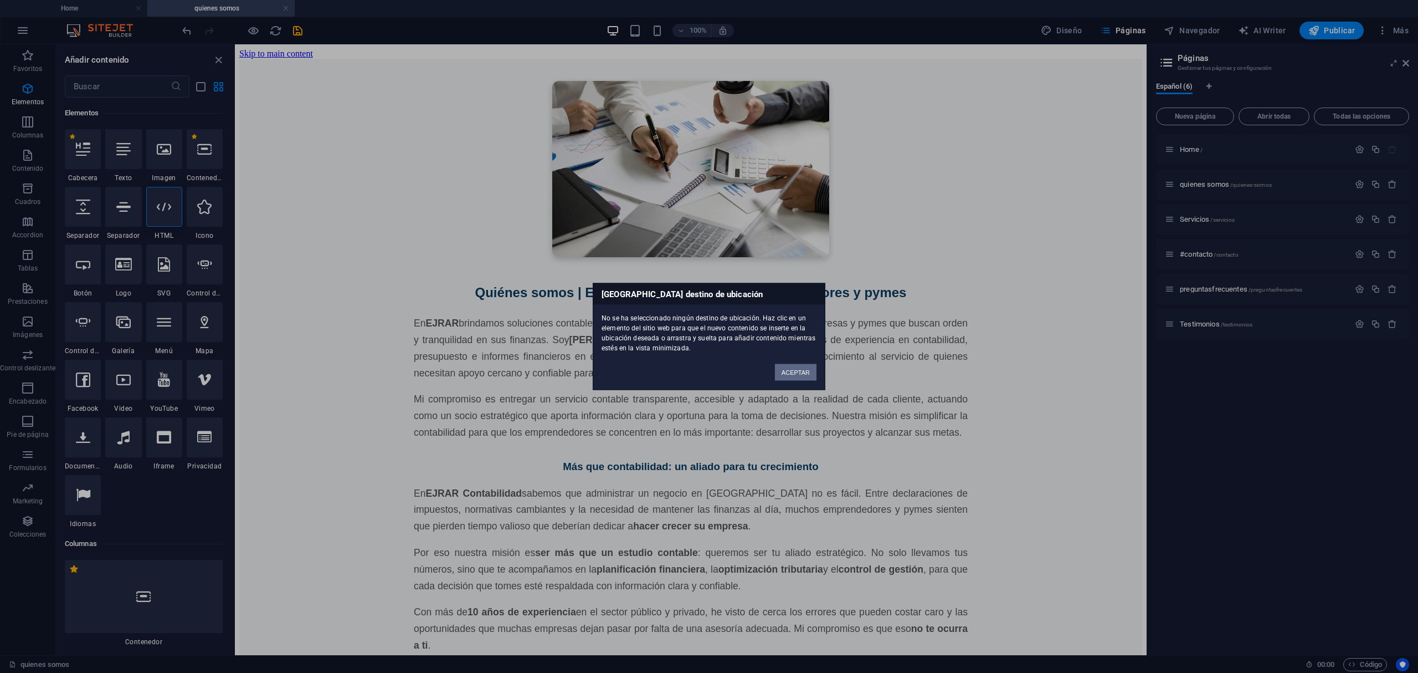
click at [791, 372] on button "ACEPTAR" at bounding box center [796, 372] width 42 height 17
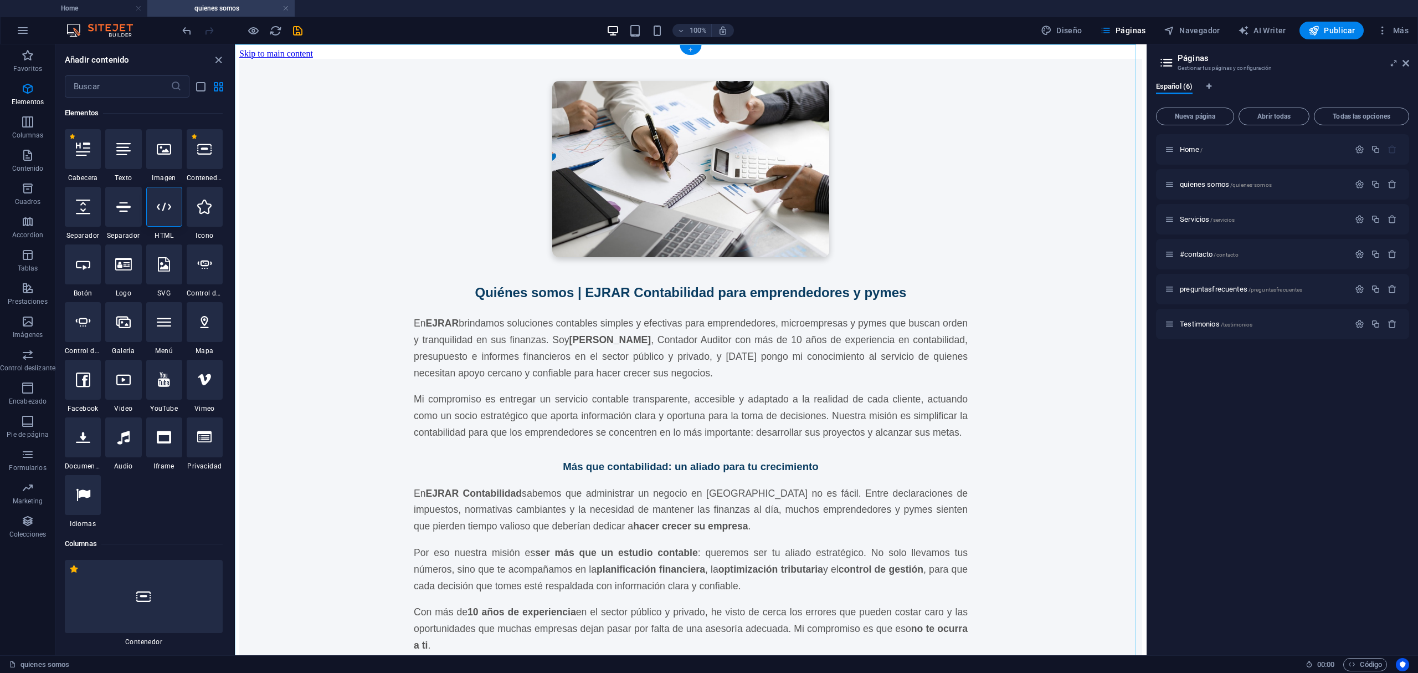
click at [690, 49] on div "+" at bounding box center [691, 50] width 22 height 10
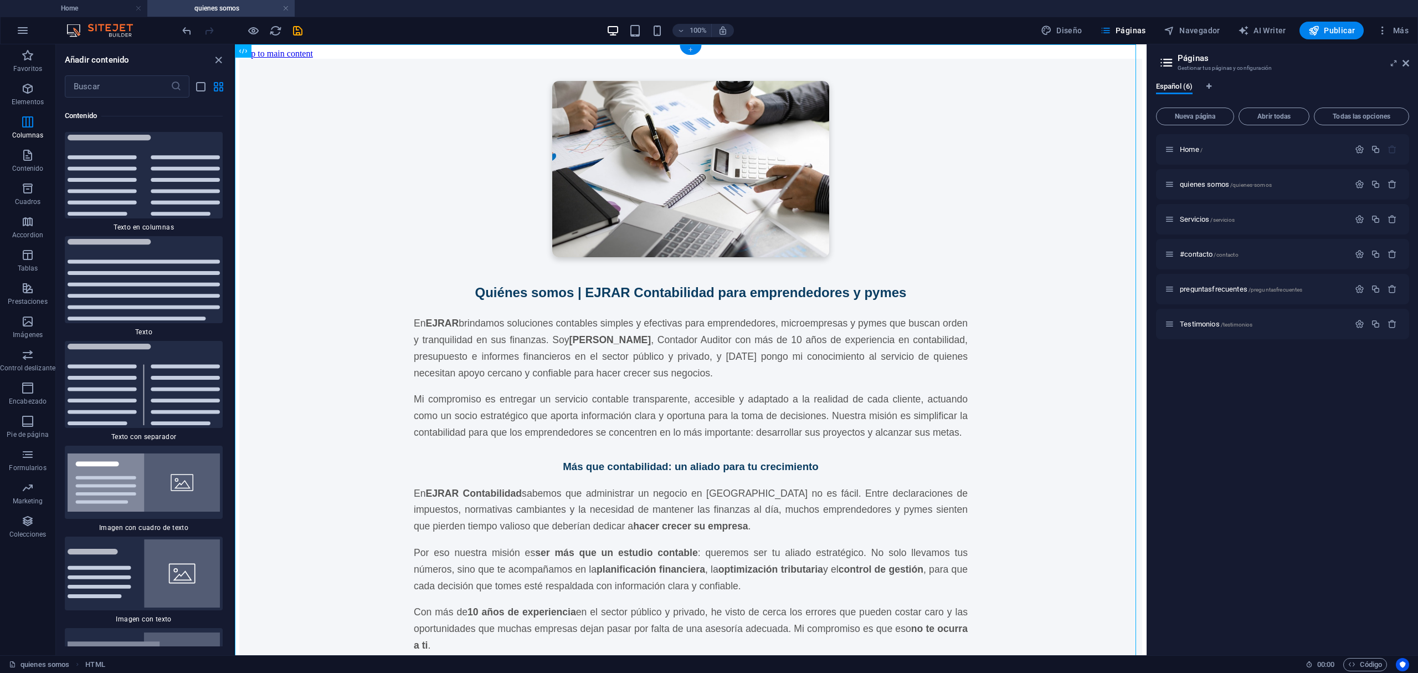
scroll to position [3763, 0]
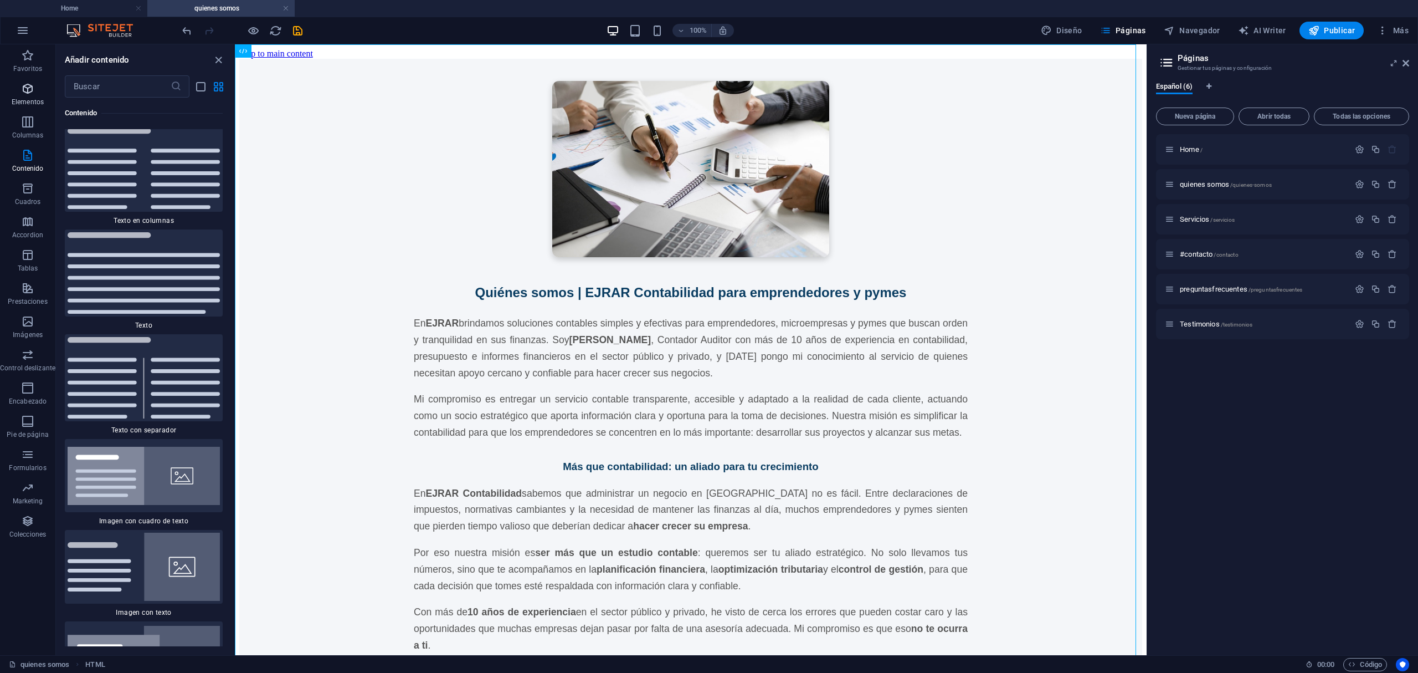
click at [28, 91] on icon "button" at bounding box center [27, 88] width 13 height 13
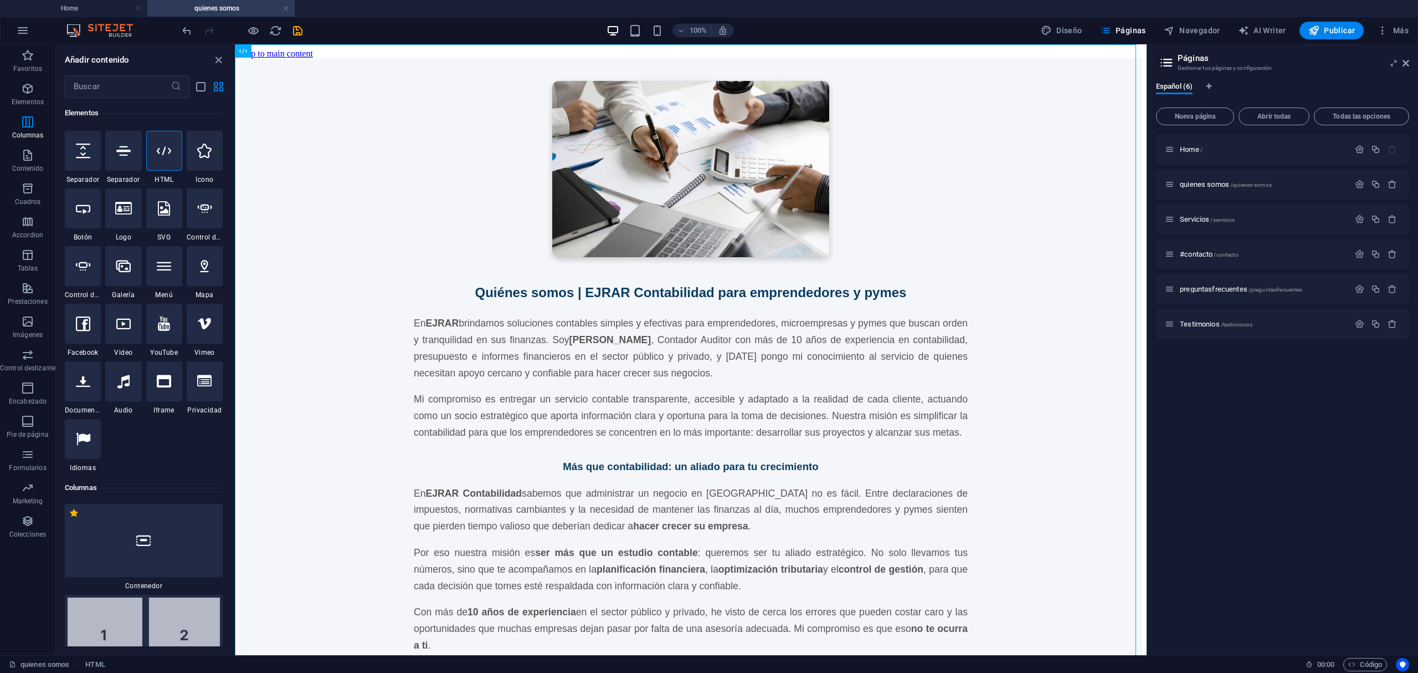
scroll to position [209, 0]
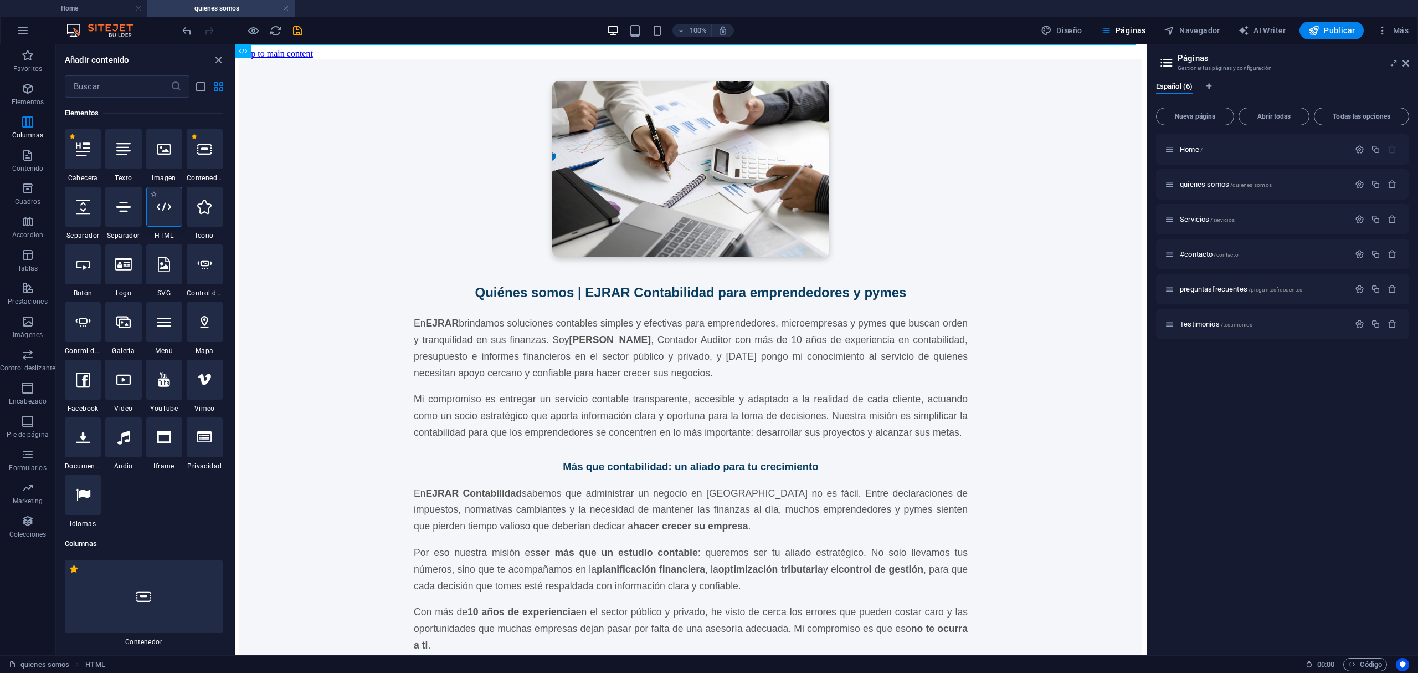
click at [151, 217] on div at bounding box center [164, 207] width 36 height 40
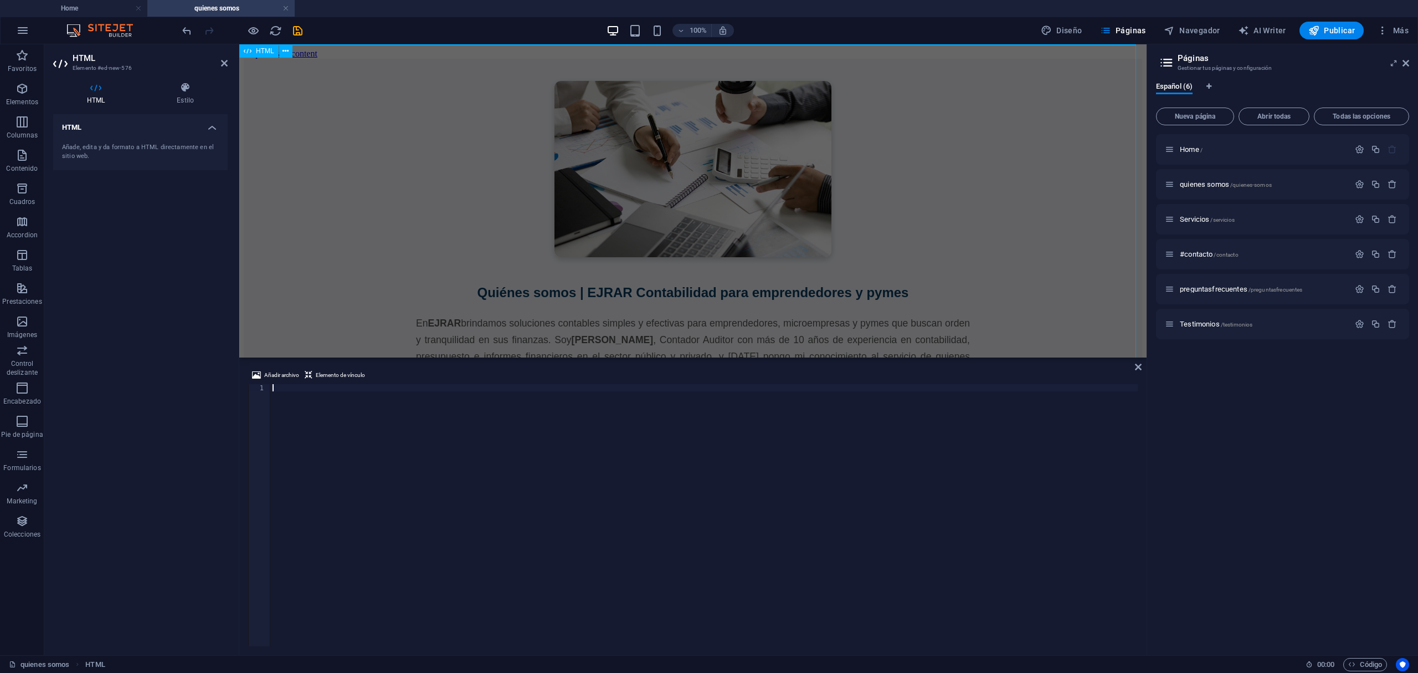
scroll to position [98, 0]
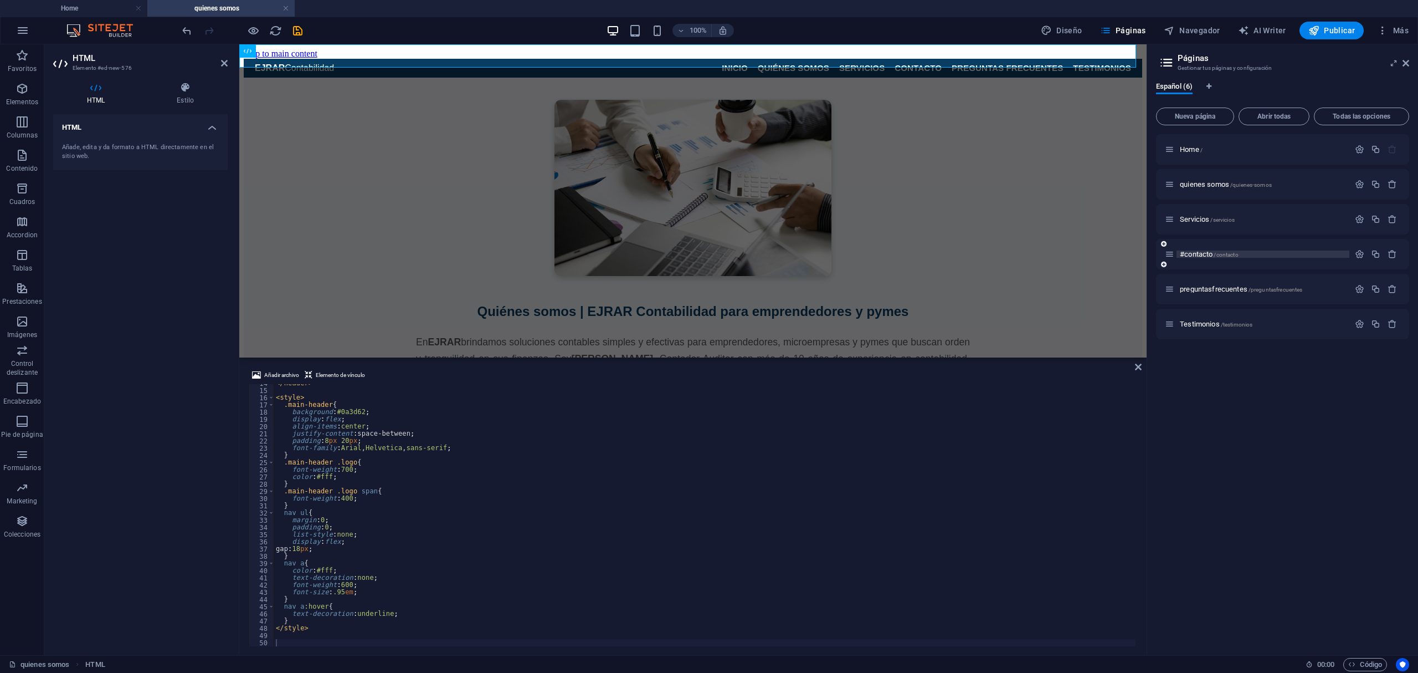
click at [1192, 251] on span "#contacto /contacto" at bounding box center [1209, 254] width 59 height 8
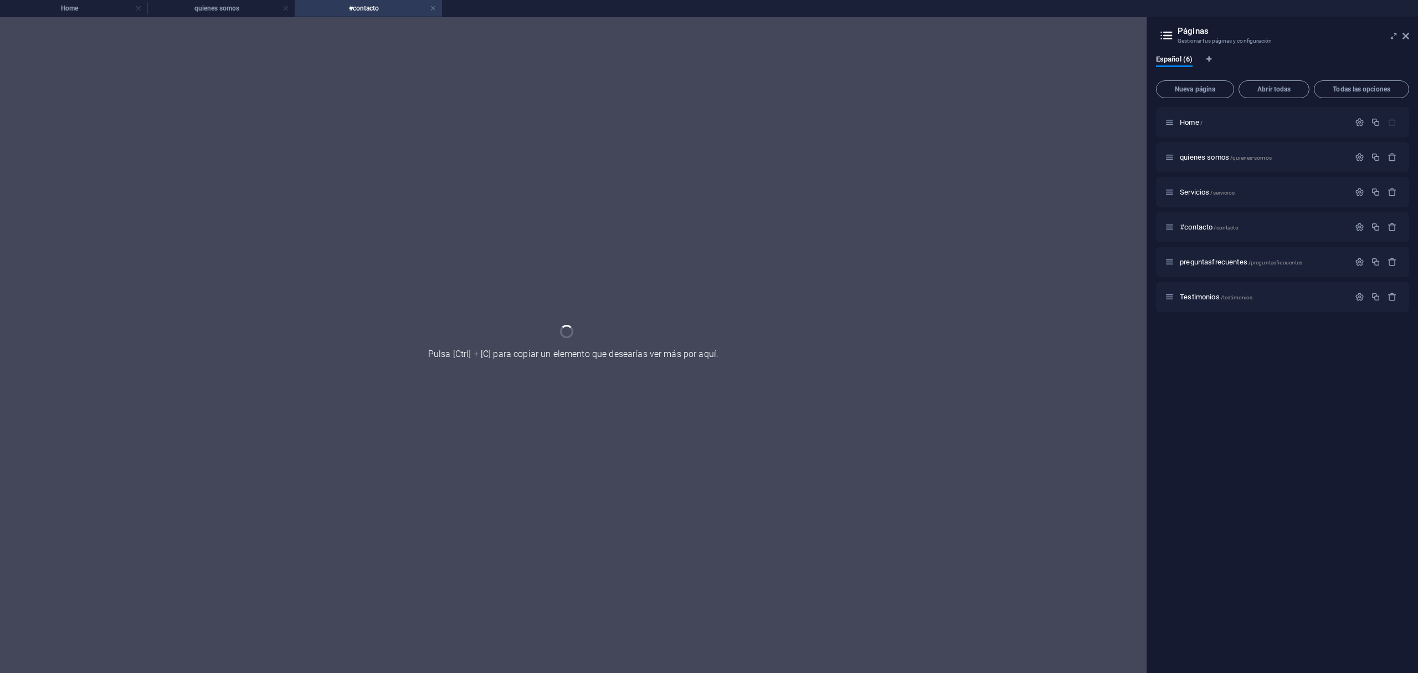
scroll to position [0, 0]
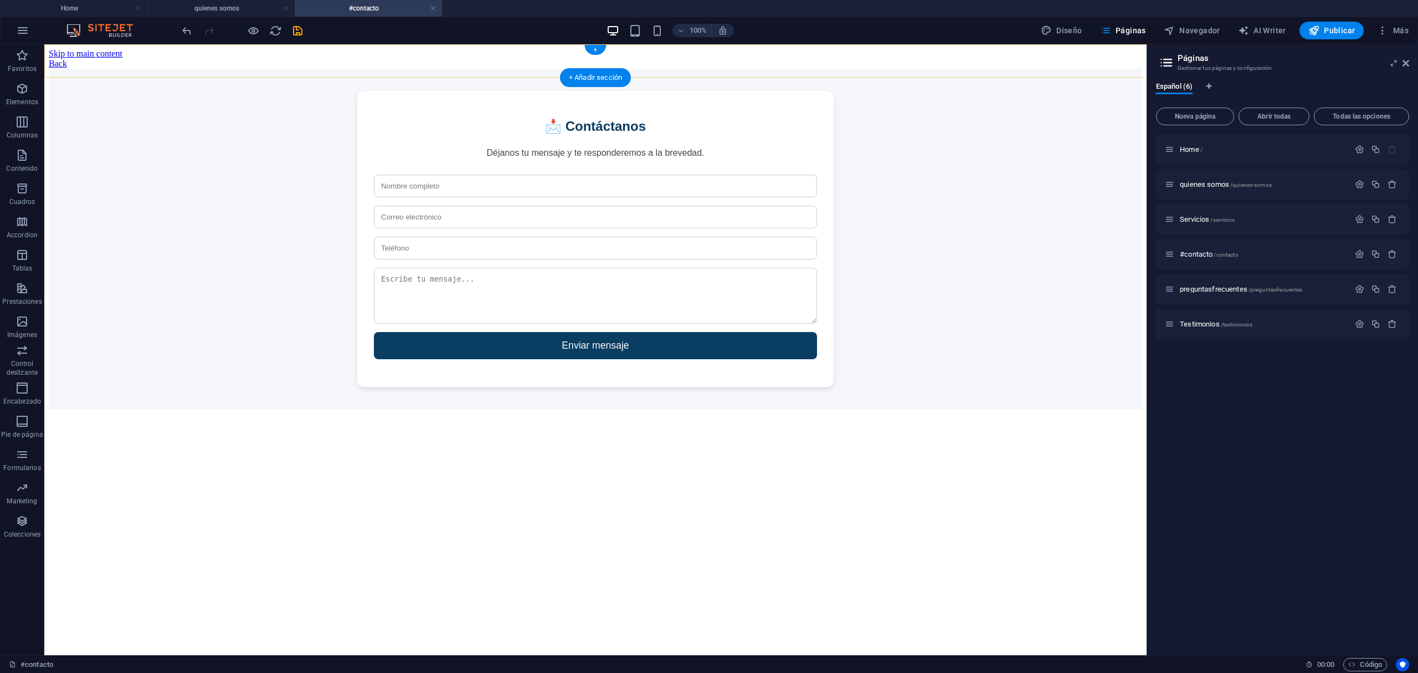
click at [602, 49] on div "+" at bounding box center [595, 50] width 22 height 10
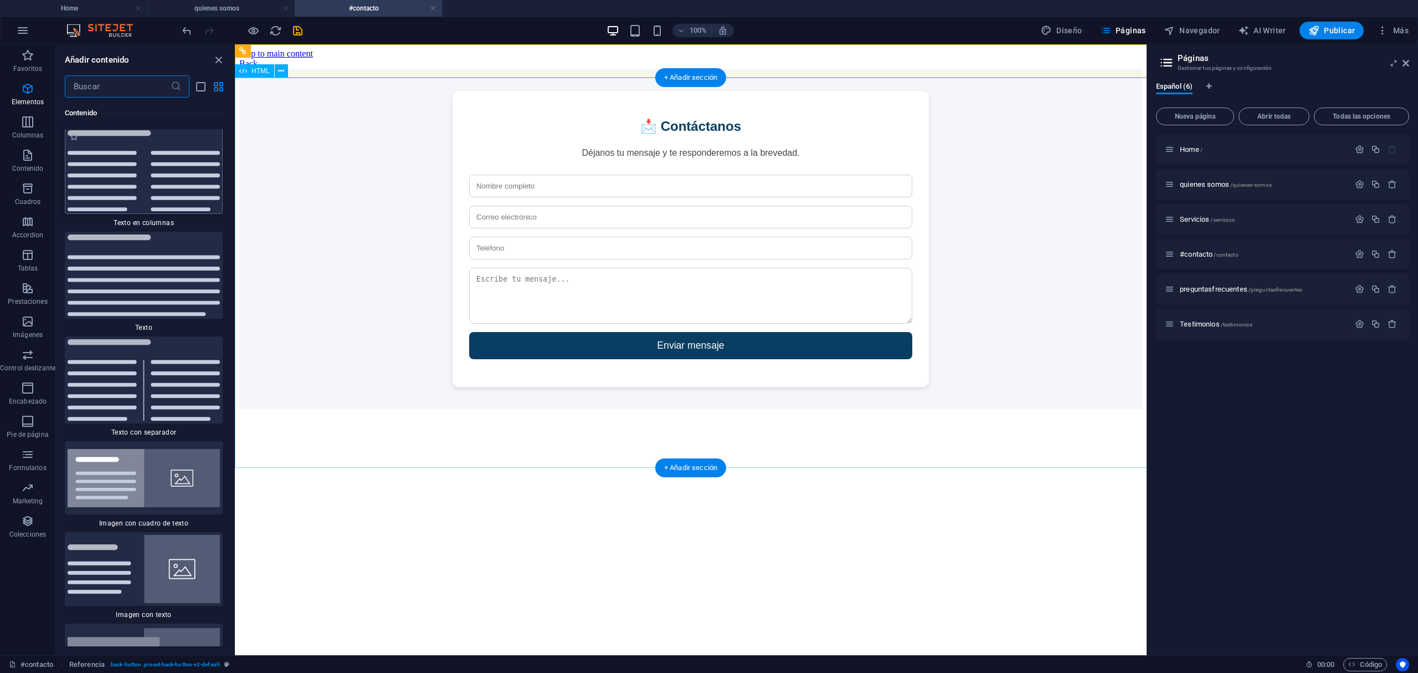
scroll to position [3762, 0]
click at [30, 88] on icon "button" at bounding box center [27, 88] width 13 height 13
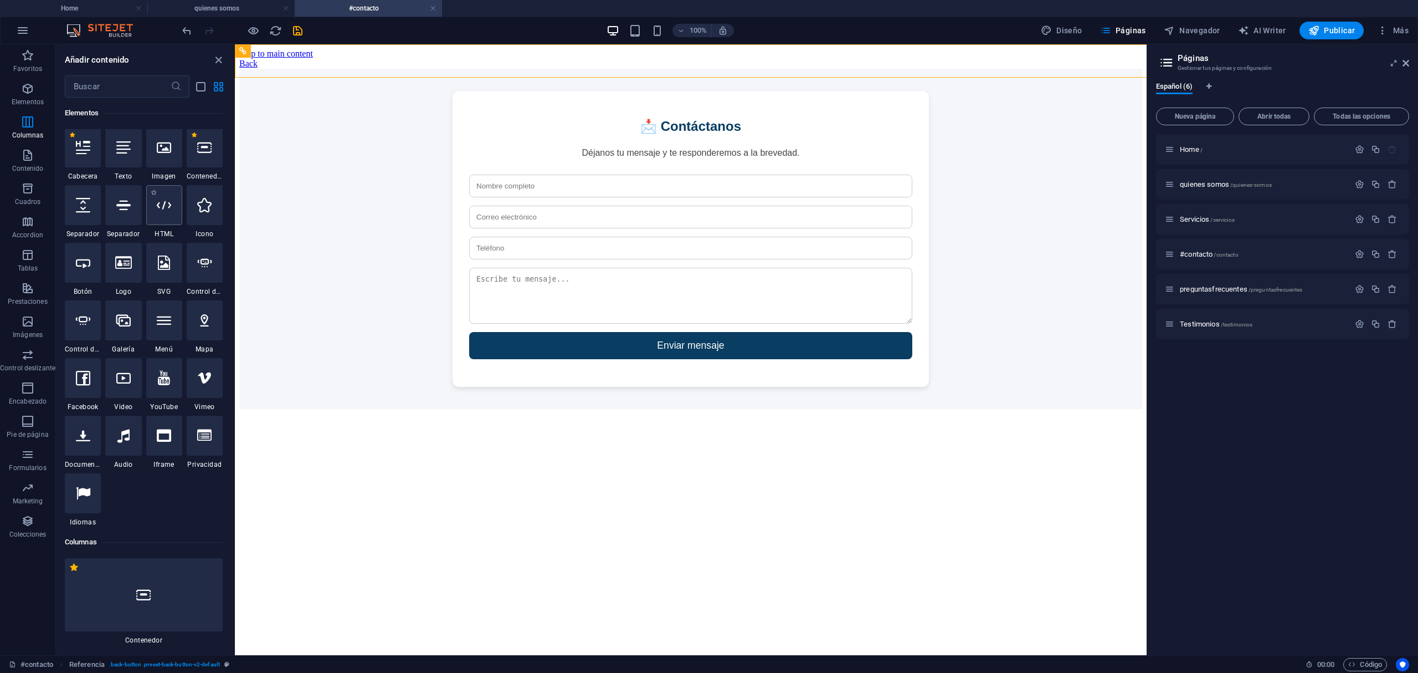
scroll to position [208, 0]
click at [165, 205] on icon at bounding box center [164, 207] width 14 height 14
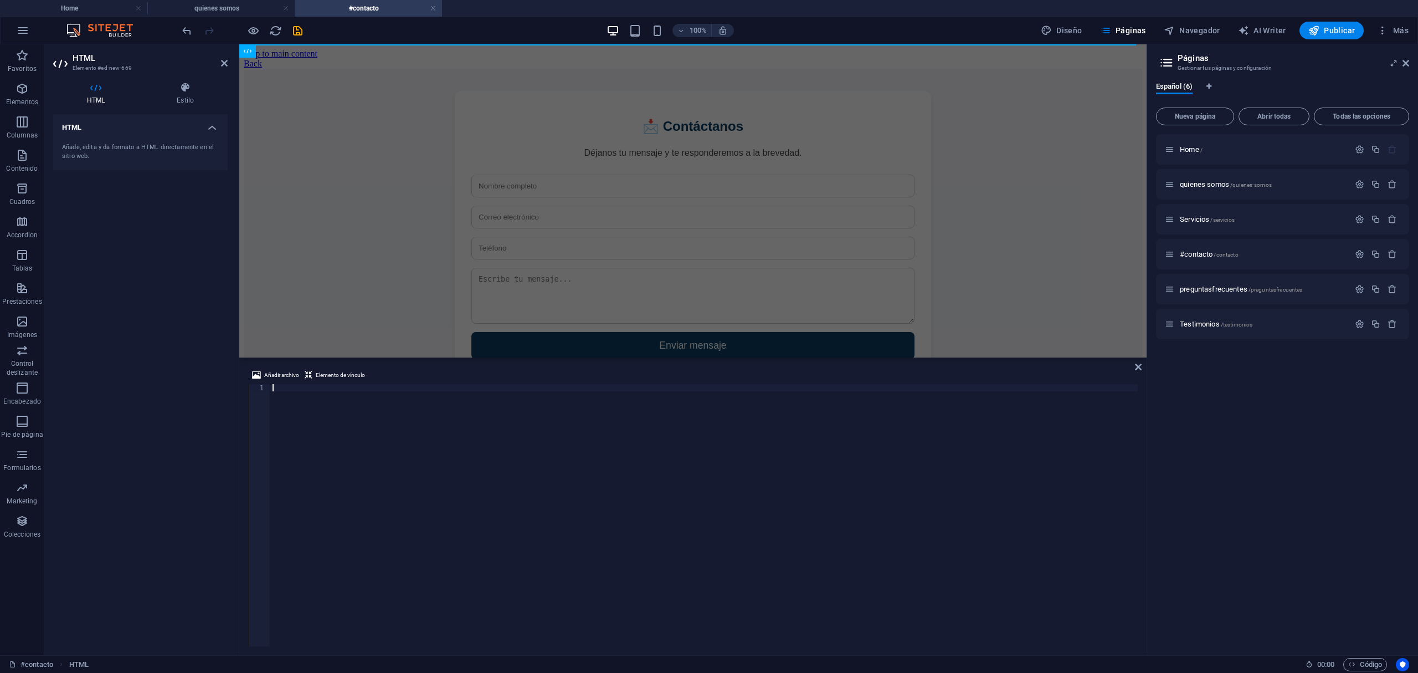
scroll to position [98, 0]
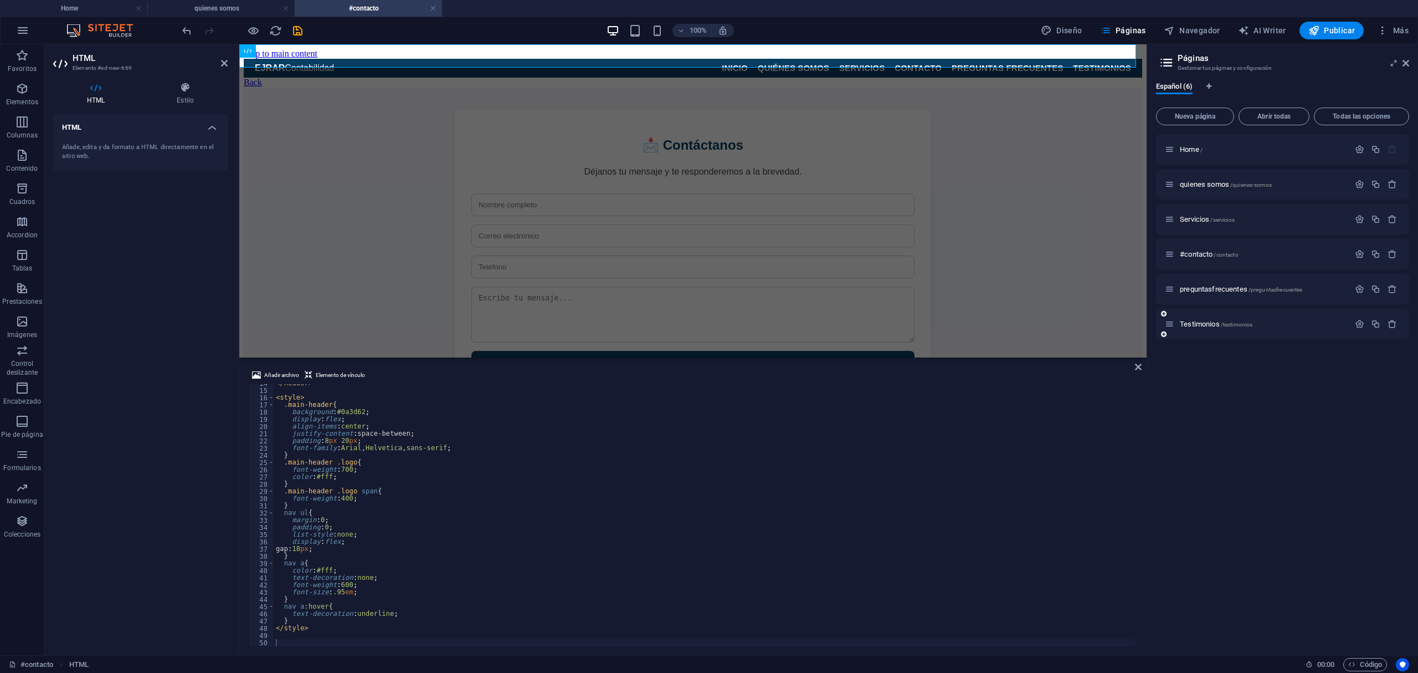
click at [1200, 286] on span "preguntasfrecuentes /preguntasfrecuentes" at bounding box center [1241, 289] width 122 height 8
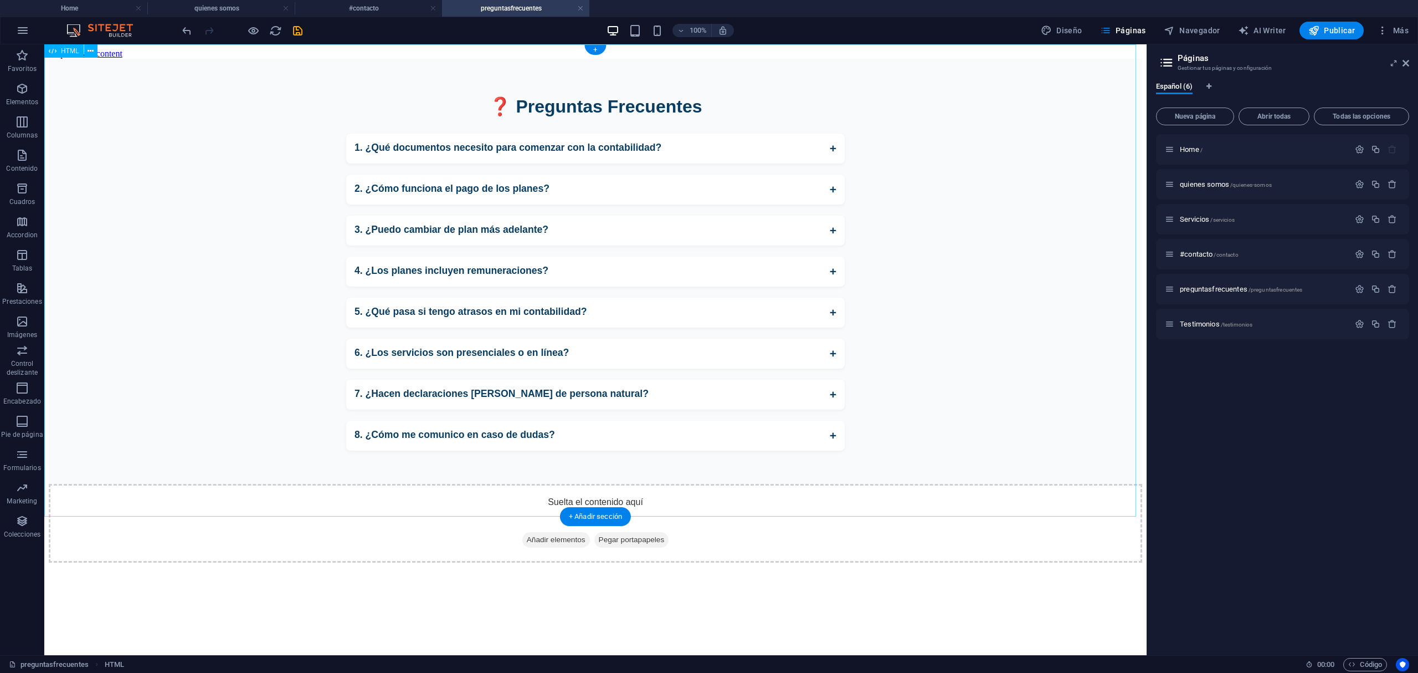
scroll to position [0, 0]
click at [602, 44] on header "100% Diseño Páginas Navegador AI Writer Publicar Más" at bounding box center [709, 31] width 1418 height 28
click at [593, 51] on div "+" at bounding box center [595, 50] width 22 height 10
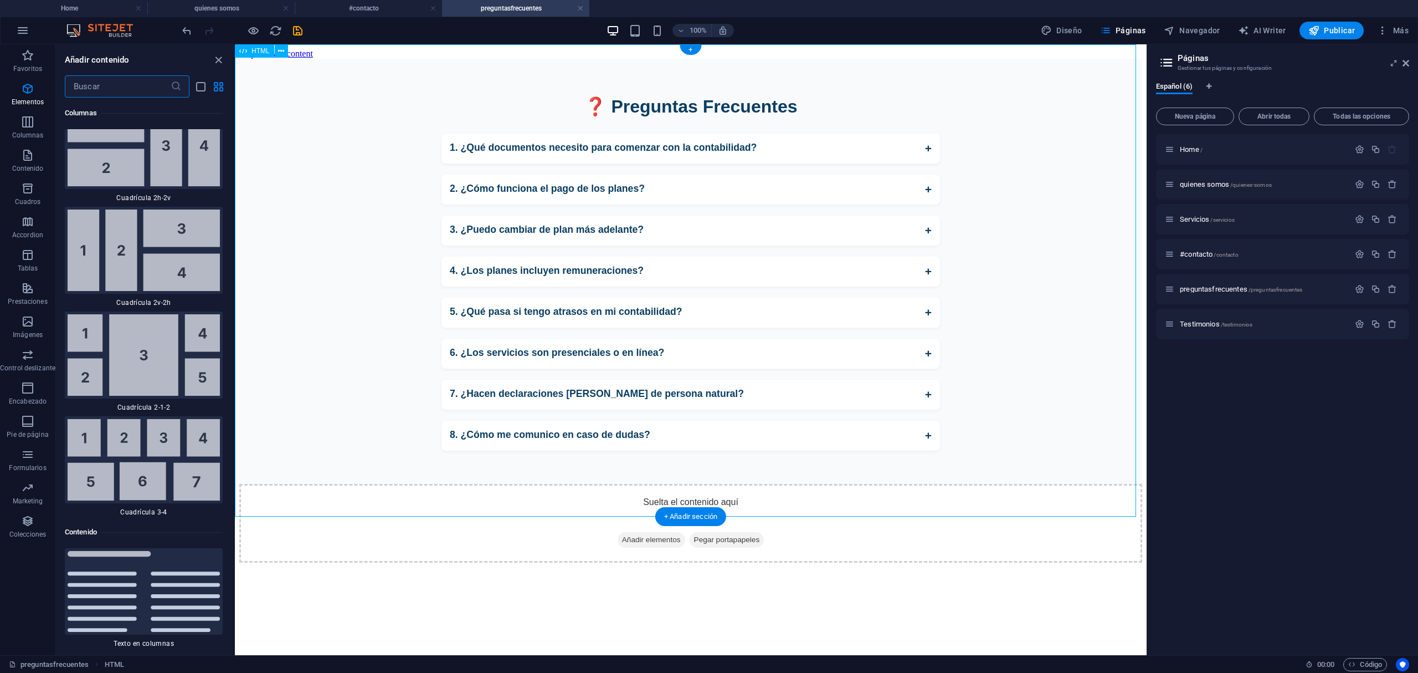
scroll to position [3762, 0]
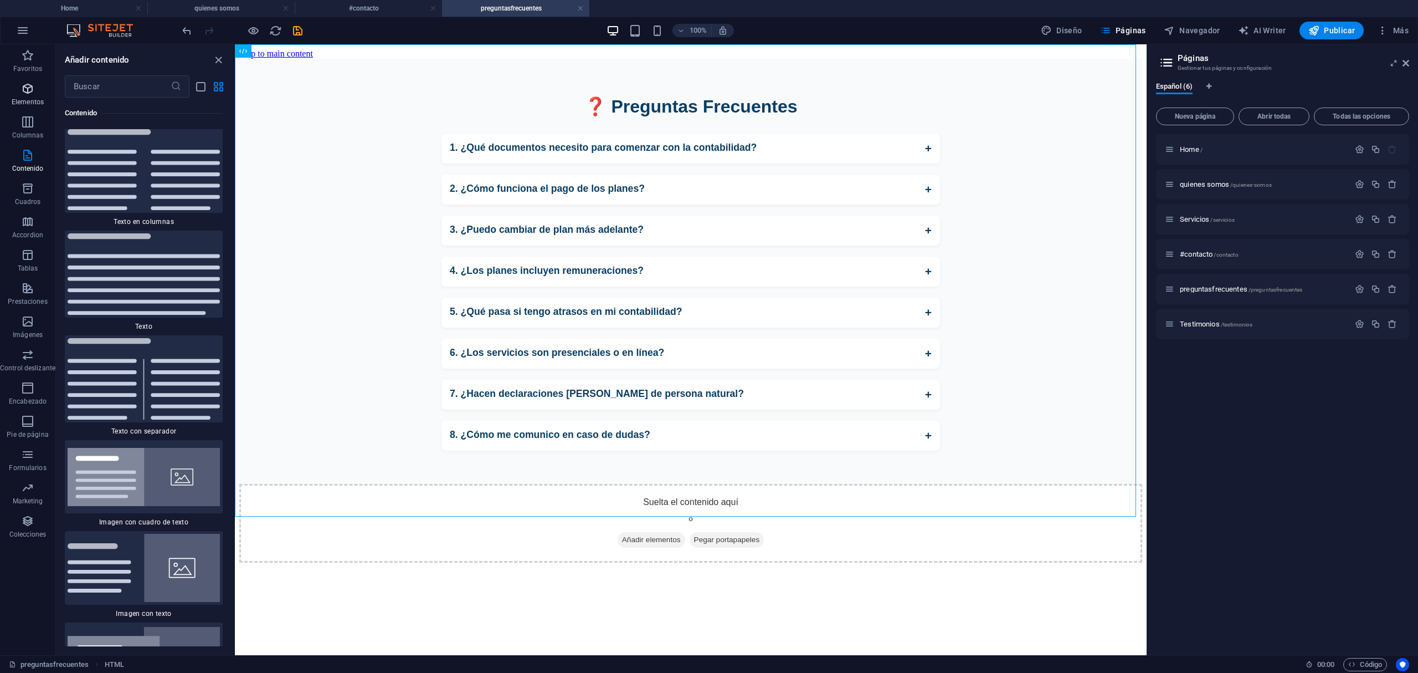
drag, startPoint x: 27, startPoint y: 60, endPoint x: 31, endPoint y: 80, distance: 19.9
click at [31, 80] on div "Favoritos Elementos Columnas Contenido Cuadros Accordion Tablas Prestaciones Im…" at bounding box center [27, 293] width 55 height 499
click at [31, 80] on button "Elementos" at bounding box center [27, 94] width 55 height 33
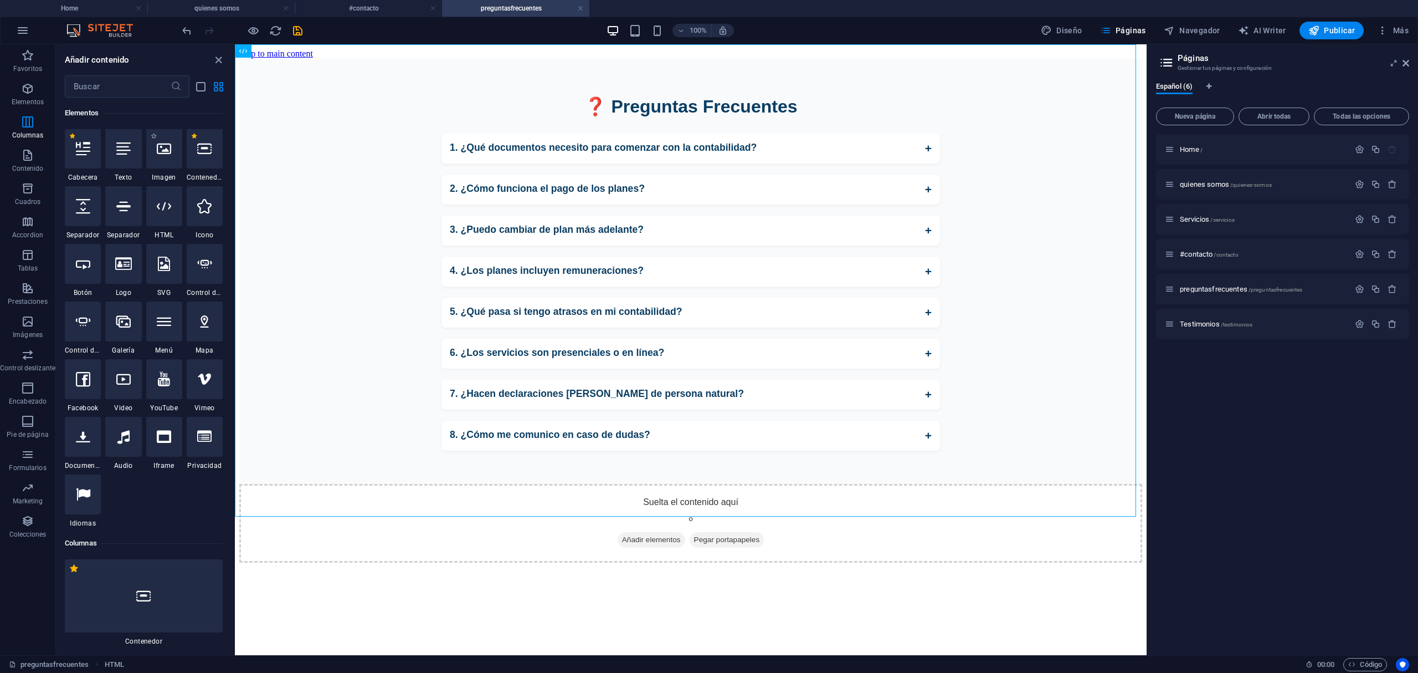
scroll to position [208, 0]
click at [167, 205] on icon at bounding box center [164, 207] width 14 height 14
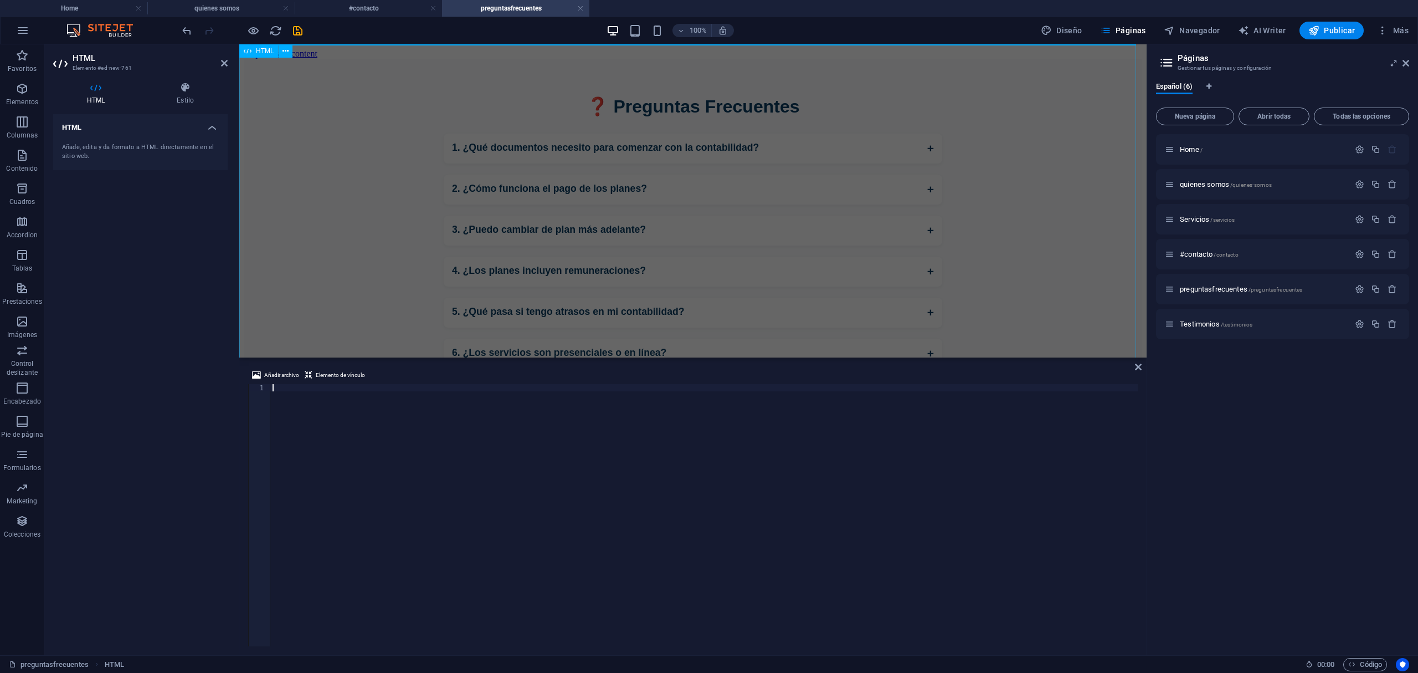
scroll to position [98, 0]
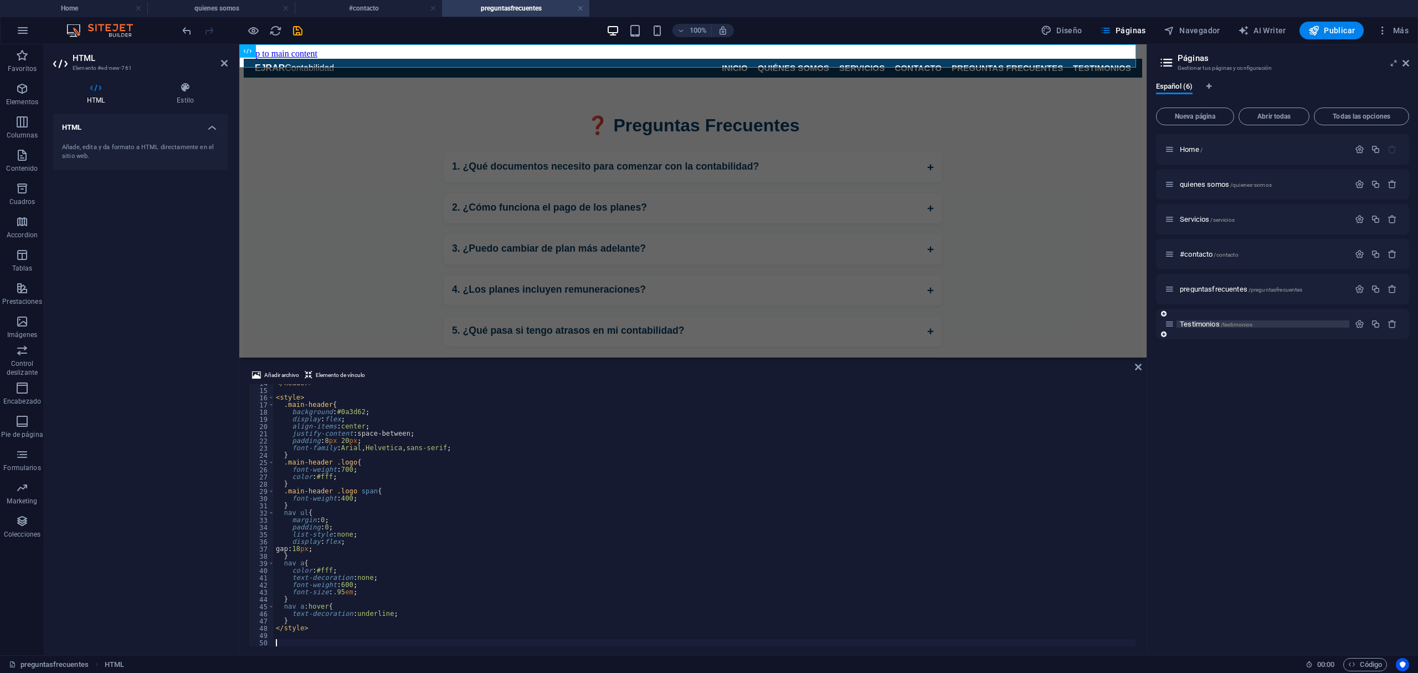
click at [1190, 321] on span "Testimonios /testimonios" at bounding box center [1216, 324] width 73 height 8
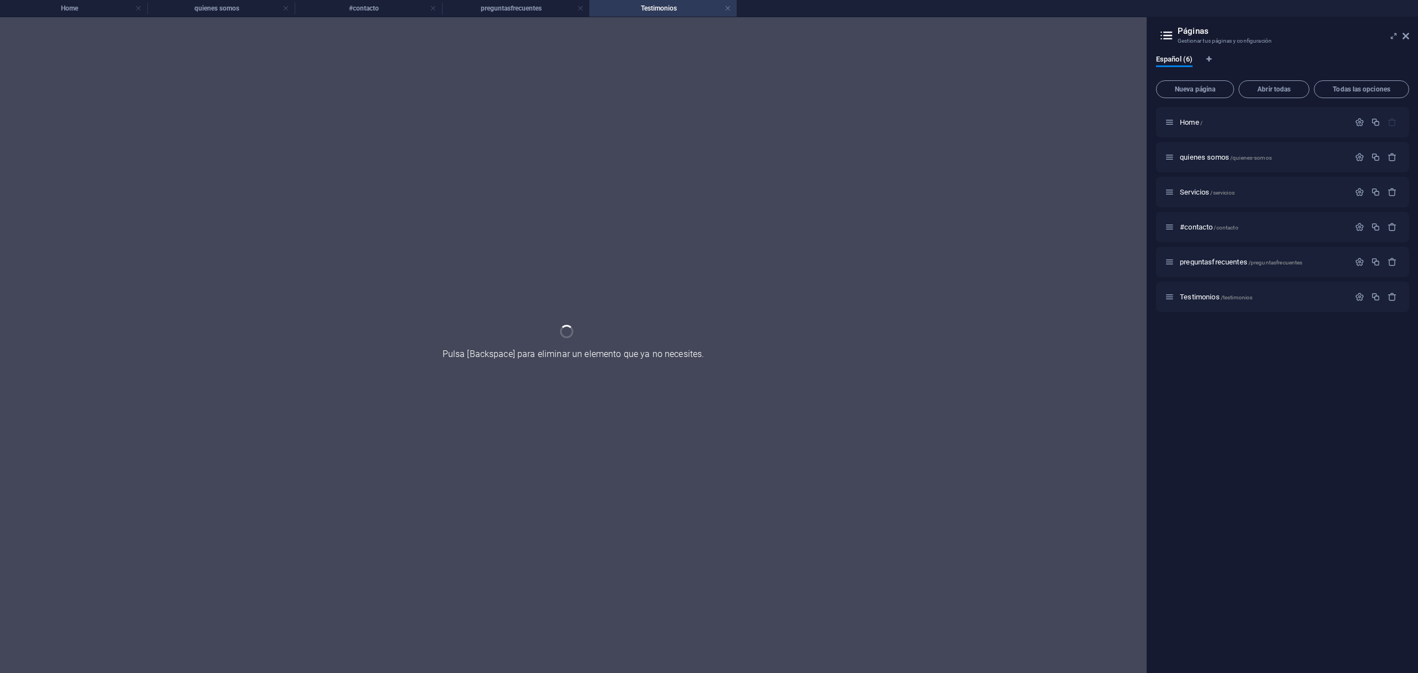
scroll to position [0, 0]
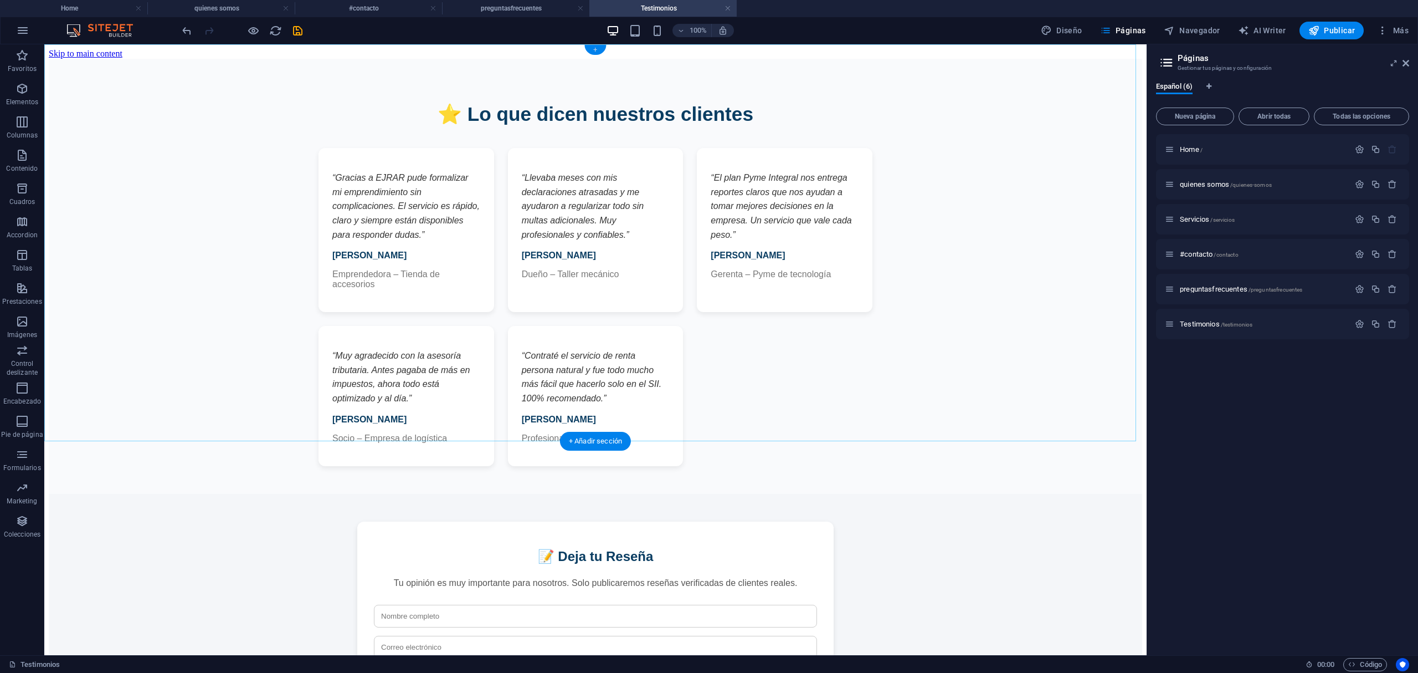
click at [601, 49] on div "+" at bounding box center [595, 50] width 22 height 10
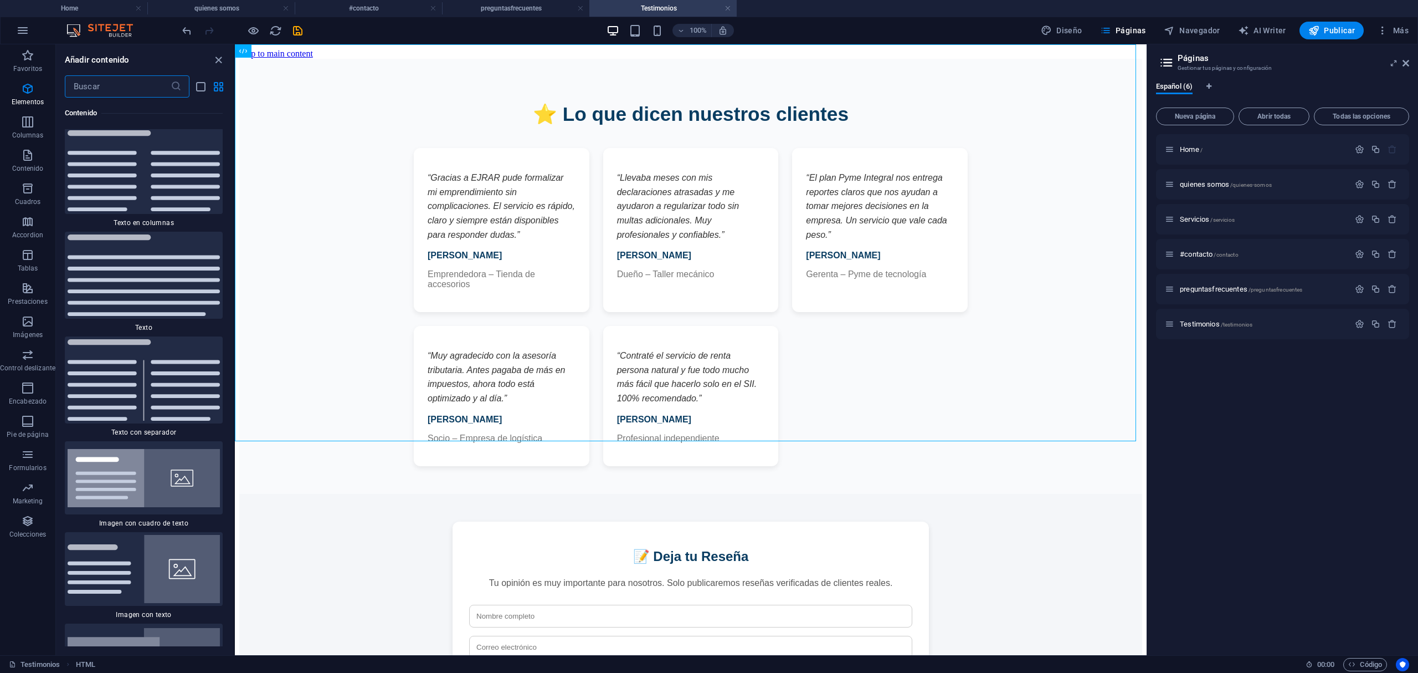
scroll to position [3762, 0]
click at [40, 102] on p "Elementos" at bounding box center [28, 102] width 32 height 9
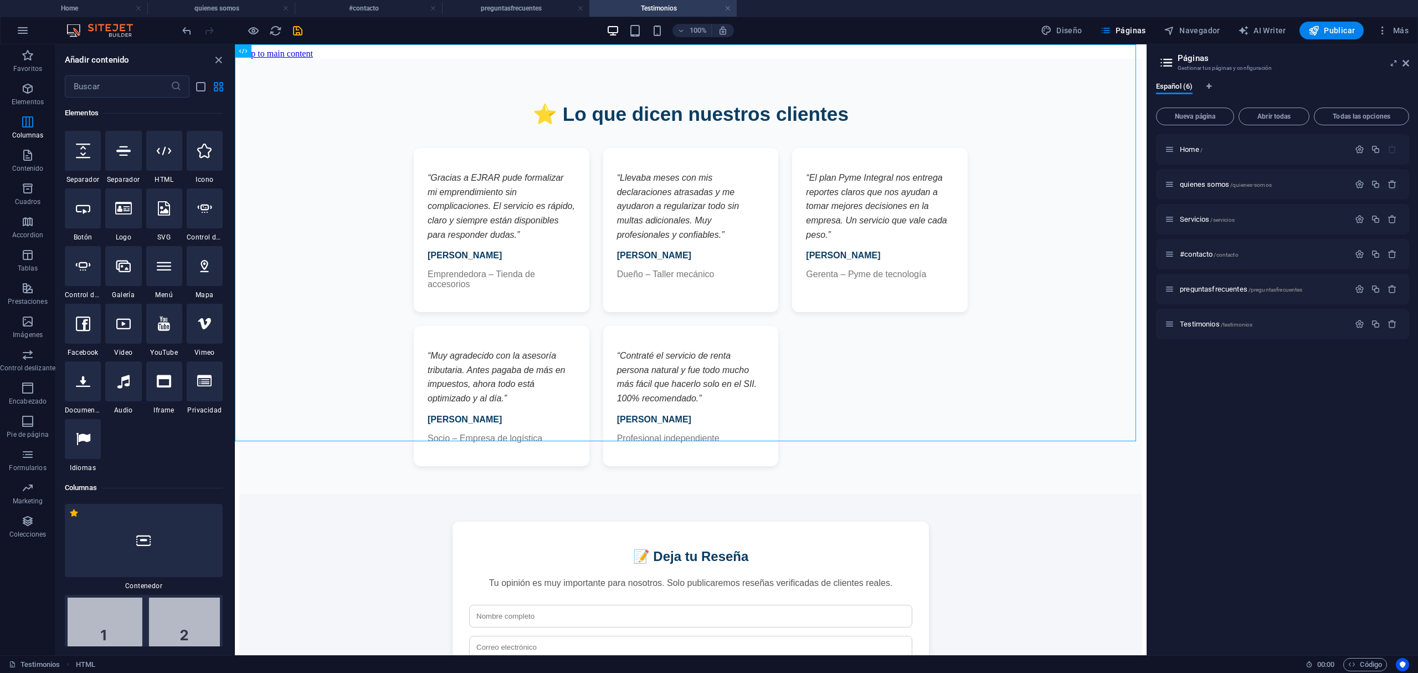
scroll to position [208, 0]
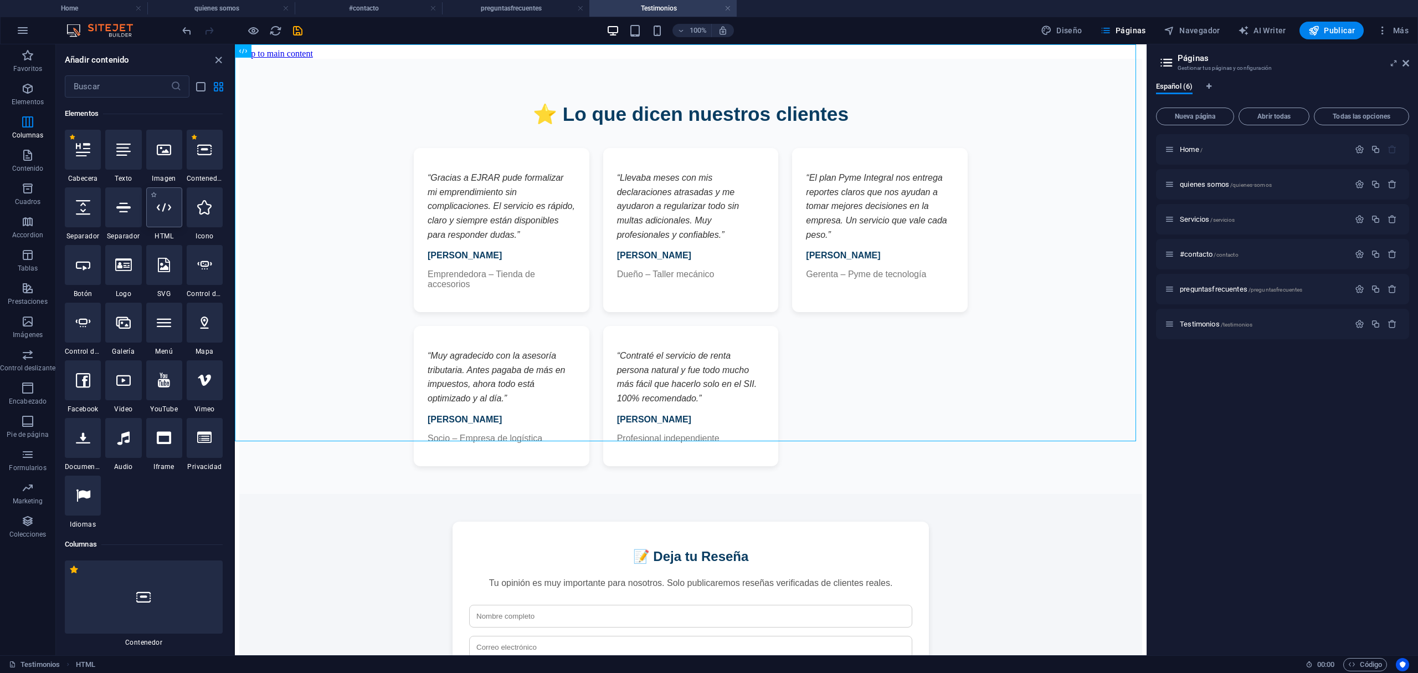
click at [164, 222] on div at bounding box center [164, 207] width 36 height 40
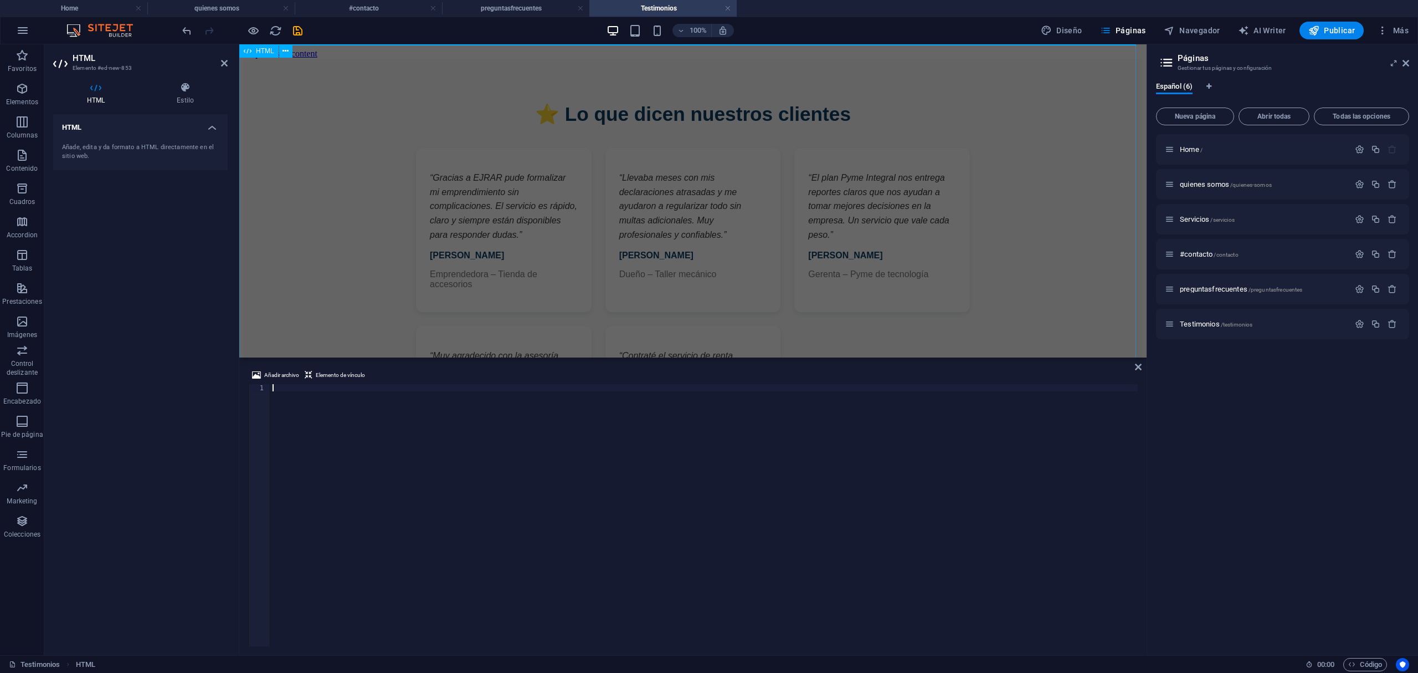
scroll to position [98, 0]
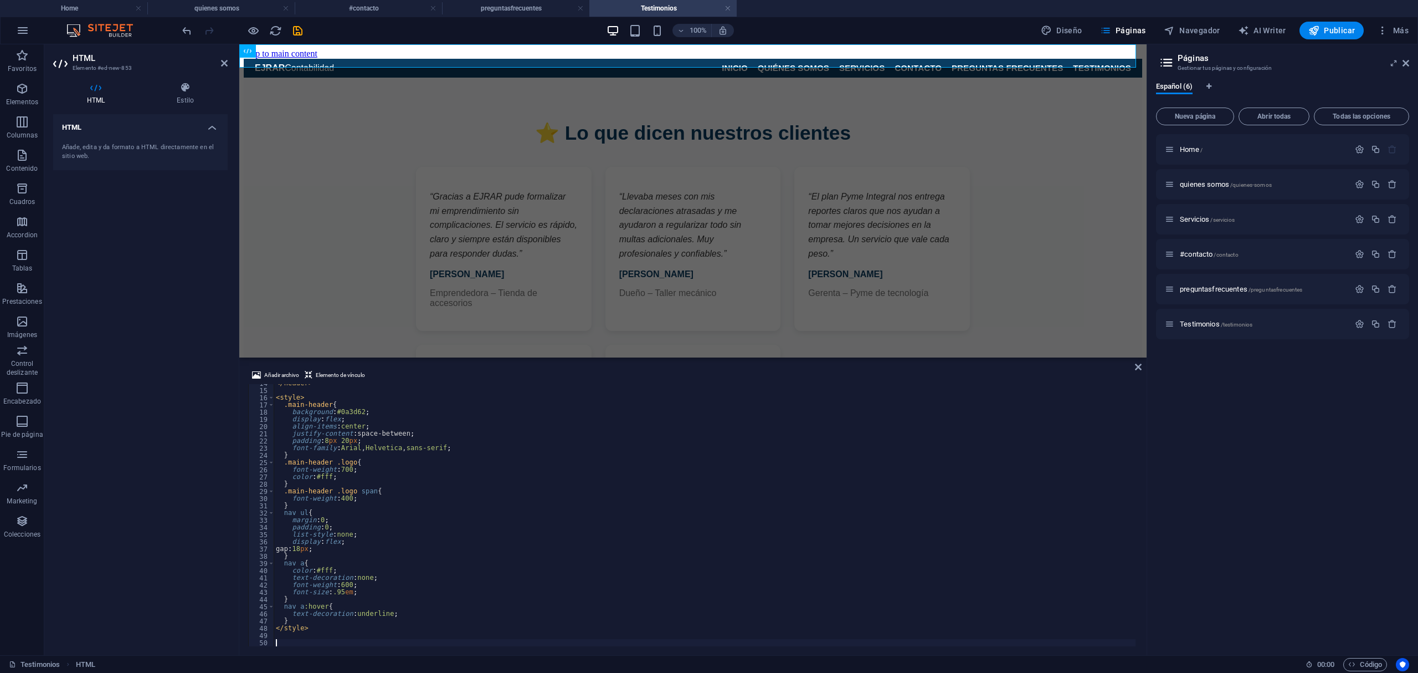
click at [755, 437] on div "</ header > < style > .main-header { background : #0a3d62 ; display : flex ; al…" at bounding box center [705, 517] width 862 height 276
type textarea "justify-content:space-between;"
click at [237, 365] on aside "HTML Elemento #ed-new-853 HTML Estilo HTML Añade, edita y da formato a HTML dir…" at bounding box center [141, 349] width 195 height 611
drag, startPoint x: 237, startPoint y: 365, endPoint x: 217, endPoint y: 365, distance: 19.9
click at [217, 365] on div "HTML Estilo HTML Añade, edita y da formato a HTML directamente en el sitio web.…" at bounding box center [143, 364] width 199 height 582
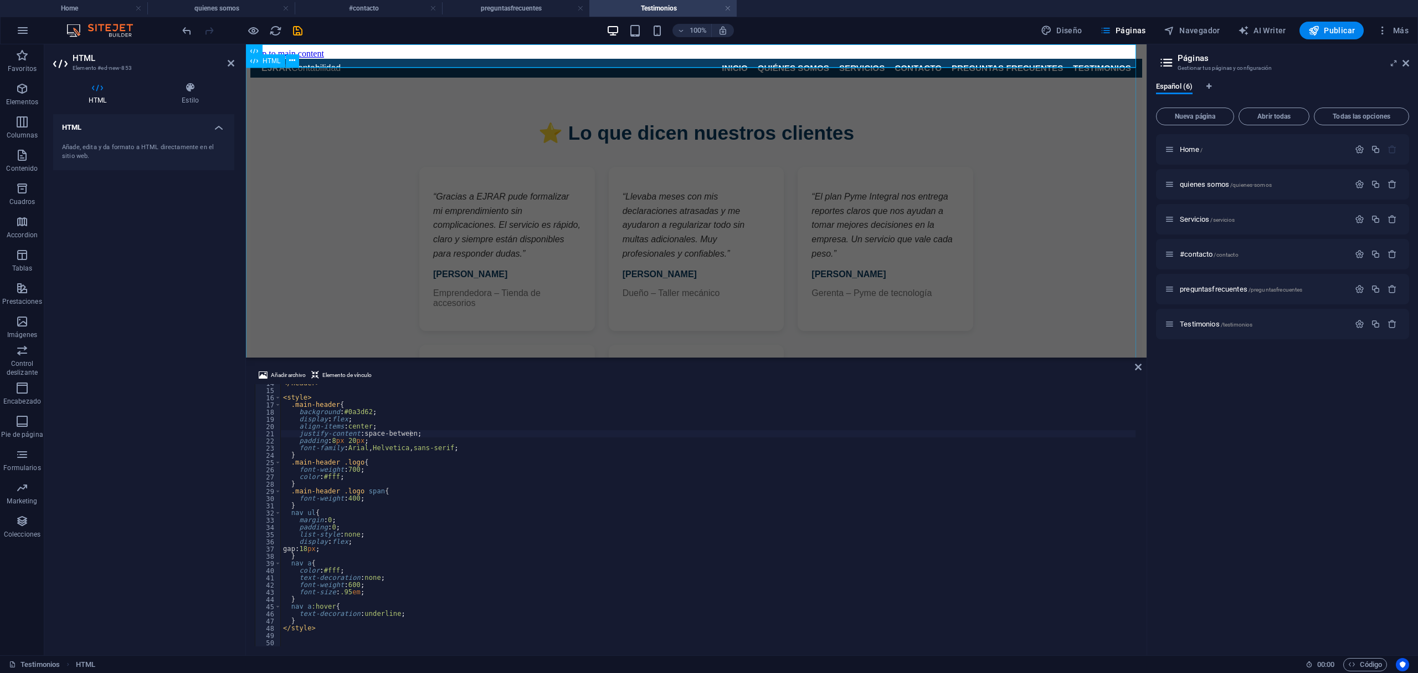
click at [1002, 179] on div "⭐ Lo que dicen nuestros clientes “Gracias a EJRAR pude formalizar mi emprendimi…" at bounding box center [696, 295] width 892 height 435
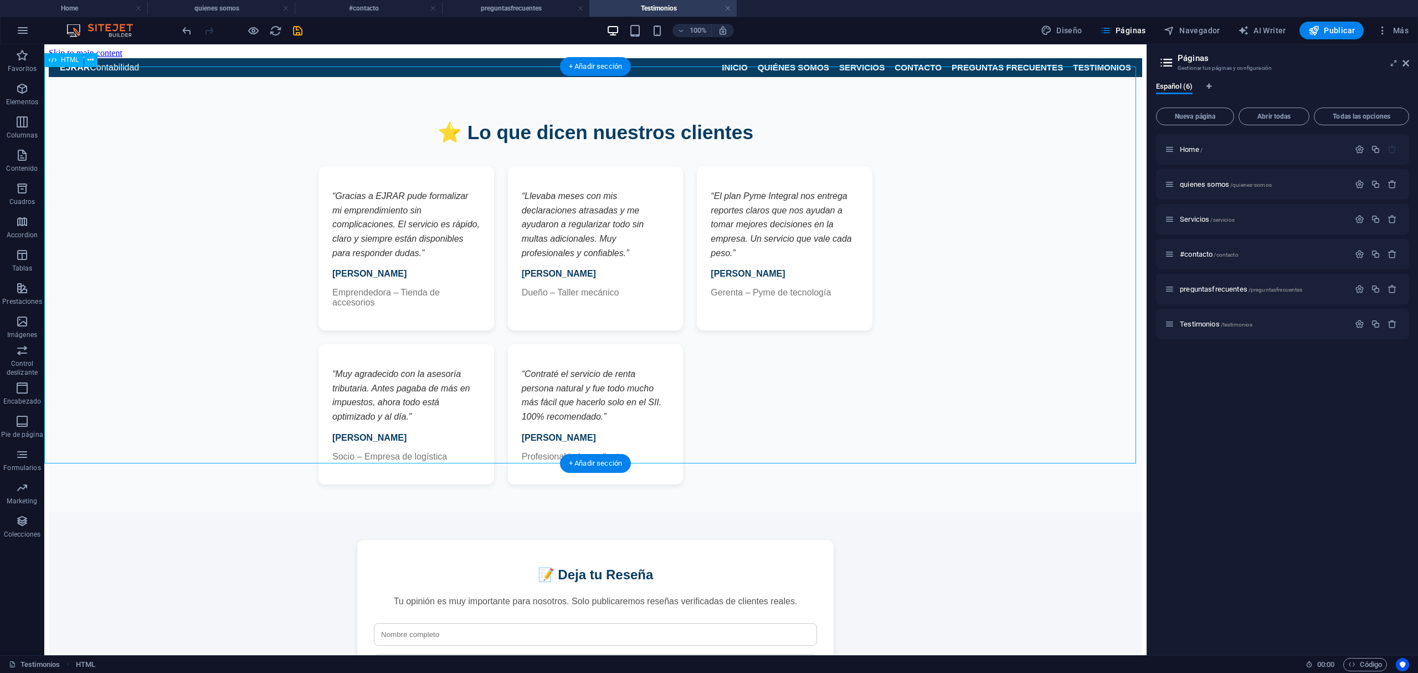
scroll to position [0, 0]
click at [765, 59] on div "EJRAR Contabilidad INICIO QUIÉNES SOMOS SERVICIOS CONTACTO PREGUNTAS FRECUENTES…" at bounding box center [596, 68] width 1094 height 19
click at [1196, 147] on span "Home /" at bounding box center [1191, 149] width 23 height 8
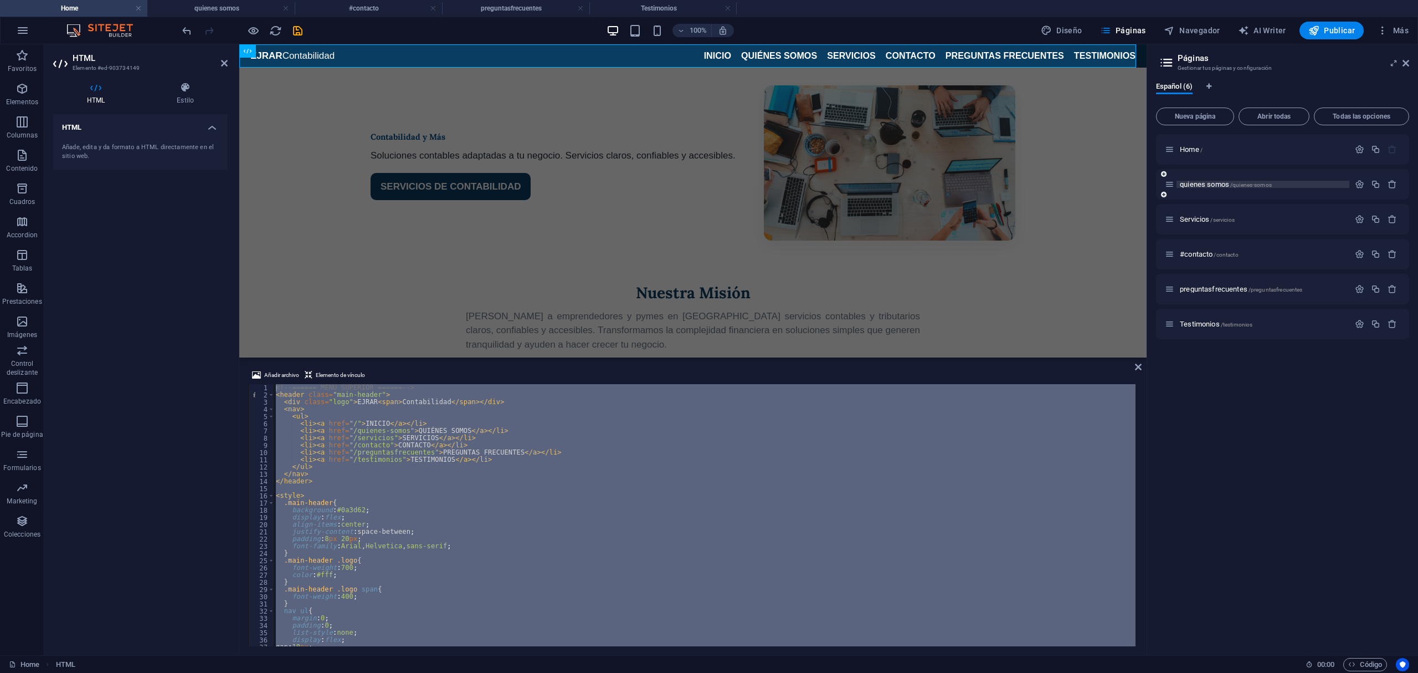
click at [1210, 187] on span "quienes somos /quienes-somos" at bounding box center [1226, 184] width 92 height 8
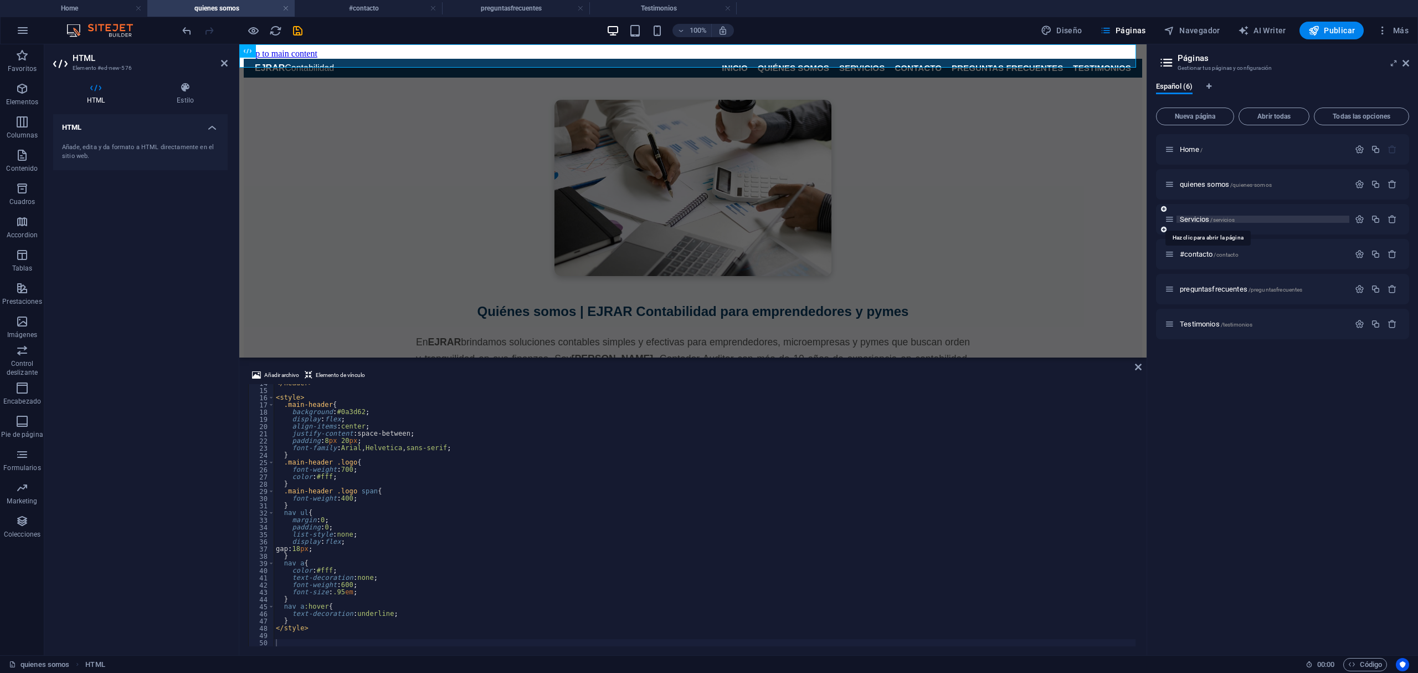
click at [1189, 217] on span "Servicios /servicios" at bounding box center [1207, 219] width 55 height 8
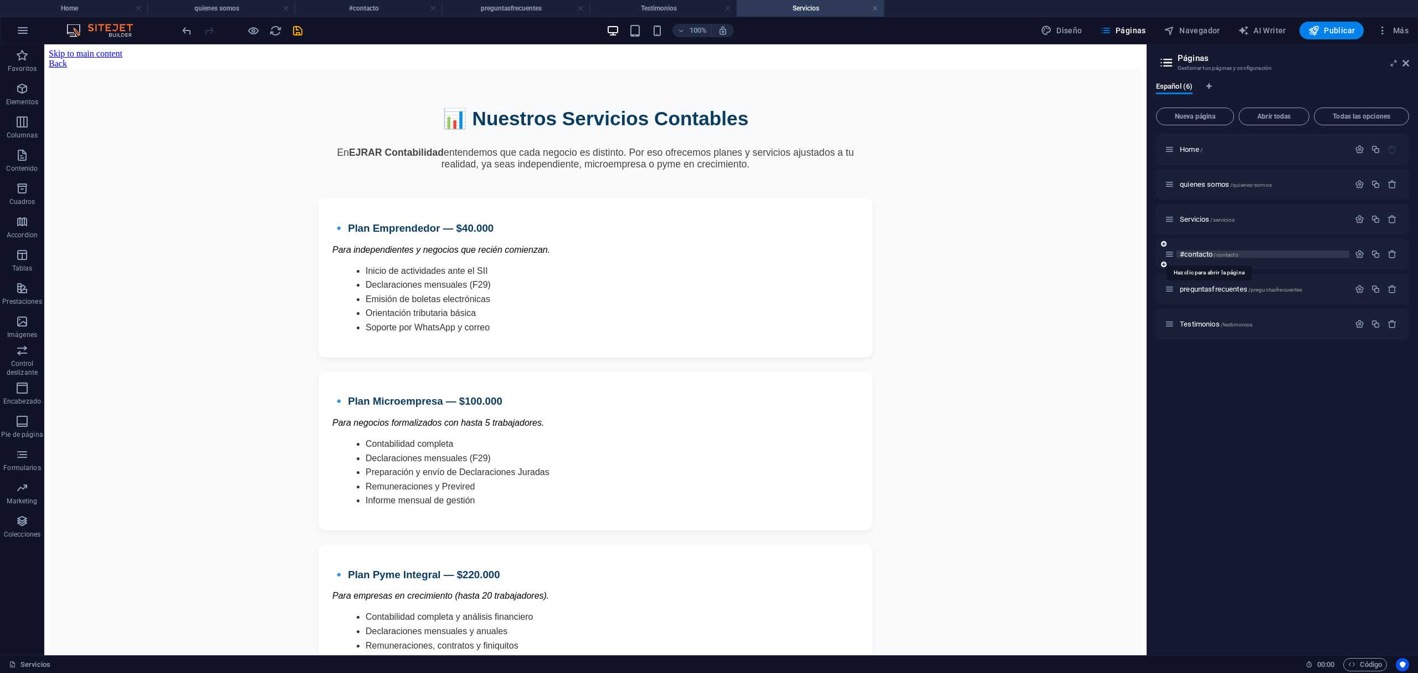
click at [1198, 250] on span "#contacto /contacto" at bounding box center [1209, 254] width 59 height 8
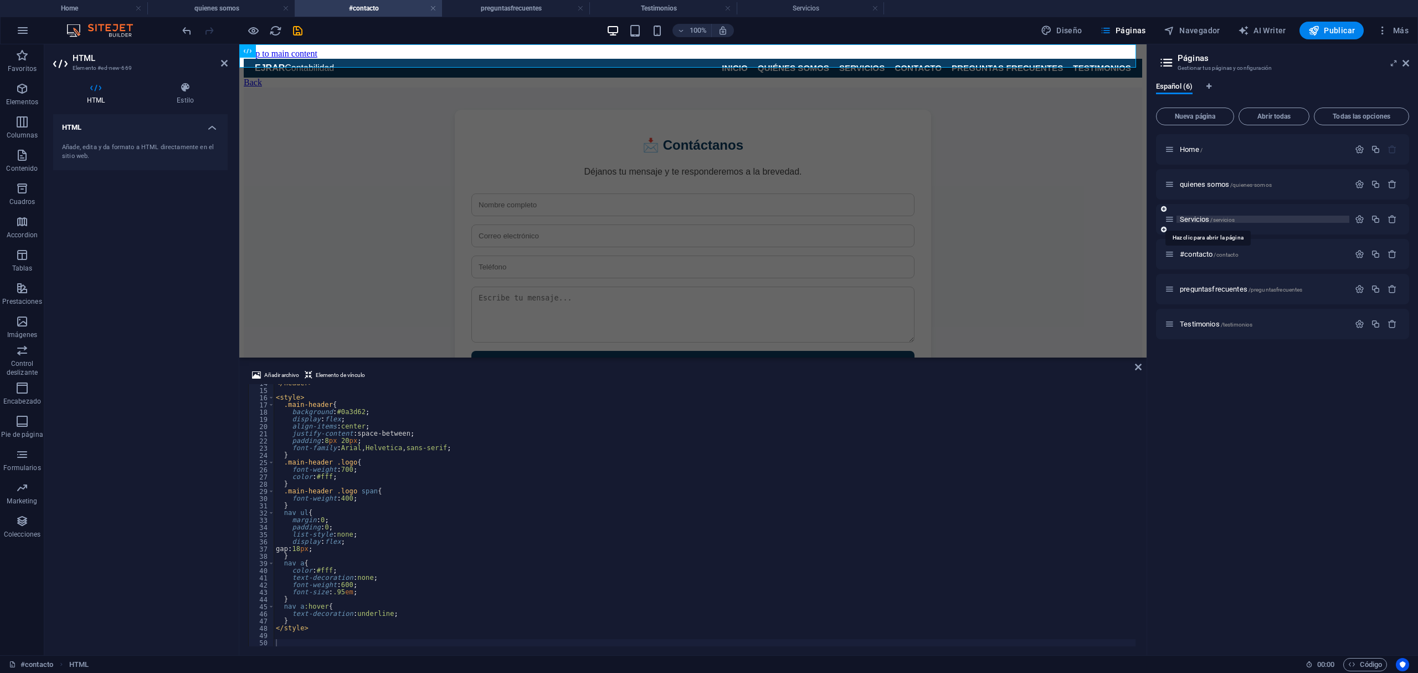
click at [1202, 220] on span "Servicios /servicios" at bounding box center [1207, 219] width 55 height 8
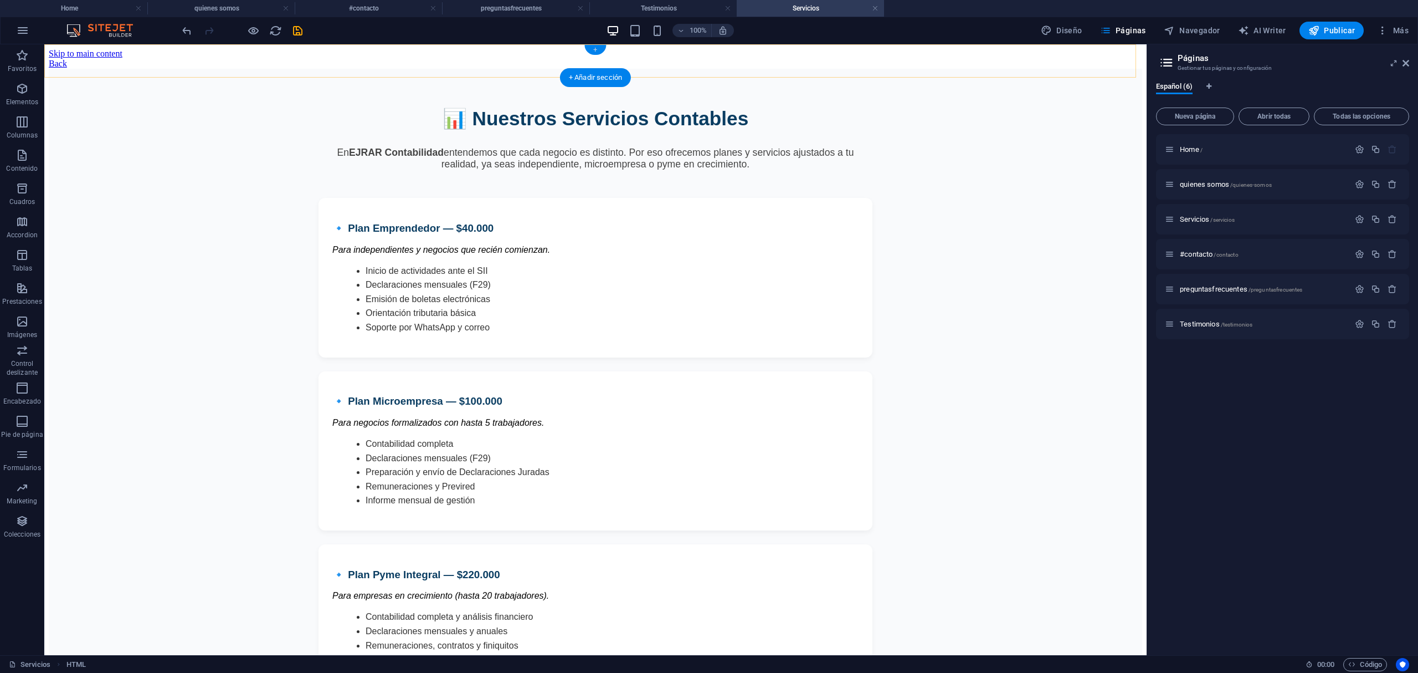
click at [597, 50] on div "+" at bounding box center [595, 50] width 22 height 10
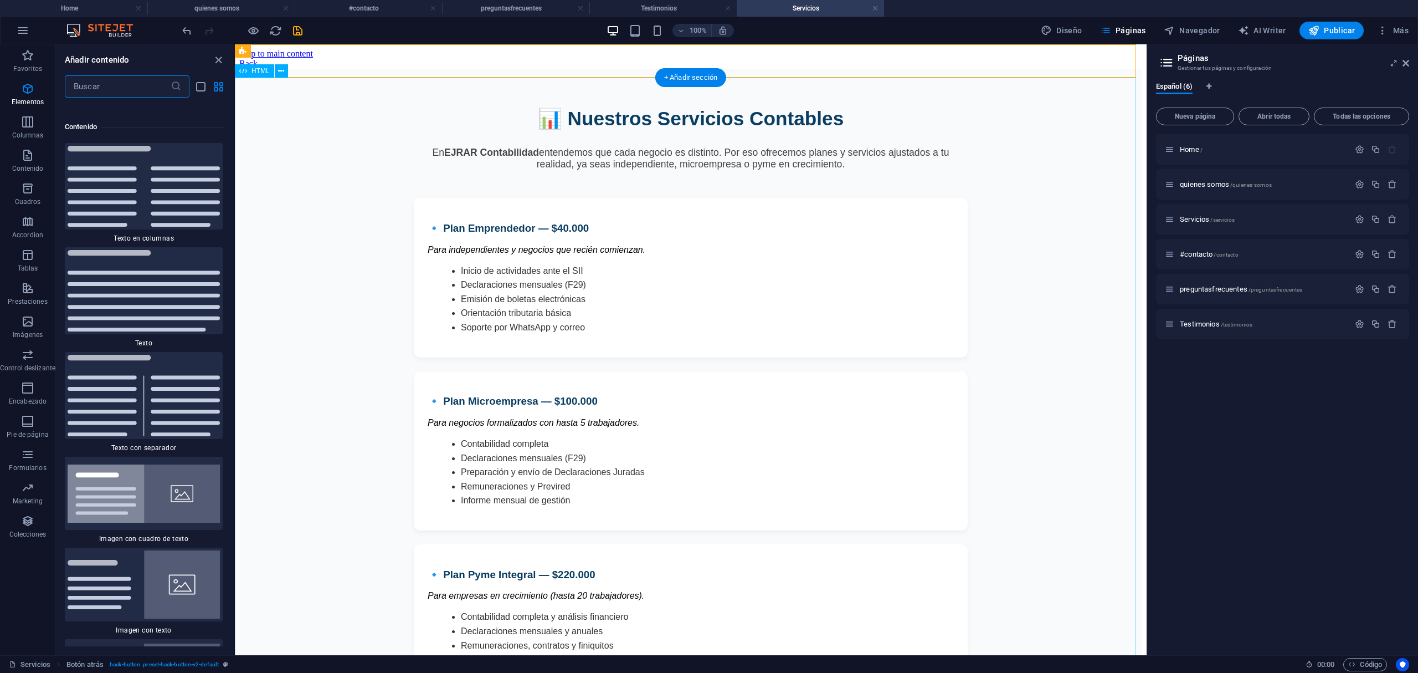
scroll to position [3762, 0]
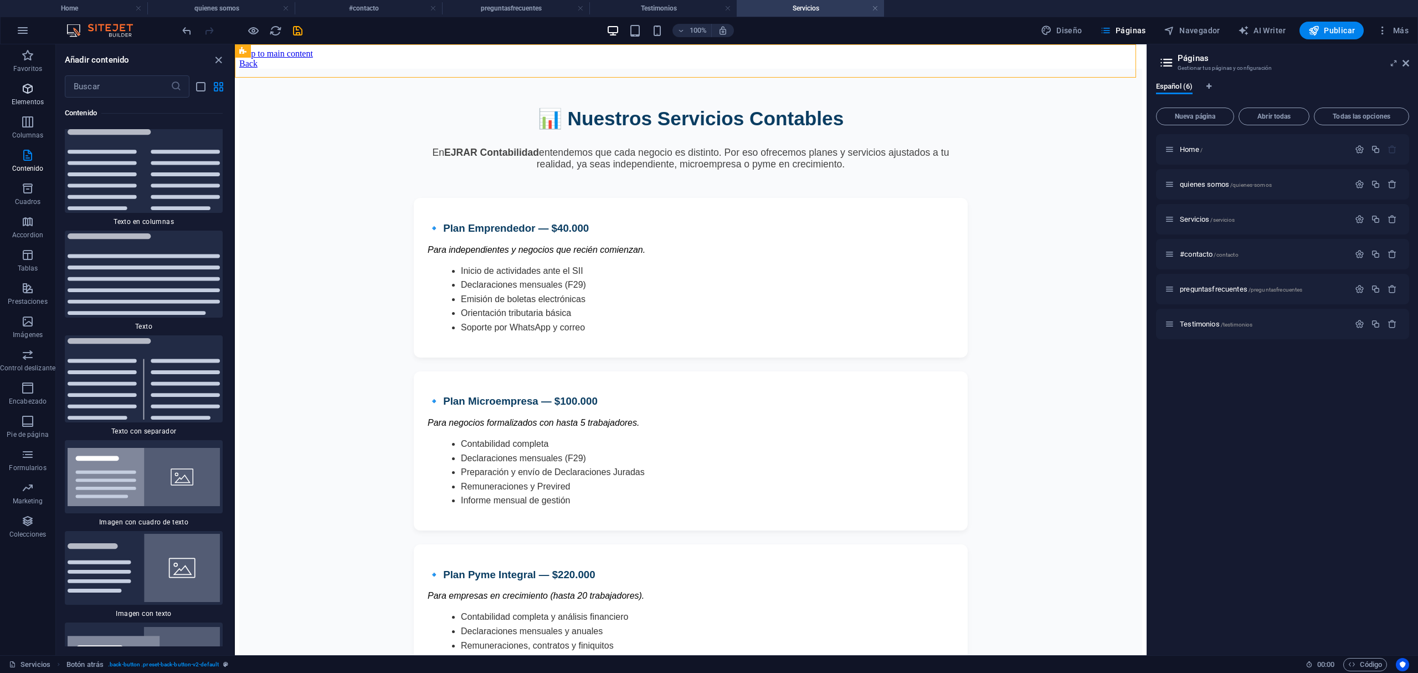
click at [21, 87] on icon "button" at bounding box center [27, 88] width 13 height 13
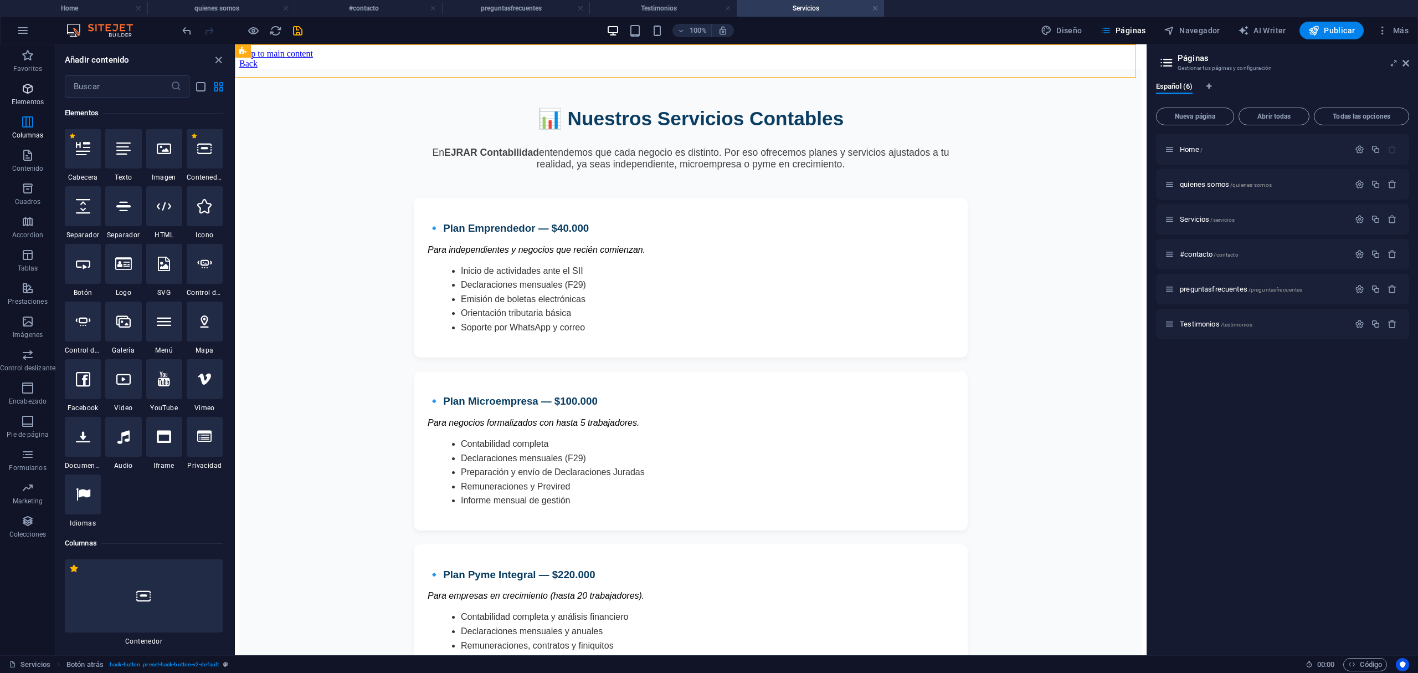
scroll to position [208, 0]
click at [156, 222] on div at bounding box center [164, 207] width 36 height 40
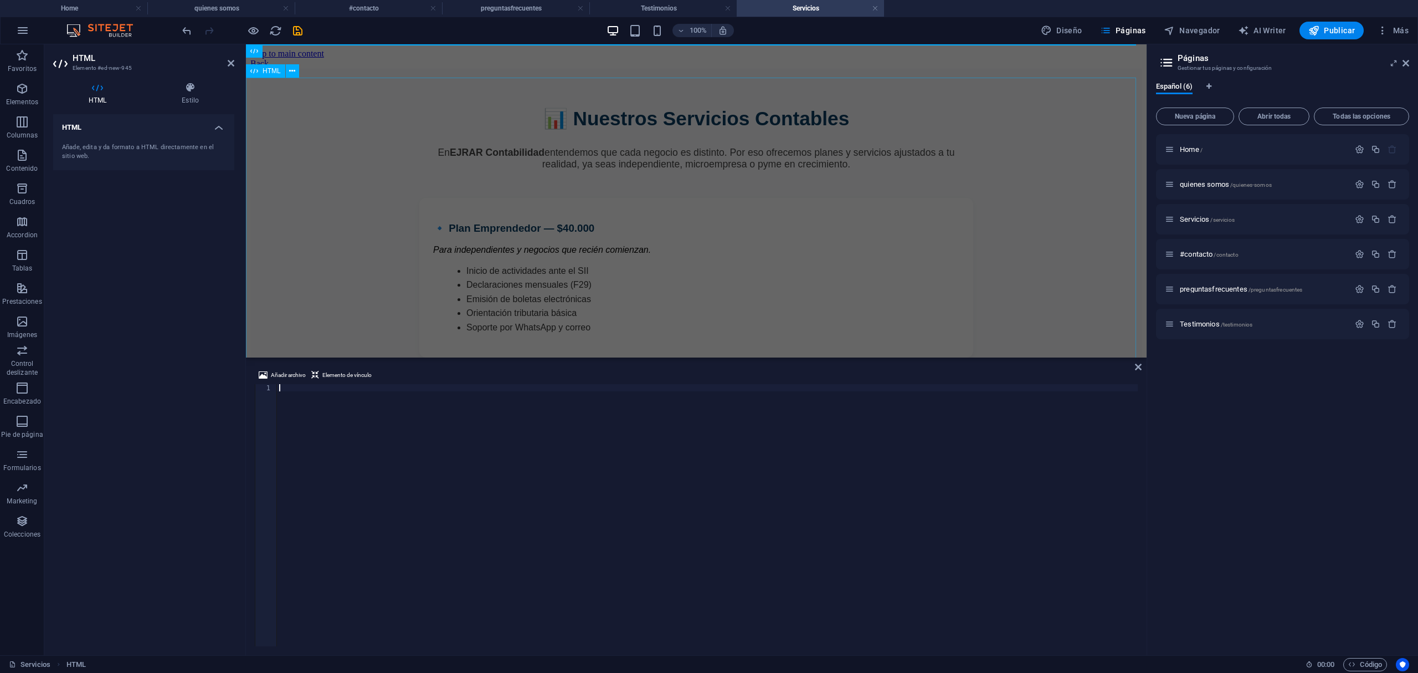
scroll to position [98, 0]
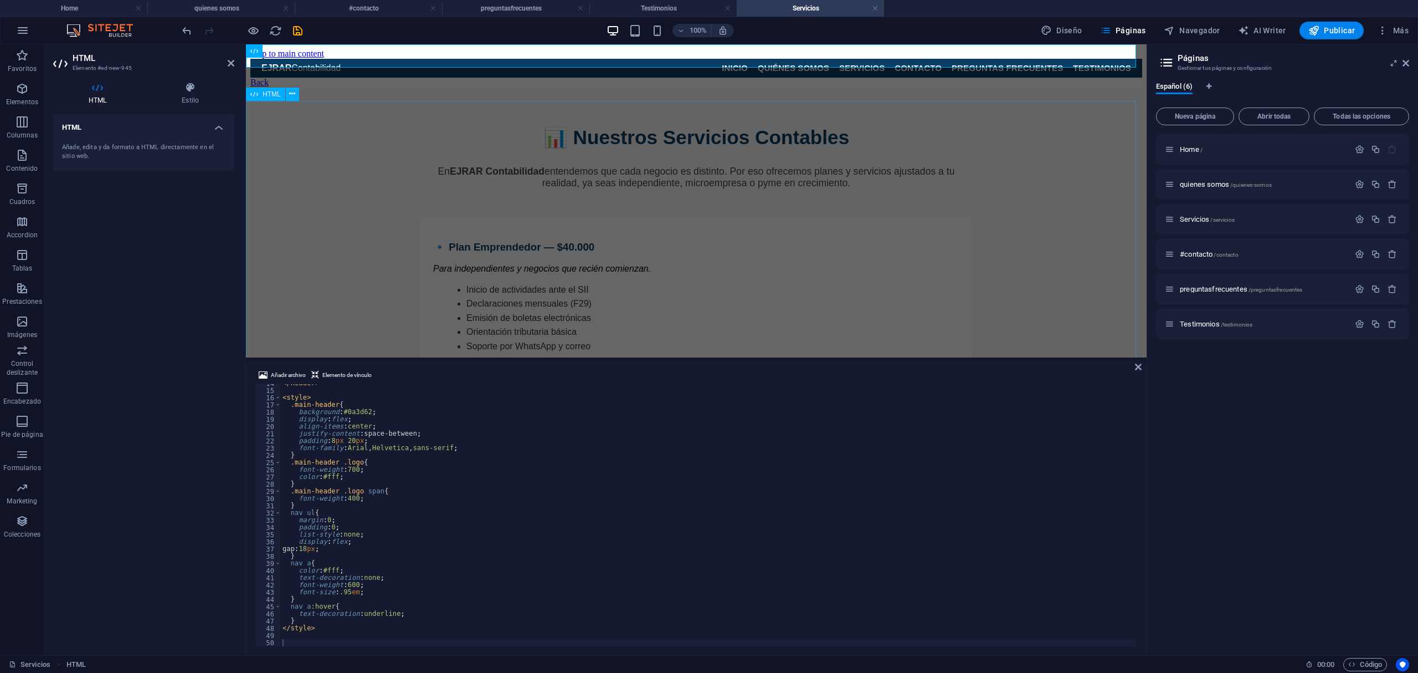
click at [965, 357] on div "📊 Nuestros Servicios Contables En EJRAR Contabilidad entendemos que cada negoci…" at bounding box center [696, 510] width 892 height 845
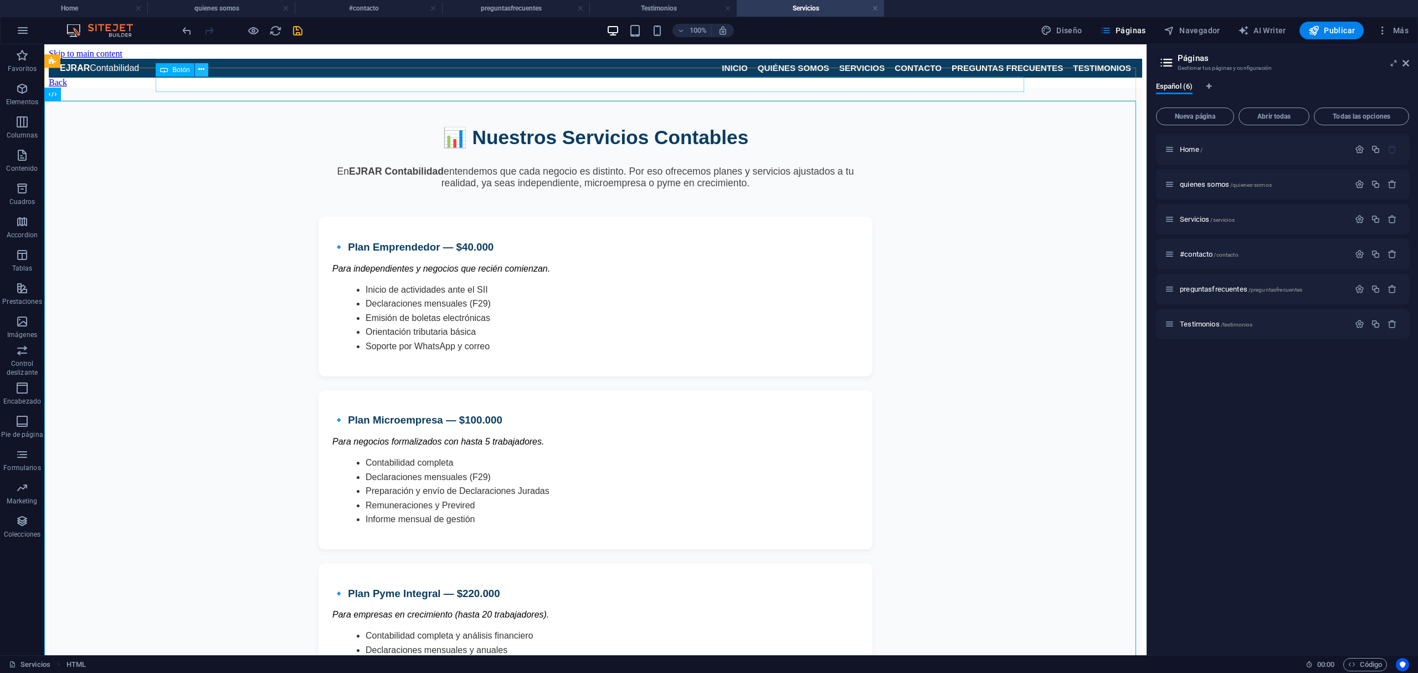
click at [199, 69] on icon at bounding box center [201, 70] width 6 height 12
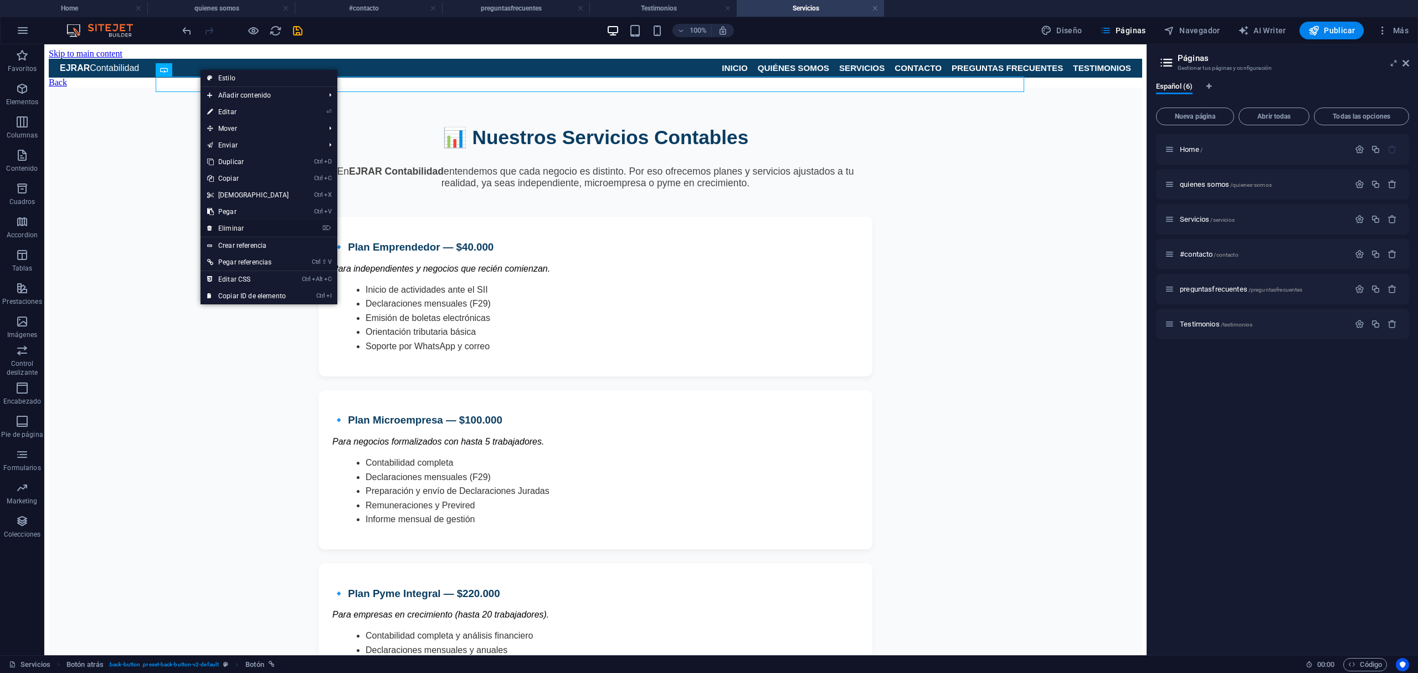
click at [247, 227] on link "⌦ Eliminar" at bounding box center [248, 228] width 95 height 17
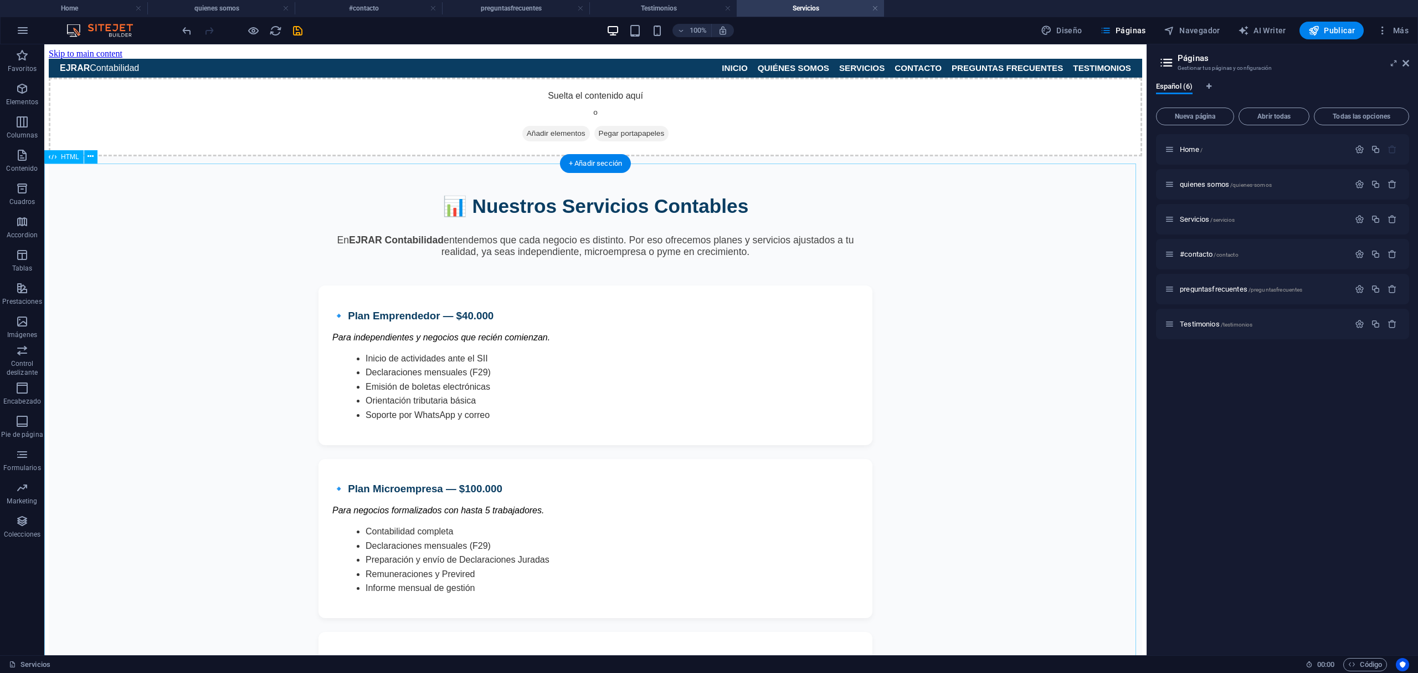
click at [147, 187] on div "📊 Nuestros Servicios Contables En EJRAR Contabilidad entendemos que cada negoci…" at bounding box center [596, 578] width 1094 height 845
click at [106, 58] on icon at bounding box center [106, 61] width 6 height 12
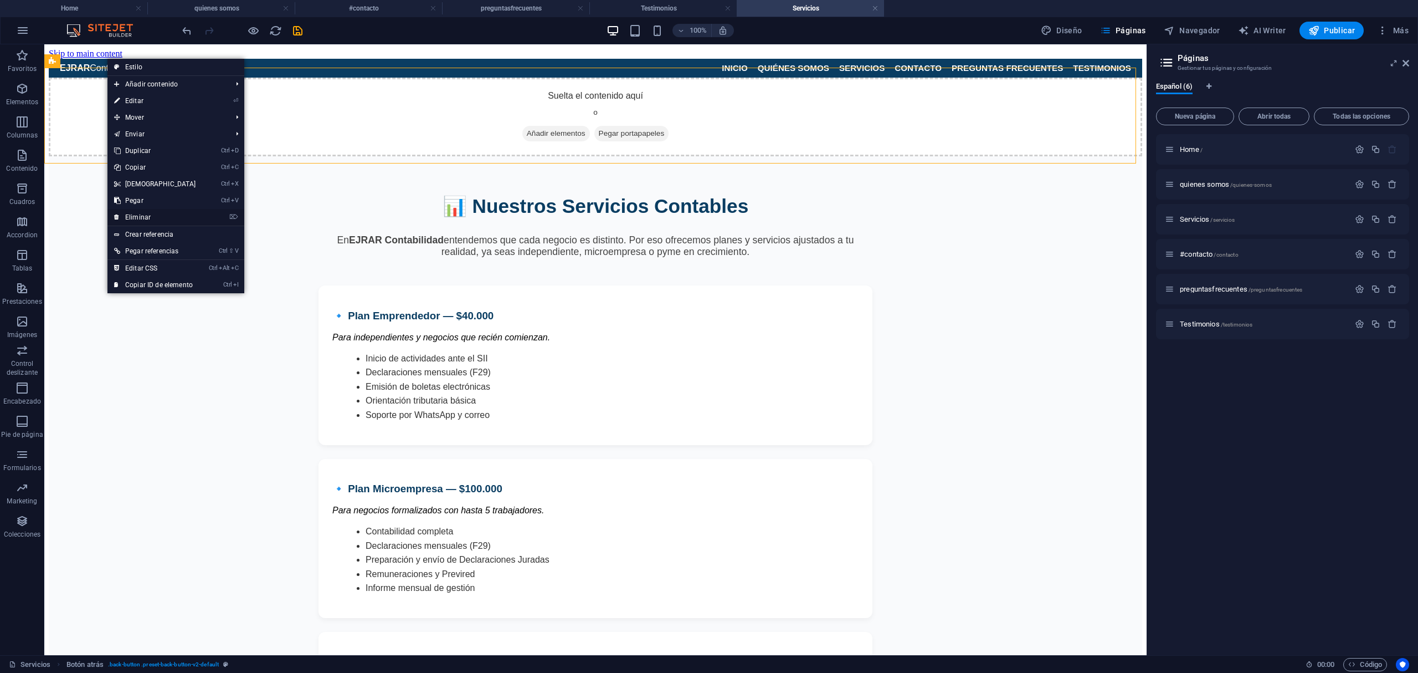
click at [147, 212] on link "⌦ Eliminar" at bounding box center [154, 217] width 95 height 17
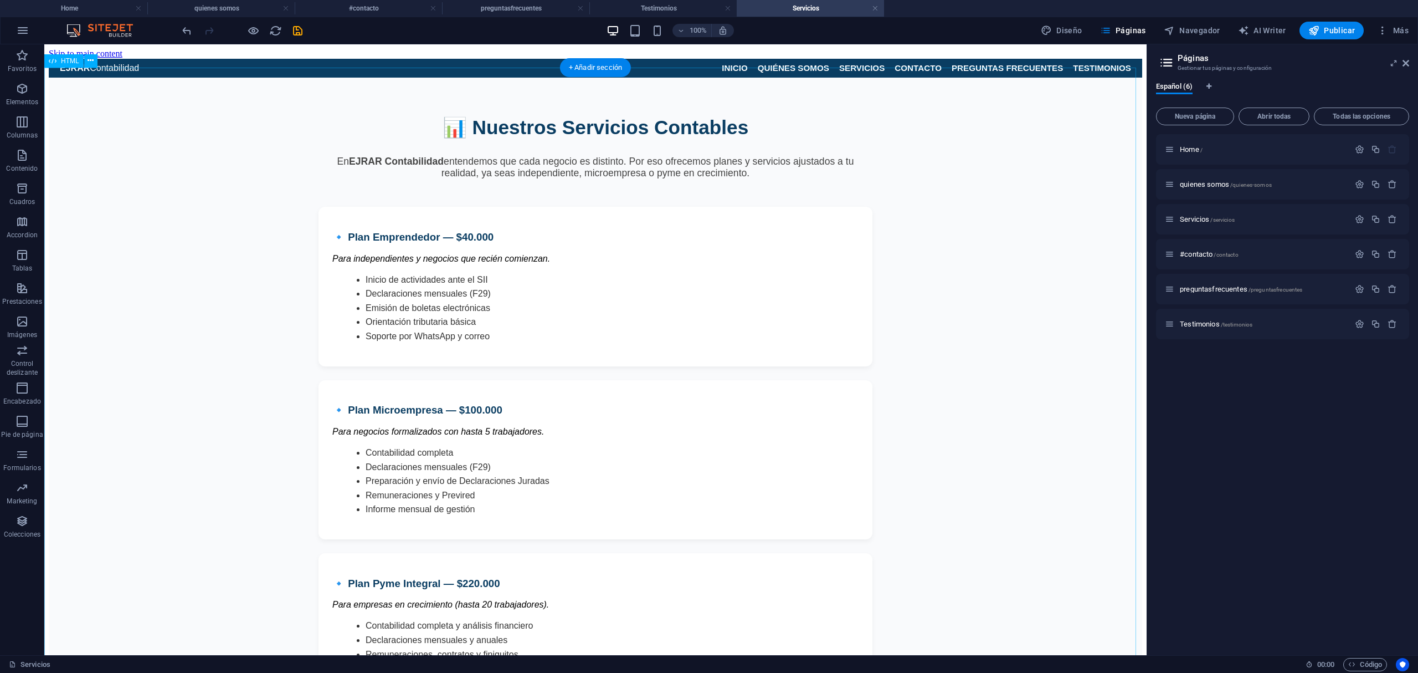
click at [207, 134] on div "📊 Nuestros Servicios Contables En EJRAR Contabilidad entendemos que cada negoci…" at bounding box center [596, 500] width 1094 height 845
click at [1202, 181] on span "quienes somos /quienes-somos" at bounding box center [1226, 184] width 92 height 8
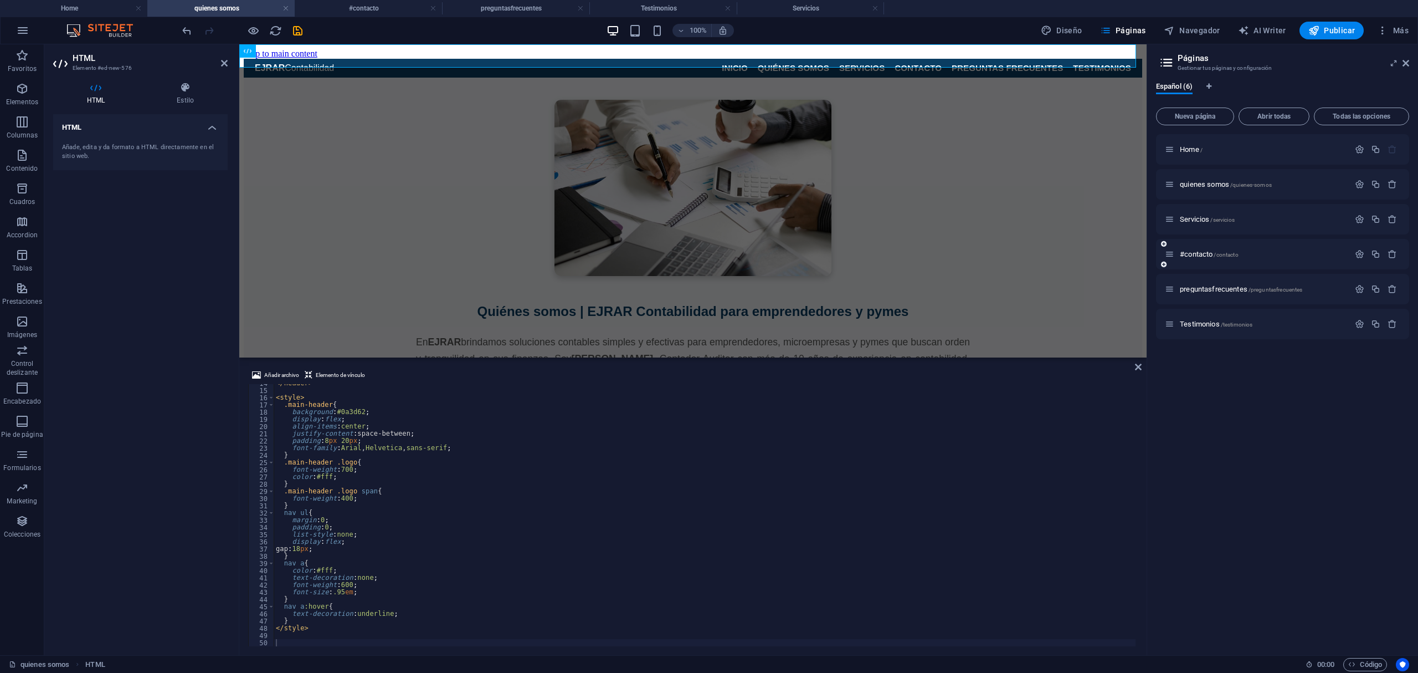
click at [1199, 258] on div "#contacto /contacto" at bounding box center [1257, 254] width 184 height 13
click at [1202, 253] on span "#contacto /contacto" at bounding box center [1209, 254] width 59 height 8
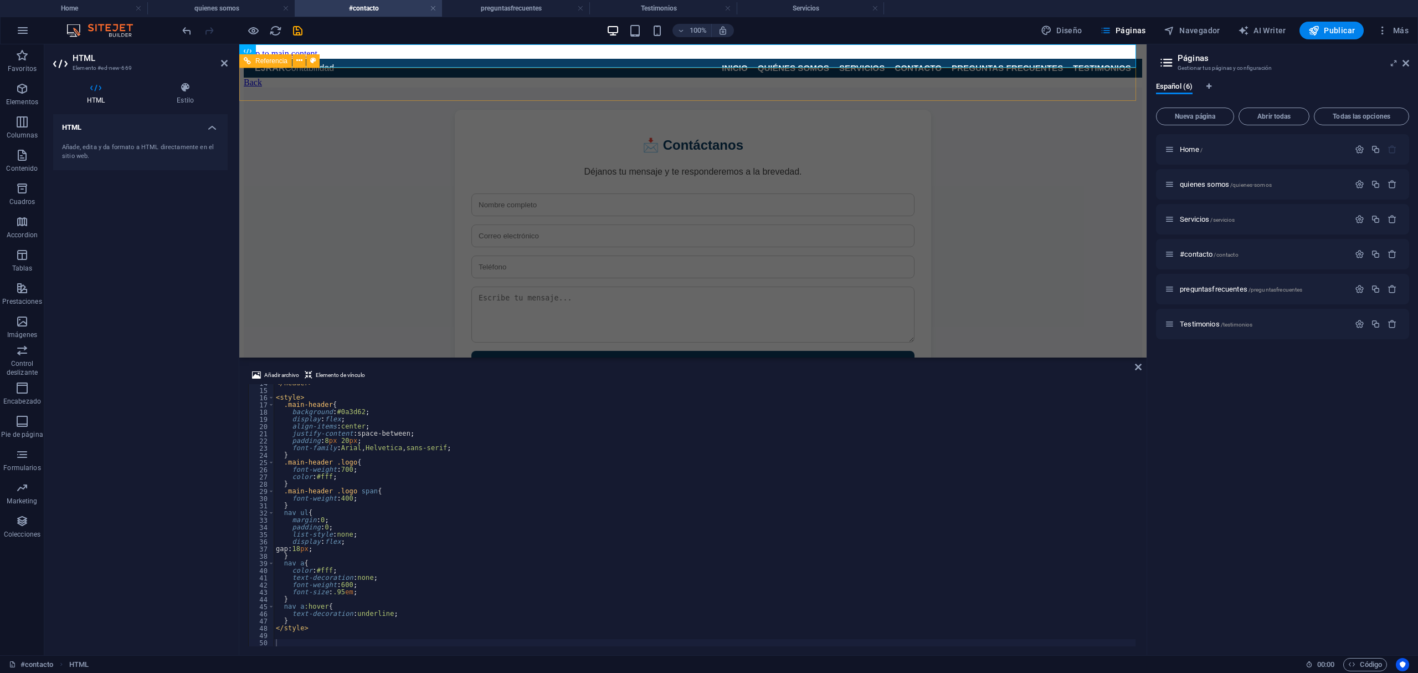
click at [386, 88] on div "Back" at bounding box center [693, 83] width 899 height 10
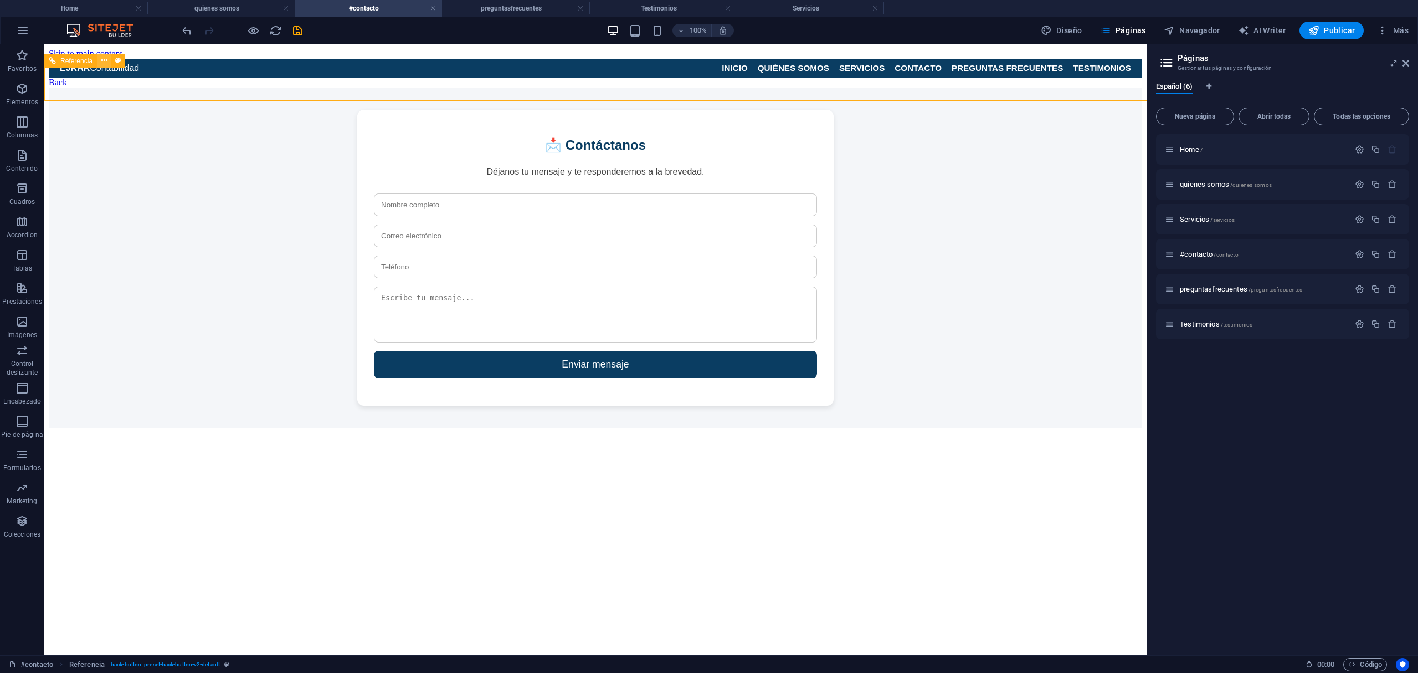
click at [101, 62] on icon at bounding box center [104, 61] width 6 height 12
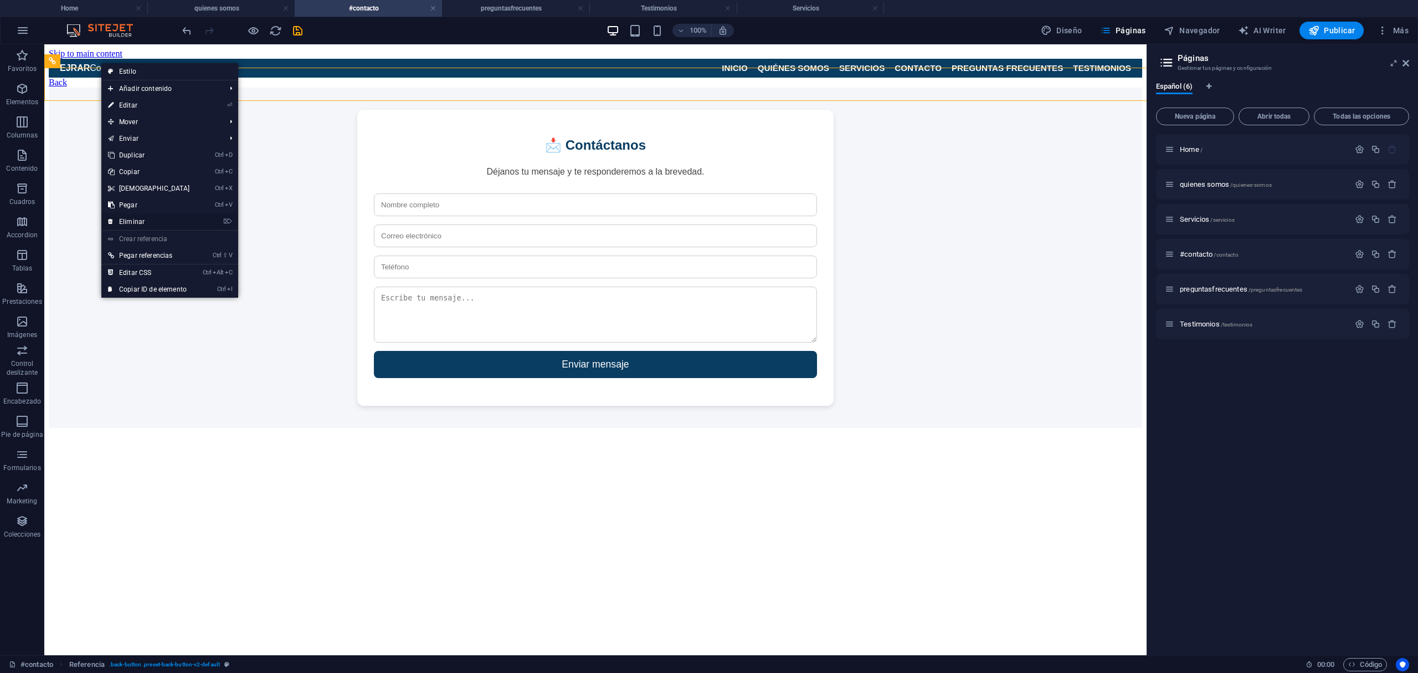
click at [146, 224] on link "⌦ Eliminar" at bounding box center [148, 221] width 95 height 17
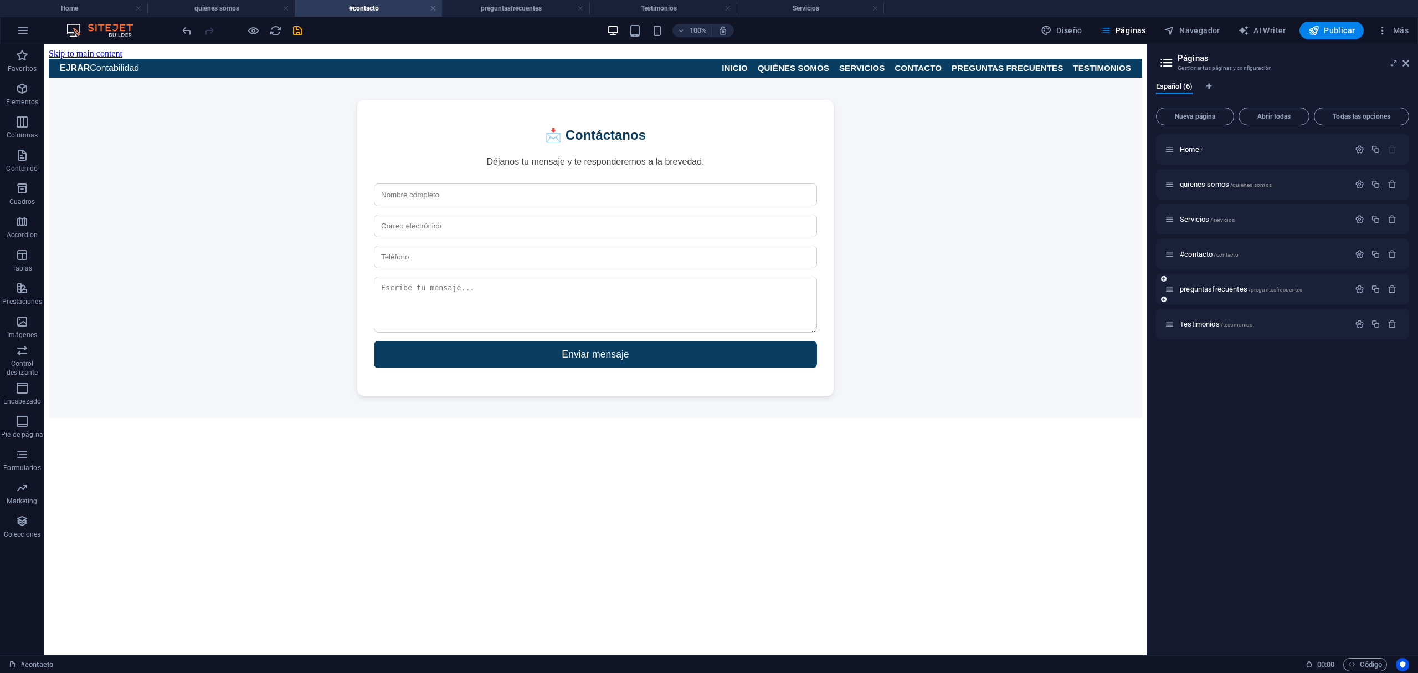
click at [1222, 284] on div "preguntasfrecuentes /preguntasfrecuentes" at bounding box center [1257, 289] width 184 height 13
click at [1217, 287] on span "preguntasfrecuentes /preguntasfrecuentes" at bounding box center [1241, 289] width 122 height 8
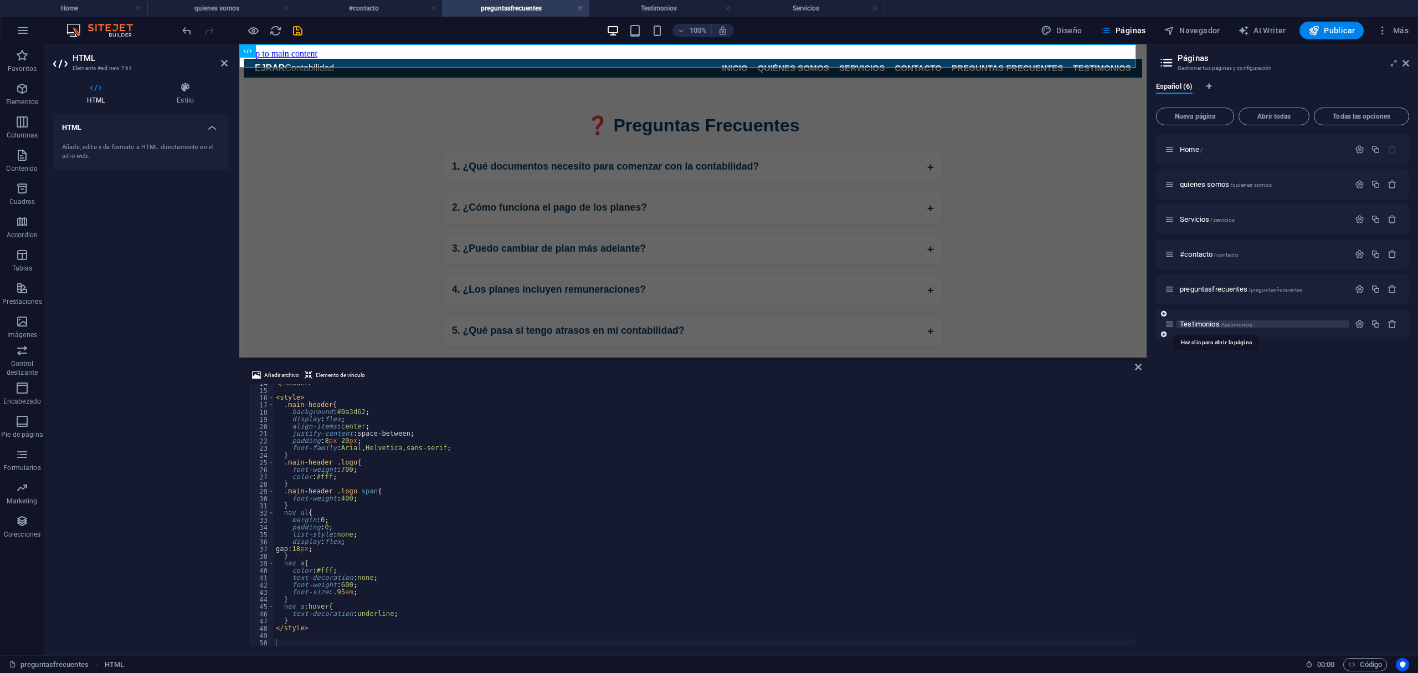
click at [1206, 320] on span "Testimonios /testimonios" at bounding box center [1216, 324] width 73 height 8
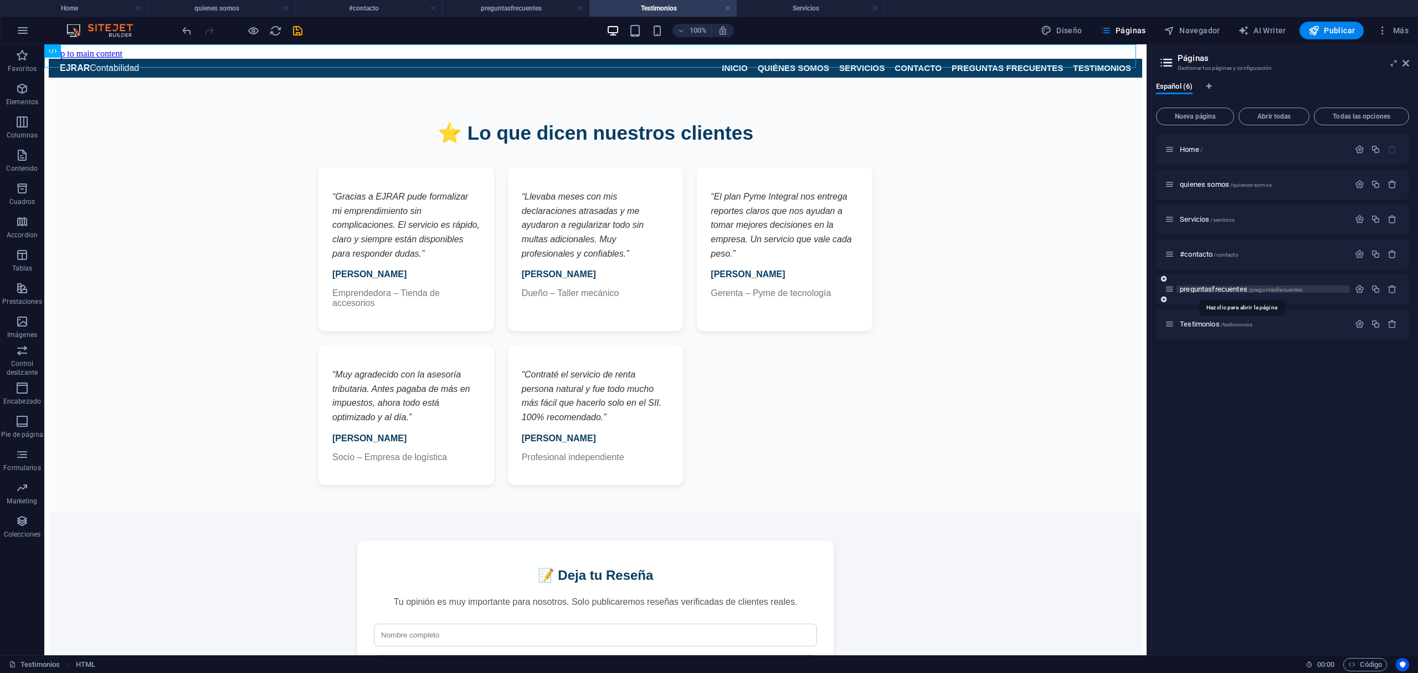
click at [1220, 290] on span "preguntasfrecuentes /preguntasfrecuentes" at bounding box center [1241, 289] width 122 height 8
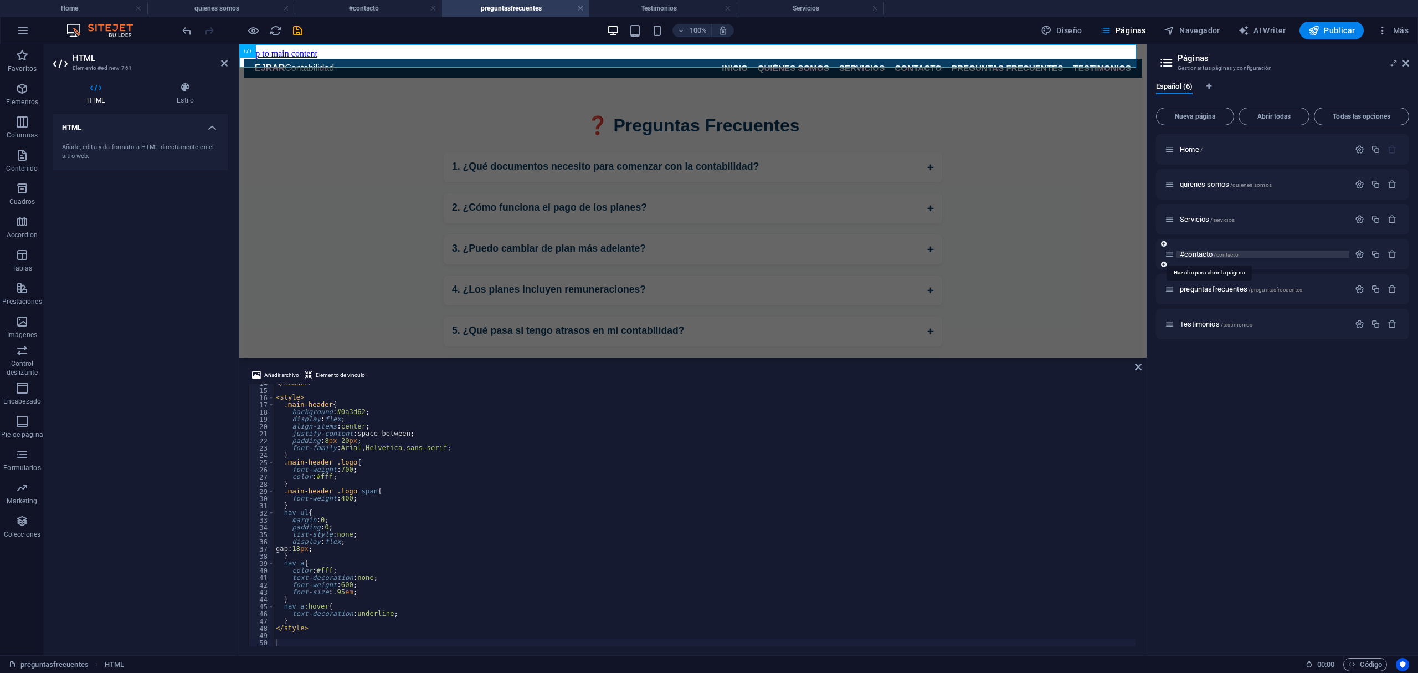
click at [1214, 251] on span "#contacto /contacto" at bounding box center [1209, 254] width 59 height 8
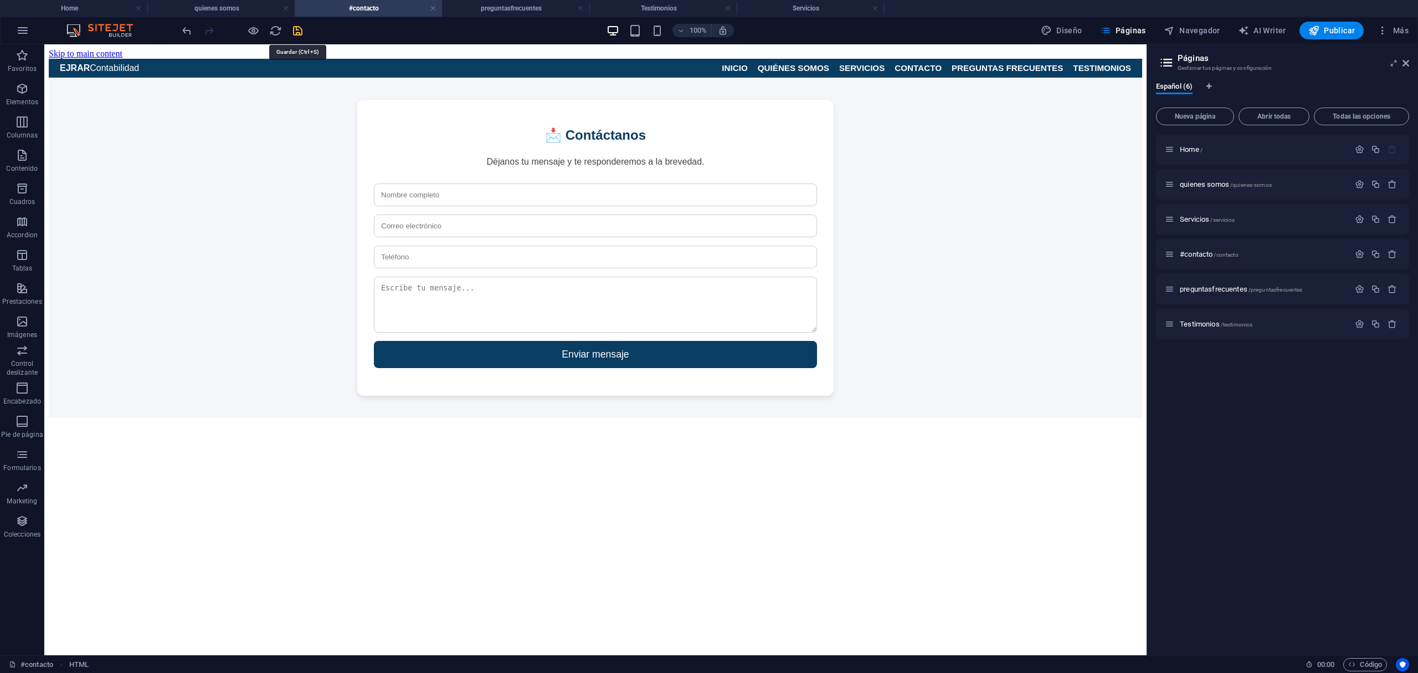
click at [299, 32] on icon "save" at bounding box center [297, 30] width 13 height 13
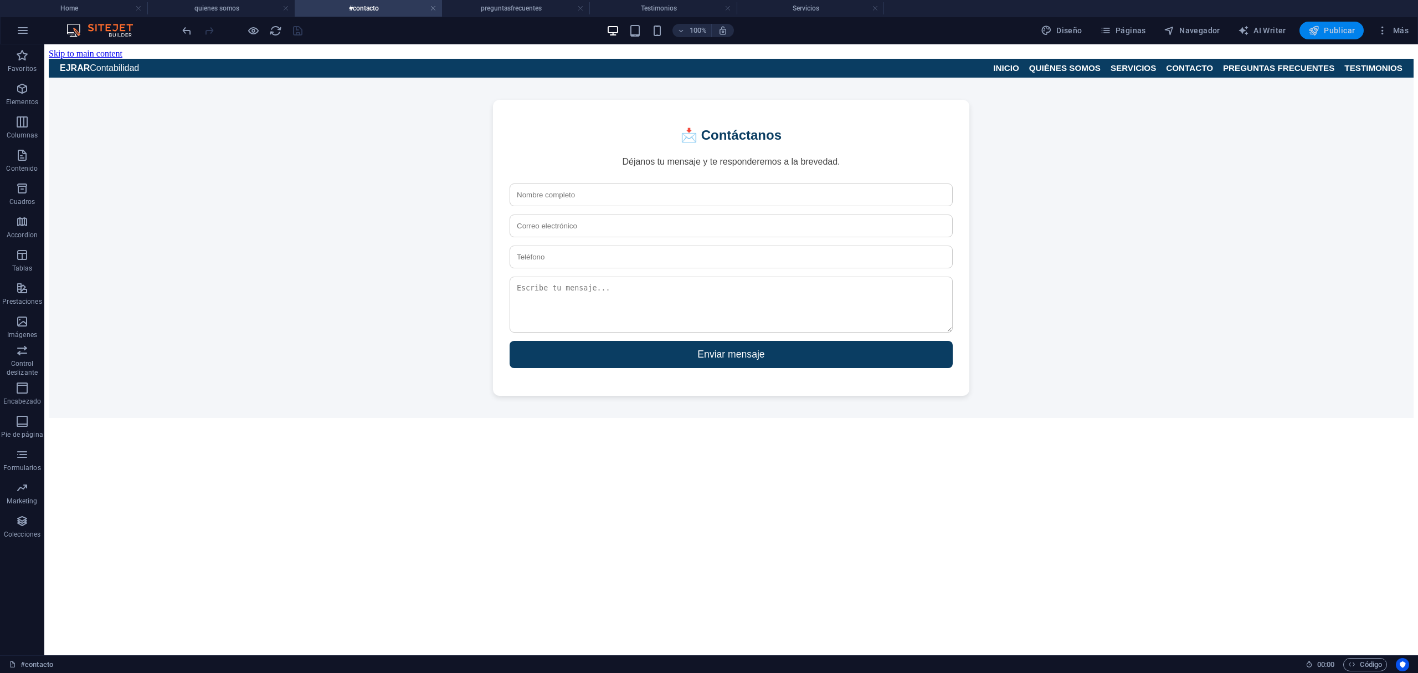
click at [1319, 36] on button "Publicar" at bounding box center [1332, 31] width 65 height 18
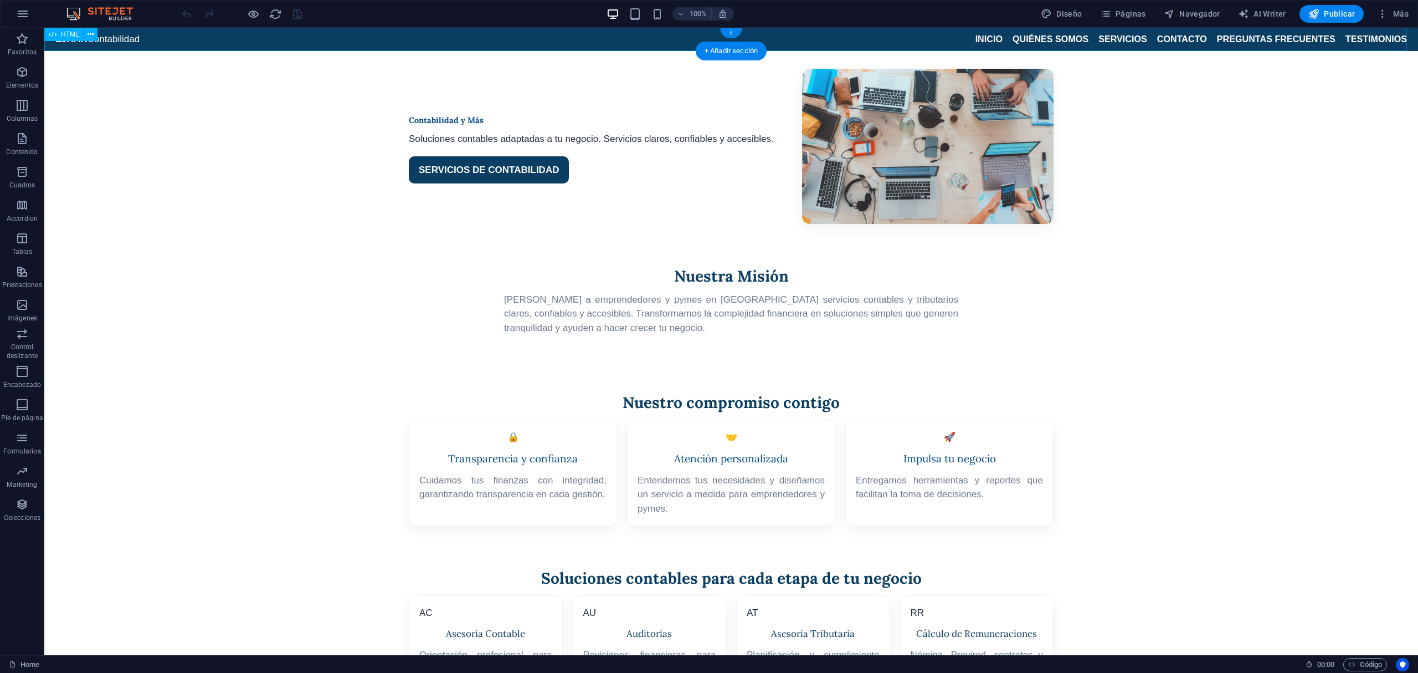
click at [1371, 40] on div "EJRAR Contabilidad INICIO QUIÉNES SOMOS SERVICIOS CONTACTO PREGUNTAS FRECUENTES…" at bounding box center [731, 39] width 1374 height 23
drag, startPoint x: 1135, startPoint y: 10, endPoint x: 1142, endPoint y: 14, distance: 8.2
click at [1137, 11] on span "Páginas" at bounding box center [1123, 13] width 46 height 11
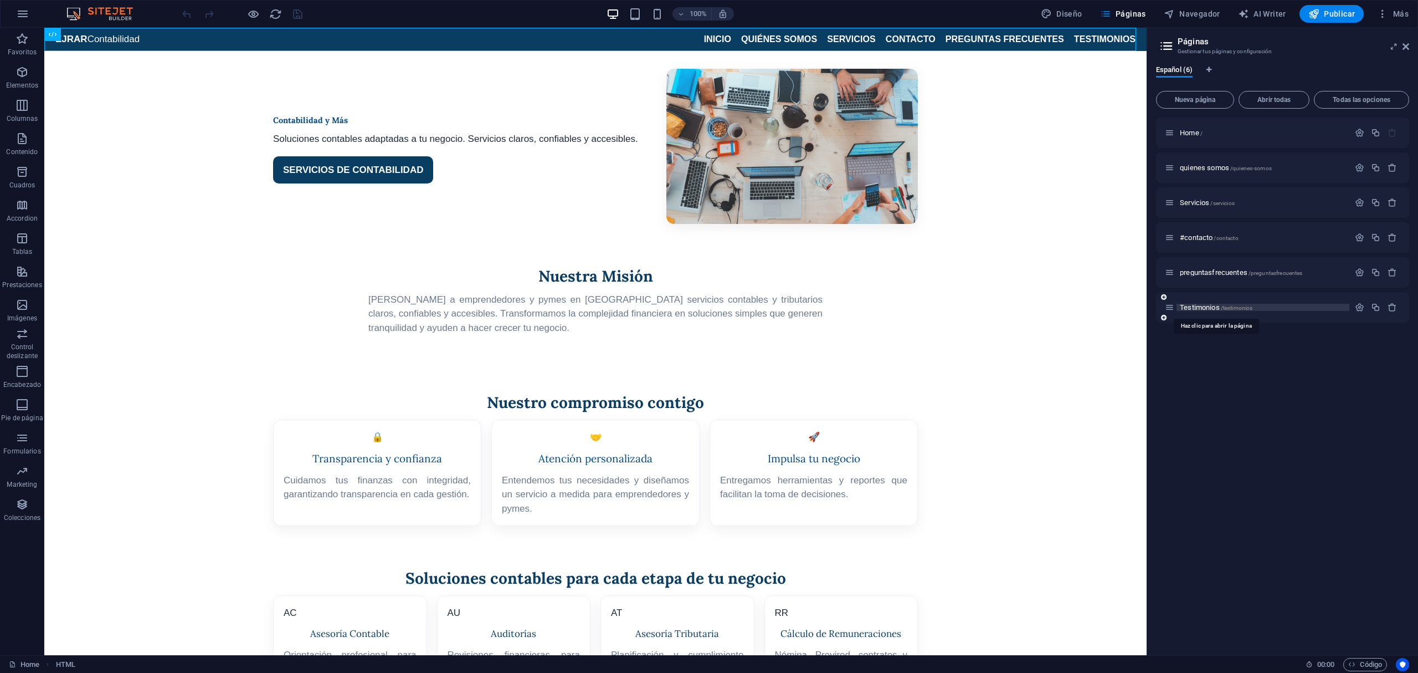
click at [1194, 309] on span "Testimonios /testimonios" at bounding box center [1216, 307] width 73 height 8
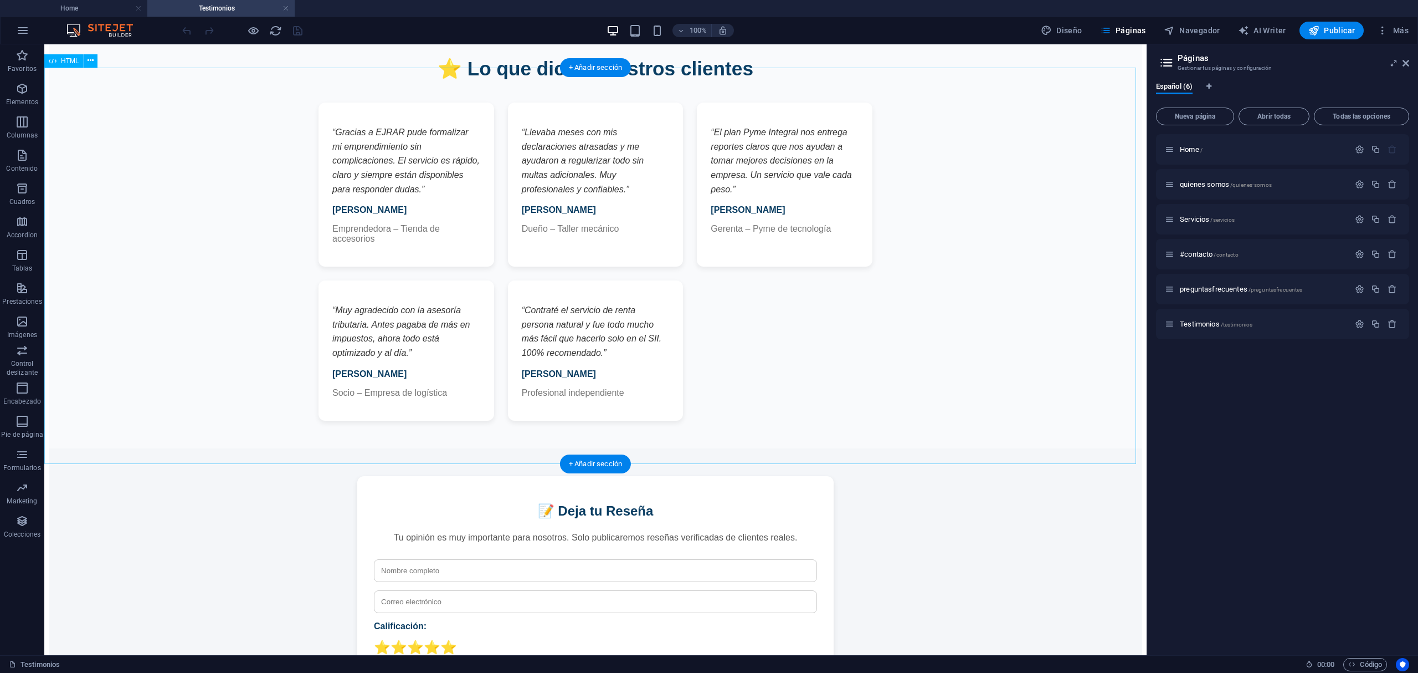
scroll to position [297, 0]
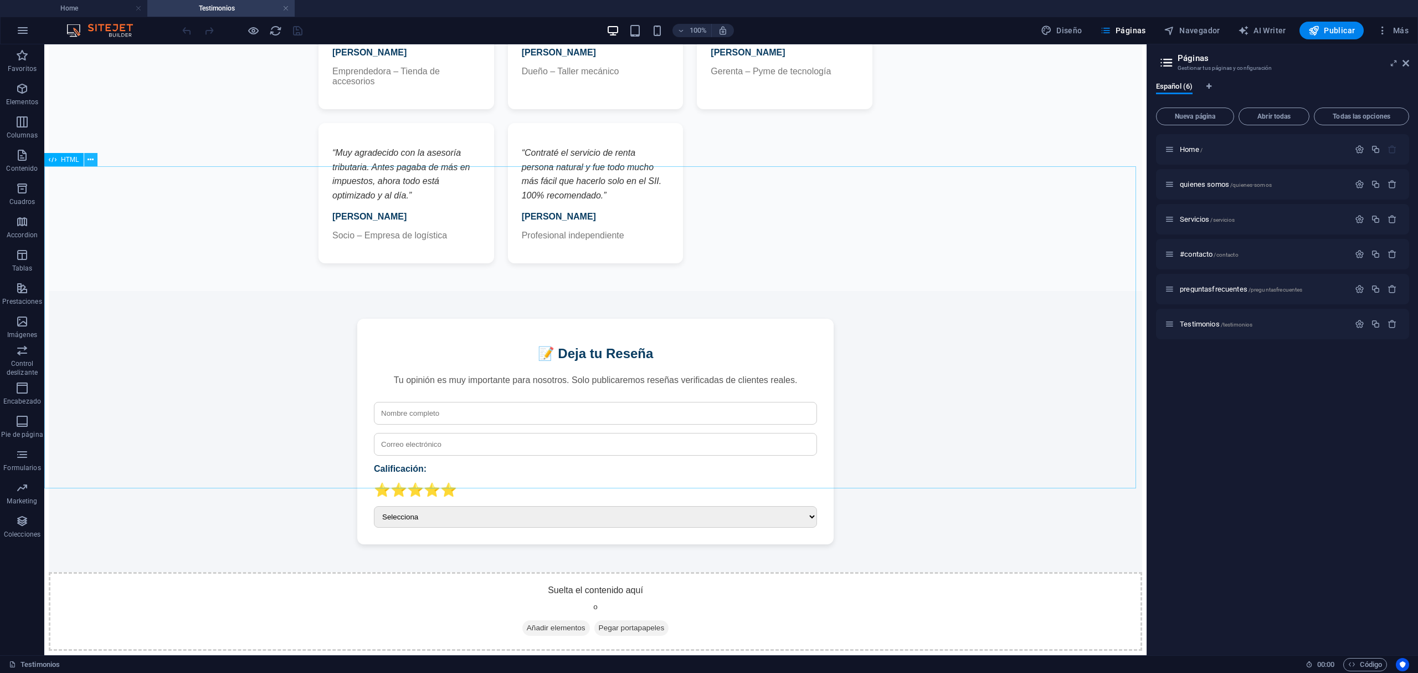
click at [91, 156] on icon at bounding box center [91, 160] width 6 height 12
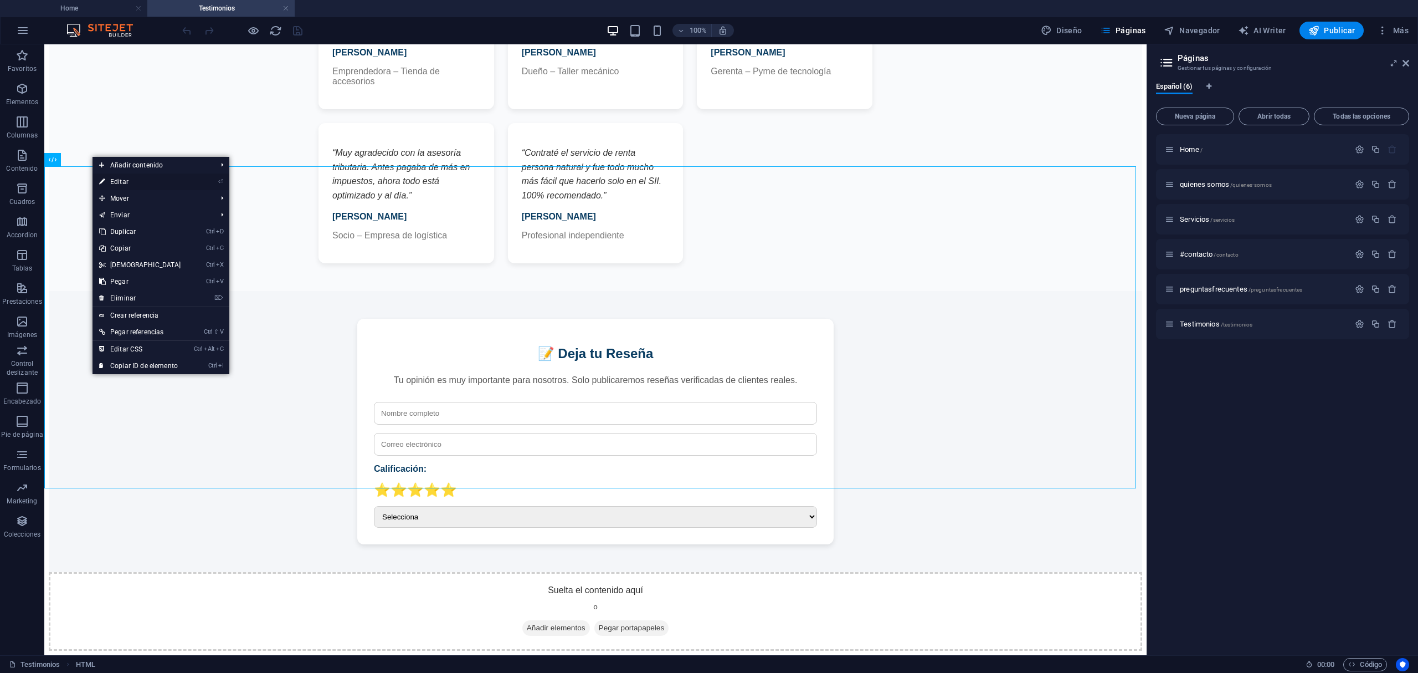
click at [138, 183] on link "⏎ Editar" at bounding box center [140, 181] width 95 height 17
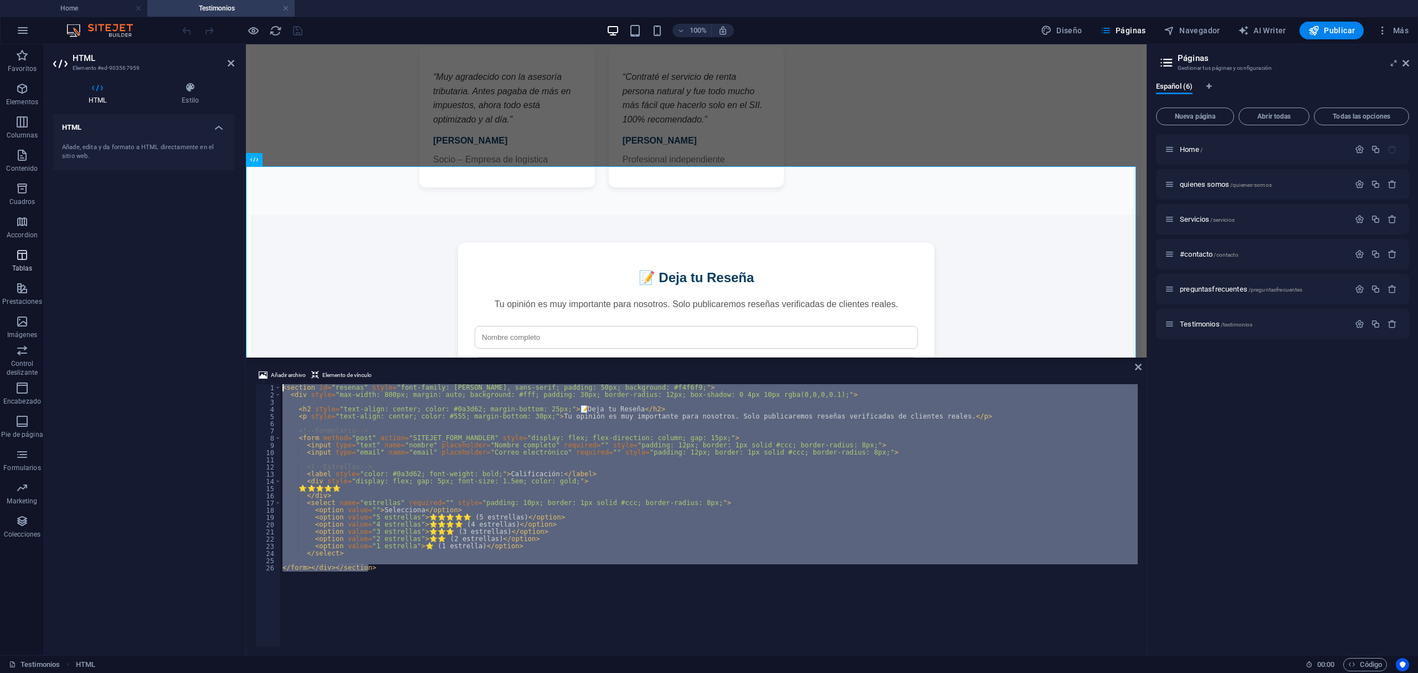
drag, startPoint x: 537, startPoint y: 568, endPoint x: 2, endPoint y: 274, distance: 610.2
click at [2, 274] on section "Favoritos Elementos Columnas Contenido Cuadros Accordion Tablas Prestaciones Im…" at bounding box center [573, 349] width 1147 height 611
drag, startPoint x: 448, startPoint y: 572, endPoint x: 29, endPoint y: 275, distance: 513.0
click at [29, 275] on section "Favoritos Elementos Columnas Contenido Cuadros Accordion Tablas Prestaciones Im…" at bounding box center [573, 349] width 1147 height 611
type textarea "<section id="resenas" style="font-family: Arial, sans-serif; padding: 50px; bac…"
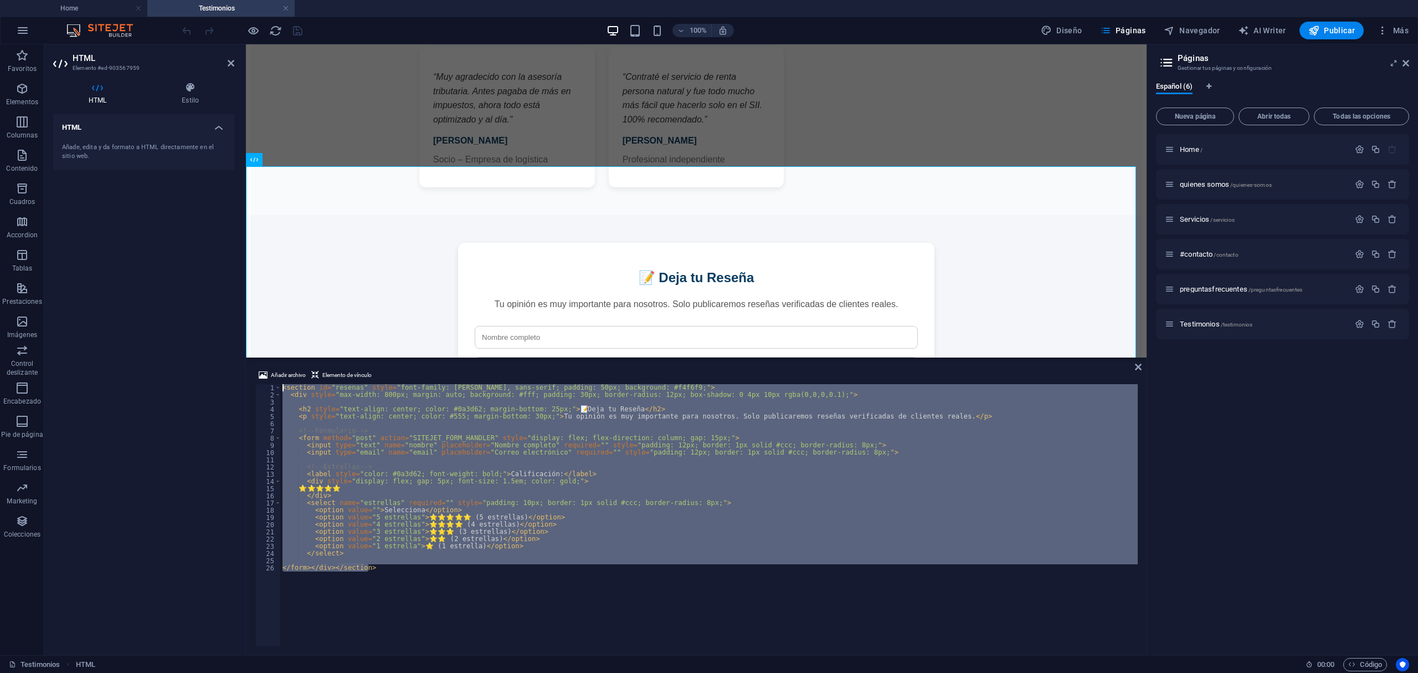
paste textarea
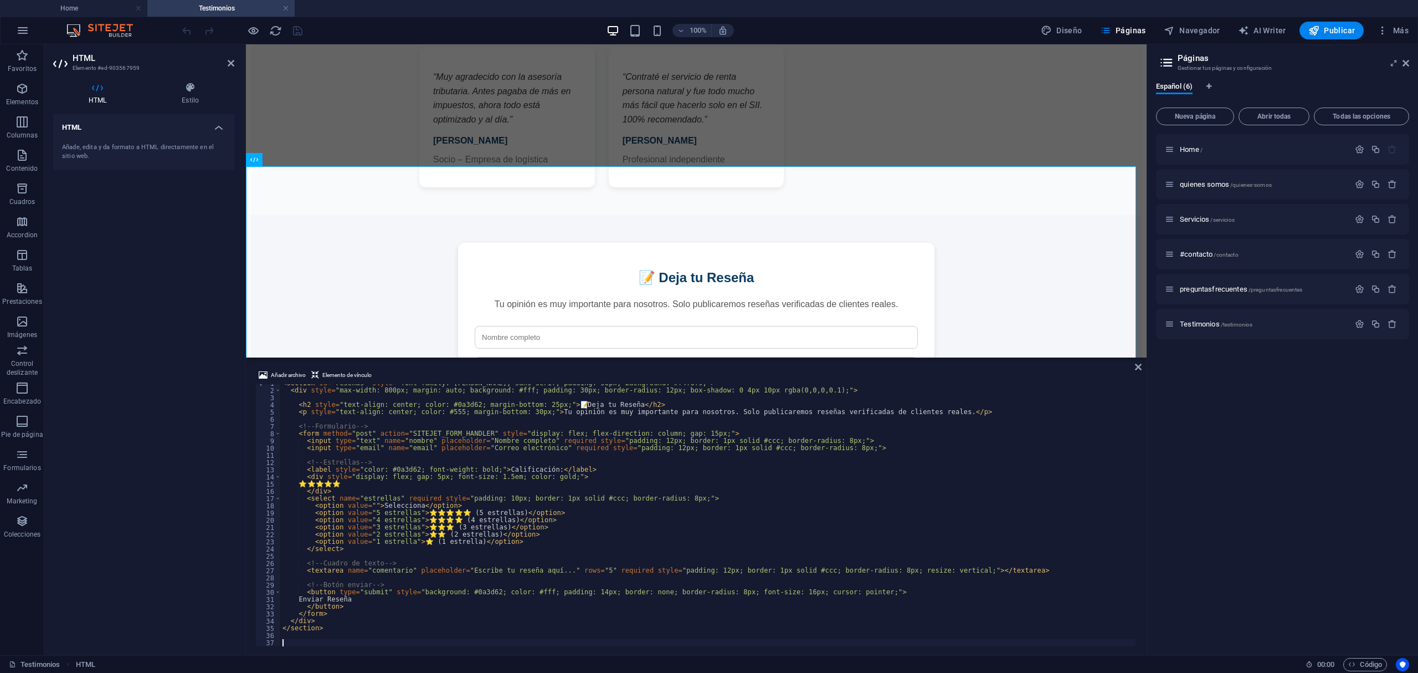
scroll to position [4, 0]
click at [1020, 231] on div "📝 Deja tu Reseña Tu opinión es muy importante para nosotros. Solo publicaremos …" at bounding box center [696, 404] width 892 height 379
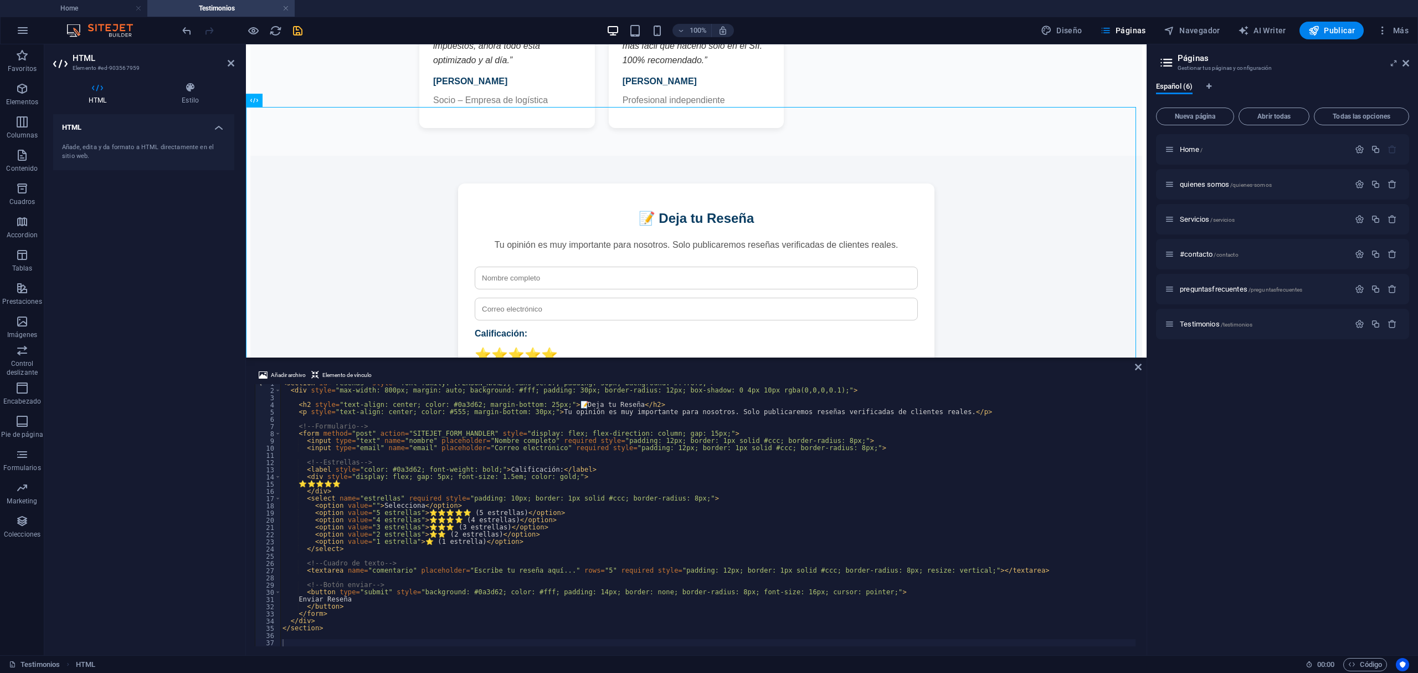
click at [299, 36] on icon "save" at bounding box center [297, 30] width 13 height 13
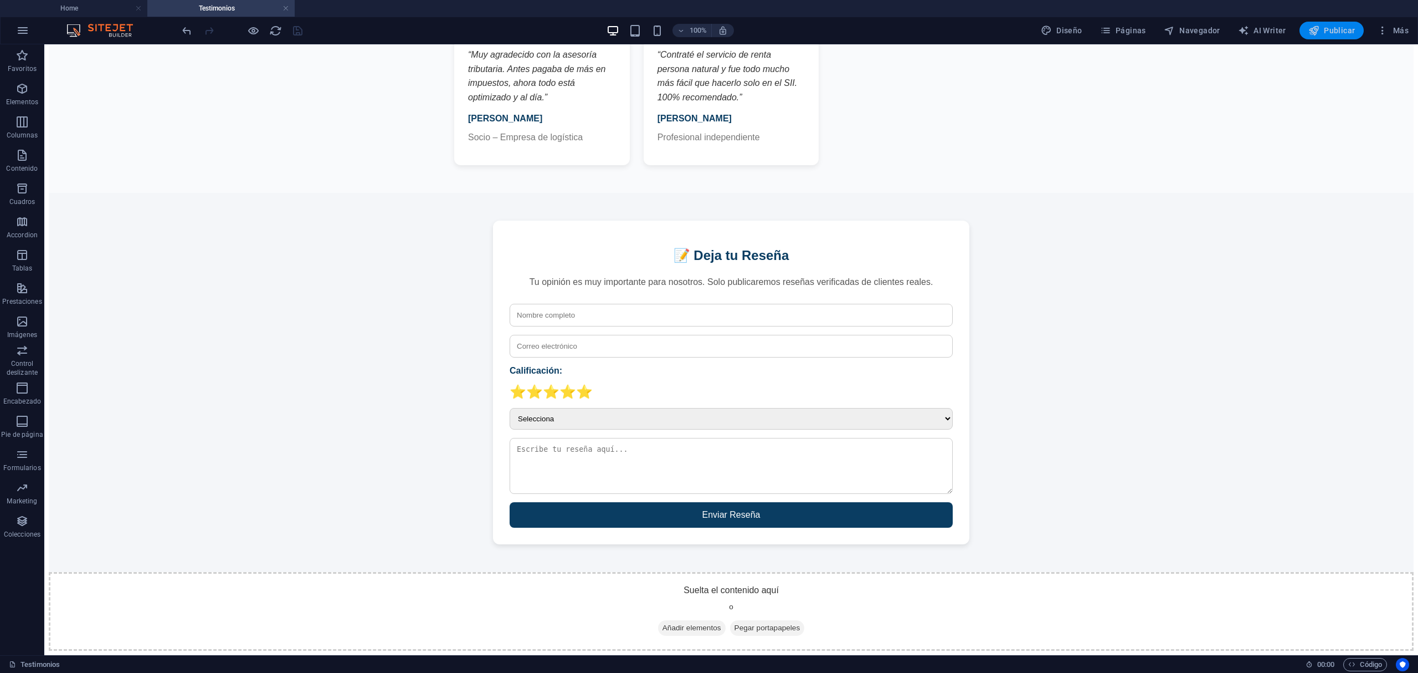
click at [1316, 32] on icon "button" at bounding box center [1314, 30] width 11 height 11
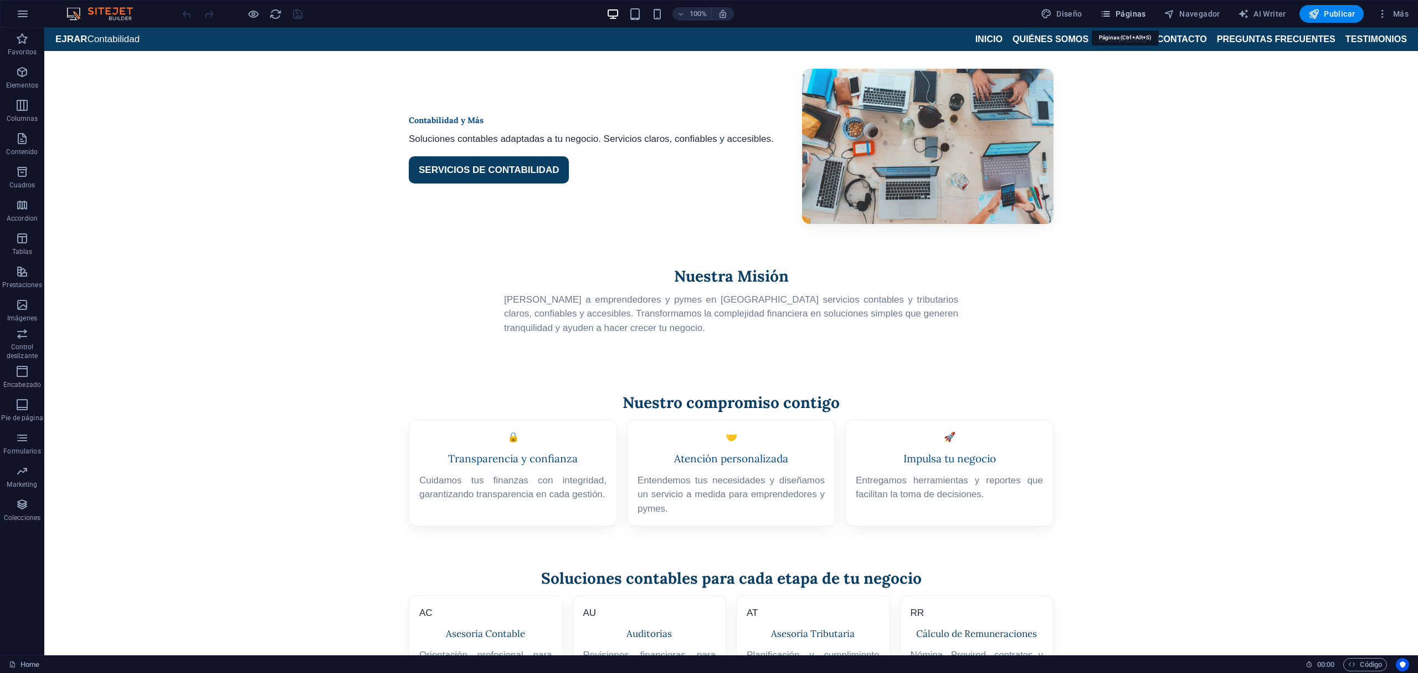
click at [1119, 10] on span "Páginas" at bounding box center [1123, 13] width 46 height 11
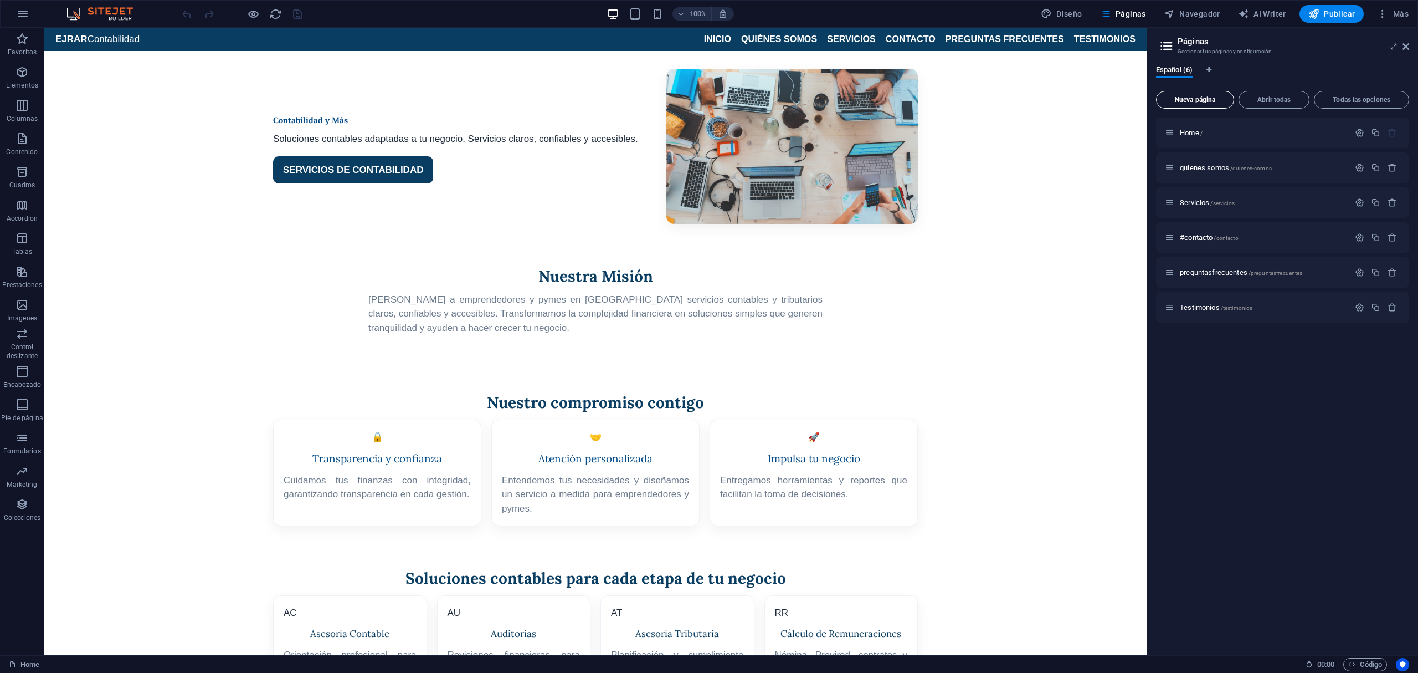
click at [1215, 105] on button "Nueva página" at bounding box center [1195, 100] width 78 height 18
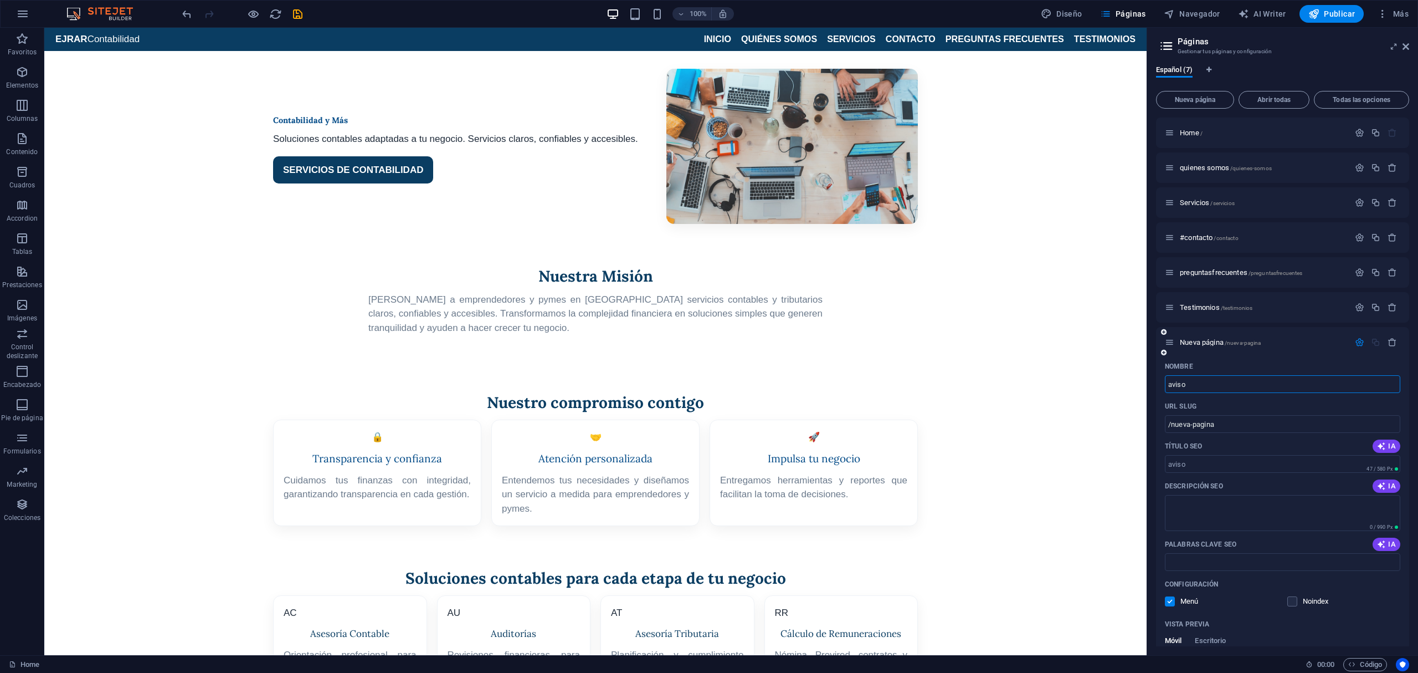
type input "aviso"
type input "/aviso"
type input "aviso-legal"
type input "/aviso-legal"
type input "aviso-legal"
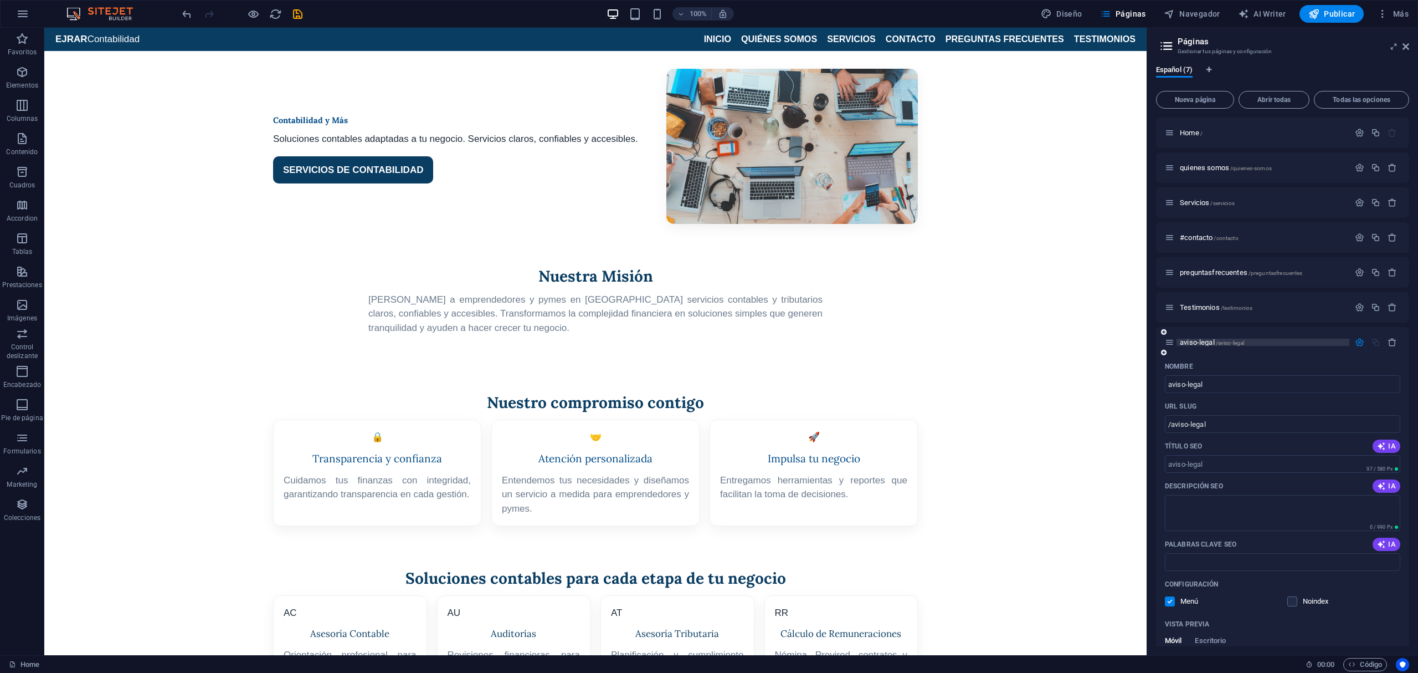
click at [1208, 339] on span "aviso-legal /aviso-legal" at bounding box center [1212, 342] width 64 height 8
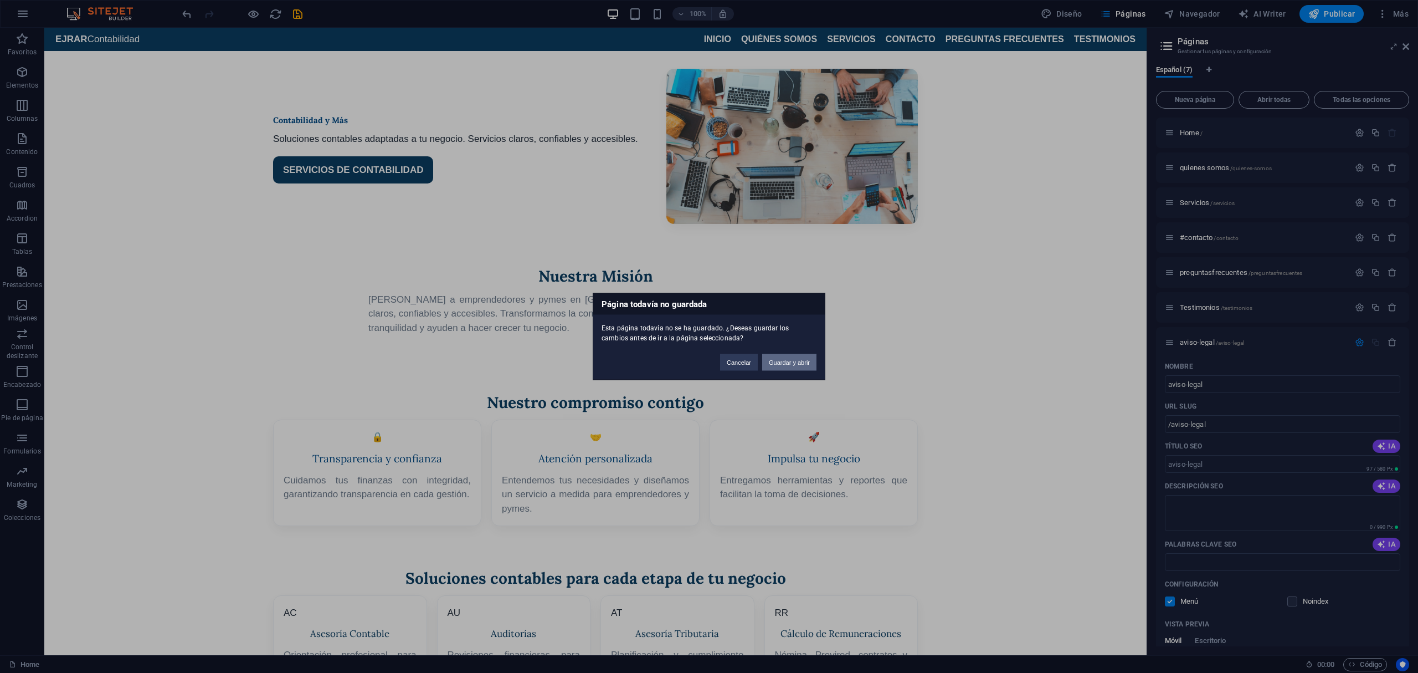
drag, startPoint x: 730, startPoint y: 329, endPoint x: 774, endPoint y: 357, distance: 52.3
click at [774, 357] on button "Guardar y abrir" at bounding box center [789, 362] width 54 height 17
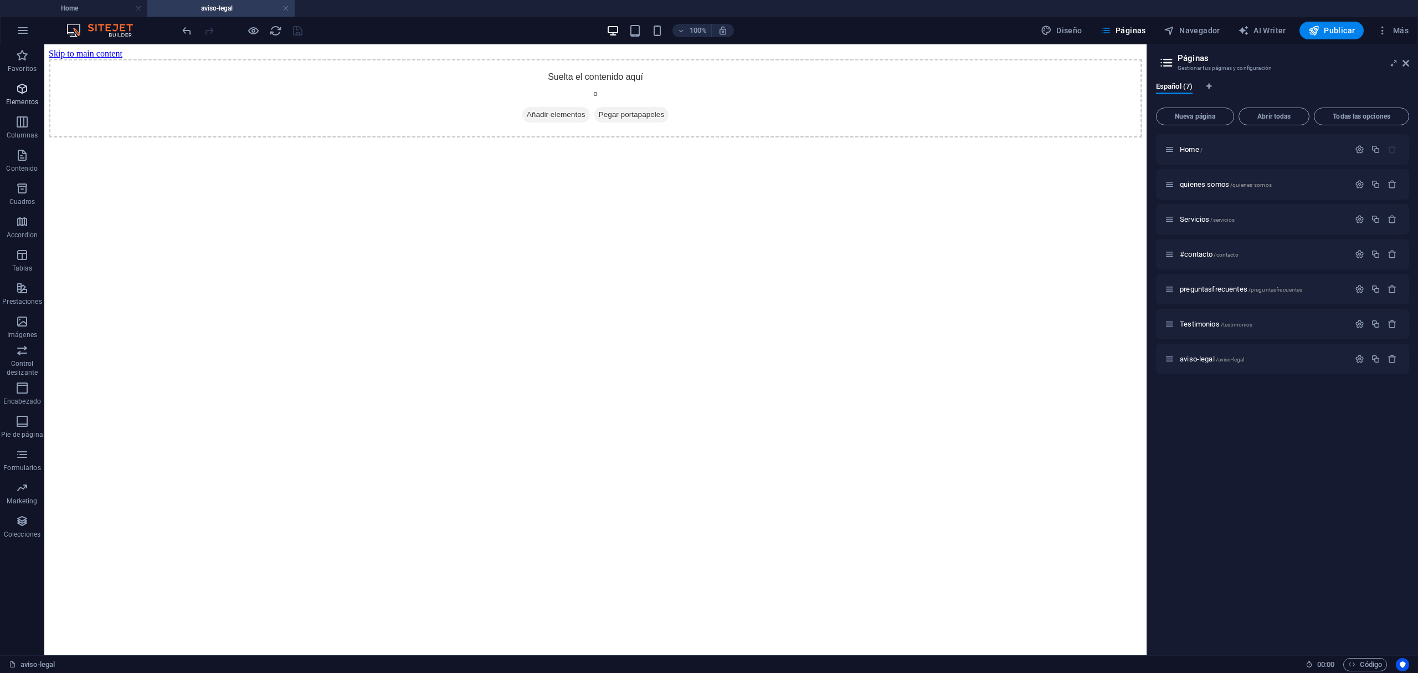
click at [29, 91] on icon "button" at bounding box center [22, 88] width 13 height 13
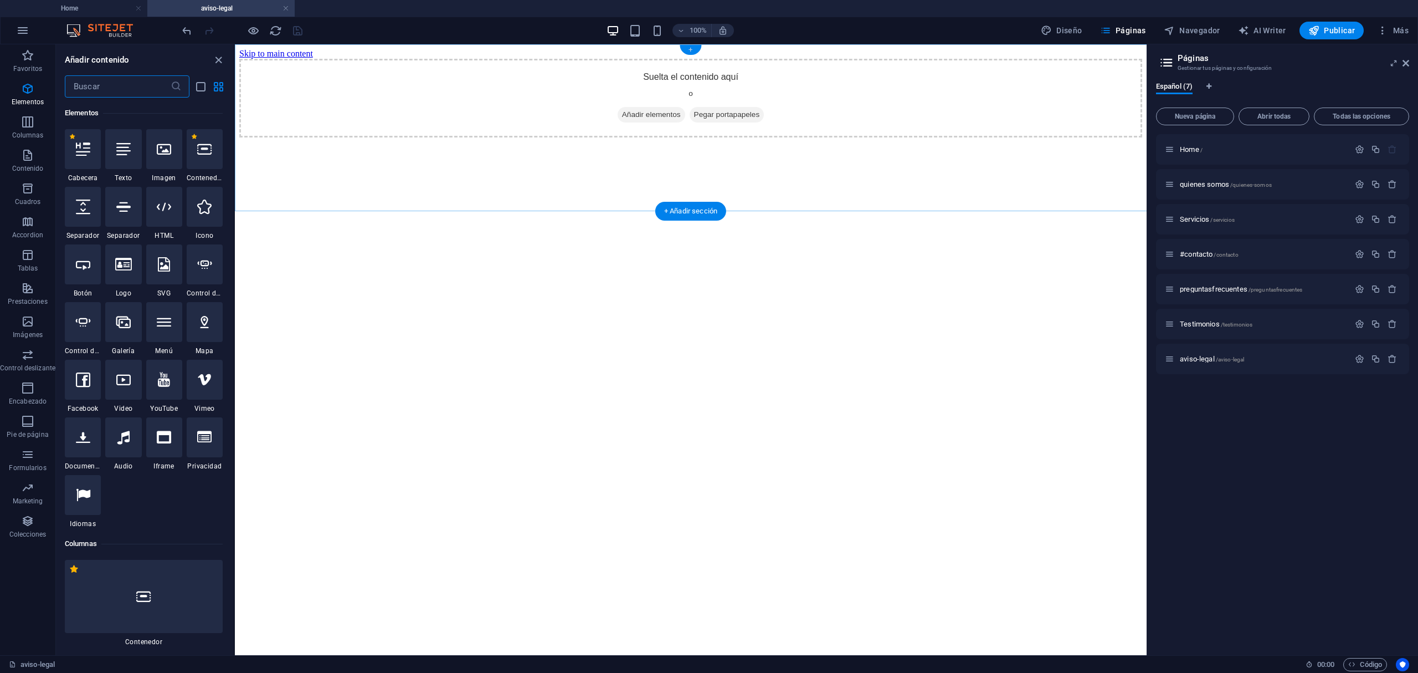
click at [697, 50] on div "+" at bounding box center [691, 50] width 22 height 10
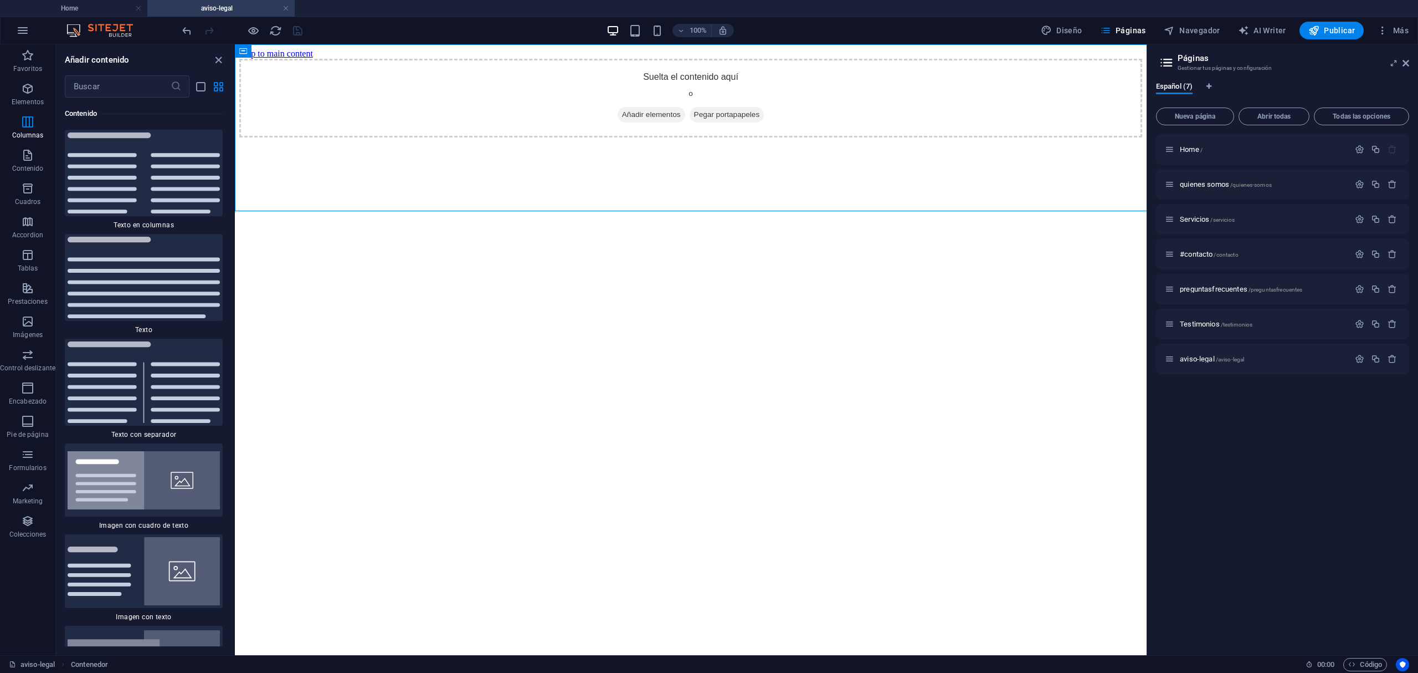
scroll to position [3763, 0]
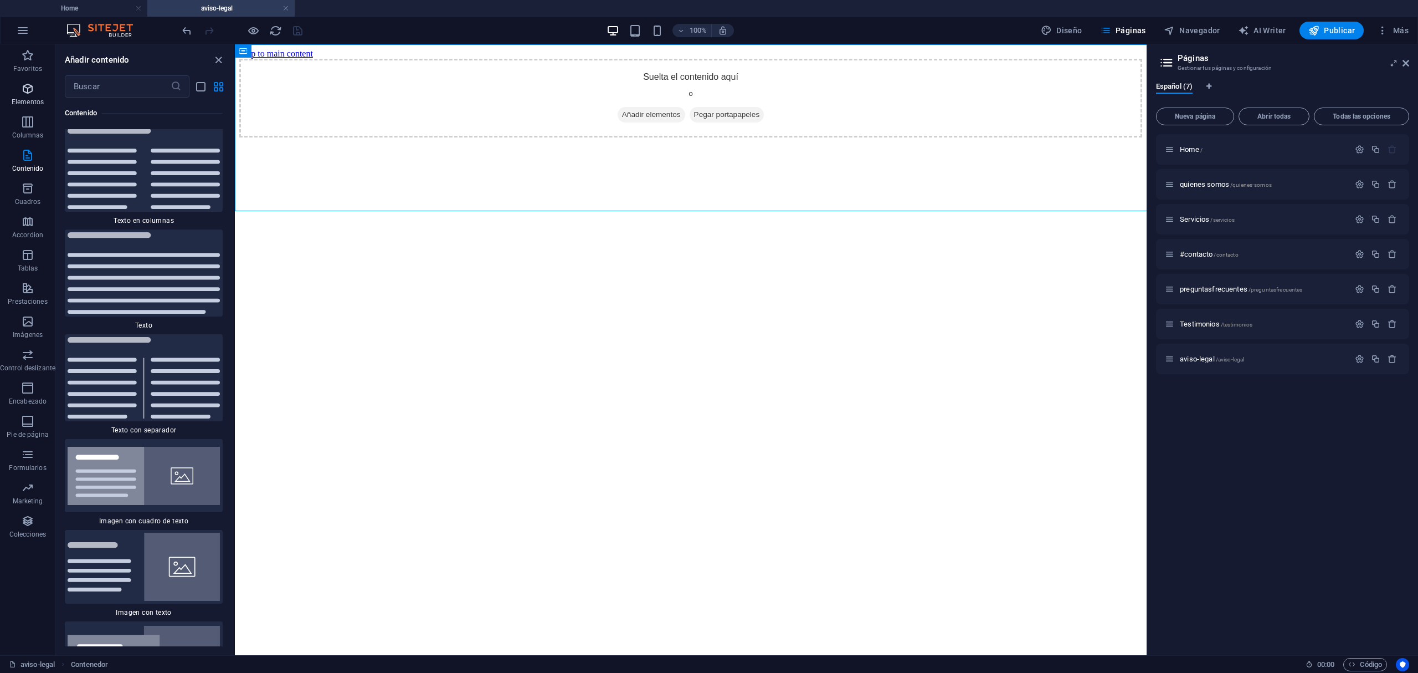
click at [24, 98] on p "Elementos" at bounding box center [28, 102] width 32 height 9
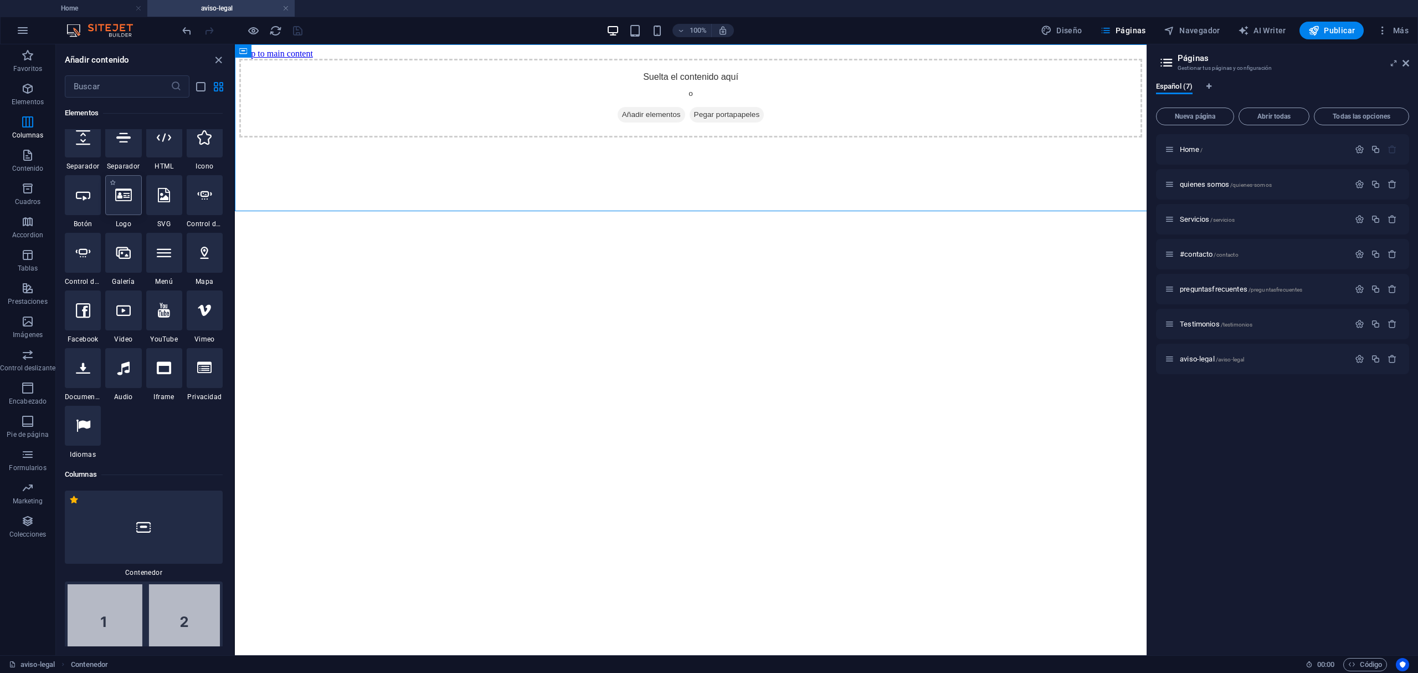
scroll to position [209, 0]
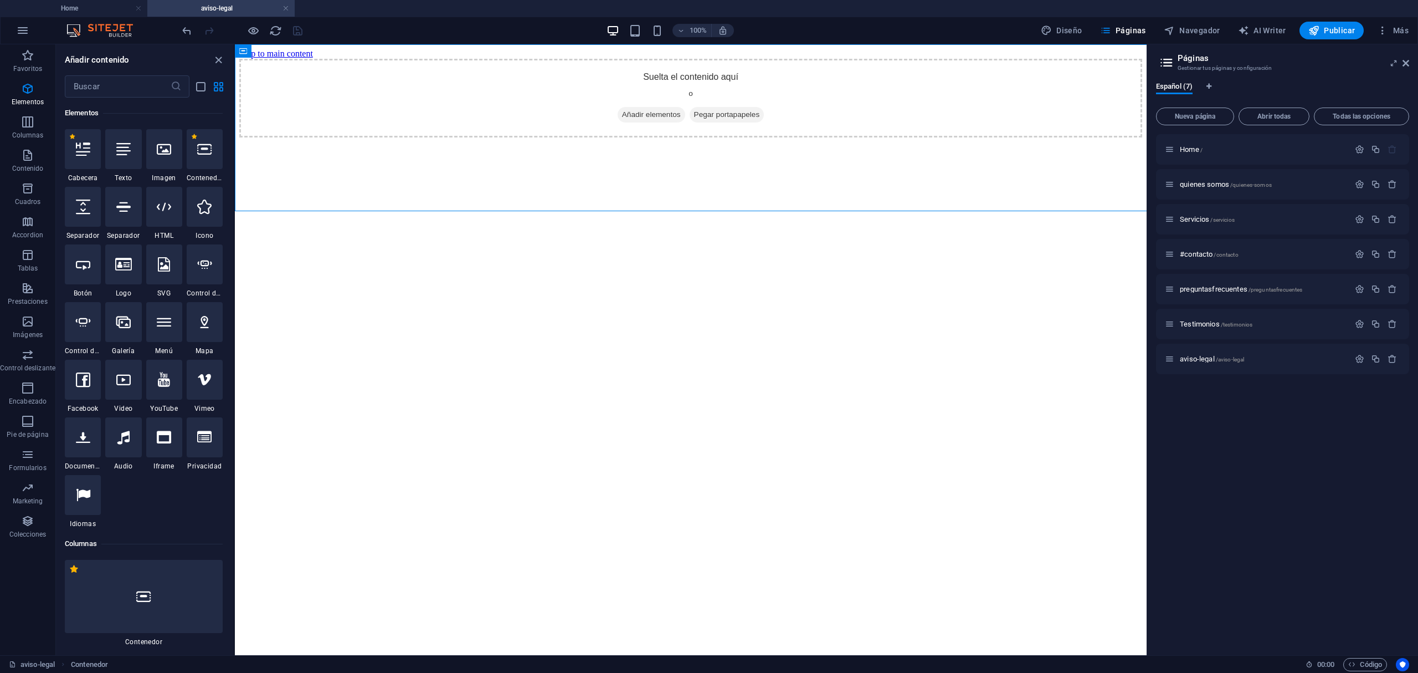
click at [173, 218] on div at bounding box center [164, 207] width 36 height 40
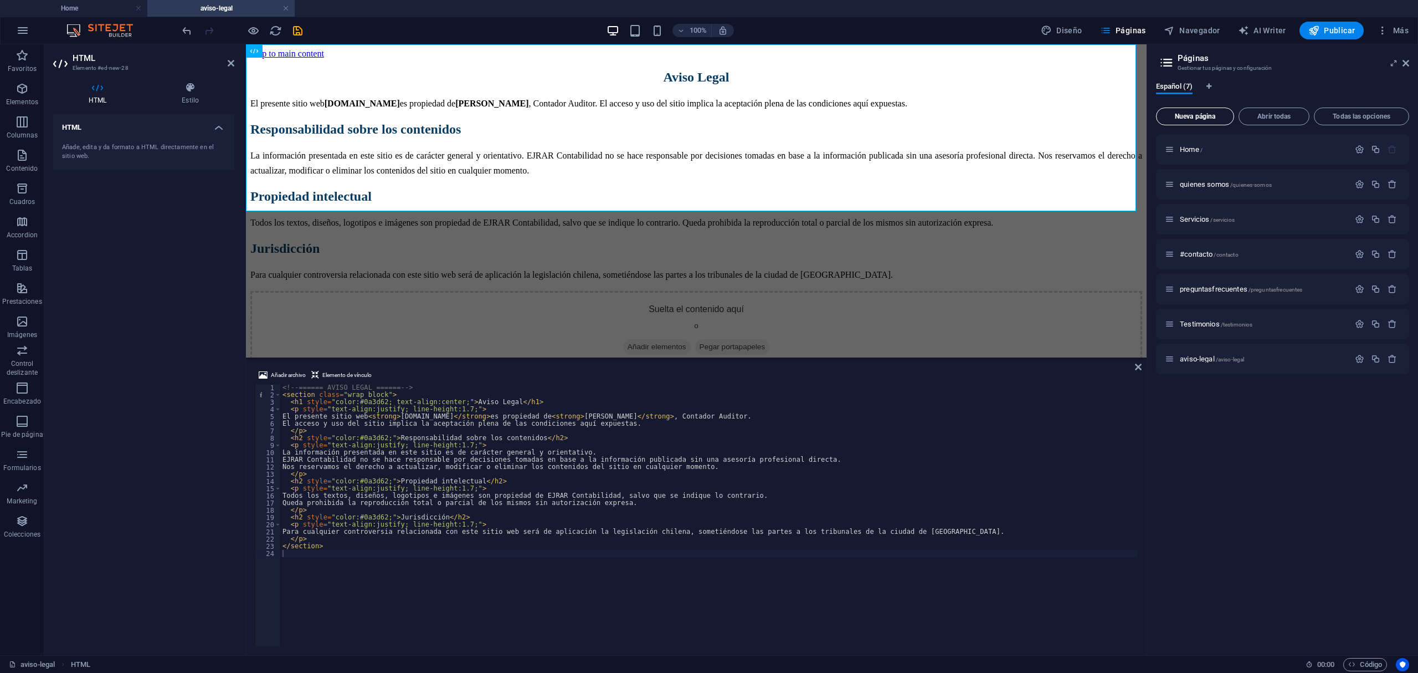
click at [1218, 112] on button "Nueva página" at bounding box center [1195, 116] width 78 height 18
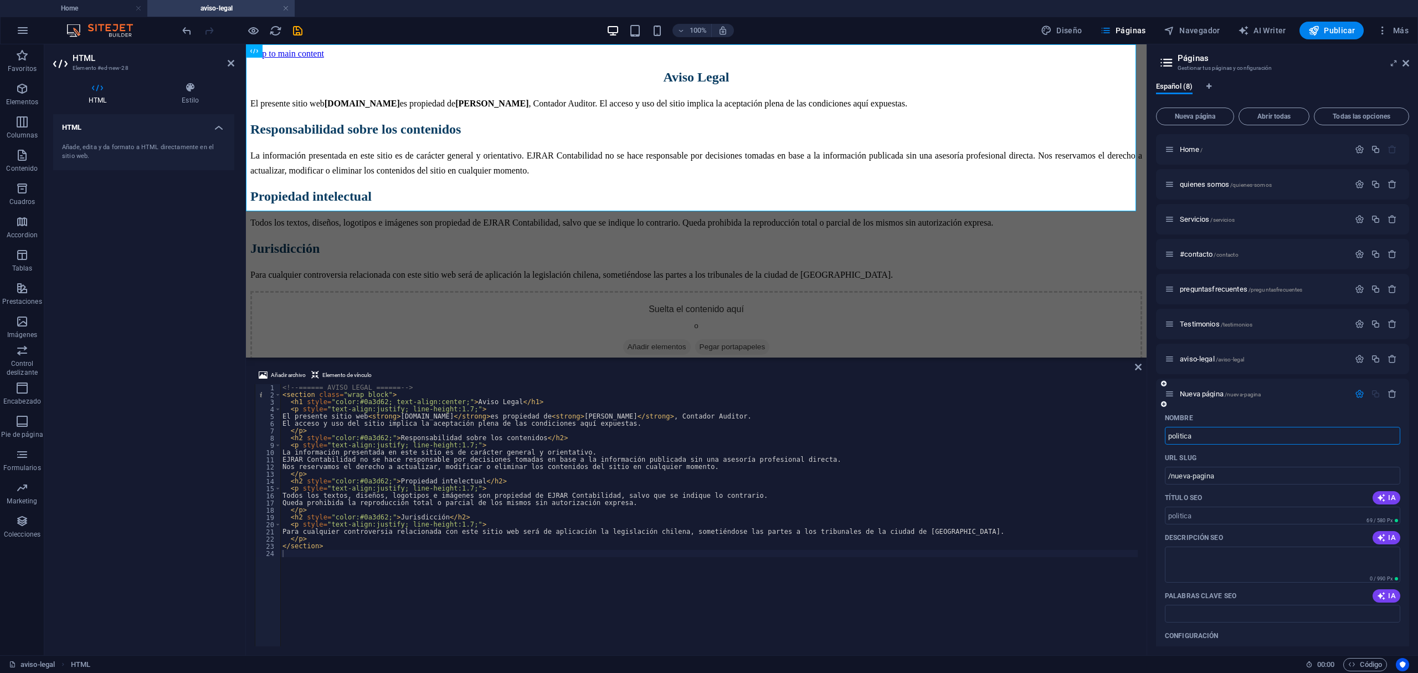
type input "politica"
type input "/politica"
type input "politica privacidad"
type input "/politica-privacidad"
type input "politica privacidad"
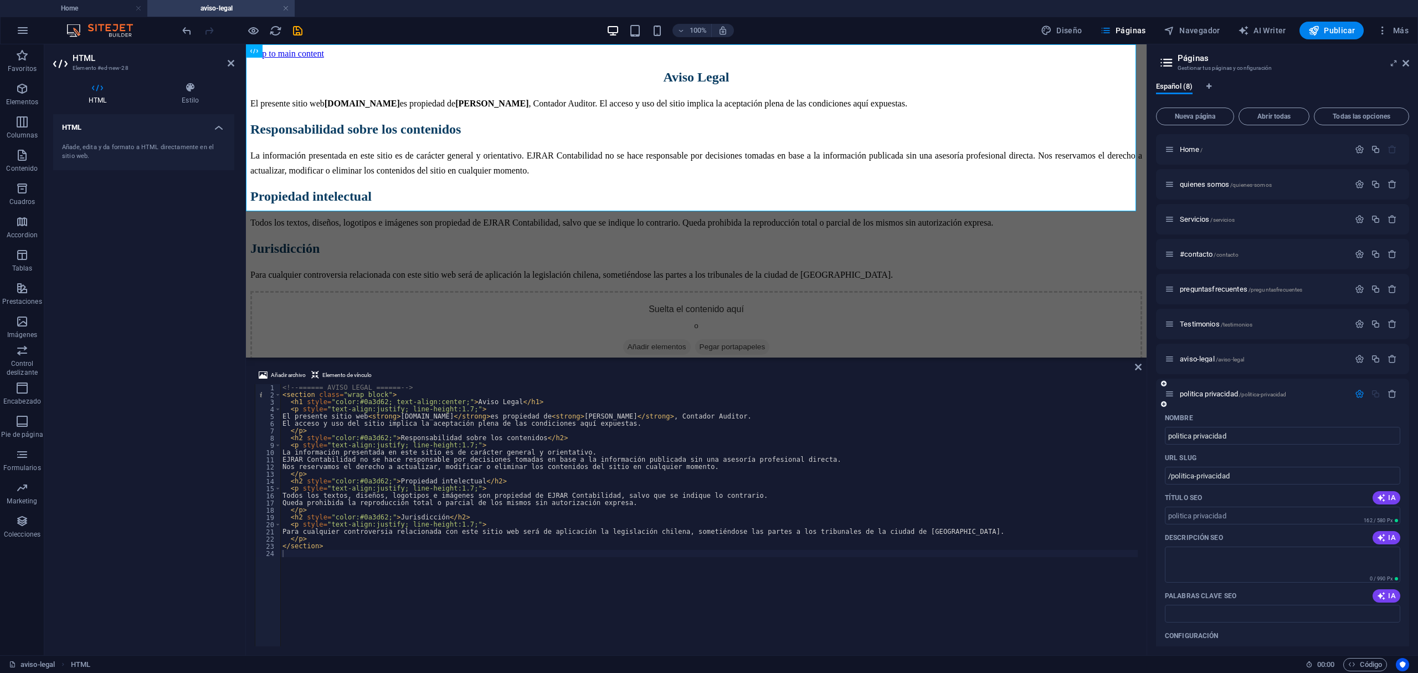
click at [1233, 388] on div "politica privacidad /politica-privacidad" at bounding box center [1257, 393] width 184 height 13
click at [1234, 394] on span "politica privacidad /politica-privacidad" at bounding box center [1233, 393] width 106 height 8
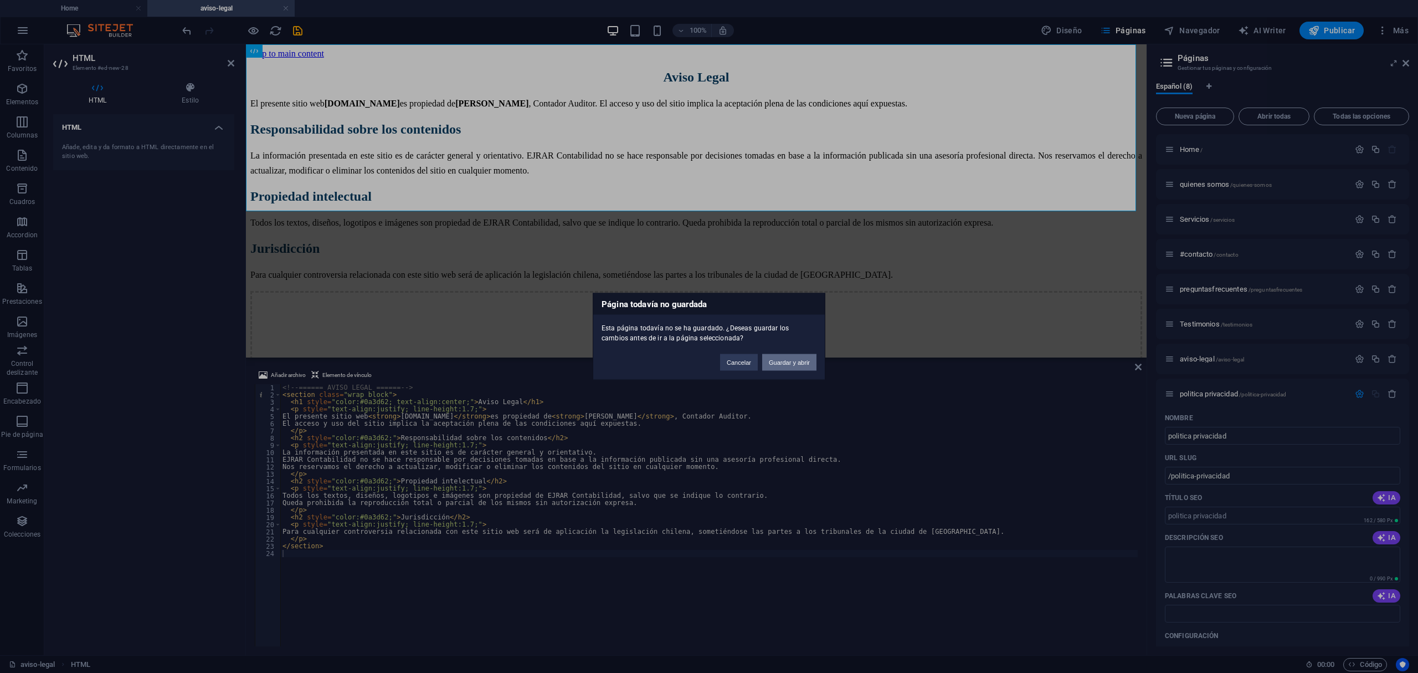
click at [793, 368] on button "Guardar y abrir" at bounding box center [789, 362] width 54 height 17
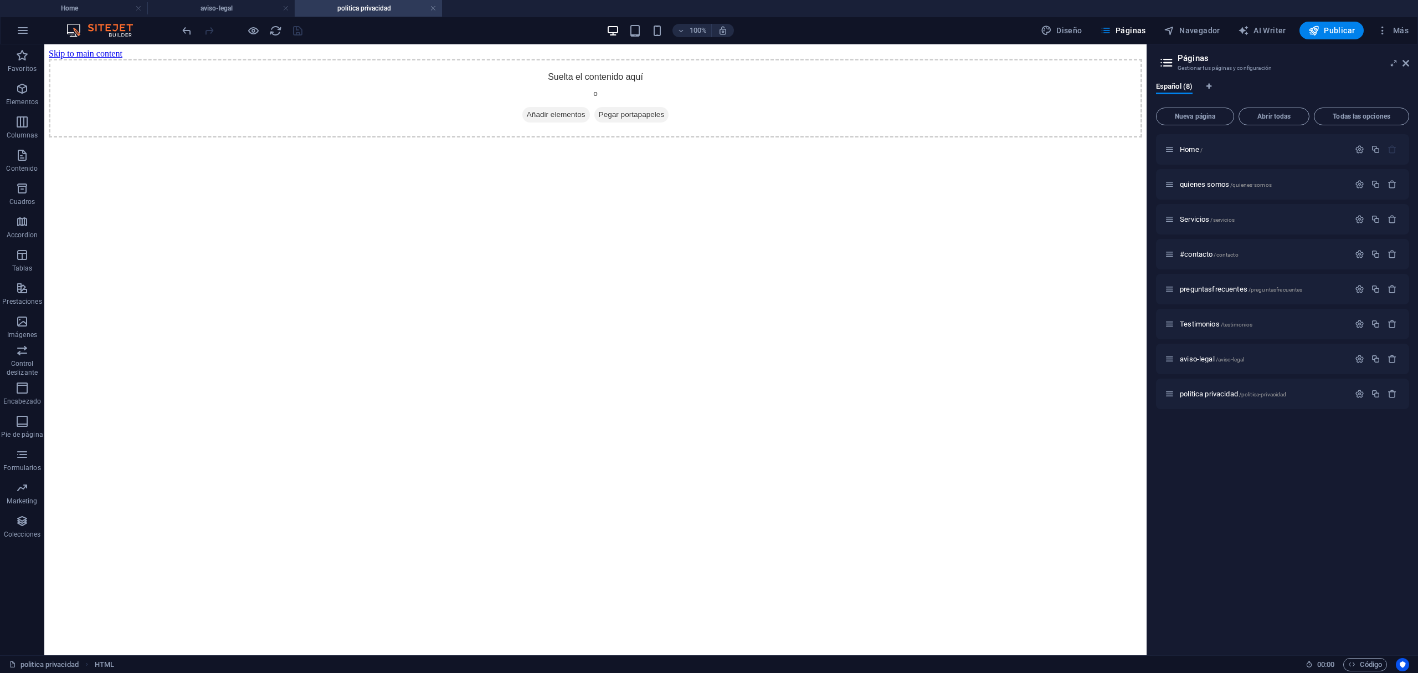
scroll to position [0, 0]
click at [599, 48] on div "+" at bounding box center [595, 50] width 22 height 10
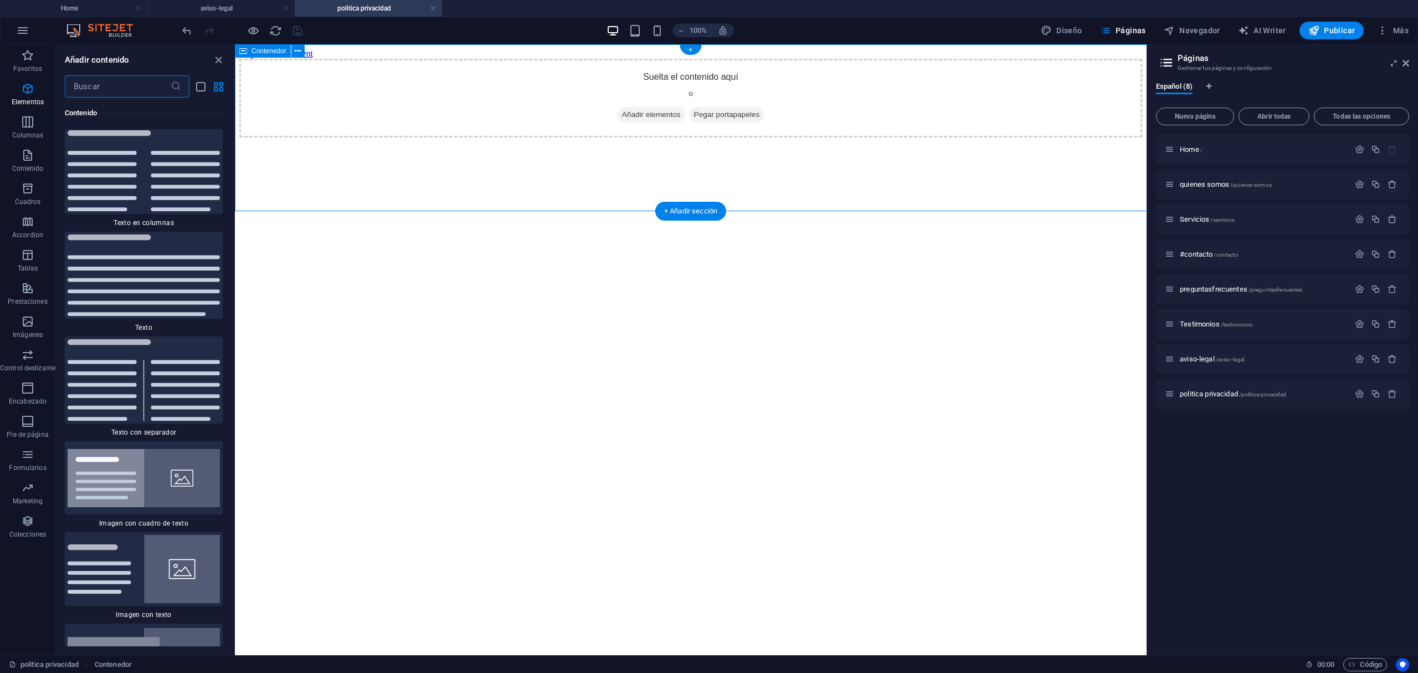
scroll to position [3762, 0]
click at [31, 64] on p "Favoritos" at bounding box center [27, 68] width 29 height 9
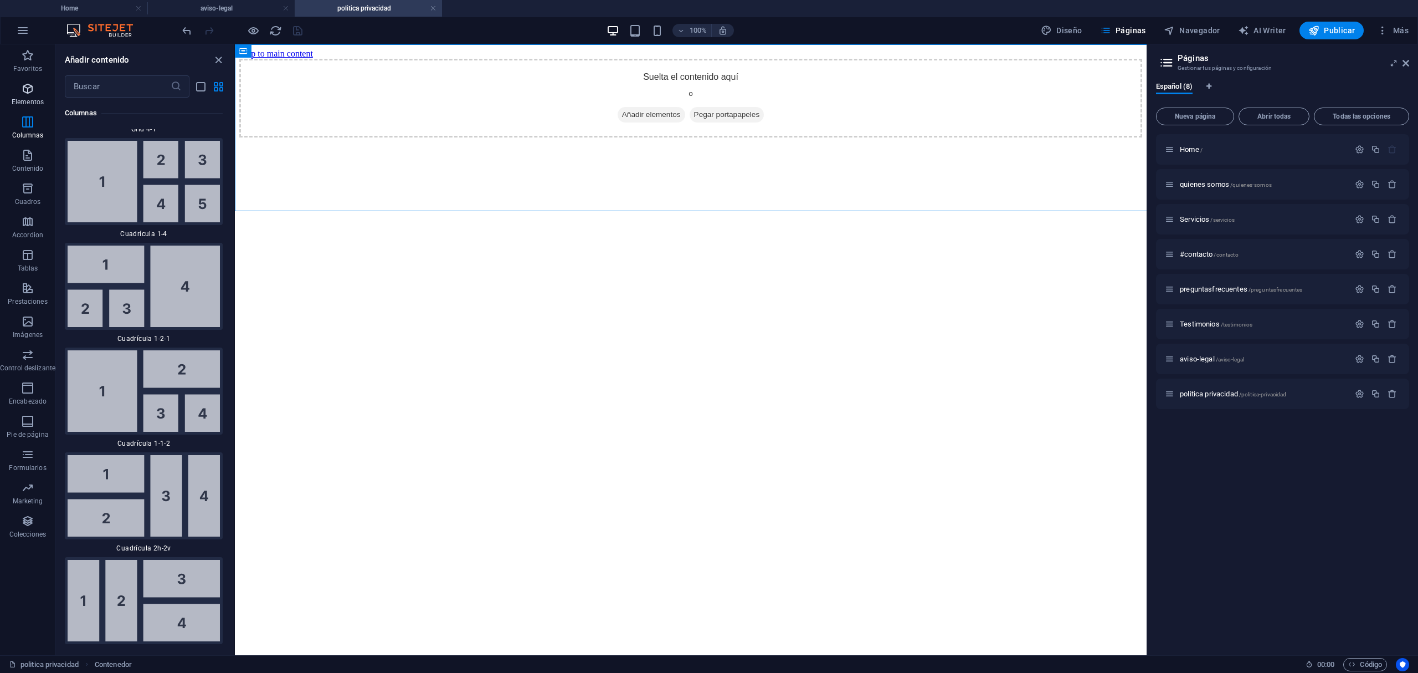
click at [31, 94] on icon "button" at bounding box center [27, 88] width 13 height 13
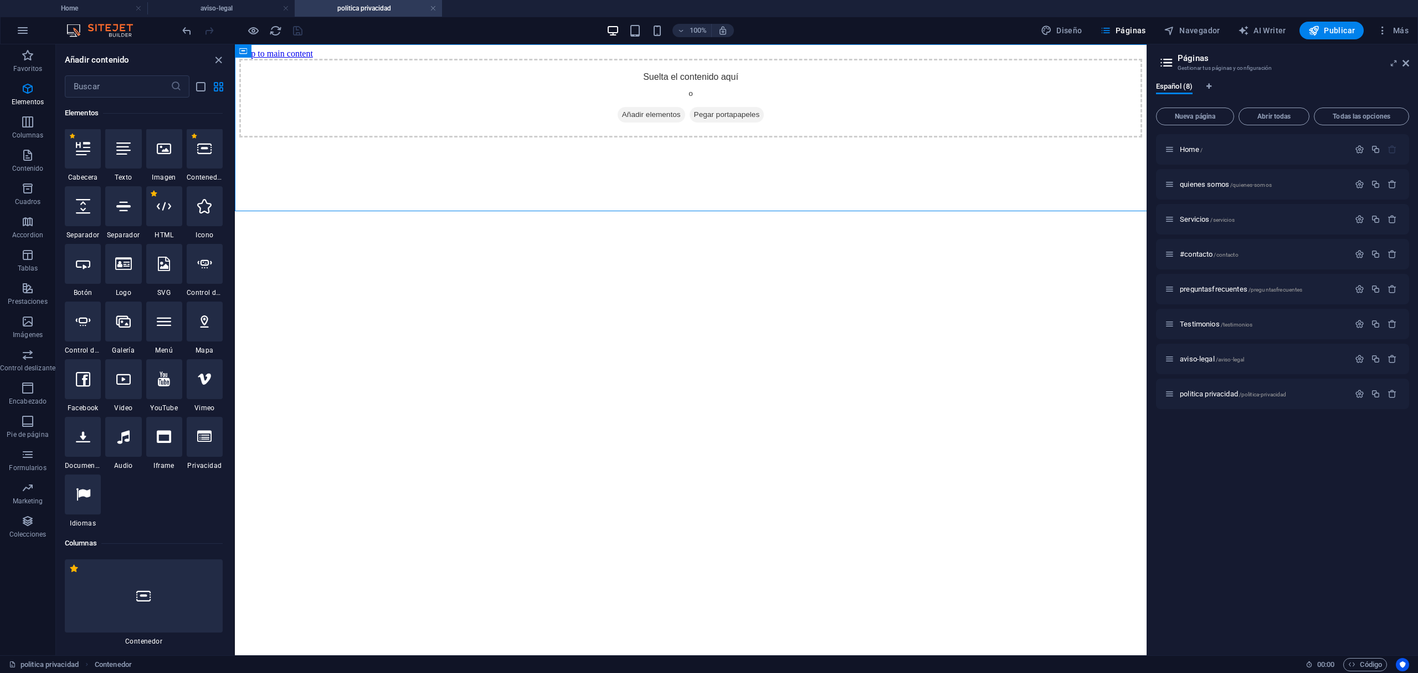
scroll to position [209, 0]
click at [165, 213] on icon at bounding box center [164, 206] width 14 height 14
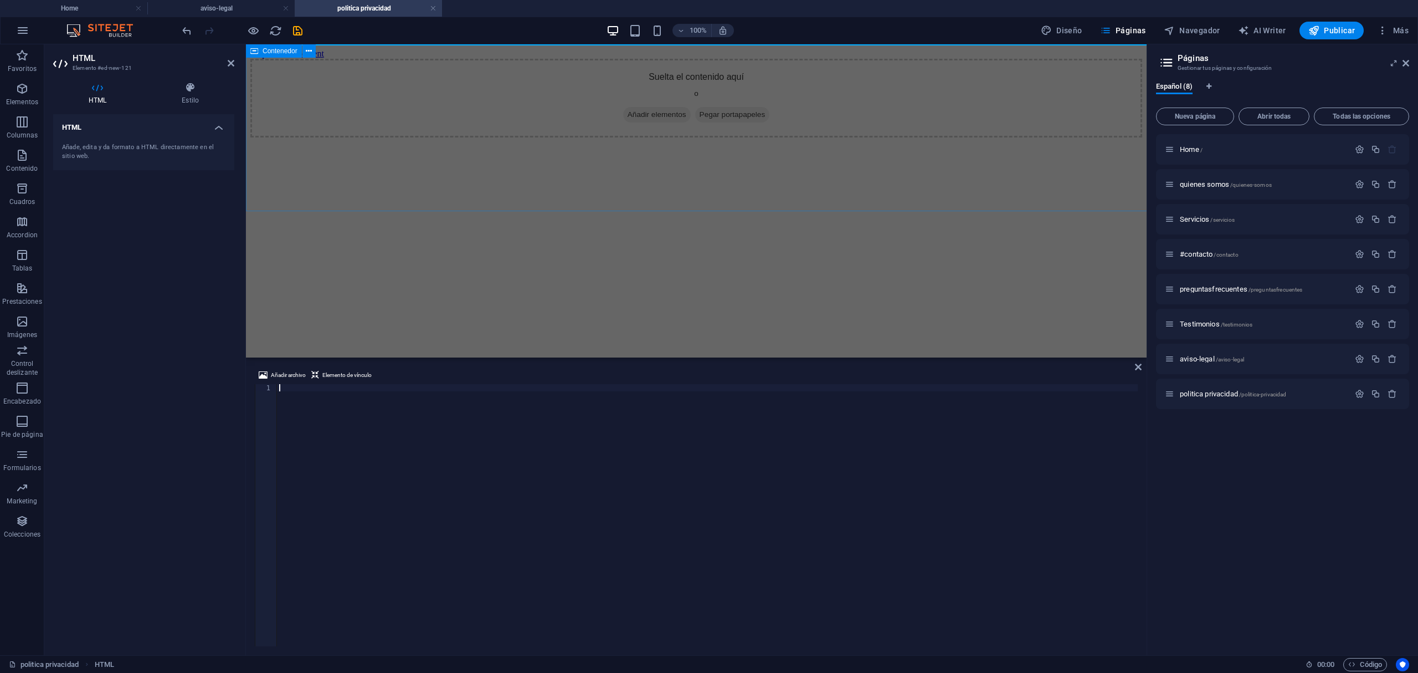
type textarea "</section>"
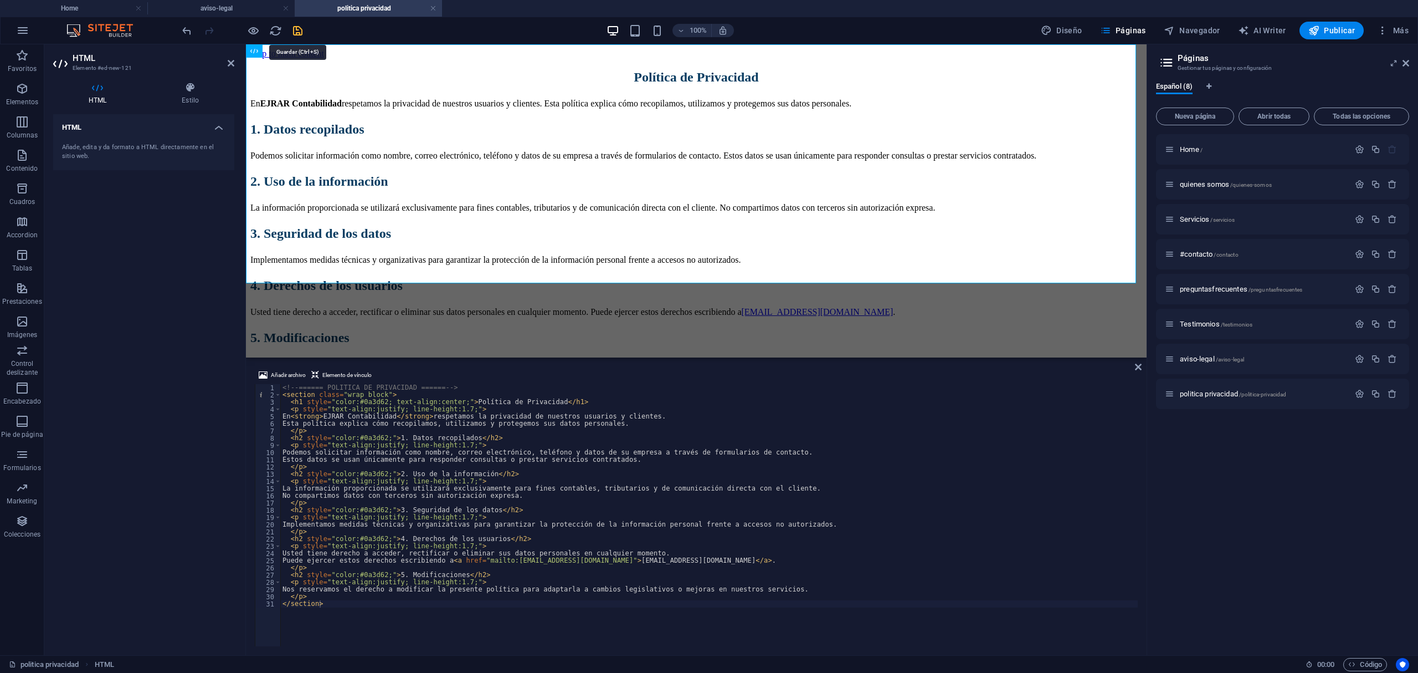
click at [298, 25] on icon "save" at bounding box center [297, 30] width 13 height 13
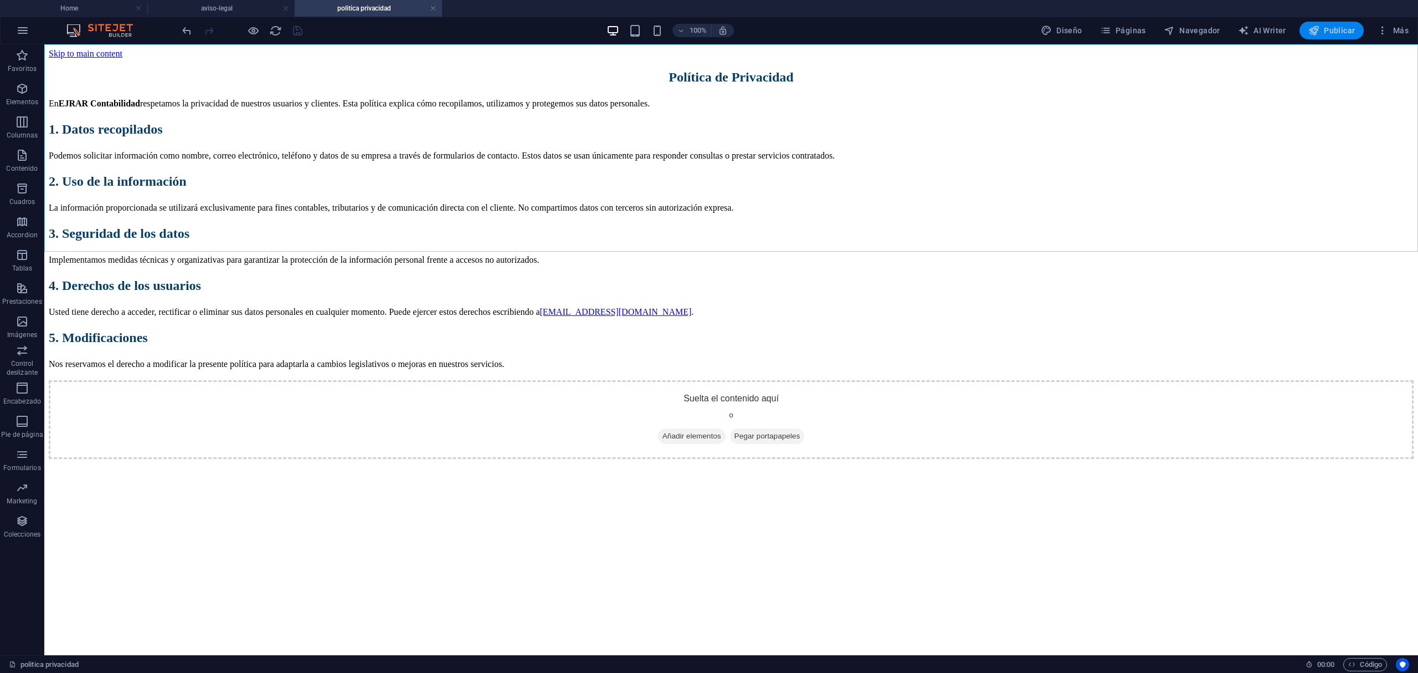
click at [1313, 30] on icon "button" at bounding box center [1314, 30] width 11 height 11
